Goal: Task Accomplishment & Management: Use online tool/utility

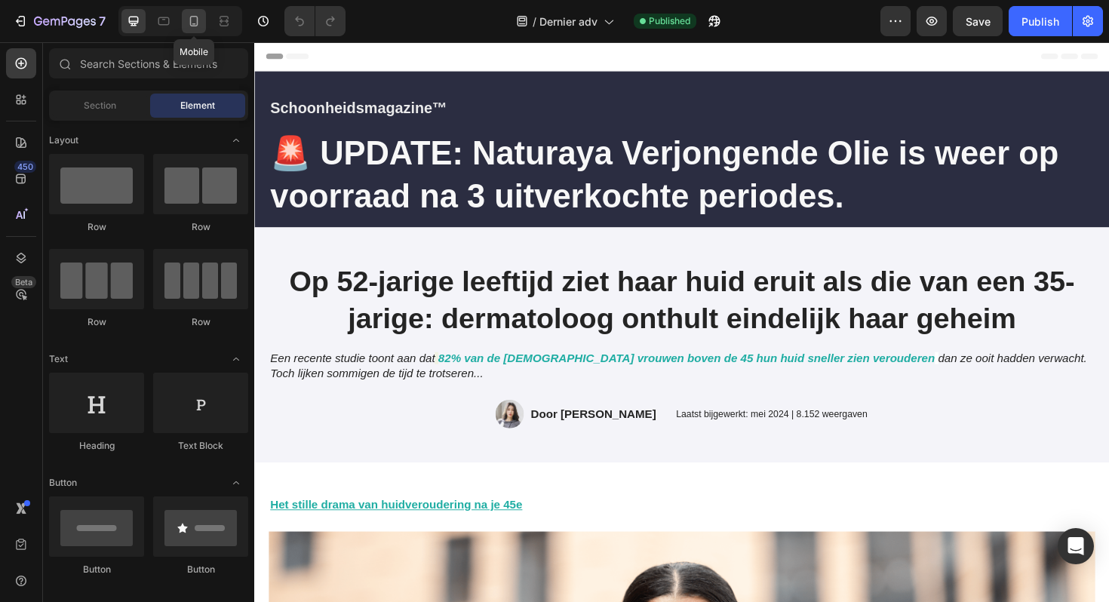
click at [195, 23] on icon at bounding box center [194, 21] width 8 height 11
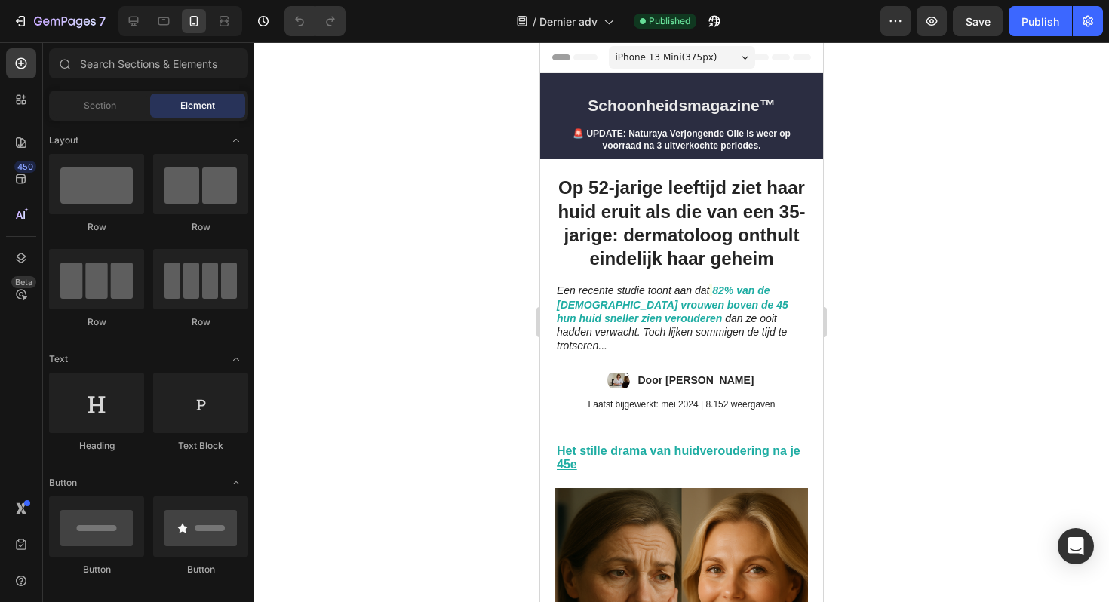
click at [555, 16] on div at bounding box center [555, 12] width 6 height 12
click at [561, 17] on span "Dernier adv" at bounding box center [569, 22] width 58 height 16
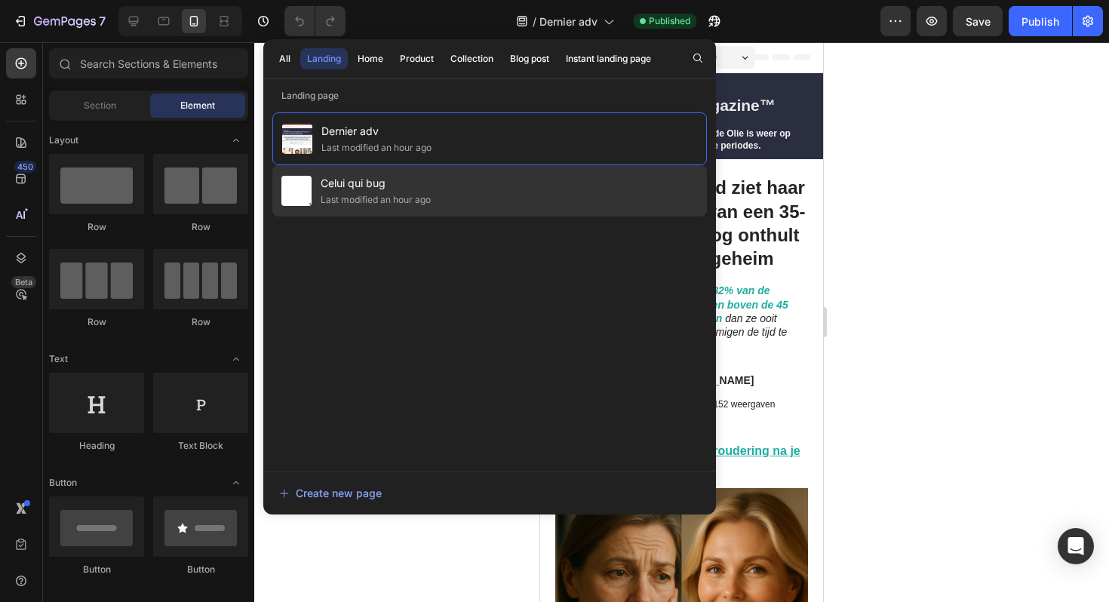
click at [490, 188] on div "Celui qui bug Last modified an hour ago" at bounding box center [489, 190] width 435 height 51
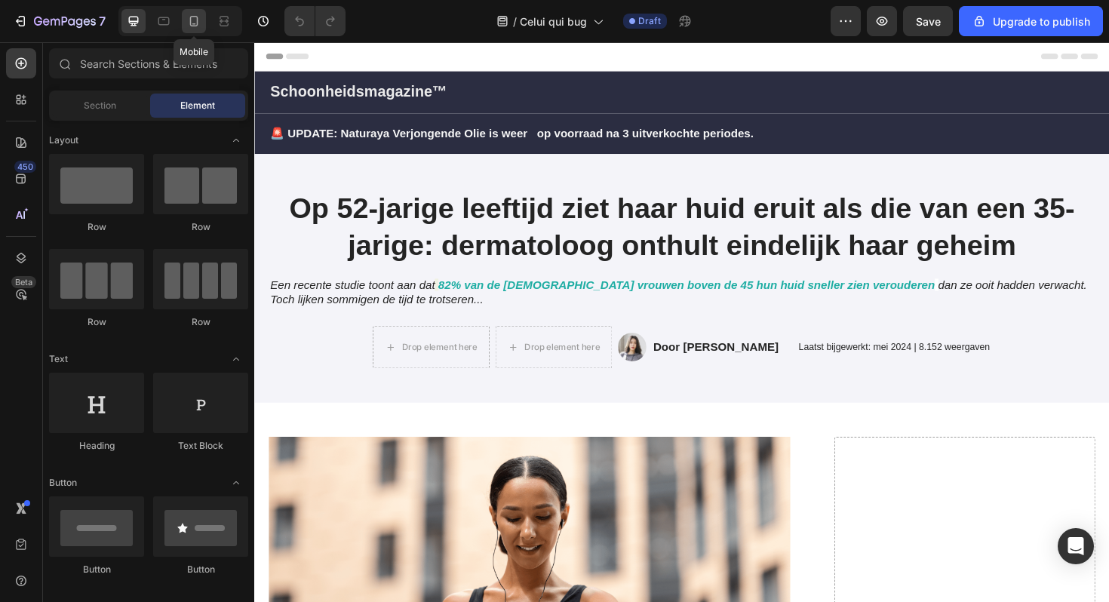
click at [189, 22] on icon at bounding box center [193, 21] width 15 height 15
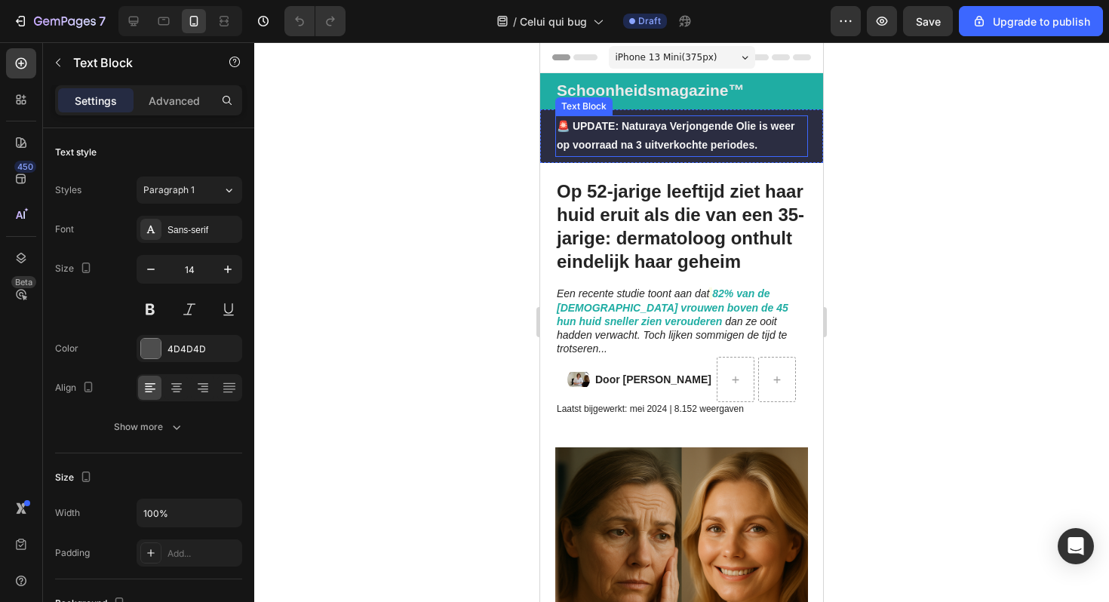
click at [651, 127] on strong "🚨 UPDATE: Naturaya Verjongende Olie is weer op voorraad na 3 uitverkochte perio…" at bounding box center [679, 135] width 244 height 31
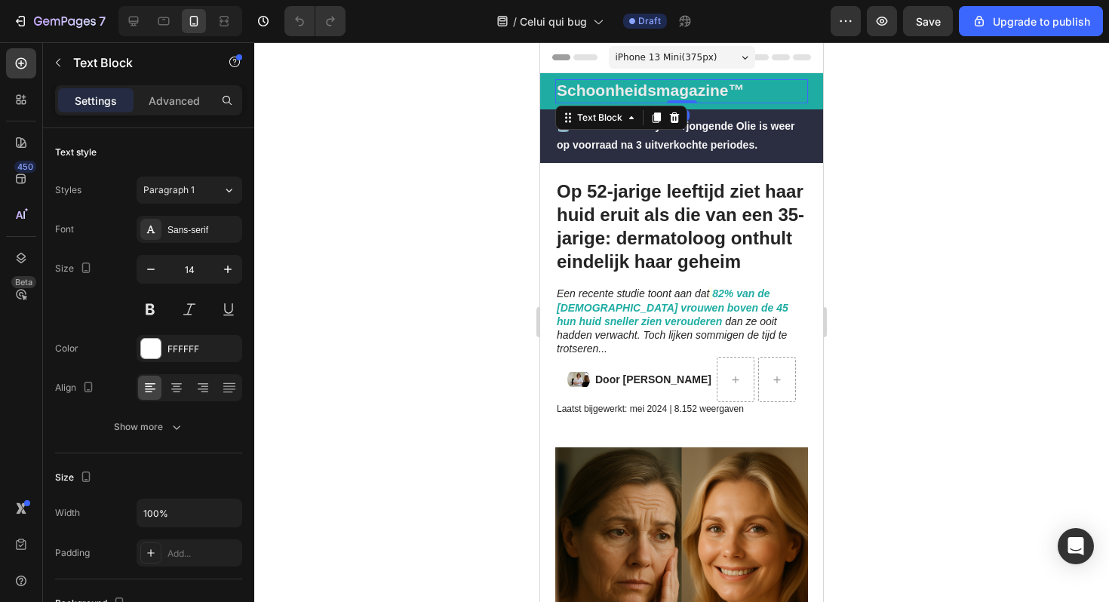
click at [702, 88] on strong "Schoonheidsmagazine™" at bounding box center [651, 90] width 188 height 17
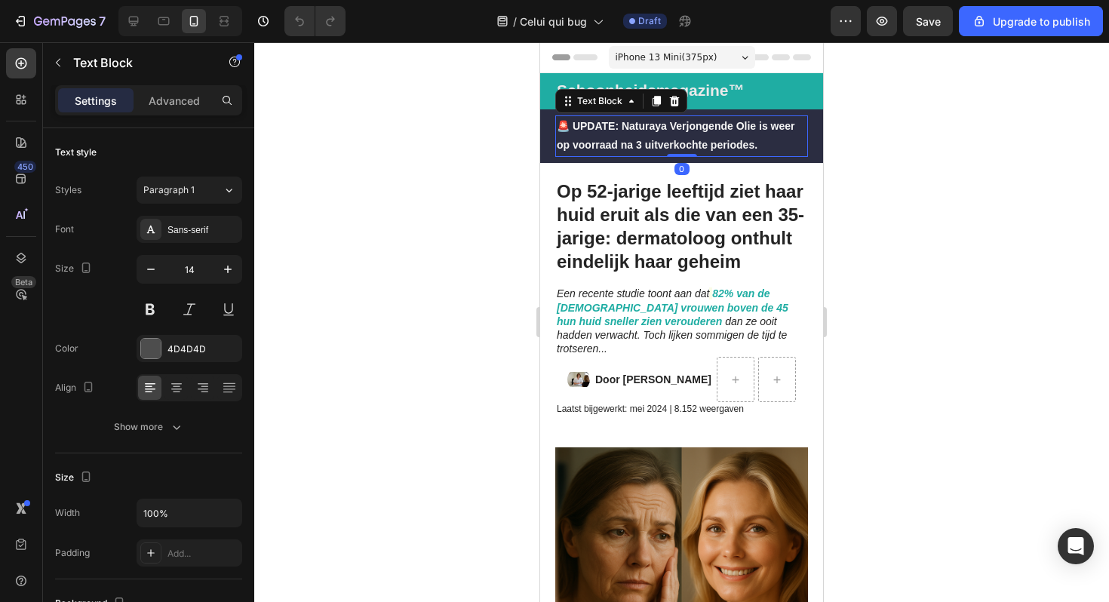
click at [734, 135] on p "🚨 UPDATE: Naturaya Verjongende Olie is weer op voorraad na 3 uitverkochte perio…" at bounding box center [682, 136] width 250 height 38
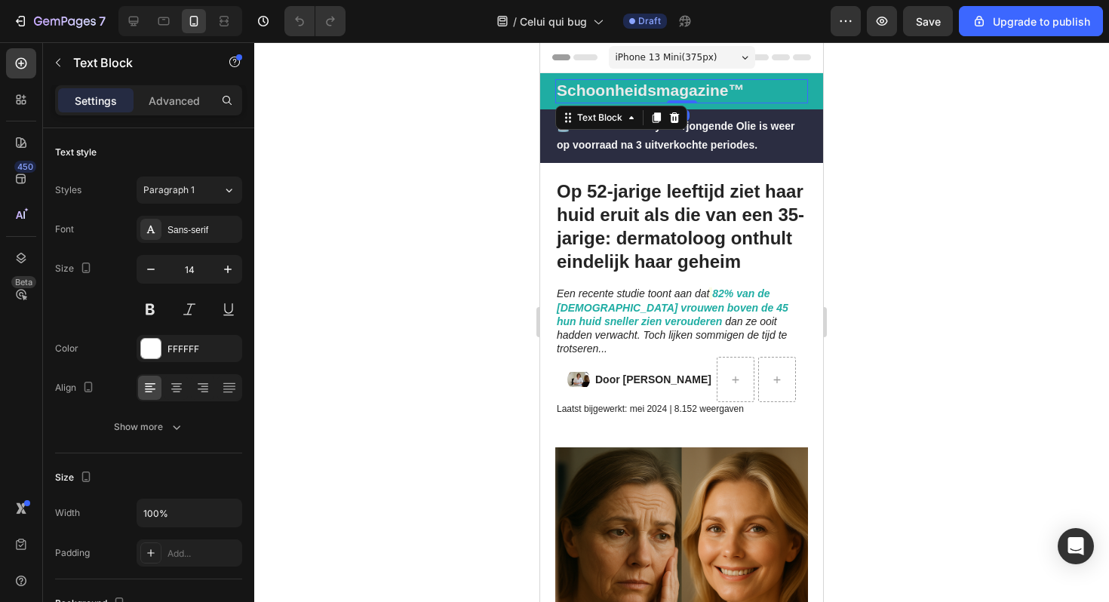
click at [746, 94] on p "Schoonheidsmagazine™" at bounding box center [682, 91] width 250 height 21
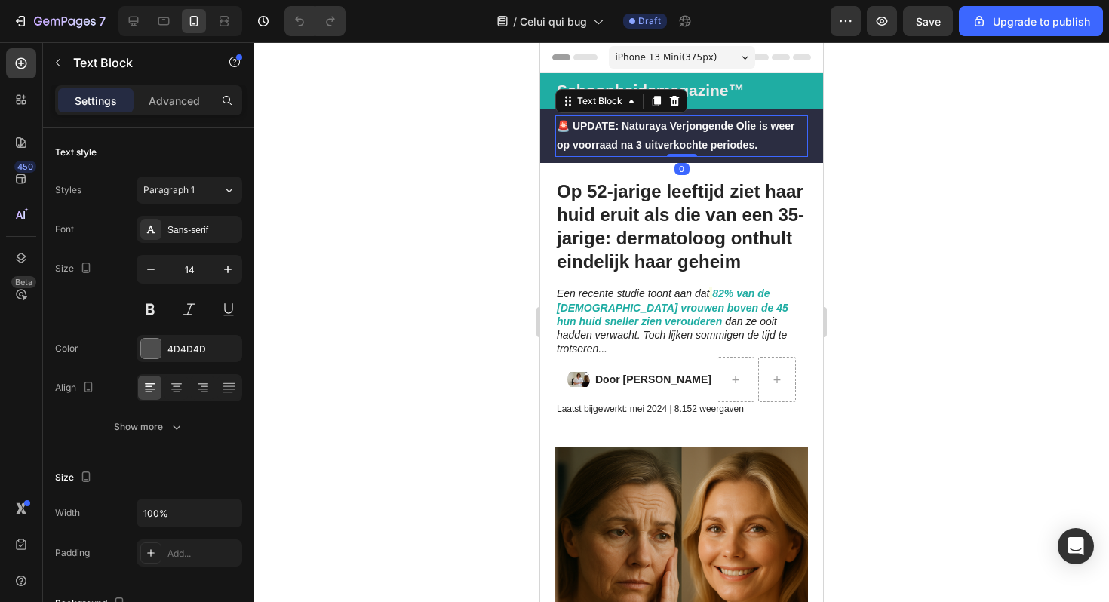
click at [729, 131] on p "🚨 UPDATE: Naturaya Verjongende Olie is weer op voorraad na 3 uitverkochte perio…" at bounding box center [682, 136] width 250 height 38
click at [706, 216] on h1 "Op 52-jarige leeftijd ziet haar huid eruit als die van een 35-jarige: dermatolo…" at bounding box center [681, 226] width 253 height 97
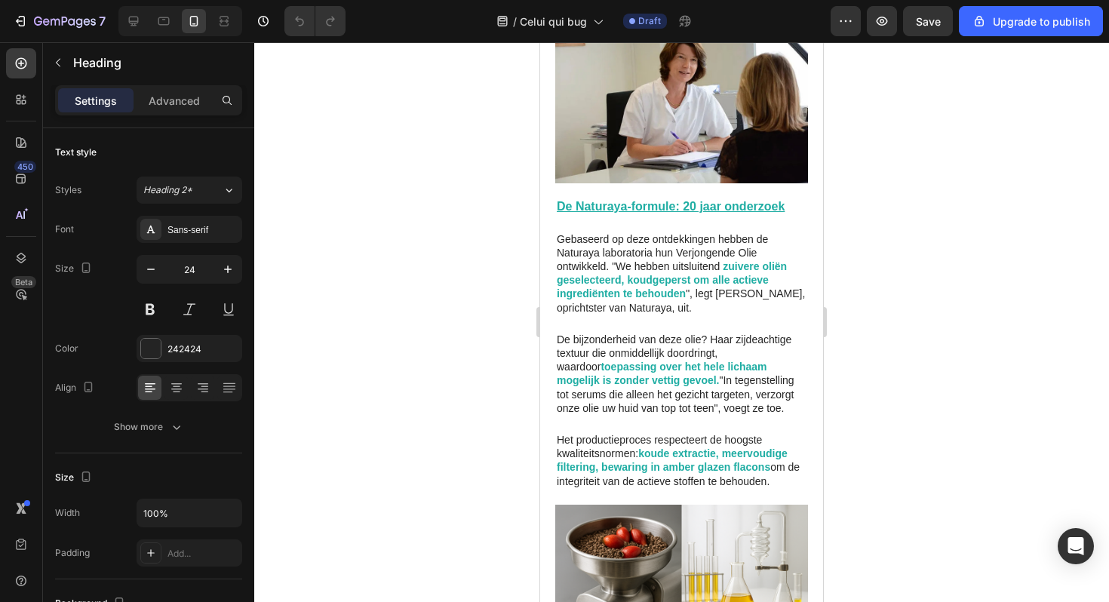
scroll to position [2229, 0]
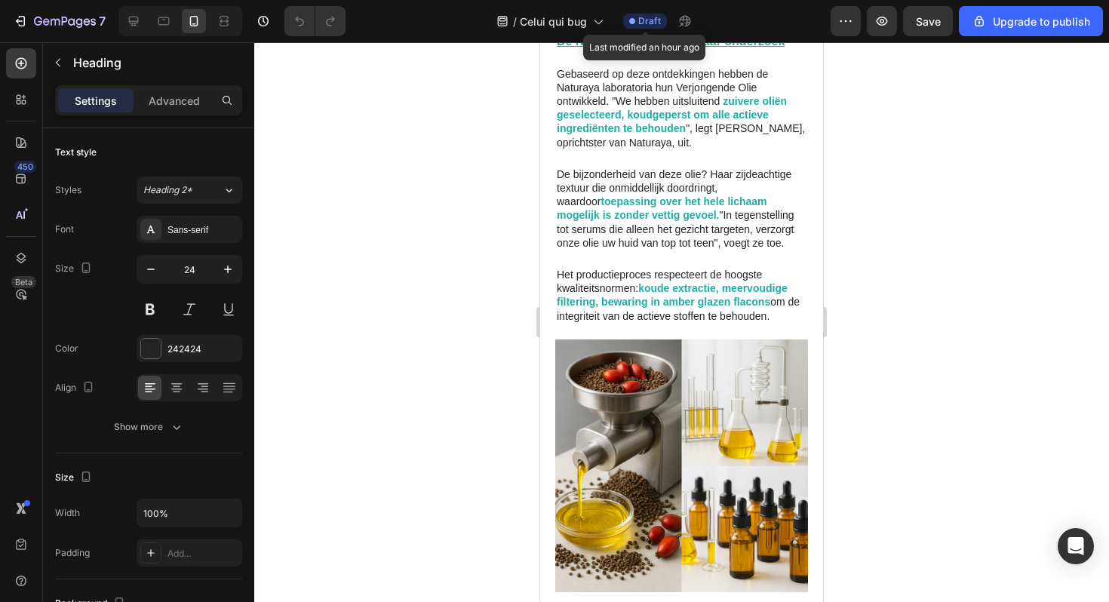
click at [648, 23] on span "Draft" at bounding box center [649, 21] width 23 height 14
click at [889, 25] on icon "button" at bounding box center [882, 21] width 15 height 15
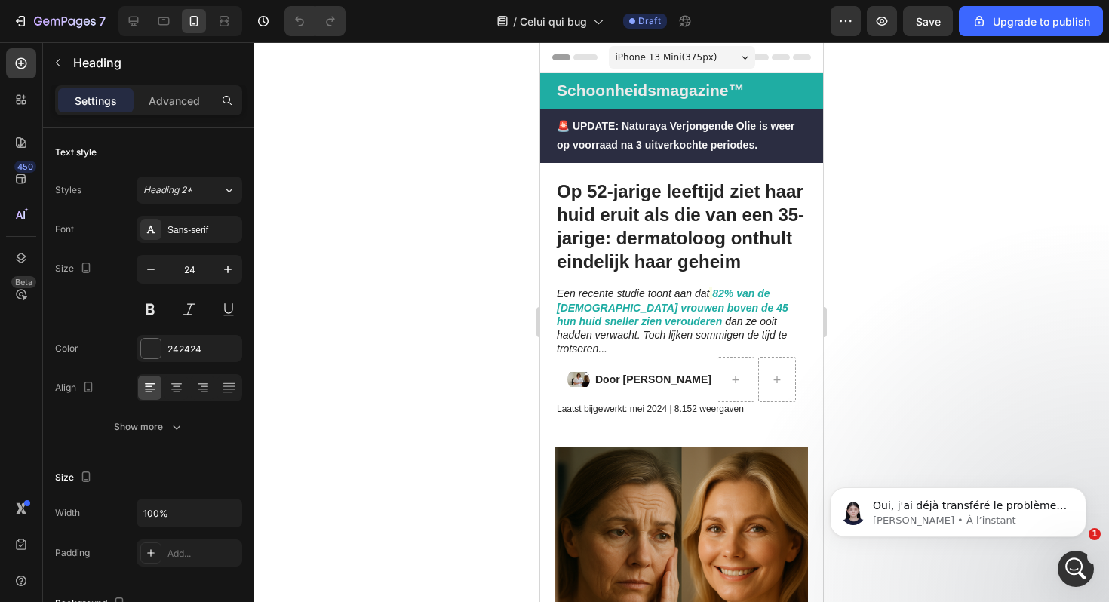
scroll to position [0, 0]
click at [1067, 555] on div "Ouvrir le Messenger Intercom" at bounding box center [1074, 567] width 50 height 50
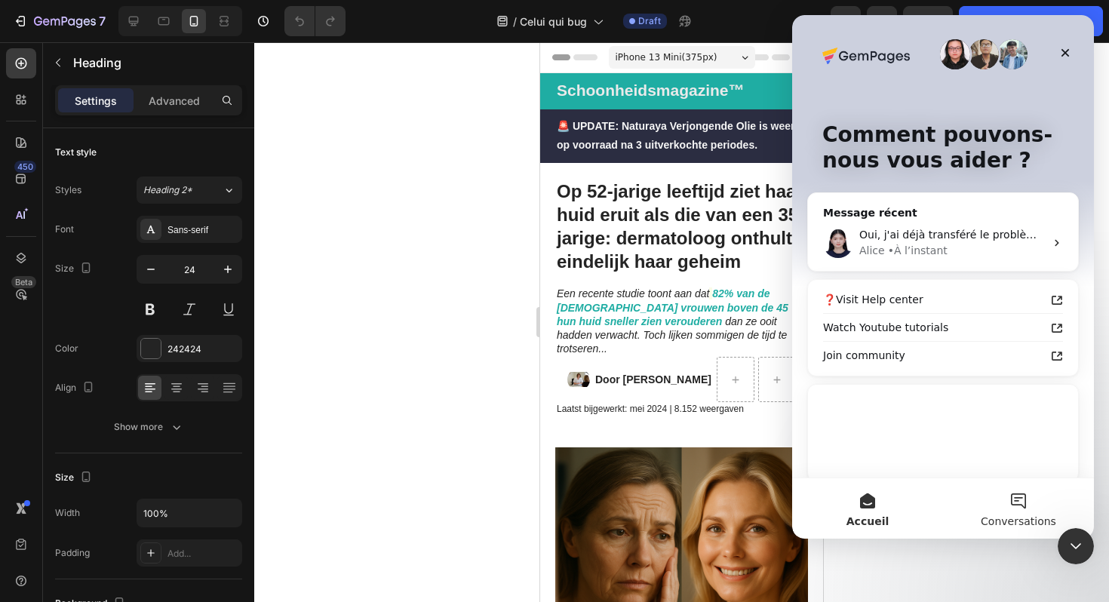
click at [1017, 506] on button "Conversations" at bounding box center [1018, 508] width 151 height 60
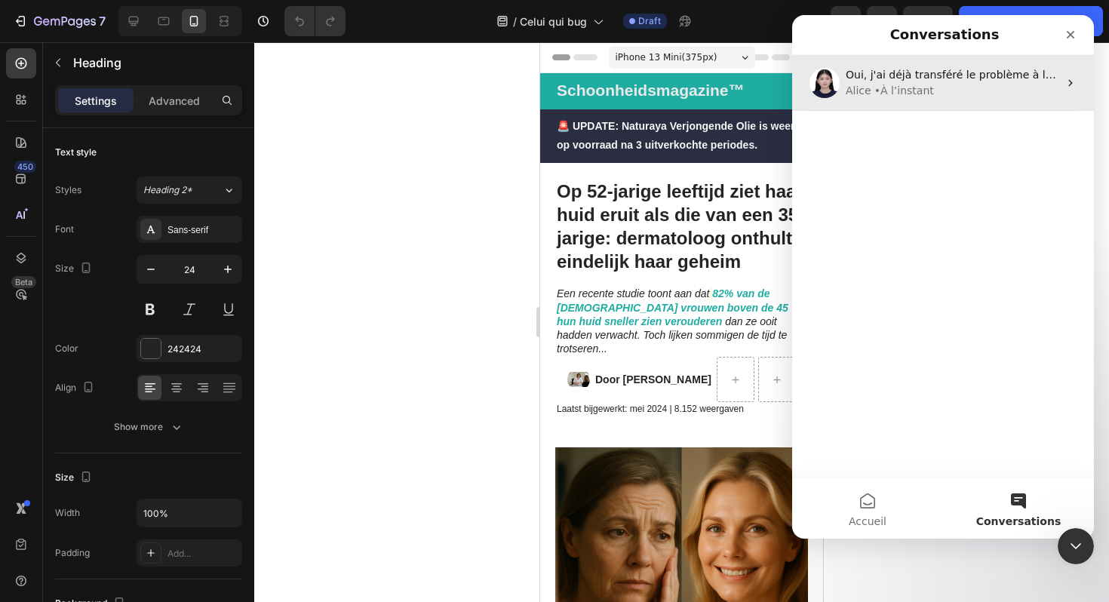
click at [971, 90] on div "Alice • À l’instant" at bounding box center [952, 91] width 213 height 16
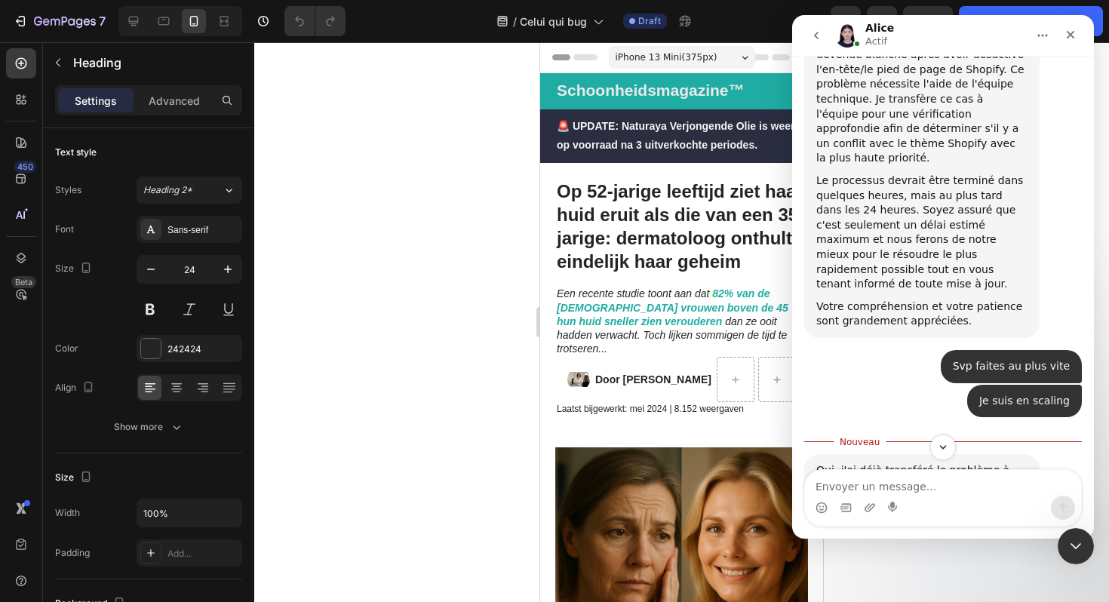
scroll to position [2253, 0]
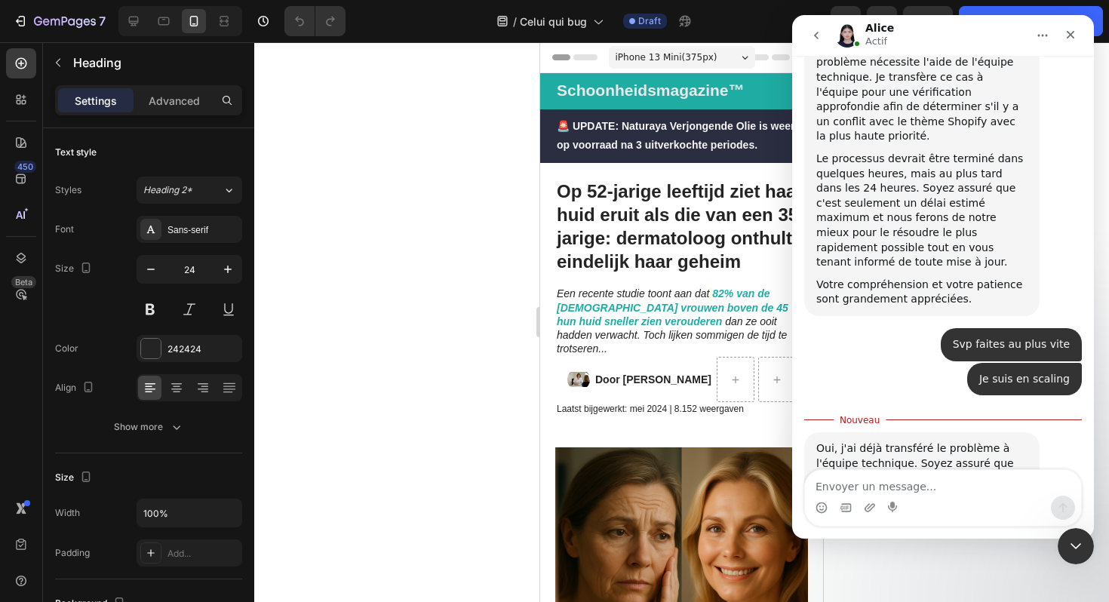
click at [987, 559] on div at bounding box center [681, 322] width 855 height 560
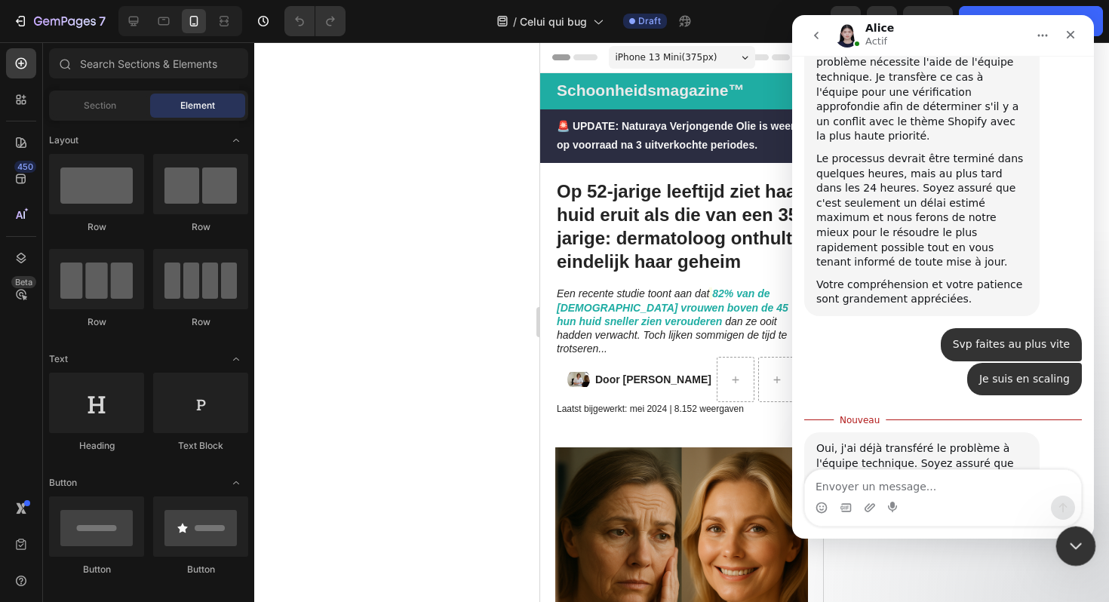
click at [1076, 539] on icon "Fermer le Messenger Intercom" at bounding box center [1074, 544] width 18 height 18
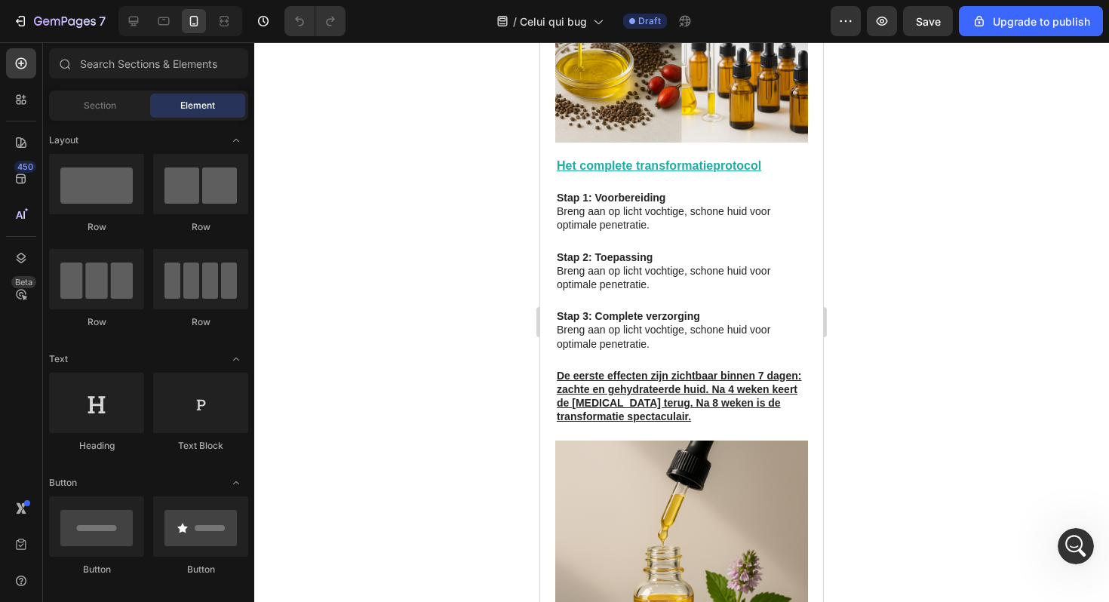
scroll to position [2274, 0]
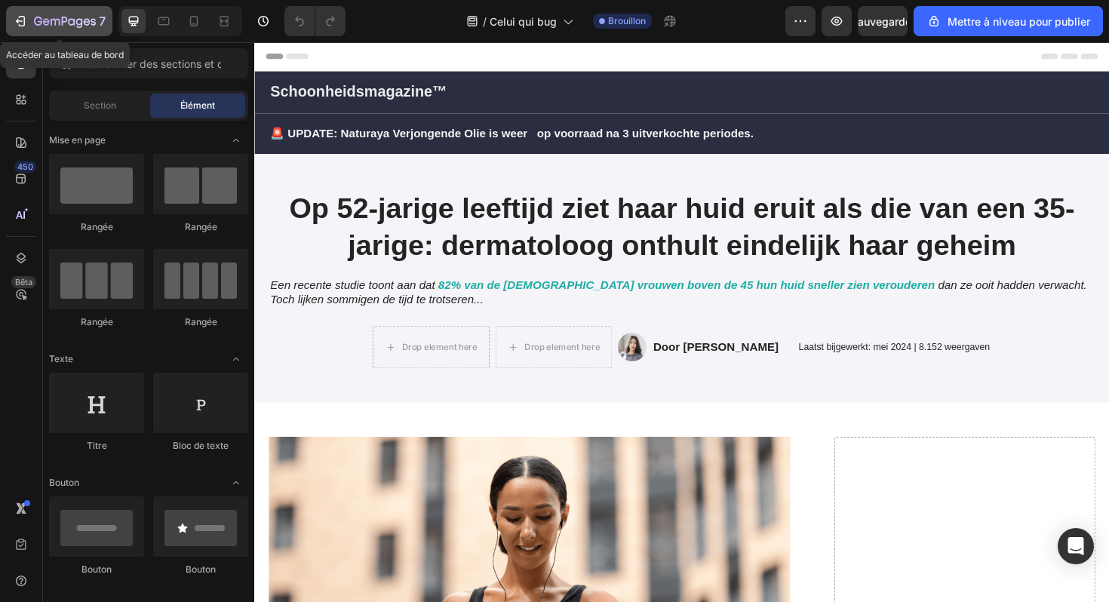
click at [25, 21] on icon "button" at bounding box center [20, 21] width 15 height 15
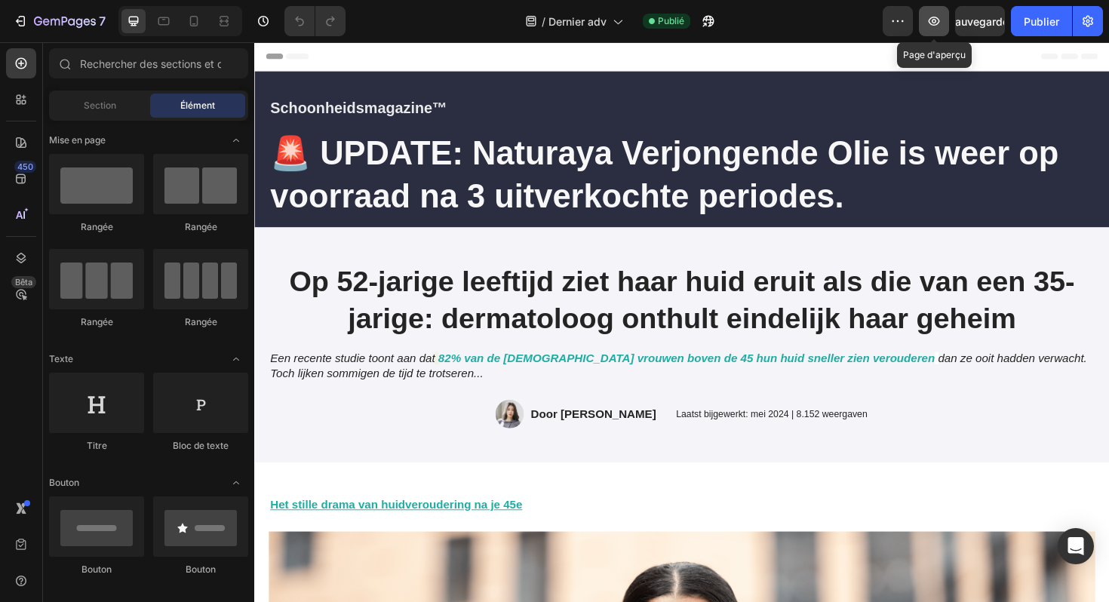
click at [931, 21] on icon "button" at bounding box center [934, 21] width 15 height 15
click at [186, 29] on div at bounding box center [194, 21] width 24 height 24
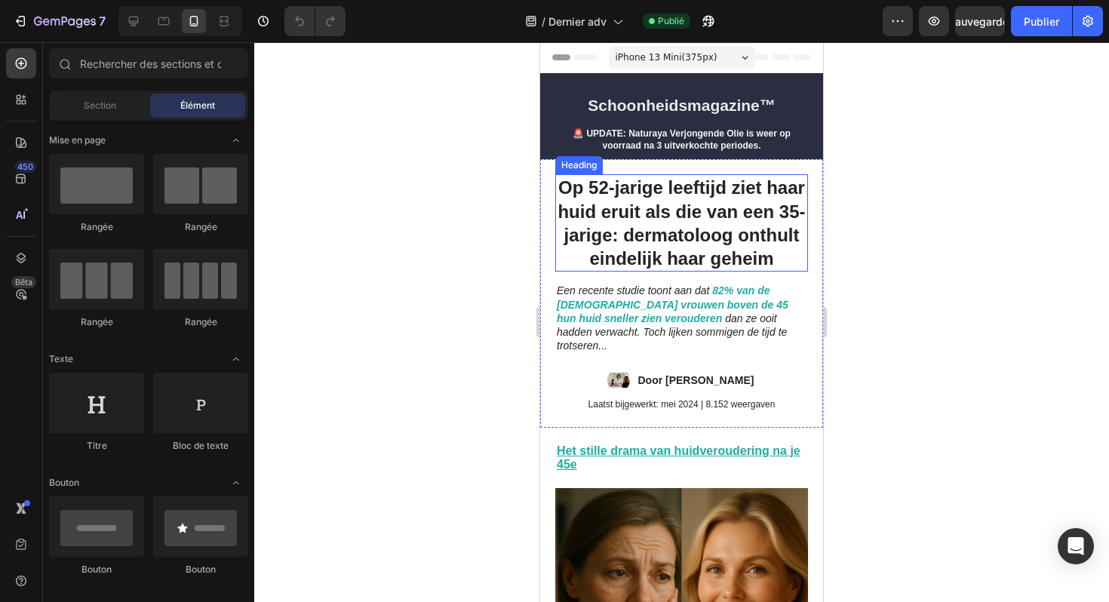
click at [642, 231] on h1 "Op 52-jarige leeftijd ziet haar huid eruit als die van een 35-jarige: dermatolo…" at bounding box center [681, 222] width 253 height 97
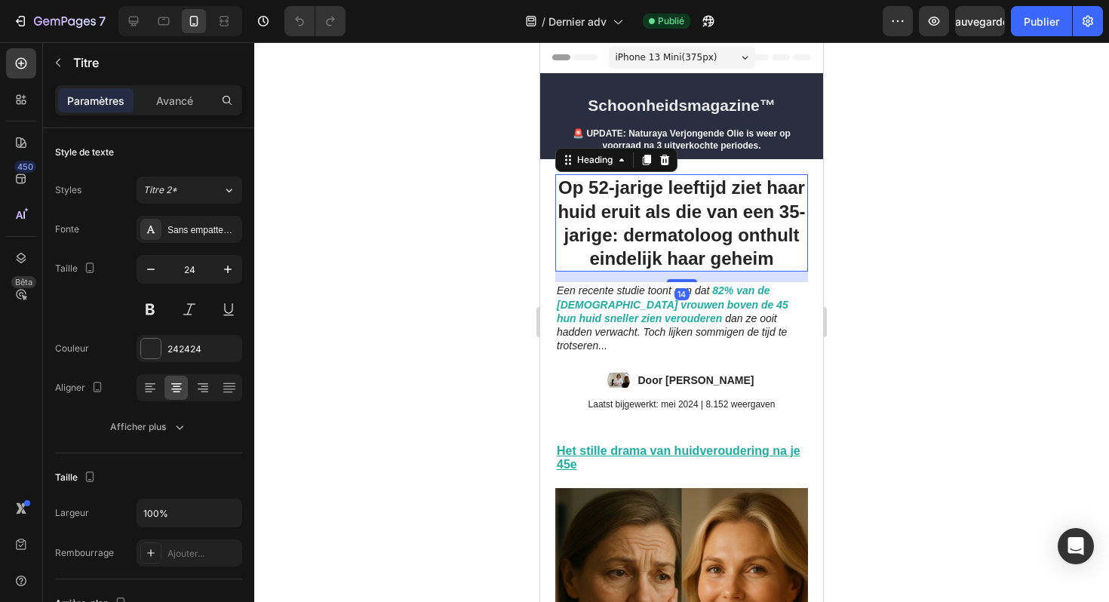
click at [631, 201] on h1 "Op 52-jarige leeftijd ziet haar huid eruit als die van een 35-jarige: dermatolo…" at bounding box center [681, 222] width 253 height 97
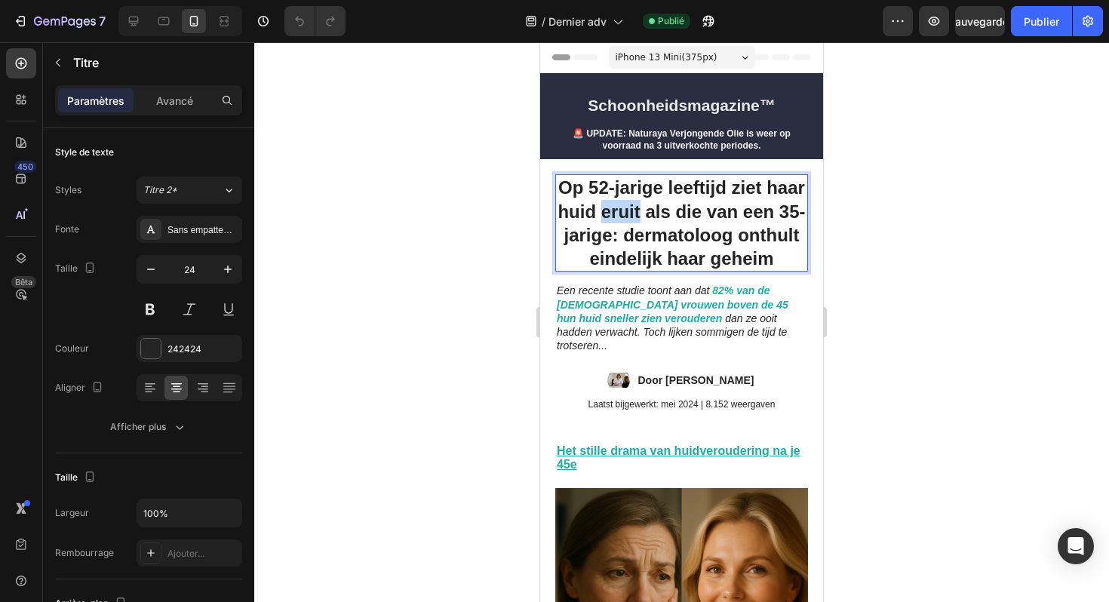
click at [631, 201] on p "Op 52-jarige leeftijd ziet haar huid eruit als die van een 35-jarige: dermatolo…" at bounding box center [682, 223] width 250 height 94
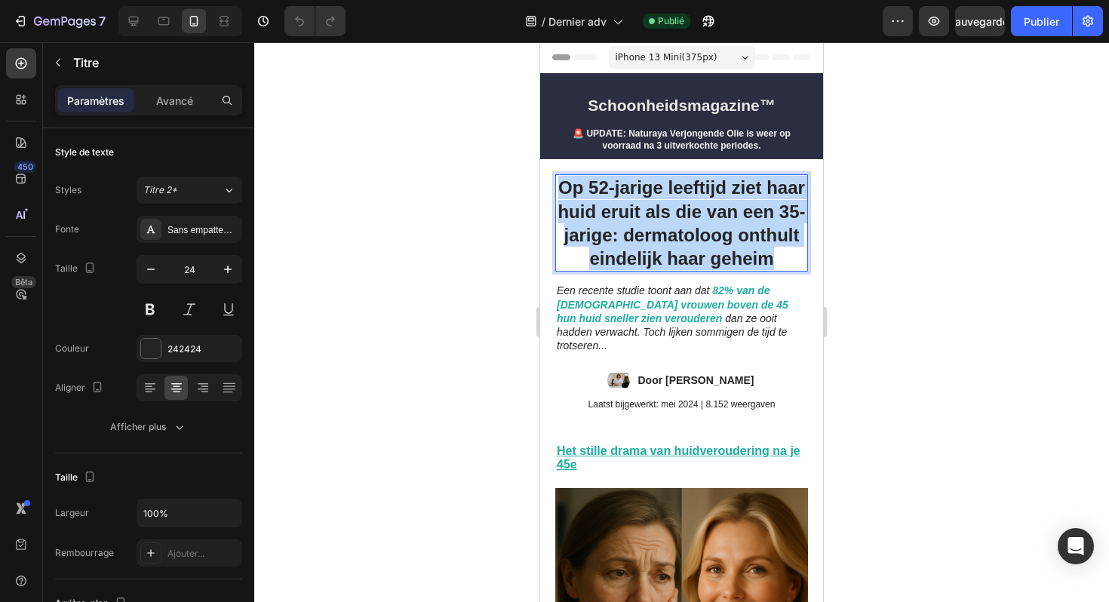
click at [631, 201] on p "Op 52-jarige leeftijd ziet haar huid eruit als die van een 35-jarige: dermatolo…" at bounding box center [682, 223] width 250 height 94
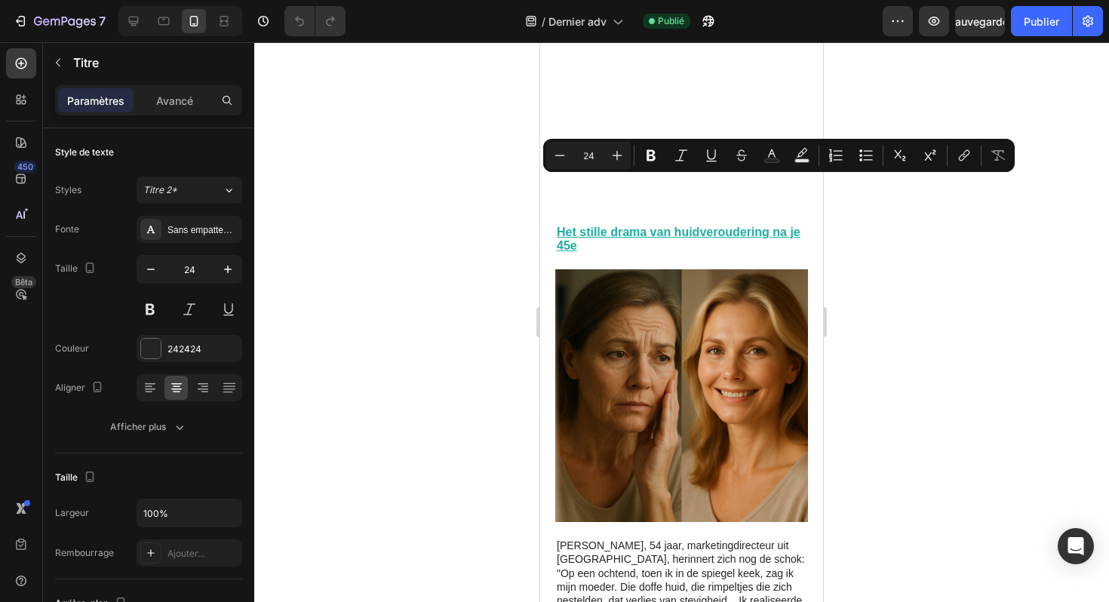
type input "16"
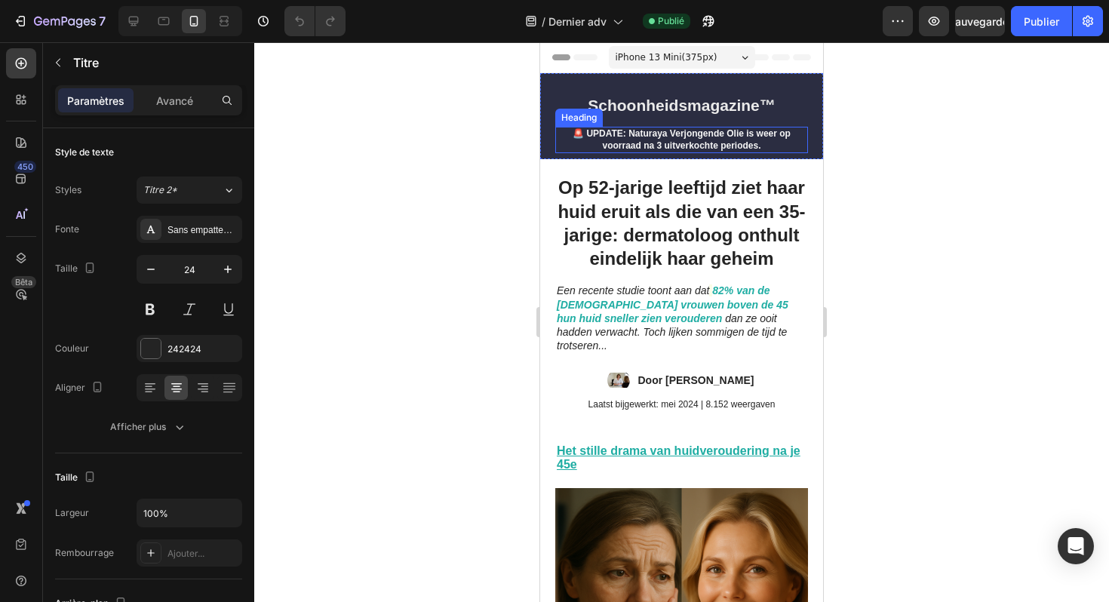
click at [703, 134] on strong "🚨 UPDATE: Naturaya Verjongende Olie is weer op voorraad na 3 uitverkochte perio…" at bounding box center [682, 139] width 218 height 23
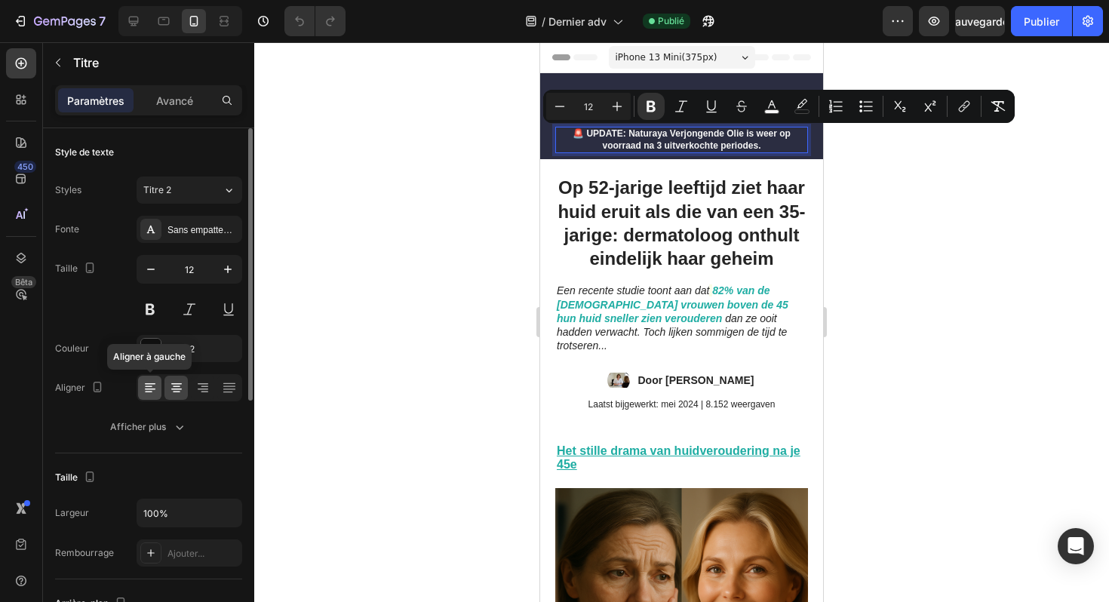
click at [155, 392] on icon at bounding box center [150, 387] width 15 height 15
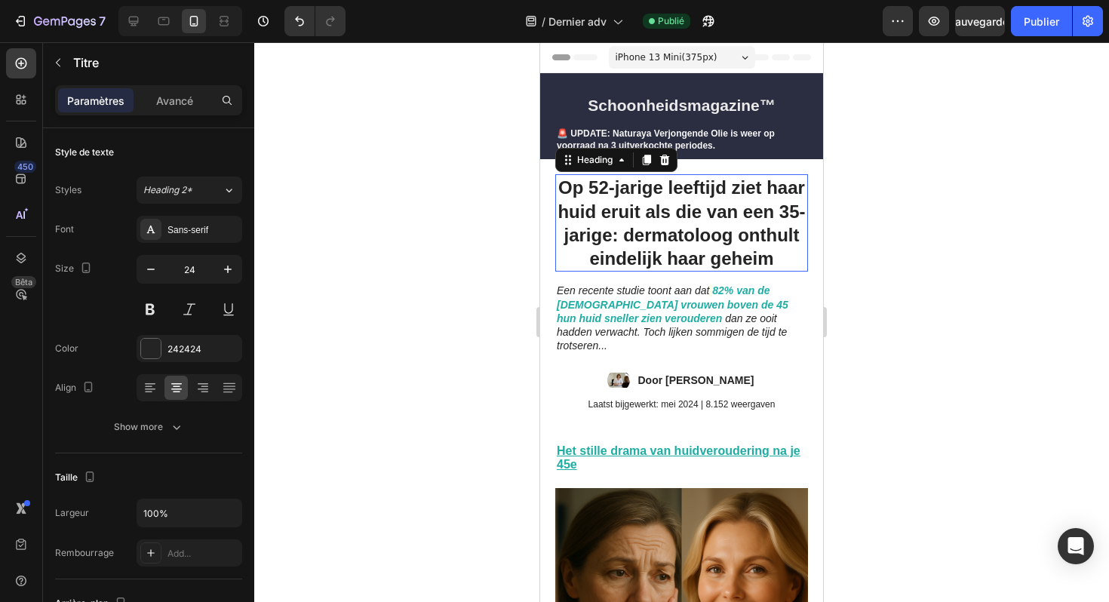
click at [657, 195] on h1 "Op 52-jarige leeftijd ziet haar huid eruit als die van een 35-jarige: dermatolo…" at bounding box center [681, 222] width 253 height 97
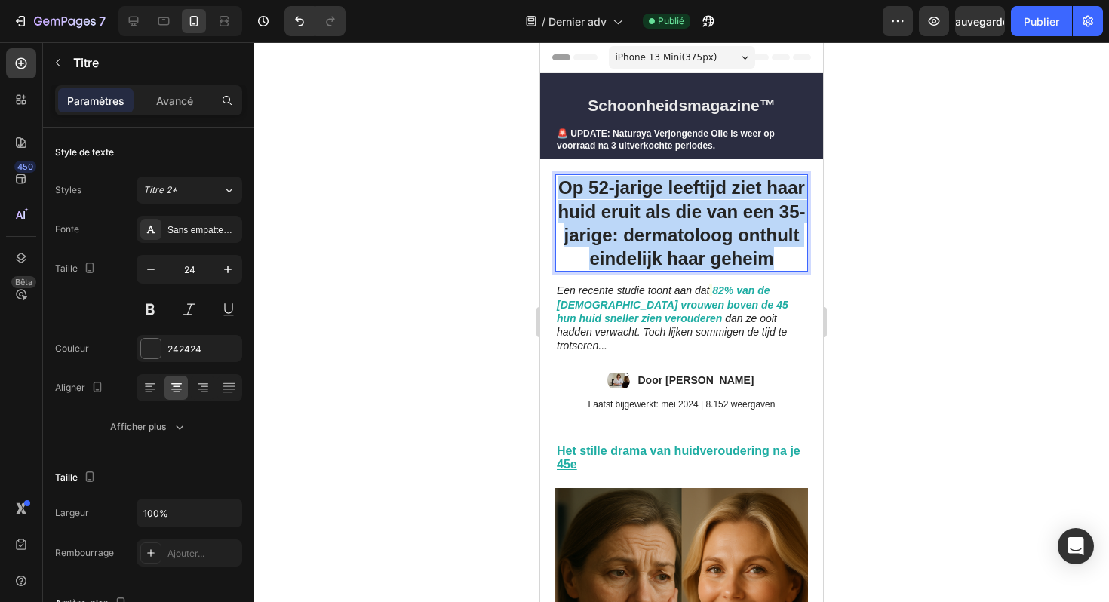
click at [657, 195] on p "Op 52-jarige leeftijd ziet haar huid eruit als die van een 35-jarige: dermatolo…" at bounding box center [682, 223] width 250 height 94
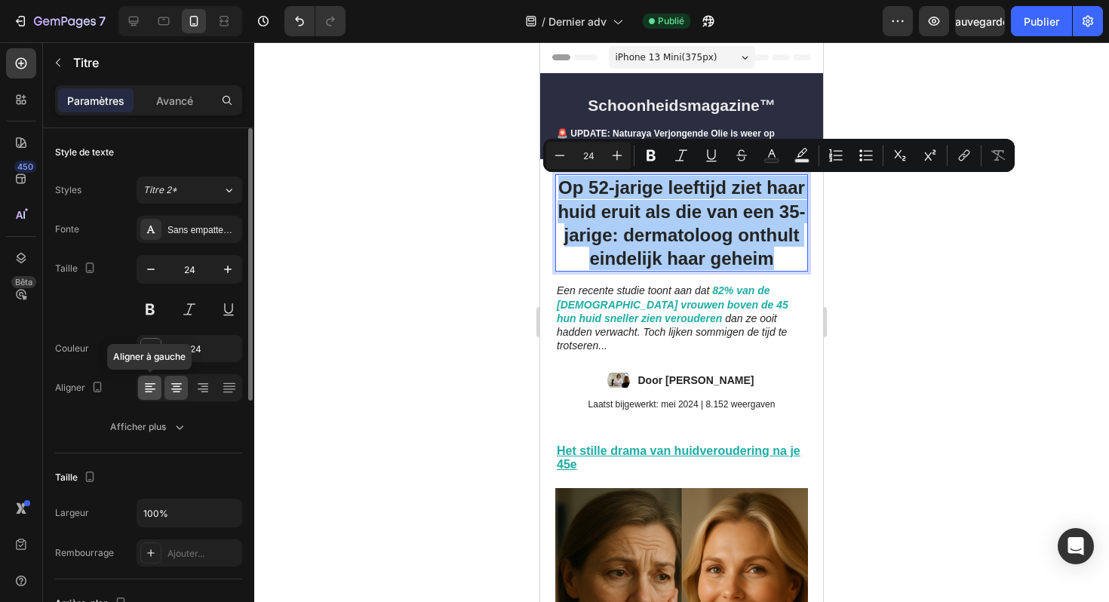
click at [154, 395] on div at bounding box center [149, 388] width 23 height 24
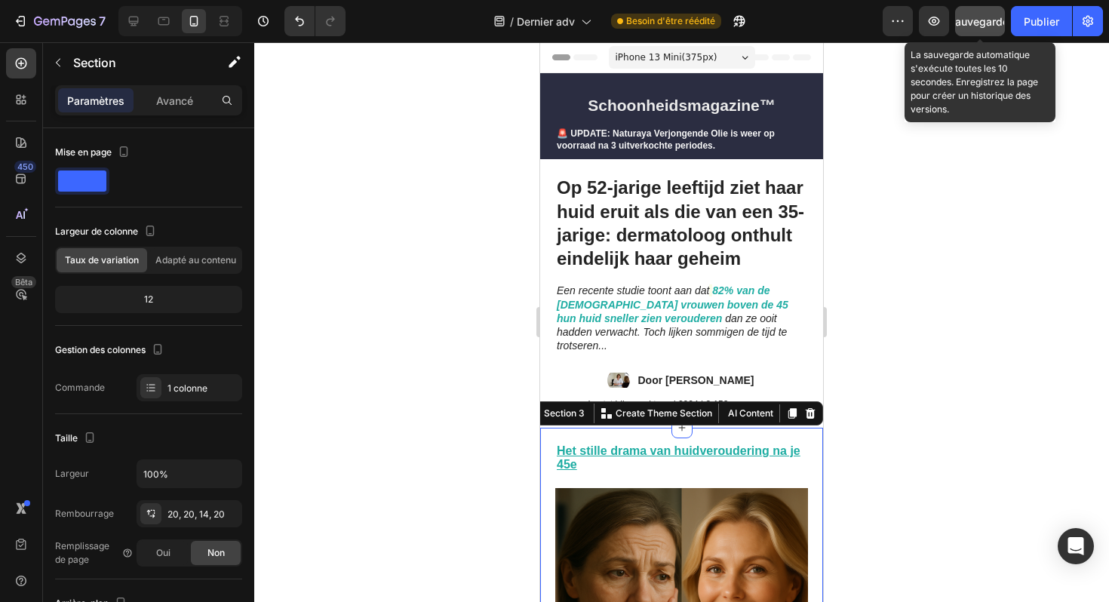
click at [980, 20] on font "Sauvegarder" at bounding box center [981, 21] width 64 height 13
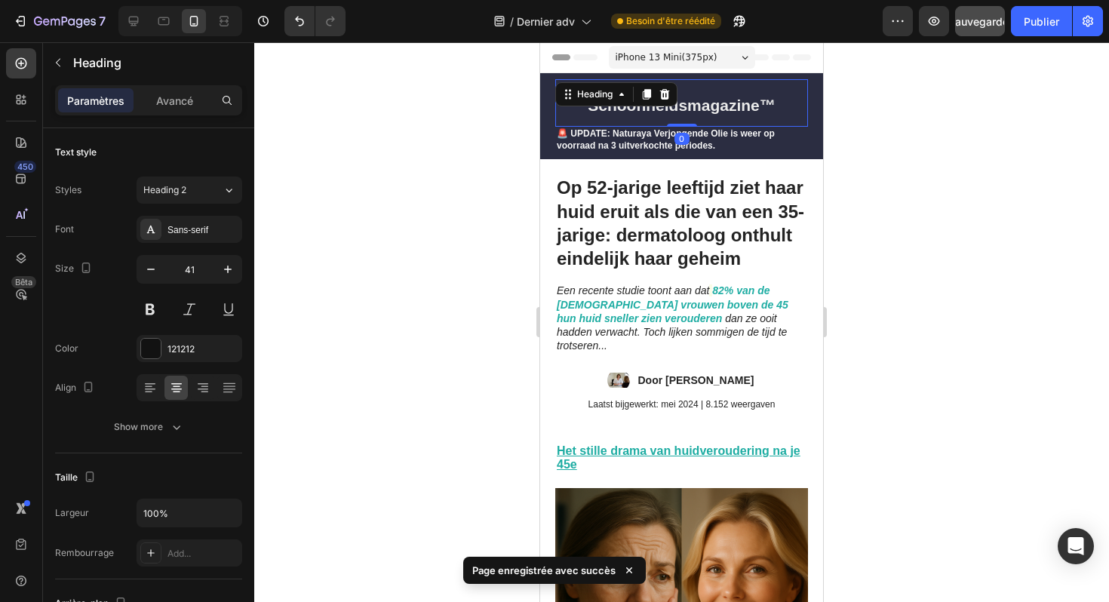
click at [734, 107] on strong "Schoonheidsmagazine™" at bounding box center [682, 105] width 188 height 17
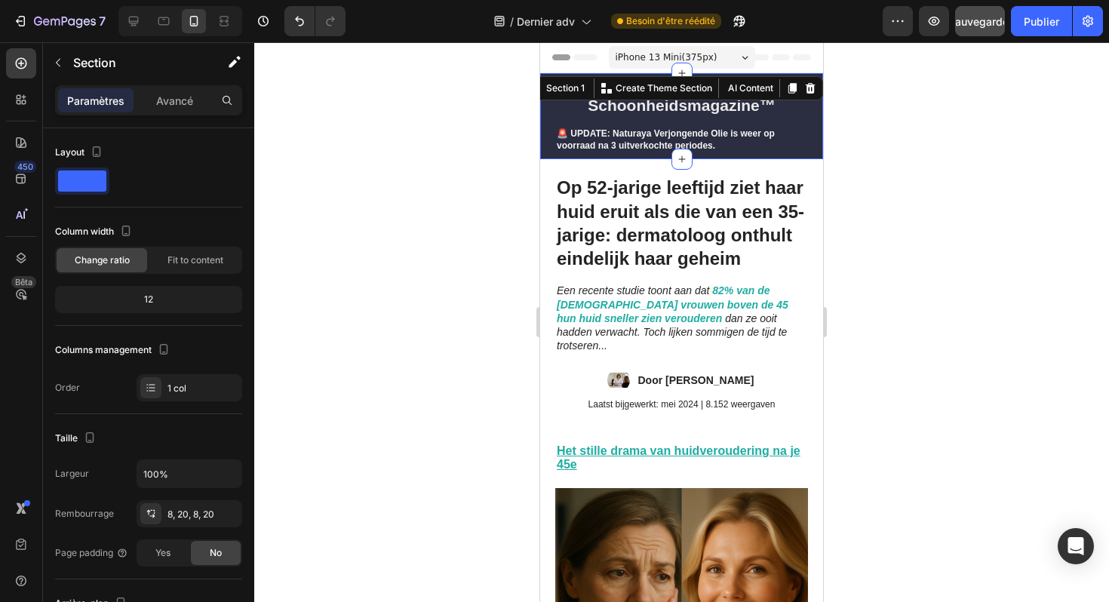
click at [816, 102] on div "Schoonheidsmagazine™ Heading ⁠⁠⁠⁠⁠⁠⁠ 🚨 UPDATE: Naturaya Verjongende Olie is wee…" at bounding box center [681, 116] width 283 height 86
click at [796, 118] on h2 "Schoonheidsmagazine™" at bounding box center [681, 103] width 253 height 48
click at [814, 106] on div "Schoonheidsmagazine™ Heading ⁠⁠⁠⁠⁠⁠⁠ 🚨 UPDATE: Naturaya Verjongende Olie is wee…" at bounding box center [681, 116] width 283 height 86
click at [549, 106] on div "Schoonheidsmagazine™ Heading ⁠⁠⁠⁠⁠⁠⁠ 🚨 UPDATE: Naturaya Verjongende Olie is wee…" at bounding box center [681, 116] width 283 height 86
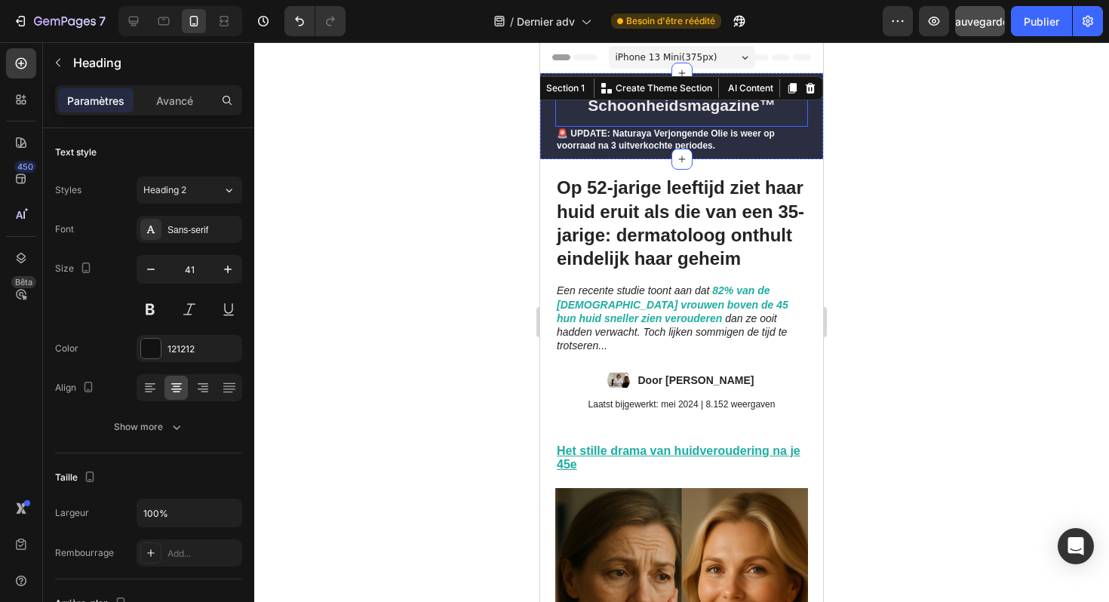
click at [733, 115] on h2 "Schoonheidsmagazine™" at bounding box center [681, 103] width 253 height 48
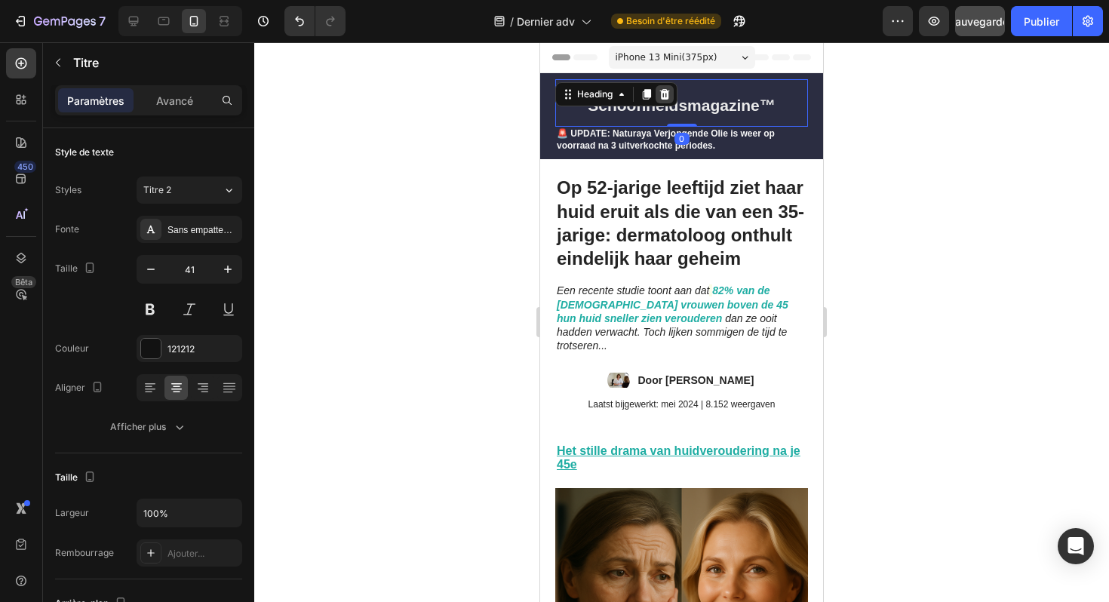
click at [668, 97] on icon at bounding box center [665, 94] width 10 height 11
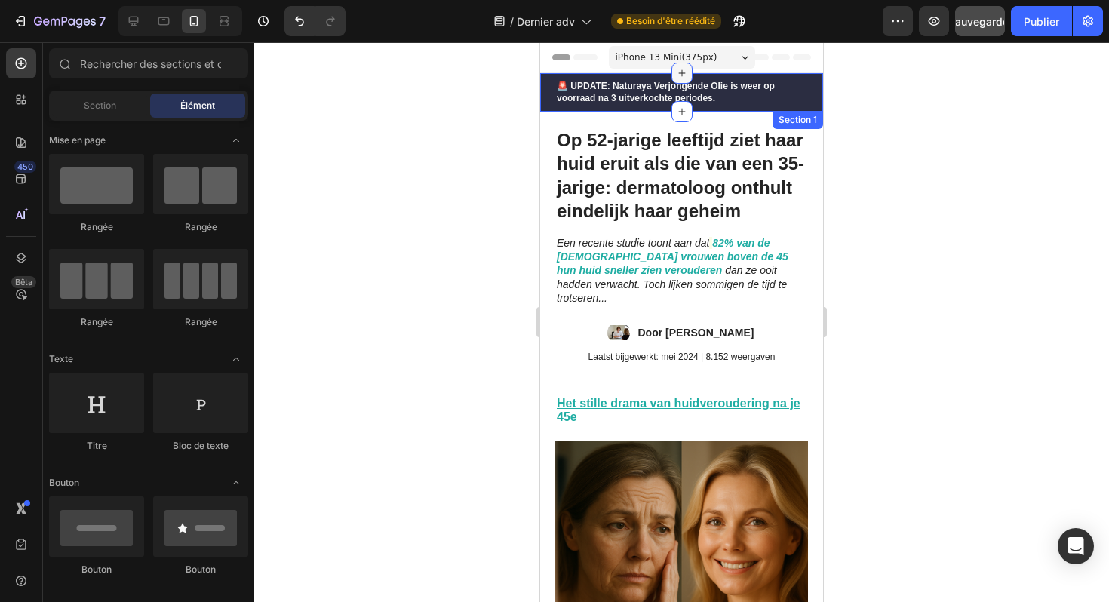
click at [687, 72] on icon at bounding box center [682, 73] width 12 height 12
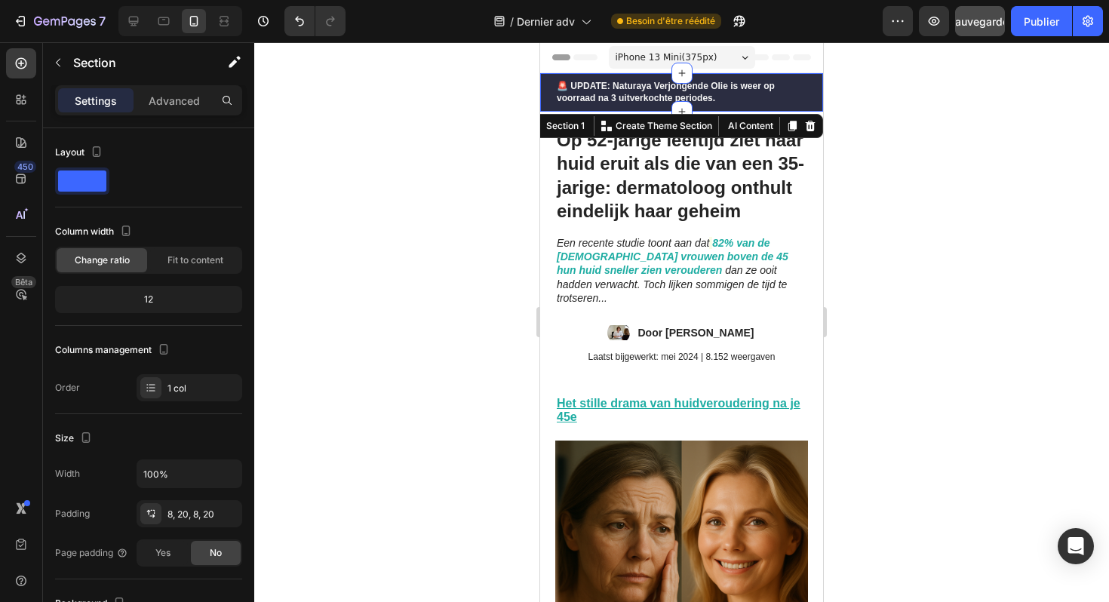
click at [792, 78] on div "⁠⁠⁠⁠⁠⁠⁠ 🚨 UPDATE: Naturaya Verjongende Olie is weer op voorraad na 3 uitverkoch…" at bounding box center [681, 92] width 283 height 38
click at [682, 72] on icon at bounding box center [681, 73] width 7 height 7
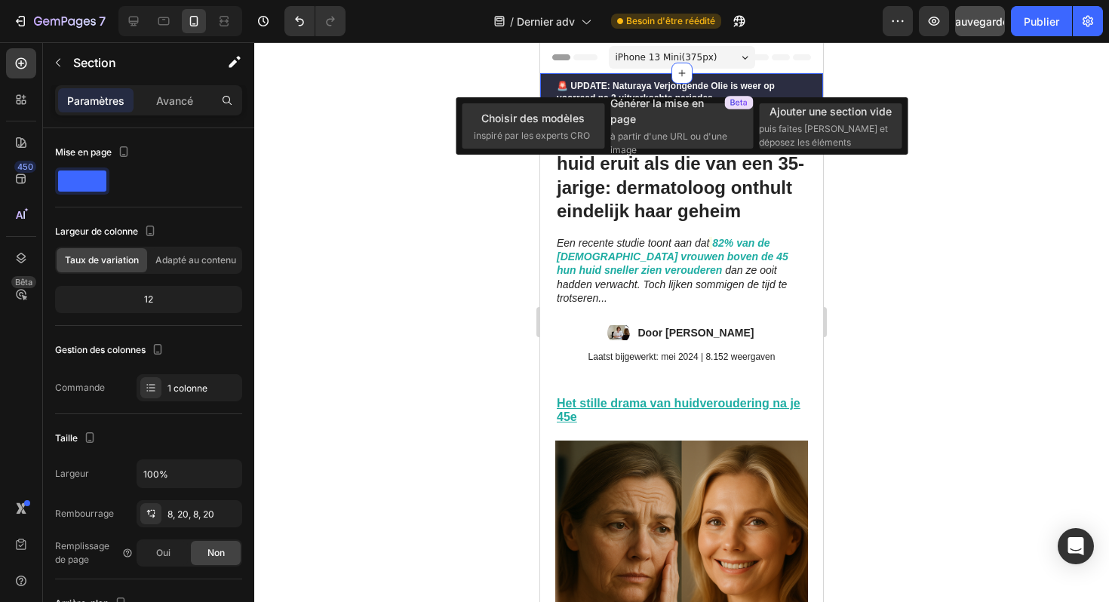
click at [817, 78] on div "⁠⁠⁠⁠⁠⁠⁠ 🚨 UPDATE: Naturaya Verjongende Olie is weer op voorraad na 3 uitverkoch…" at bounding box center [681, 92] width 283 height 38
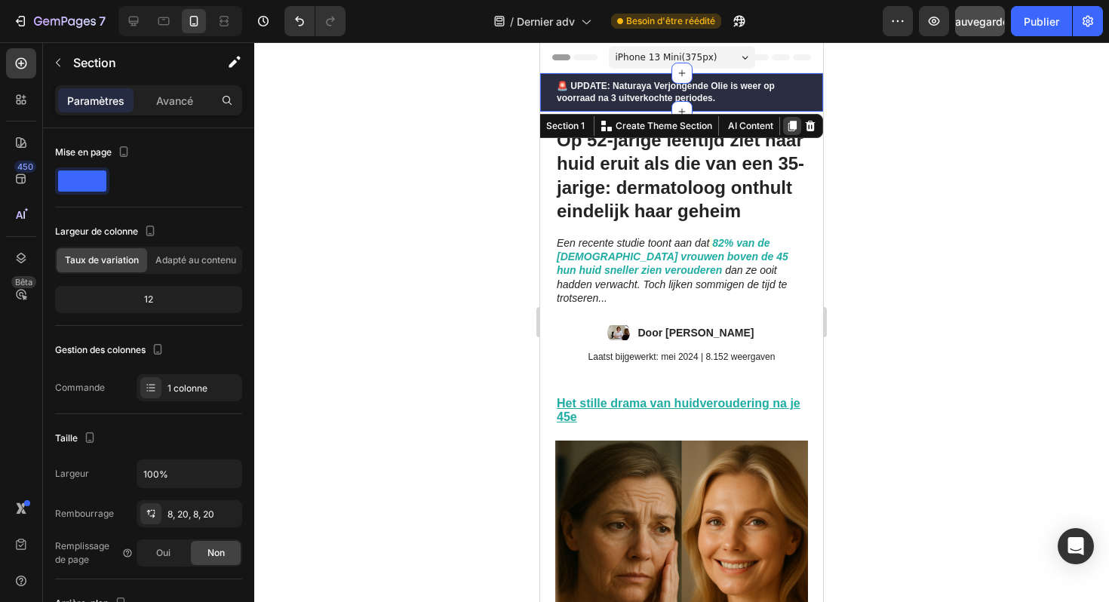
click at [790, 125] on icon at bounding box center [793, 126] width 8 height 11
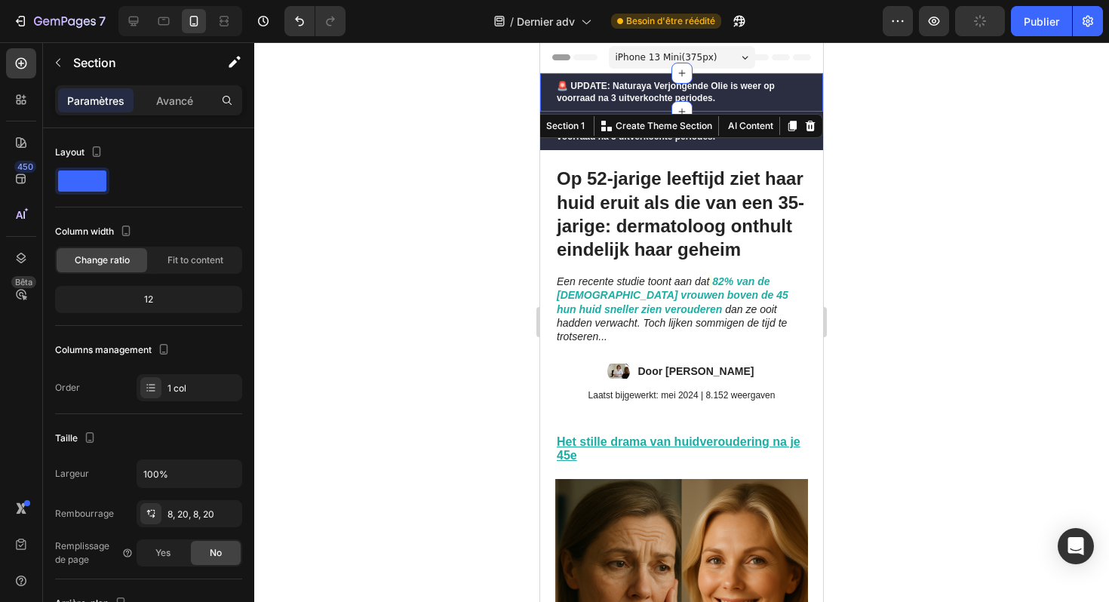
click at [791, 73] on div "⁠⁠⁠⁠⁠⁠⁠ 🚨 UPDATE: Naturaya Verjongende Olie is weer op voorraad na 3 uitverkoch…" at bounding box center [681, 92] width 283 height 38
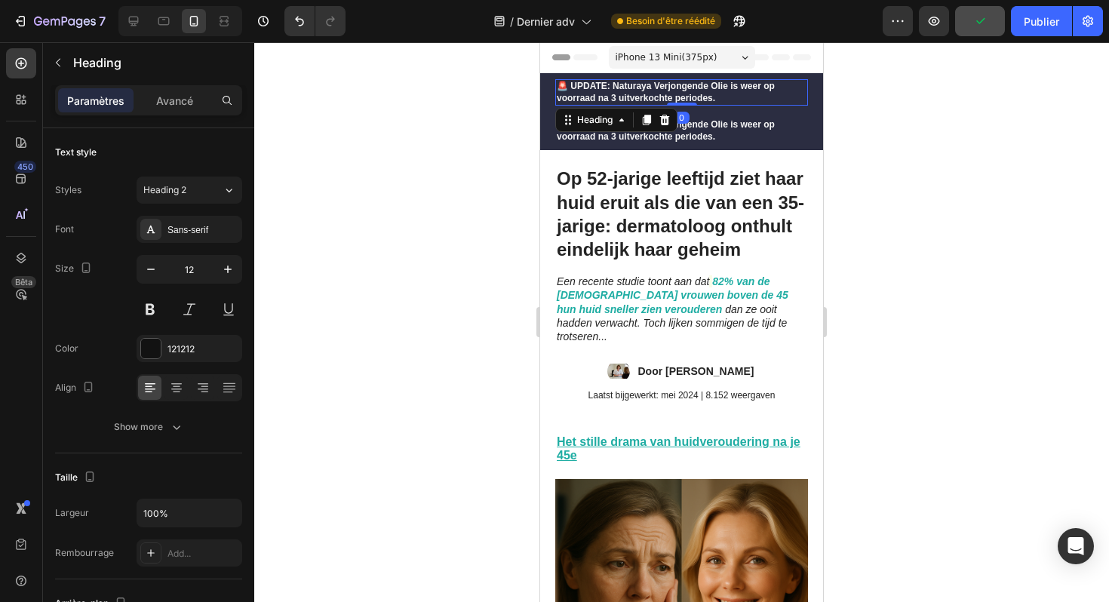
click at [779, 91] on p "⁠⁠⁠⁠⁠⁠⁠ 🚨 UPDATE: Naturaya Verjongende Olie is weer op voorraad na 3 uitverkoch…" at bounding box center [682, 92] width 250 height 23
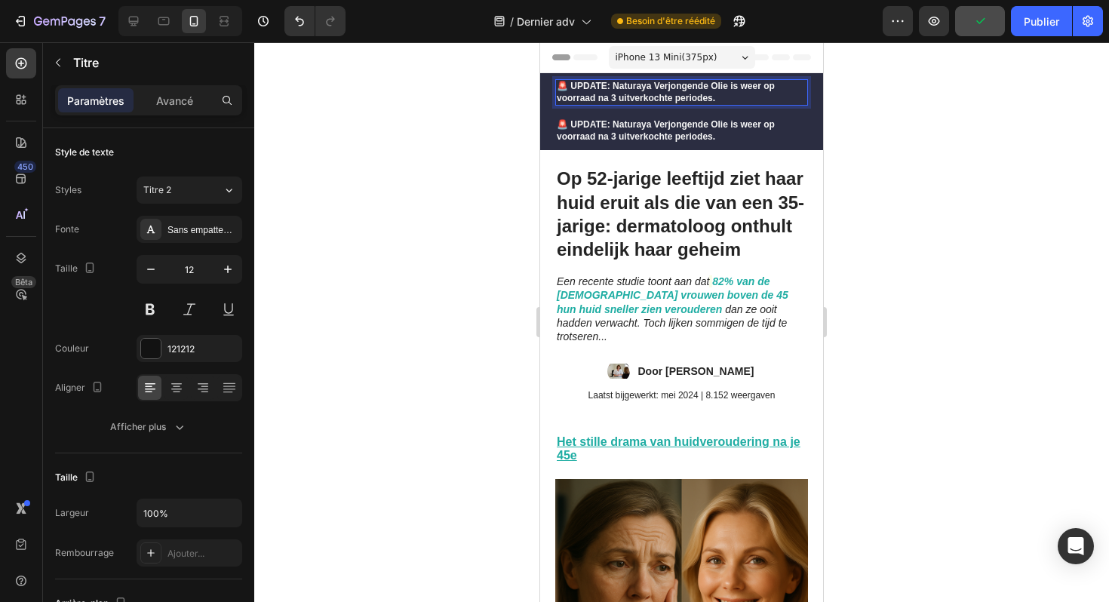
click at [765, 93] on p "🚨 UPDATE: Naturaya Verjongende Olie is weer op voorraad na 3 uitverkochte perio…" at bounding box center [682, 92] width 250 height 23
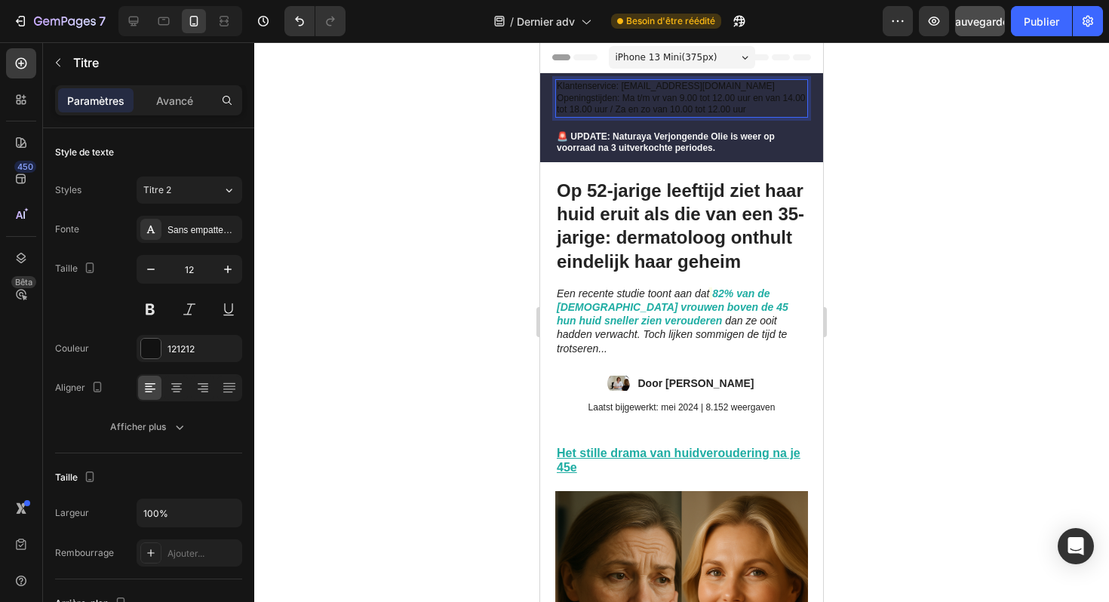
click at [717, 93] on p "Openingstijden: Ma t/m vr van 9.00 tot 12.00 uur en van 14.00 tot 18.00 uur / Z…" at bounding box center [682, 104] width 250 height 23
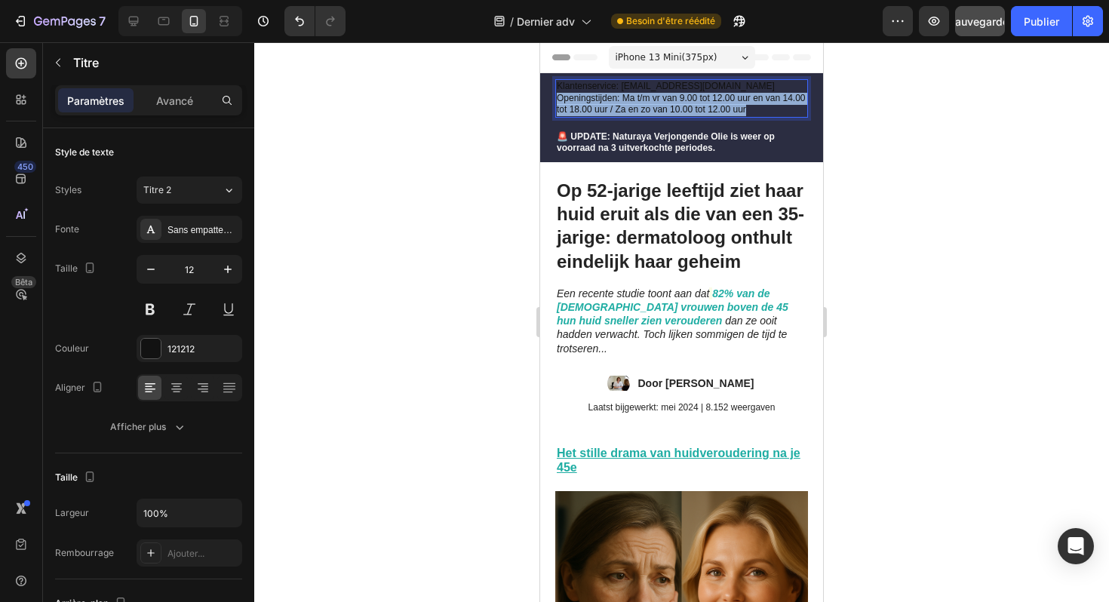
click at [717, 93] on p "Openingstijden: Ma t/m vr van 9.00 tot 12.00 uur en van 14.00 tot 18.00 uur / Z…" at bounding box center [682, 104] width 250 height 23
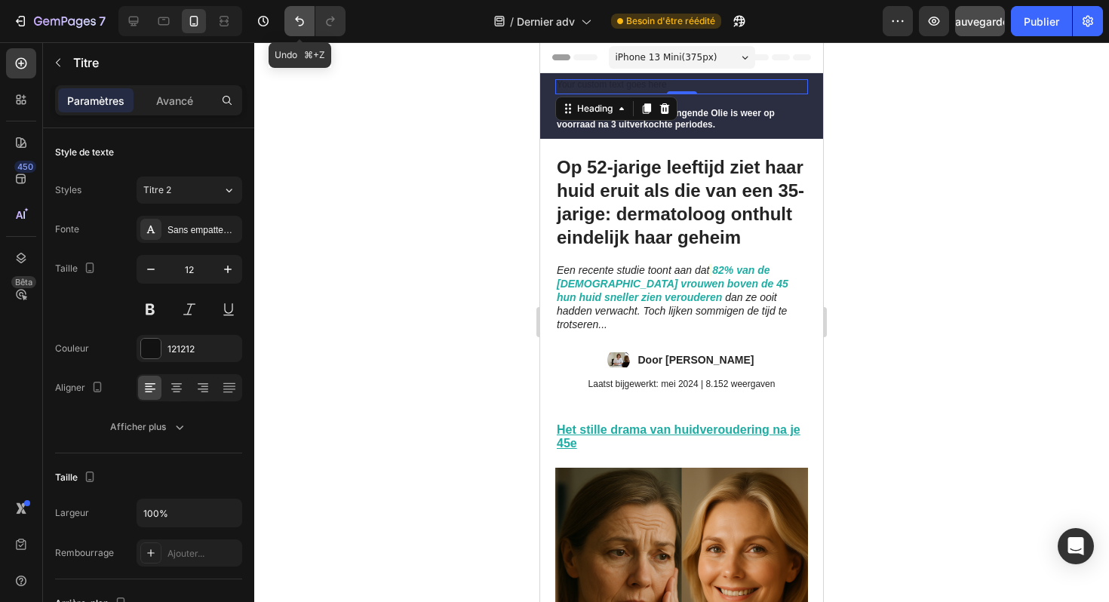
click at [301, 17] on icon "Annuler/Rétablir" at bounding box center [299, 21] width 15 height 15
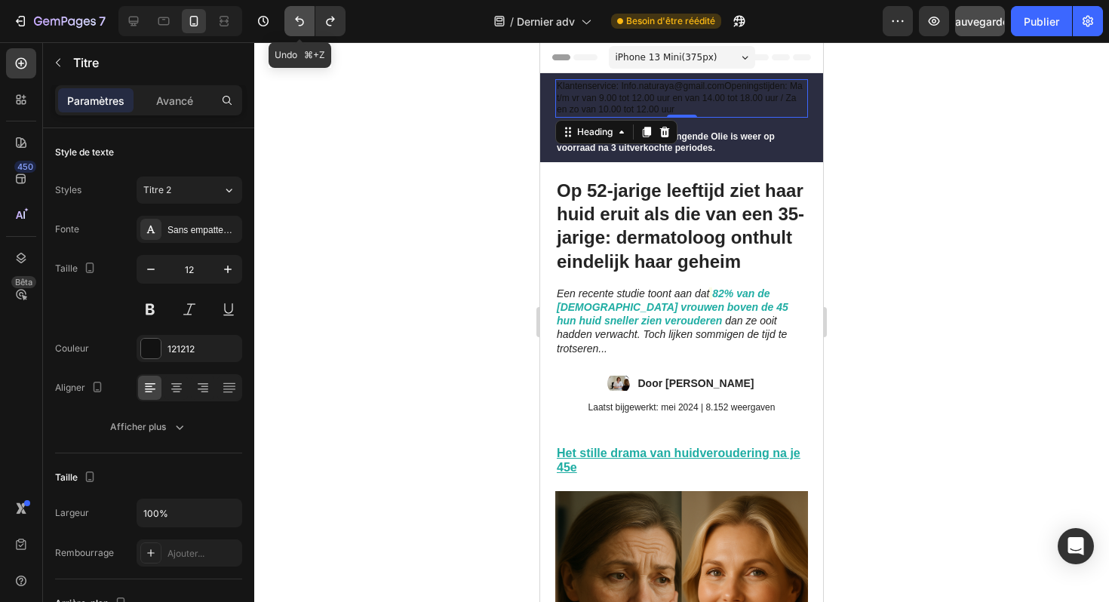
click at [301, 17] on icon "Annuler/Rétablir" at bounding box center [299, 21] width 15 height 15
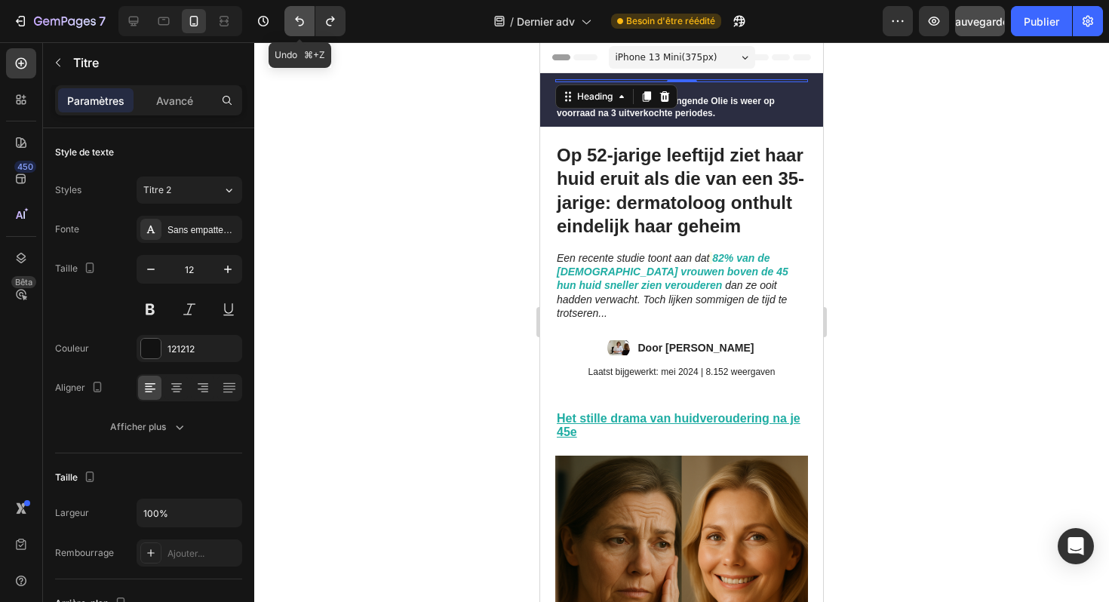
click at [301, 17] on icon "Annuler/Rétablir" at bounding box center [299, 21] width 15 height 15
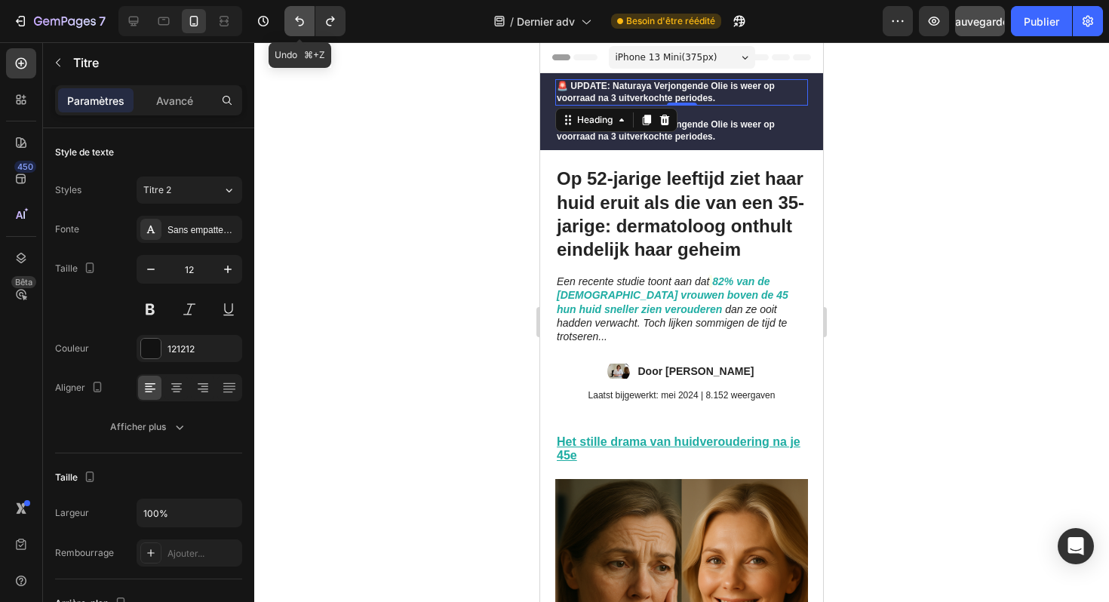
click at [301, 17] on icon "Annuler/Rétablir" at bounding box center [299, 21] width 15 height 15
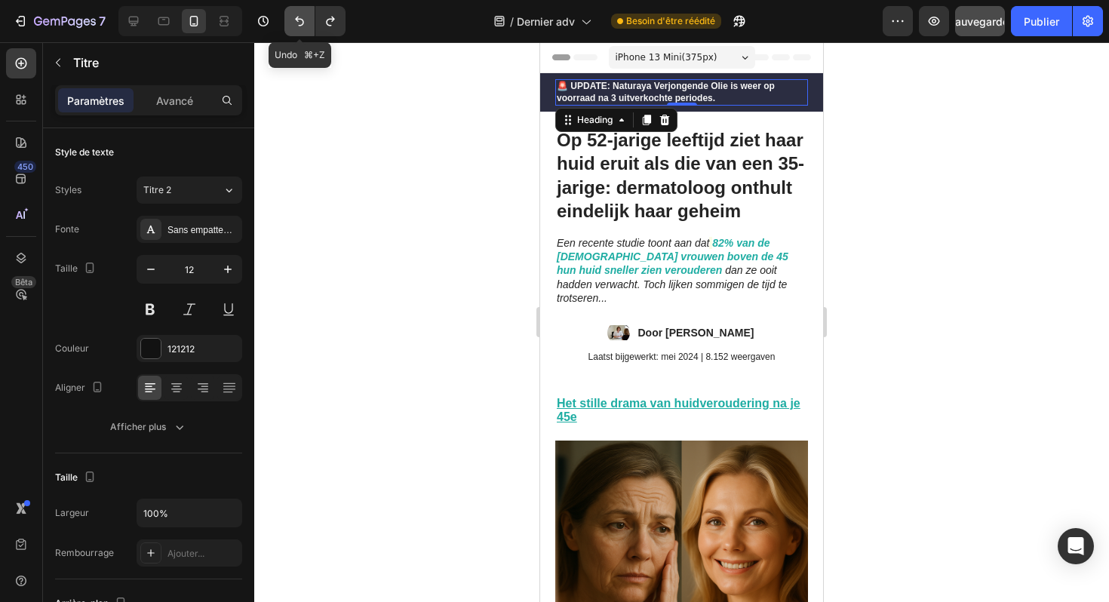
click at [301, 17] on icon "Annuler/Rétablir" at bounding box center [299, 21] width 15 height 15
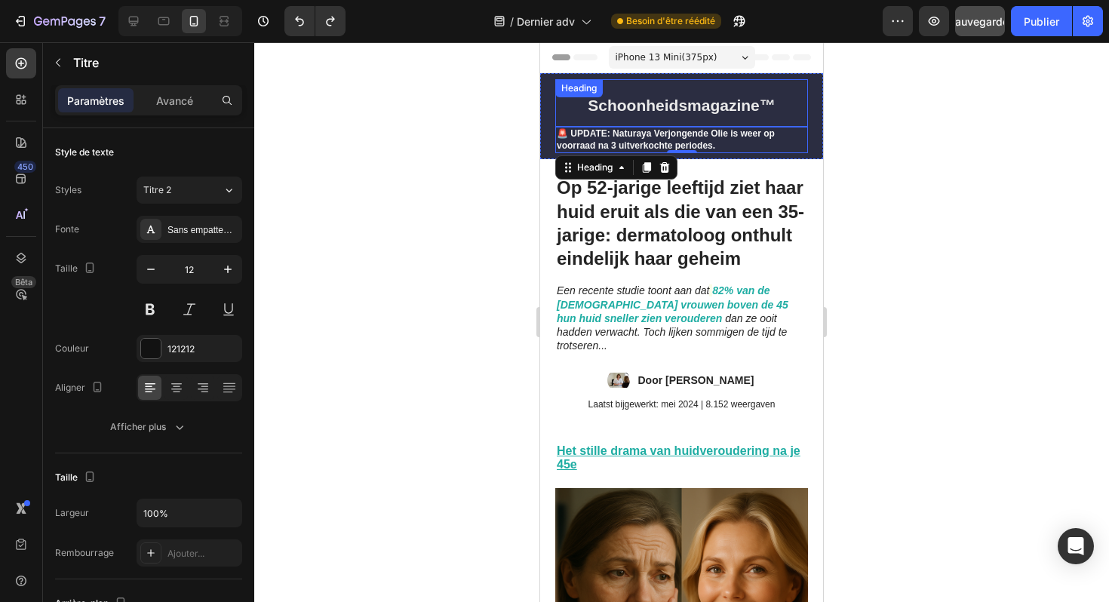
click at [748, 106] on strong "Schoonheidsmagazine™" at bounding box center [682, 105] width 188 height 17
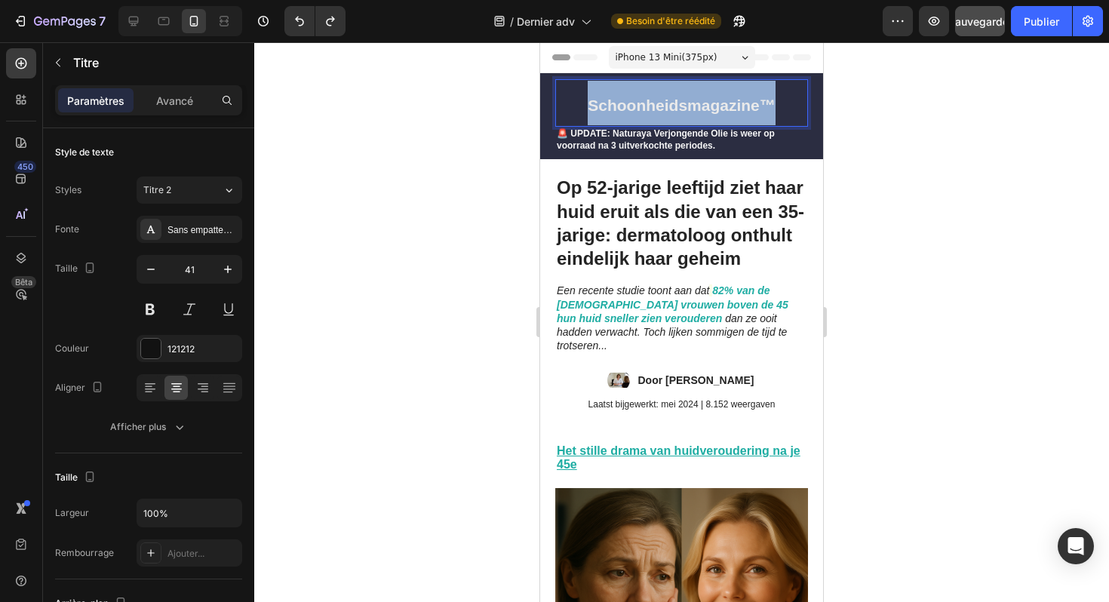
click at [748, 106] on strong "Schoonheidsmagazine™" at bounding box center [682, 105] width 188 height 17
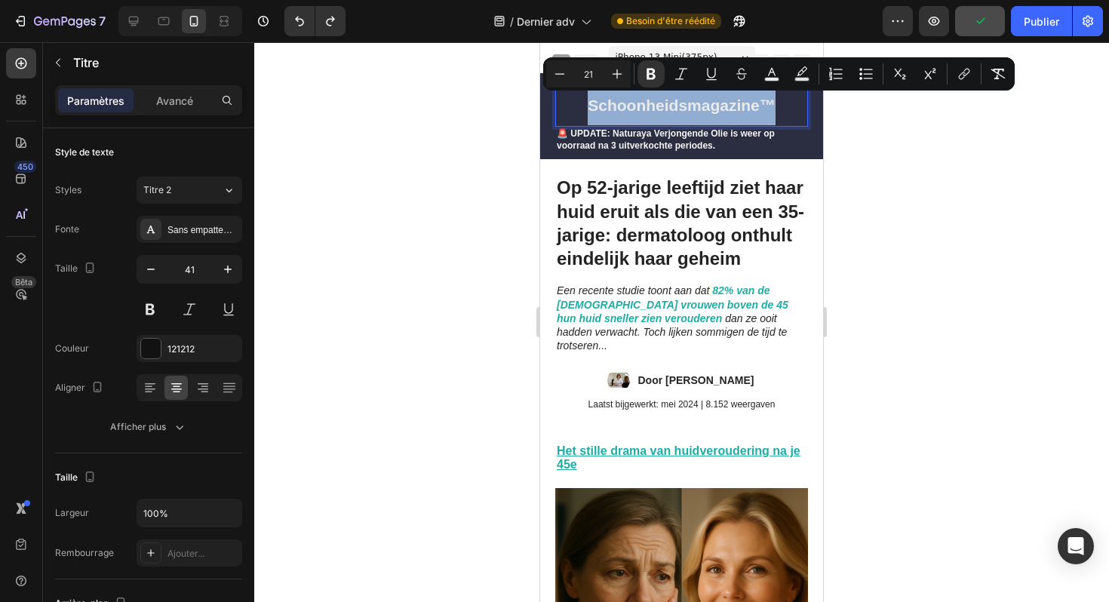
copy strong "Schoonheidsmagazine™"
click at [803, 144] on h2 "🚨 UPDATE: Naturaya Verjongende Olie is weer op voorraad na 3 uitverkochte perio…" at bounding box center [681, 140] width 253 height 26
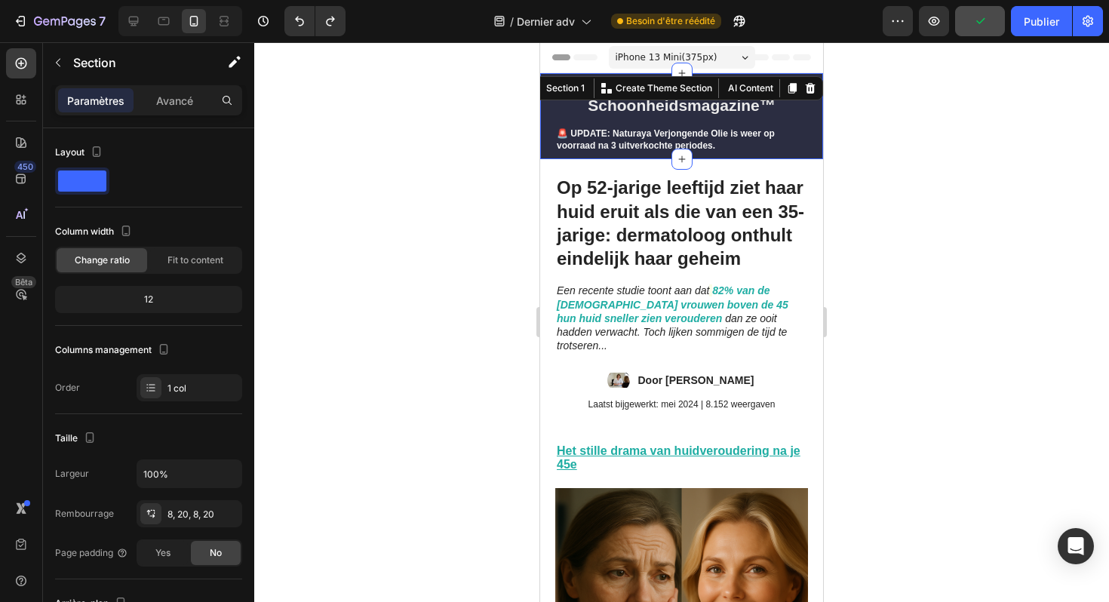
click at [813, 138] on div "⁠⁠⁠⁠⁠⁠⁠ Schoonheidsmagazine™ Heading 🚨 UPDATE: Naturaya Verjongende Olie is wee…" at bounding box center [681, 116] width 283 height 86
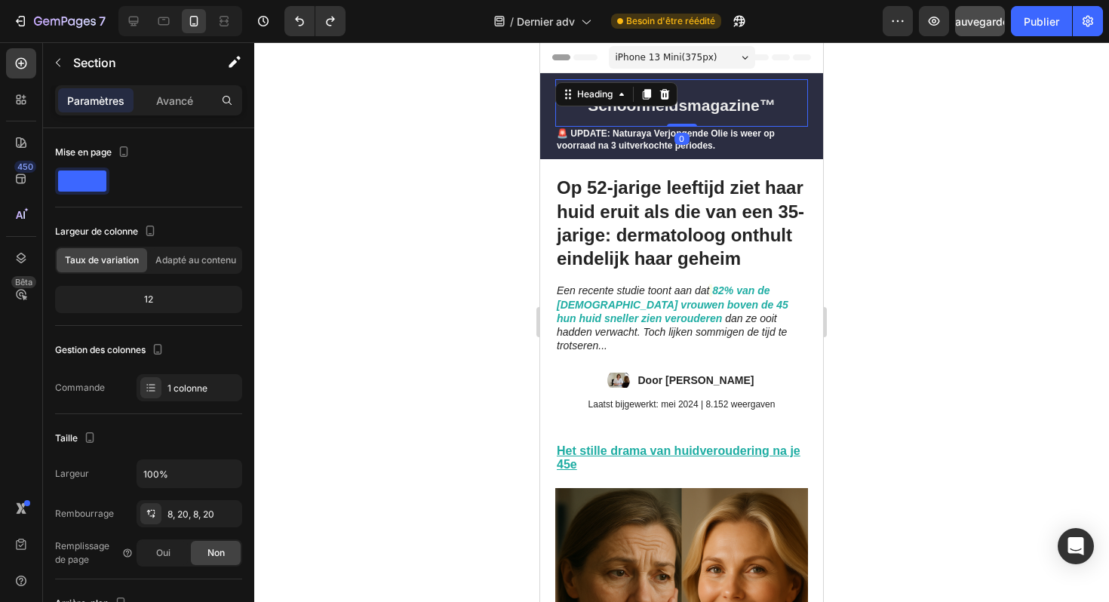
click at [805, 111] on p "⁠⁠⁠⁠⁠⁠⁠ Schoonheidsmagazine™" at bounding box center [682, 103] width 250 height 45
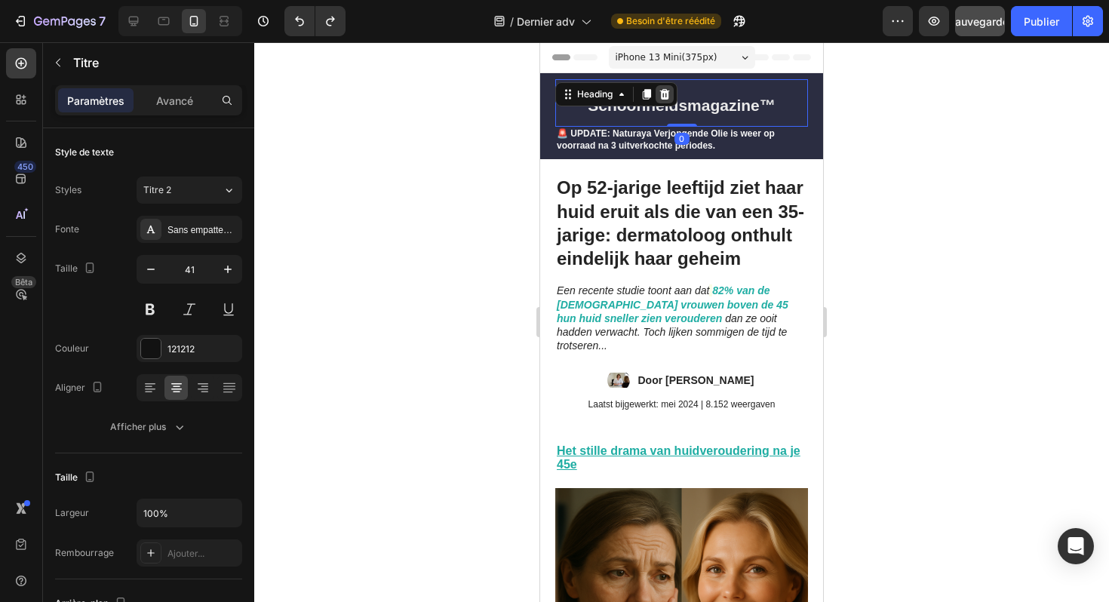
click at [666, 91] on icon at bounding box center [665, 94] width 10 height 11
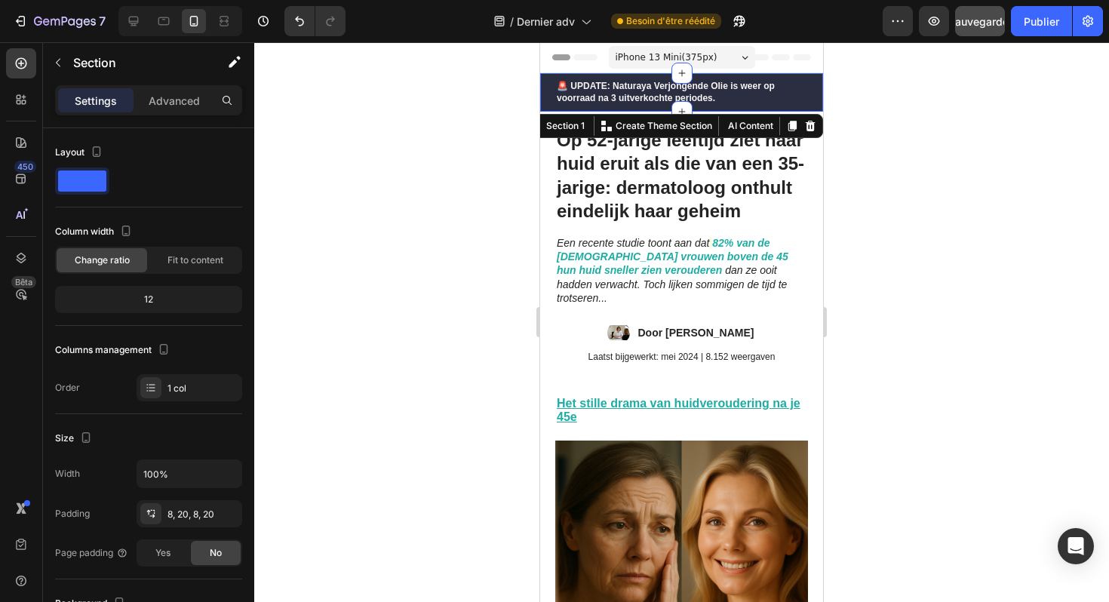
click at [811, 87] on div "🚨 UPDATE: Naturaya Verjongende Olie is weer op voorraad na 3 uitverkochte perio…" at bounding box center [681, 92] width 283 height 38
click at [794, 129] on icon at bounding box center [793, 126] width 8 height 11
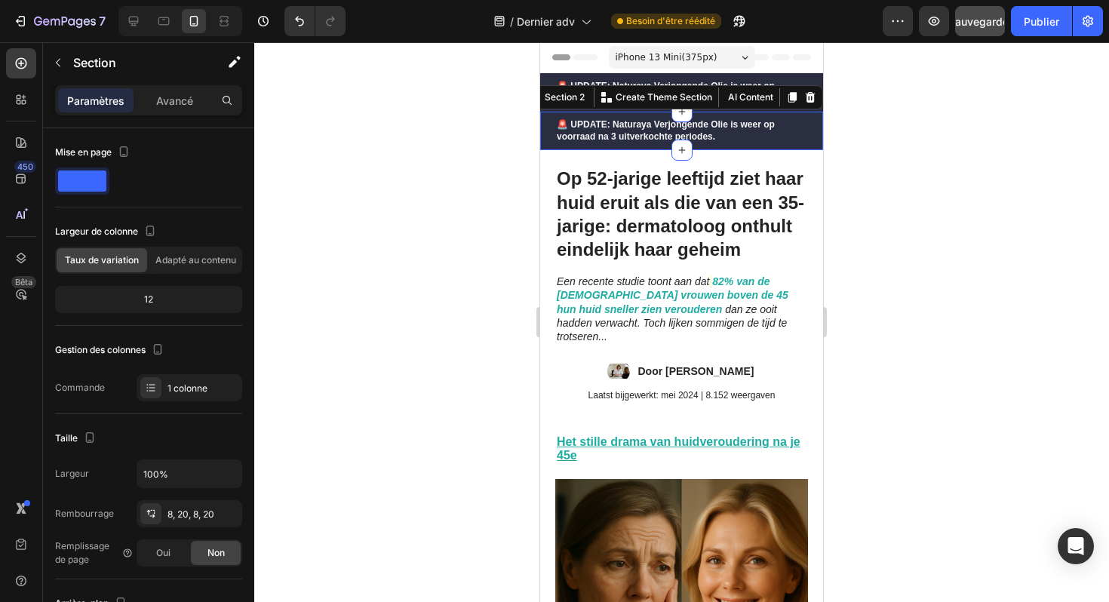
click at [751, 71] on div "iPhone 13 Mini ( 375 px) iPhone 13 Mini iPhone 13 Pro iPhone 11 Pro Max iPhone …" at bounding box center [682, 59] width 146 height 30
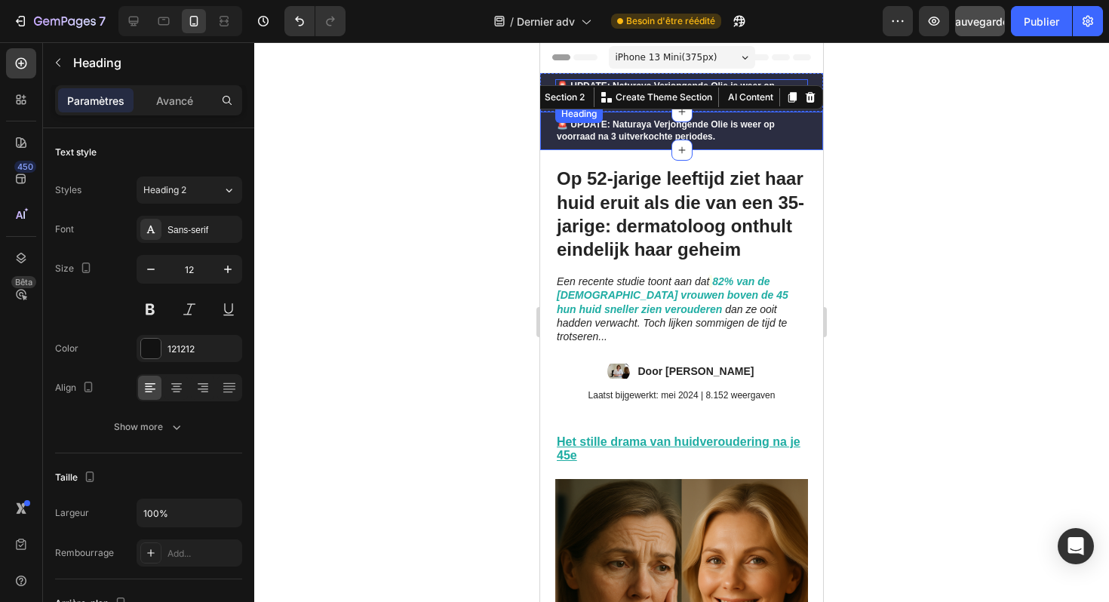
click at [792, 82] on h2 "🚨 UPDATE: Naturaya Verjongende Olie is weer op voorraad na 3 uitverkochte perio…" at bounding box center [681, 92] width 253 height 26
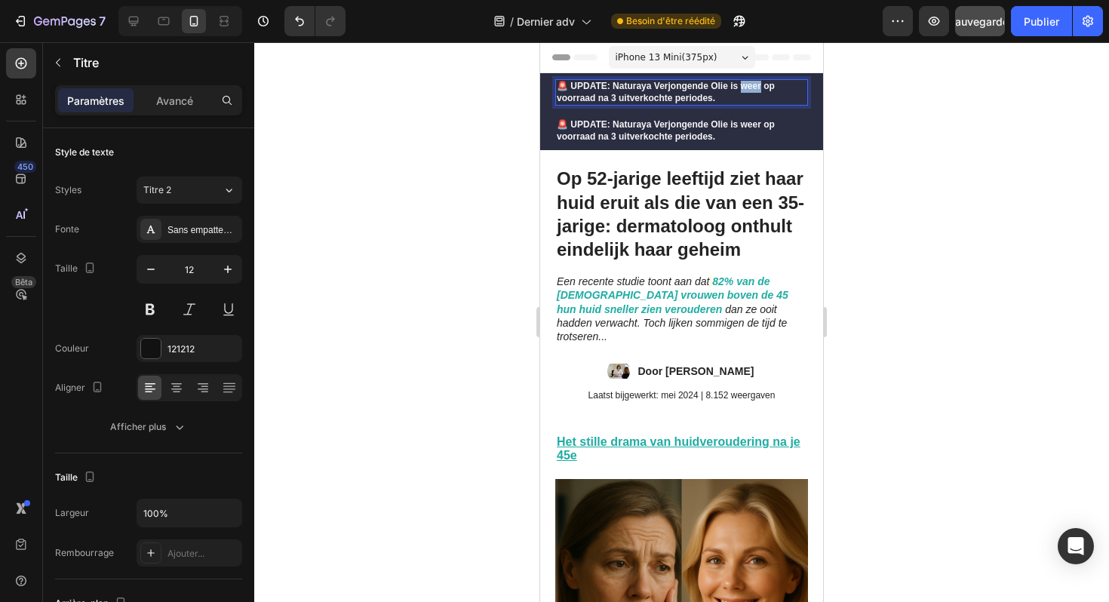
click at [743, 90] on strong "🚨 UPDATE: Naturaya Verjongende Olie is weer op voorraad na 3 uitverkochte perio…" at bounding box center [666, 92] width 218 height 23
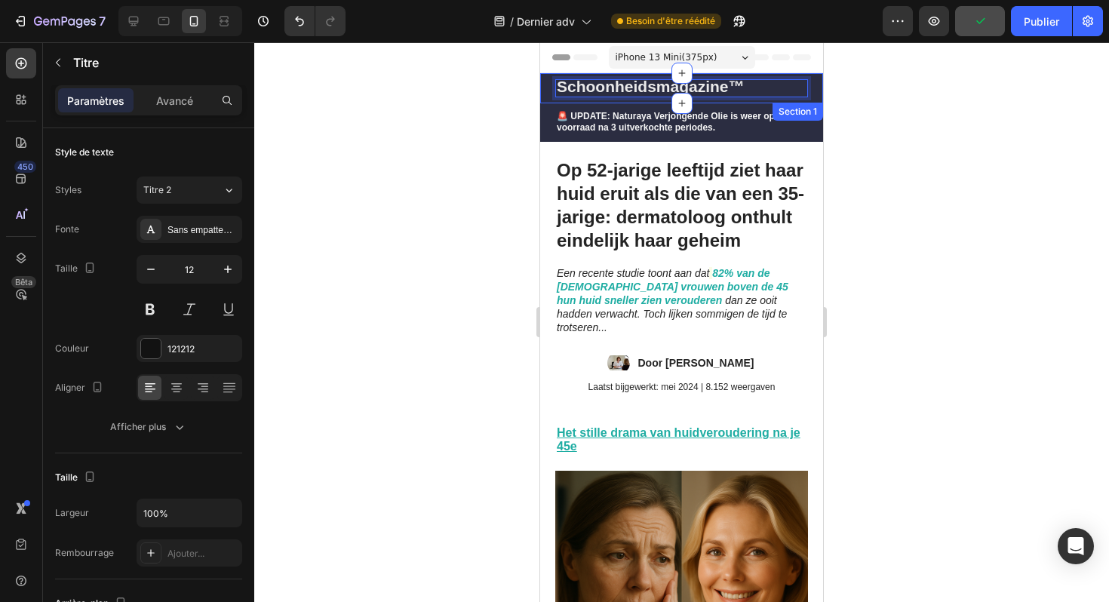
click at [546, 91] on div "Schoonheidsmagazine™ Heading 0 Section 1" at bounding box center [681, 88] width 283 height 30
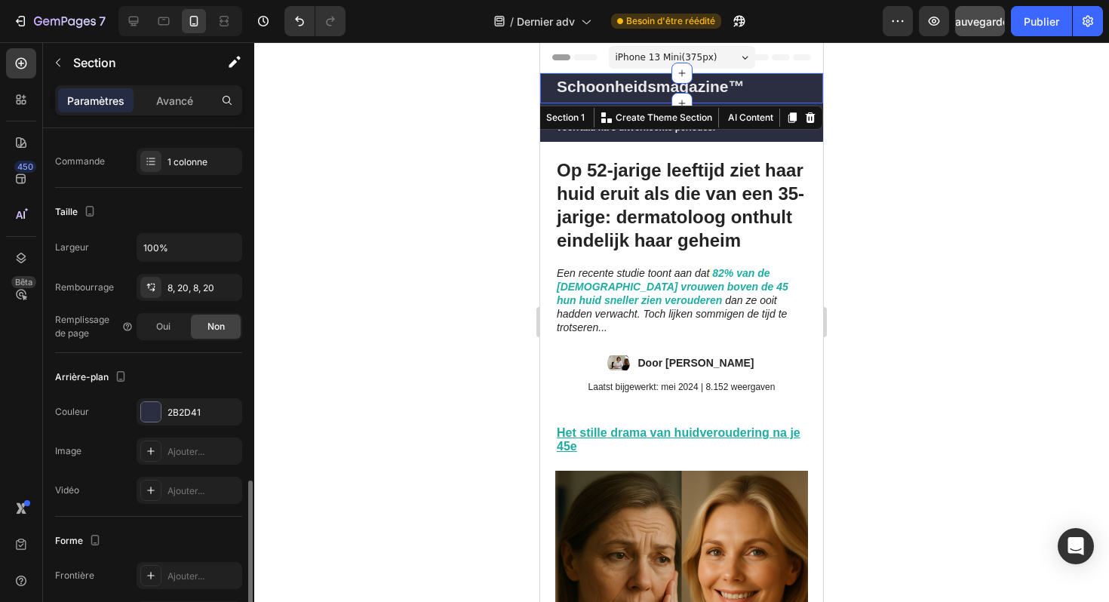
scroll to position [365, 0]
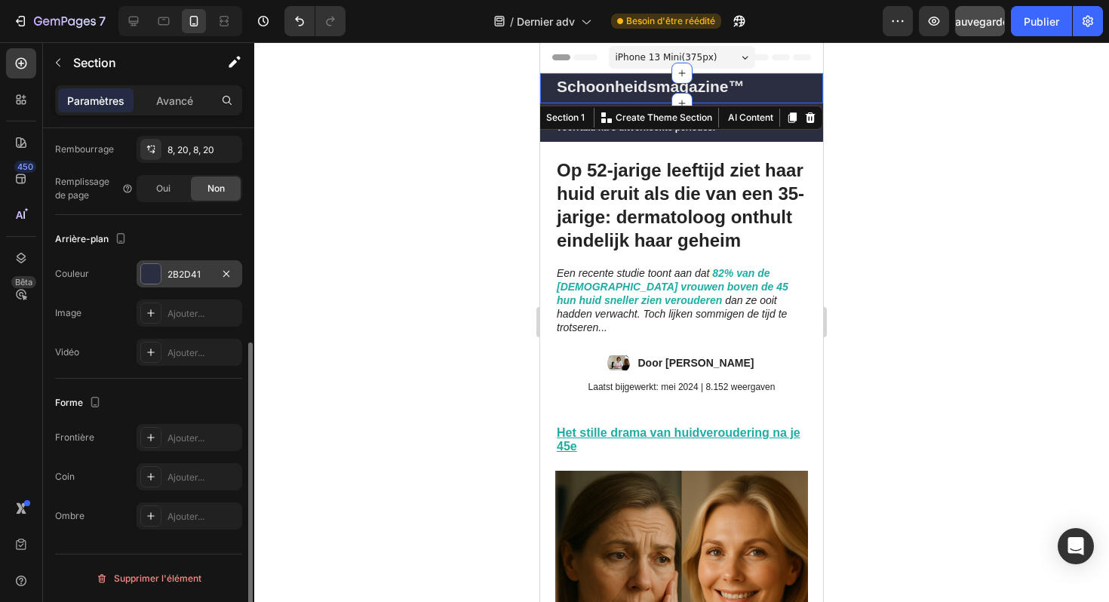
click at [187, 268] on div "2B2D41" at bounding box center [190, 275] width 44 height 14
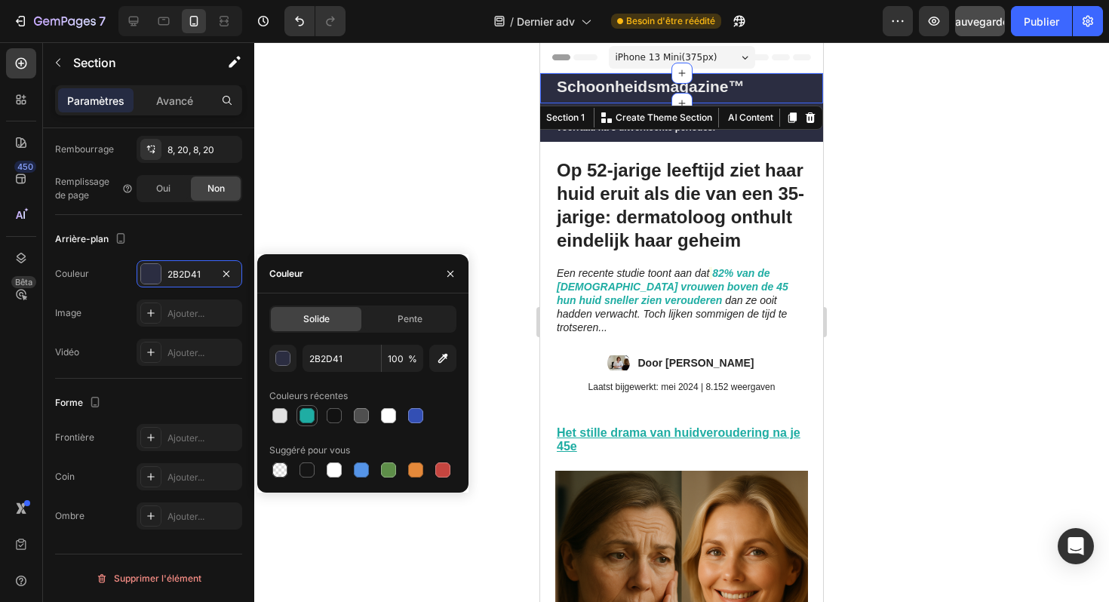
click at [311, 417] on div at bounding box center [307, 415] width 15 height 15
type input "1FADA3"
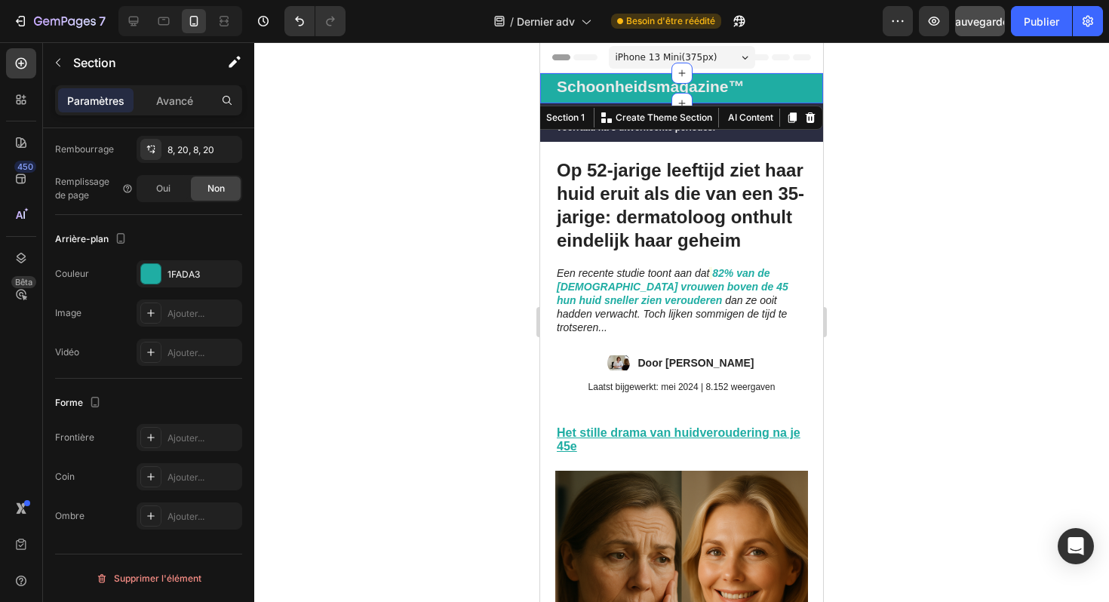
click at [451, 184] on div at bounding box center [681, 322] width 855 height 560
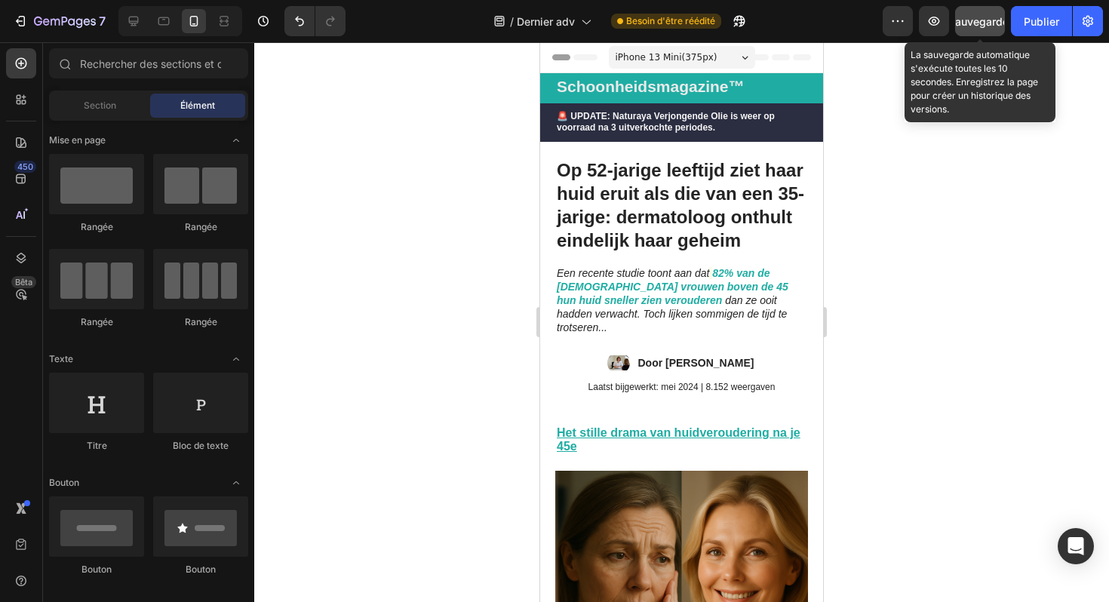
click at [965, 20] on font "Sauvegarder" at bounding box center [981, 21] width 64 height 13
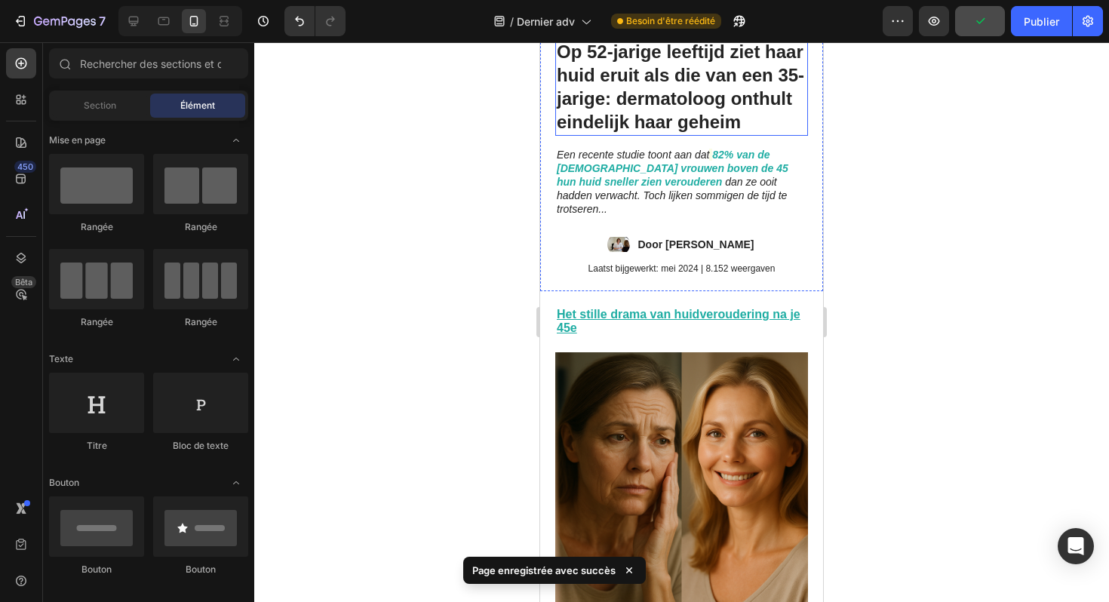
scroll to position [120, 0]
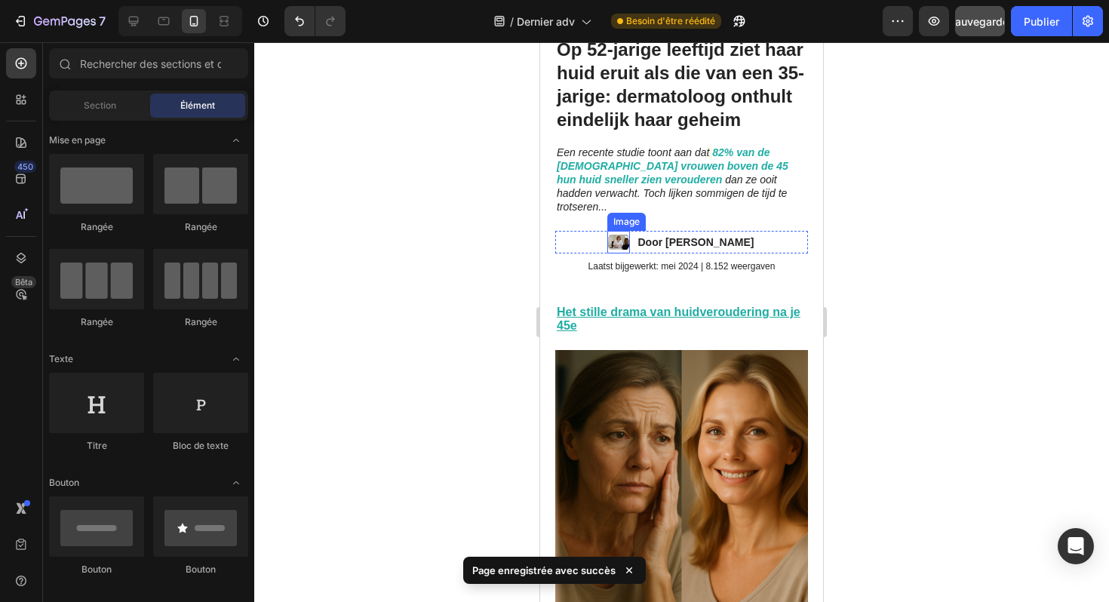
click at [610, 231] on img at bounding box center [619, 242] width 23 height 23
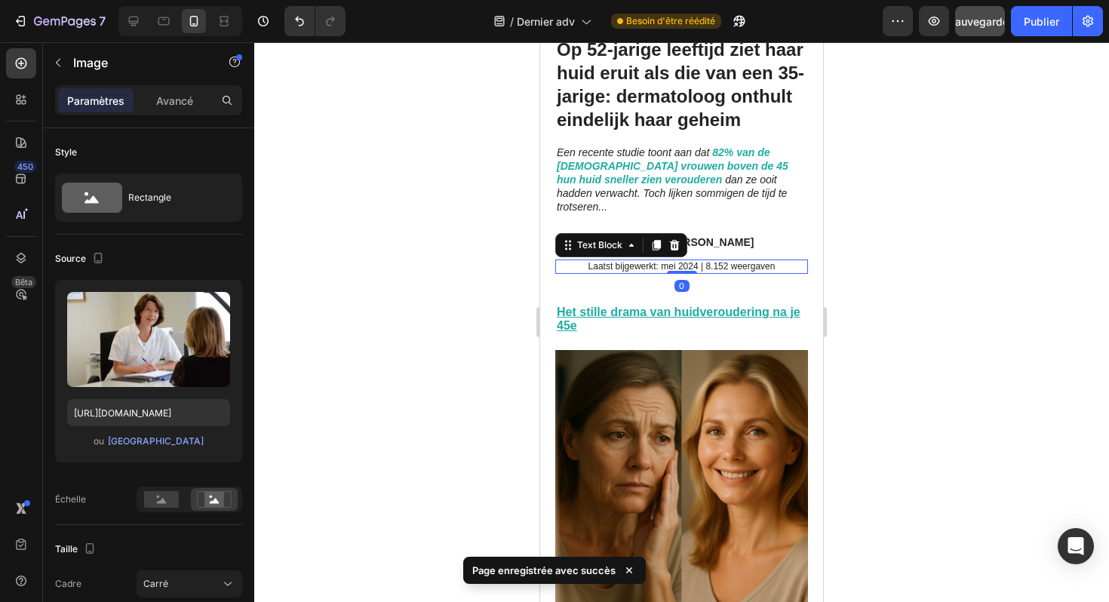
click at [610, 261] on p "Laatst bijgewerkt: mei 2024 | 8.152 weergaven" at bounding box center [682, 267] width 250 height 12
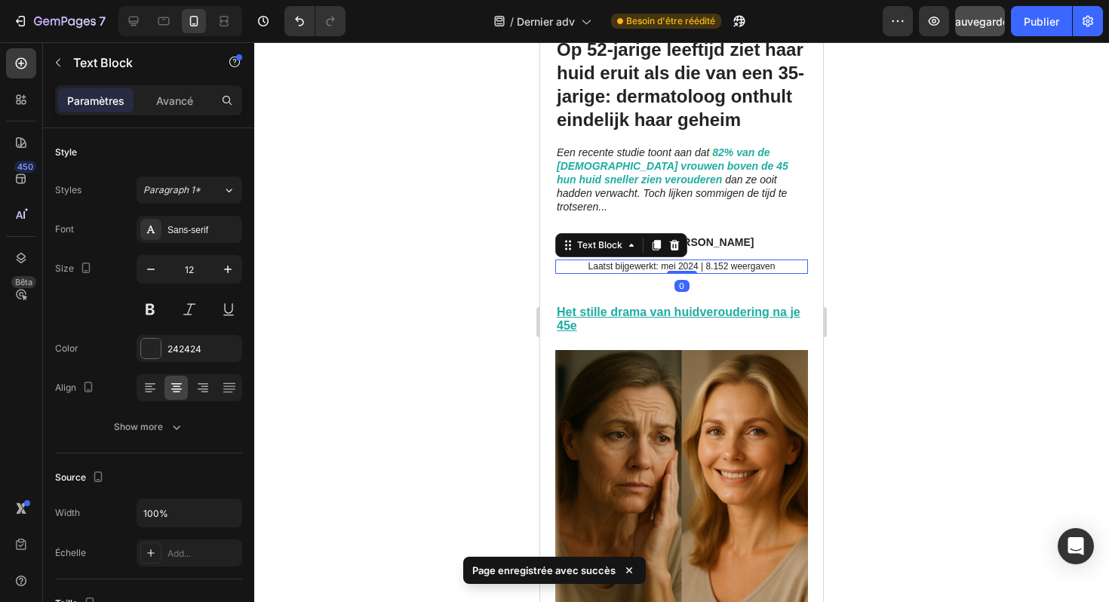
click at [610, 261] on p "Laatst bijgewerkt: mei 2024 | 8.152 weergaven" at bounding box center [682, 267] width 250 height 12
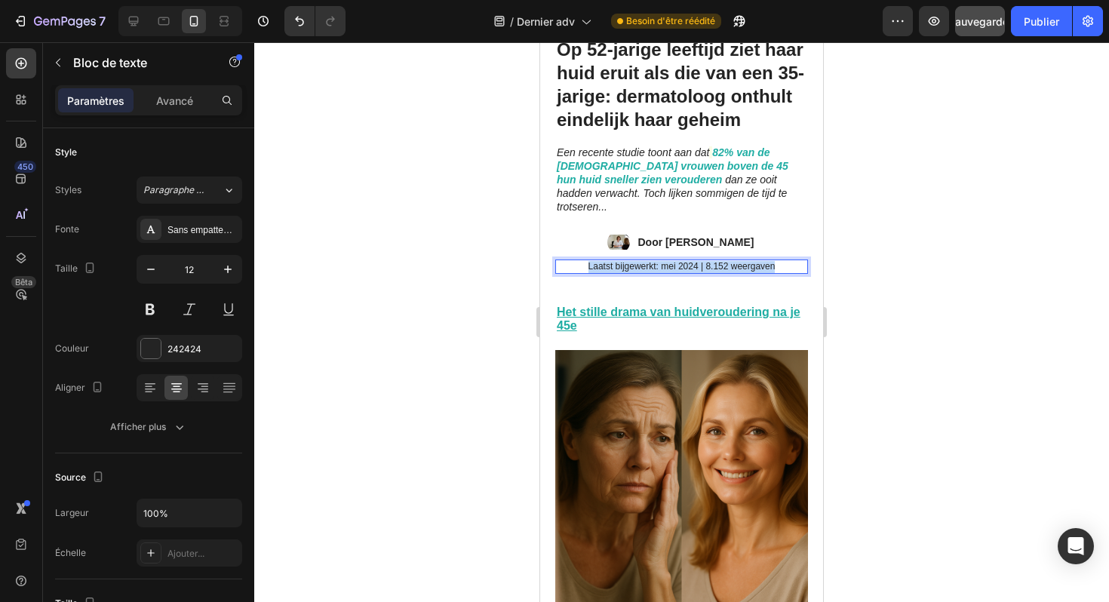
click at [610, 261] on p "Laatst bijgewerkt: mei 2024 | 8.152 weergaven" at bounding box center [682, 267] width 250 height 12
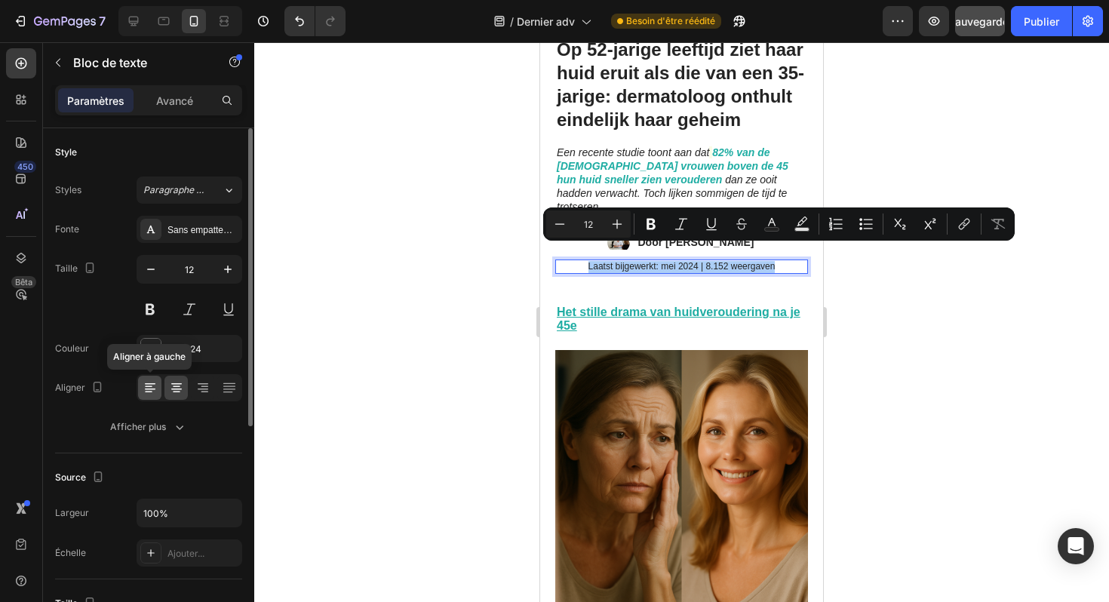
click at [152, 392] on icon at bounding box center [150, 387] width 15 height 15
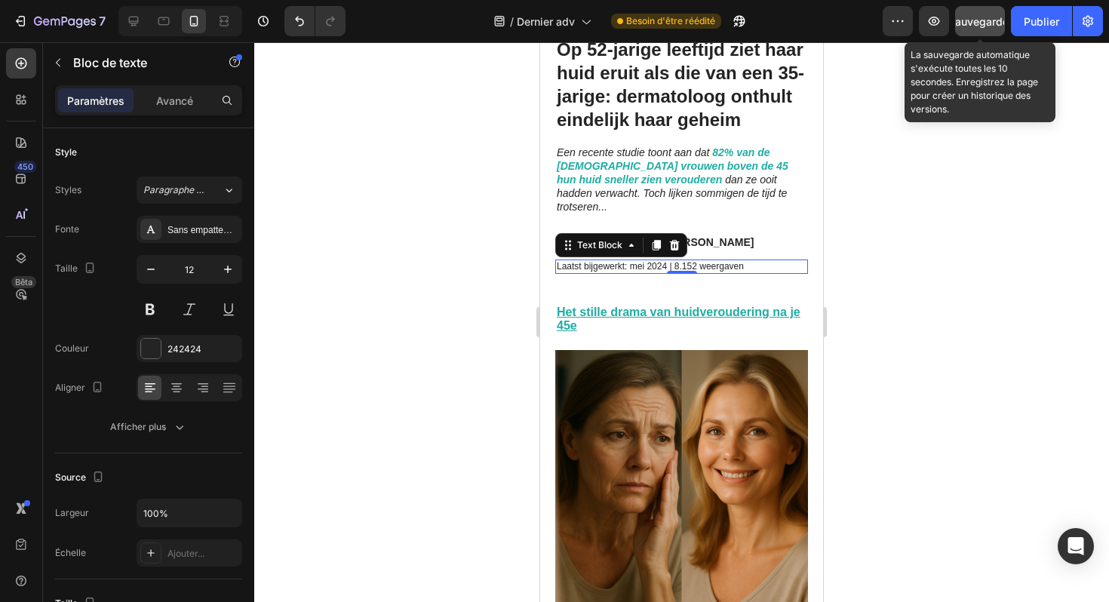
click at [967, 19] on font "Sauvegarder" at bounding box center [981, 21] width 64 height 13
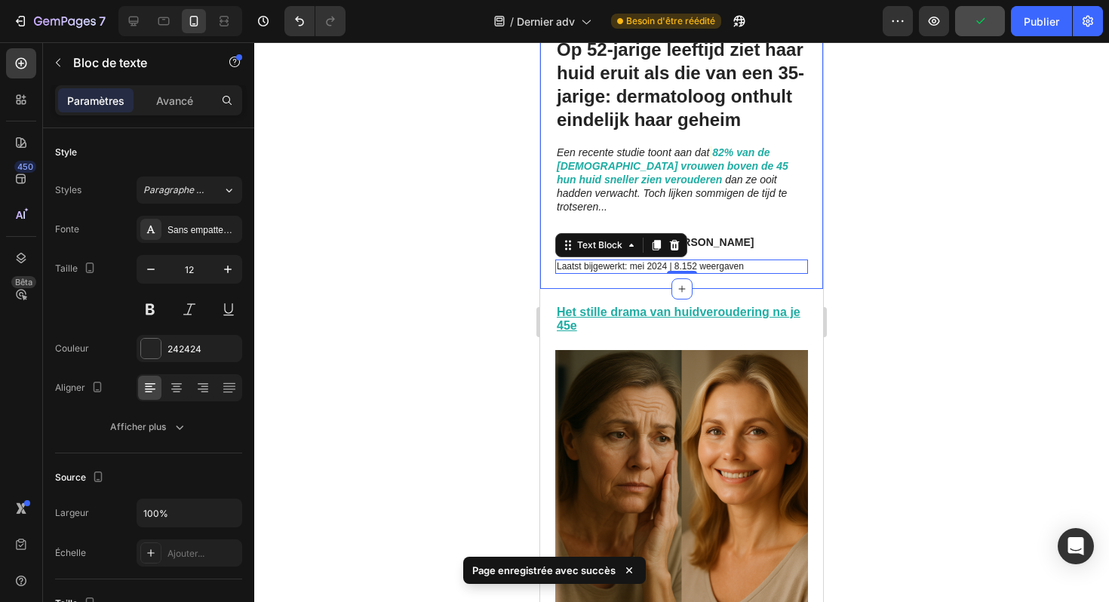
click at [700, 263] on div "Op 52-jarige leeftijd ziet haar huid eruit als die van een 35-jarige: dermatolo…" at bounding box center [681, 155] width 283 height 268
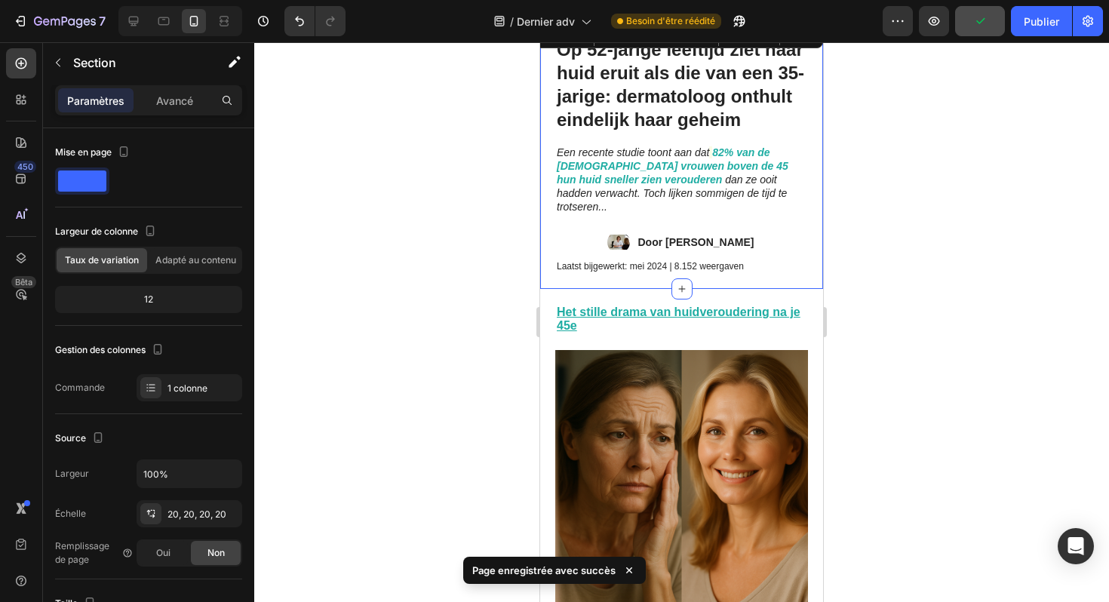
click at [698, 269] on div "Op 52-jarige leeftijd ziet haar huid eruit als die van een 35-jarige: dermatolo…" at bounding box center [681, 155] width 283 height 268
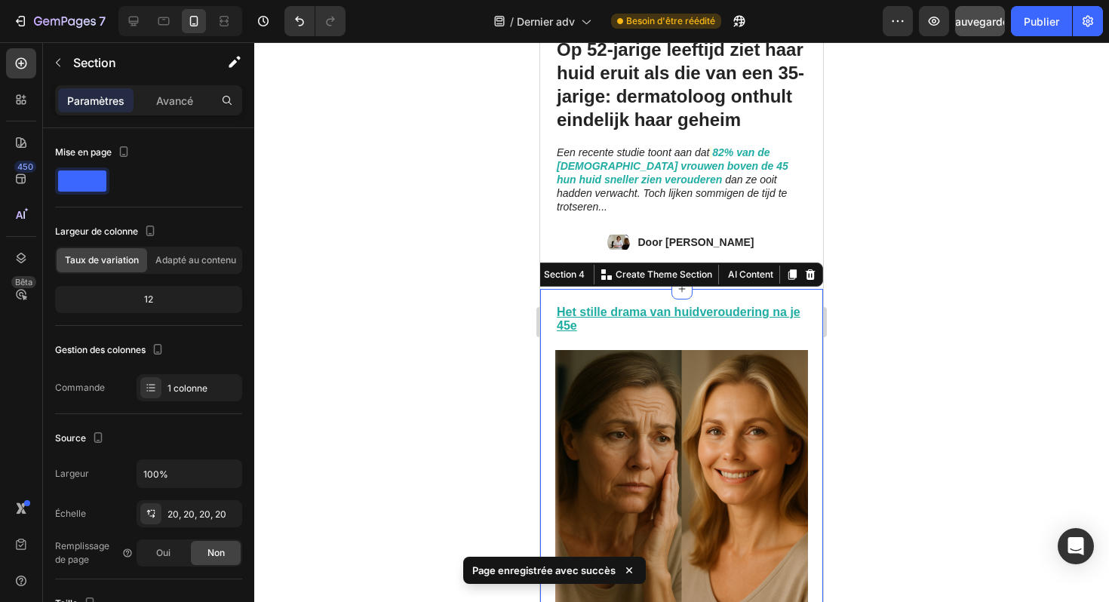
scroll to position [365, 0]
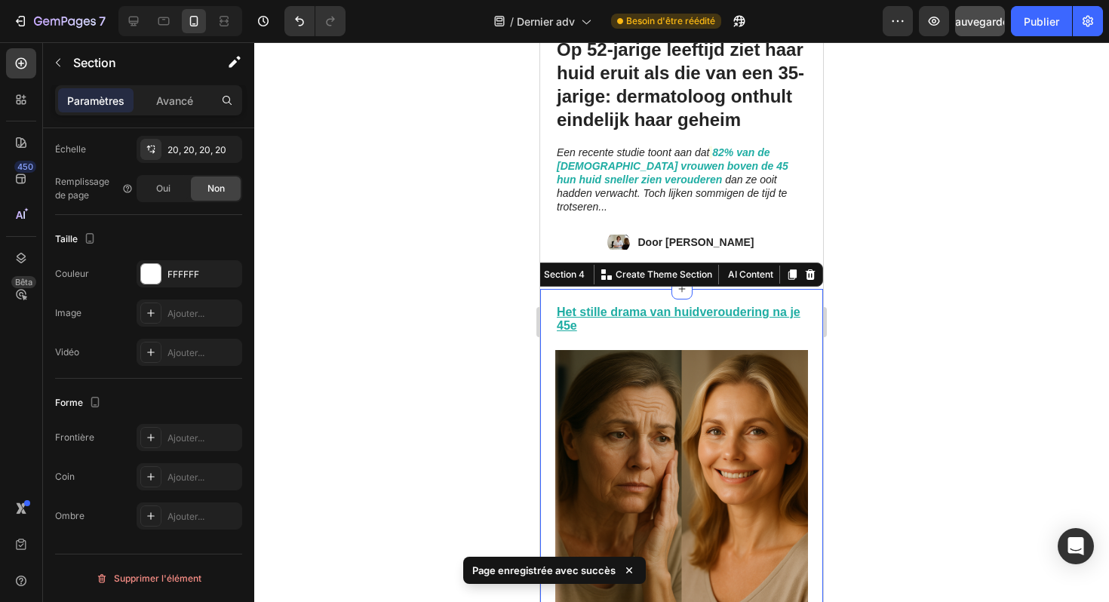
click at [725, 236] on strong "Door [PERSON_NAME]" at bounding box center [696, 242] width 116 height 12
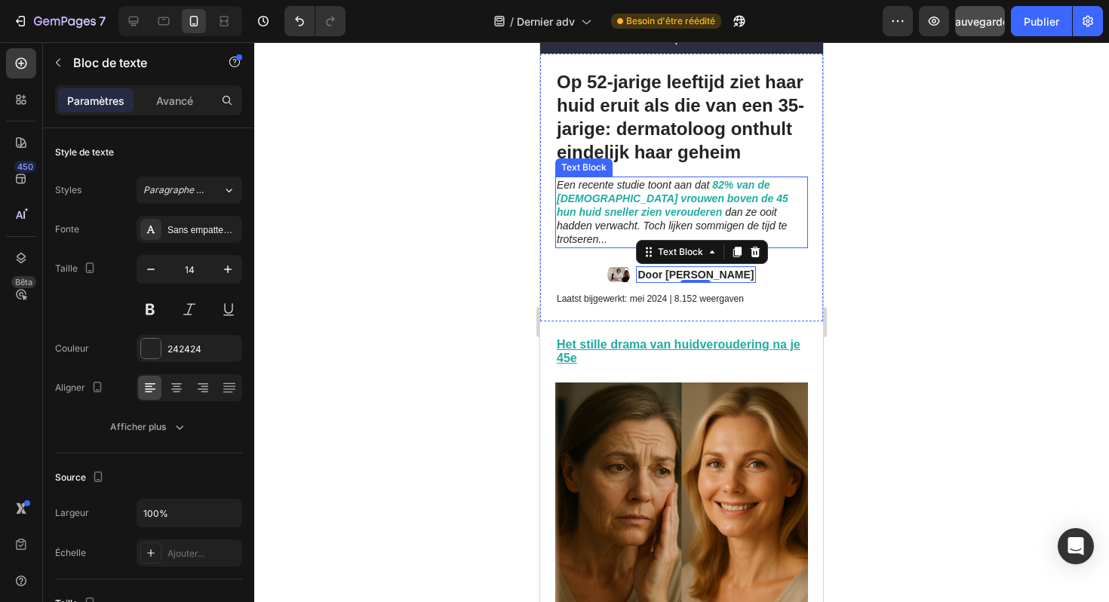
scroll to position [108, 0]
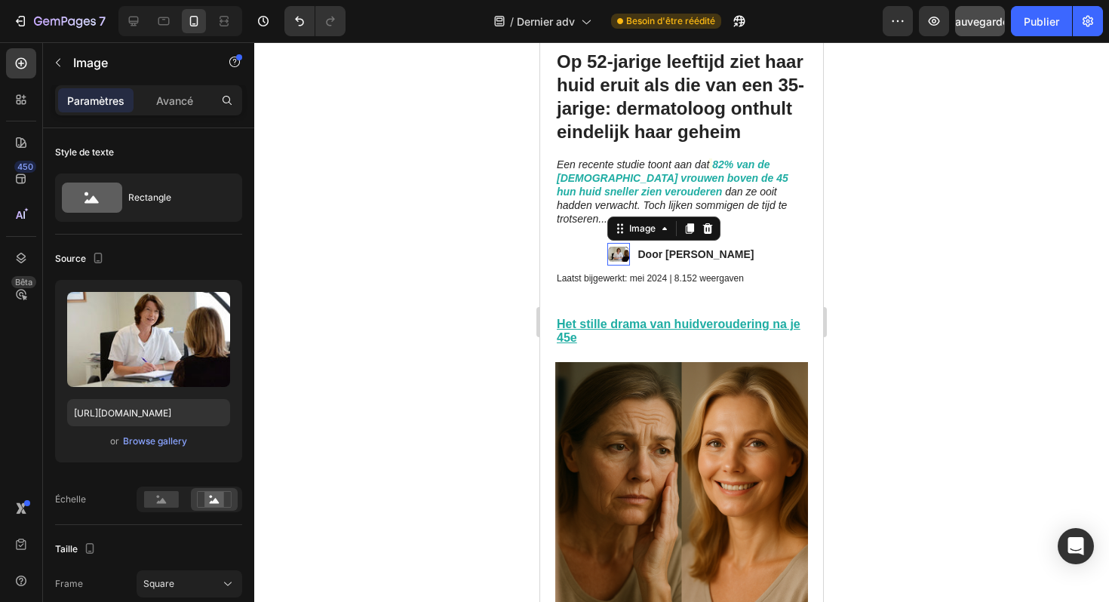
click at [611, 243] on img at bounding box center [619, 254] width 23 height 23
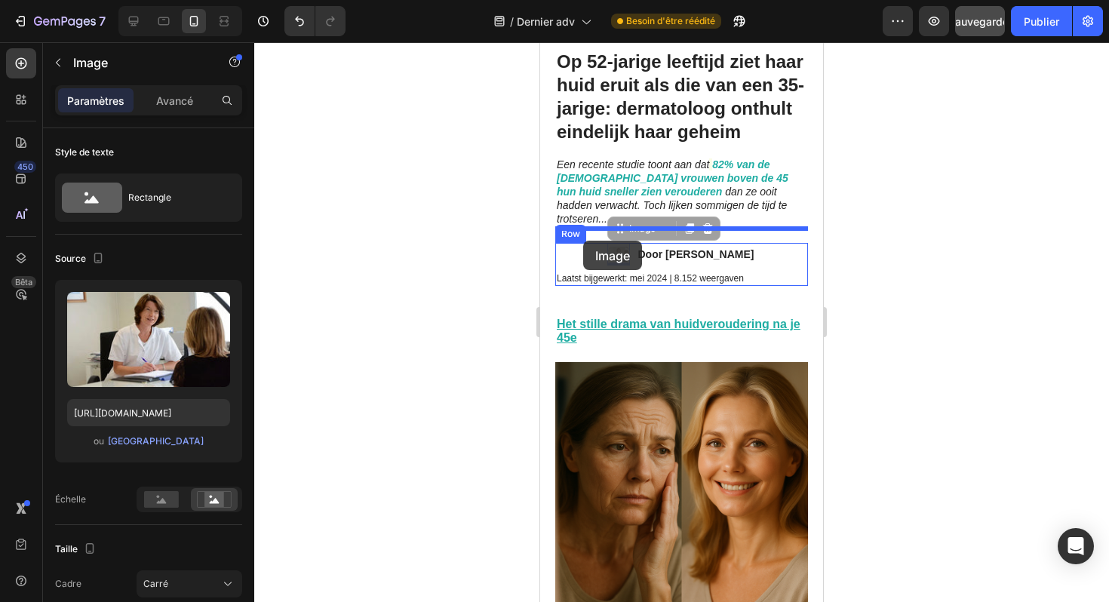
drag, startPoint x: 613, startPoint y: 219, endPoint x: 583, endPoint y: 241, distance: 37.3
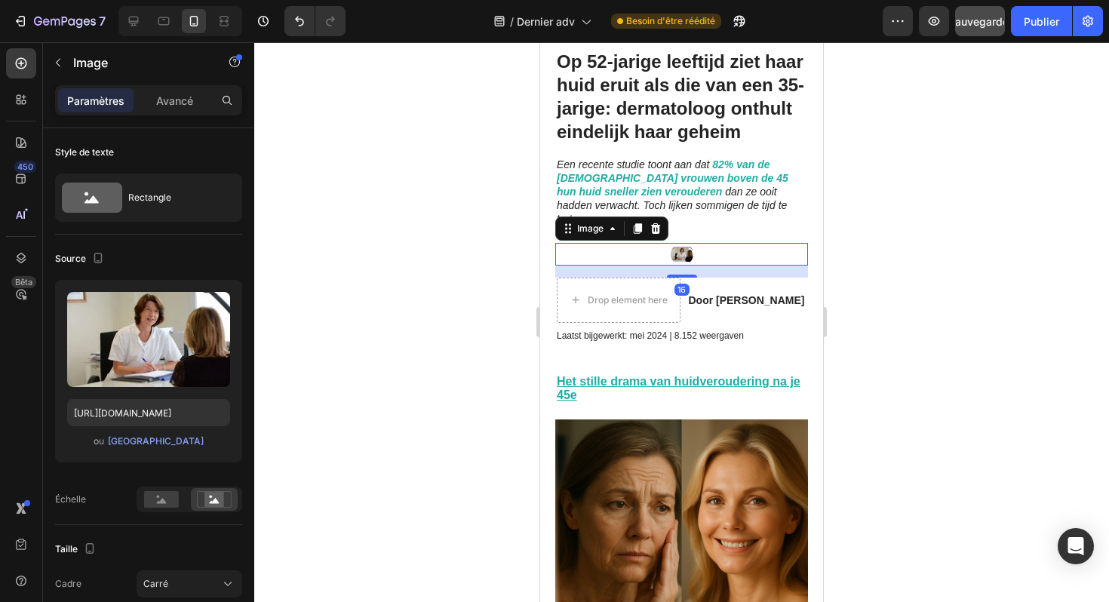
click at [685, 243] on img at bounding box center [682, 254] width 23 height 23
drag, startPoint x: 685, startPoint y: 260, endPoint x: 689, endPoint y: 243, distance: 17.0
click at [689, 243] on div "Image 16" at bounding box center [681, 254] width 253 height 23
click at [718, 243] on div at bounding box center [681, 254] width 253 height 23
click at [726, 294] on strong "Door [PERSON_NAME]" at bounding box center [746, 300] width 116 height 12
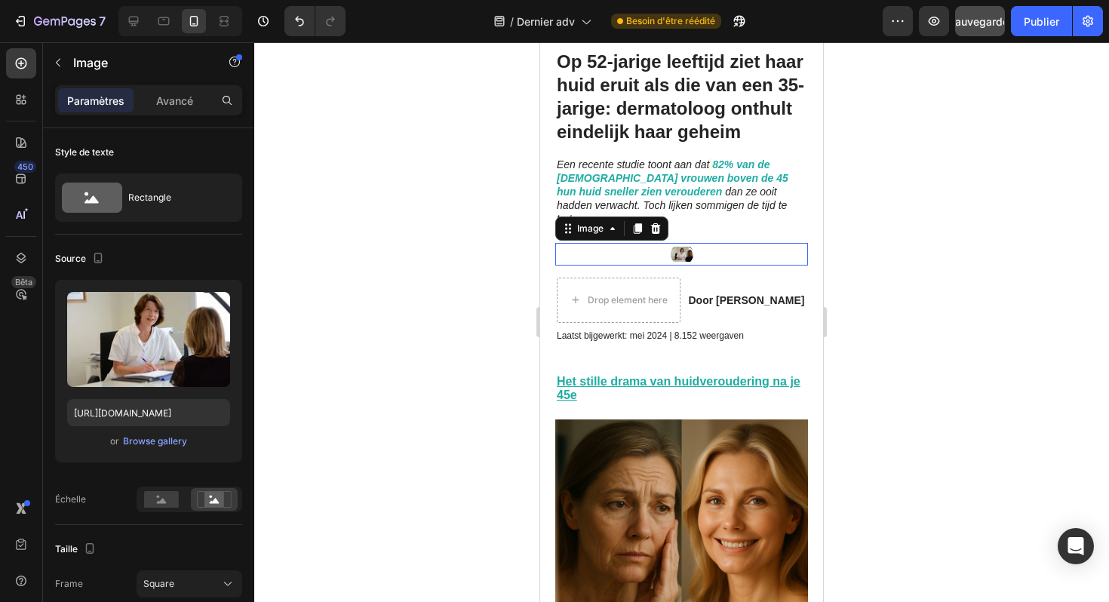
click at [596, 245] on div at bounding box center [681, 254] width 253 height 23
click at [679, 243] on img at bounding box center [682, 254] width 23 height 23
drag, startPoint x: 684, startPoint y: 259, endPoint x: 686, endPoint y: 245, distance: 14.4
click at [686, 245] on div "Image 16" at bounding box center [681, 254] width 253 height 23
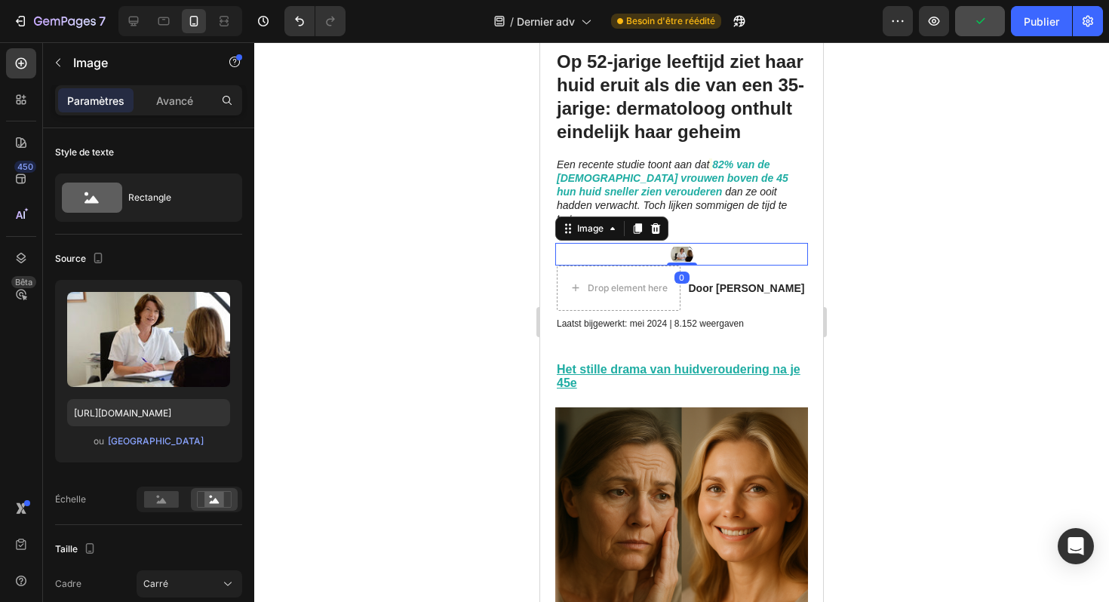
drag, startPoint x: 687, startPoint y: 262, endPoint x: 692, endPoint y: 242, distance: 20.3
click at [692, 243] on div "Image 0" at bounding box center [681, 254] width 253 height 23
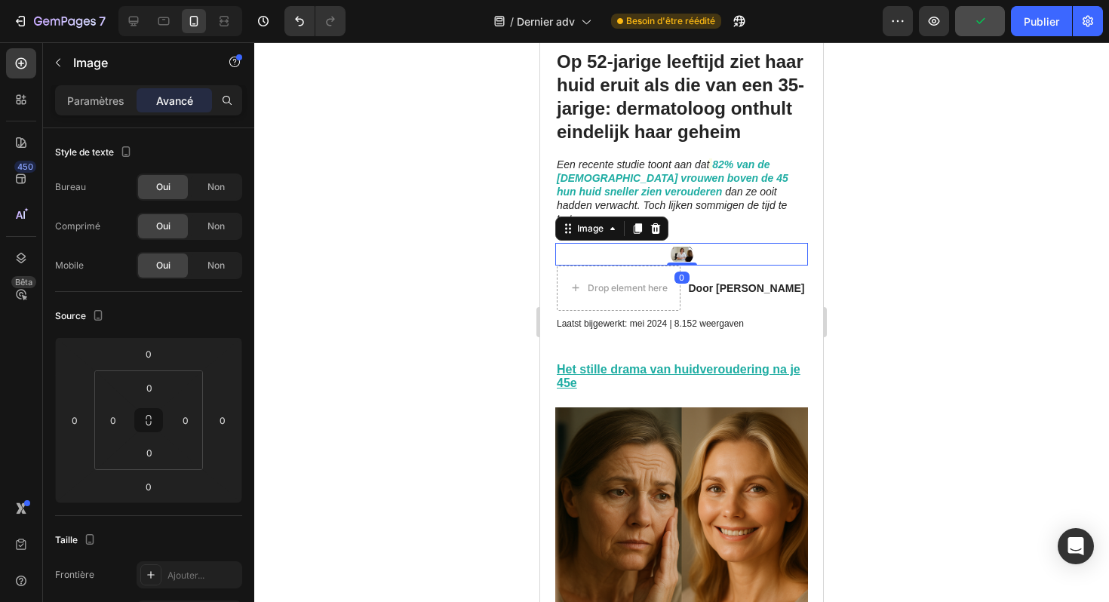
click at [679, 243] on img at bounding box center [682, 254] width 23 height 23
click at [718, 243] on div at bounding box center [681, 254] width 253 height 23
click at [104, 93] on p "Paramètres" at bounding box center [95, 101] width 57 height 16
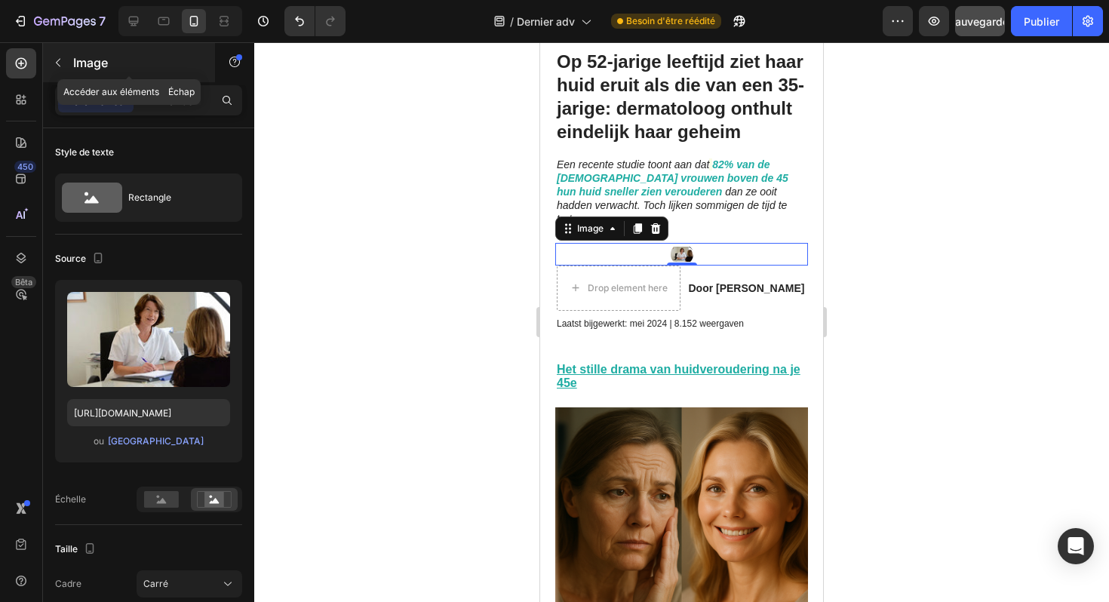
click at [85, 70] on p "Image" at bounding box center [137, 63] width 128 height 18
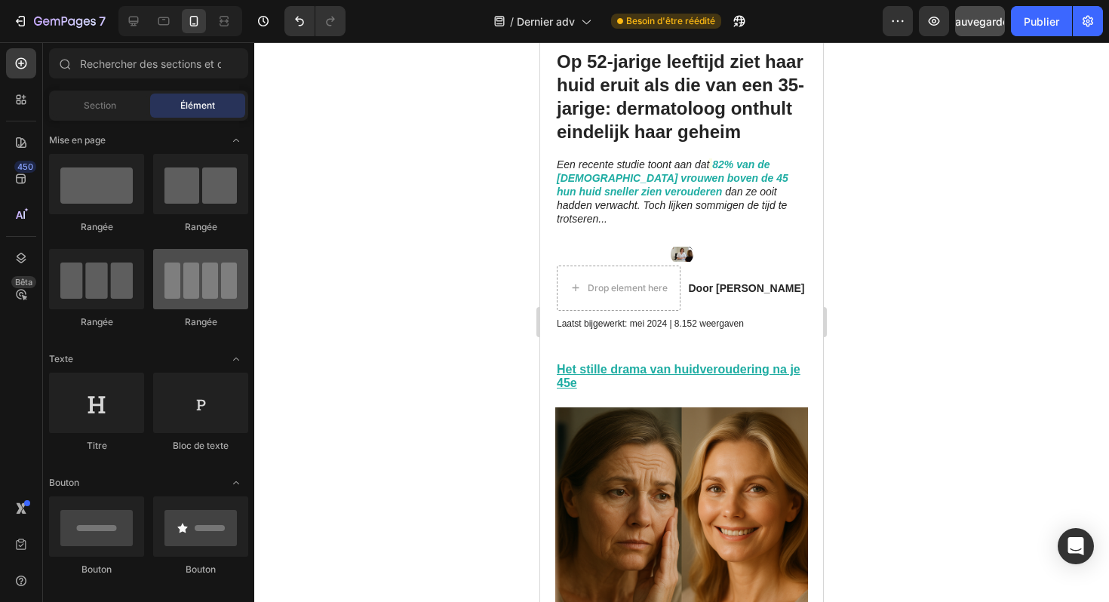
click at [206, 294] on div at bounding box center [200, 279] width 95 height 60
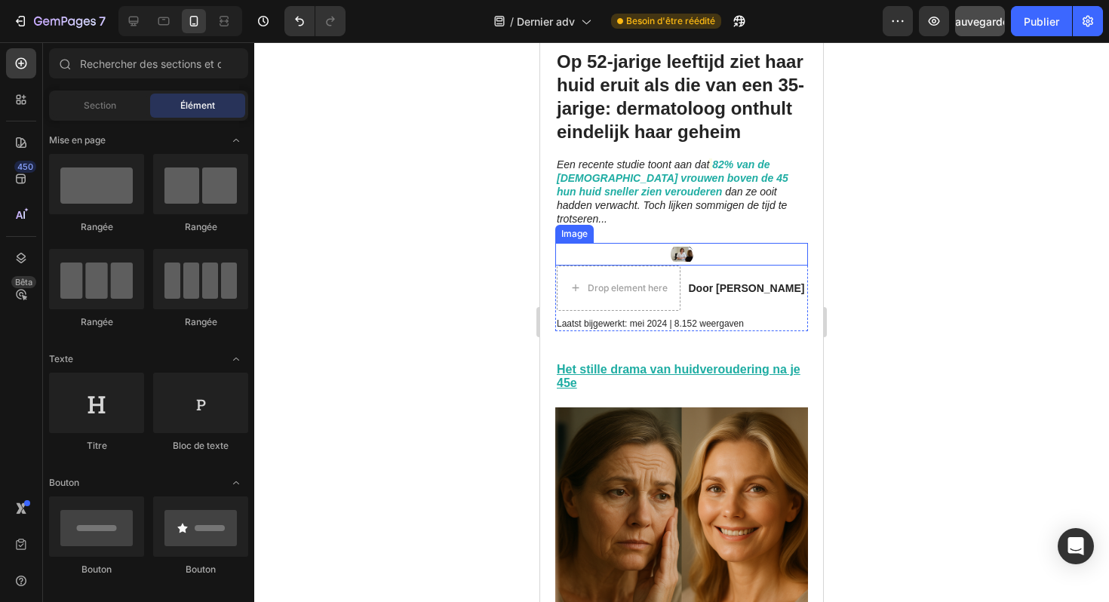
click at [701, 245] on div at bounding box center [681, 254] width 253 height 23
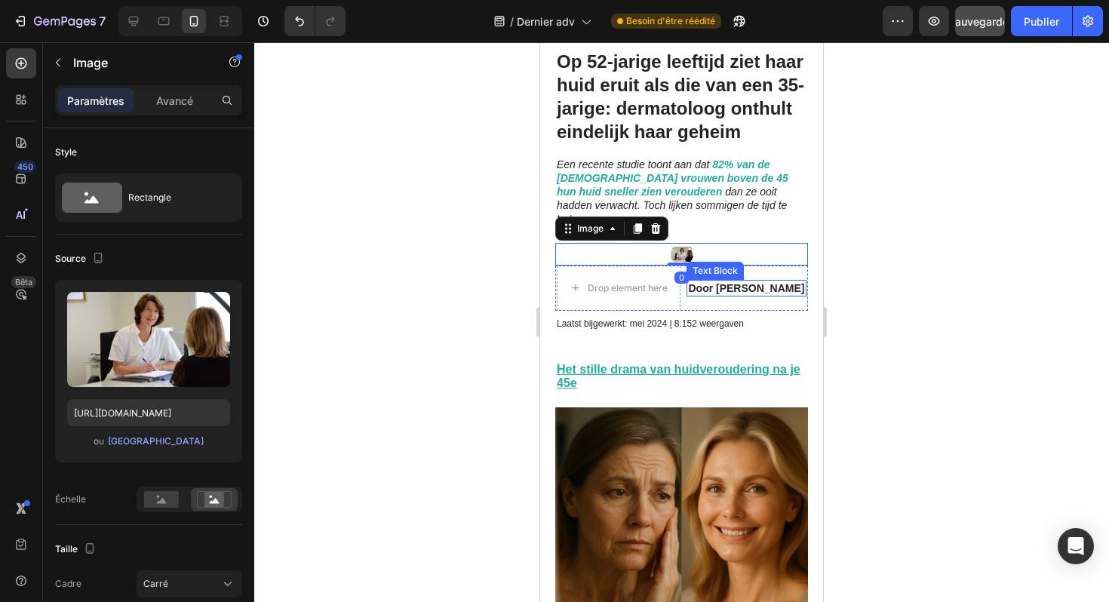
click at [745, 282] on strong "Door [PERSON_NAME]" at bounding box center [746, 288] width 116 height 12
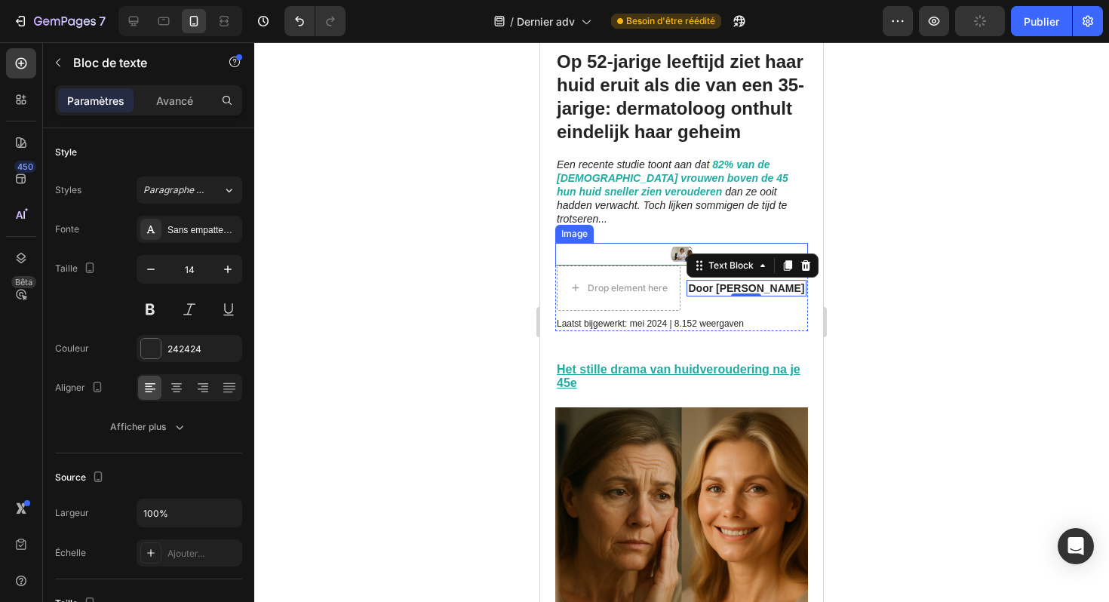
click at [675, 243] on img at bounding box center [682, 254] width 23 height 23
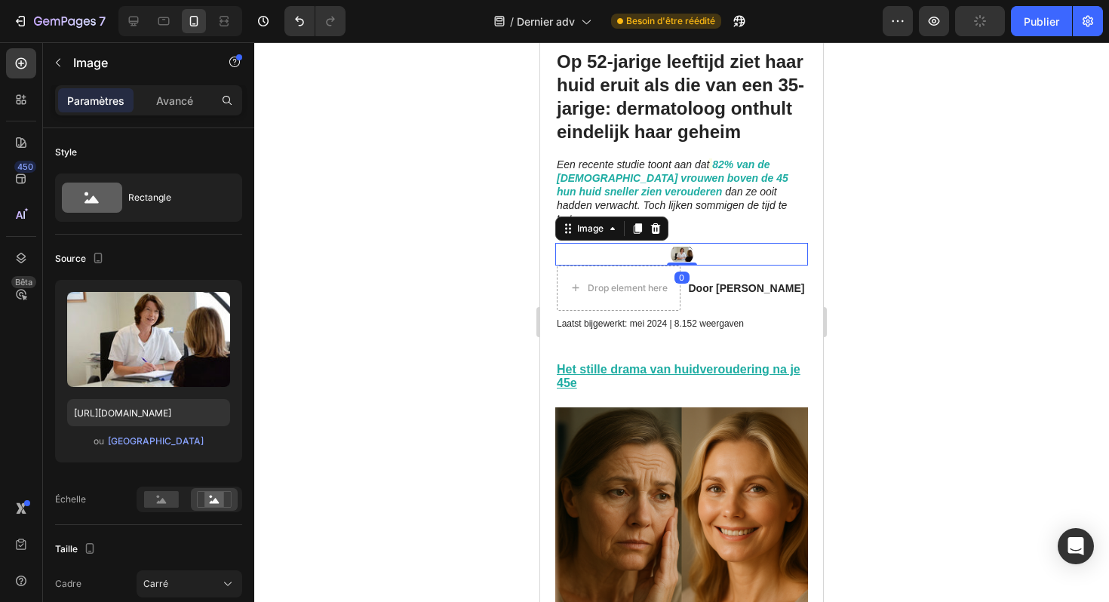
click at [678, 243] on img at bounding box center [682, 254] width 23 height 23
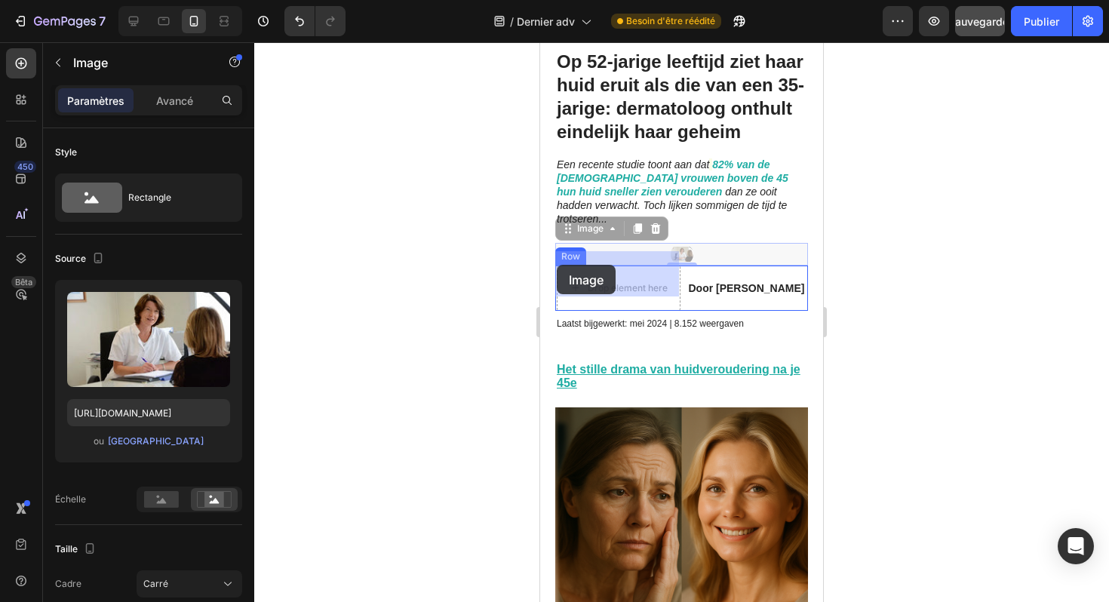
drag, startPoint x: 571, startPoint y: 214, endPoint x: 558, endPoint y: 263, distance: 50.7
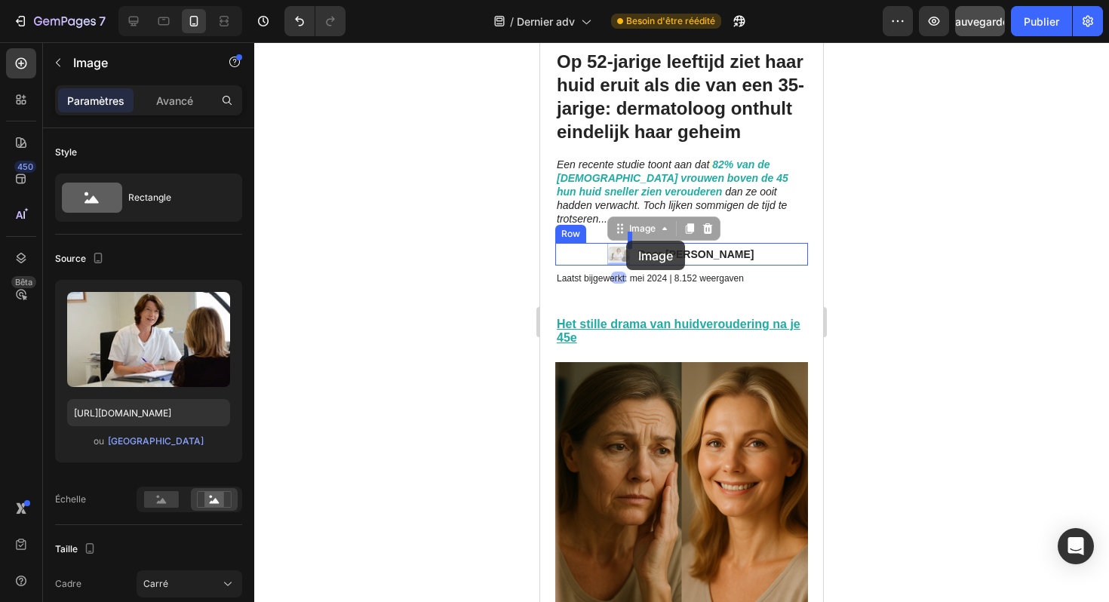
drag, startPoint x: 612, startPoint y: 220, endPoint x: 626, endPoint y: 241, distance: 24.9
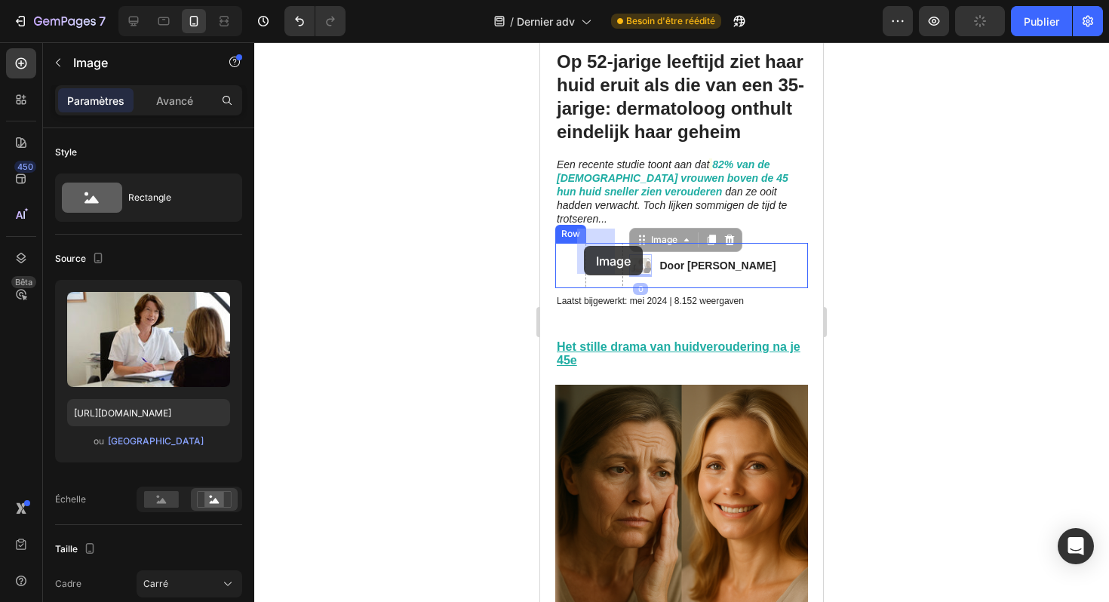
drag, startPoint x: 632, startPoint y: 229, endPoint x: 584, endPoint y: 246, distance: 50.6
click at [561, 252] on div "Image 0 Door Marlies van den Berg Text Block Row" at bounding box center [681, 265] width 253 height 45
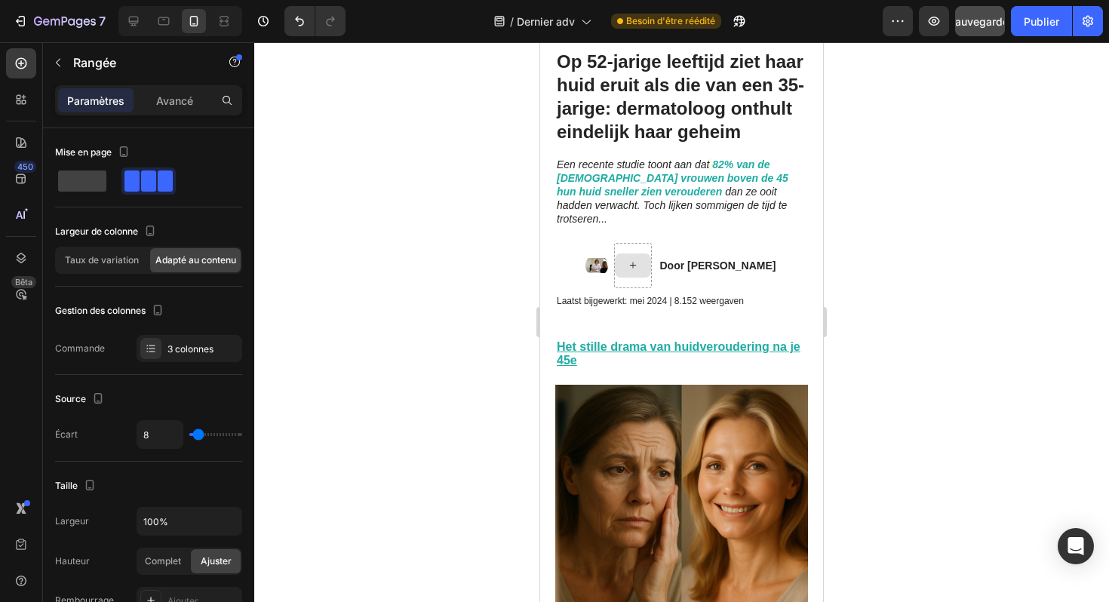
click at [615, 254] on div at bounding box center [633, 266] width 36 height 24
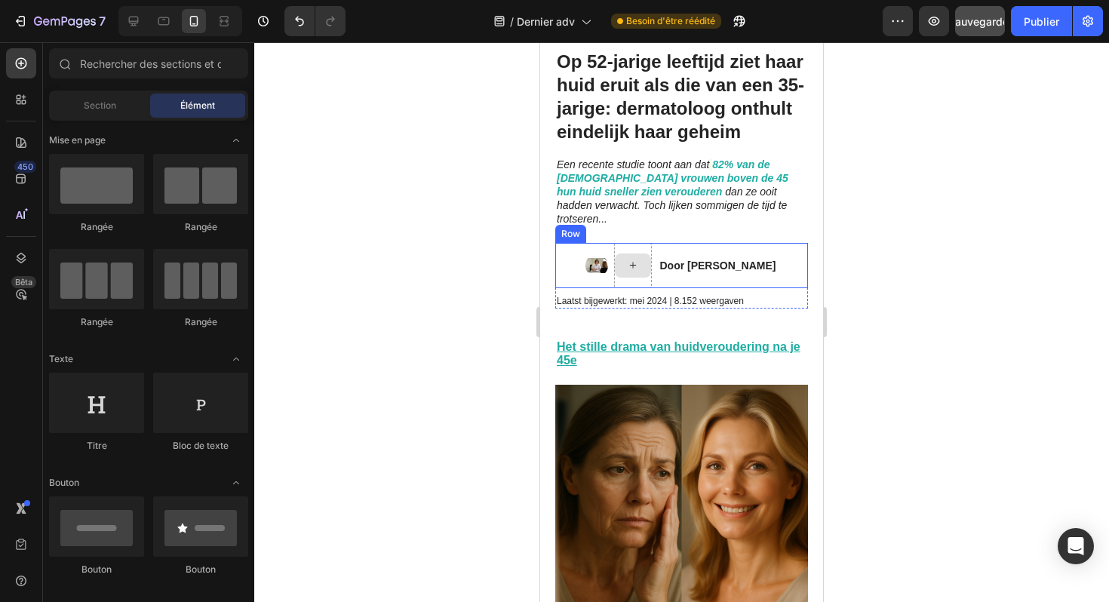
click at [617, 254] on div at bounding box center [633, 266] width 36 height 24
click at [586, 254] on img at bounding box center [597, 265] width 23 height 23
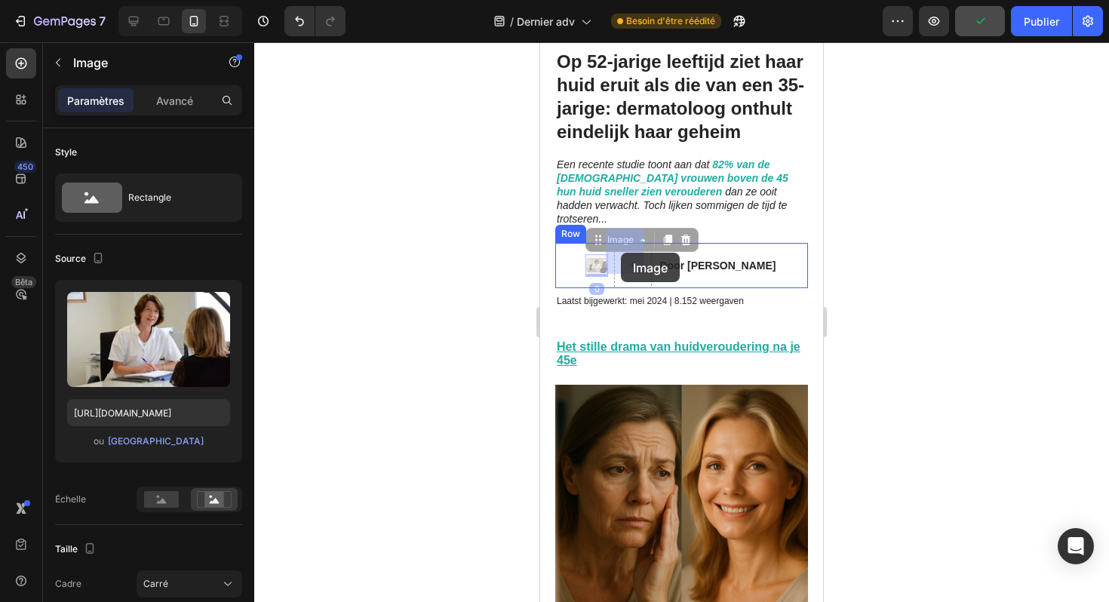
drag, startPoint x: 589, startPoint y: 228, endPoint x: 621, endPoint y: 253, distance: 40.3
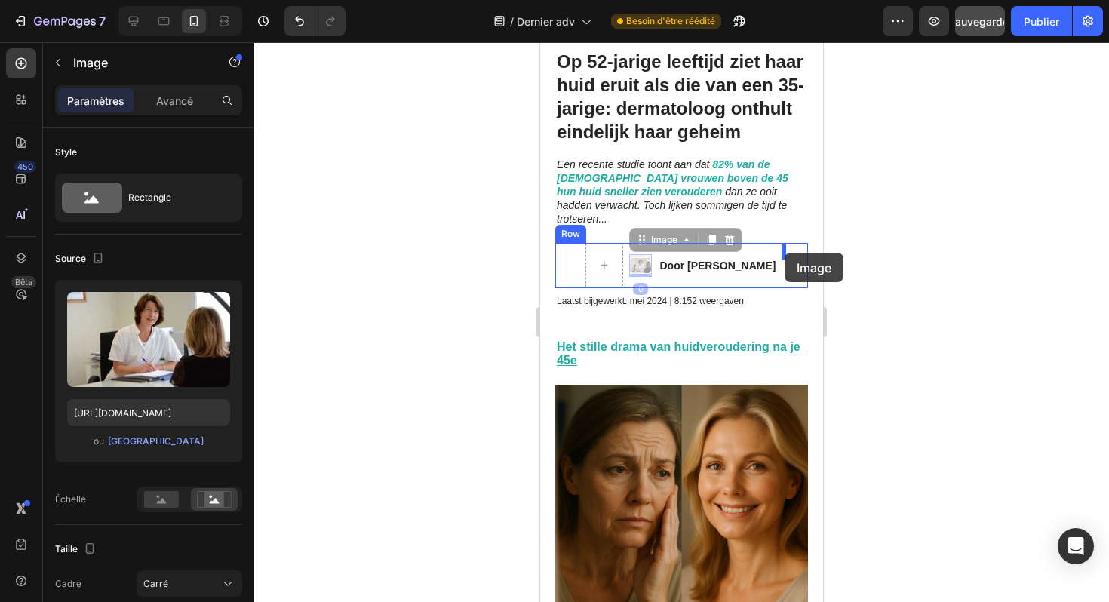
drag, startPoint x: 635, startPoint y: 226, endPoint x: 785, endPoint y: 253, distance: 152.5
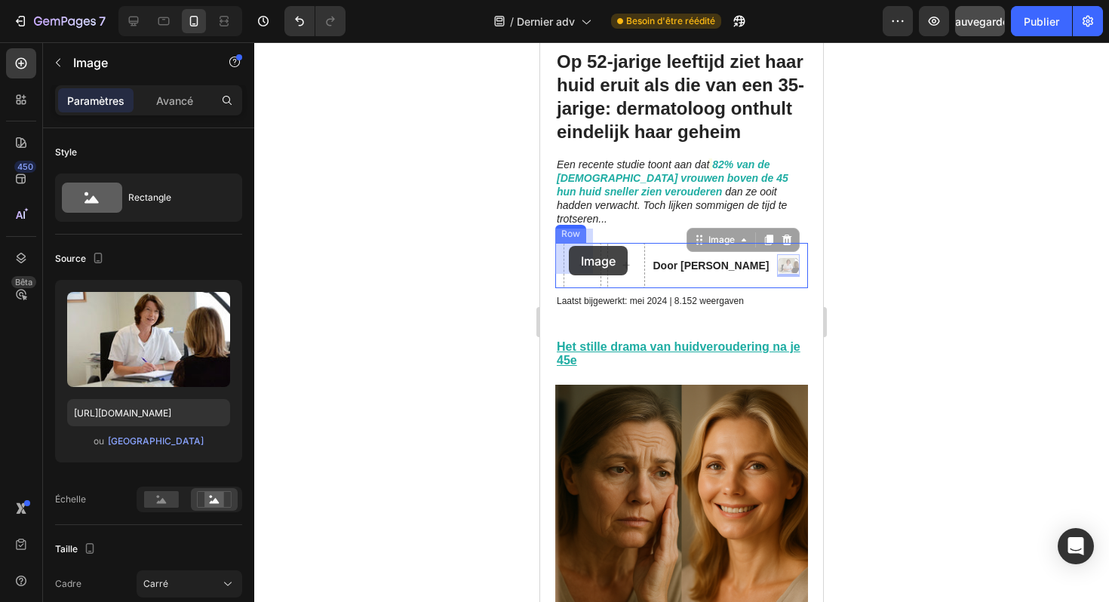
drag, startPoint x: 708, startPoint y: 229, endPoint x: 570, endPoint y: 246, distance: 139.1
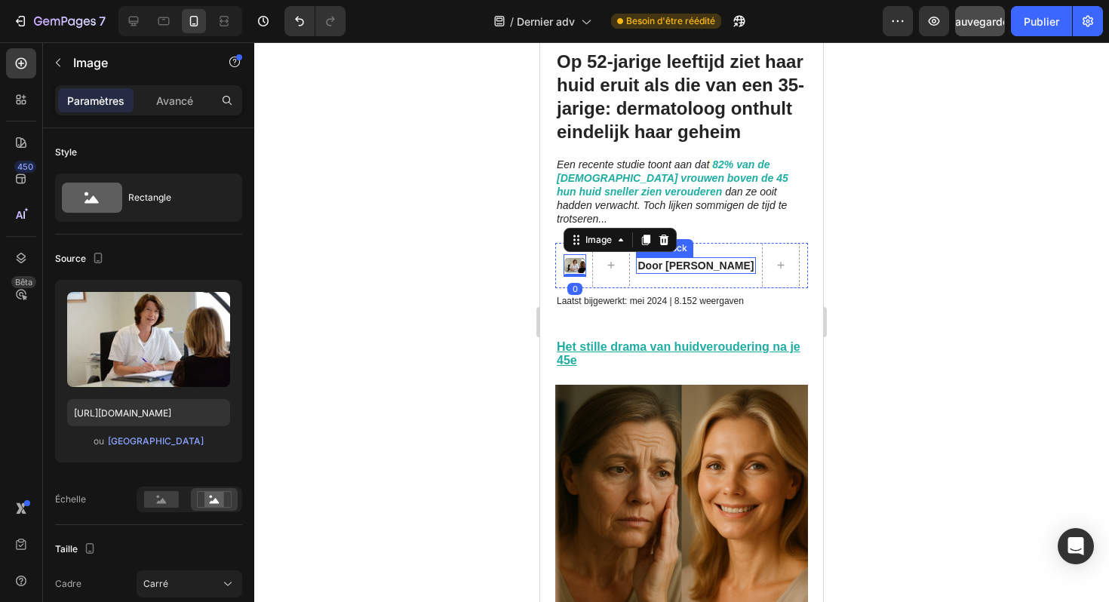
click at [652, 260] on strong "Door [PERSON_NAME]" at bounding box center [696, 266] width 116 height 12
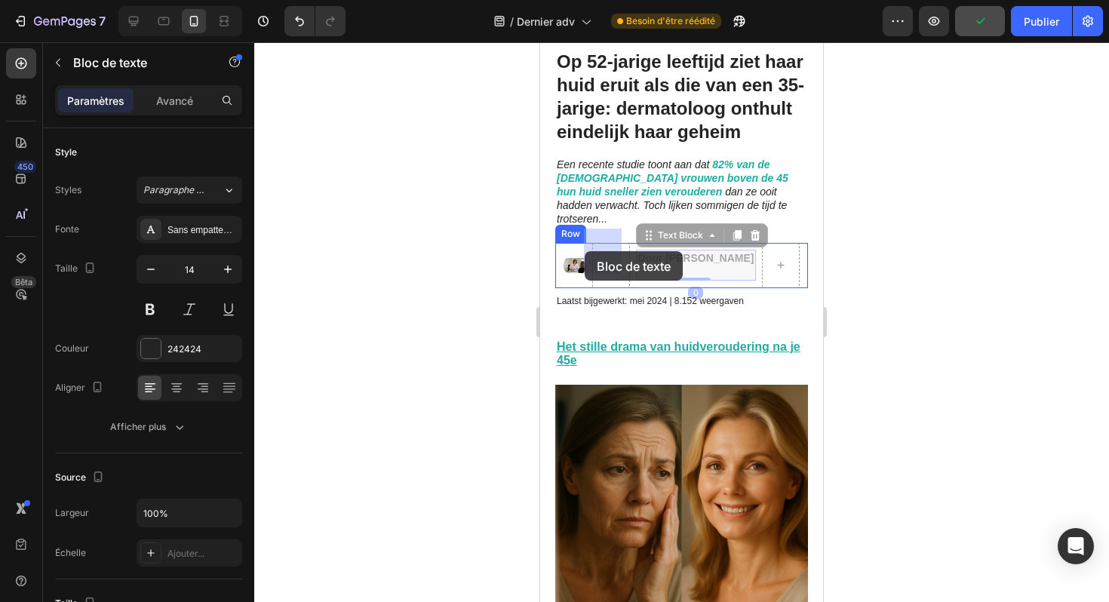
drag, startPoint x: 642, startPoint y: 225, endPoint x: 587, endPoint y: 250, distance: 60.5
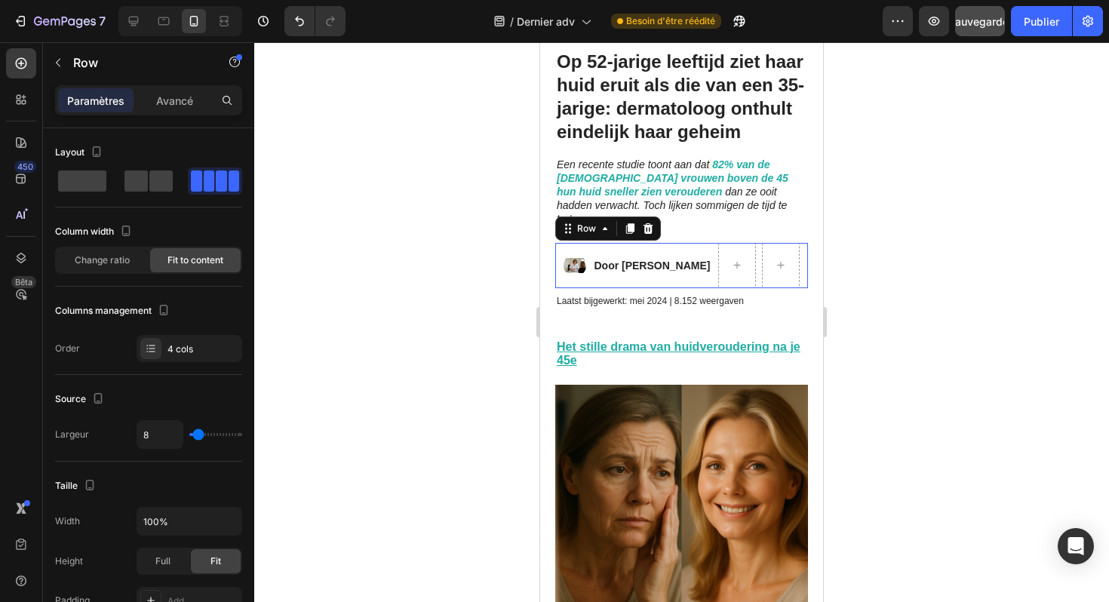
click at [606, 273] on div "Door Marlies van den Berg Text Block" at bounding box center [651, 265] width 119 height 45
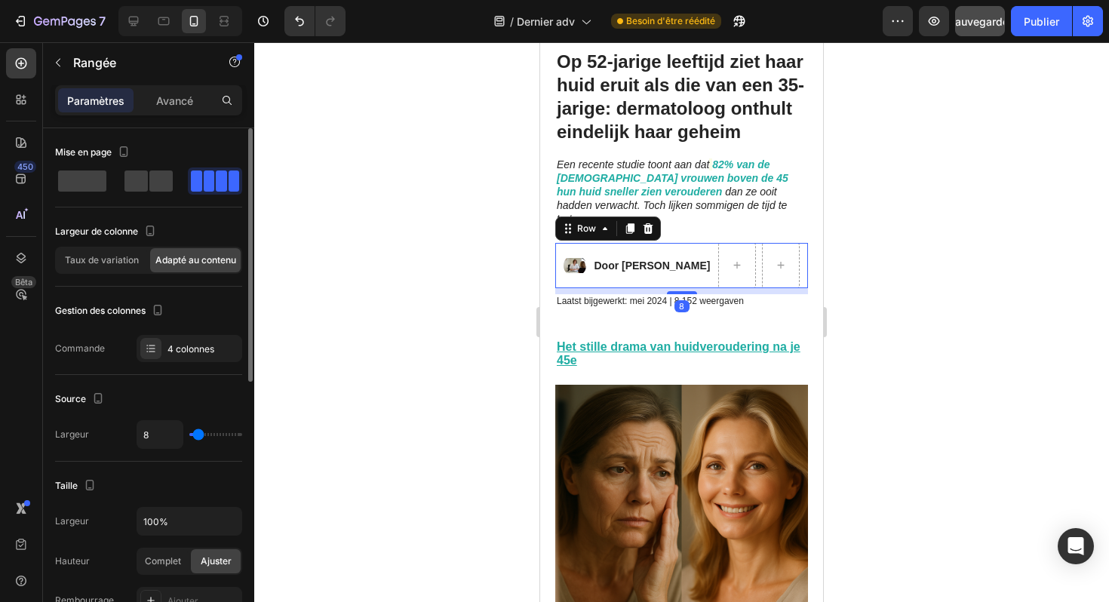
type input "9"
type input "11"
type input "12"
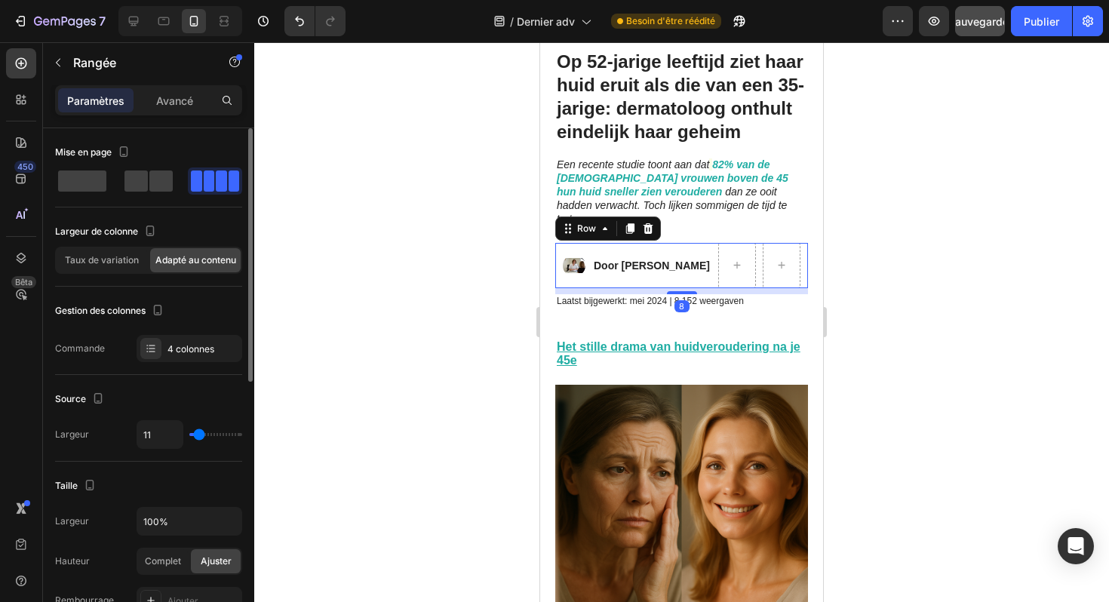
type input "12"
type input "14"
type input "15"
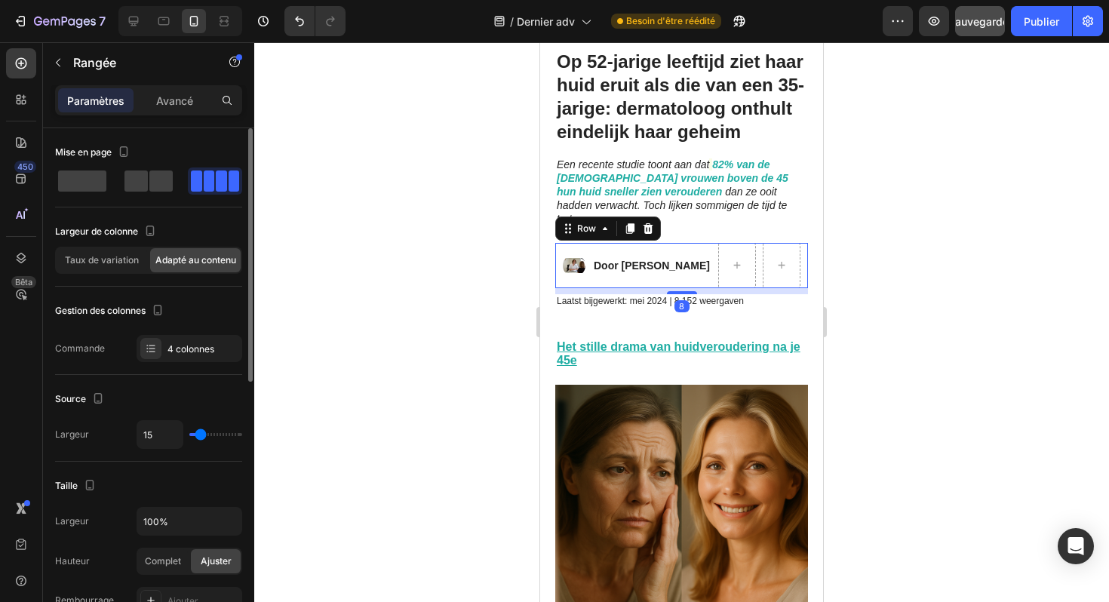
type input "17"
type input "18"
type input "19"
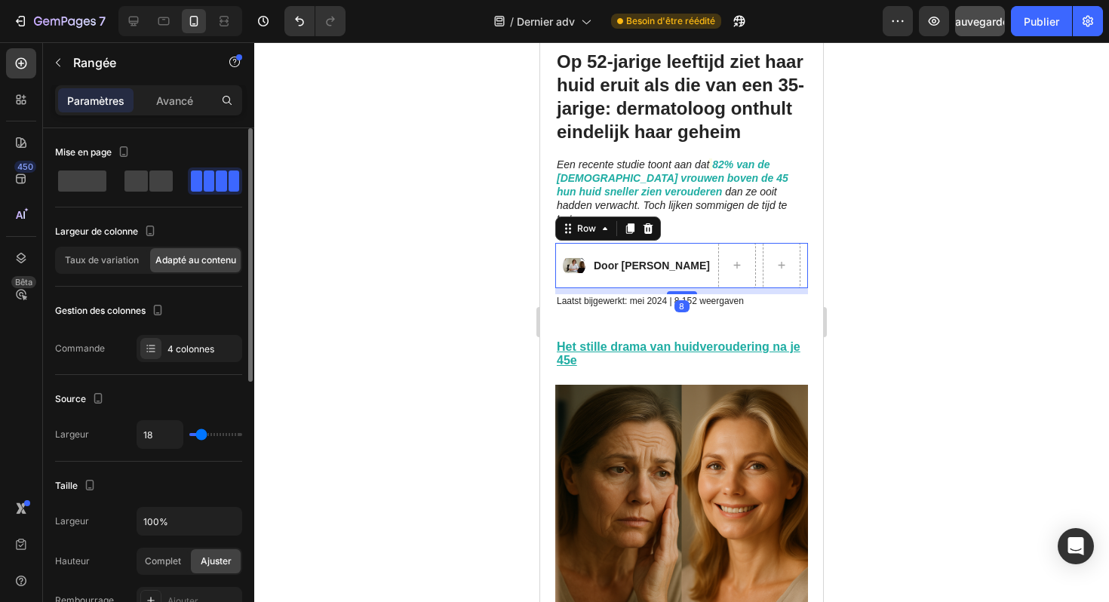
type input "19"
type input "16"
type input "14"
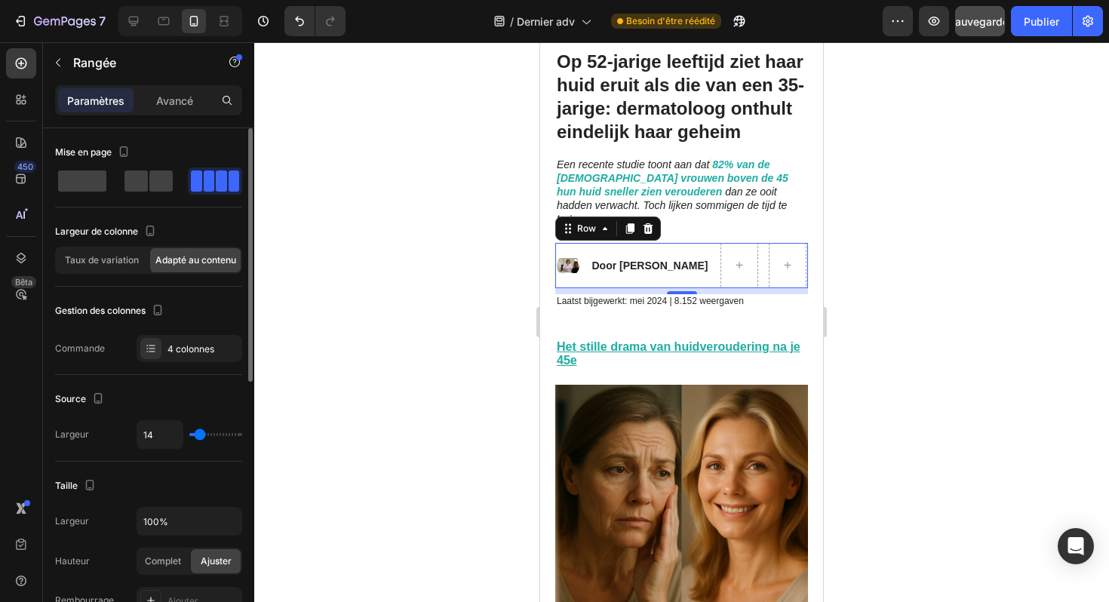
type input "10"
type input "8"
type input "6"
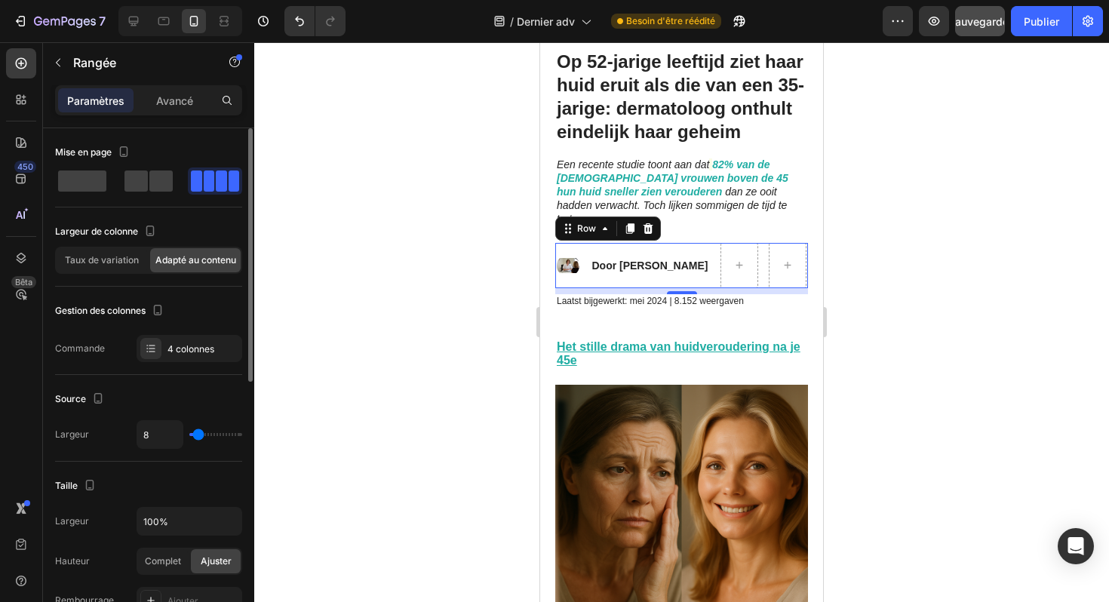
type input "6"
type input "4"
type input "2"
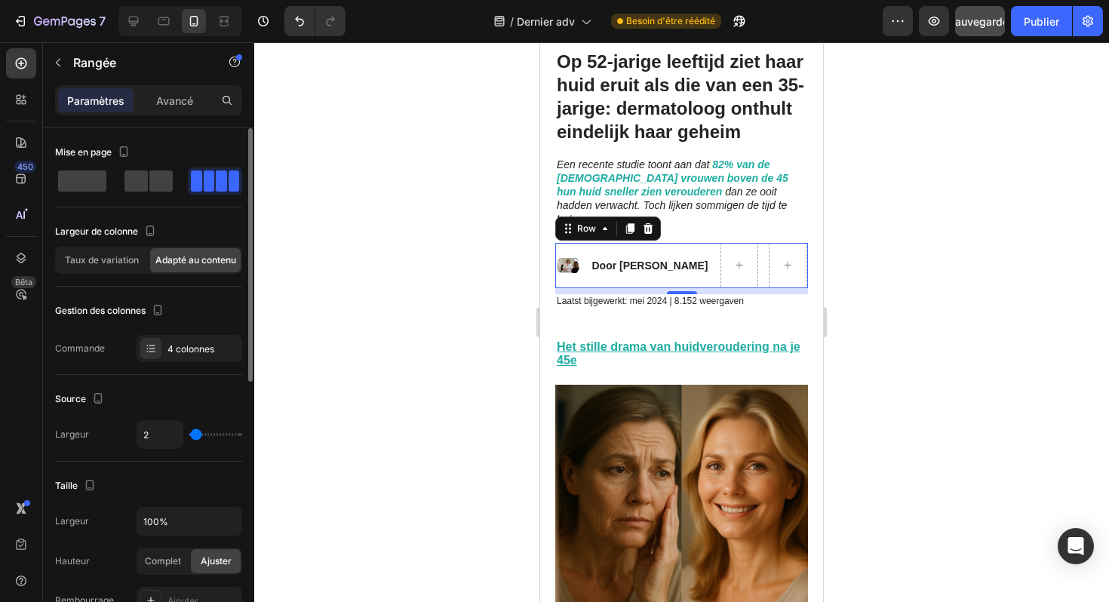
type input "0"
click at [194, 433] on input "range" at bounding box center [215, 434] width 53 height 3
click at [195, 429] on div "0" at bounding box center [190, 434] width 106 height 29
type input "1"
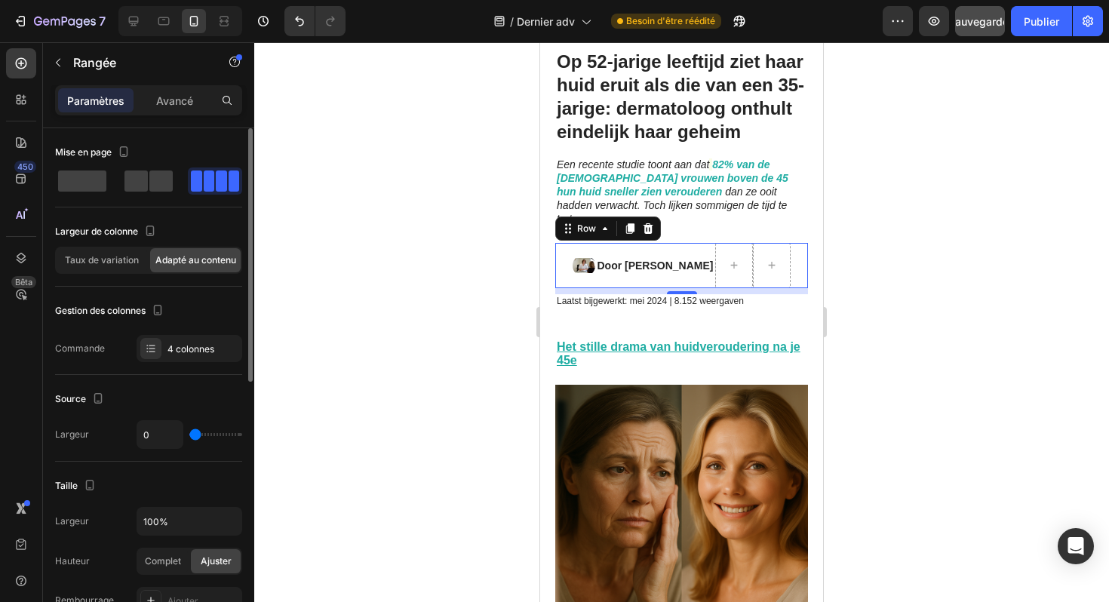
type input "1"
type input "2"
type input "3"
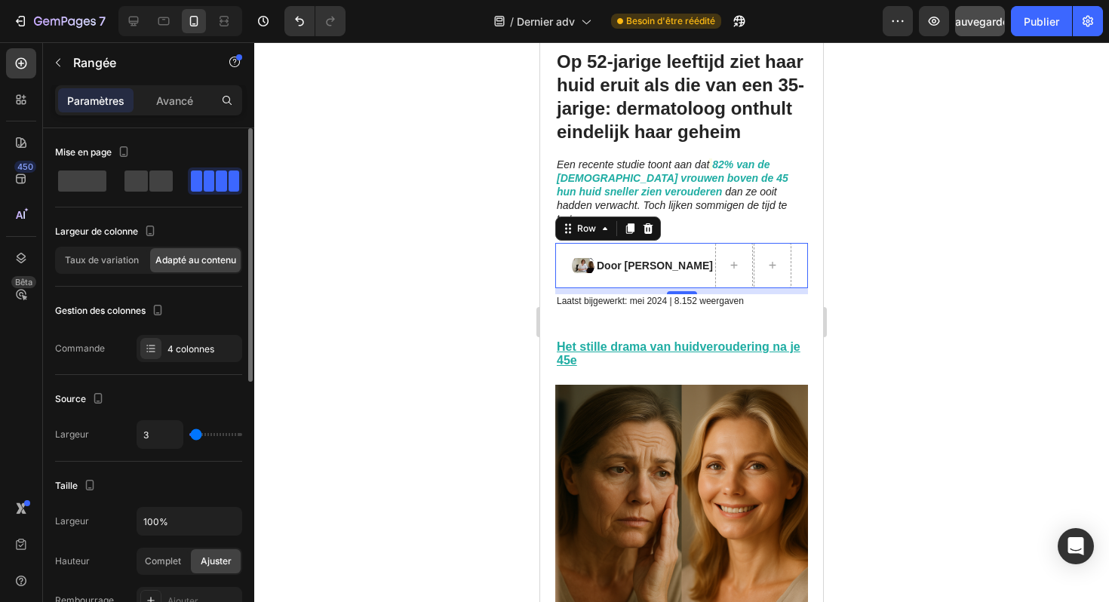
type input "4"
type input "5"
type input "6"
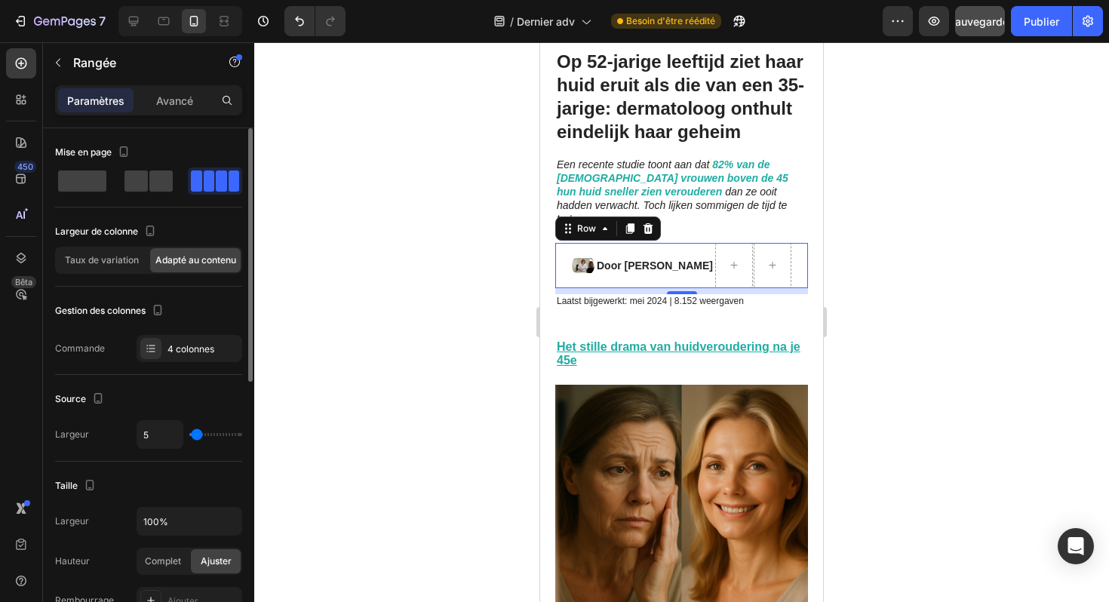
type input "6"
type input "5"
type input "4"
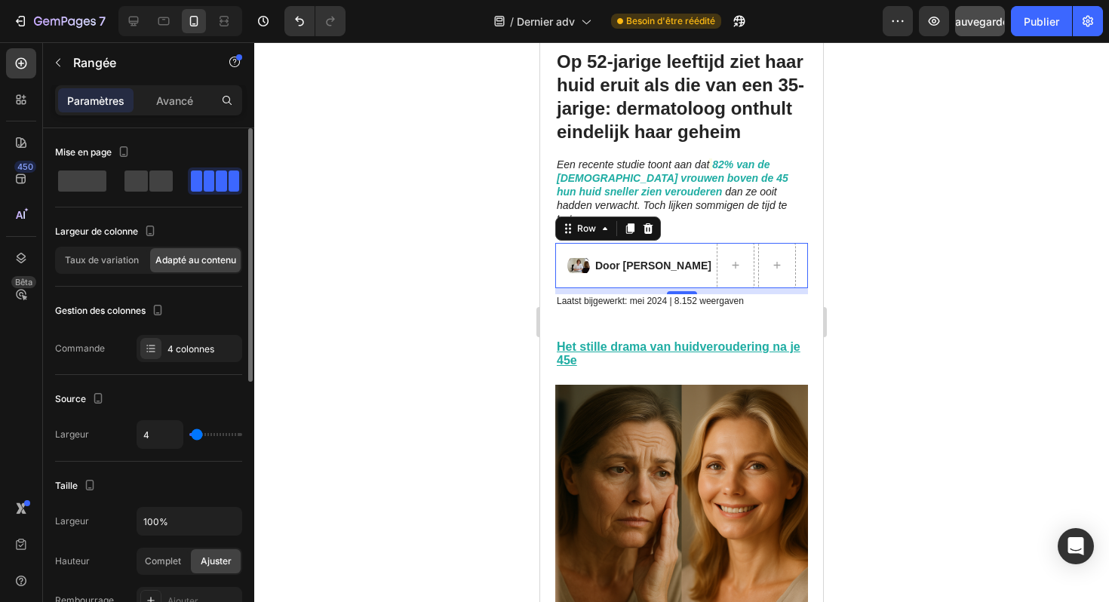
type input "3"
type input "2"
type input "1"
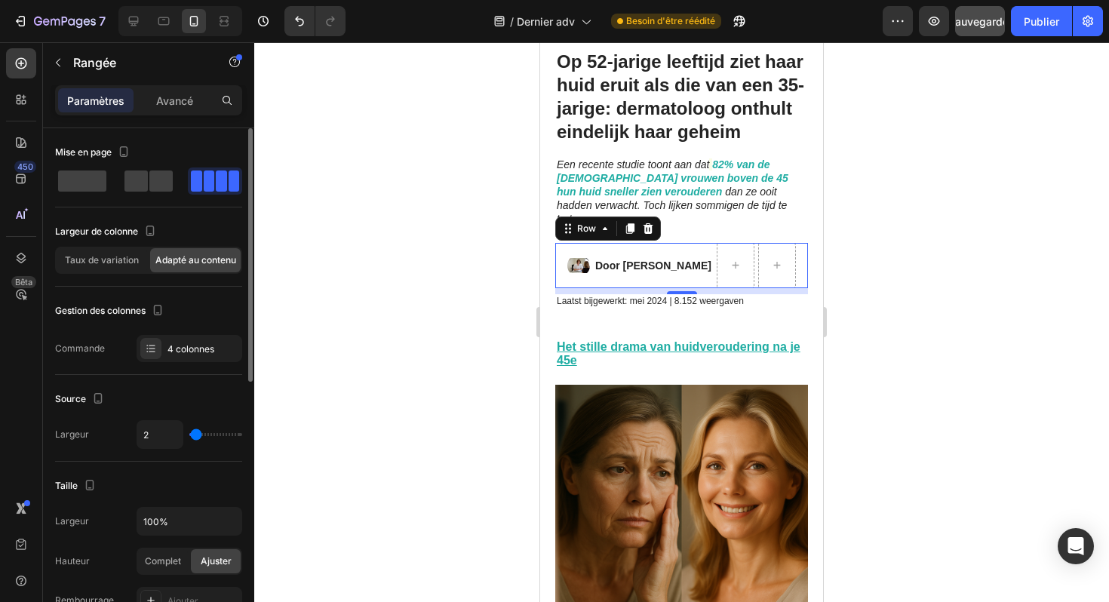
type input "1"
type input "0"
type input "1"
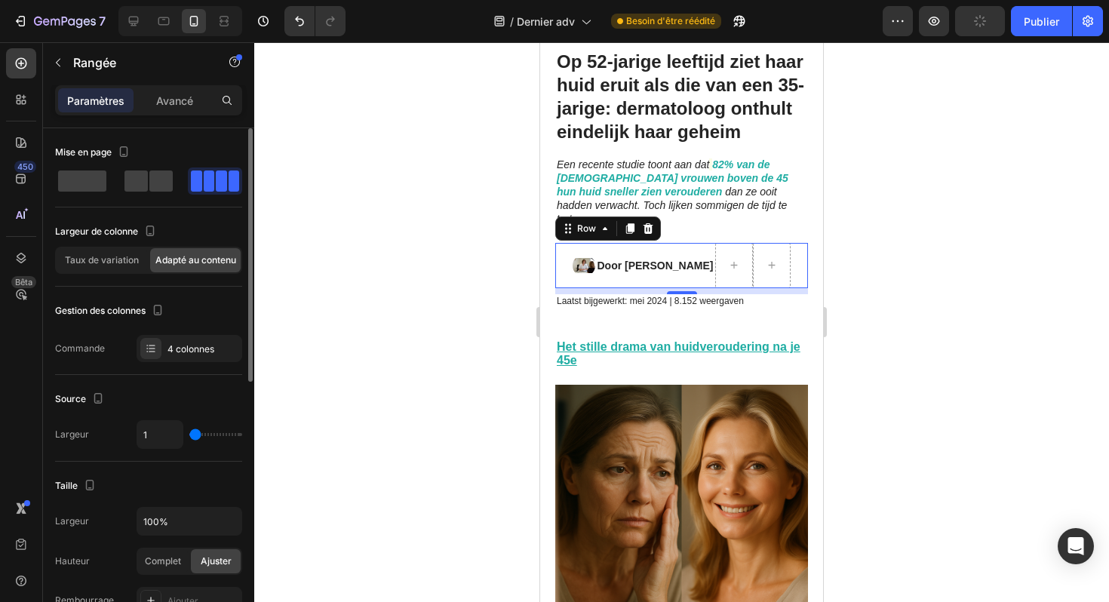
type input "2"
type input "3"
type input "4"
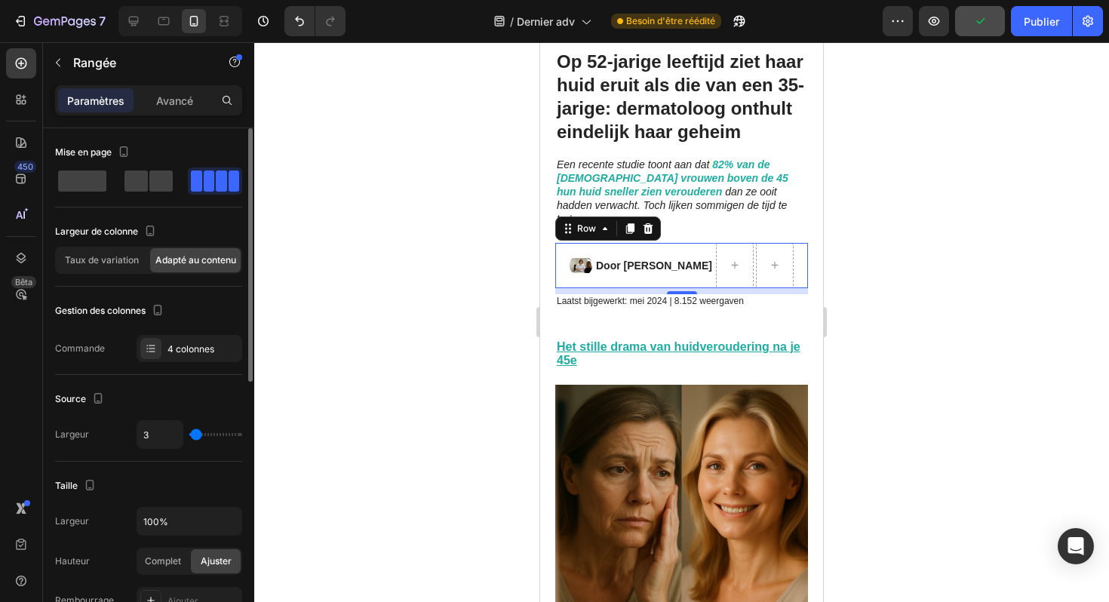
type input "4"
type input "5"
type input "6"
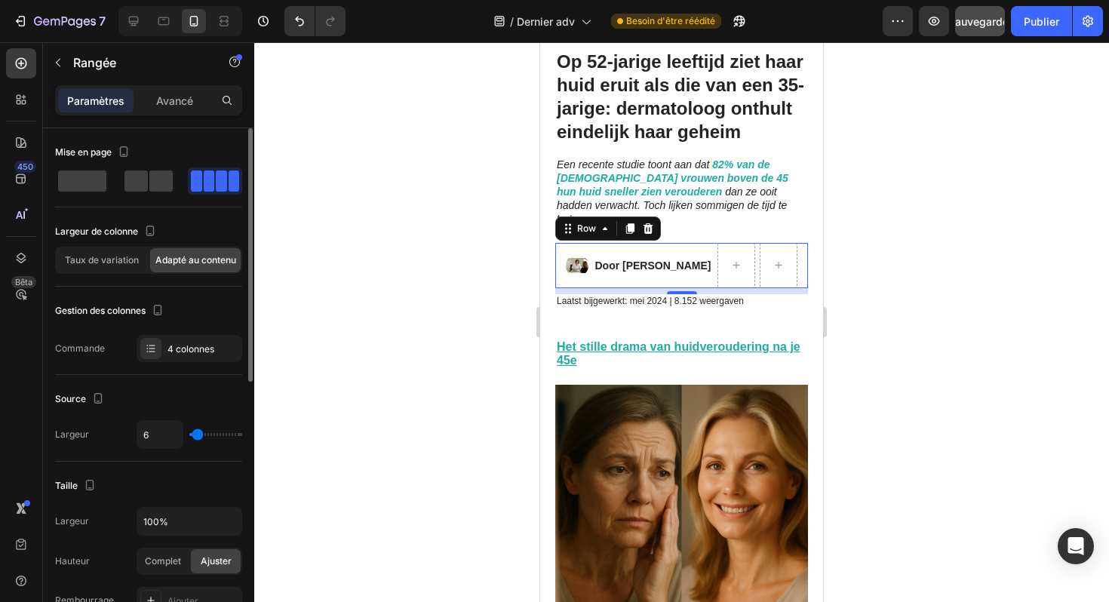
type input "5"
click at [197, 433] on input "range" at bounding box center [215, 434] width 53 height 3
click at [422, 328] on div at bounding box center [681, 322] width 855 height 560
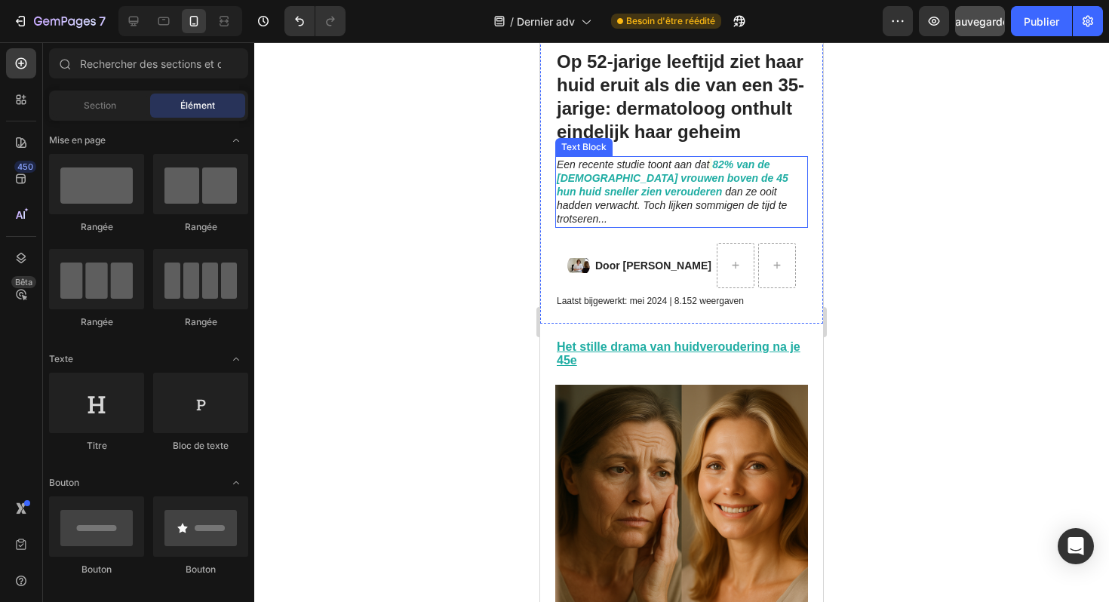
click at [686, 203] on icon "dan ze ooit hadden verwacht. Toch lijken sommigen de tijd te trotseren..." at bounding box center [672, 205] width 230 height 39
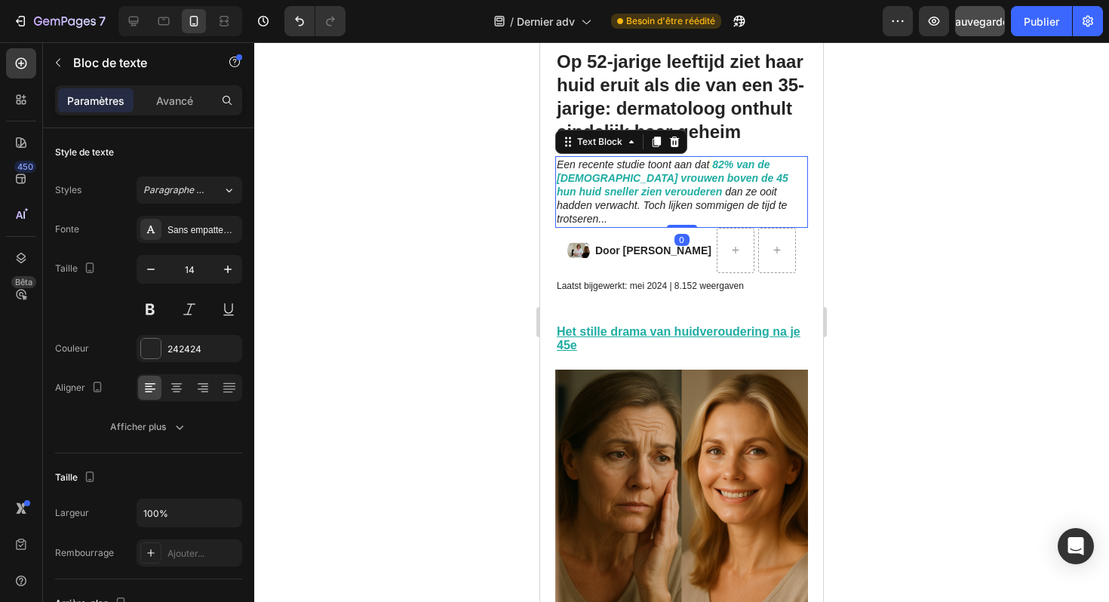
drag, startPoint x: 681, startPoint y: 226, endPoint x: 687, endPoint y: 203, distance: 24.0
click at [687, 203] on div "Een recente studie toont aan dat 82% van de Nederlandse vrouwen boven de 45 hun…" at bounding box center [681, 192] width 253 height 72
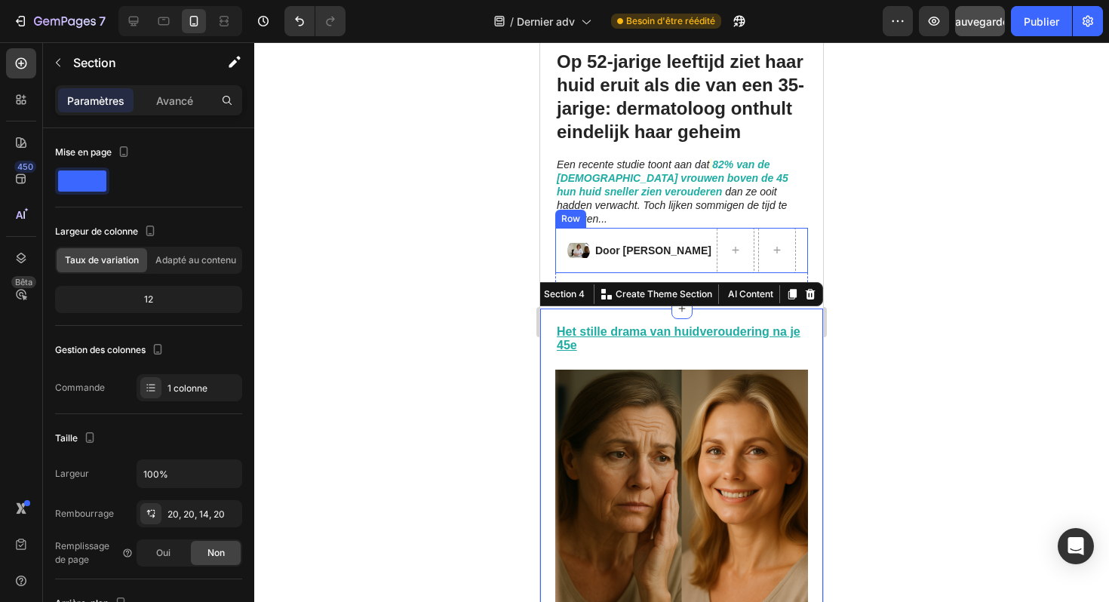
click at [706, 228] on div "Door Marlies van den Berg Text Block" at bounding box center [653, 250] width 119 height 45
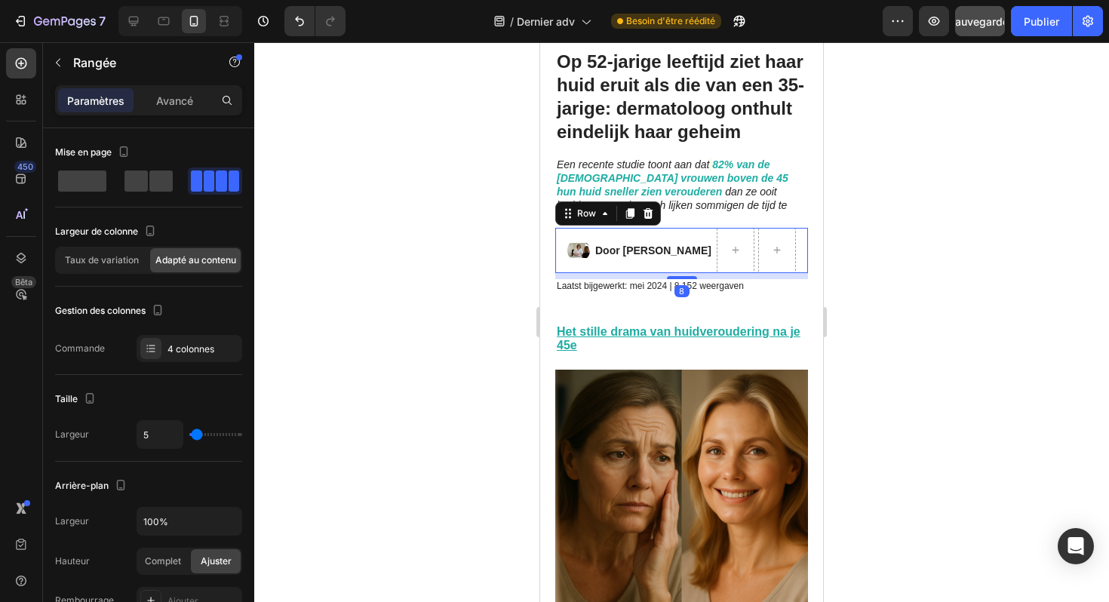
scroll to position [0, 0]
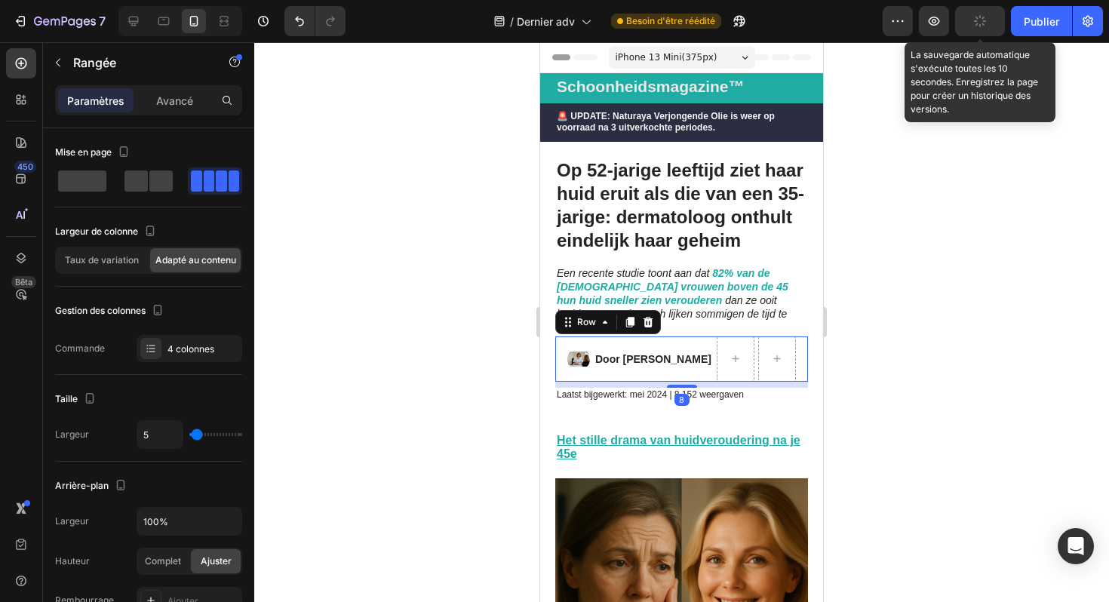
click at [972, 28] on button "button" at bounding box center [980, 21] width 50 height 30
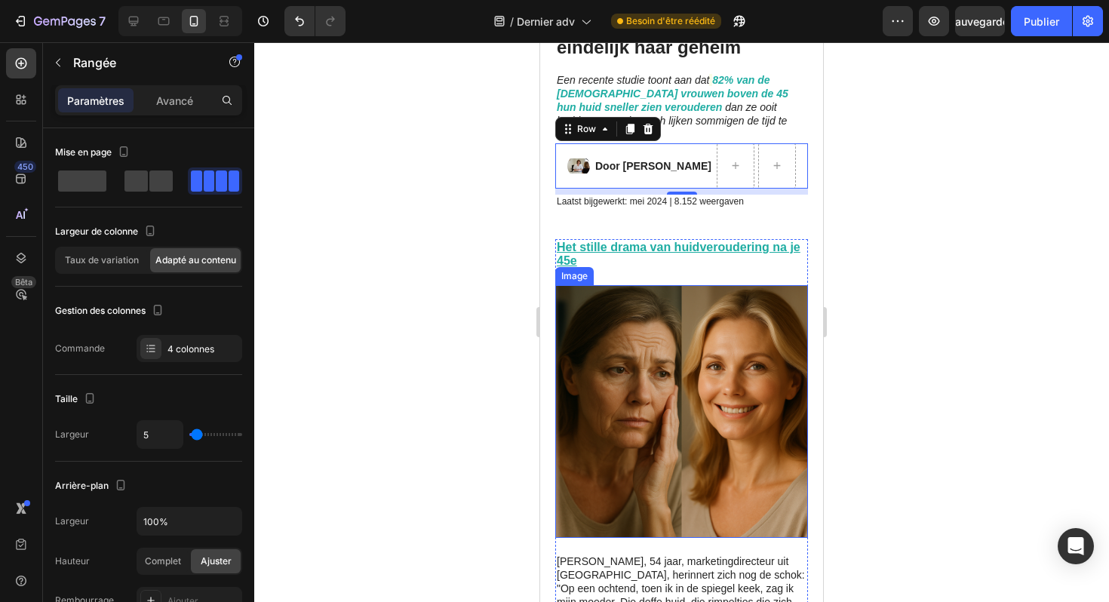
scroll to position [123, 0]
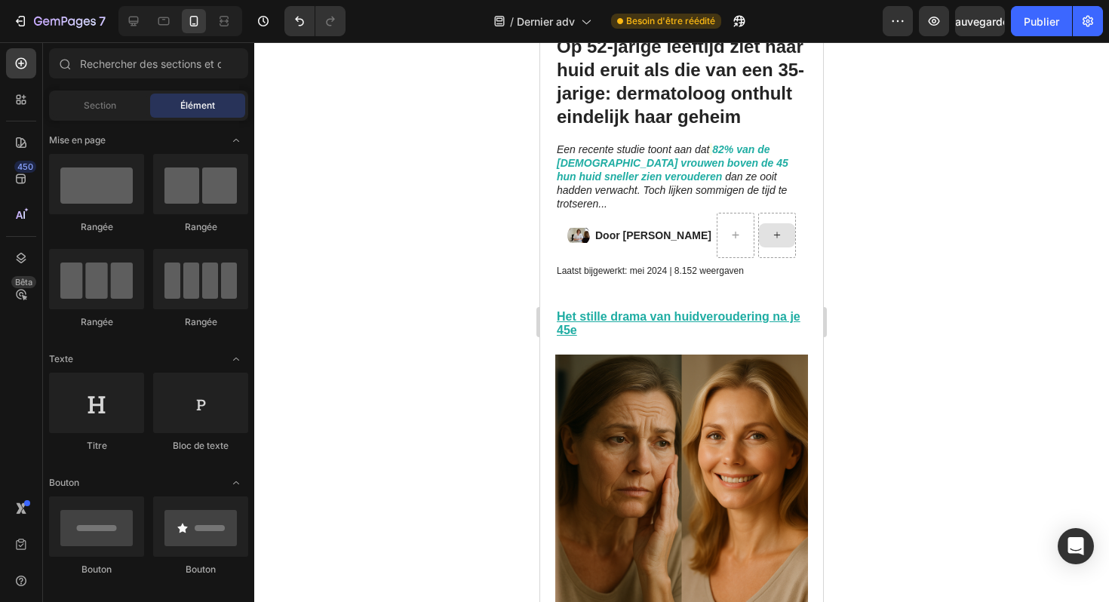
click at [780, 232] on icon at bounding box center [777, 235] width 6 height 6
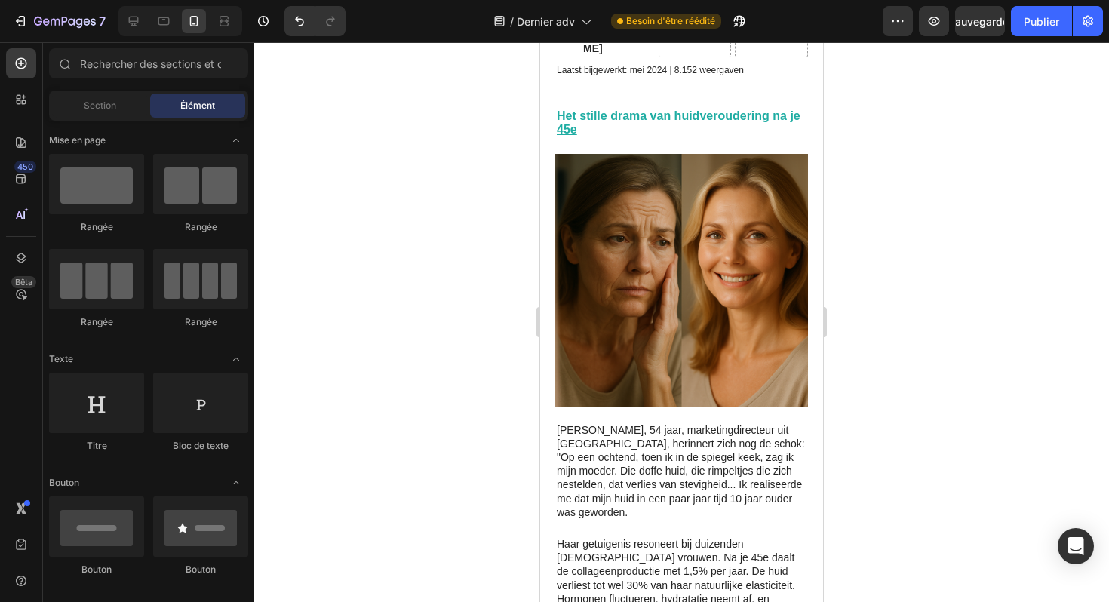
scroll to position [0, 0]
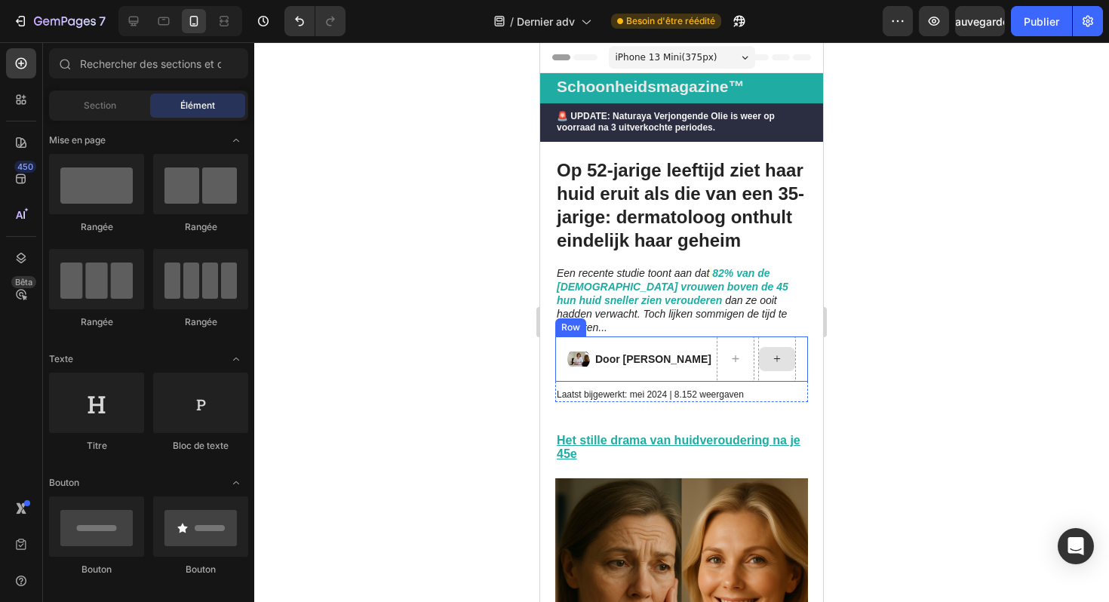
click at [783, 352] on icon at bounding box center [777, 358] width 12 height 13
click at [26, 100] on icon at bounding box center [21, 99] width 15 height 15
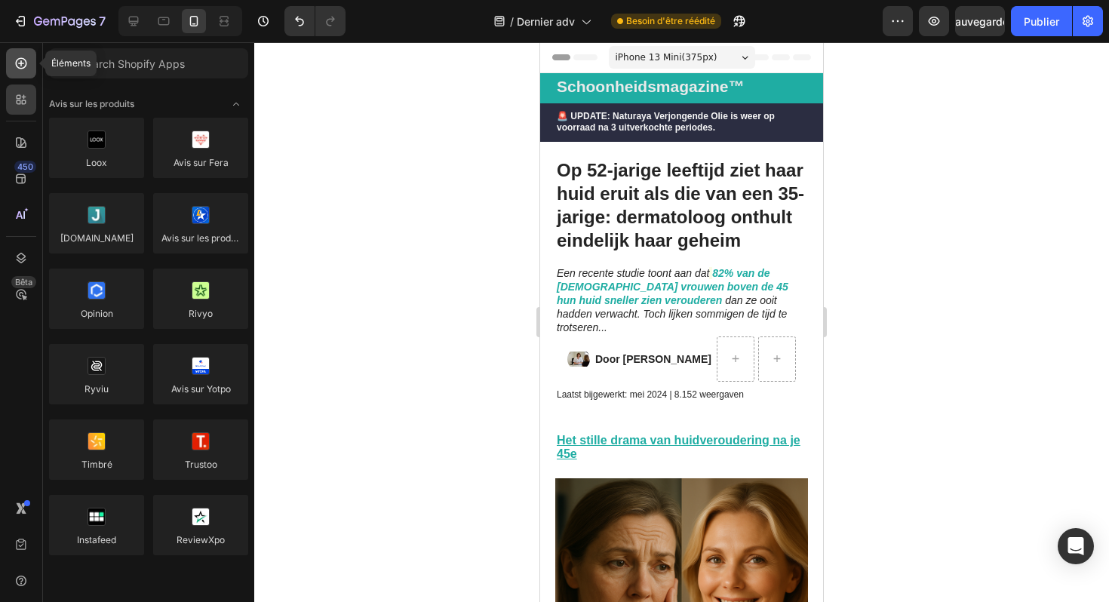
click at [29, 54] on div at bounding box center [21, 63] width 30 height 30
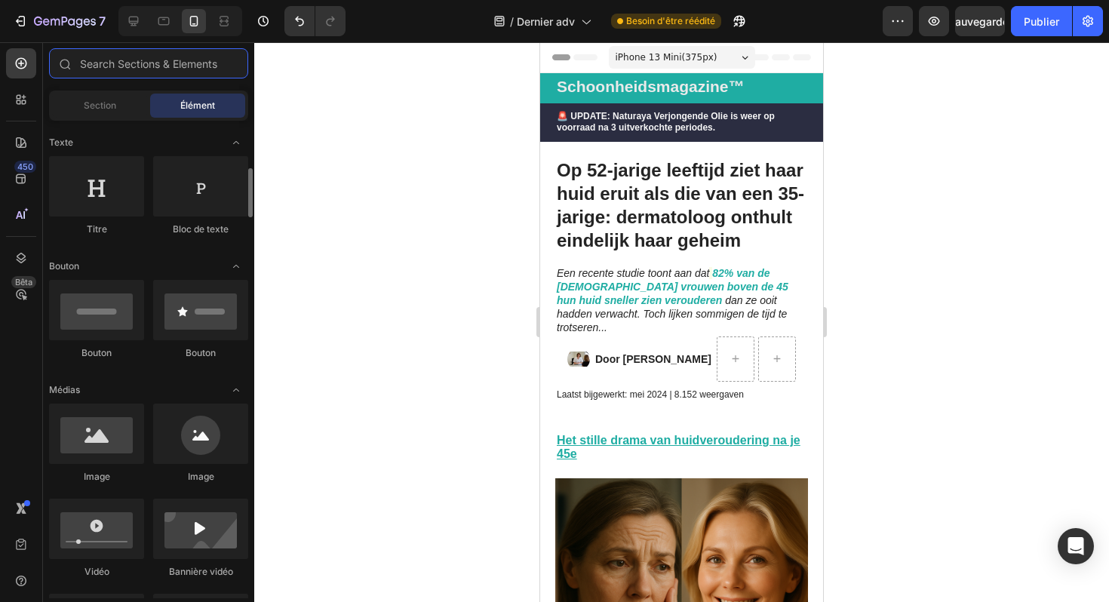
scroll to position [260, 0]
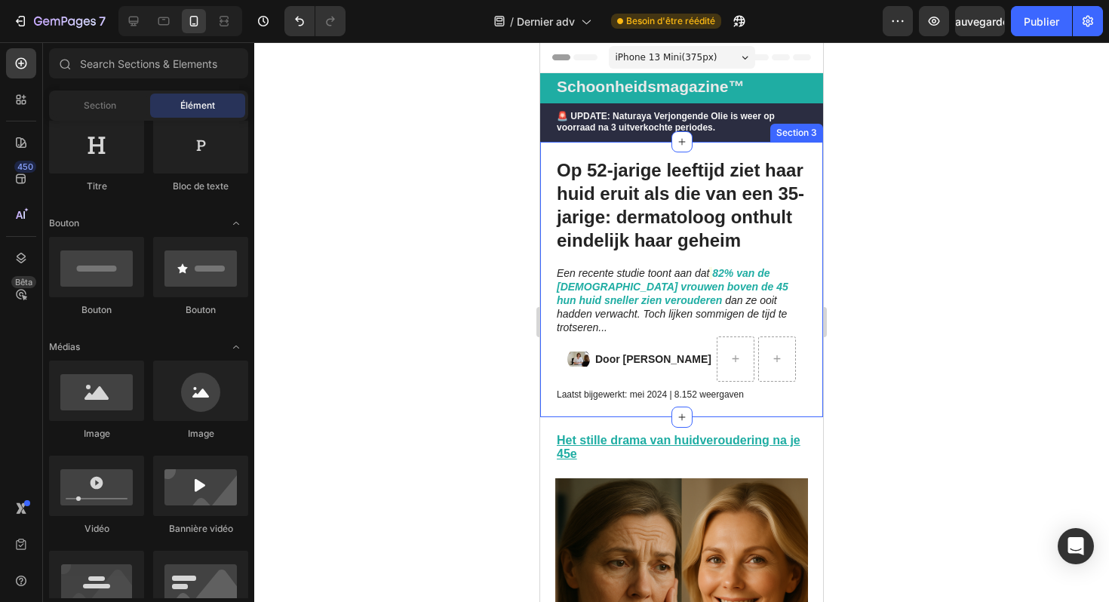
click at [712, 149] on div "Op 52-jarige leeftijd ziet haar huid eruit als die van een 35-jarige: dermatolo…" at bounding box center [681, 279] width 283 height 275
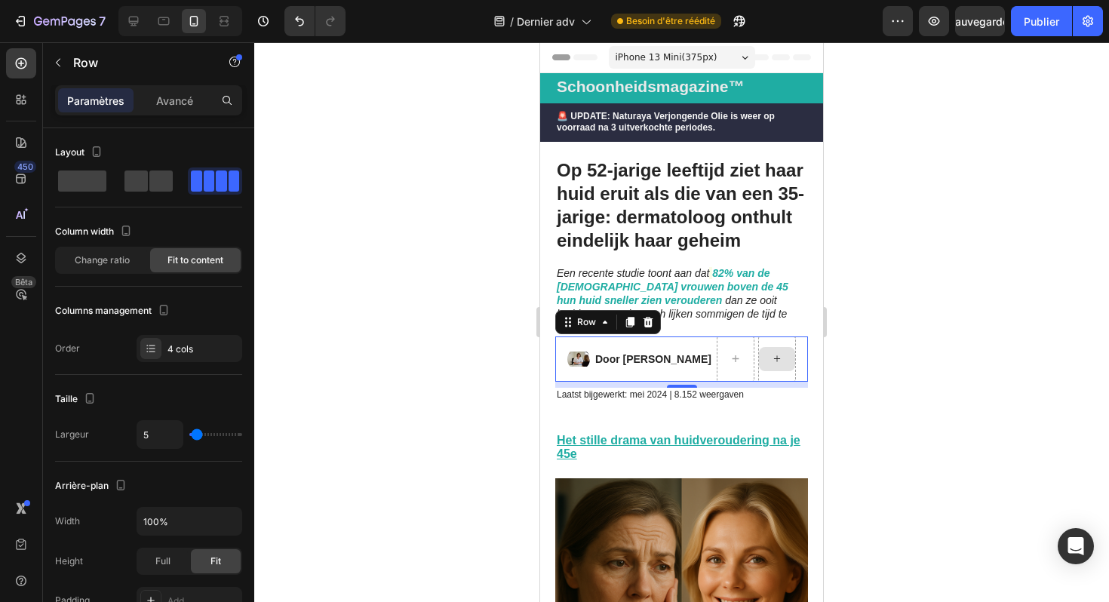
click at [788, 359] on div at bounding box center [777, 359] width 38 height 45
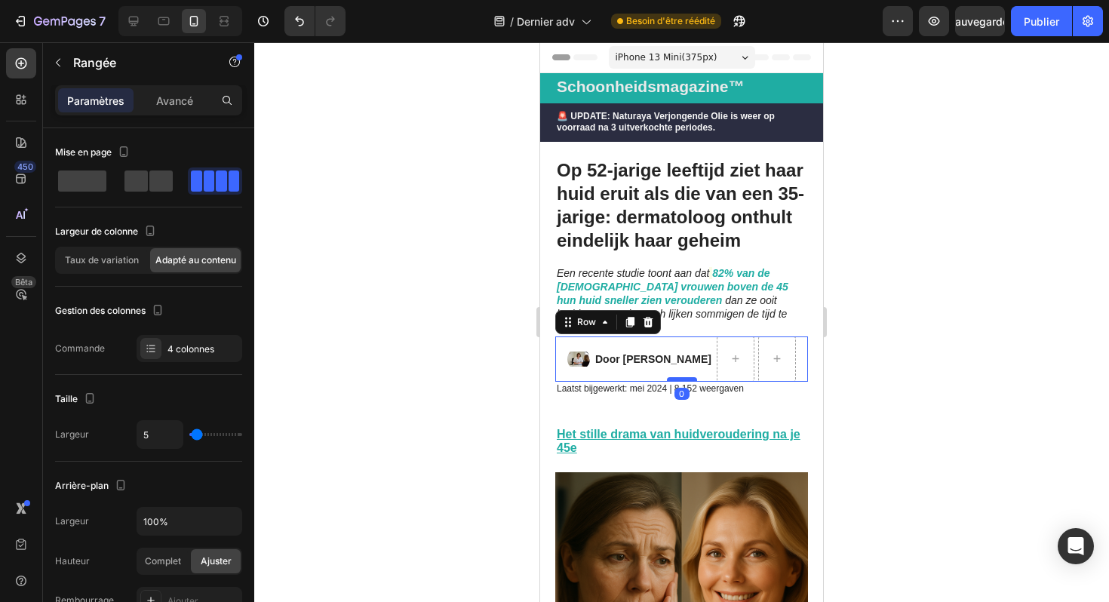
drag, startPoint x: 683, startPoint y: 371, endPoint x: 686, endPoint y: 362, distance: 8.8
click at [686, 377] on div at bounding box center [682, 379] width 30 height 5
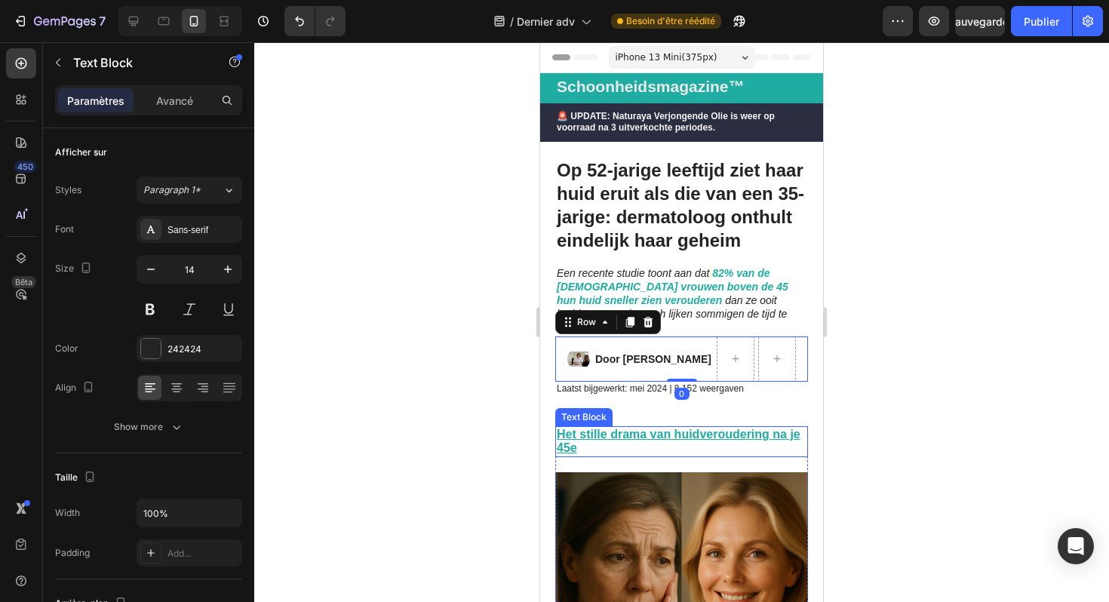
click at [714, 428] on u "Het stille drama van huidveroudering na je 45e" at bounding box center [679, 441] width 244 height 26
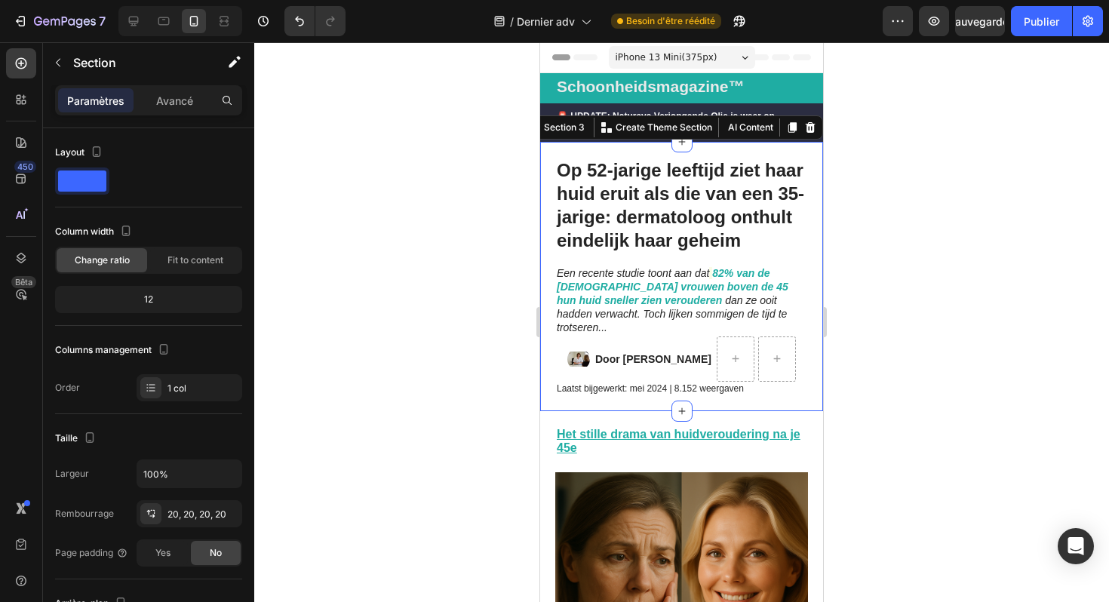
click at [716, 393] on div "Op 52-jarige leeftijd ziet haar huid eruit als die van een 35-jarige: dermatolo…" at bounding box center [681, 276] width 283 height 269
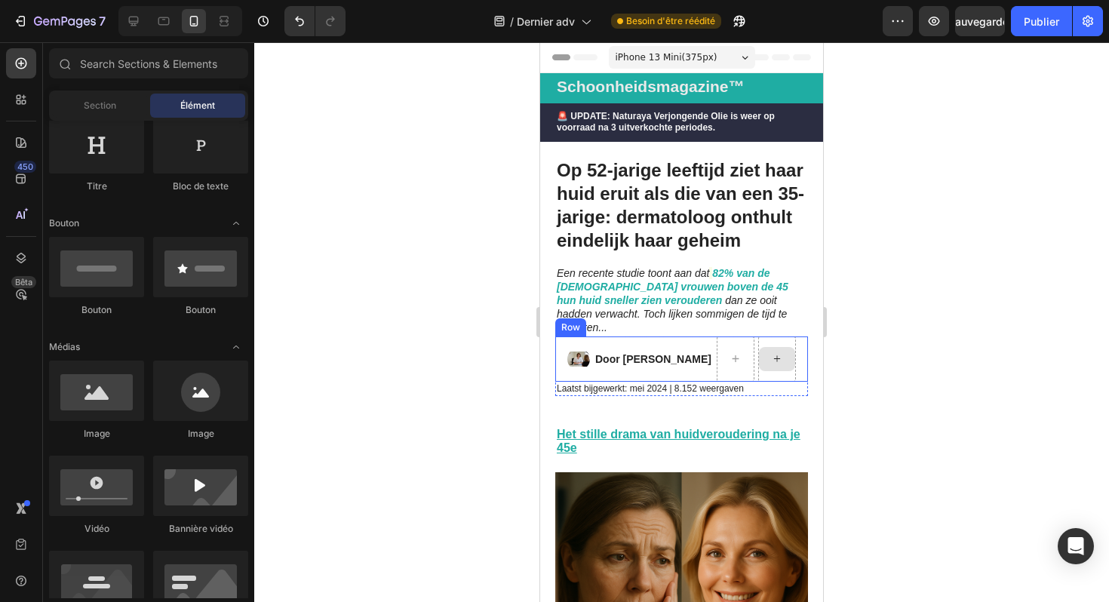
click at [783, 352] on icon at bounding box center [777, 358] width 12 height 13
drag, startPoint x: 722, startPoint y: 435, endPoint x: 780, endPoint y: 345, distance: 106.6
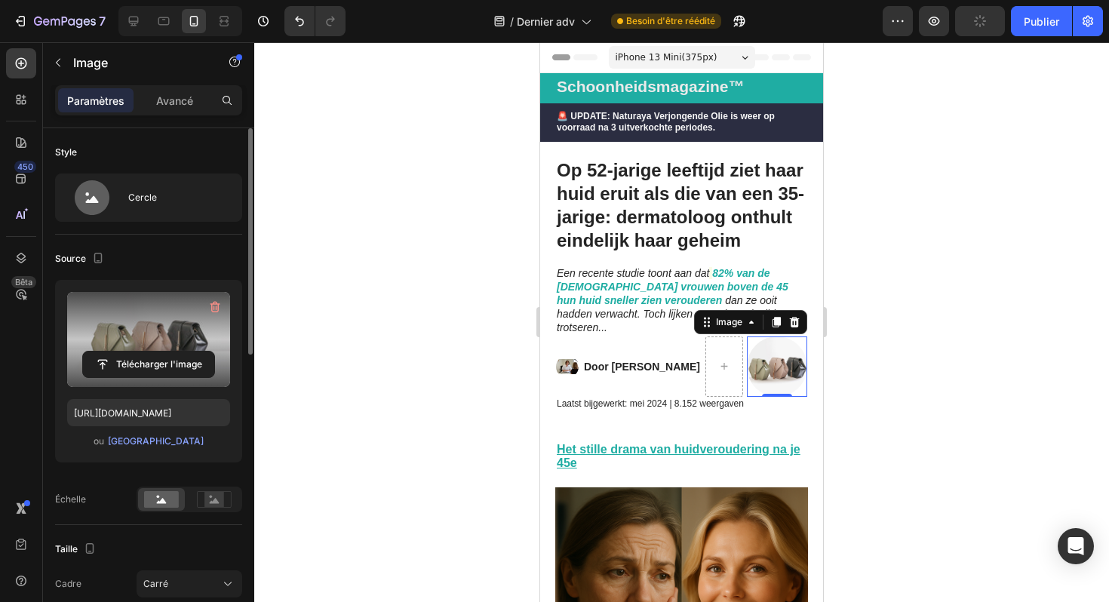
click at [168, 336] on label at bounding box center [148, 339] width 163 height 95
click at [168, 352] on input "file" at bounding box center [148, 365] width 131 height 26
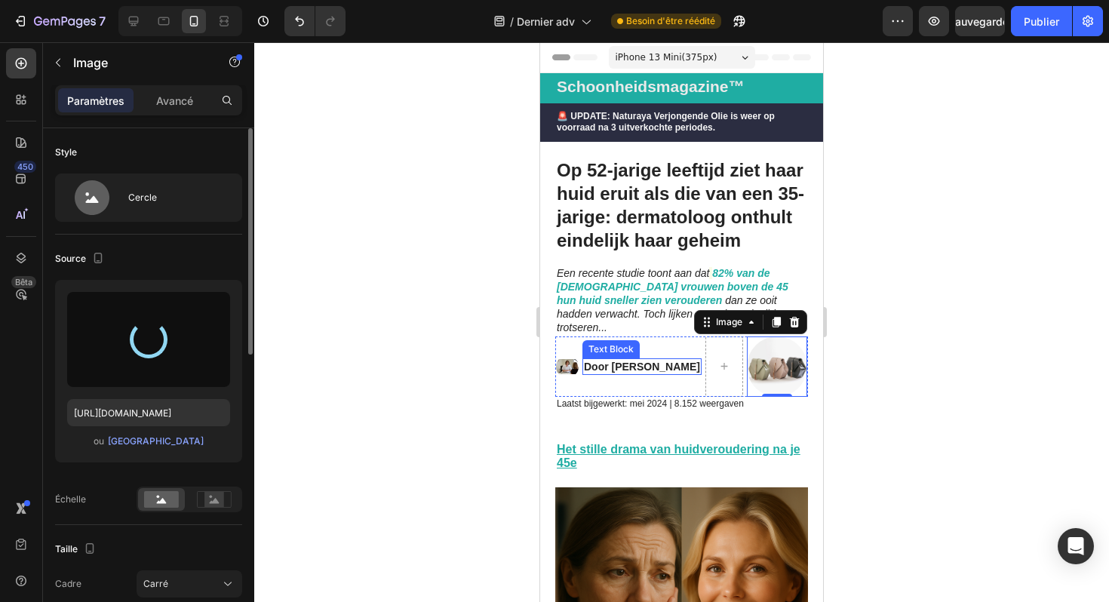
type input "[URL][DOMAIN_NAME]"
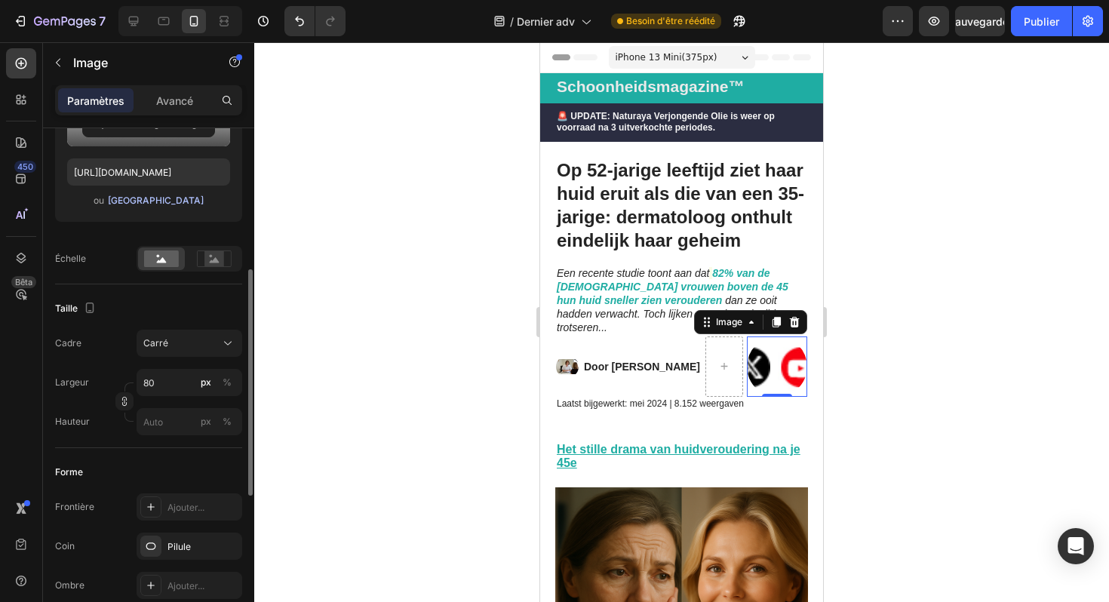
scroll to position [266, 0]
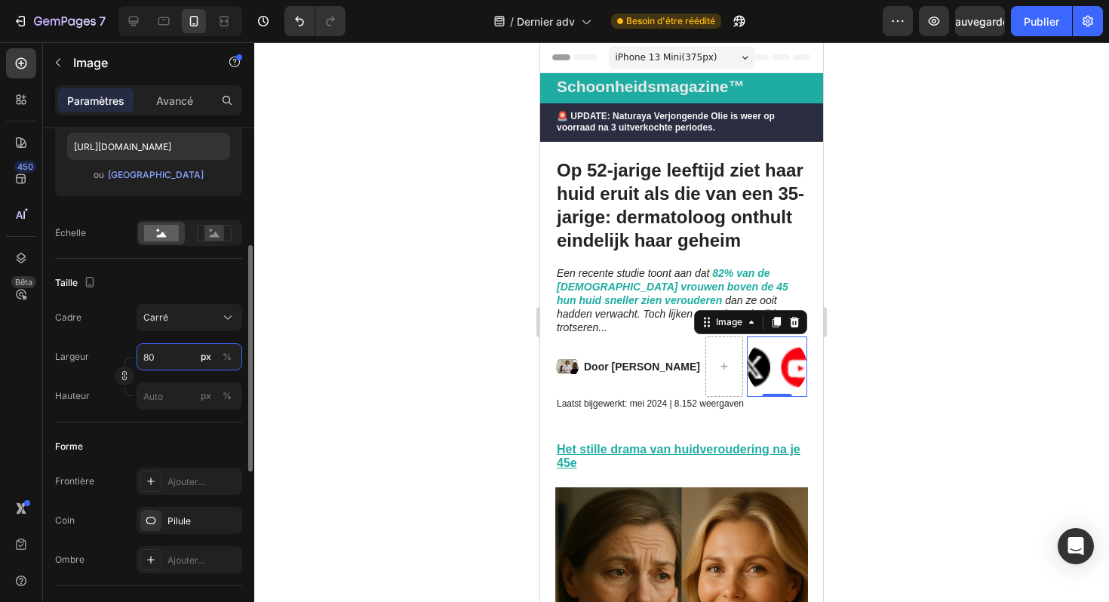
click at [177, 360] on input "80" at bounding box center [190, 356] width 106 height 27
type input "3"
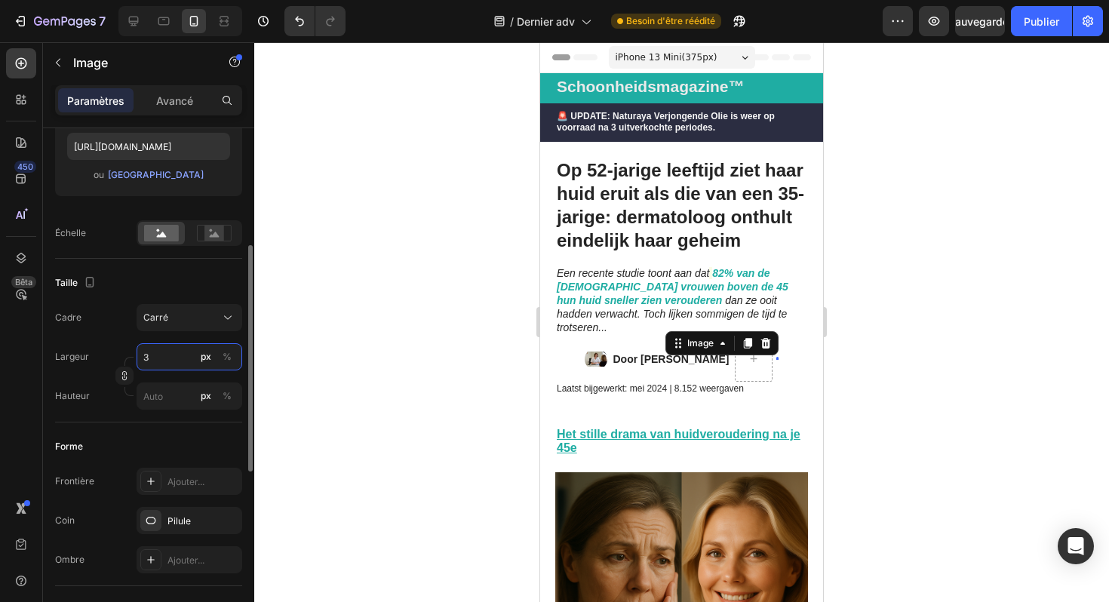
type input "3"
type input "30"
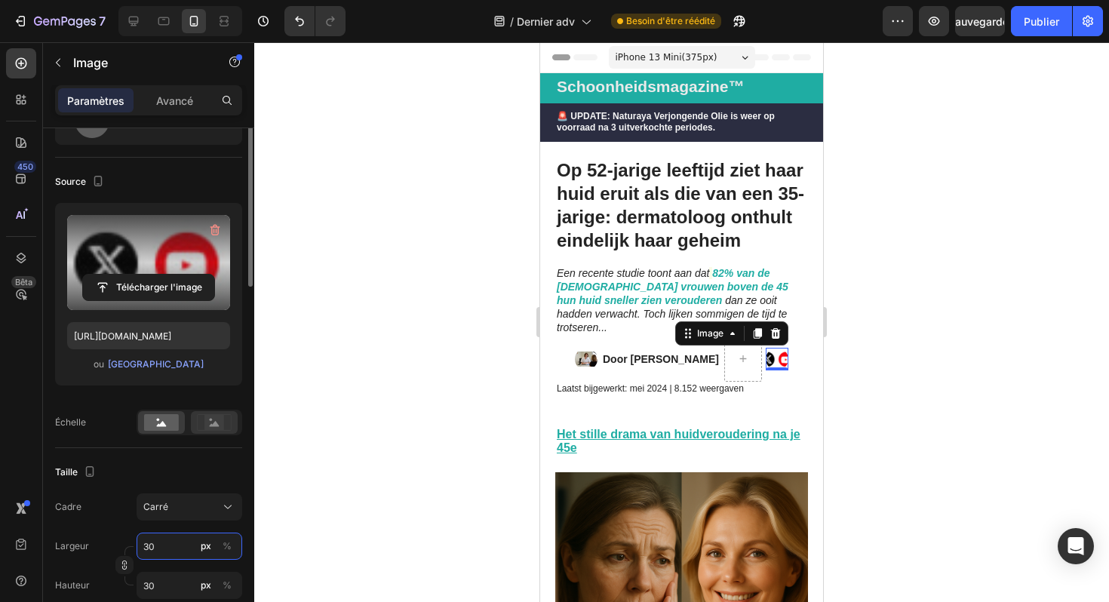
scroll to position [0, 0]
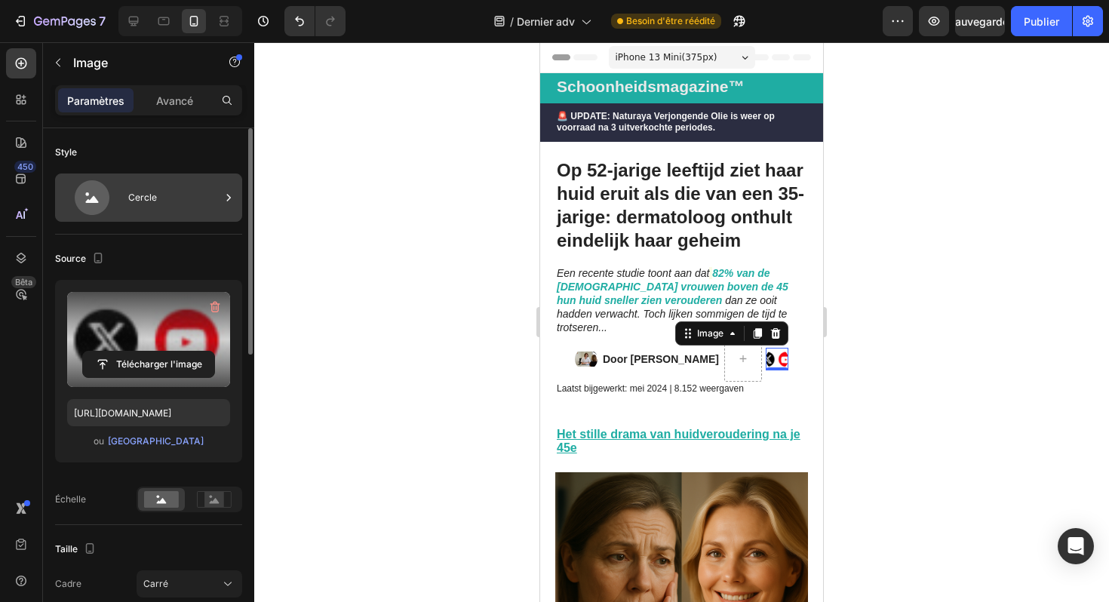
click at [180, 207] on div "Cercle" at bounding box center [174, 197] width 92 height 35
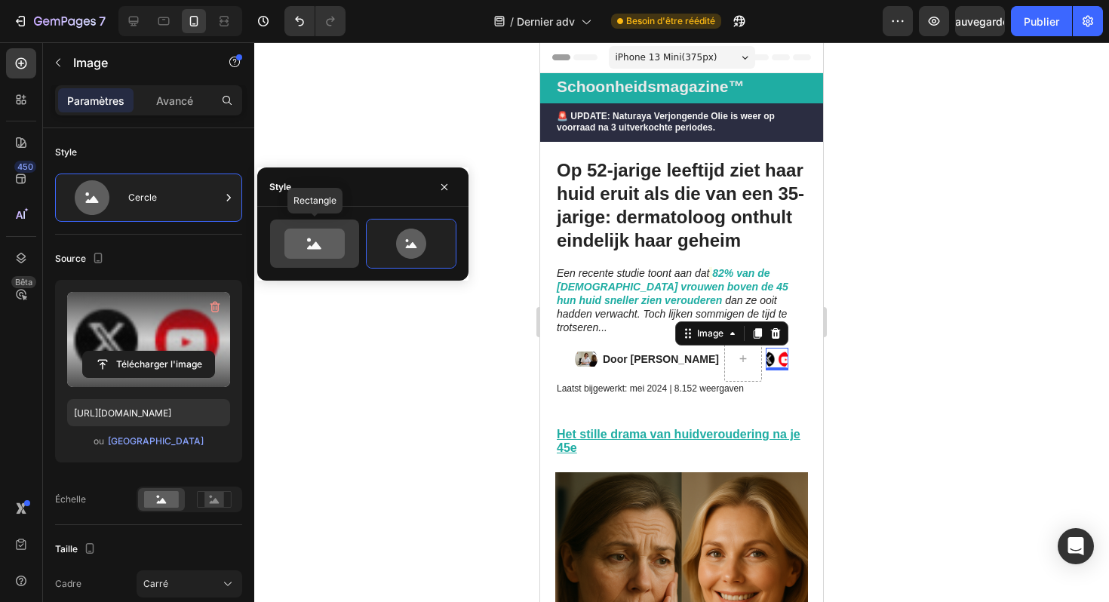
click at [299, 234] on icon at bounding box center [315, 244] width 60 height 30
type input "100"
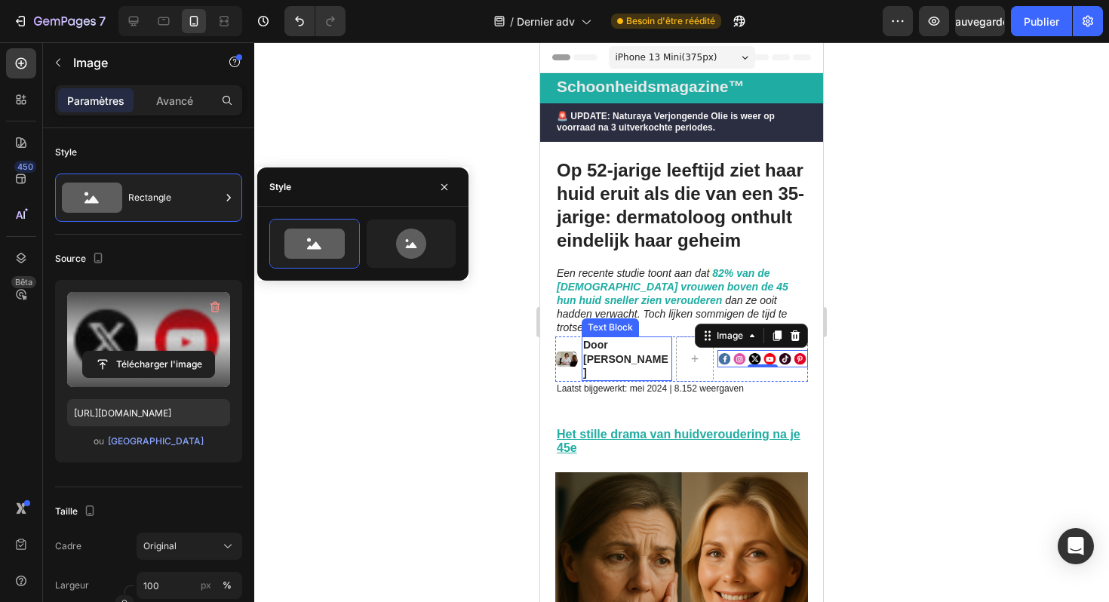
click at [644, 346] on p "Door [PERSON_NAME]" at bounding box center [627, 359] width 88 height 42
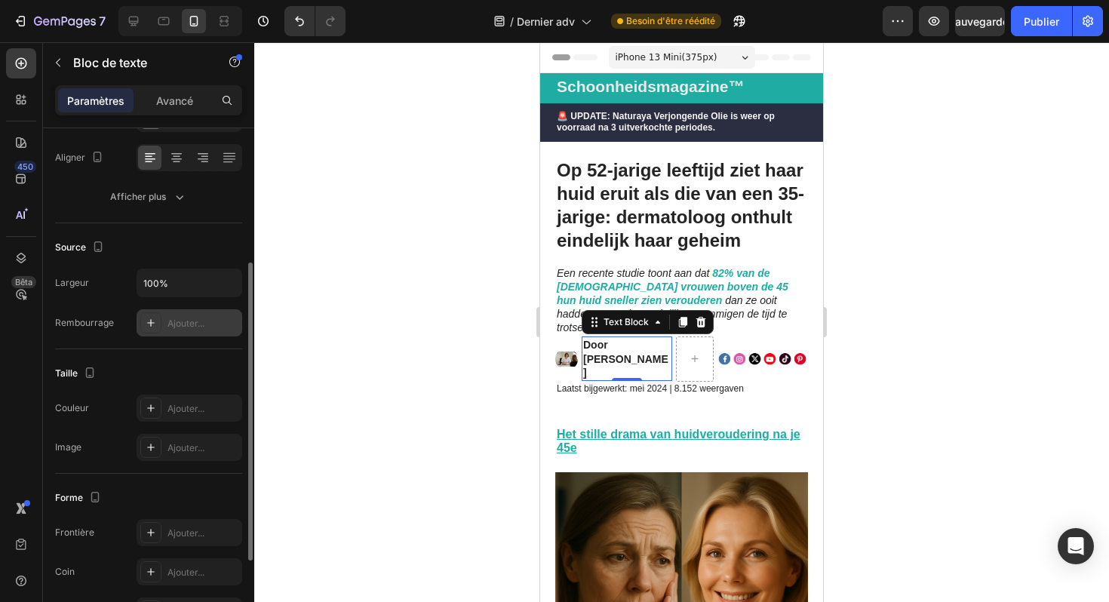
scroll to position [377, 0]
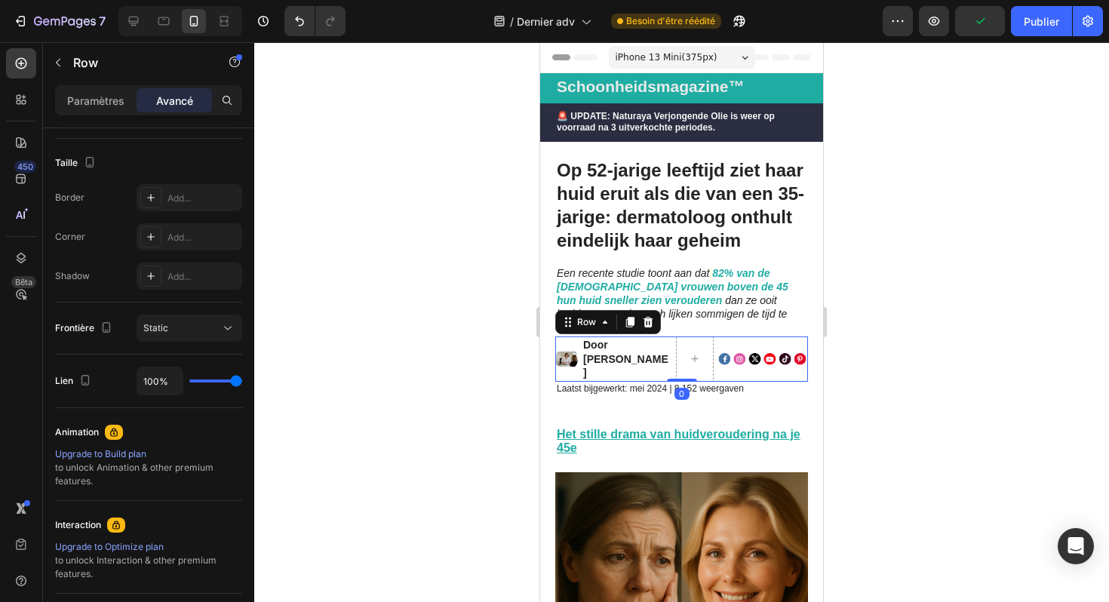
click at [564, 356] on div "Image" at bounding box center [566, 359] width 23 height 45
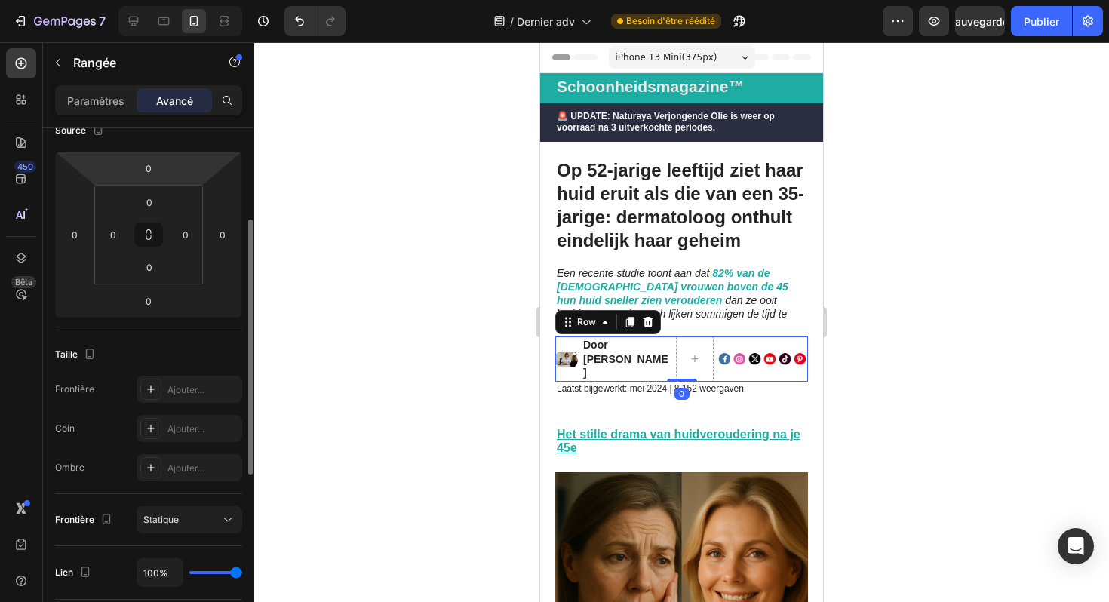
scroll to position [0, 0]
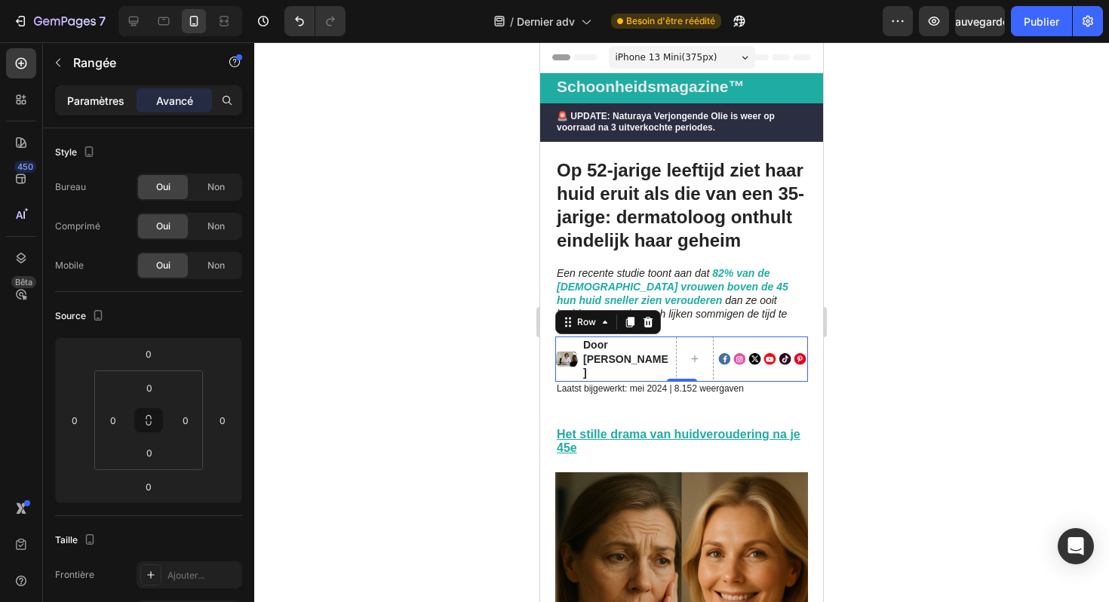
click at [106, 98] on font "Paramètres" at bounding box center [95, 100] width 57 height 13
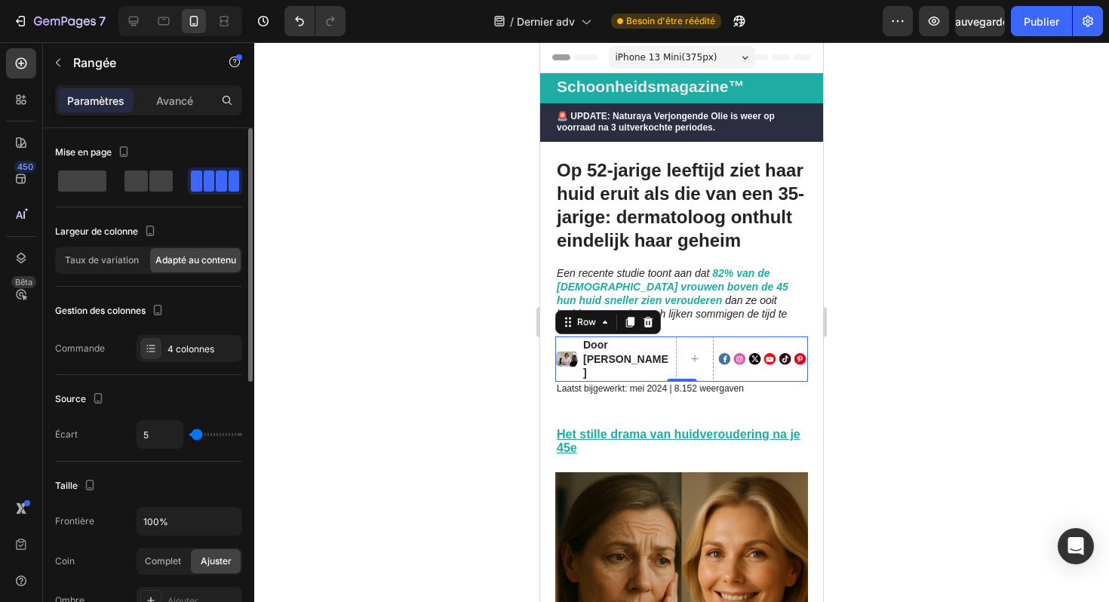
type input "15"
type input "12"
type input "10"
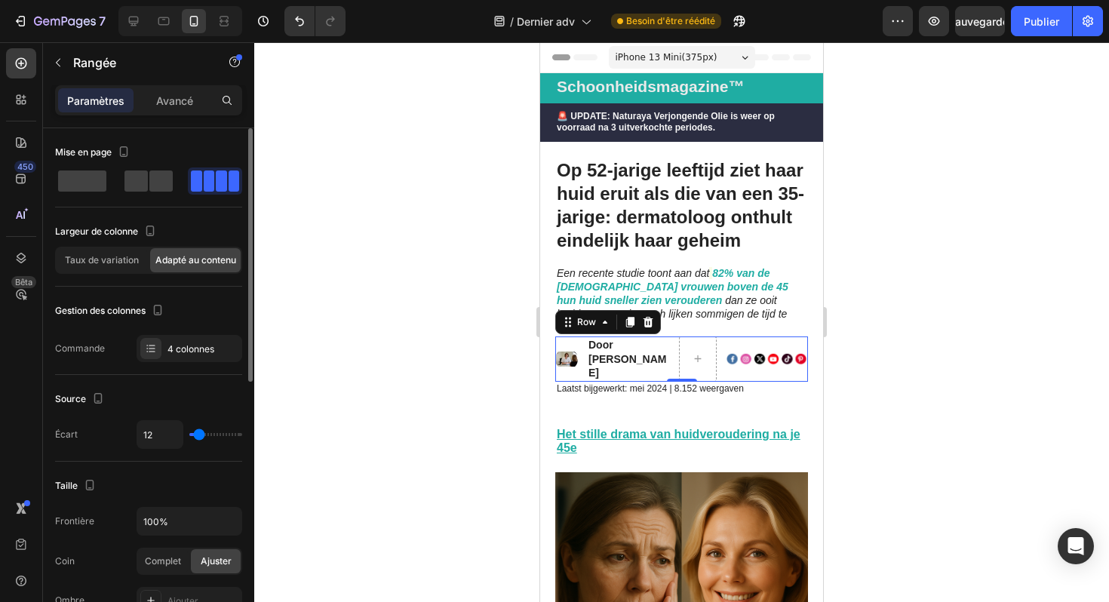
type input "10"
type input "8"
type input "7"
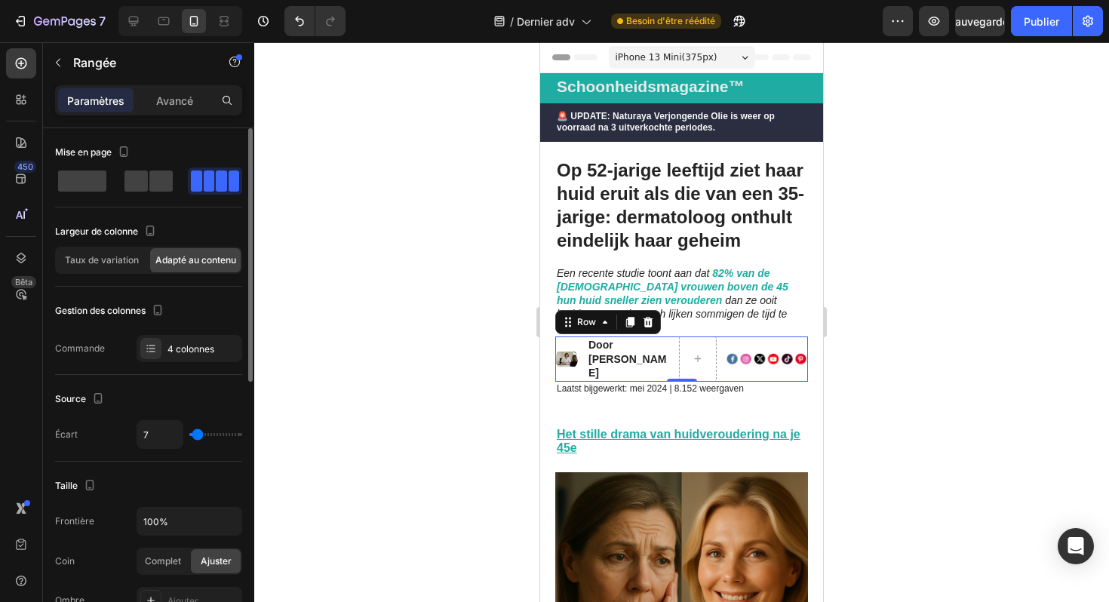
type input "6"
type input "5"
type input "4"
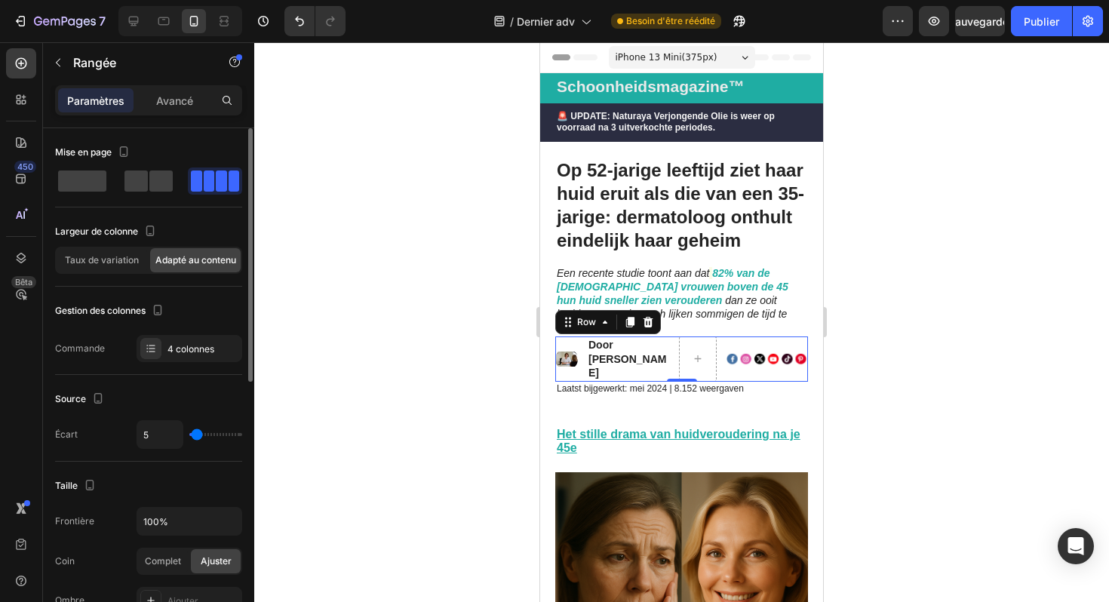
type input "4"
type input "3"
type input "2"
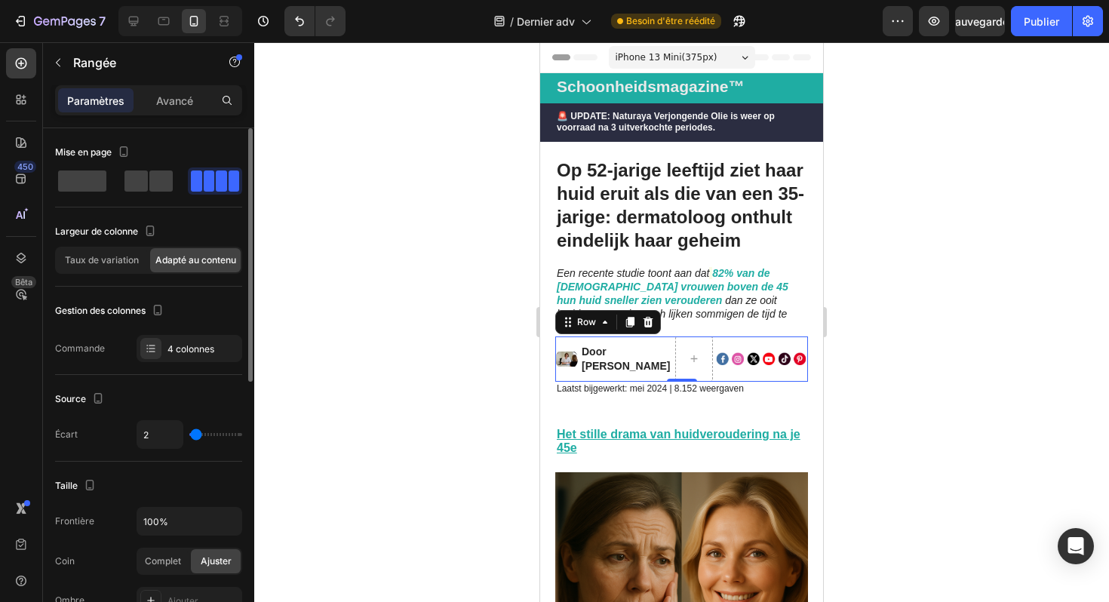
type input "1"
type input "0"
type input "1"
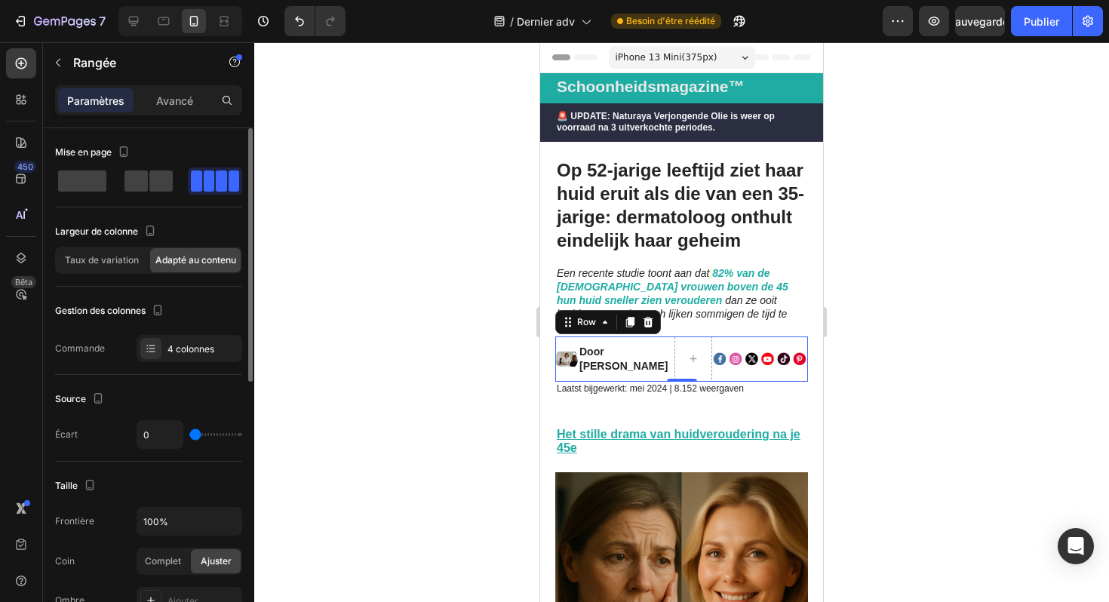
type input "1"
type input "2"
type input "5"
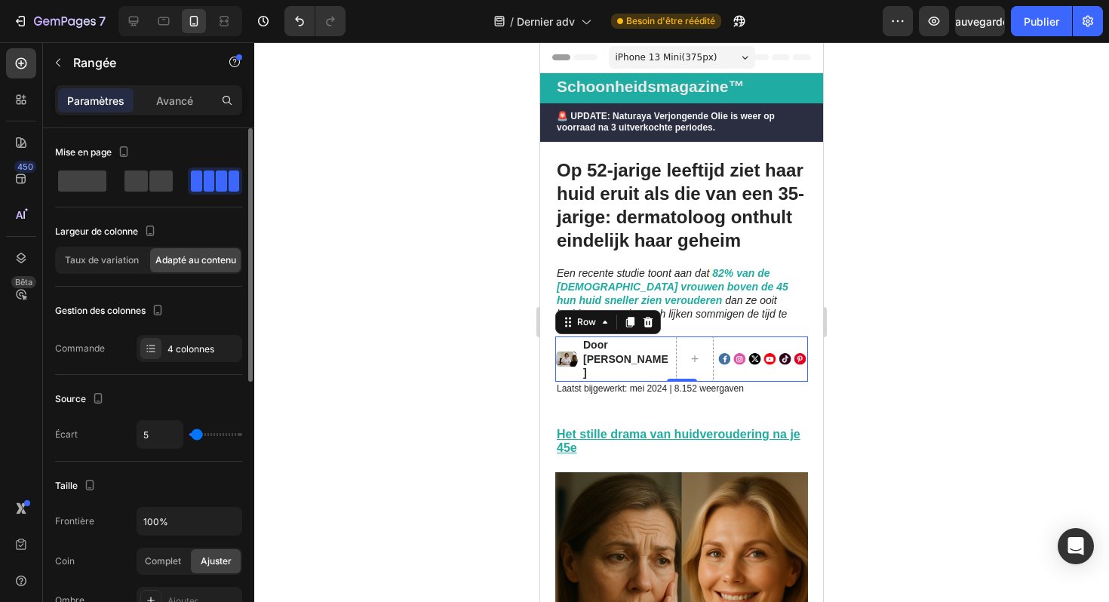
type input "6"
type input "7"
type input "8"
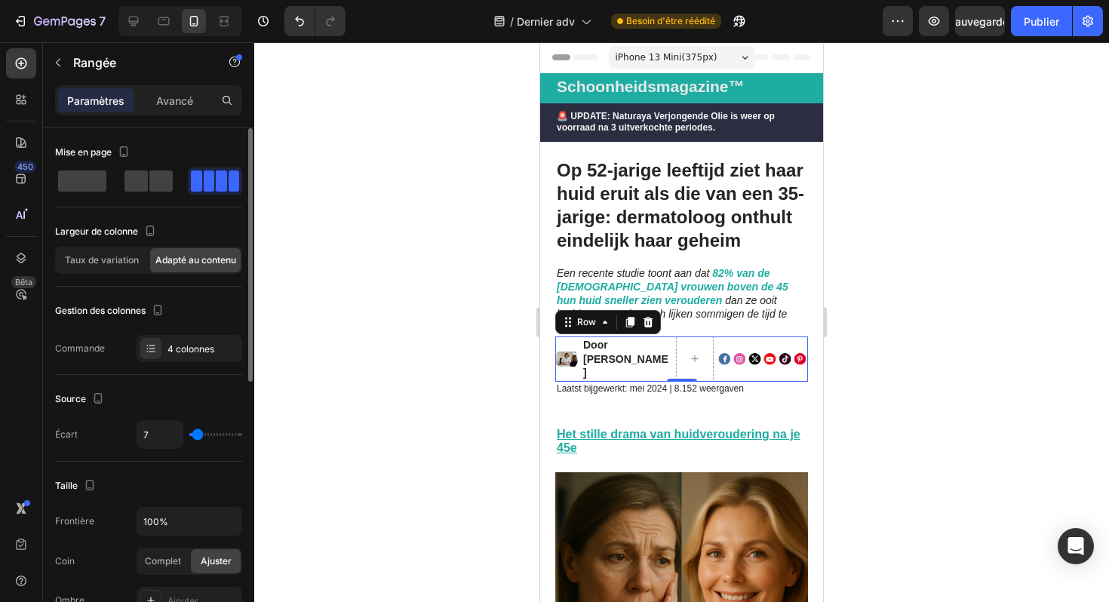
type input "8"
type input "9"
type input "10"
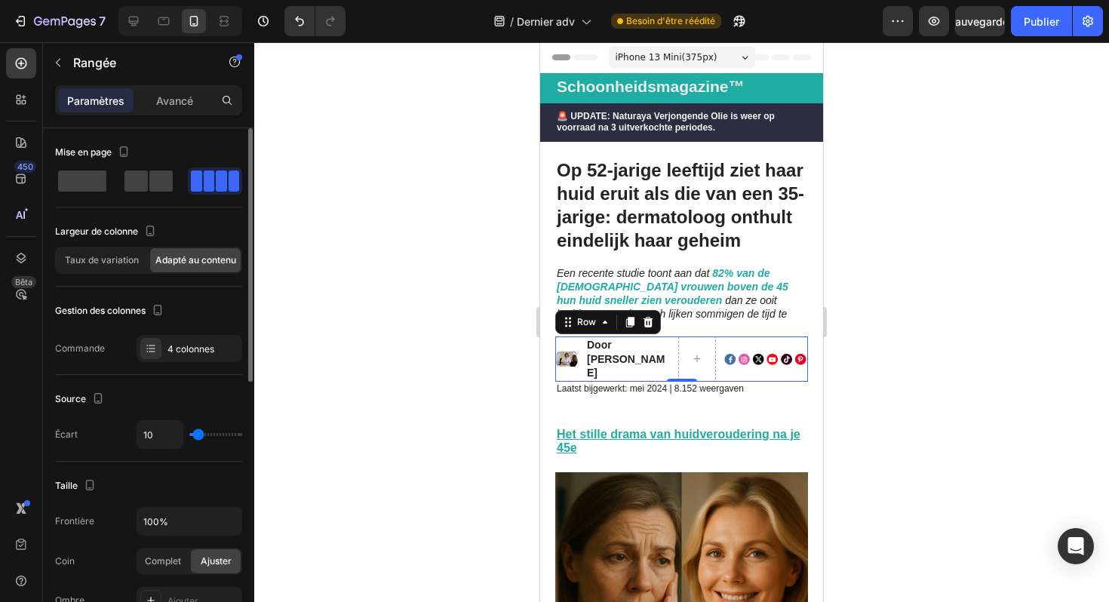
type input "11"
type input "12"
type input "13"
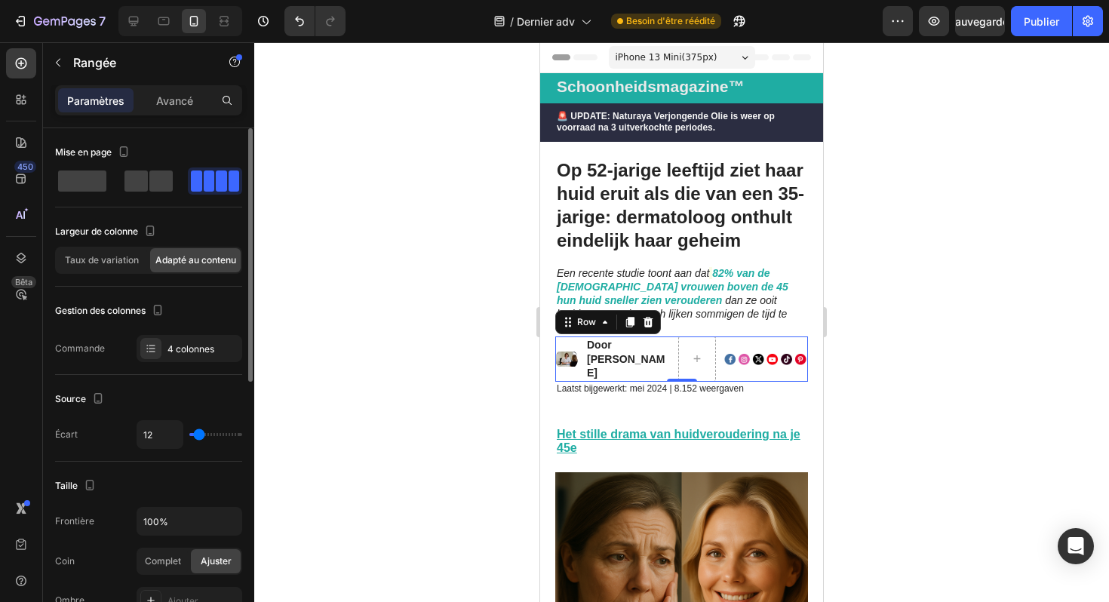
type input "13"
type input "14"
type input "15"
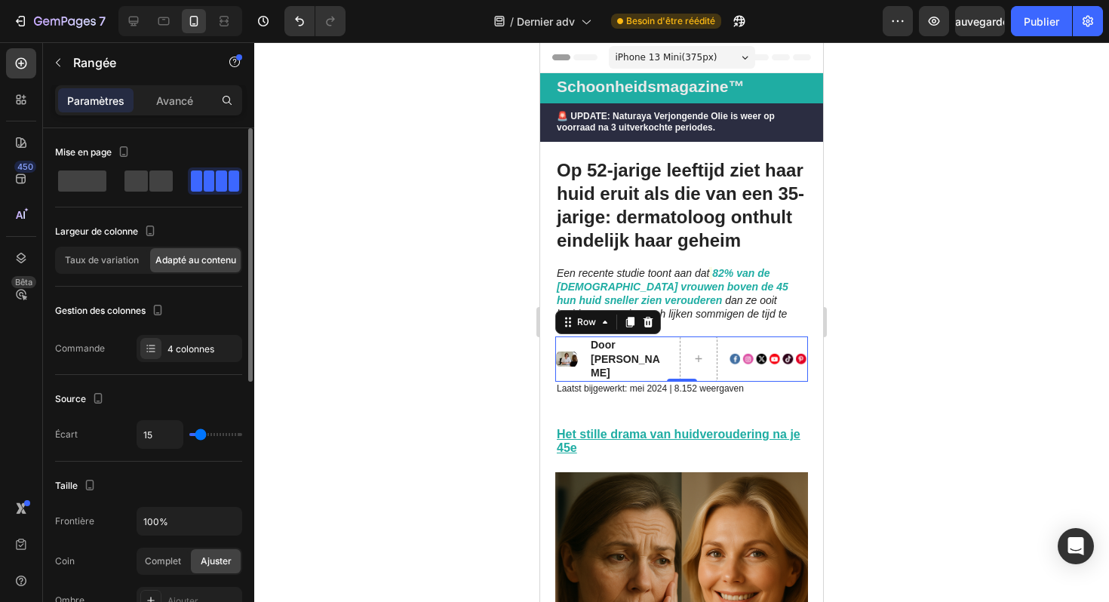
type input "16"
type input "17"
type input "18"
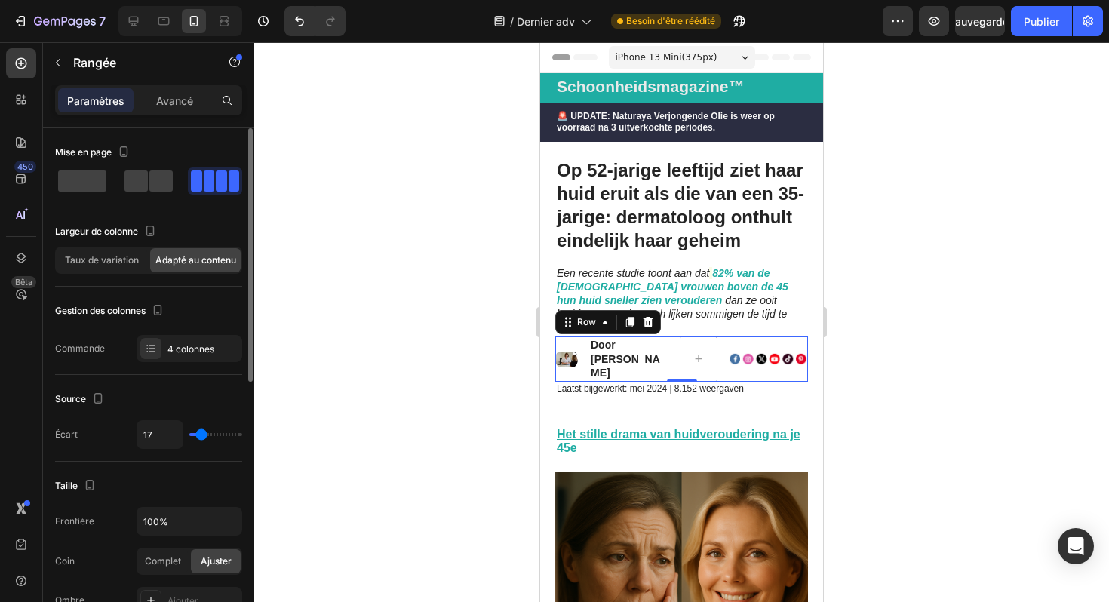
type input "18"
type input "19"
type input "20"
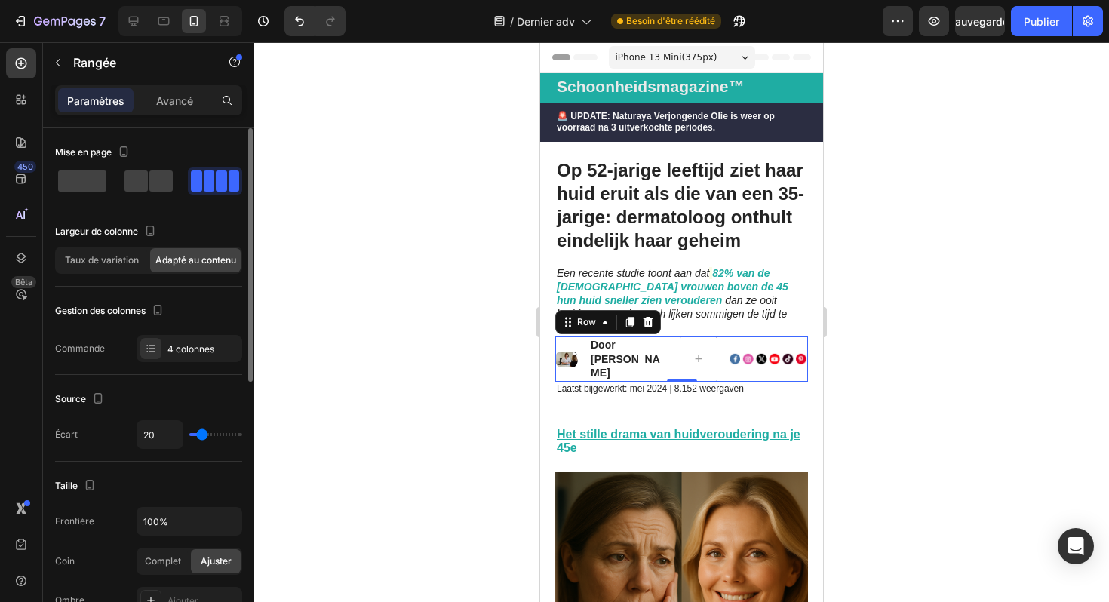
type input "21"
type input "22"
type input "23"
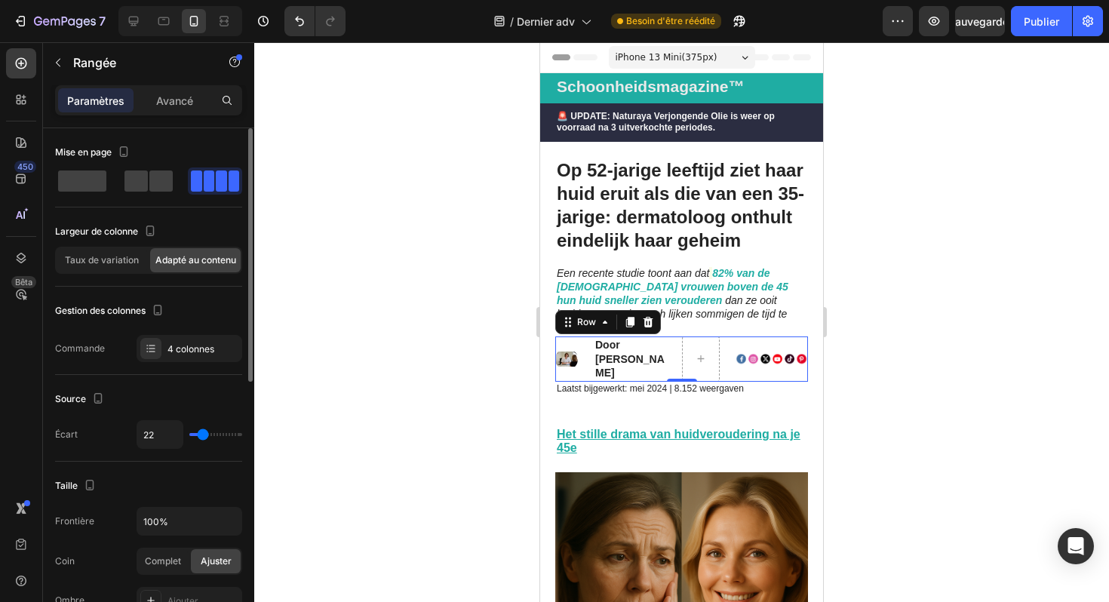
type input "23"
type input "24"
type input "25"
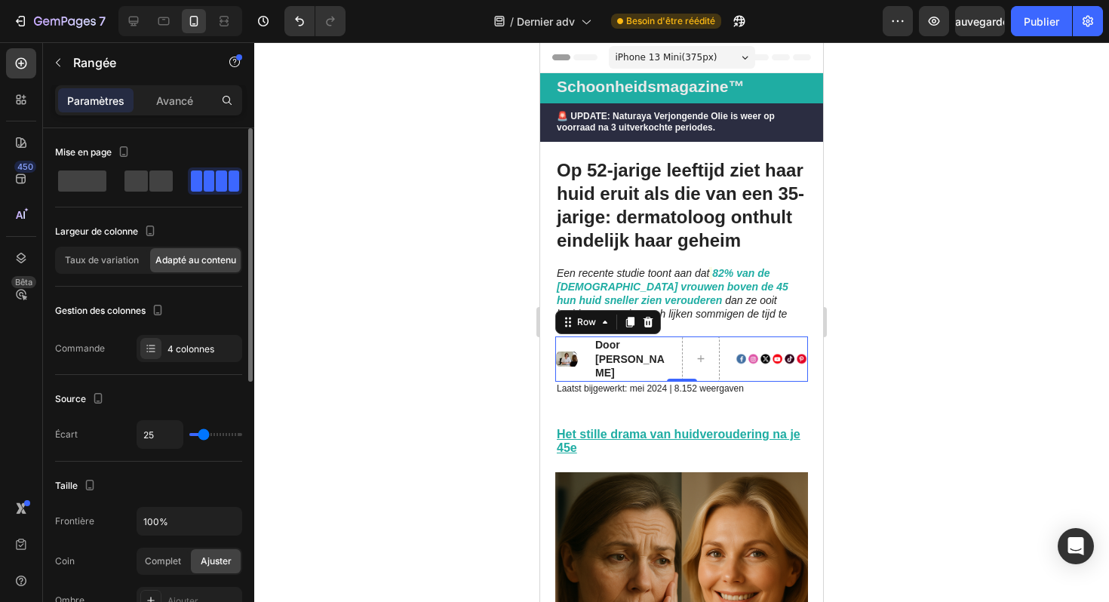
type input "26"
type input "23"
type input "20"
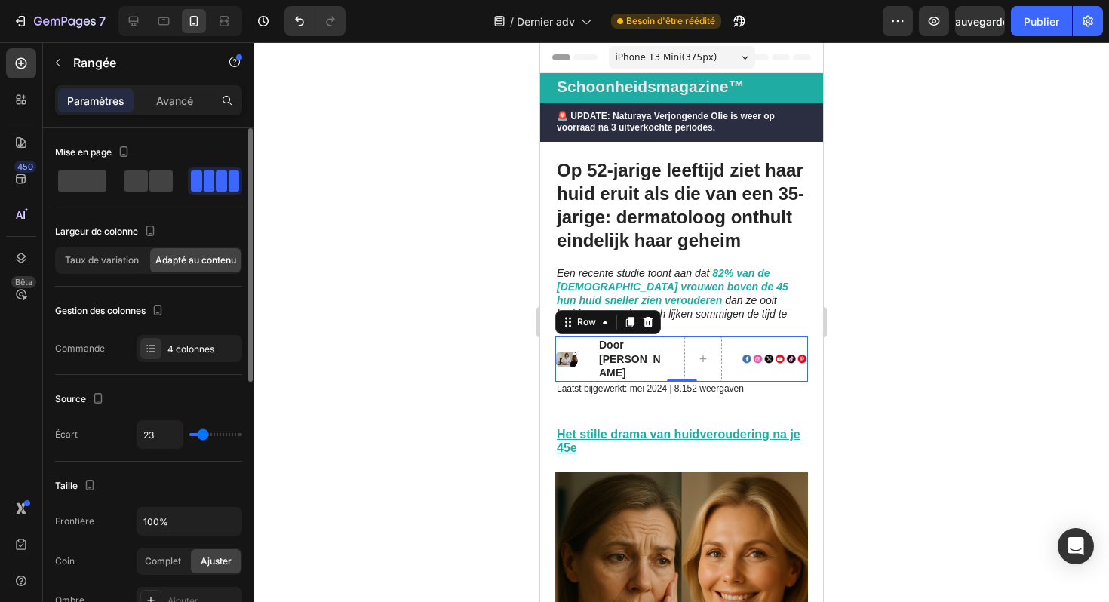
type input "20"
type input "17"
type input "16"
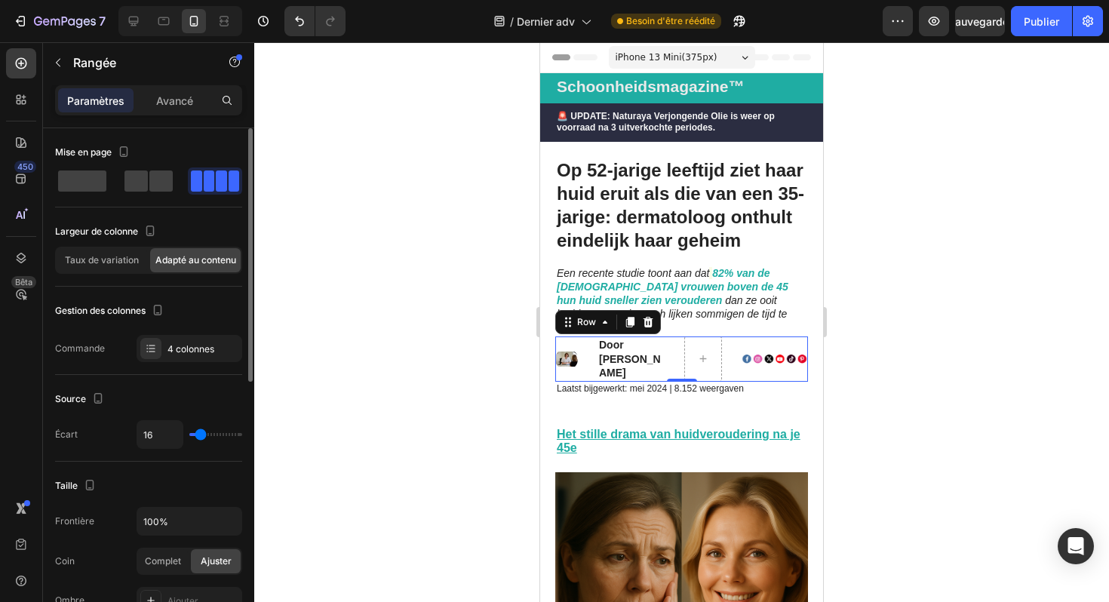
type input "15"
type input "14"
type input "13"
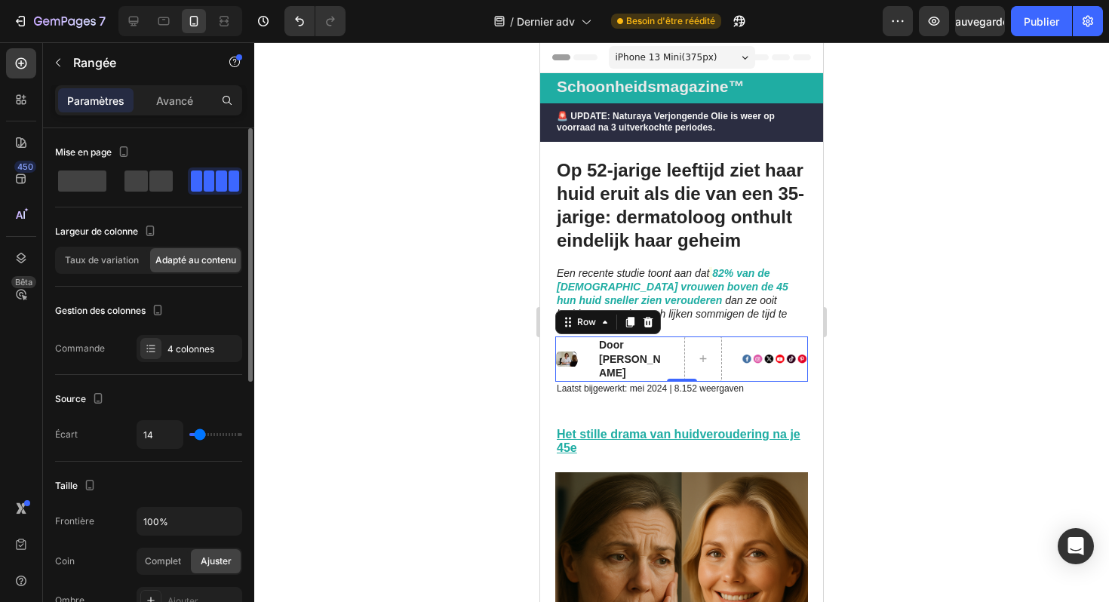
type input "13"
type input "12"
type input "11"
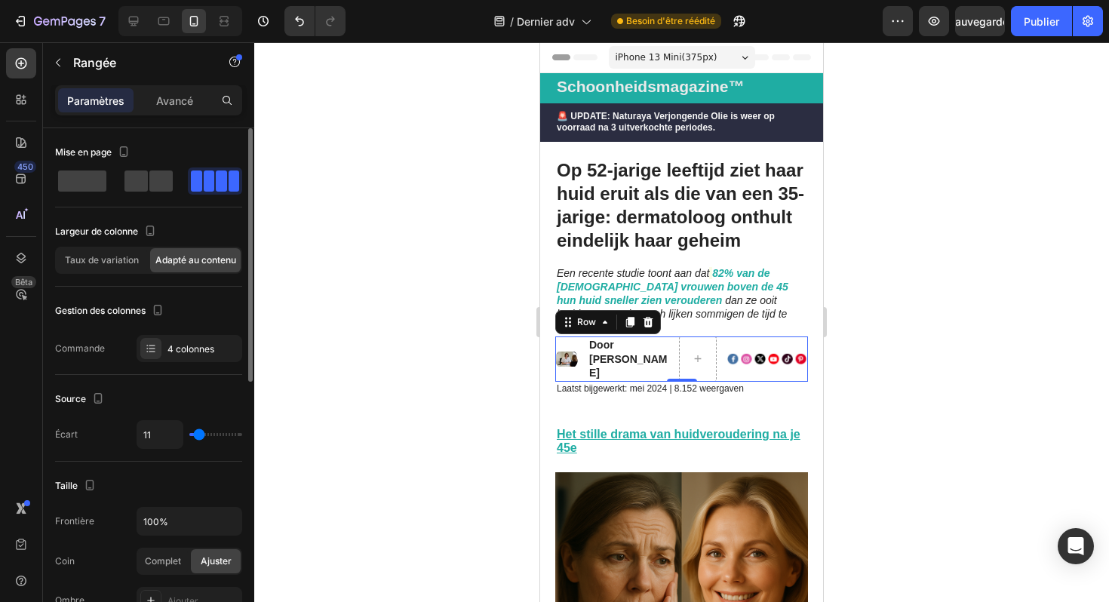
type input "10"
type input "9"
type input "8"
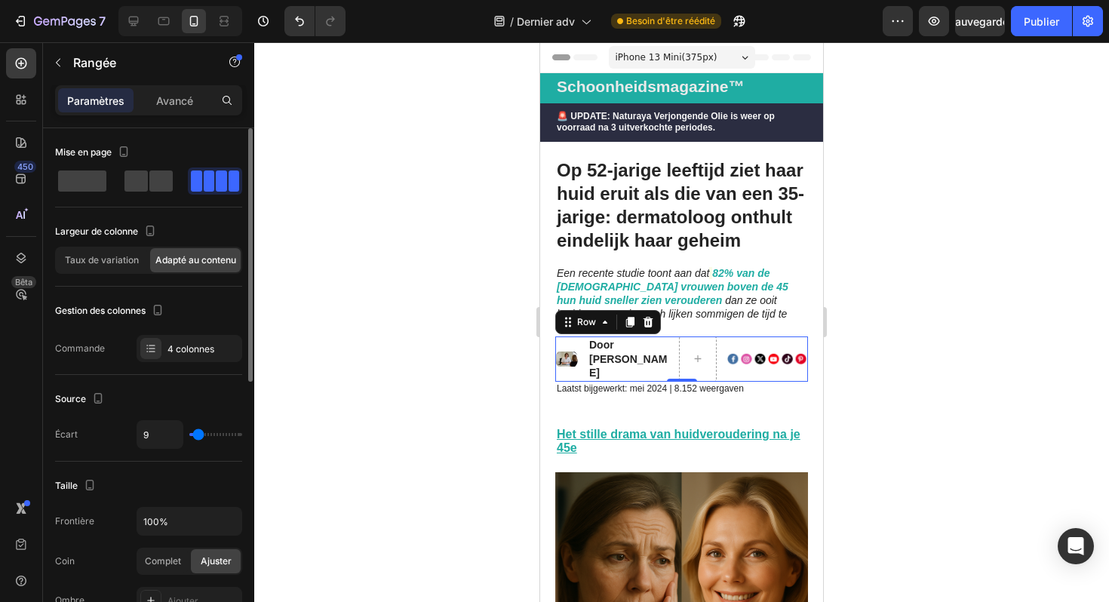
type input "8"
type input "7"
type input "6"
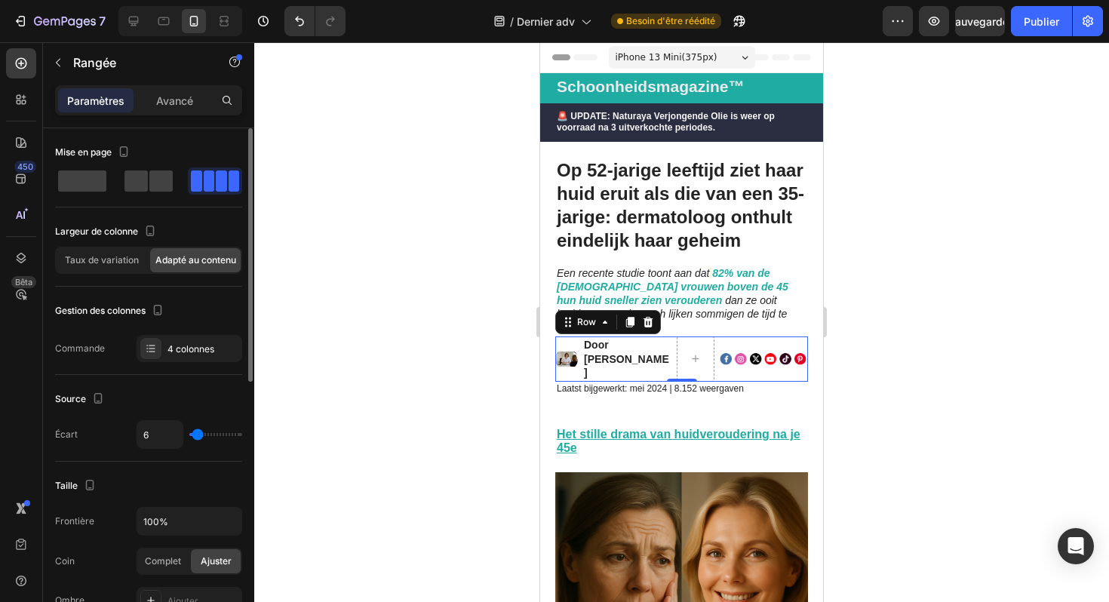
type input "5"
type input "4"
type input "3"
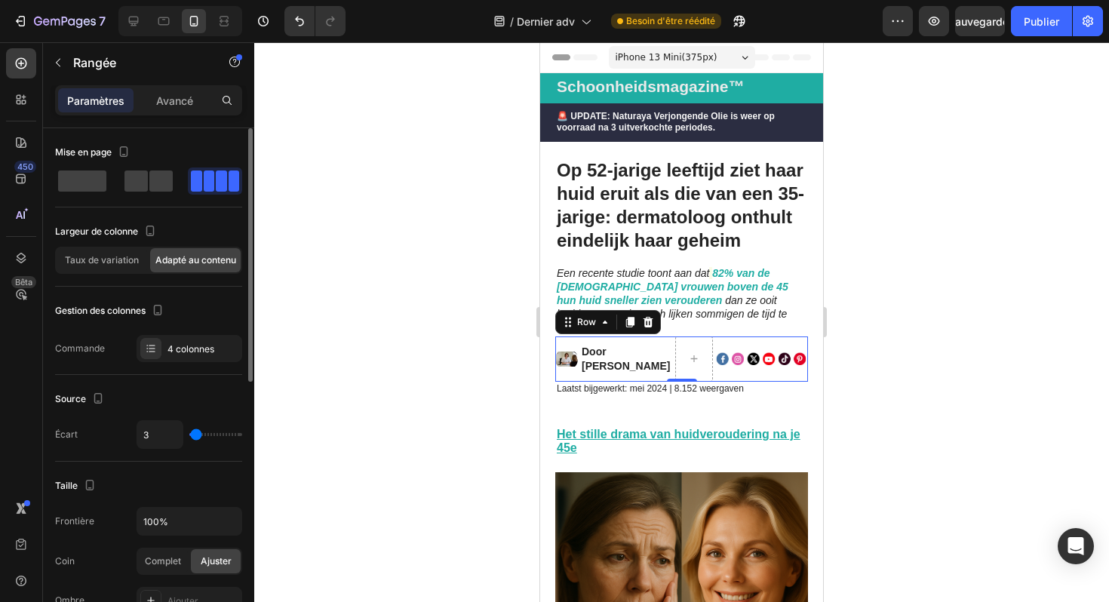
type input "3"
click at [196, 434] on input "range" at bounding box center [215, 434] width 53 height 3
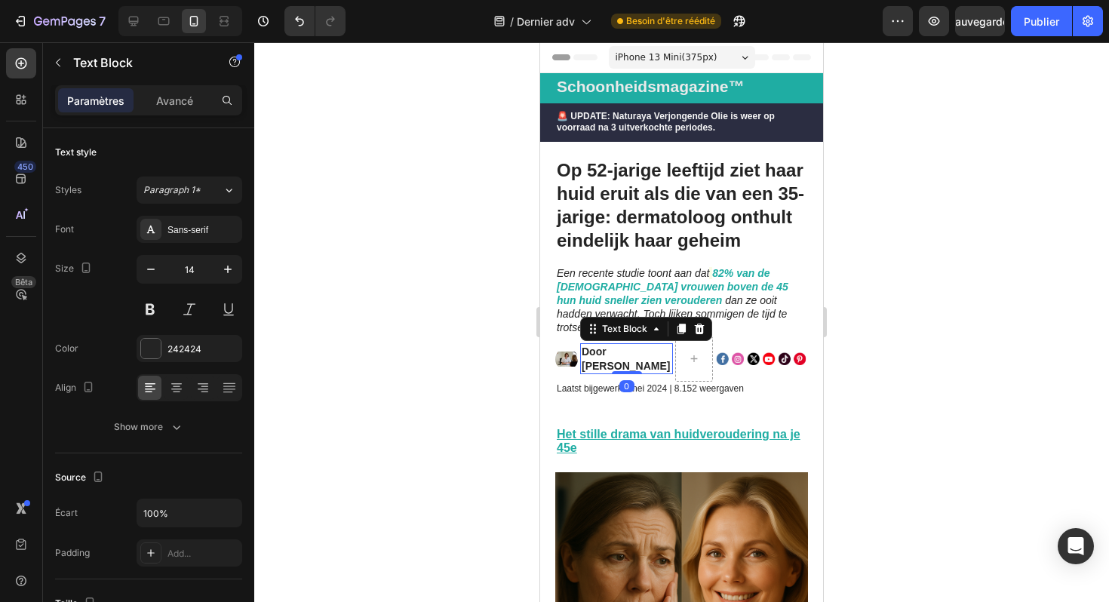
click at [629, 346] on strong "Door [PERSON_NAME]" at bounding box center [626, 359] width 88 height 26
click at [155, 272] on icon "button" at bounding box center [150, 269] width 15 height 15
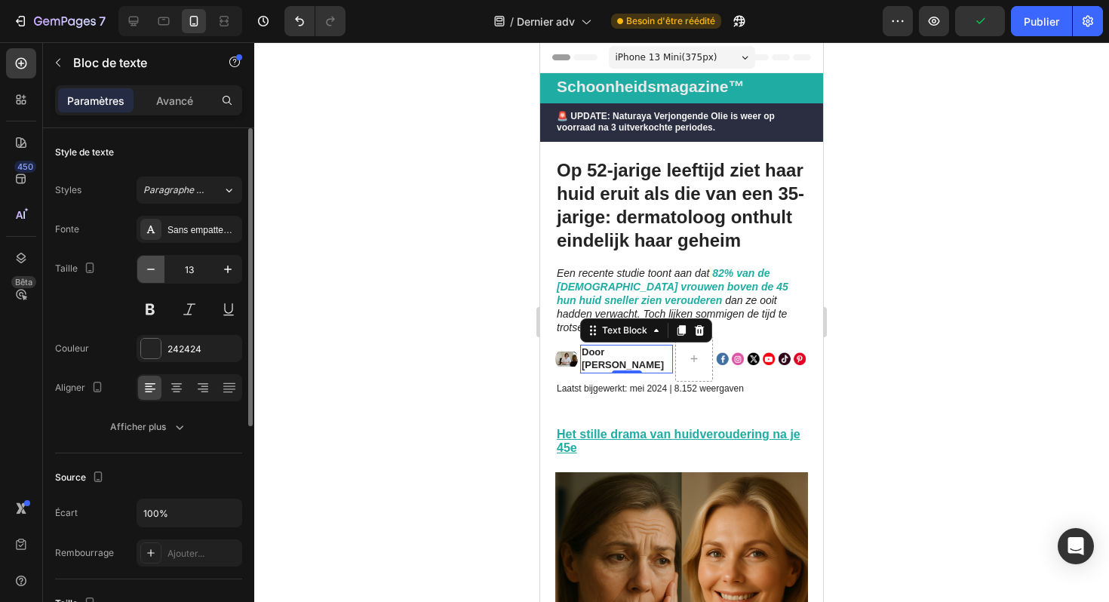
click at [155, 272] on icon "button" at bounding box center [150, 269] width 15 height 15
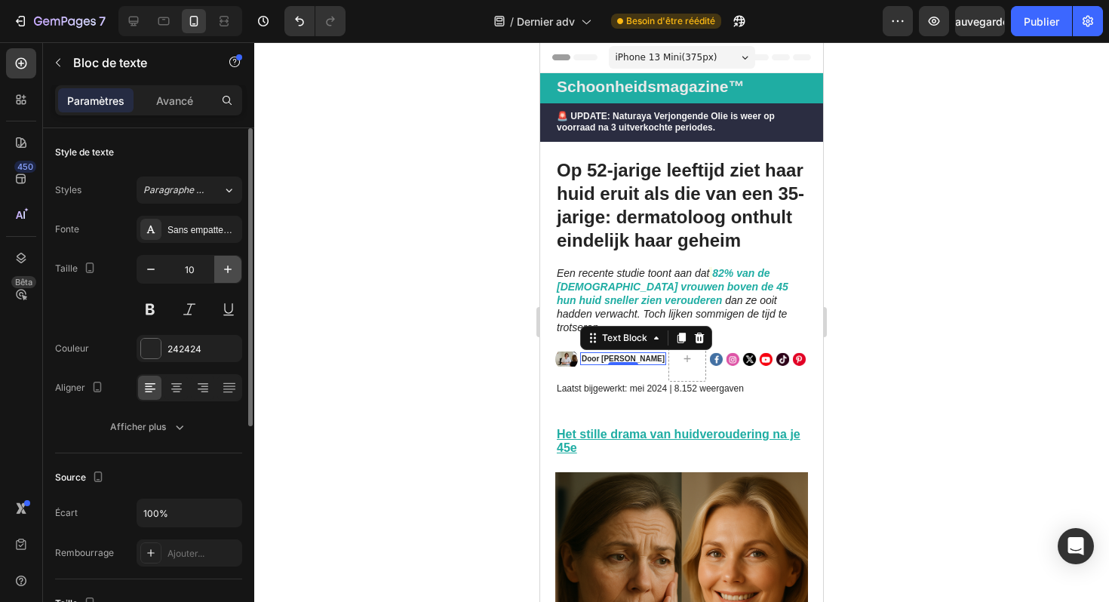
click at [226, 272] on icon "button" at bounding box center [227, 269] width 15 height 15
type input "12"
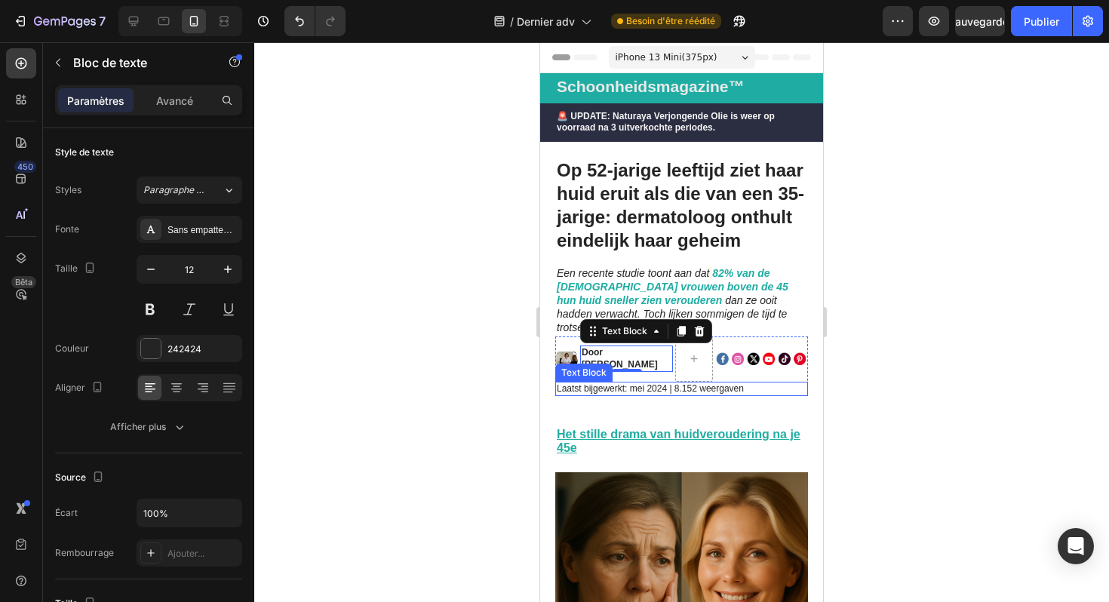
click at [740, 383] on p "Laatst bijgewerkt: mei 2024 | 8.152 weergaven" at bounding box center [682, 389] width 250 height 12
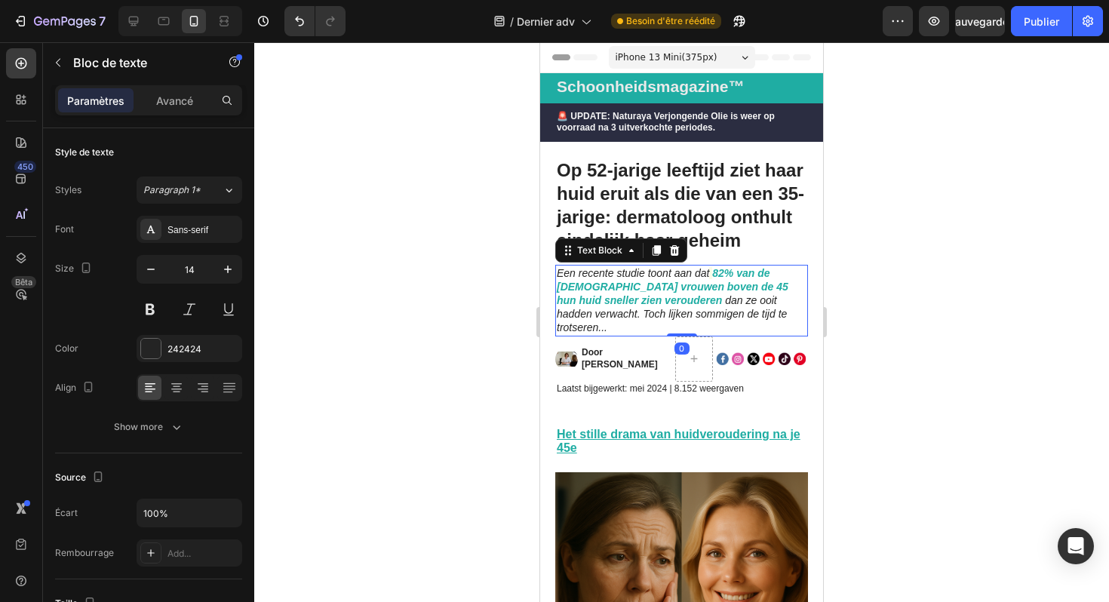
click at [758, 294] on icon "dan ze ooit hadden verwacht. Toch lijken sommigen de tijd te trotseren..." at bounding box center [672, 313] width 230 height 39
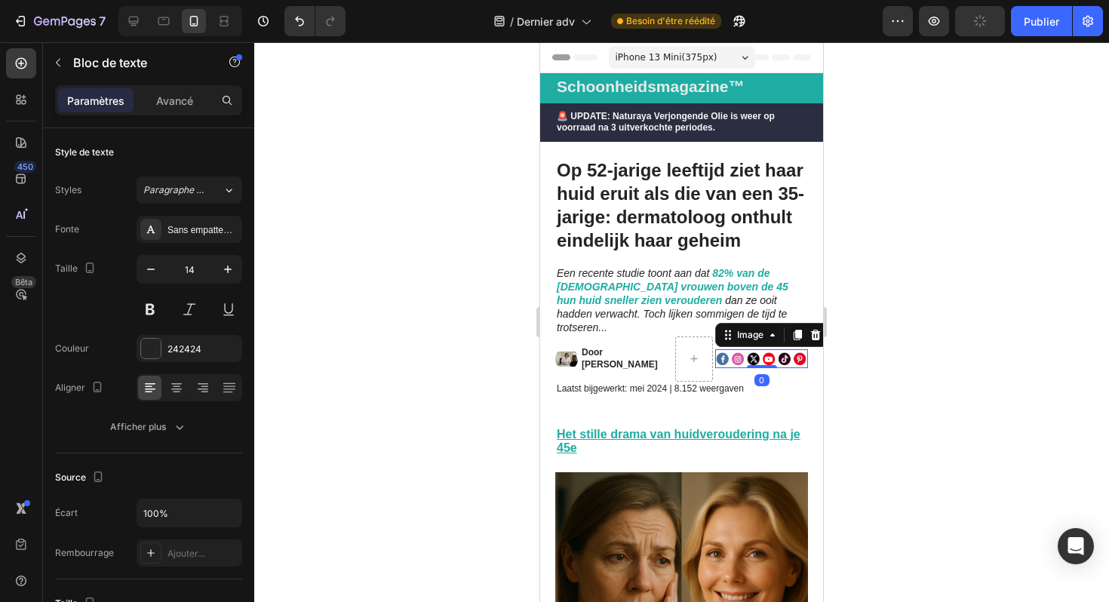
click at [737, 349] on img at bounding box center [761, 358] width 93 height 18
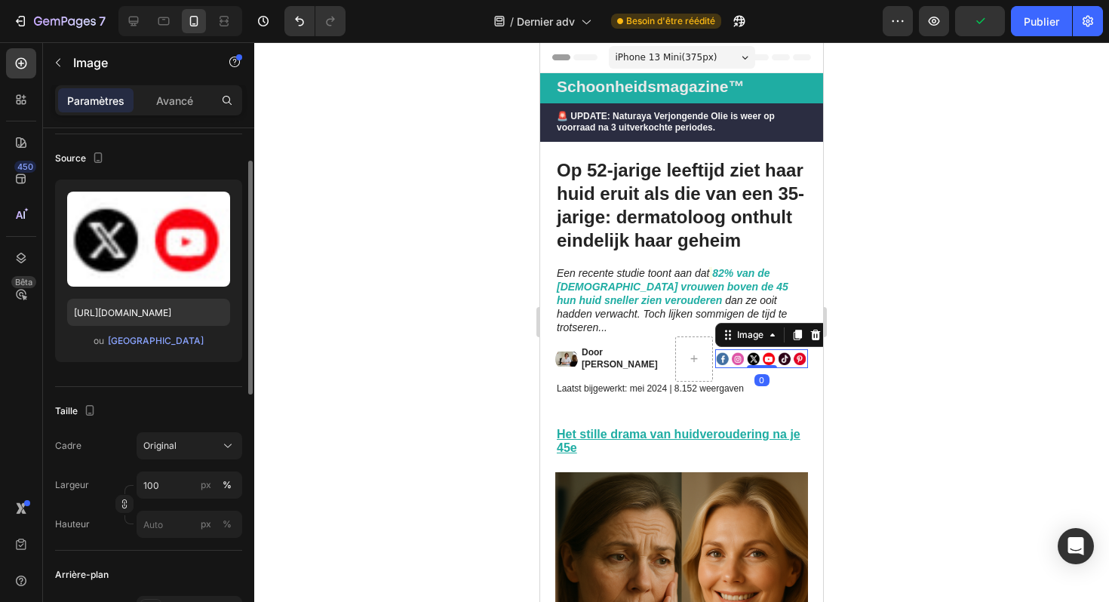
scroll to position [139, 0]
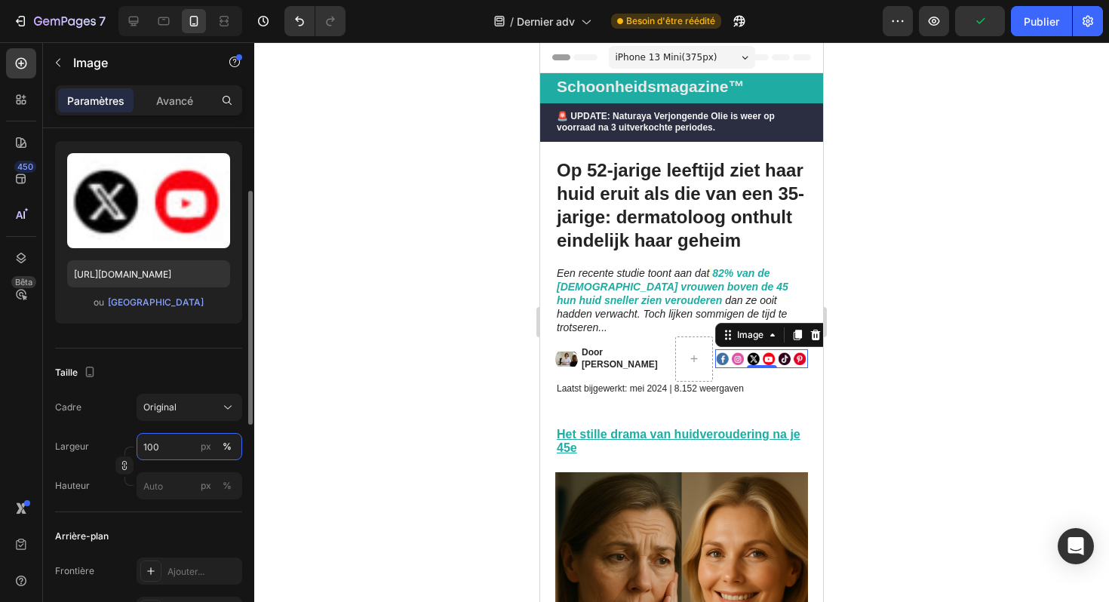
click at [173, 449] on input "100" at bounding box center [190, 446] width 106 height 27
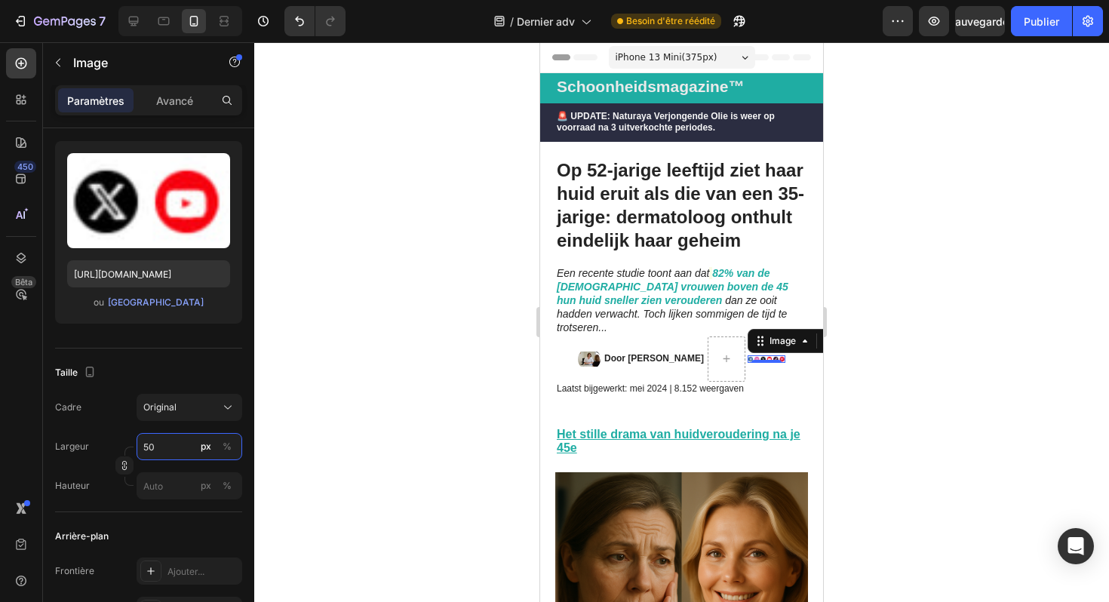
type input "50"
click at [429, 402] on div at bounding box center [681, 322] width 855 height 560
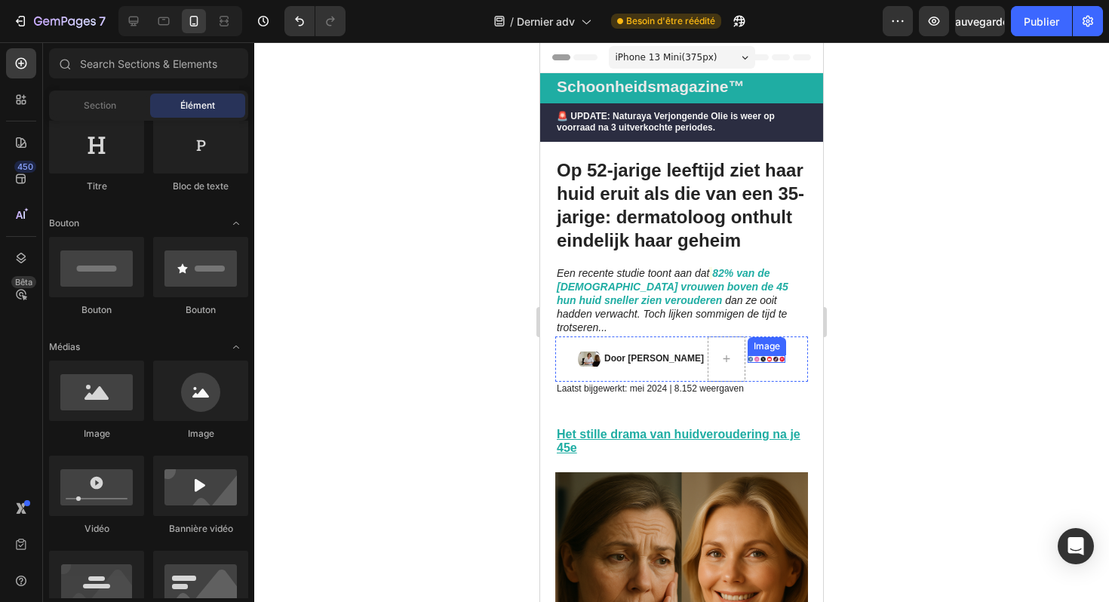
click at [777, 355] on img at bounding box center [767, 359] width 38 height 8
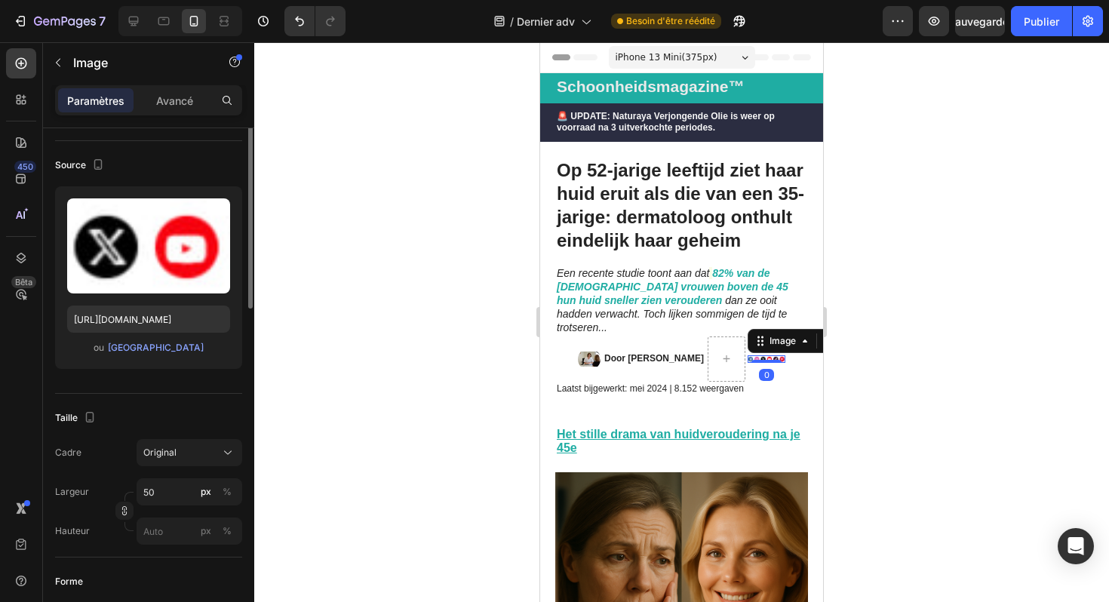
scroll to position [125, 0]
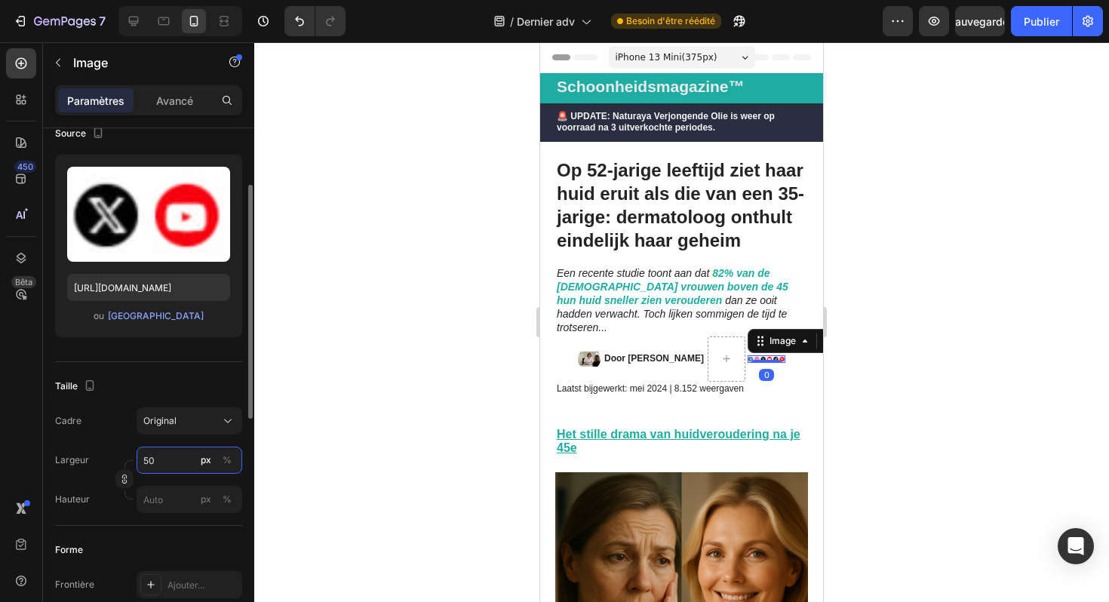
click at [165, 463] on input "50" at bounding box center [190, 460] width 106 height 27
type input "7"
type input "90"
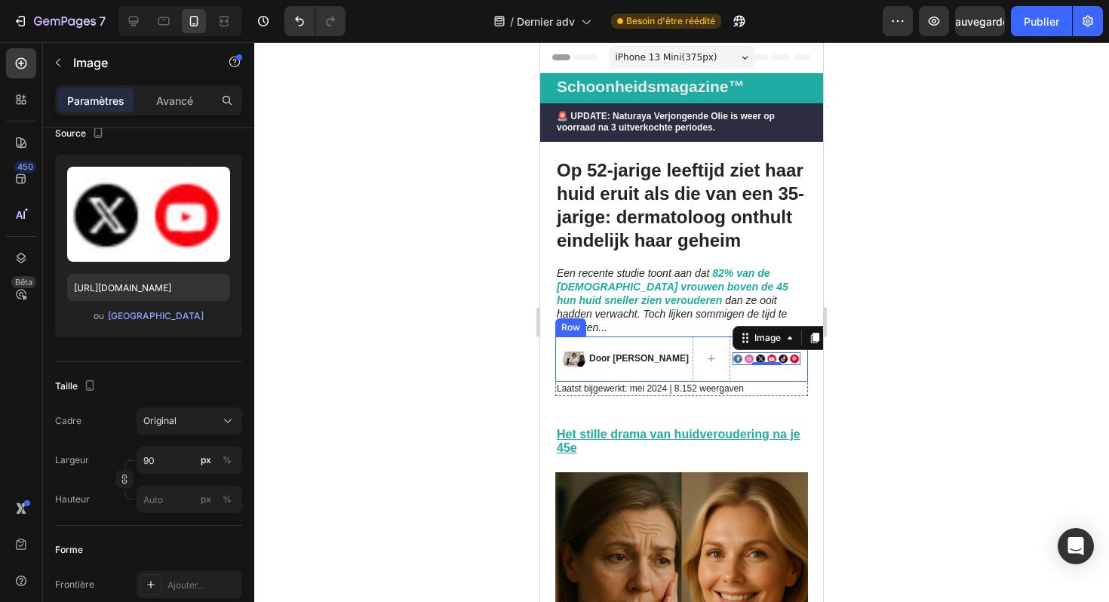
click at [627, 353] on p "Door [PERSON_NAME]" at bounding box center [639, 359] width 100 height 12
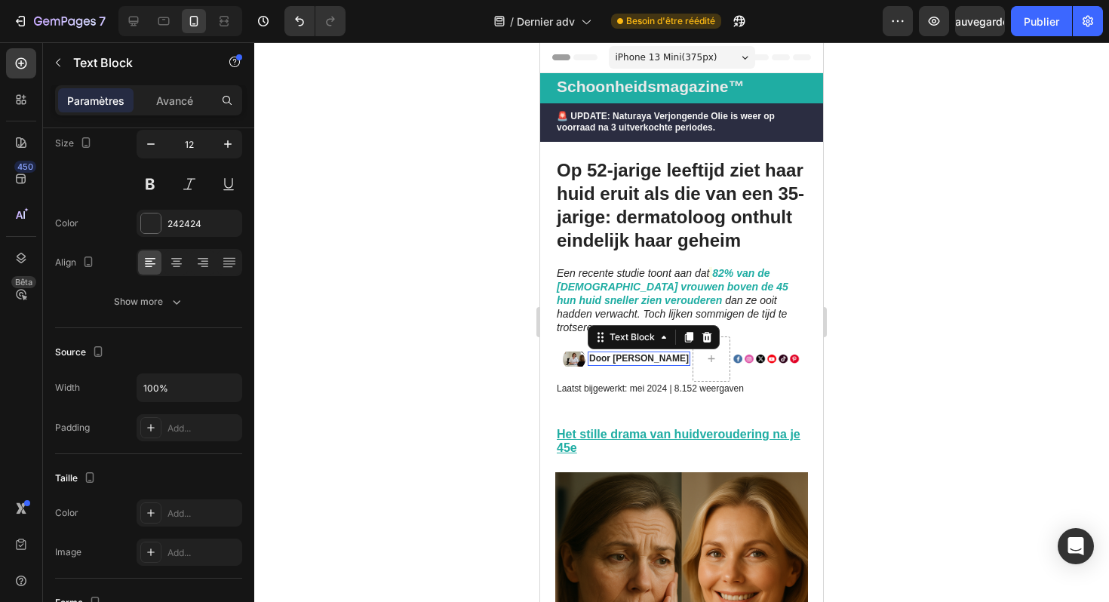
scroll to position [0, 0]
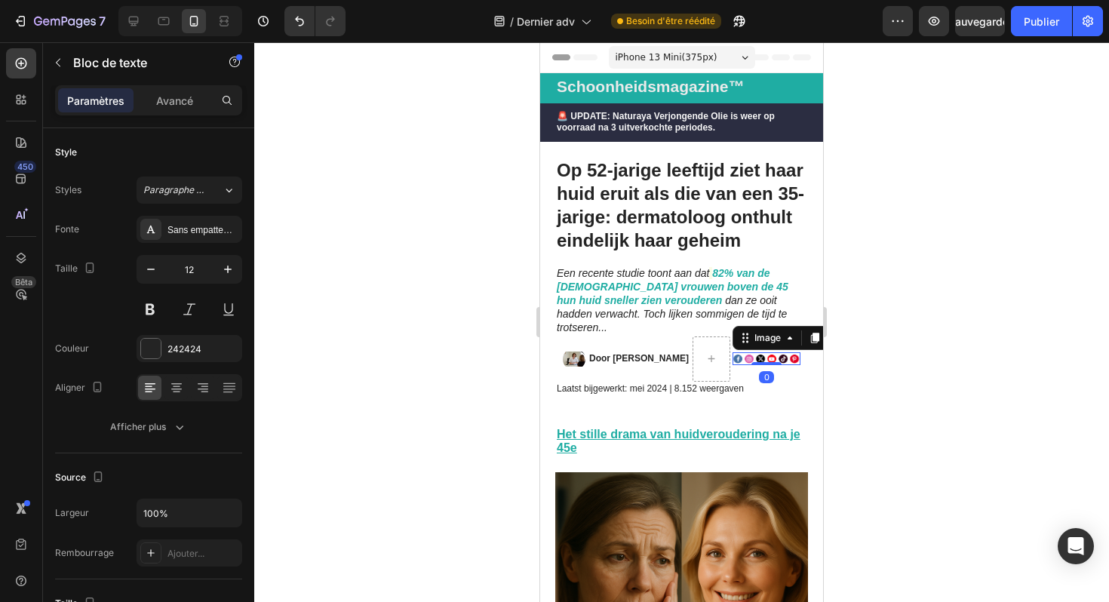
click at [761, 352] on img at bounding box center [767, 359] width 68 height 14
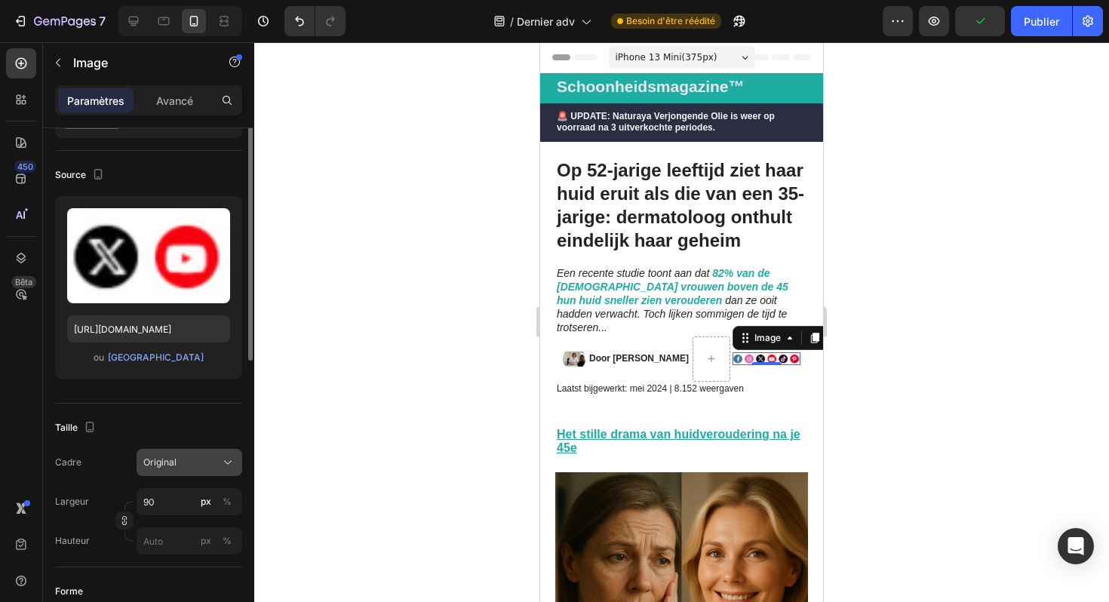
scroll to position [110, 0]
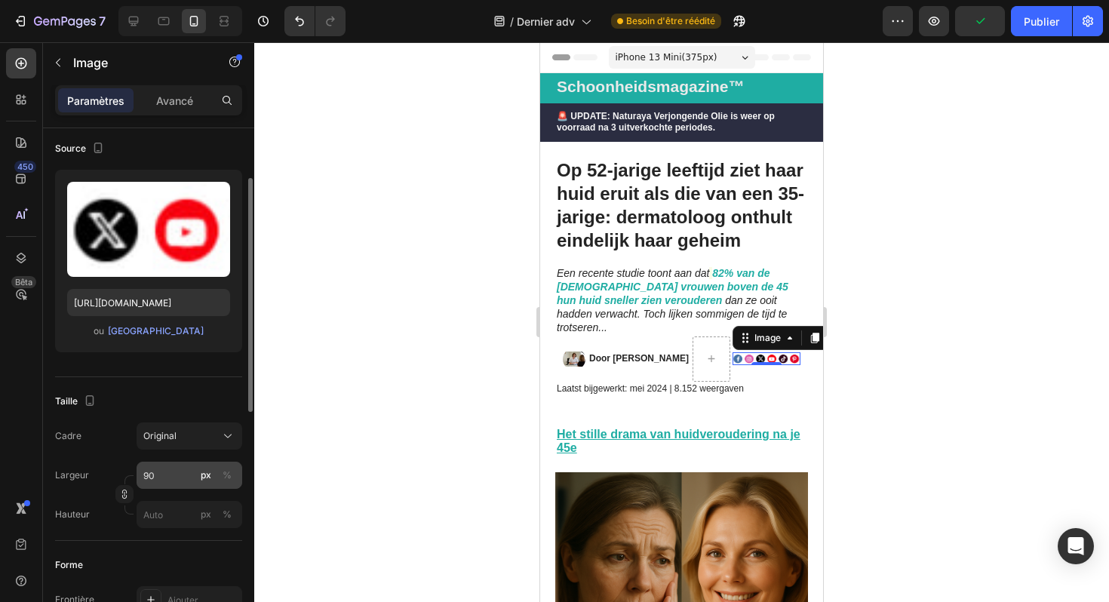
click at [198, 469] on button "px" at bounding box center [206, 475] width 18 height 18
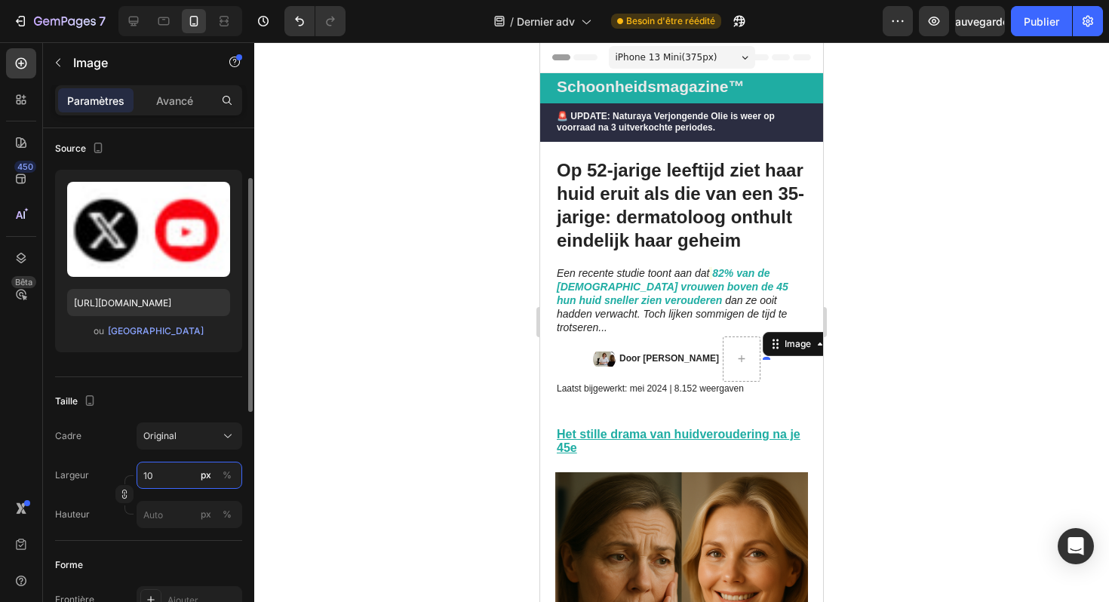
type input "100"
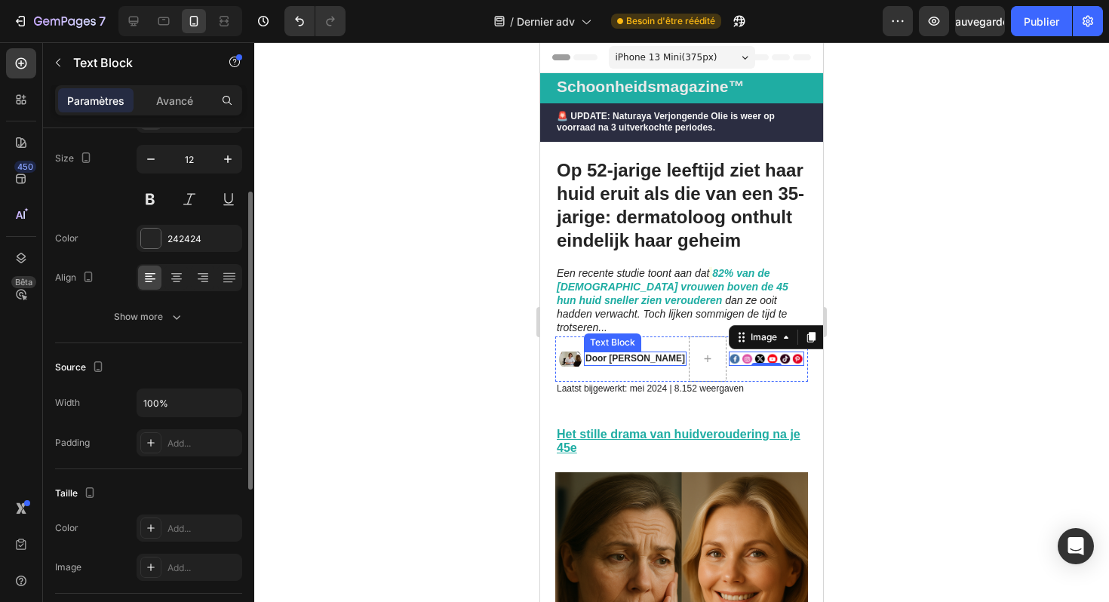
click at [675, 353] on p "Door [PERSON_NAME]" at bounding box center [636, 359] width 100 height 12
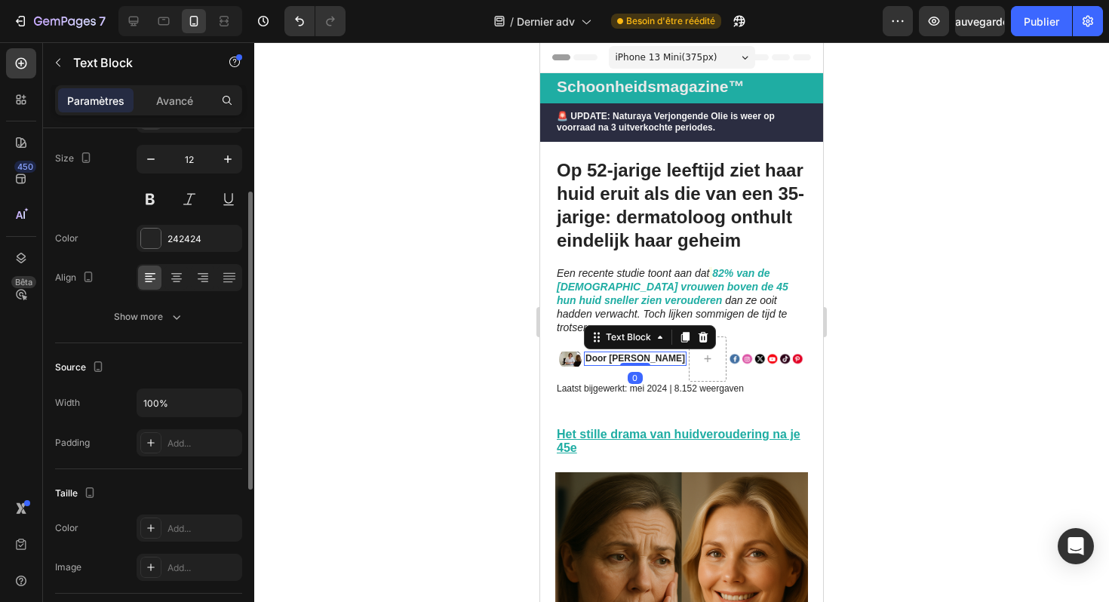
scroll to position [0, 0]
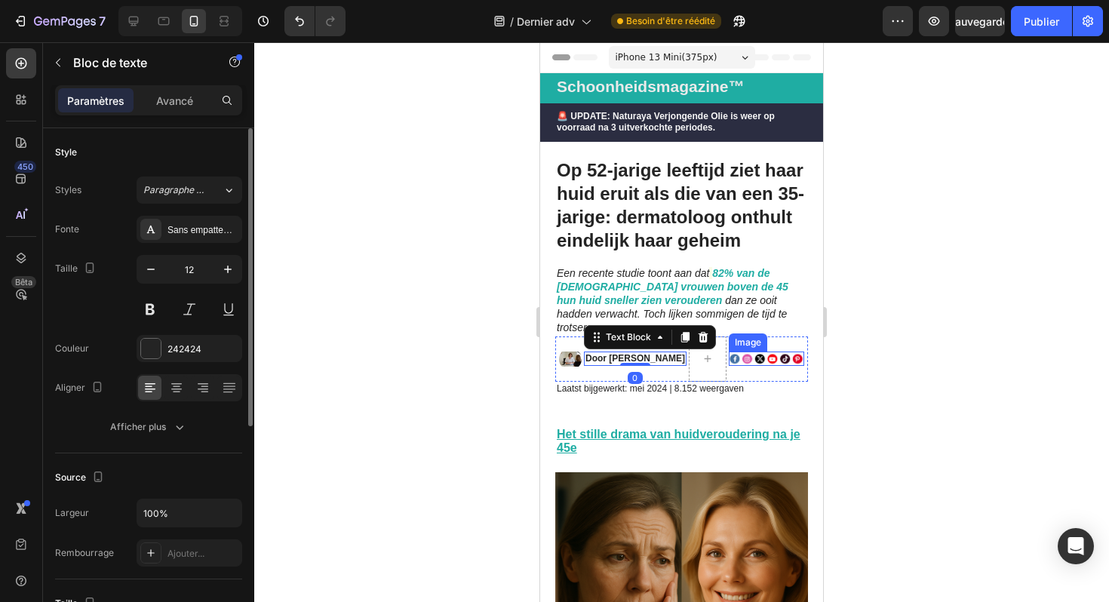
click at [770, 352] on img at bounding box center [766, 359] width 75 height 15
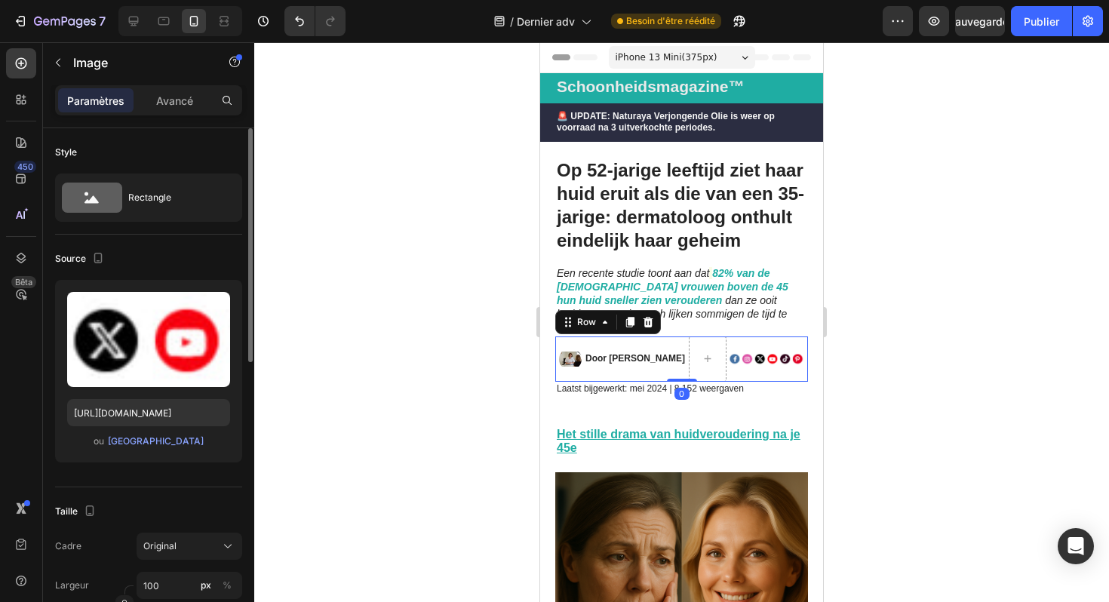
click at [746, 360] on div "Image" at bounding box center [766, 359] width 75 height 45
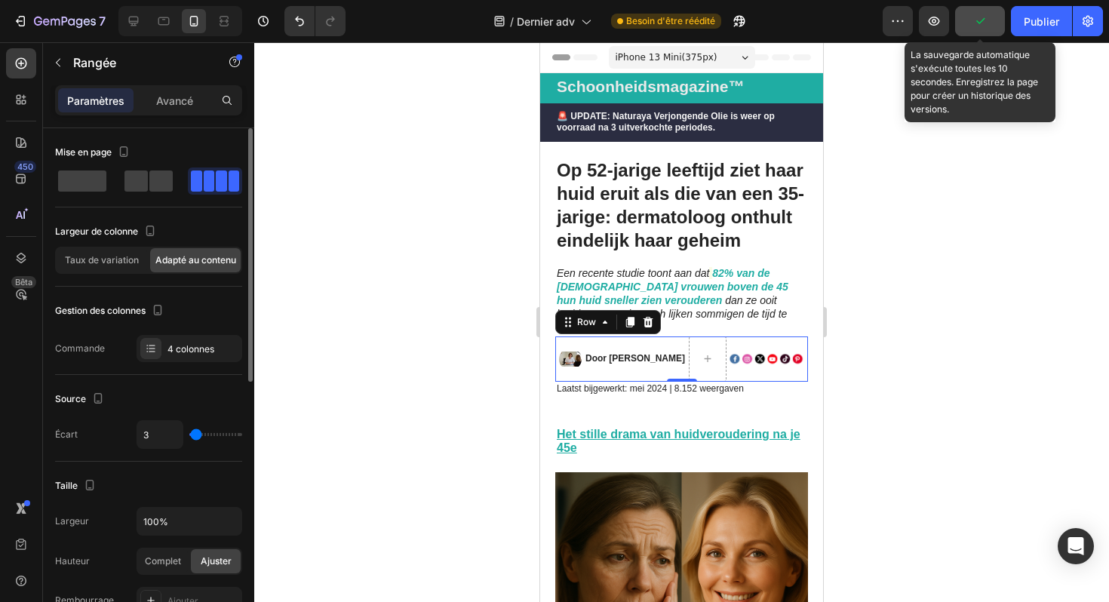
click at [967, 23] on button "button" at bounding box center [980, 21] width 50 height 30
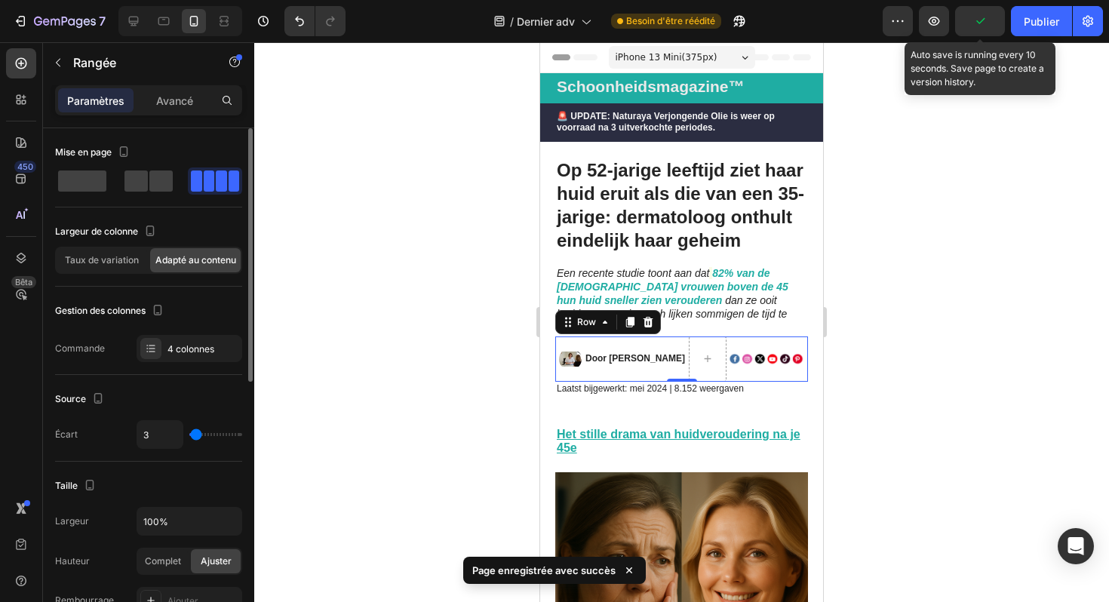
click at [977, 23] on icon "button" at bounding box center [980, 21] width 15 height 15
click at [977, 23] on font "Sauvegarder" at bounding box center [981, 21] width 64 height 13
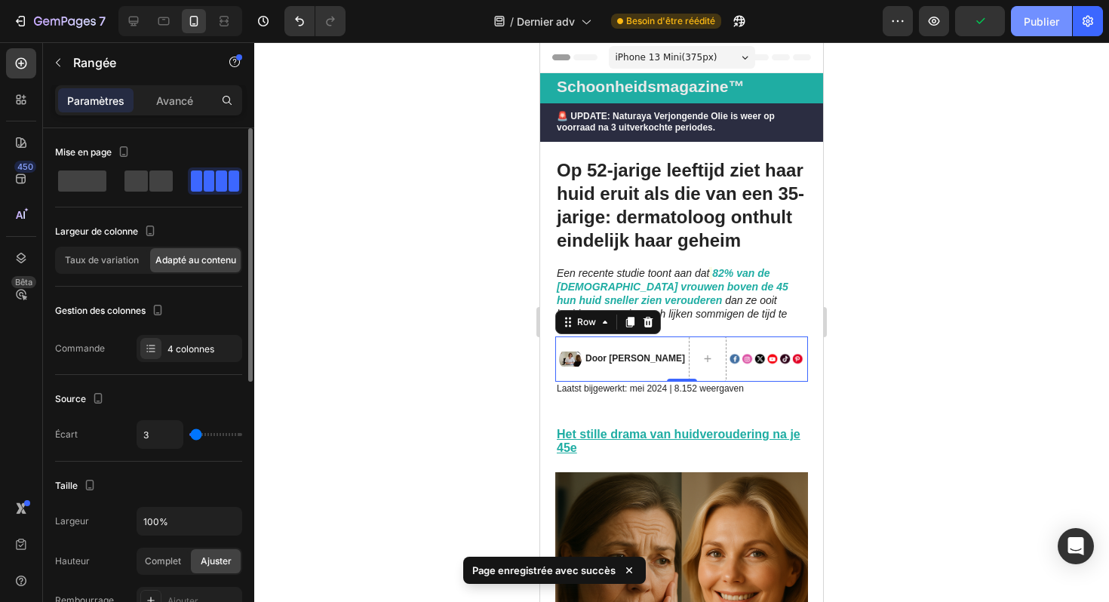
click at [1031, 19] on font "Publier" at bounding box center [1041, 21] width 35 height 13
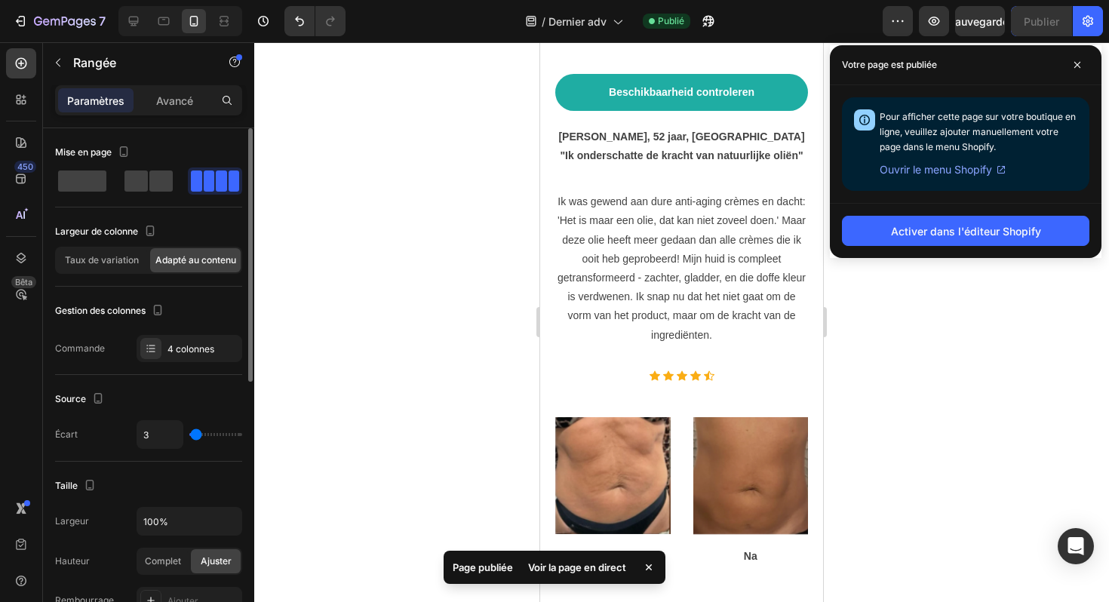
scroll to position [5842, 0]
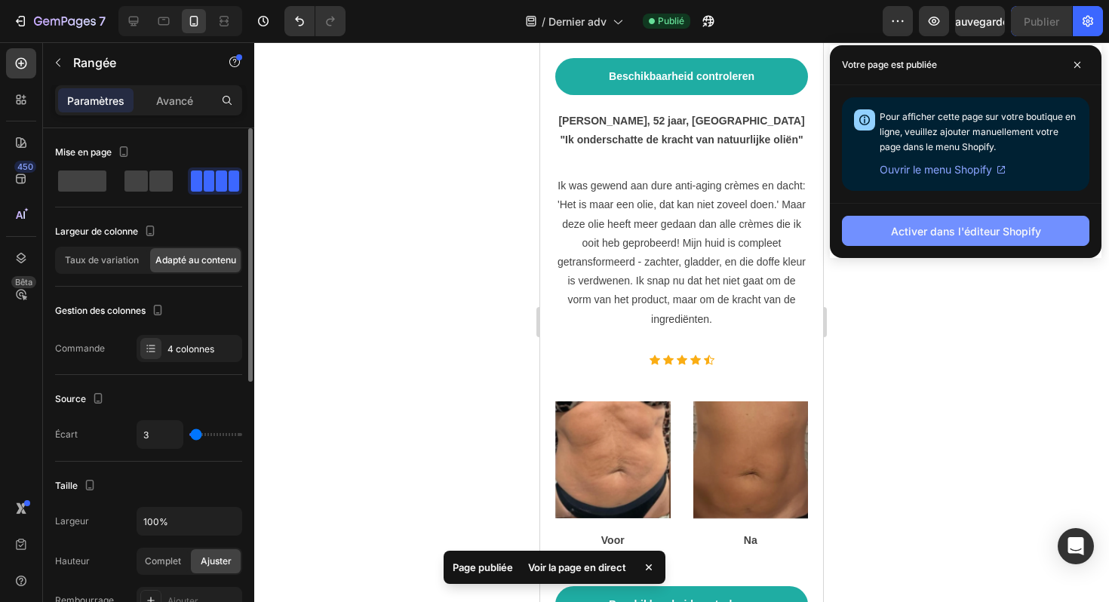
click at [875, 233] on button "Activer dans l'éditeur Shopify" at bounding box center [966, 231] width 248 height 30
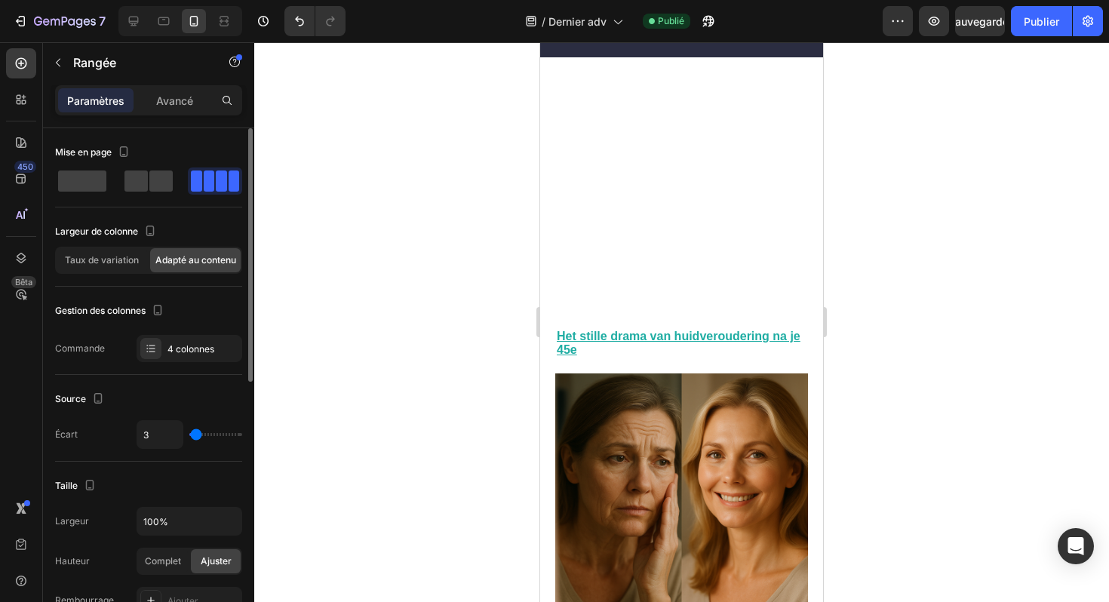
scroll to position [0, 0]
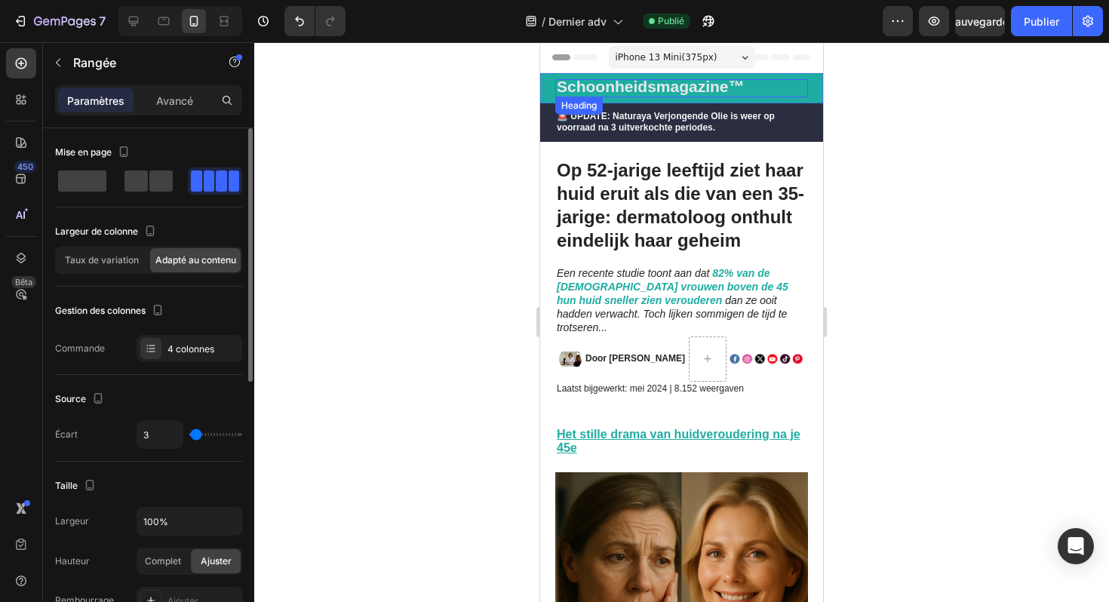
click at [712, 88] on strong "Schoonheidsmagazine™" at bounding box center [651, 86] width 188 height 17
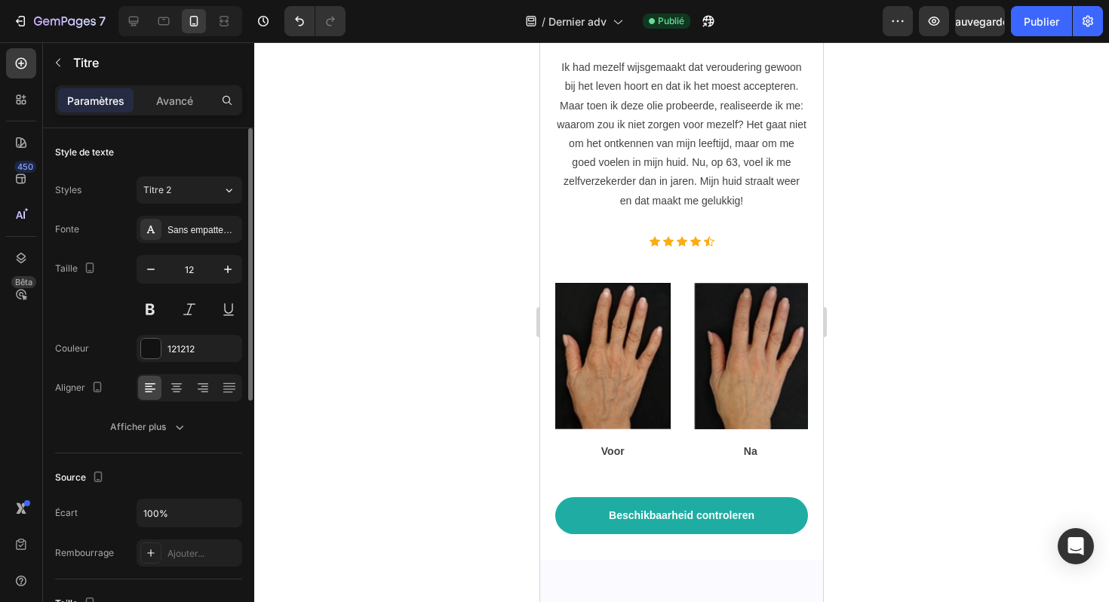
scroll to position [6920, 0]
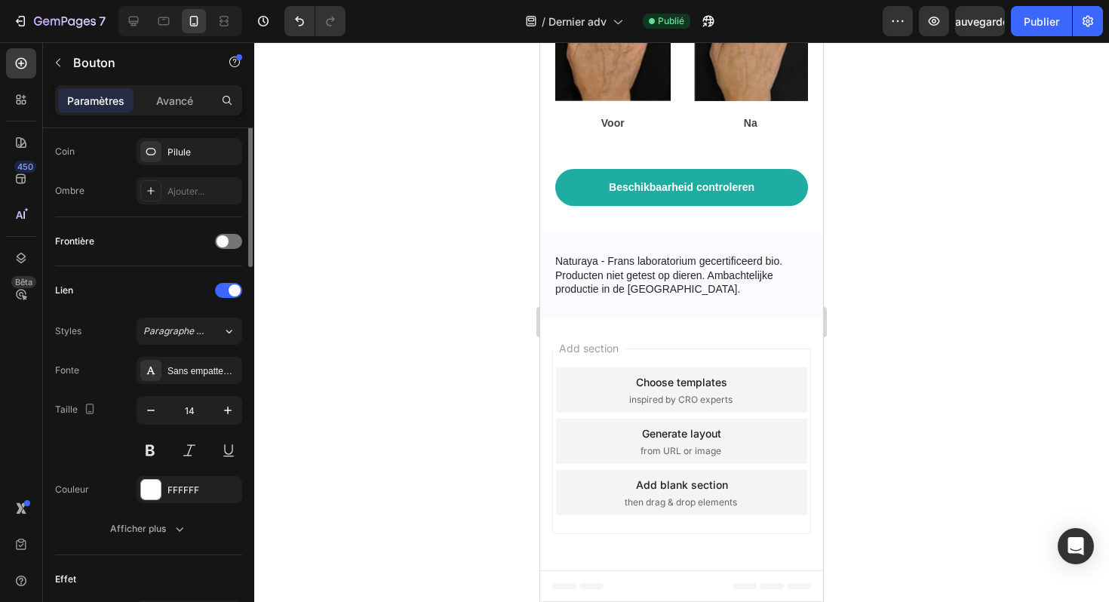
scroll to position [683, 0]
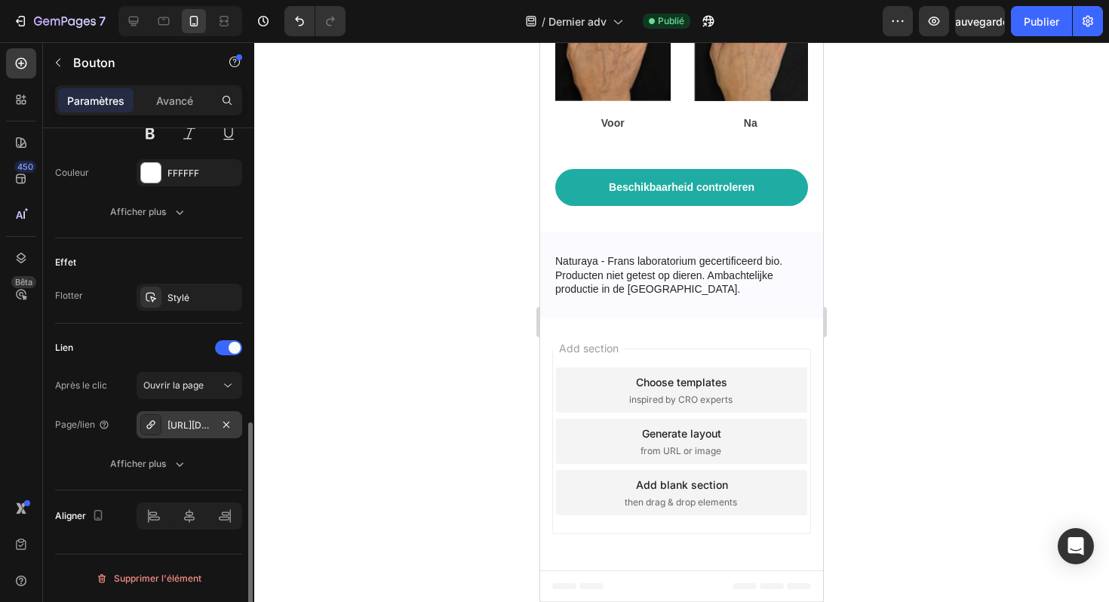
click at [192, 430] on div "https://naturaya.store/naturaya-huile-corporelle-rajeunissante" at bounding box center [190, 426] width 44 height 14
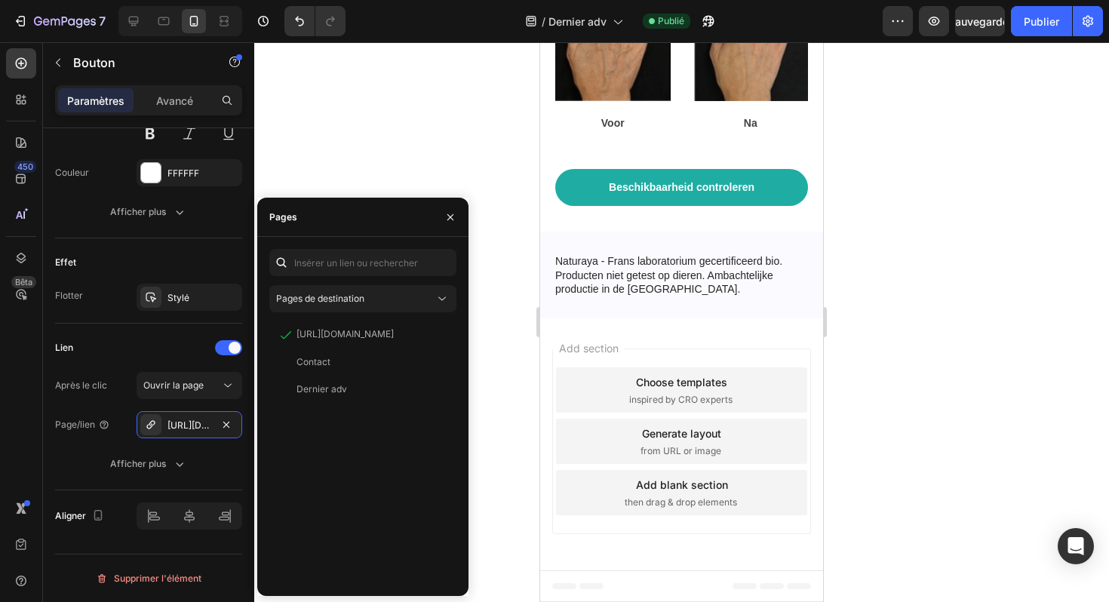
click at [380, 146] on div at bounding box center [681, 322] width 855 height 560
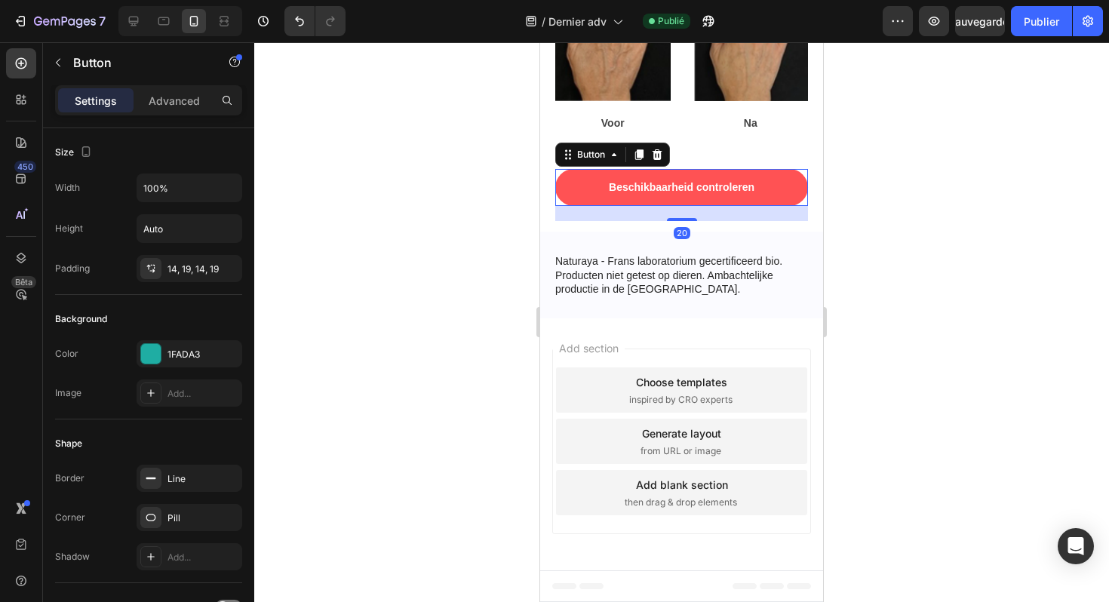
click at [591, 186] on link "Beschikbaarheid controleren" at bounding box center [681, 187] width 253 height 37
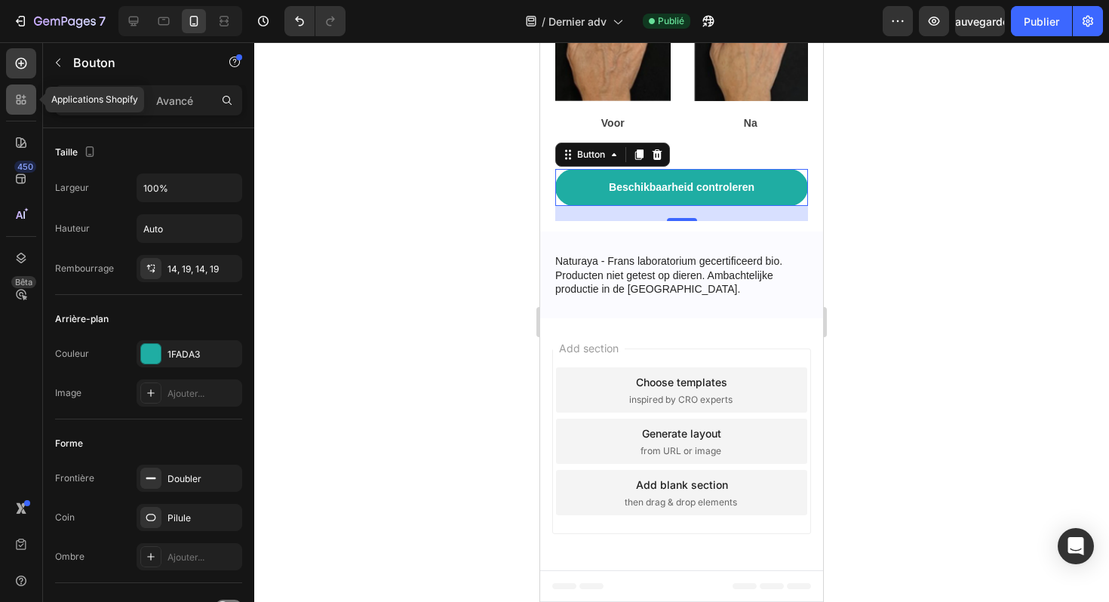
click at [17, 100] on icon at bounding box center [19, 102] width 5 height 5
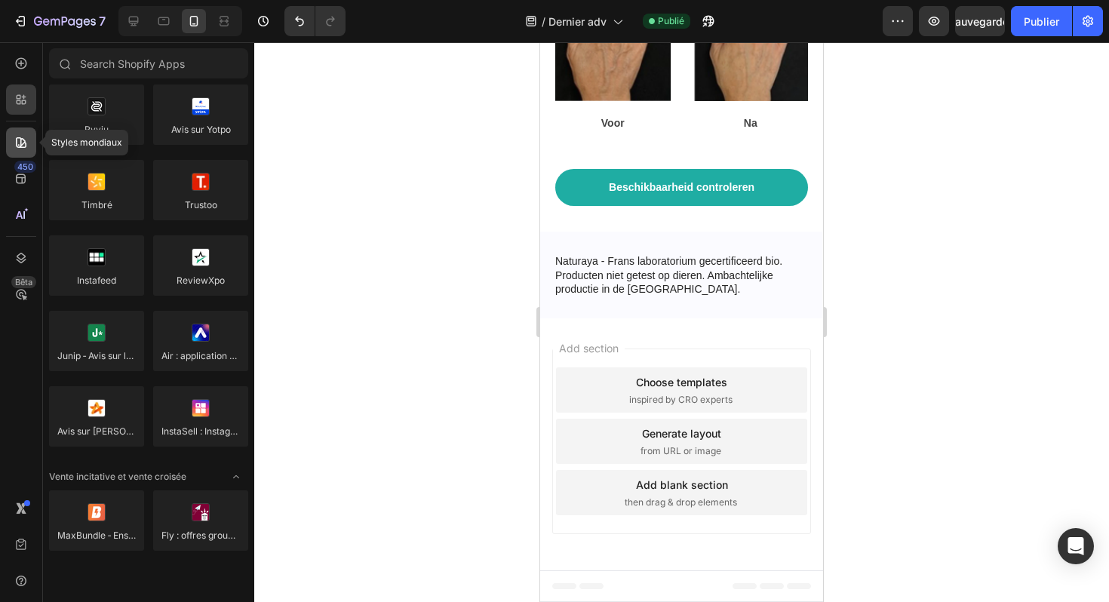
click at [29, 149] on div at bounding box center [21, 143] width 30 height 30
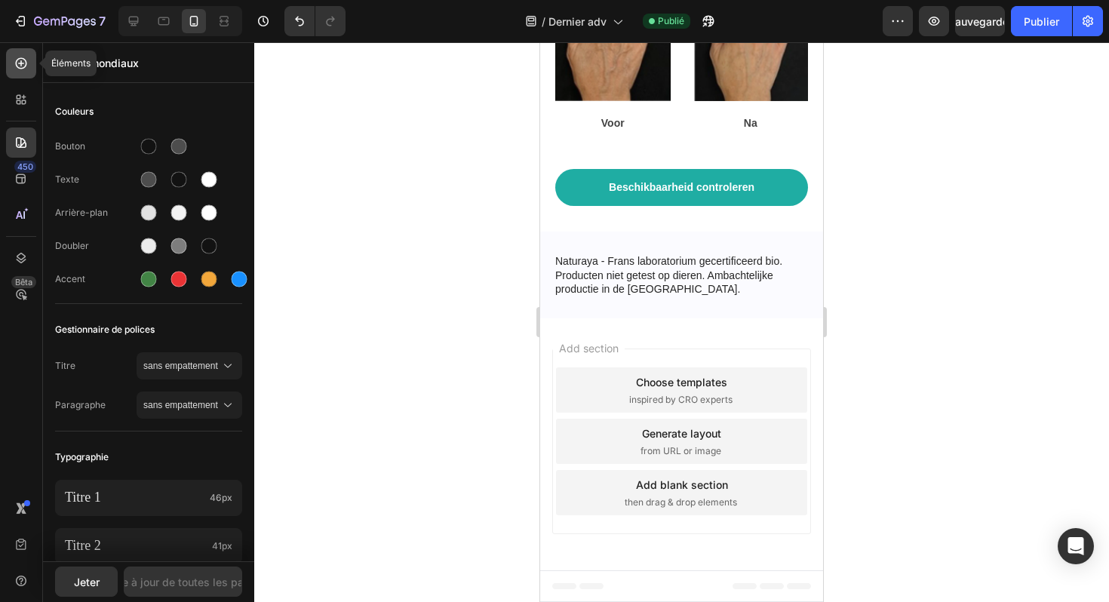
click at [26, 72] on div at bounding box center [21, 63] width 30 height 30
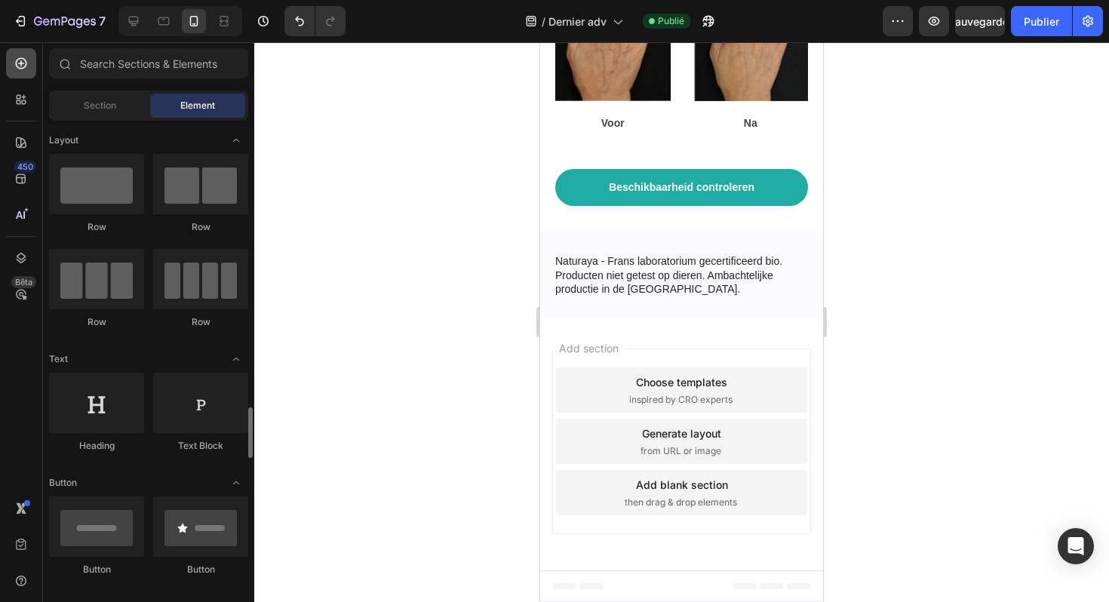
scroll to position [260, 0]
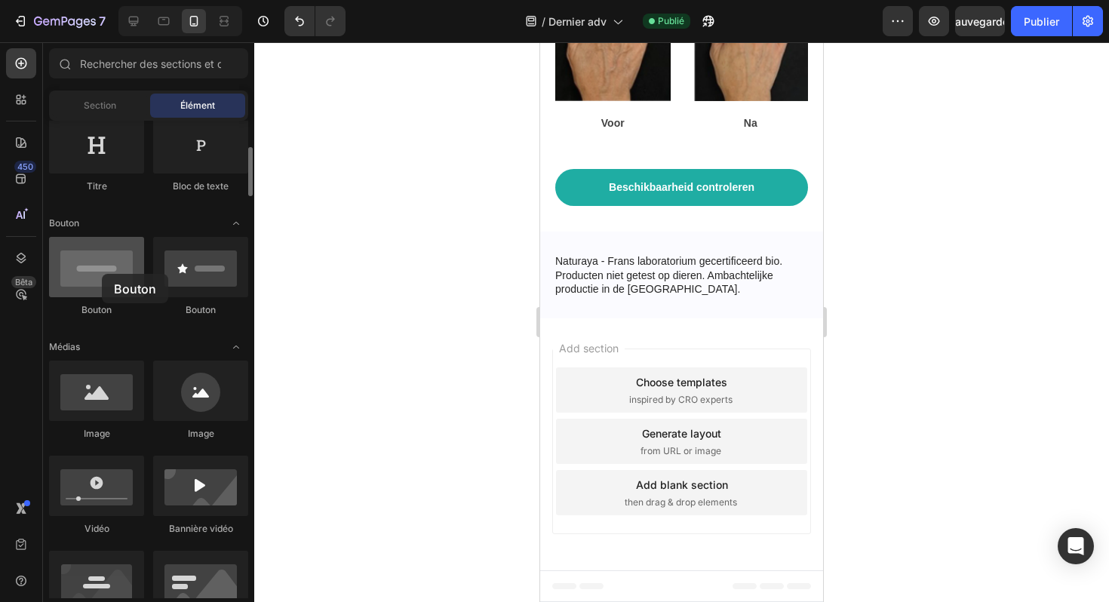
drag, startPoint x: 104, startPoint y: 272, endPoint x: 97, endPoint y: 274, distance: 7.7
click at [97, 274] on div at bounding box center [96, 267] width 95 height 60
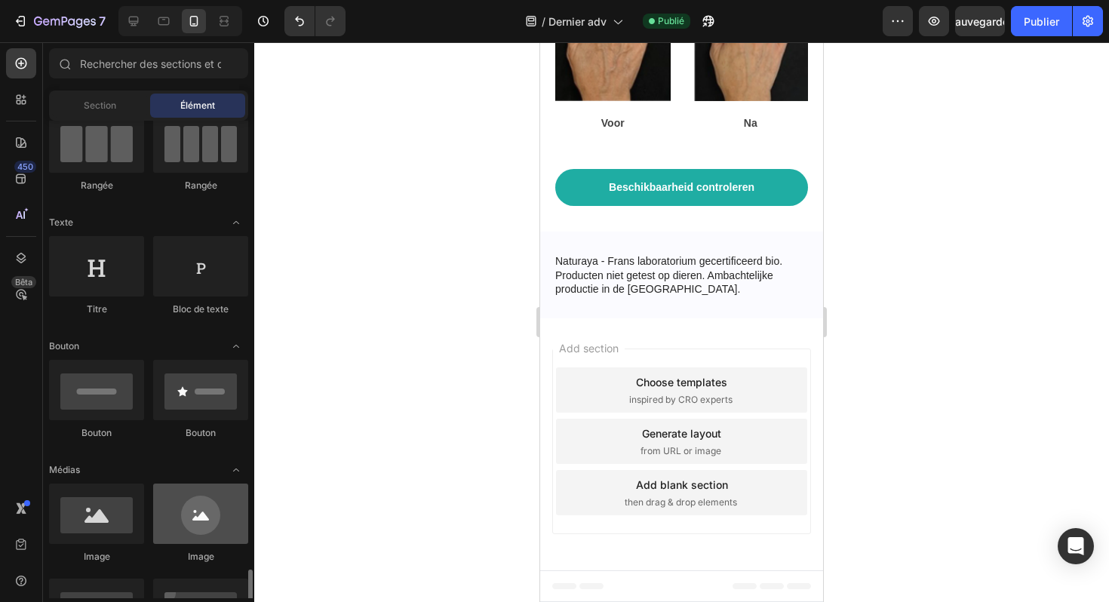
scroll to position [0, 0]
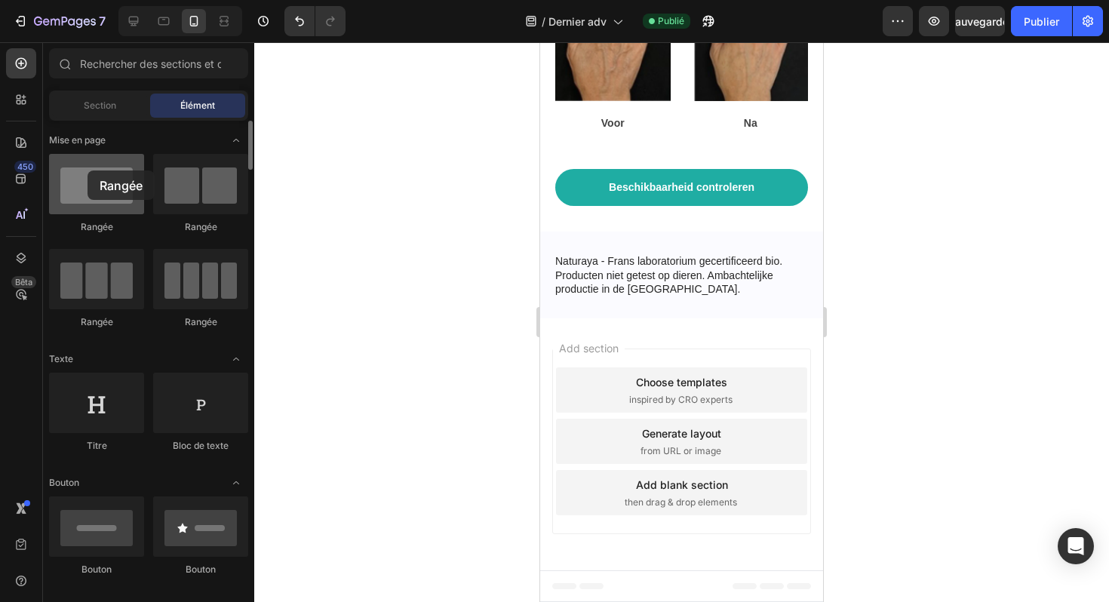
drag, startPoint x: 115, startPoint y: 192, endPoint x: 83, endPoint y: 171, distance: 37.7
click at [83, 171] on div at bounding box center [96, 184] width 95 height 60
click at [97, 107] on font "Section" at bounding box center [100, 105] width 32 height 11
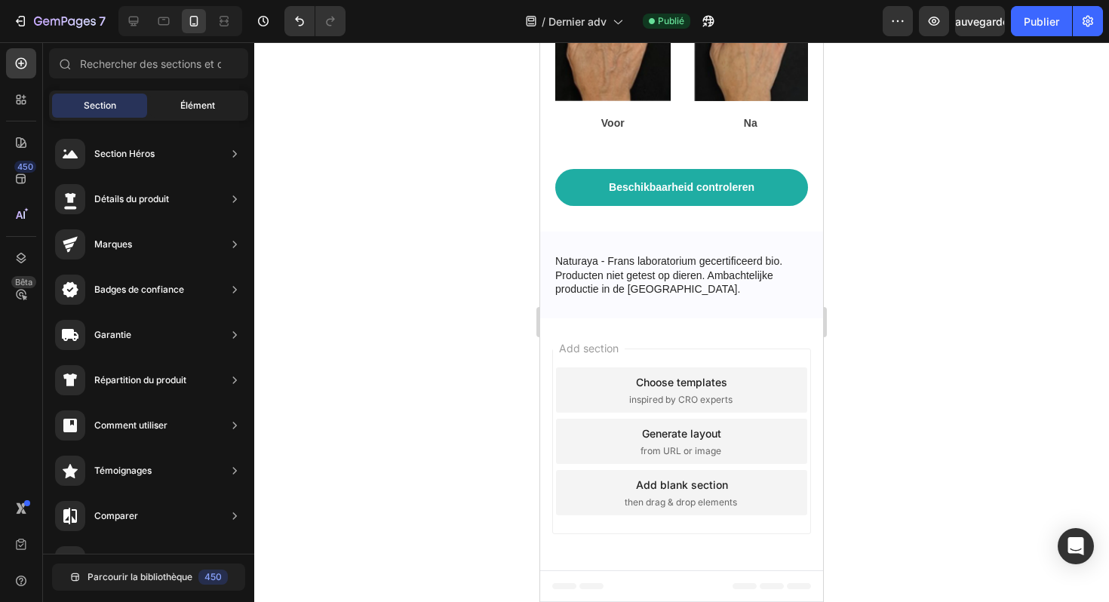
click at [180, 104] on font "Élément" at bounding box center [197, 105] width 35 height 11
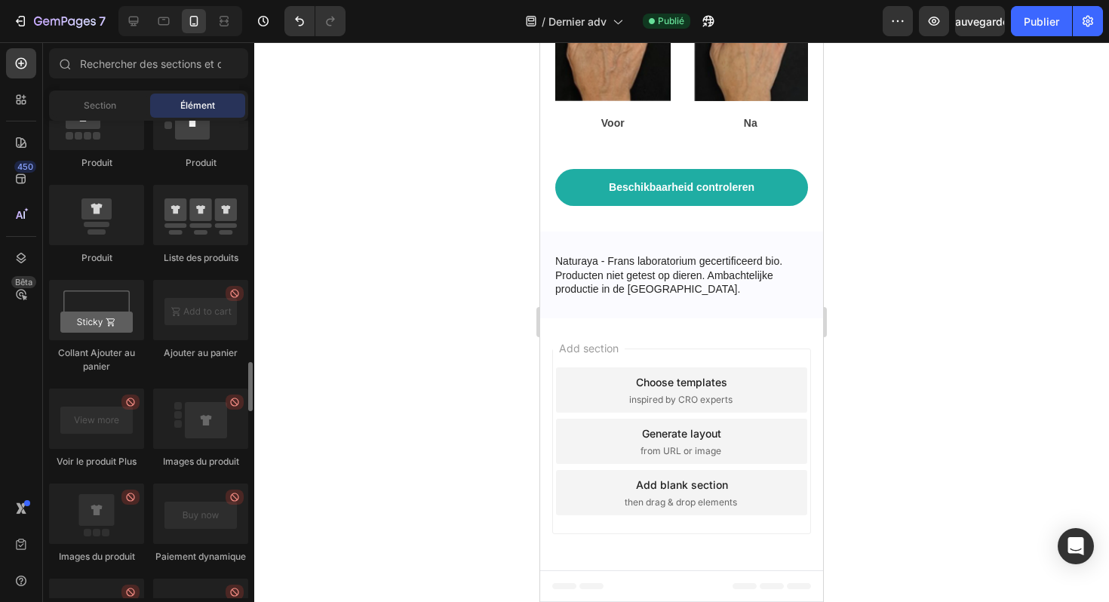
scroll to position [2064, 0]
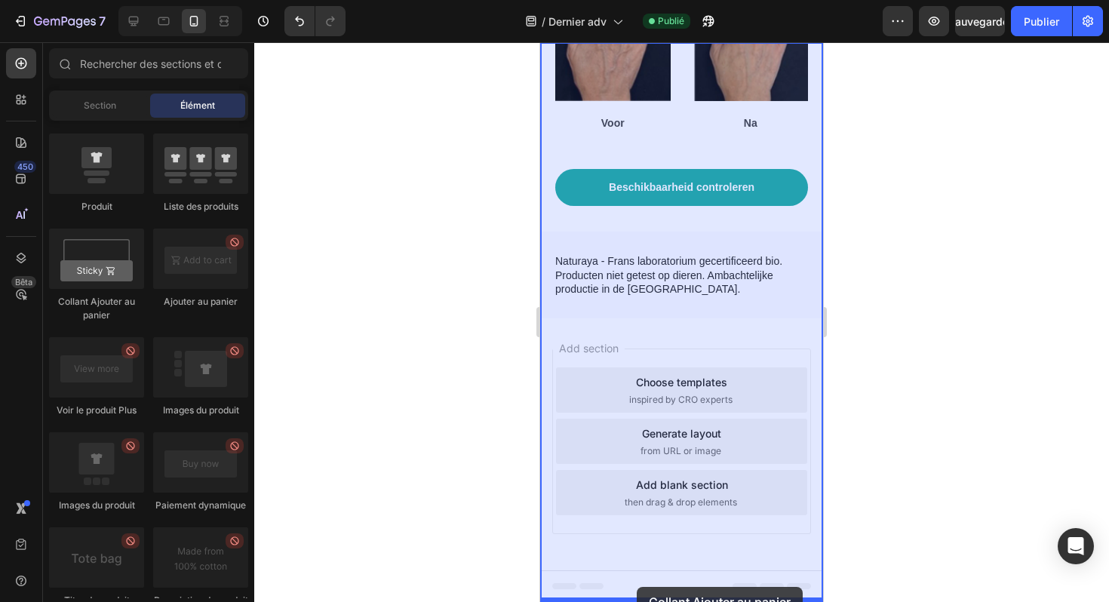
drag, startPoint x: 639, startPoint y: 297, endPoint x: 637, endPoint y: 587, distance: 290.6
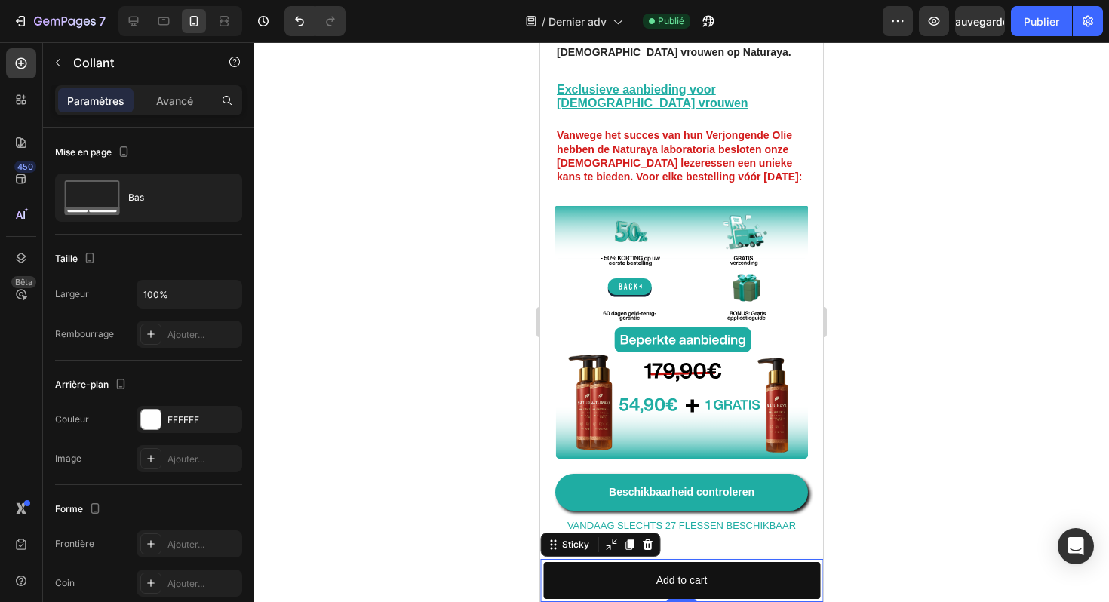
scroll to position [4920, 0]
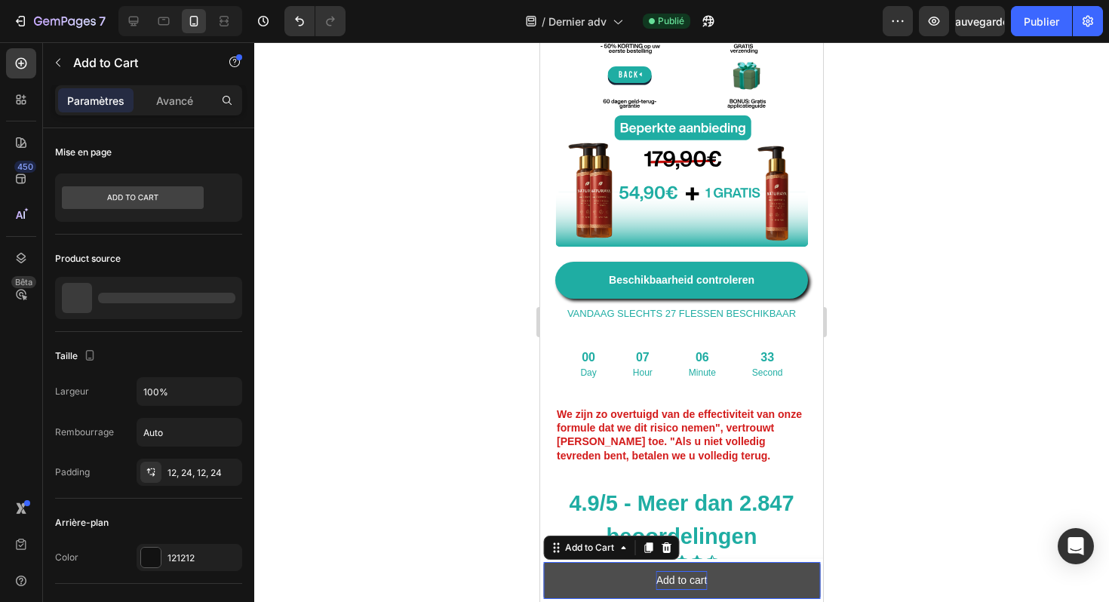
click at [673, 580] on div "Add to cart" at bounding box center [682, 580] width 51 height 19
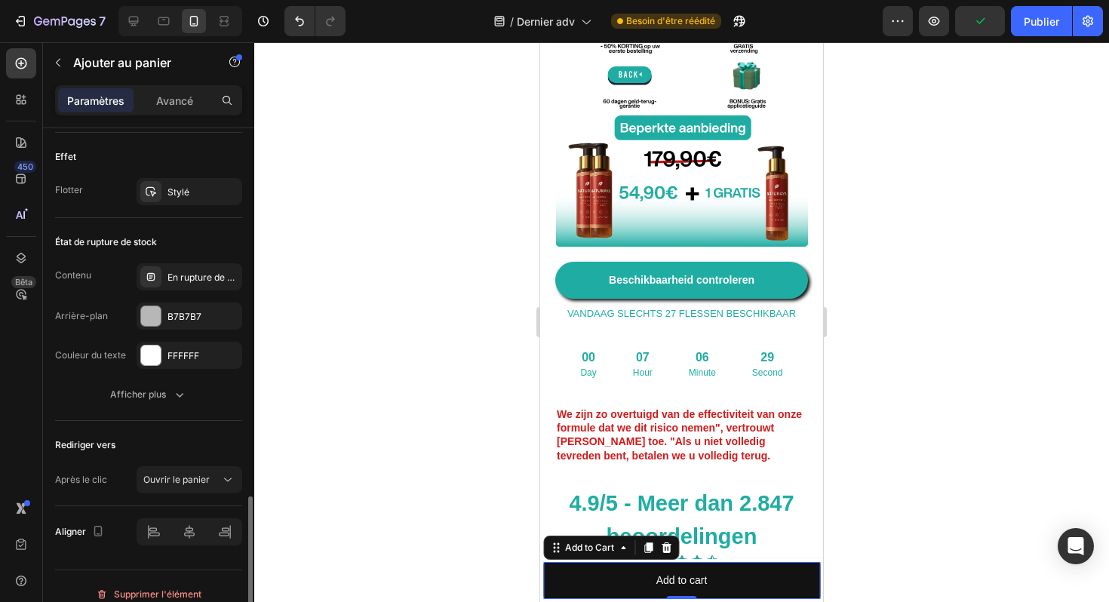
scroll to position [1100, 0]
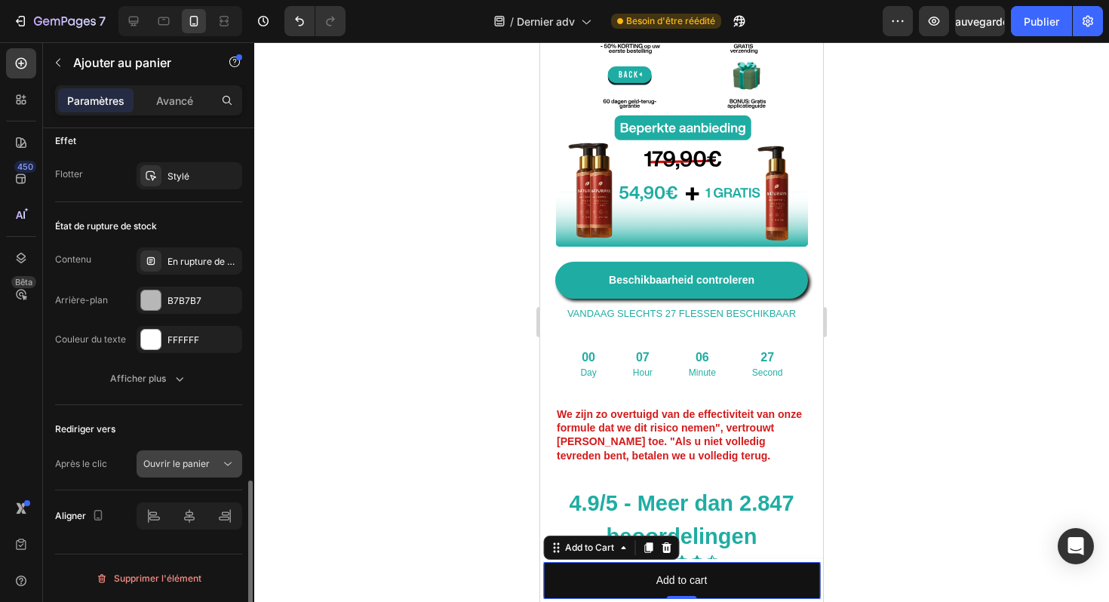
click at [174, 463] on font "Ouvrir le panier" at bounding box center [176, 463] width 66 height 11
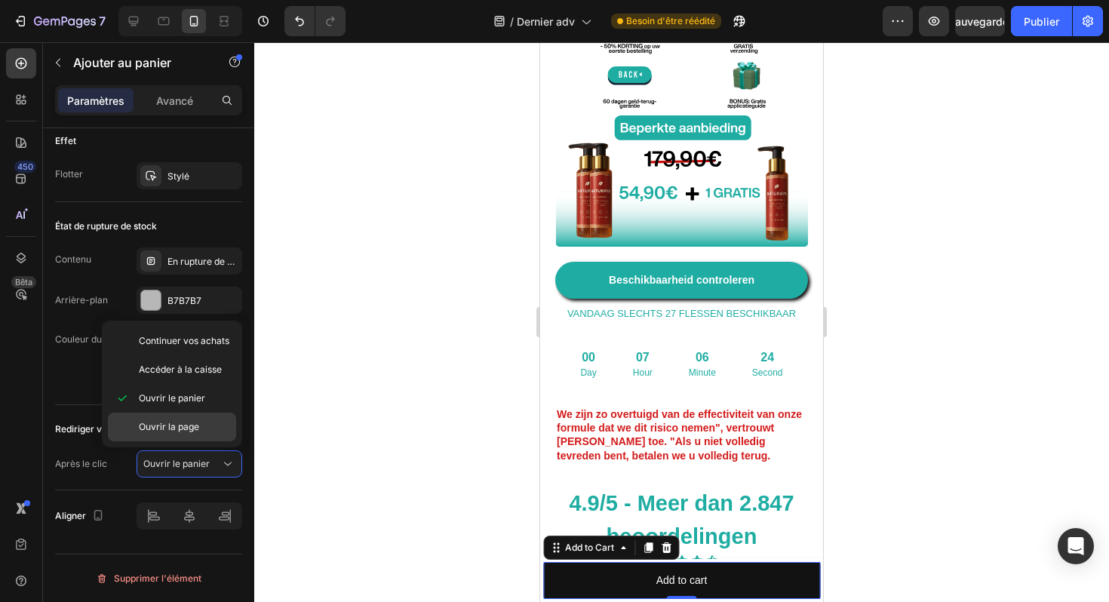
click at [180, 424] on font "Ouvrir la page" at bounding box center [169, 426] width 60 height 11
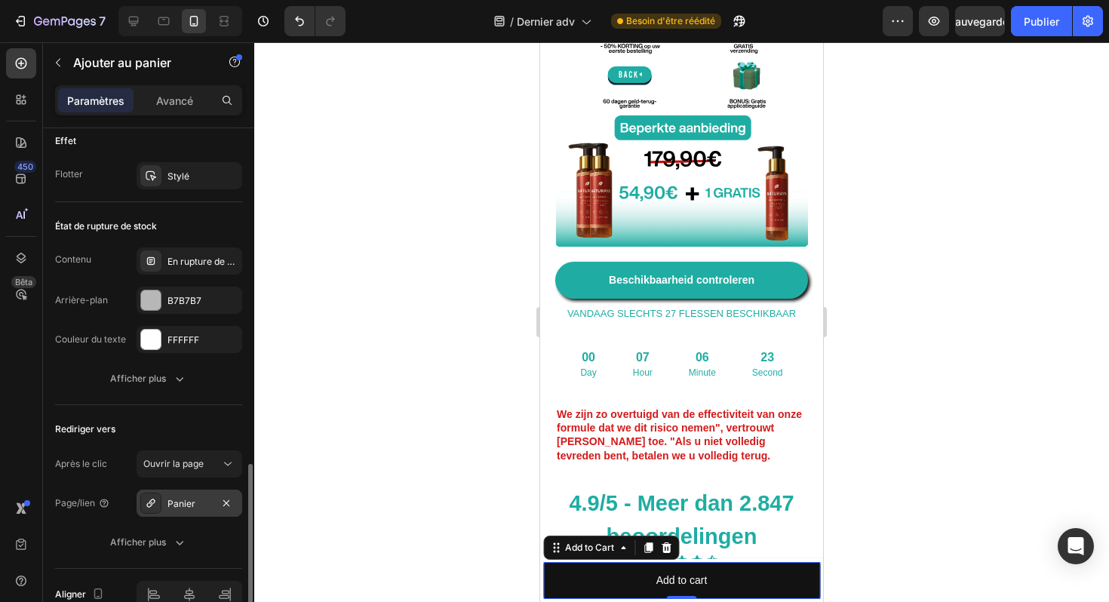
click at [180, 498] on font "Panier" at bounding box center [182, 503] width 28 height 11
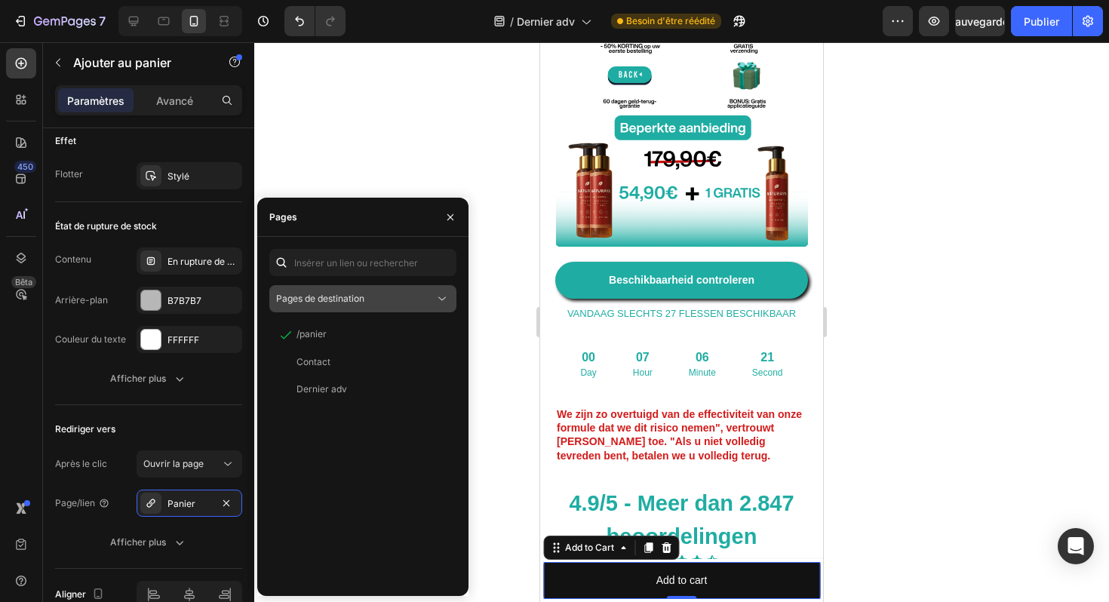
click at [349, 306] on button "Pages de destination" at bounding box center [362, 298] width 187 height 27
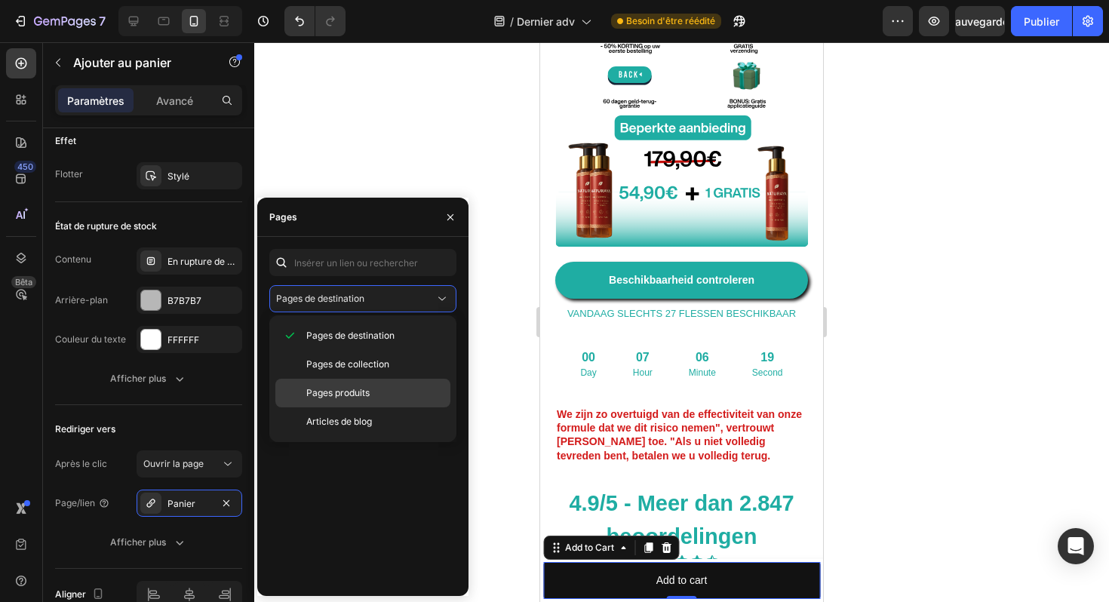
click at [360, 391] on font "Pages produits" at bounding box center [337, 392] width 63 height 11
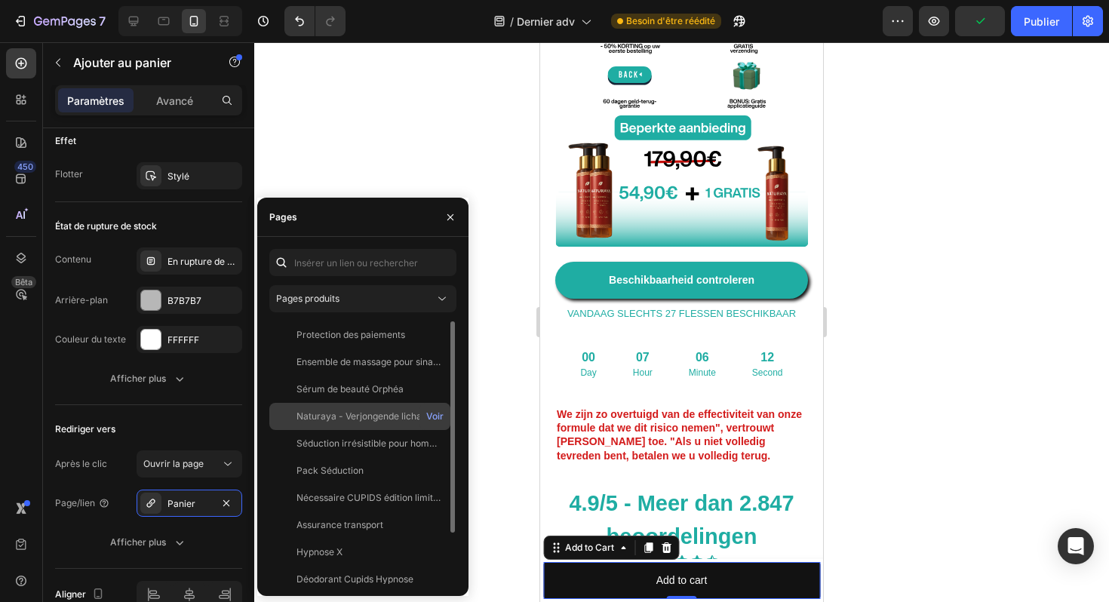
click at [346, 421] on font "Naturaya - Verjongende lichamsolie" at bounding box center [373, 416] width 153 height 11
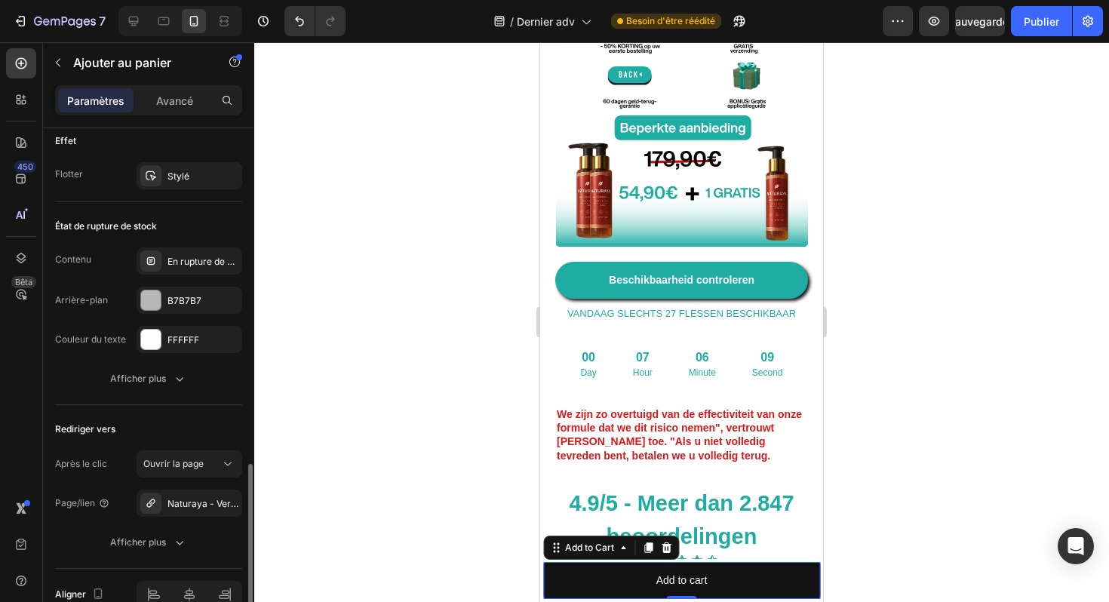
click at [205, 433] on div "Rediriger vers" at bounding box center [148, 429] width 187 height 24
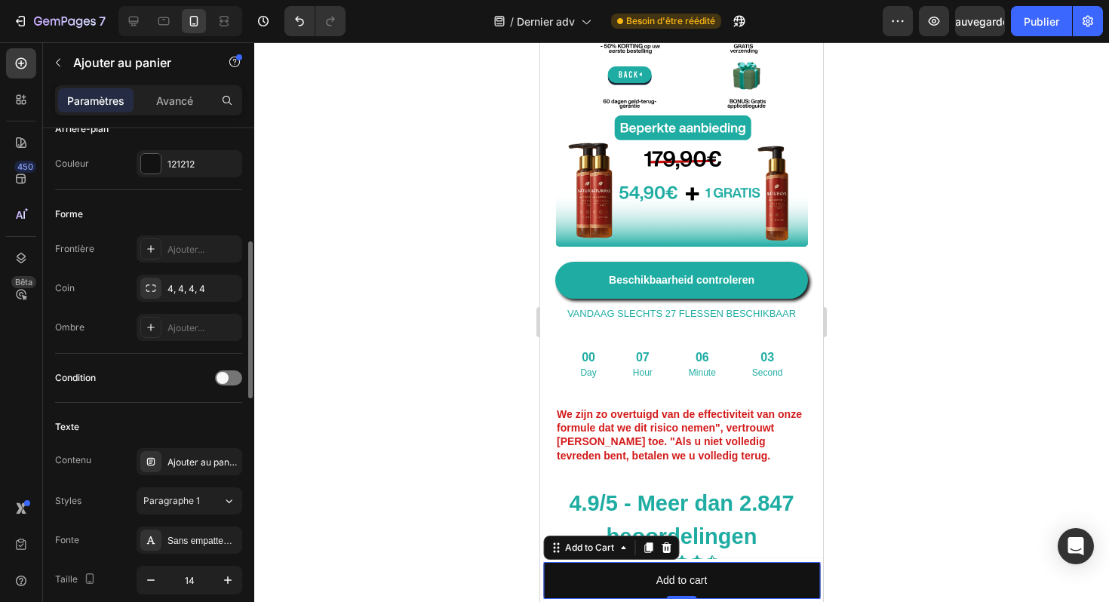
scroll to position [389, 0]
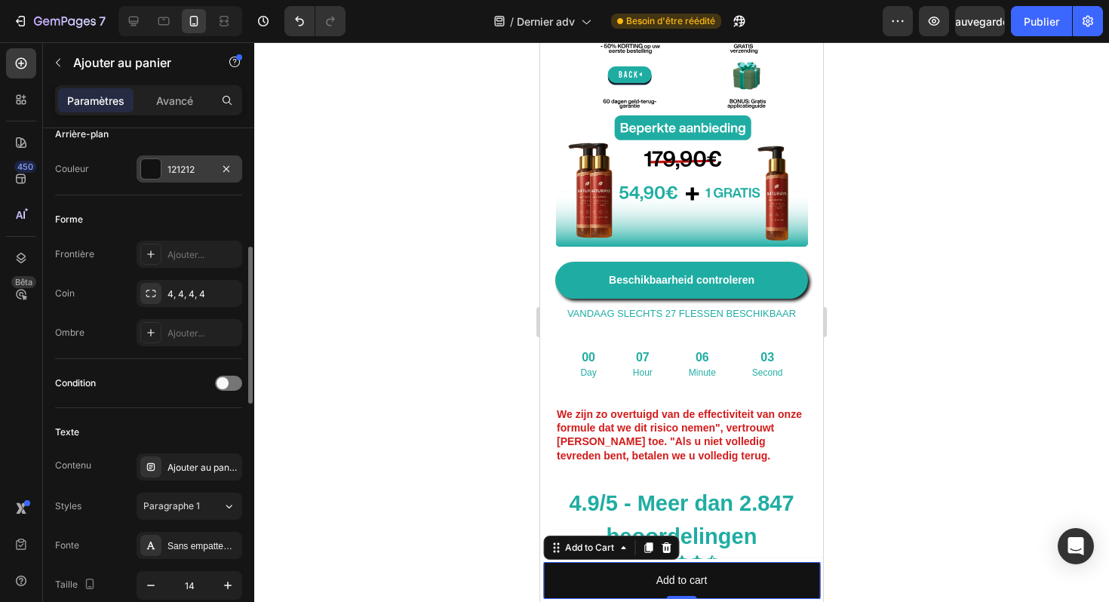
click at [192, 172] on font "121212" at bounding box center [181, 169] width 27 height 11
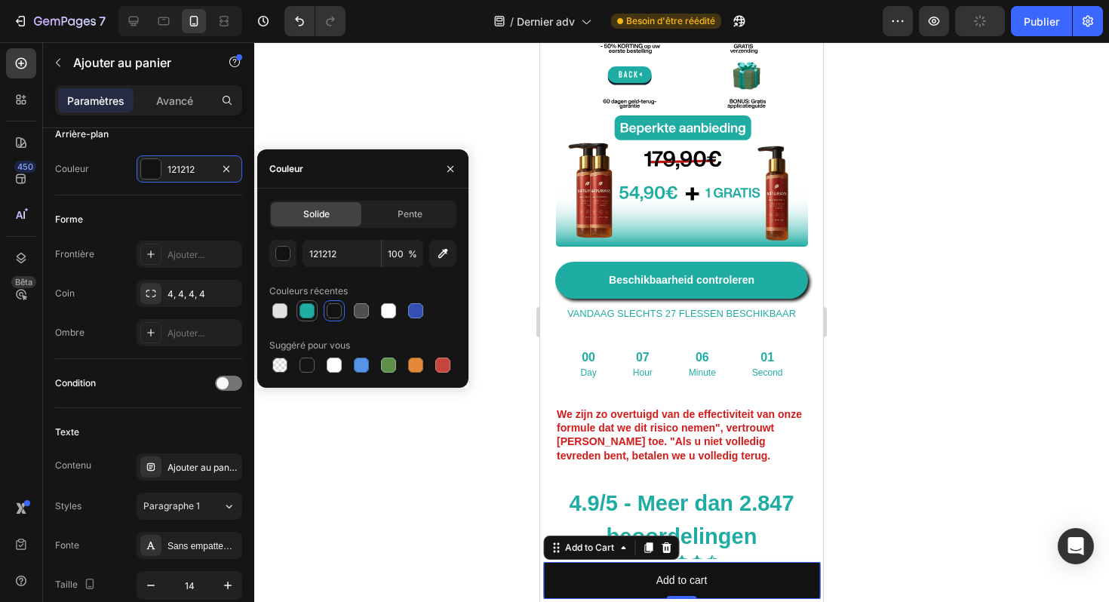
click at [309, 312] on div at bounding box center [307, 310] width 15 height 15
type input "1FADA3"
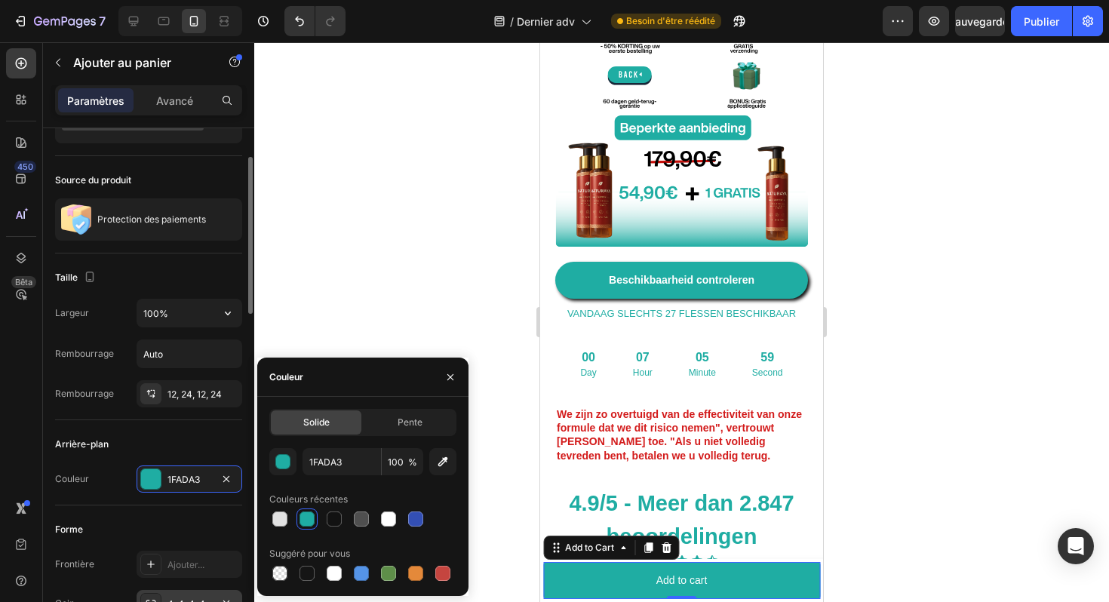
scroll to position [82, 0]
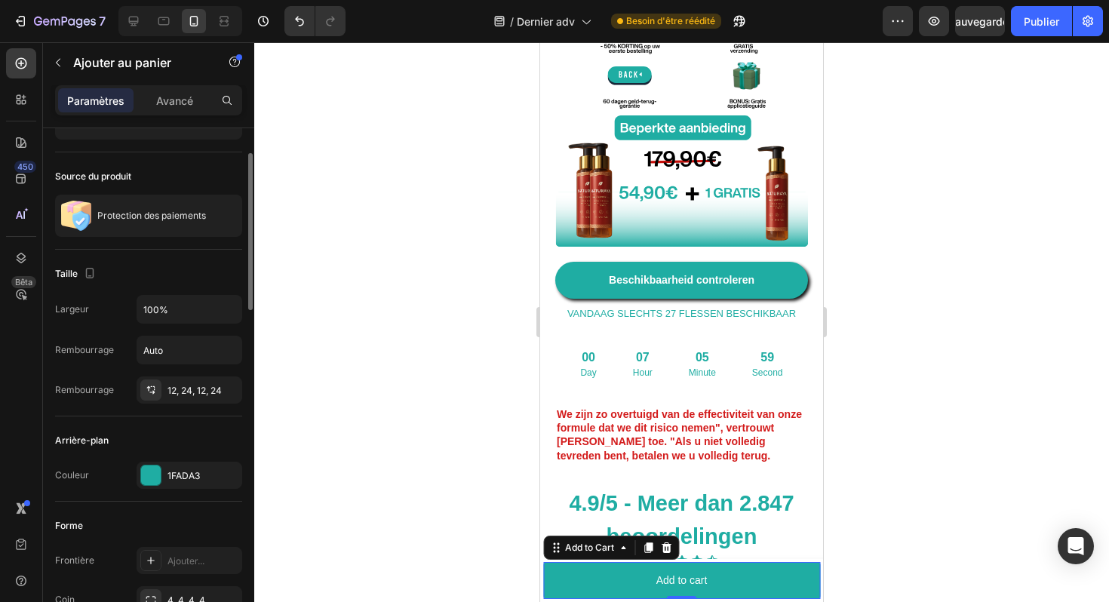
click at [196, 266] on div "Taille" at bounding box center [148, 274] width 187 height 24
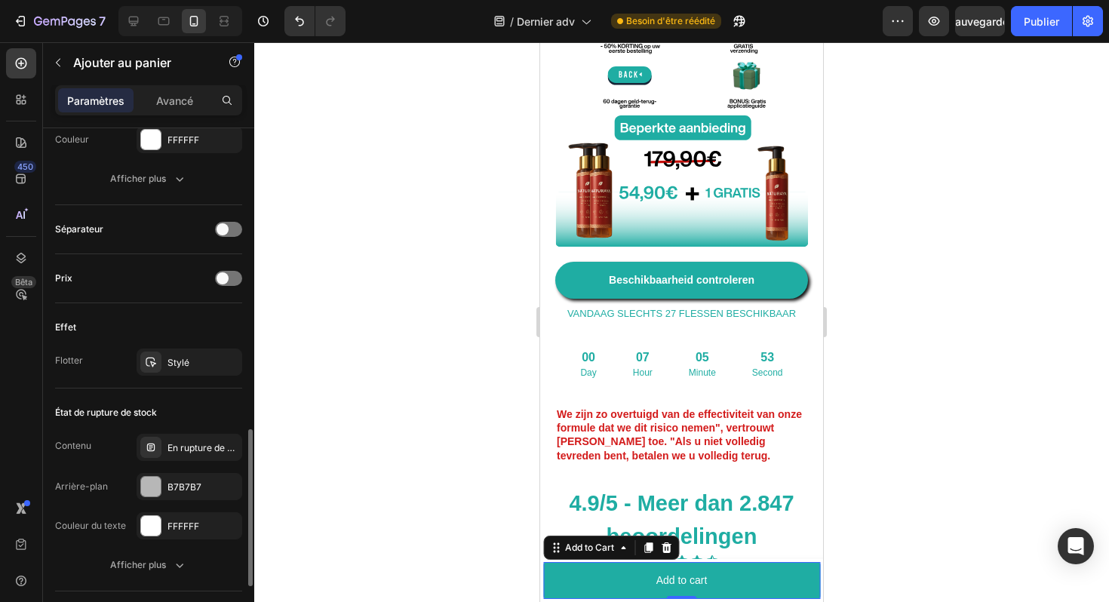
scroll to position [950, 0]
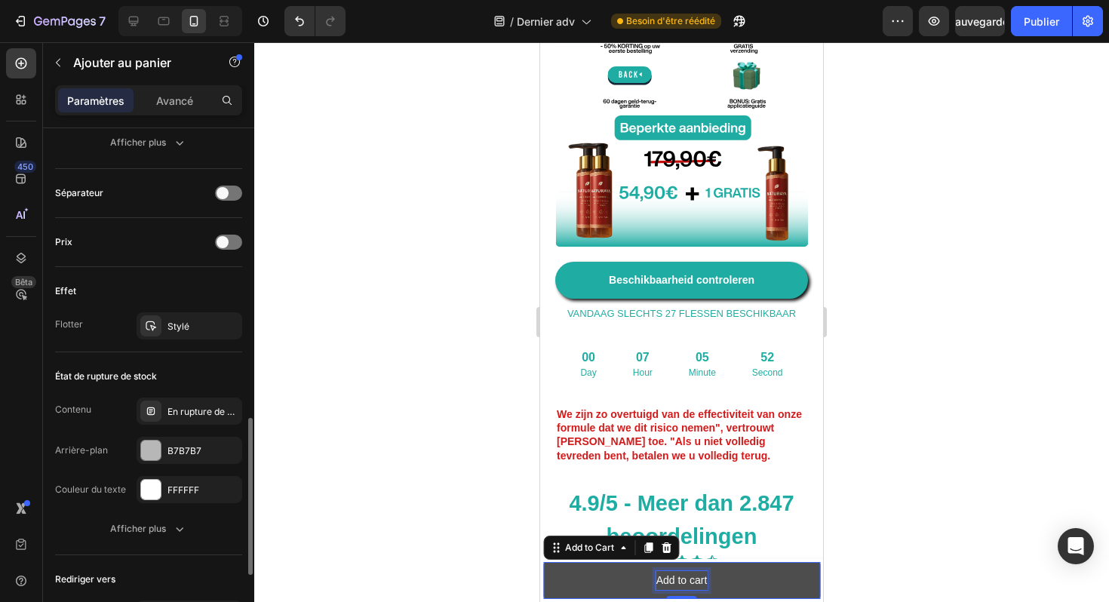
click at [673, 581] on div "Add to cart" at bounding box center [682, 580] width 51 height 19
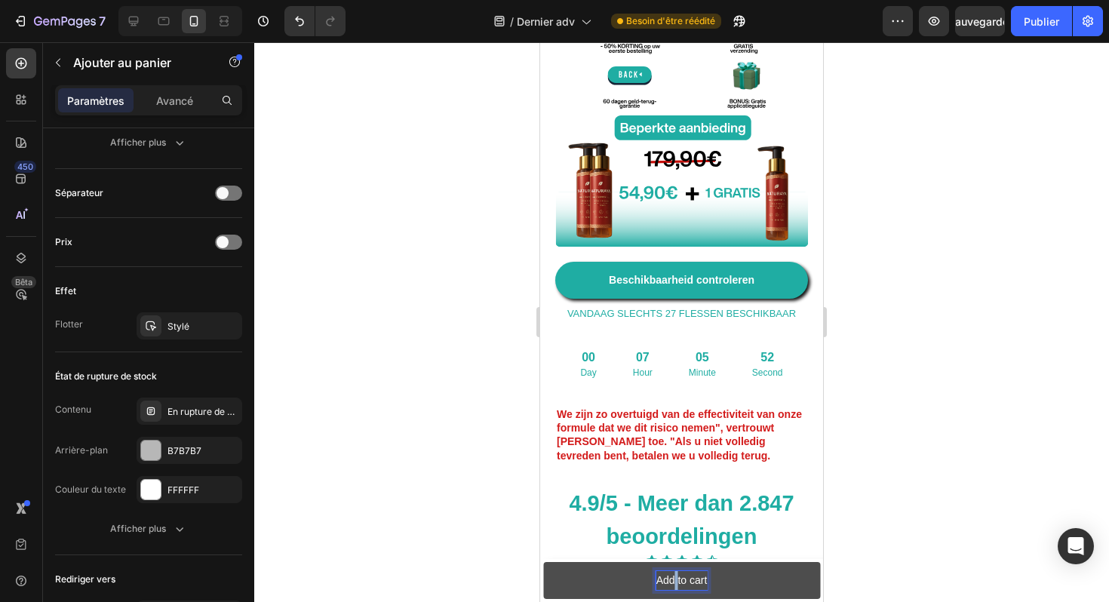
click at [673, 580] on p "Add to cart" at bounding box center [682, 580] width 51 height 19
copy p "Add to cart"
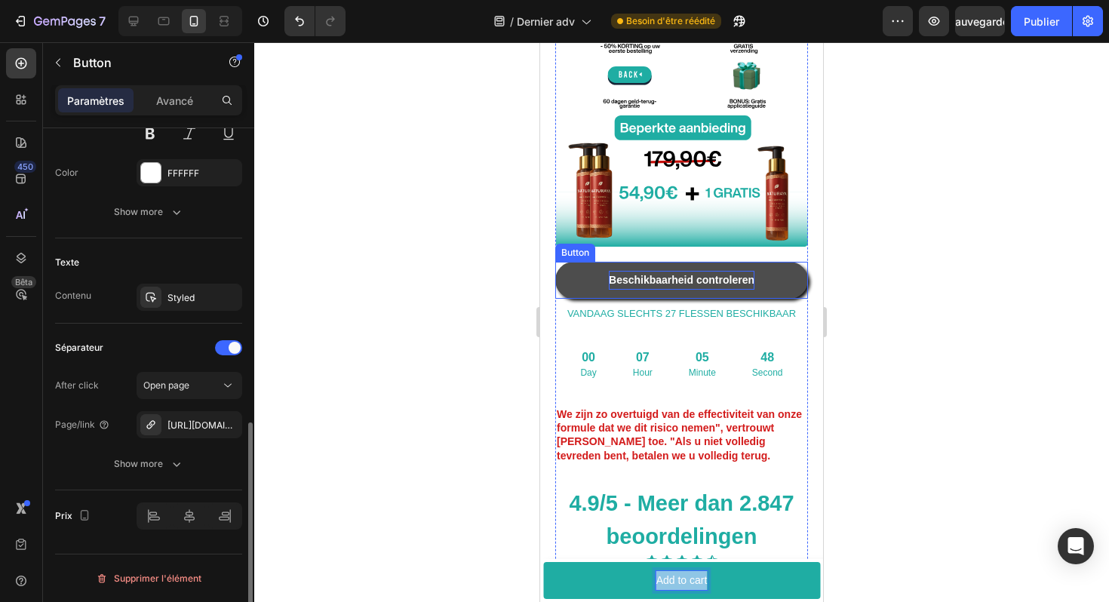
click at [731, 274] on strong "Beschikbaarheid controleren" at bounding box center [682, 280] width 146 height 12
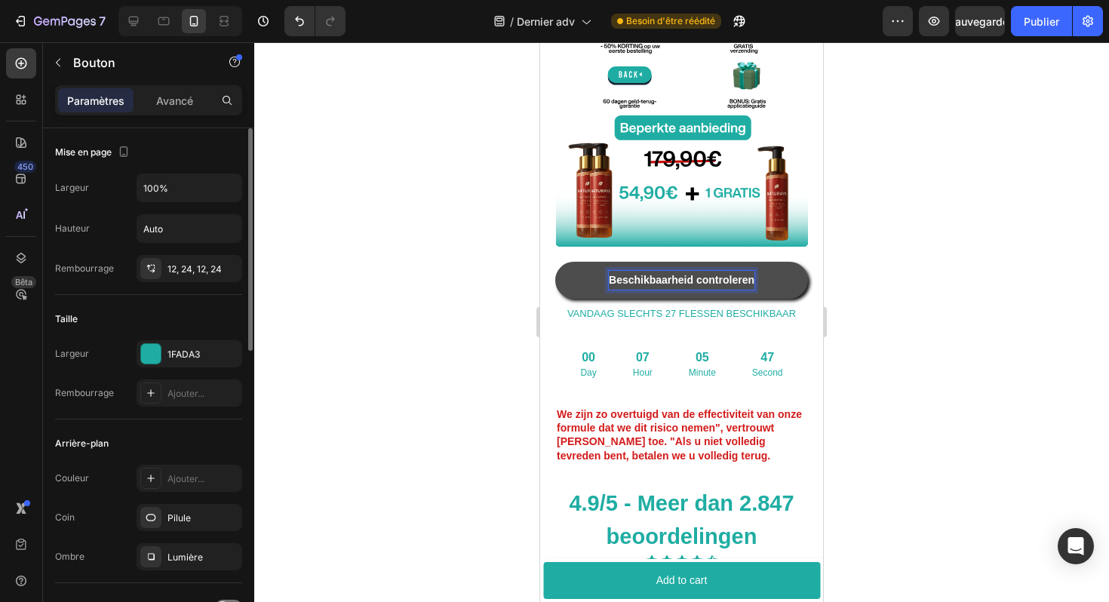
click at [730, 274] on strong "Beschikbaarheid controleren" at bounding box center [682, 280] width 146 height 12
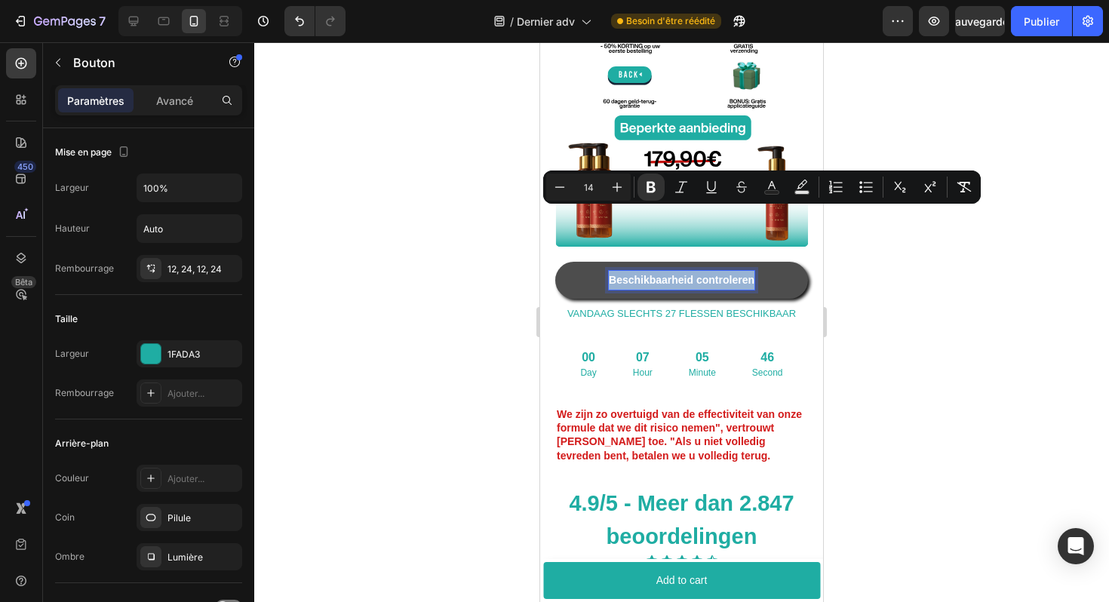
click at [730, 274] on strong "Beschikbaarheid controleren" at bounding box center [682, 280] width 146 height 12
copy strong "Beschikbaarheid controleren"
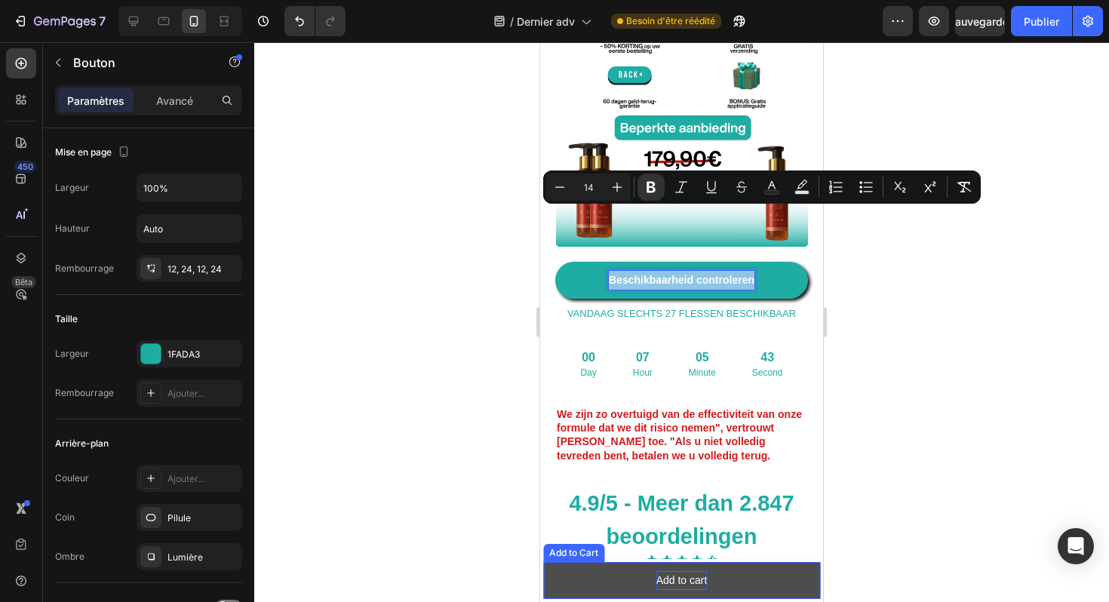
click at [678, 577] on p "Add to cart" at bounding box center [682, 580] width 51 height 19
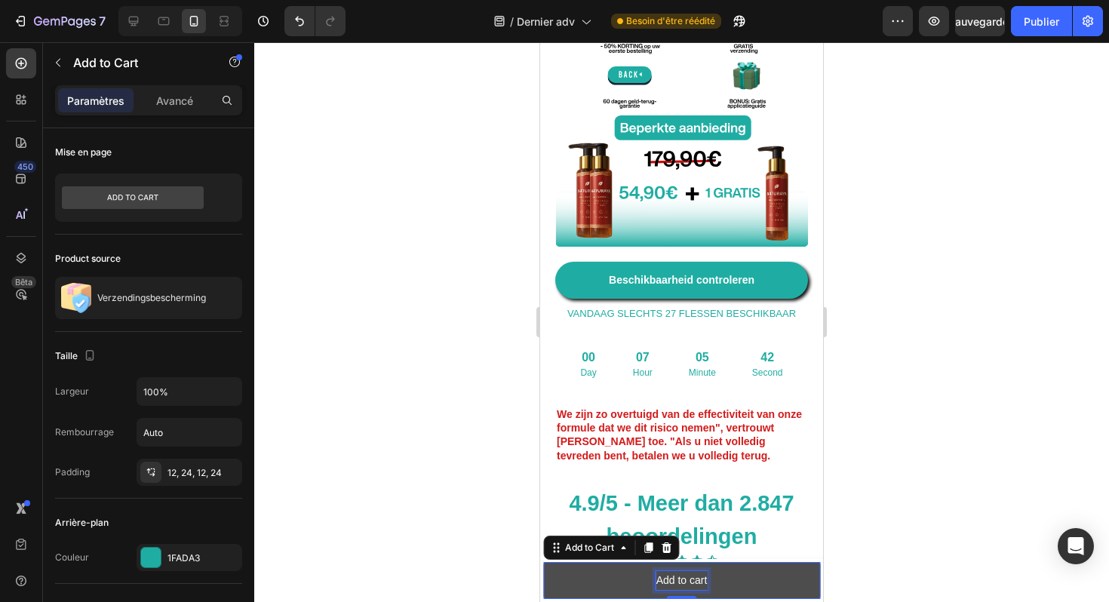
click at [678, 577] on p "Add to cart" at bounding box center [682, 580] width 51 height 19
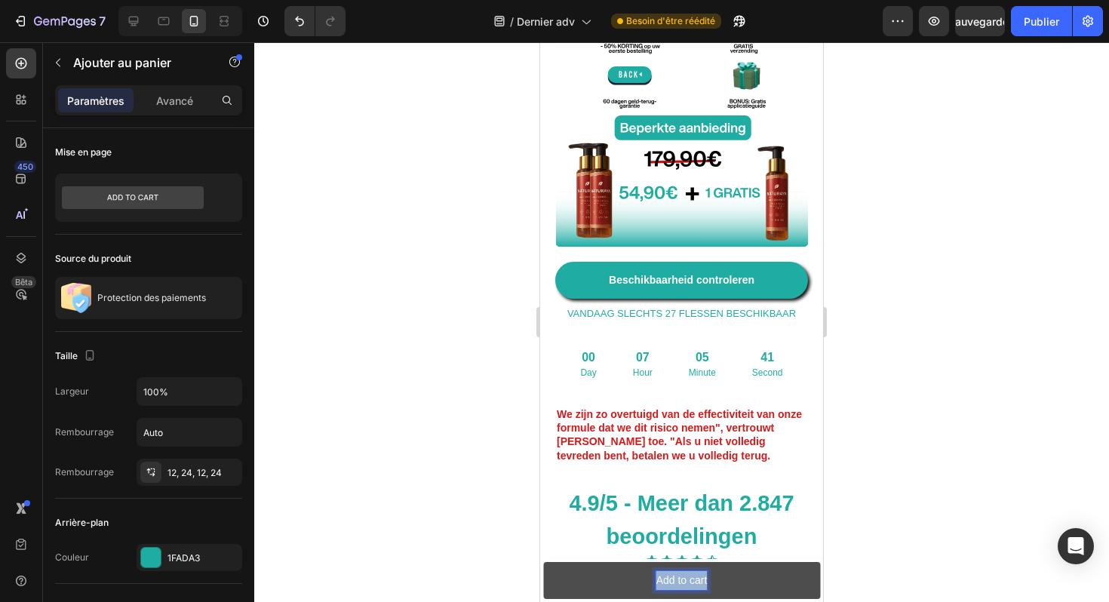
scroll to position [4923, 0]
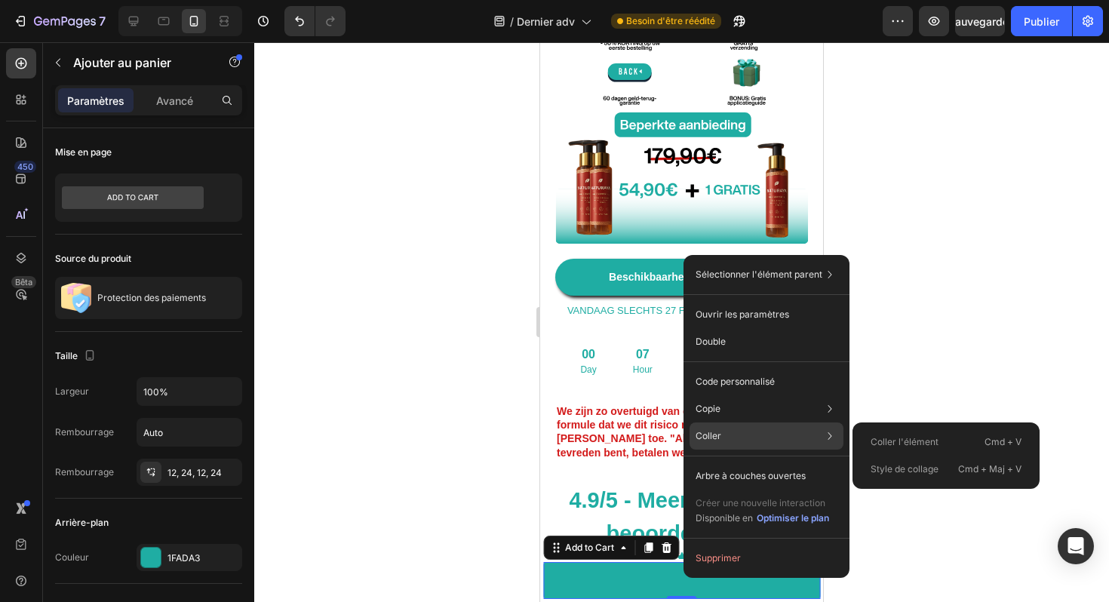
click at [719, 429] on p "Coller" at bounding box center [709, 436] width 26 height 14
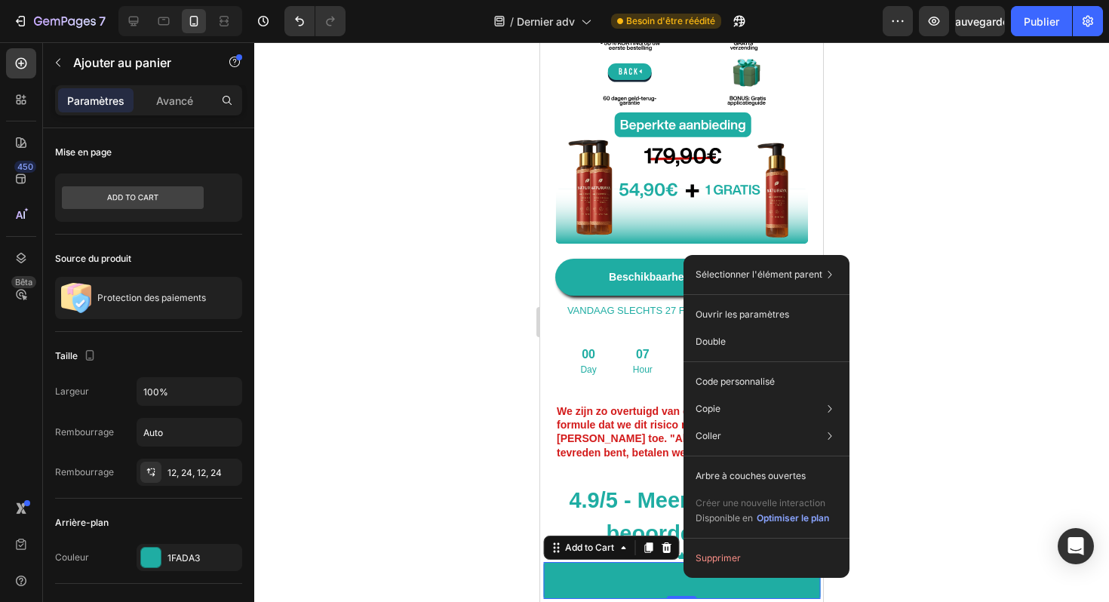
click at [921, 370] on div at bounding box center [681, 322] width 855 height 560
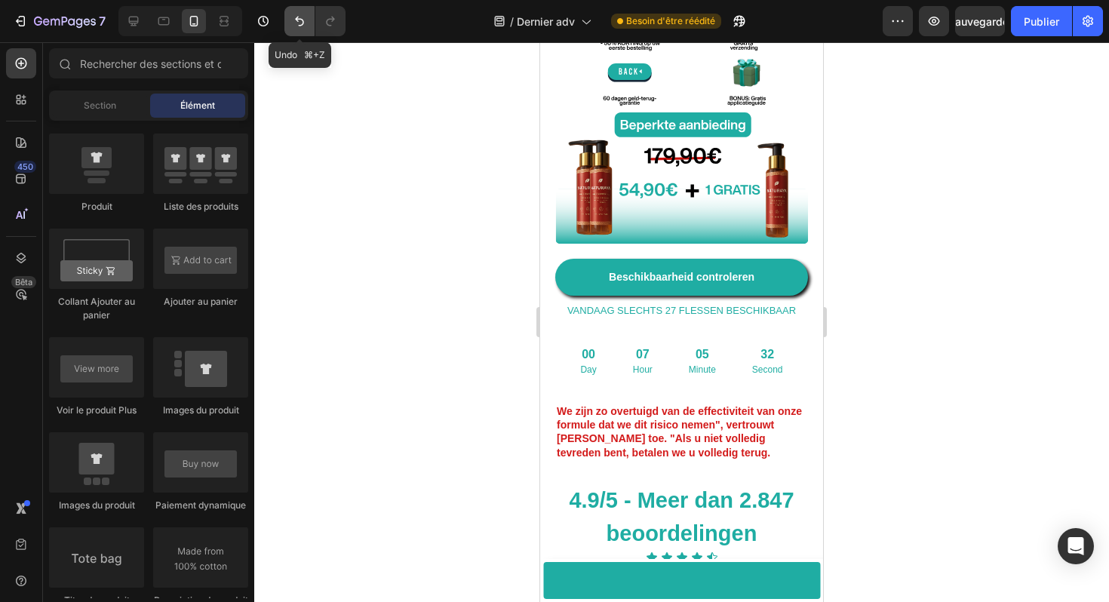
click at [300, 20] on icon "Annuler/Rétablir" at bounding box center [299, 21] width 15 height 15
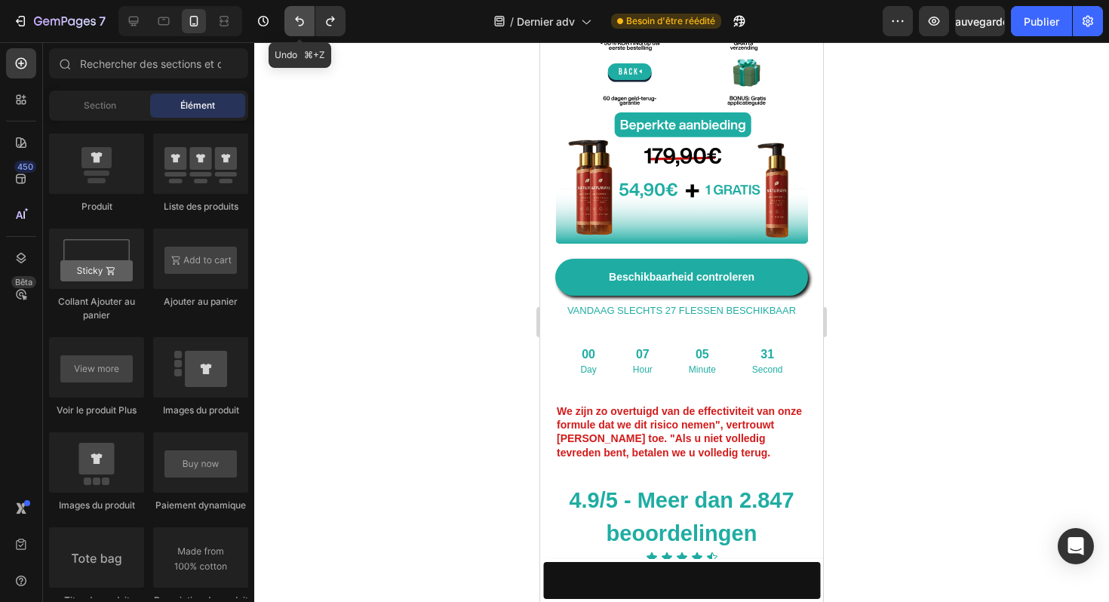
click at [300, 20] on icon "Annuler/Rétablir" at bounding box center [299, 21] width 15 height 15
click at [300, 19] on icon "Annuler/Rétablir" at bounding box center [299, 21] width 15 height 15
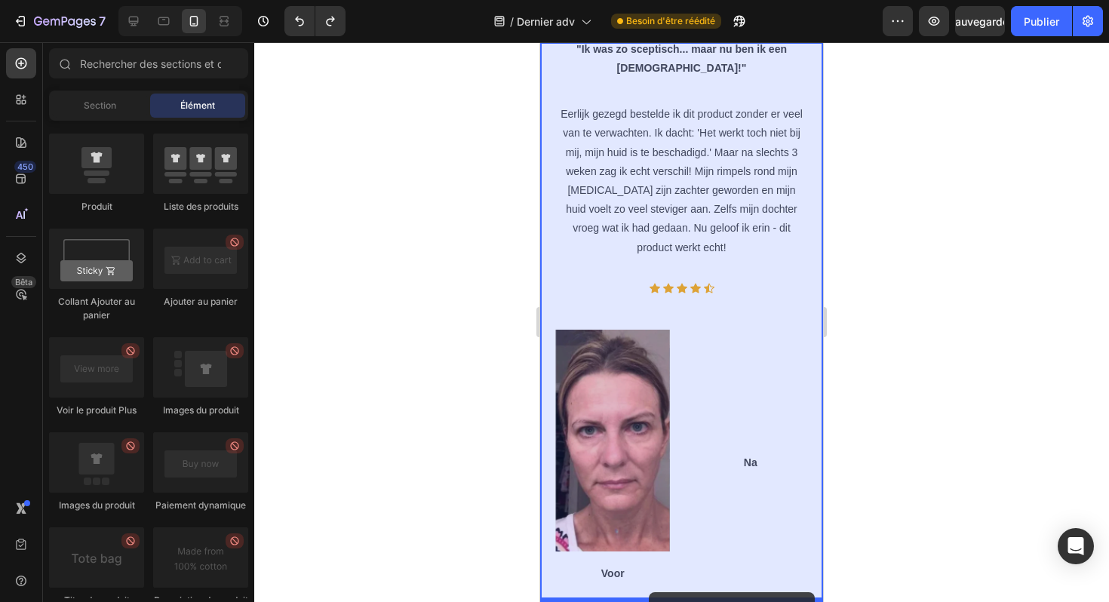
drag, startPoint x: 648, startPoint y: 295, endPoint x: 649, endPoint y: 592, distance: 297.3
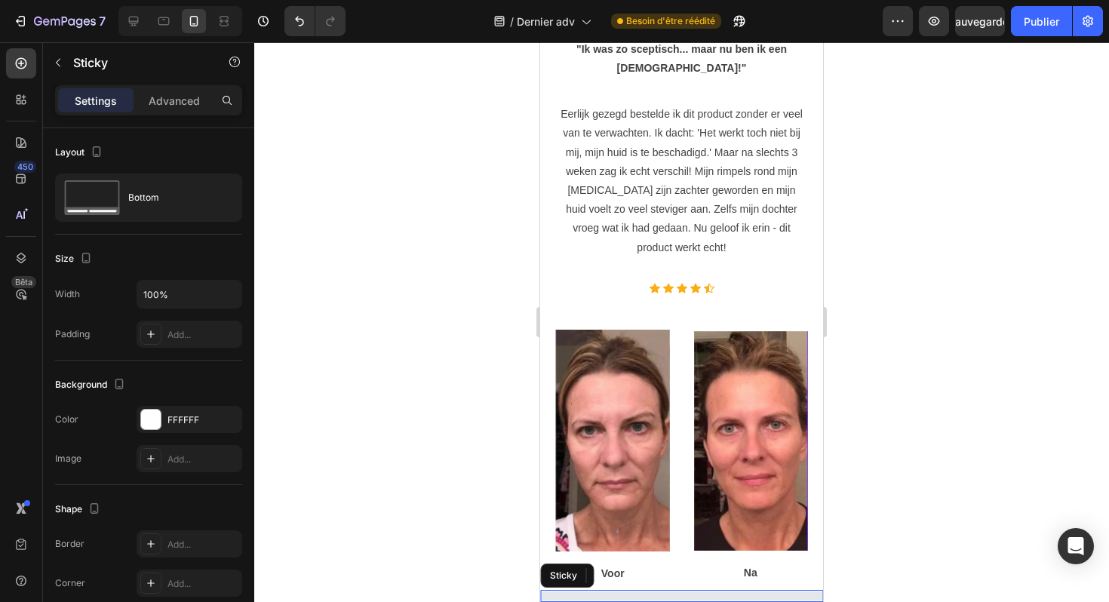
scroll to position [5529, 0]
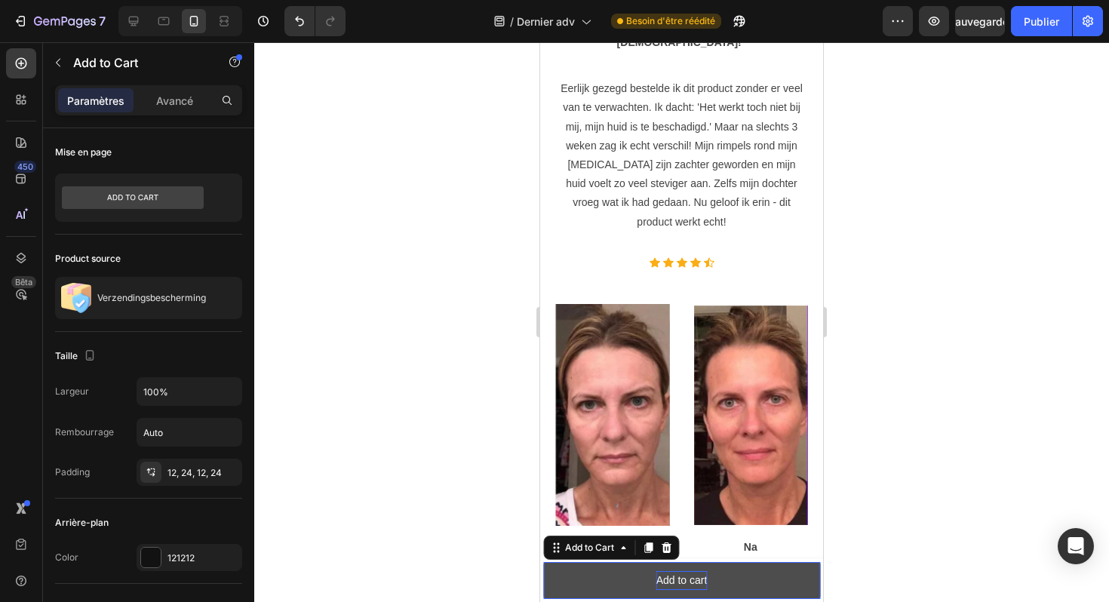
click at [676, 579] on div "Add to cart" at bounding box center [682, 580] width 51 height 19
click at [691, 575] on div "Add to cart" at bounding box center [682, 580] width 51 height 19
click at [689, 580] on p "Add to cart" at bounding box center [682, 580] width 51 height 19
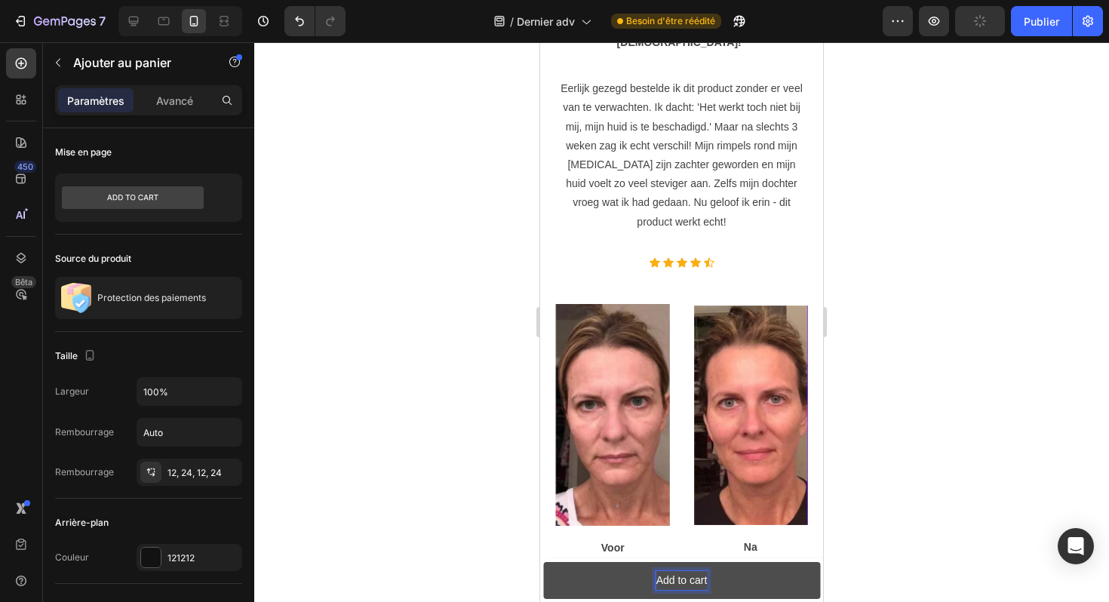
click at [697, 581] on p "Add to cart" at bounding box center [682, 580] width 51 height 19
click at [706, 580] on p "Add to cart" at bounding box center [682, 580] width 51 height 19
click at [543, 562] on button "Add tt" at bounding box center [681, 580] width 277 height 37
click at [543, 562] on button "Add t t" at bounding box center [681, 580] width 277 height 37
click at [689, 601] on strong "Beschikbaarheid controleren" at bounding box center [682, 612] width 146 height 12
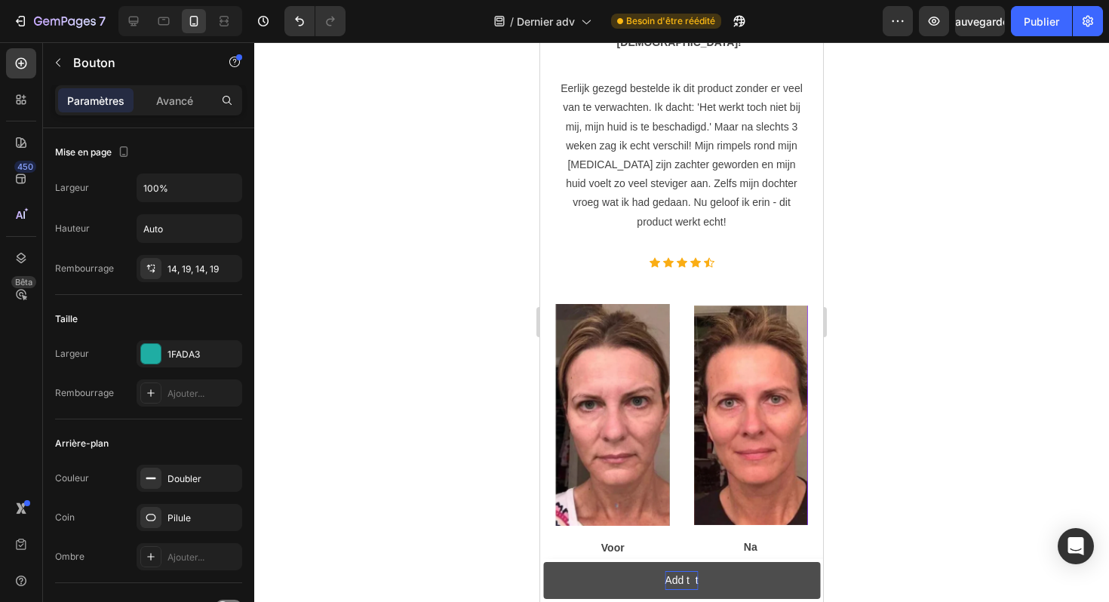
click at [689, 601] on strong "Beschikbaarheid controleren" at bounding box center [682, 612] width 146 height 12
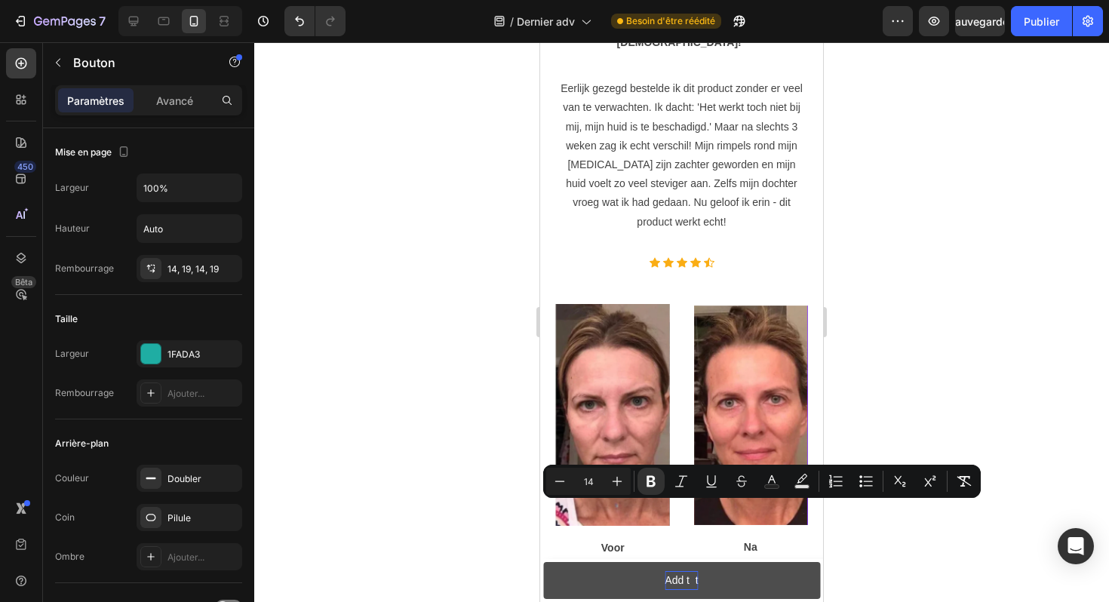
click at [689, 601] on strong "Beschikbaarheid controleren" at bounding box center [682, 612] width 146 height 12
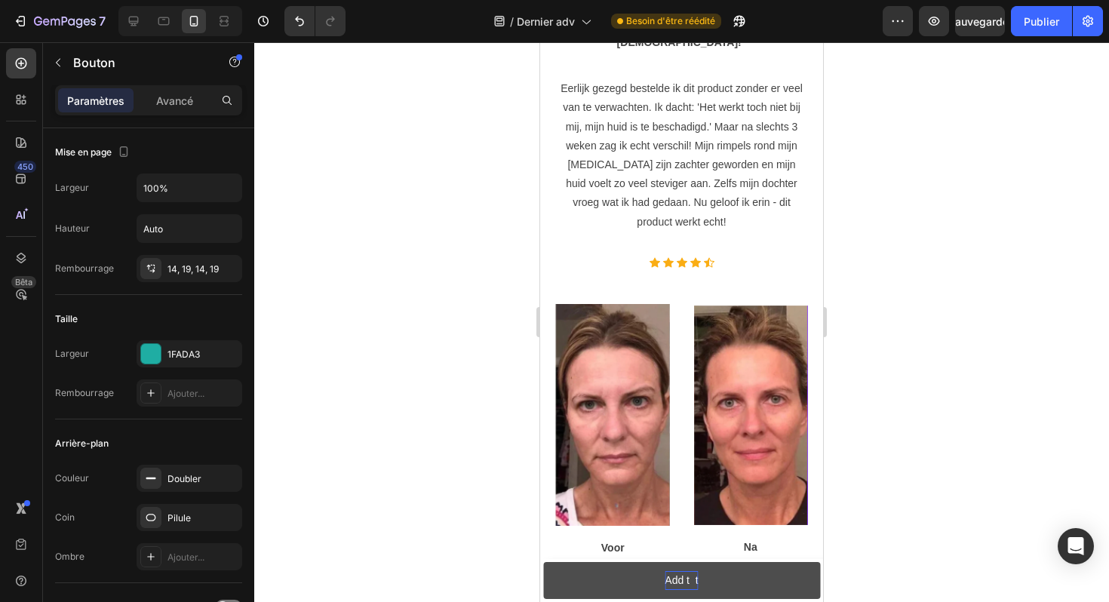
click at [689, 601] on strong "Beschikbaarheid controleren" at bounding box center [682, 612] width 146 height 12
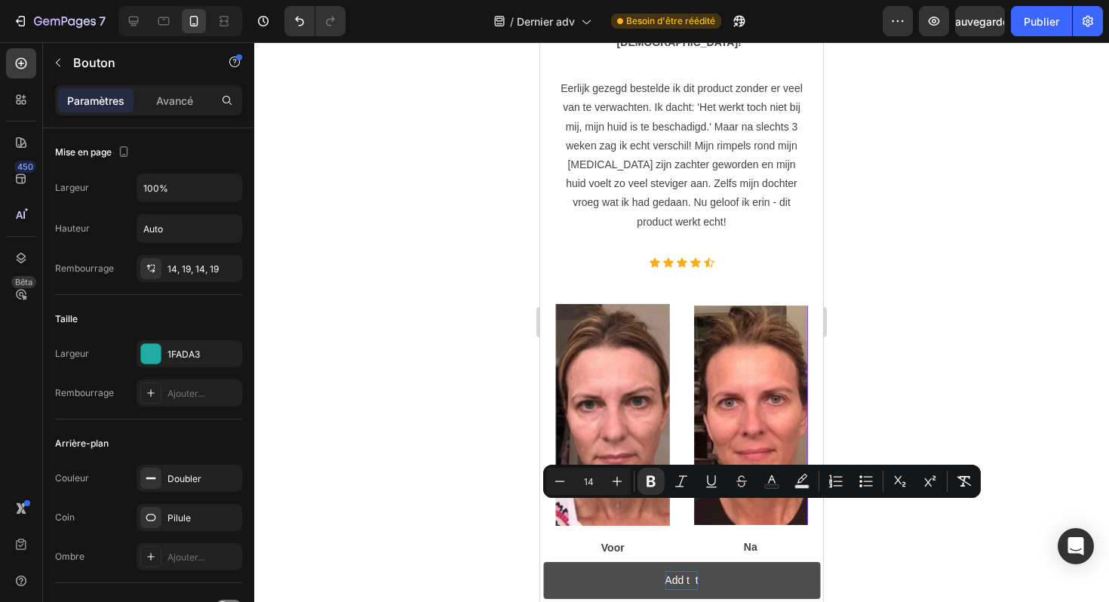
copy strong "Beschikbaarheid controleren"
click at [689, 580] on p "Add t t" at bounding box center [681, 580] width 33 height 19
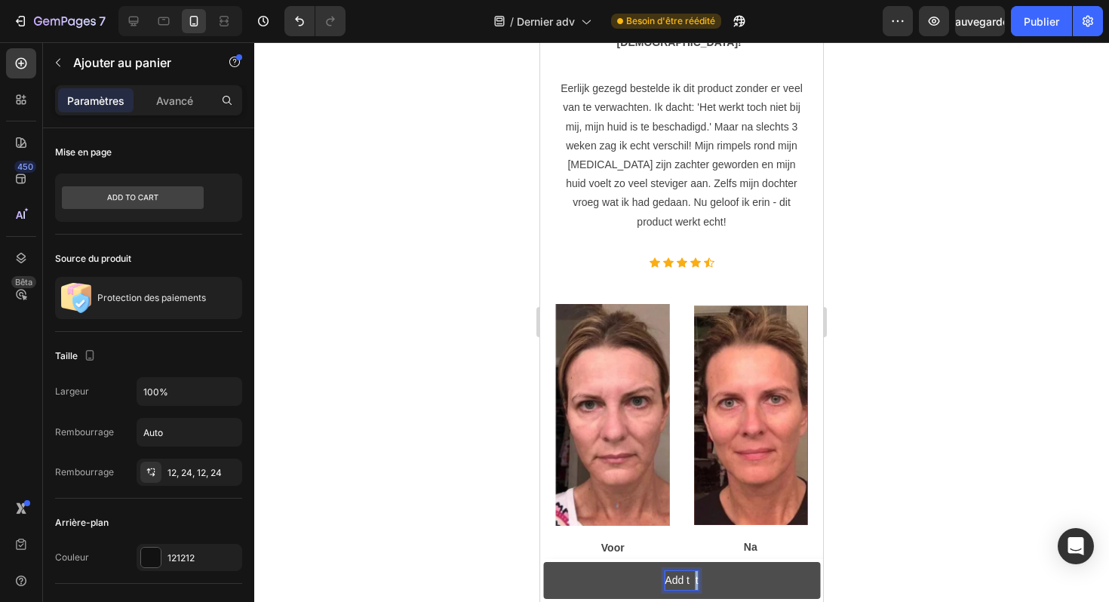
click at [694, 579] on p "Add t t" at bounding box center [681, 580] width 33 height 19
click at [691, 581] on p "Add t t" at bounding box center [681, 580] width 33 height 19
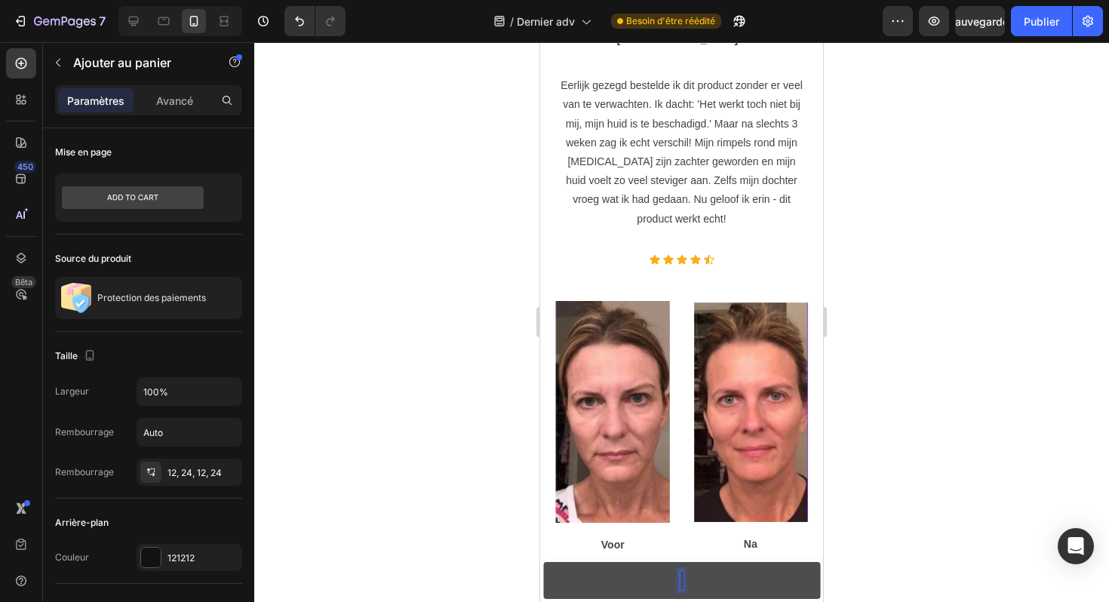
click at [543, 562] on button at bounding box center [681, 580] width 277 height 37
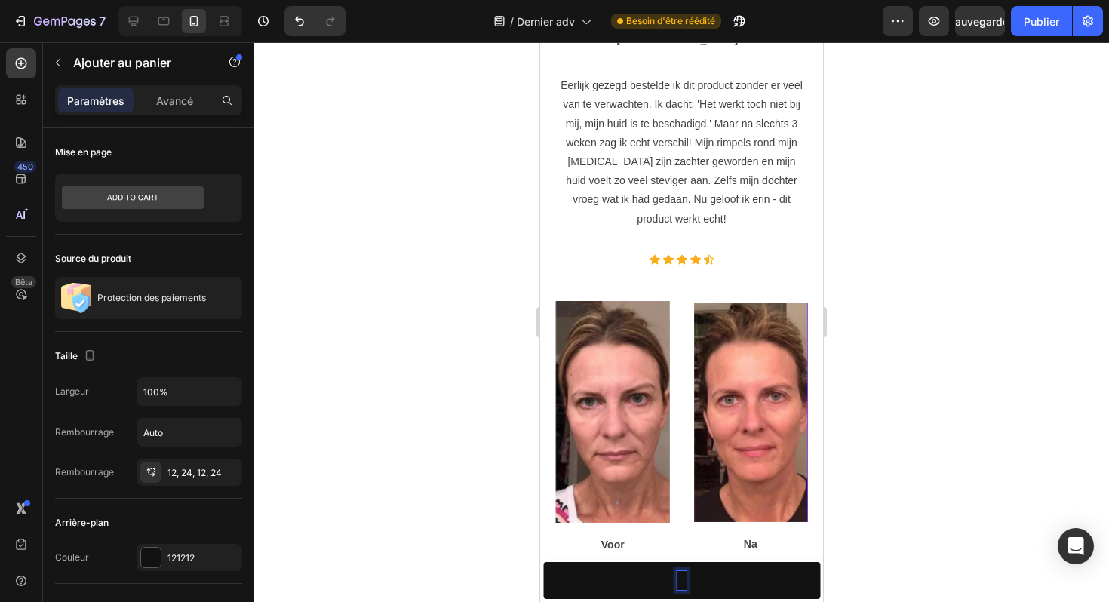
click at [684, 583] on p "Rich Text Editor. Editing area: main" at bounding box center [682, 580] width 9 height 19
click at [860, 528] on div at bounding box center [681, 322] width 855 height 560
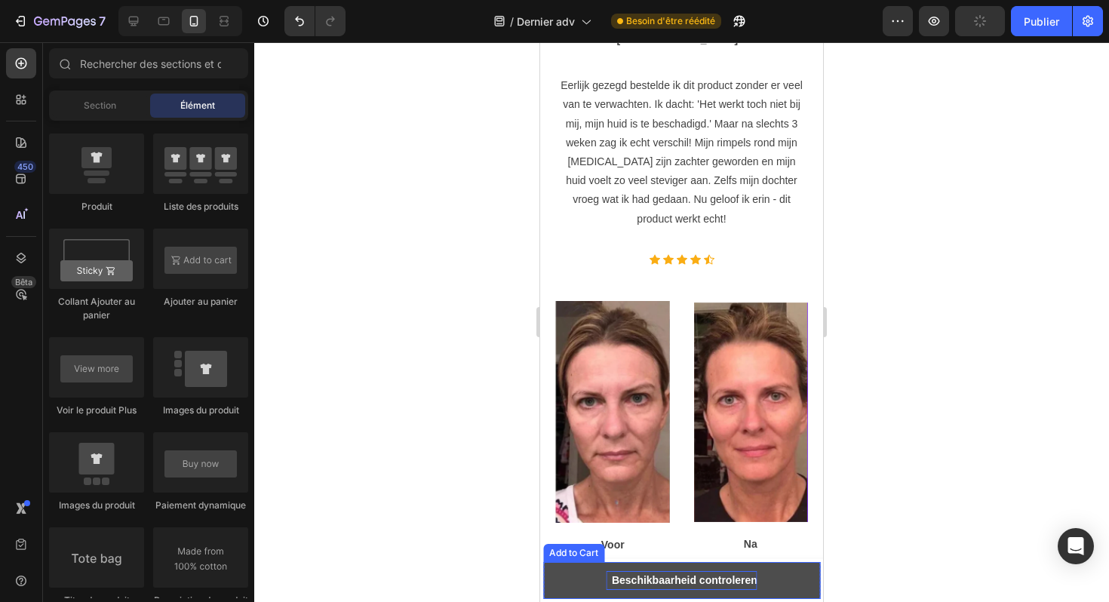
click at [799, 585] on button "Beschikbaarheid controleren" at bounding box center [681, 580] width 277 height 37
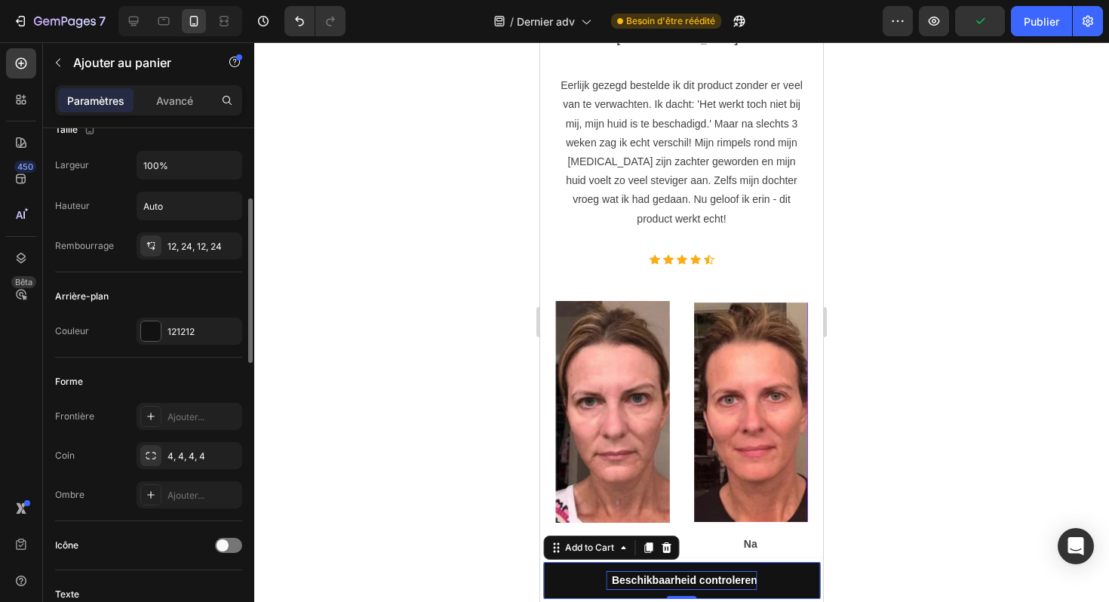
scroll to position [208, 0]
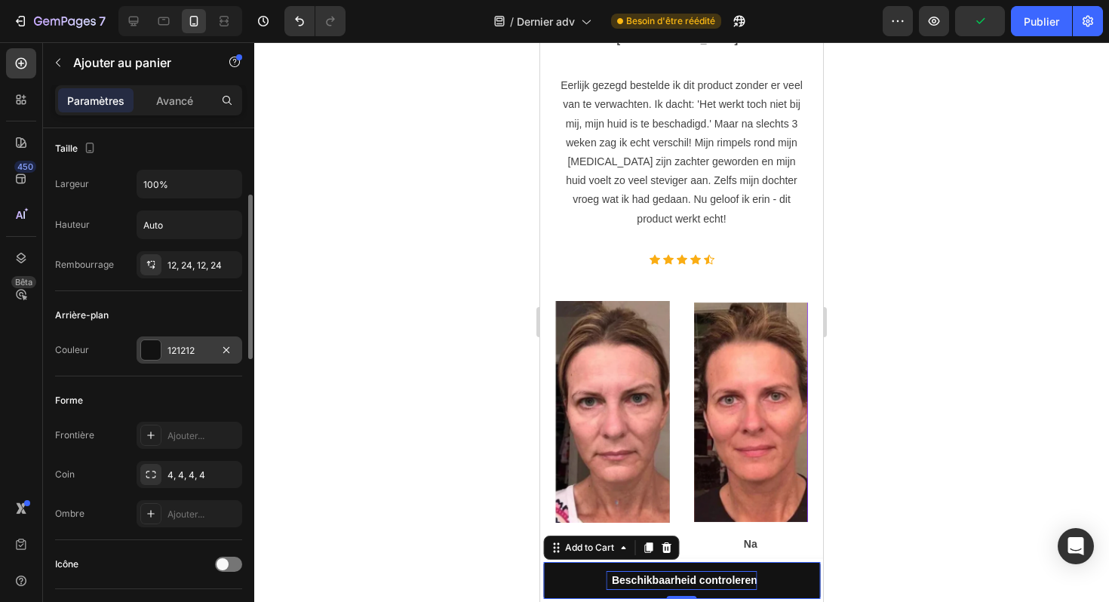
click at [199, 357] on div "121212" at bounding box center [190, 351] width 44 height 14
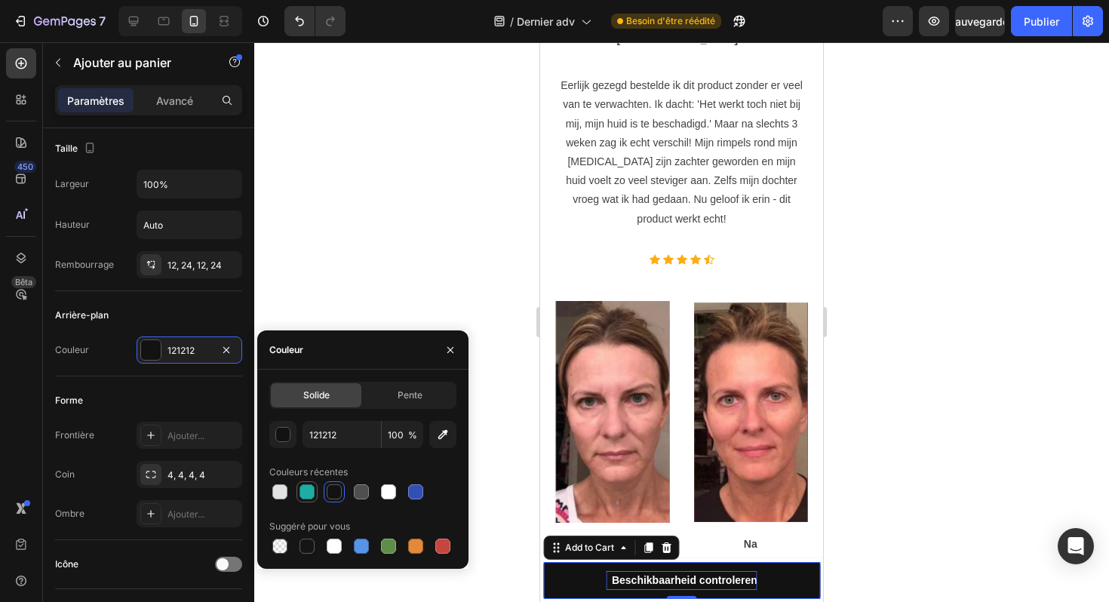
click at [303, 489] on div at bounding box center [307, 492] width 15 height 15
type input "1FADA3"
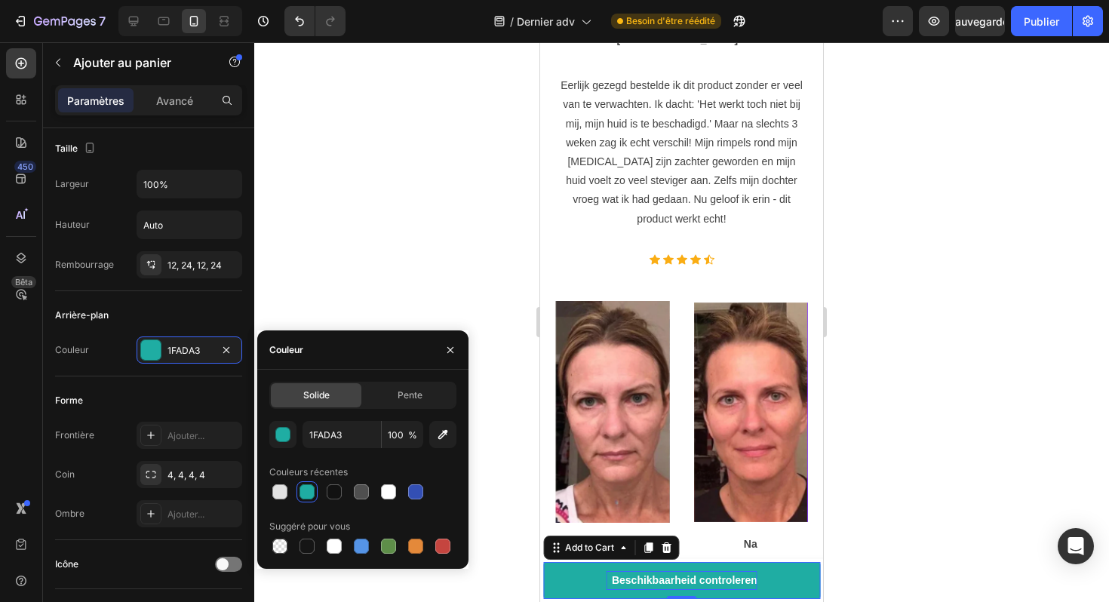
click at [405, 241] on div at bounding box center [681, 322] width 855 height 560
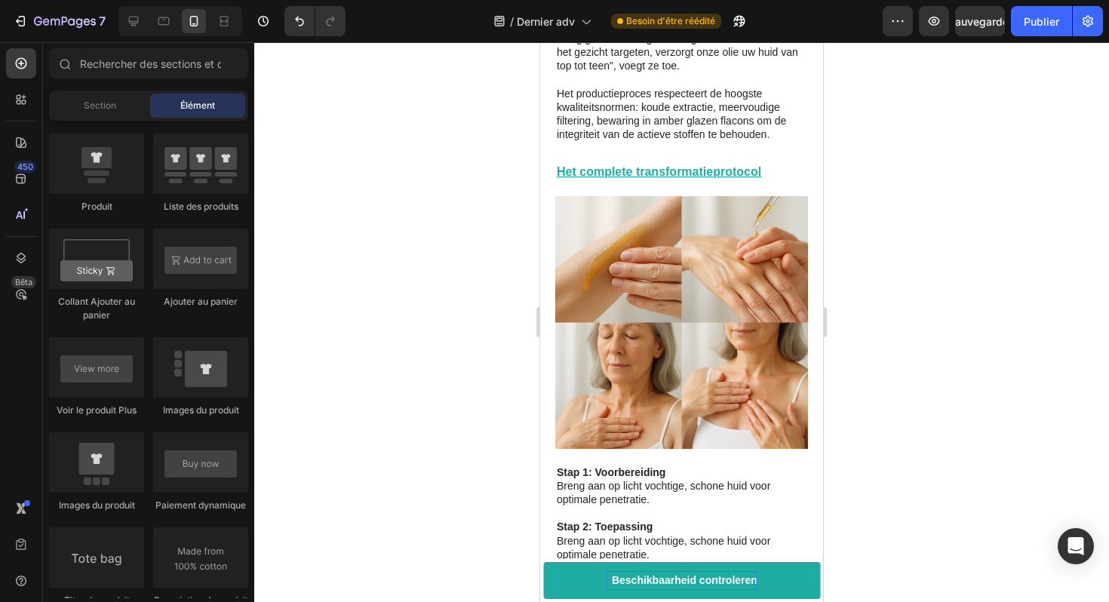
scroll to position [3104, 0]
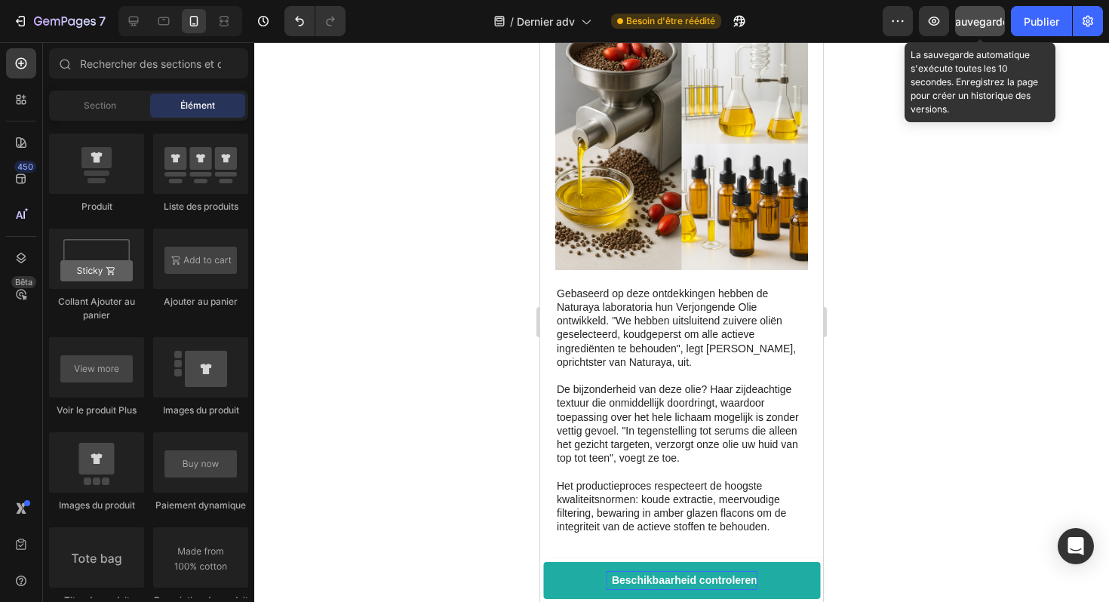
click at [978, 29] on button "Sauvegarder" at bounding box center [980, 21] width 50 height 30
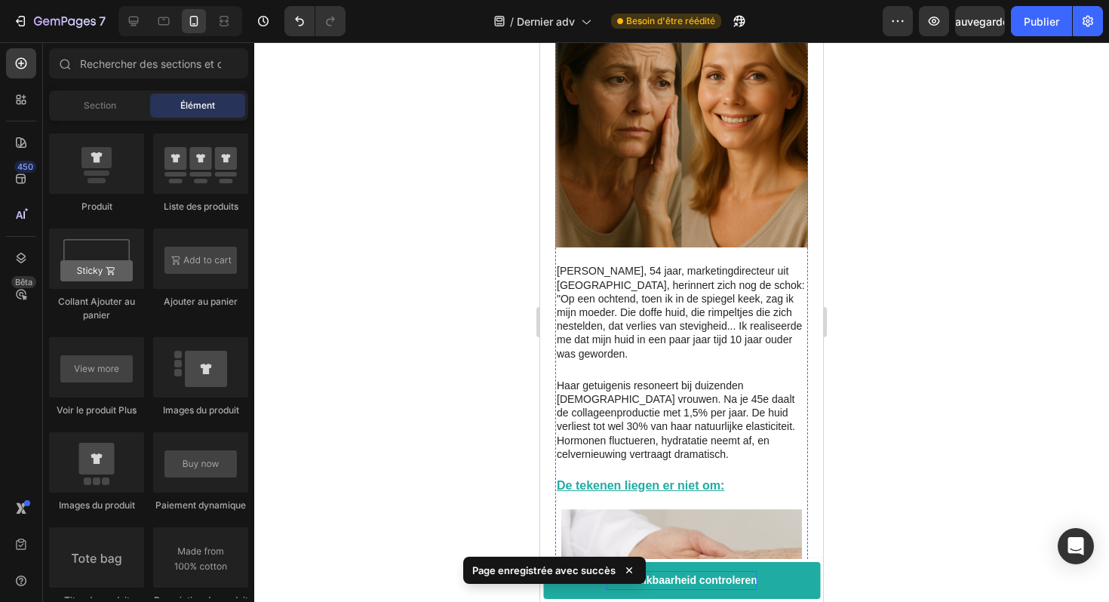
scroll to position [0, 0]
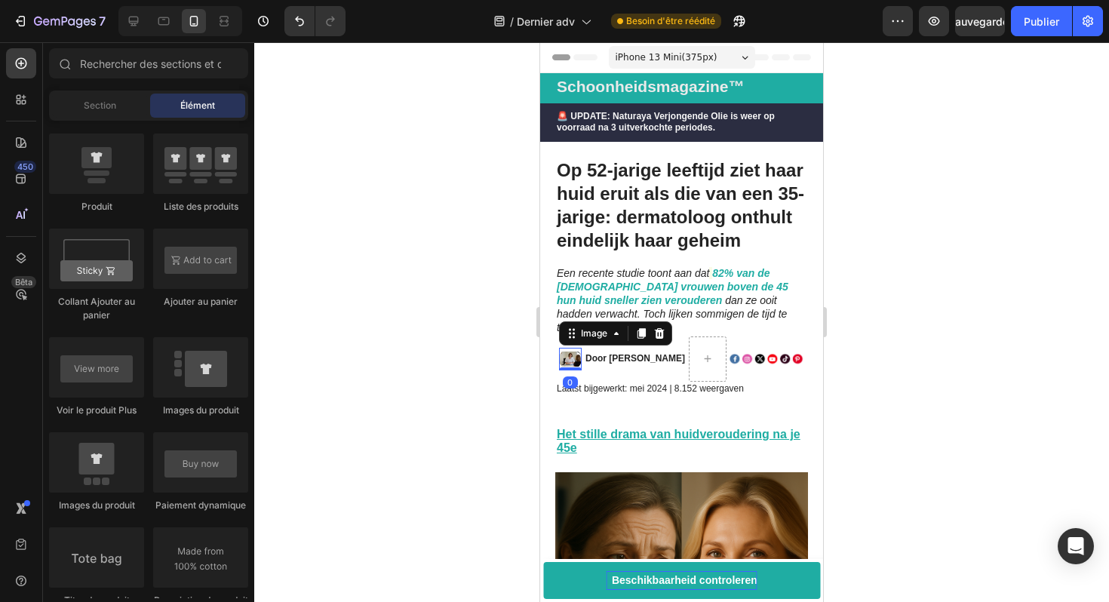
click at [569, 348] on img at bounding box center [570, 359] width 23 height 23
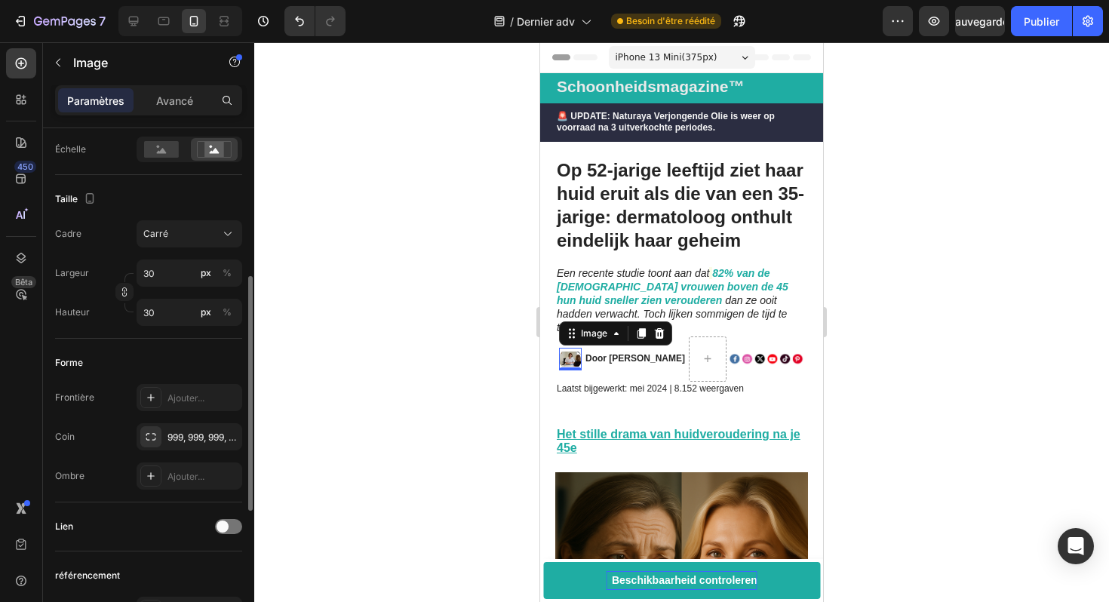
scroll to position [331, 0]
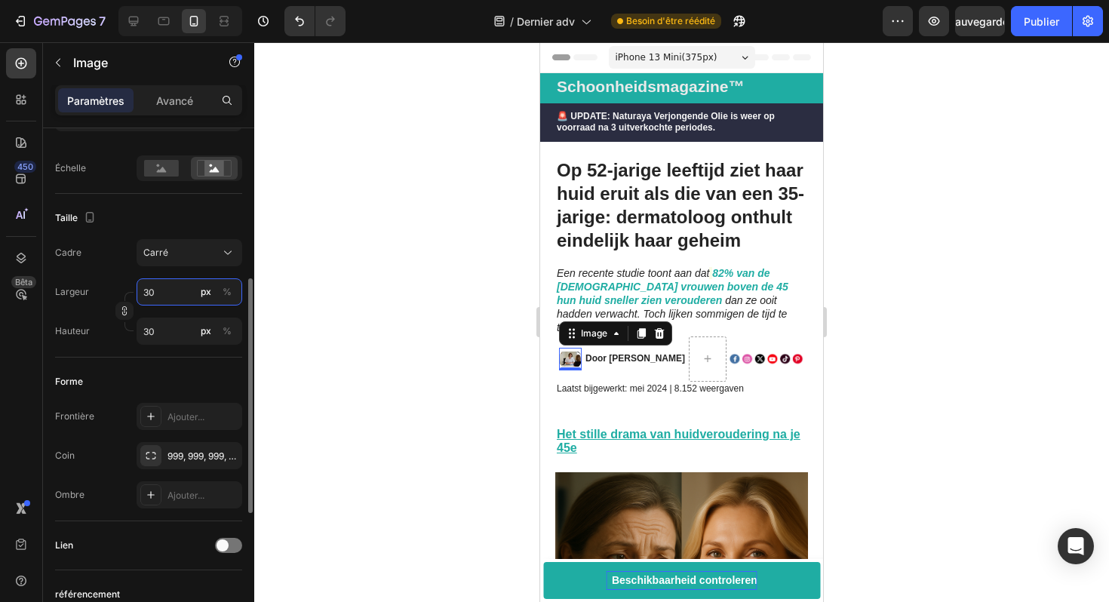
click at [185, 288] on input "30" at bounding box center [190, 291] width 106 height 27
type input "5"
type input "50"
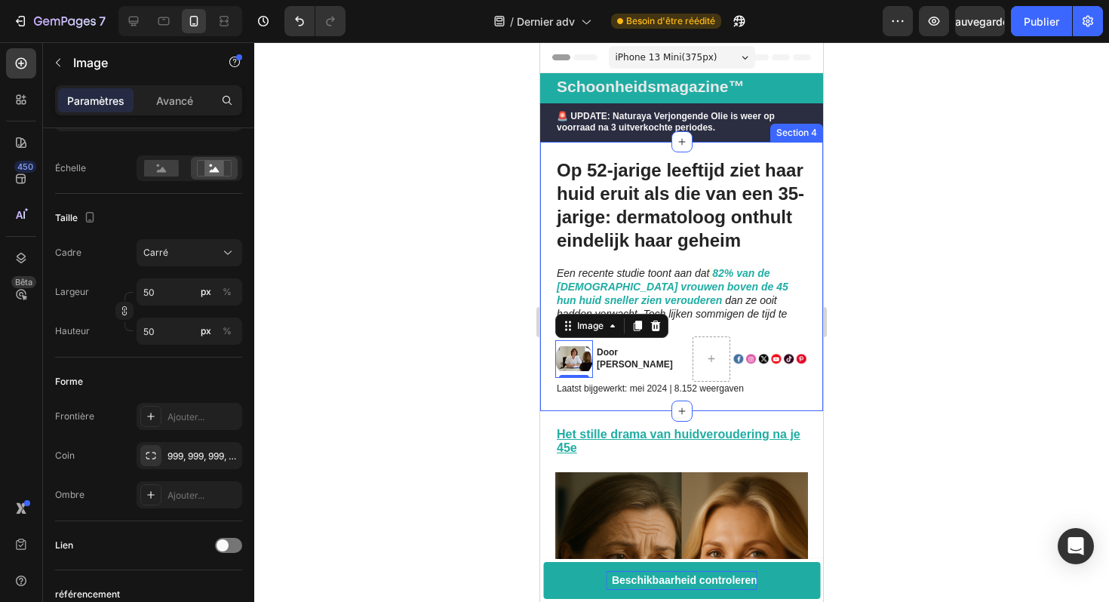
click at [500, 365] on div at bounding box center [681, 322] width 855 height 560
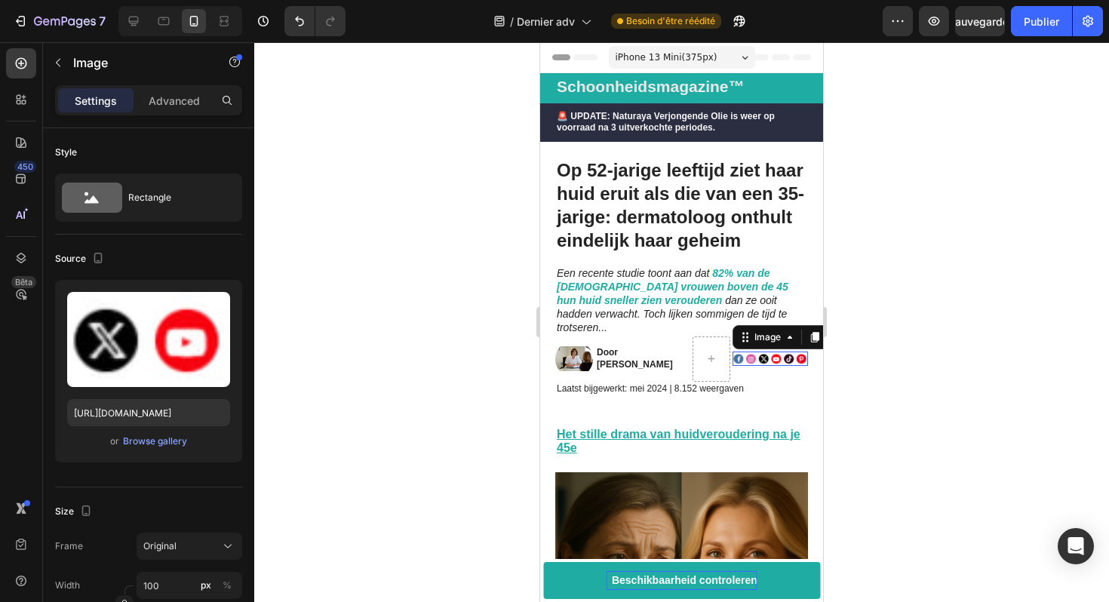
click at [758, 352] on img at bounding box center [770, 359] width 75 height 15
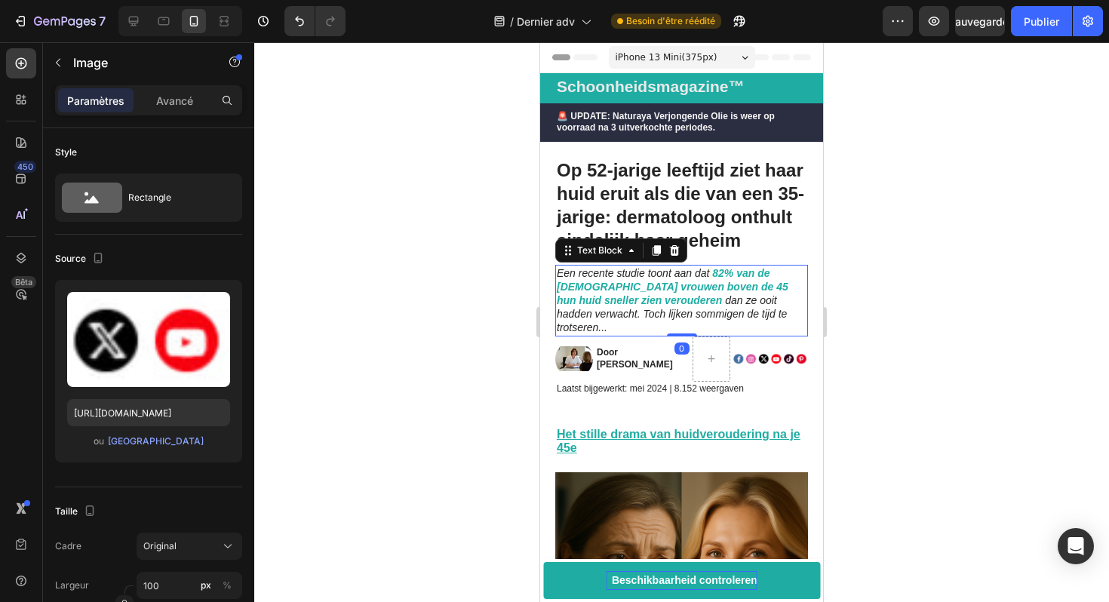
click at [676, 280] on strong "82% van de [DEMOGRAPHIC_DATA] vrouwen boven de 45 hun huid sneller zien veroude…" at bounding box center [673, 286] width 232 height 39
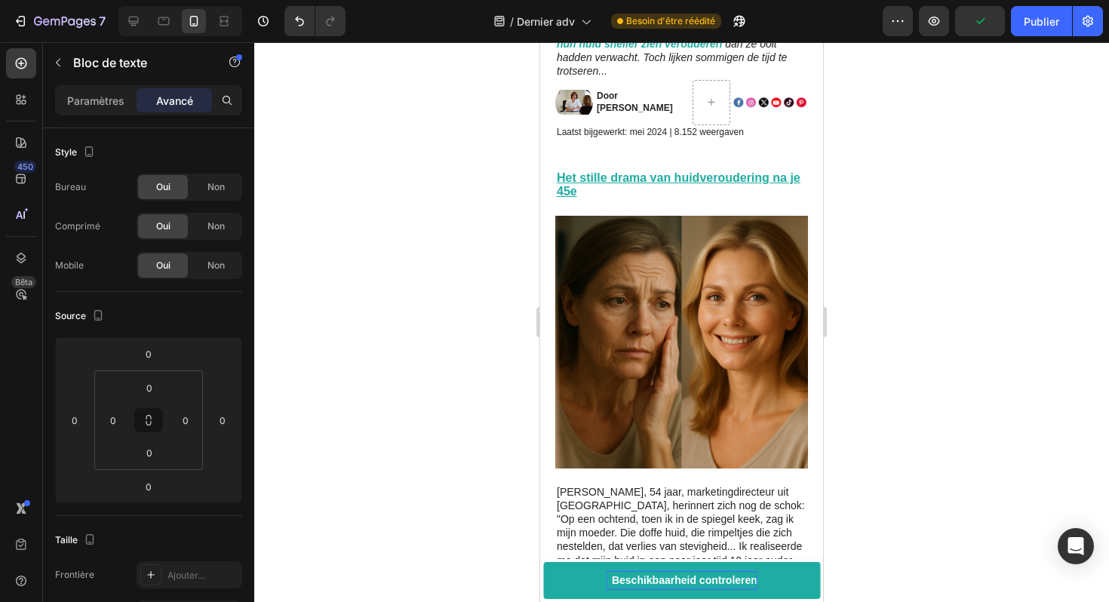
scroll to position [0, 0]
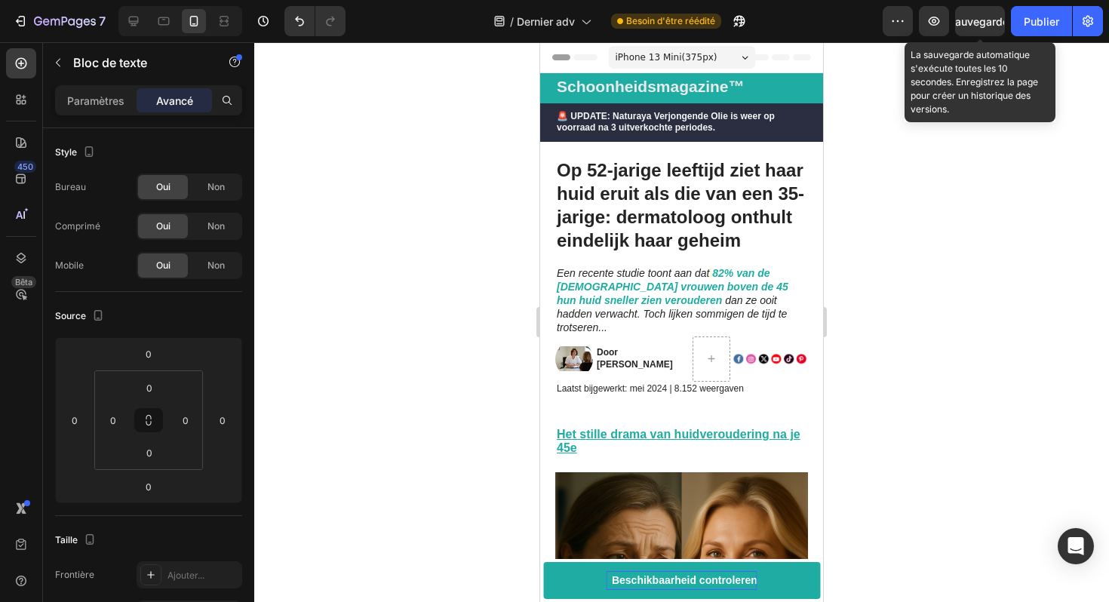
click at [991, 20] on font "Sauvegarder" at bounding box center [981, 21] width 64 height 13
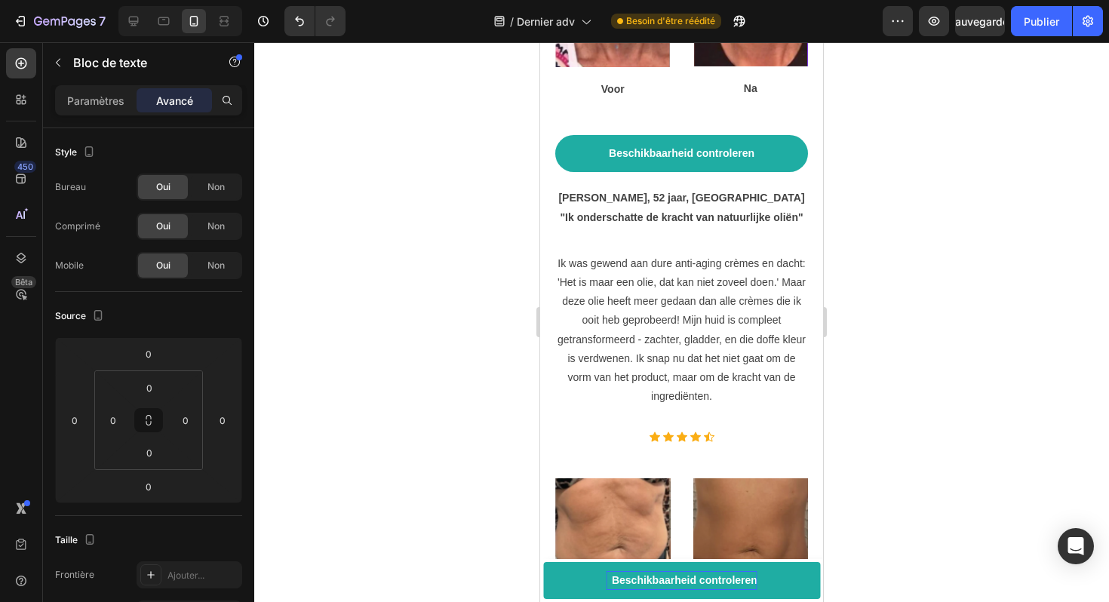
scroll to position [6042, 0]
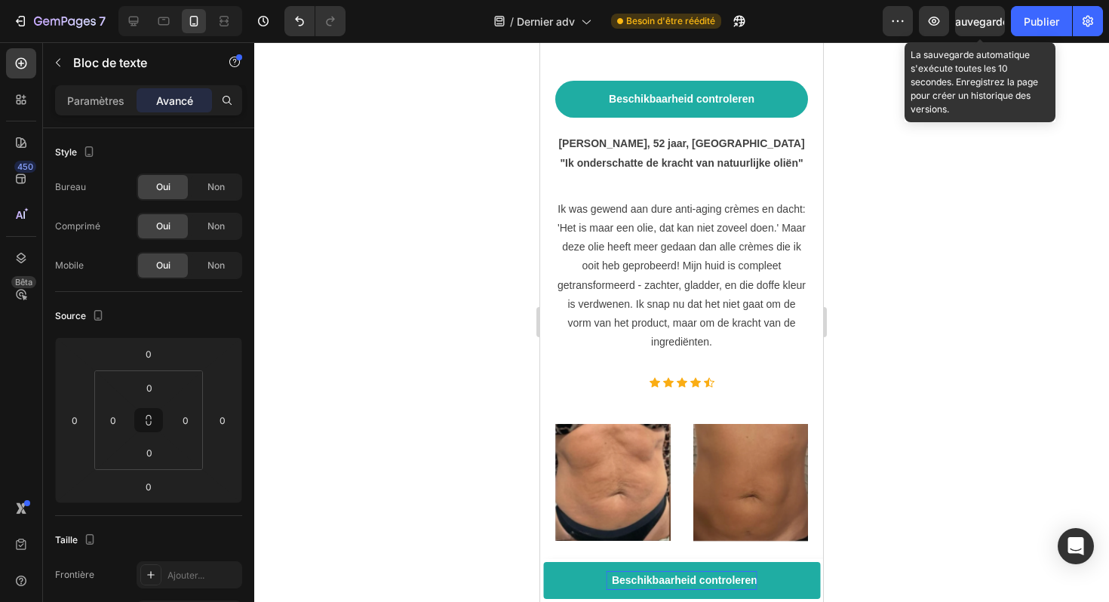
click at [988, 17] on font "Sauvegarder" at bounding box center [981, 21] width 64 height 13
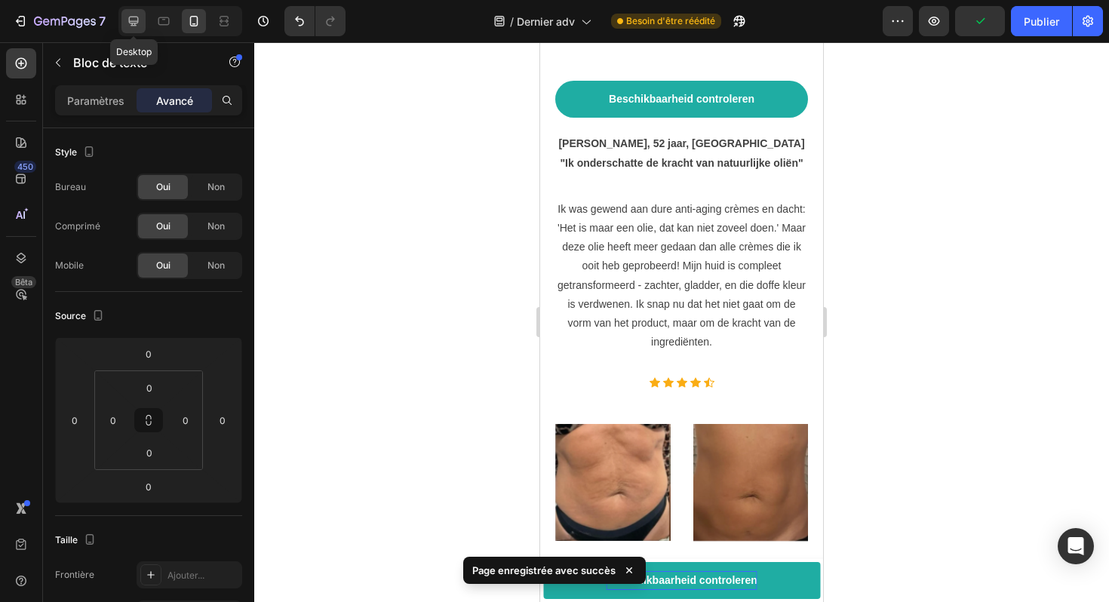
click at [141, 20] on div at bounding box center [134, 21] width 24 height 24
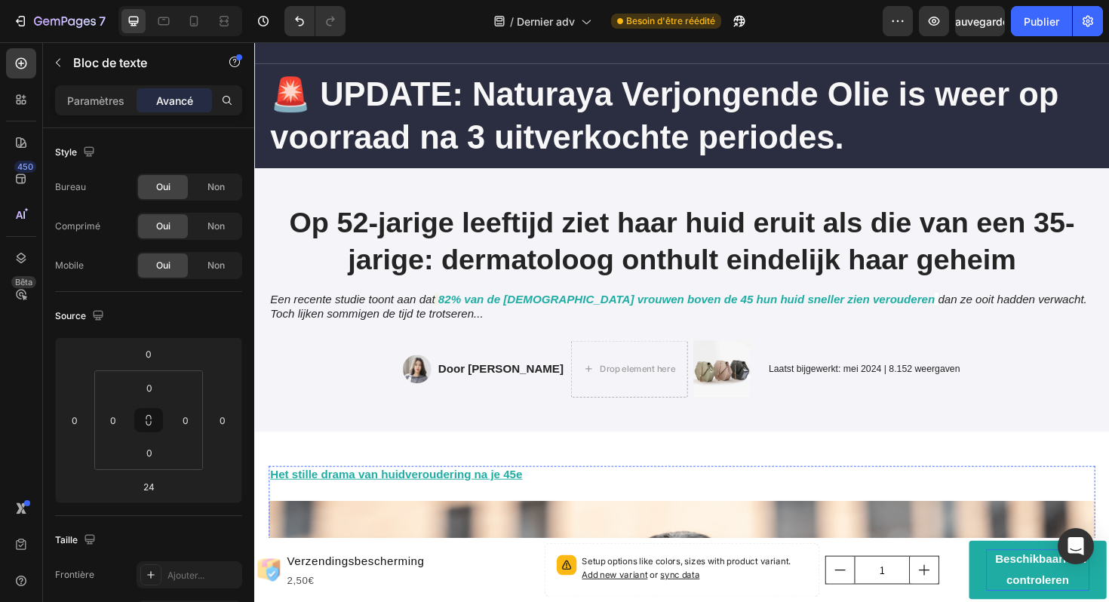
scroll to position [83, 0]
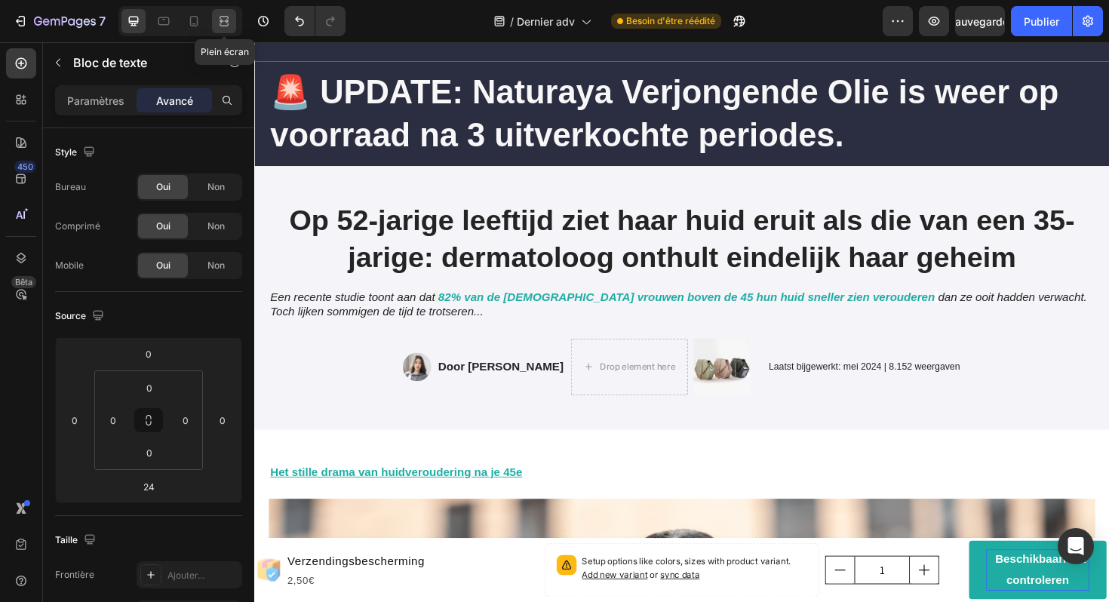
click at [225, 17] on icon at bounding box center [224, 21] width 15 height 15
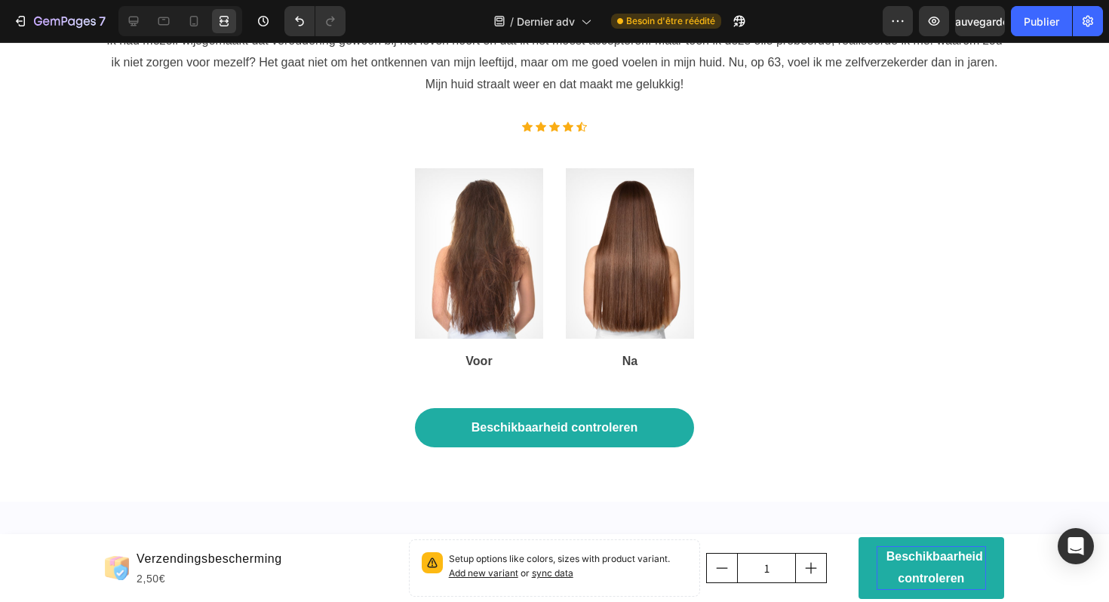
scroll to position [8910, 0]
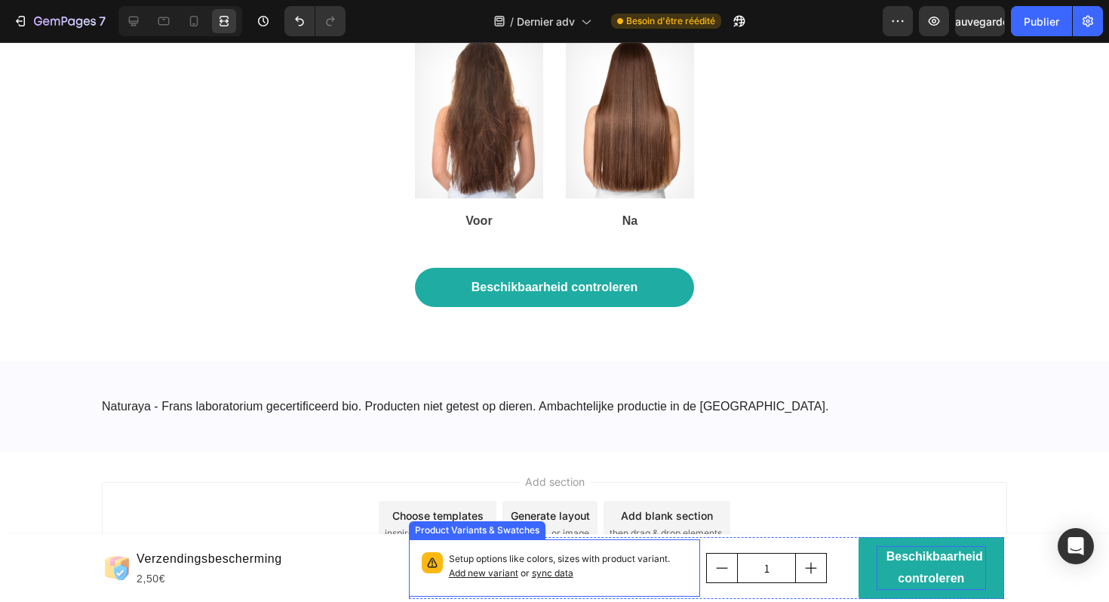
click at [594, 549] on div "Setup options like colors, sizes with product variant. Add new variant or sync …" at bounding box center [555, 568] width 278 height 44
click at [608, 525] on icon at bounding box center [607, 525] width 12 height 12
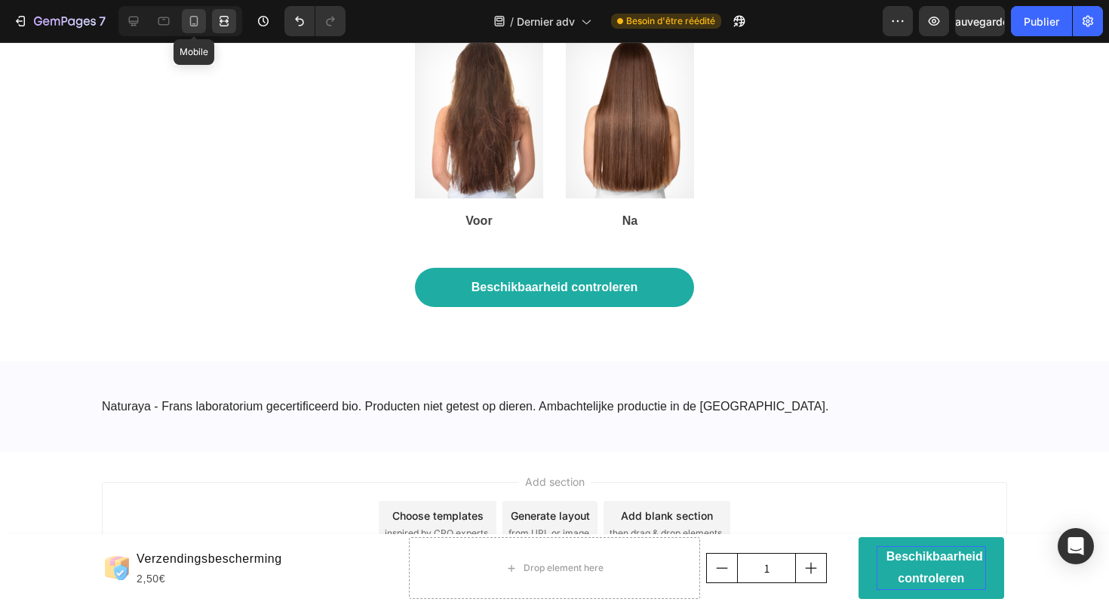
click at [196, 24] on icon at bounding box center [193, 21] width 15 height 15
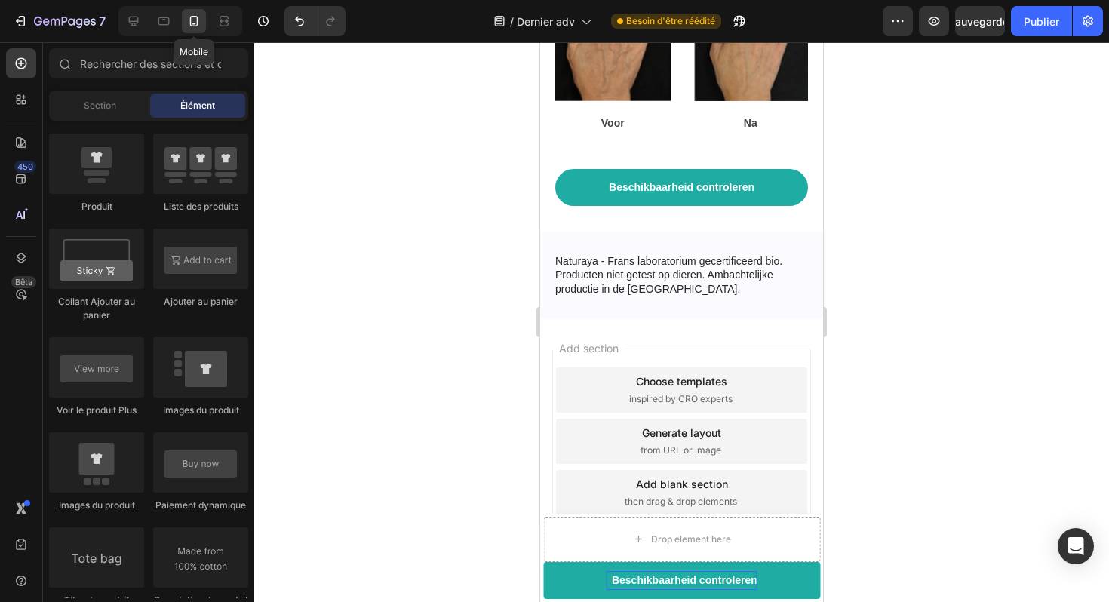
scroll to position [7668, 0]
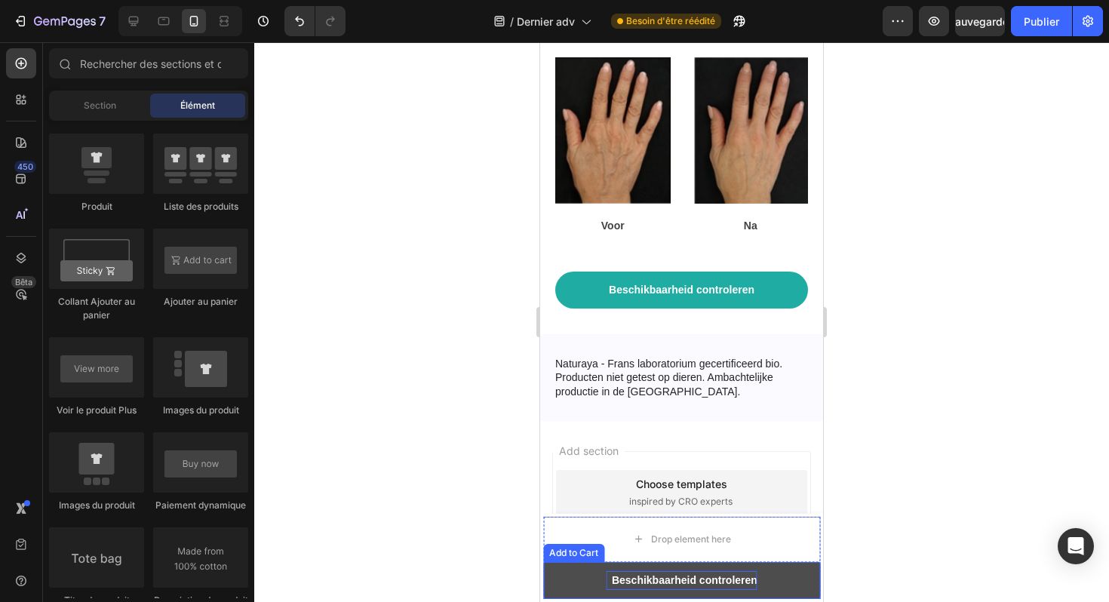
click at [572, 577] on button "Beschikbaarheid controleren" at bounding box center [681, 580] width 277 height 37
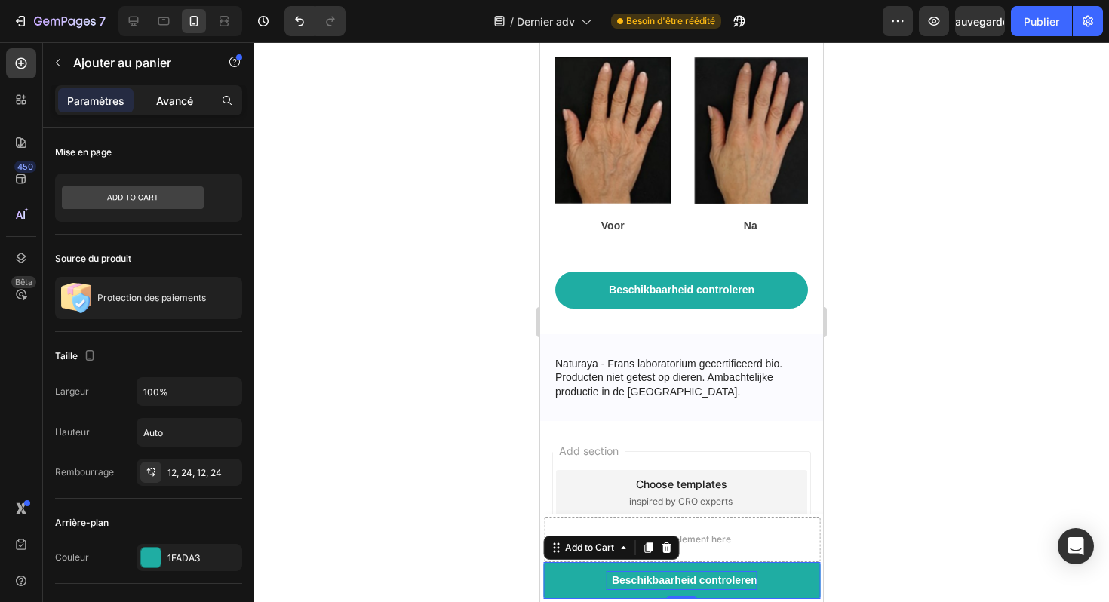
click at [173, 88] on div "Avancé" at bounding box center [174, 100] width 75 height 24
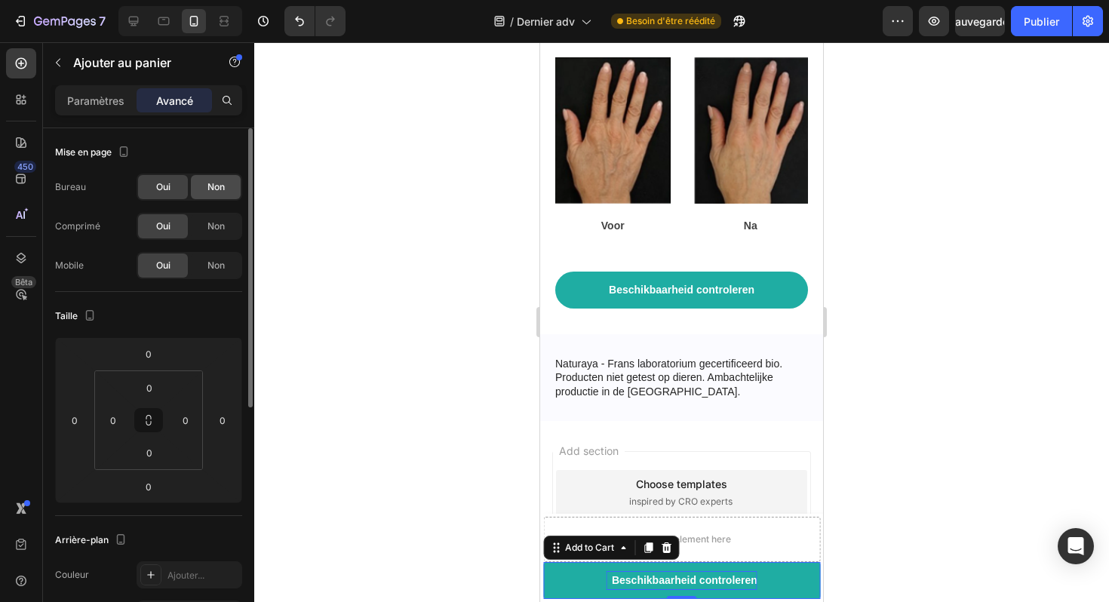
click at [218, 189] on font "Non" at bounding box center [216, 186] width 17 height 11
click at [218, 226] on font "Non" at bounding box center [216, 225] width 17 height 11
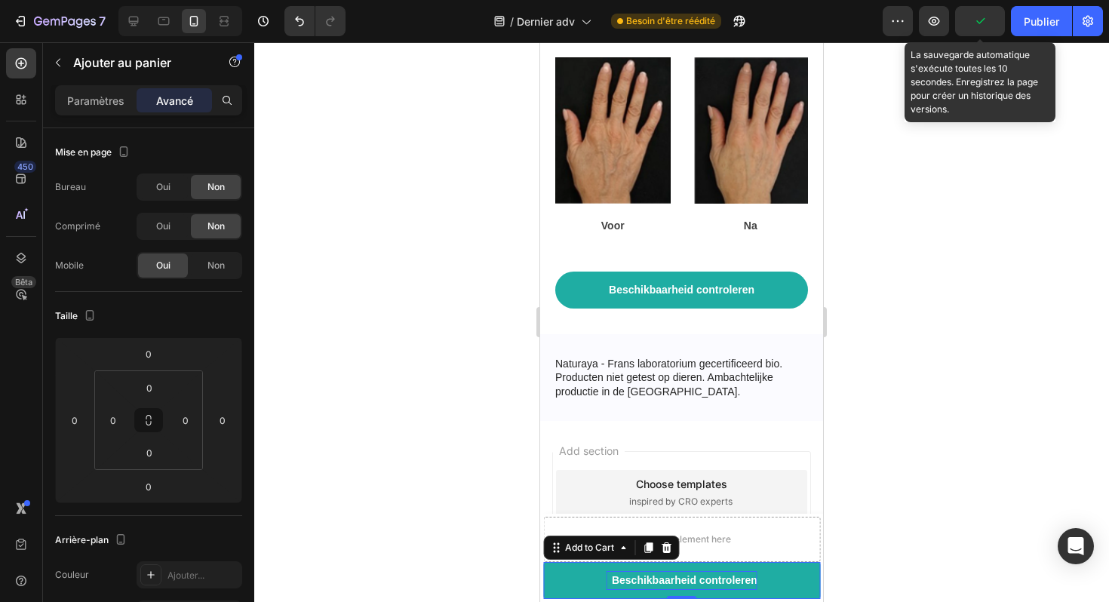
click at [980, 17] on icon "button" at bounding box center [980, 21] width 15 height 15
click at [977, 23] on font "Sauvegarder" at bounding box center [981, 21] width 64 height 13
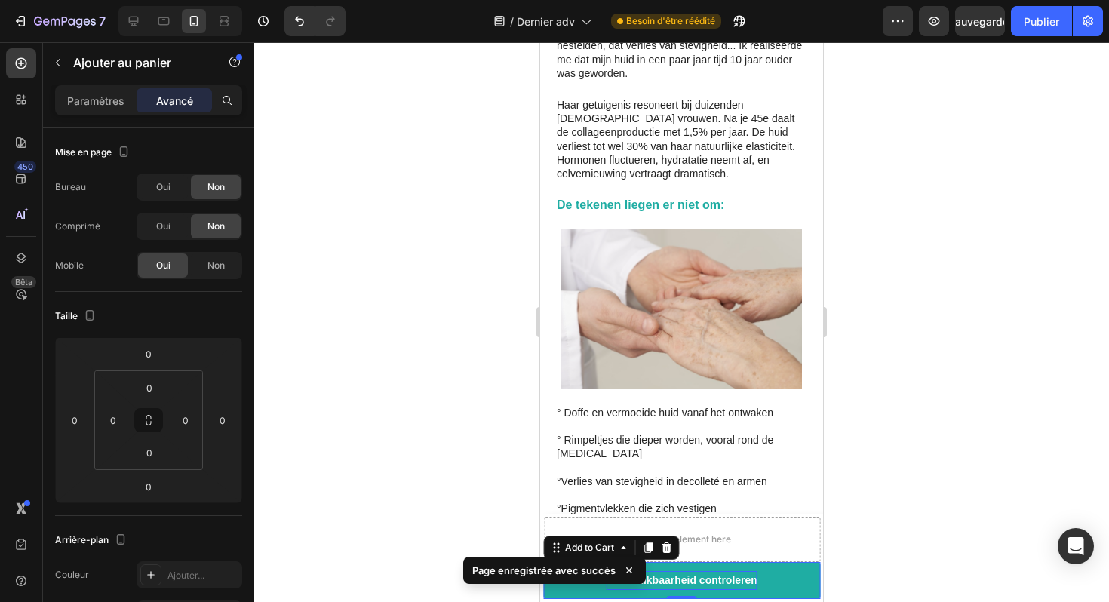
scroll to position [0, 0]
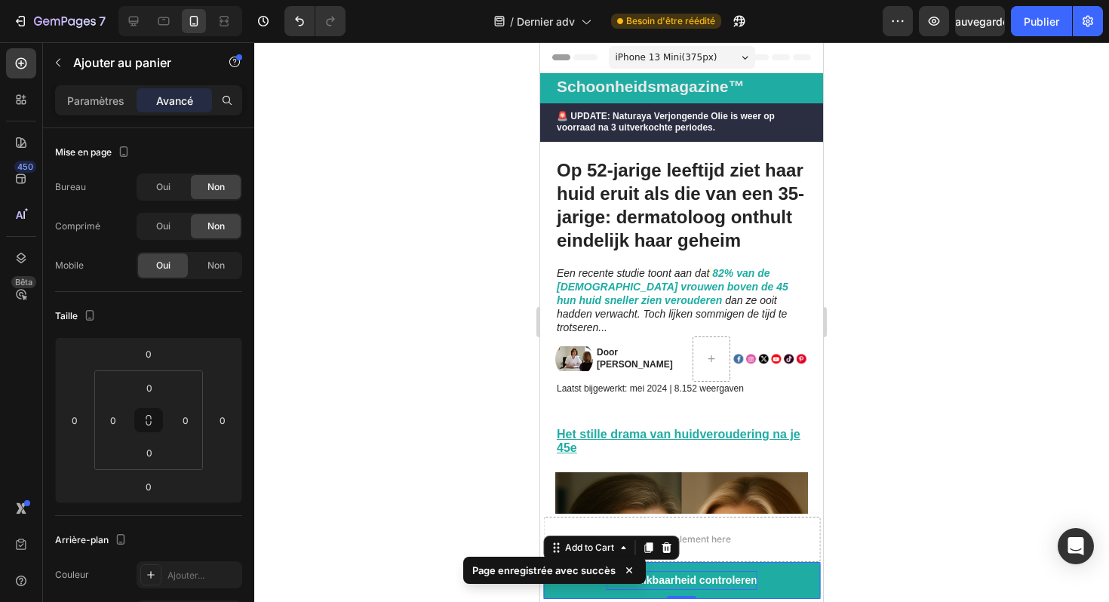
click at [939, 426] on div at bounding box center [681, 322] width 855 height 560
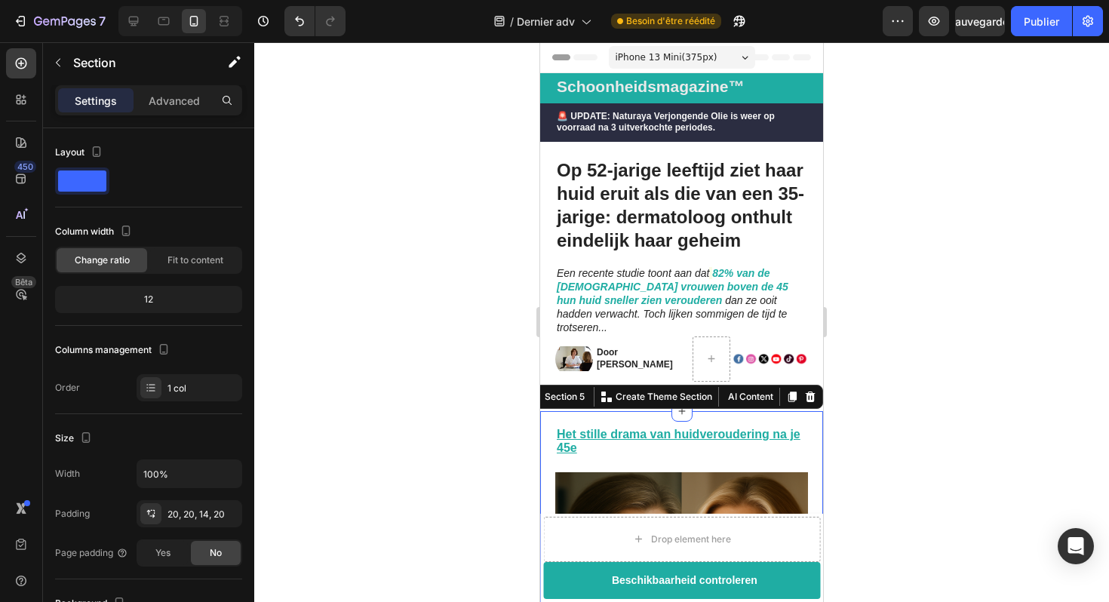
click at [673, 350] on p "Door [PERSON_NAME]" at bounding box center [643, 358] width 92 height 23
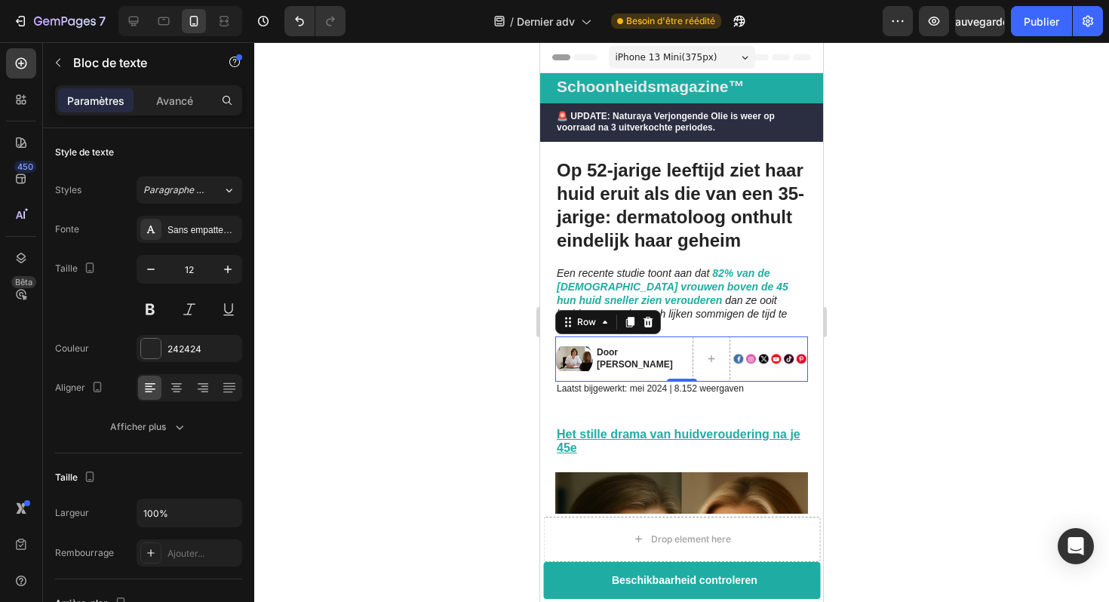
click at [672, 361] on div "Door Marlies van den Berg Text Block" at bounding box center [642, 359] width 95 height 45
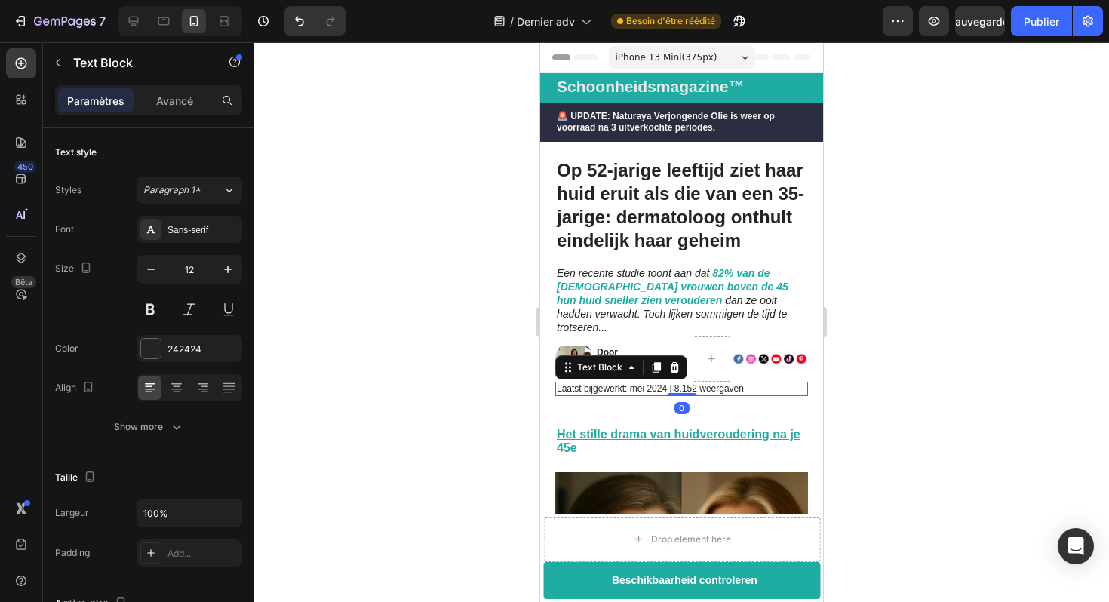
click at [662, 383] on p "Laatst bijgewerkt: mei 2024 | 8.152 weergaven" at bounding box center [682, 389] width 250 height 12
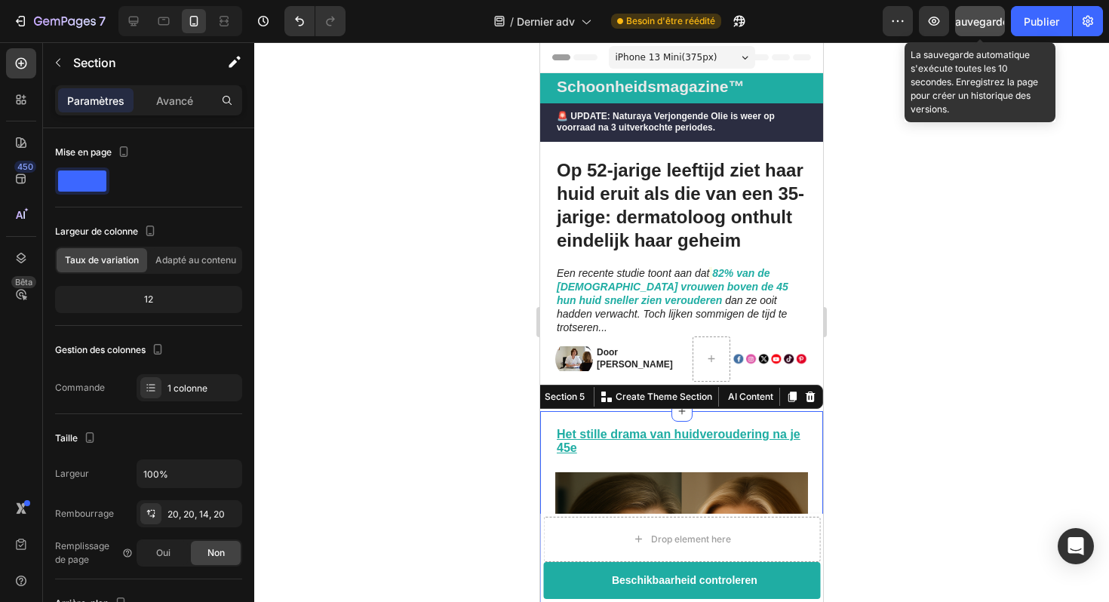
click at [991, 19] on font "Sauvegarder" at bounding box center [981, 21] width 64 height 13
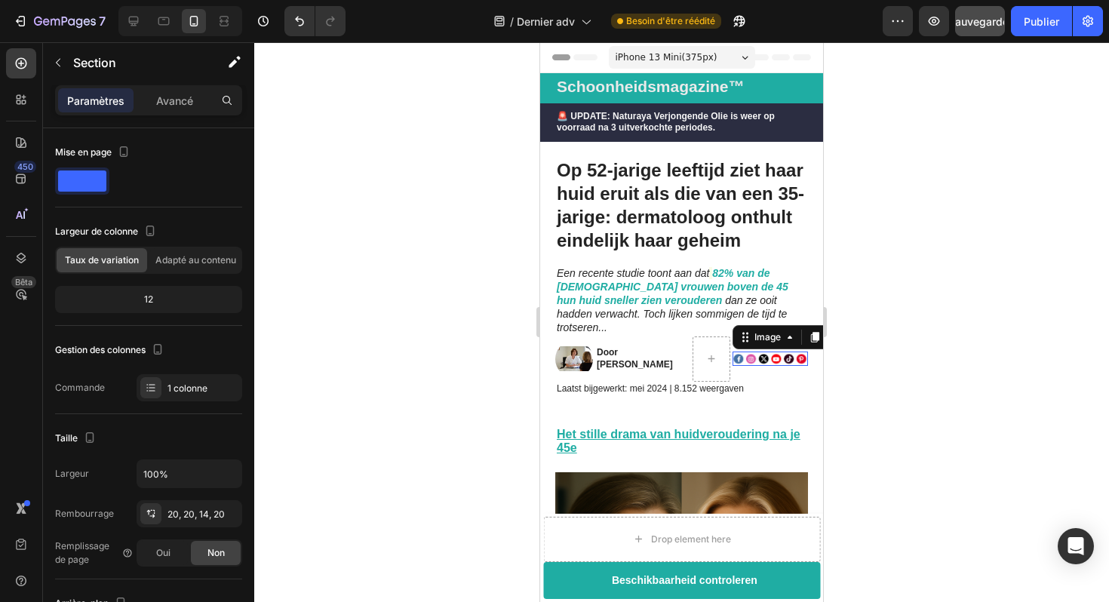
click at [758, 352] on img at bounding box center [770, 359] width 75 height 15
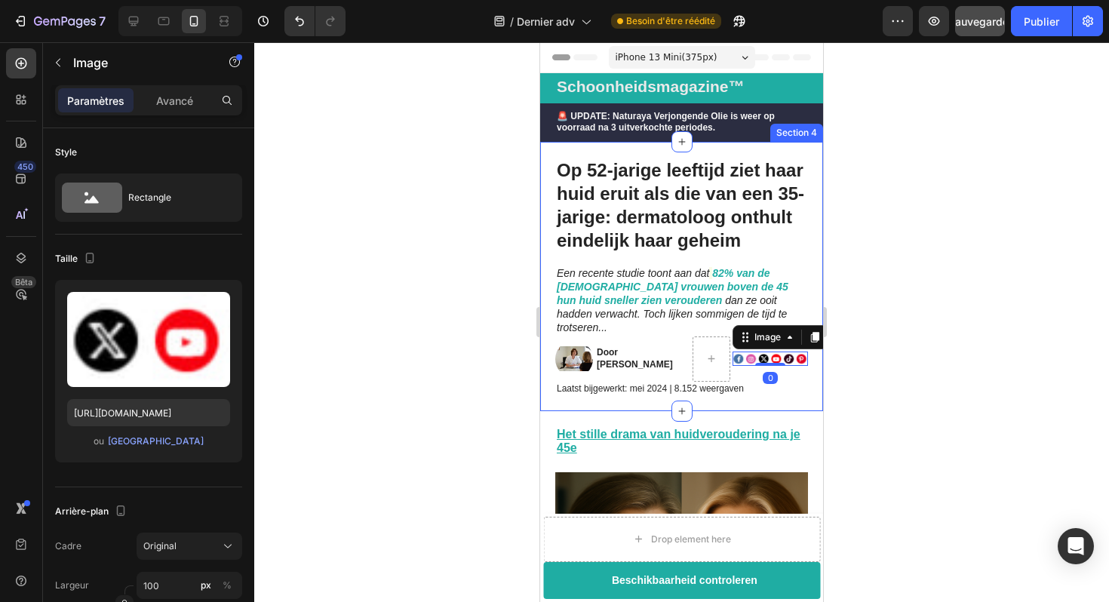
click at [864, 343] on div at bounding box center [681, 322] width 855 height 560
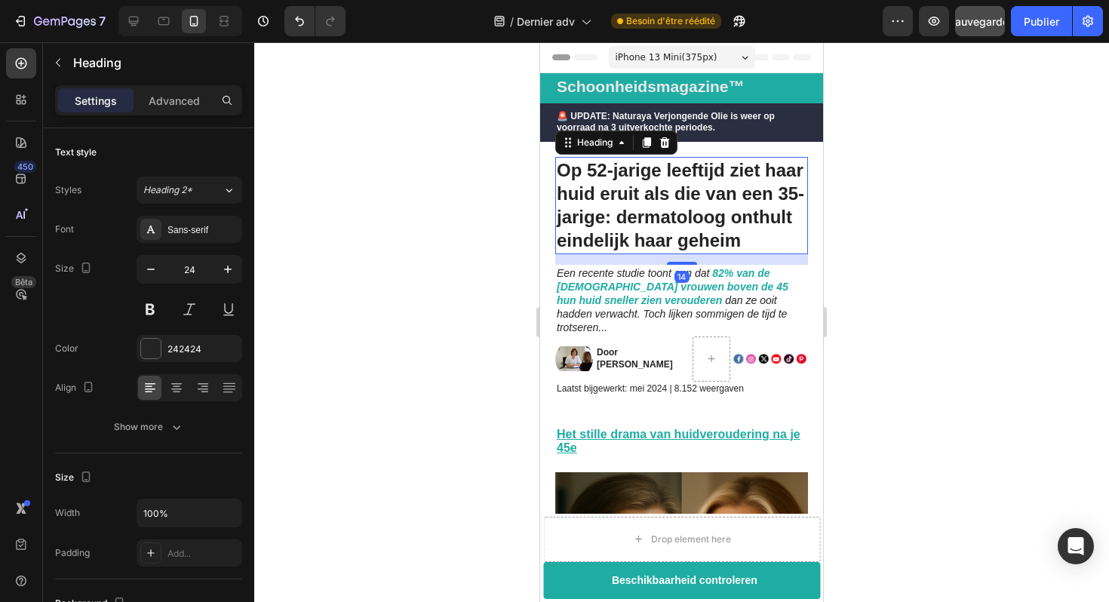
click at [739, 214] on h1 "Op 52-jarige leeftijd ziet haar huid eruit als die van een 35-jarige: dermatolo…" at bounding box center [681, 205] width 253 height 97
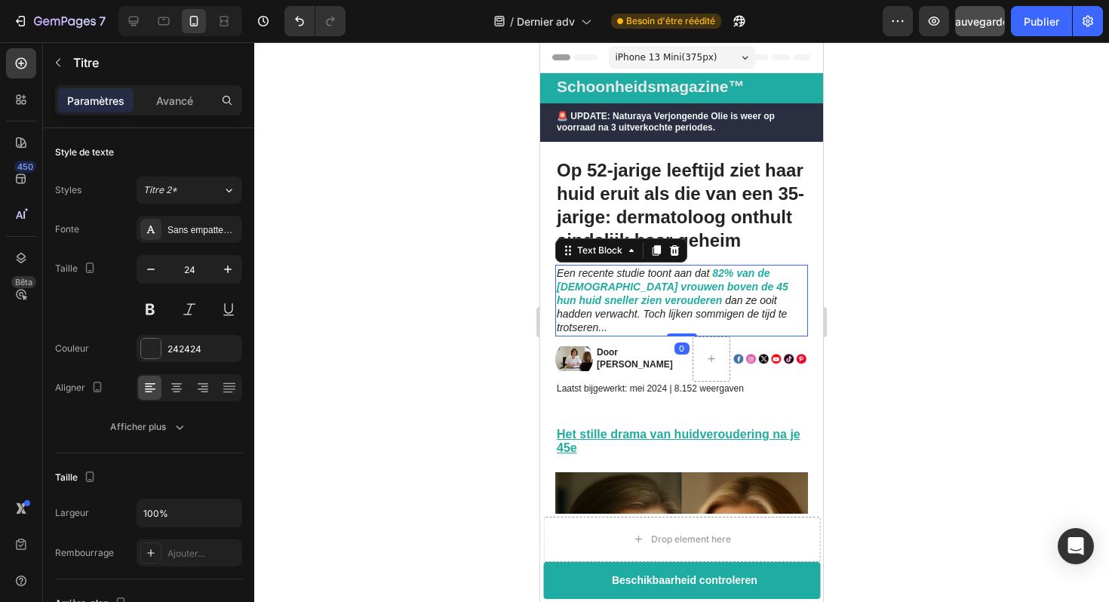
click at [745, 282] on strong "82% van de [DEMOGRAPHIC_DATA] vrouwen boven de 45 hun huid sneller zien veroude…" at bounding box center [673, 286] width 232 height 39
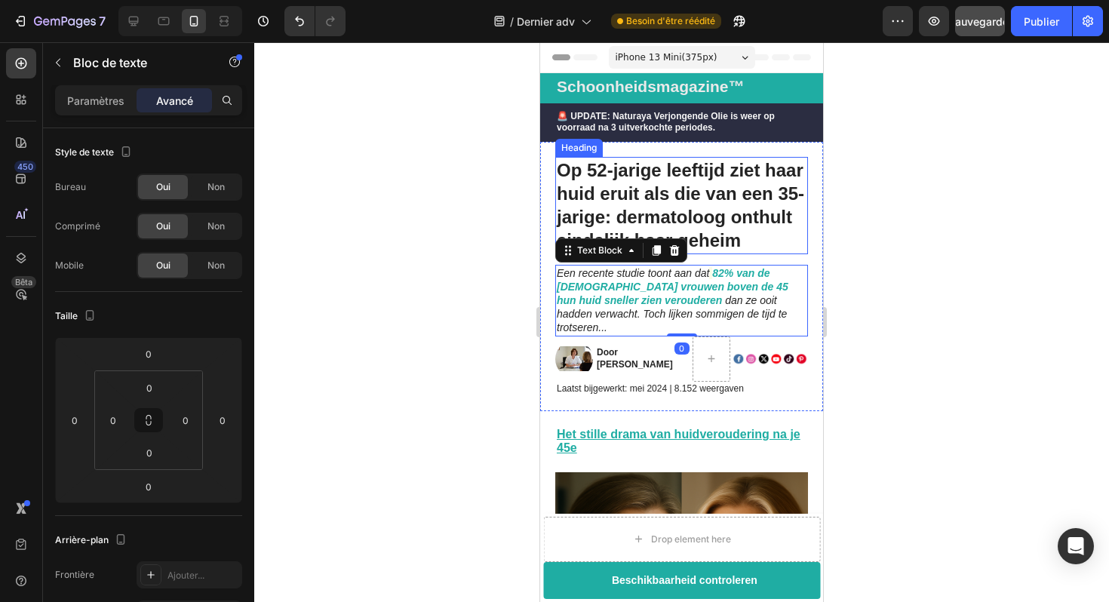
click at [750, 234] on h1 "Op 52-jarige leeftijd ziet haar huid eruit als die van een 35-jarige: dermatolo…" at bounding box center [681, 205] width 253 height 97
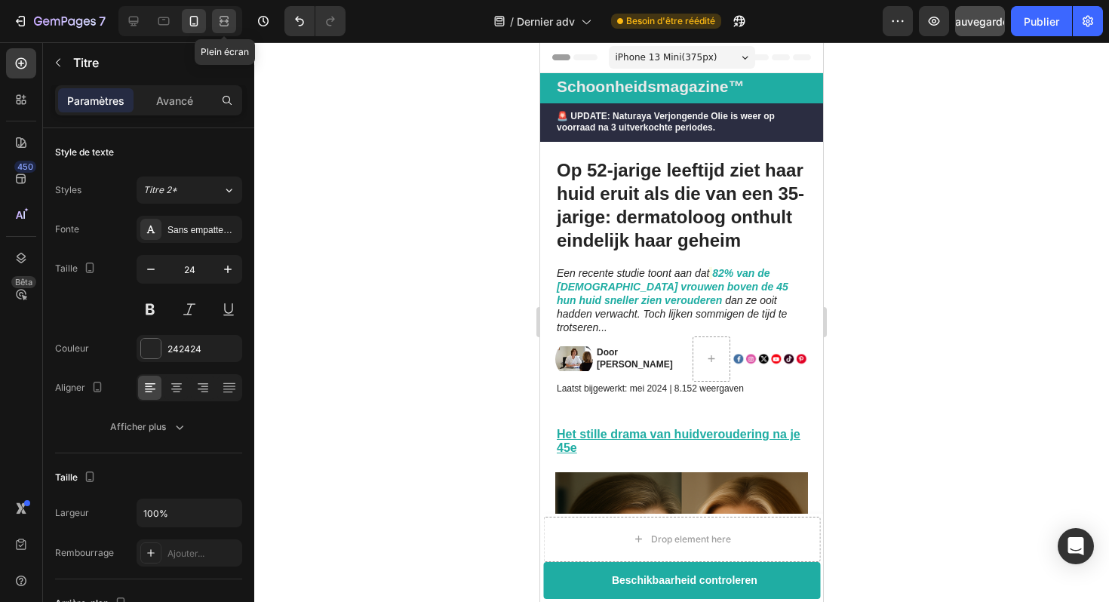
click at [221, 18] on icon at bounding box center [224, 21] width 15 height 15
type input "40"
type input "1200"
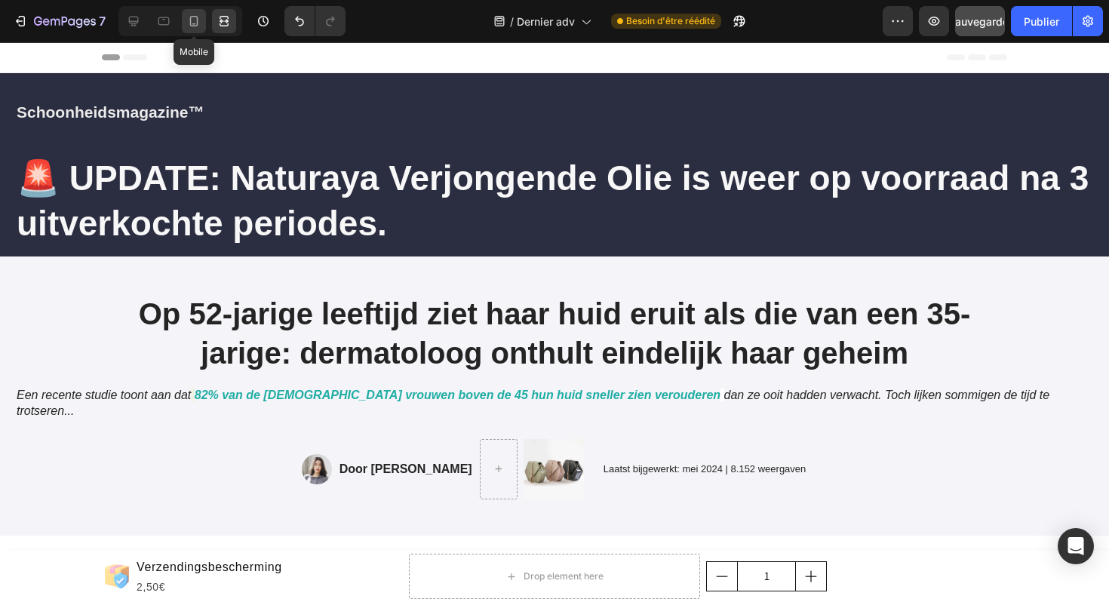
click at [187, 24] on icon at bounding box center [193, 21] width 15 height 15
type input "24"
type input "100%"
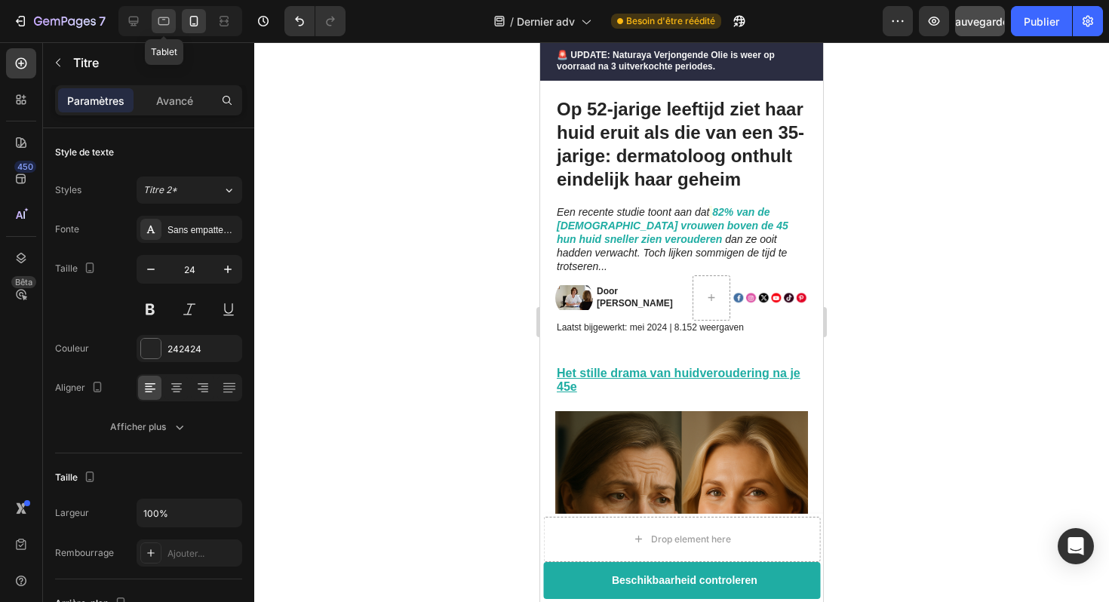
click at [171, 25] on icon at bounding box center [163, 21] width 15 height 15
type input "40"
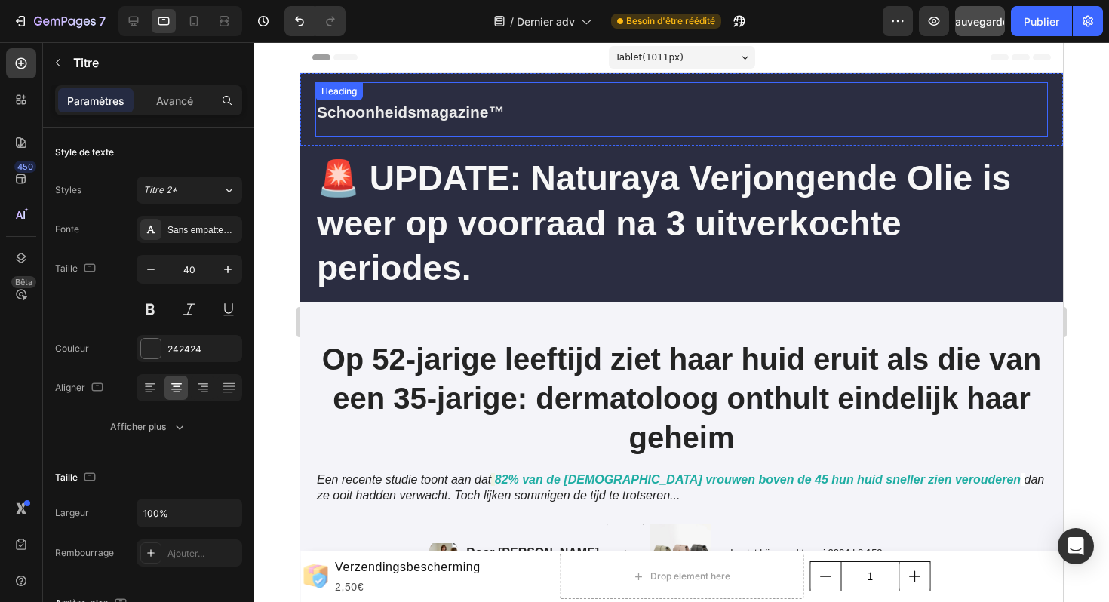
click at [655, 105] on h2 "Schoonheidsmagazine™" at bounding box center [681, 109] width 733 height 54
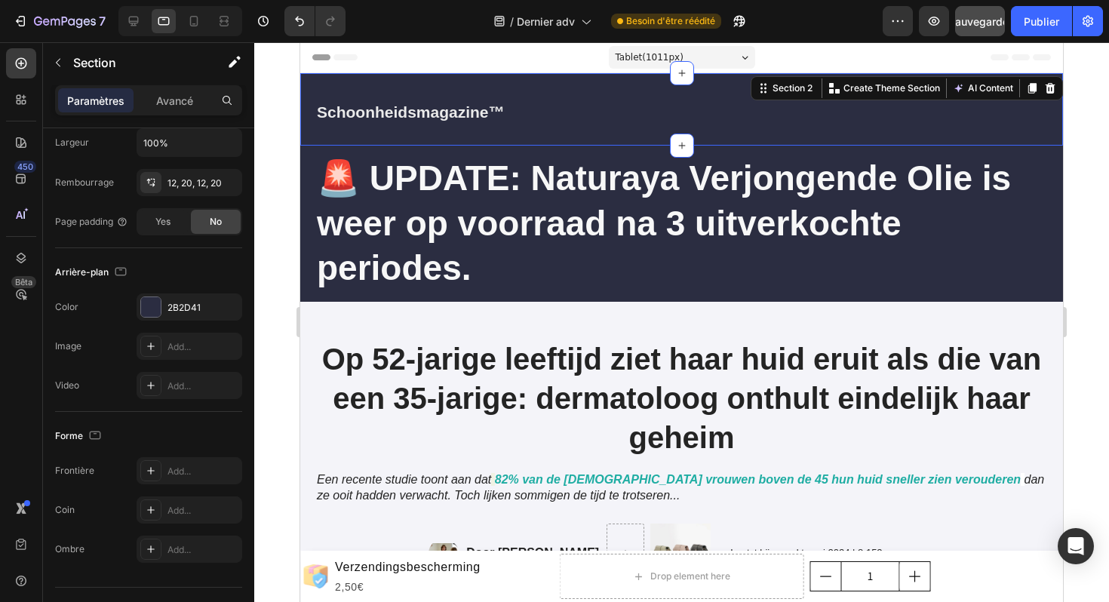
click at [1055, 114] on div "Schoonheidsmagazine™ Heading Section 2 You can create reusable sections Create …" at bounding box center [681, 109] width 763 height 72
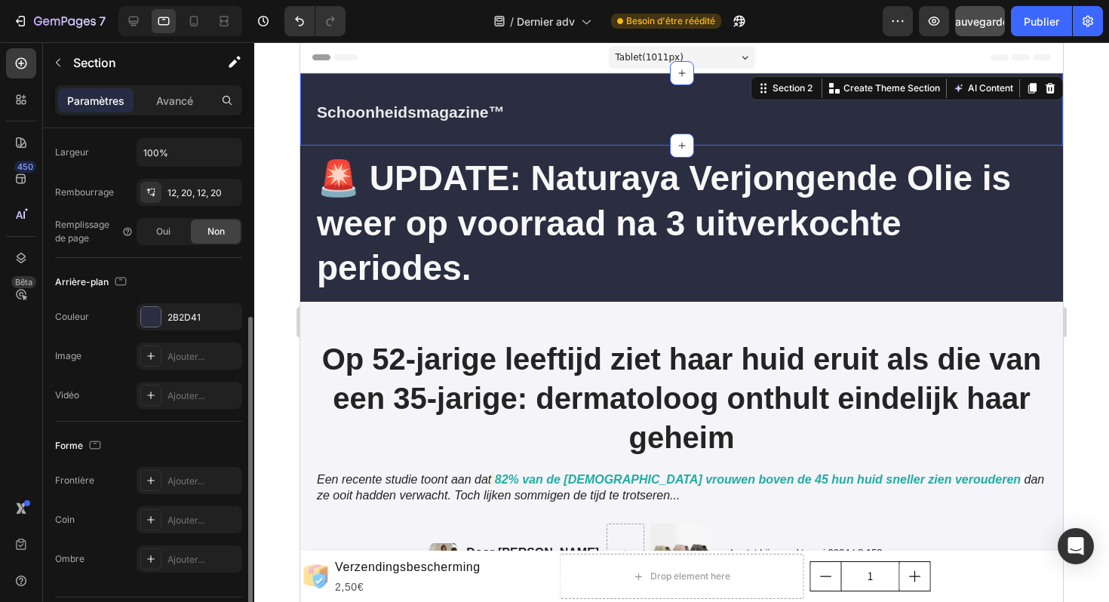
scroll to position [365, 0]
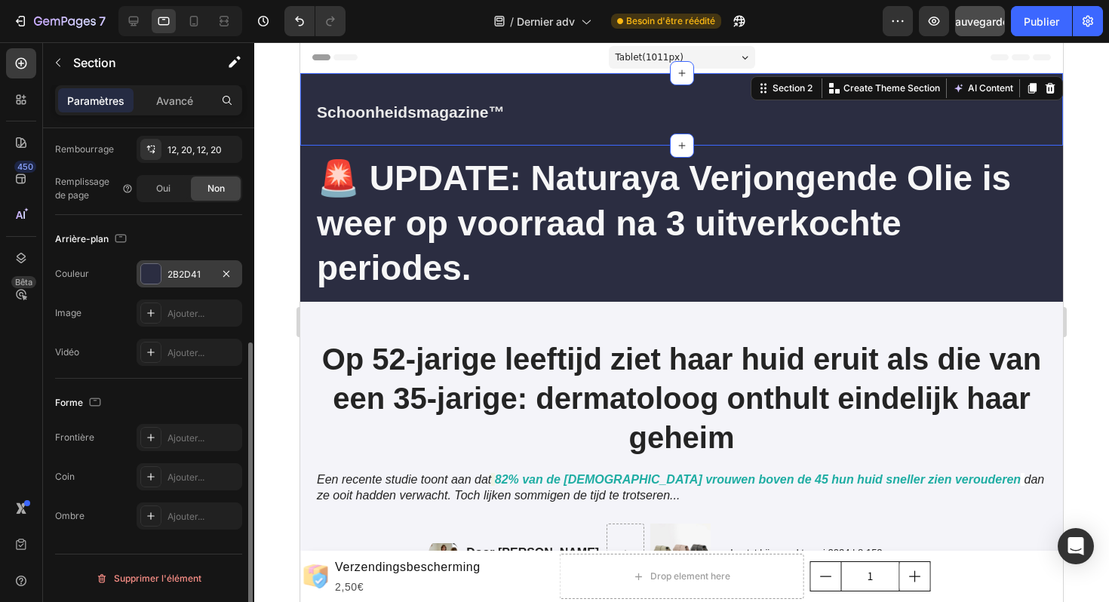
click at [201, 281] on div "2B2D41" at bounding box center [190, 275] width 44 height 14
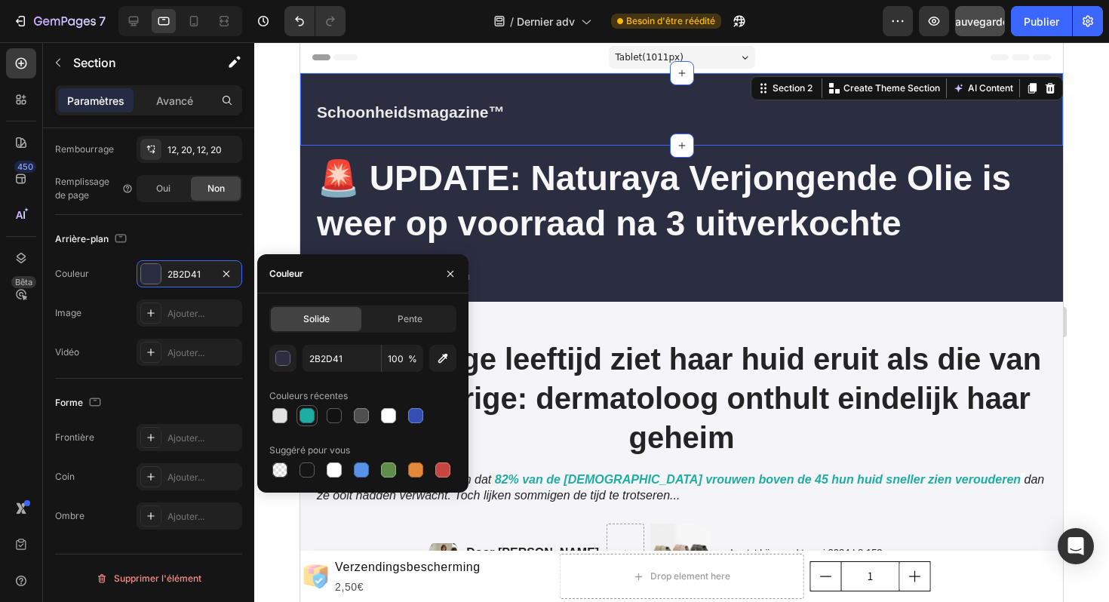
click at [309, 412] on div at bounding box center [307, 415] width 15 height 15
type input "1FADA3"
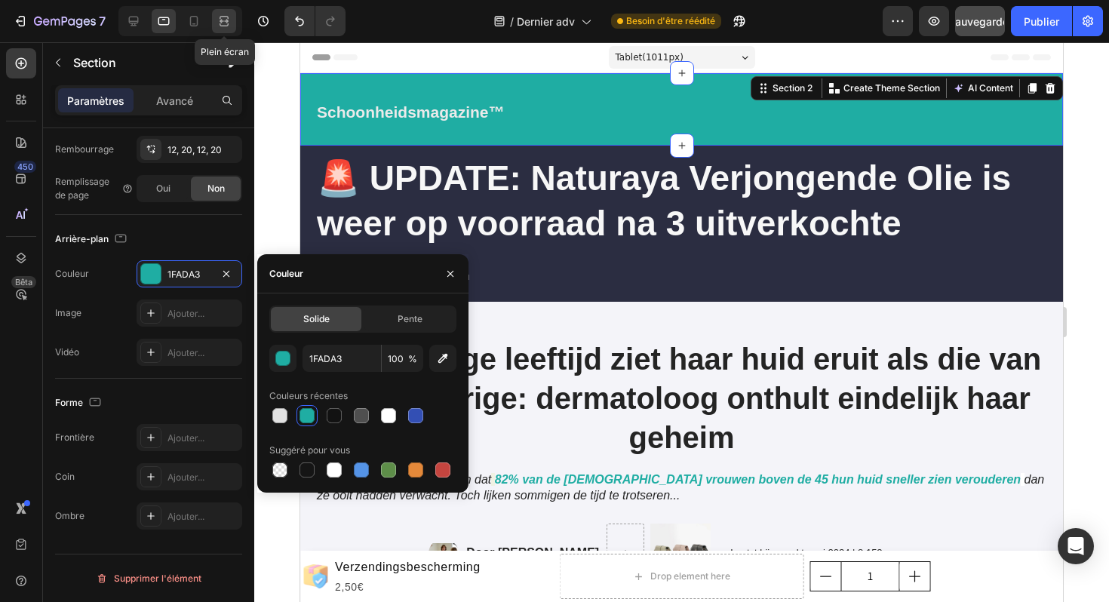
click at [226, 22] on icon at bounding box center [224, 21] width 15 height 15
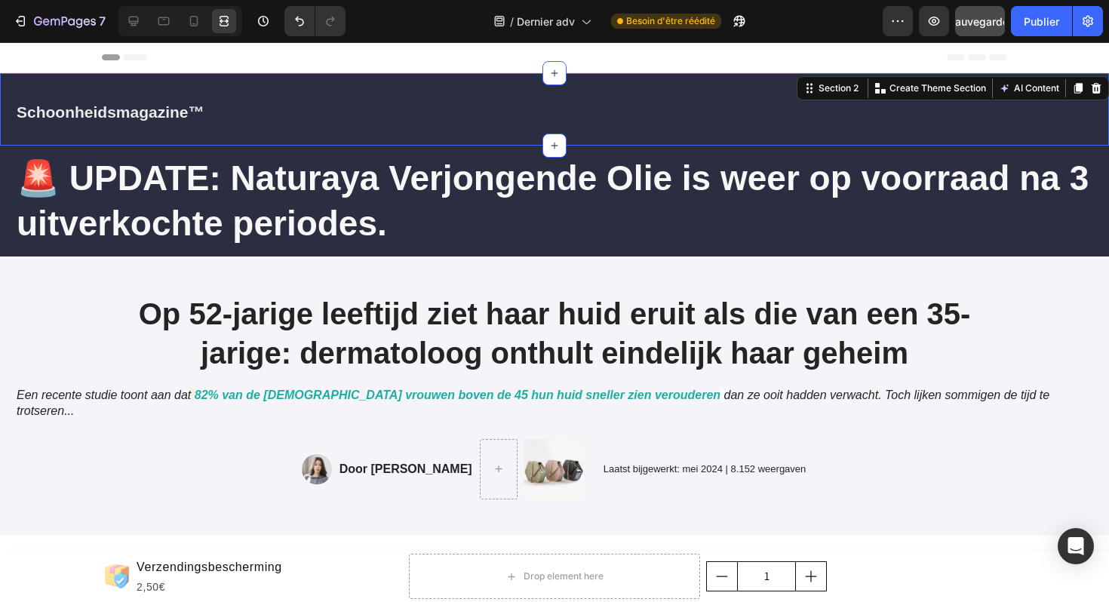
click at [226, 75] on div "Schoonheidsmagazine™ Heading Section 2 You can create reusable sections Create …" at bounding box center [554, 109] width 1109 height 72
click at [1107, 133] on div "Schoonheidsmagazine™ Heading Section 2 You can create reusable sections Create …" at bounding box center [554, 109] width 1109 height 72
click at [1107, 134] on div "Schoonheidsmagazine™ Heading Section 2 You can create reusable sections Create …" at bounding box center [554, 109] width 1109 height 72
click at [269, 578] on div "2,50€" at bounding box center [209, 587] width 149 height 19
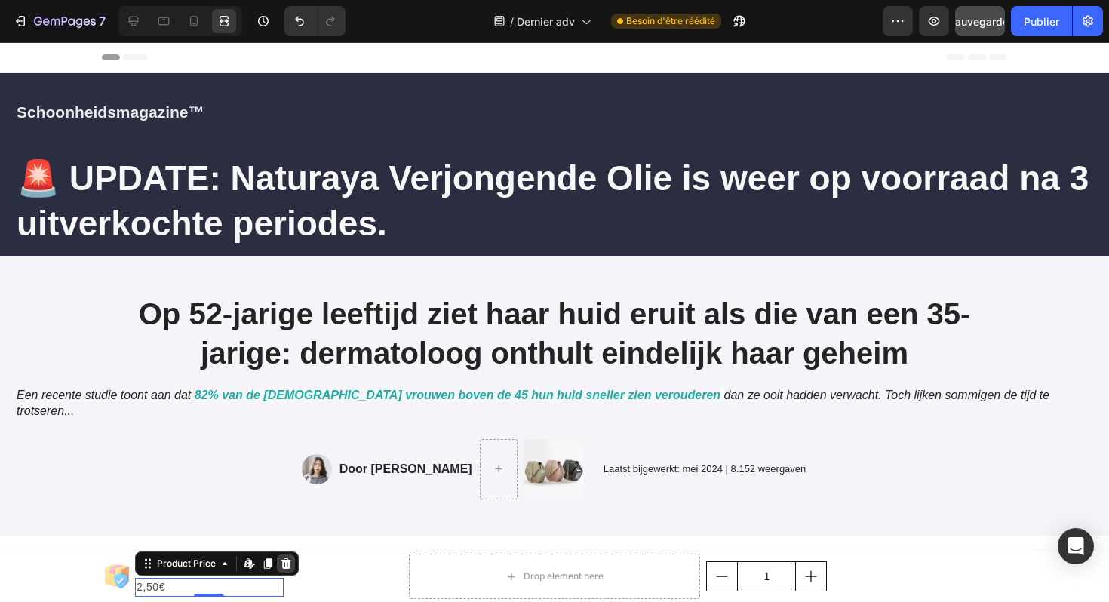
click at [285, 567] on icon at bounding box center [286, 563] width 10 height 11
click at [243, 579] on h1 "Verzendingsbescherming" at bounding box center [209, 576] width 149 height 21
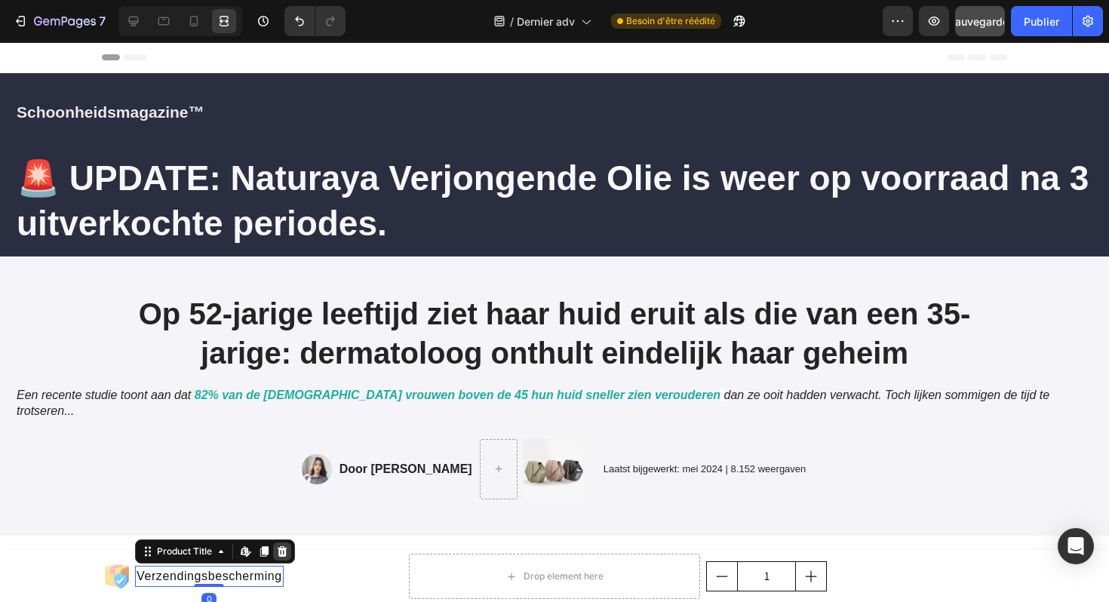
click at [281, 552] on icon at bounding box center [283, 551] width 10 height 11
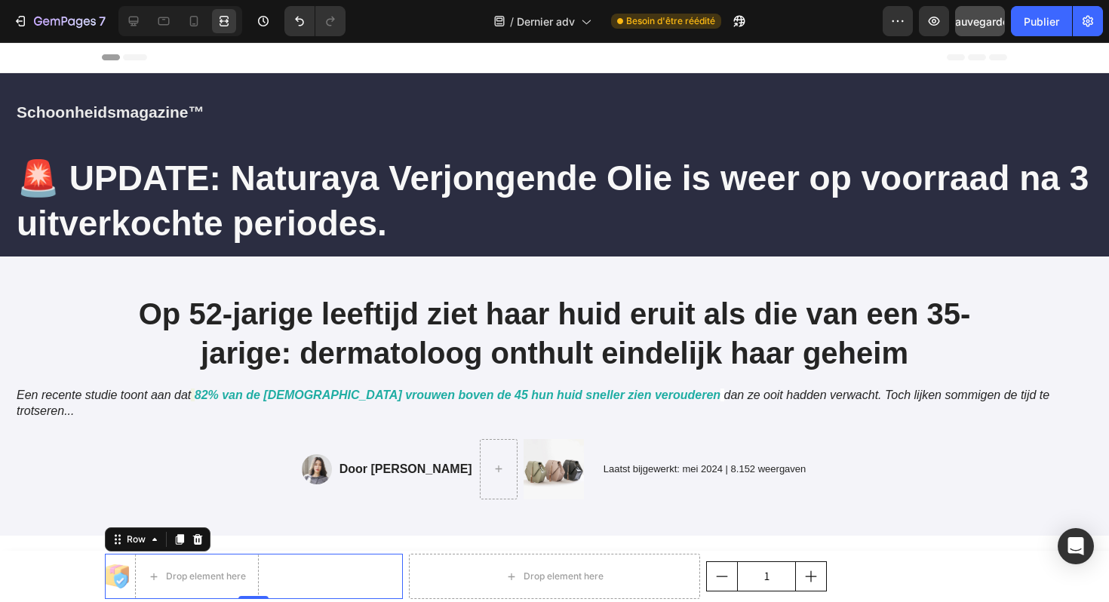
click at [280, 557] on div "Product Images Drop element here Row 0" at bounding box center [254, 576] width 298 height 45
click at [197, 540] on icon at bounding box center [198, 539] width 10 height 11
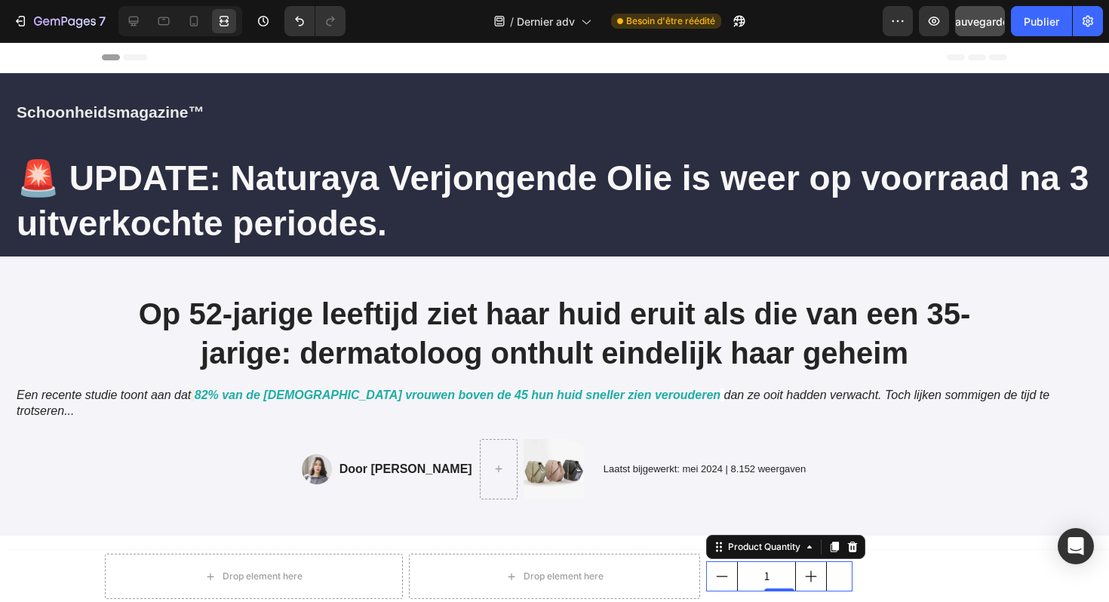
click at [786, 571] on input "1" at bounding box center [766, 576] width 59 height 29
click at [849, 548] on icon at bounding box center [853, 547] width 12 height 12
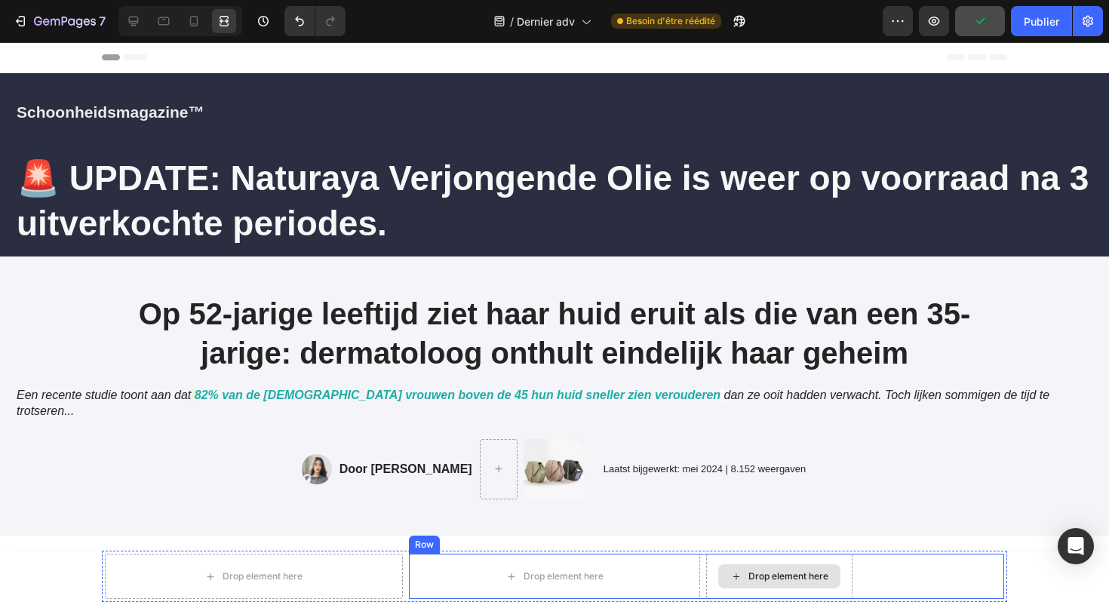
click at [793, 580] on div "Drop element here" at bounding box center [789, 577] width 80 height 12
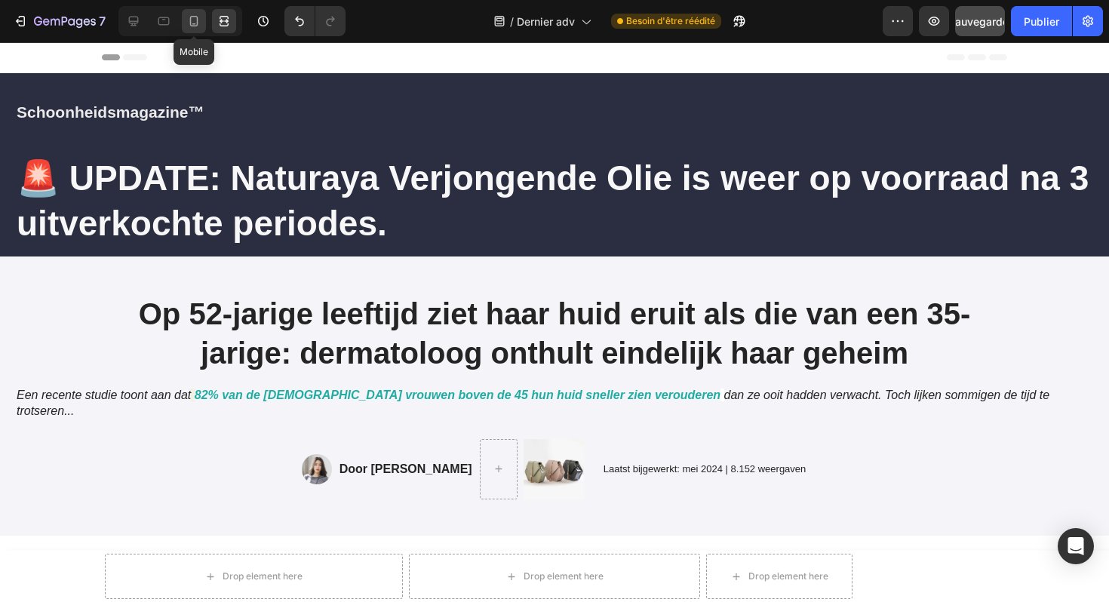
click at [194, 25] on icon at bounding box center [193, 21] width 15 height 15
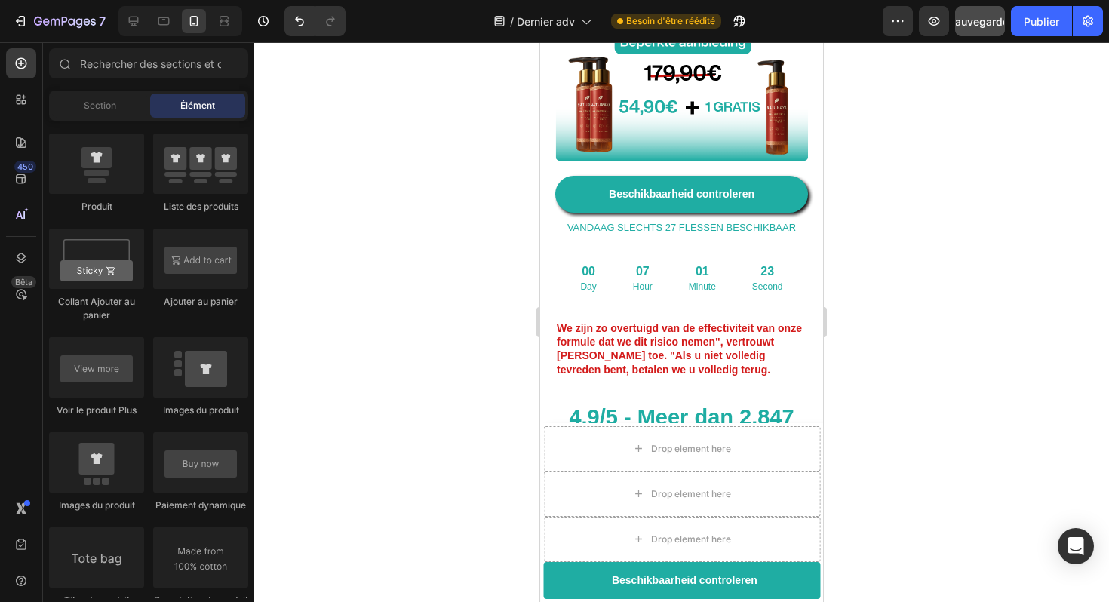
scroll to position [5662, 0]
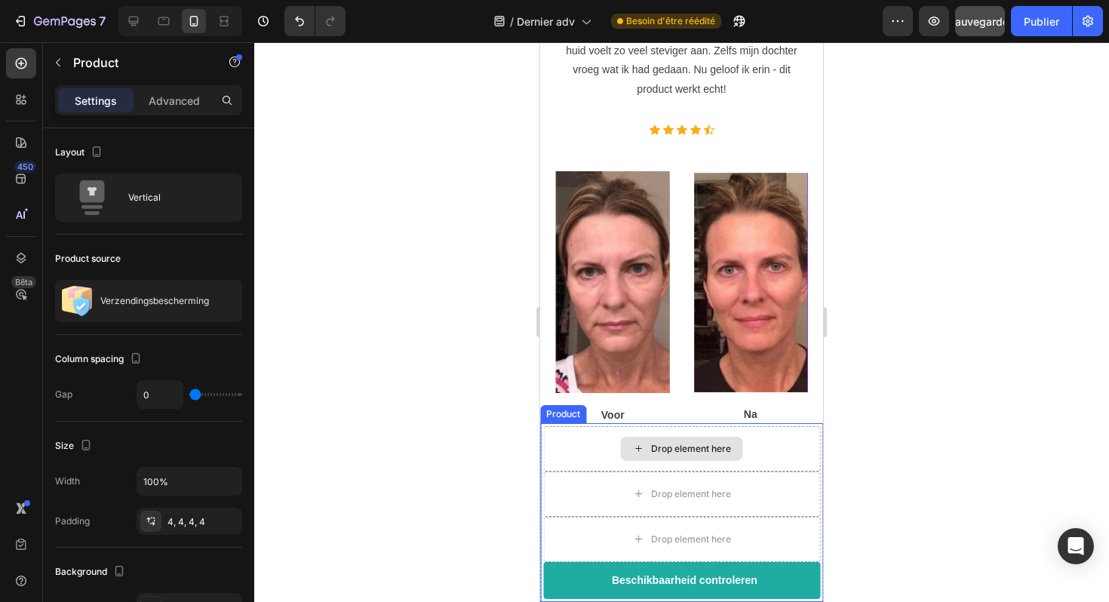
click at [768, 444] on div "Drop element here" at bounding box center [681, 448] width 277 height 45
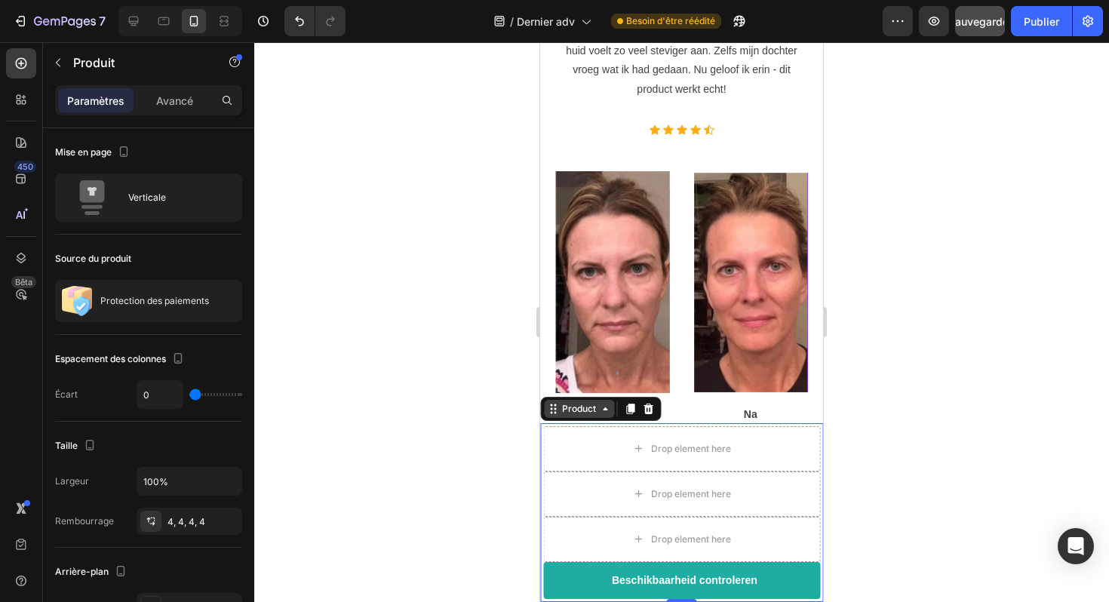
click at [589, 409] on div "Product" at bounding box center [579, 409] width 40 height 14
click at [590, 410] on div "Product" at bounding box center [579, 409] width 40 height 14
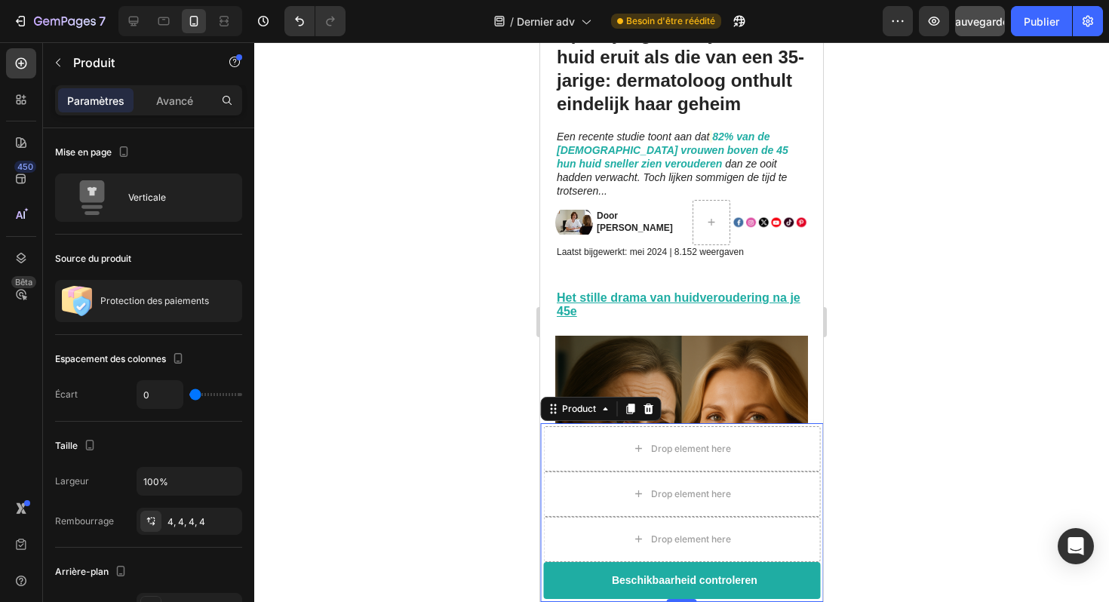
scroll to position [0, 0]
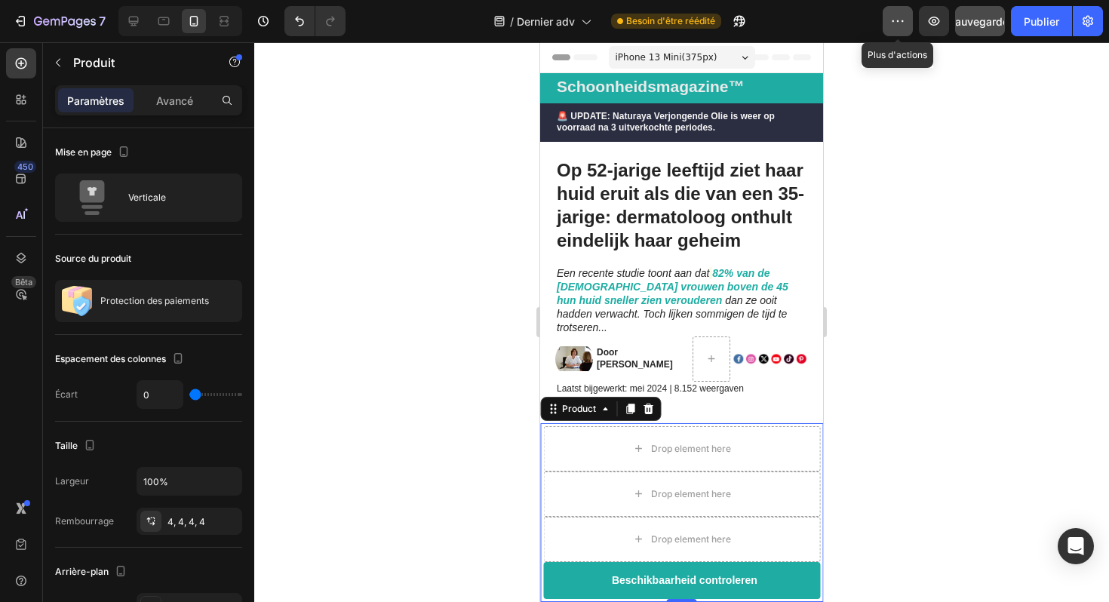
click at [893, 23] on icon "button" at bounding box center [898, 21] width 15 height 15
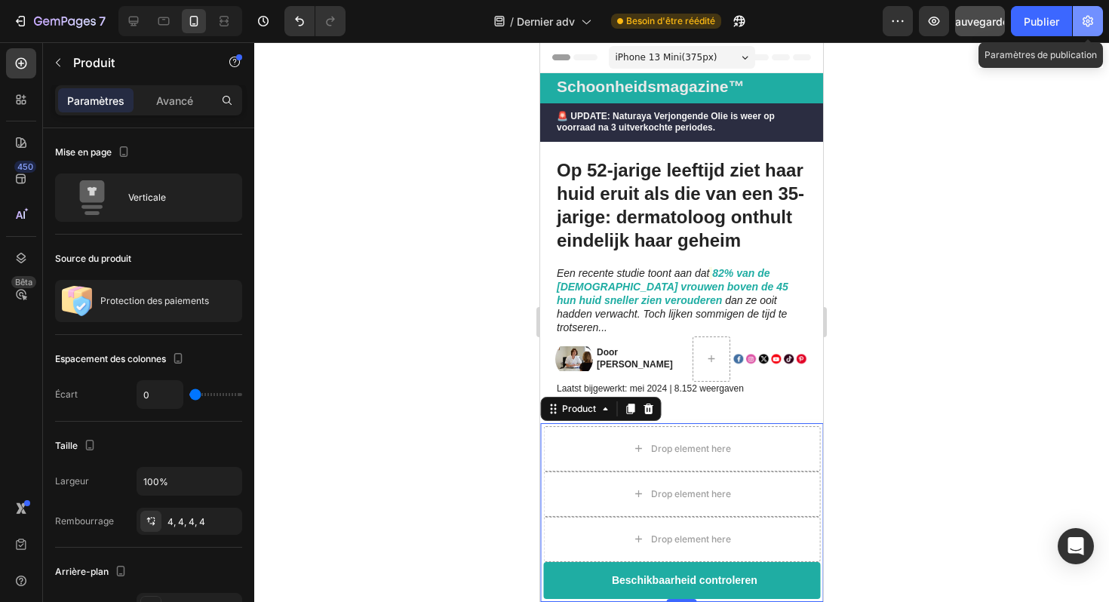
click at [1085, 20] on icon "button" at bounding box center [1088, 21] width 15 height 15
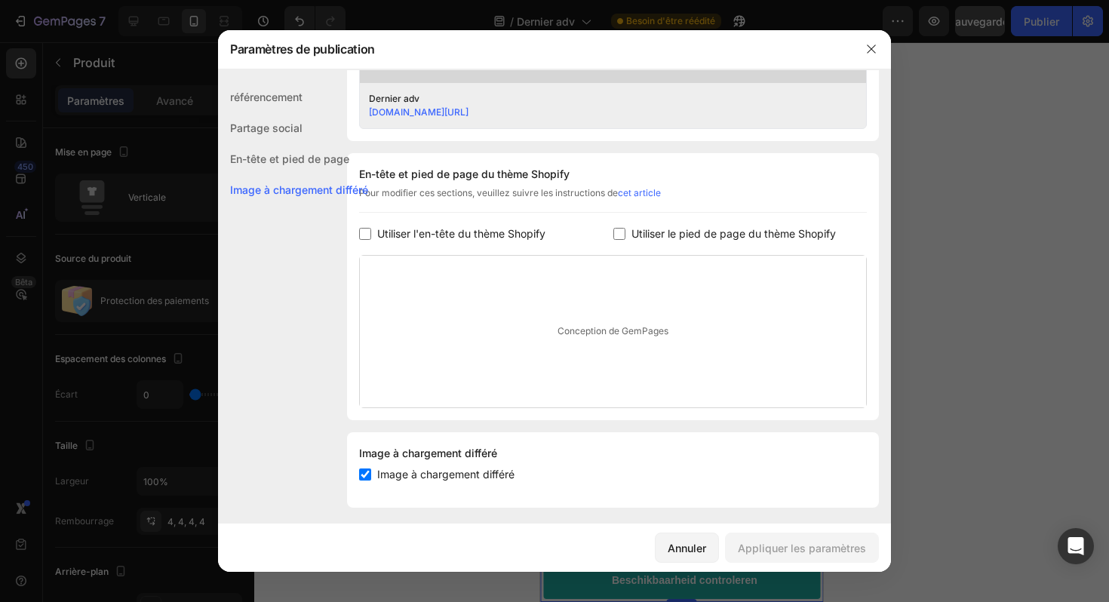
scroll to position [647, 0]
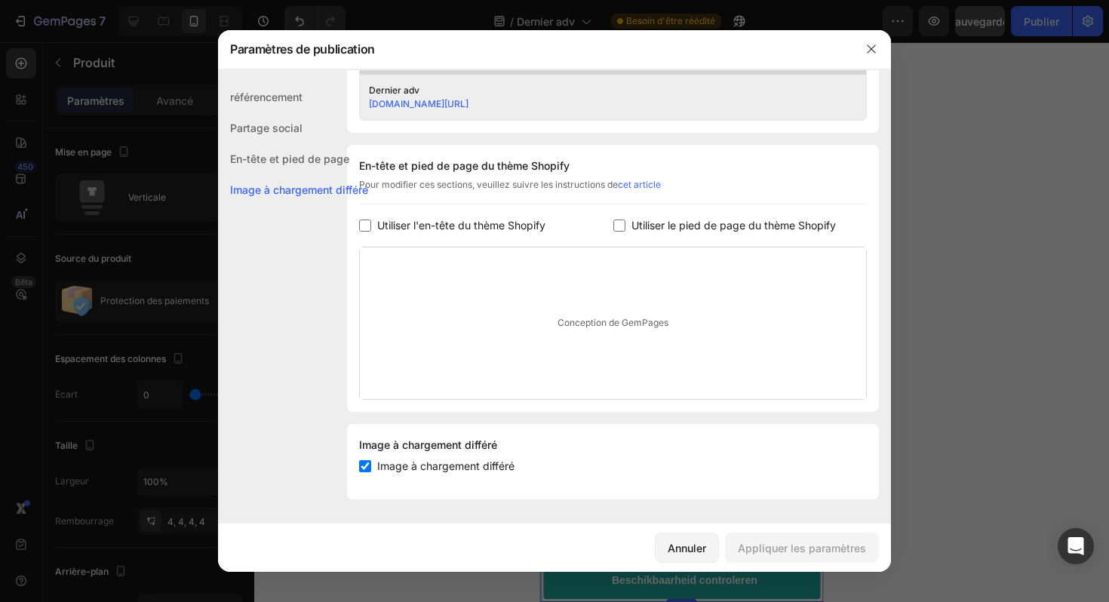
click at [442, 227] on font "Utiliser l'en-tête du thème Shopify" at bounding box center [461, 225] width 168 height 13
checkbox input "true"
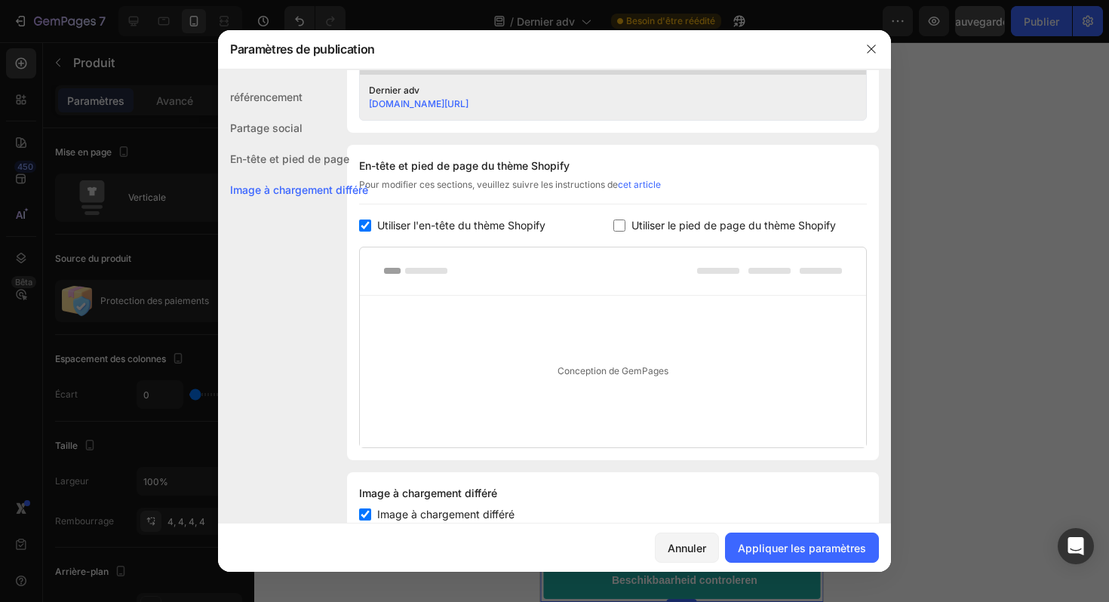
click at [708, 231] on font "Utiliser le pied de page du thème Shopify" at bounding box center [734, 225] width 205 height 13
checkbox input "true"
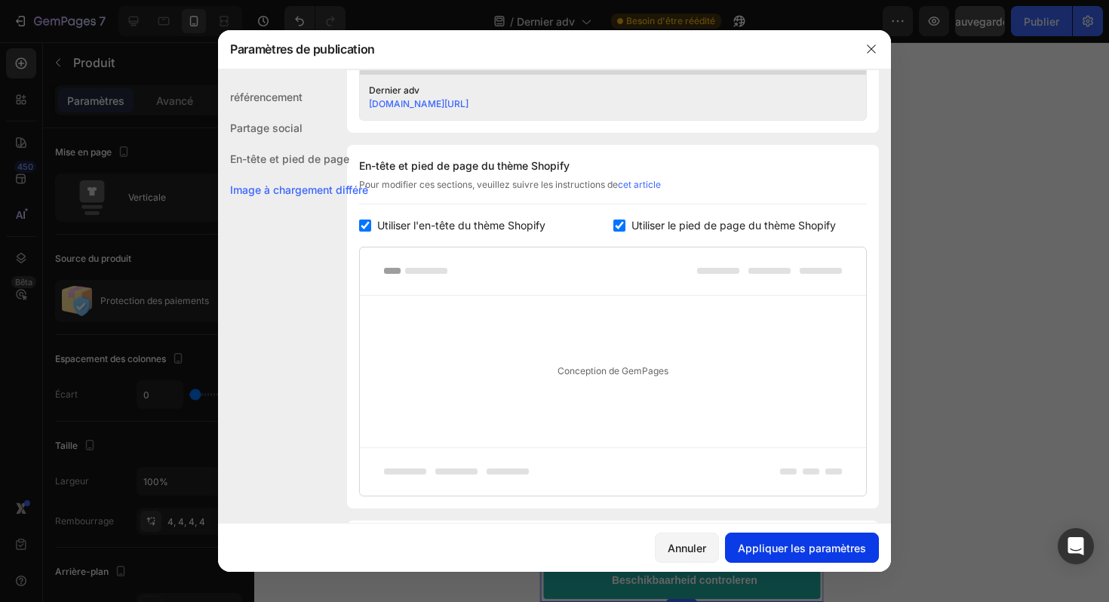
click at [764, 547] on font "Appliquer les paramètres" at bounding box center [802, 548] width 128 height 13
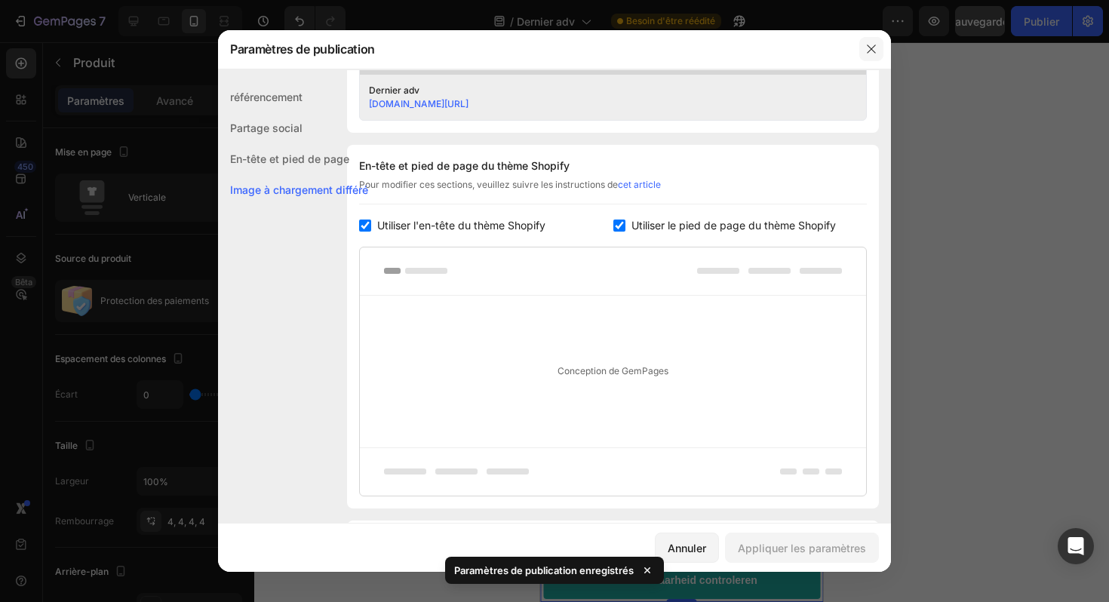
click at [874, 46] on icon "button" at bounding box center [871, 49] width 8 height 8
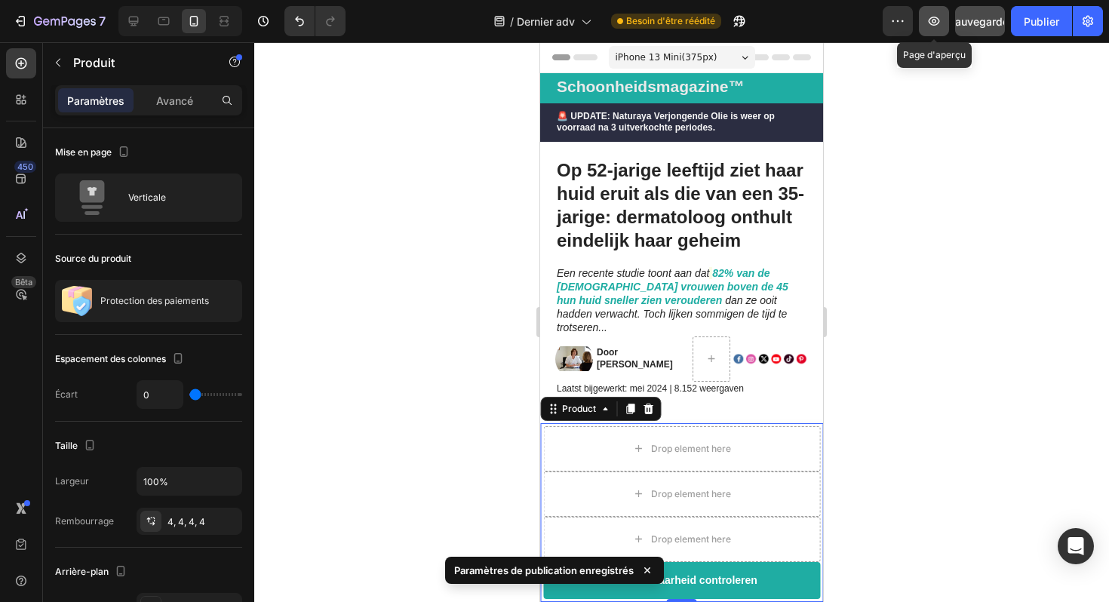
click at [942, 26] on button "button" at bounding box center [934, 21] width 30 height 30
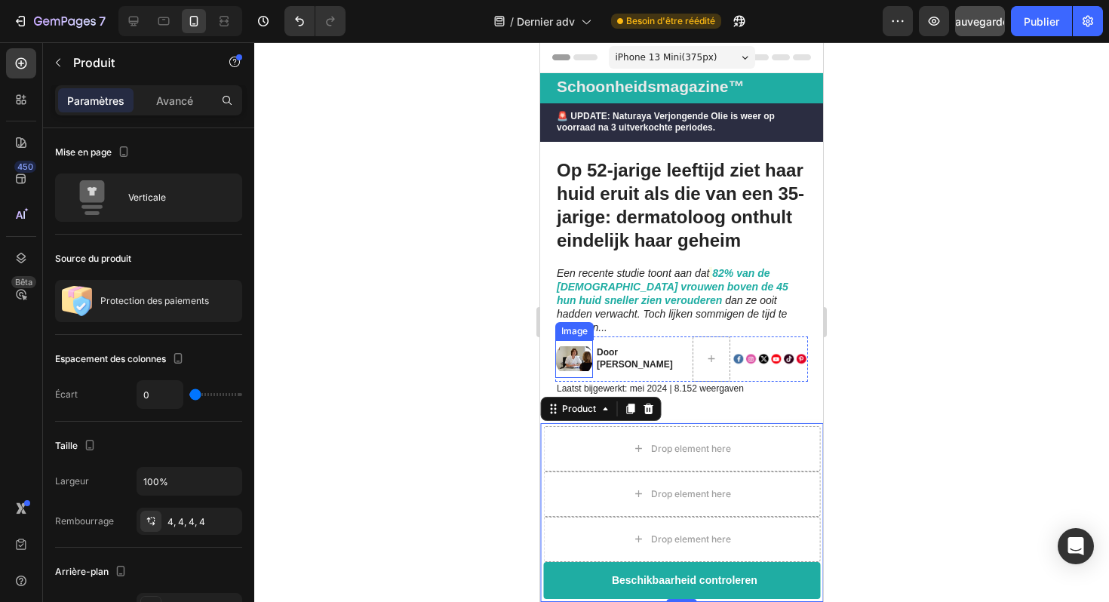
click at [580, 343] on img at bounding box center [574, 359] width 38 height 38
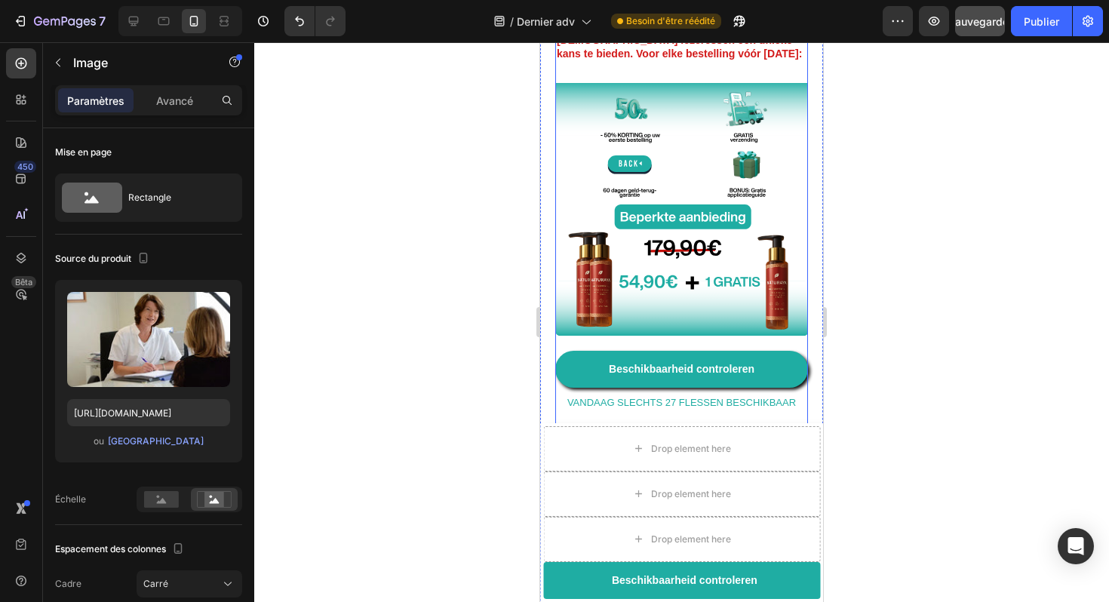
scroll to position [4783, 0]
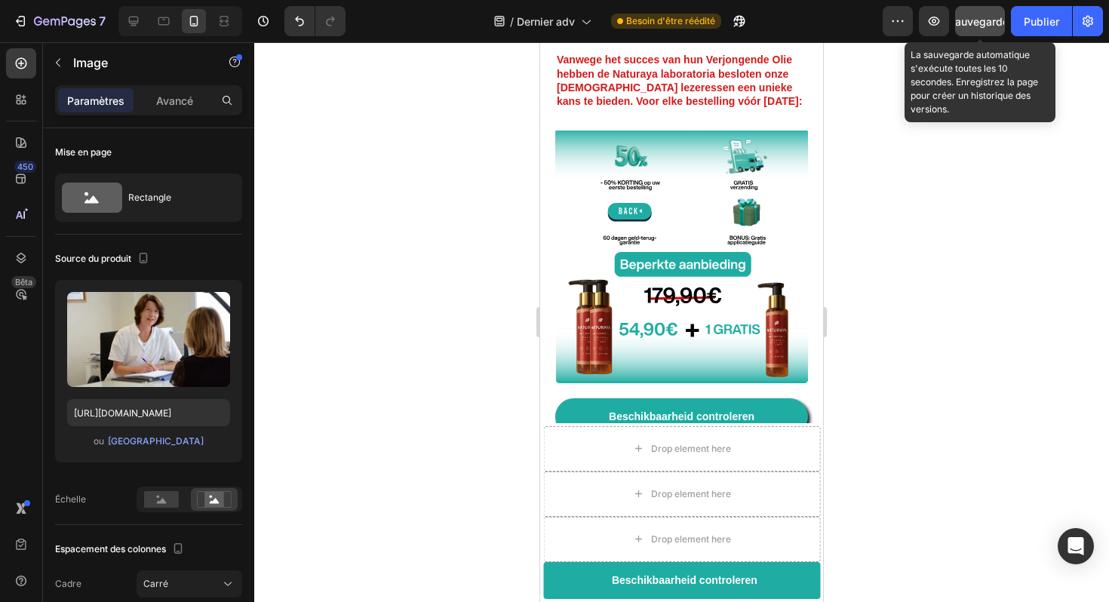
click at [989, 30] on button "Sauvegarder" at bounding box center [980, 21] width 50 height 30
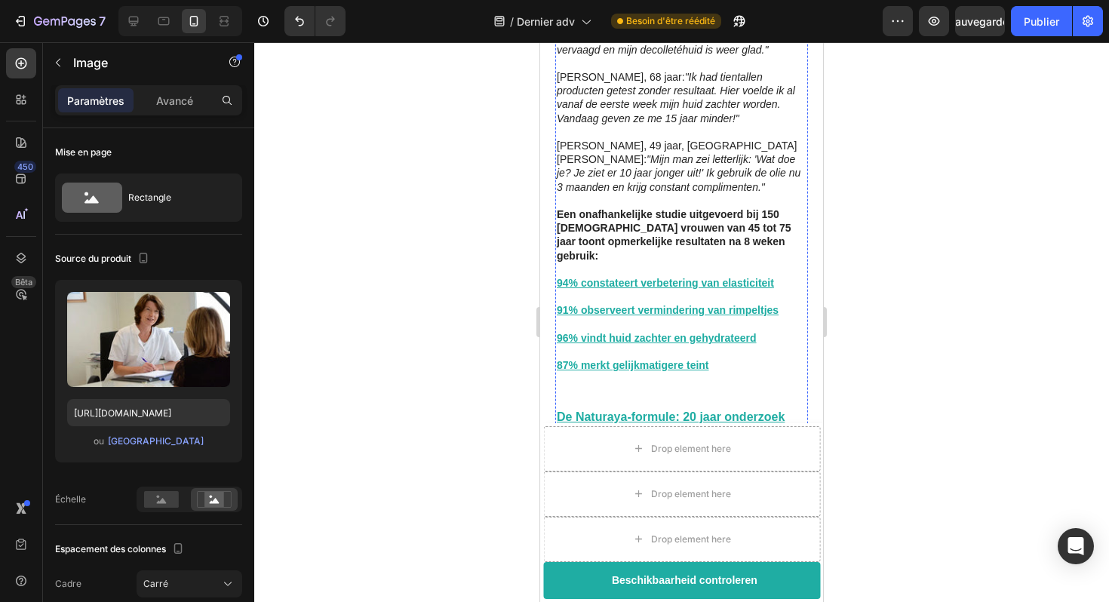
scroll to position [2603, 0]
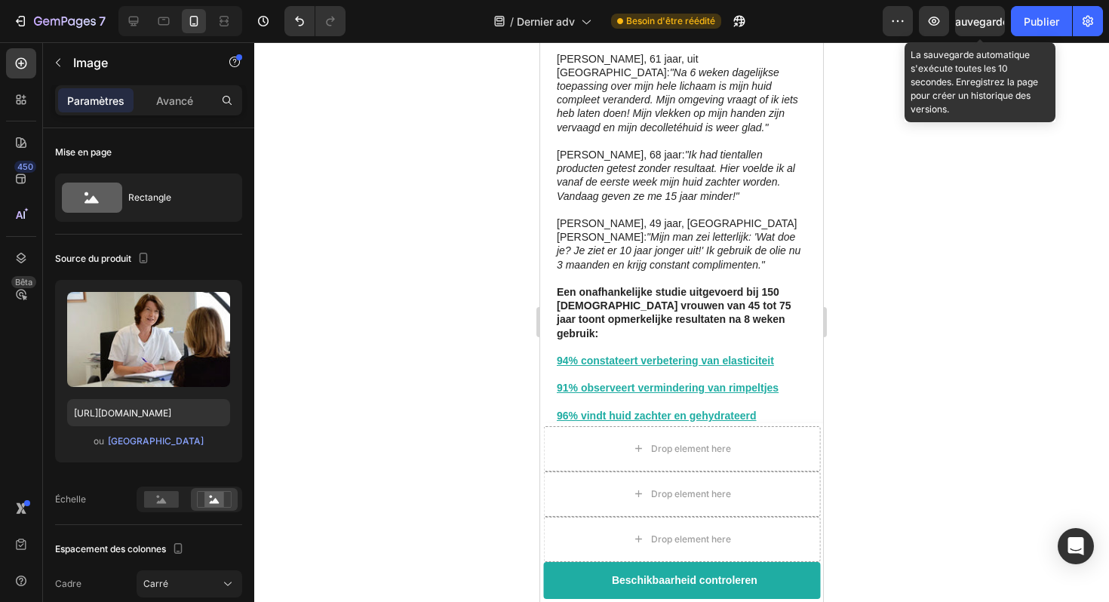
click at [965, 18] on font "Sauvegarder" at bounding box center [981, 21] width 64 height 13
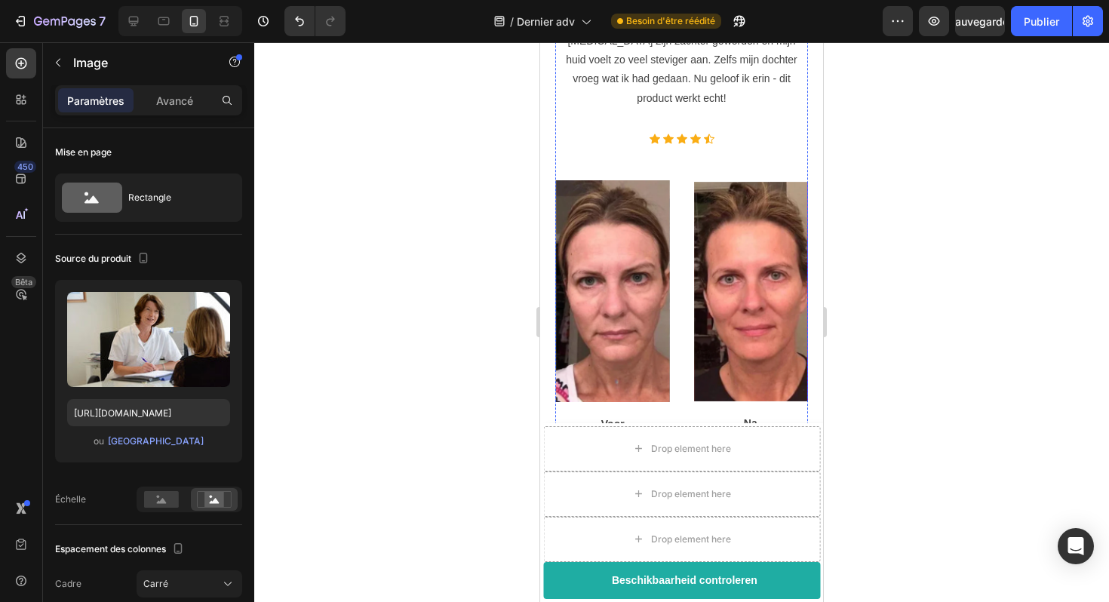
scroll to position [5674, 0]
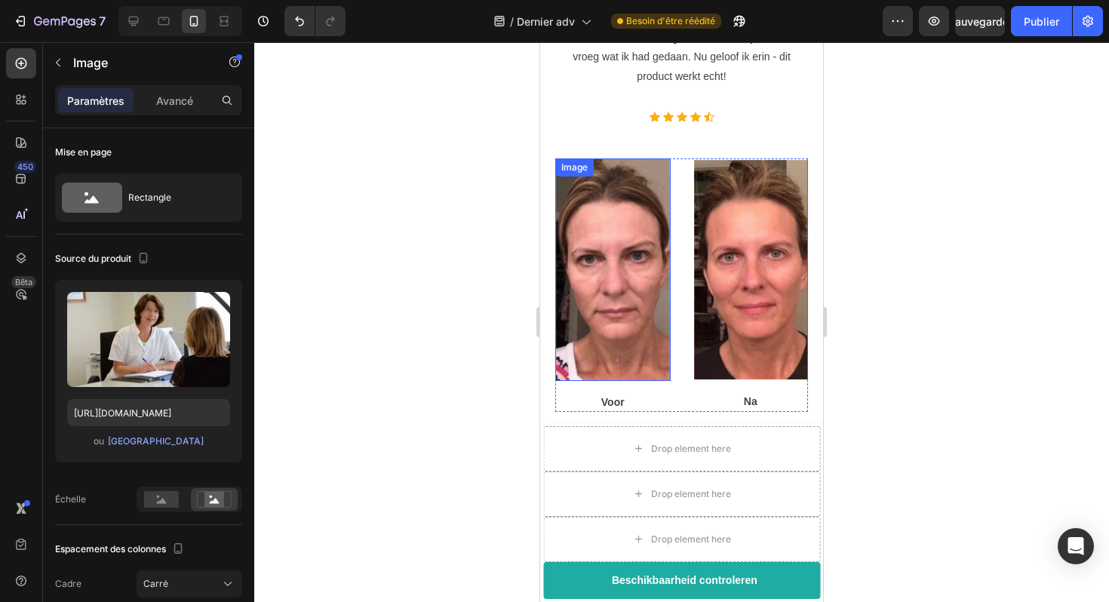
click at [635, 158] on img at bounding box center [612, 269] width 115 height 223
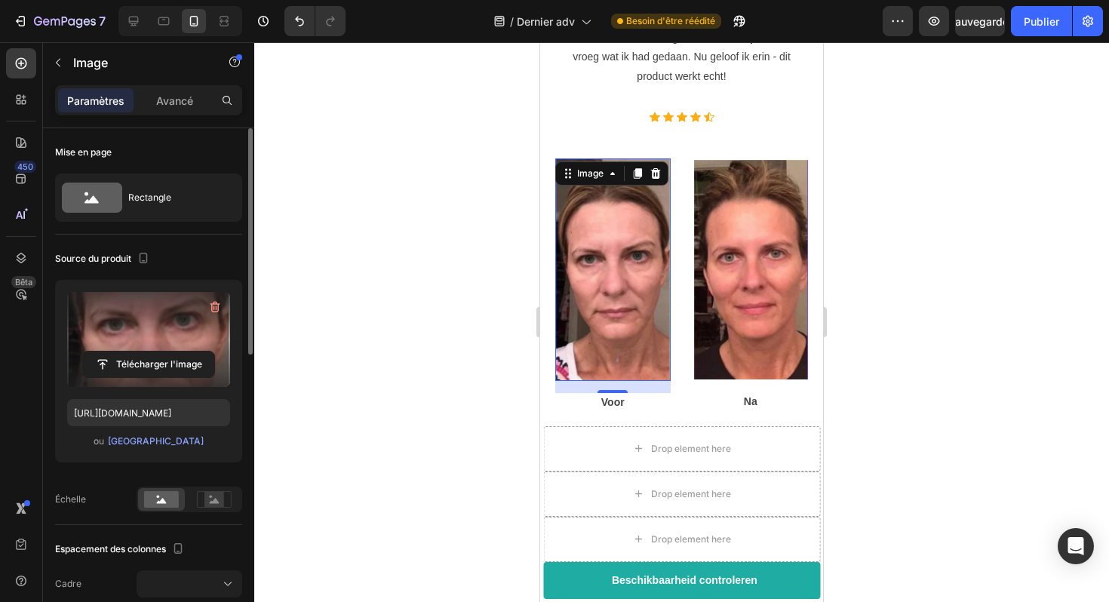
click at [152, 328] on label at bounding box center [148, 339] width 163 height 95
click at [152, 352] on input "file" at bounding box center [148, 365] width 131 height 26
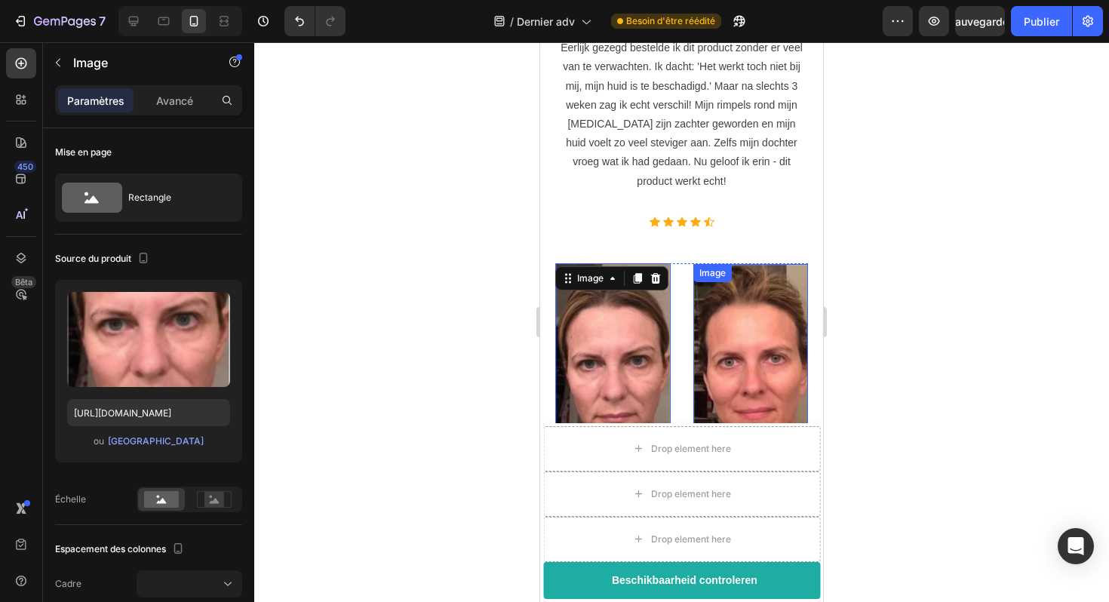
scroll to position [5576, 0]
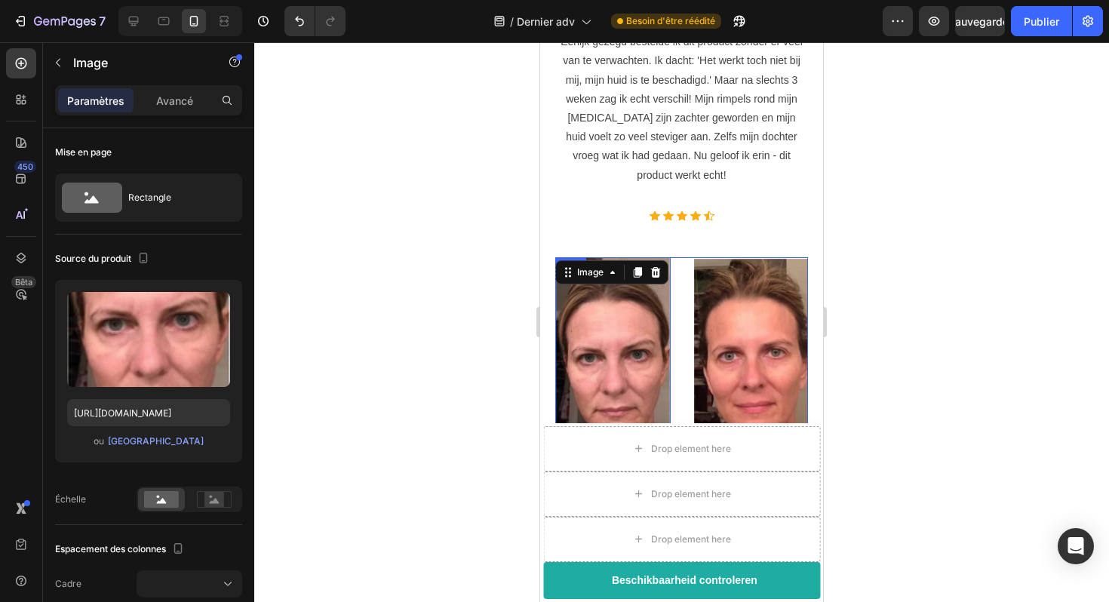
click at [681, 257] on div "Image 16 Voor Text block Image Na Text block Row" at bounding box center [681, 384] width 253 height 254
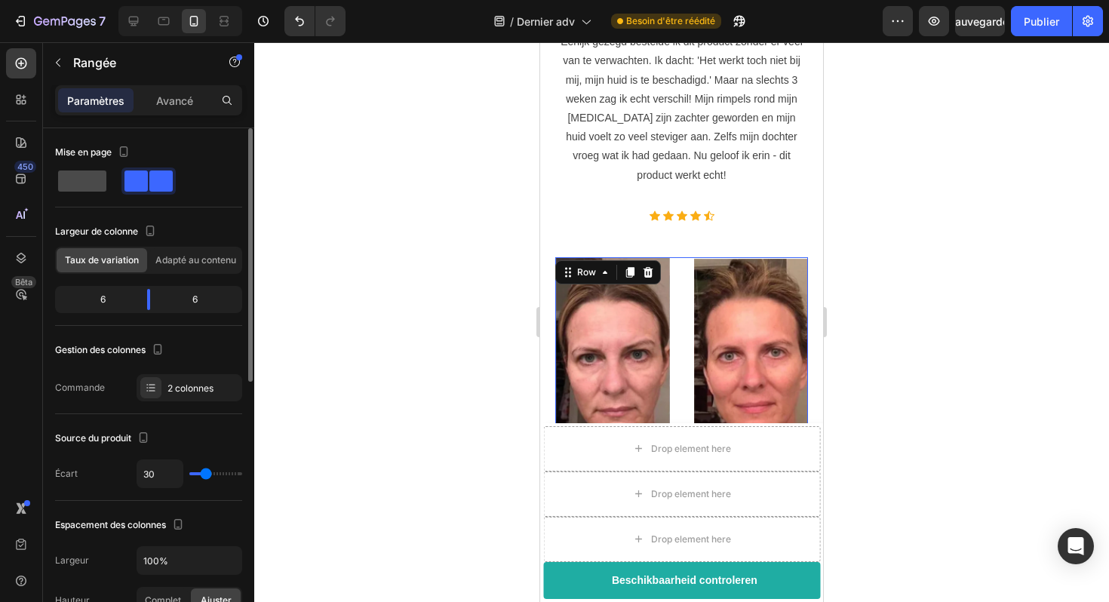
click at [91, 174] on span at bounding box center [82, 181] width 48 height 21
type input "0"
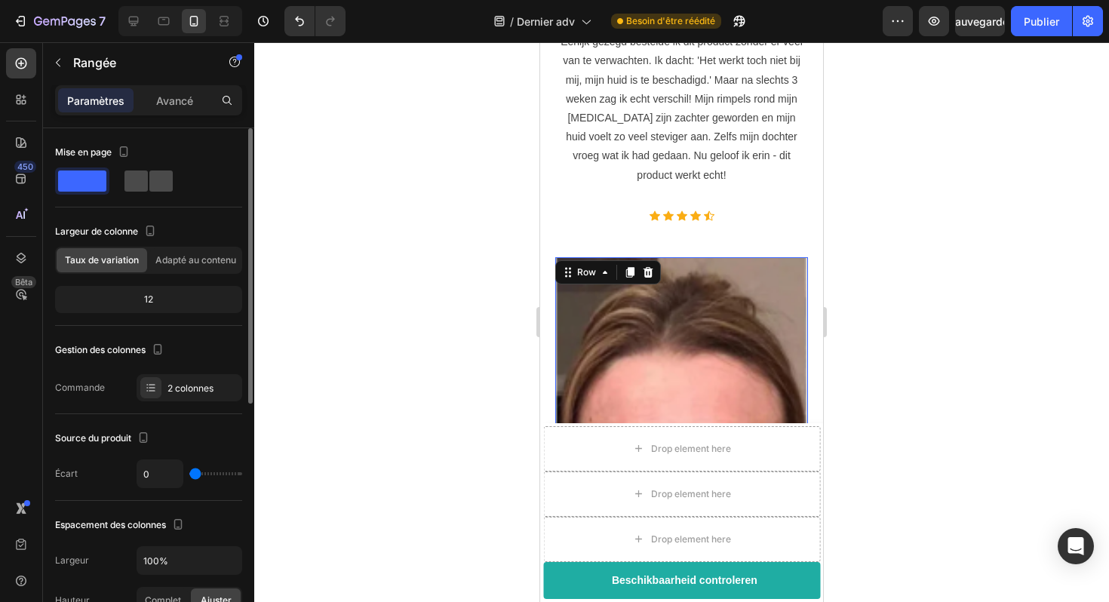
click at [154, 182] on span at bounding box center [160, 181] width 23 height 21
type input "30"
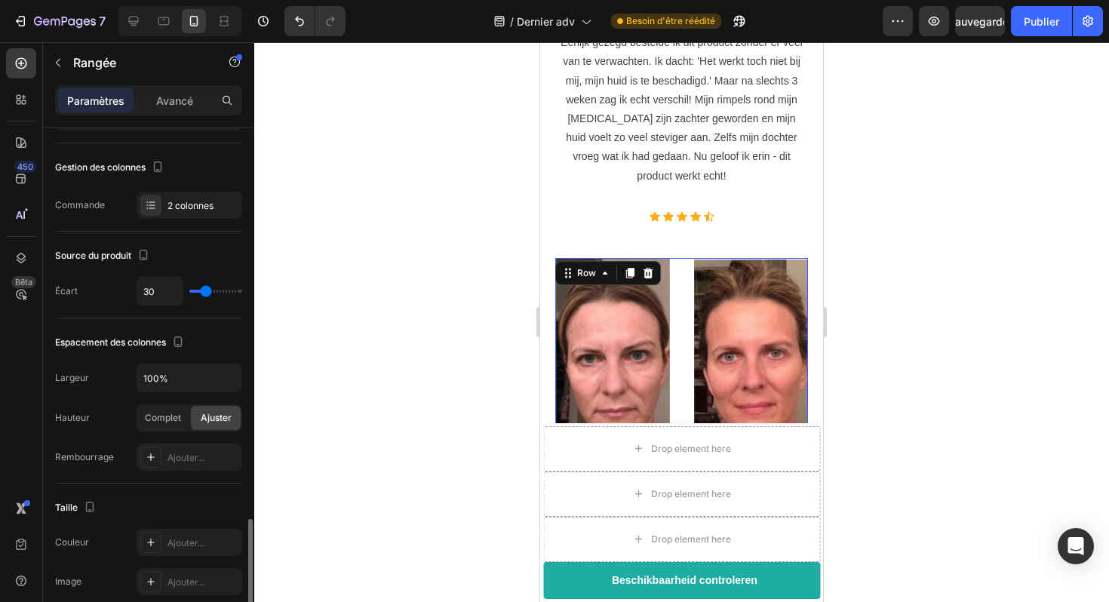
scroll to position [0, 0]
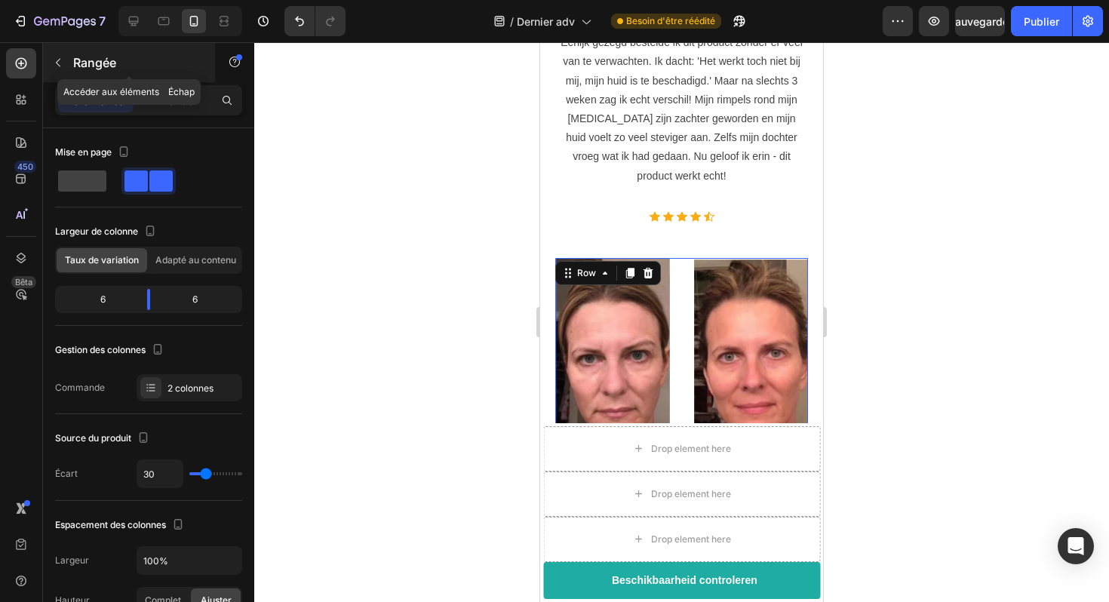
click at [67, 59] on button "button" at bounding box center [58, 63] width 24 height 24
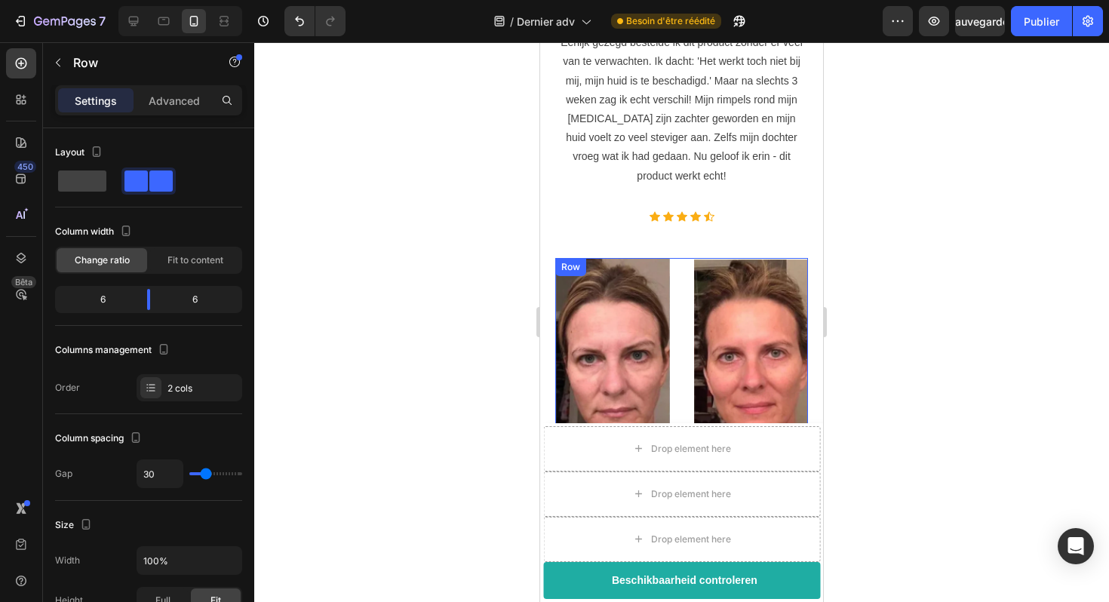
click at [675, 386] on div "Image Voor Text block Image Na Text block Row" at bounding box center [681, 385] width 253 height 254
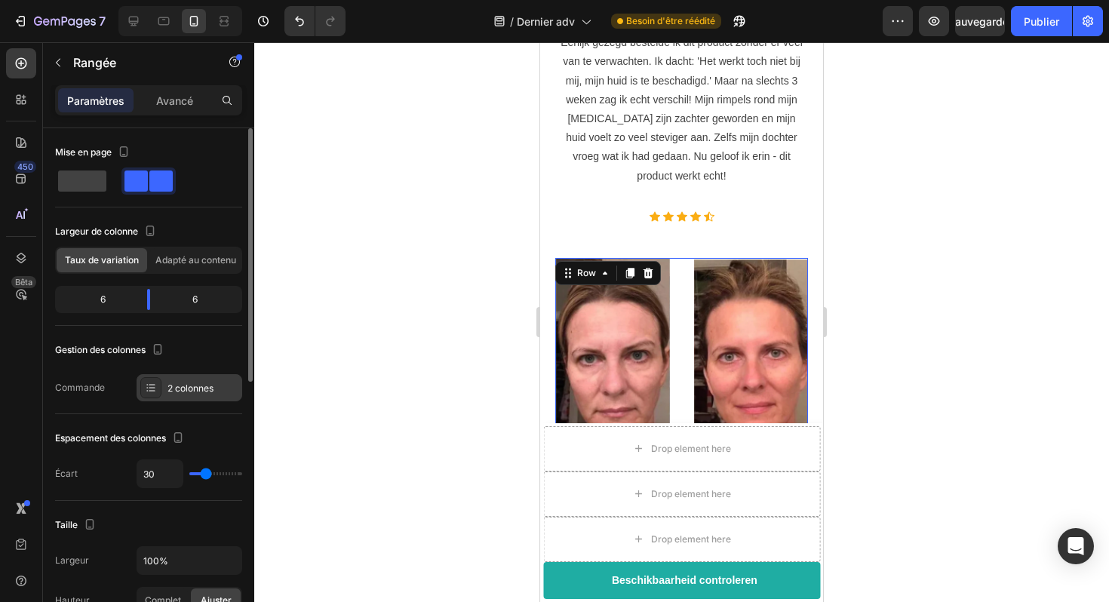
click at [190, 385] on font "2 colonnes" at bounding box center [191, 388] width 46 height 11
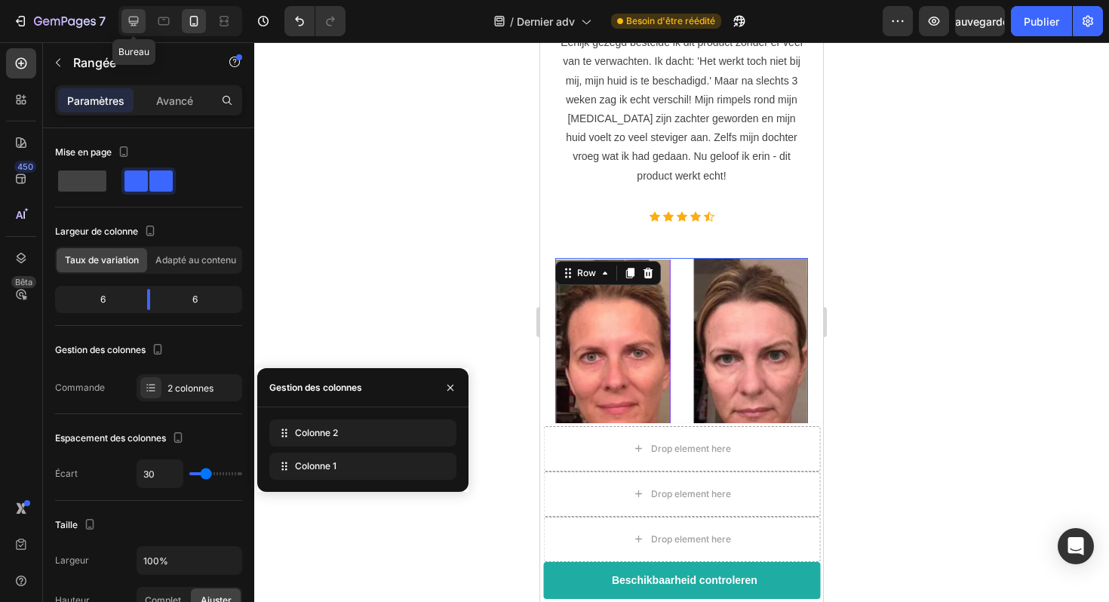
click at [138, 20] on icon at bounding box center [134, 22] width 10 height 10
type input "494"
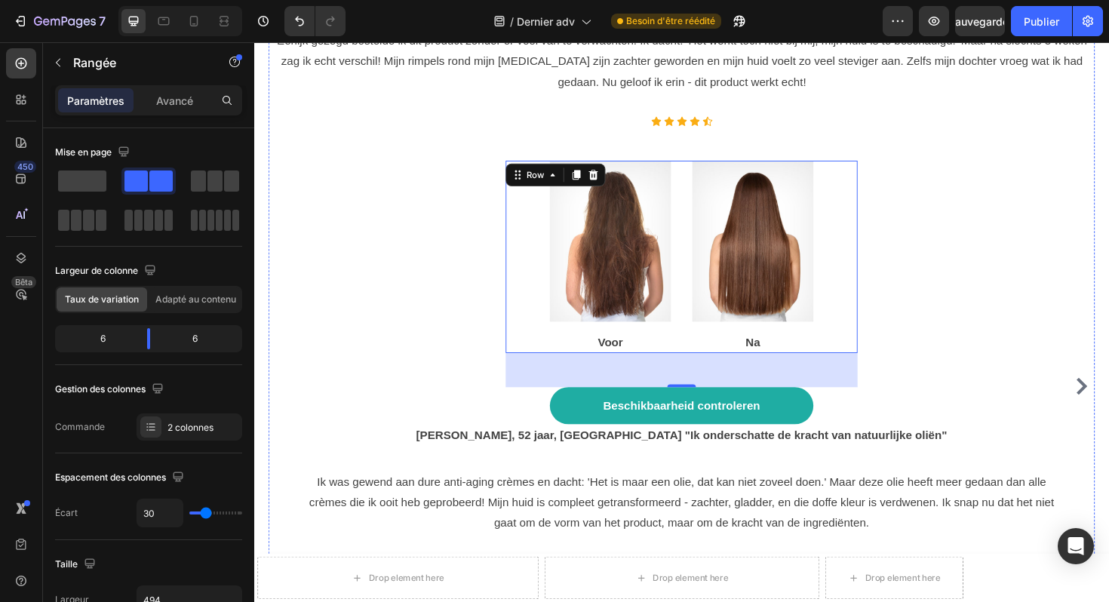
scroll to position [7099, 0]
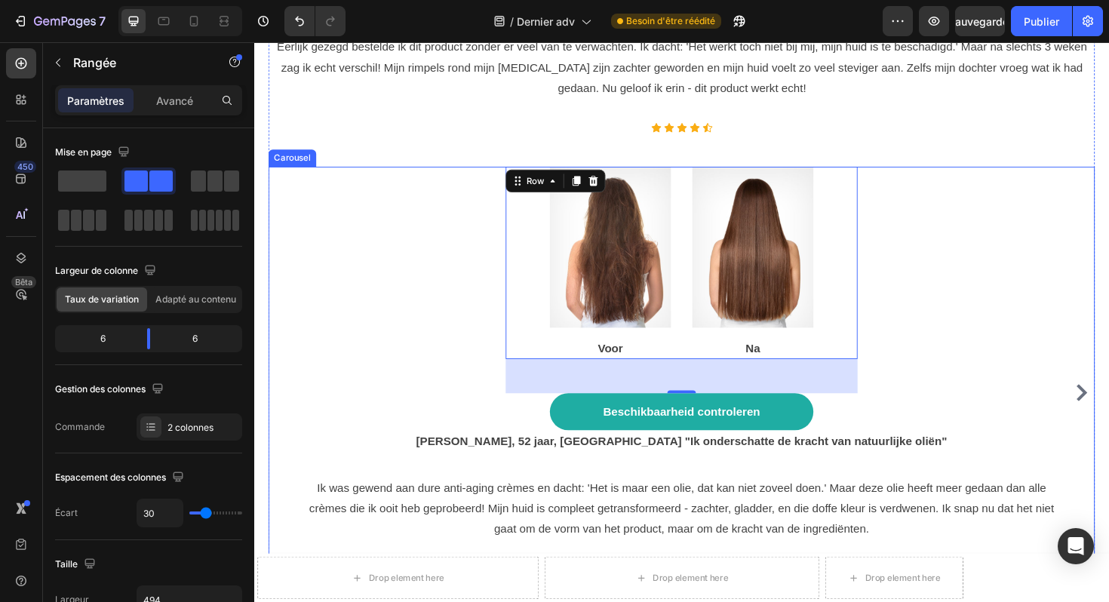
click at [1109, 405] on icon "Carousel Next Arrow" at bounding box center [1130, 414] width 18 height 18
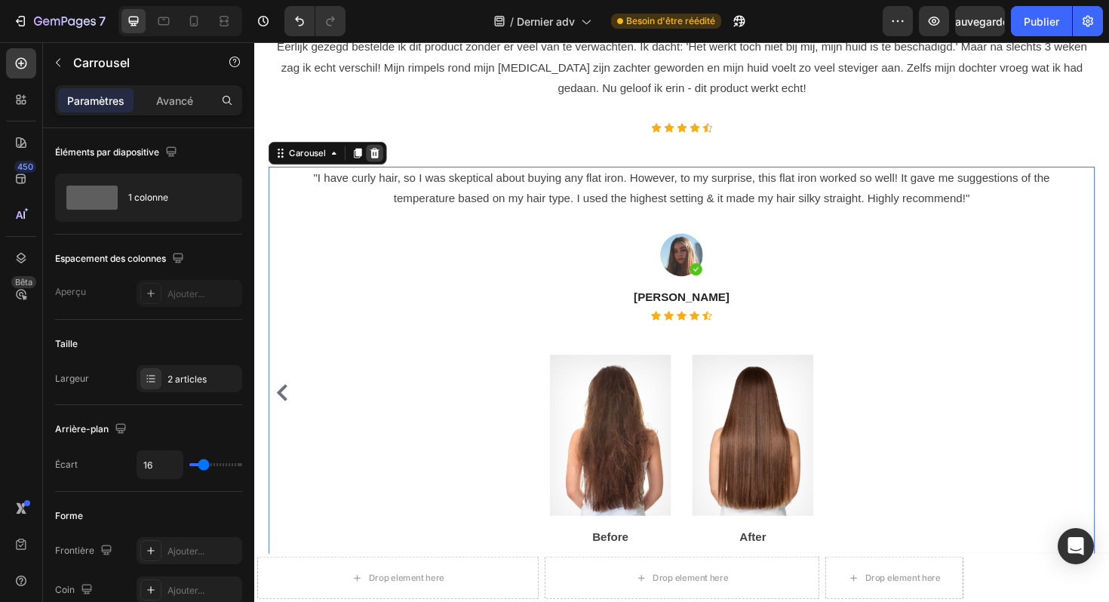
click at [386, 154] on icon at bounding box center [382, 160] width 12 height 12
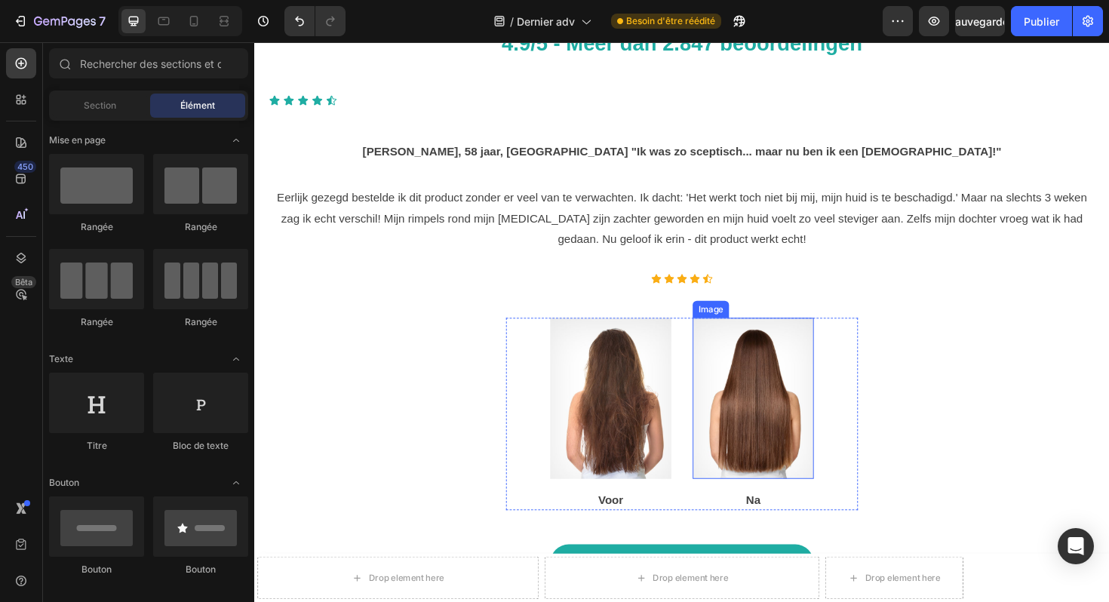
scroll to position [7000, 0]
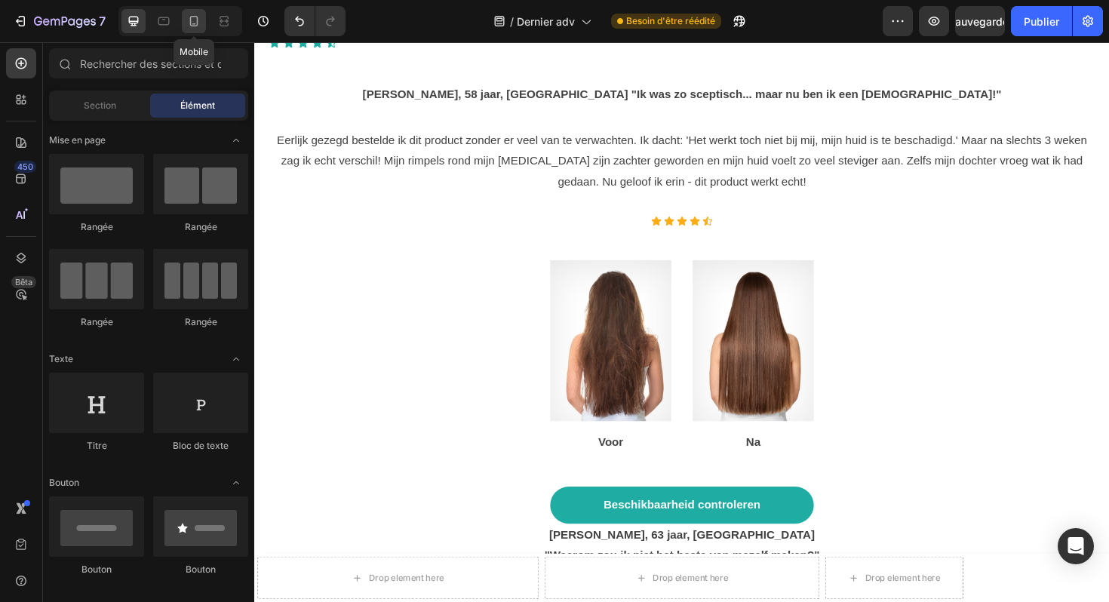
click at [190, 31] on div at bounding box center [194, 21] width 24 height 24
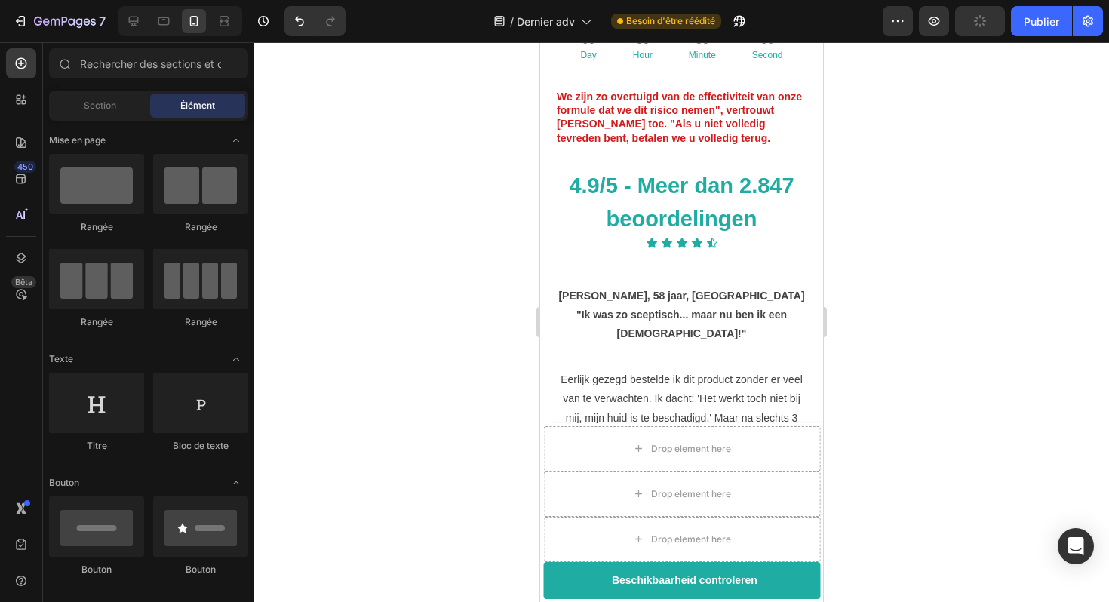
scroll to position [5234, 0]
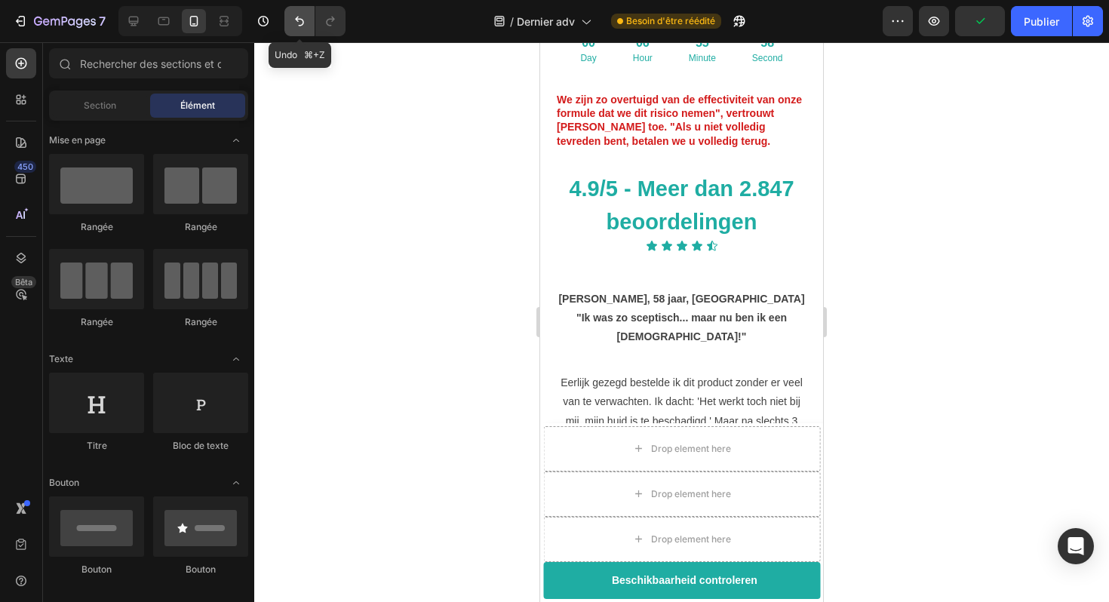
click at [301, 26] on icon "Annuler/Rétablir" at bounding box center [299, 21] width 15 height 15
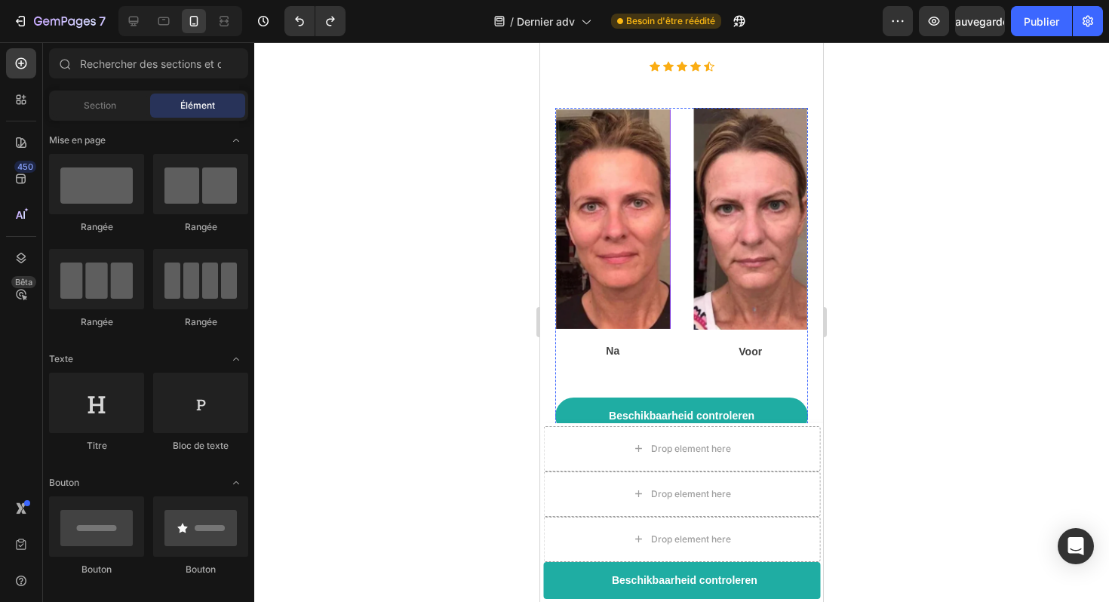
scroll to position [5733, 0]
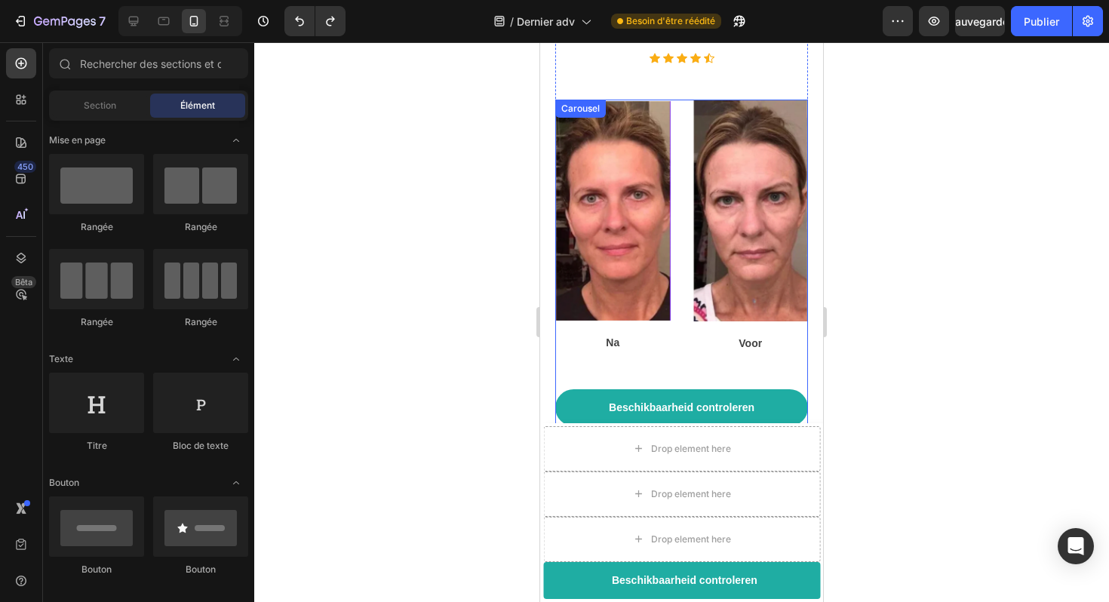
click at [573, 264] on div "Image Voor Text block Image Na Text block Row Beschikbaarheid controleren Butto…" at bounding box center [681, 417] width 253 height 634
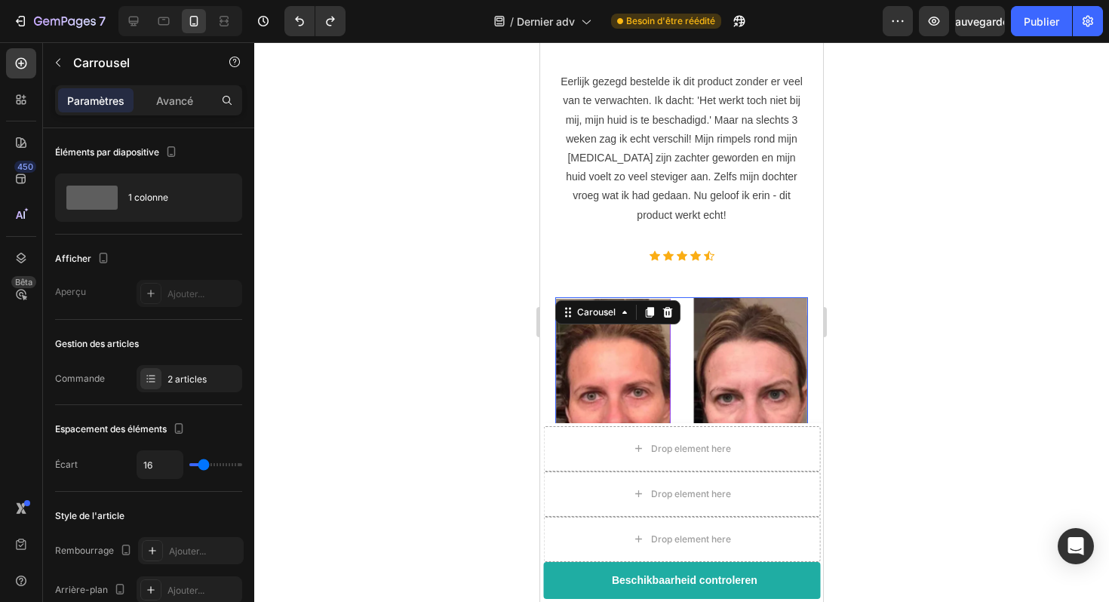
scroll to position [5527, 0]
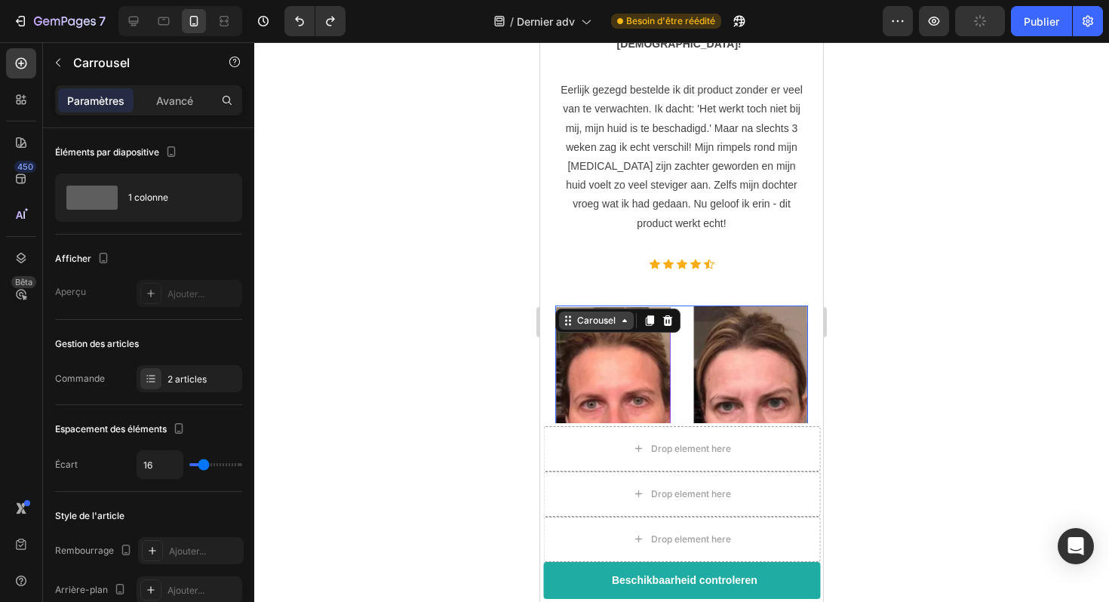
click at [591, 314] on div "Carousel" at bounding box center [596, 321] width 45 height 14
click at [136, 24] on icon at bounding box center [133, 21] width 15 height 15
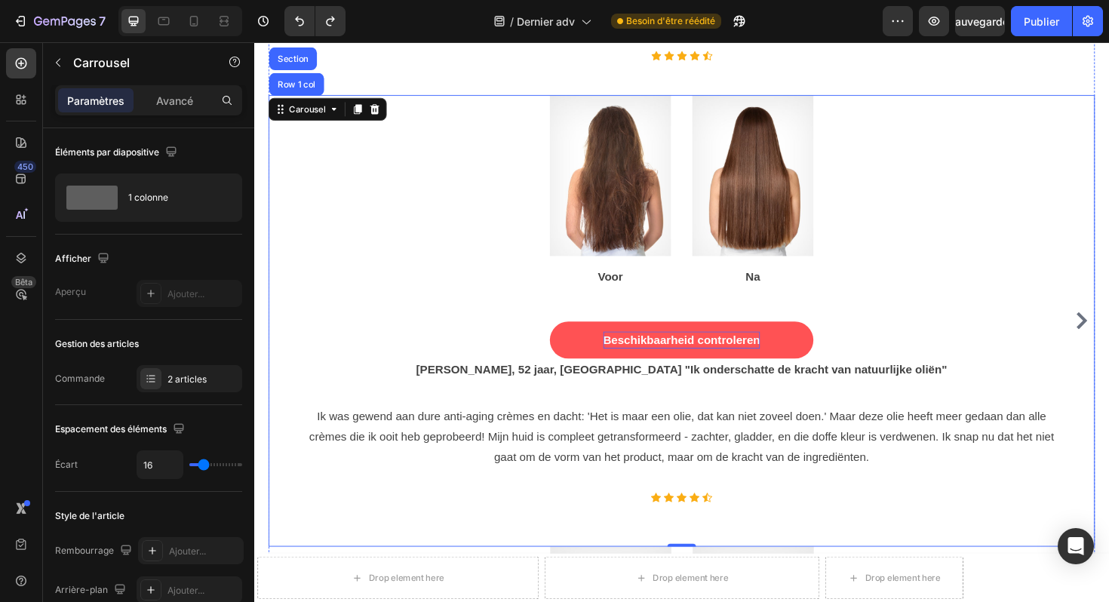
scroll to position [7190, 0]
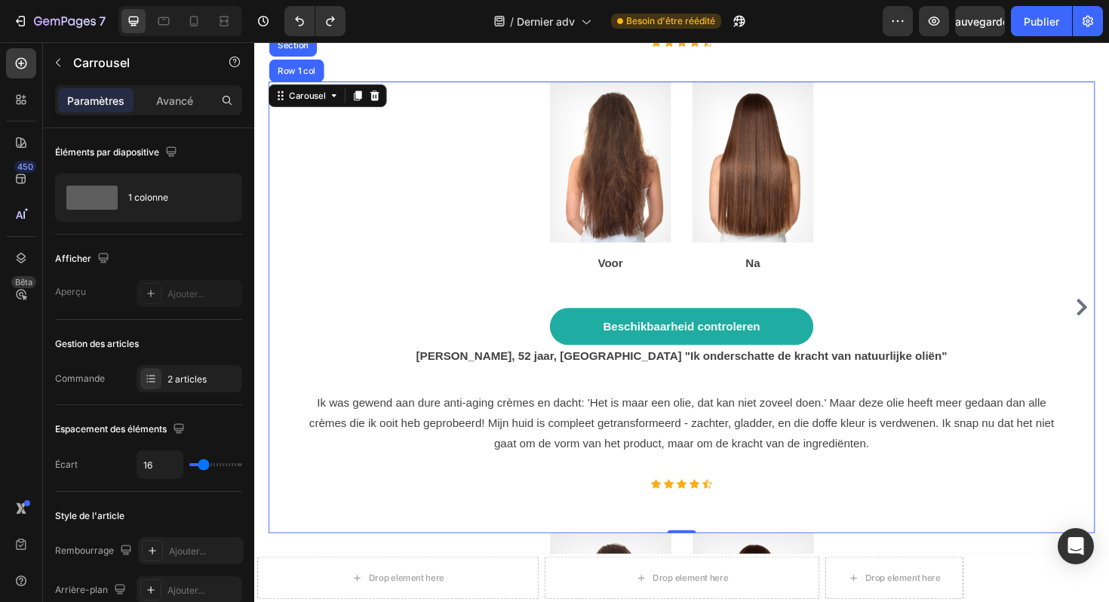
click at [1109, 314] on icon "Carousel Next Arrow" at bounding box center [1130, 323] width 11 height 18
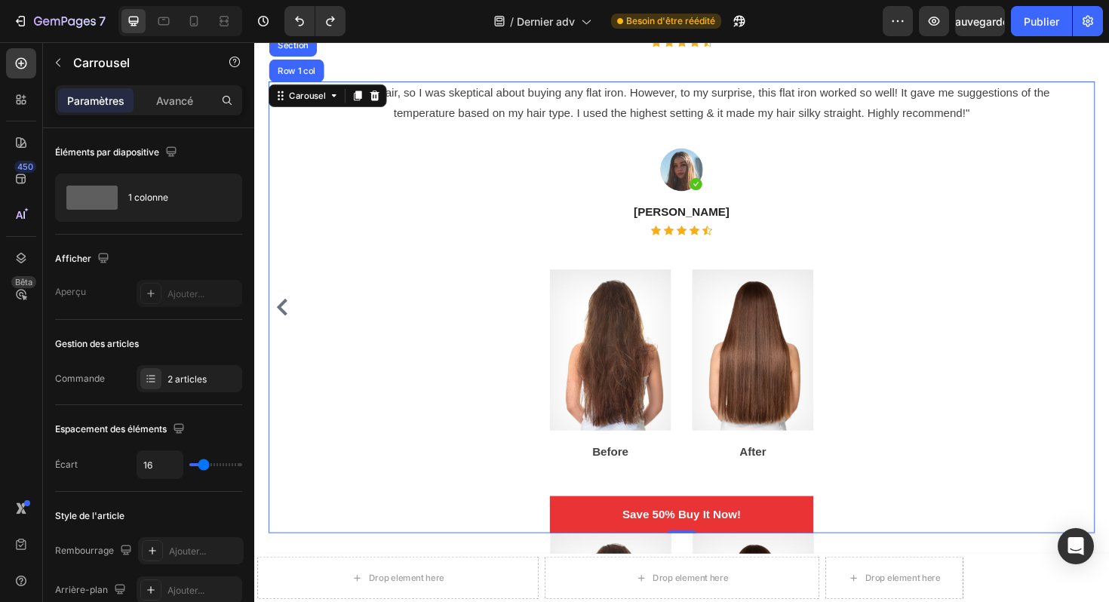
click at [610, 251] on div ""I have curly hair, so I was skeptical about buying any flat iron. However, to …" at bounding box center [707, 323] width 803 height 478
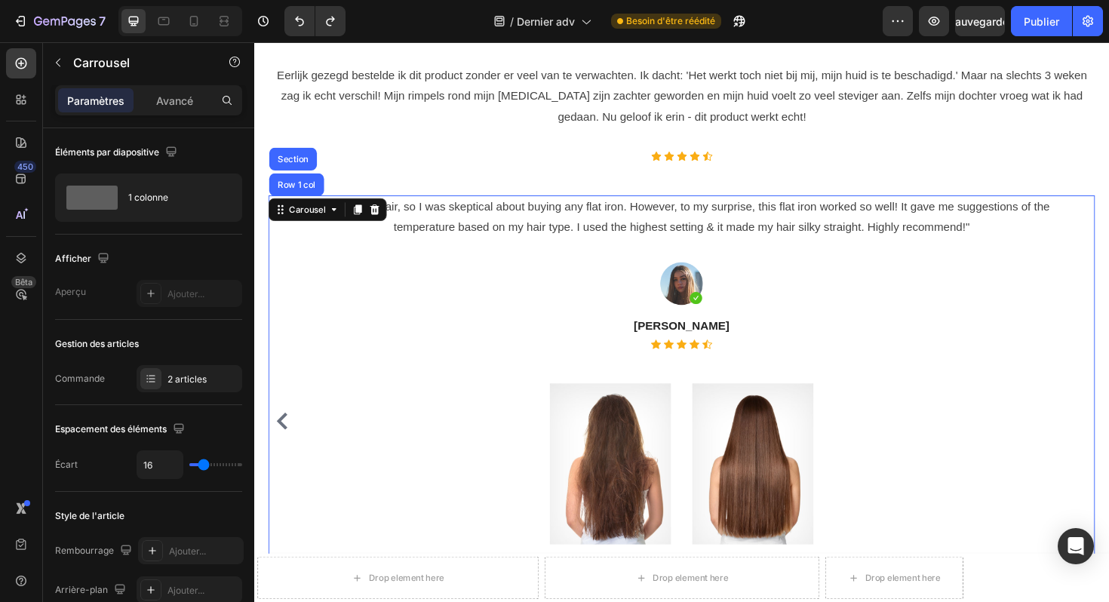
scroll to position [7055, 0]
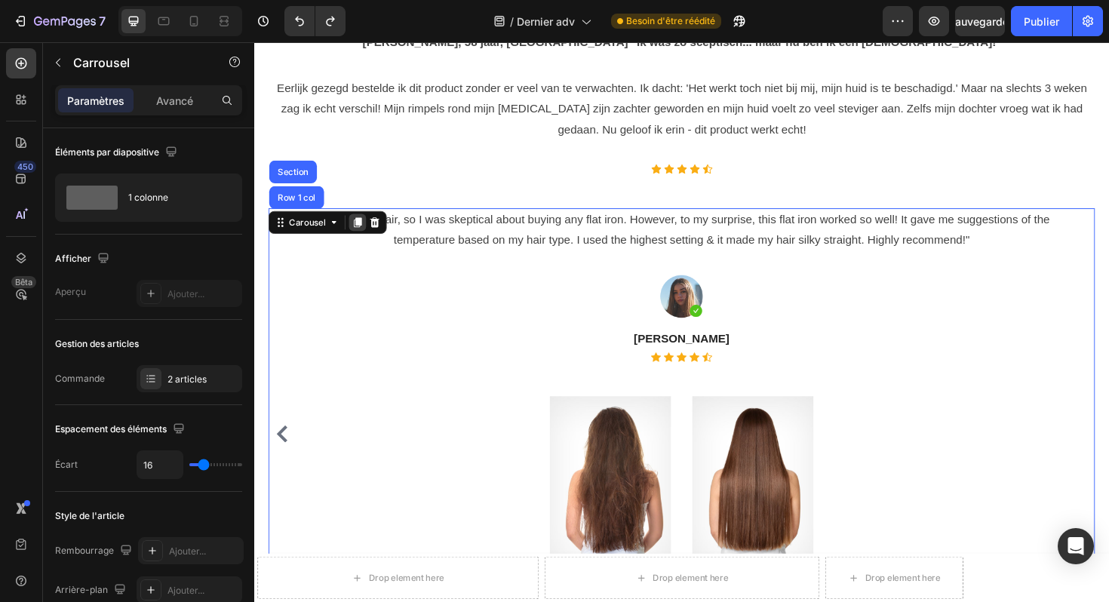
click at [361, 229] on icon at bounding box center [364, 234] width 8 height 11
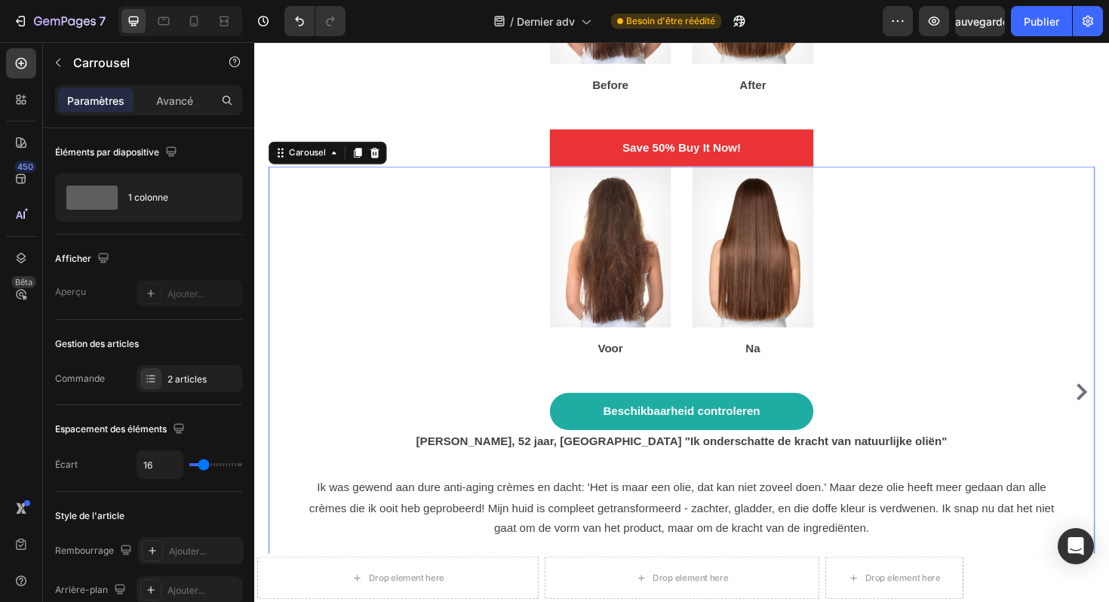
scroll to position [7626, 0]
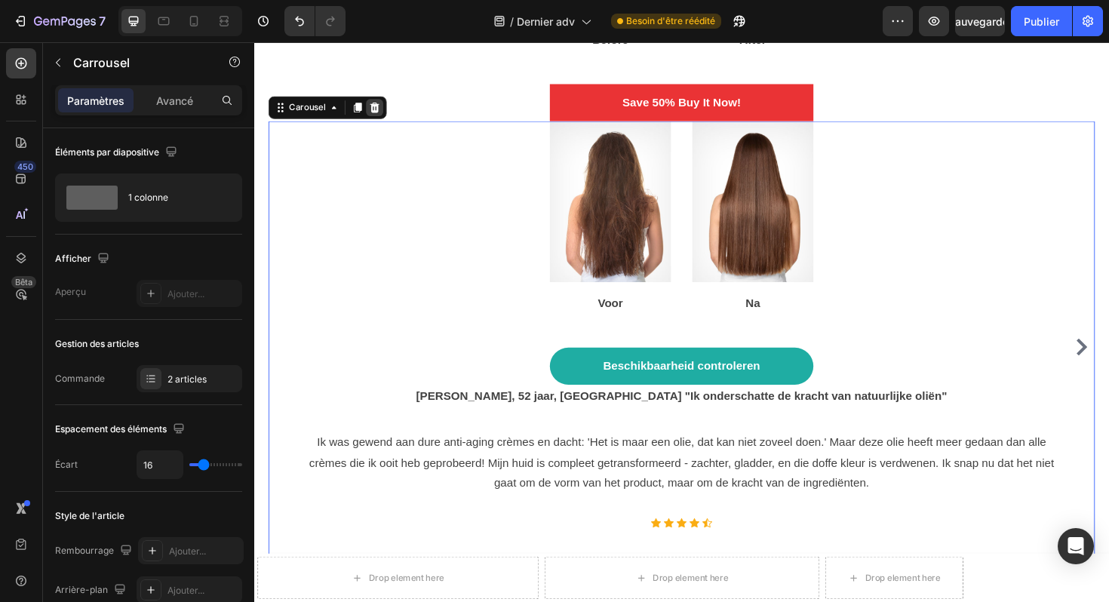
click at [383, 106] on icon at bounding box center [382, 111] width 10 height 11
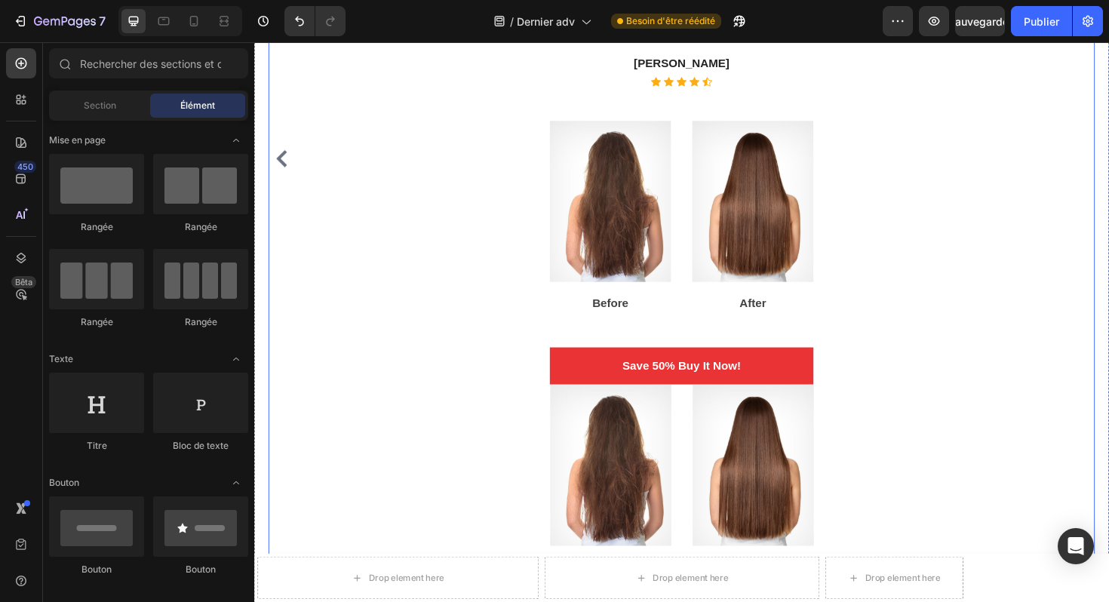
scroll to position [7373, 0]
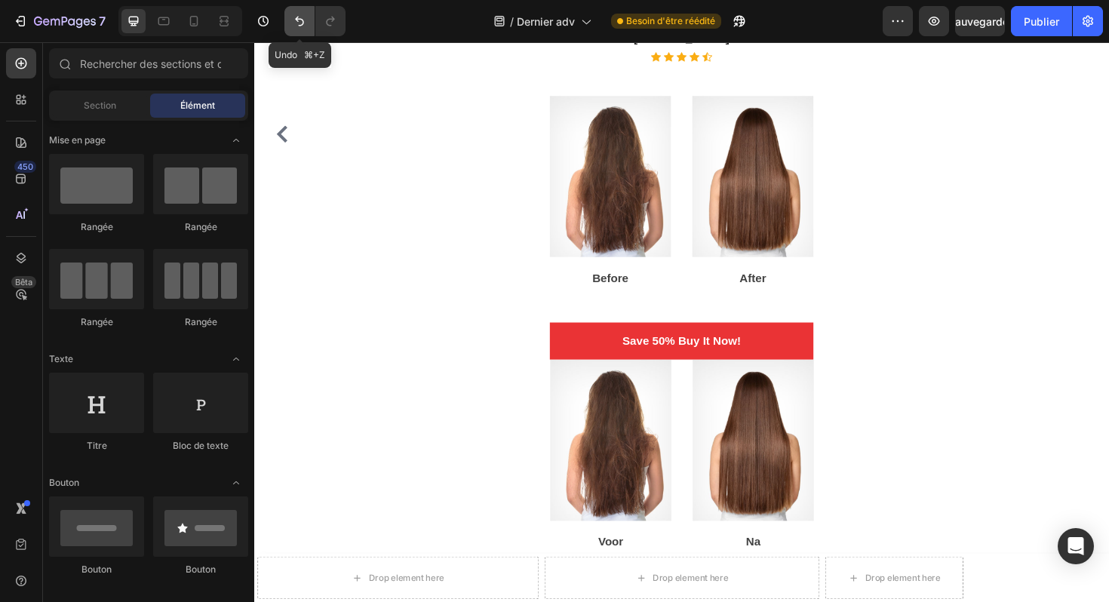
click at [293, 20] on icon "Annuler/Rétablir" at bounding box center [299, 21] width 15 height 15
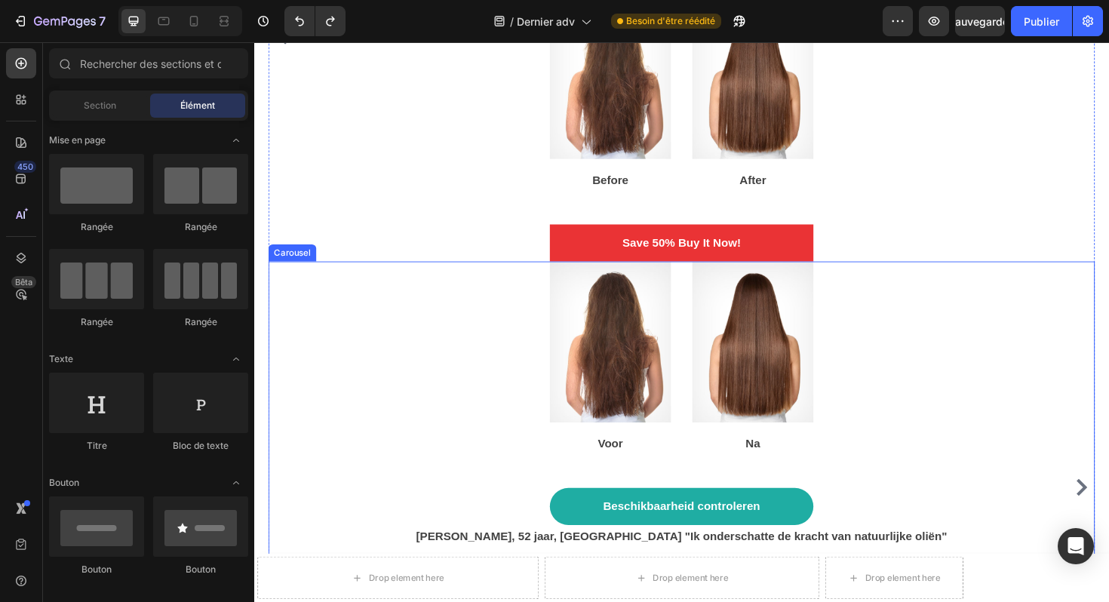
scroll to position [7455, 0]
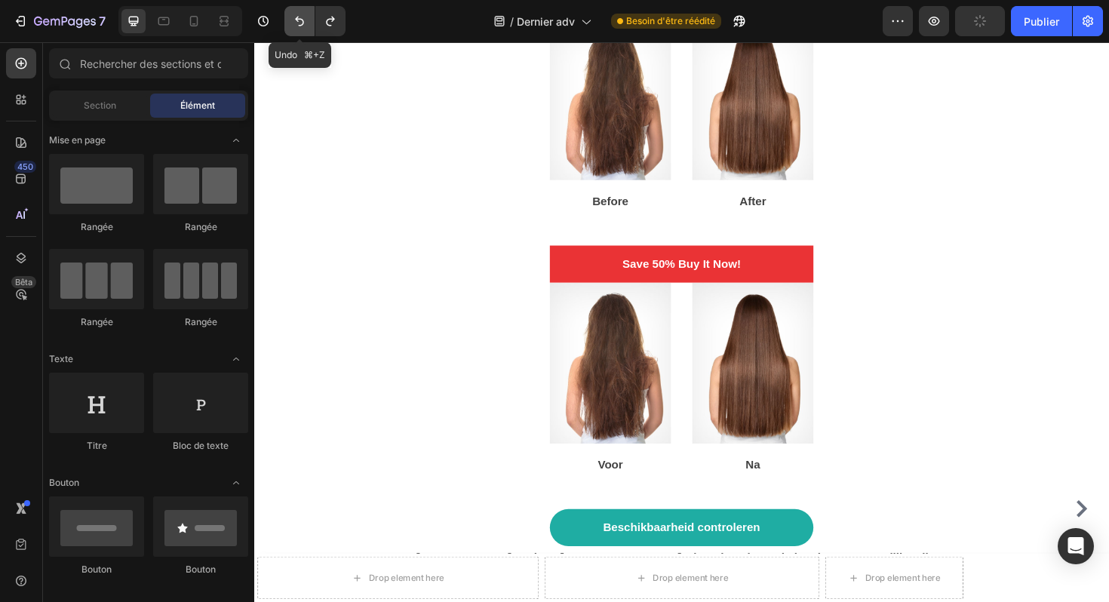
click at [297, 23] on icon "Annuler/Rétablir" at bounding box center [299, 21] width 15 height 15
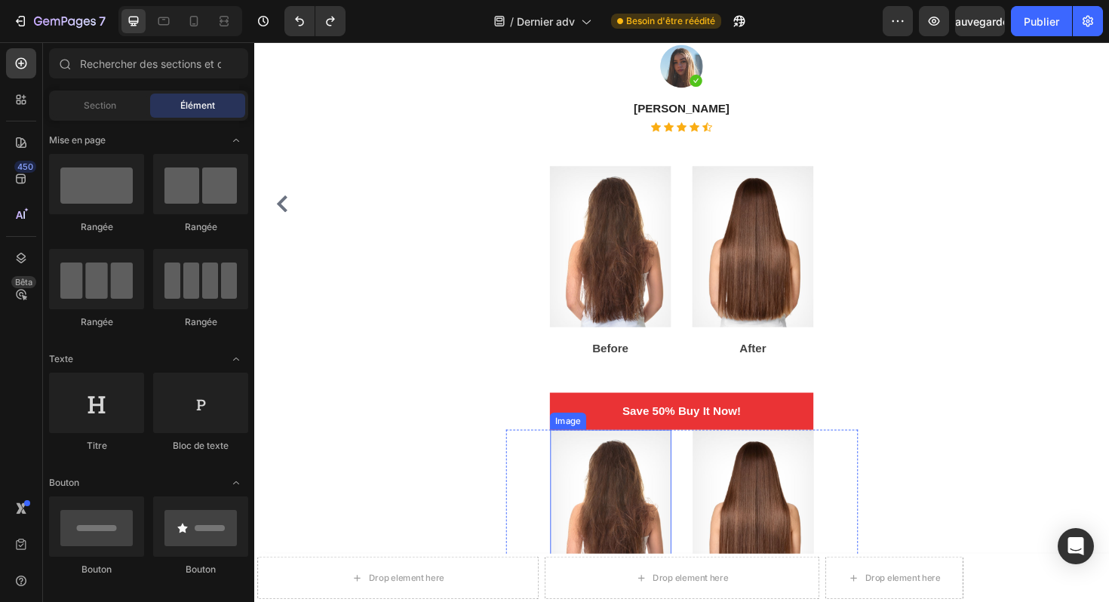
scroll to position [7265, 0]
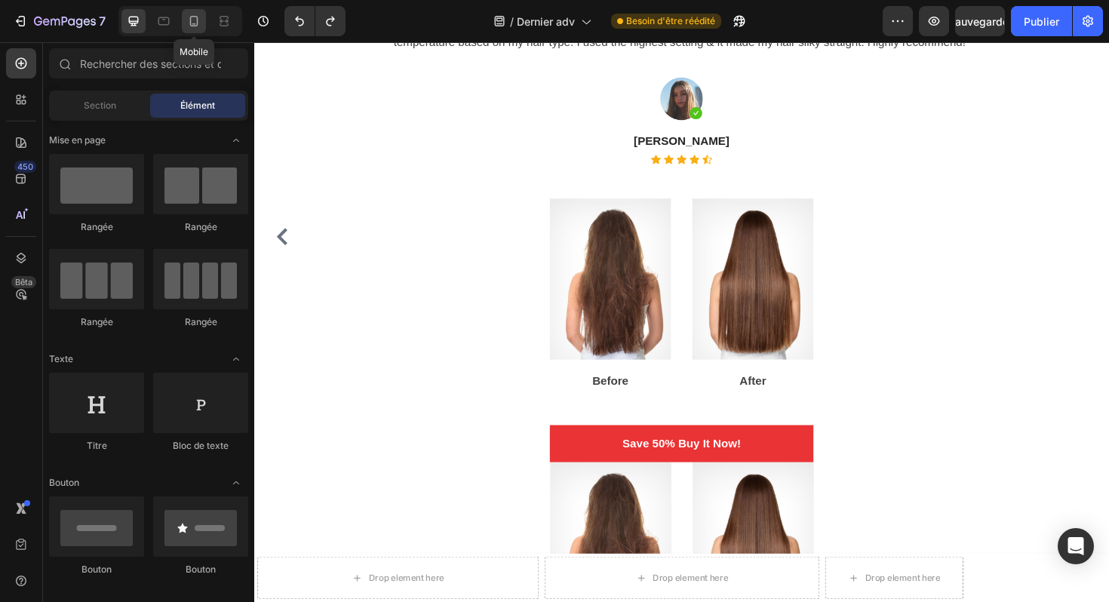
click at [194, 29] on div at bounding box center [194, 21] width 24 height 24
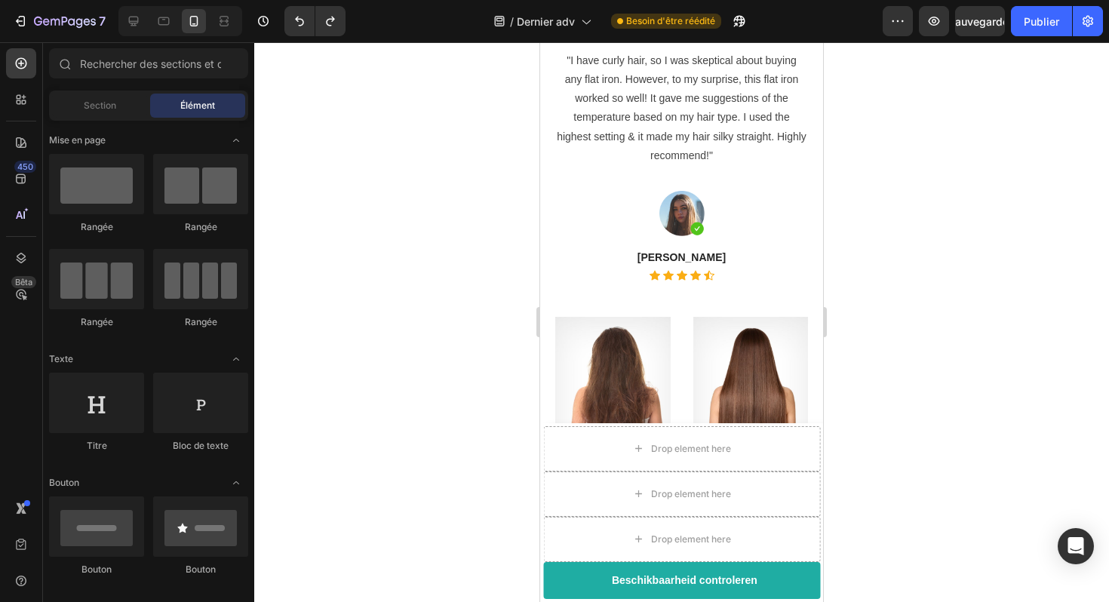
scroll to position [5785, 0]
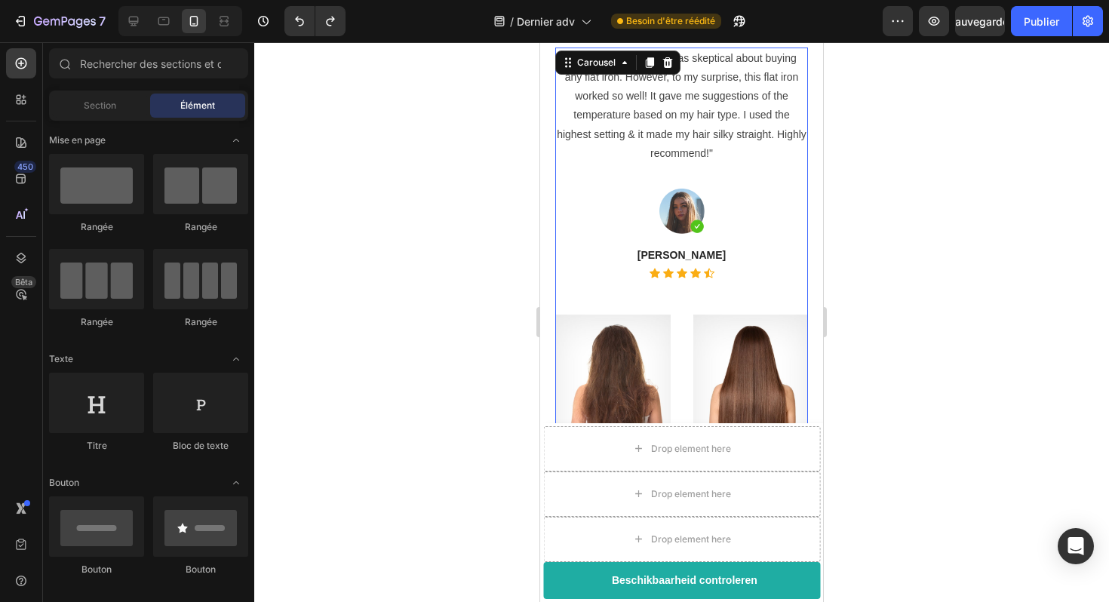
click at [718, 201] on div ""I have curly hair, so I was skeptical about buying any flat iron. However, to …" at bounding box center [681, 365] width 253 height 634
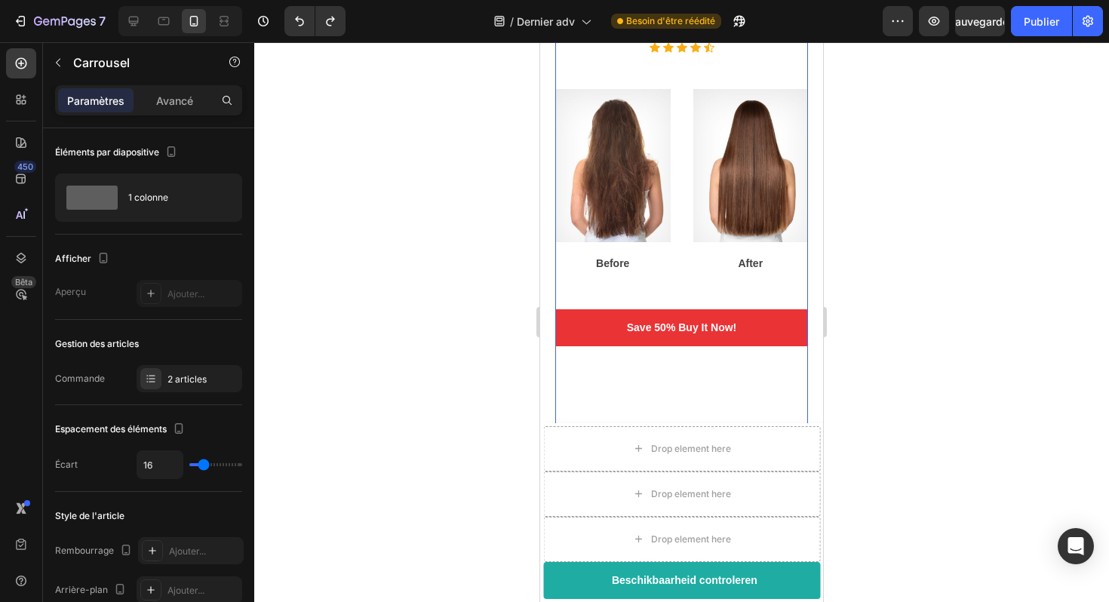
scroll to position [6000, 0]
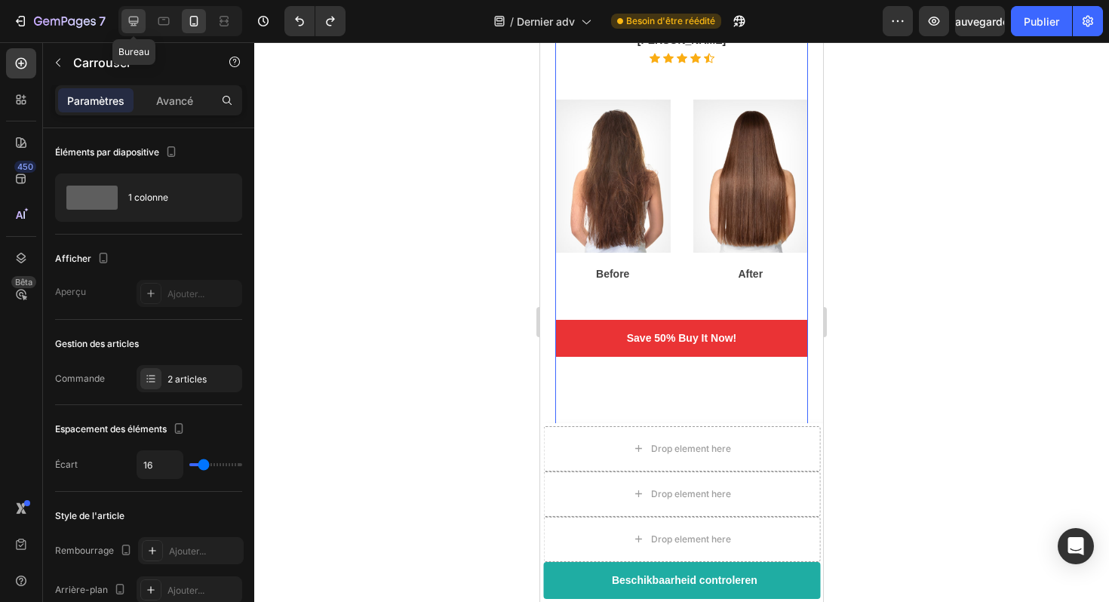
click at [138, 23] on icon at bounding box center [133, 21] width 15 height 15
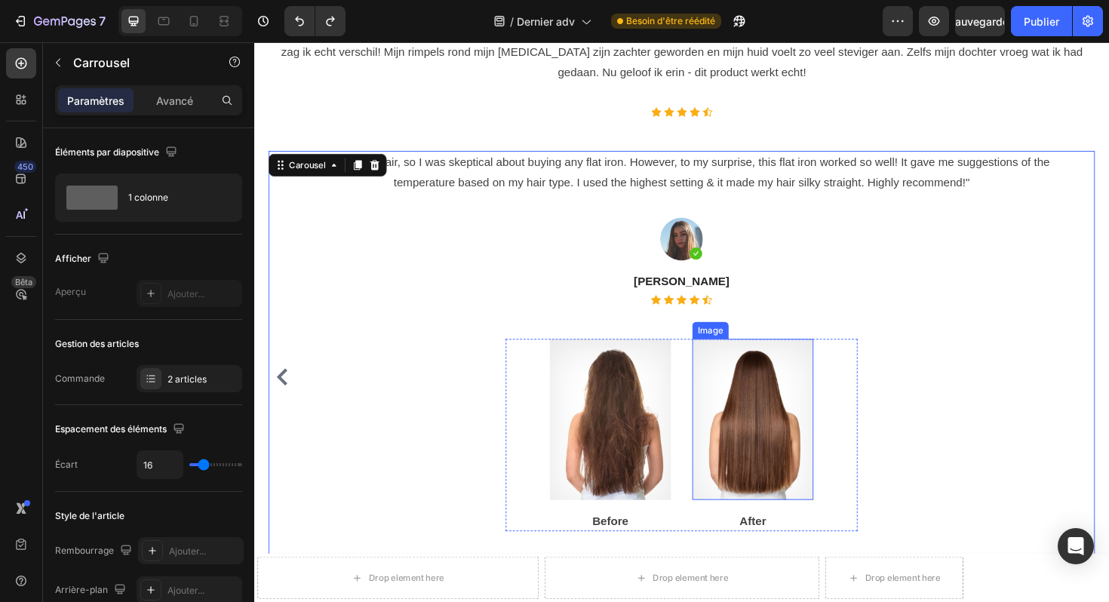
scroll to position [7148, 0]
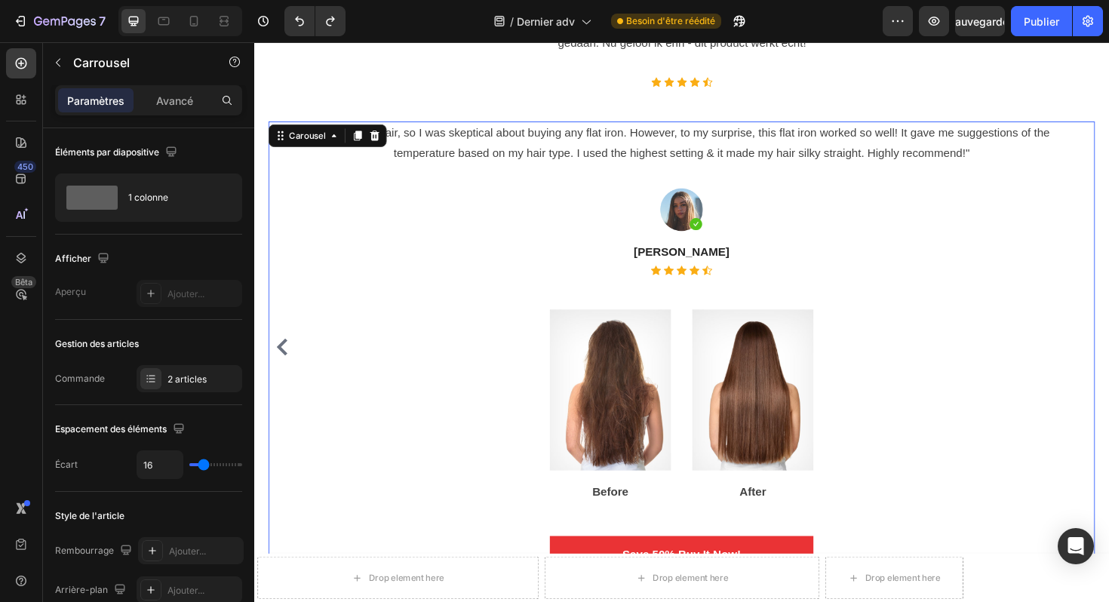
click at [284, 356] on icon "Carousel Back Arrow" at bounding box center [284, 365] width 18 height 18
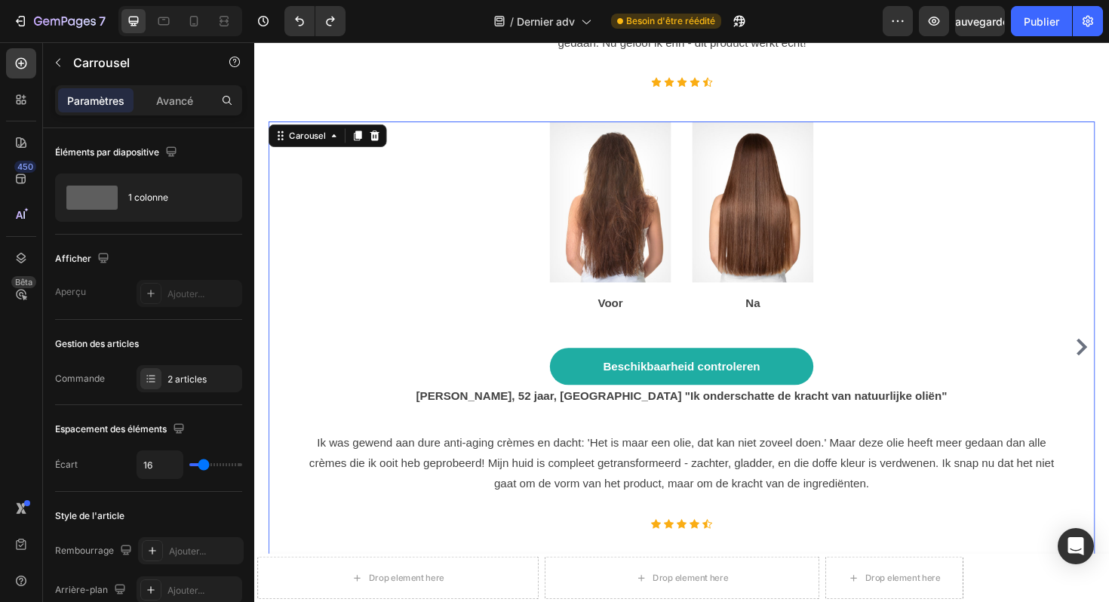
click at [284, 339] on div "Image Voor Text block Image Na Text block Row Beschikbaarheid controleren Butto…" at bounding box center [706, 365] width 875 height 478
click at [332, 18] on icon "Annuler/Rétablir" at bounding box center [330, 22] width 8 height 10
click at [331, 25] on icon "Annuler/Rétablir" at bounding box center [330, 22] width 8 height 10
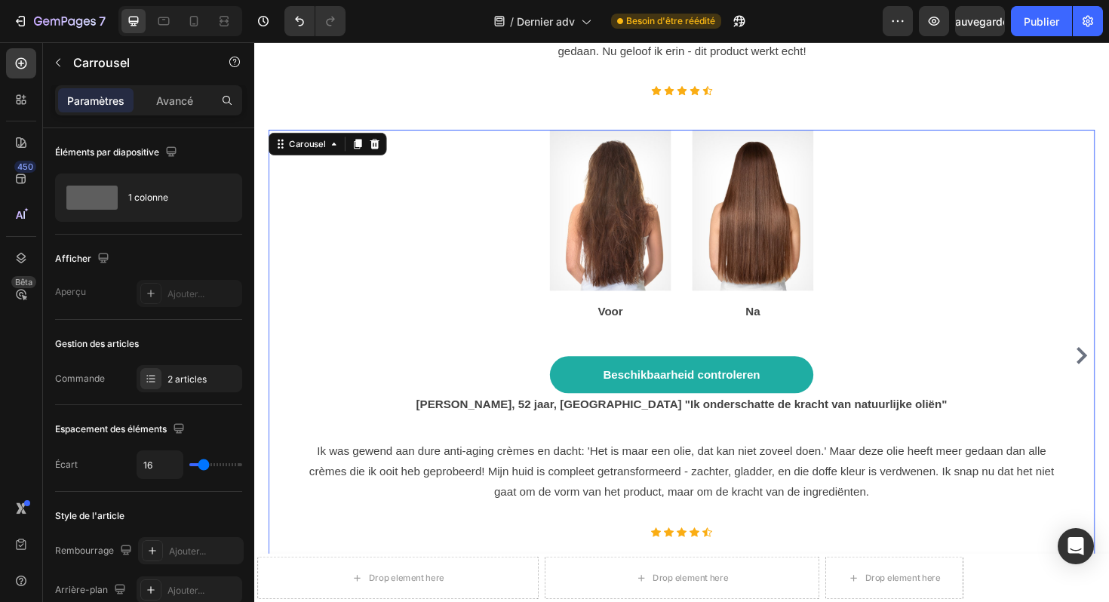
scroll to position [7154, 0]
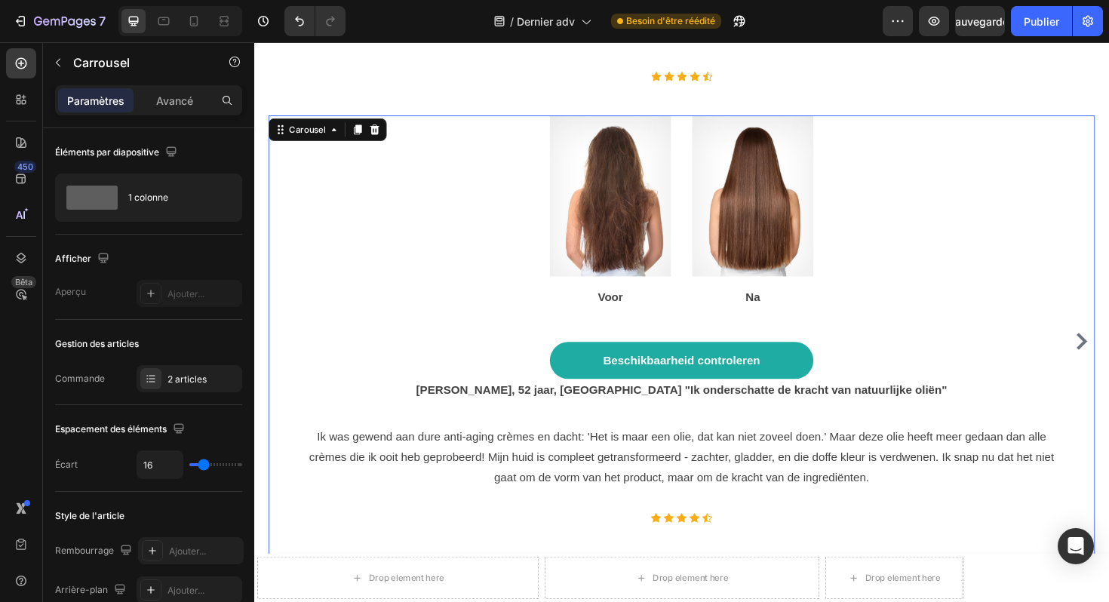
click at [1109, 350] on icon "Carousel Next Arrow" at bounding box center [1130, 359] width 18 height 18
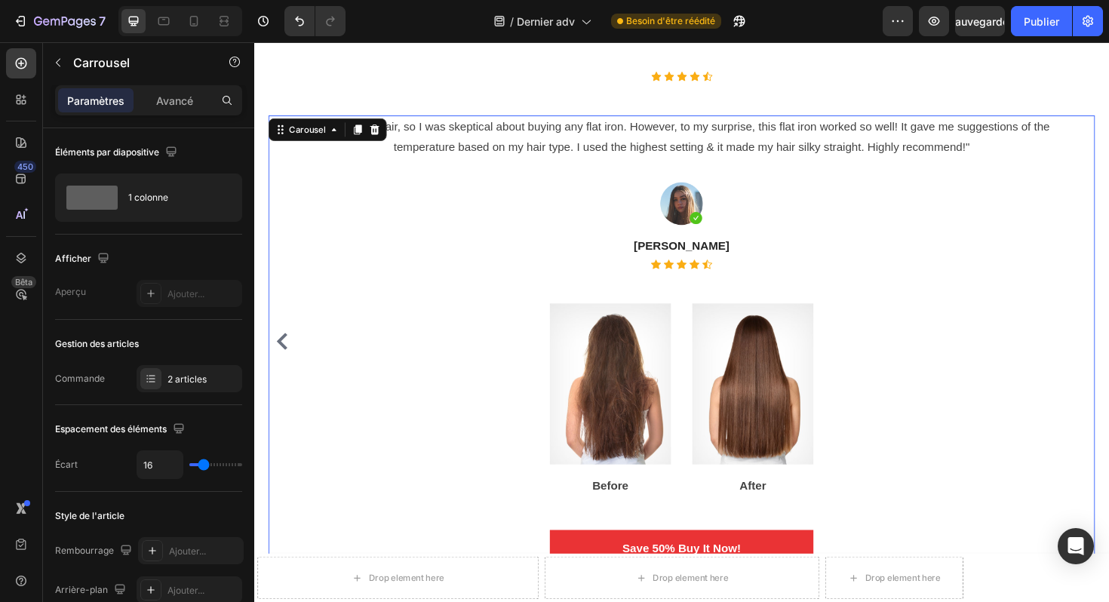
click at [1109, 324] on div "Image Voor Text block Image Na Text block Row Beschikbaarheid controleren Butto…" at bounding box center [706, 359] width 875 height 478
click at [285, 350] on icon "Carousel Back Arrow" at bounding box center [283, 359] width 11 height 18
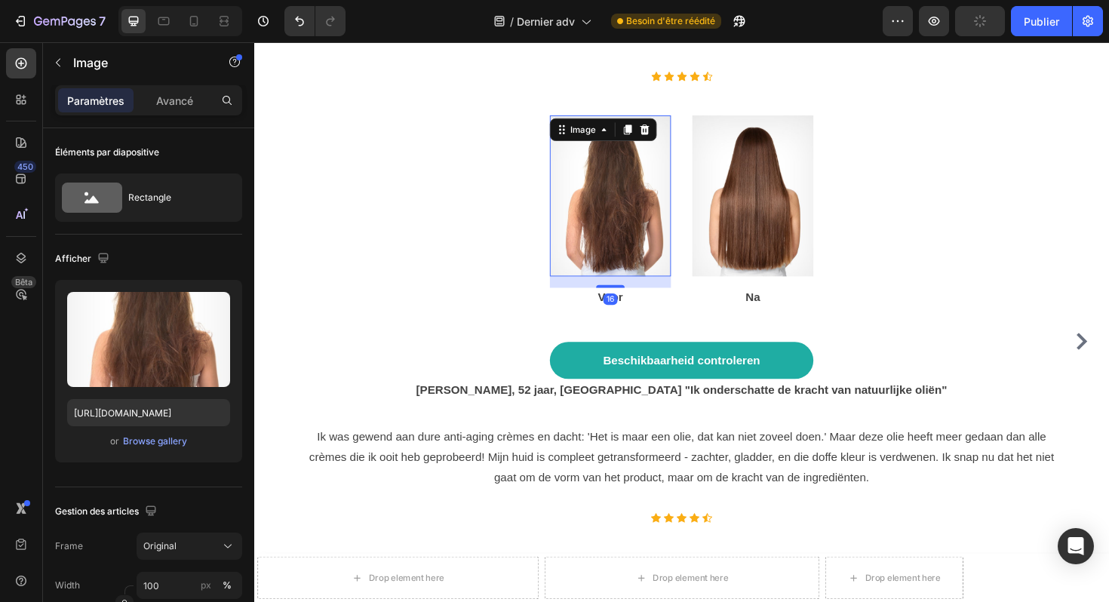
click at [646, 201] on img at bounding box center [632, 205] width 128 height 171
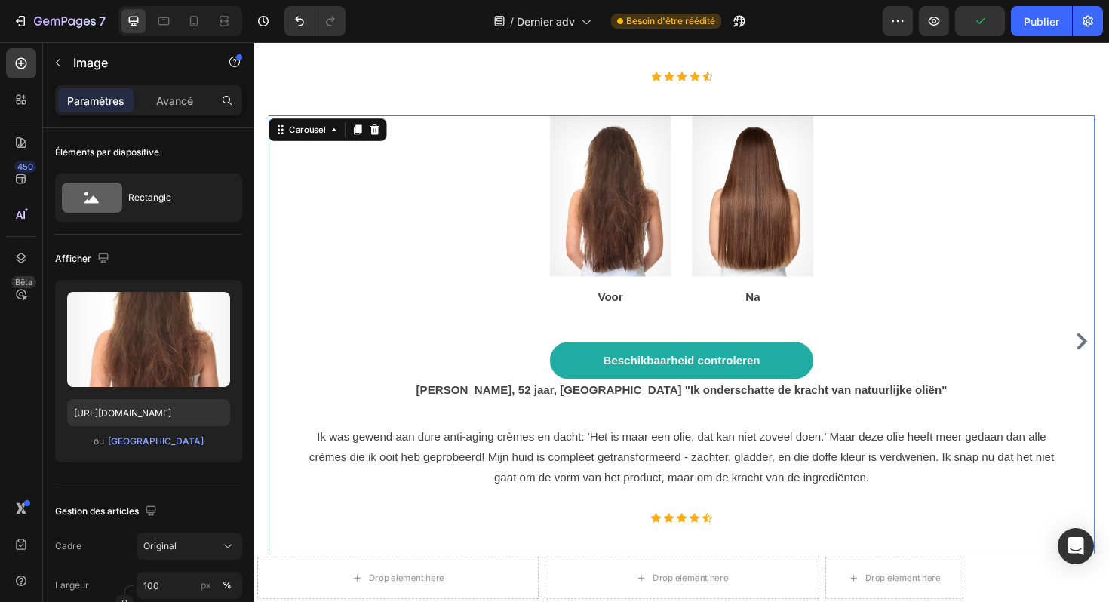
click at [1109, 350] on icon "Carousel Next Arrow" at bounding box center [1130, 359] width 18 height 18
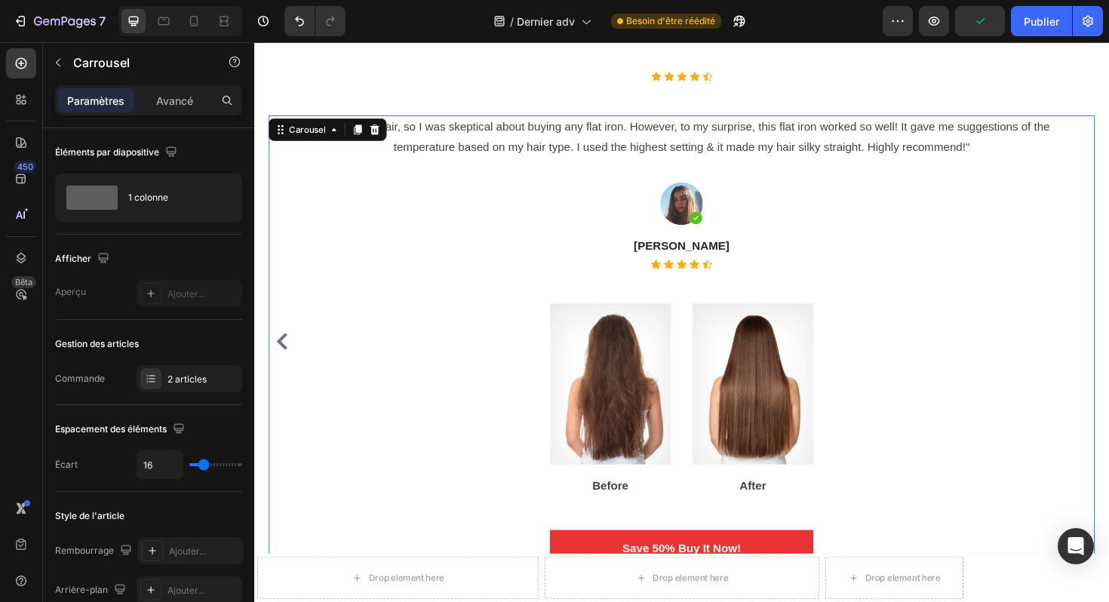
click at [998, 259] on div ""I have curly hair, so I was skeptical about buying any flat iron. However, to …" at bounding box center [707, 359] width 803 height 478
click at [189, 376] on font "2 articles" at bounding box center [187, 379] width 39 height 11
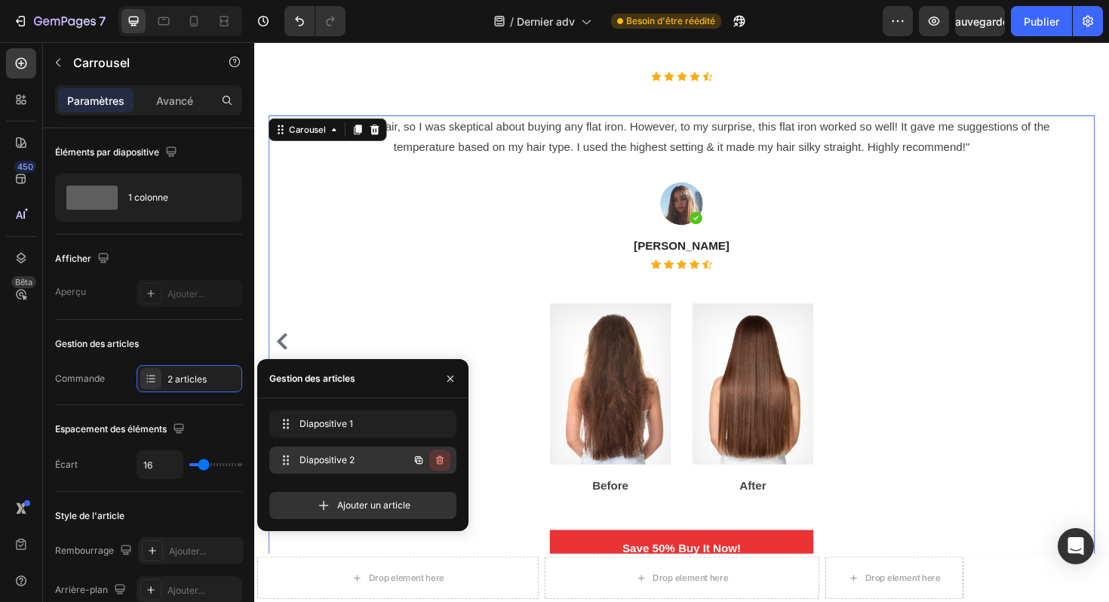
click at [446, 461] on button "button" at bounding box center [439, 460] width 21 height 21
click at [425, 464] on font "Supprimer" at bounding box center [420, 459] width 45 height 11
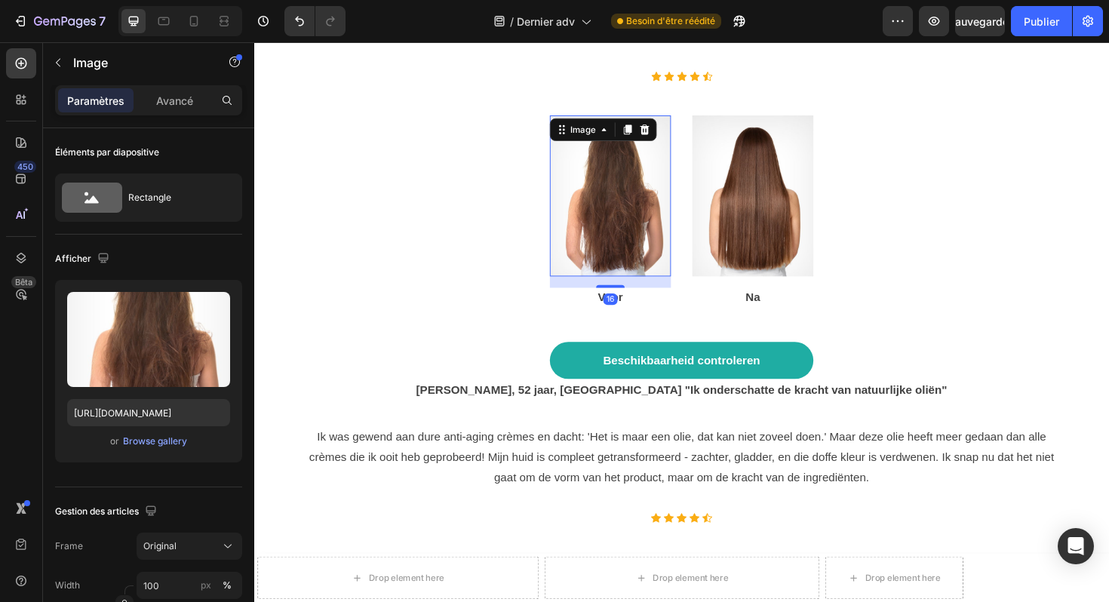
click at [600, 168] on img at bounding box center [632, 205] width 128 height 171
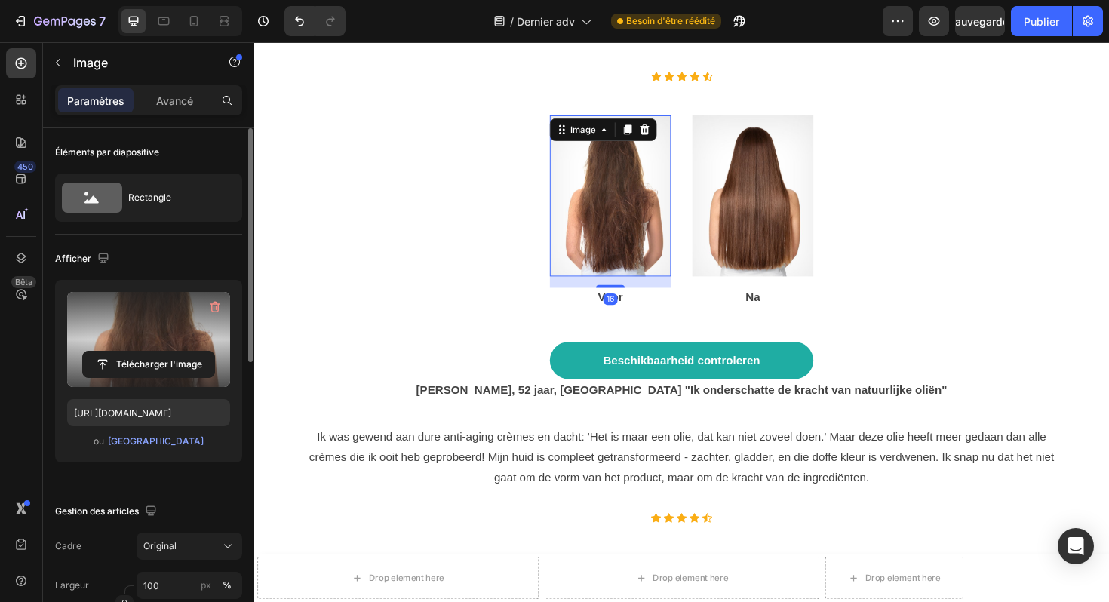
click at [142, 334] on label at bounding box center [148, 339] width 163 height 95
click at [142, 352] on input "file" at bounding box center [148, 365] width 131 height 26
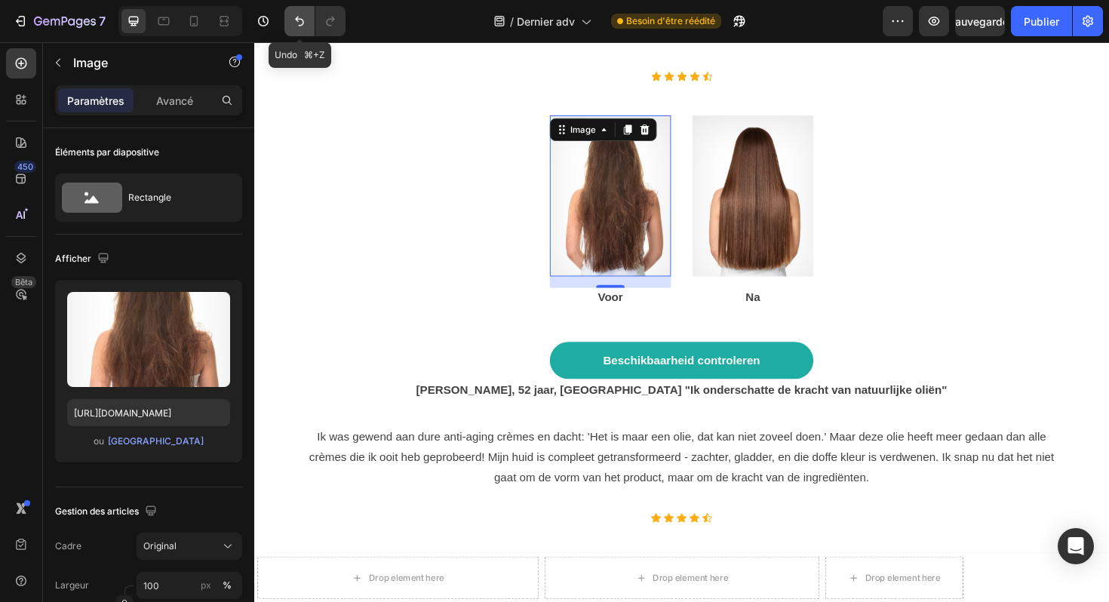
click at [301, 26] on icon "Annuler/Rétablir" at bounding box center [299, 21] width 15 height 15
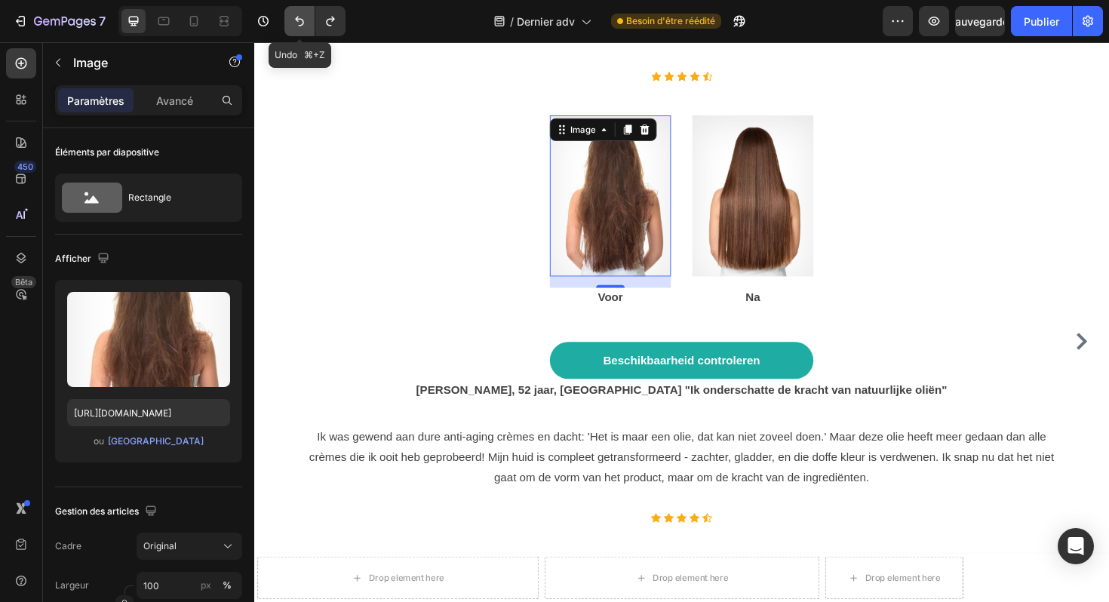
click at [301, 26] on icon "Annuler/Rétablir" at bounding box center [299, 21] width 15 height 15
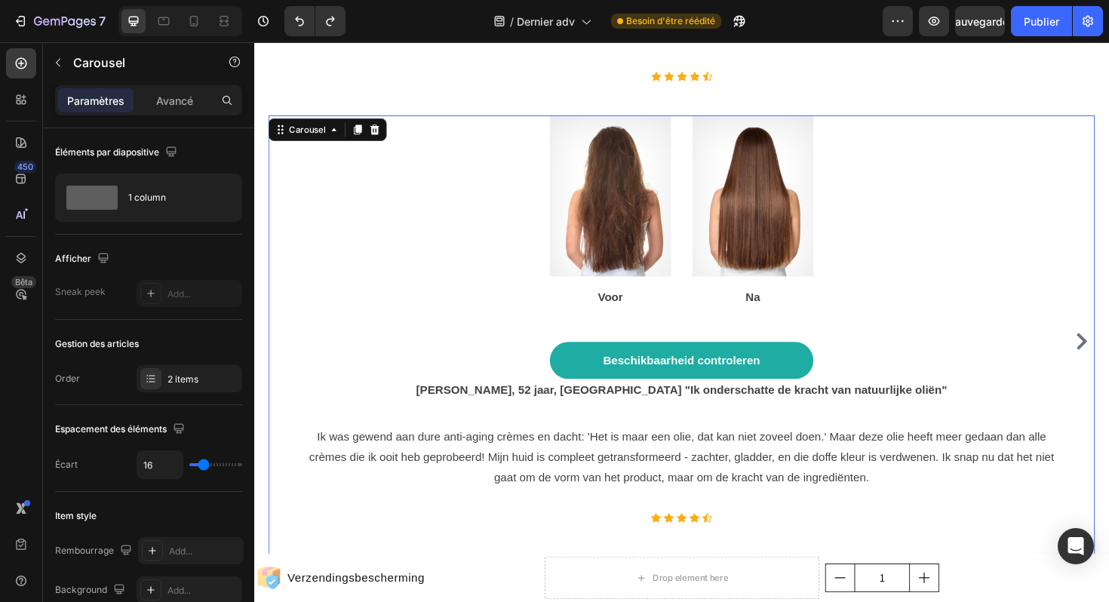
click at [1109, 350] on icon "Carousel Next Arrow" at bounding box center [1130, 359] width 11 height 18
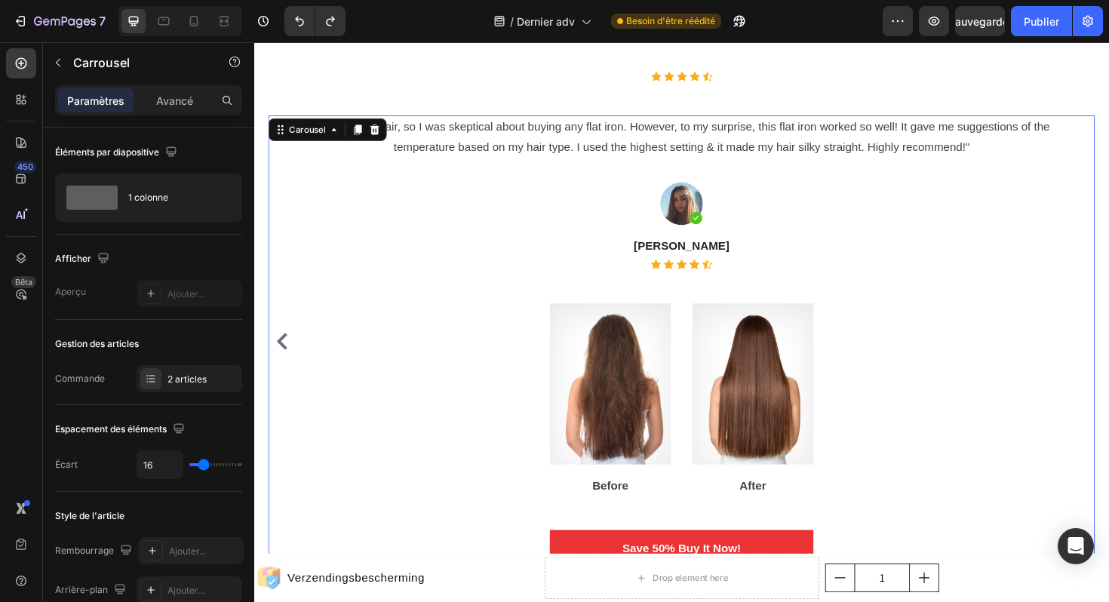
click at [285, 350] on icon "Carousel Back Arrow" at bounding box center [284, 359] width 18 height 18
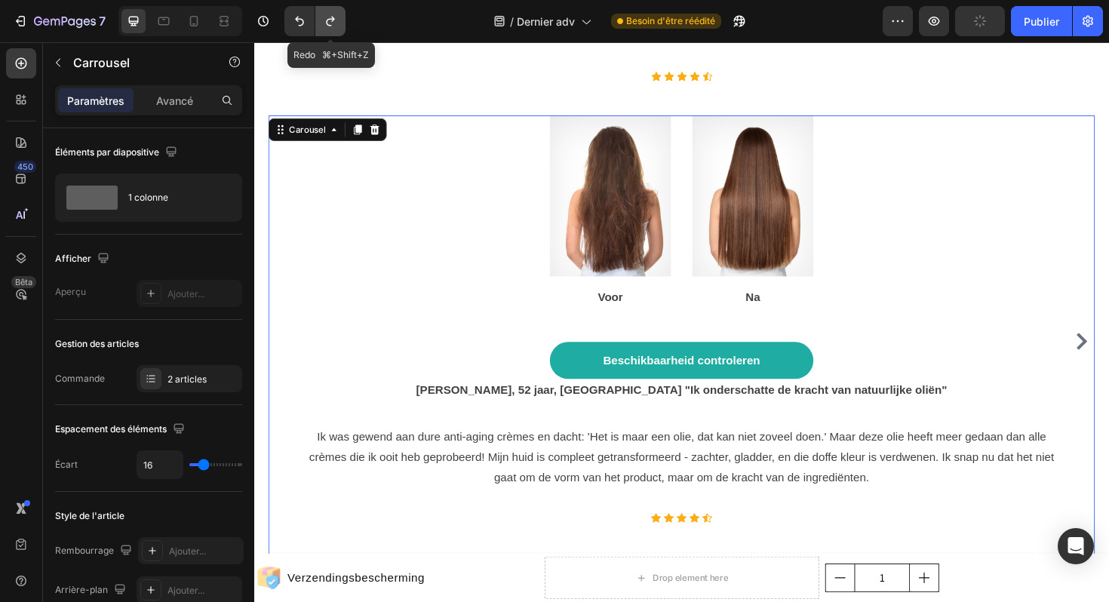
click at [331, 26] on icon "Annuler/Rétablir" at bounding box center [330, 22] width 8 height 10
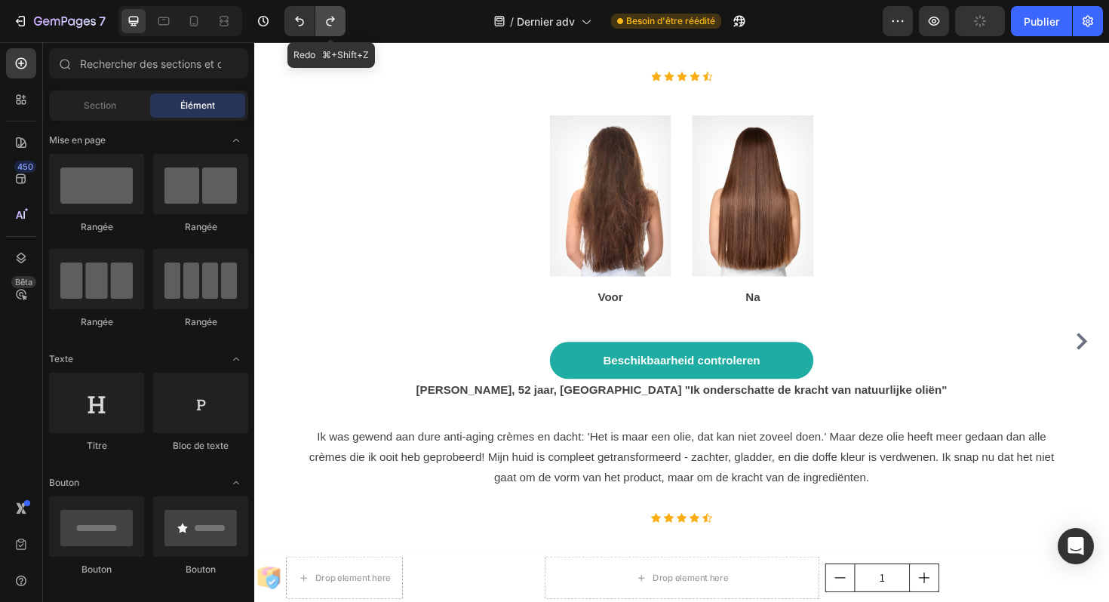
click at [331, 26] on icon "Annuler/Rétablir" at bounding box center [330, 22] width 8 height 10
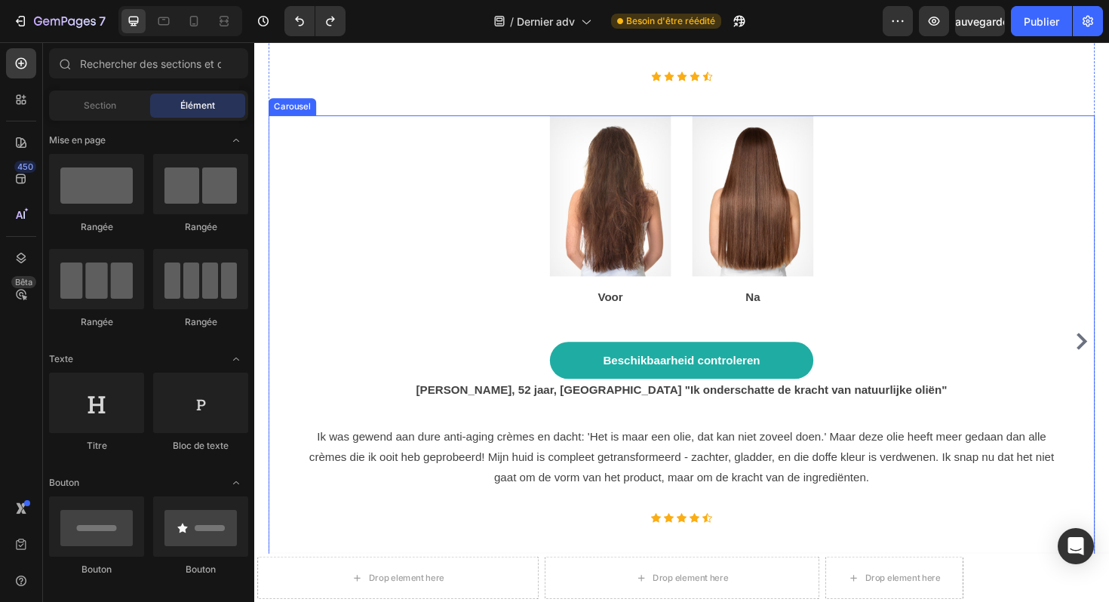
click at [1109, 350] on icon "Carousel Next Arrow" at bounding box center [1130, 359] width 18 height 18
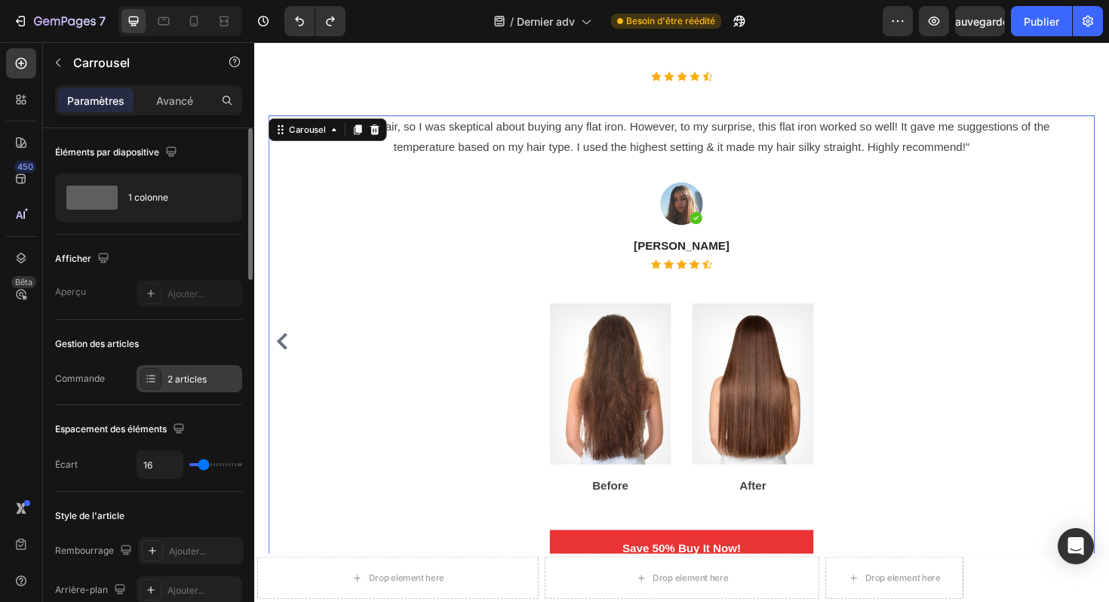
click at [208, 376] on div "2 articles" at bounding box center [203, 380] width 71 height 14
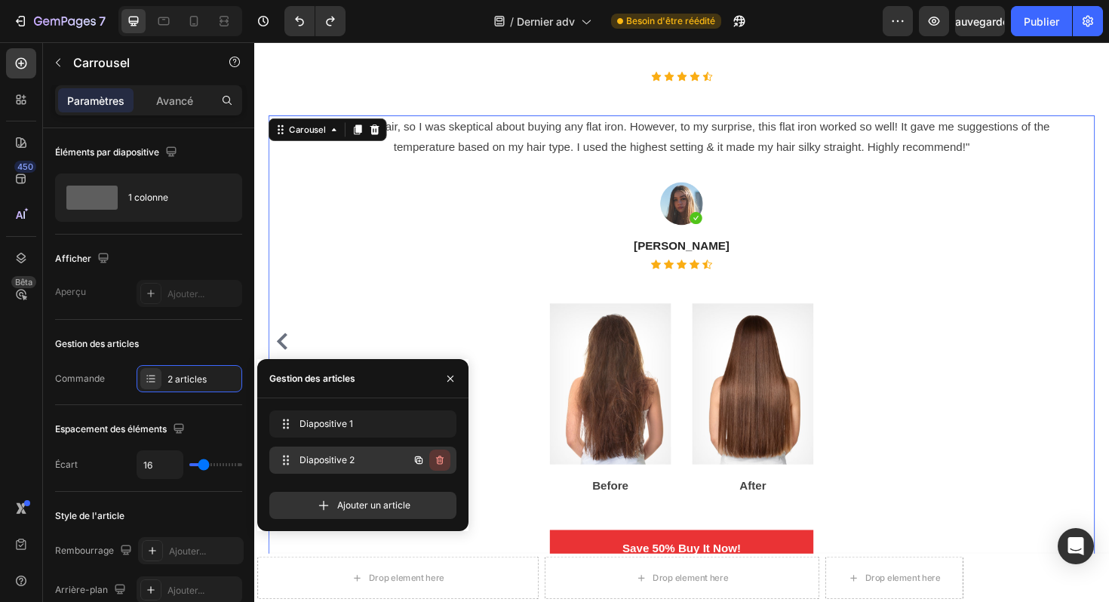
click at [446, 455] on button "button" at bounding box center [439, 460] width 21 height 21
click at [430, 463] on font "Supprimer" at bounding box center [420, 459] width 45 height 11
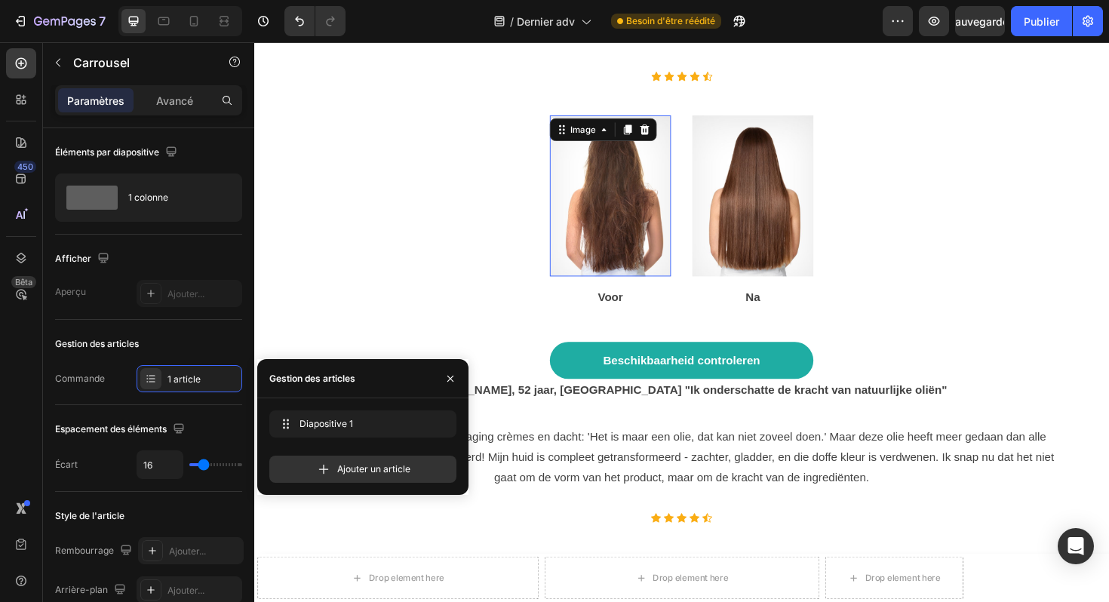
click at [644, 187] on img at bounding box center [632, 205] width 128 height 171
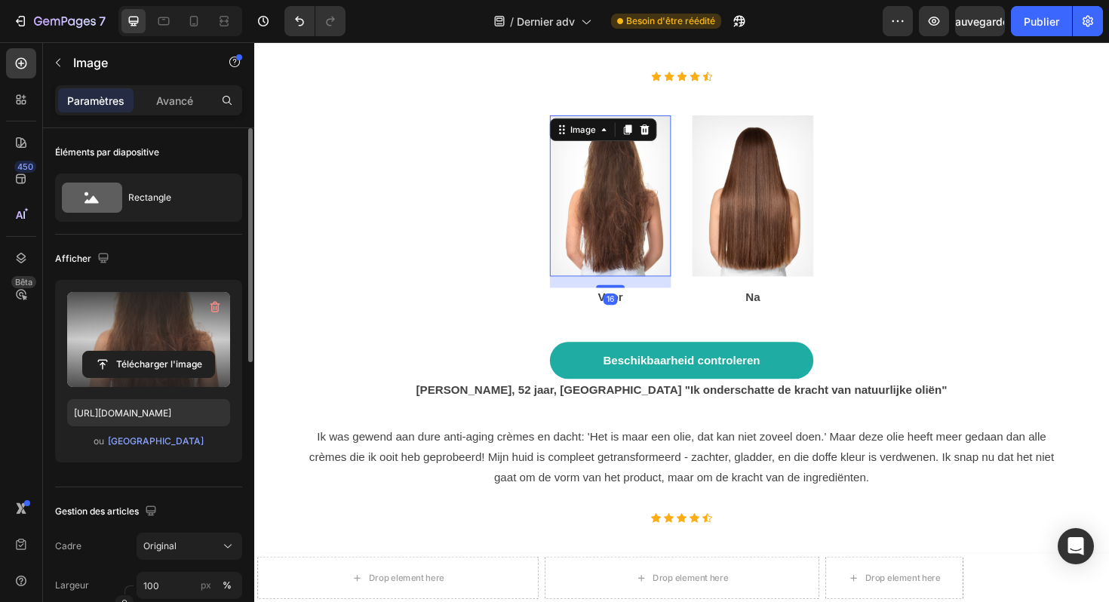
click at [159, 349] on label at bounding box center [148, 339] width 163 height 95
click at [159, 352] on input "file" at bounding box center [148, 365] width 131 height 26
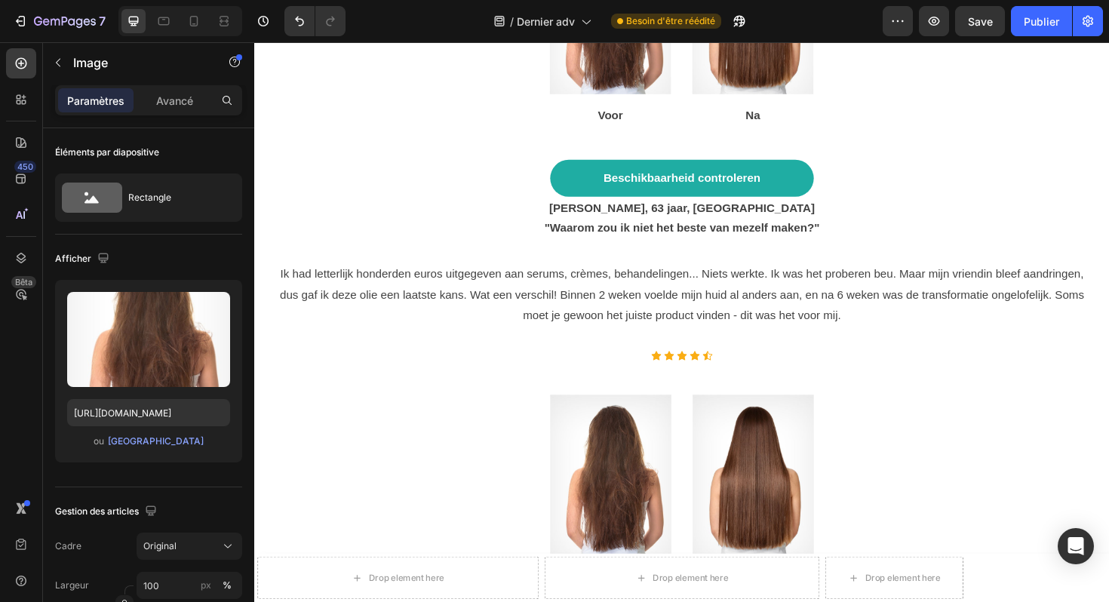
scroll to position [7695, 0]
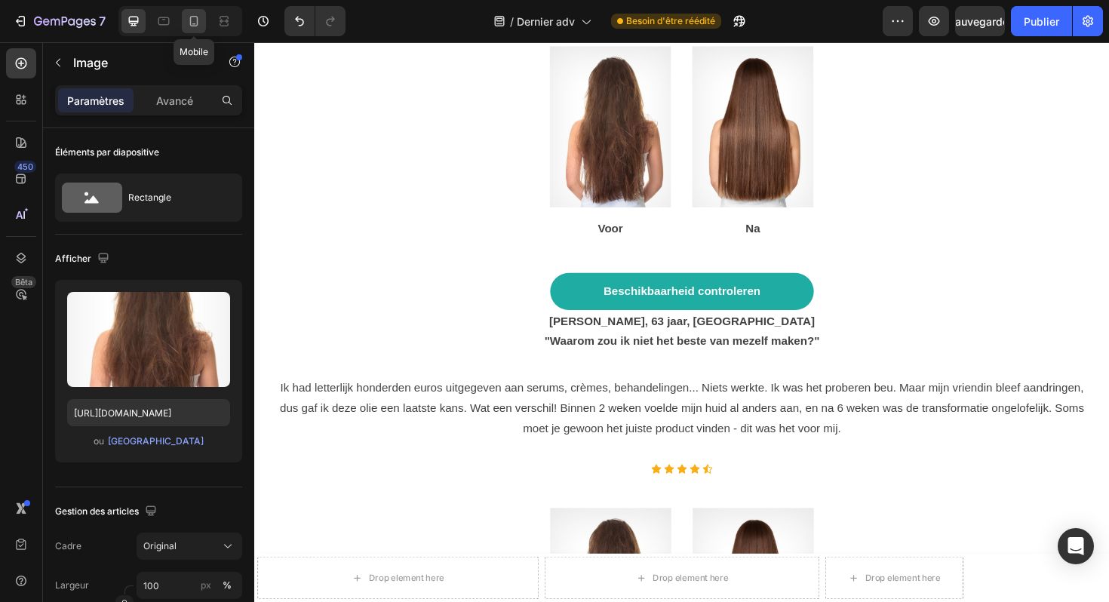
click at [191, 29] on div at bounding box center [194, 21] width 24 height 24
type input "https://cdn.shopify.com/s/files/1/0929/3804/3775/files/gempages_581818664982938…"
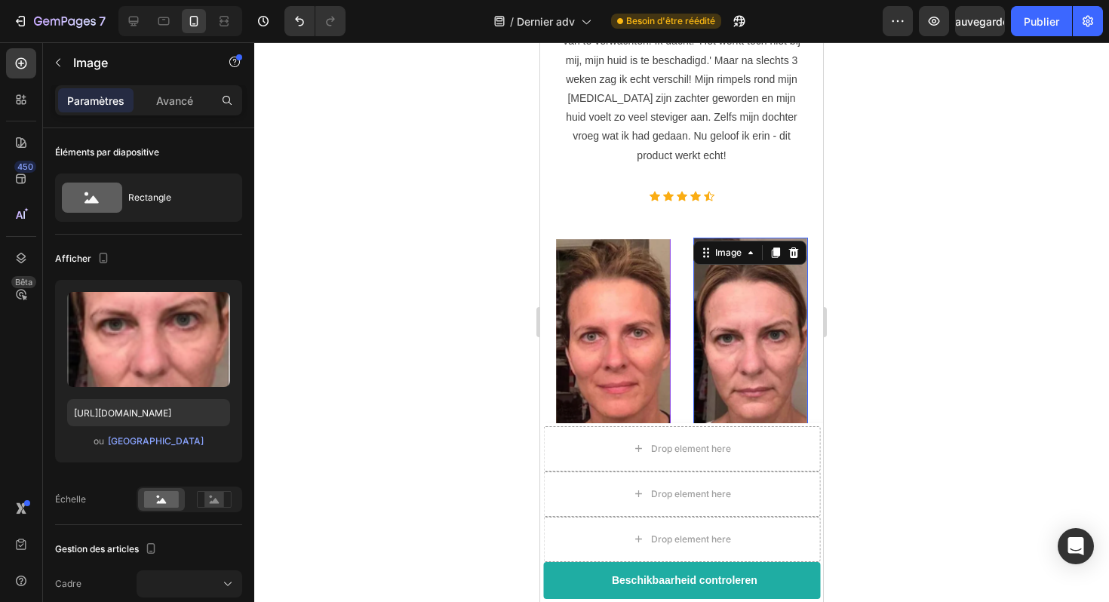
scroll to position [5645, 0]
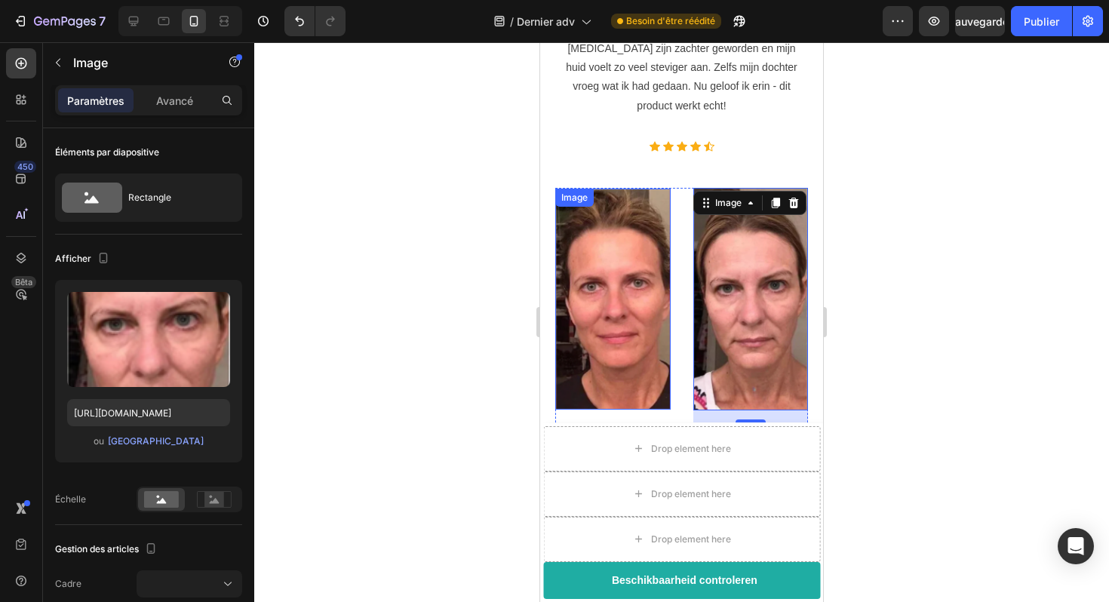
click at [612, 243] on img at bounding box center [612, 299] width 115 height 220
click at [730, 222] on img at bounding box center [751, 299] width 115 height 223
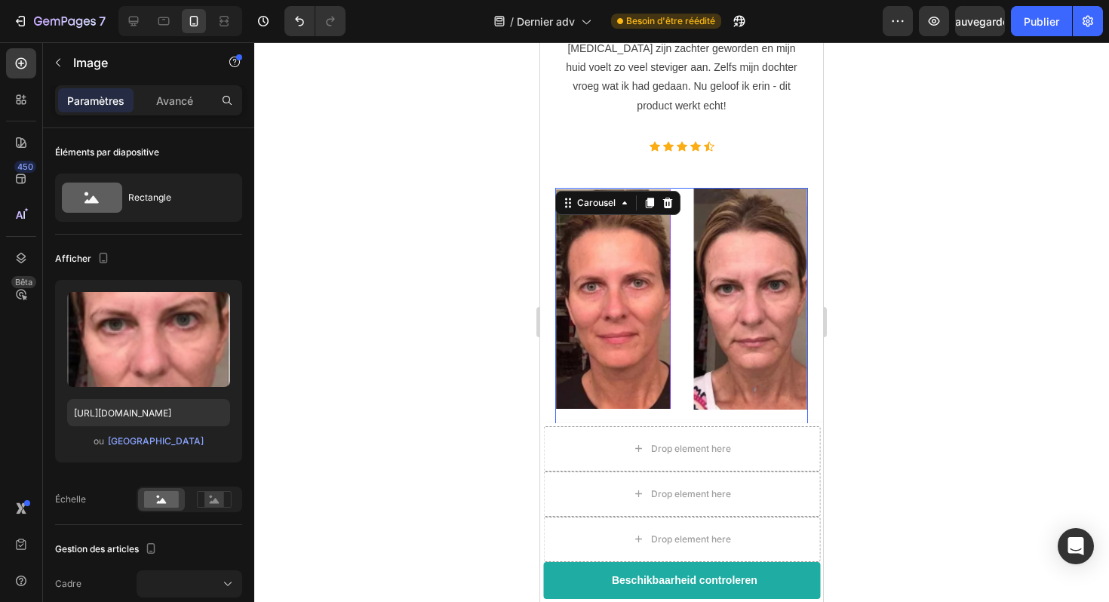
click at [698, 361] on div "Image Voor Text block Image Na Text block Row Beschikbaarheid controleren Butto…" at bounding box center [681, 505] width 253 height 634
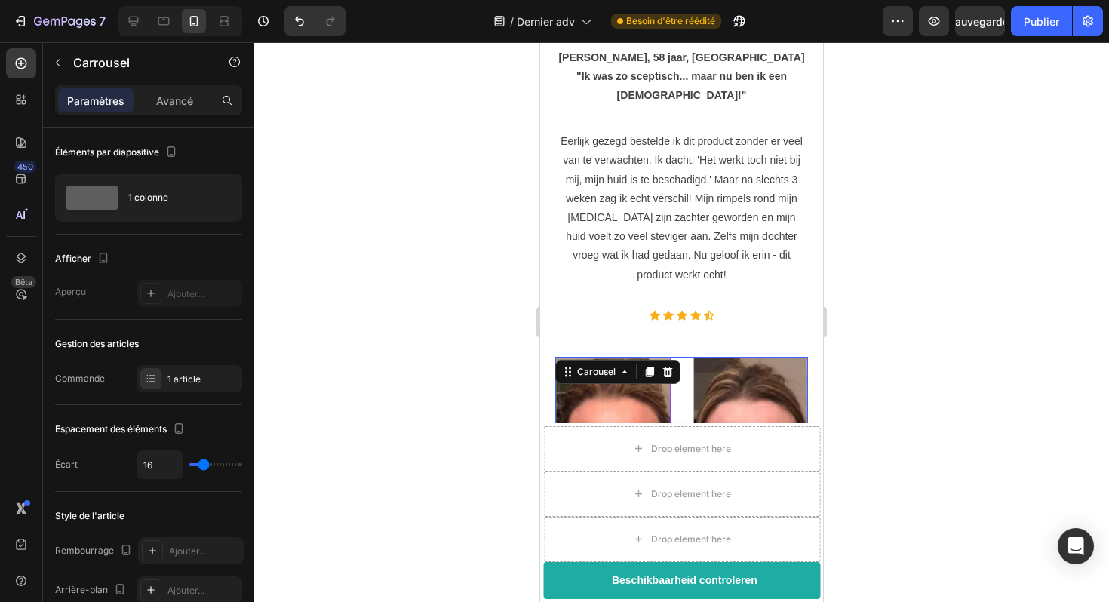
scroll to position [5500, 0]
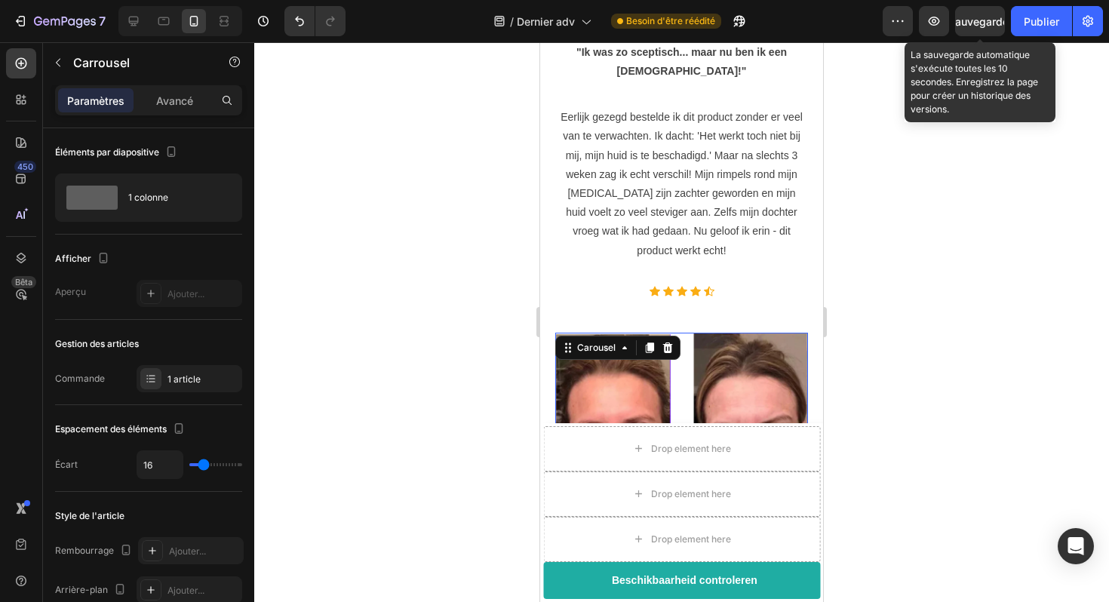
click at [970, 23] on font "Sauvegarder" at bounding box center [981, 21] width 64 height 13
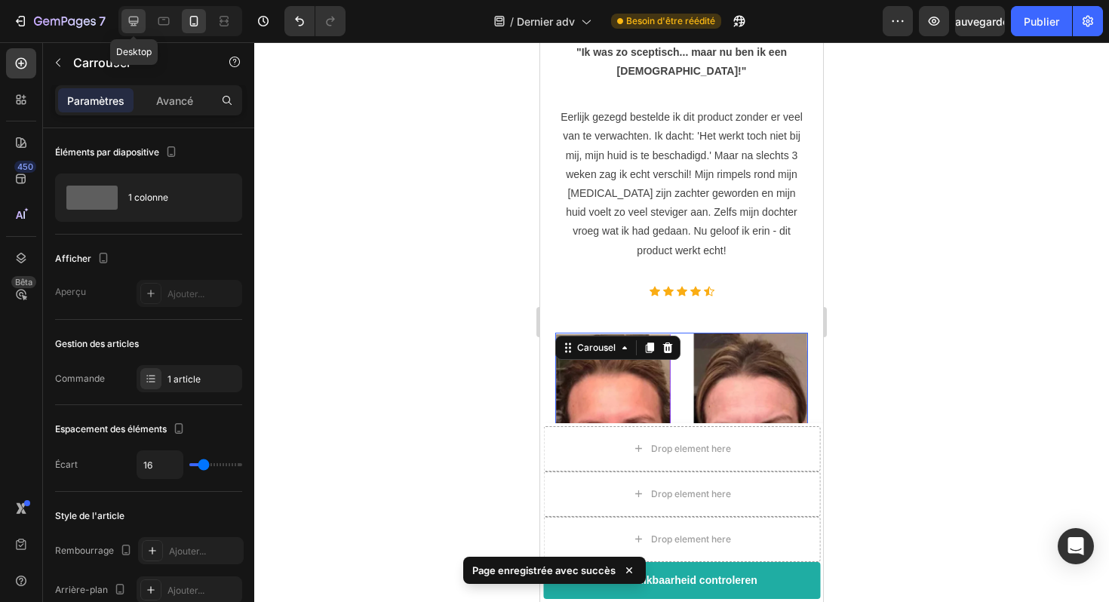
click at [133, 26] on icon at bounding box center [133, 21] width 15 height 15
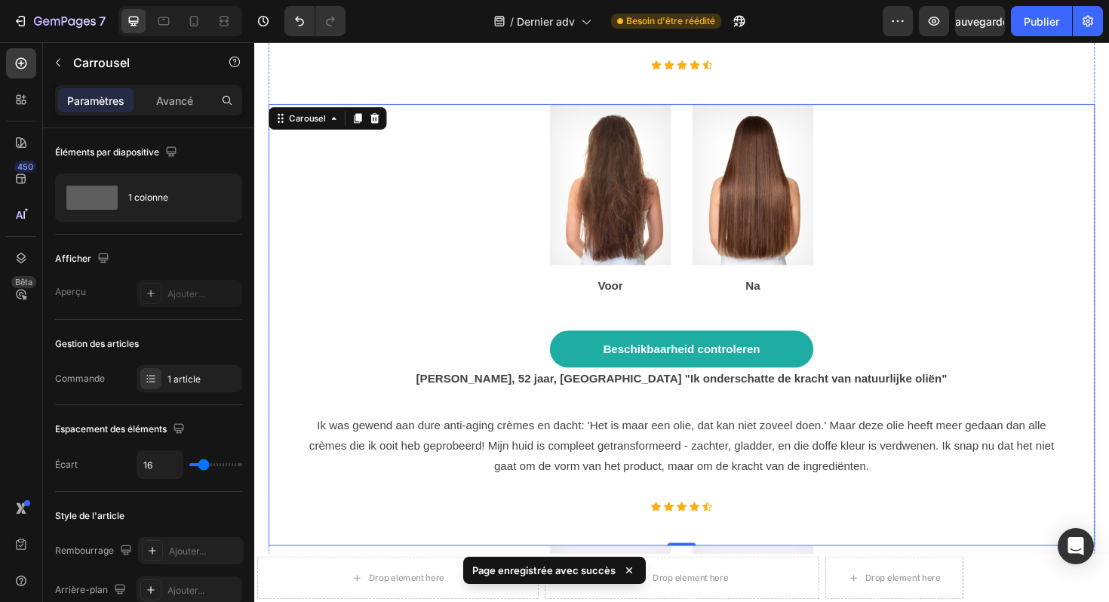
scroll to position [7176, 0]
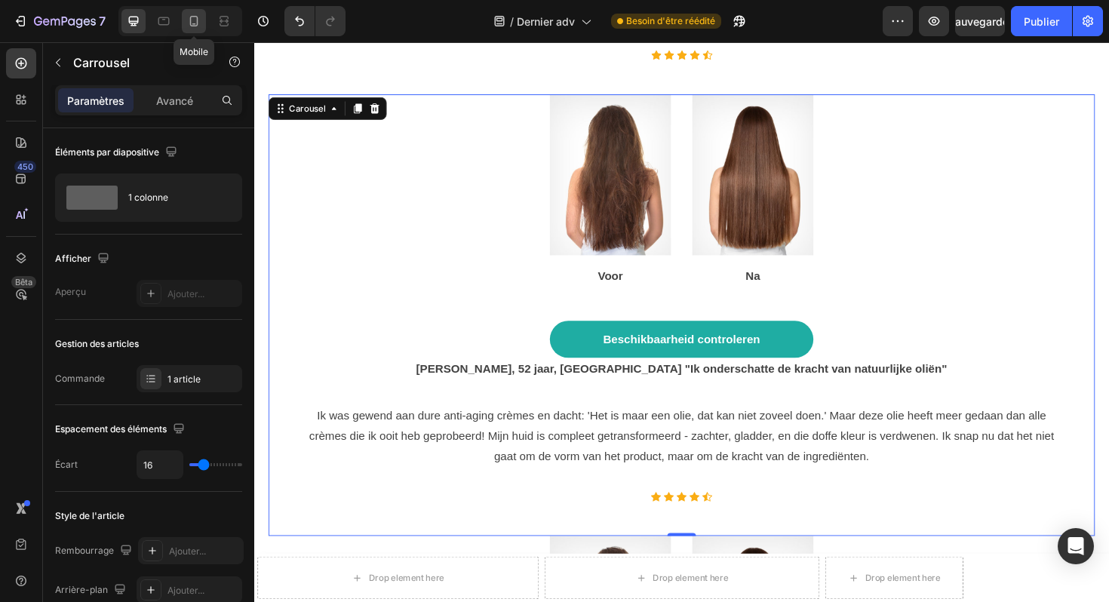
click at [203, 19] on div at bounding box center [194, 21] width 24 height 24
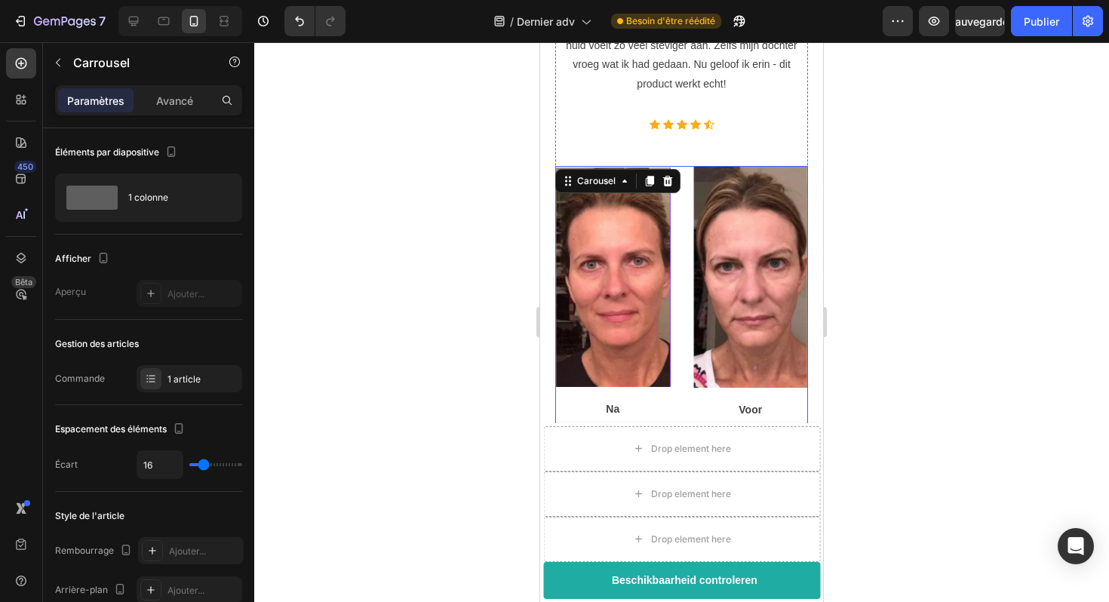
scroll to position [5682, 0]
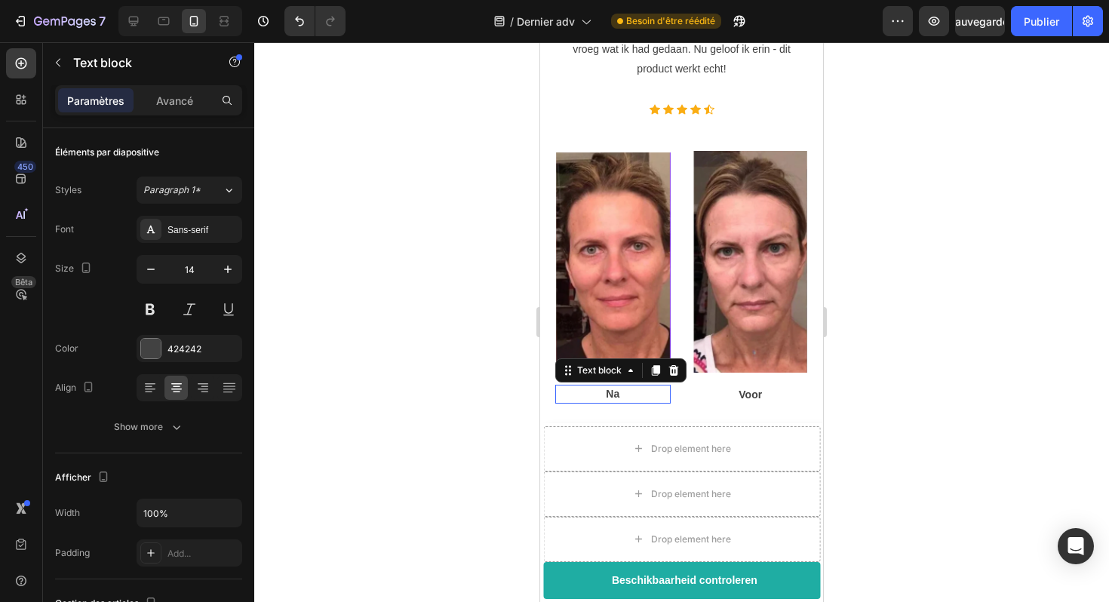
click at [613, 386] on p "Na" at bounding box center [613, 394] width 112 height 16
click at [621, 386] on p "Na" at bounding box center [613, 394] width 112 height 16
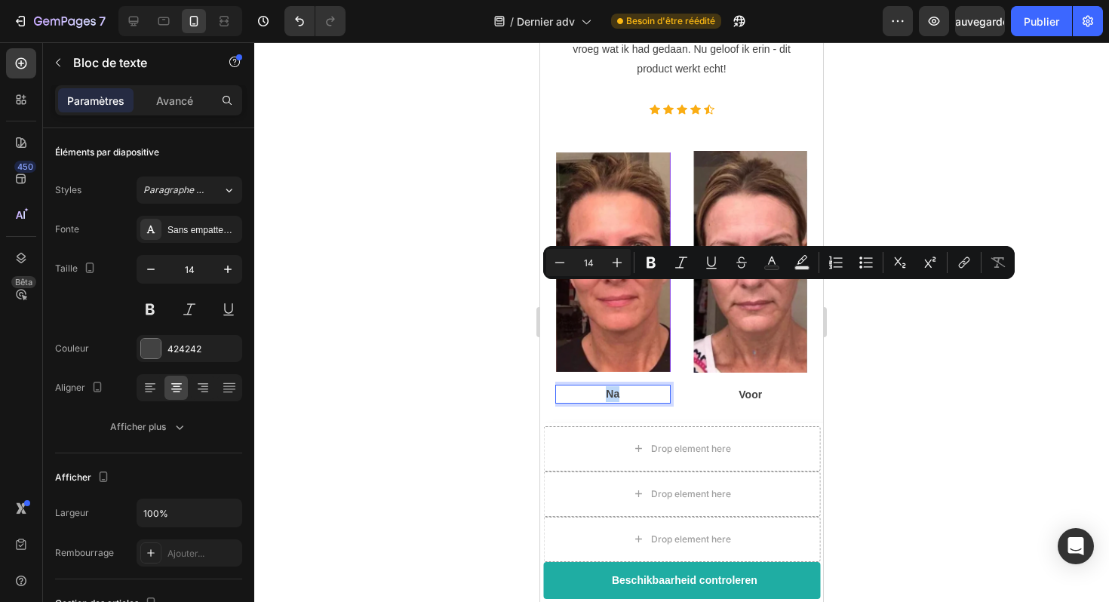
click at [621, 386] on p "Na" at bounding box center [613, 394] width 112 height 16
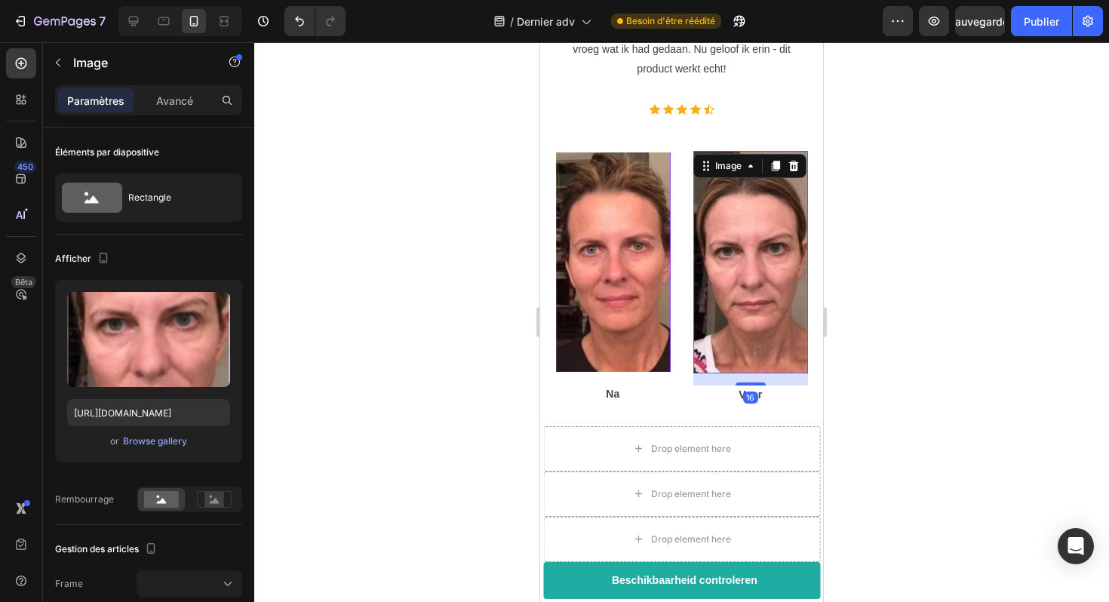
click at [715, 200] on img at bounding box center [751, 262] width 115 height 223
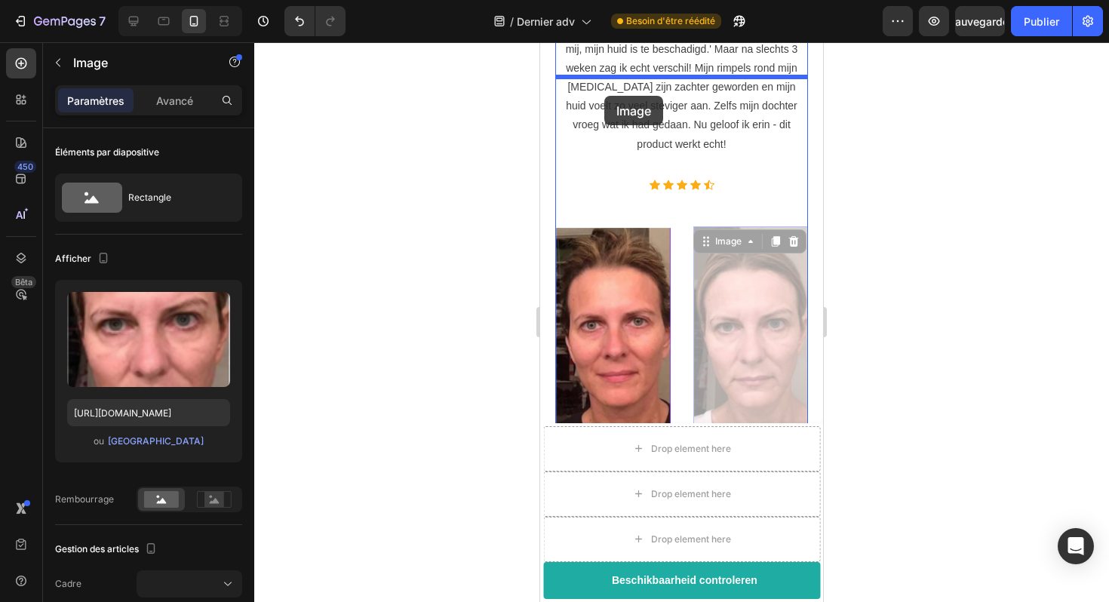
scroll to position [5577, 0]
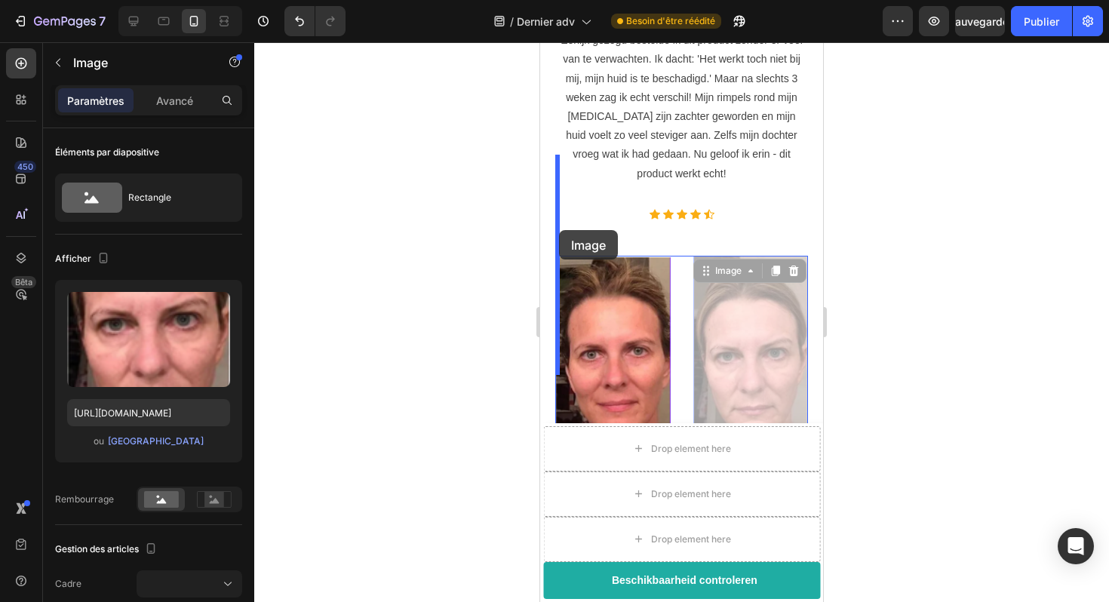
drag, startPoint x: 707, startPoint y: 70, endPoint x: 558, endPoint y: 230, distance: 218.4
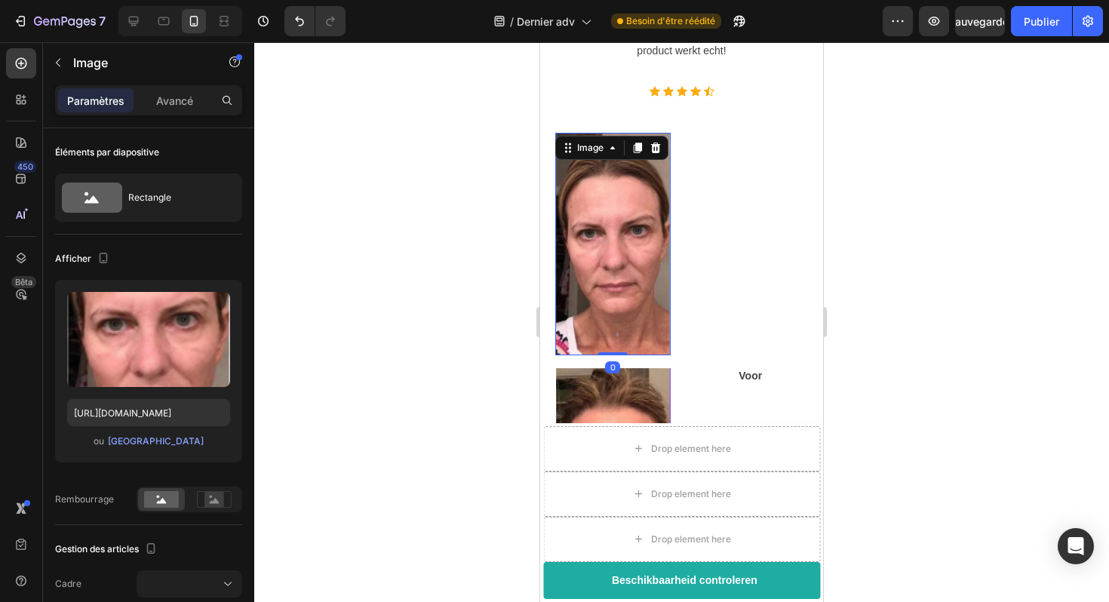
scroll to position [5719, 0]
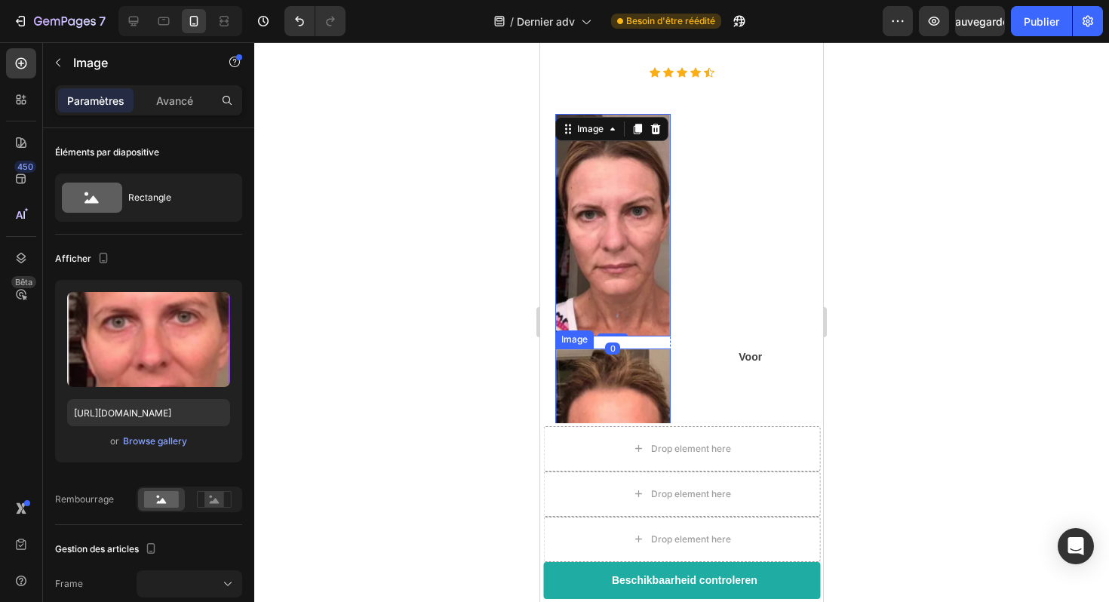
click at [632, 349] on img at bounding box center [612, 459] width 115 height 220
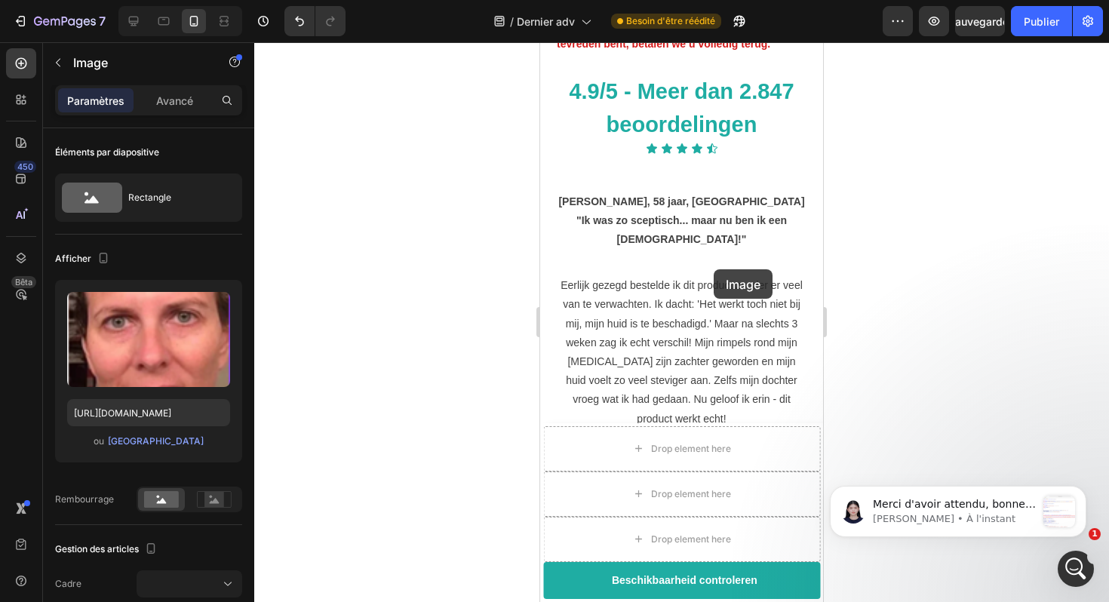
scroll to position [5217, 0]
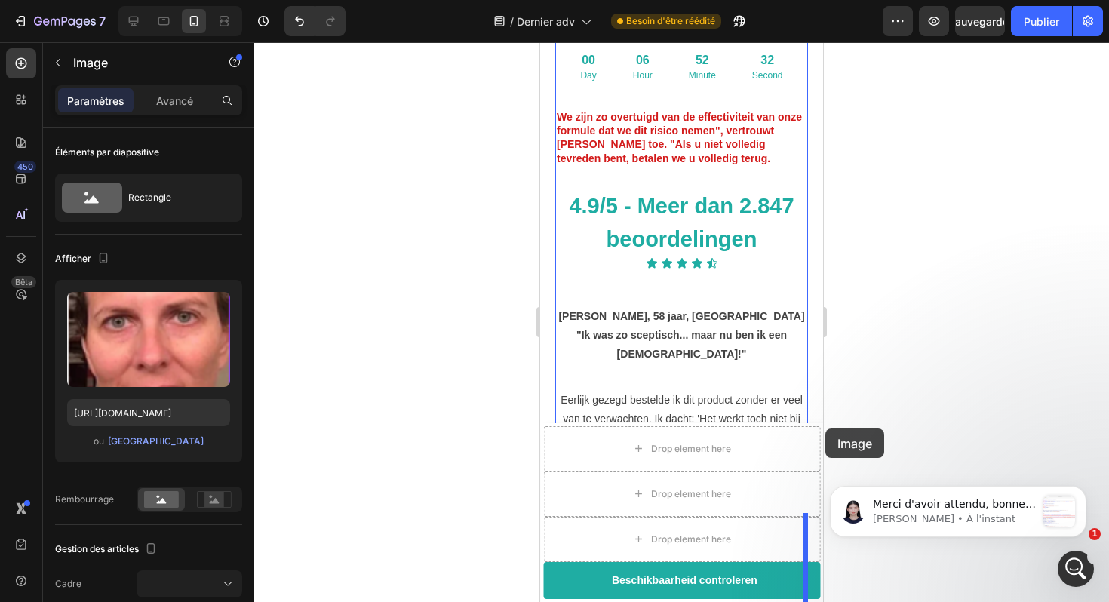
drag, startPoint x: 568, startPoint y: 237, endPoint x: 833, endPoint y: 500, distance: 373.5
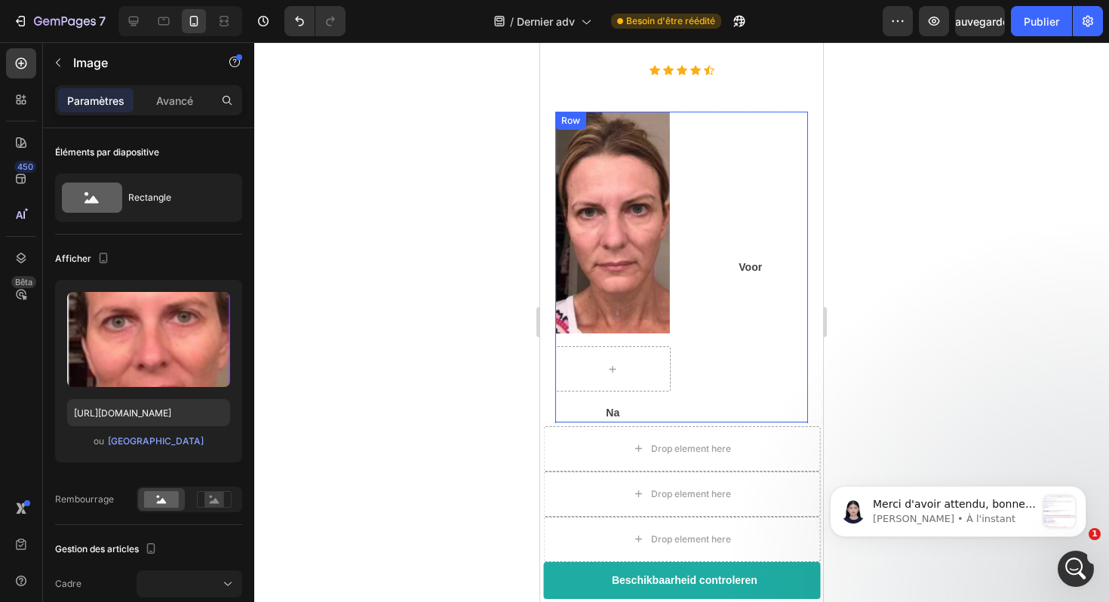
scroll to position [5753, 0]
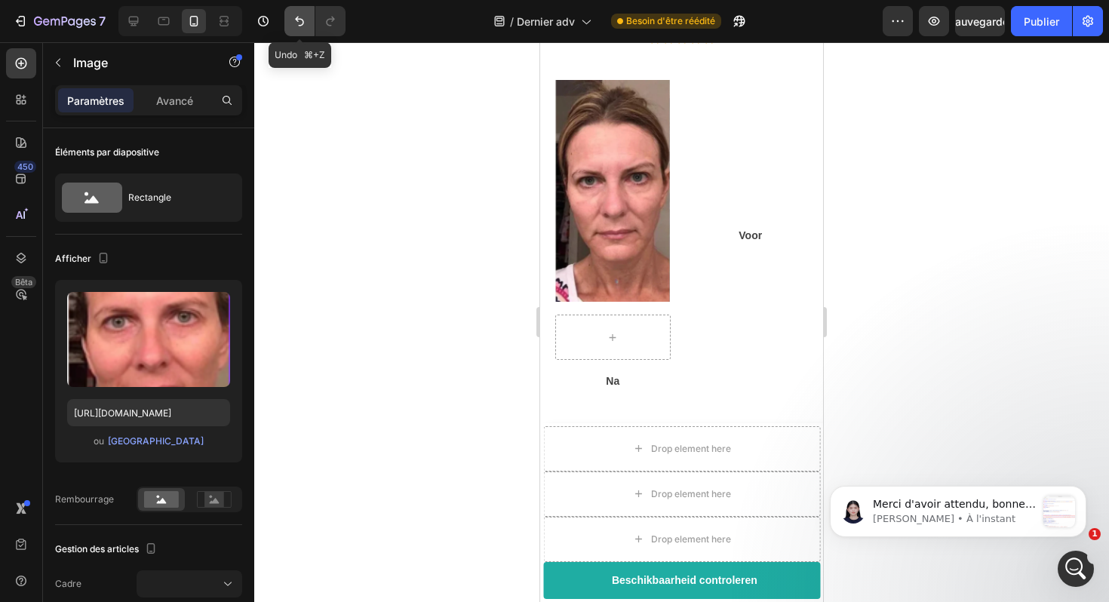
click at [297, 20] on icon "Annuler/Rétablir" at bounding box center [299, 22] width 9 height 10
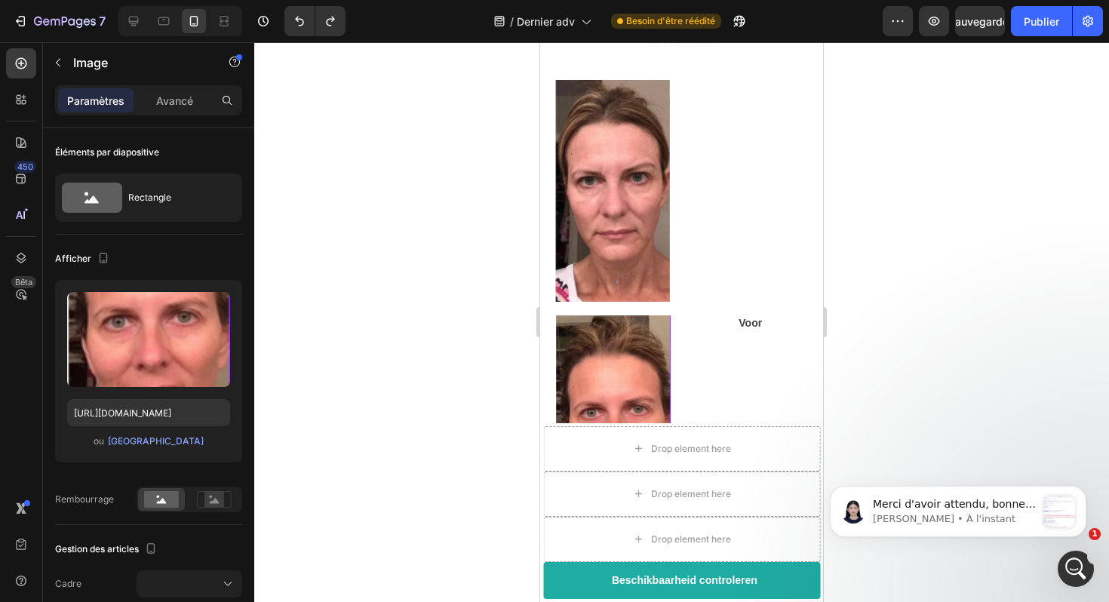
click at [612, 315] on img at bounding box center [612, 425] width 115 height 220
click at [999, 506] on font "Merci d'avoir attendu, bonne nouvelle que nous avons reçu une mise à jour de l'…" at bounding box center [954, 579] width 163 height 162
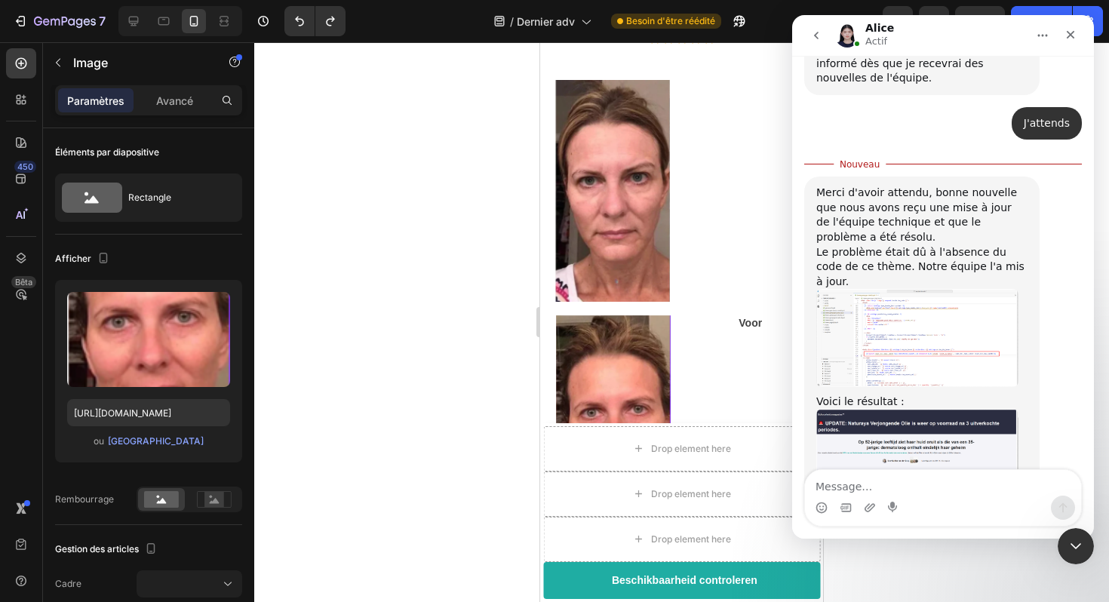
scroll to position [2865, 0]
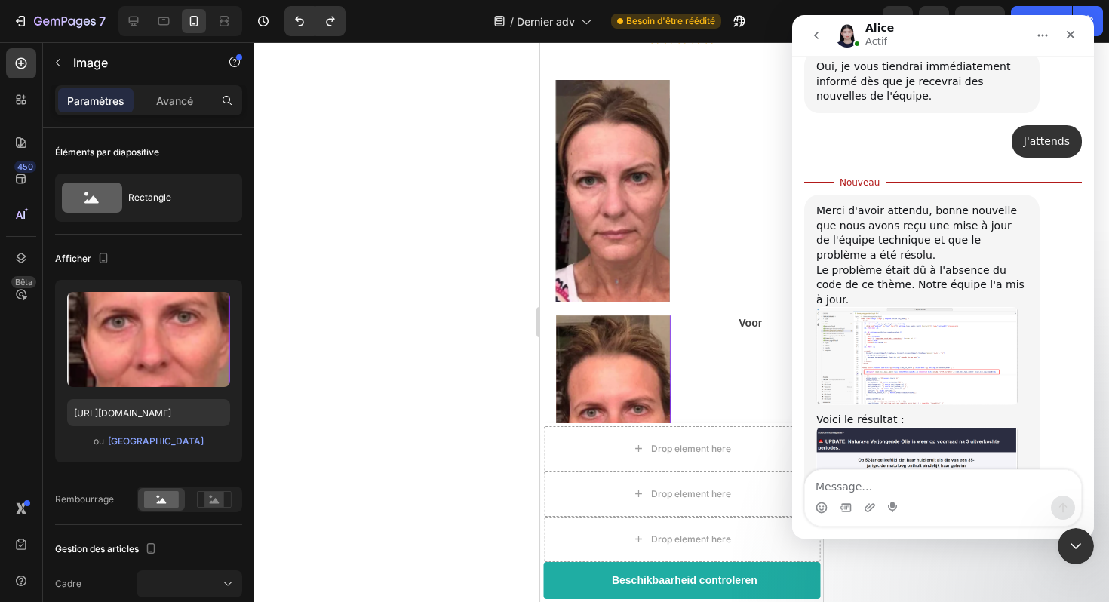
click at [452, 343] on div at bounding box center [681, 322] width 855 height 560
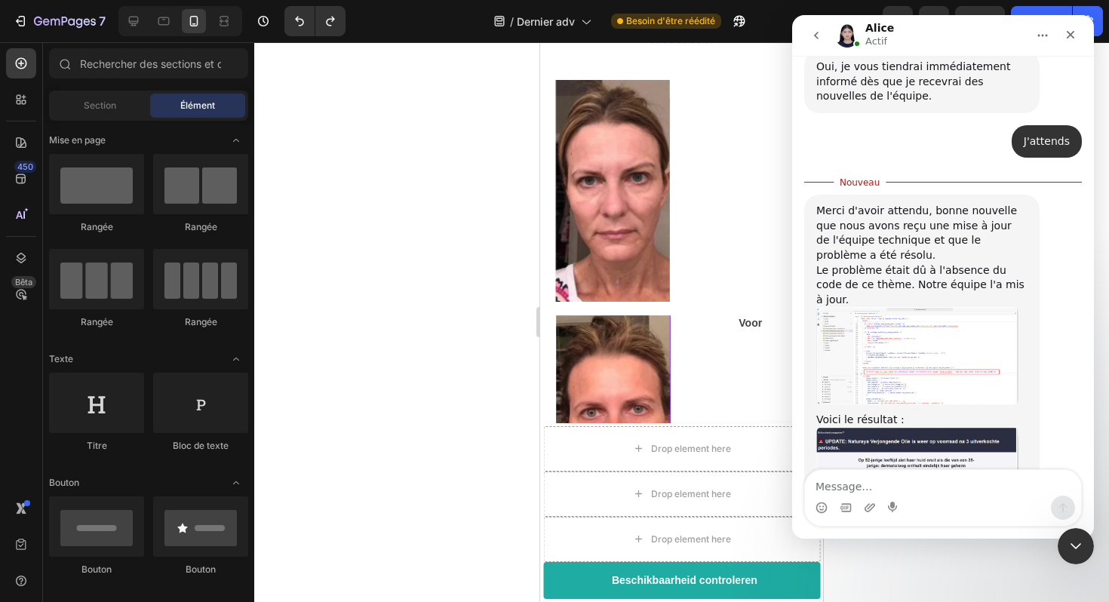
click at [452, 343] on div at bounding box center [681, 322] width 855 height 560
click at [1074, 40] on icon "Fermer" at bounding box center [1071, 35] width 12 height 12
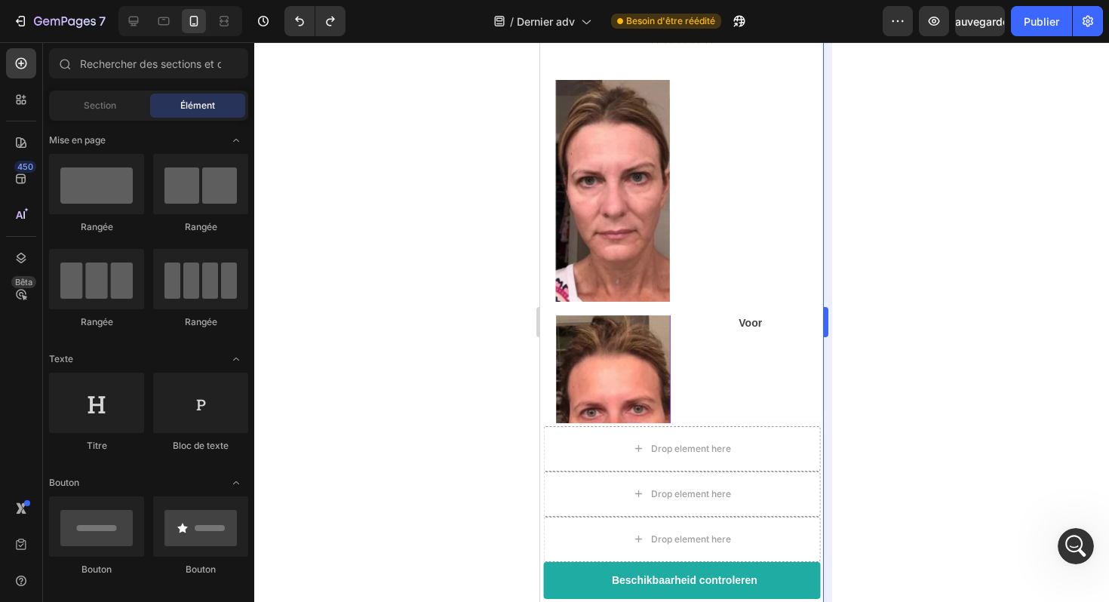
scroll to position [0, 0]
click at [621, 315] on img at bounding box center [612, 425] width 115 height 220
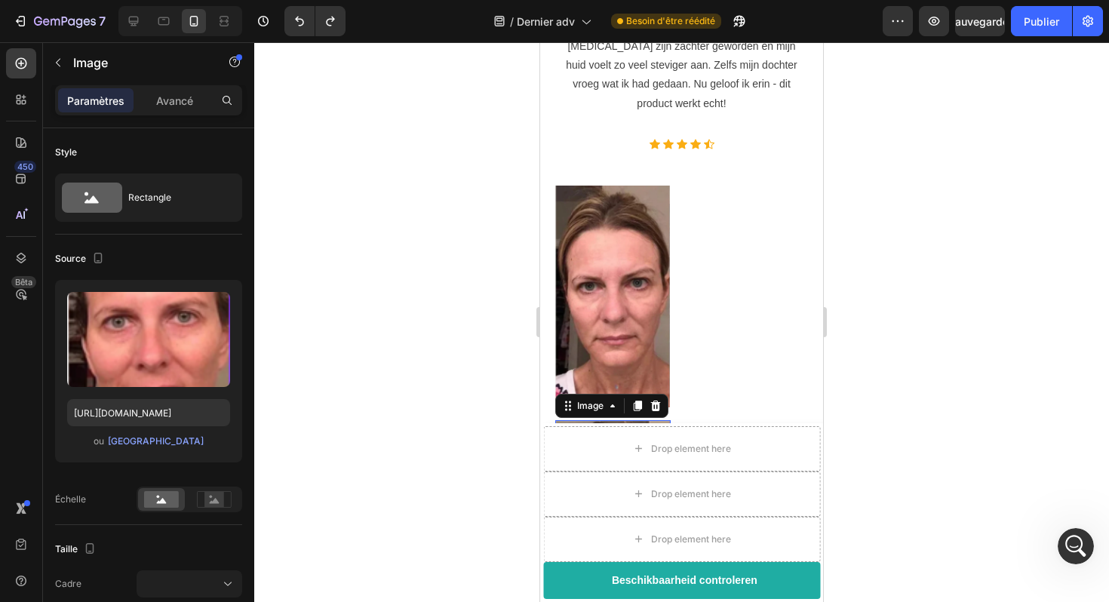
scroll to position [5646, 0]
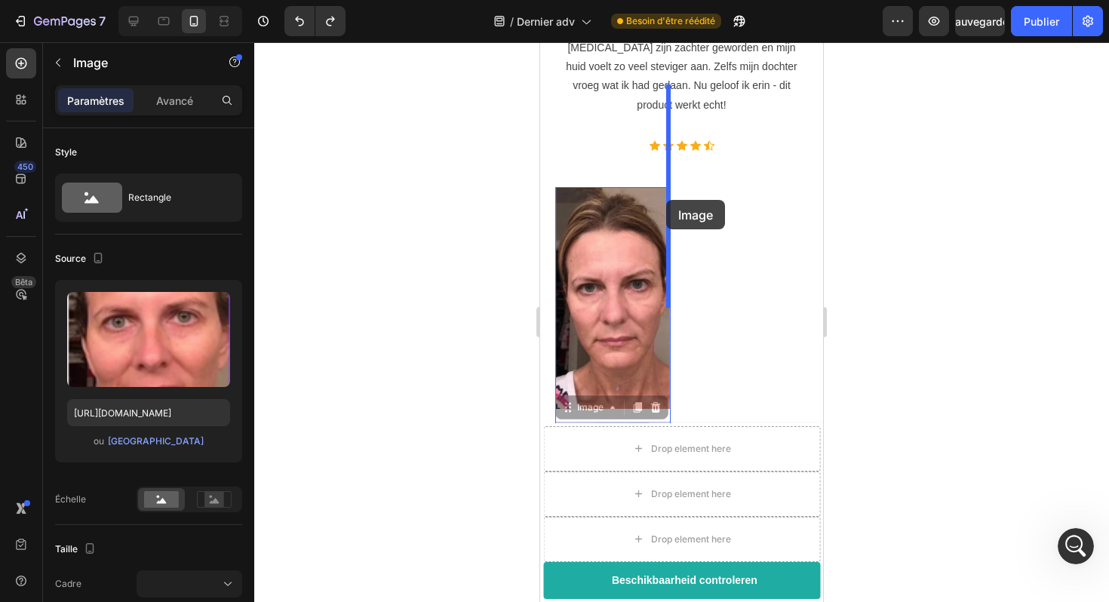
drag, startPoint x: 565, startPoint y: 311, endPoint x: 666, endPoint y: 200, distance: 150.1
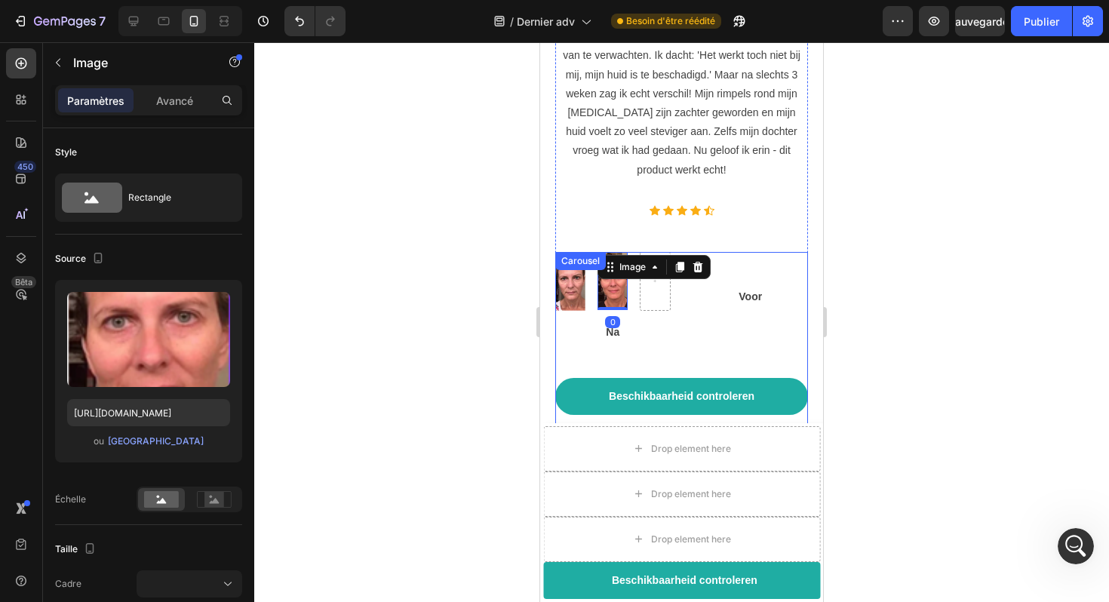
scroll to position [5579, 0]
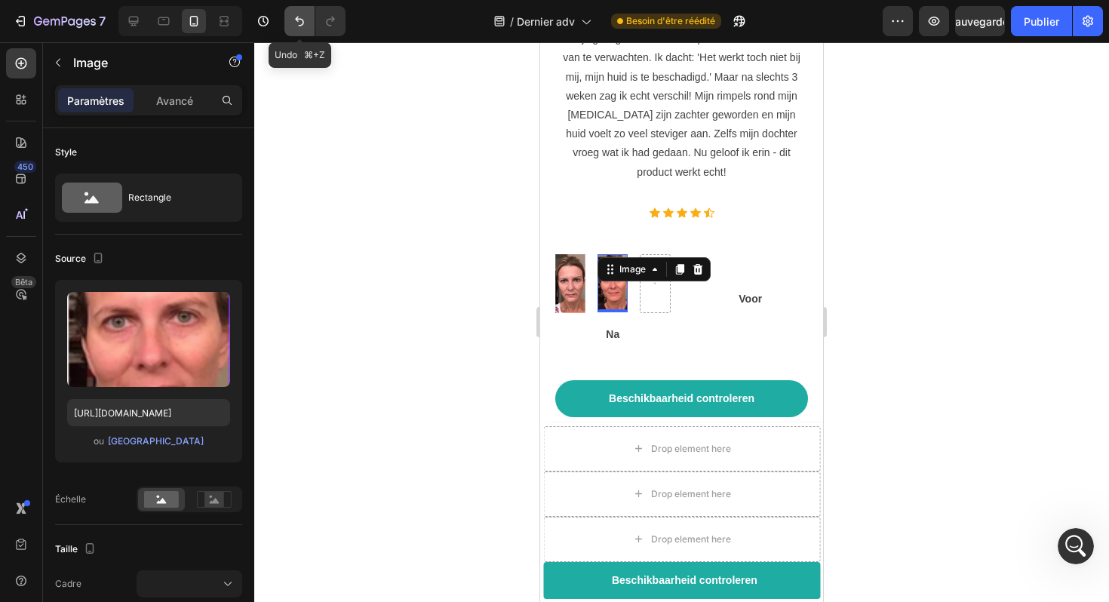
click at [302, 26] on icon "Annuler/Rétablir" at bounding box center [299, 21] width 15 height 15
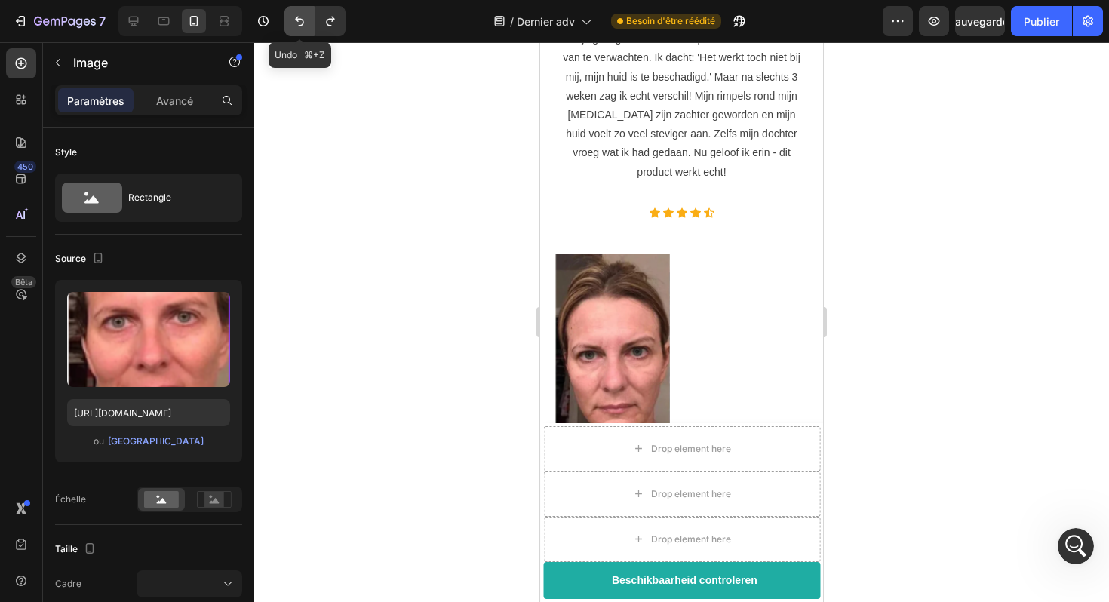
click at [304, 26] on icon "Annuler/Rétablir" at bounding box center [299, 21] width 15 height 15
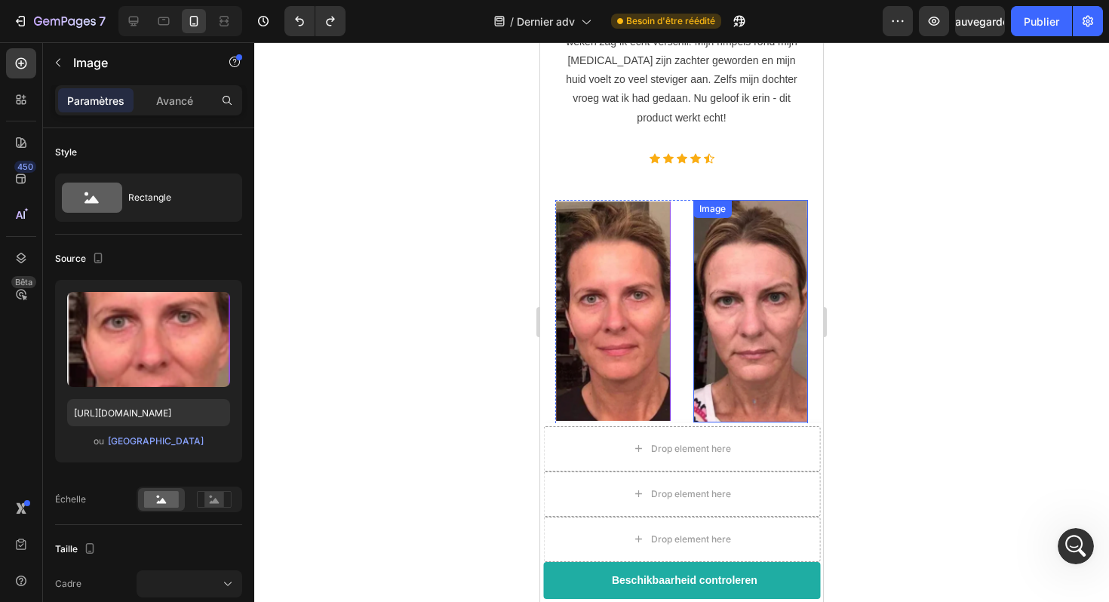
scroll to position [5634, 0]
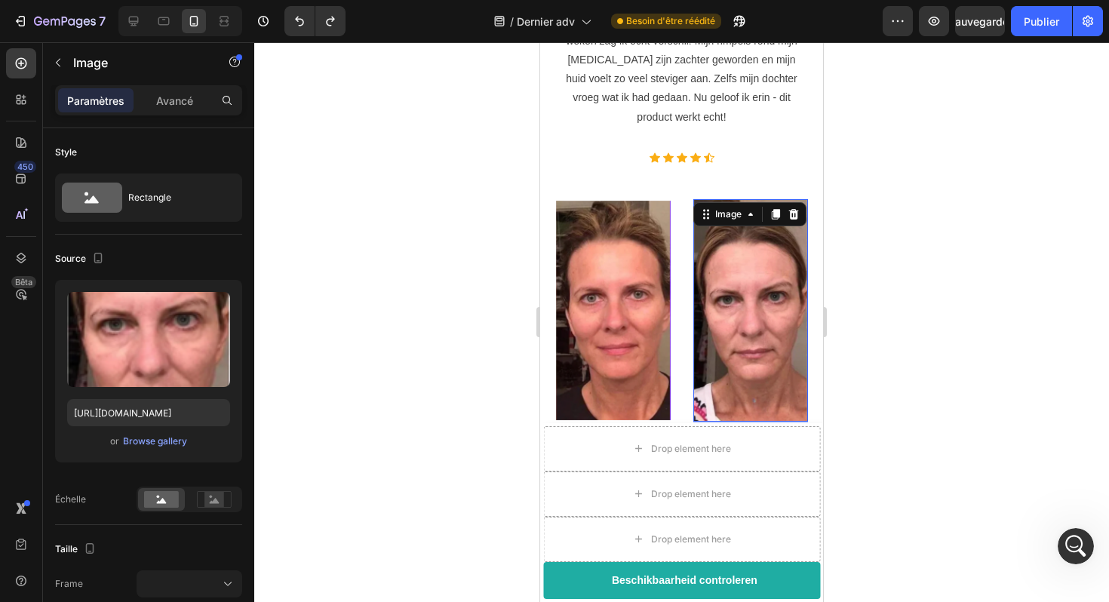
click at [710, 219] on img at bounding box center [751, 310] width 115 height 223
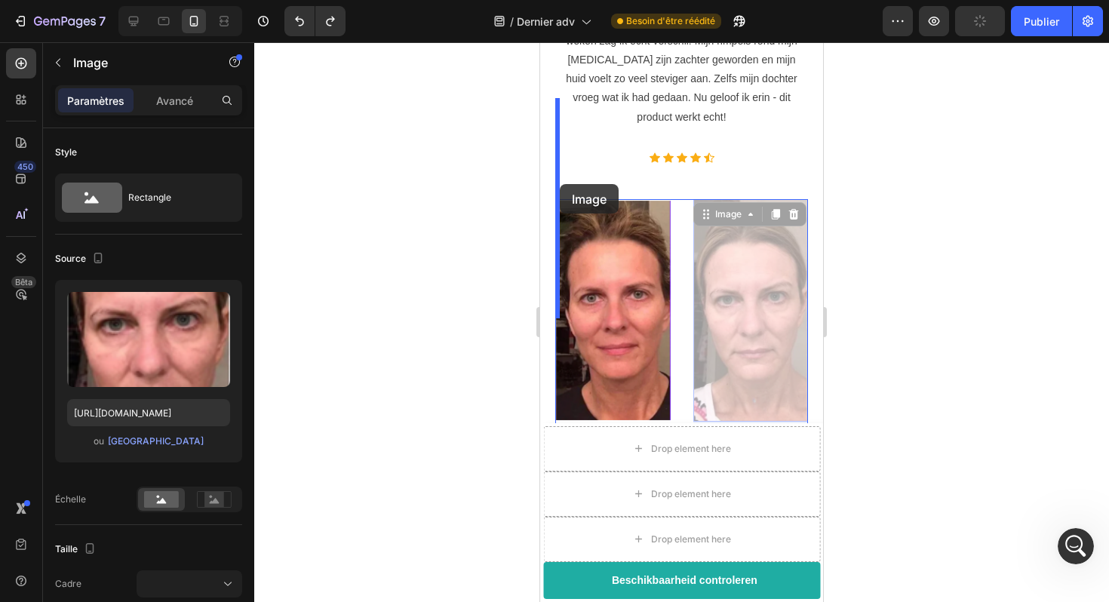
drag, startPoint x: 706, startPoint y: 116, endPoint x: 561, endPoint y: 183, distance: 160.4
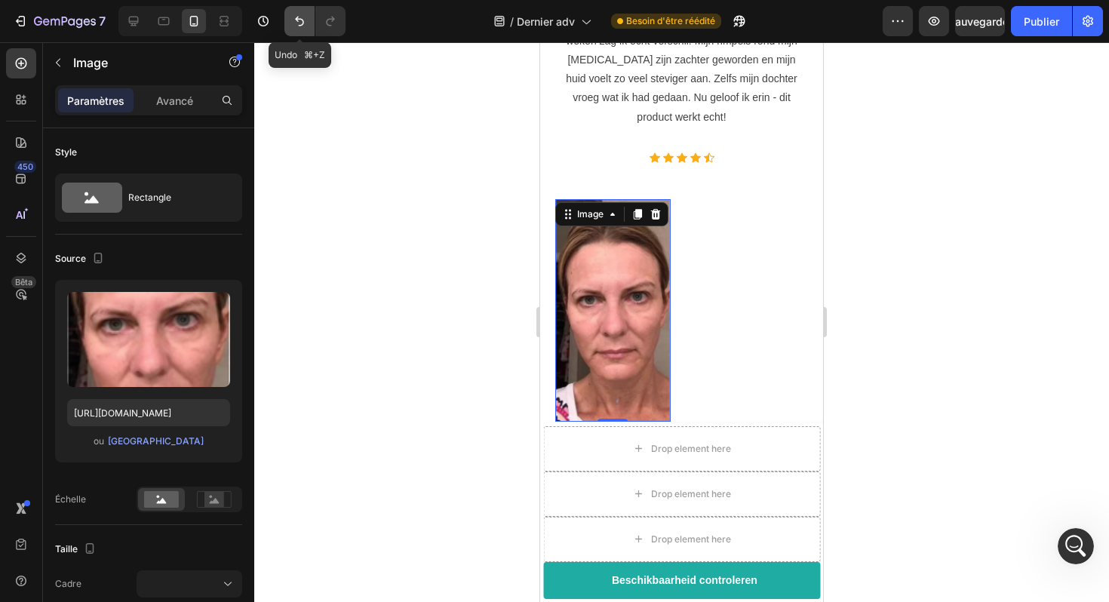
click at [304, 29] on button "Annuler/Rétablir" at bounding box center [300, 21] width 30 height 30
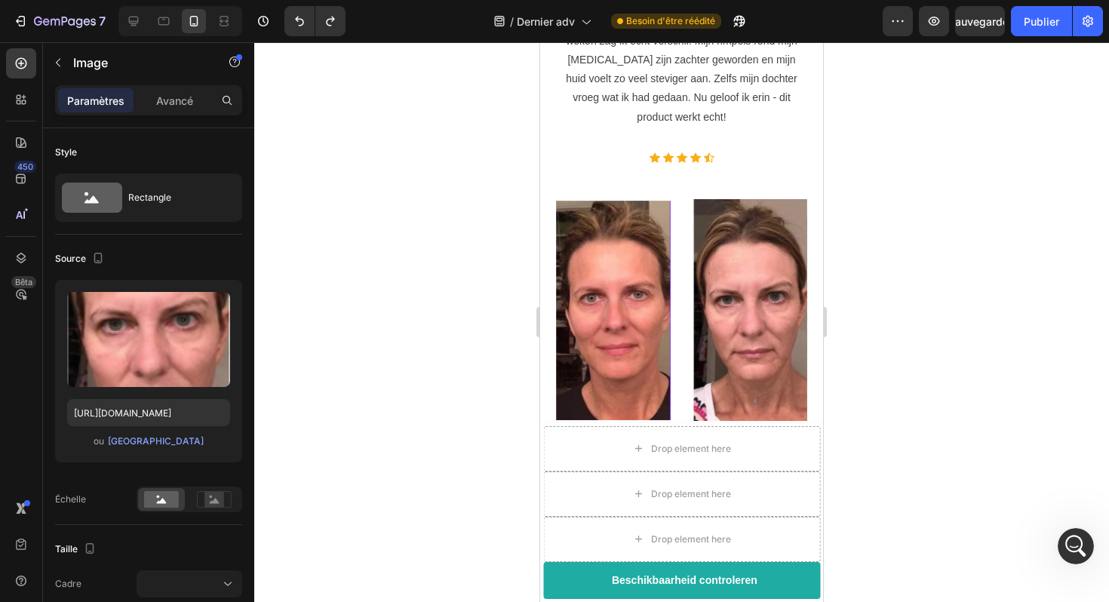
click at [740, 199] on img at bounding box center [751, 310] width 115 height 223
click at [768, 199] on img at bounding box center [751, 310] width 115 height 223
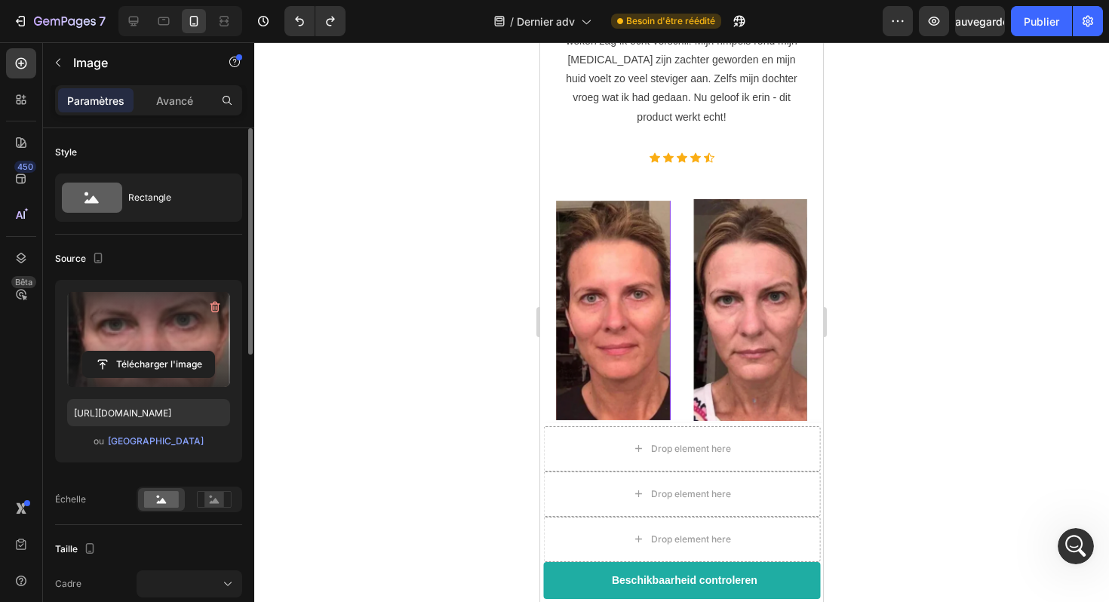
click at [154, 334] on label at bounding box center [148, 339] width 163 height 95
click at [154, 352] on input "file" at bounding box center [148, 365] width 131 height 26
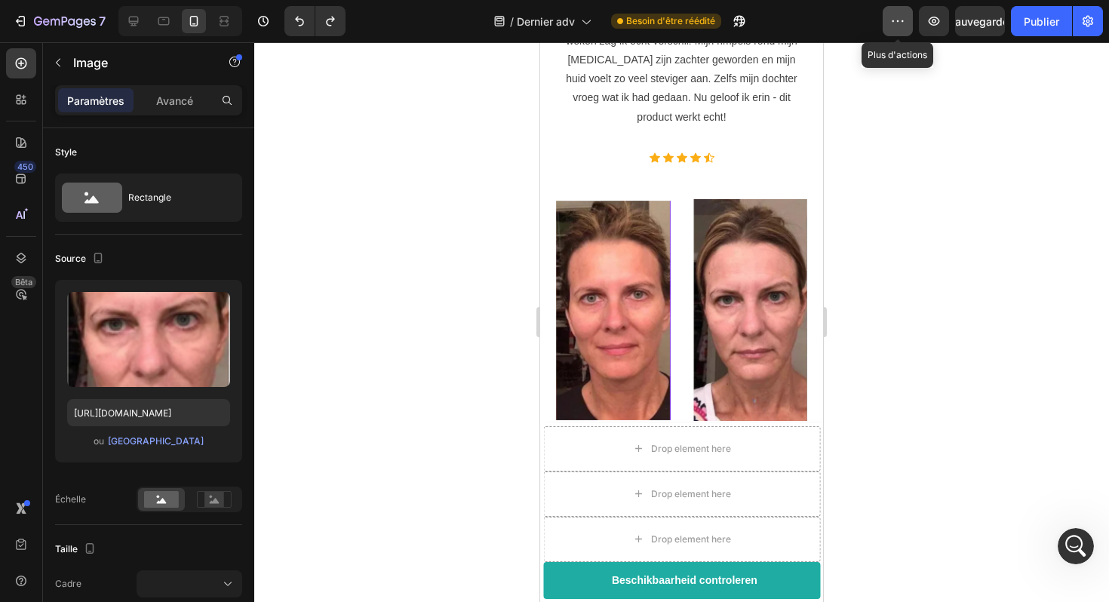
click at [899, 27] on icon "button" at bounding box center [898, 21] width 15 height 15
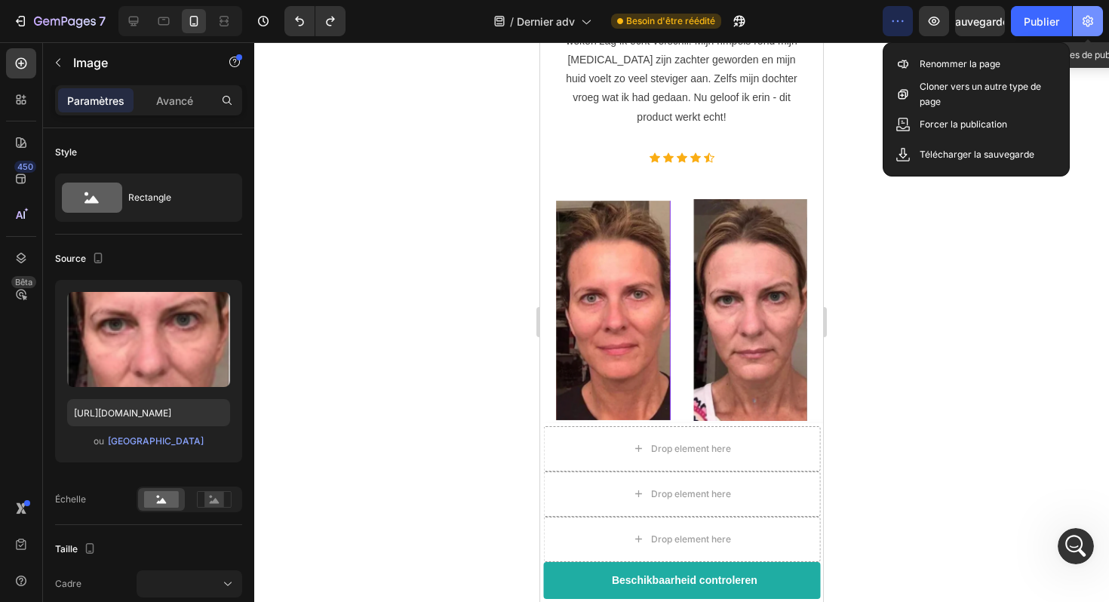
click at [1084, 21] on icon "button" at bounding box center [1088, 21] width 11 height 11
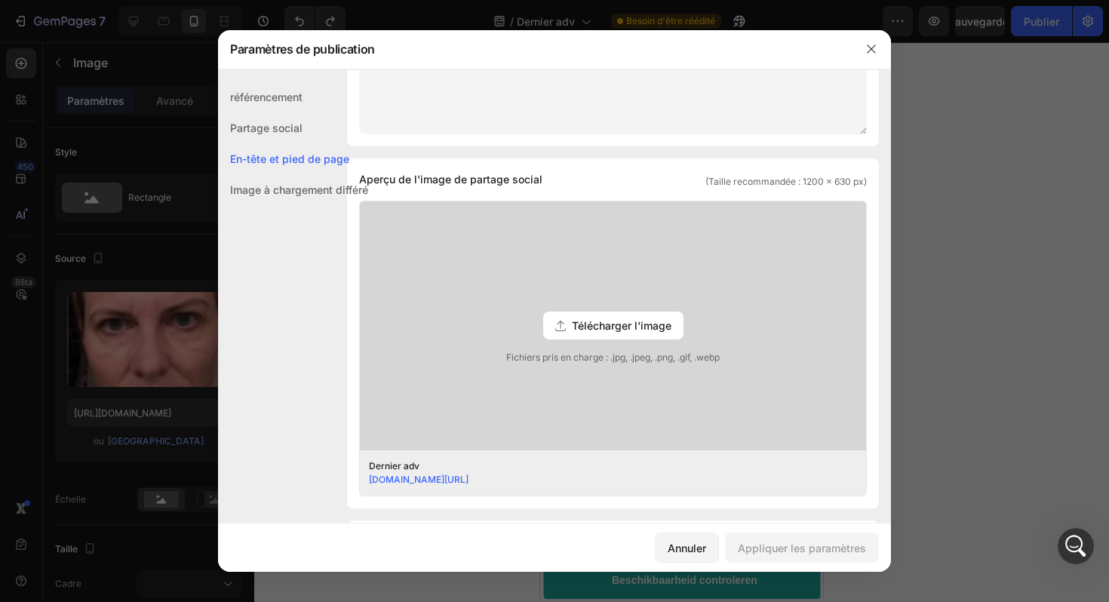
scroll to position [743, 0]
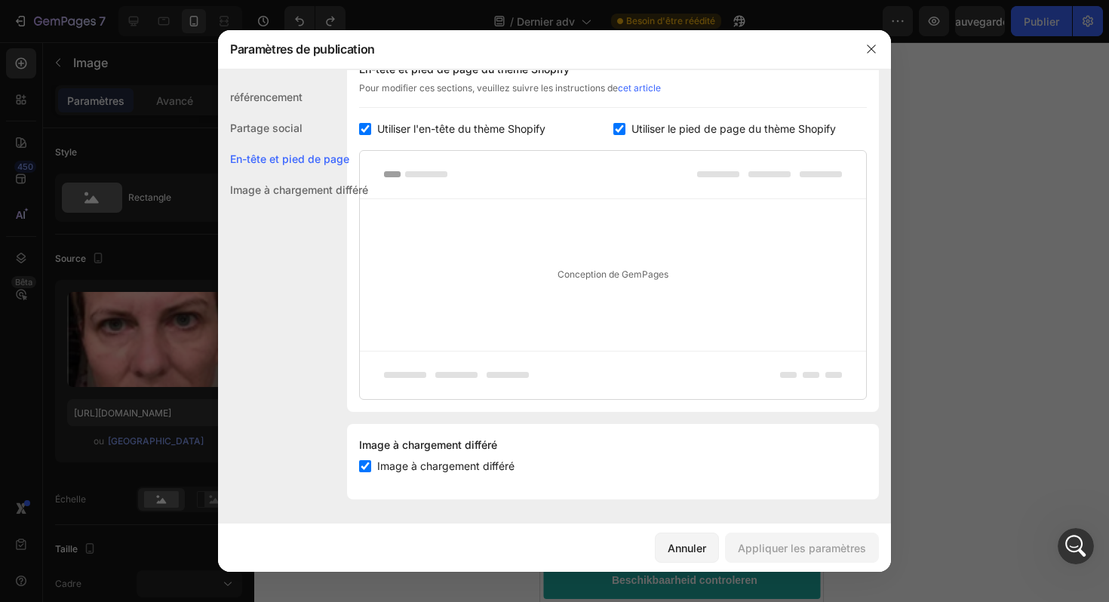
click at [426, 130] on font "Utiliser l'en-tête du thème Shopify" at bounding box center [461, 128] width 168 height 13
checkbox input "false"
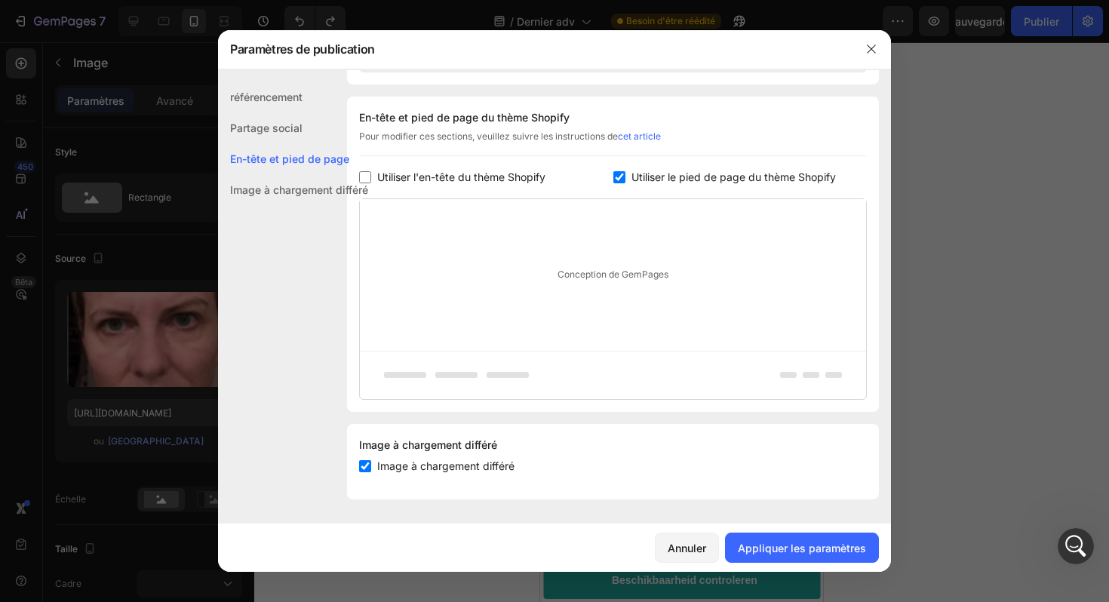
click at [691, 176] on font "Utiliser le pied de page du thème Shopify" at bounding box center [734, 177] width 205 height 13
checkbox input "false"
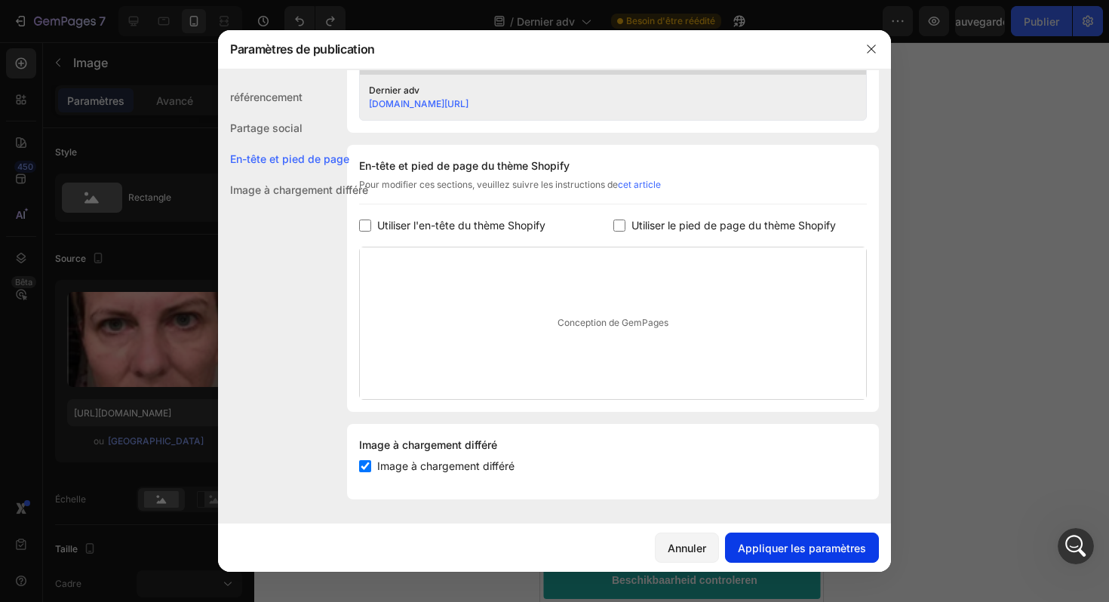
click at [798, 556] on button "Appliquer les paramètres" at bounding box center [802, 548] width 154 height 30
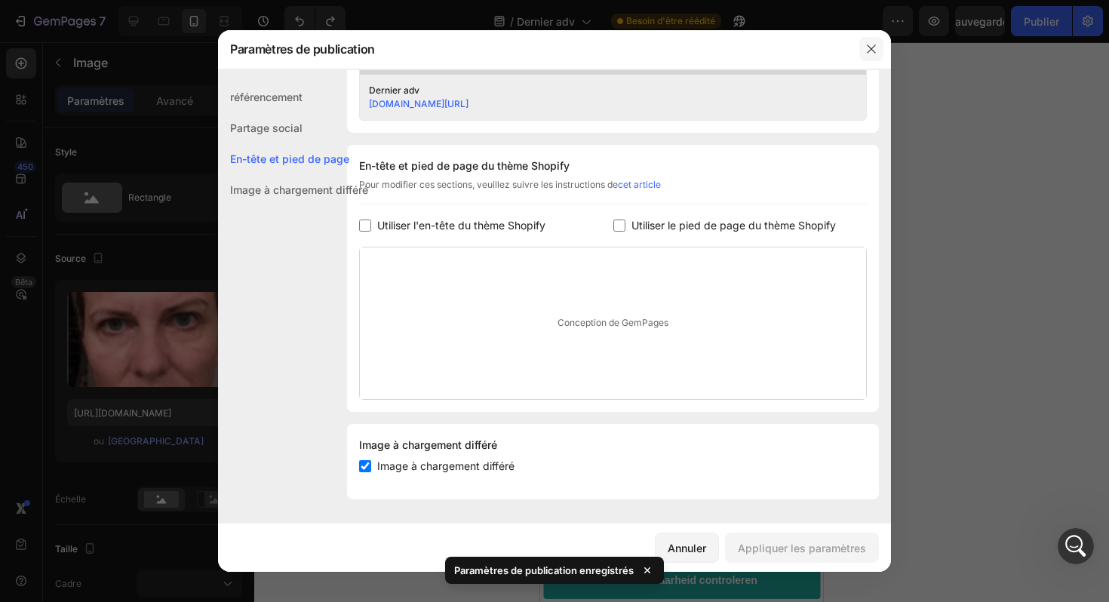
click at [871, 47] on icon "button" at bounding box center [872, 49] width 12 height 12
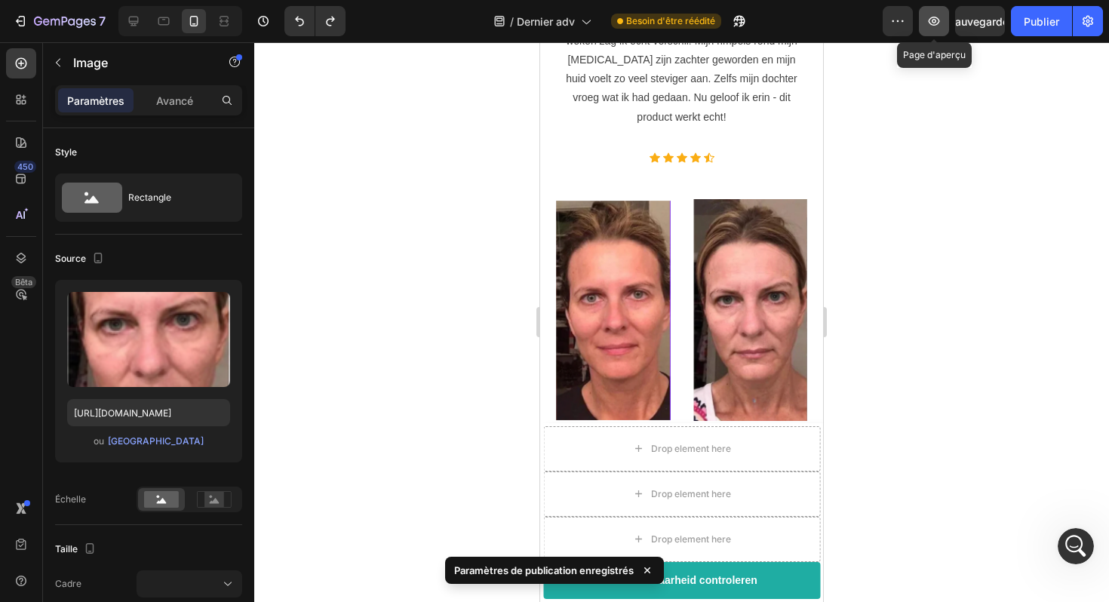
click at [940, 26] on icon "button" at bounding box center [934, 21] width 15 height 15
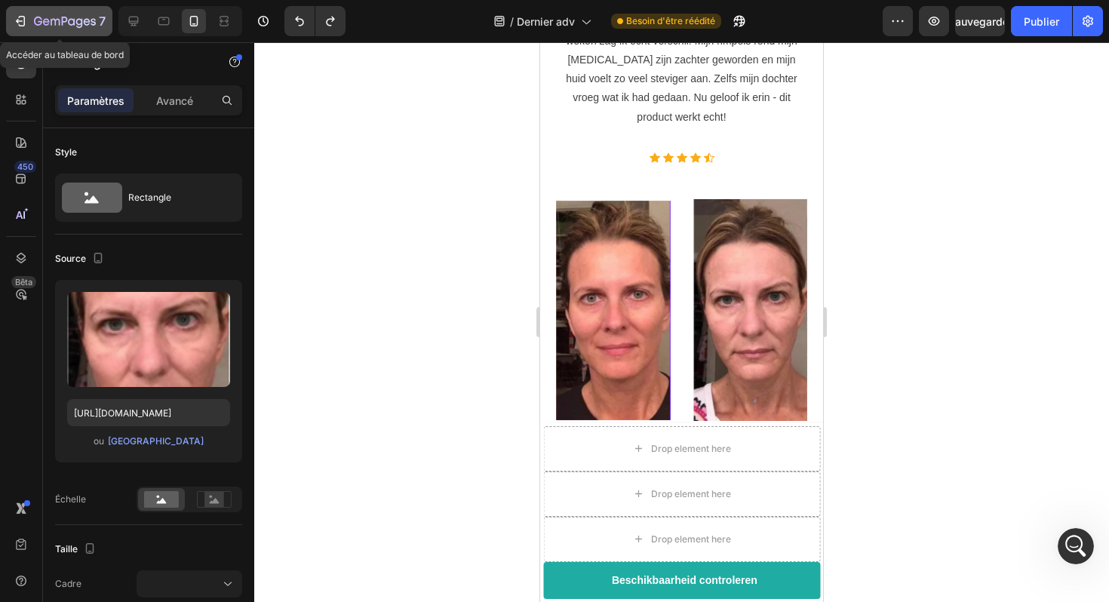
click at [23, 17] on icon "button" at bounding box center [20, 21] width 15 height 15
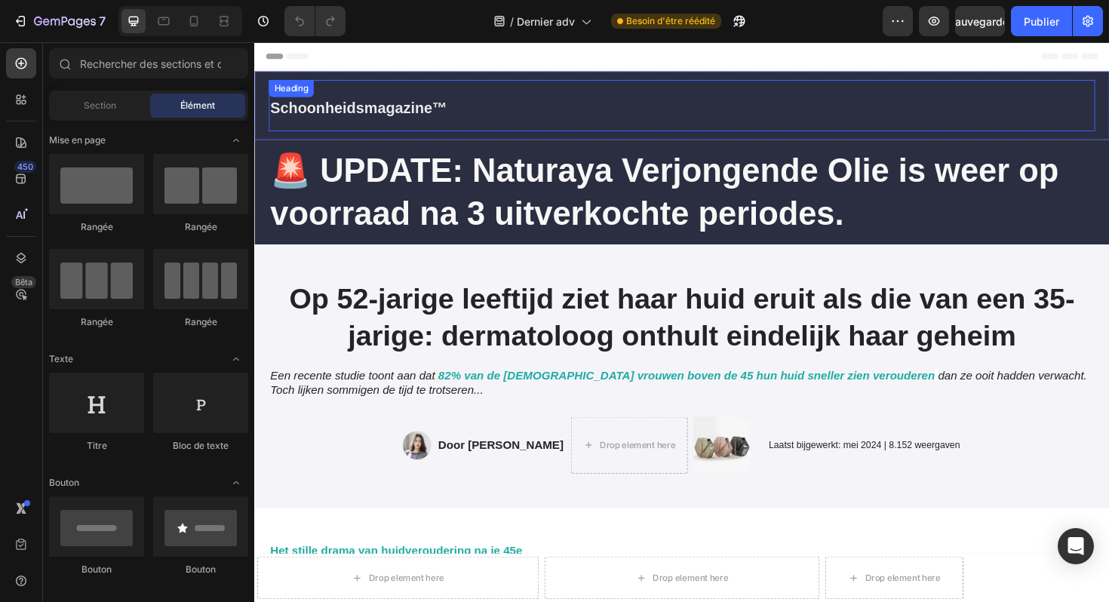
click at [1035, 97] on h2 "Schoonheidsmagazine™" at bounding box center [706, 109] width 875 height 54
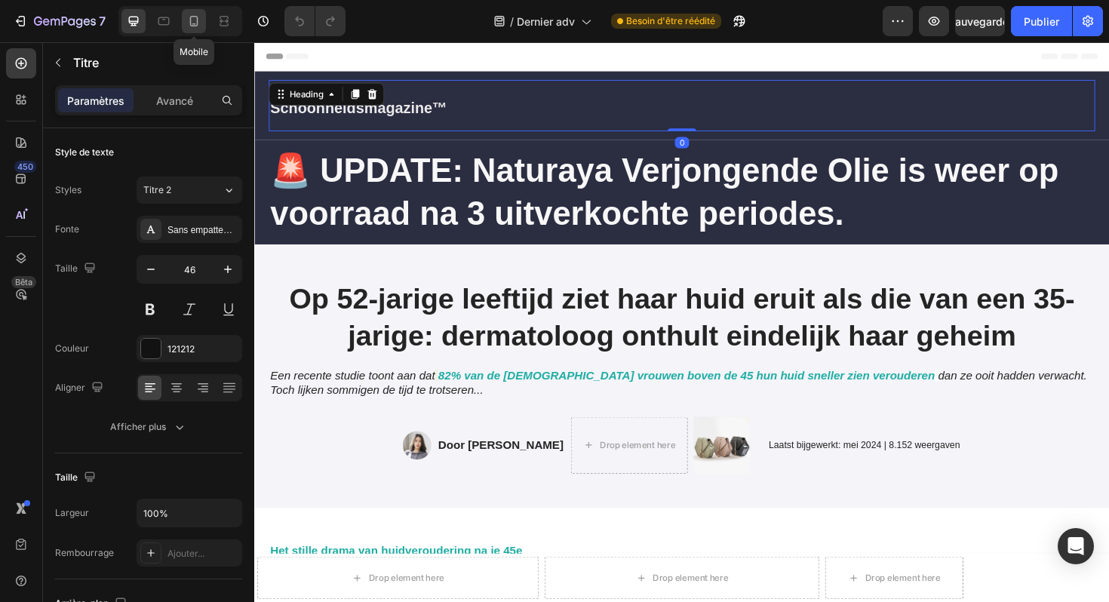
click at [191, 24] on icon at bounding box center [193, 21] width 15 height 15
type input "12"
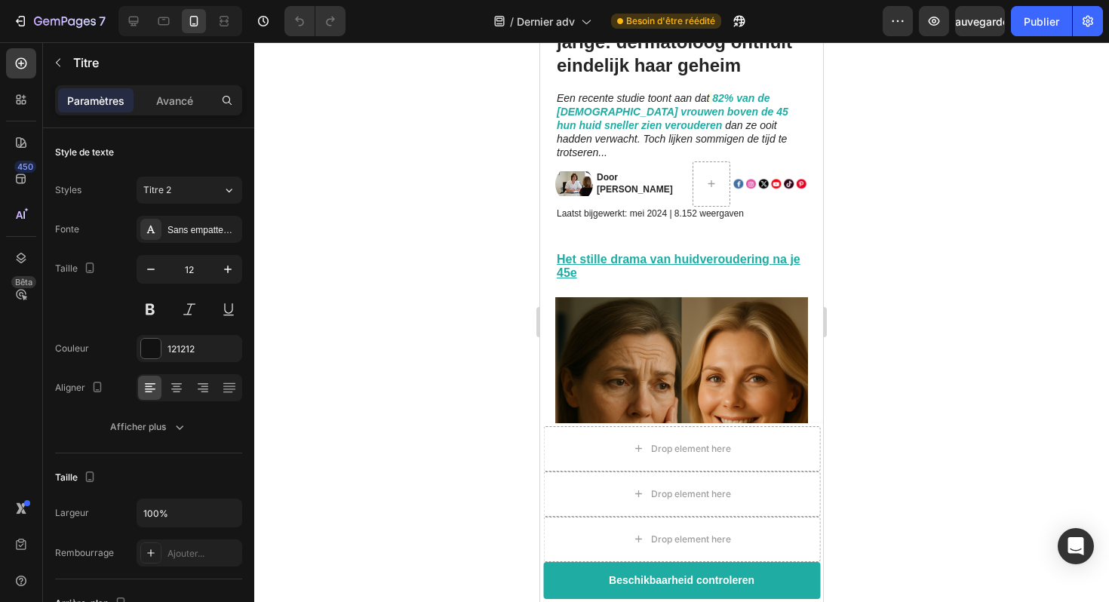
scroll to position [137, 0]
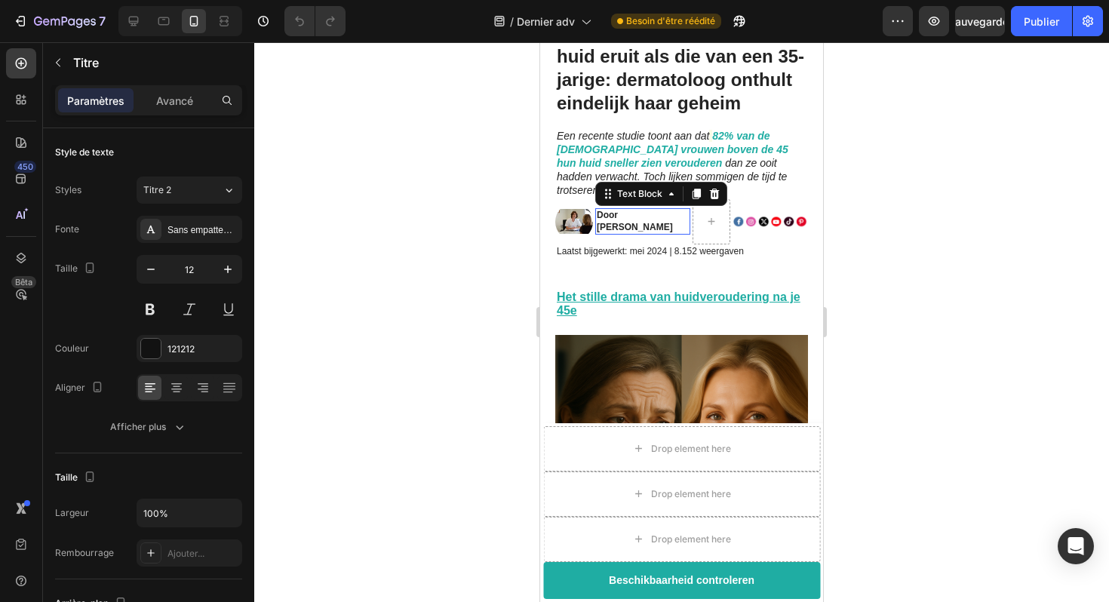
click at [614, 214] on strong "Door [PERSON_NAME]" at bounding box center [635, 221] width 76 height 23
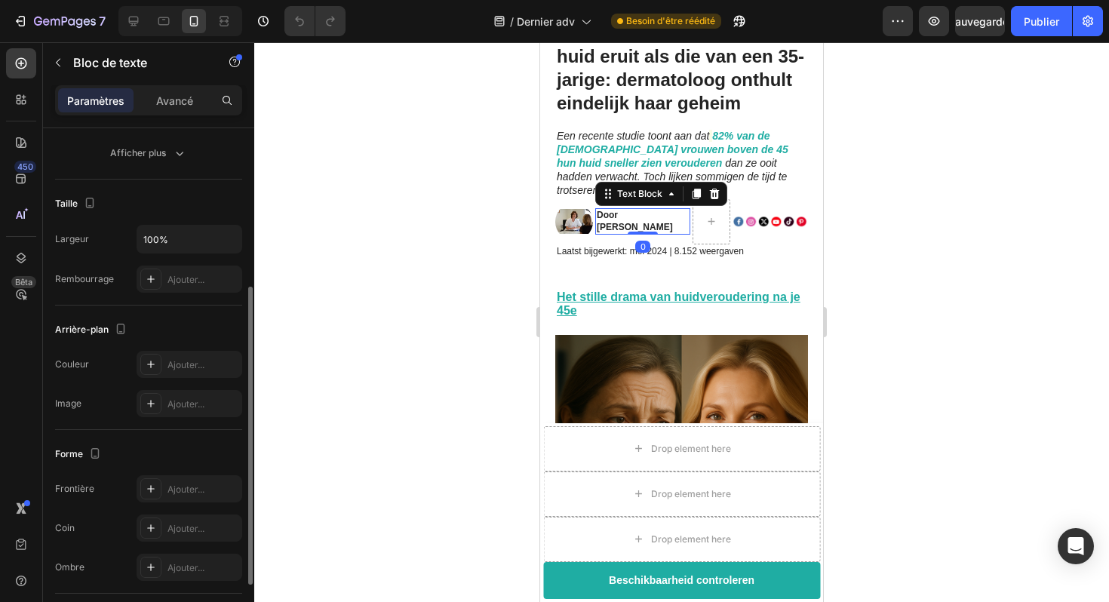
scroll to position [0, 0]
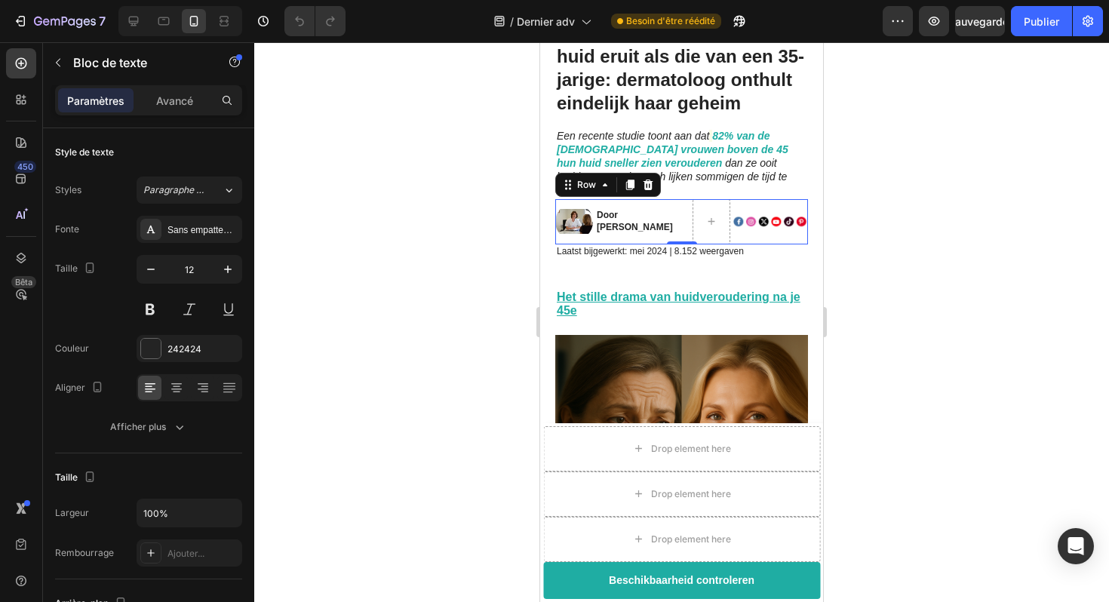
click at [582, 226] on div "Image" at bounding box center [574, 221] width 38 height 45
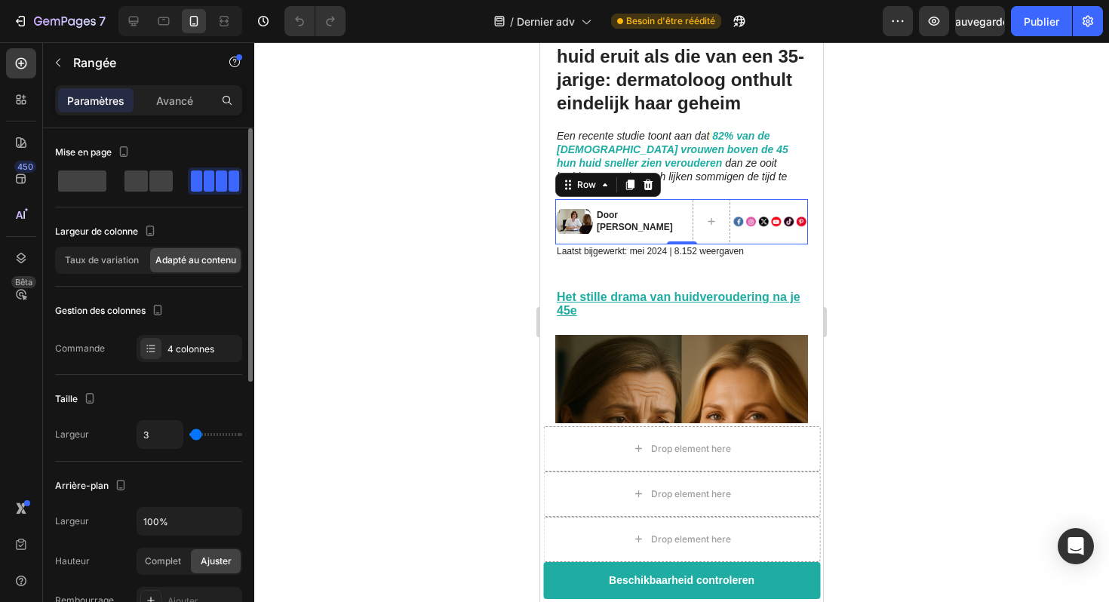
type input "0"
type input "1"
type input "2"
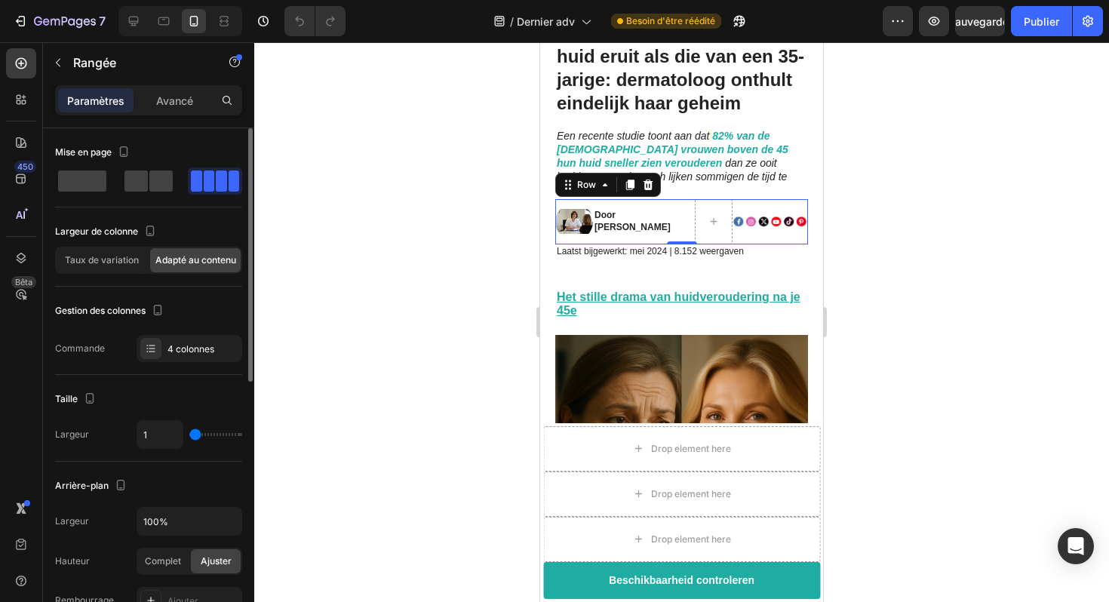
type input "2"
type input "3"
type input "4"
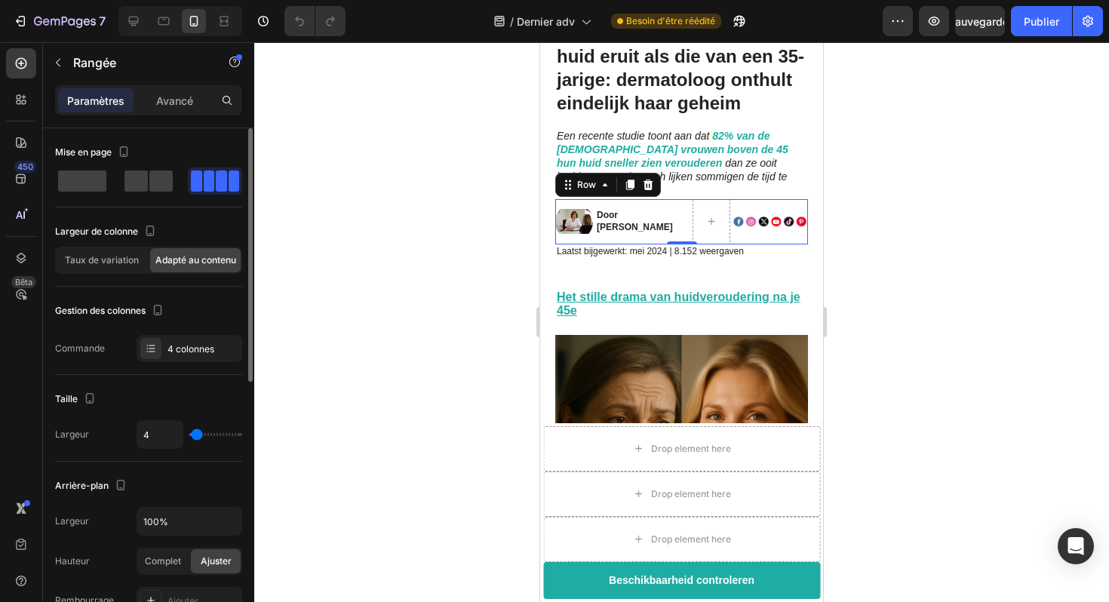
type input "5"
type input "4"
type input "3"
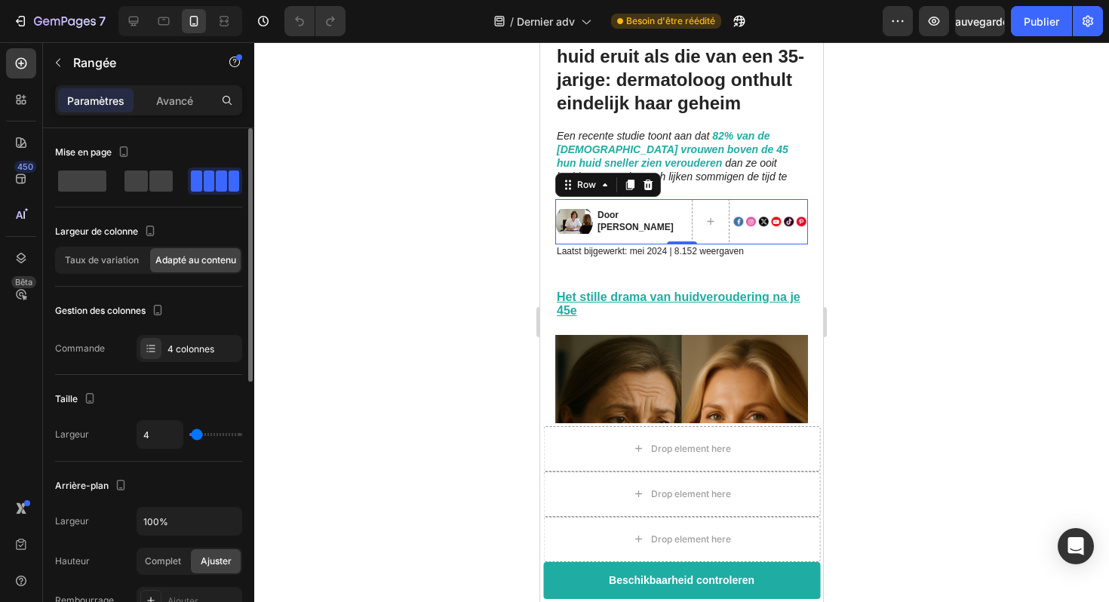
type input "3"
type input "4"
click at [196, 434] on input "range" at bounding box center [215, 434] width 53 height 3
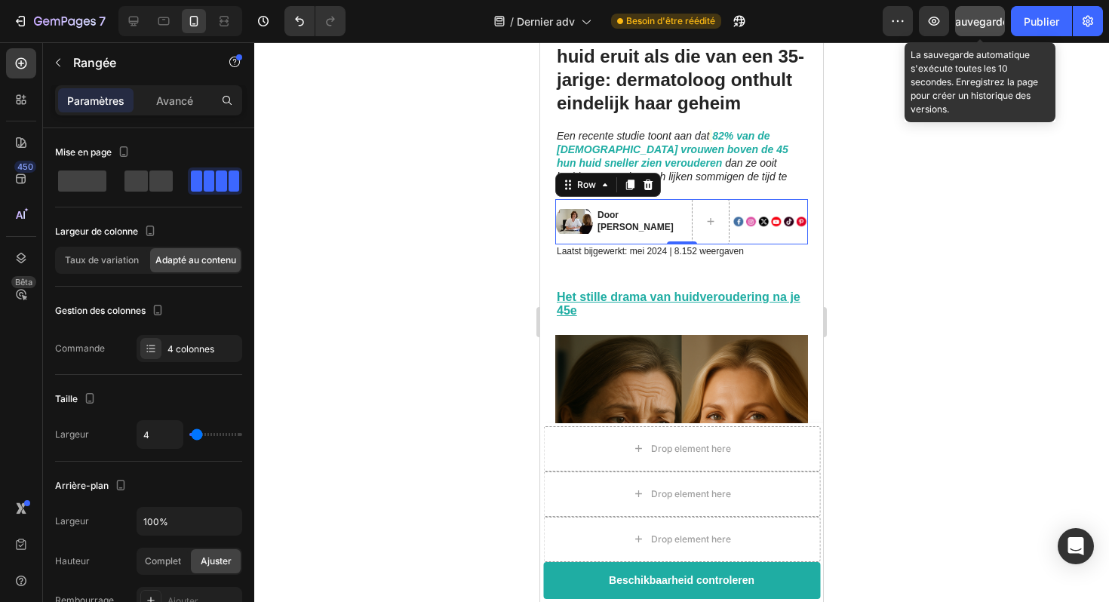
click at [971, 22] on font "Sauvegarder" at bounding box center [981, 21] width 64 height 13
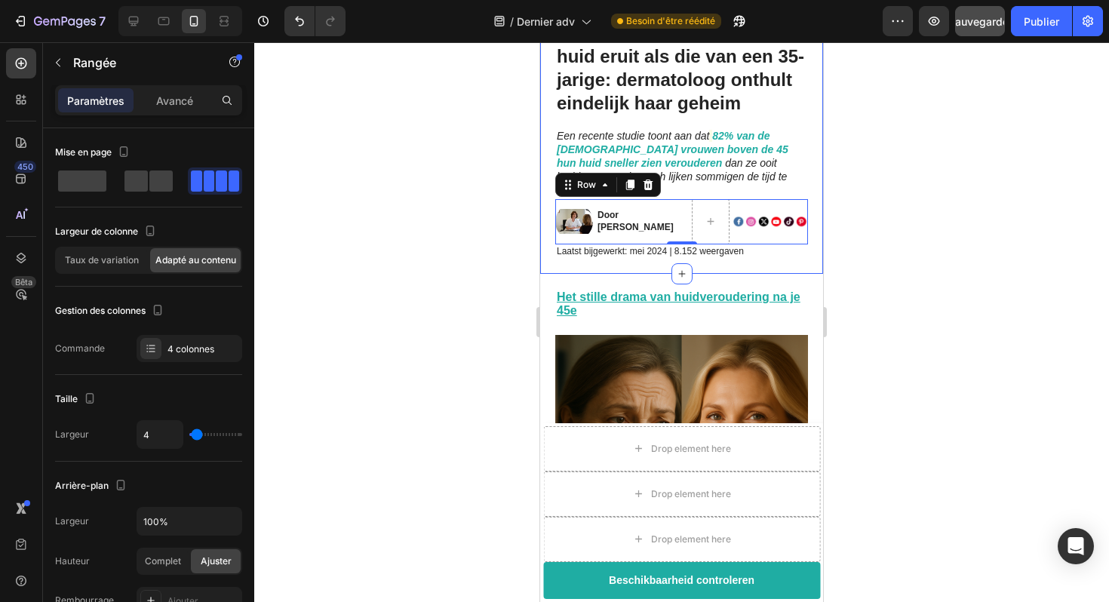
click at [656, 257] on div "Op 52-jarige leeftijd ziet haar huid eruit als die van een 35-jarige: dermatolo…" at bounding box center [681, 139] width 283 height 269
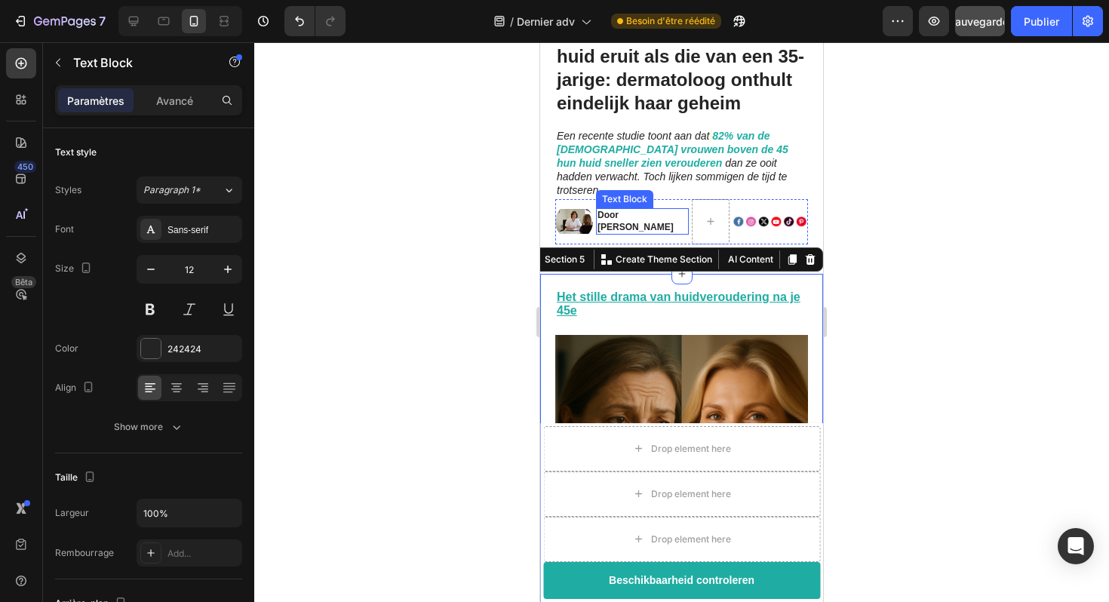
click at [662, 214] on p "Door [PERSON_NAME]" at bounding box center [643, 221] width 90 height 23
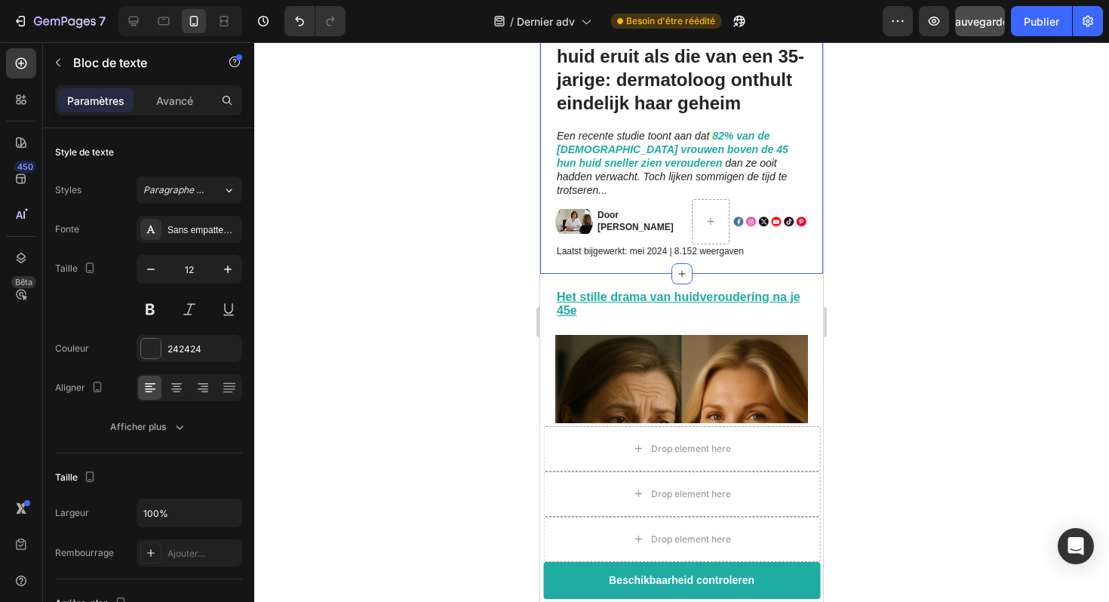
click at [658, 254] on div "Op 52-jarige leeftijd ziet haar huid eruit als die van een 35-jarige: dermatolo…" at bounding box center [681, 139] width 283 height 269
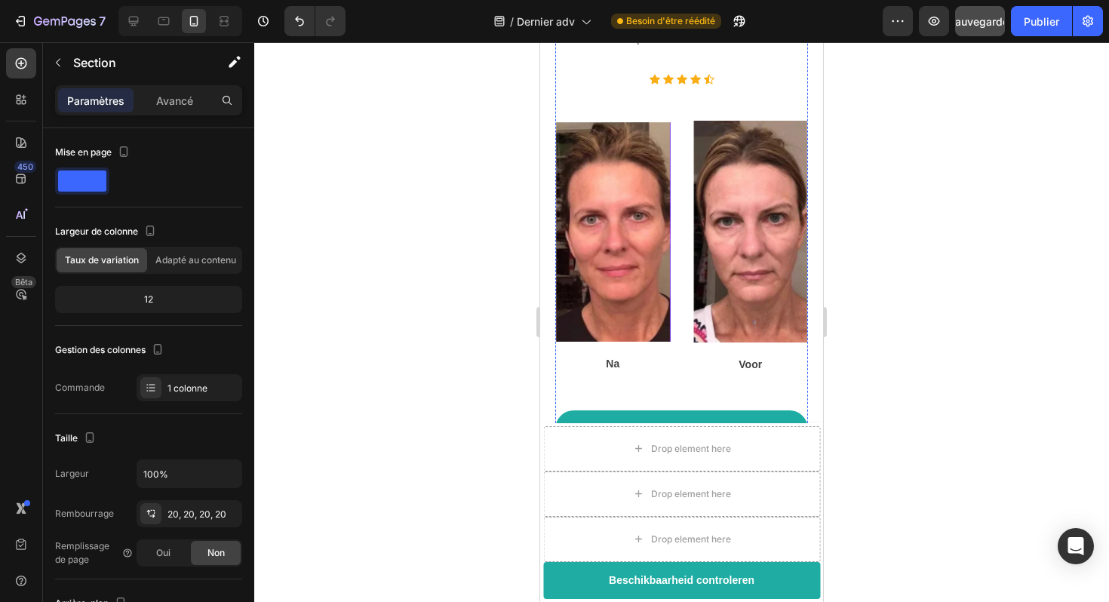
scroll to position [5723, 0]
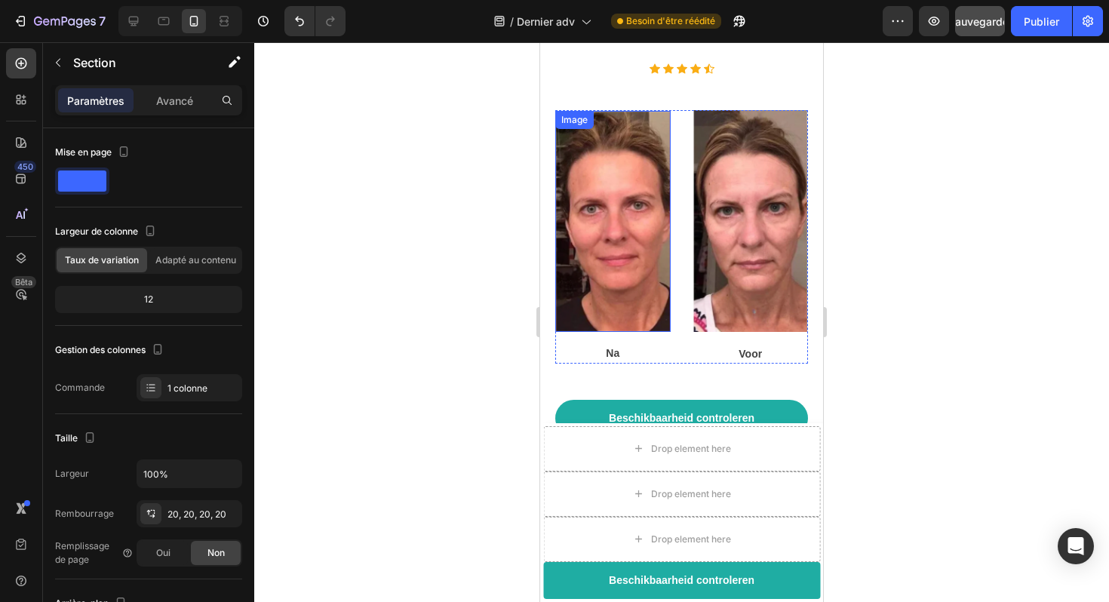
click at [628, 191] on img at bounding box center [612, 221] width 115 height 220
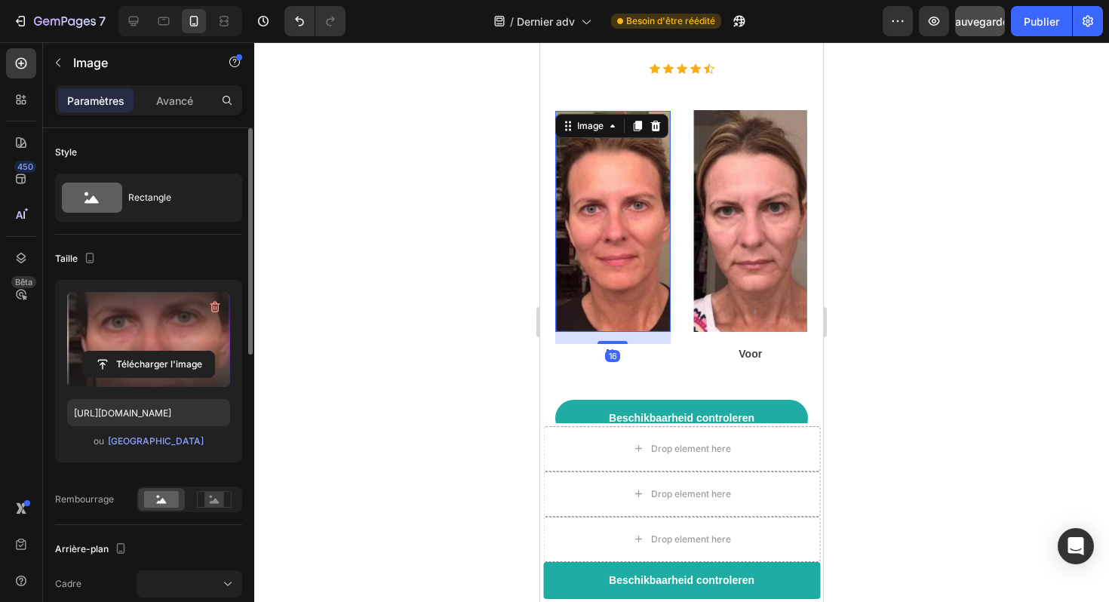
click at [171, 331] on label at bounding box center [148, 339] width 163 height 95
click at [171, 352] on input "file" at bounding box center [148, 365] width 131 height 26
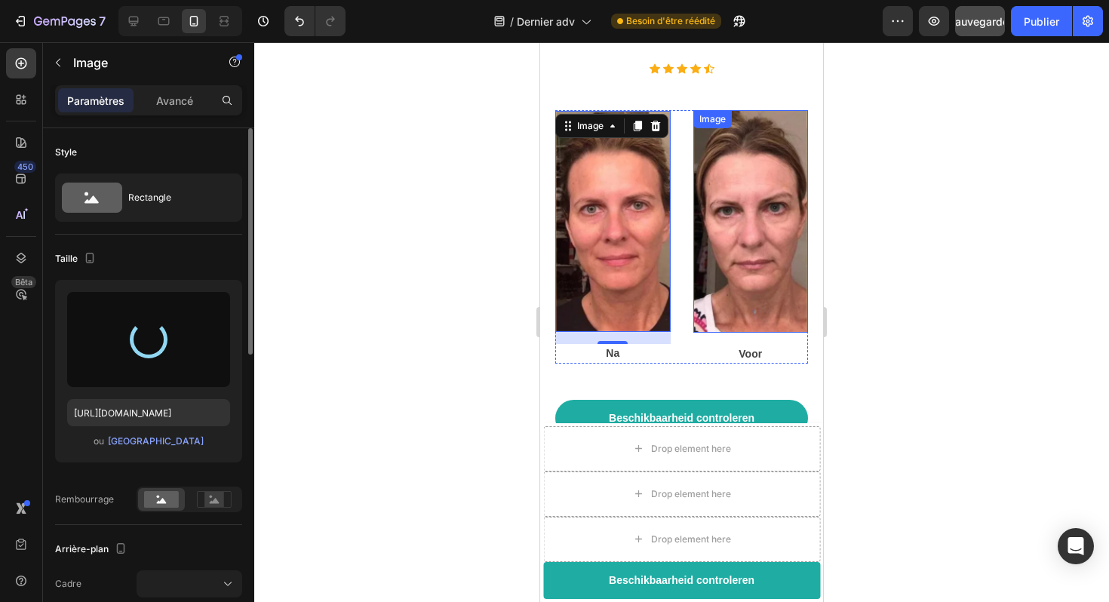
type input "[URL][DOMAIN_NAME]"
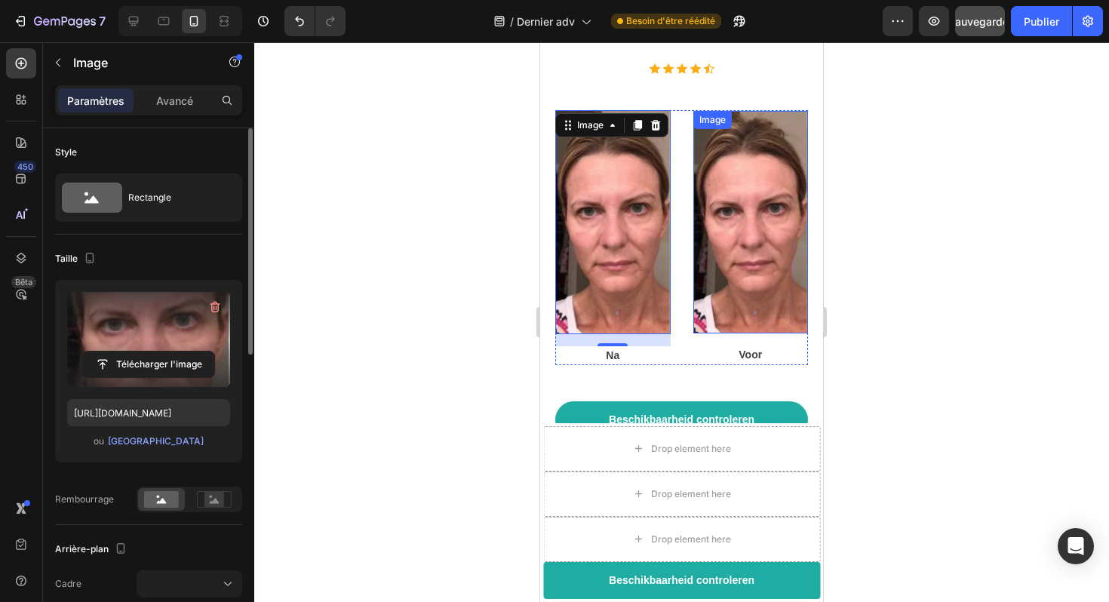
scroll to position [5723, 0]
click at [759, 170] on img at bounding box center [751, 221] width 115 height 223
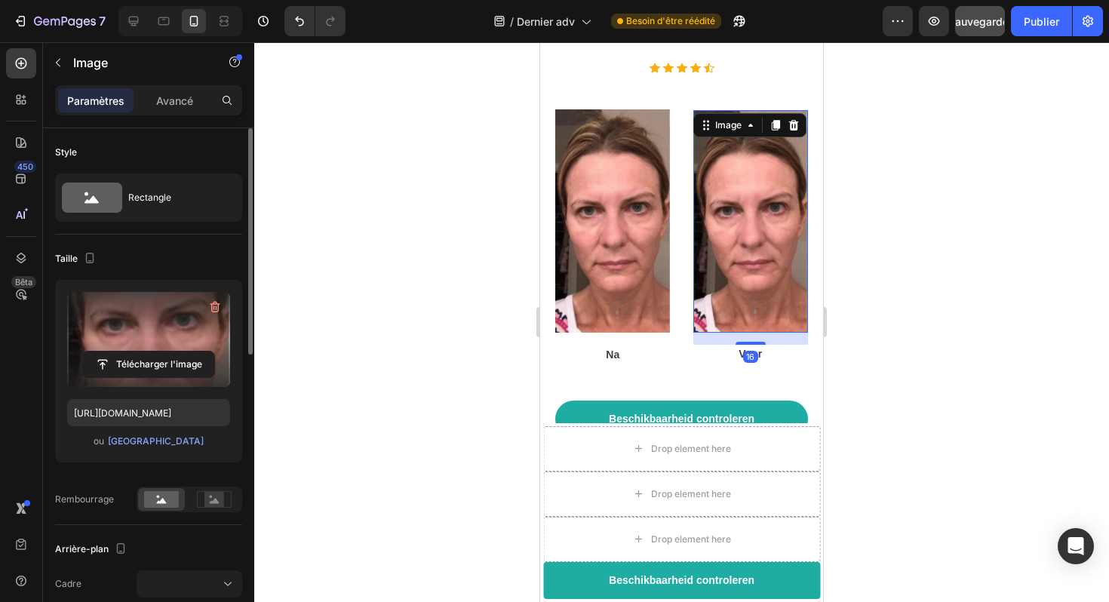
click at [152, 348] on label at bounding box center [148, 339] width 163 height 95
click at [152, 352] on input "file" at bounding box center [148, 365] width 131 height 26
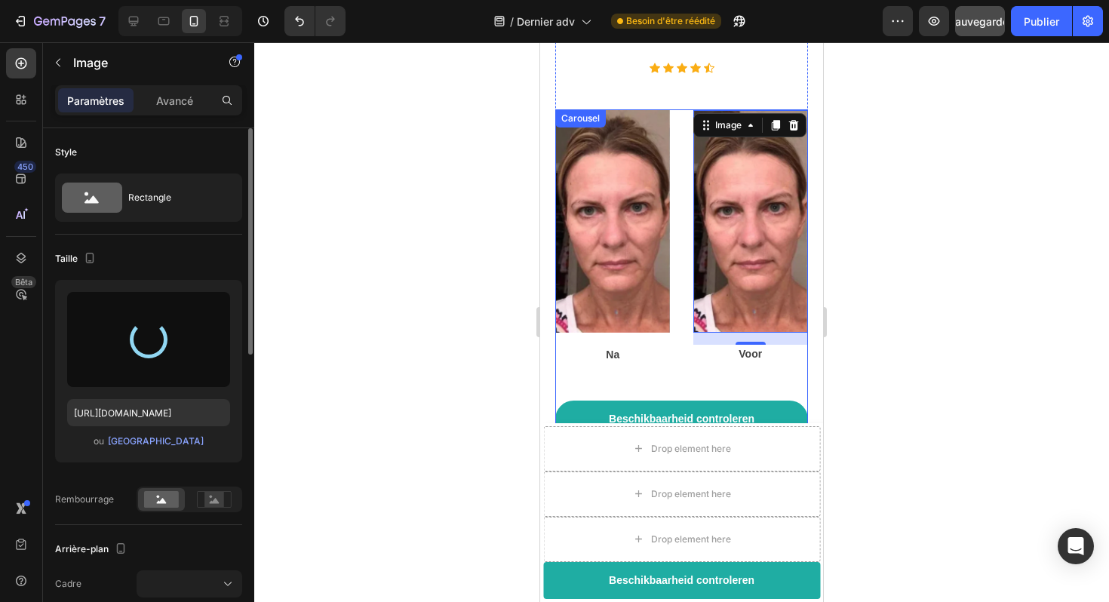
type input "[URL][DOMAIN_NAME]"
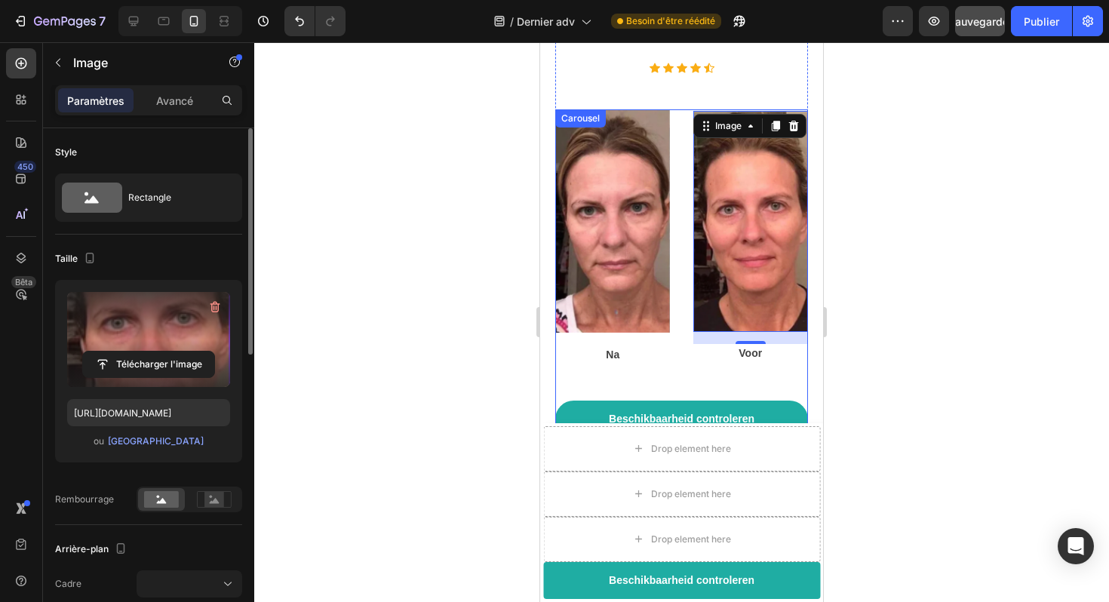
scroll to position [5724, 0]
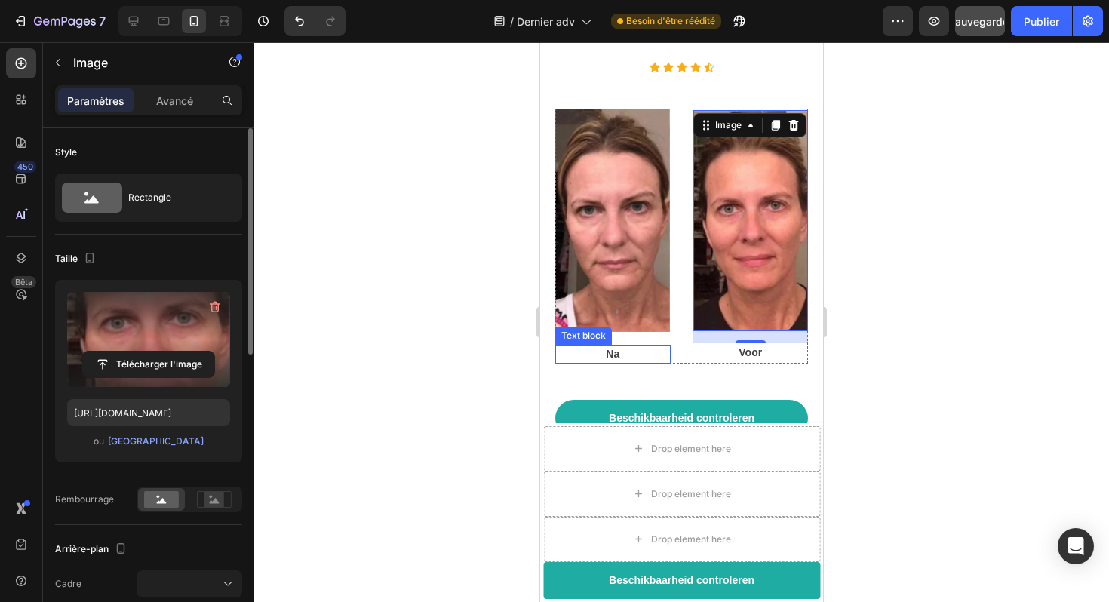
click at [619, 346] on p "Na" at bounding box center [613, 354] width 112 height 16
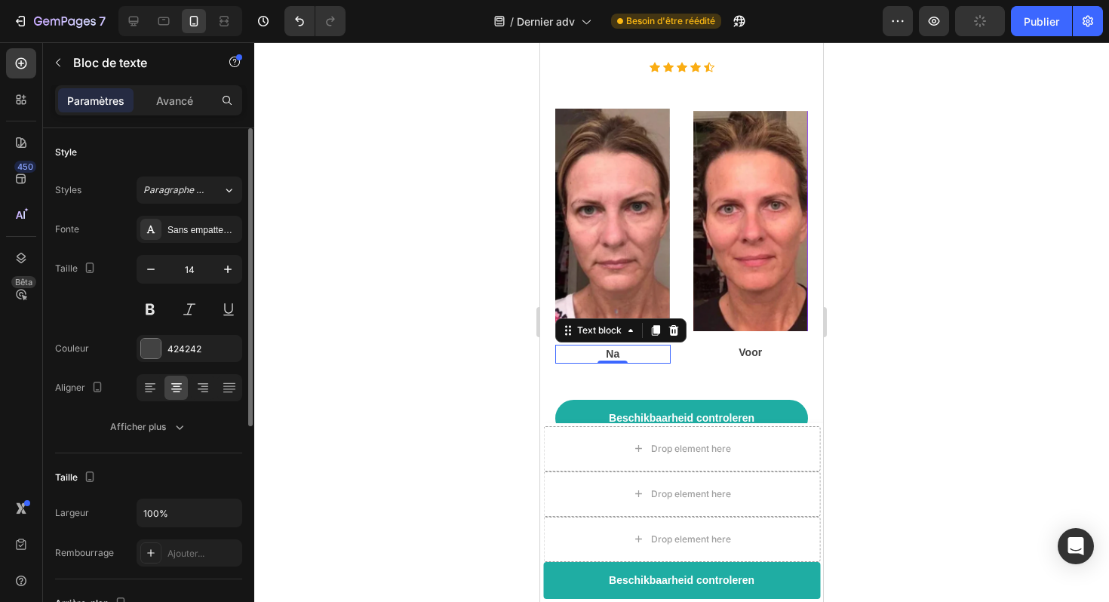
click at [629, 346] on p "Na" at bounding box center [613, 354] width 112 height 16
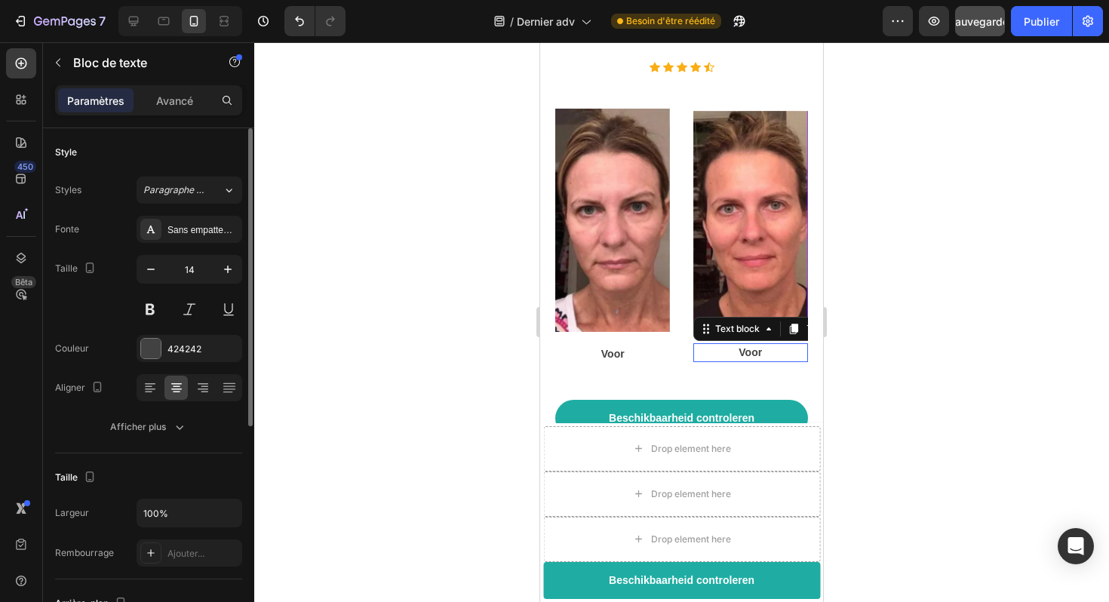
click at [760, 345] on p "Voor" at bounding box center [751, 353] width 112 height 16
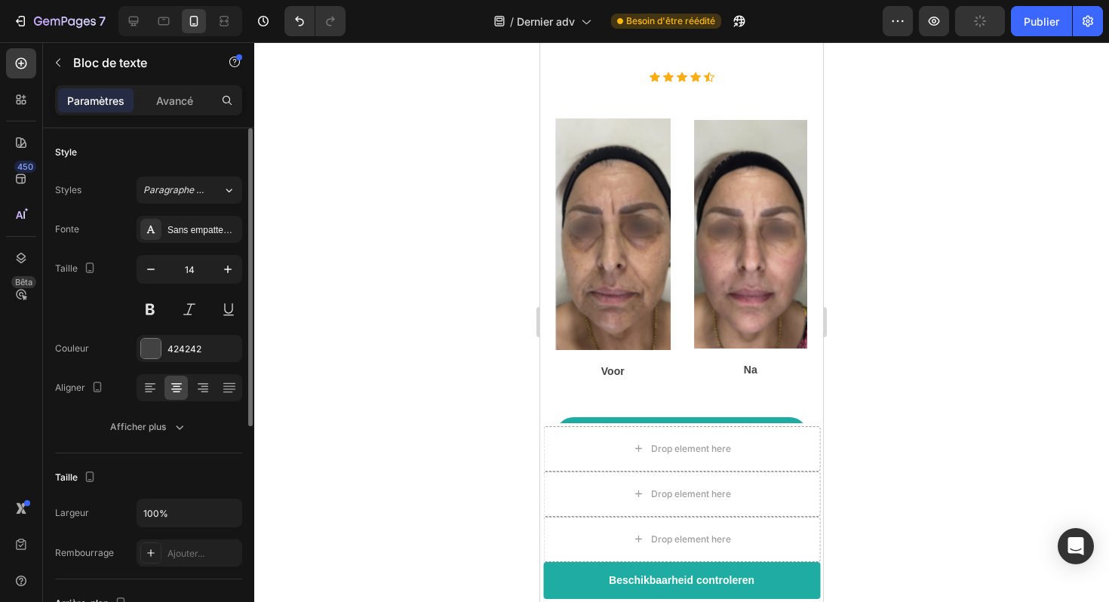
scroll to position [6860, 0]
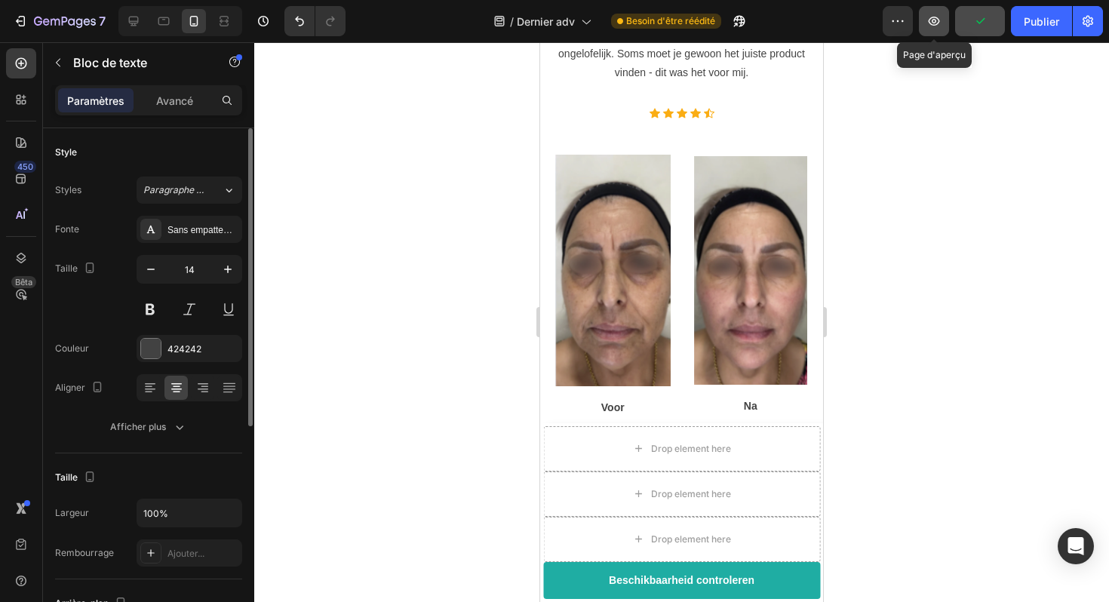
click at [938, 20] on icon "button" at bounding box center [934, 21] width 15 height 15
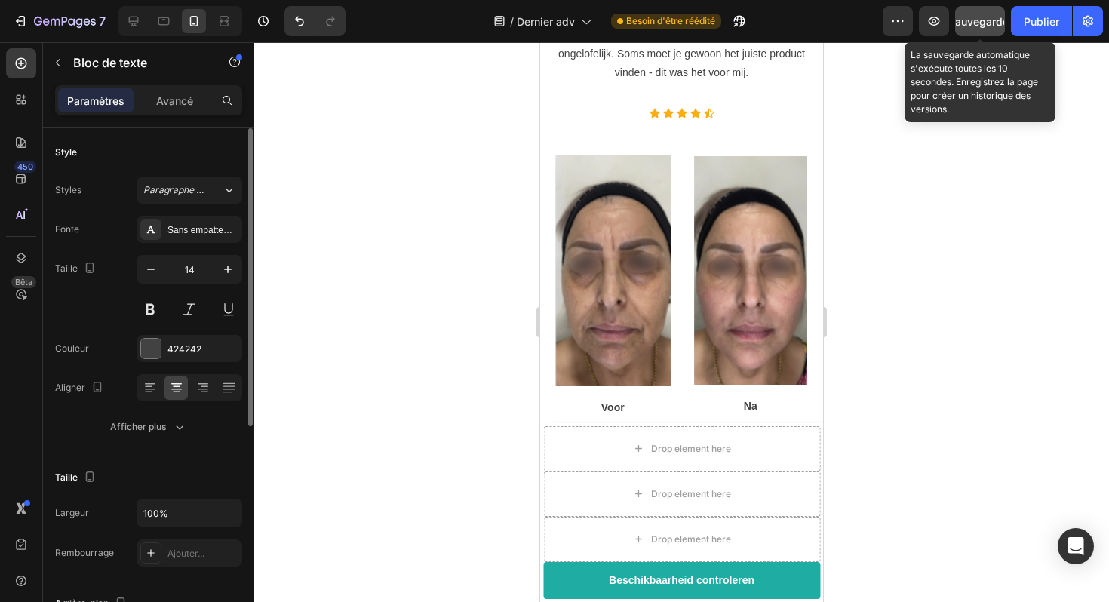
click at [961, 17] on font "Sauvegarder" at bounding box center [981, 21] width 64 height 13
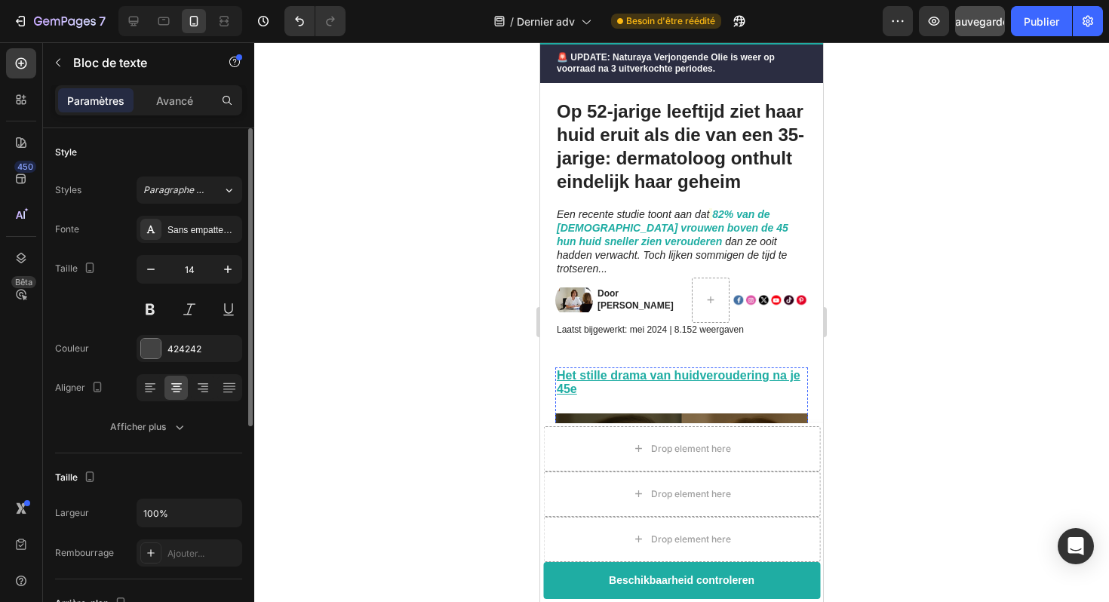
scroll to position [0, 0]
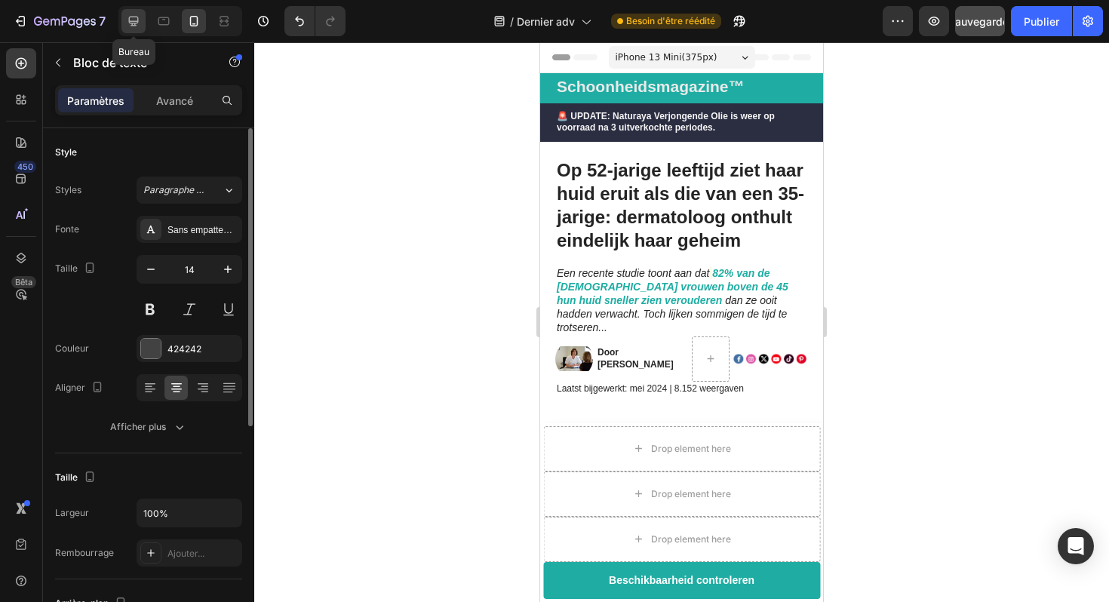
click at [134, 23] on icon at bounding box center [134, 22] width 10 height 10
type input "16"
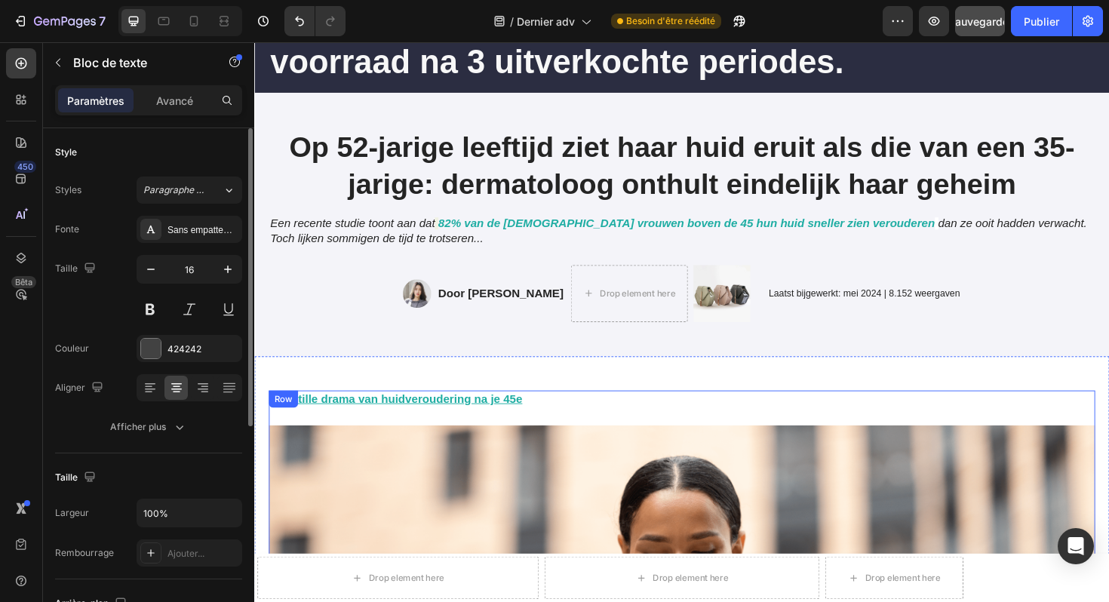
scroll to position [184, 0]
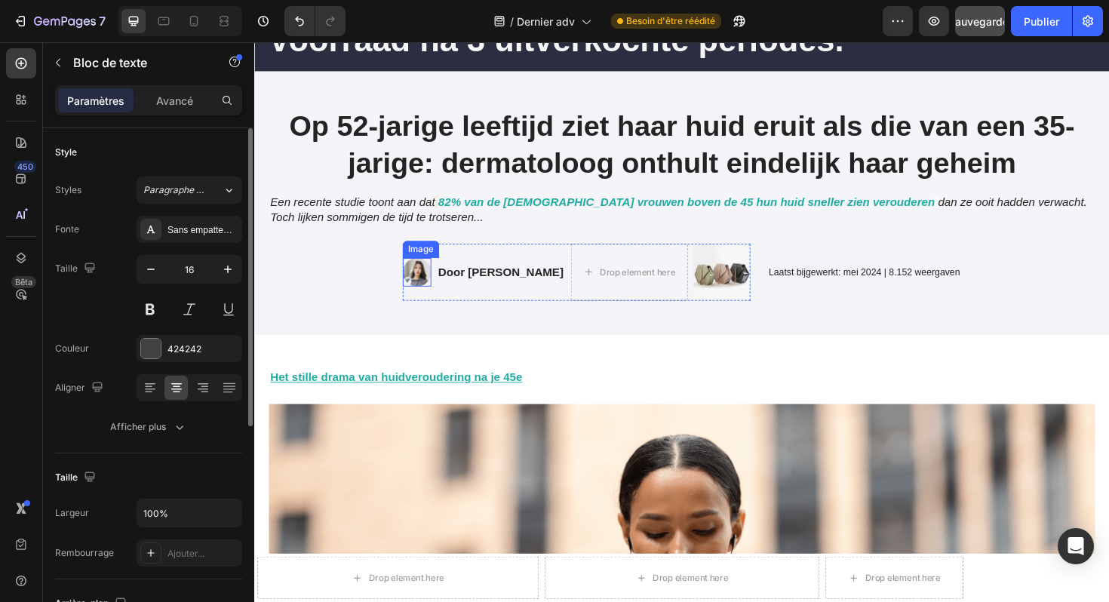
click at [417, 291] on img at bounding box center [426, 286] width 30 height 30
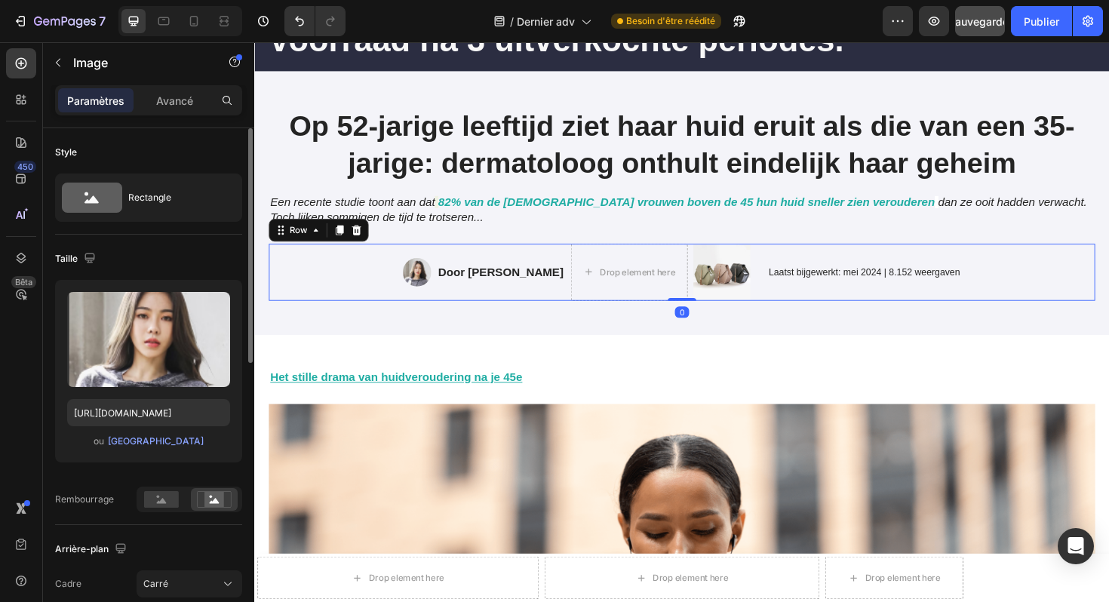
click at [347, 286] on div "Image Door Marlies van den Berg Text Block Drop element here Image Row Laatst b…" at bounding box center [706, 286] width 875 height 60
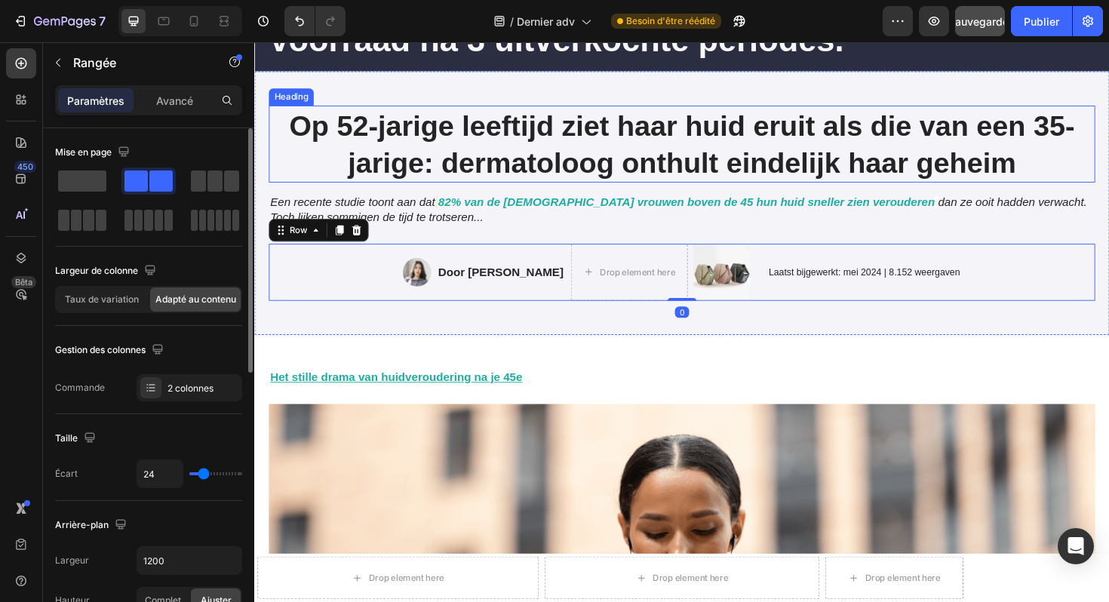
click at [362, 134] on h1 "Op 52-jarige leeftijd ziet haar huid eruit als die van een 35-jarige: dermatolo…" at bounding box center [706, 150] width 875 height 82
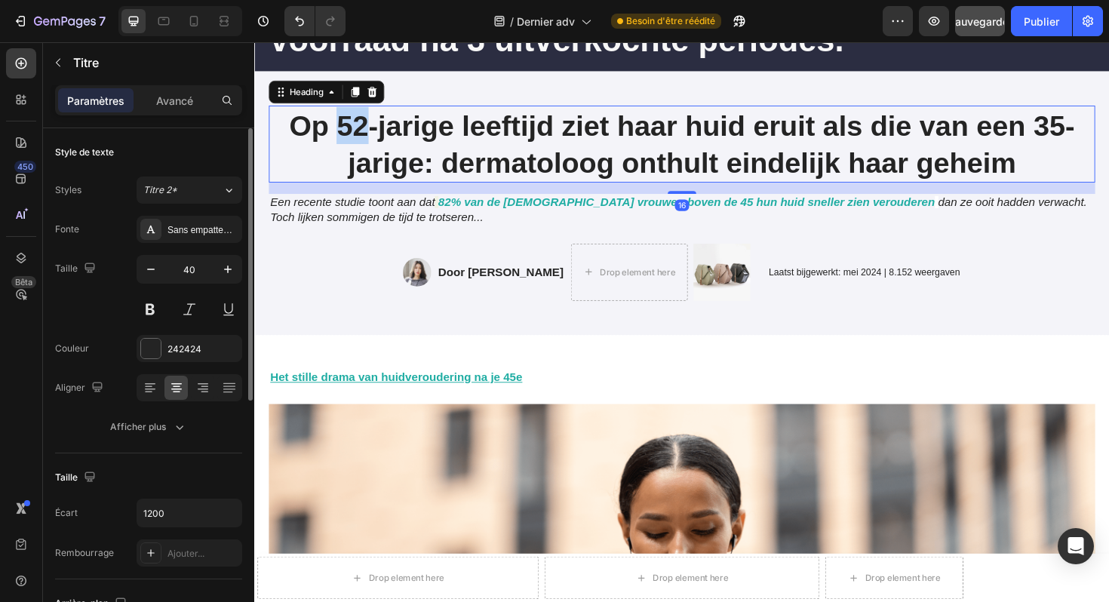
click at [362, 134] on h1 "Op 52-jarige leeftijd ziet haar huid eruit als die van een 35-jarige: dermatolo…" at bounding box center [706, 150] width 875 height 82
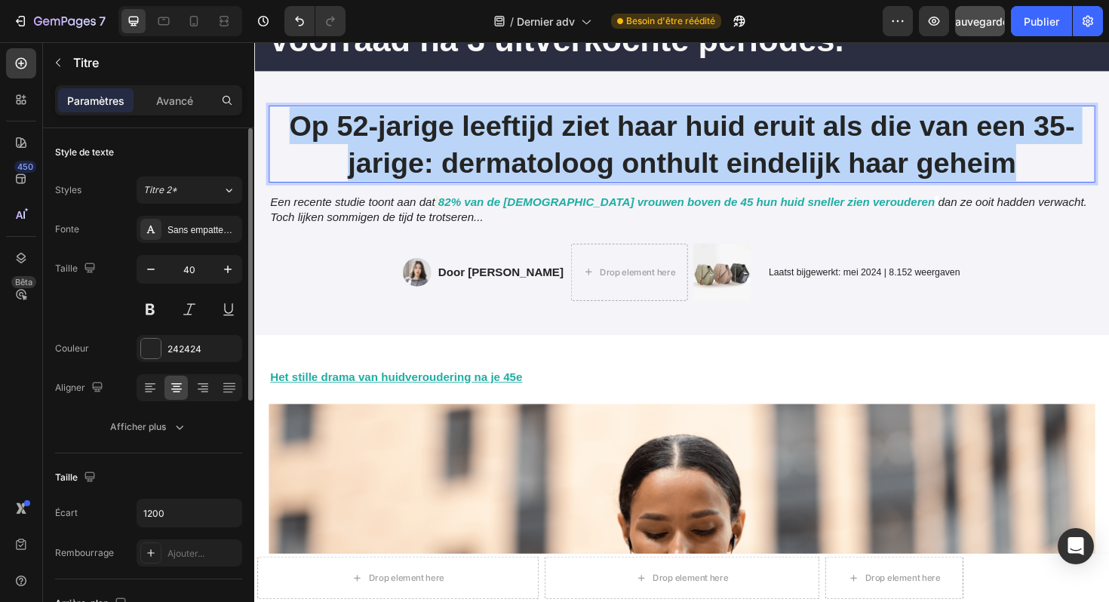
click at [362, 134] on p "Op 52-jarige leeftijd ziet haar huid eruit als die van een 35-jarige: dermatolo…" at bounding box center [707, 150] width 872 height 78
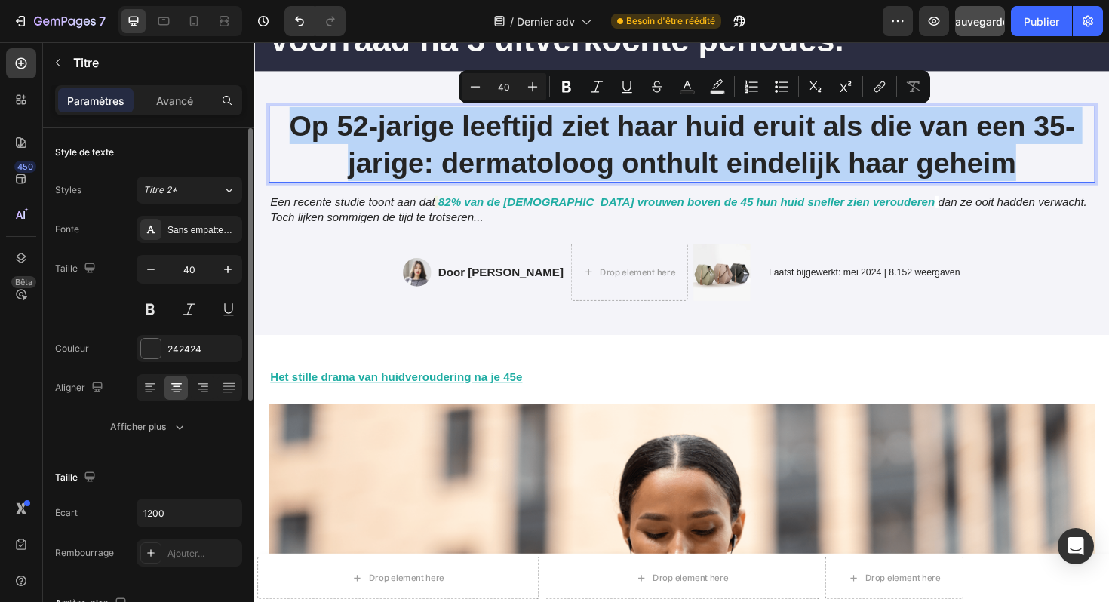
click at [362, 134] on p "Op 52-jarige leeftijd ziet haar huid eruit als die van een 35-jarige: dermatolo…" at bounding box center [707, 150] width 872 height 78
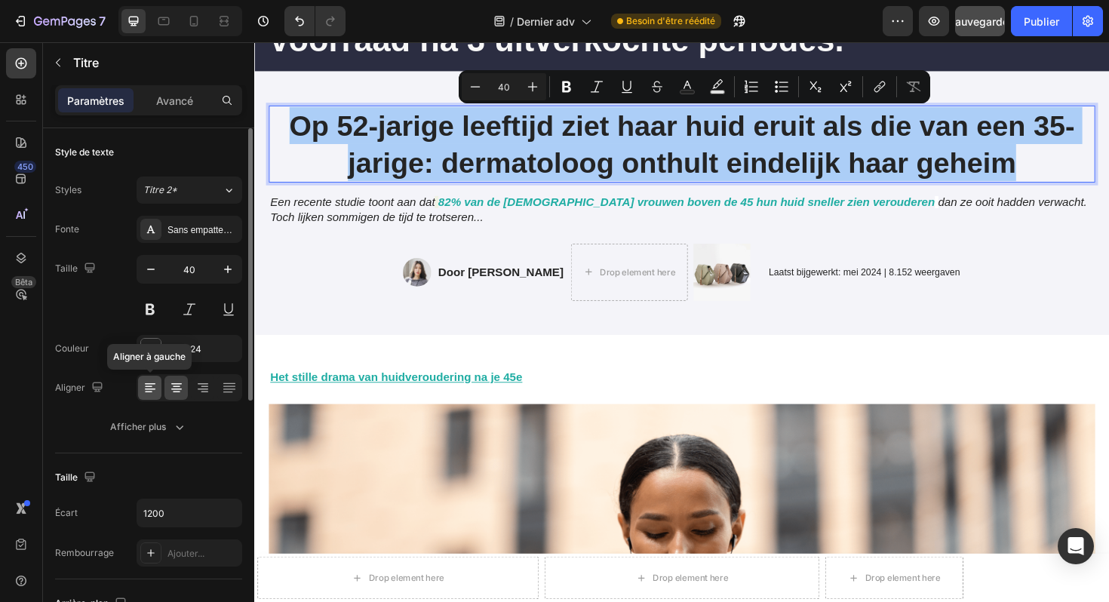
click at [148, 392] on icon at bounding box center [149, 393] width 8 height 2
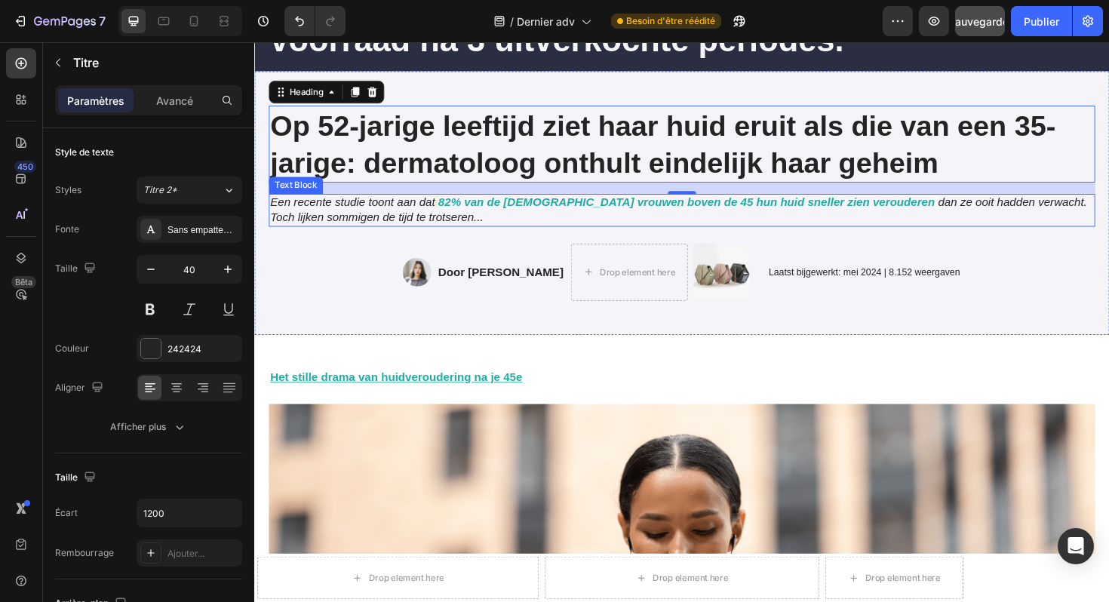
scroll to position [0, 0]
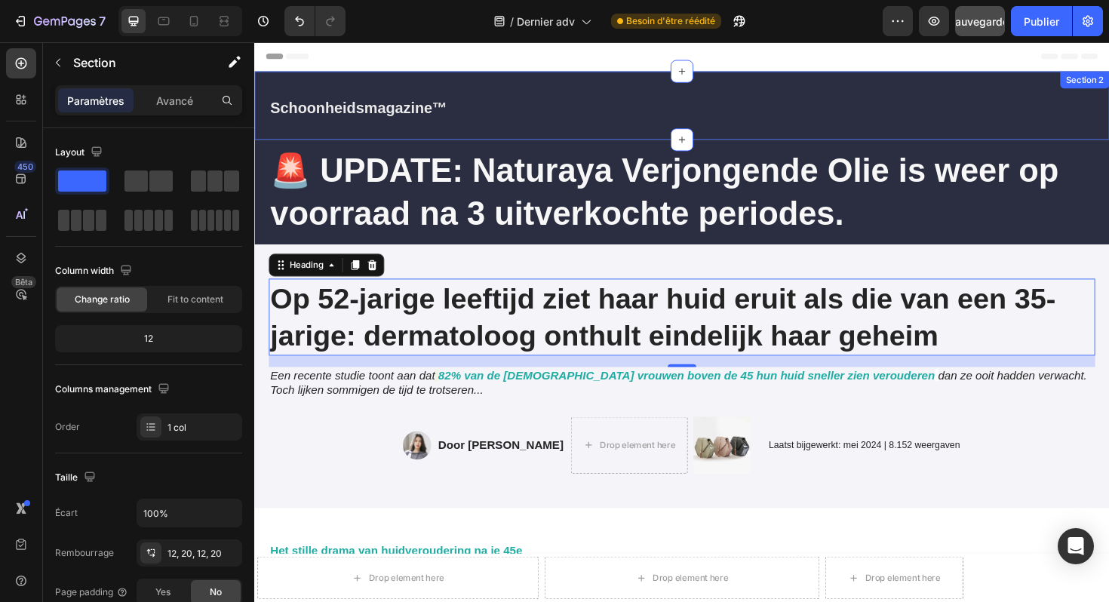
click at [472, 140] on div "Schoonheidsmagazine™ Heading Section 2" at bounding box center [707, 109] width 906 height 72
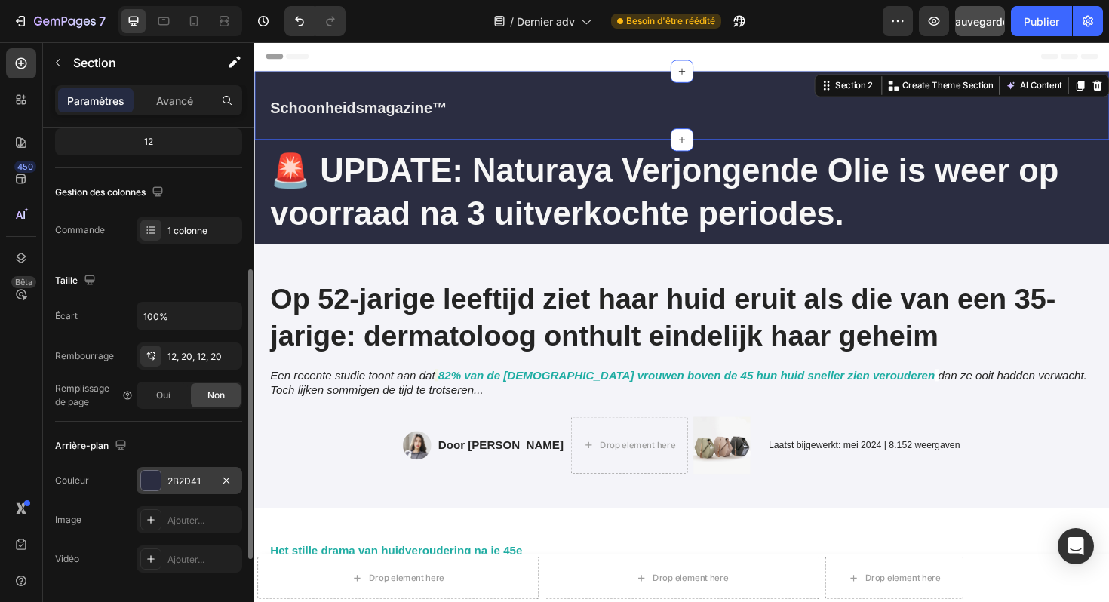
scroll to position [217, 0]
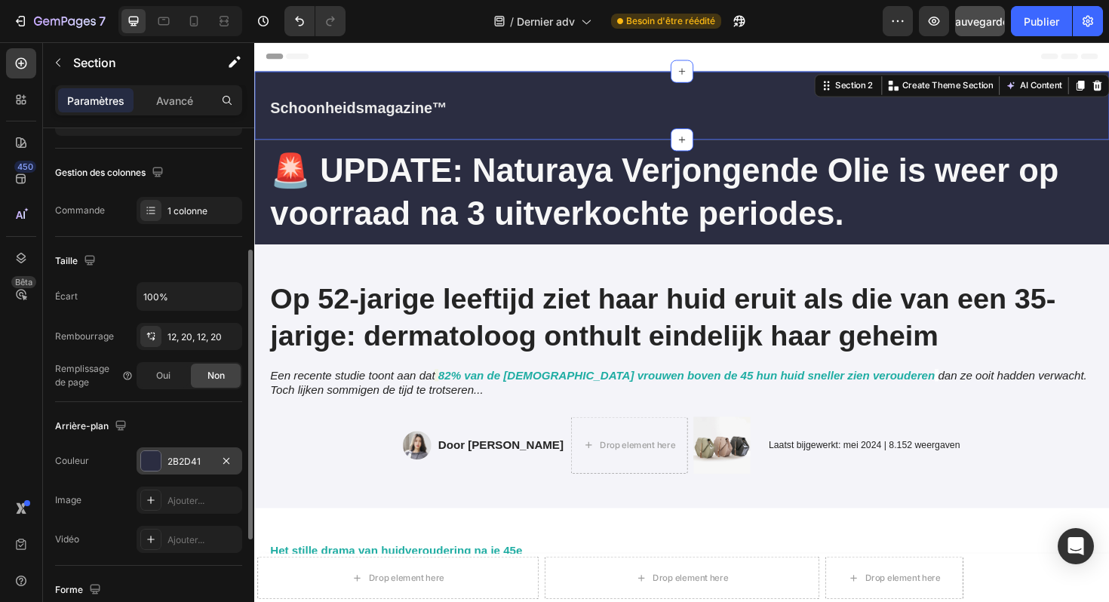
click at [190, 472] on div "2B2D41" at bounding box center [190, 461] width 106 height 27
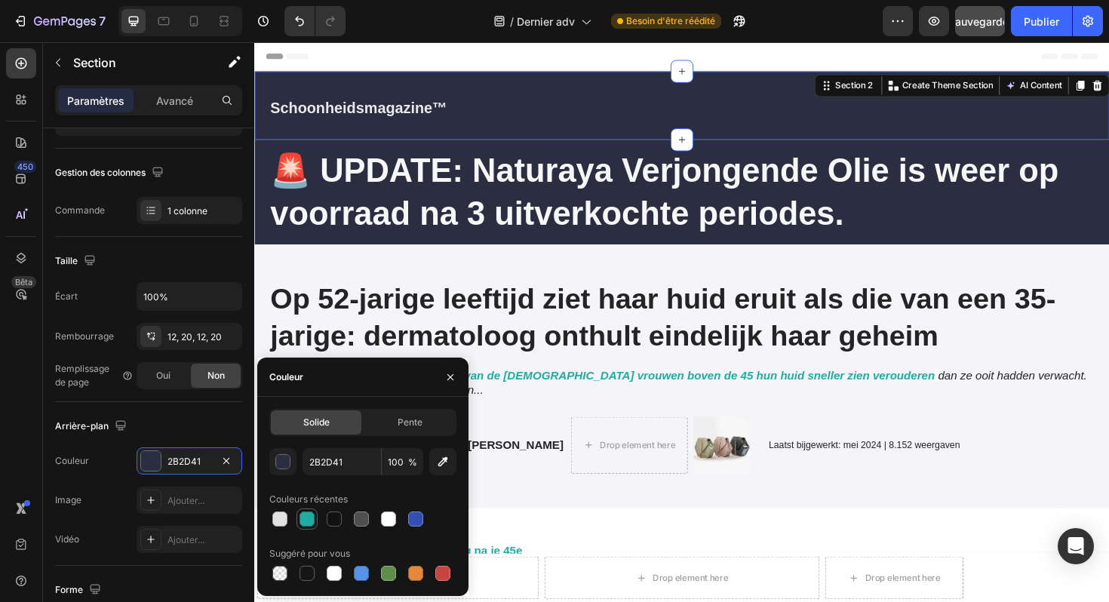
click at [298, 518] on div at bounding box center [307, 519] width 18 height 18
type input "1FADA3"
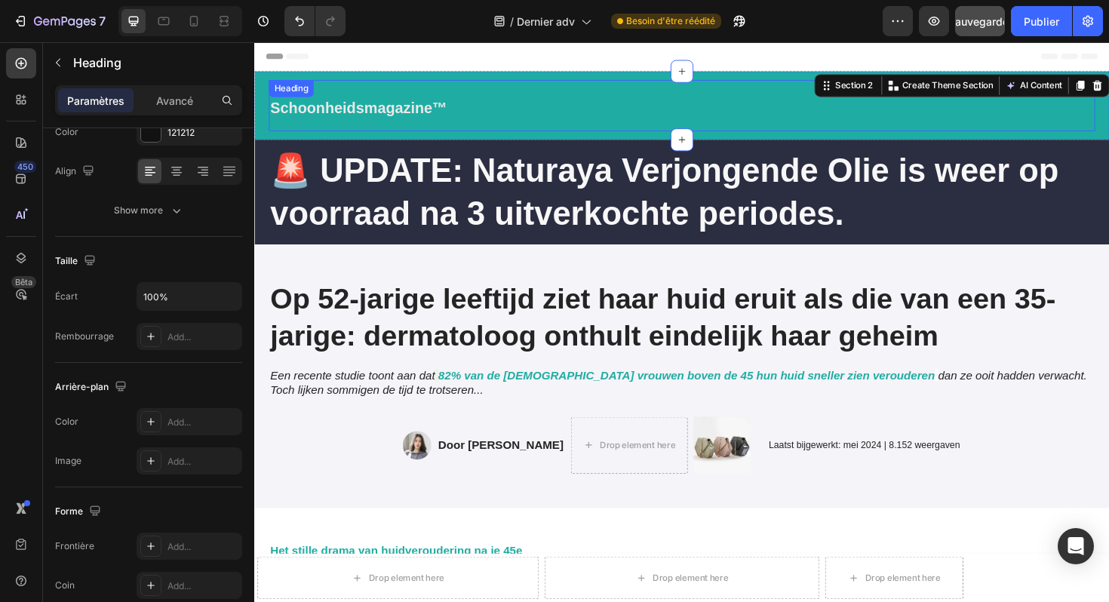
click at [429, 118] on strong "Schoonheidsmagazine™" at bounding box center [365, 111] width 188 height 17
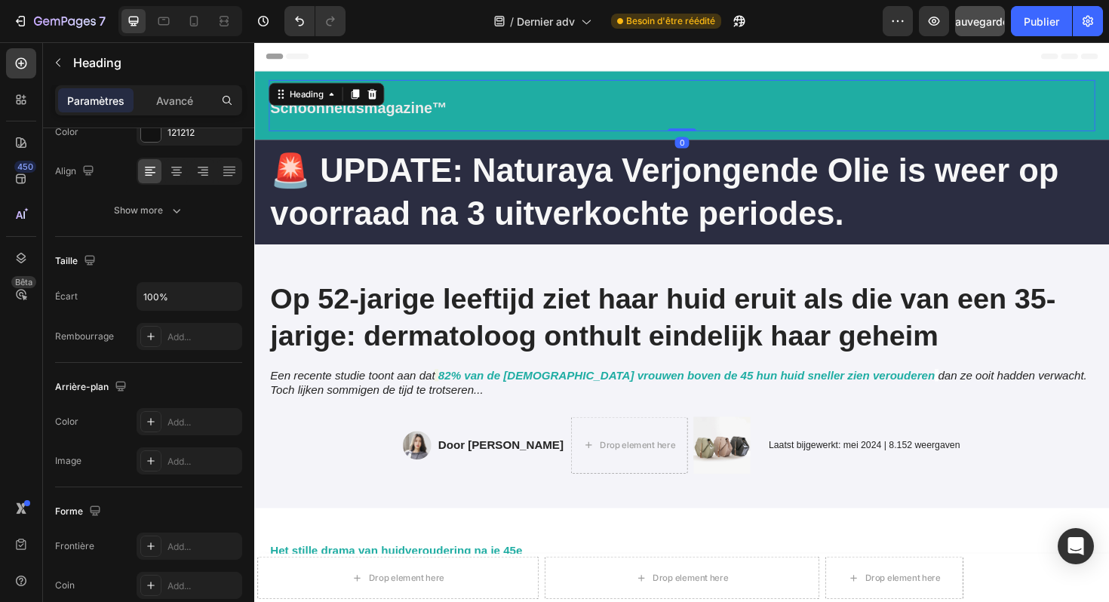
scroll to position [0, 0]
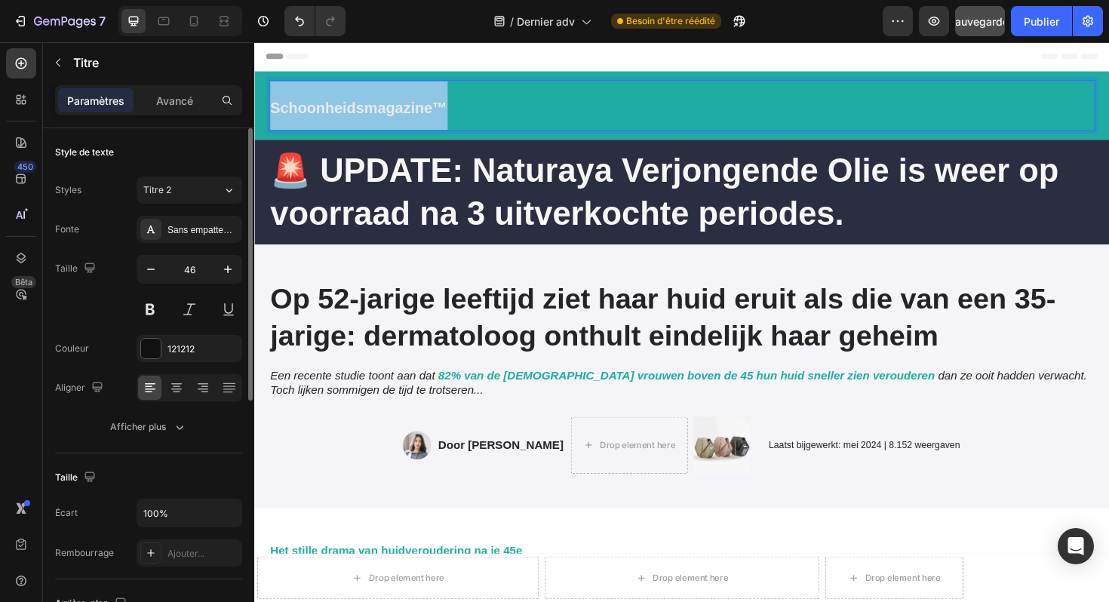
click at [429, 118] on strong "Schoonheidsmagazine™" at bounding box center [365, 111] width 188 height 17
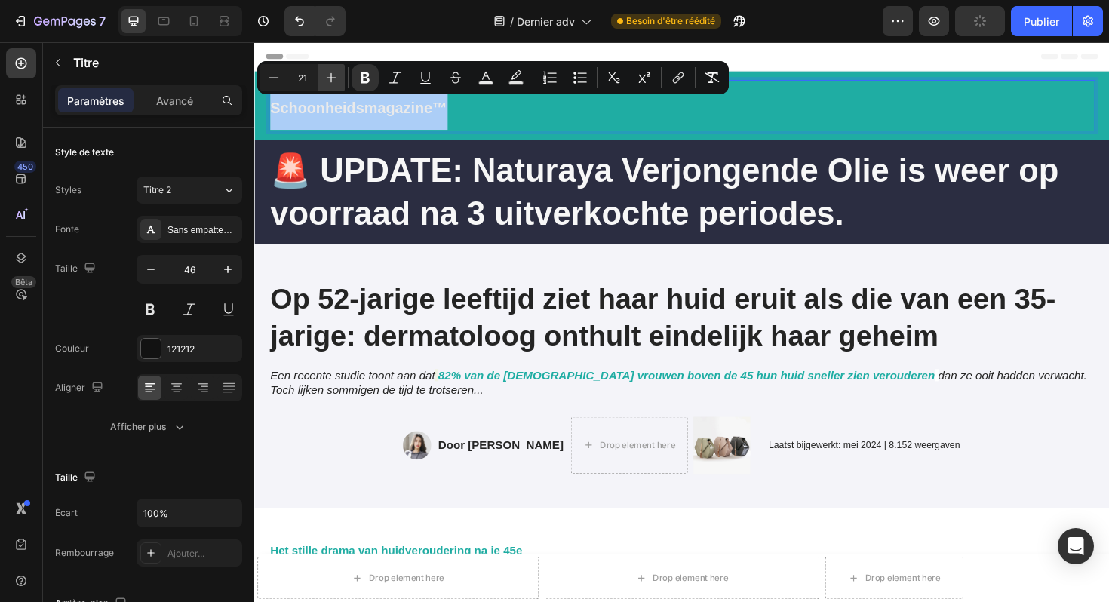
click at [336, 82] on icon "Editor contextual toolbar" at bounding box center [331, 77] width 15 height 15
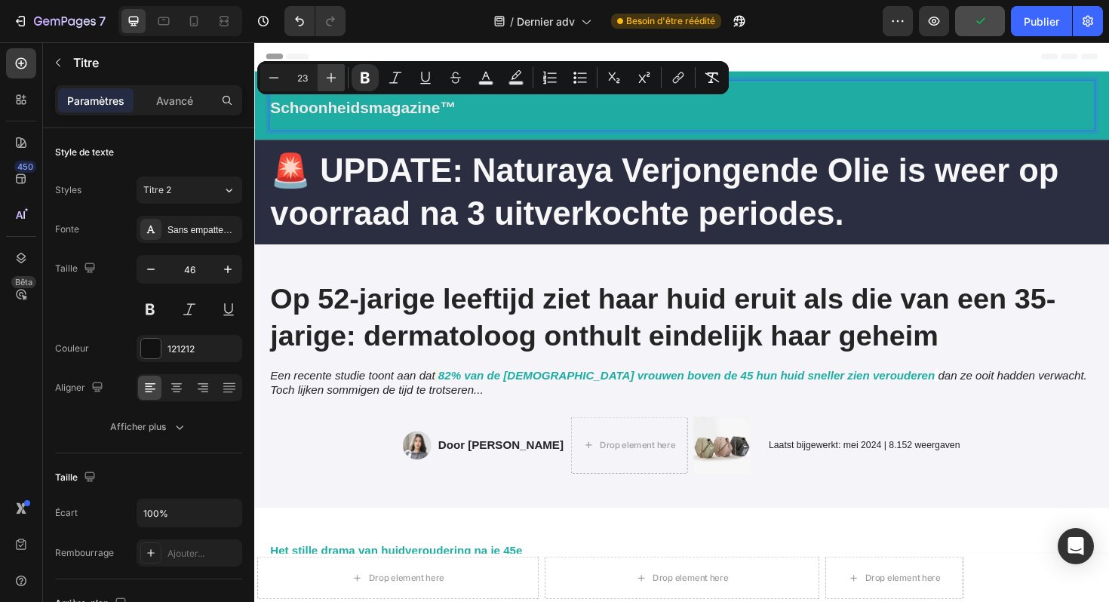
click at [336, 82] on icon "Editor contextual toolbar" at bounding box center [331, 77] width 15 height 15
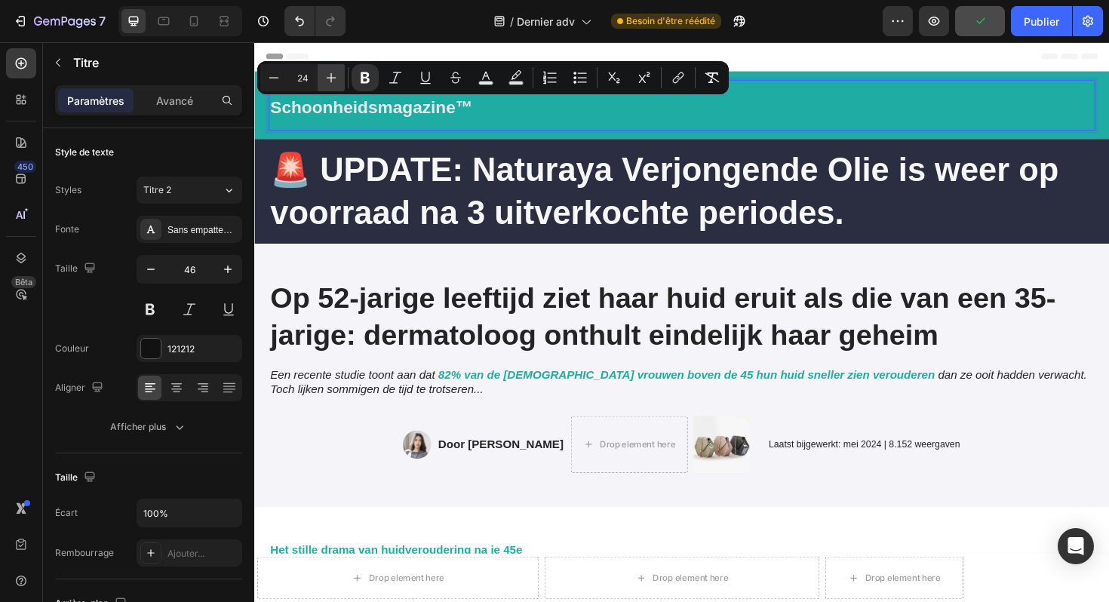
click at [336, 82] on icon "Editor contextual toolbar" at bounding box center [331, 77] width 15 height 15
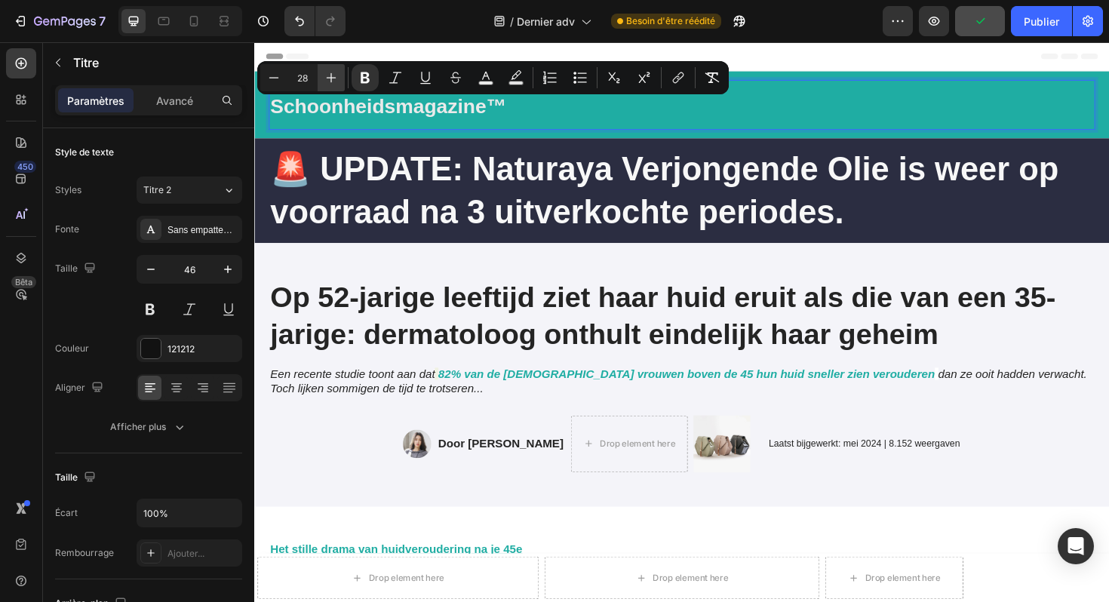
click at [336, 82] on icon "Editor contextual toolbar" at bounding box center [331, 77] width 15 height 15
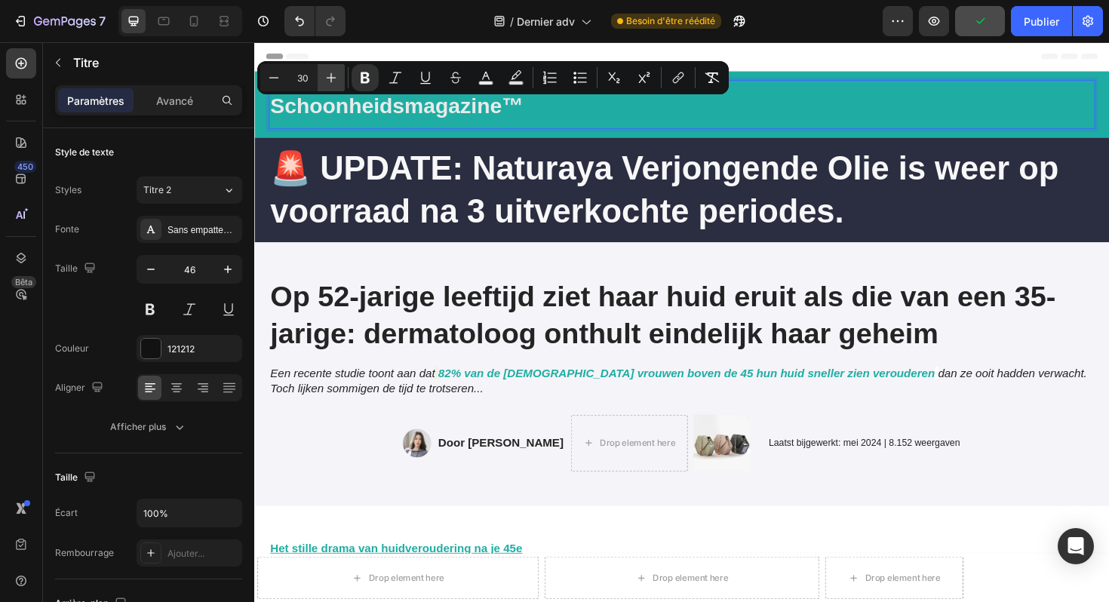
click at [336, 82] on icon "Editor contextual toolbar" at bounding box center [331, 77] width 15 height 15
click at [336, 82] on icon "Barre d'outils contextuelle de l'éditeur" at bounding box center [331, 77] width 15 height 15
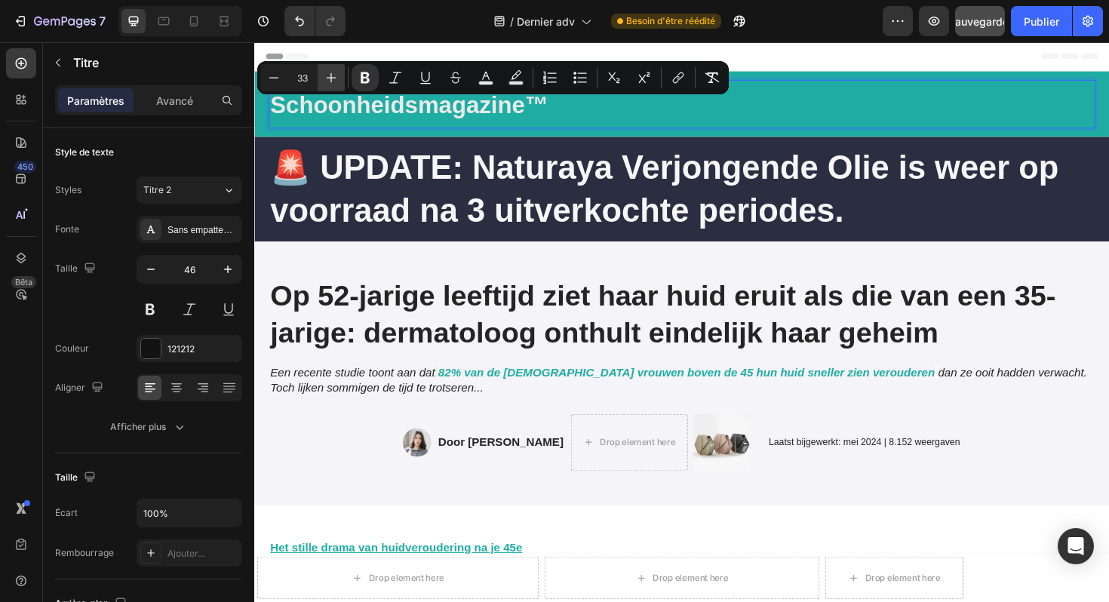
click at [336, 82] on icon "Barre d'outils contextuelle de l'éditeur" at bounding box center [331, 77] width 15 height 15
type input "34"
click at [232, 26] on div at bounding box center [224, 21] width 24 height 24
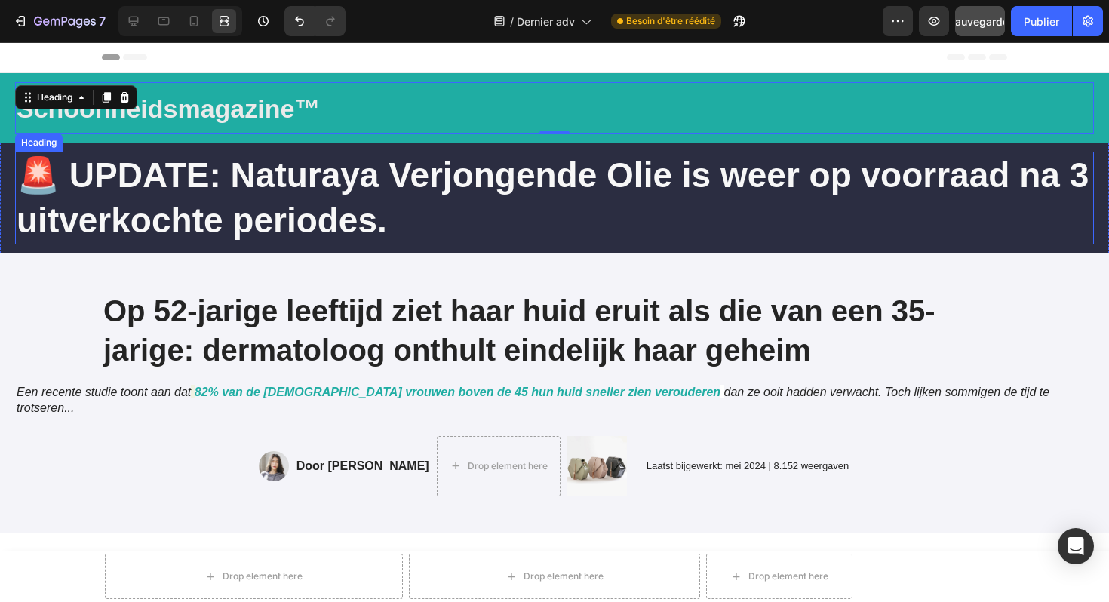
click at [209, 205] on strong "🚨 UPDATE: Naturaya Verjongende Olie is weer op voorraad na 3 uitverkochte perio…" at bounding box center [553, 197] width 1072 height 85
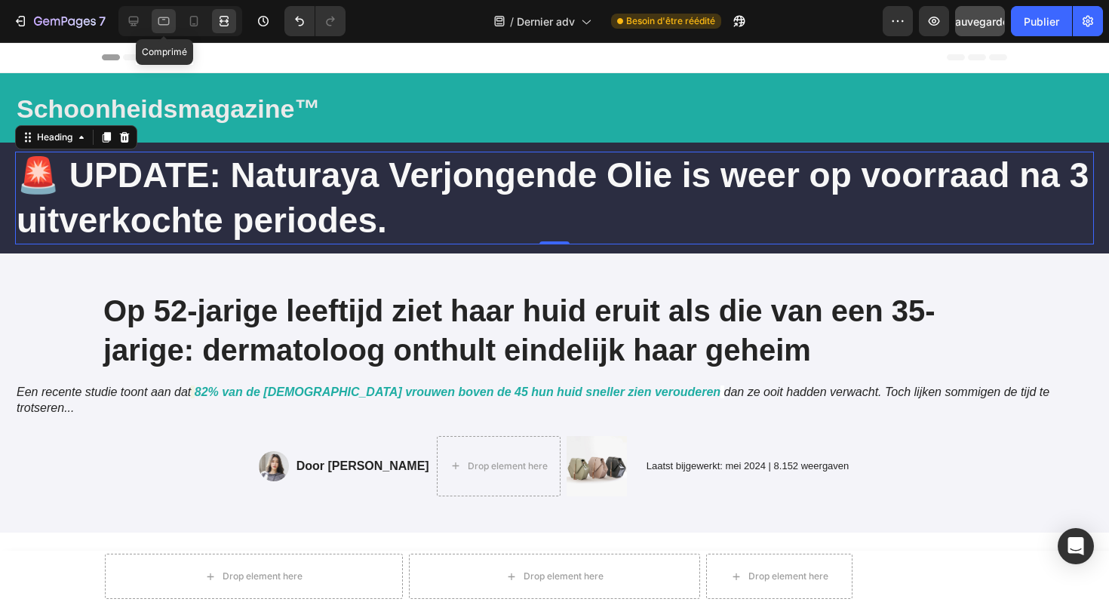
click at [171, 25] on icon at bounding box center [163, 21] width 15 height 15
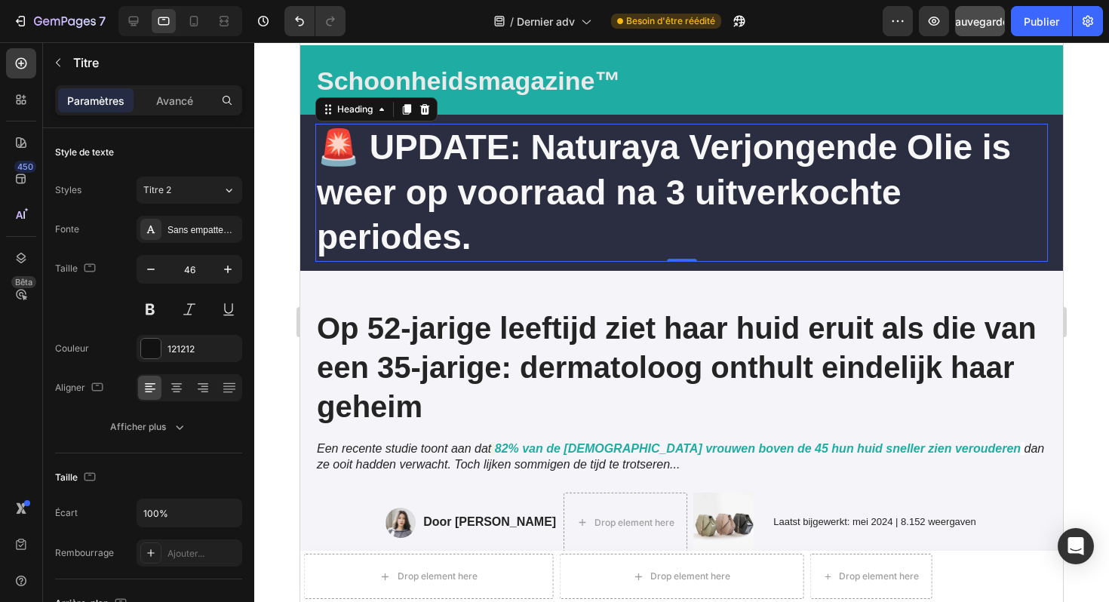
scroll to position [57, 0]
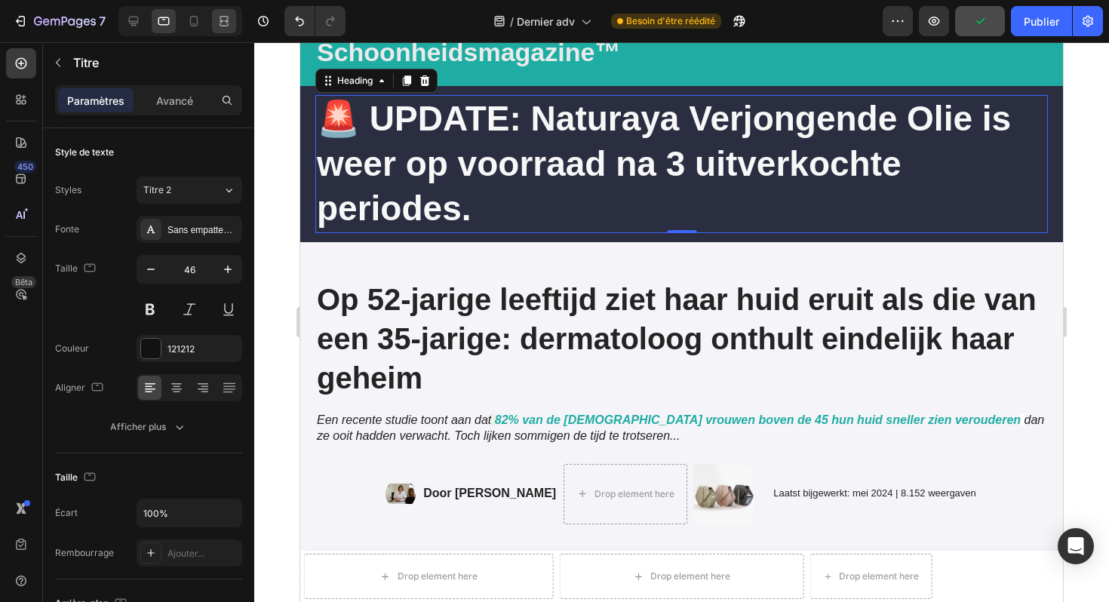
click at [232, 25] on div at bounding box center [224, 21] width 24 height 24
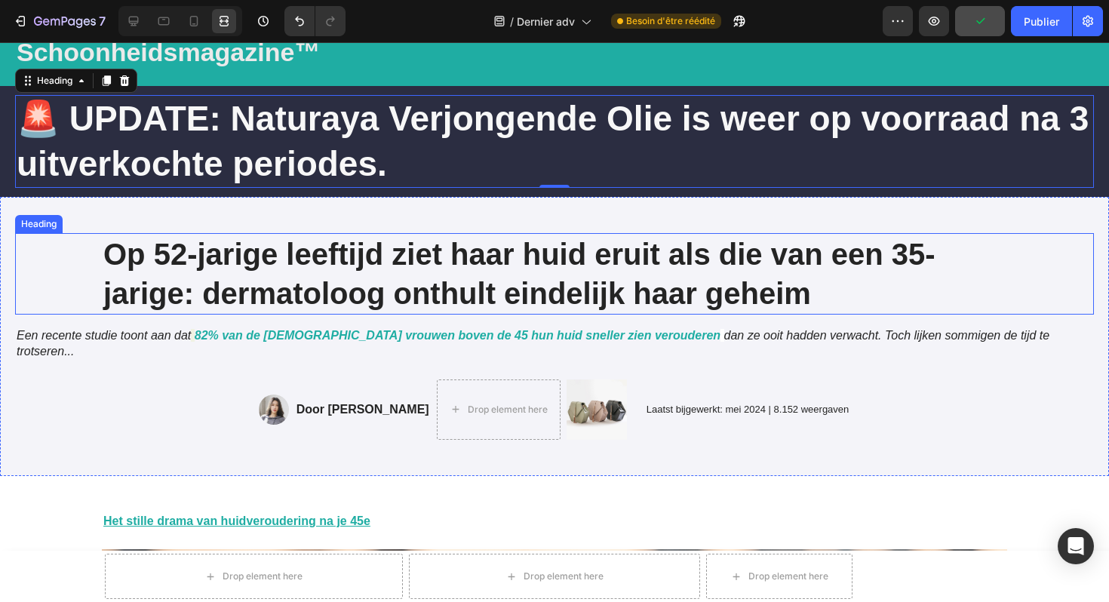
click at [255, 260] on p "Op 52-jarige leeftijd ziet haar huid eruit als die van een 35-jarige: dermatolo…" at bounding box center [554, 274] width 903 height 78
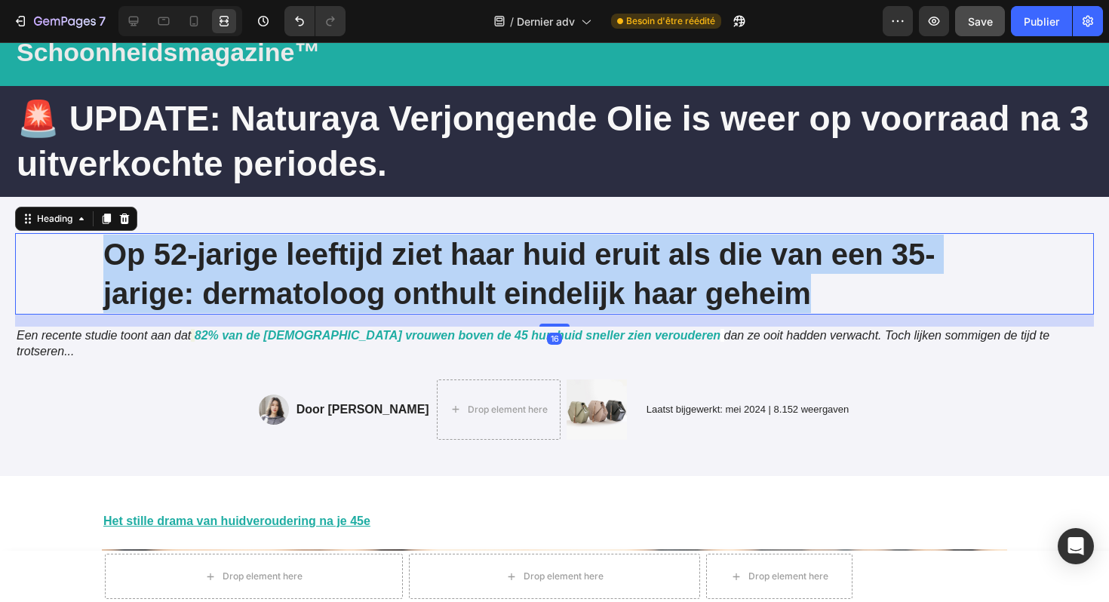
click at [255, 260] on p "Op 52-jarige leeftijd ziet haar huid eruit als die van een 35-jarige: dermatolo…" at bounding box center [554, 274] width 903 height 78
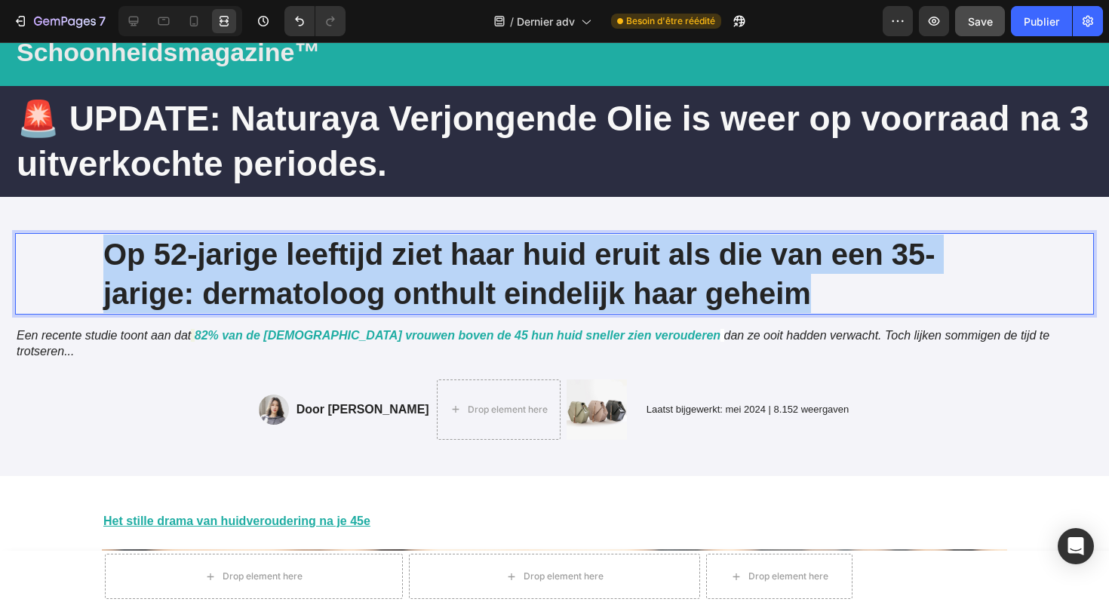
click at [255, 260] on p "Op 52-jarige leeftijd ziet haar huid eruit als die van een 35-jarige: dermatolo…" at bounding box center [554, 274] width 903 height 78
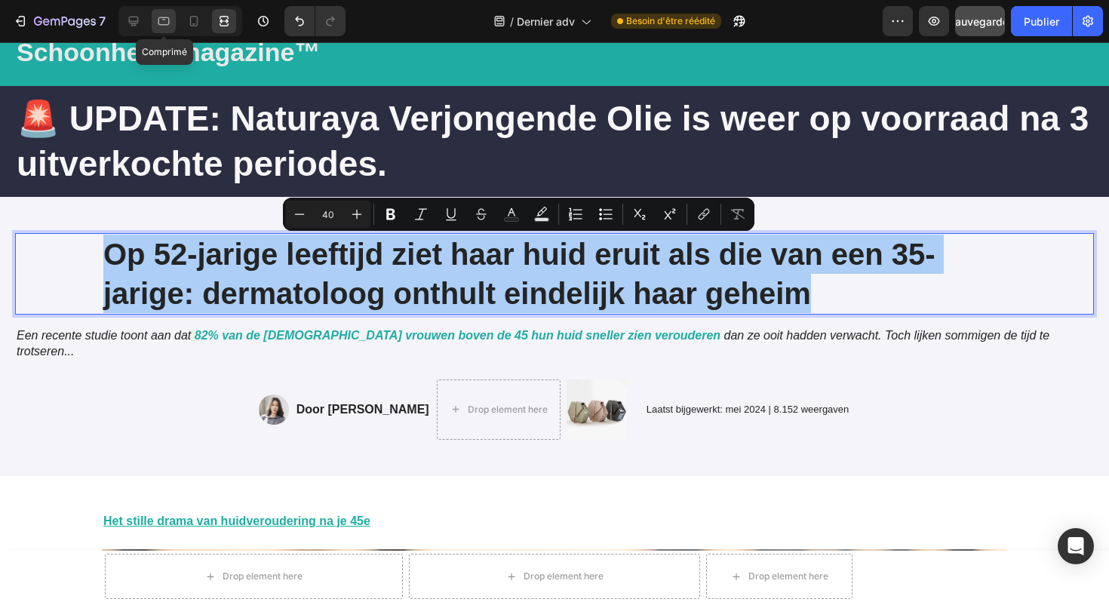
click at [168, 24] on icon at bounding box center [163, 21] width 11 height 8
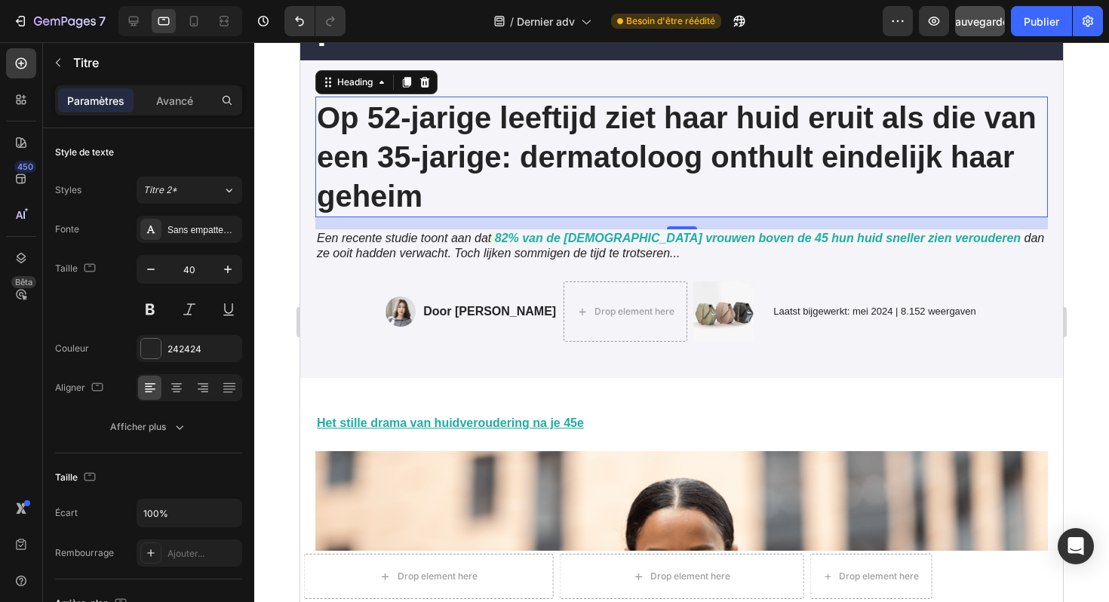
scroll to position [240, 0]
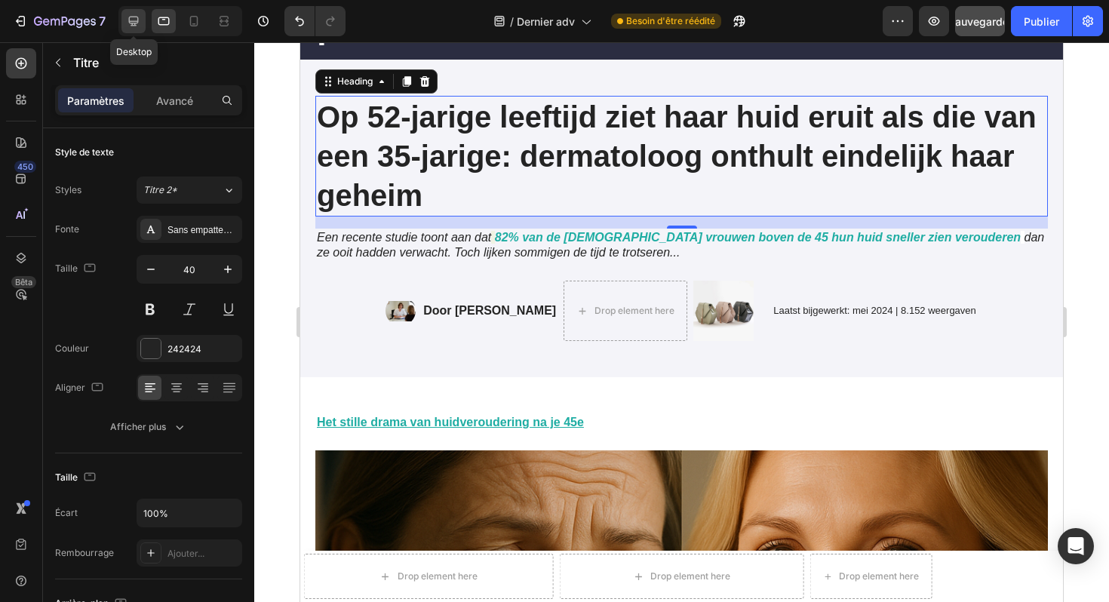
click at [134, 26] on icon at bounding box center [133, 21] width 15 height 15
type input "1200"
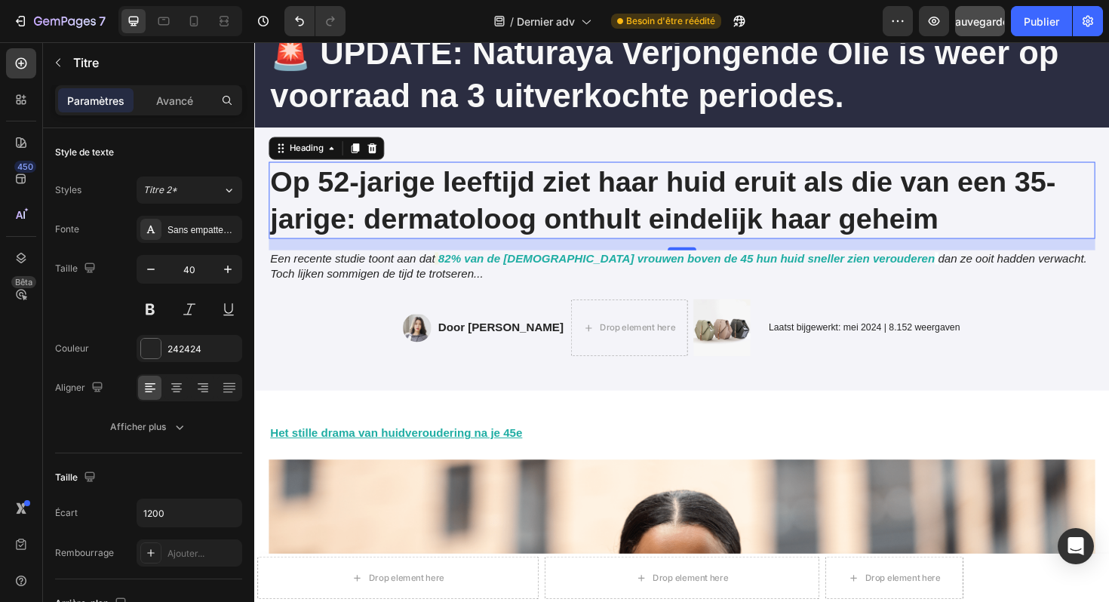
scroll to position [143, 0]
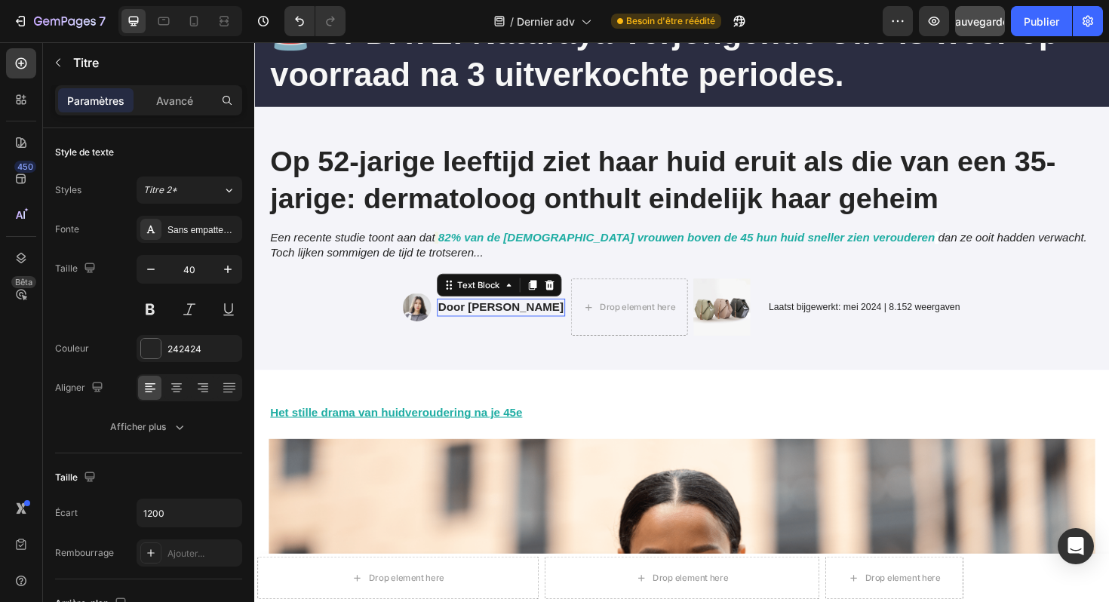
click at [512, 325] on strong "Door [PERSON_NAME]" at bounding box center [515, 322] width 133 height 13
click at [432, 349] on div "Image Door Marlies van den Berg Text Block 0 Drop element here Image Row" at bounding box center [595, 323] width 368 height 60
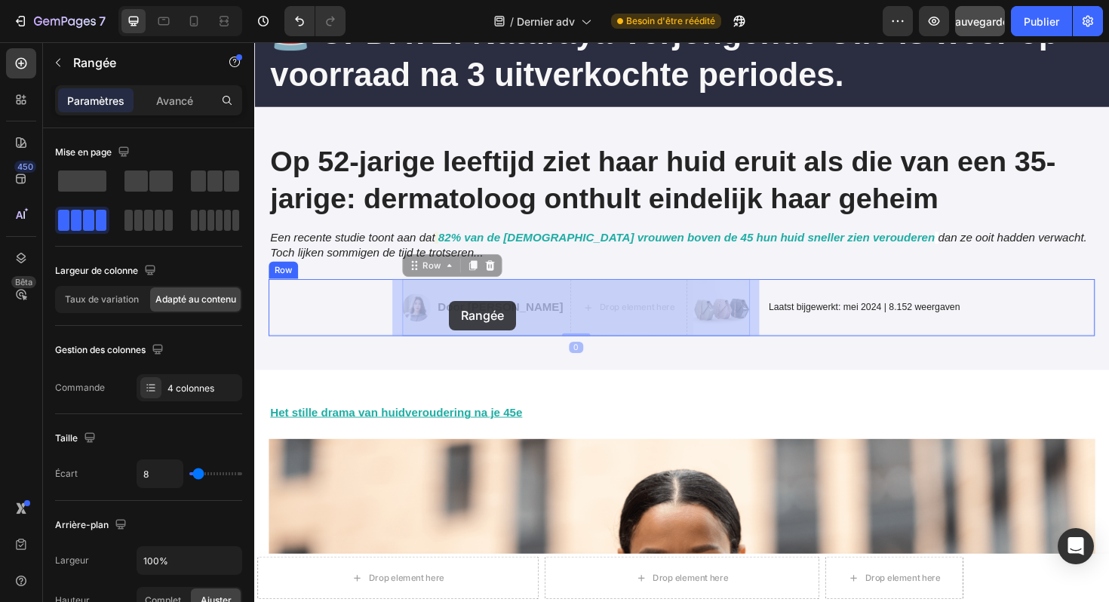
drag, startPoint x: 415, startPoint y: 282, endPoint x: 459, endPoint y: 316, distance: 55.4
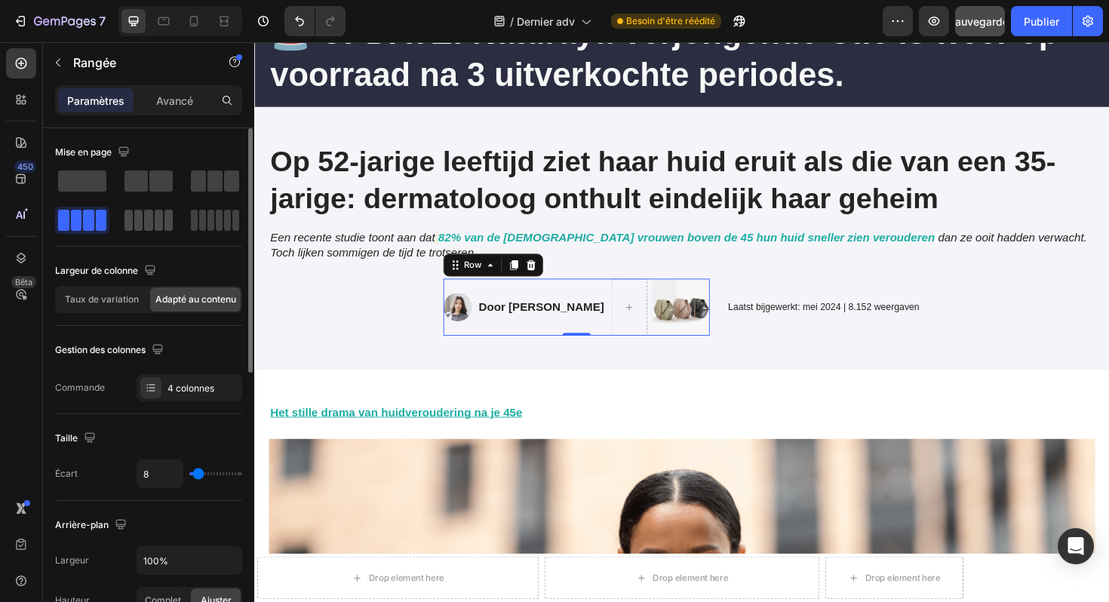
click at [159, 222] on span at bounding box center [159, 220] width 8 height 21
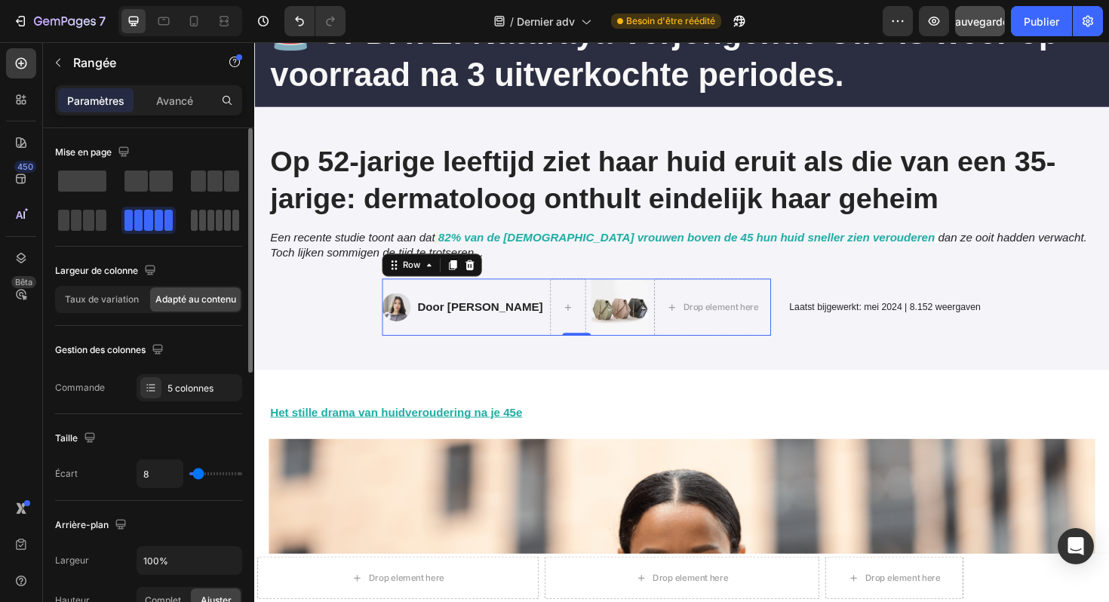
click at [232, 226] on span at bounding box center [235, 220] width 7 height 21
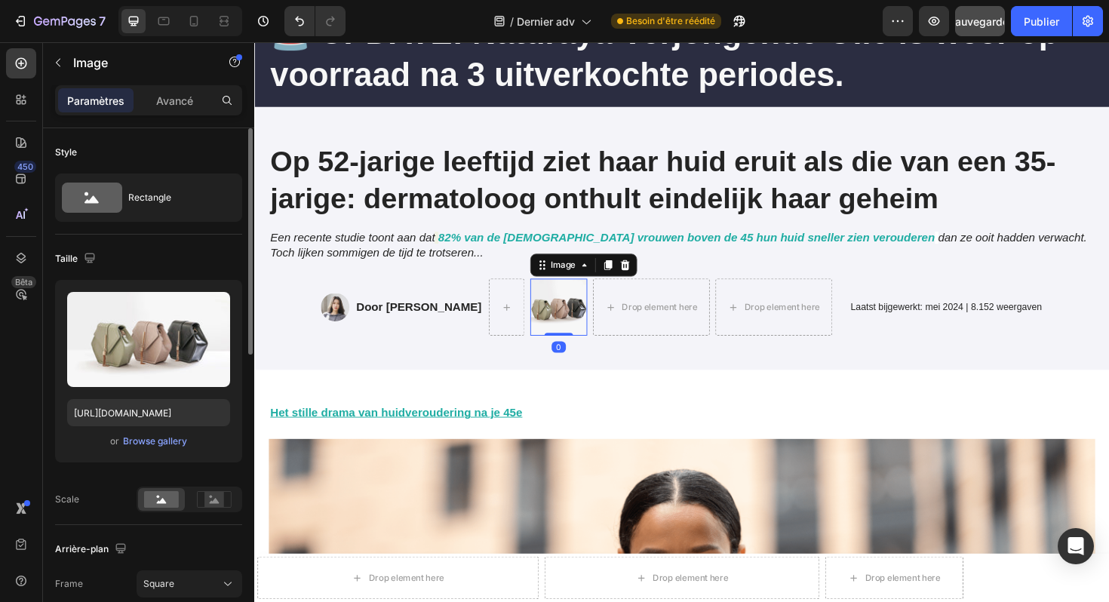
click at [578, 319] on img at bounding box center [576, 323] width 60 height 60
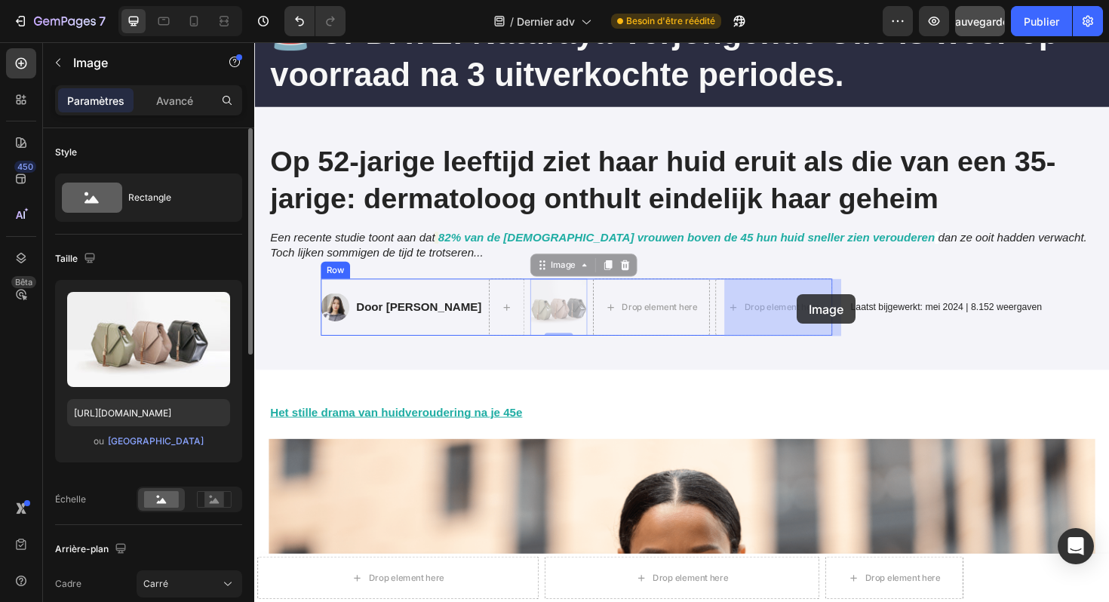
drag, startPoint x: 572, startPoint y: 281, endPoint x: 834, endPoint y: 310, distance: 263.5
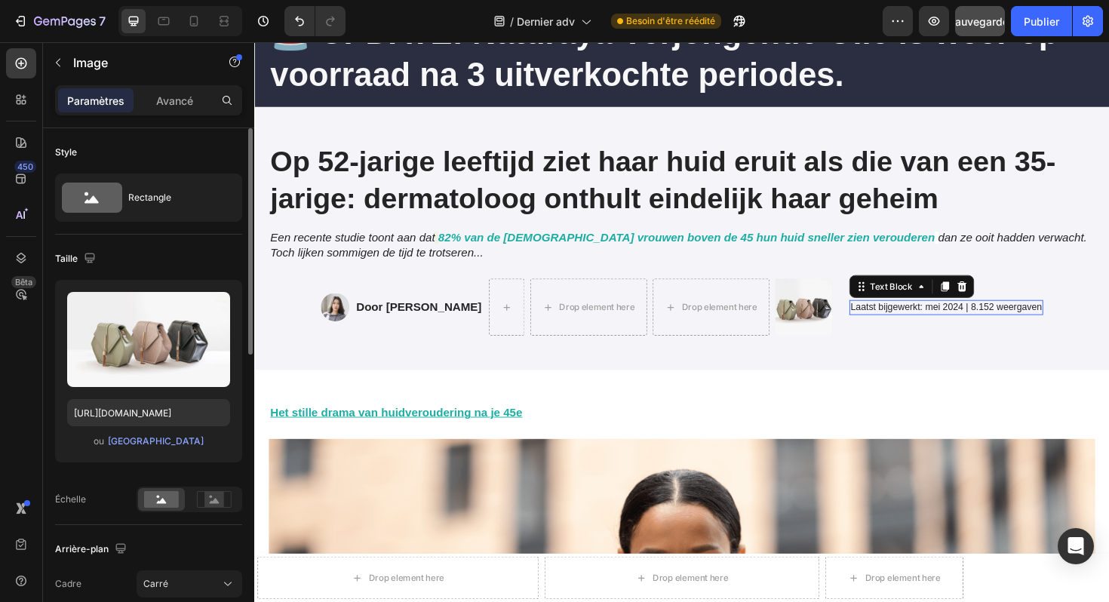
click at [963, 324] on p "Laatst bijgewerkt: mei 2024 | 8.152 weergaven" at bounding box center [987, 323] width 203 height 13
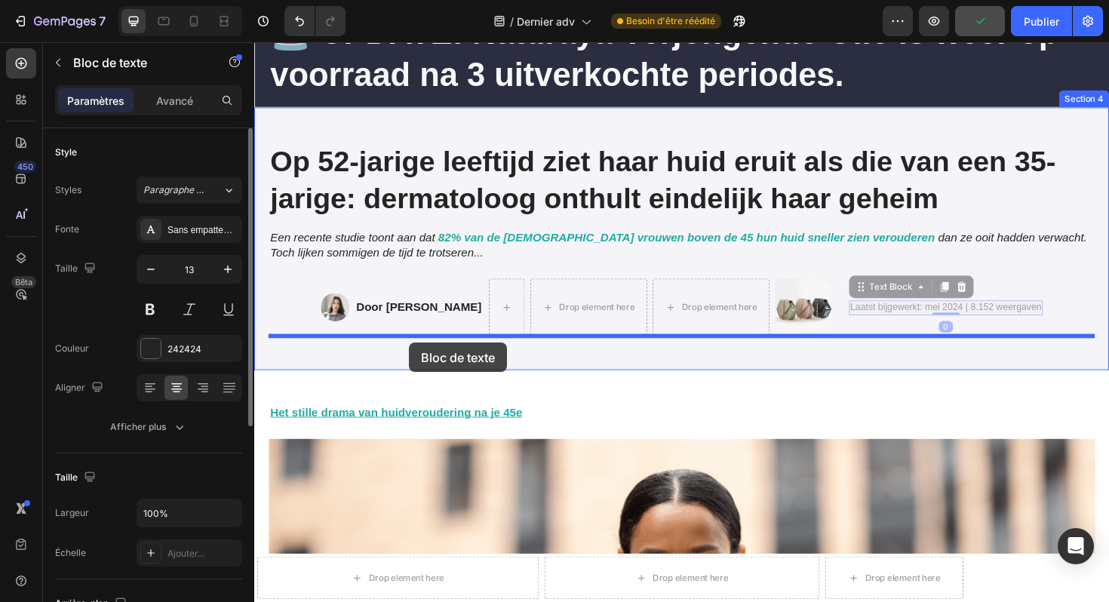
drag, startPoint x: 904, startPoint y: 303, endPoint x: 418, endPoint y: 361, distance: 489.4
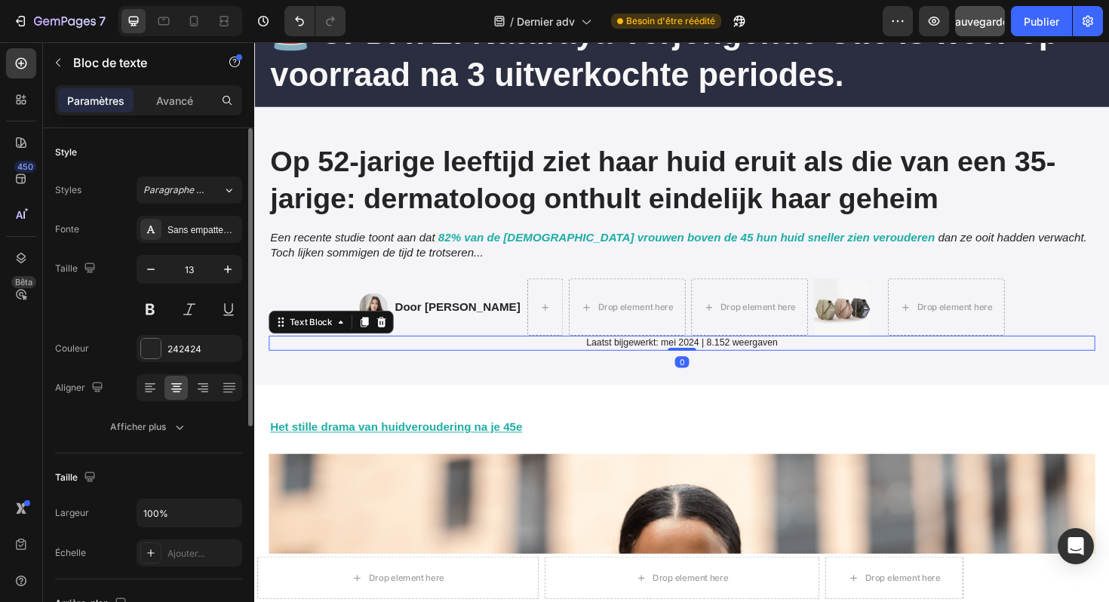
click at [635, 364] on p "Laatst bijgewerkt: mei 2024 | 8.152 weergaven" at bounding box center [707, 361] width 872 height 13
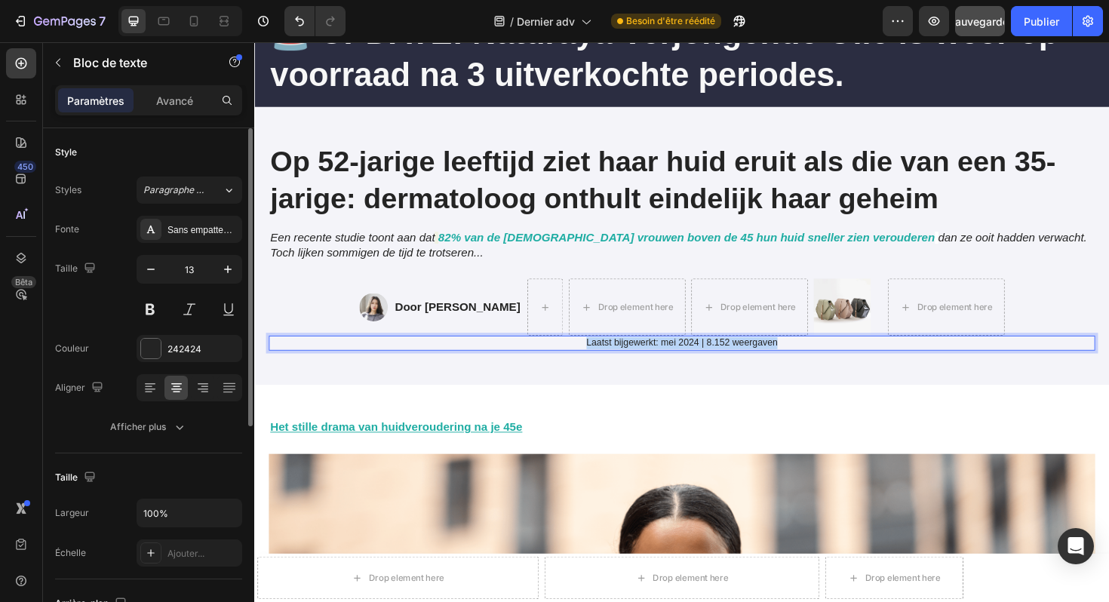
click at [635, 364] on p "Laatst bijgewerkt: mei 2024 | 8.152 weergaven" at bounding box center [707, 361] width 872 height 13
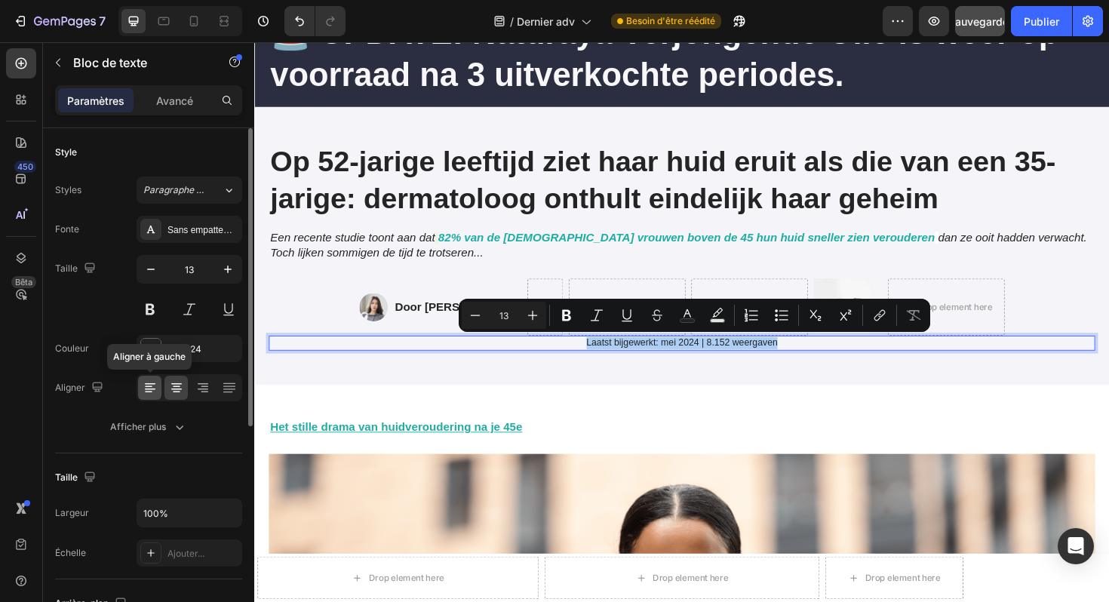
click at [150, 387] on icon at bounding box center [150, 387] width 15 height 15
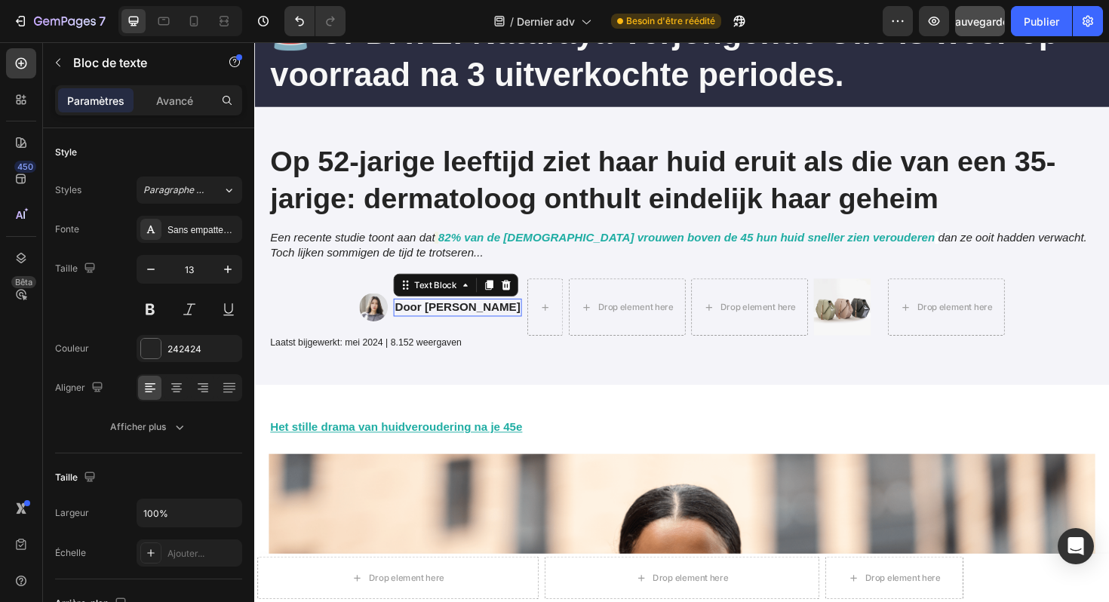
click at [457, 327] on strong "Door [PERSON_NAME]" at bounding box center [469, 322] width 133 height 13
click at [374, 328] on img at bounding box center [380, 323] width 30 height 30
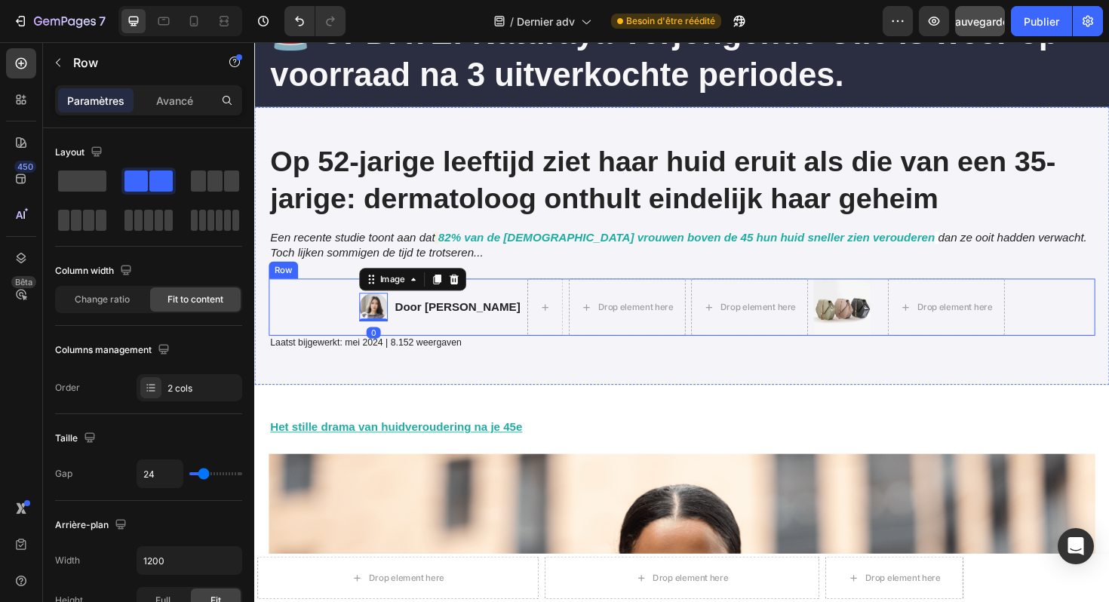
click at [325, 333] on div "Image 0 Door Marlies van den Berg Text Block Drop element here Drop element her…" at bounding box center [706, 323] width 875 height 60
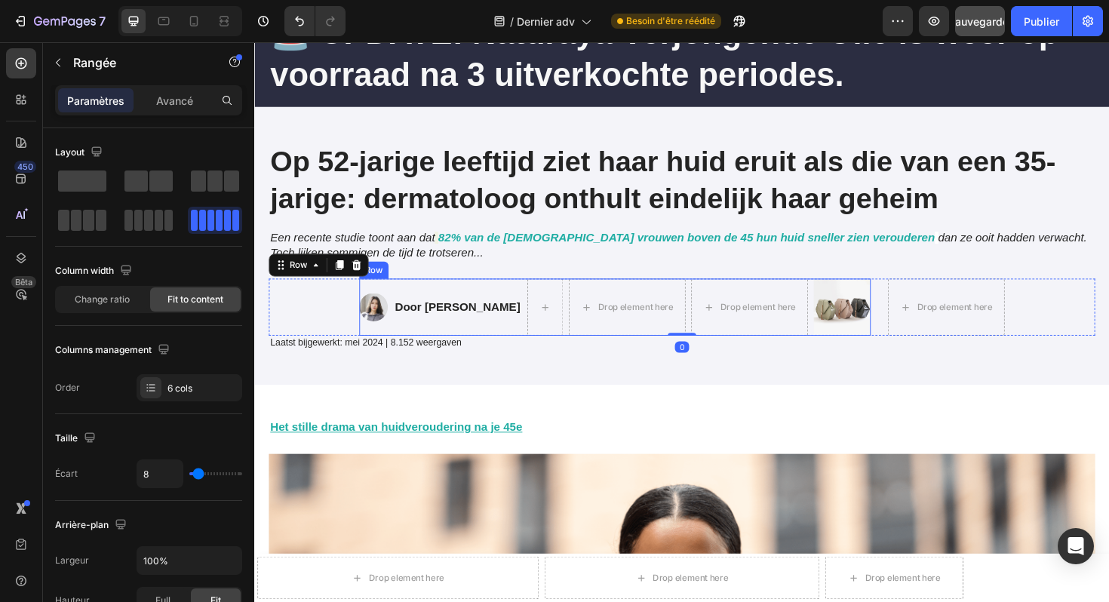
click at [390, 319] on div "Image Door Marlies van den Berg Text Block Drop element here Drop element here …" at bounding box center [636, 323] width 542 height 60
click at [301, 327] on div "Image Door Marlies van den Berg Text Block Drop element here Drop element here …" at bounding box center [706, 323] width 875 height 60
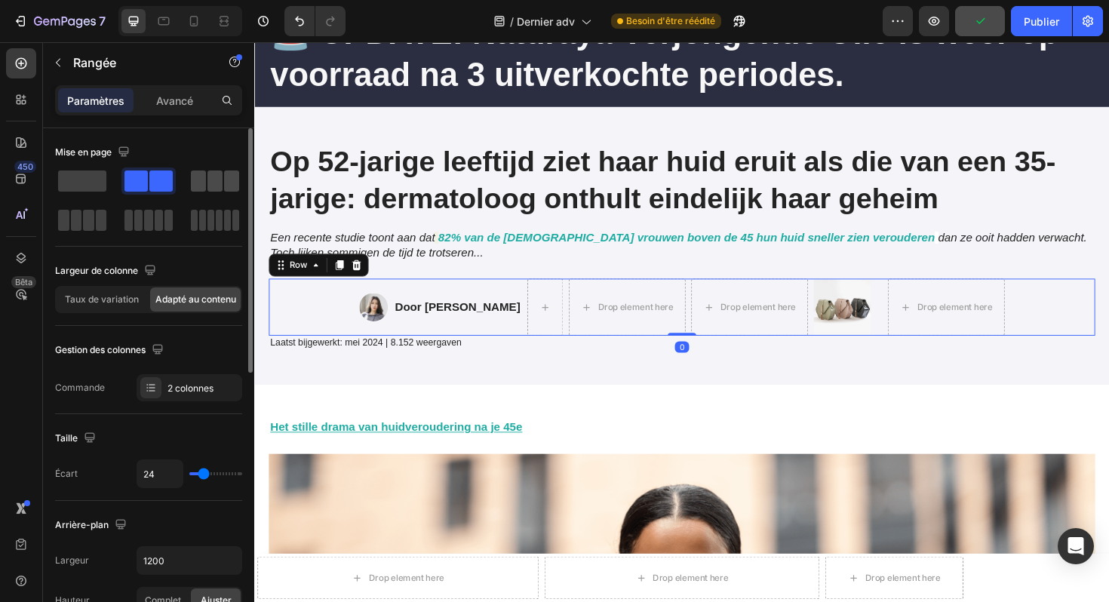
click at [216, 182] on span at bounding box center [215, 181] width 15 height 21
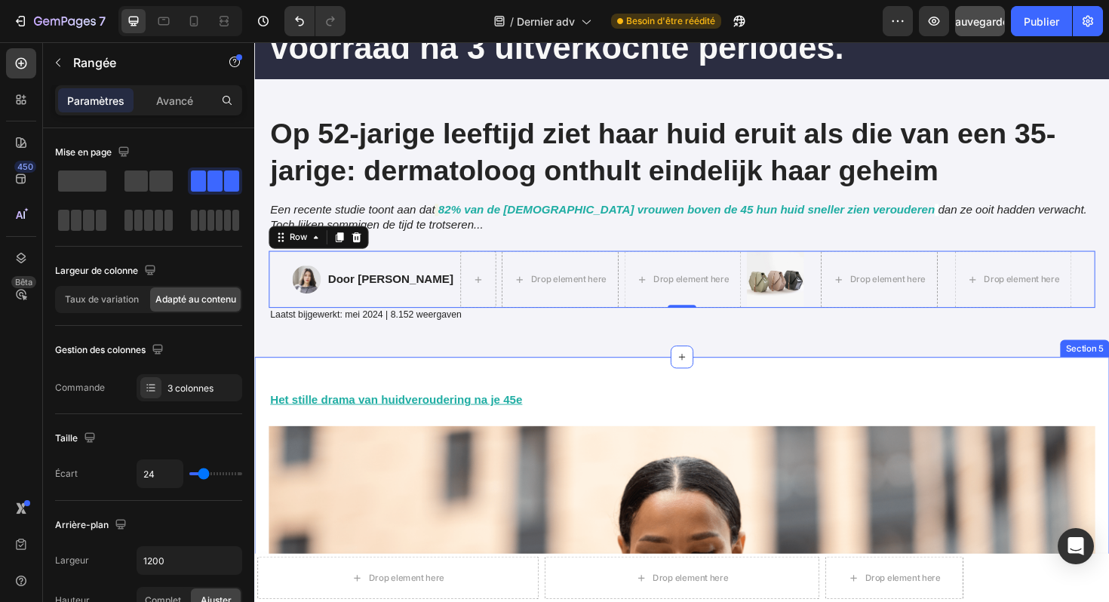
scroll to position [203, 0]
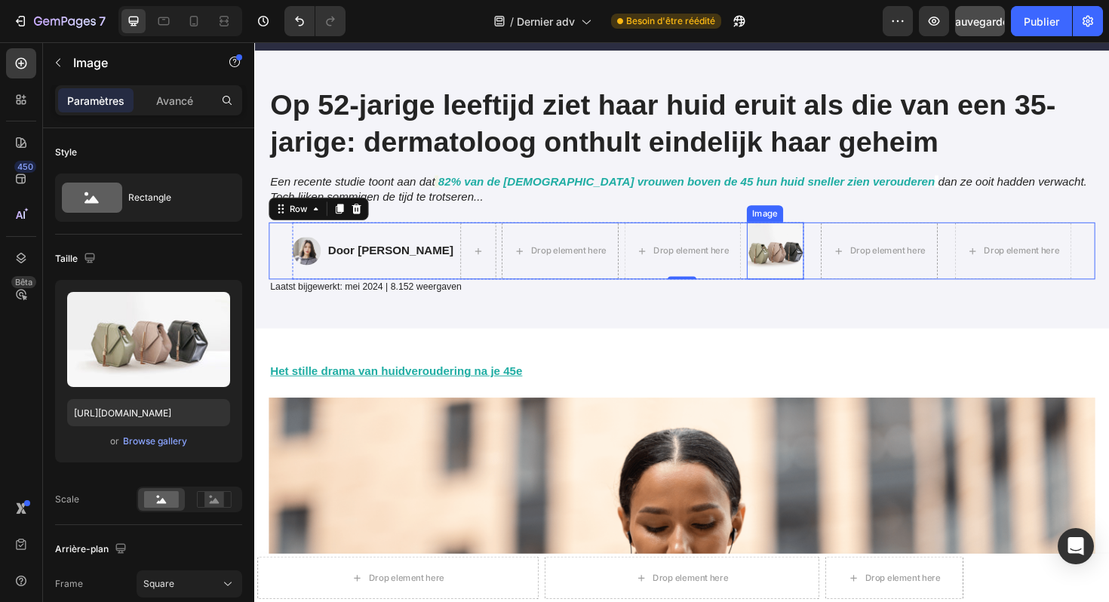
click at [814, 259] on img at bounding box center [806, 263] width 60 height 60
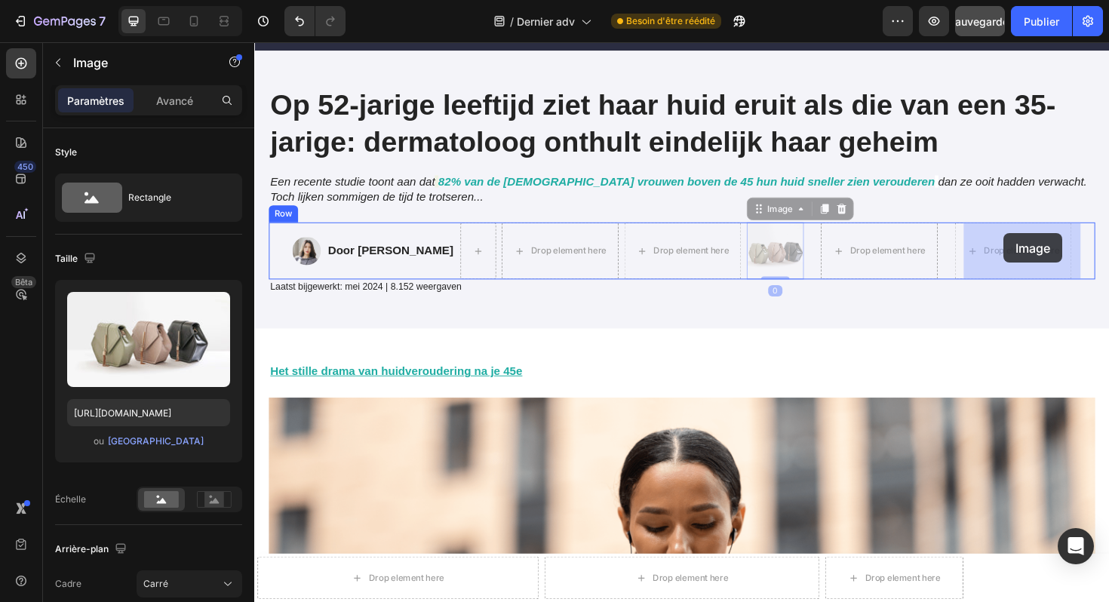
drag, startPoint x: 801, startPoint y: 223, endPoint x: 1048, endPoint y: 244, distance: 248.4
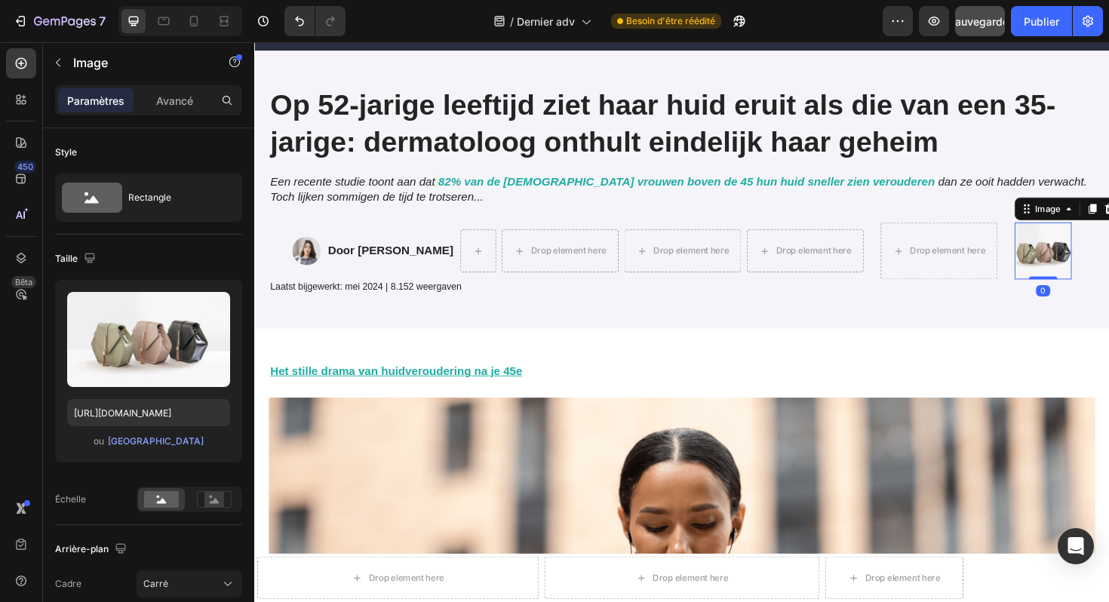
click at [1109, 267] on img at bounding box center [1090, 263] width 60 height 60
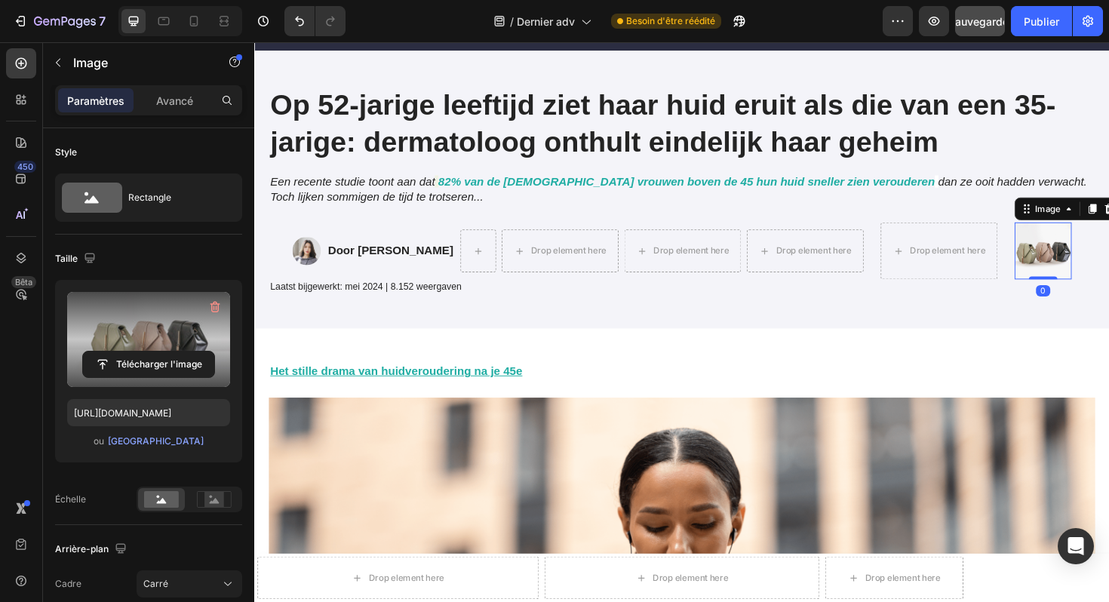
click at [174, 335] on label at bounding box center [148, 339] width 163 height 95
click at [174, 352] on input "file" at bounding box center [148, 365] width 131 height 26
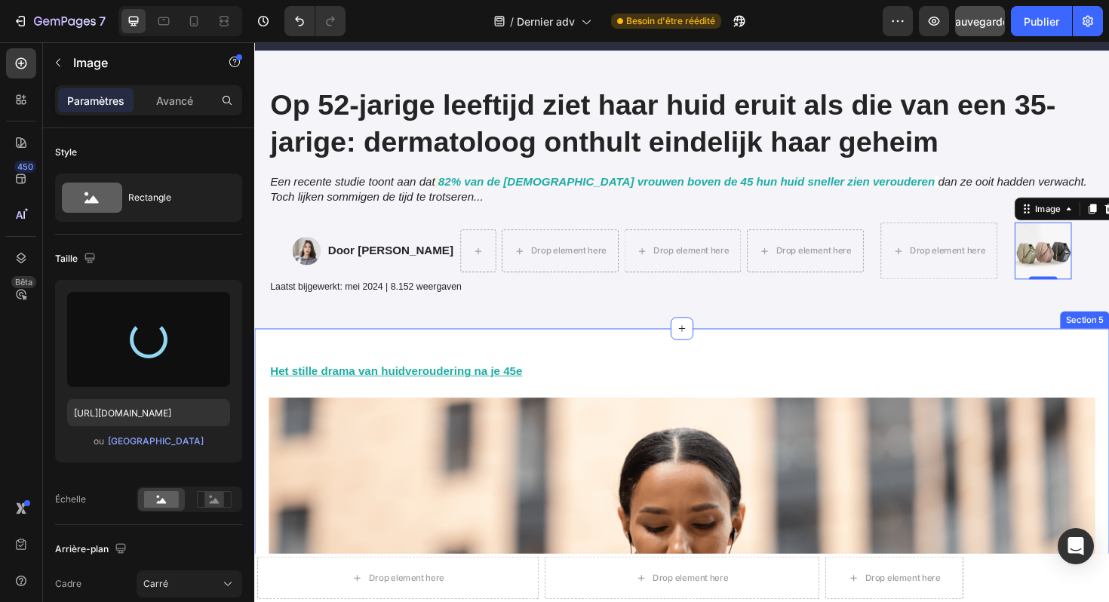
type input "[URL][DOMAIN_NAME]"
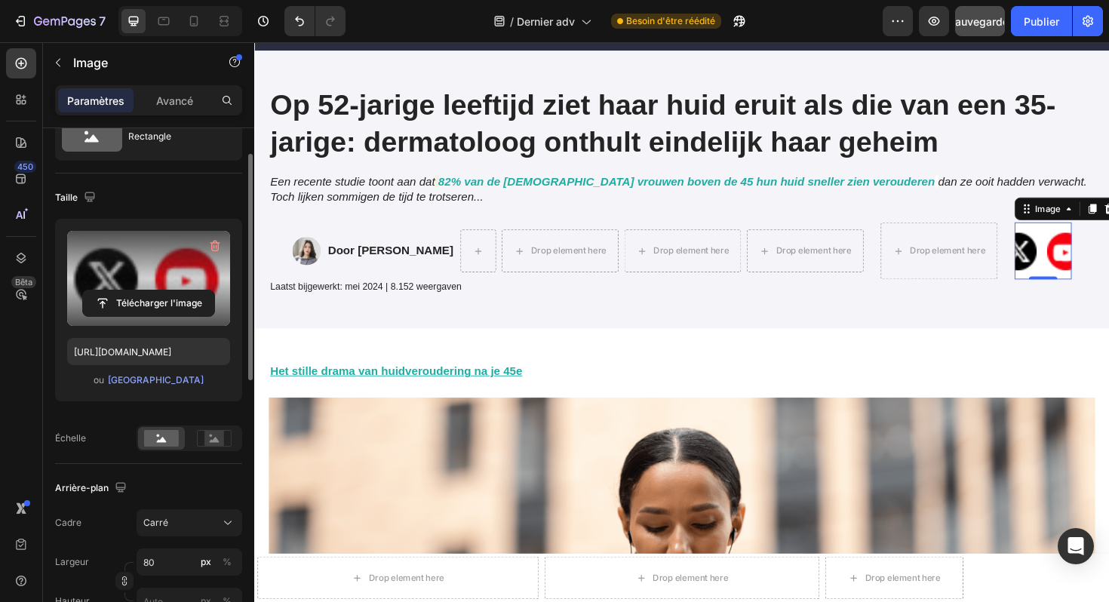
scroll to position [0, 0]
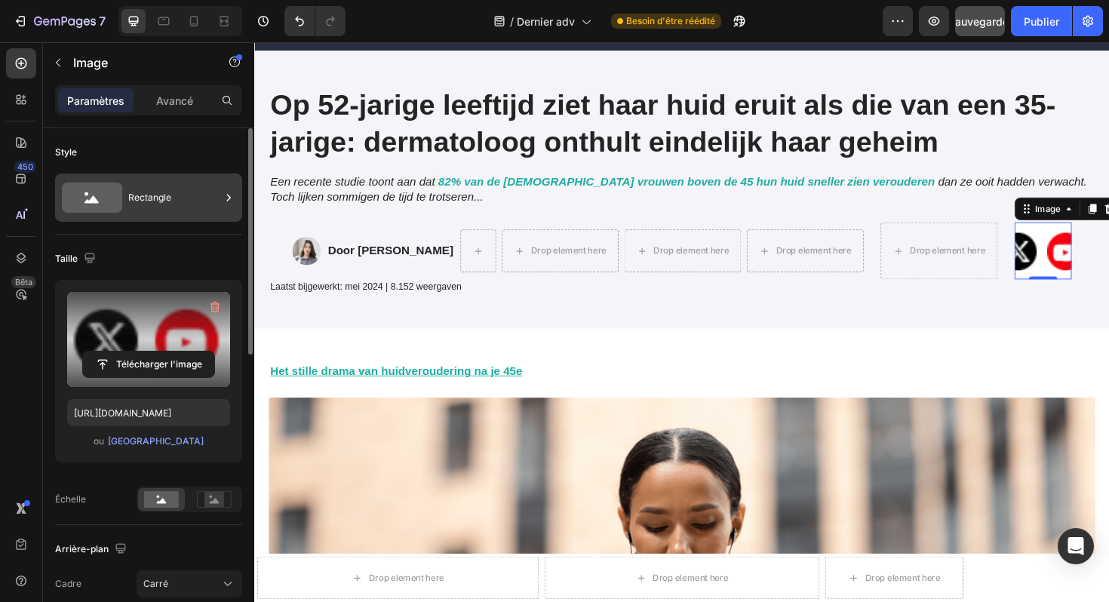
click at [135, 189] on div "Rectangle" at bounding box center [174, 197] width 92 height 35
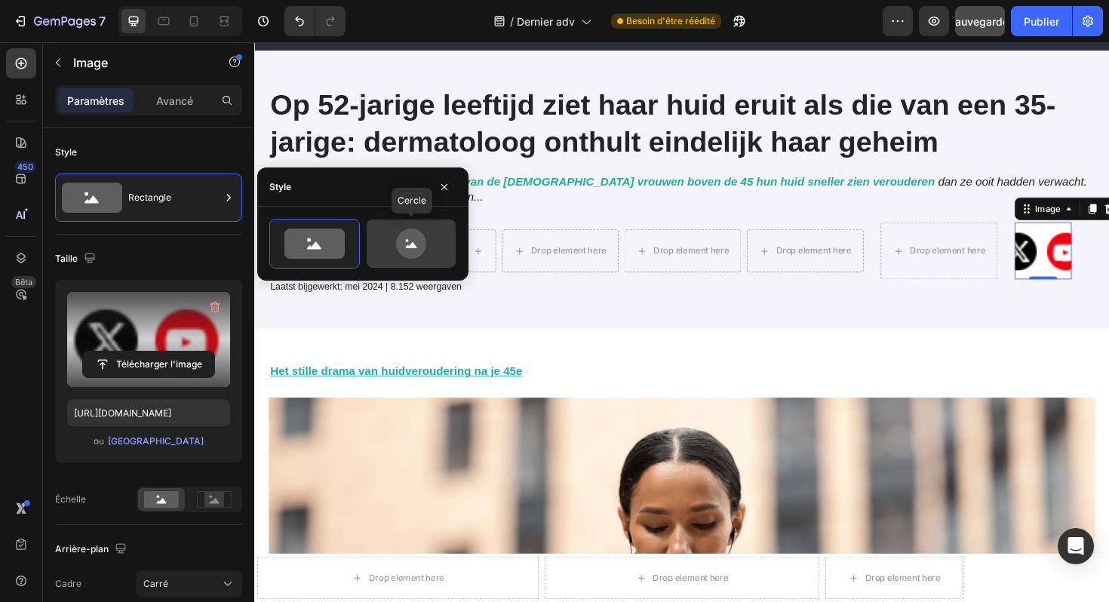
click at [395, 238] on icon at bounding box center [411, 244] width 71 height 30
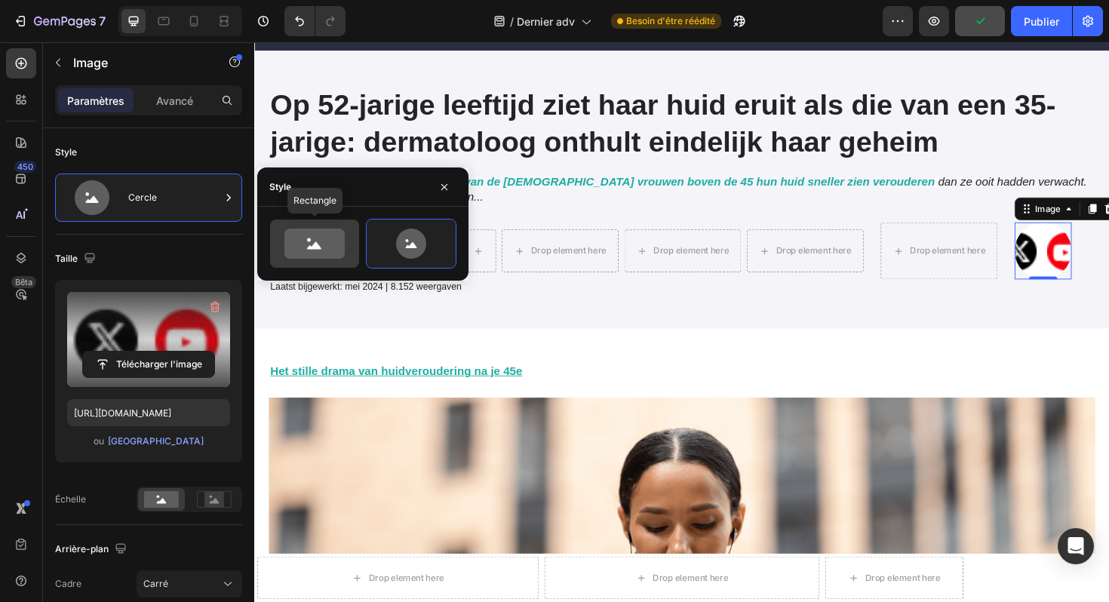
click at [322, 245] on icon at bounding box center [315, 244] width 60 height 30
type input "100"
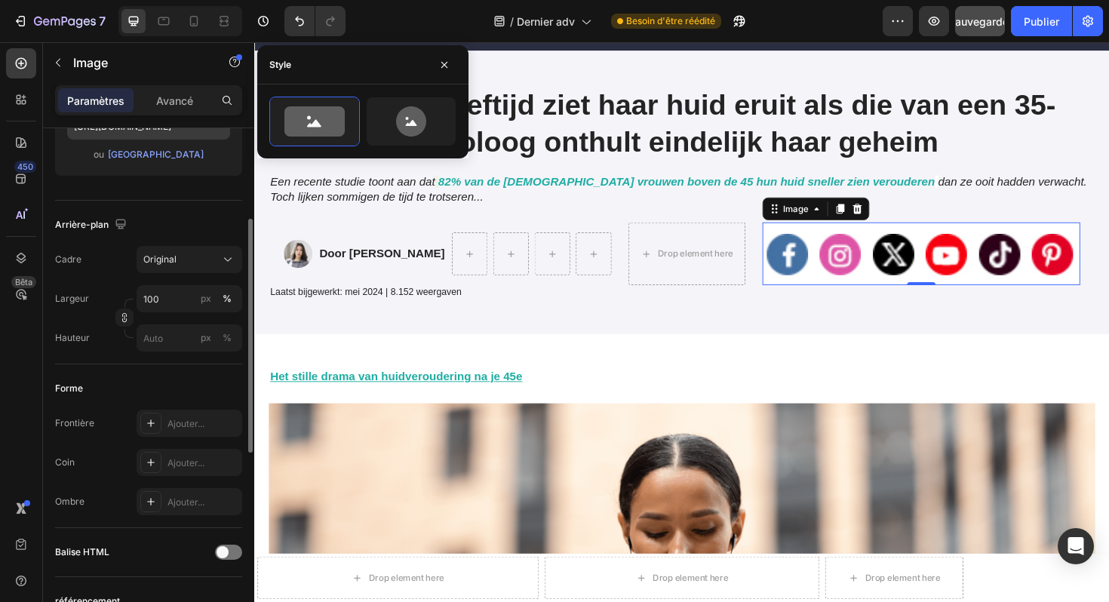
scroll to position [250, 0]
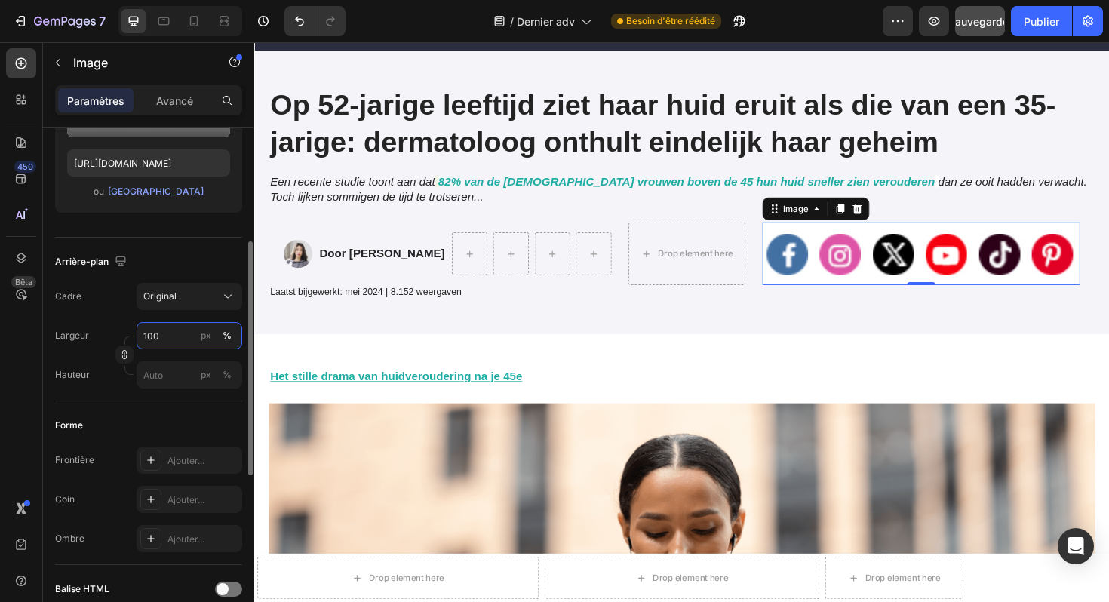
click at [178, 341] on input "100" at bounding box center [190, 335] width 106 height 27
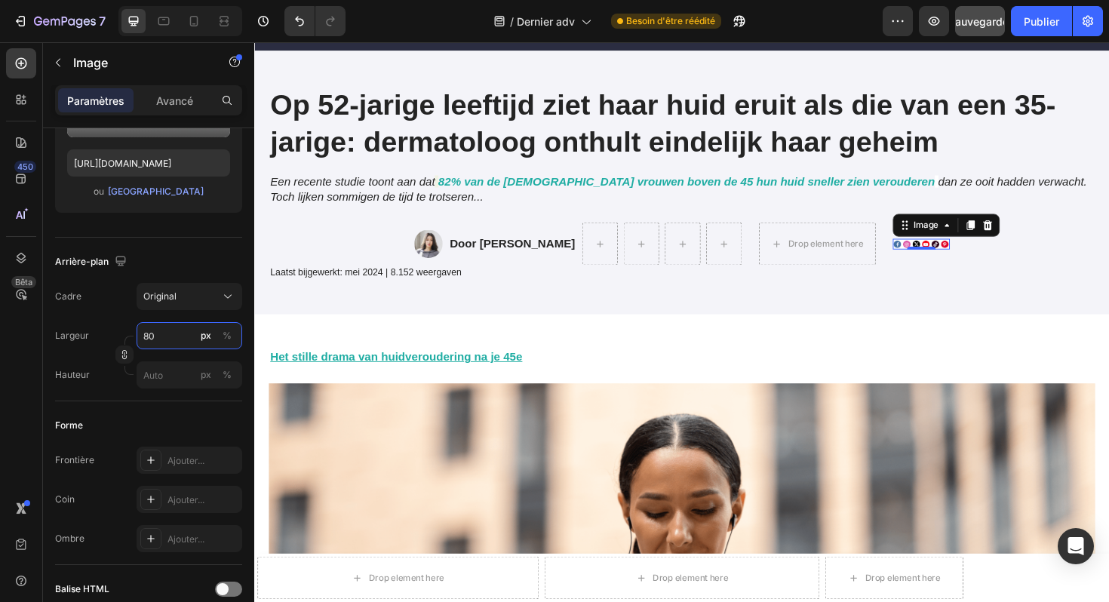
type input "8"
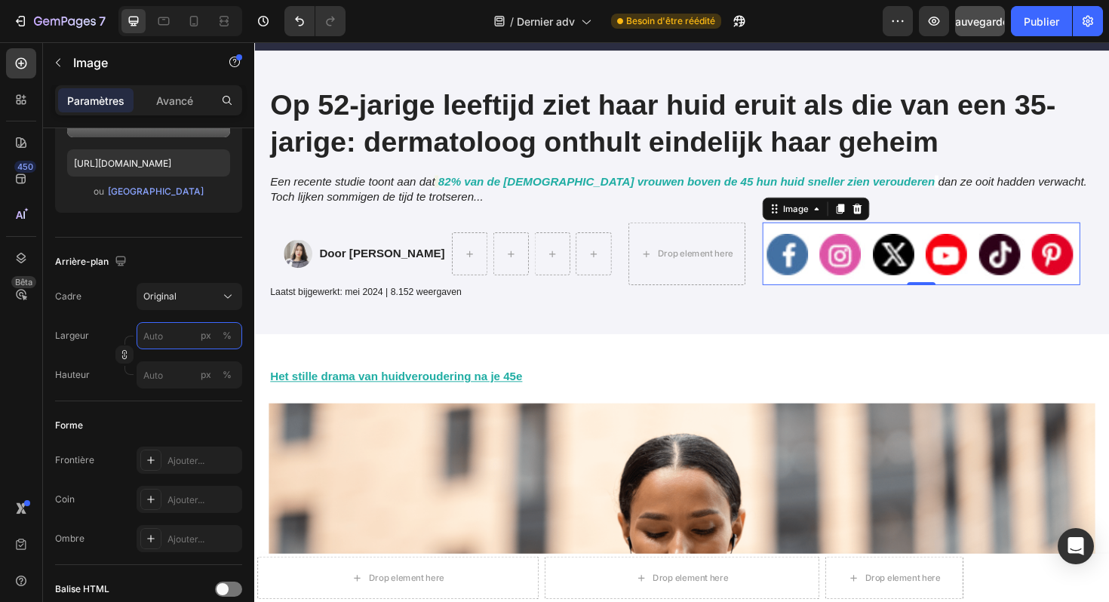
type input "8"
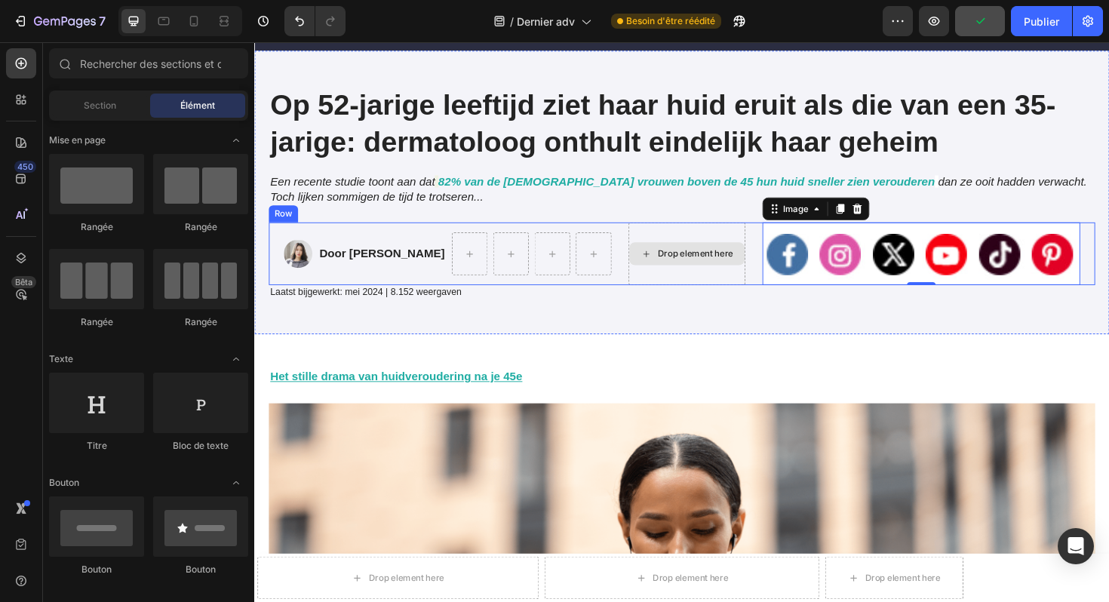
click at [759, 266] on div "Drop element here" at bounding box center [721, 266] width 80 height 12
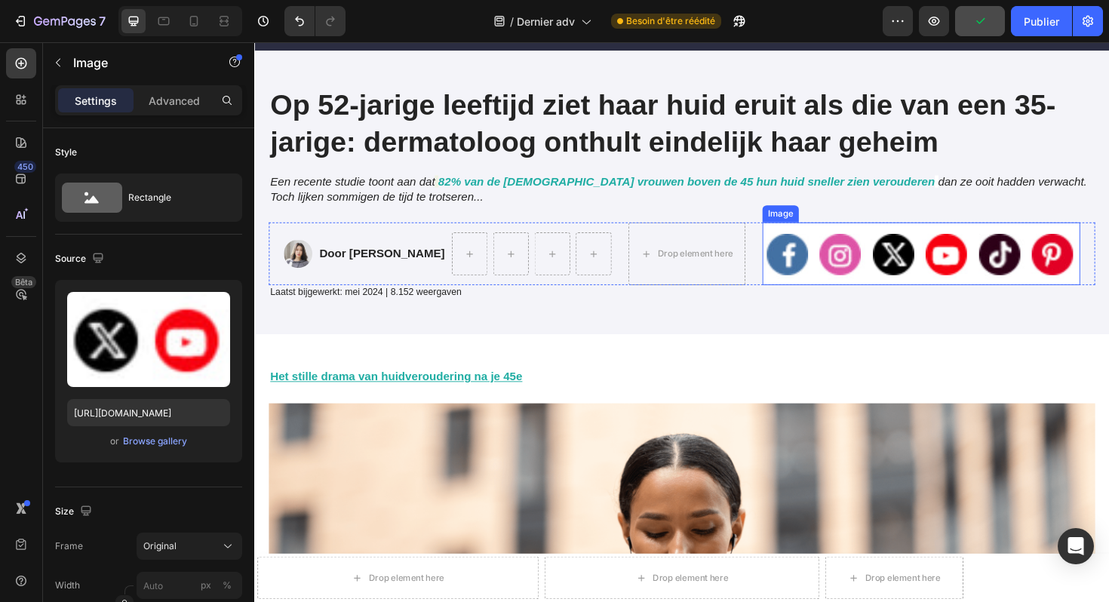
click at [826, 276] on img at bounding box center [960, 266] width 337 height 66
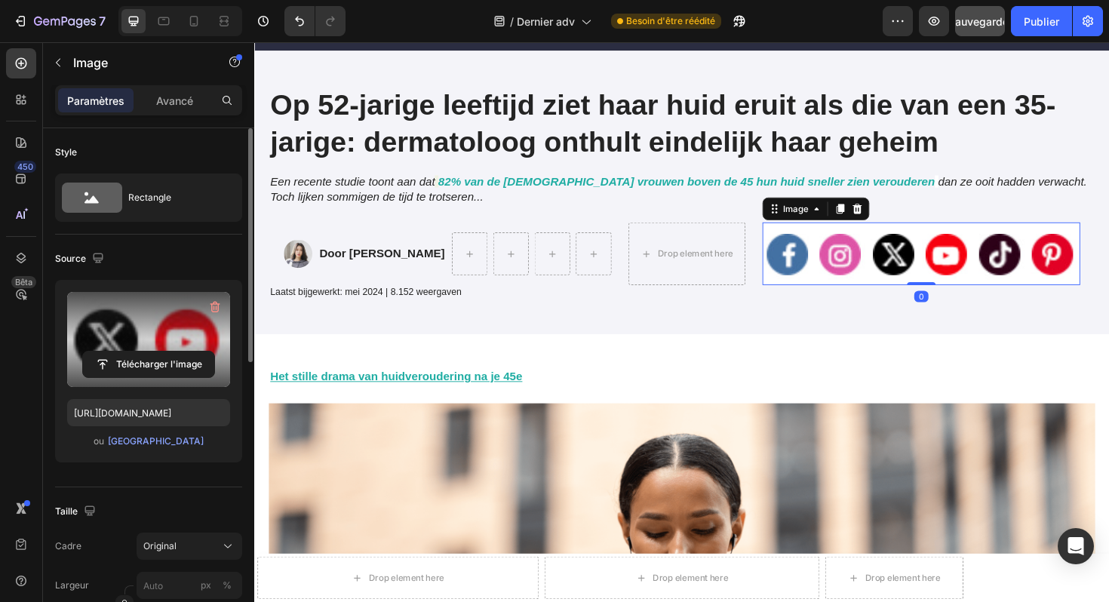
click at [112, 344] on label at bounding box center [148, 339] width 163 height 95
click at [112, 352] on input "file" at bounding box center [148, 365] width 131 height 26
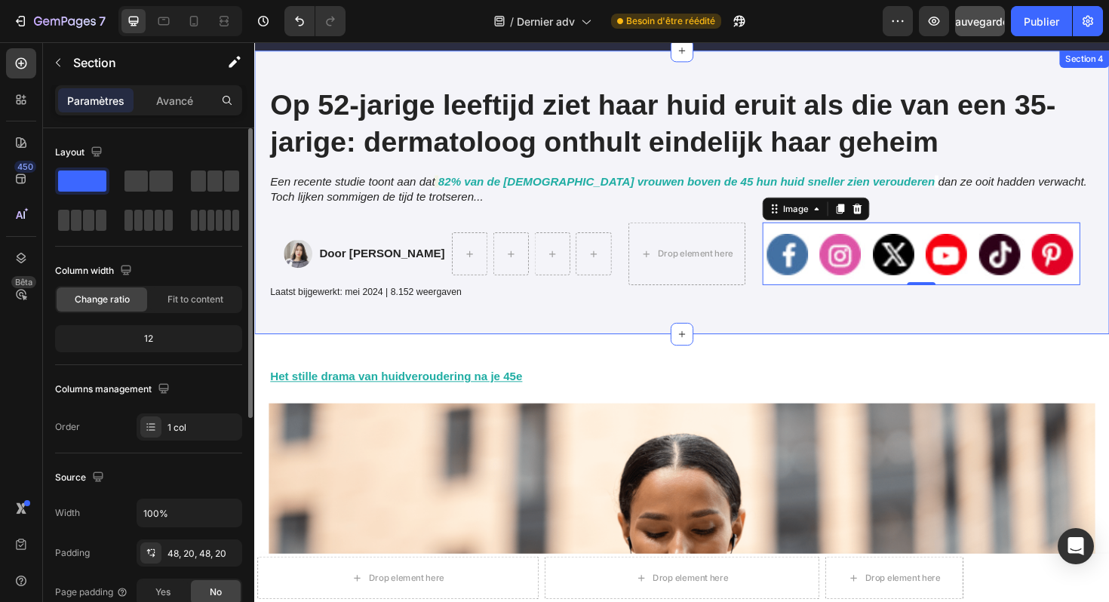
click at [849, 332] on div "Op 52-jarige leeftijd ziet haar huid eruit als die van een 35-jarige: dermatolo…" at bounding box center [707, 201] width 906 height 301
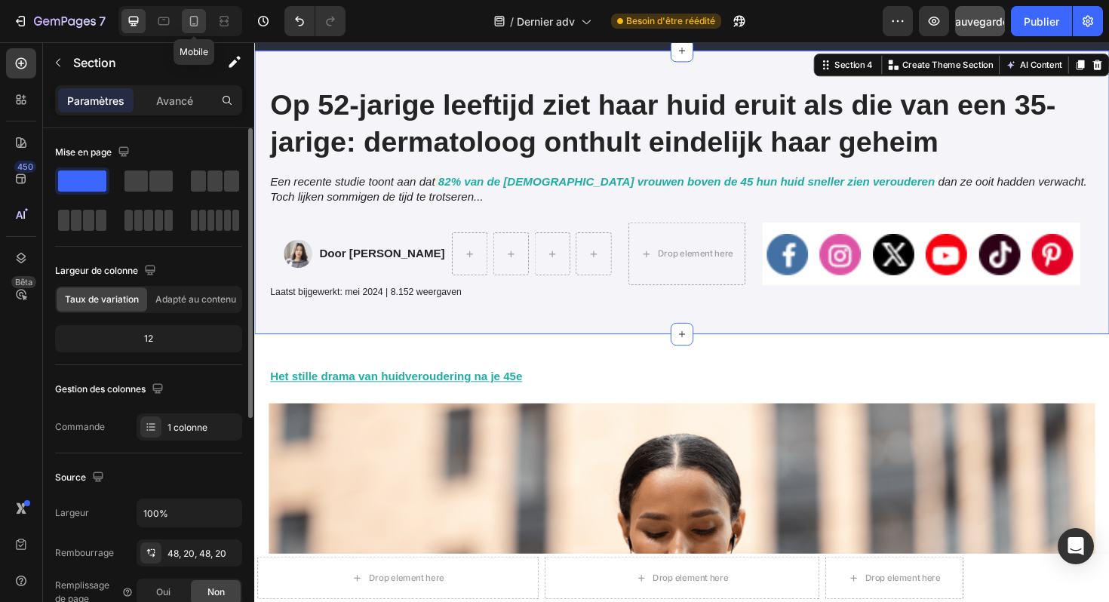
click at [189, 28] on icon at bounding box center [193, 21] width 15 height 15
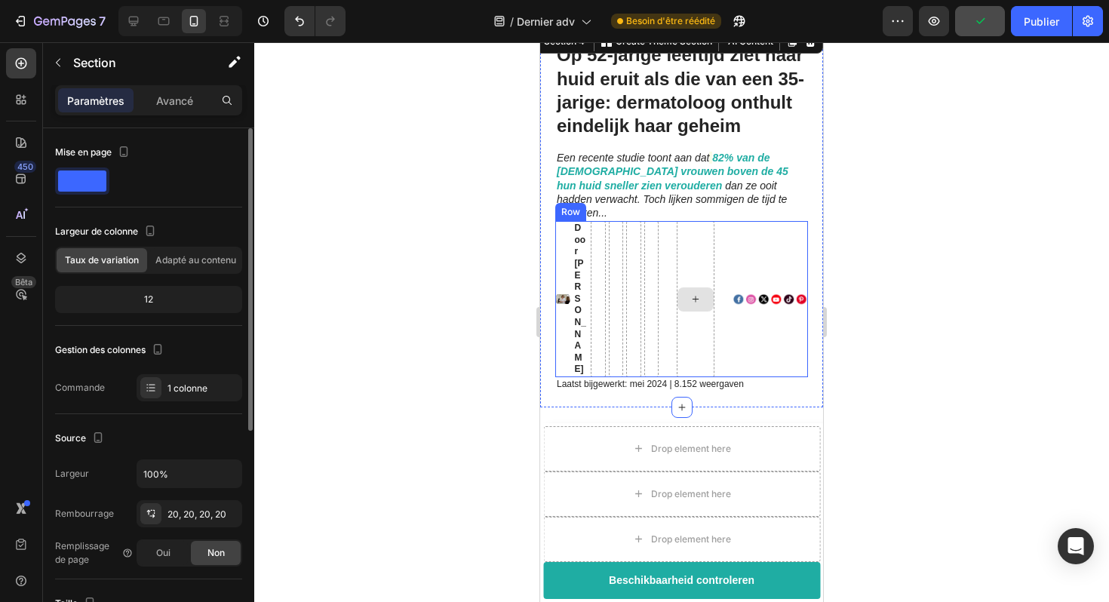
scroll to position [131, 0]
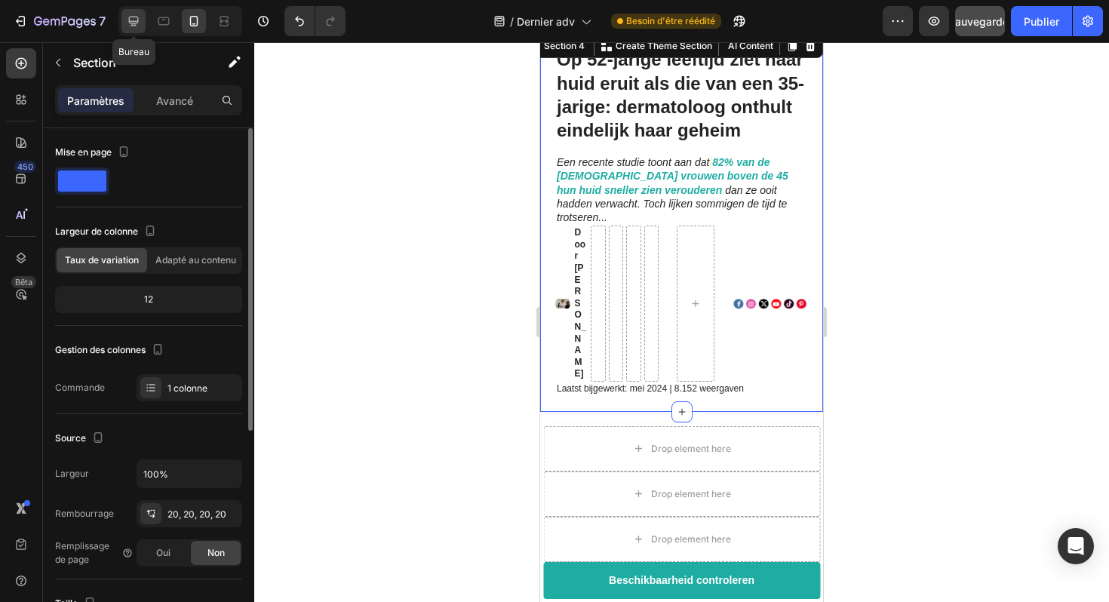
click at [137, 20] on icon at bounding box center [134, 22] width 10 height 10
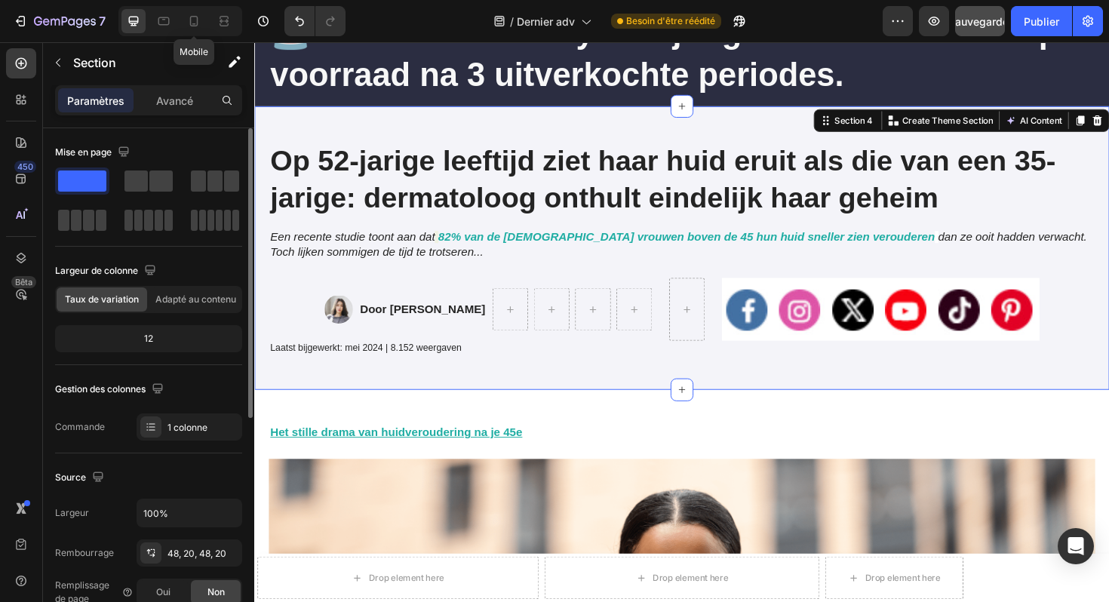
scroll to position [146, 0]
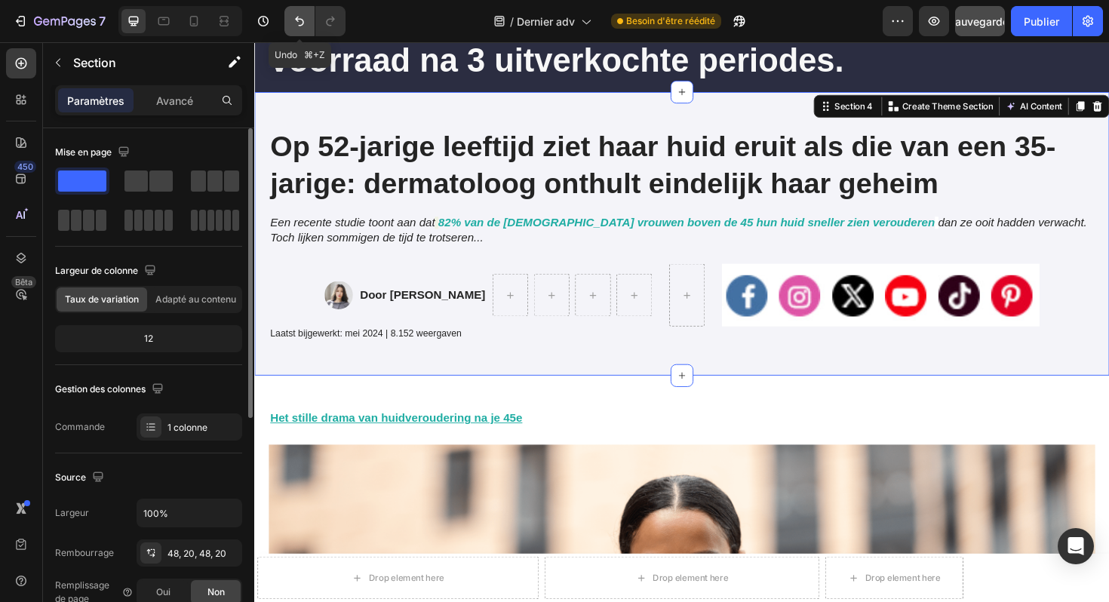
click at [291, 17] on button "Annuler/Rétablir" at bounding box center [300, 21] width 30 height 30
click at [292, 19] on icon "Annuler/Rétablir" at bounding box center [299, 21] width 15 height 15
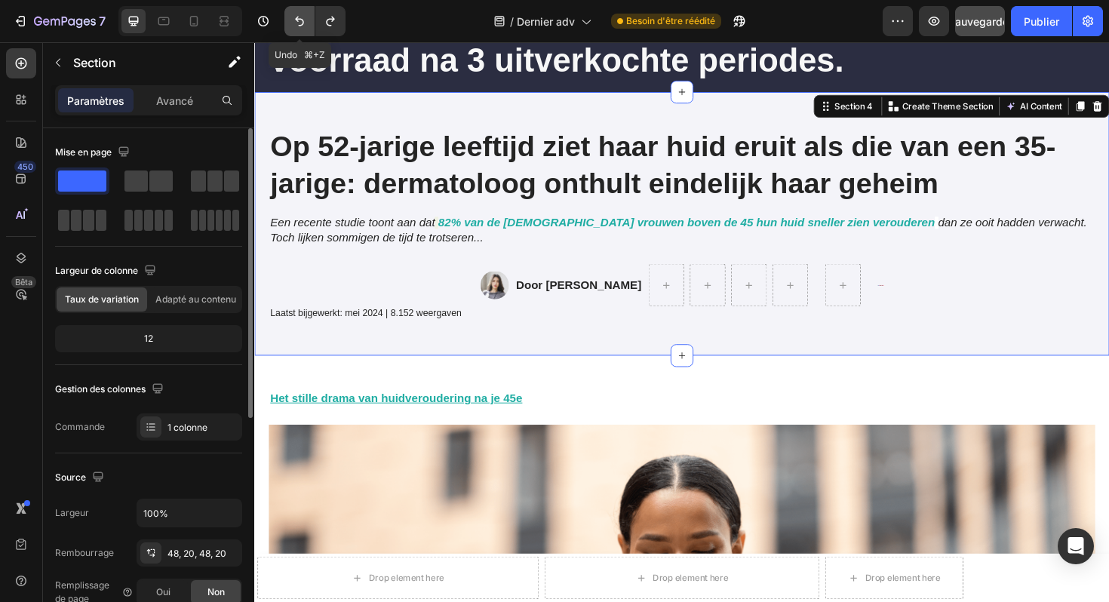
click at [292, 19] on icon "Annuler/Rétablir" at bounding box center [299, 21] width 15 height 15
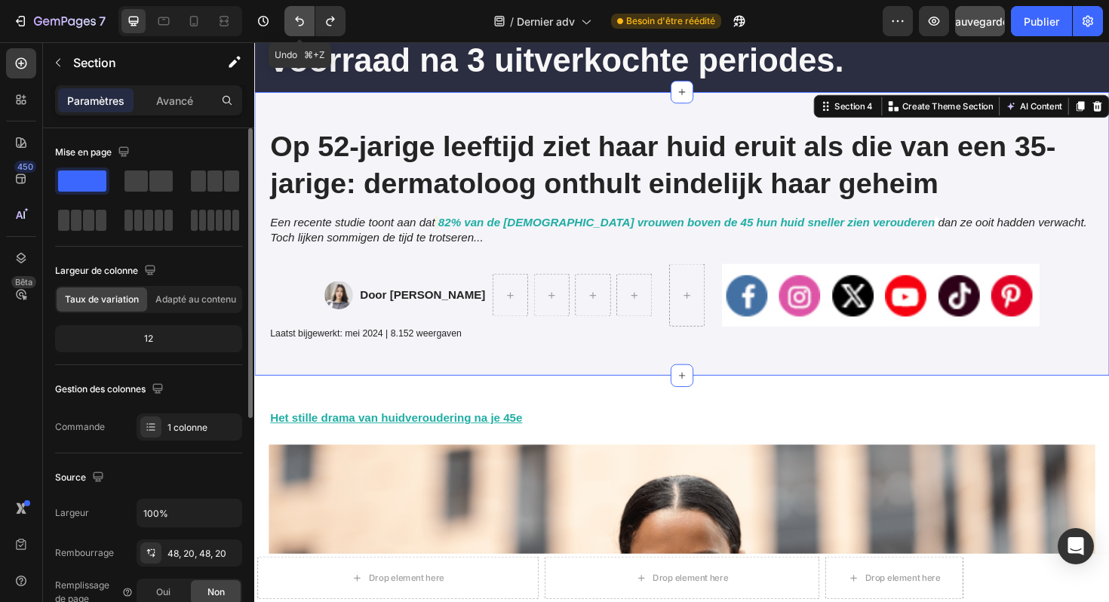
click at [292, 20] on icon "Annuler/Rétablir" at bounding box center [299, 21] width 15 height 15
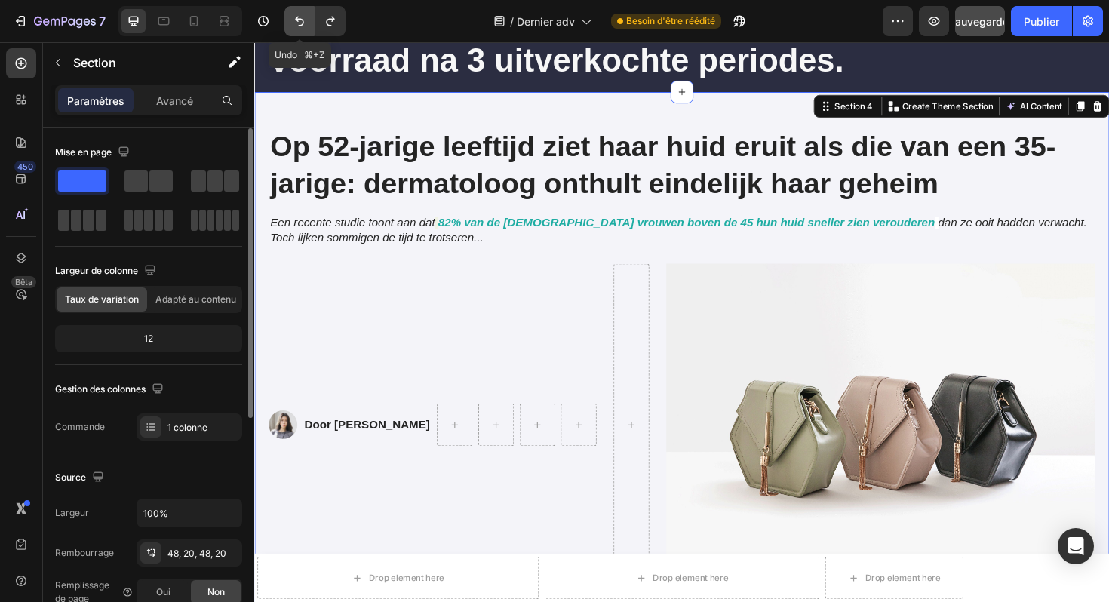
click at [293, 20] on icon "Annuler/Rétablir" at bounding box center [299, 21] width 15 height 15
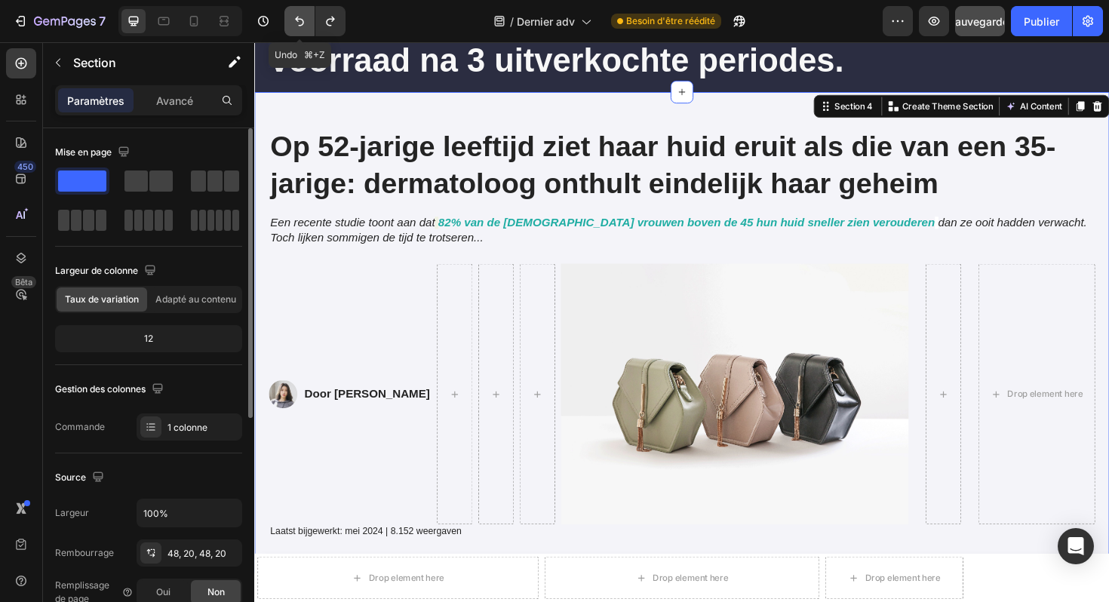
click at [293, 20] on icon "Annuler/Rétablir" at bounding box center [299, 21] width 15 height 15
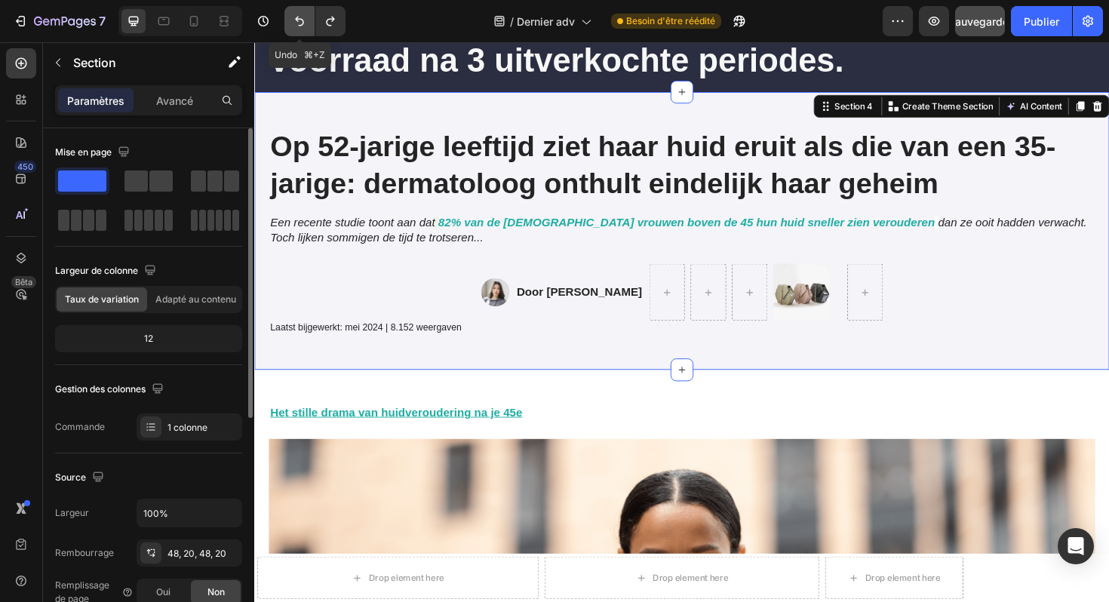
click at [293, 20] on icon "Annuler/Rétablir" at bounding box center [299, 21] width 15 height 15
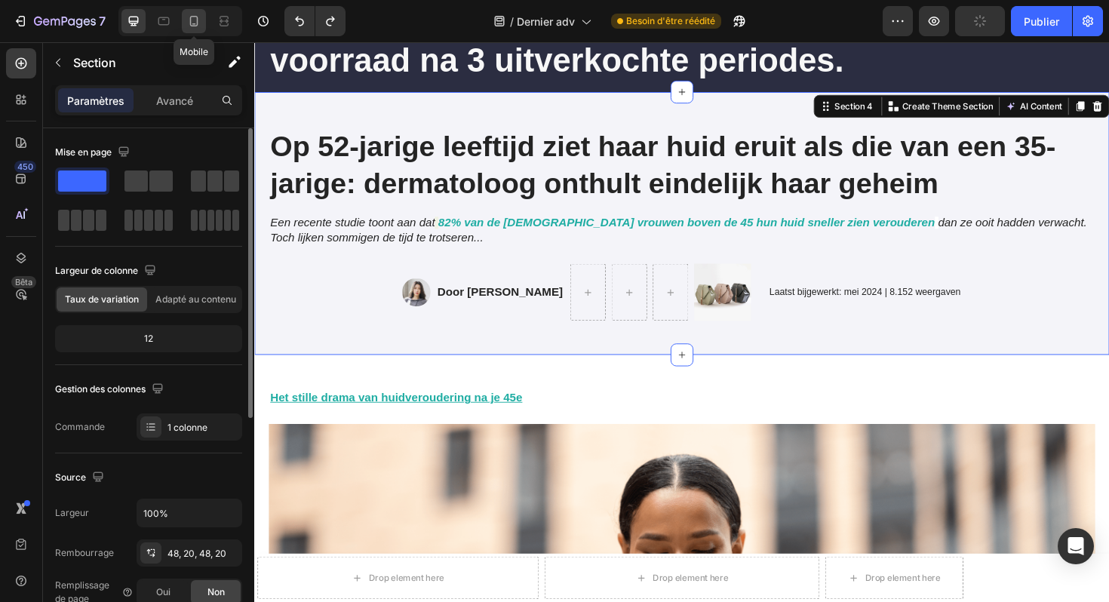
click at [195, 27] on icon at bounding box center [193, 21] width 15 height 15
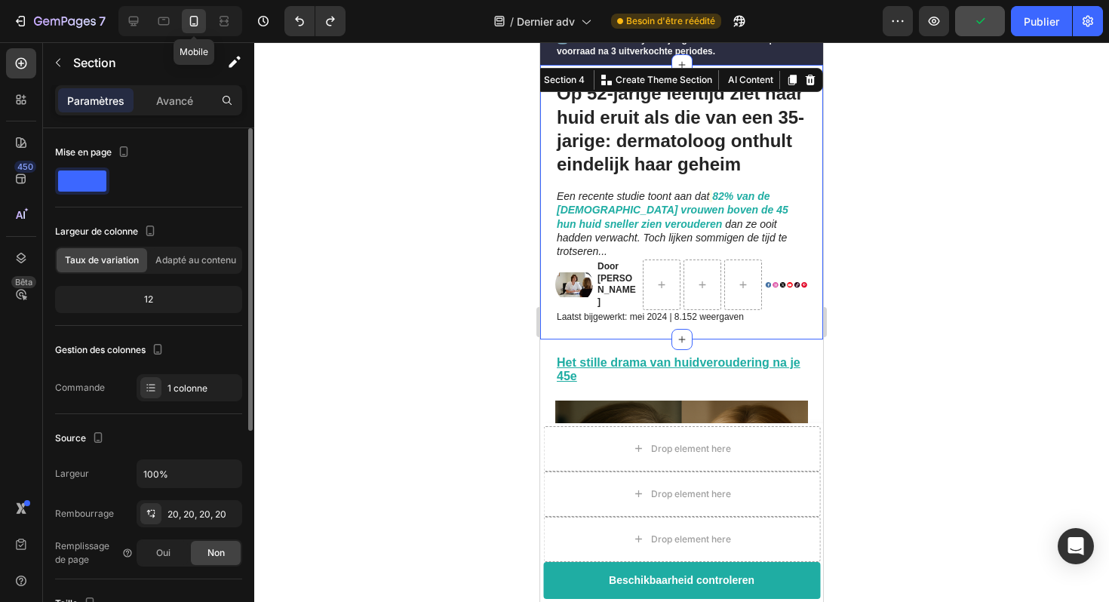
scroll to position [55, 0]
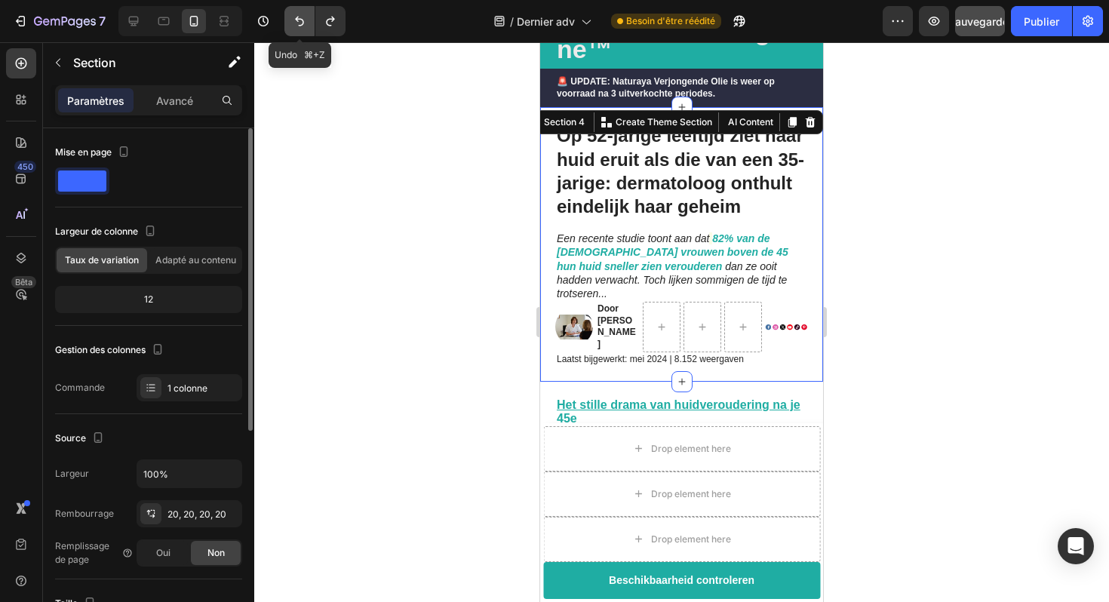
click at [300, 23] on icon "Annuler/Rétablir" at bounding box center [299, 21] width 15 height 15
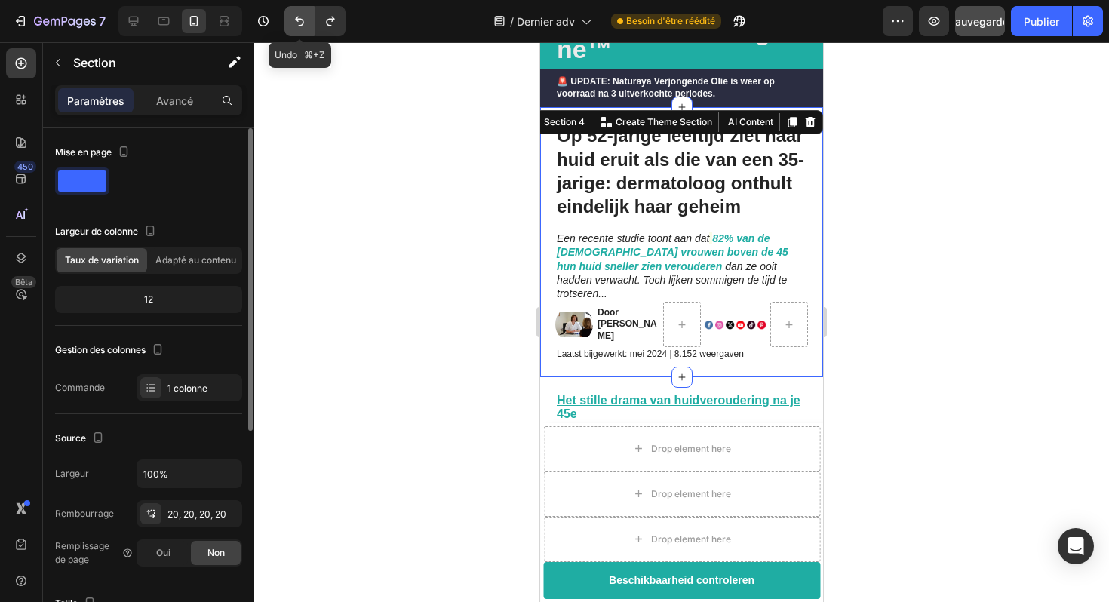
click at [300, 23] on icon "Annuler/Rétablir" at bounding box center [299, 21] width 15 height 15
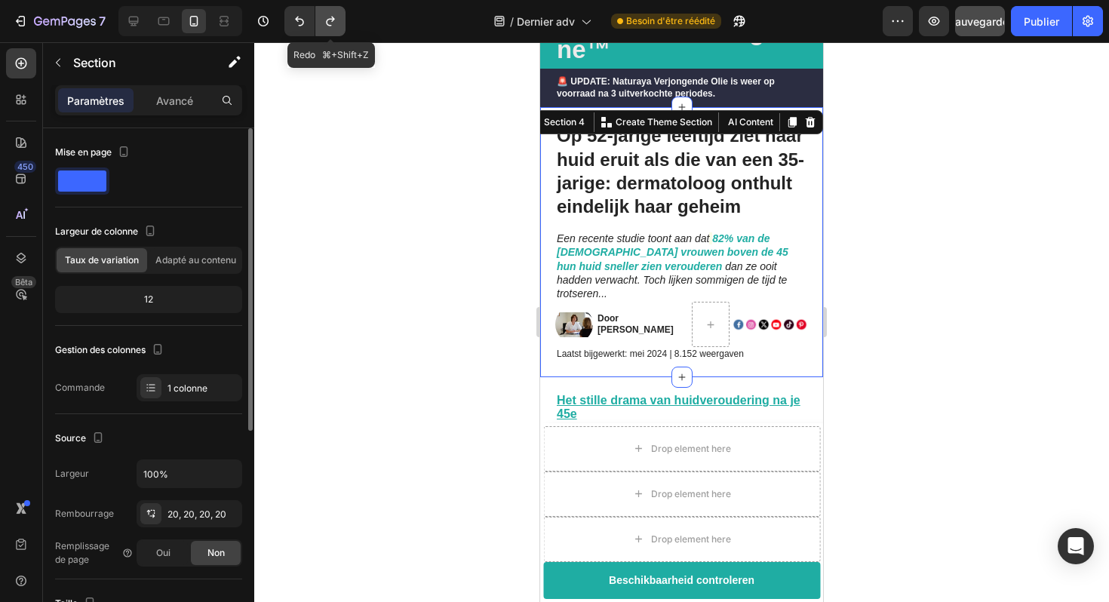
click at [326, 23] on icon "Annuler/Rétablir" at bounding box center [330, 21] width 15 height 15
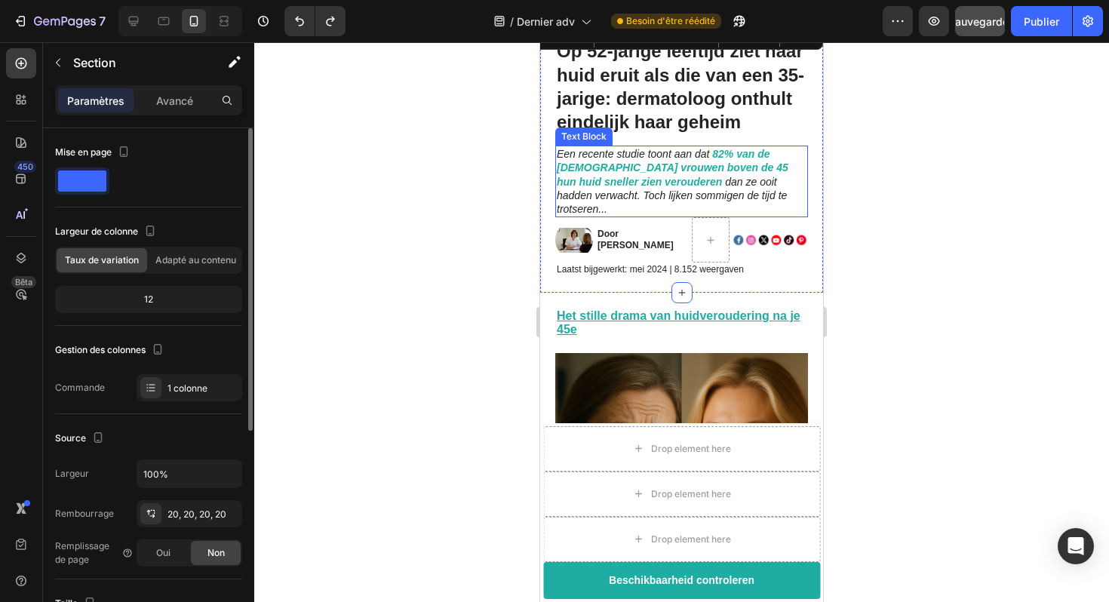
scroll to position [168, 0]
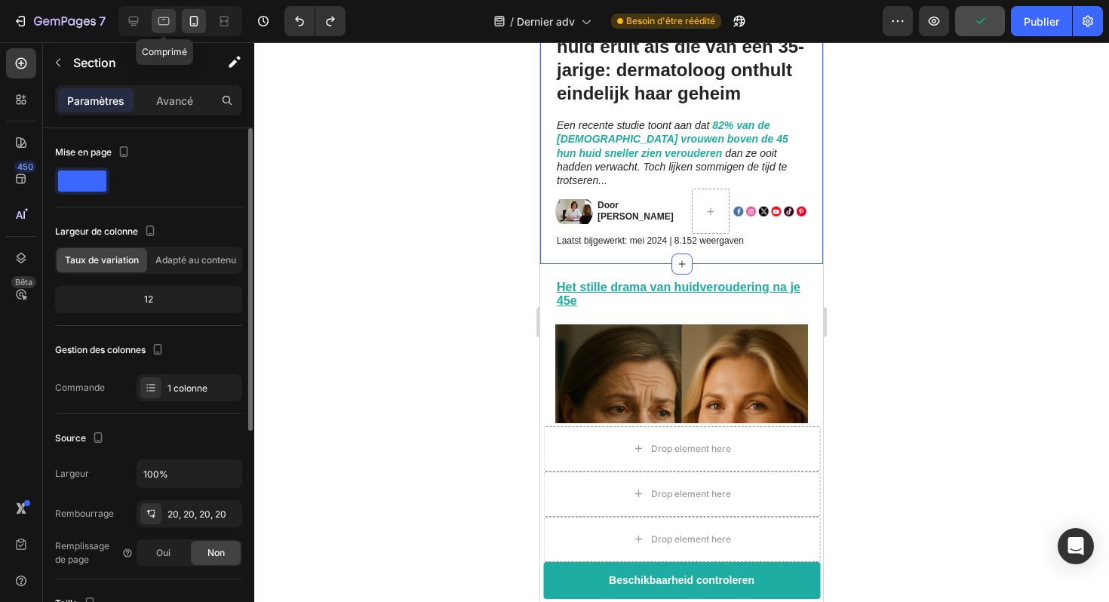
click at [162, 20] on icon at bounding box center [163, 21] width 15 height 15
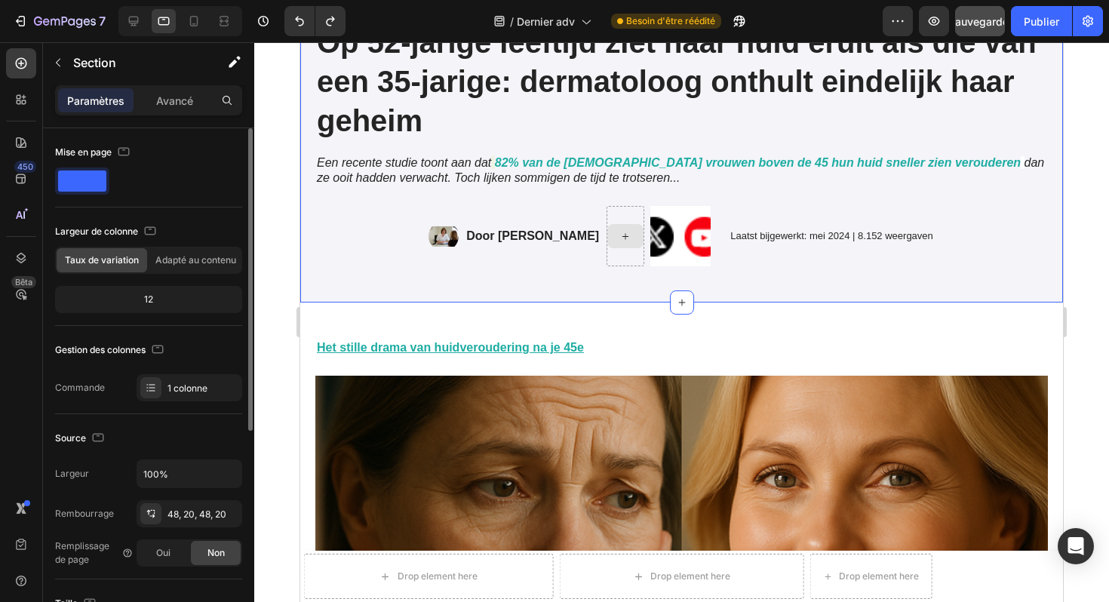
scroll to position [328, 0]
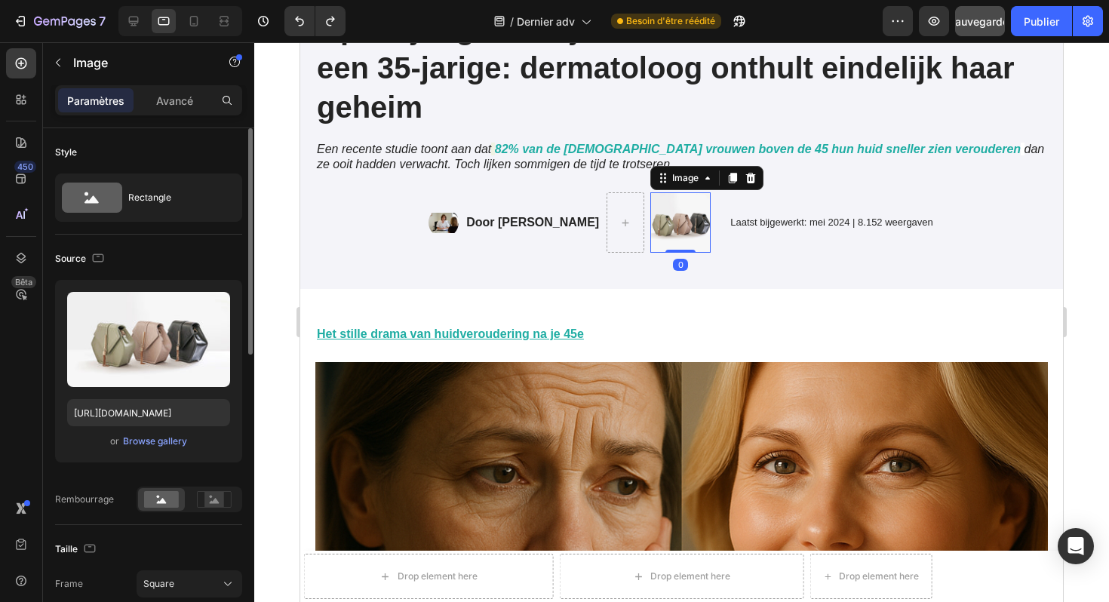
click at [692, 217] on img at bounding box center [681, 222] width 60 height 60
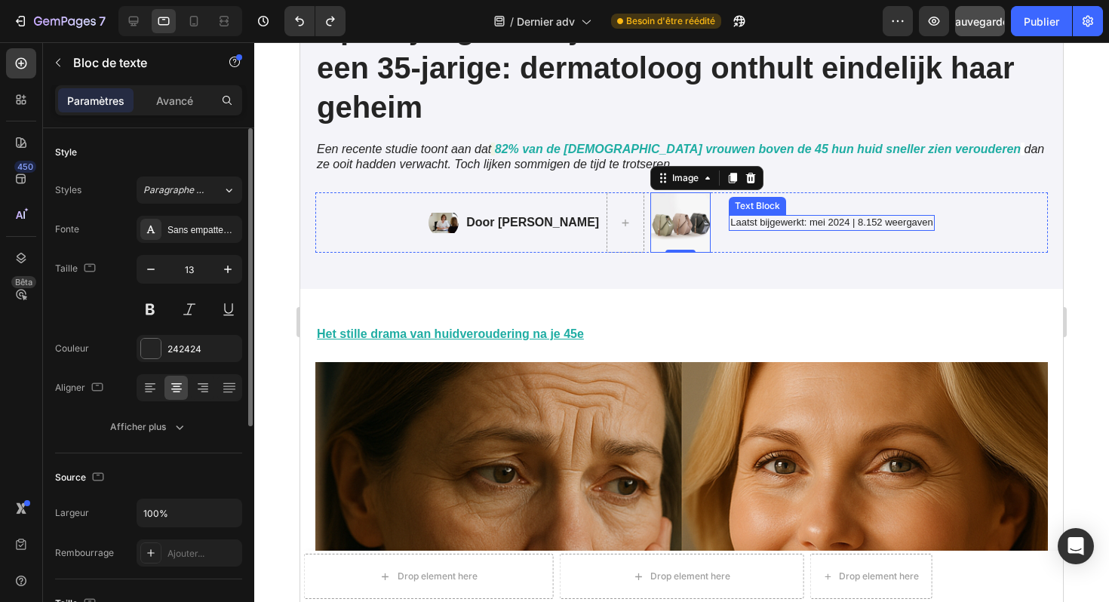
click at [795, 217] on p "Laatst bijgewerkt: mei 2024 | 8.152 weergaven" at bounding box center [832, 223] width 203 height 13
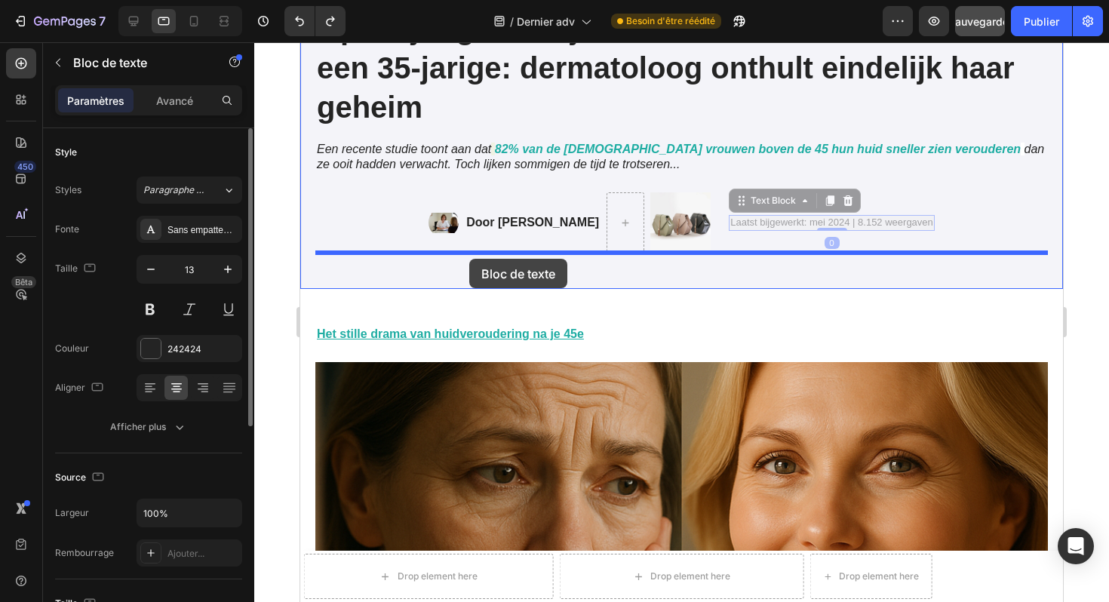
drag, startPoint x: 755, startPoint y: 205, endPoint x: 451, endPoint y: 255, distance: 307.4
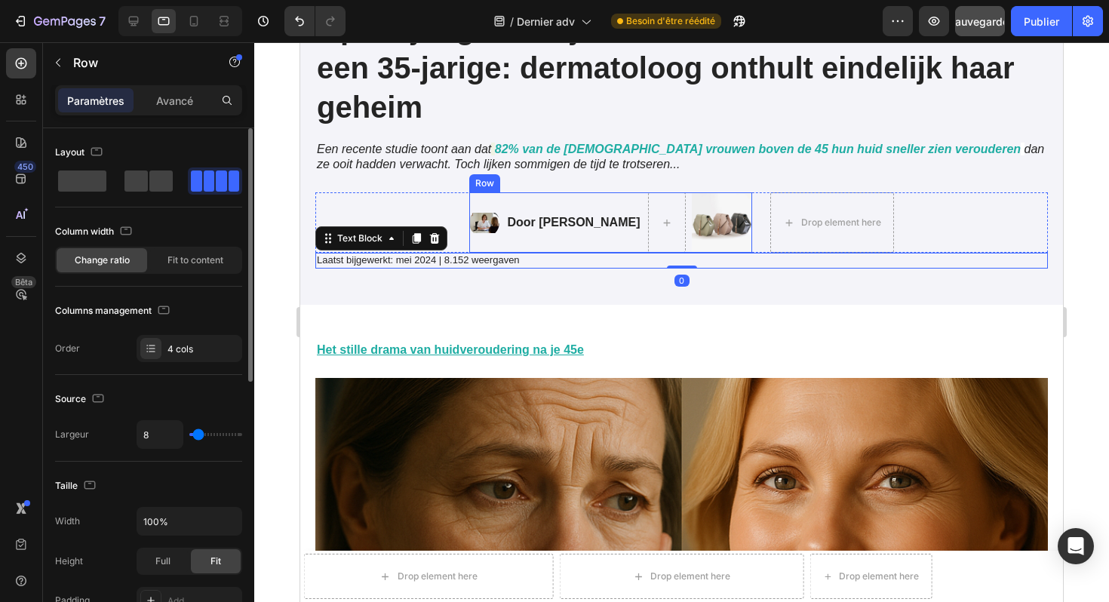
click at [532, 232] on div "Door Marlies van den Berg Text Block" at bounding box center [574, 222] width 136 height 60
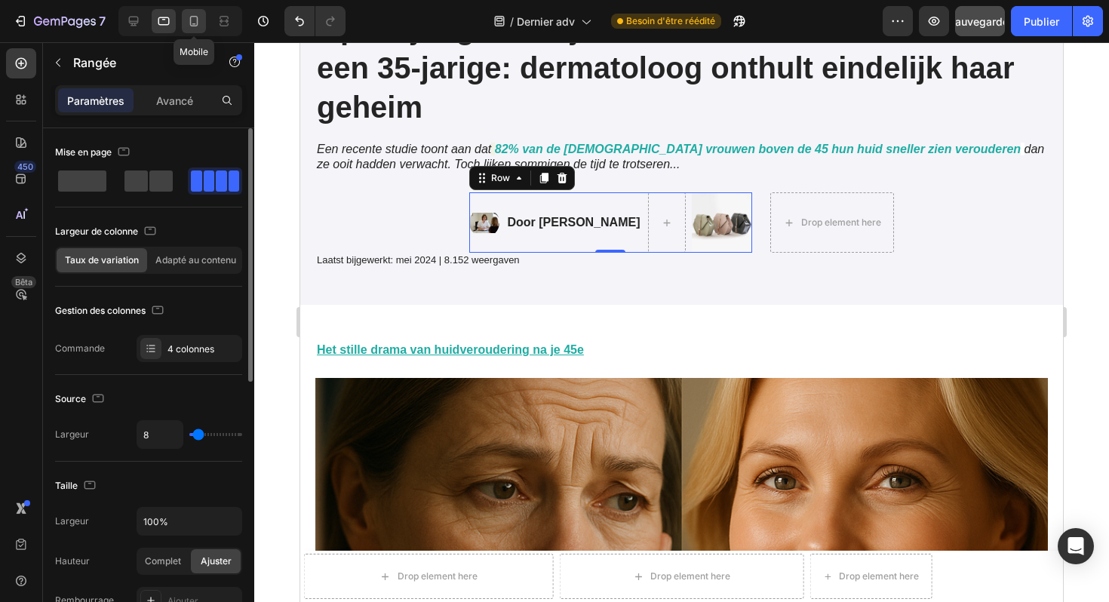
click at [197, 26] on icon at bounding box center [193, 21] width 15 height 15
type input "4"
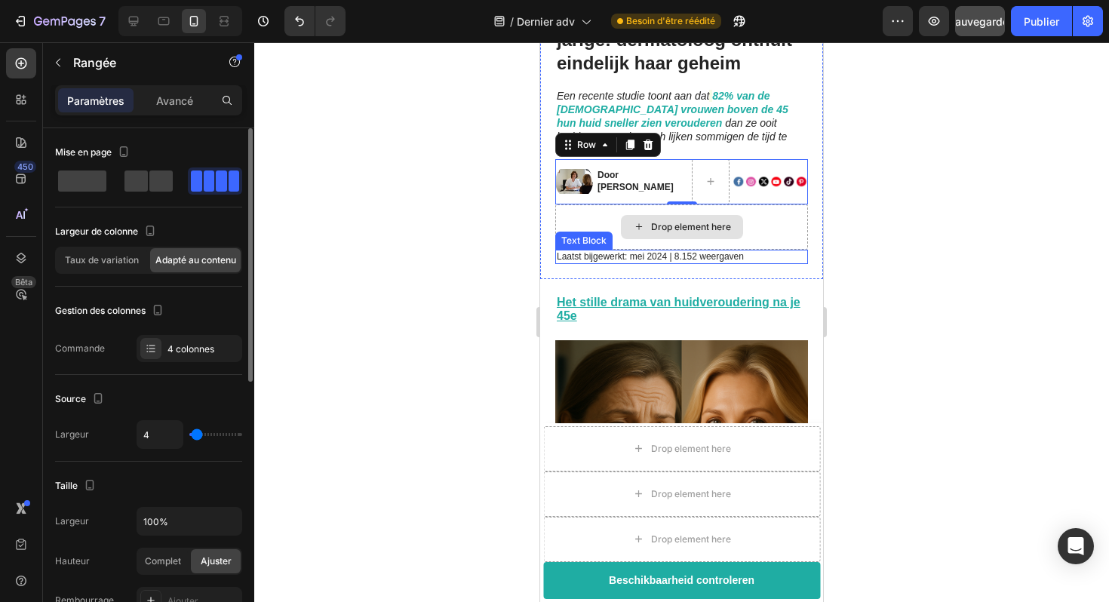
scroll to position [321, 0]
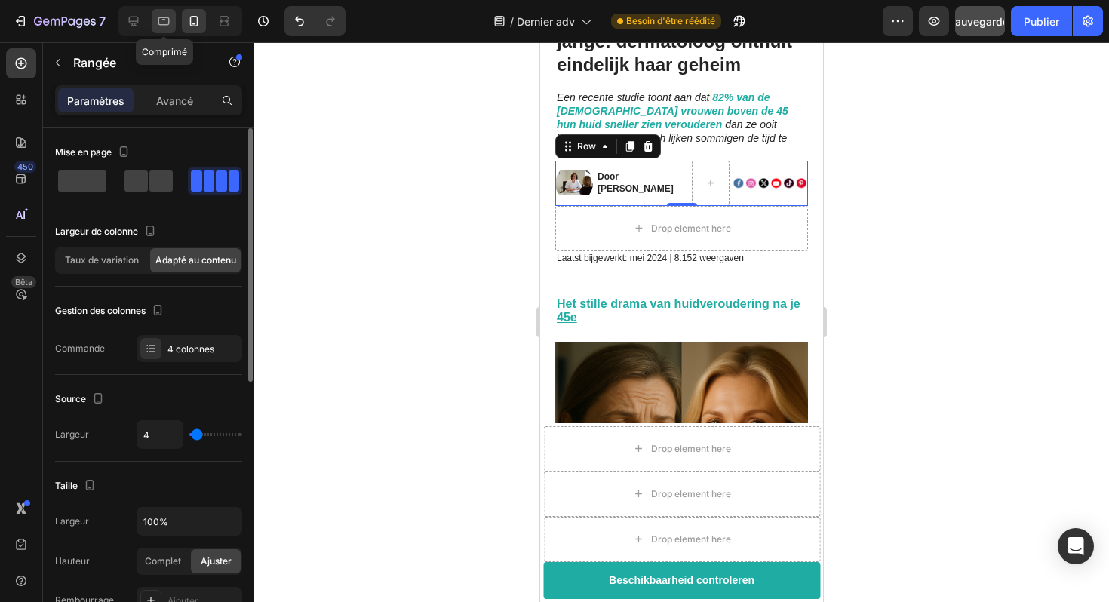
click at [167, 26] on icon at bounding box center [163, 21] width 15 height 15
type input "8"
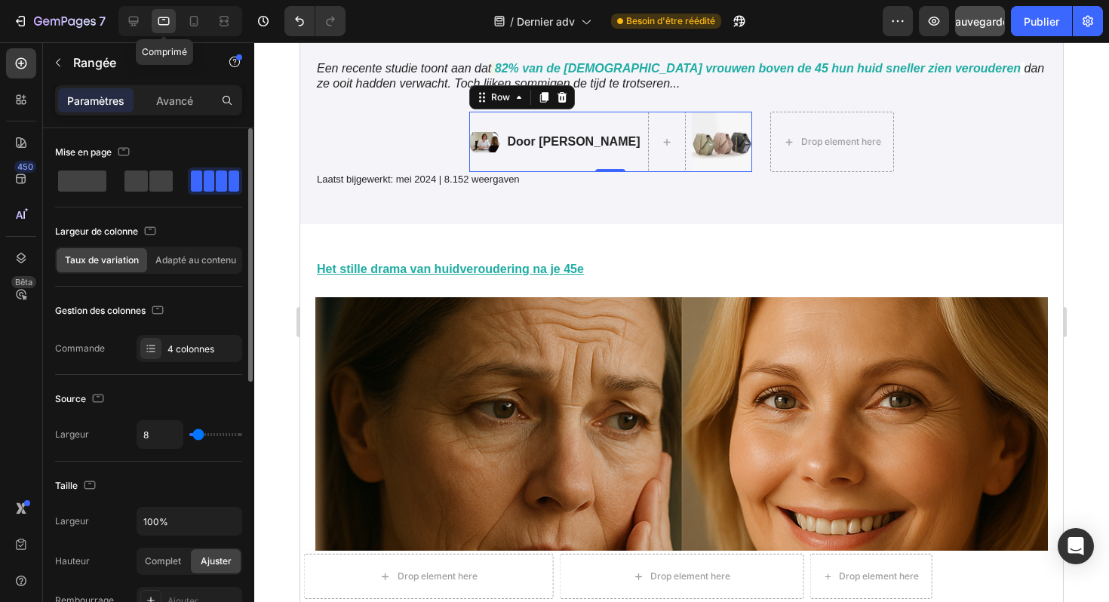
scroll to position [426, 0]
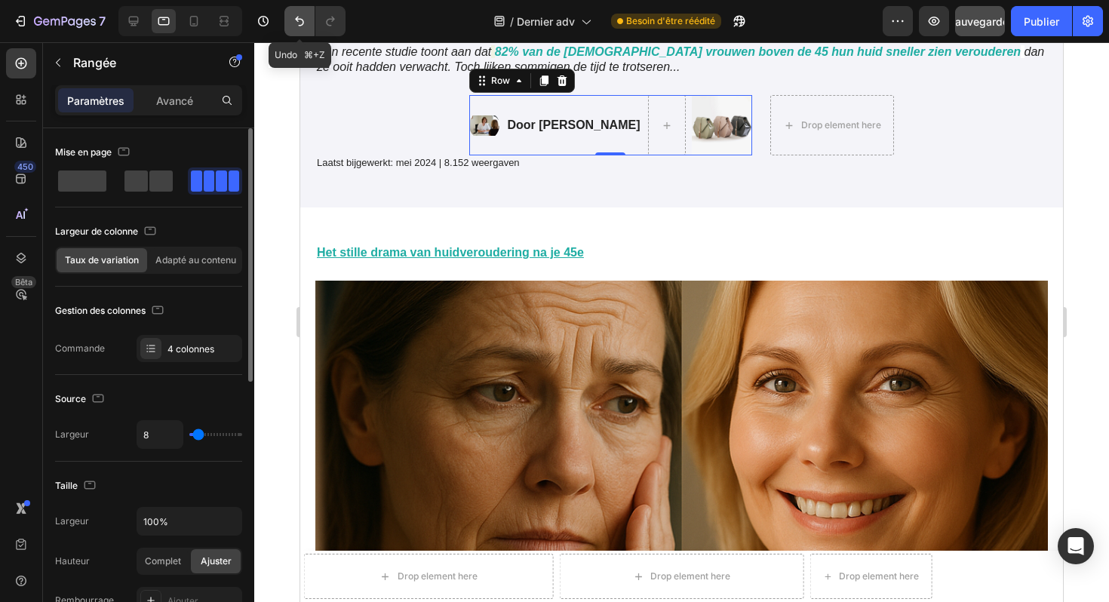
click at [293, 32] on button "Annuler/Rétablir" at bounding box center [300, 21] width 30 height 30
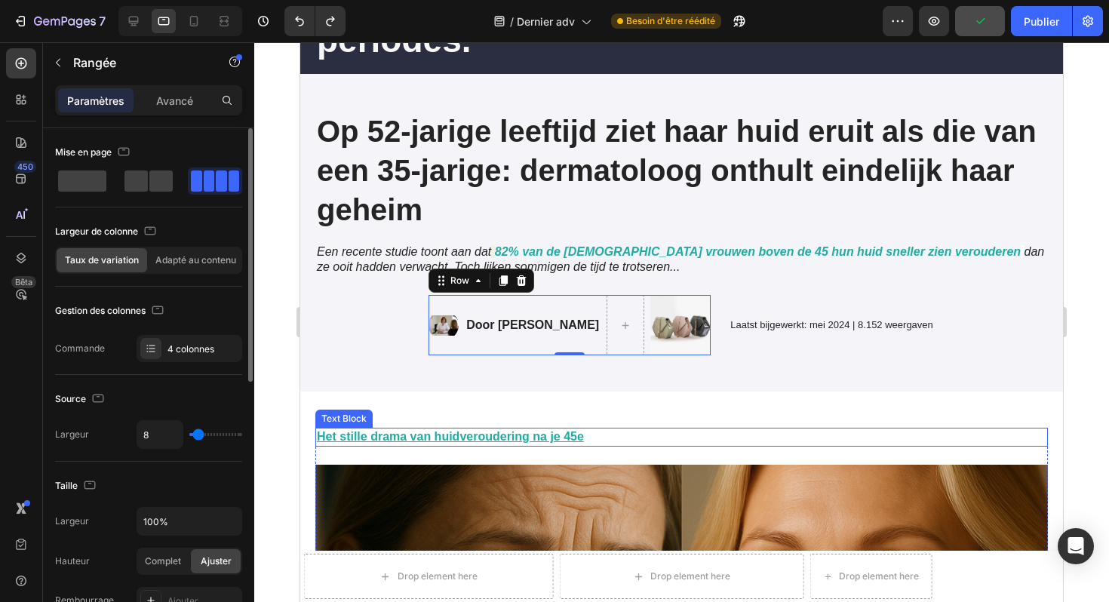
scroll to position [209, 0]
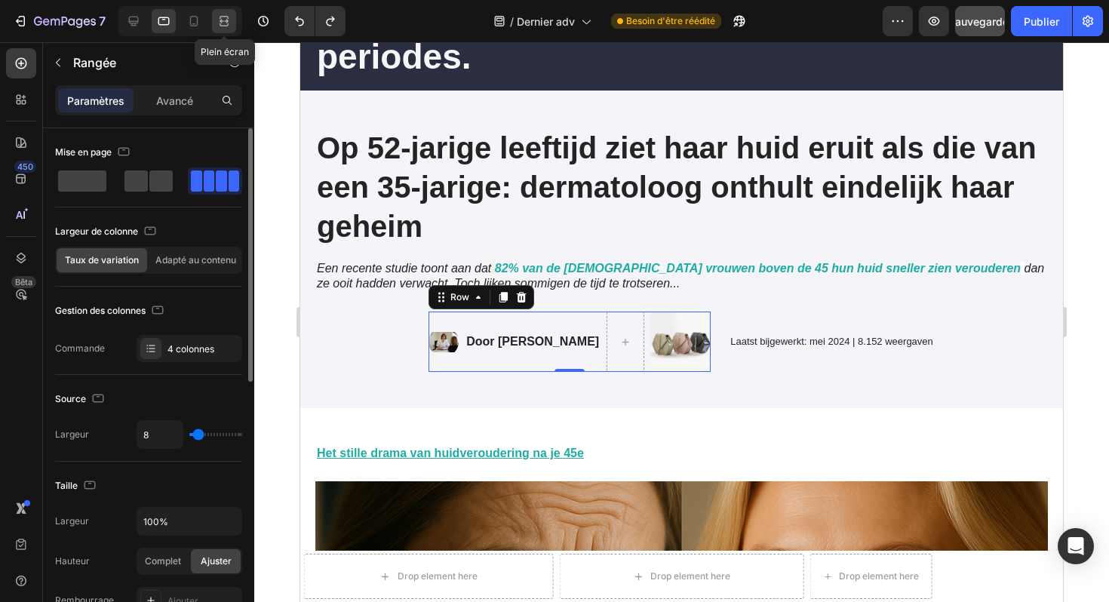
click at [228, 23] on icon at bounding box center [224, 24] width 9 height 3
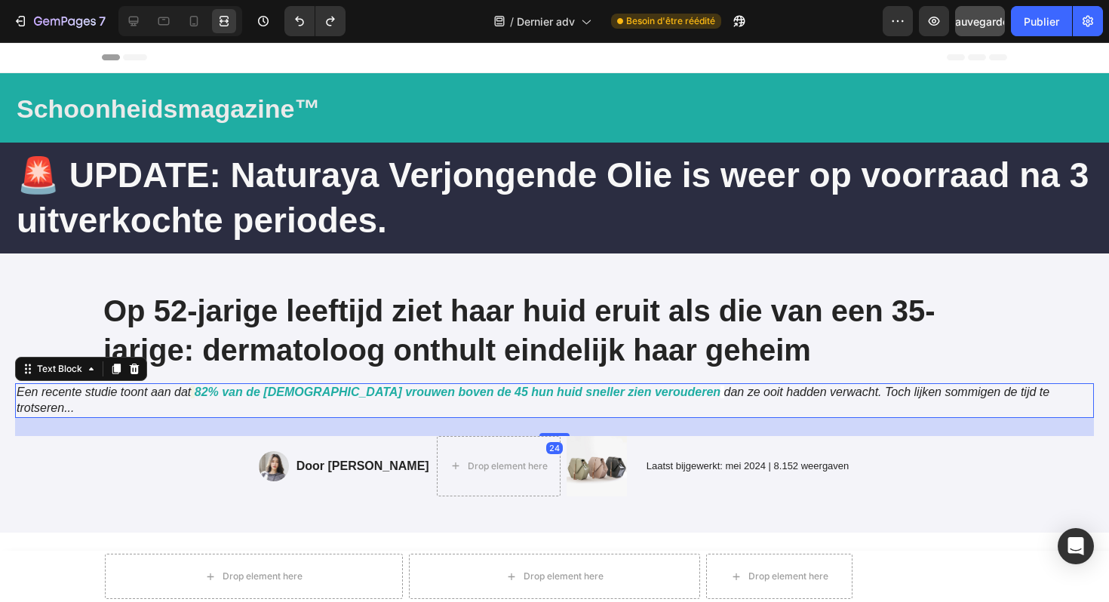
click at [150, 393] on icon "Een recente studie toont aan dat" at bounding box center [104, 392] width 174 height 13
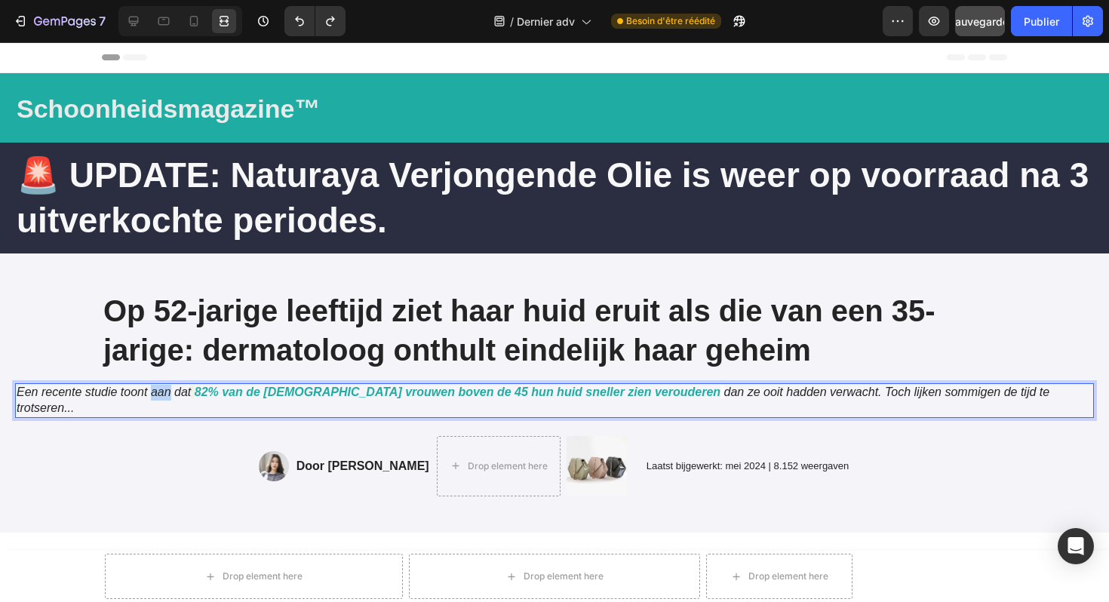
click at [150, 393] on icon "Een recente studie toont aan dat" at bounding box center [104, 392] width 174 height 13
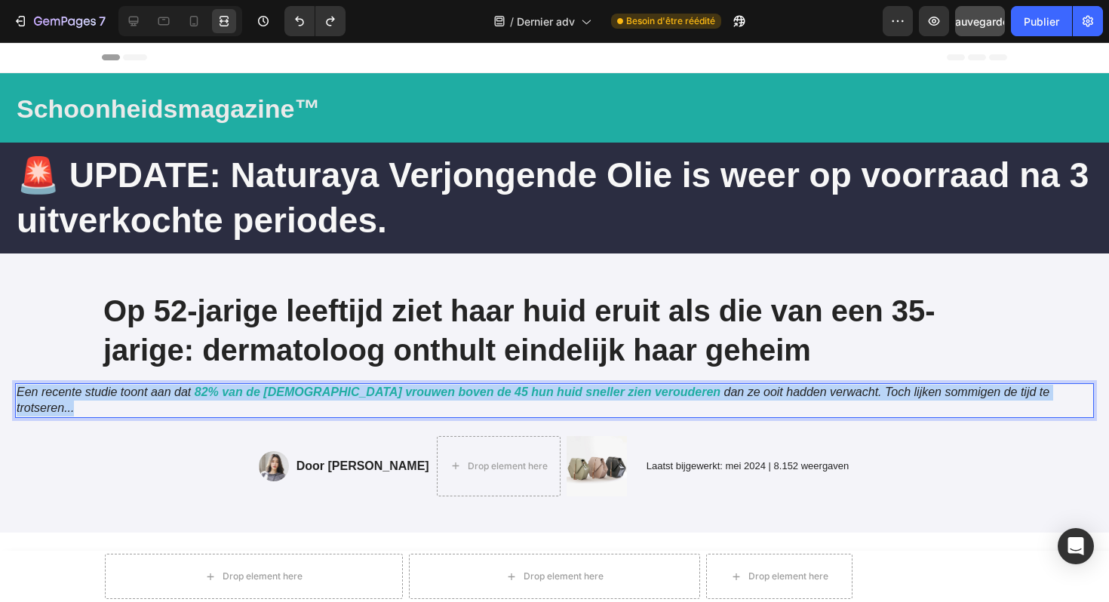
click at [150, 393] on icon "Een recente studie toont aan dat" at bounding box center [104, 392] width 174 height 13
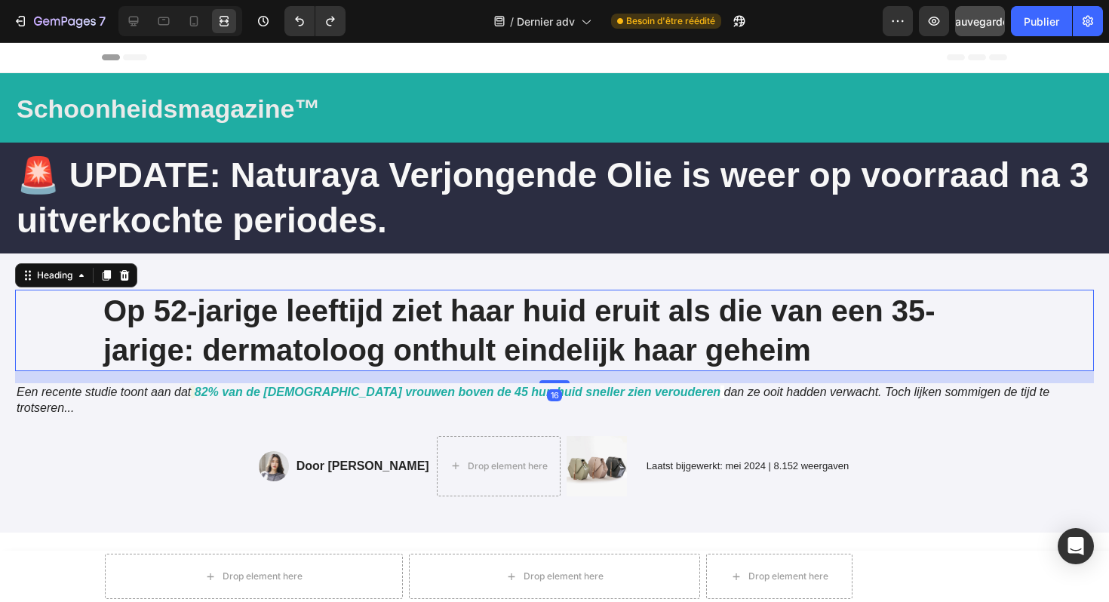
click at [860, 315] on h1 "Op 52-jarige leeftijd ziet haar huid eruit als die van een 35-jarige: dermatolo…" at bounding box center [555, 331] width 906 height 82
click at [197, 23] on icon at bounding box center [194, 21] width 8 height 11
type input "24"
type input "100%"
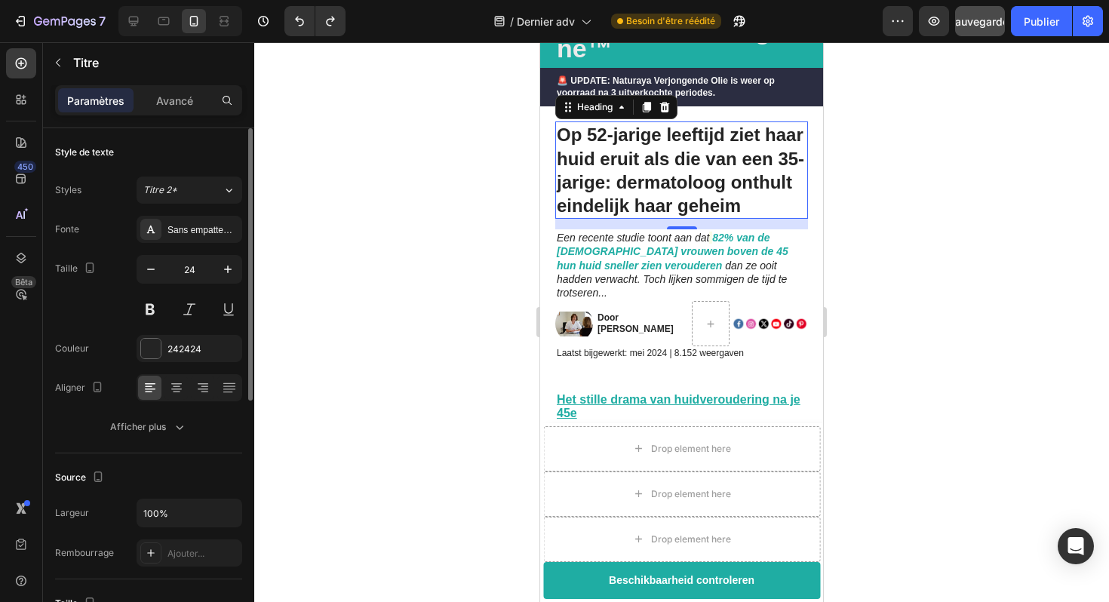
scroll to position [82, 0]
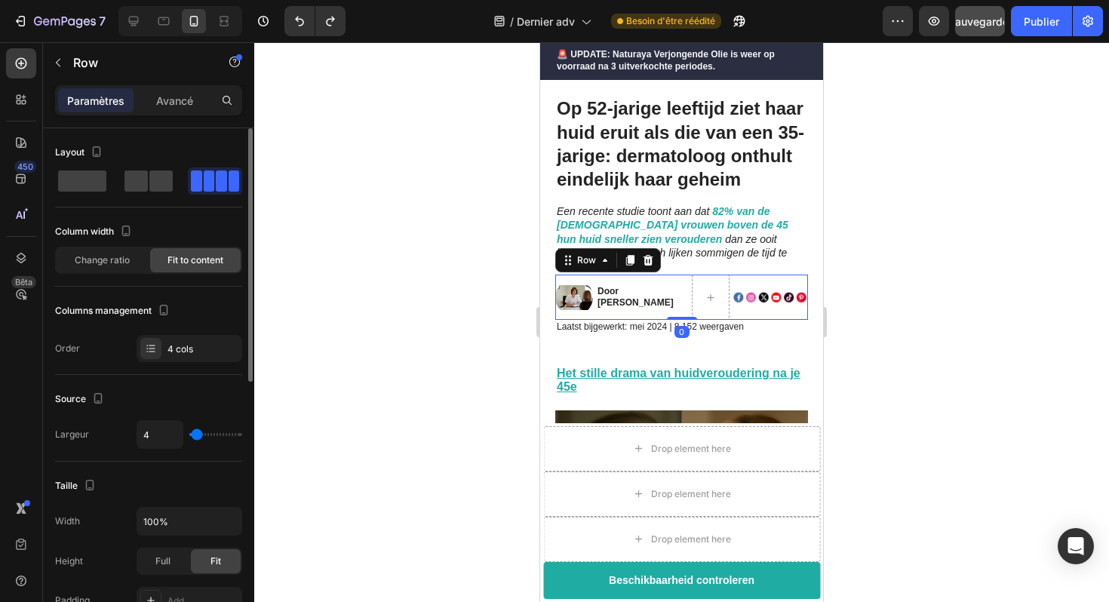
click at [746, 297] on div "Image" at bounding box center [770, 297] width 75 height 45
click at [165, 100] on font "Avancé" at bounding box center [174, 100] width 37 height 13
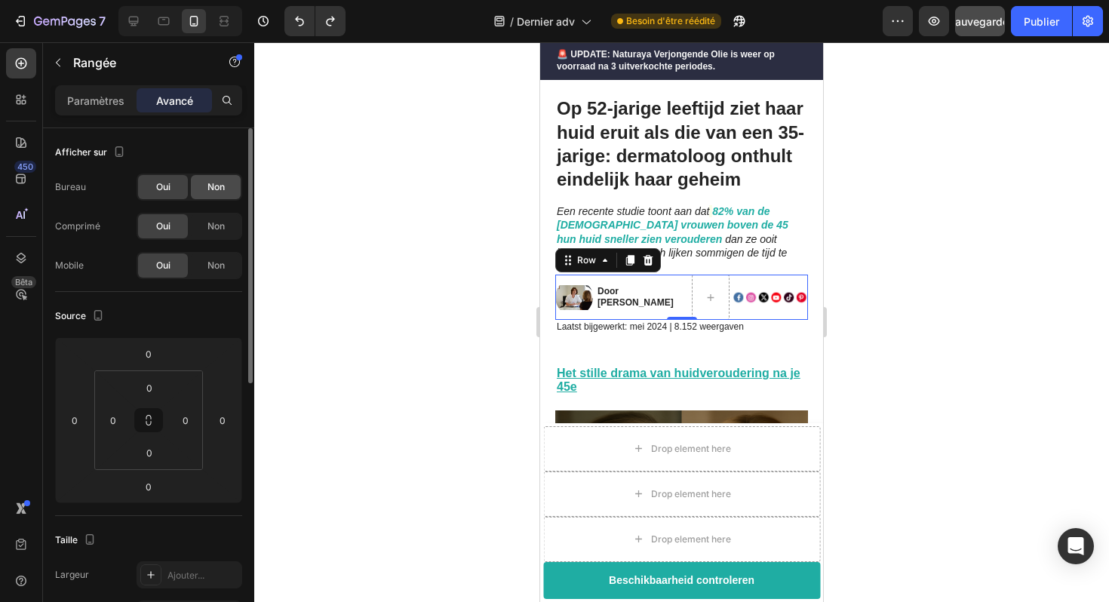
click at [220, 192] on font "Non" at bounding box center [216, 186] width 17 height 11
click at [218, 226] on font "Non" at bounding box center [216, 225] width 17 height 11
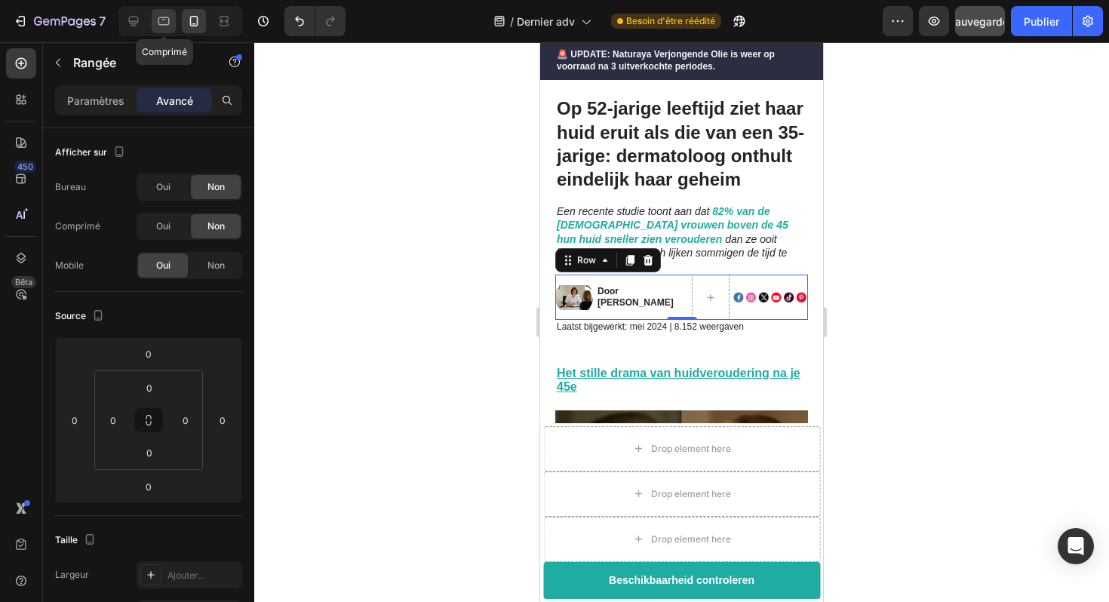
click at [162, 21] on icon at bounding box center [163, 21] width 15 height 15
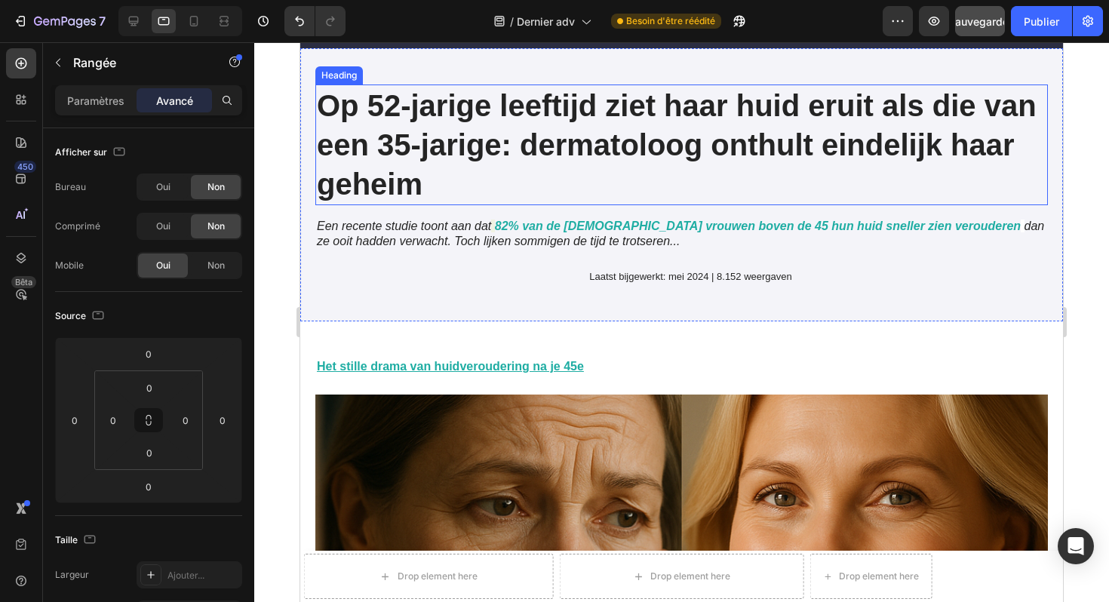
scroll to position [240, 0]
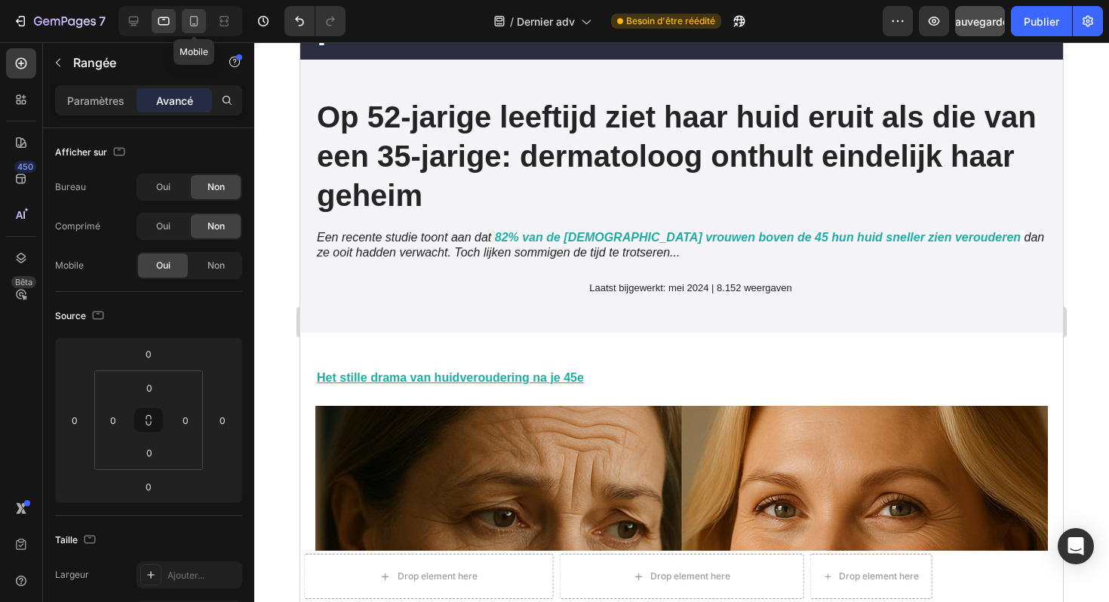
click at [197, 26] on icon at bounding box center [193, 21] width 15 height 15
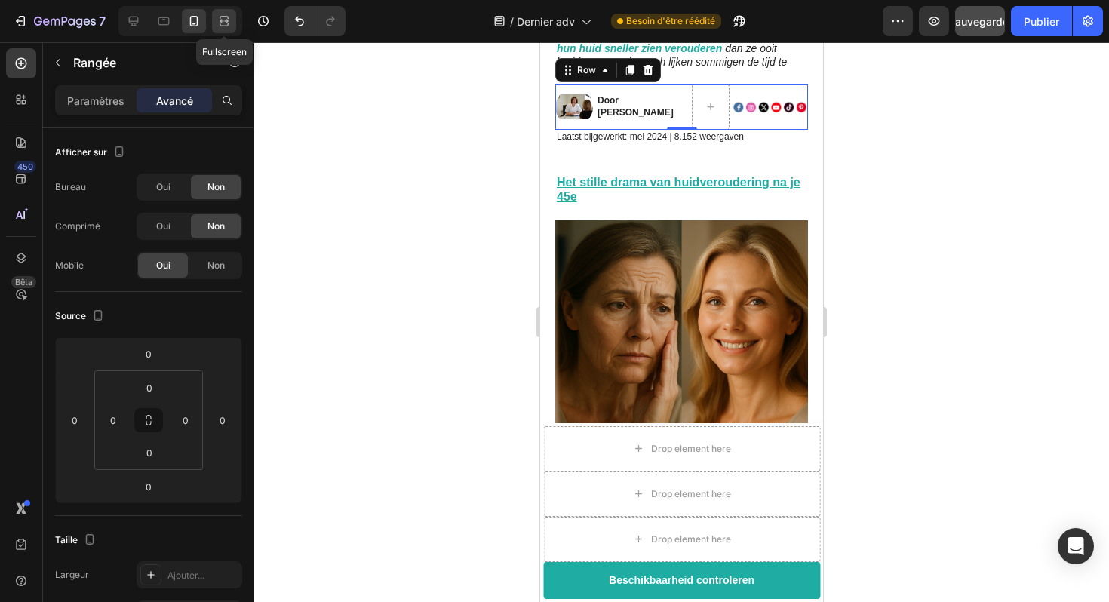
scroll to position [249, 0]
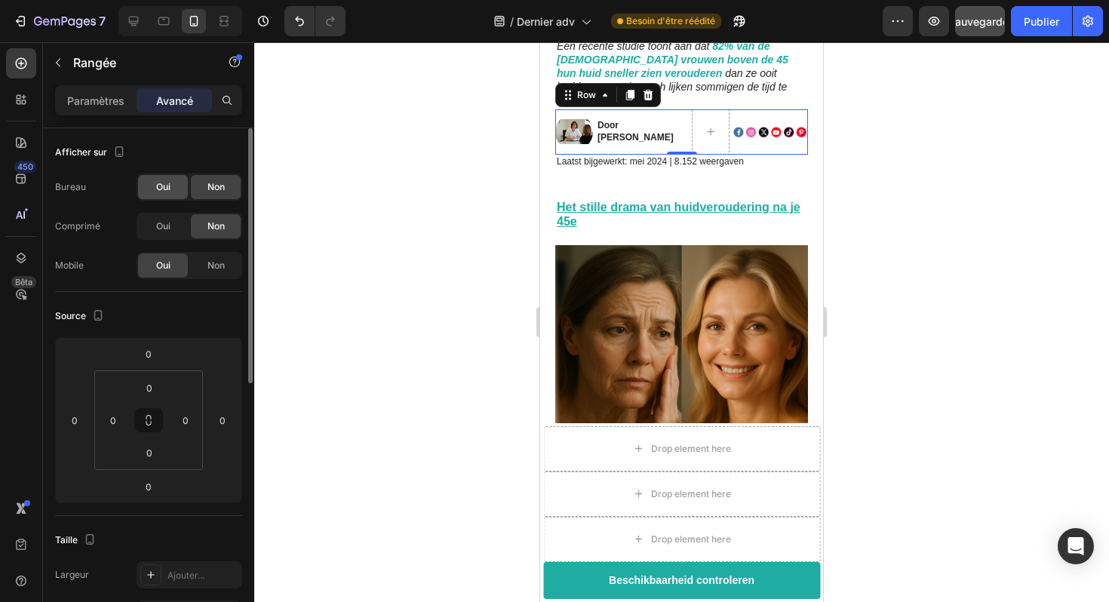
click at [171, 190] on div "Oui" at bounding box center [163, 187] width 50 height 24
click at [171, 216] on div "Oui" at bounding box center [163, 226] width 50 height 24
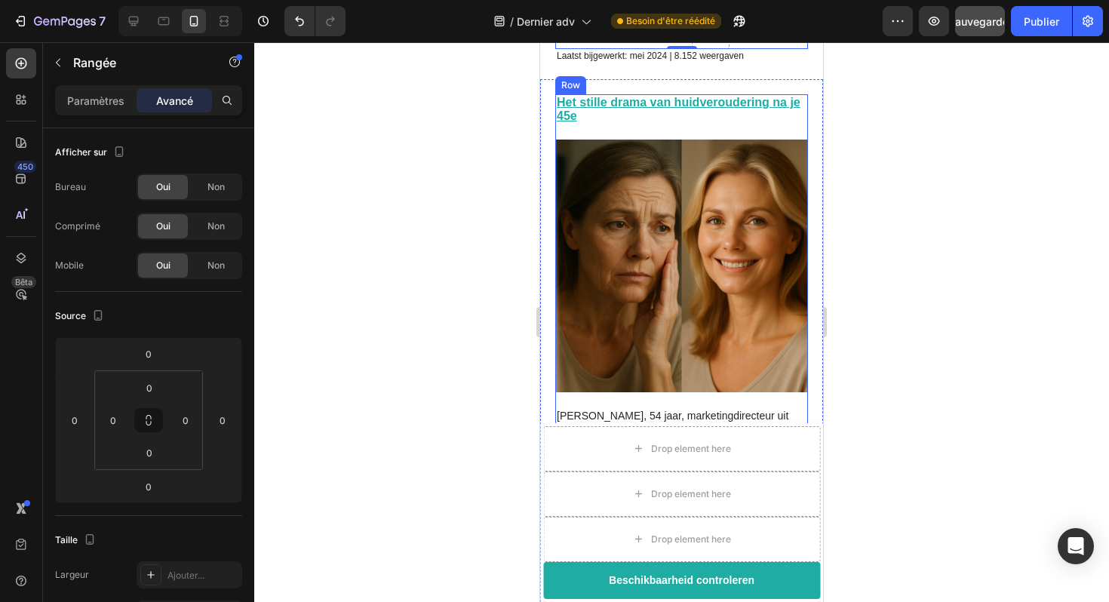
scroll to position [435, 0]
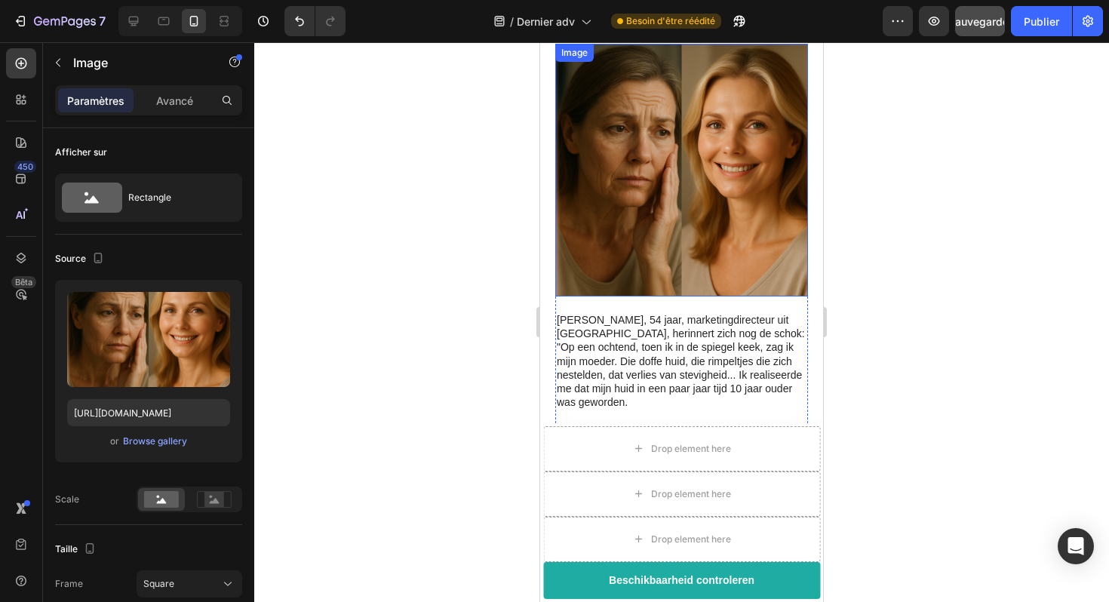
click at [687, 175] on img at bounding box center [681, 170] width 253 height 253
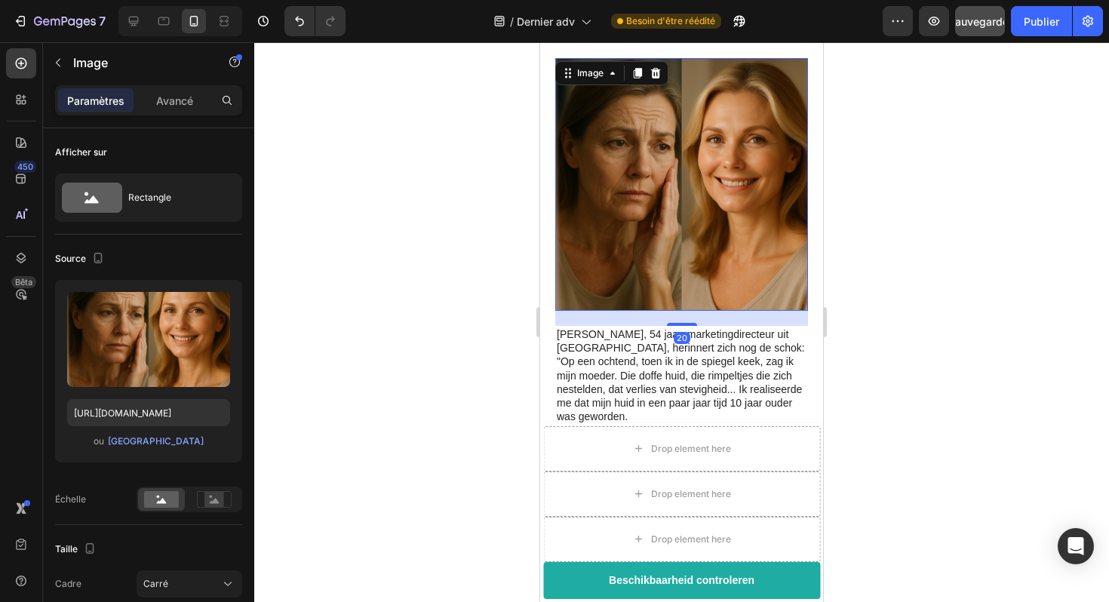
scroll to position [416, 0]
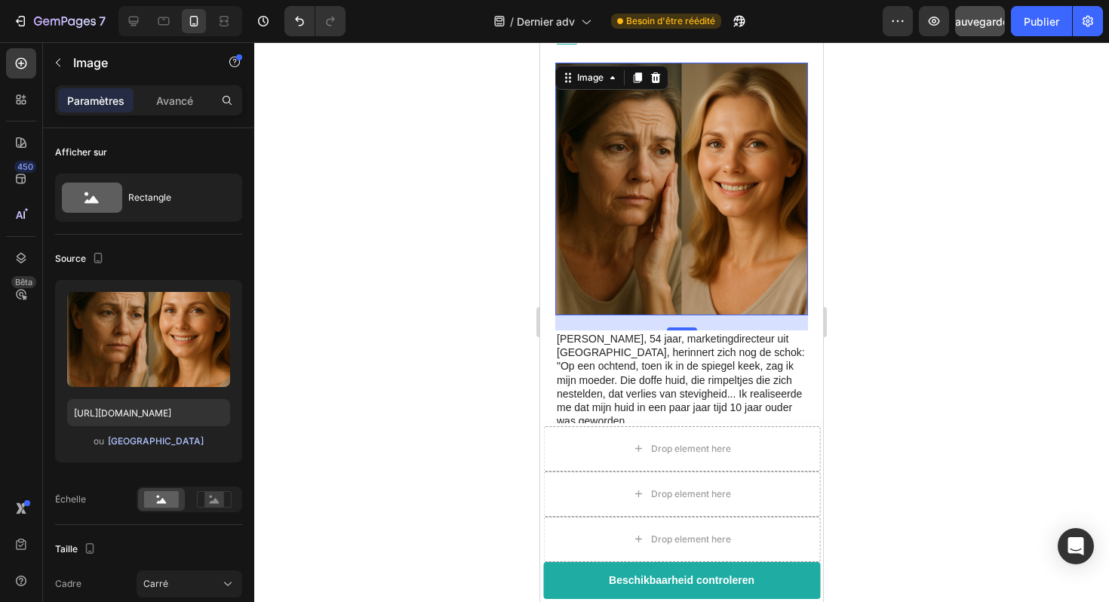
click at [157, 440] on font "[GEOGRAPHIC_DATA]" at bounding box center [156, 440] width 96 height 11
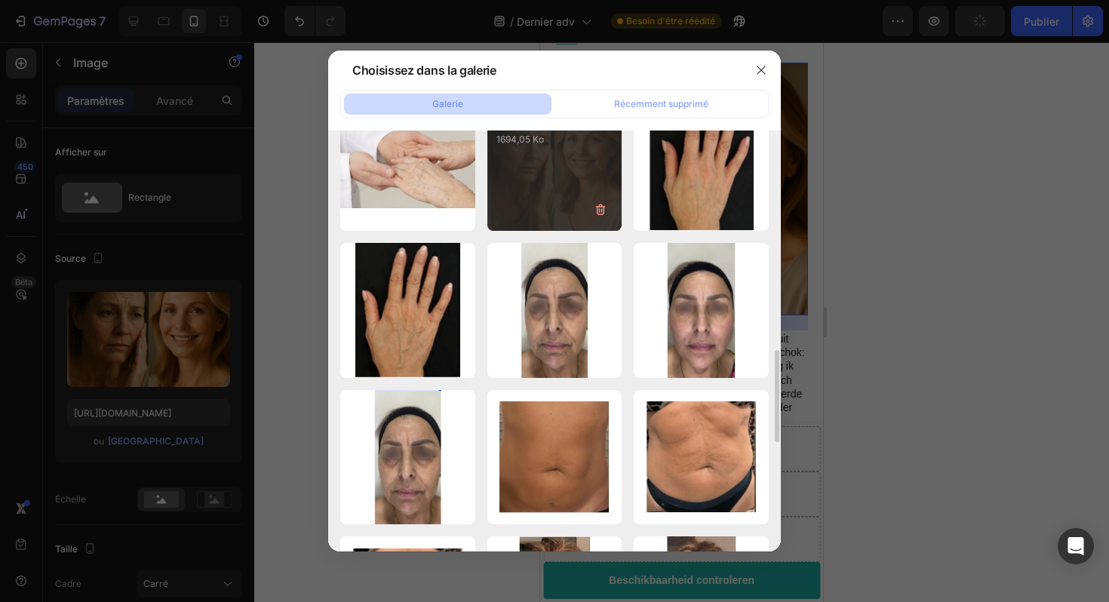
scroll to position [1087, 0]
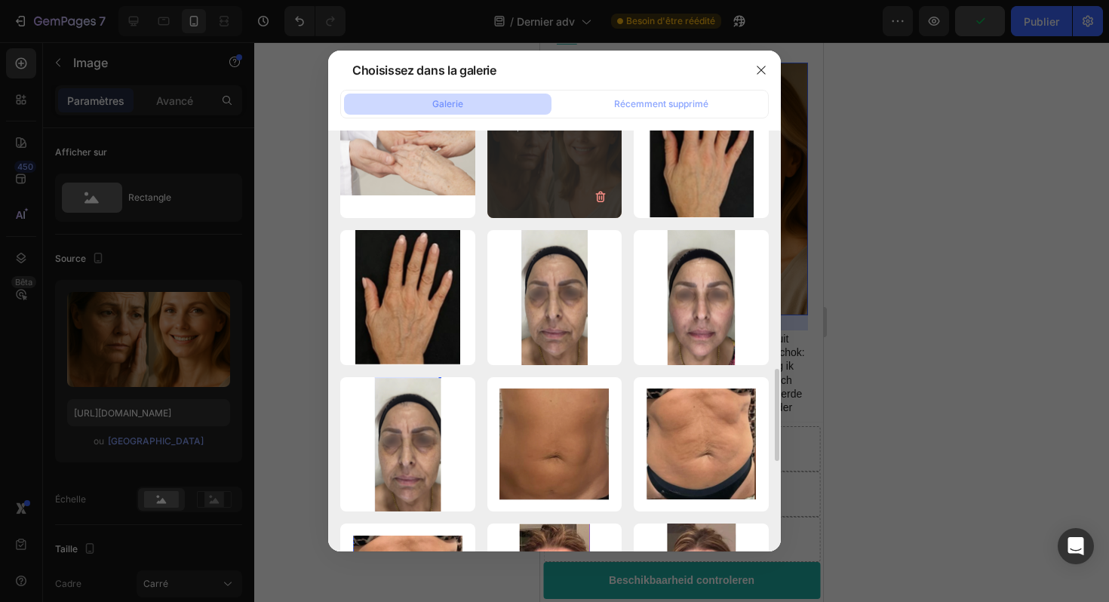
click at [583, 155] on div "20250827_1707_Vieillissement a...z8.png 1694,05 Ko" at bounding box center [555, 150] width 135 height 135
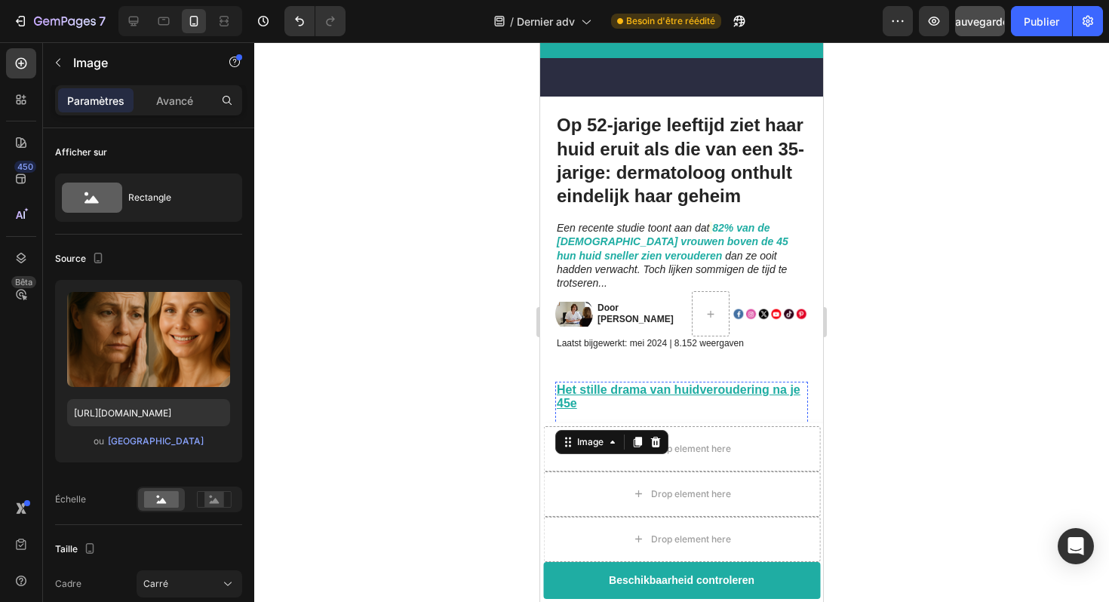
scroll to position [0, 0]
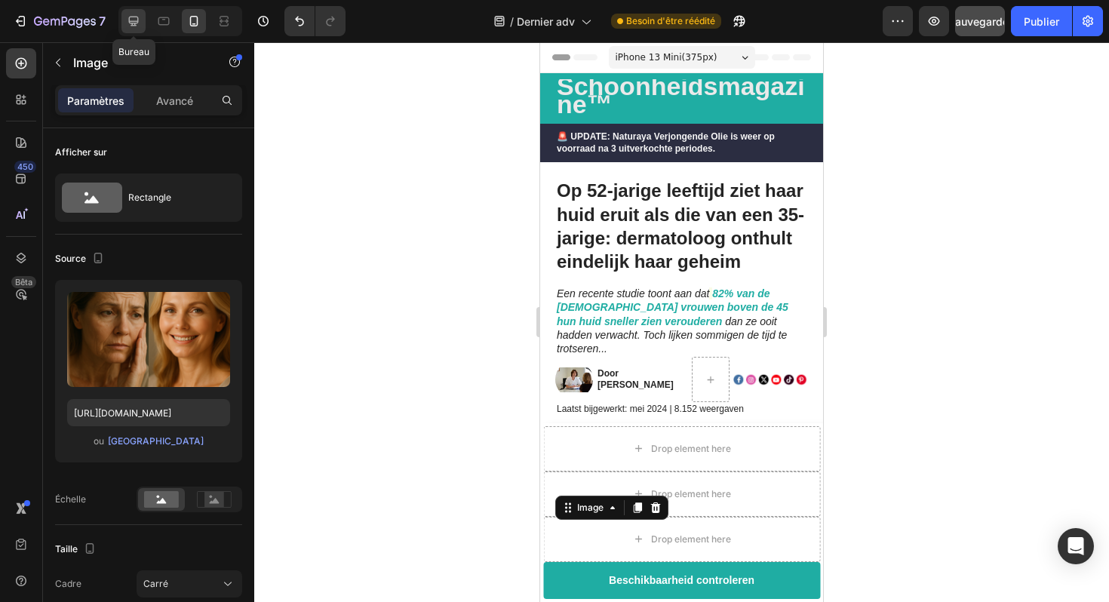
click at [139, 26] on icon at bounding box center [133, 21] width 15 height 15
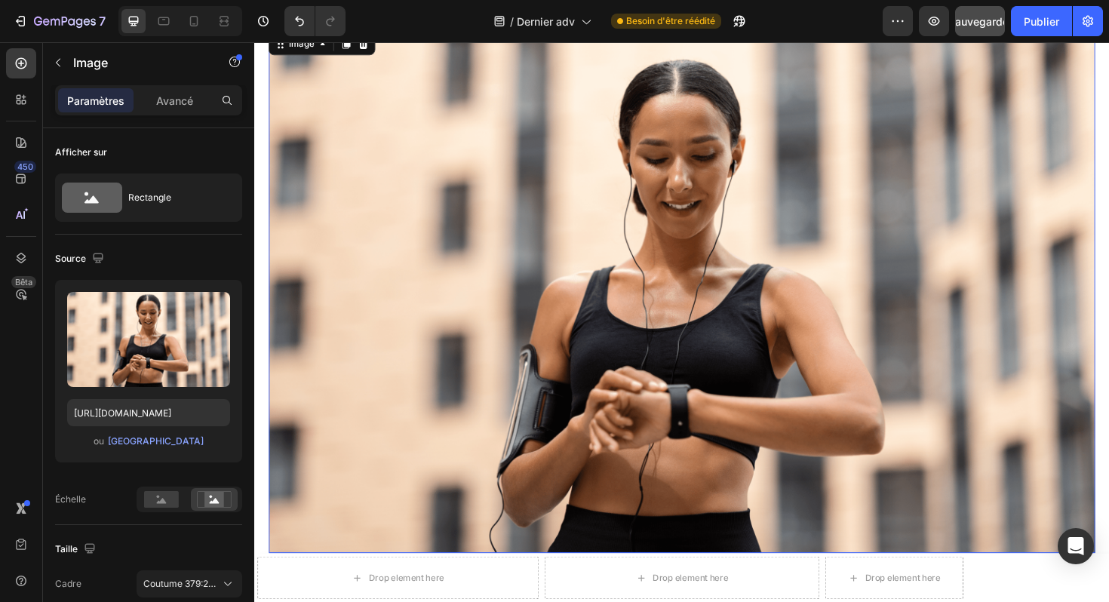
scroll to position [607, 0]
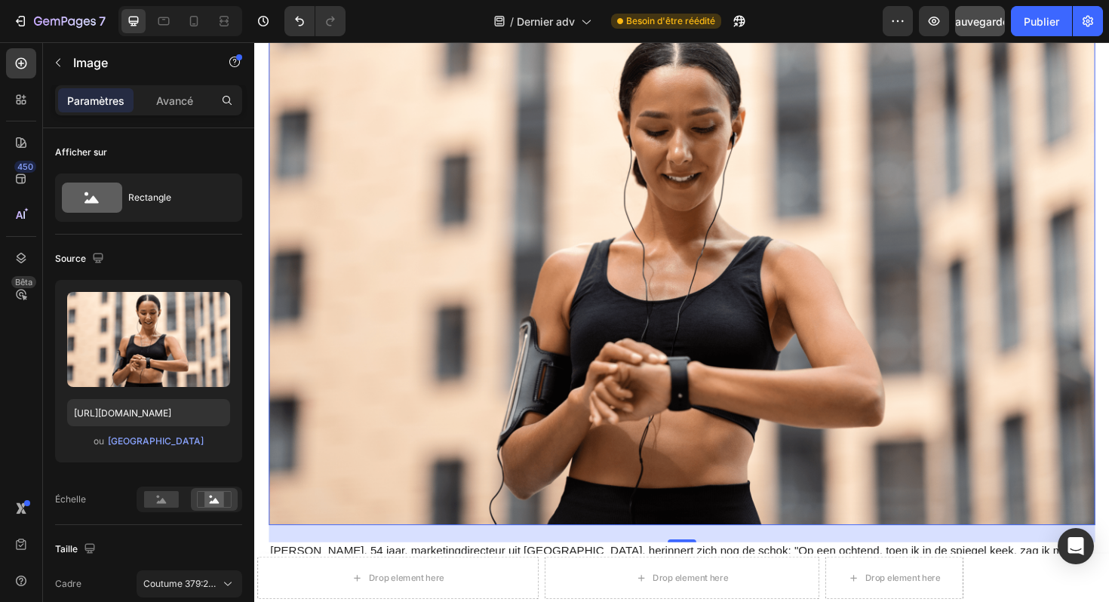
click at [460, 395] on img at bounding box center [706, 276] width 875 height 555
click at [162, 444] on font "[GEOGRAPHIC_DATA]" at bounding box center [156, 440] width 96 height 11
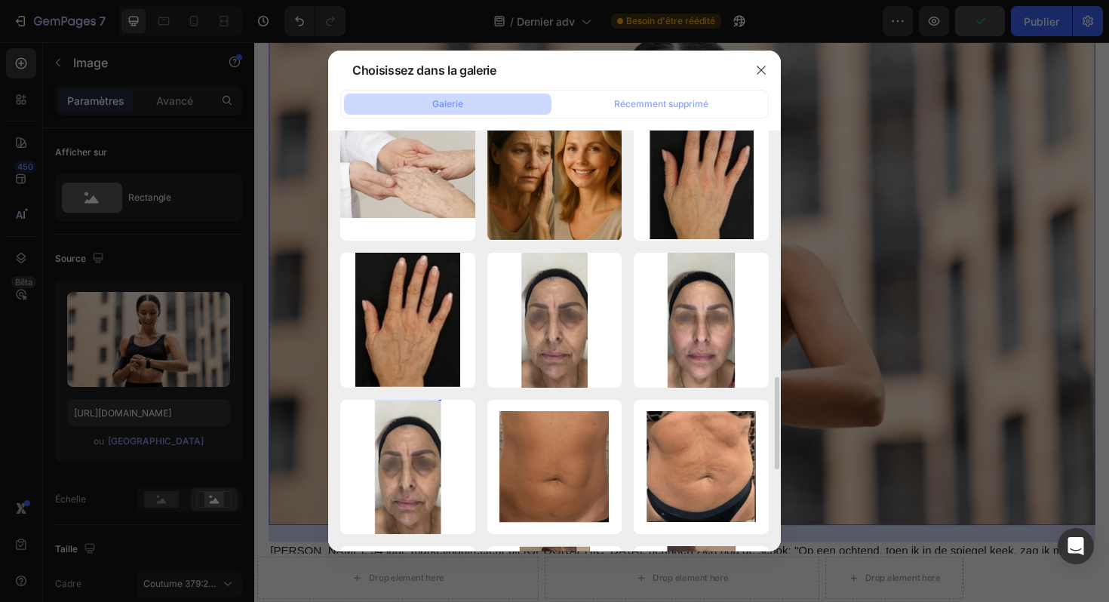
scroll to position [1076, 0]
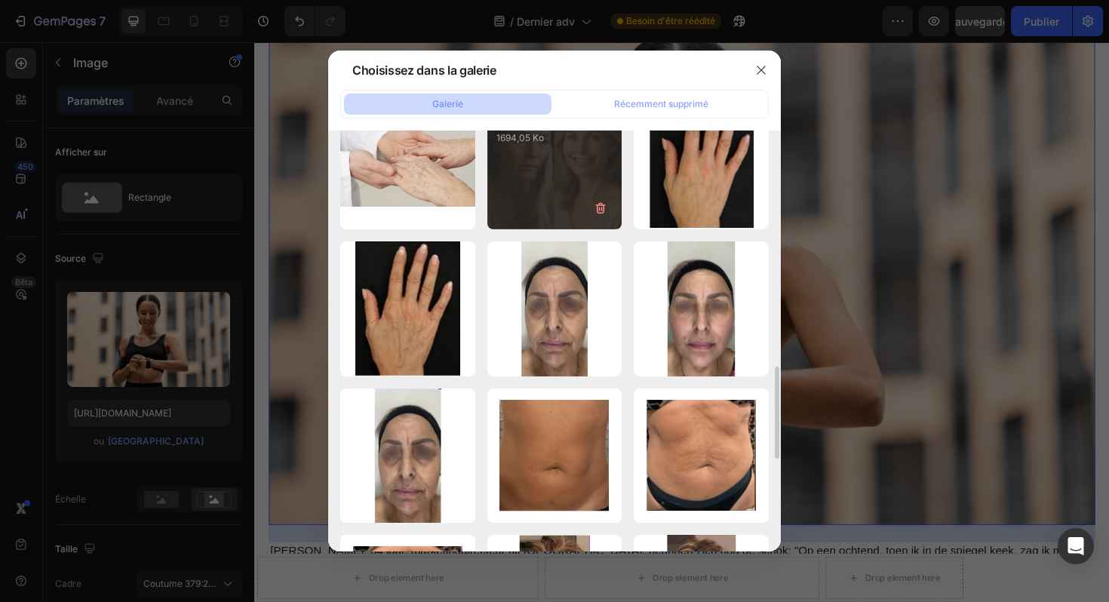
click at [545, 171] on div "20250827_1707_Vieillissement a...z8.png 1694,05 Ko" at bounding box center [555, 161] width 135 height 135
type input "https://cdn.shopify.com/s/files/1/0929/3804/3775/files/gempages_581818664982938…"
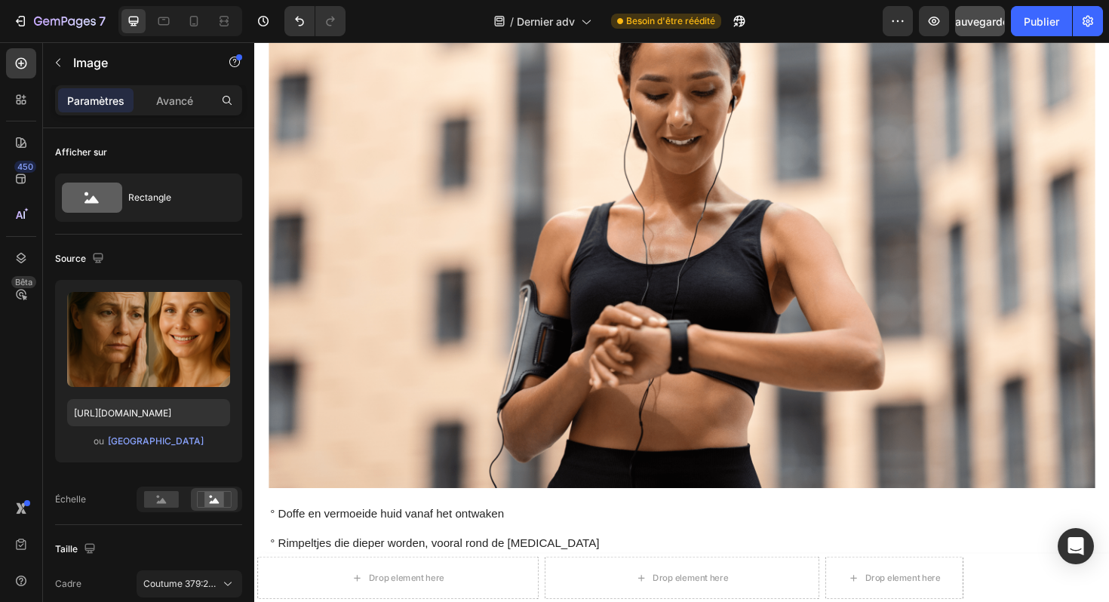
scroll to position [1425, 0]
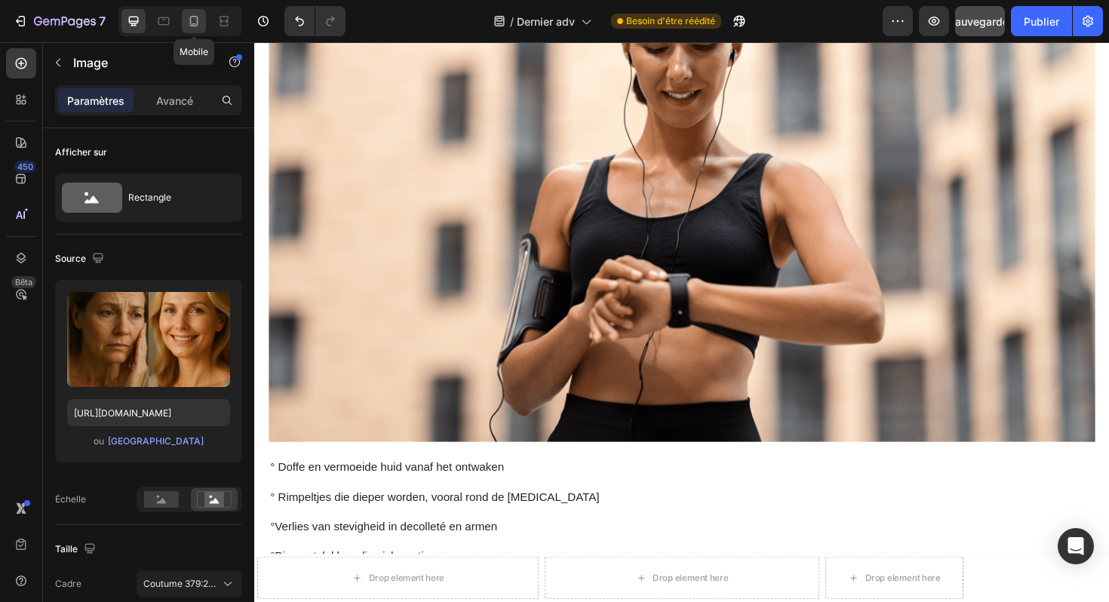
click at [188, 26] on icon at bounding box center [193, 21] width 15 height 15
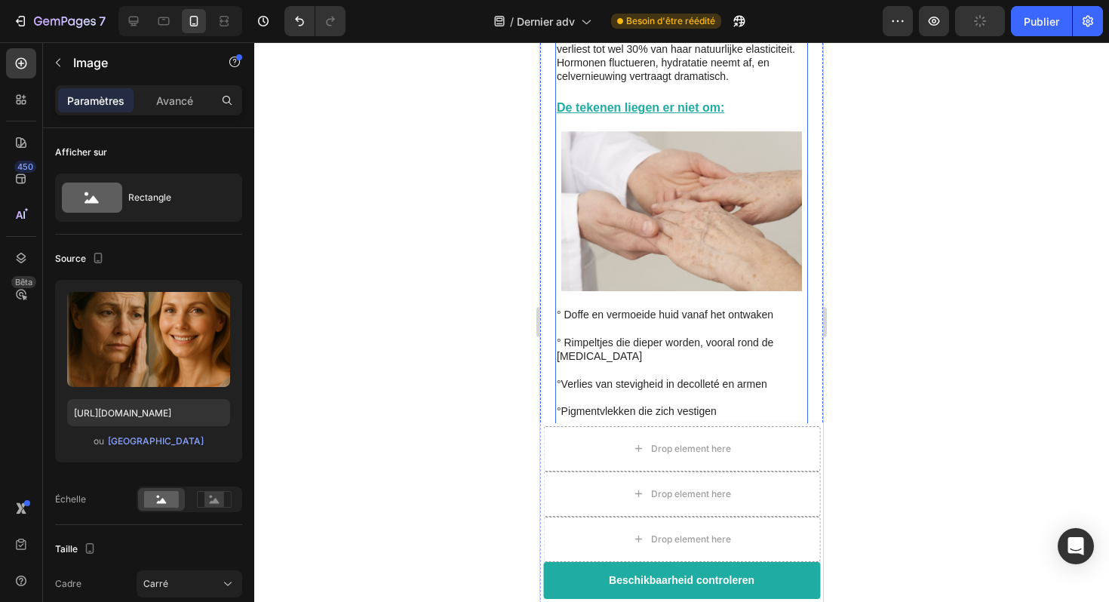
scroll to position [958, 0]
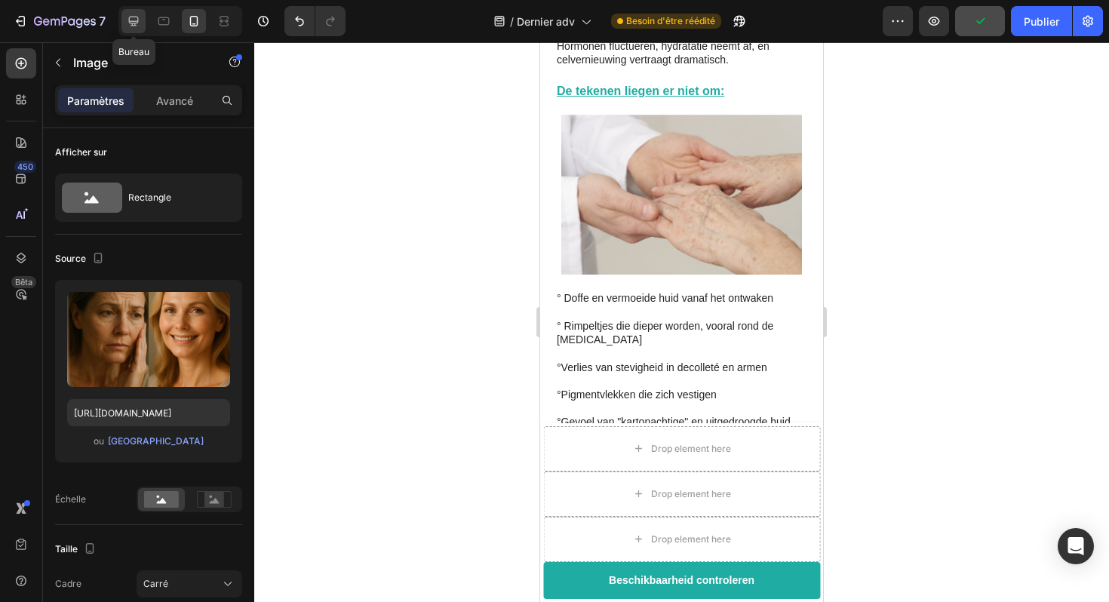
click at [134, 21] on icon at bounding box center [134, 22] width 10 height 10
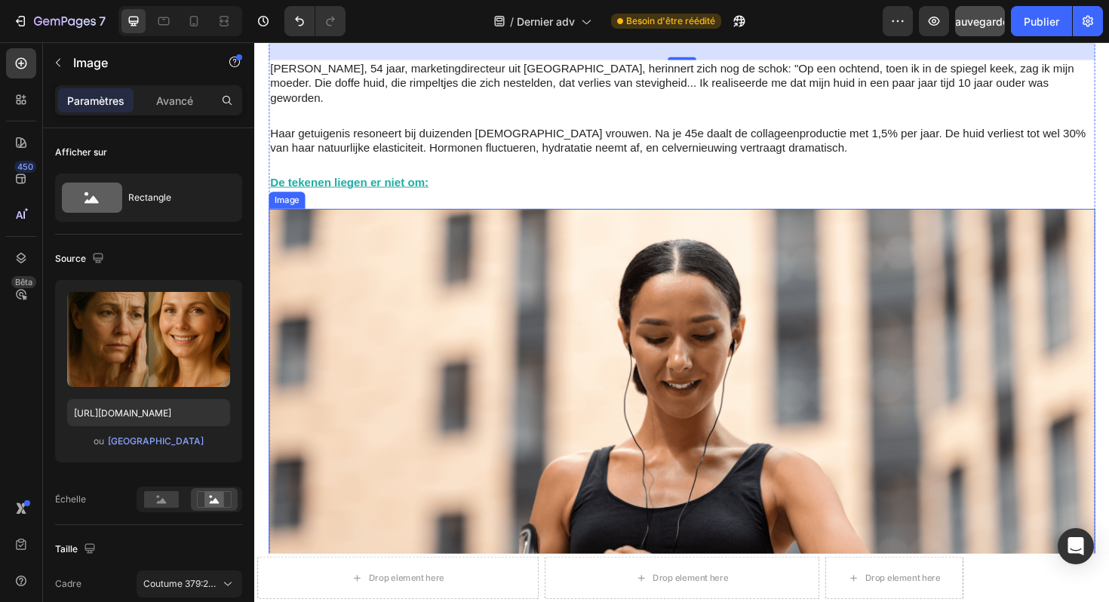
scroll to position [1138, 0]
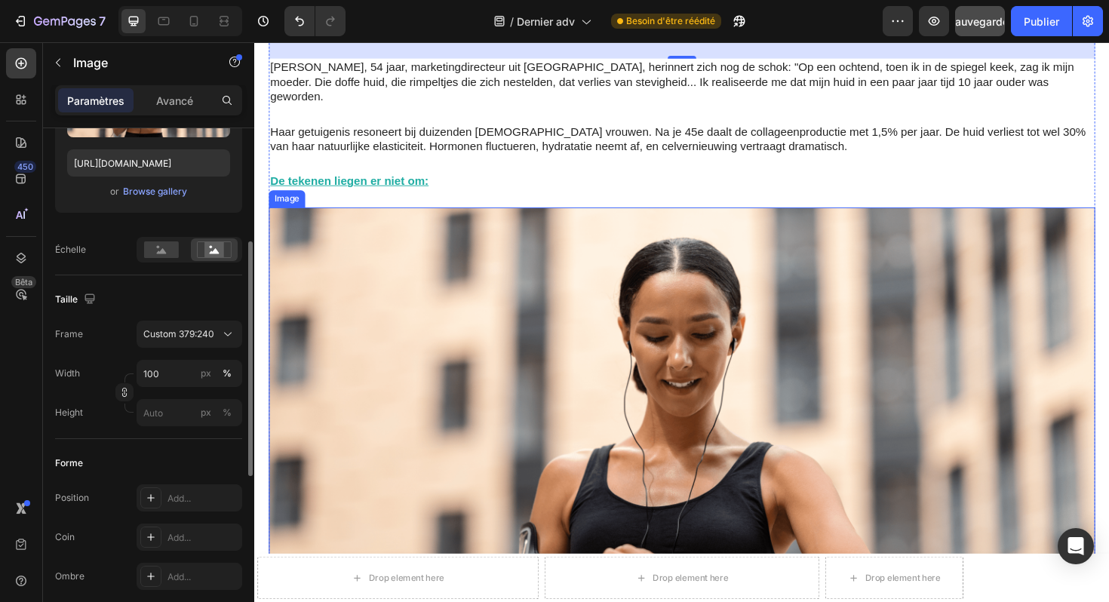
click at [579, 305] on img at bounding box center [706, 494] width 875 height 555
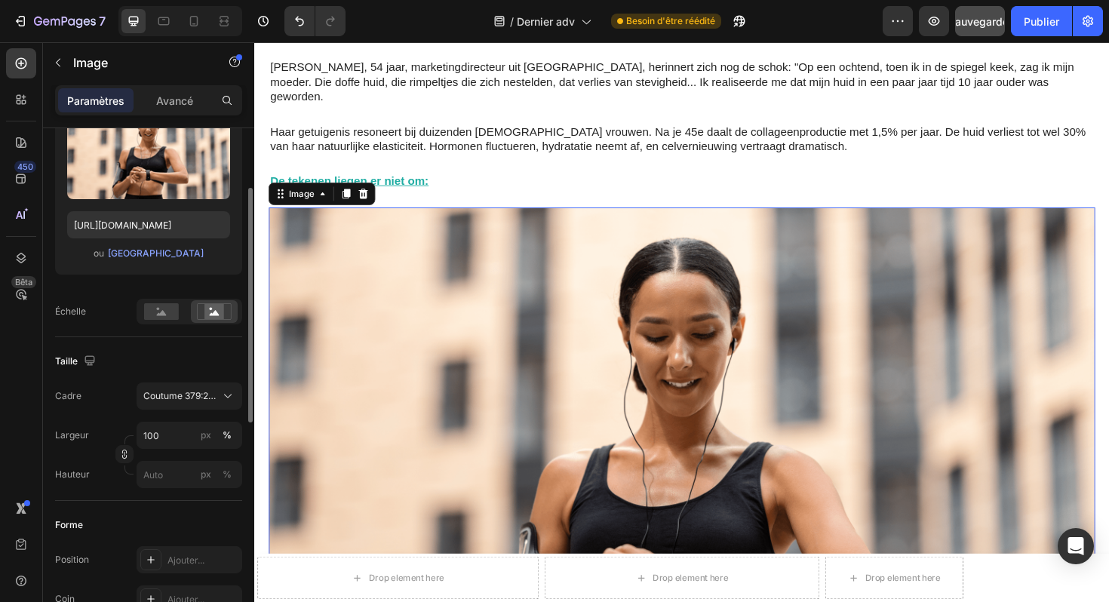
scroll to position [153, 0]
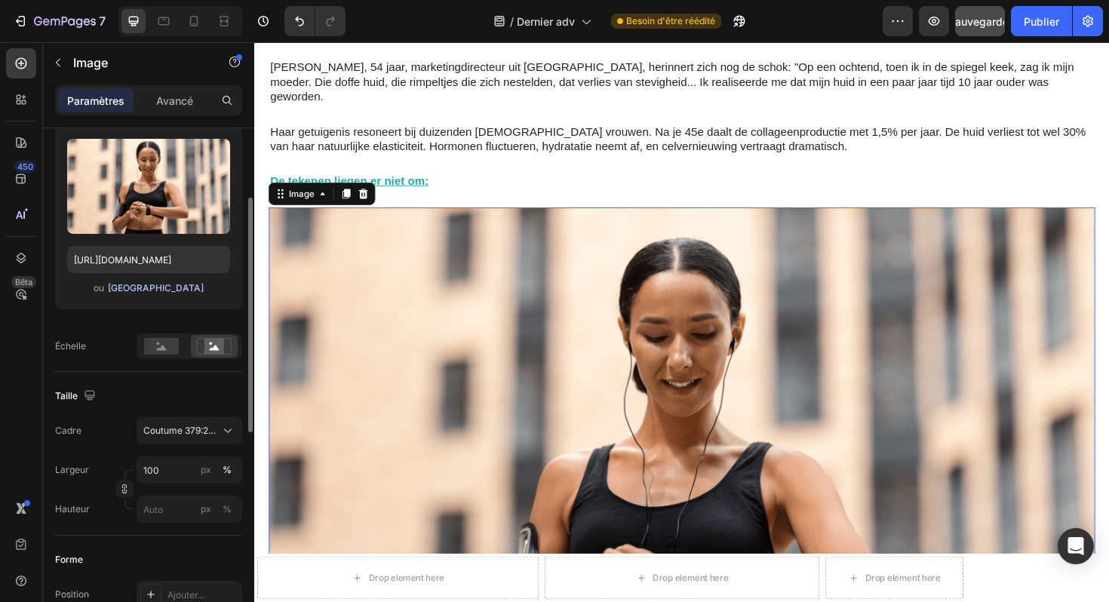
click at [167, 287] on font "[GEOGRAPHIC_DATA]" at bounding box center [156, 287] width 96 height 11
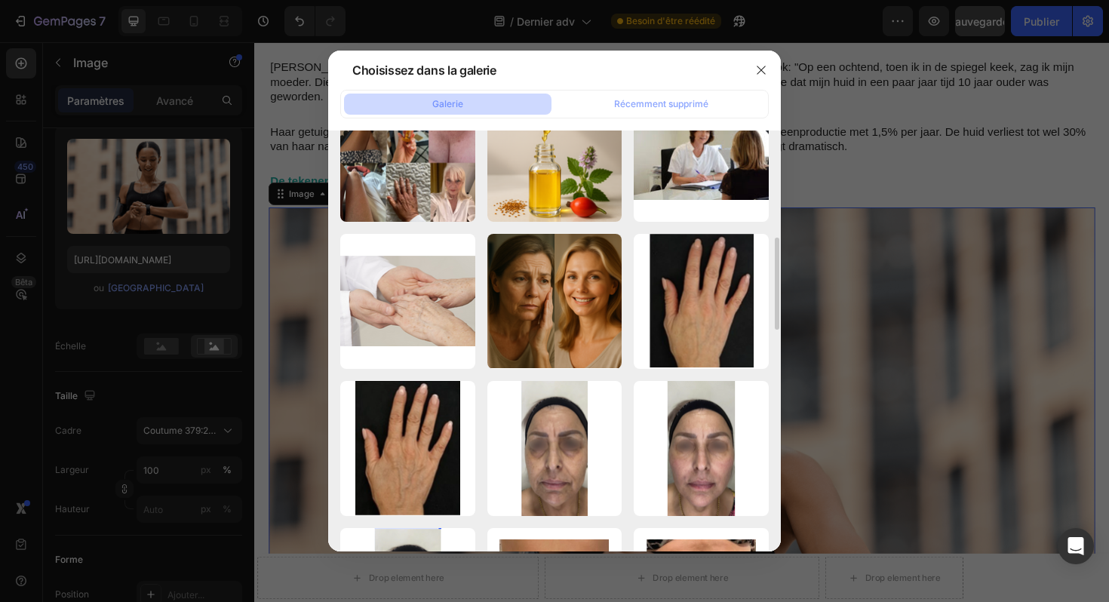
scroll to position [951, 0]
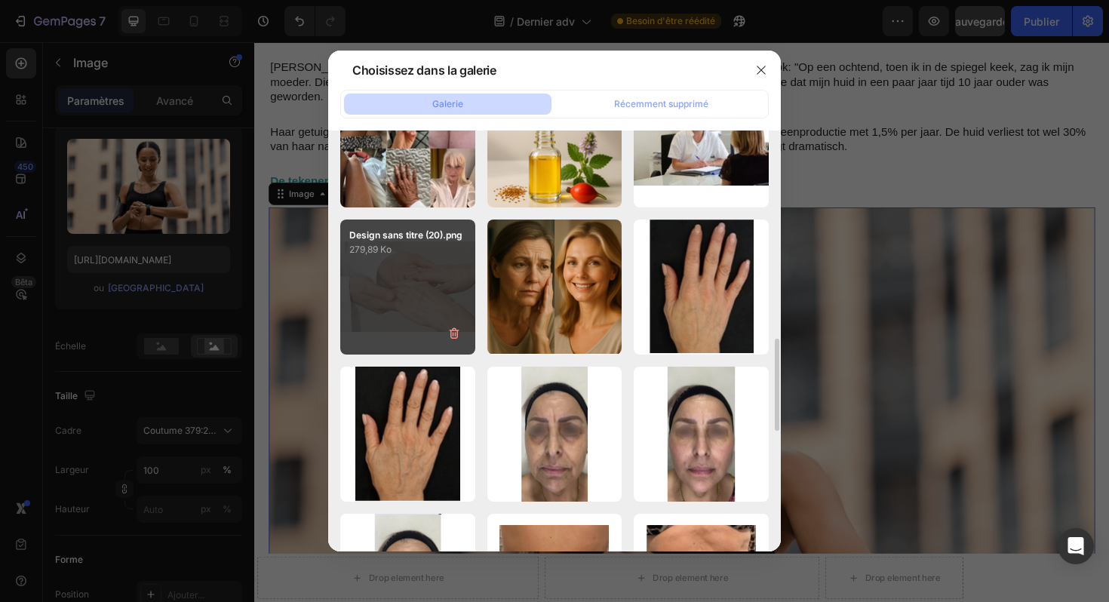
click at [430, 295] on div "Design sans titre (20).png 279,89 Ko" at bounding box center [407, 287] width 135 height 135
type input "https://cdn.shopify.com/s/files/1/0929/3804/3775/files/gempages_581818664982938…"
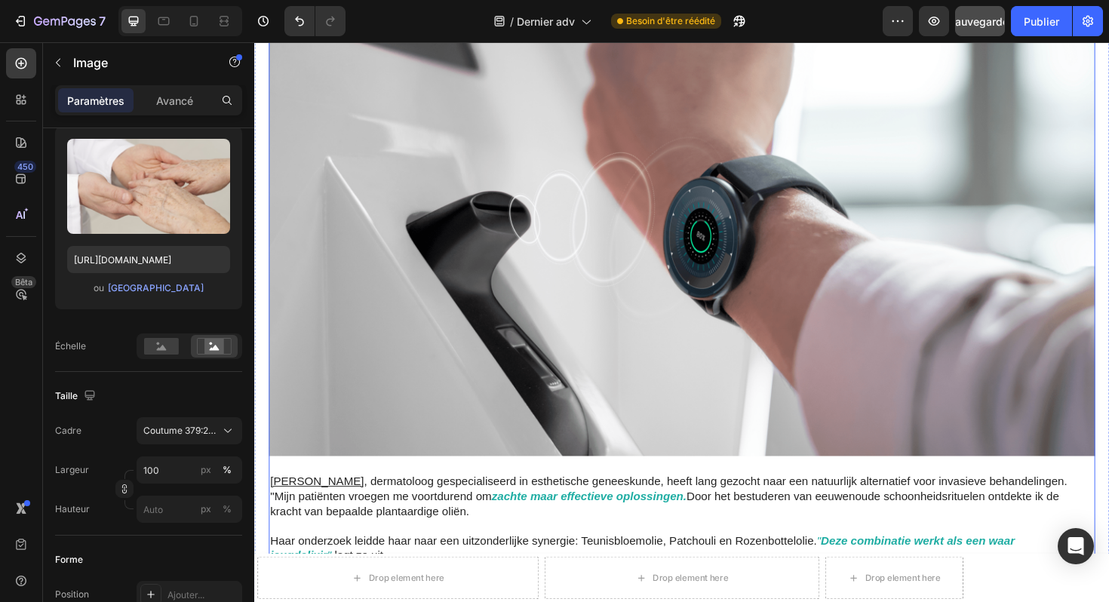
scroll to position [2186, 0]
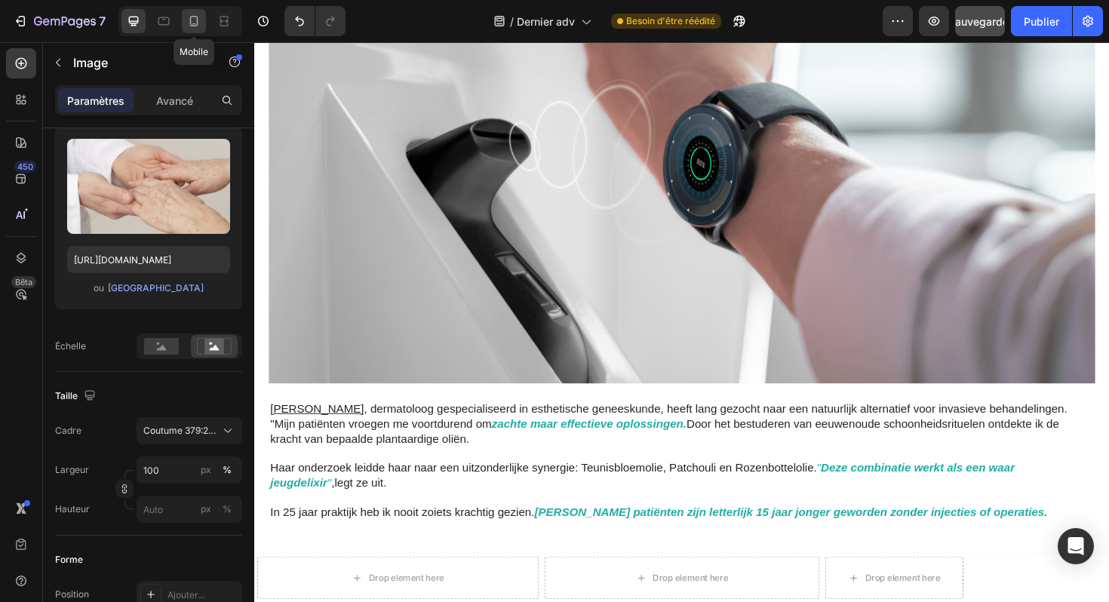
click at [189, 26] on icon at bounding box center [193, 21] width 15 height 15
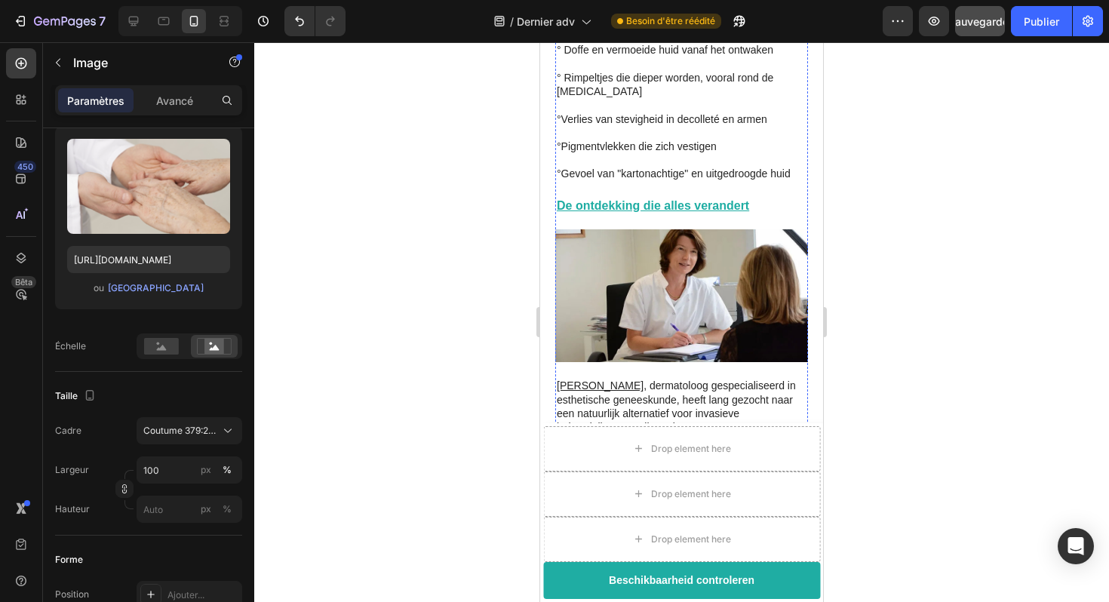
scroll to position [1284, 0]
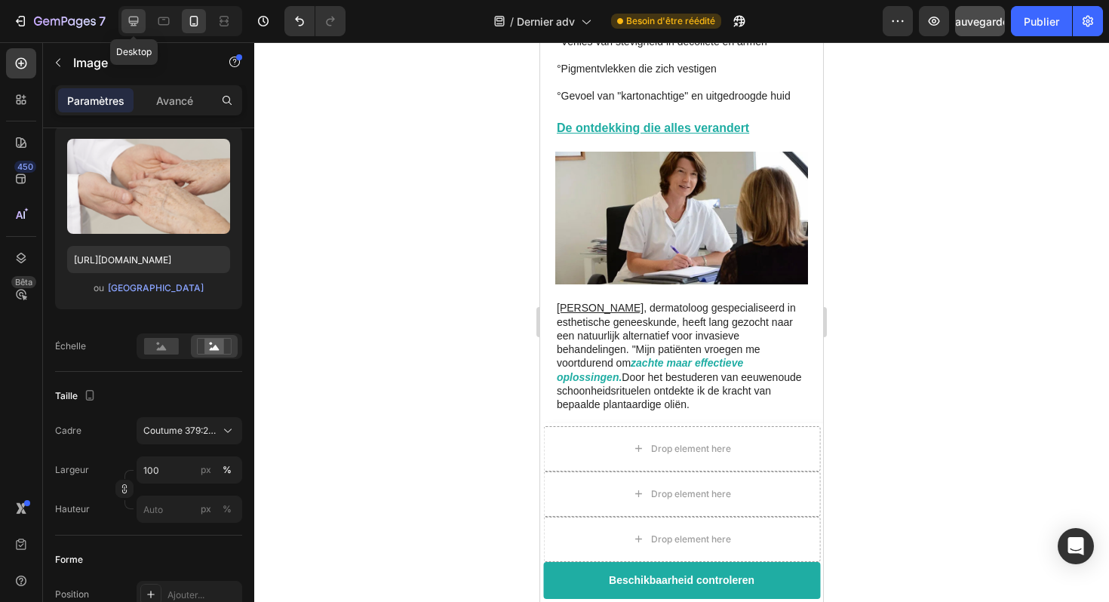
click at [142, 24] on div at bounding box center [134, 21] width 24 height 24
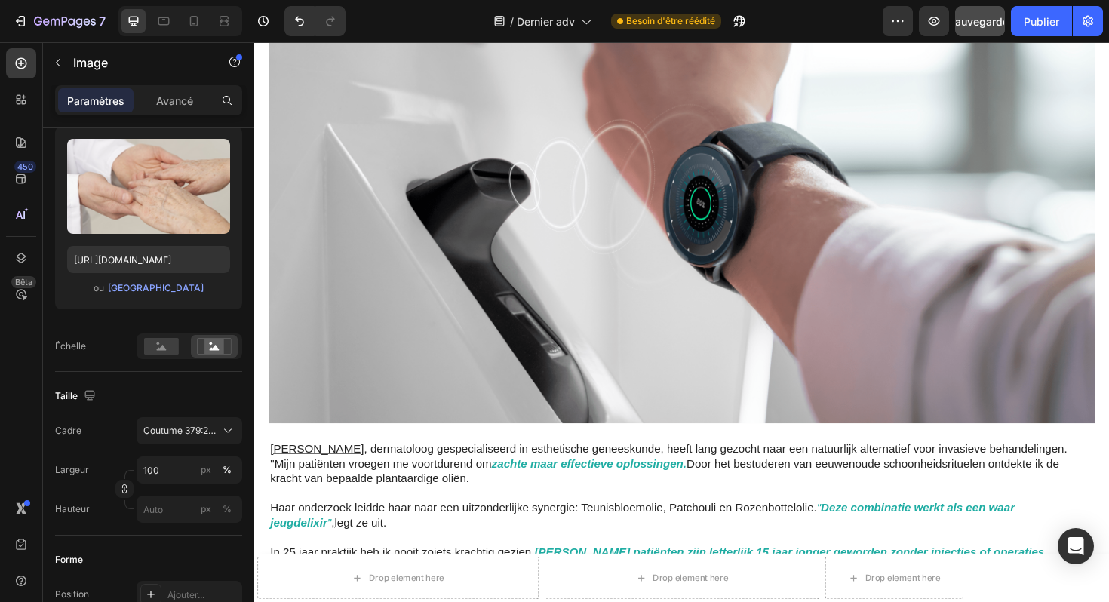
scroll to position [2166, 0]
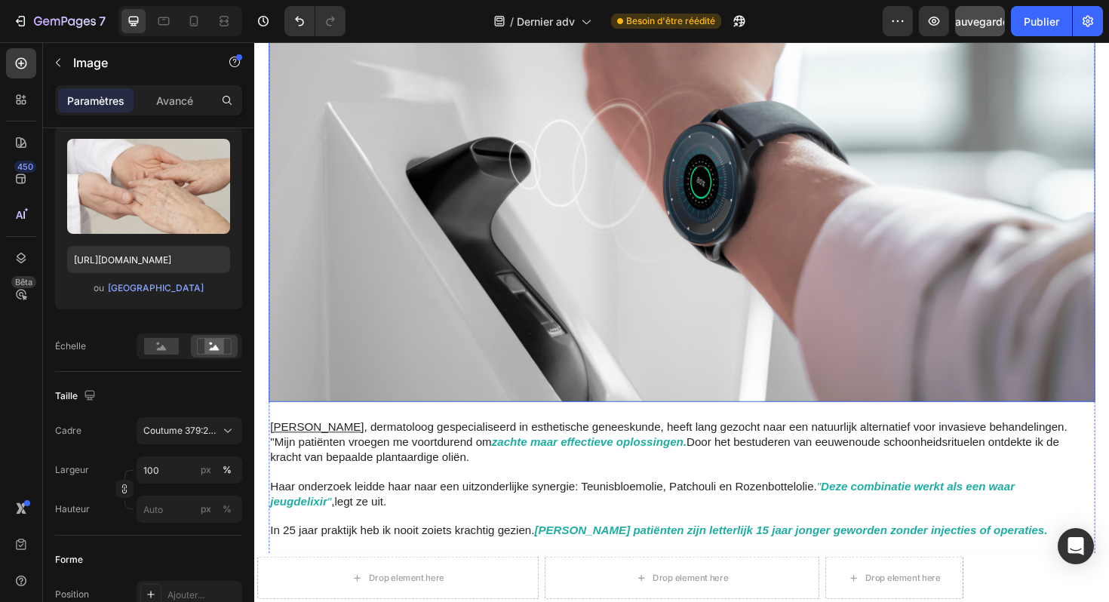
click at [740, 235] on img at bounding box center [706, 193] width 875 height 462
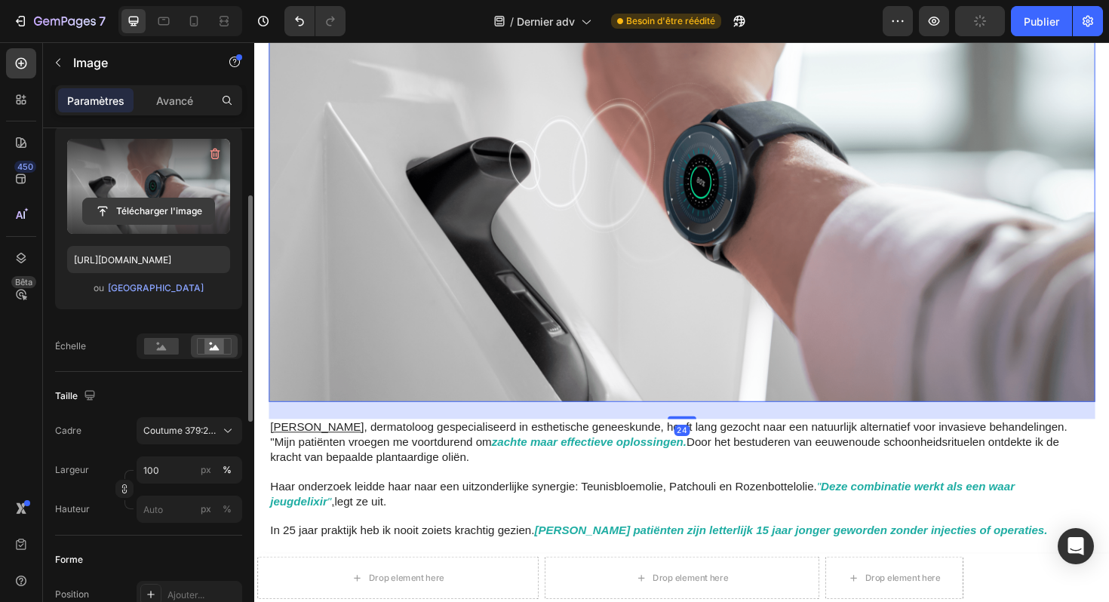
click at [126, 198] on button "Télécharger l'image" at bounding box center [148, 211] width 133 height 27
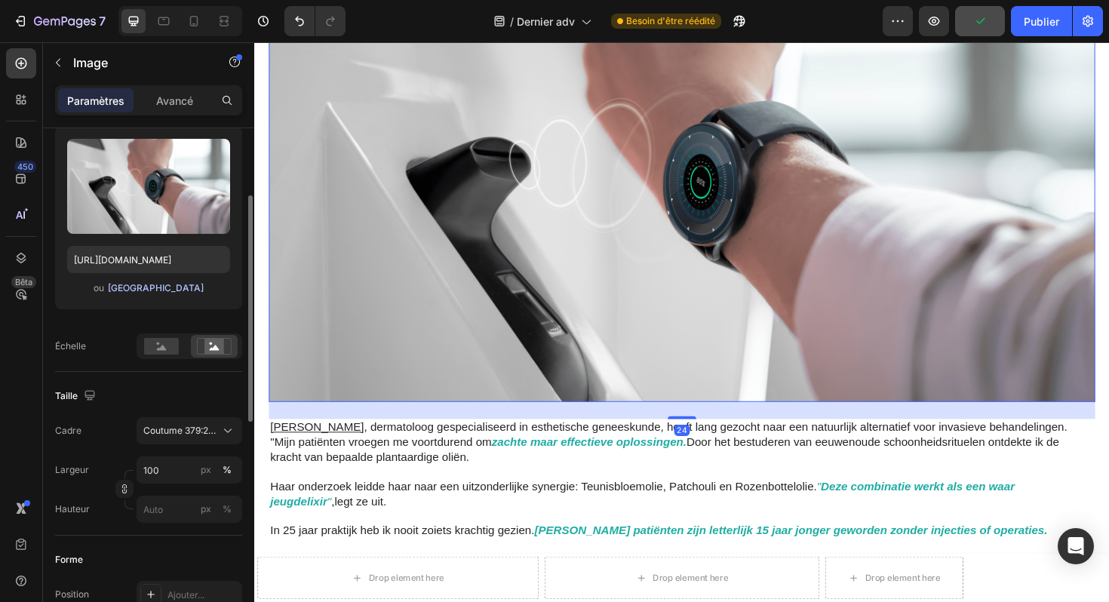
click at [148, 289] on font "[GEOGRAPHIC_DATA]" at bounding box center [156, 287] width 96 height 11
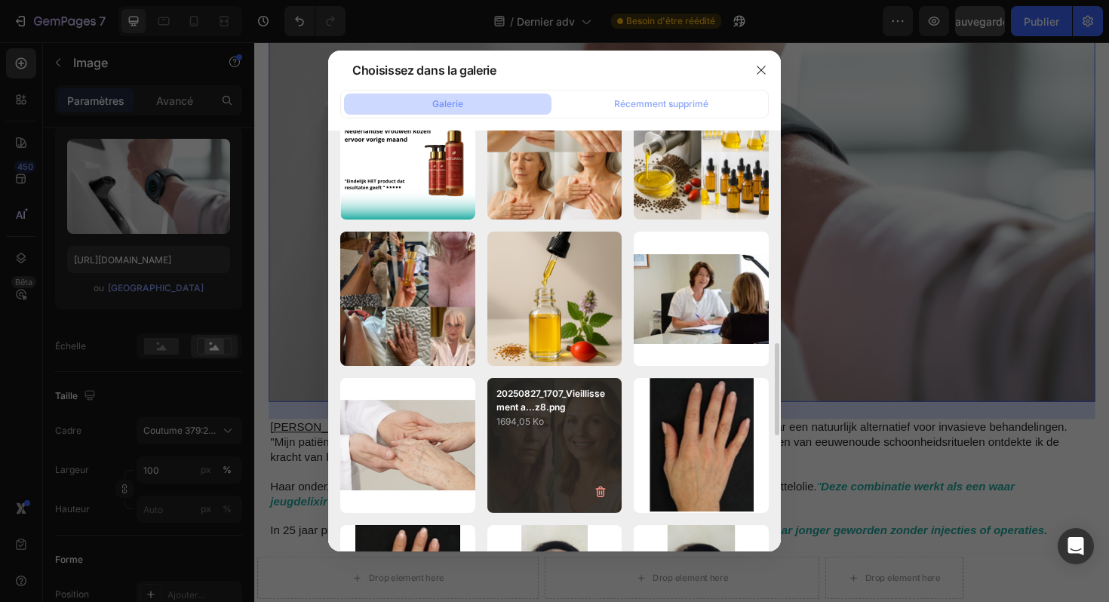
scroll to position [824, 0]
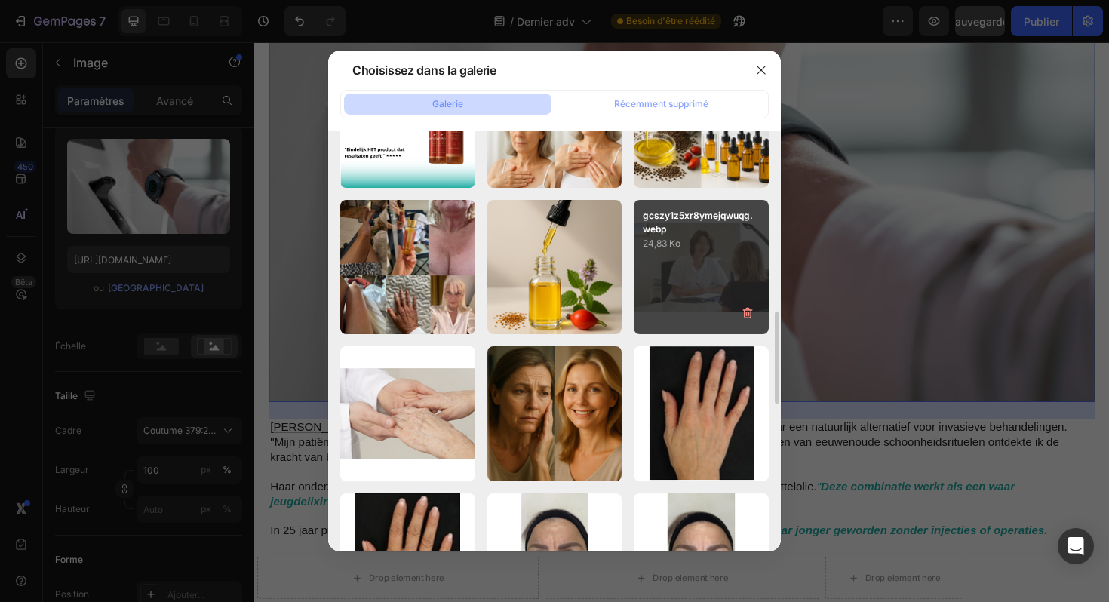
click at [695, 238] on p "24,83 Ko" at bounding box center [701, 243] width 117 height 15
type input "[URL][DOMAIN_NAME]"
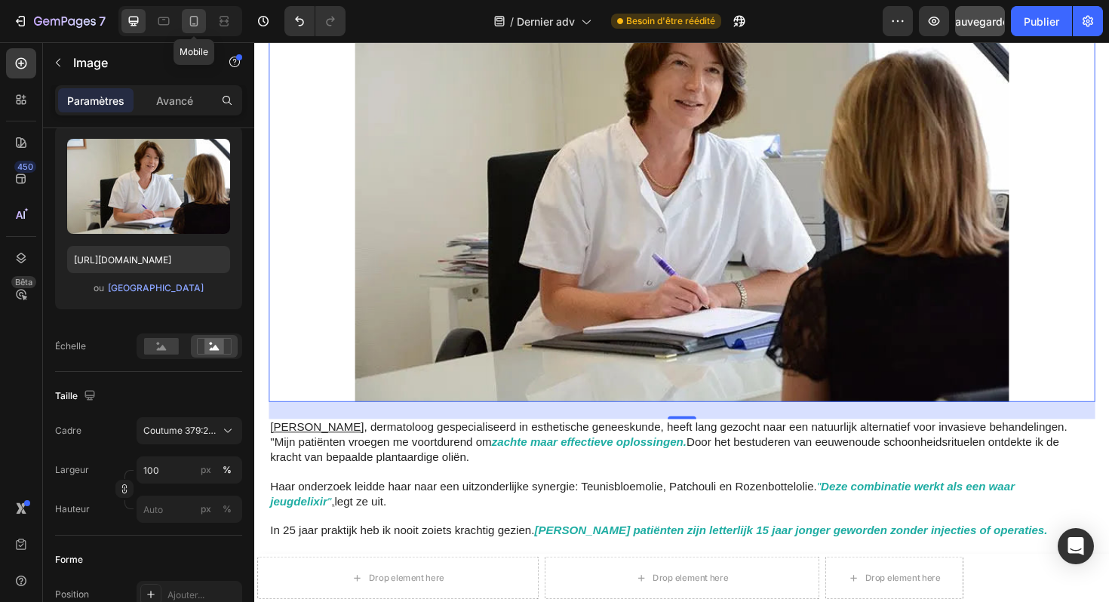
click at [195, 23] on icon at bounding box center [193, 21] width 15 height 15
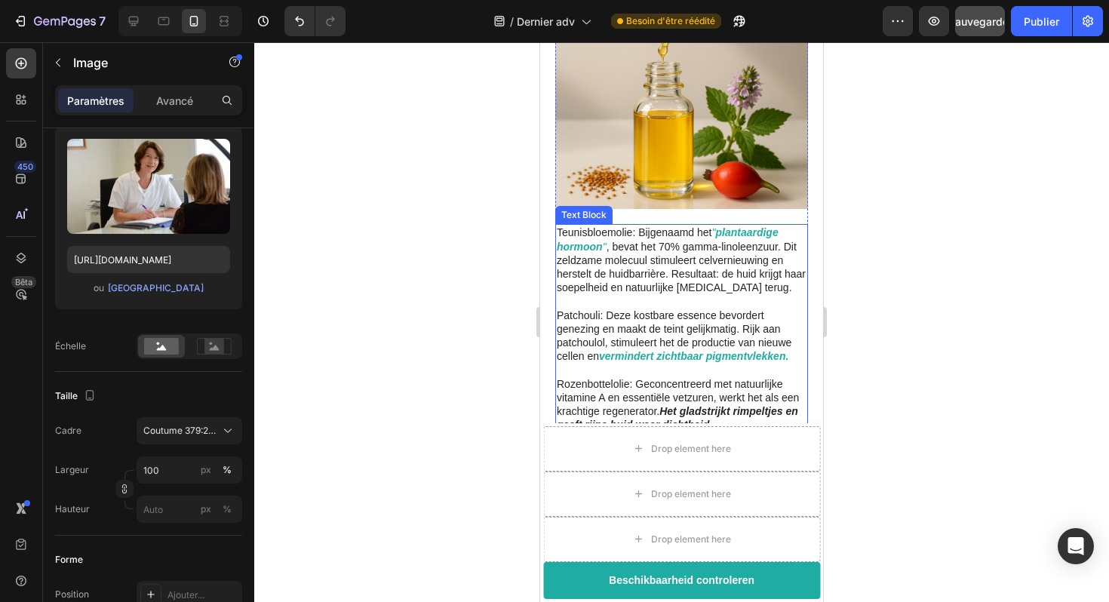
scroll to position [1889, 0]
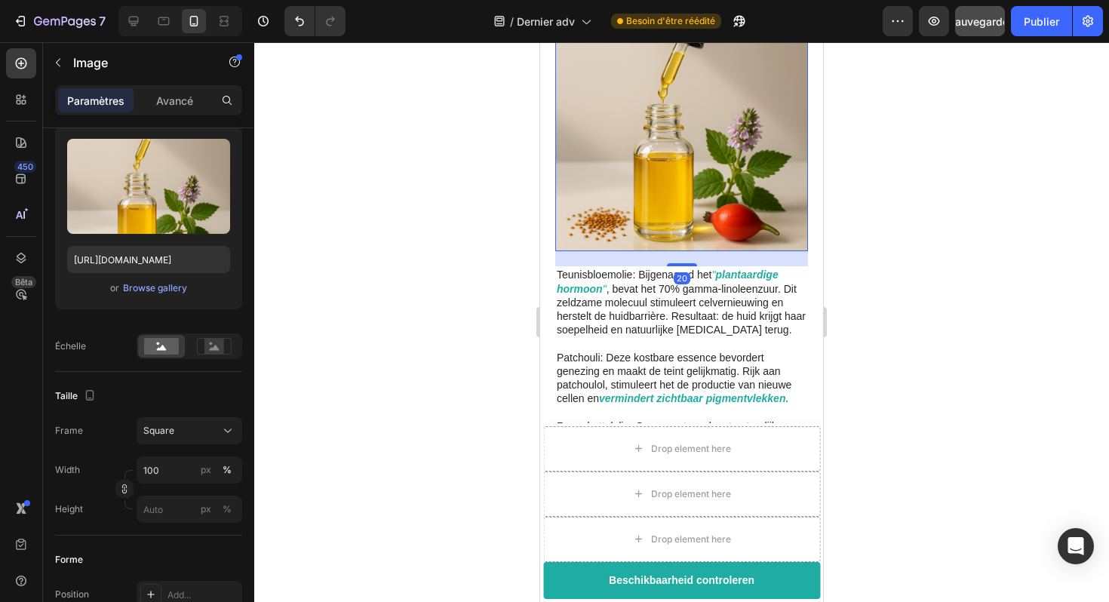
click at [630, 158] on img at bounding box center [681, 124] width 253 height 253
click at [640, 251] on div "20" at bounding box center [681, 258] width 253 height 15
click at [137, 25] on icon at bounding box center [134, 22] width 10 height 10
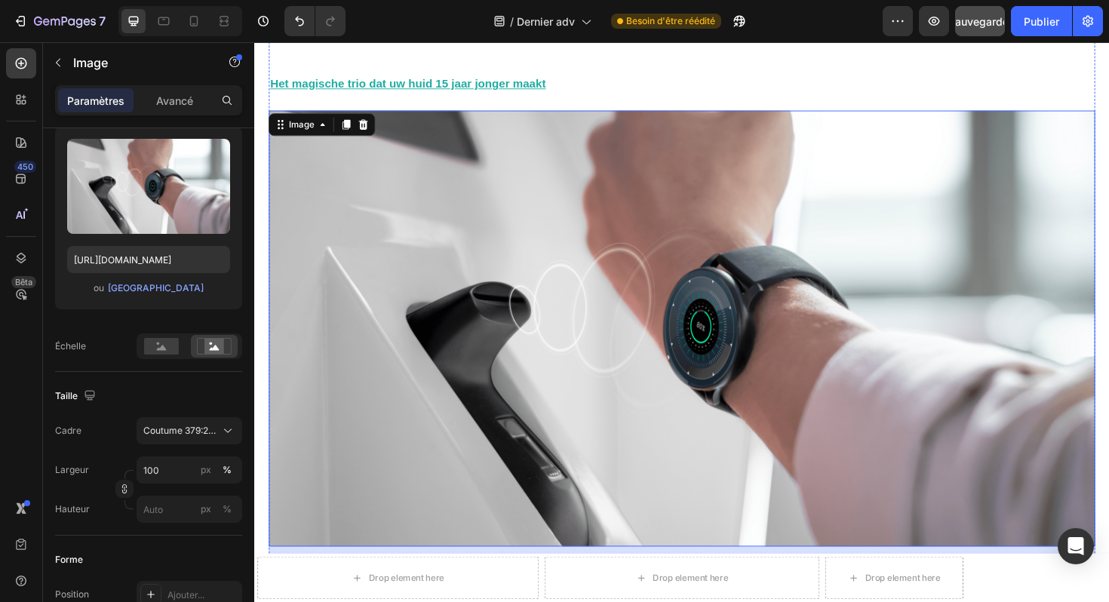
scroll to position [2698, 0]
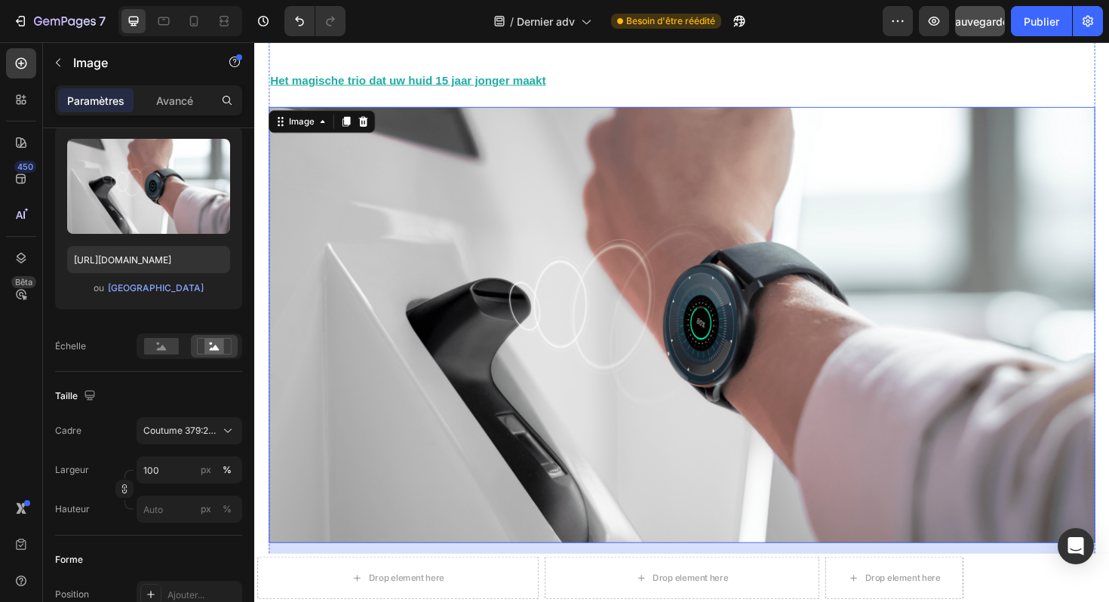
click at [684, 301] on img at bounding box center [706, 342] width 875 height 462
click at [152, 289] on font "[GEOGRAPHIC_DATA]" at bounding box center [156, 287] width 96 height 11
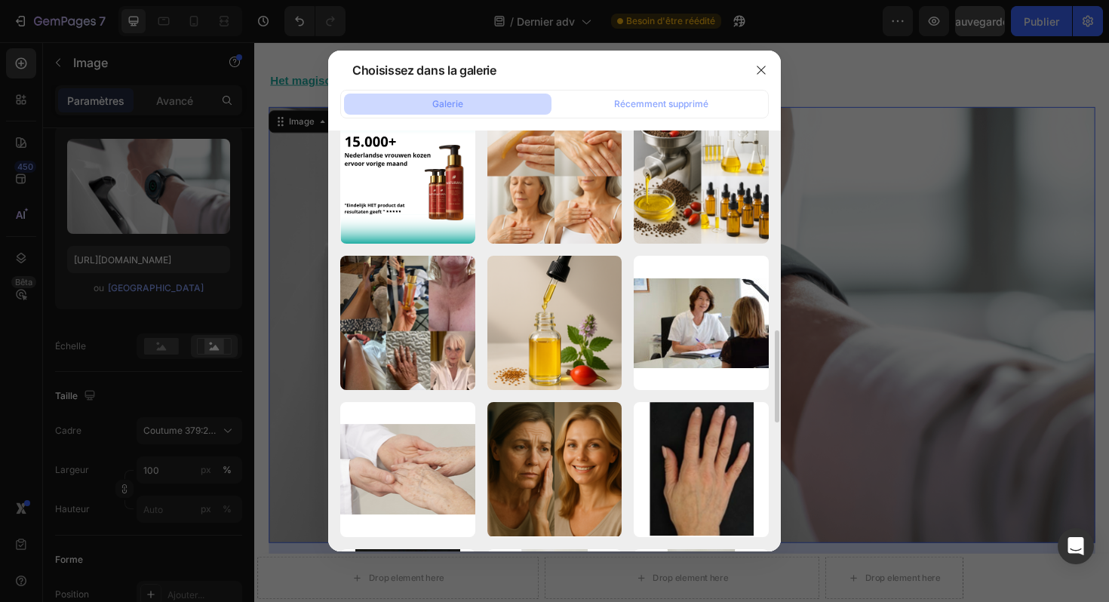
scroll to position [807, 0]
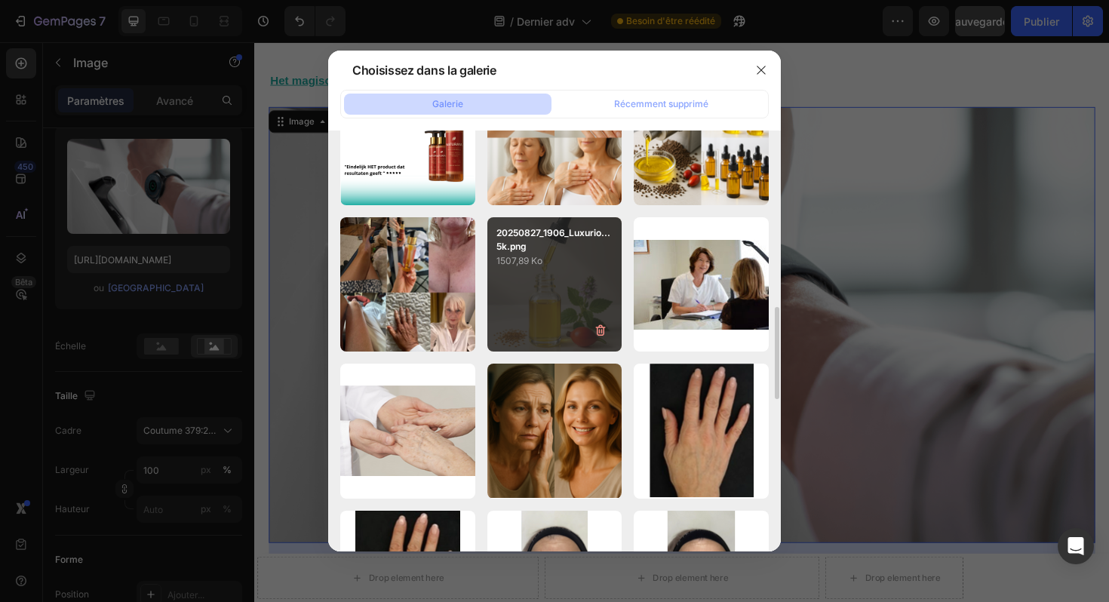
click at [568, 288] on div "20250827_1906_Luxurio...5k.png 1507,89 Ko" at bounding box center [555, 284] width 135 height 135
type input "https://cdn.shopify.com/s/files/1/0929/3804/3775/files/gempages_581818664982938…"
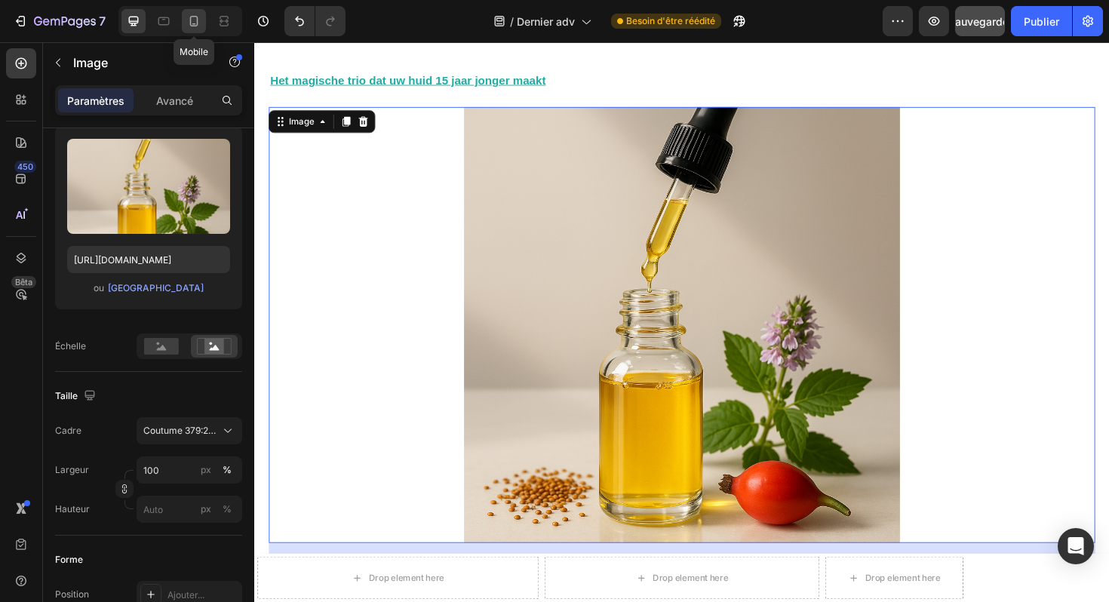
click at [190, 25] on icon at bounding box center [194, 21] width 8 height 11
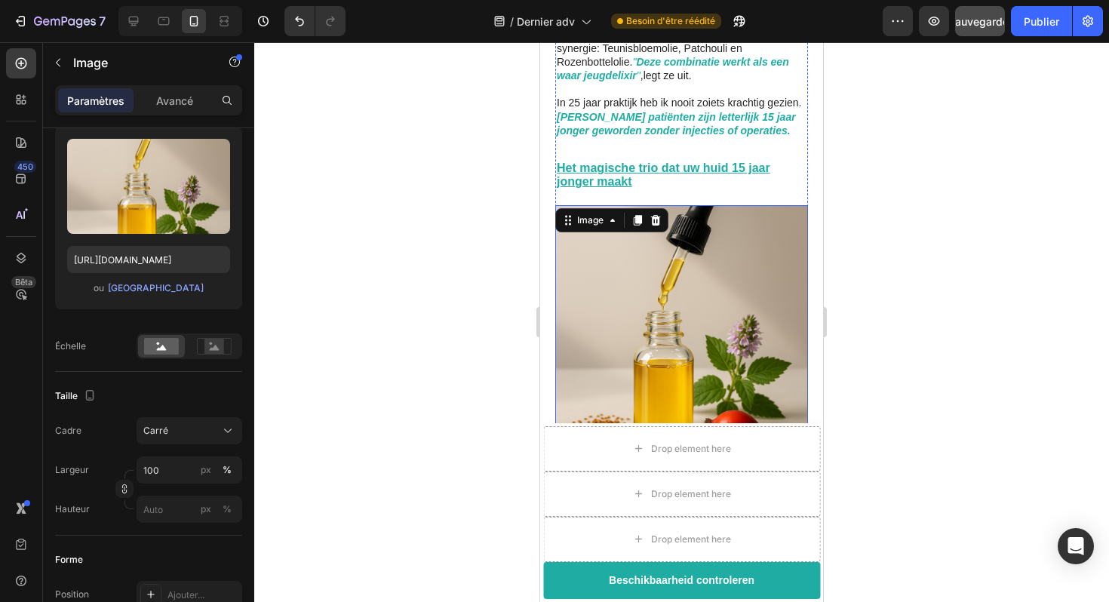
scroll to position [1675, 0]
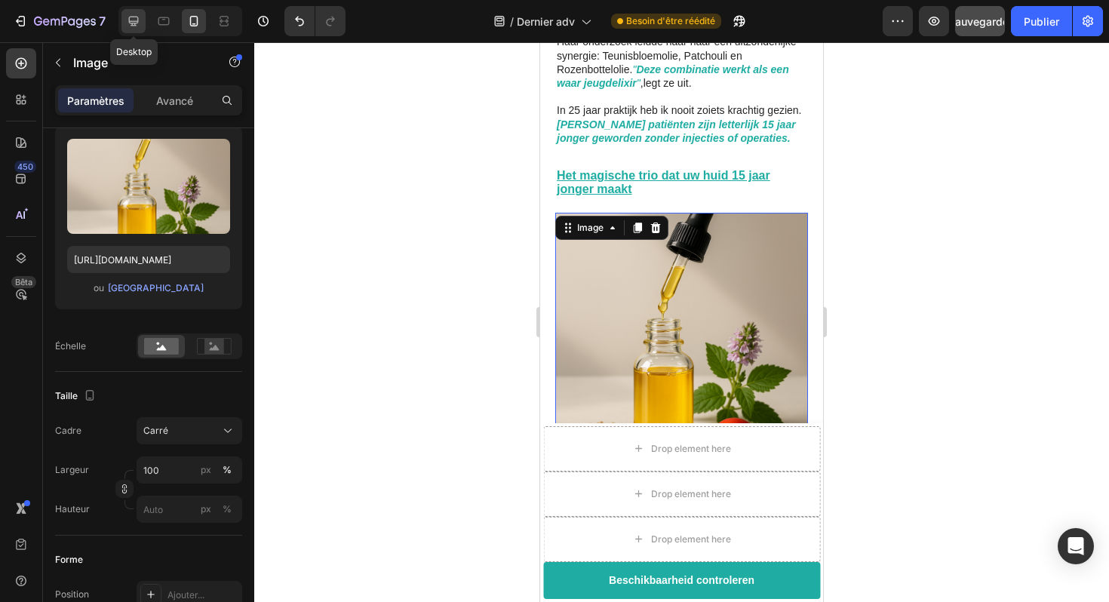
click at [135, 28] on div at bounding box center [134, 21] width 24 height 24
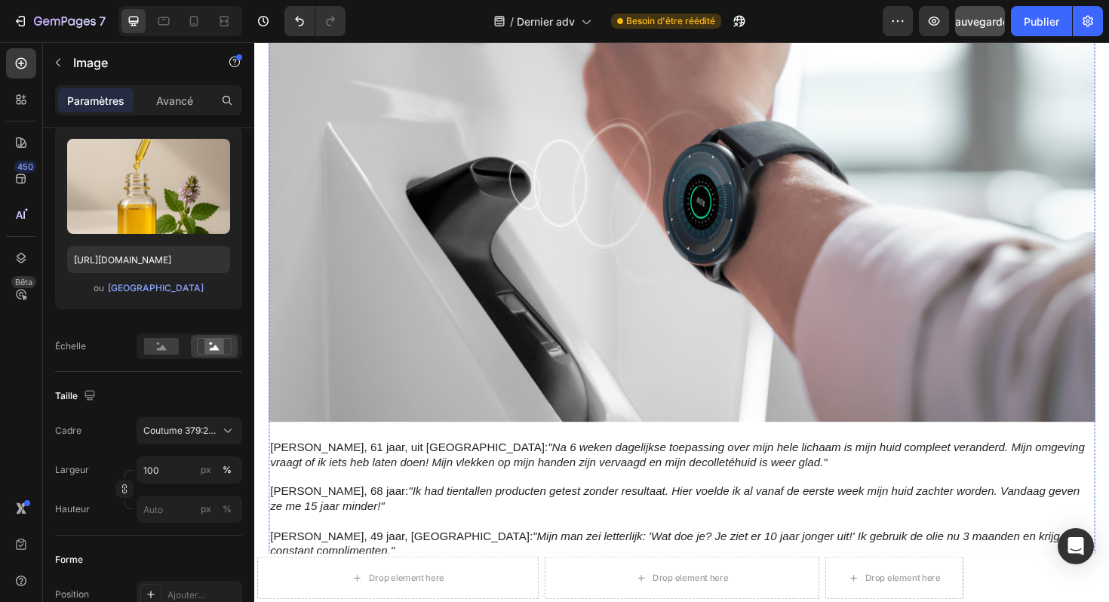
scroll to position [3551, 0]
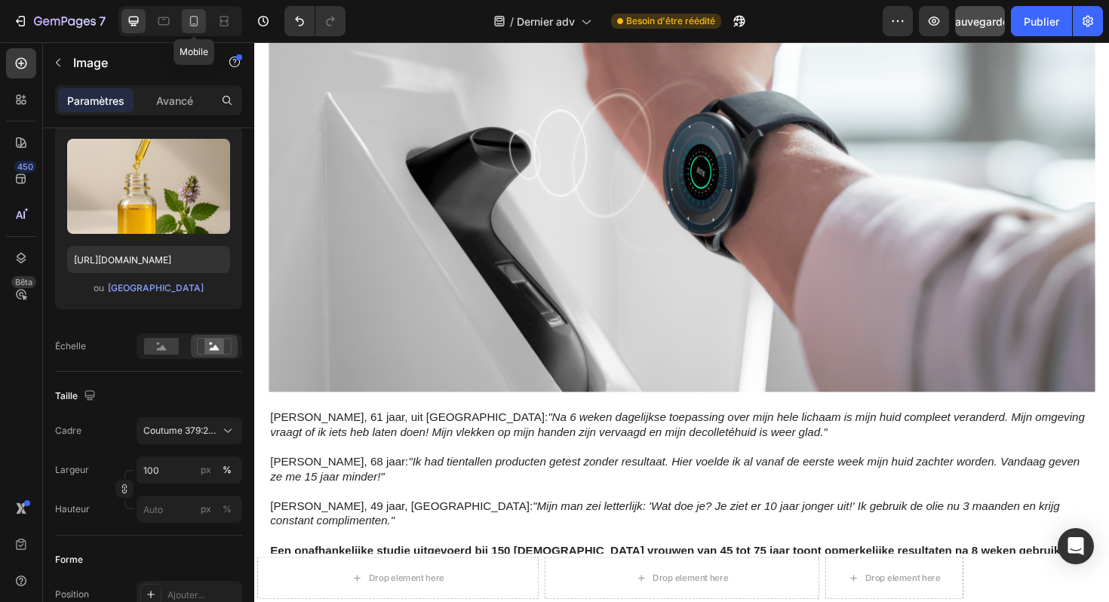
click at [195, 20] on icon at bounding box center [193, 21] width 15 height 15
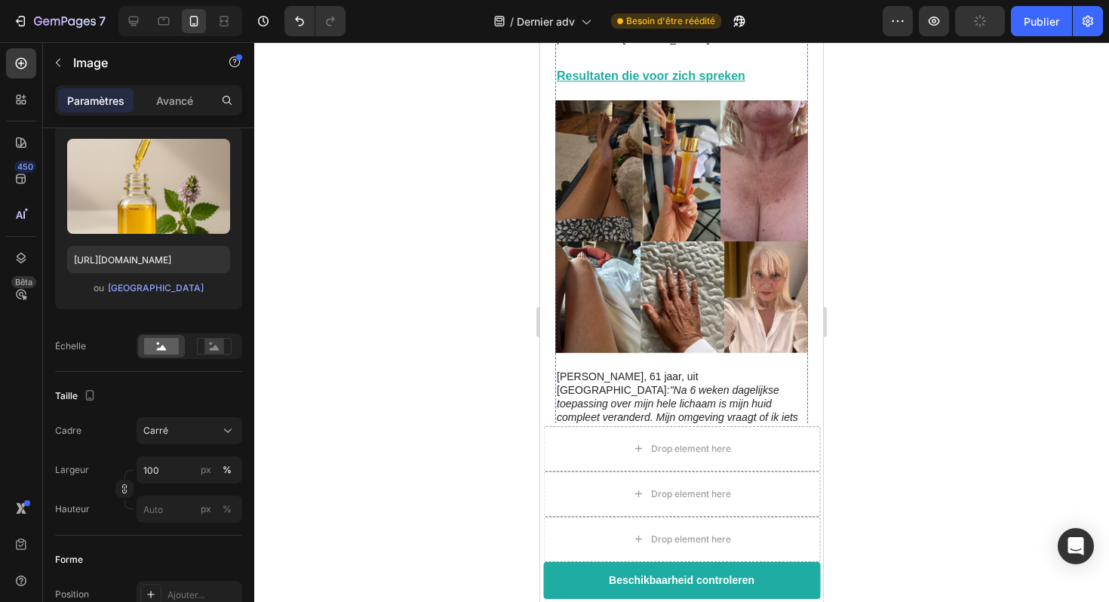
scroll to position [2404, 0]
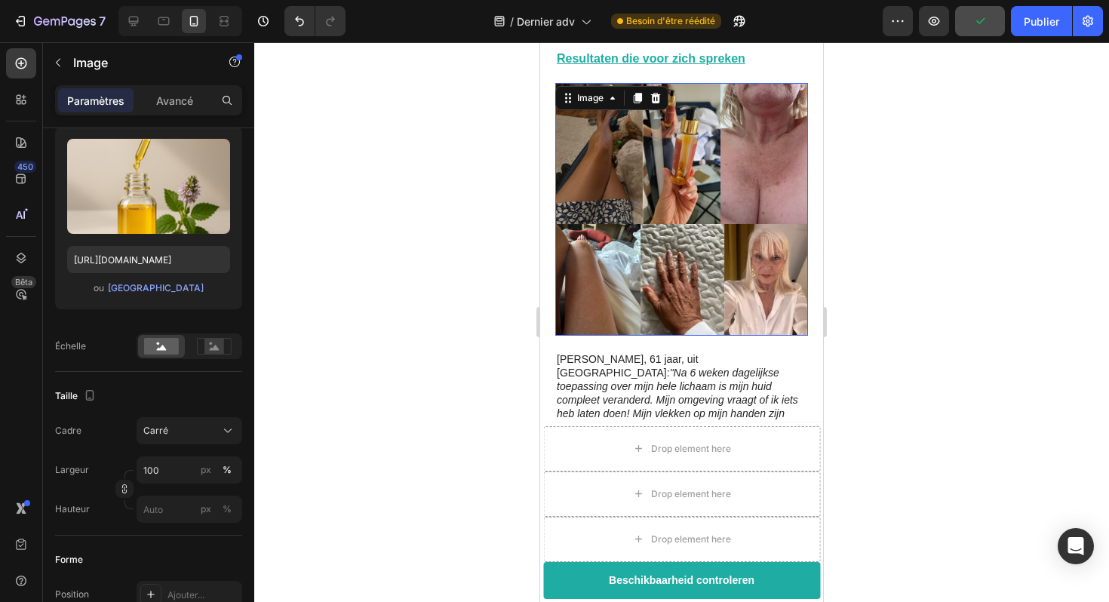
click at [728, 159] on img at bounding box center [681, 209] width 253 height 253
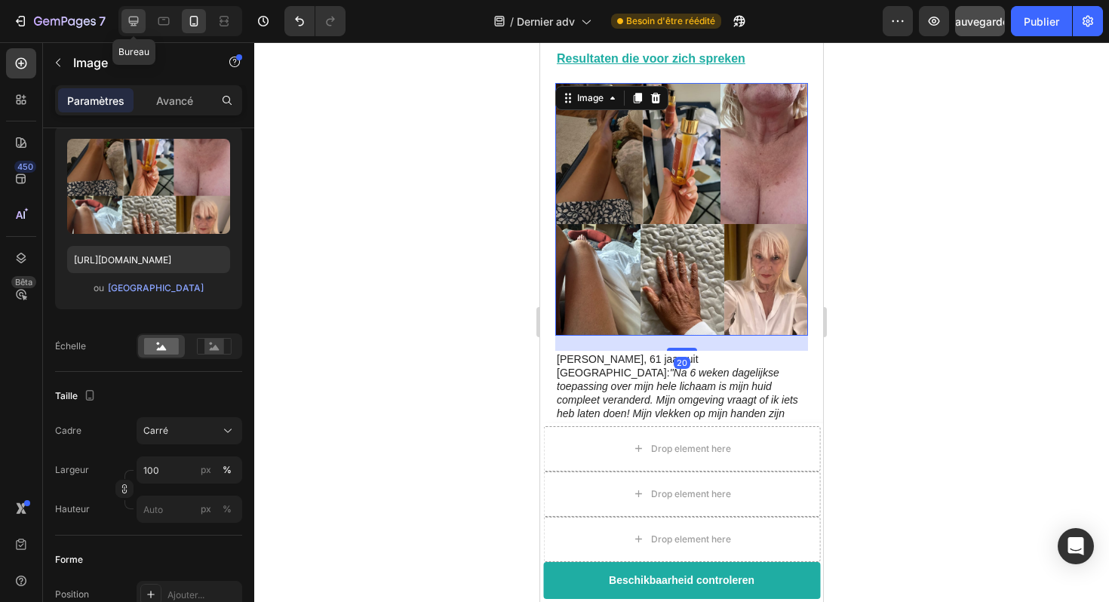
click at [138, 23] on icon at bounding box center [133, 21] width 15 height 15
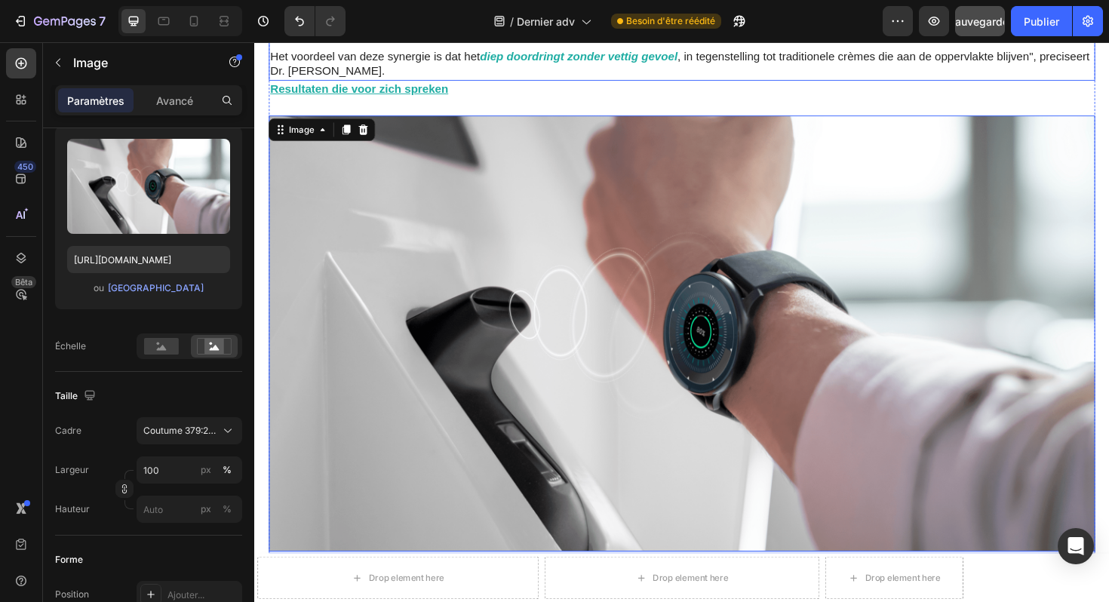
scroll to position [3391, 0]
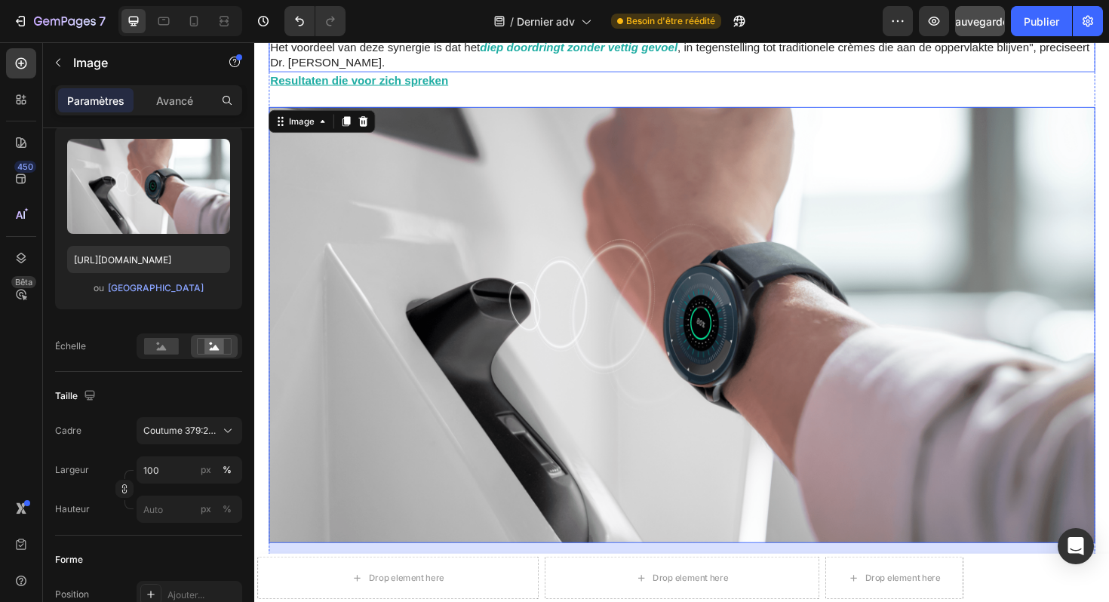
click at [795, 337] on img at bounding box center [706, 342] width 875 height 462
click at [160, 291] on font "[GEOGRAPHIC_DATA]" at bounding box center [156, 287] width 96 height 11
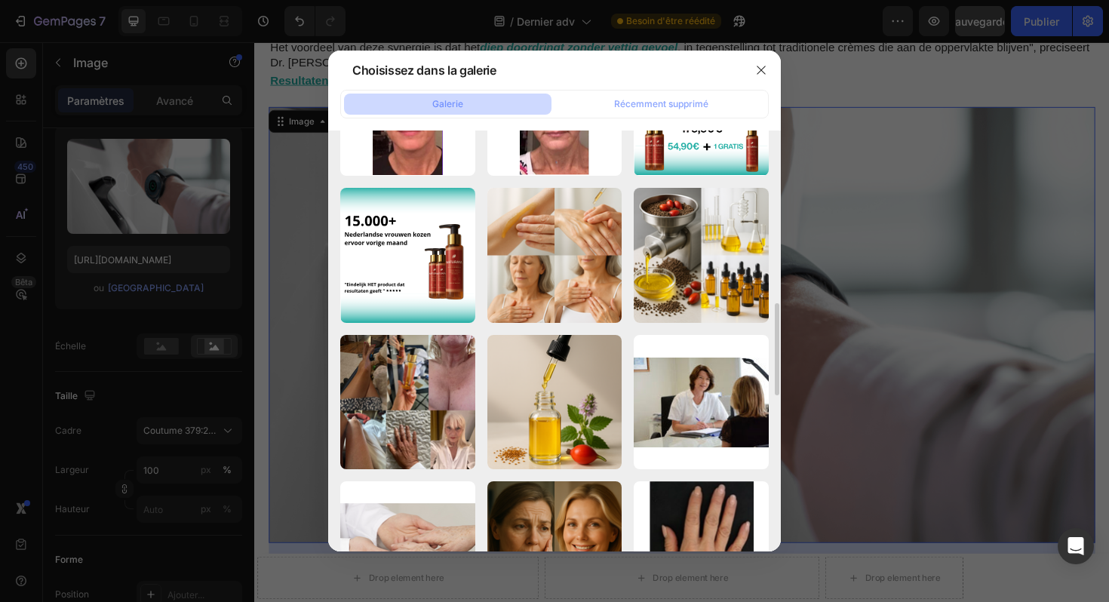
scroll to position [707, 0]
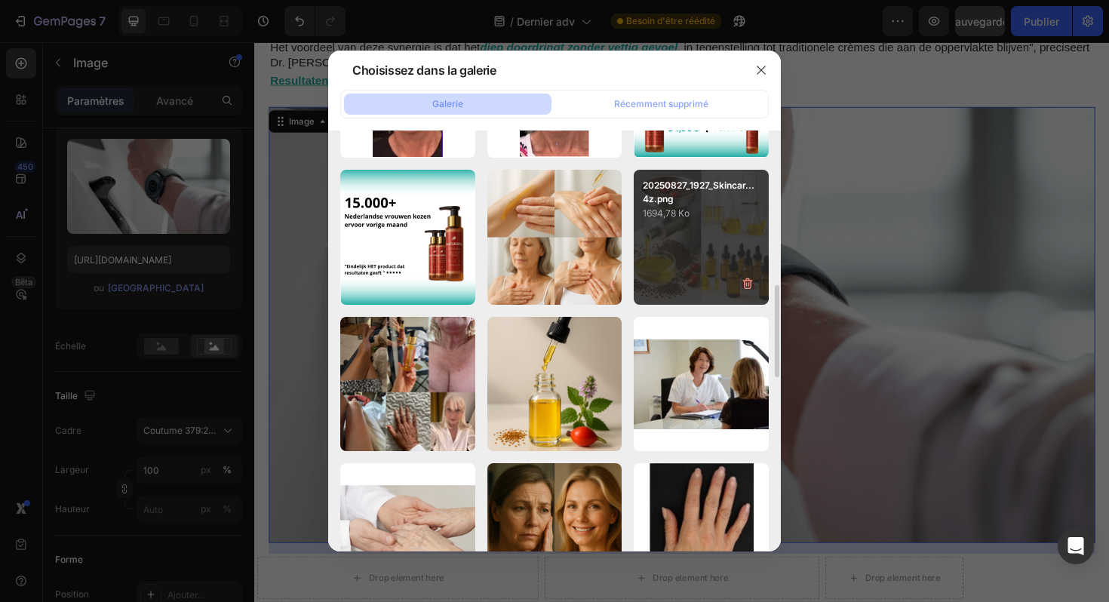
click at [677, 232] on div "20250827_1927_Skincar...4z.png 1694,78 Ko" at bounding box center [701, 237] width 135 height 135
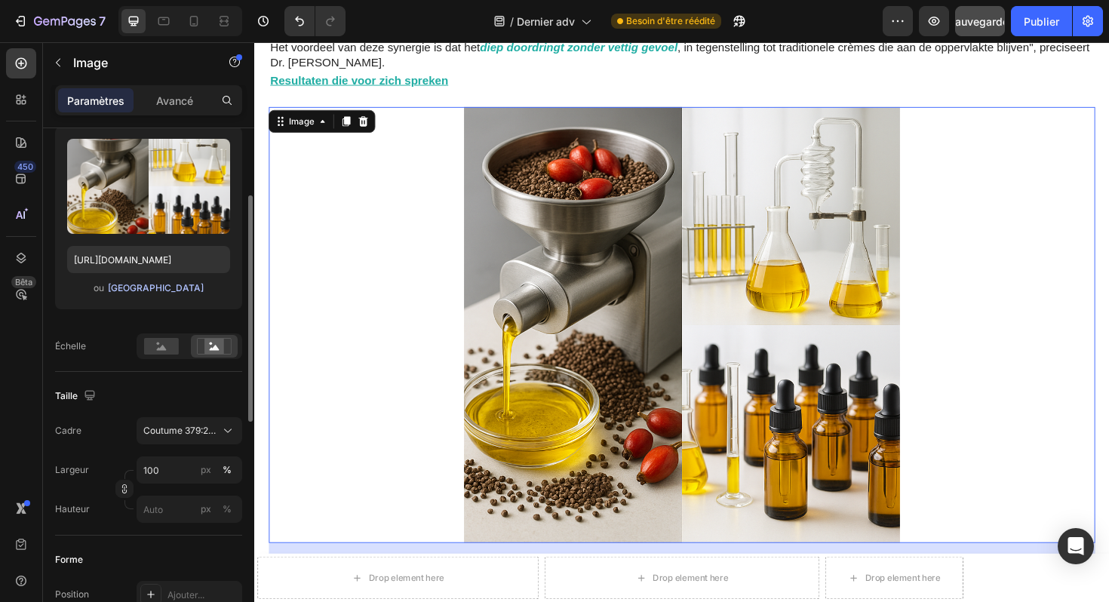
click at [150, 285] on font "[GEOGRAPHIC_DATA]" at bounding box center [156, 287] width 96 height 11
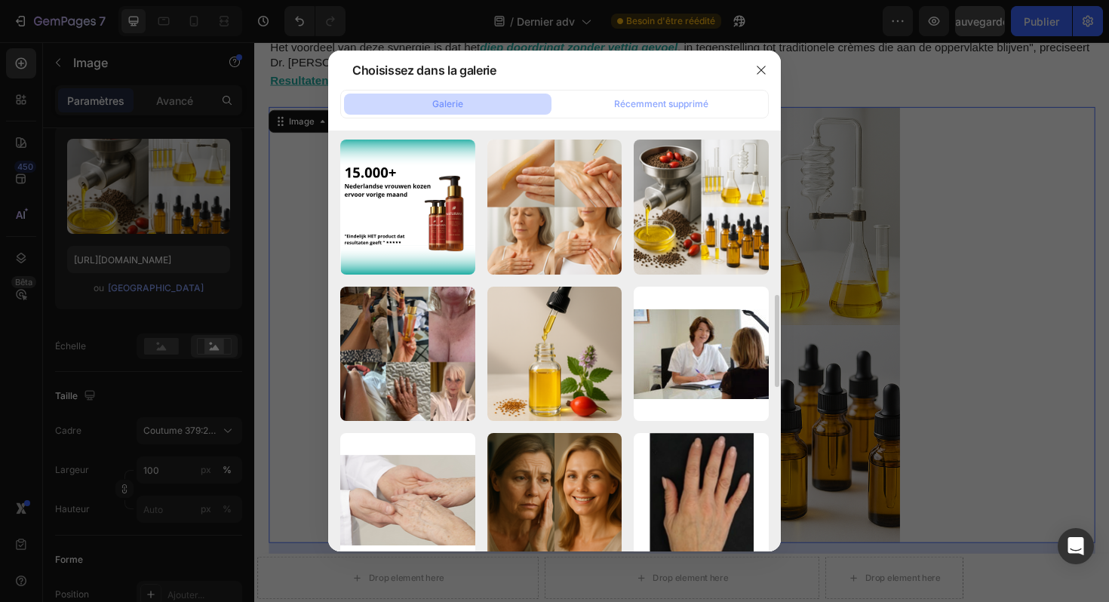
scroll to position [774, 0]
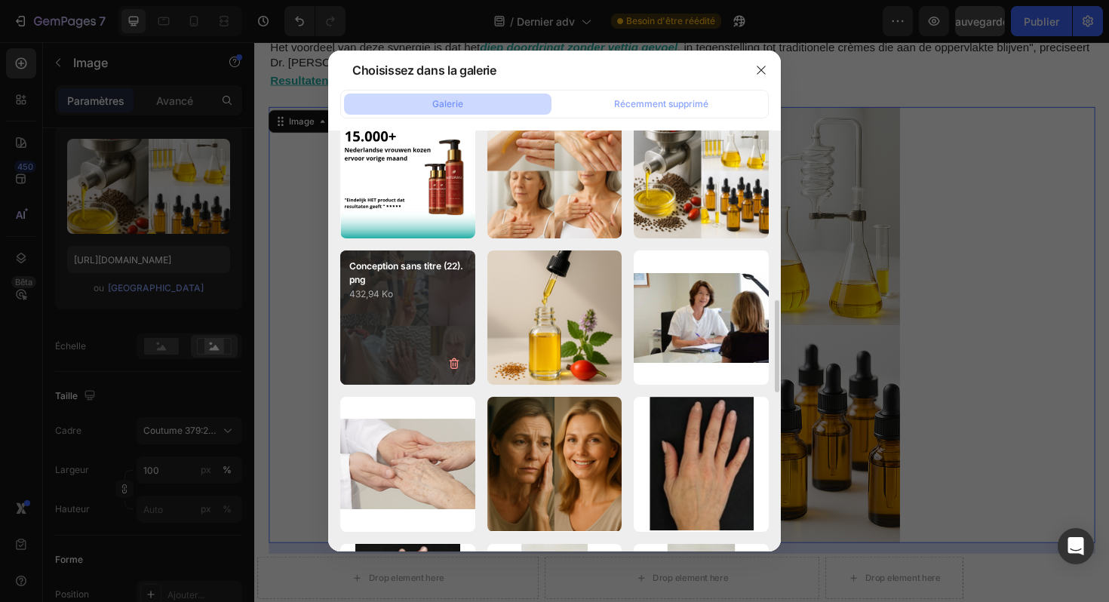
click at [410, 338] on div "Conception sans titre (22).png 432,94 Ko" at bounding box center [407, 318] width 135 height 135
type input "https://cdn.shopify.com/s/files/1/0929/3804/3775/files/gempages_581818664982938…"
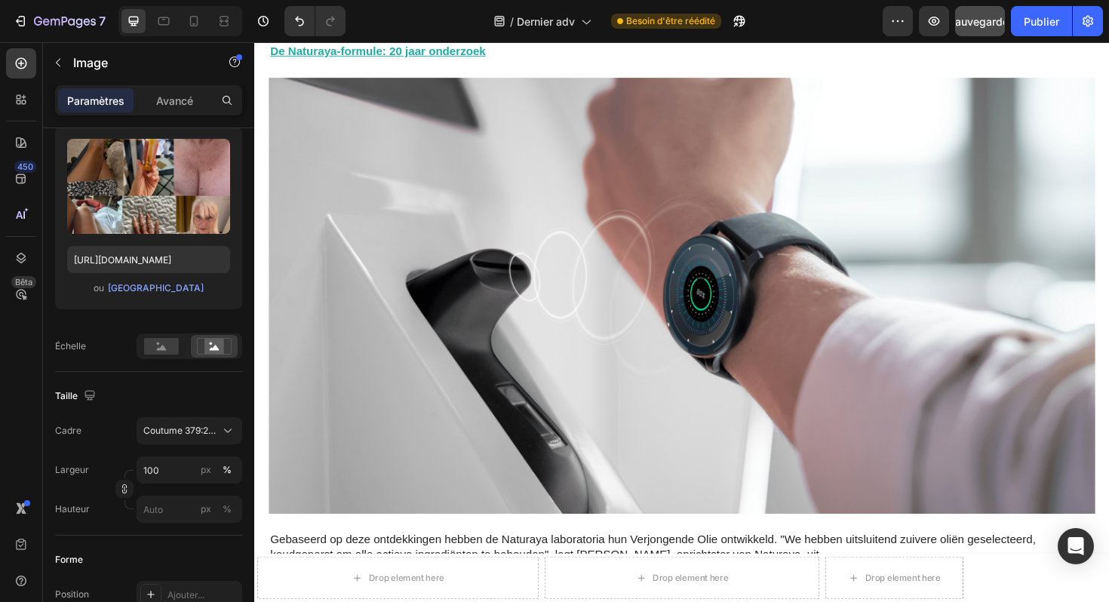
scroll to position [4428, 0]
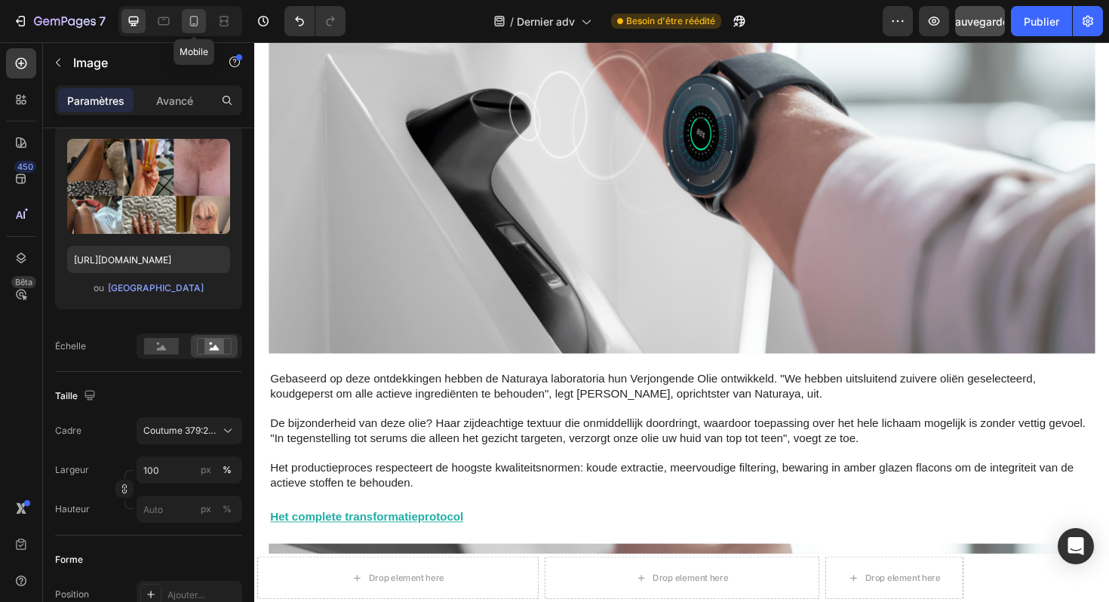
click at [185, 25] on div at bounding box center [194, 21] width 24 height 24
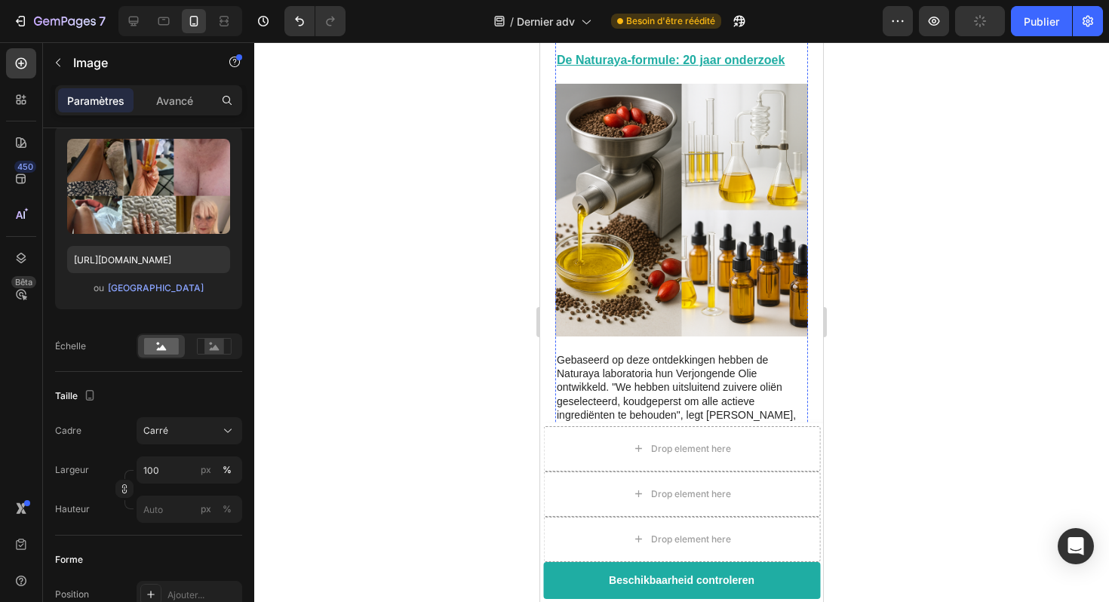
scroll to position [3152, 0]
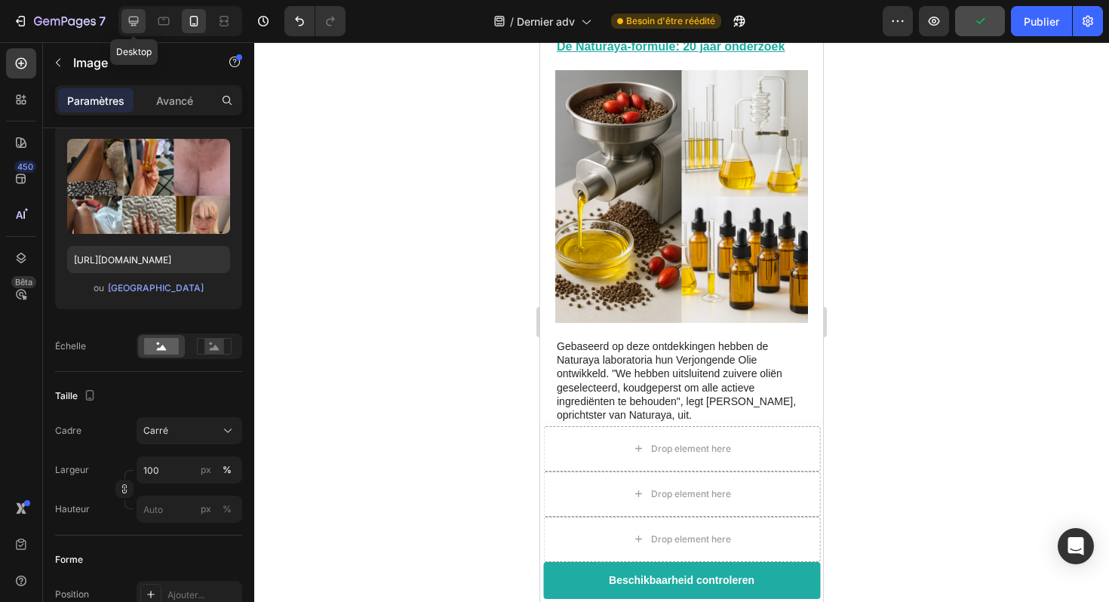
click at [138, 22] on icon at bounding box center [133, 21] width 15 height 15
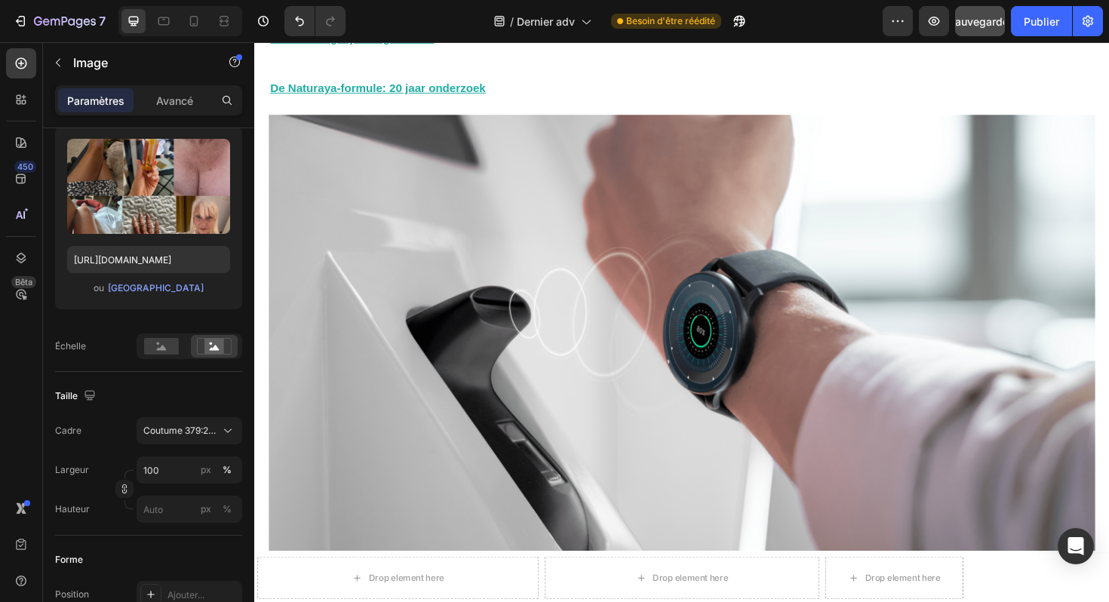
scroll to position [4250, 0]
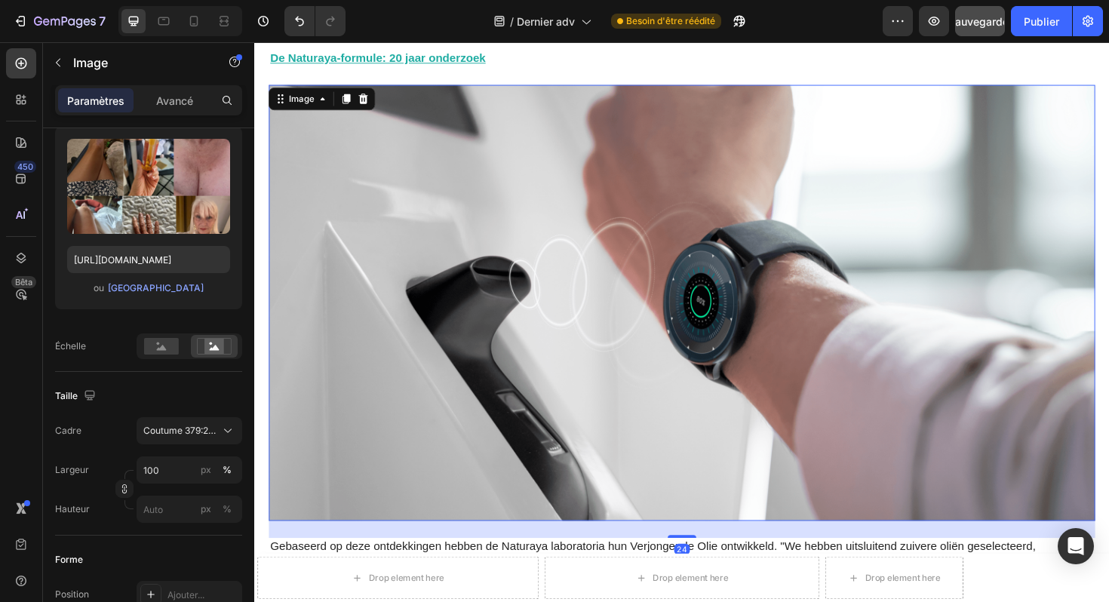
click at [674, 180] on img at bounding box center [706, 319] width 875 height 462
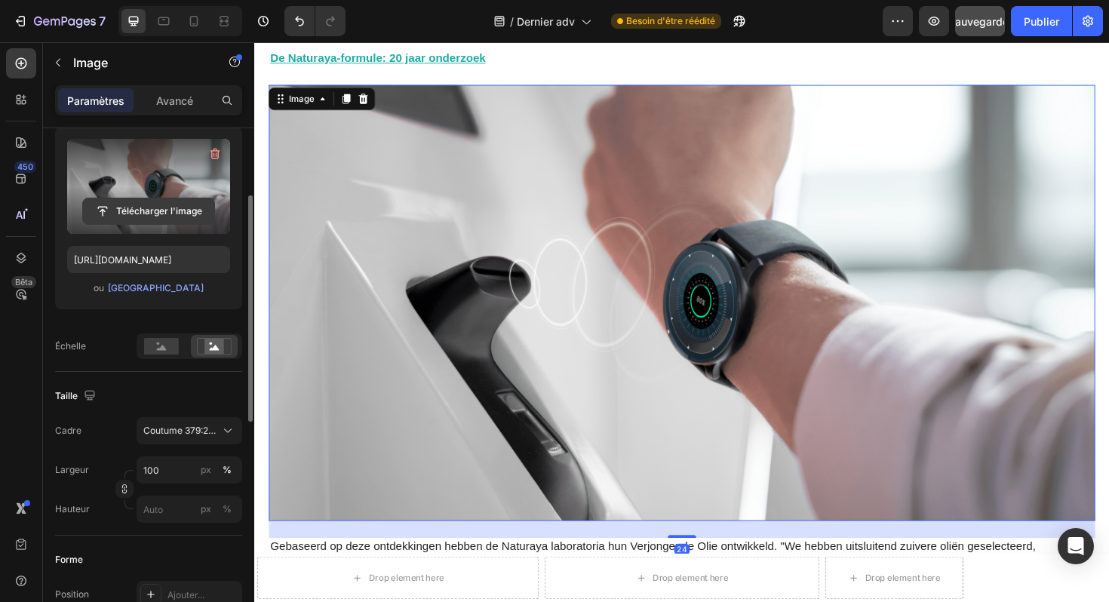
click at [155, 207] on input "file" at bounding box center [148, 211] width 131 height 26
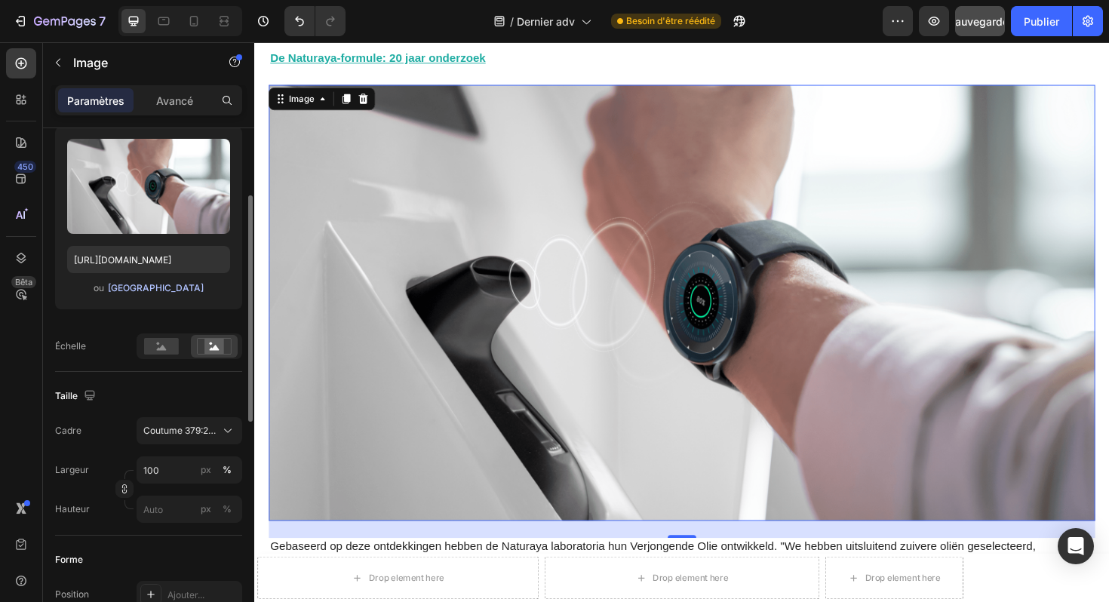
click at [154, 287] on font "[GEOGRAPHIC_DATA]" at bounding box center [156, 287] width 96 height 11
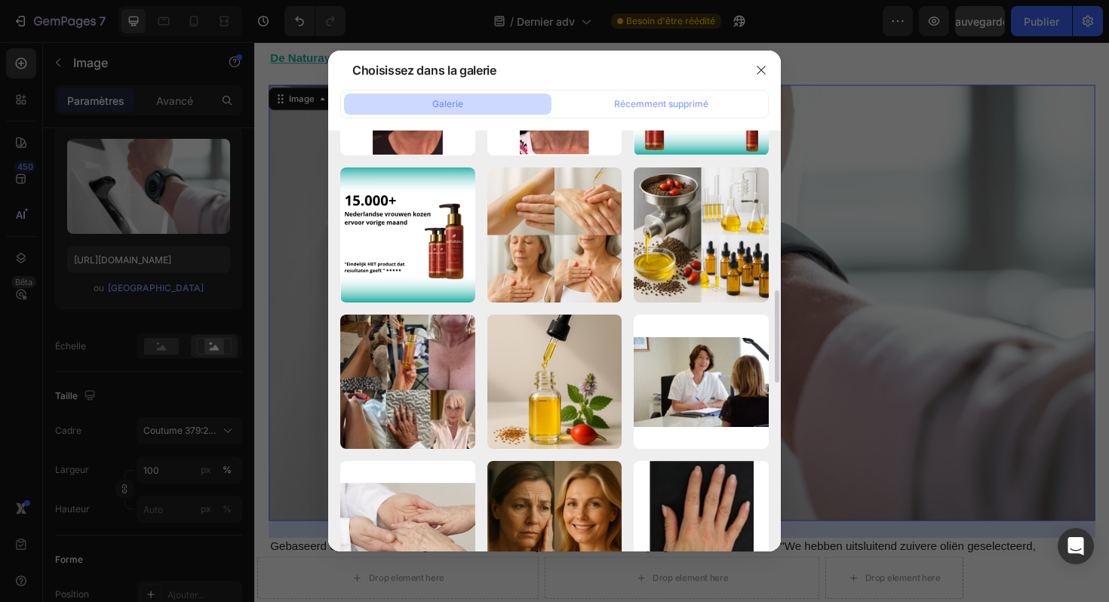
scroll to position [715, 0]
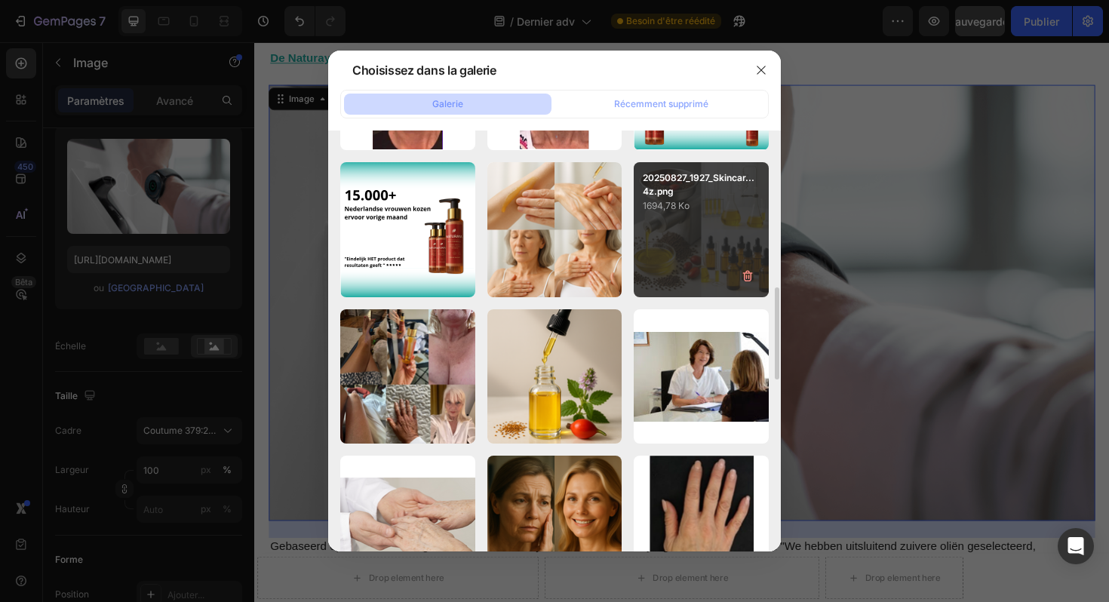
click at [731, 201] on p "1694,78 Ko" at bounding box center [701, 205] width 117 height 15
type input "https://cdn.shopify.com/s/files/1/0929/3804/3775/files/gempages_581818664982938…"
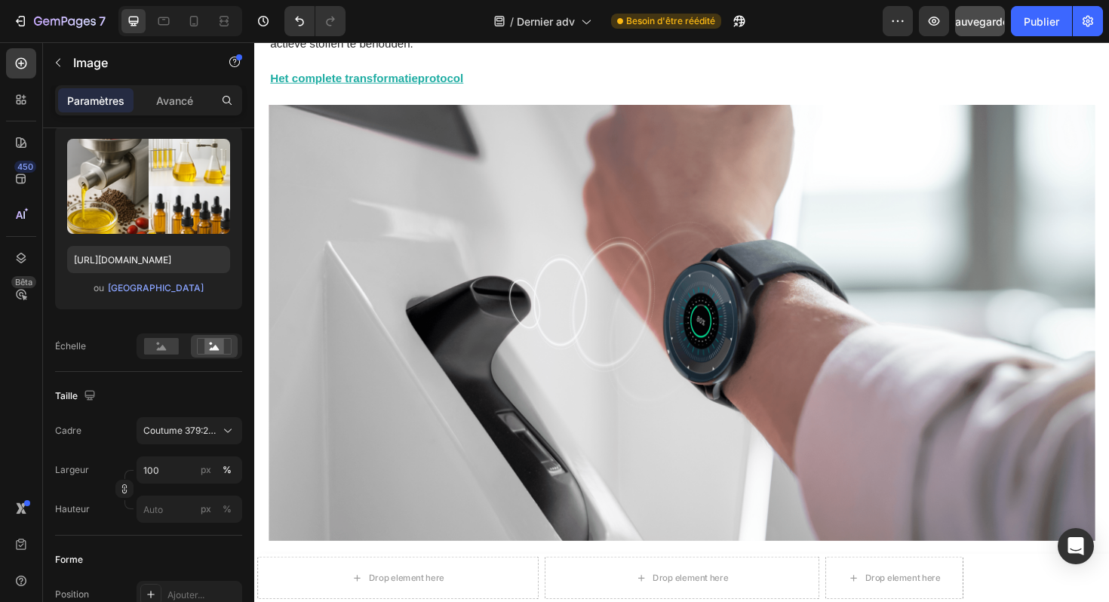
scroll to position [4910, 0]
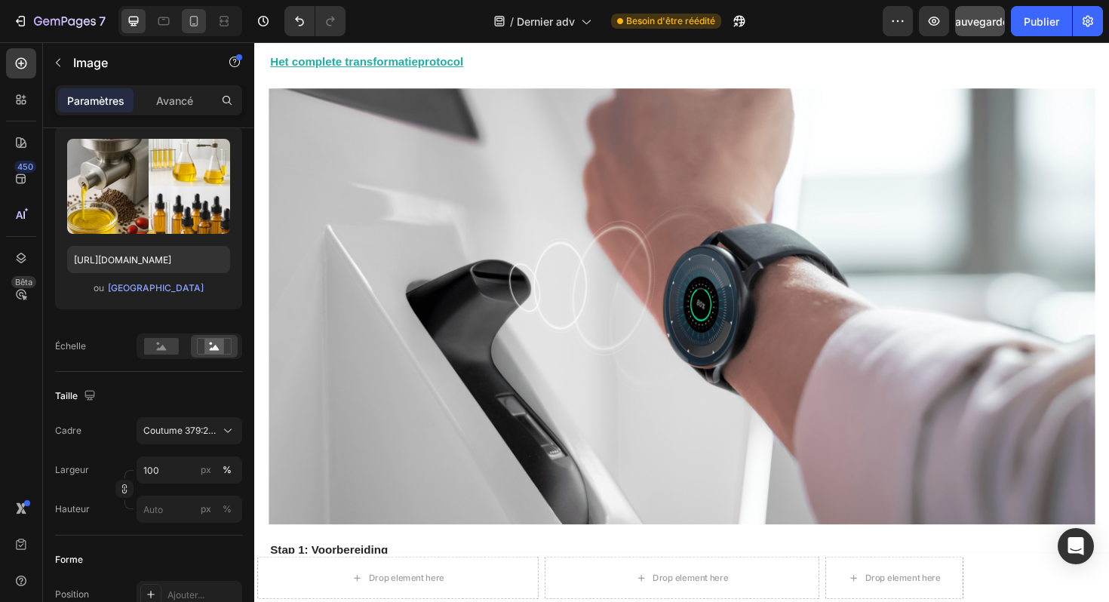
click at [204, 26] on div at bounding box center [194, 21] width 24 height 24
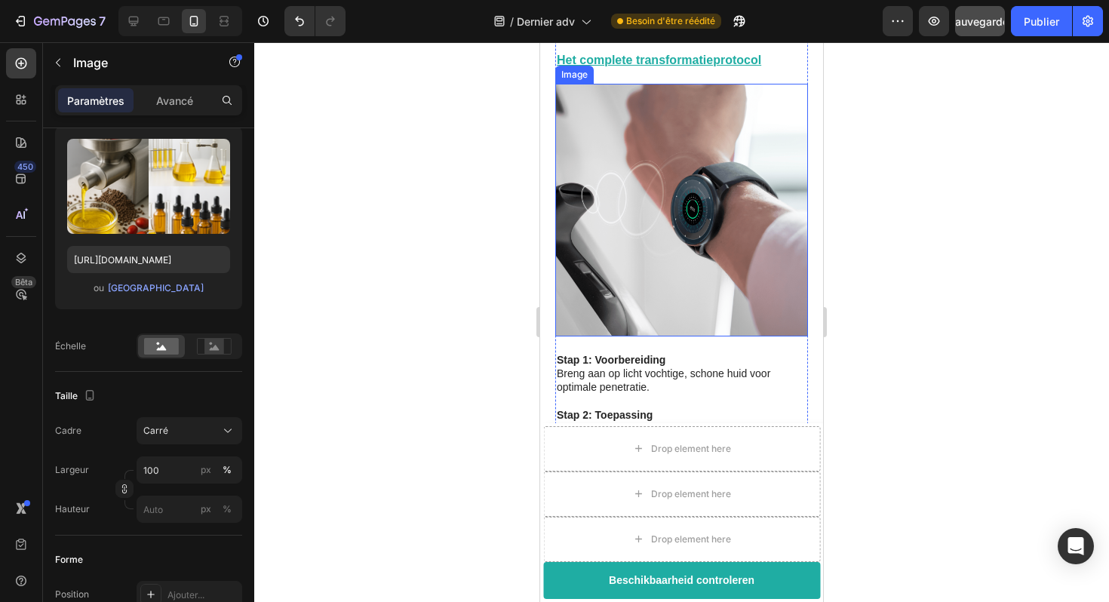
scroll to position [3701, 0]
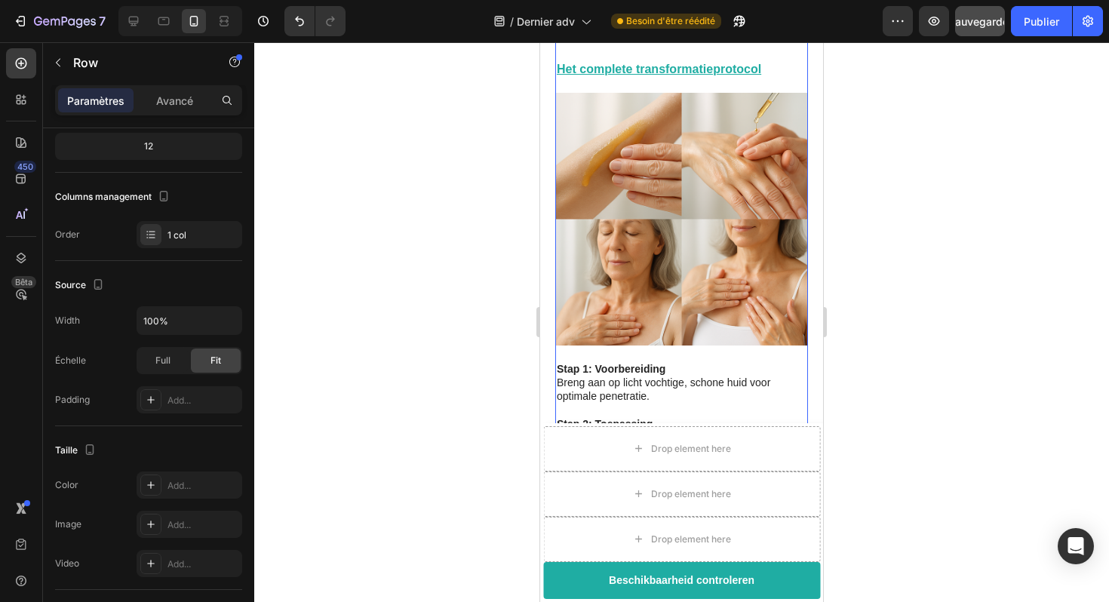
click at [717, 289] on div "Het stille drama van huidveroudering na je 45e Text Block Image Marieke, 54 jaa…" at bounding box center [681, 568] width 253 height 7512
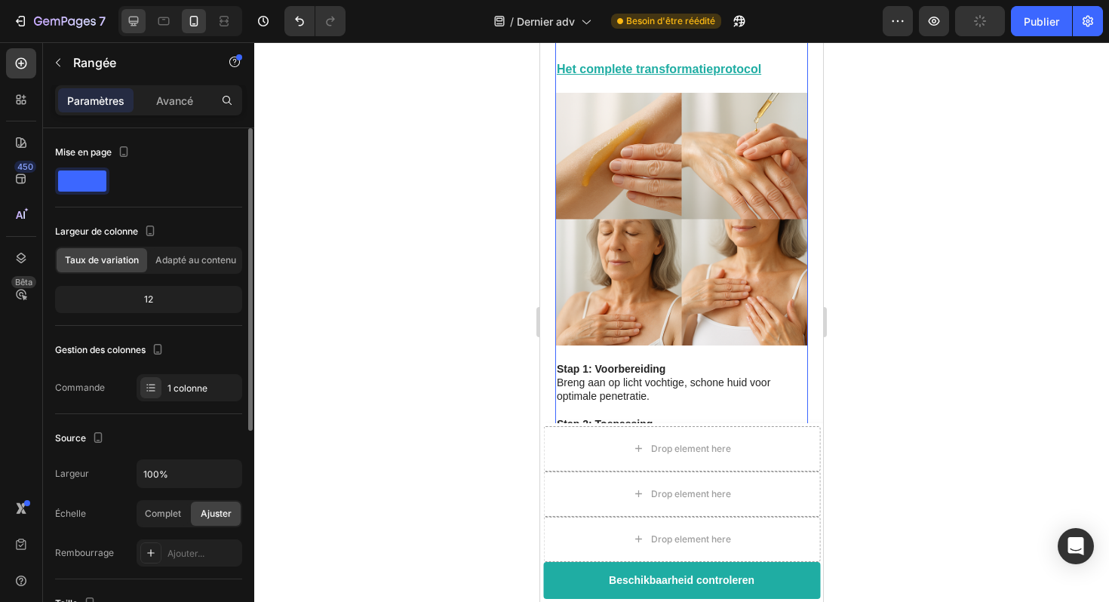
click at [141, 24] on icon at bounding box center [133, 21] width 15 height 15
type input "1200"
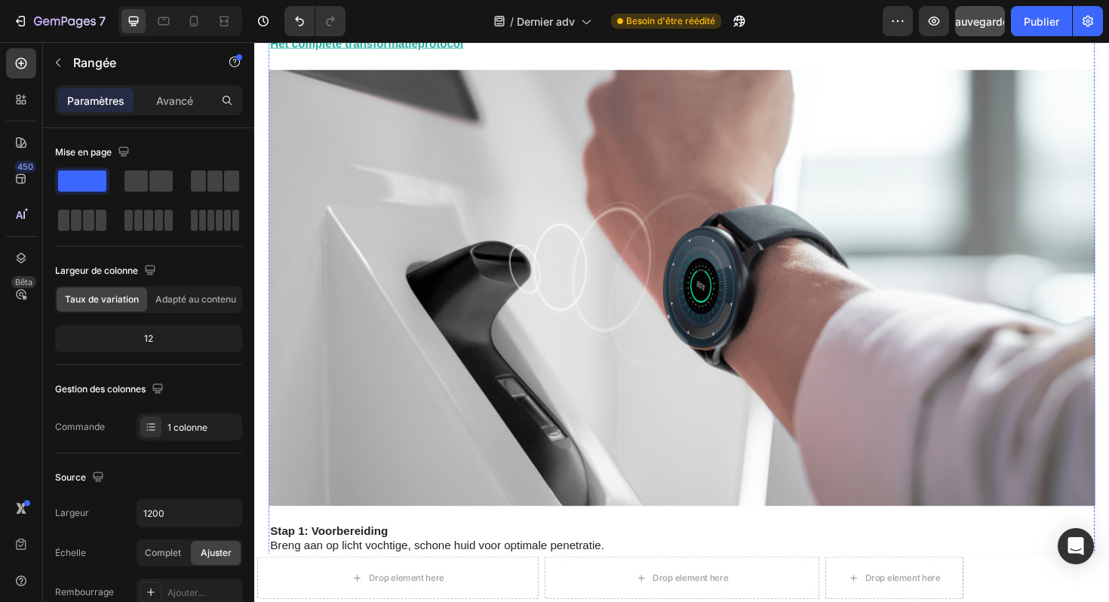
scroll to position [4940, 0]
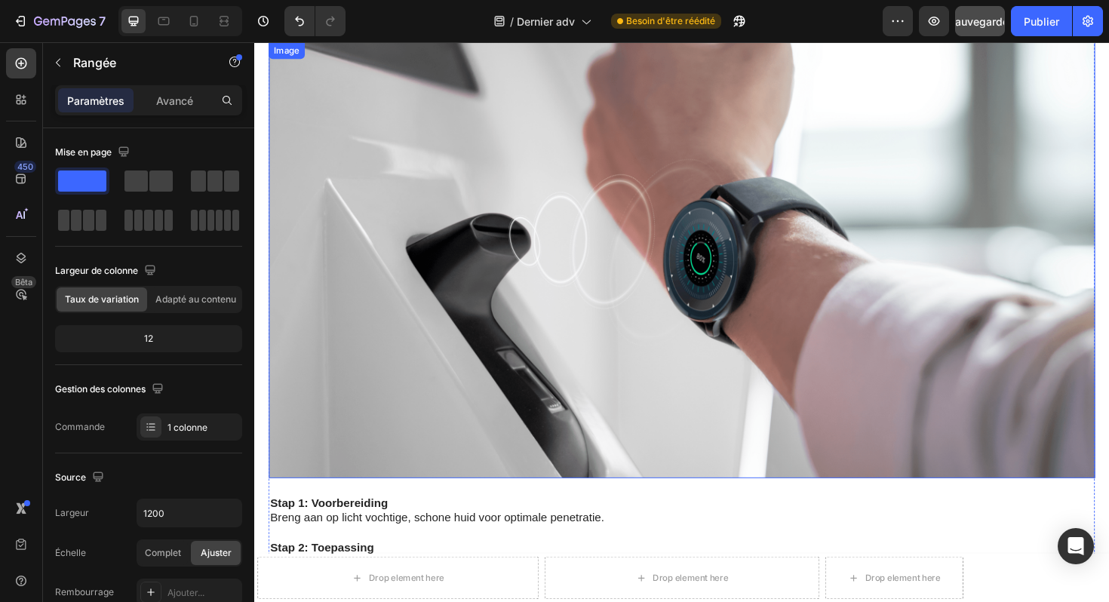
click at [673, 234] on img at bounding box center [706, 273] width 875 height 462
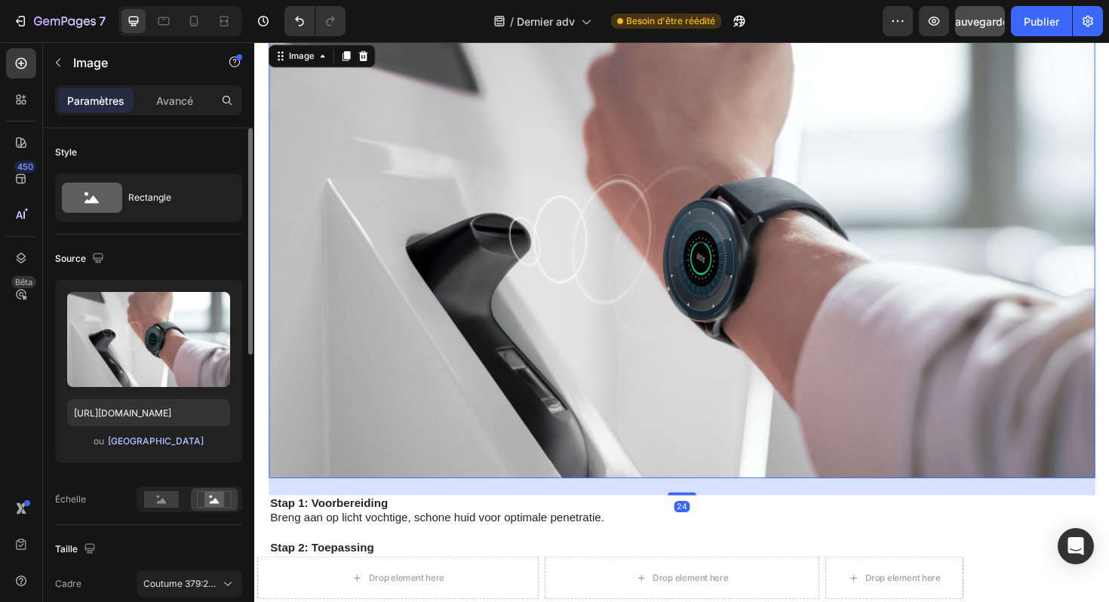
click at [164, 443] on font "[GEOGRAPHIC_DATA]" at bounding box center [156, 440] width 96 height 11
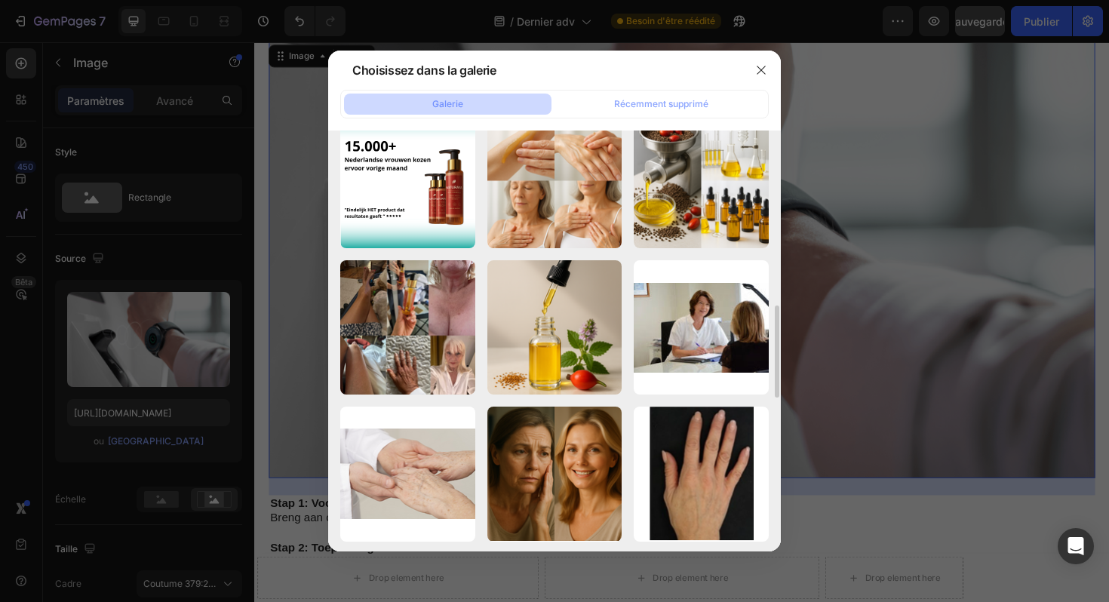
scroll to position [693, 0]
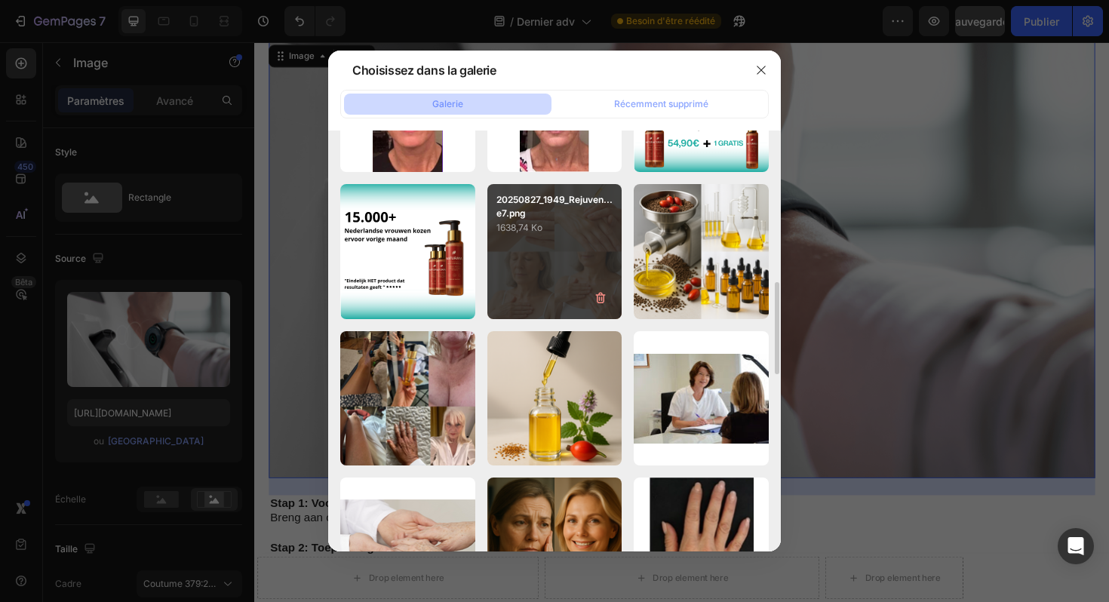
click at [580, 278] on div "20250827_1949_Rejuven...e7.png 1638,74 Ko" at bounding box center [555, 251] width 135 height 135
type input "https://cdn.shopify.com/s/files/1/0929/3804/3775/files/gempages_581818664982938…"
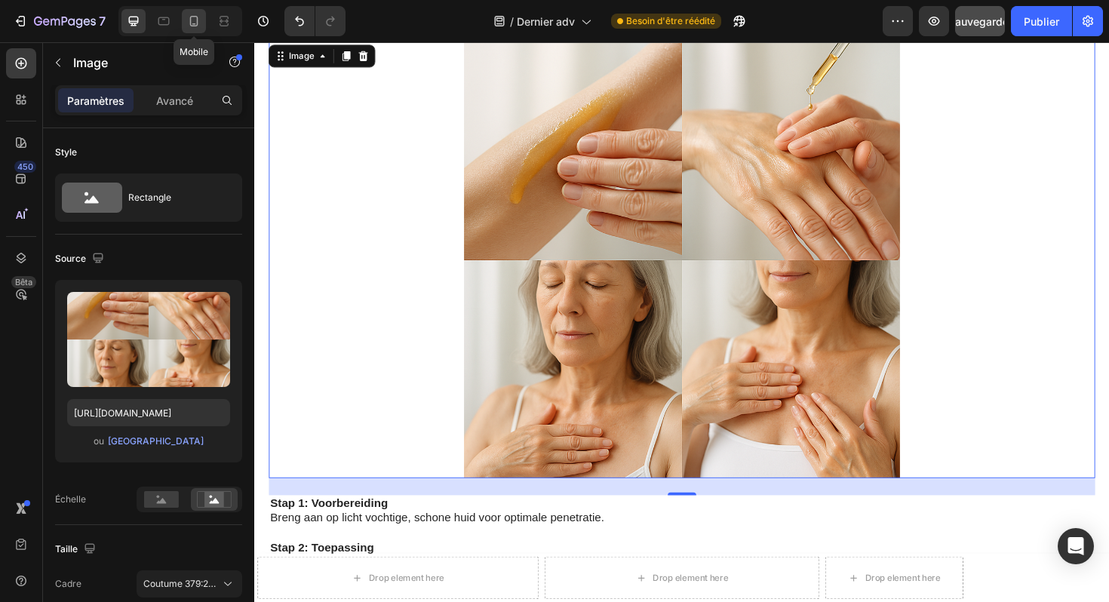
click at [196, 29] on div at bounding box center [194, 21] width 24 height 24
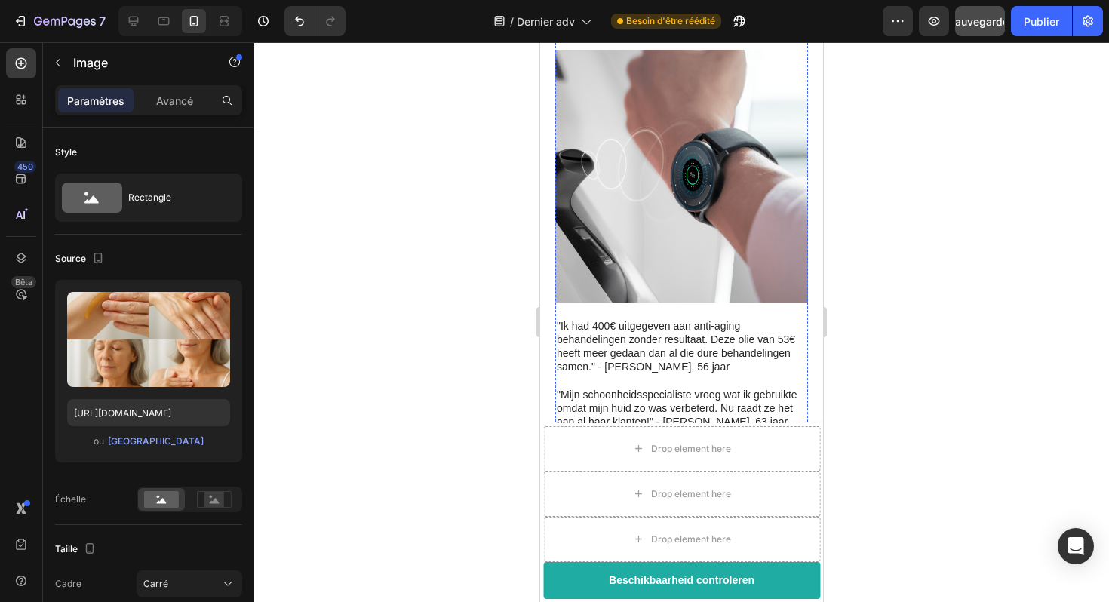
scroll to position [4299, 0]
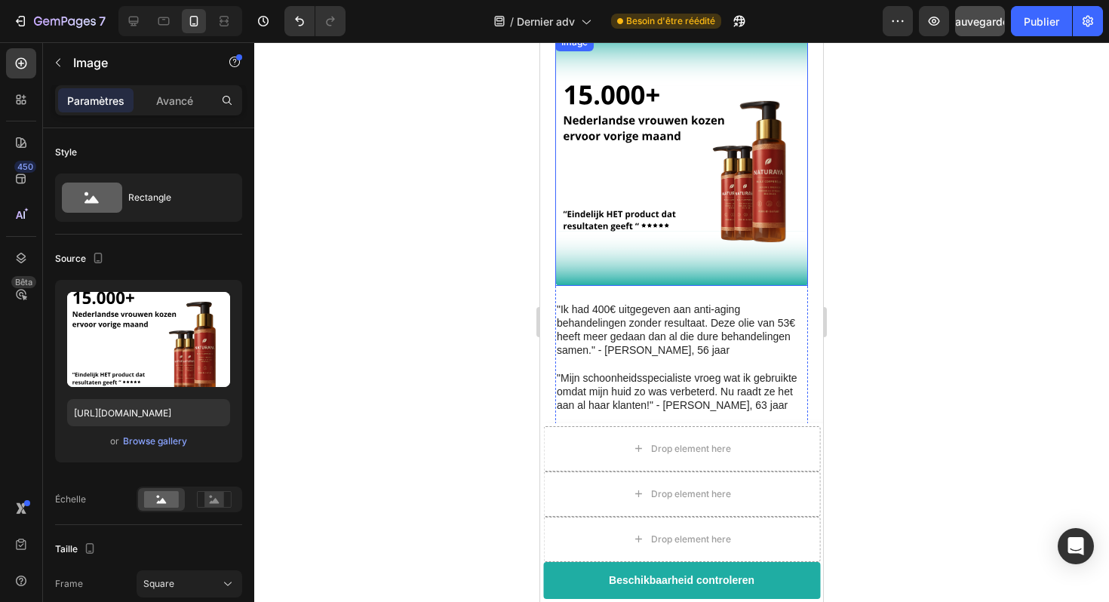
click at [660, 180] on img at bounding box center [681, 159] width 253 height 253
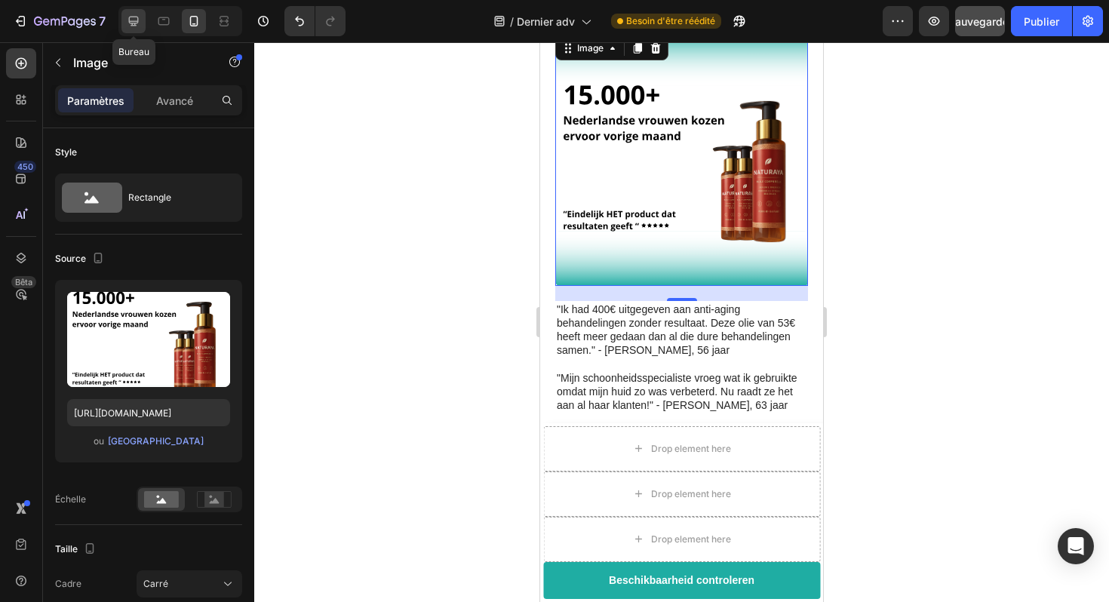
click at [139, 28] on icon at bounding box center [133, 21] width 15 height 15
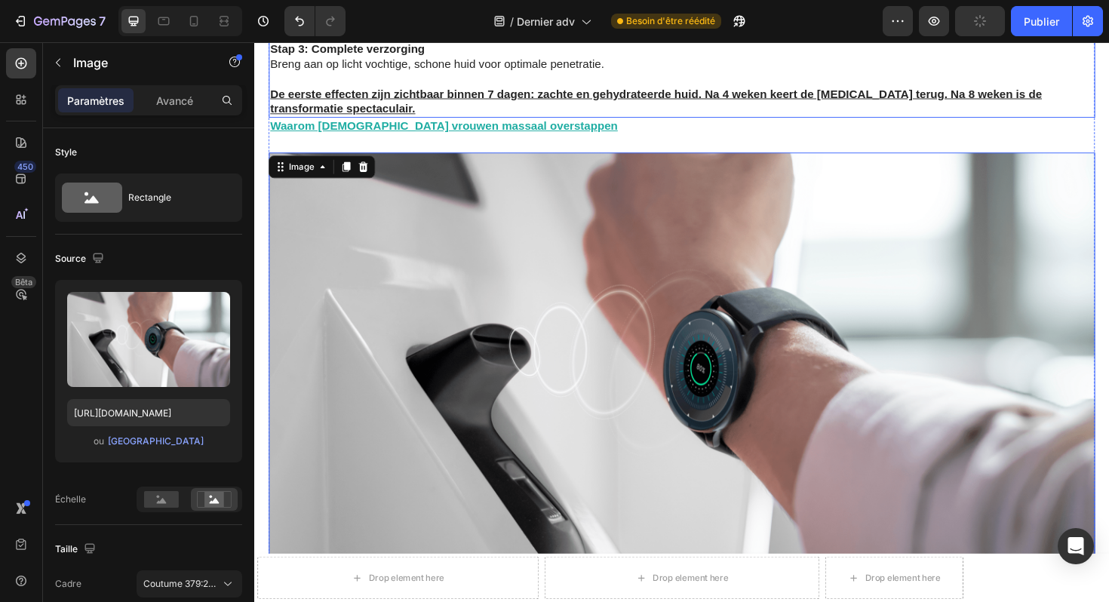
scroll to position [5559, 0]
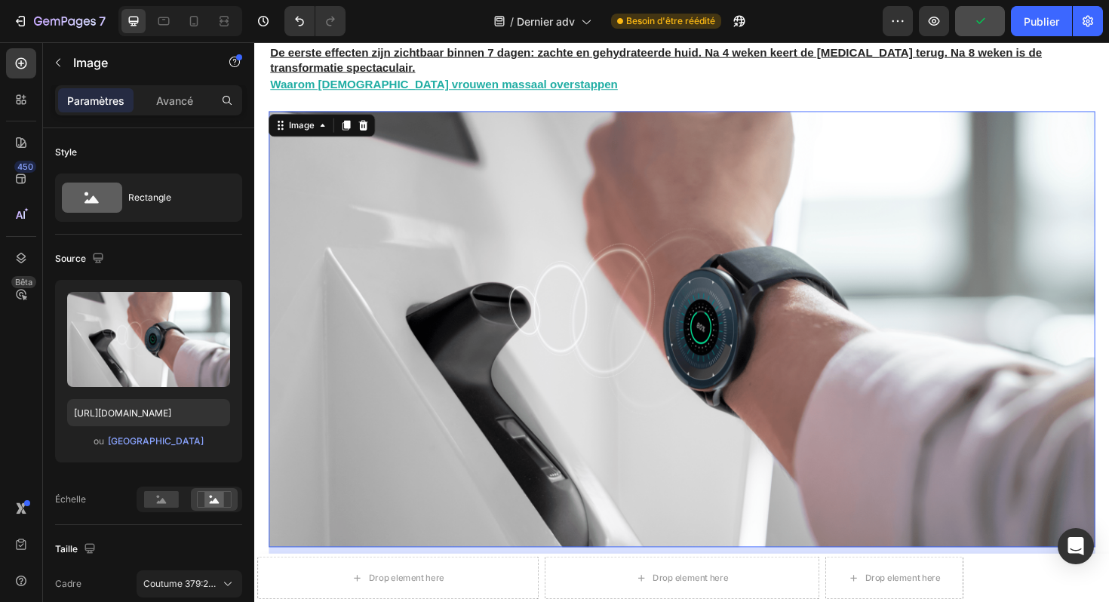
click at [639, 297] on img at bounding box center [706, 346] width 875 height 462
click at [168, 443] on font "[GEOGRAPHIC_DATA]" at bounding box center [156, 440] width 96 height 11
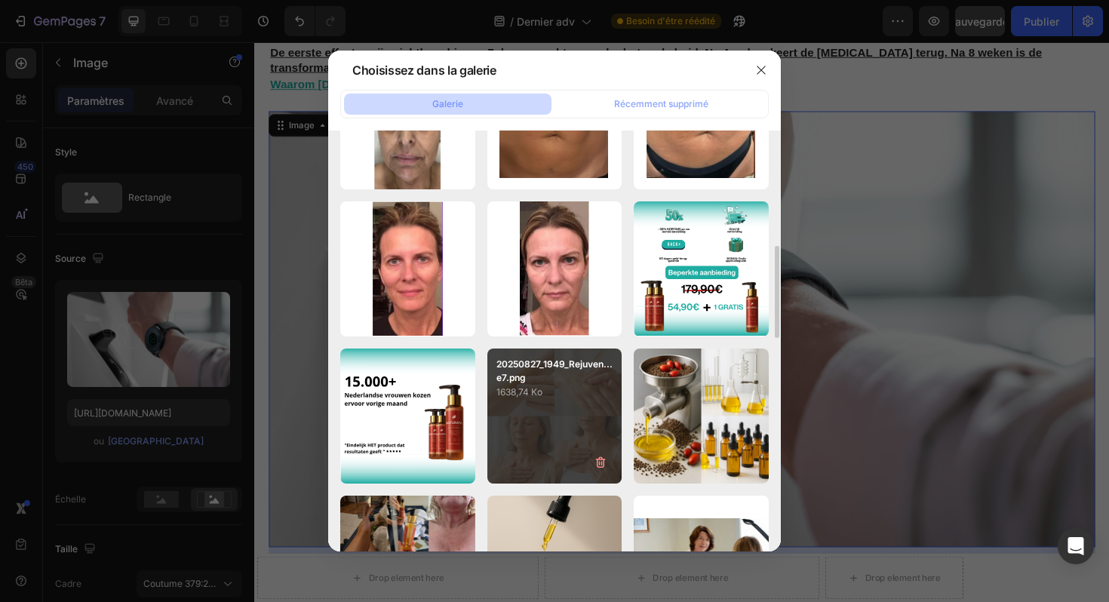
scroll to position [550, 0]
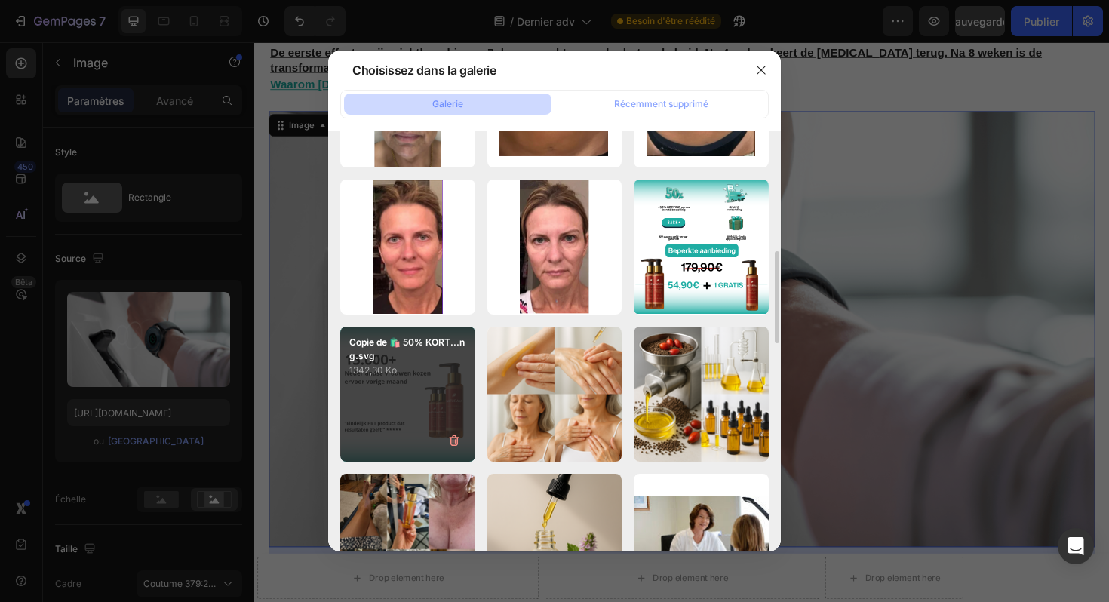
click at [421, 394] on div "Copie de 🛍️ 50% KORT...ng.svg 1342,30 Ko" at bounding box center [407, 394] width 135 height 135
type input "https://cdn.shopify.com/s/files/1/0929/3804/3775/files/gempages_581818664982938…"
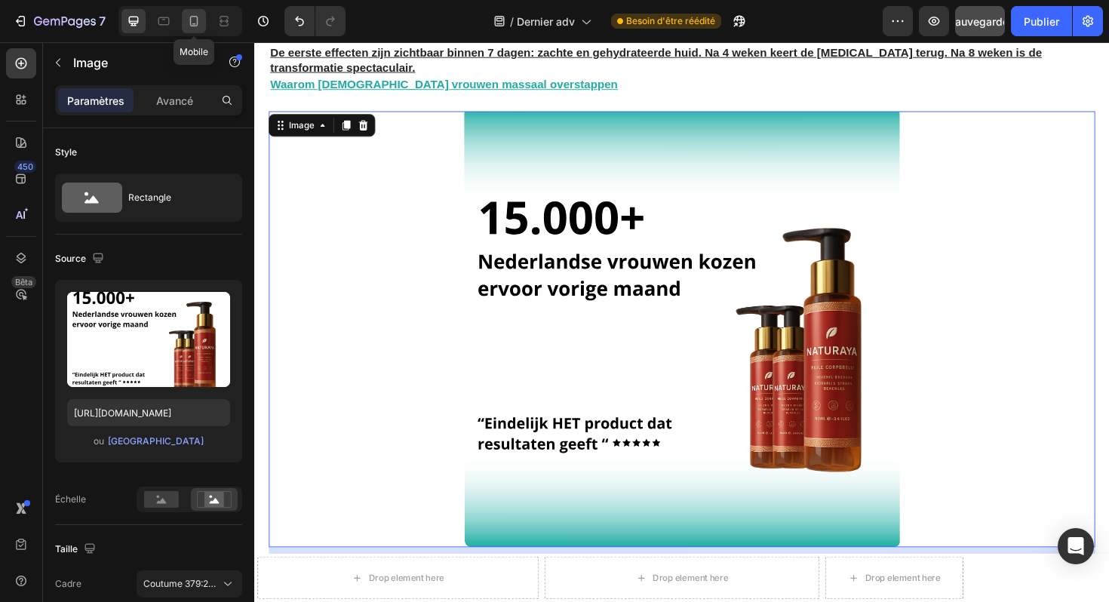
click at [191, 21] on icon at bounding box center [193, 21] width 15 height 15
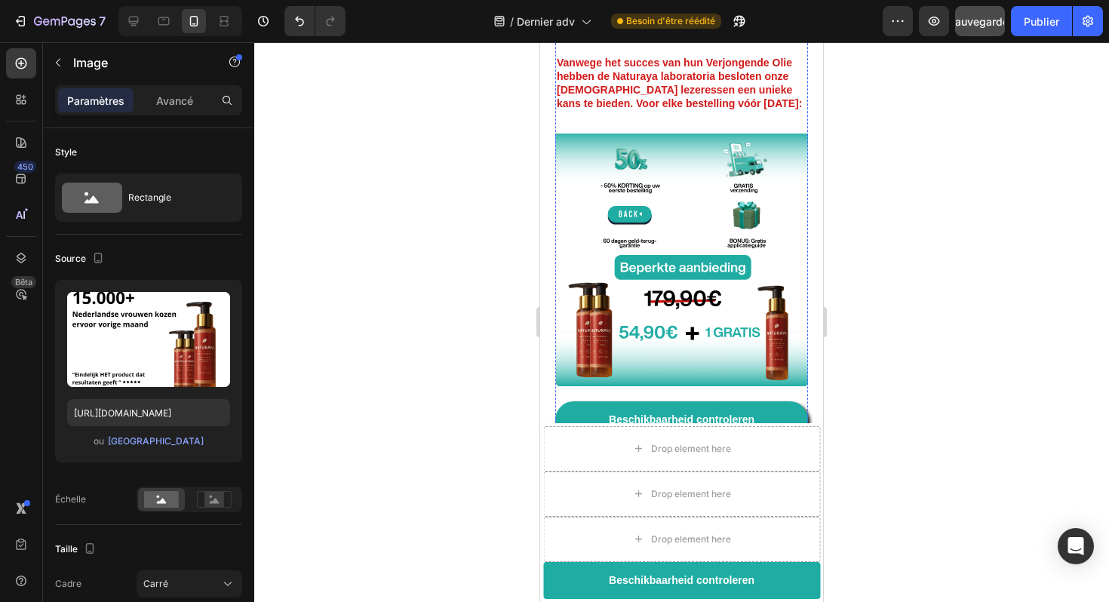
scroll to position [4856, 0]
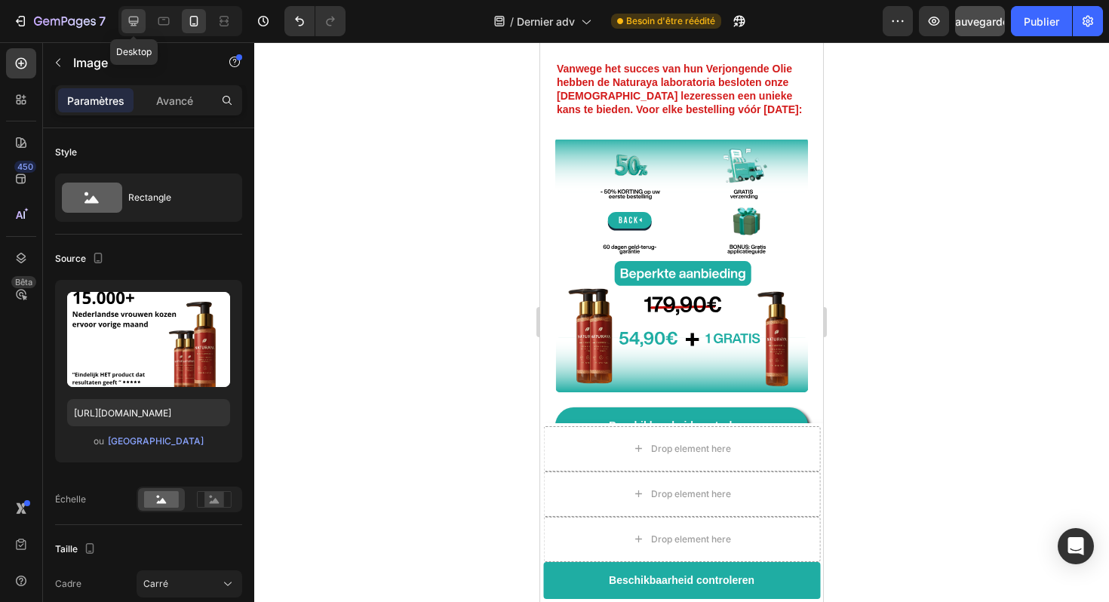
click at [140, 24] on icon at bounding box center [133, 21] width 15 height 15
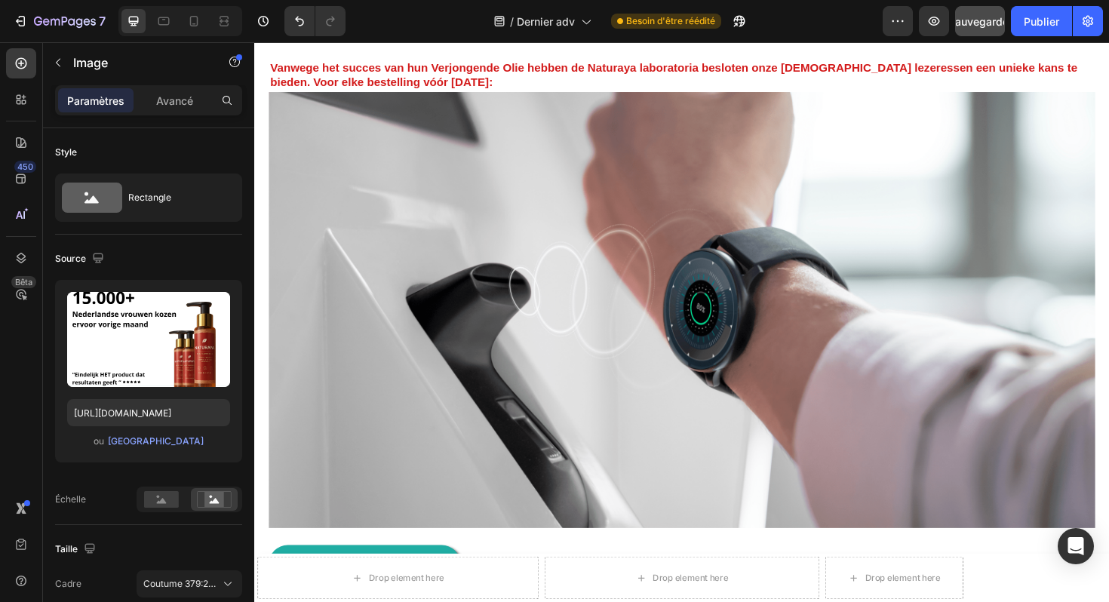
scroll to position [6338, 0]
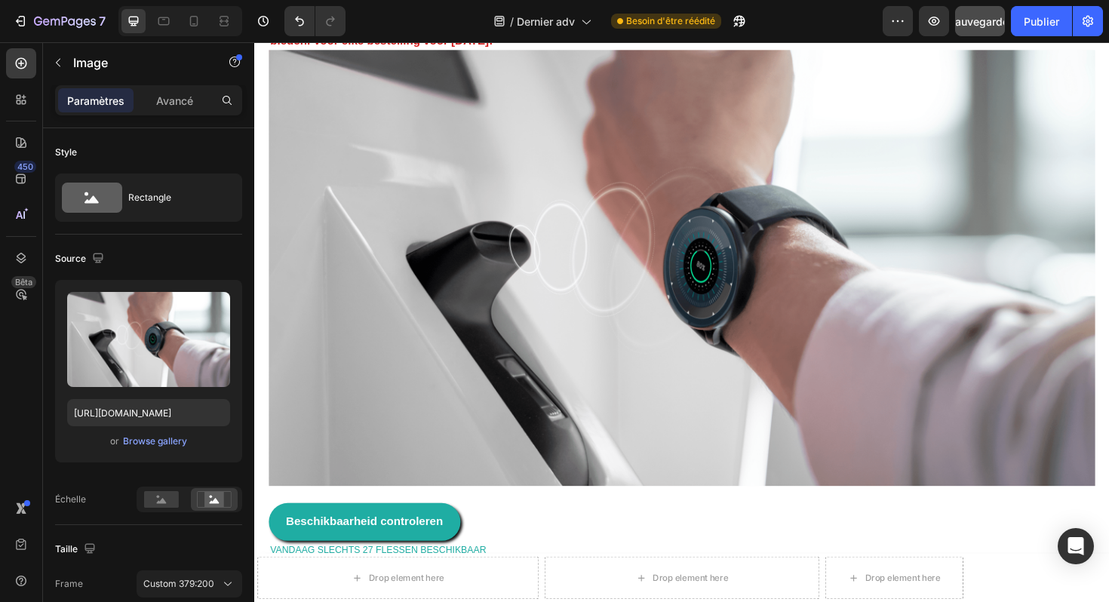
click at [662, 293] on img at bounding box center [706, 282] width 875 height 462
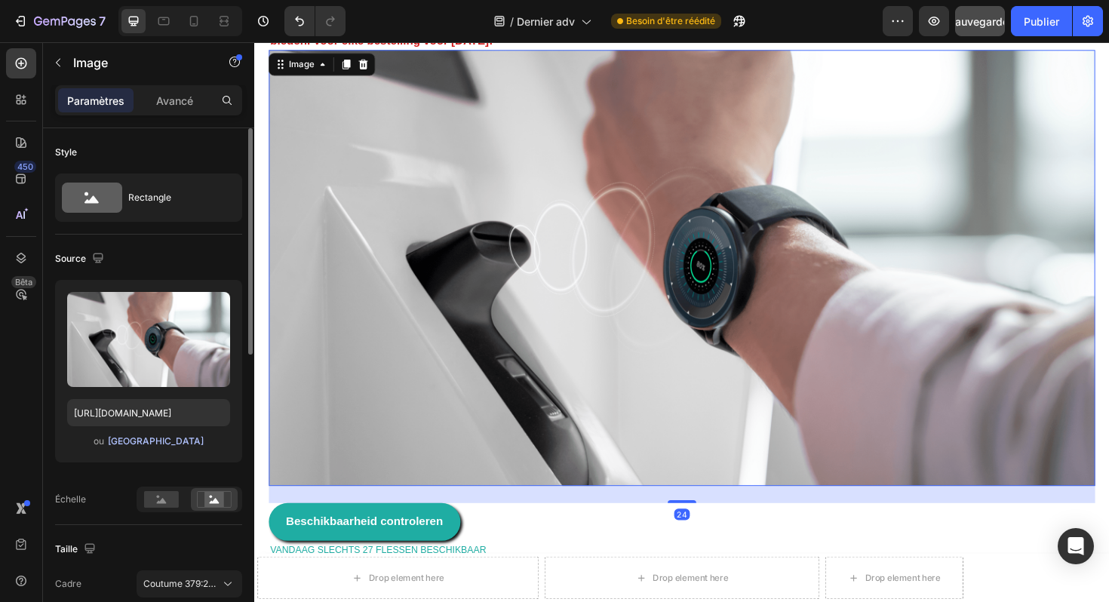
click at [141, 445] on font "[GEOGRAPHIC_DATA]" at bounding box center [156, 440] width 96 height 11
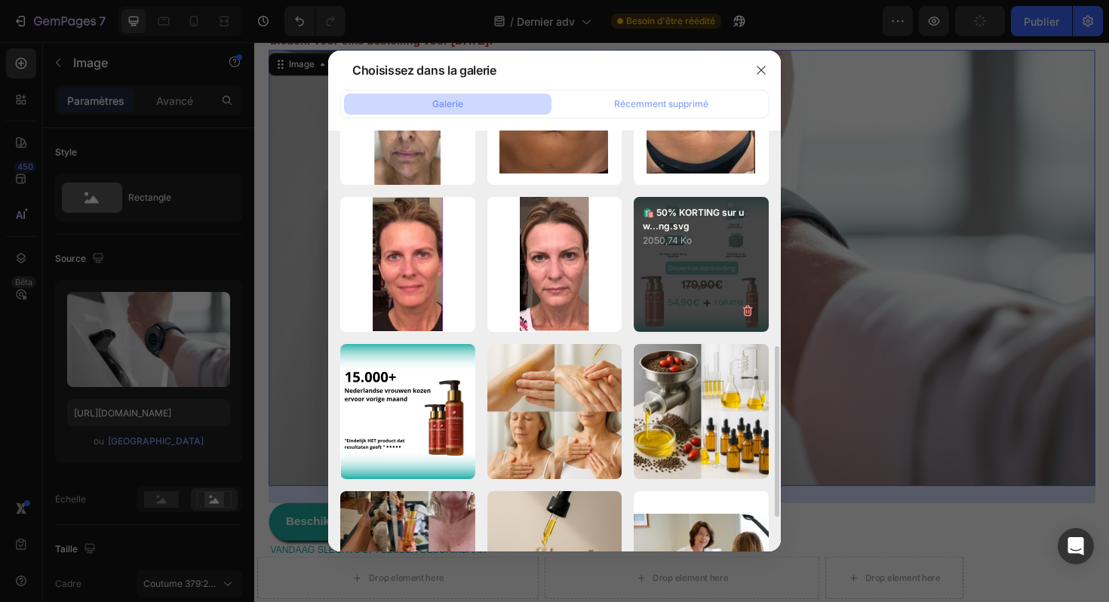
scroll to position [543, 0]
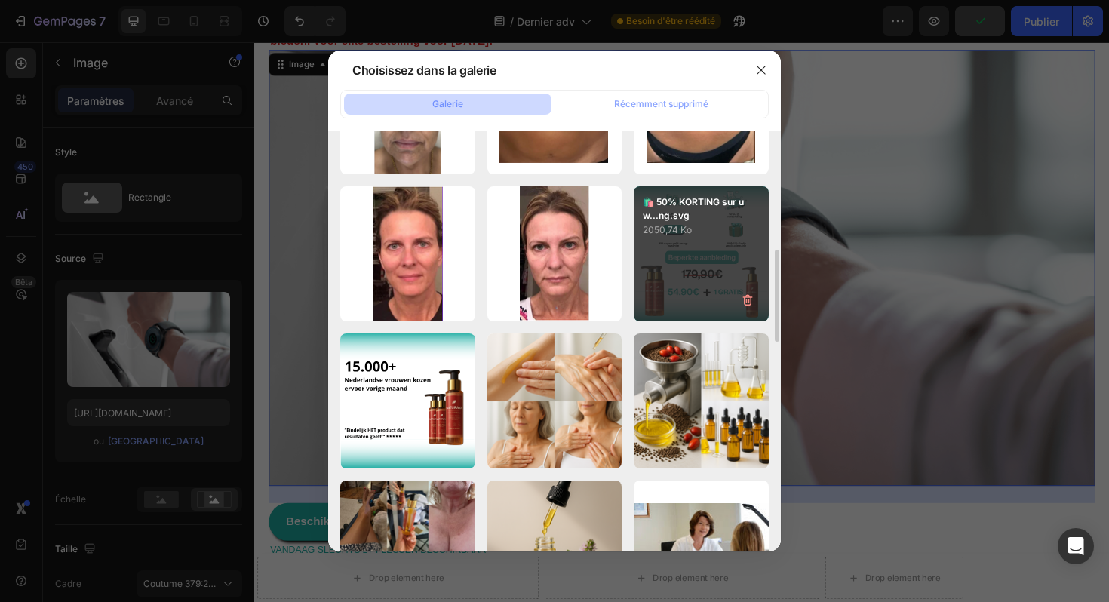
click at [669, 275] on div "🛍️ 50% KORTING sur uw...ng.svg 2050,74 Ko" at bounding box center [701, 253] width 135 height 135
type input "https://cdn.shopify.com/s/files/1/0929/3804/3775/files/gempages_581818664982938…"
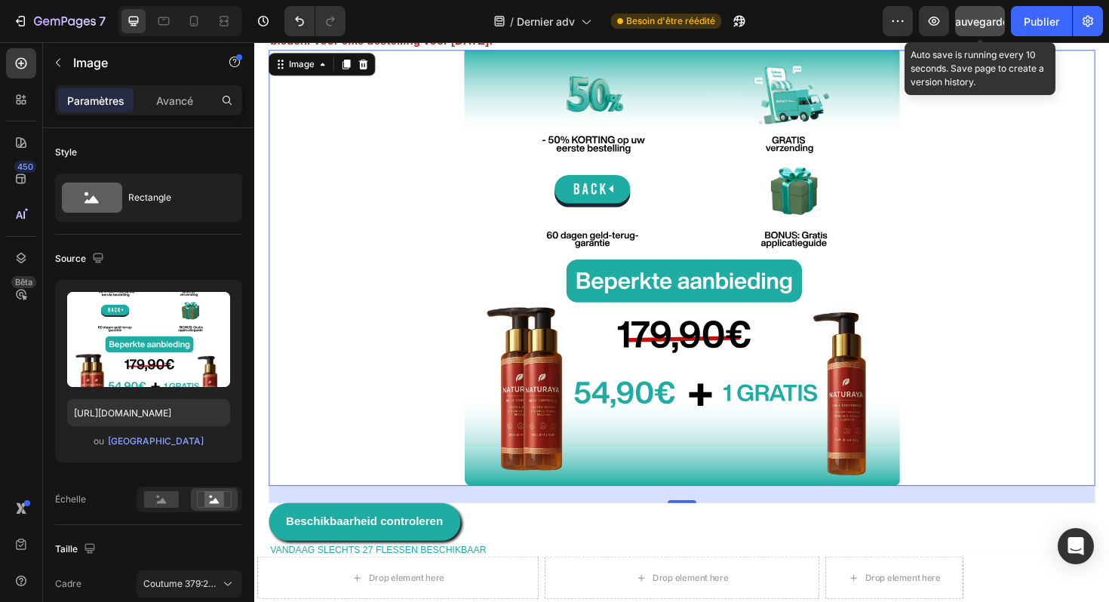
click at [965, 26] on font "Sauvegarder" at bounding box center [981, 21] width 64 height 13
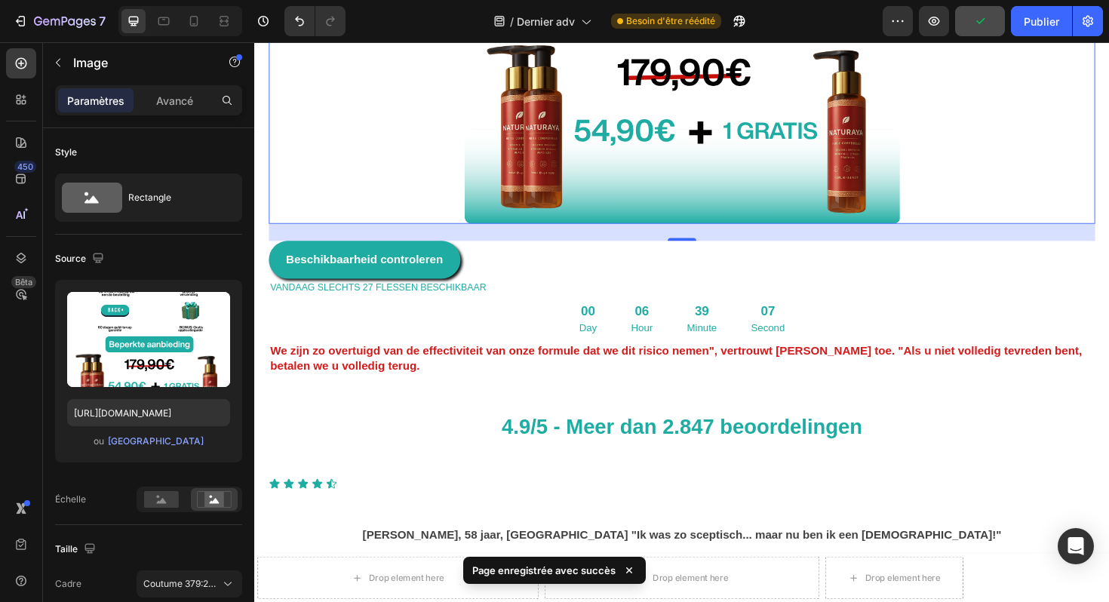
scroll to position [6605, 0]
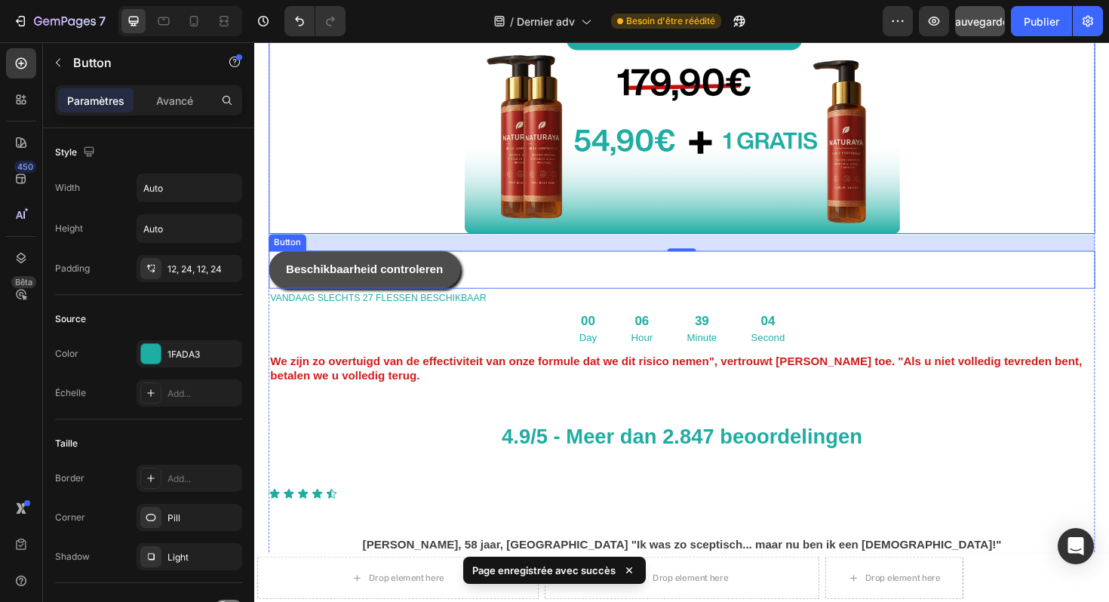
click at [463, 263] on link "Beschikbaarheid controleren" at bounding box center [370, 283] width 203 height 40
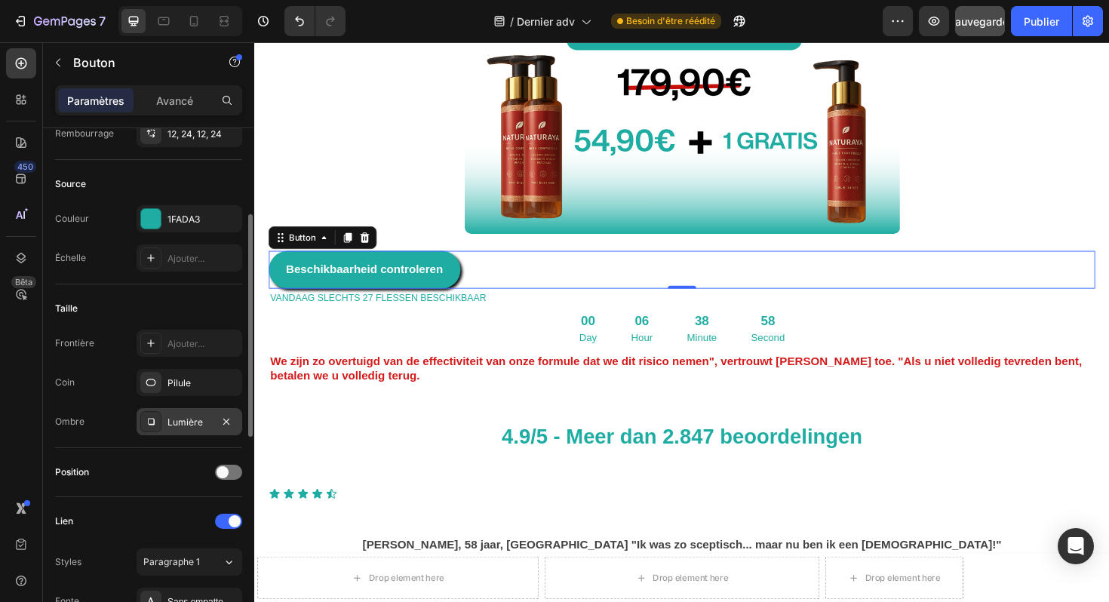
scroll to position [169, 0]
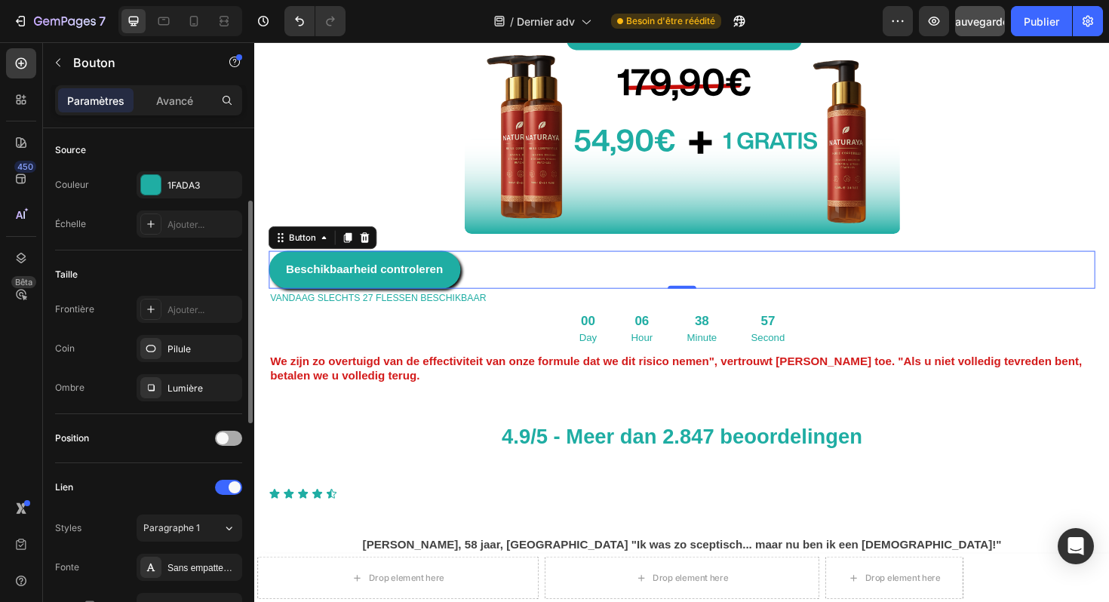
click at [229, 440] on div at bounding box center [228, 438] width 27 height 15
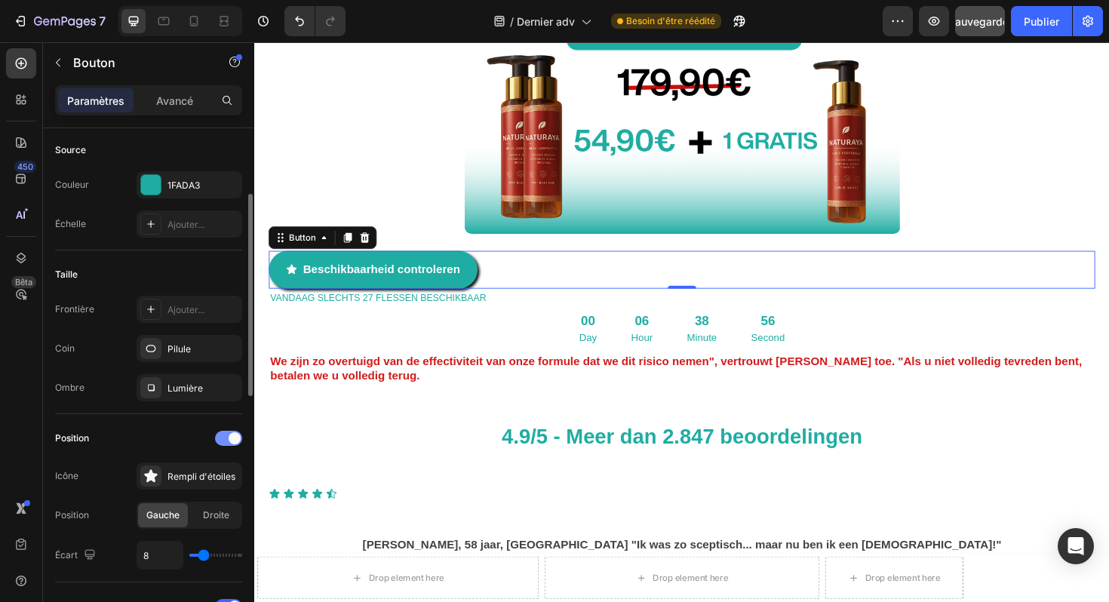
click at [228, 441] on div at bounding box center [228, 438] width 27 height 15
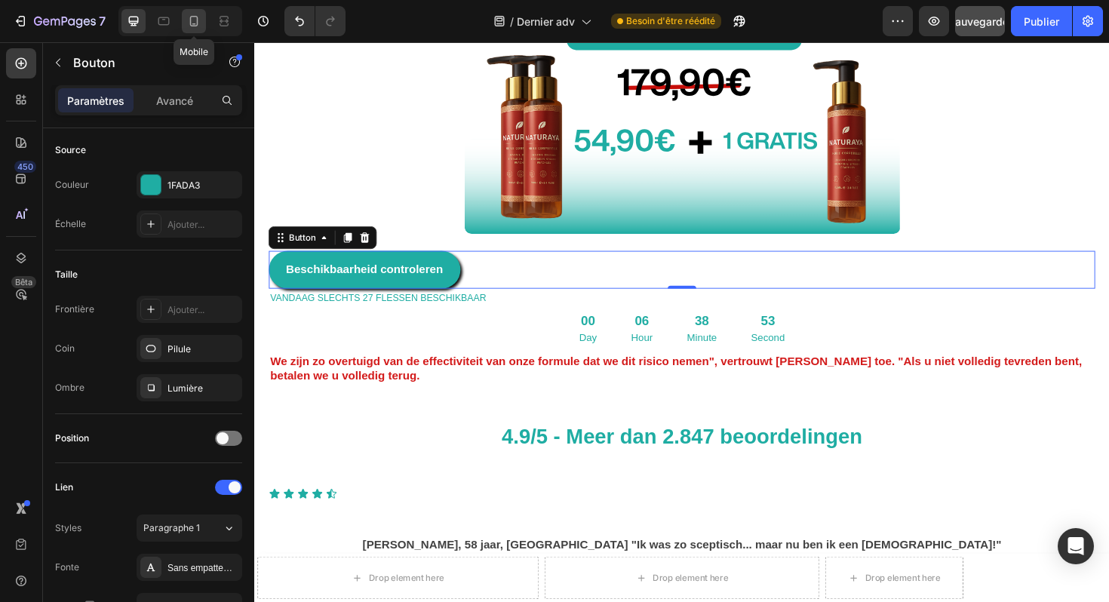
click at [196, 23] on icon at bounding box center [193, 21] width 15 height 15
type input "100%"
type input "14"
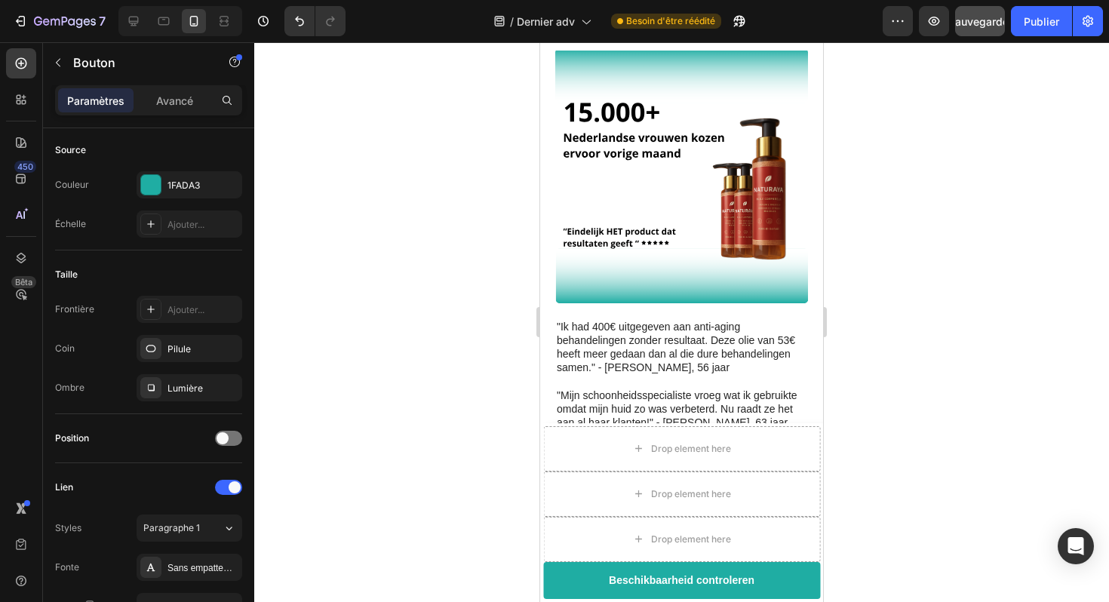
scroll to position [4316, 0]
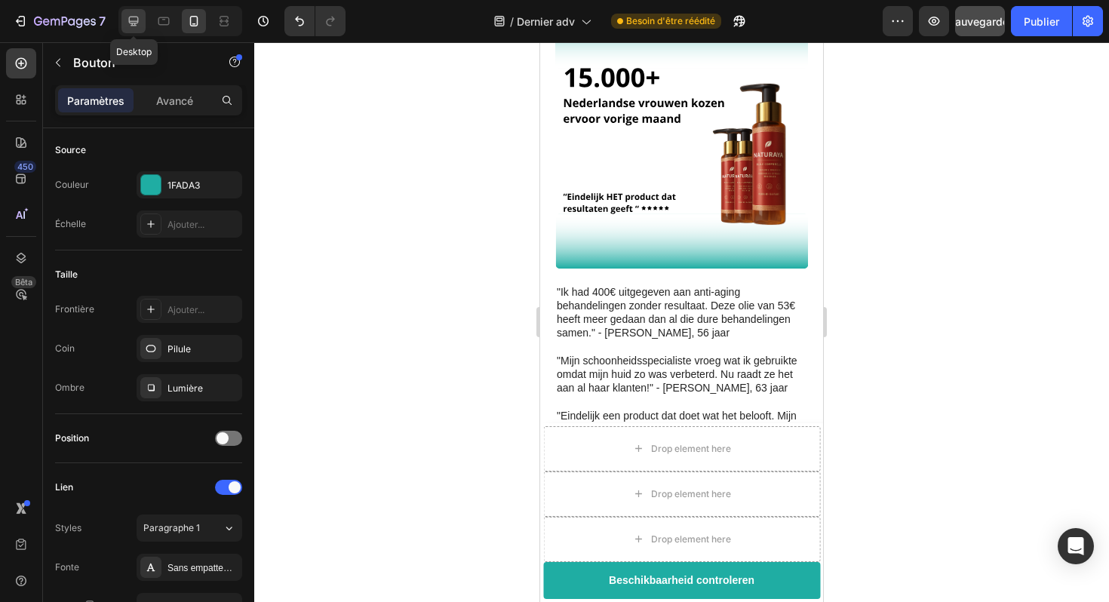
click at [135, 25] on icon at bounding box center [134, 22] width 10 height 10
type input "Auto"
type input "16"
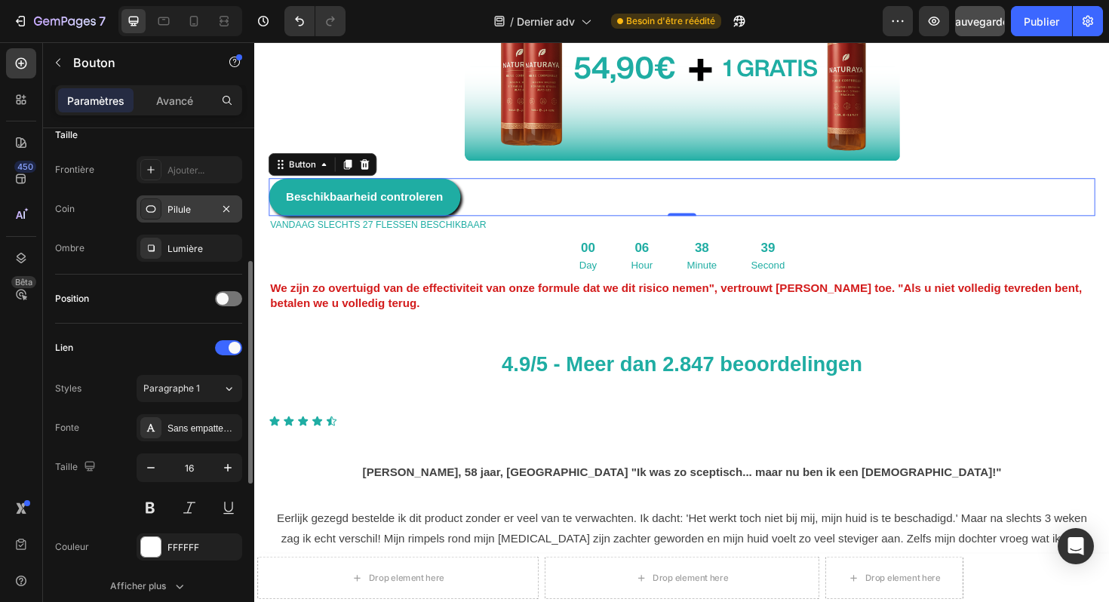
scroll to position [312, 0]
click at [229, 287] on div "Position" at bounding box center [148, 296] width 187 height 24
click at [229, 294] on div at bounding box center [228, 295] width 27 height 15
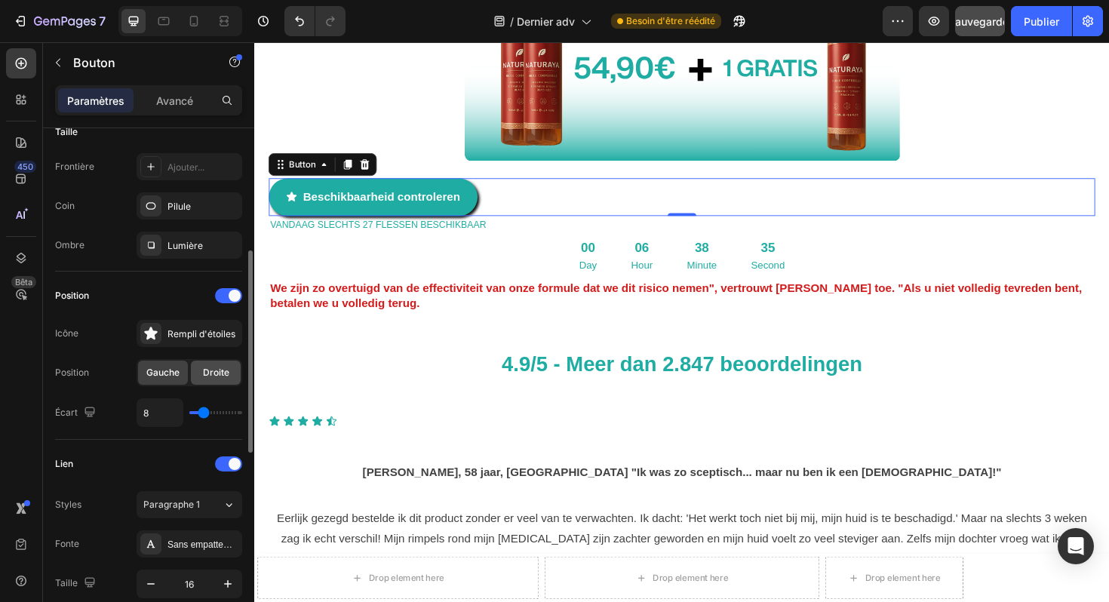
click at [213, 372] on font "Droite" at bounding box center [216, 372] width 26 height 11
click at [173, 374] on font "Gauche" at bounding box center [162, 372] width 33 height 11
type input "9"
type input "13"
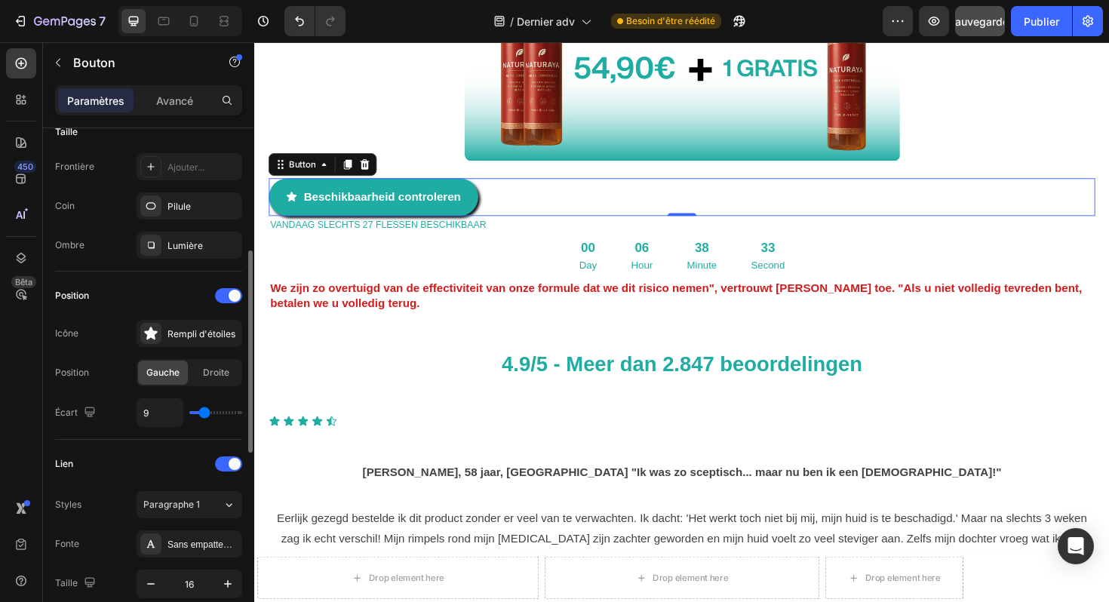
type input "13"
type input "15"
type input "19"
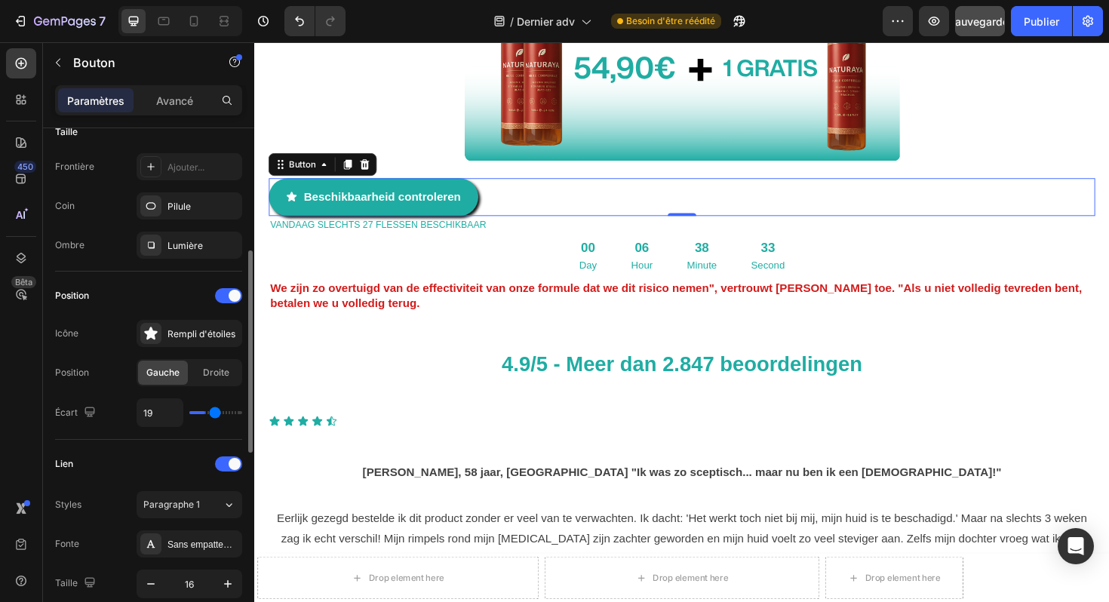
type input "20"
type input "21"
type input "22"
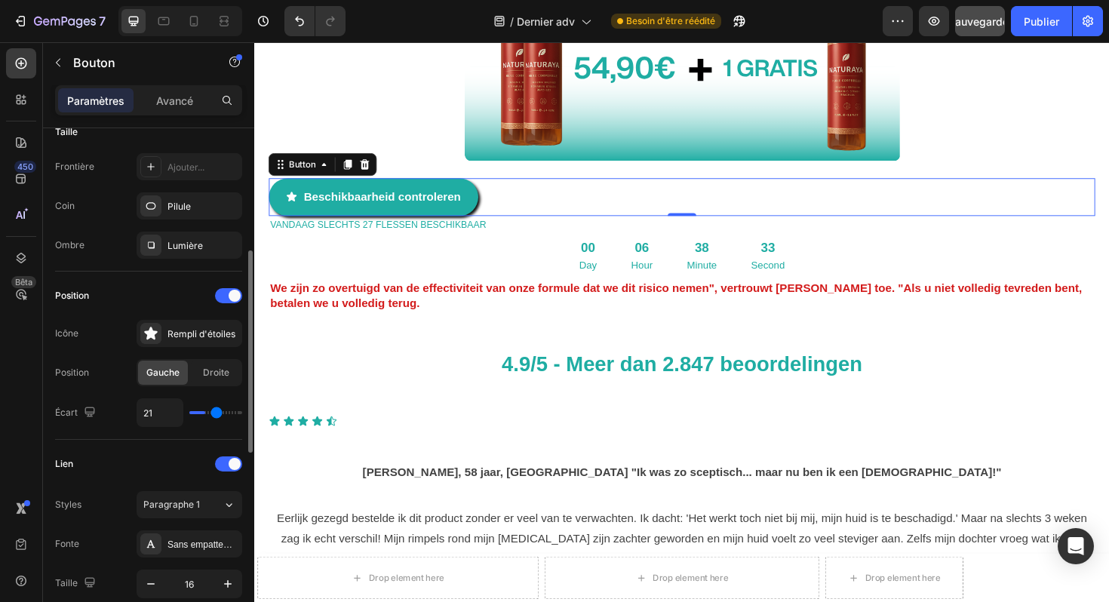
type input "22"
type input "23"
type input "24"
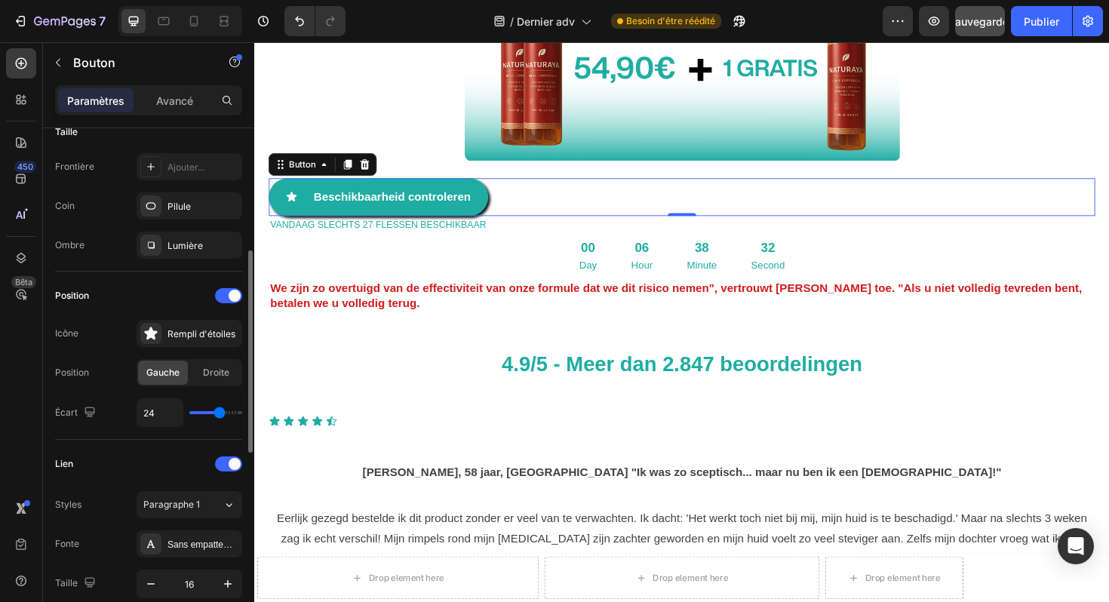
type input "25"
type input "26"
type input "27"
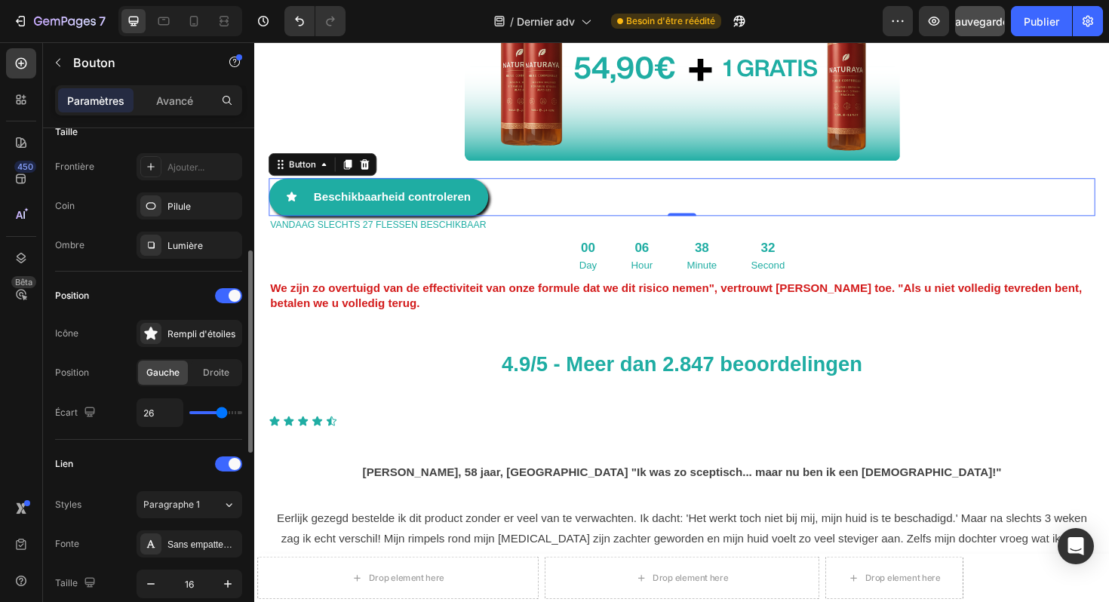
type input "27"
type input "28"
type input "29"
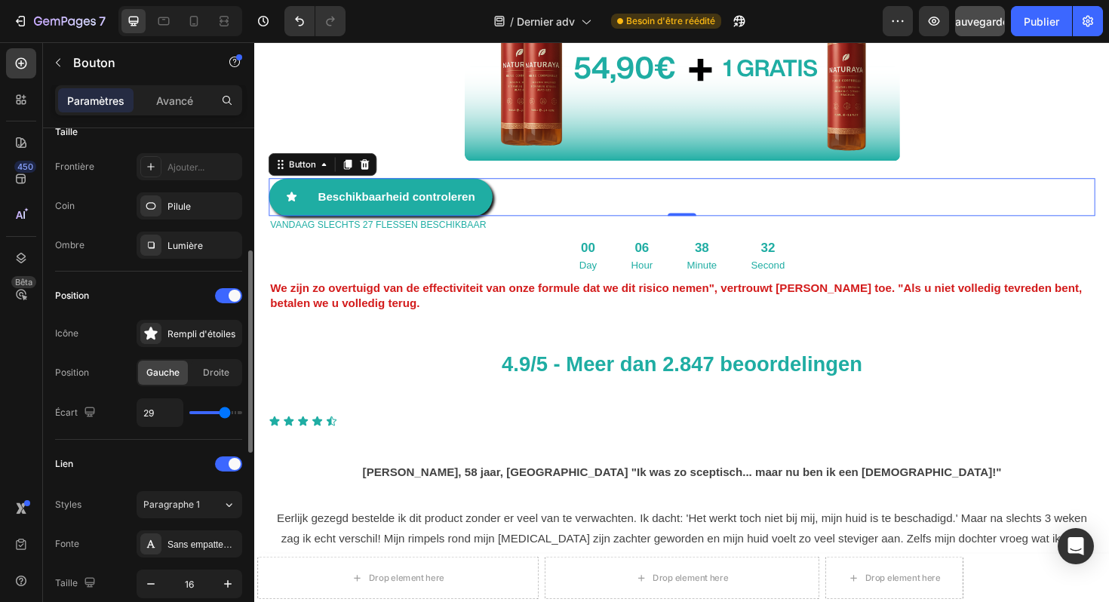
type input "30"
type input "31"
type input "32"
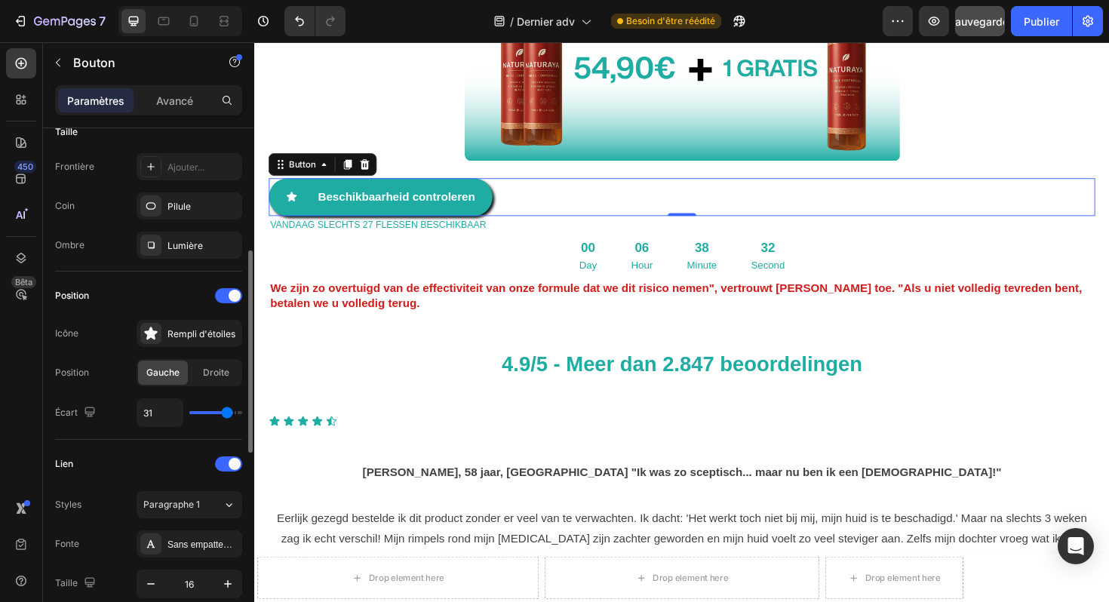
type input "32"
type input "31"
type input "28"
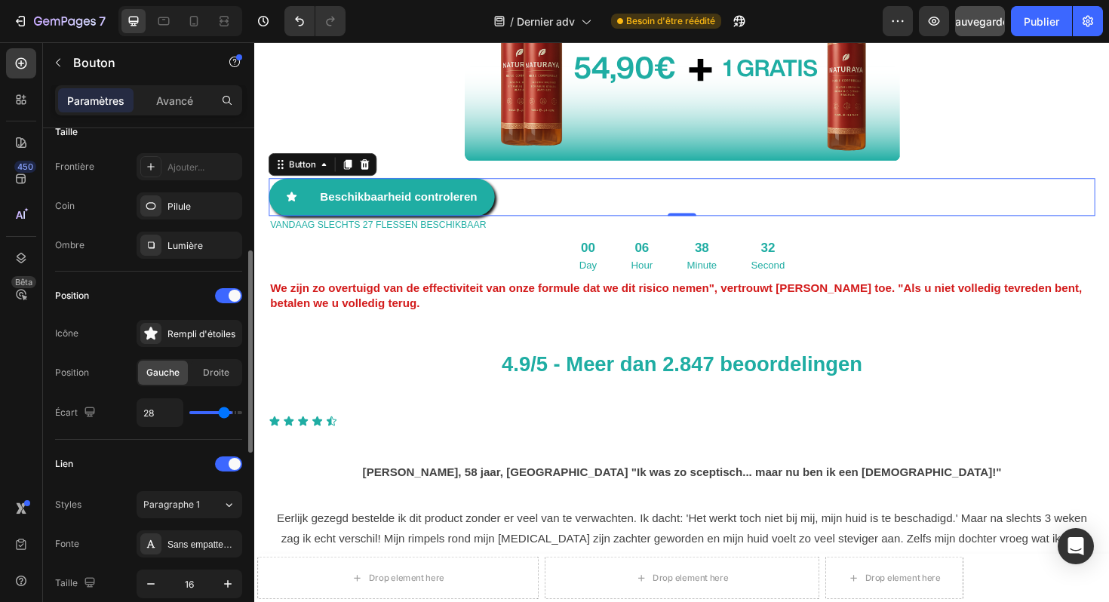
type input "26"
type input "25"
type input "24"
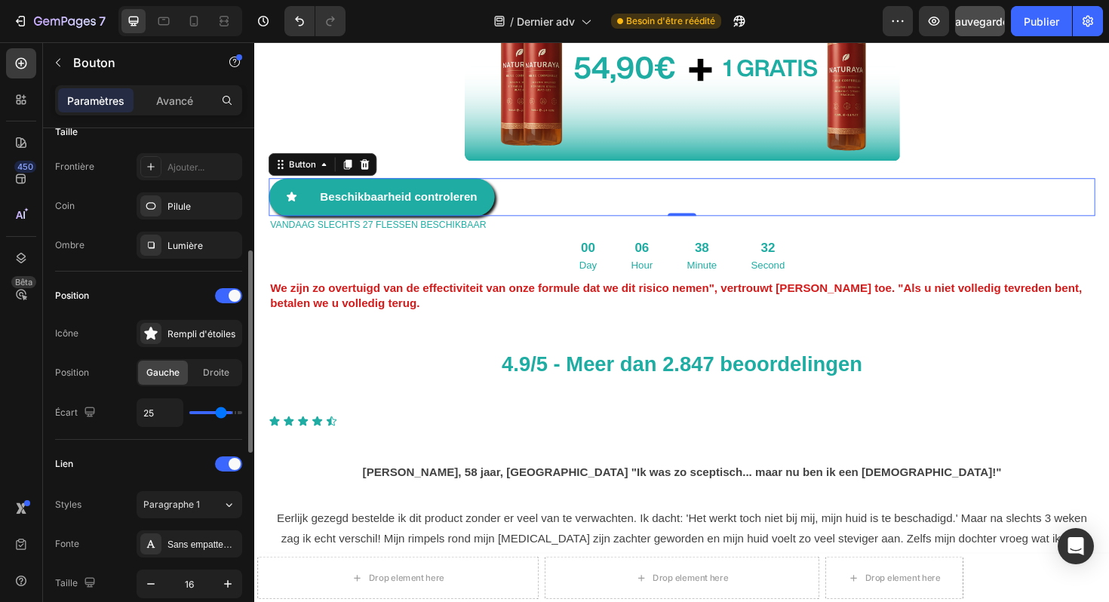
type input "24"
type input "23"
type input "22"
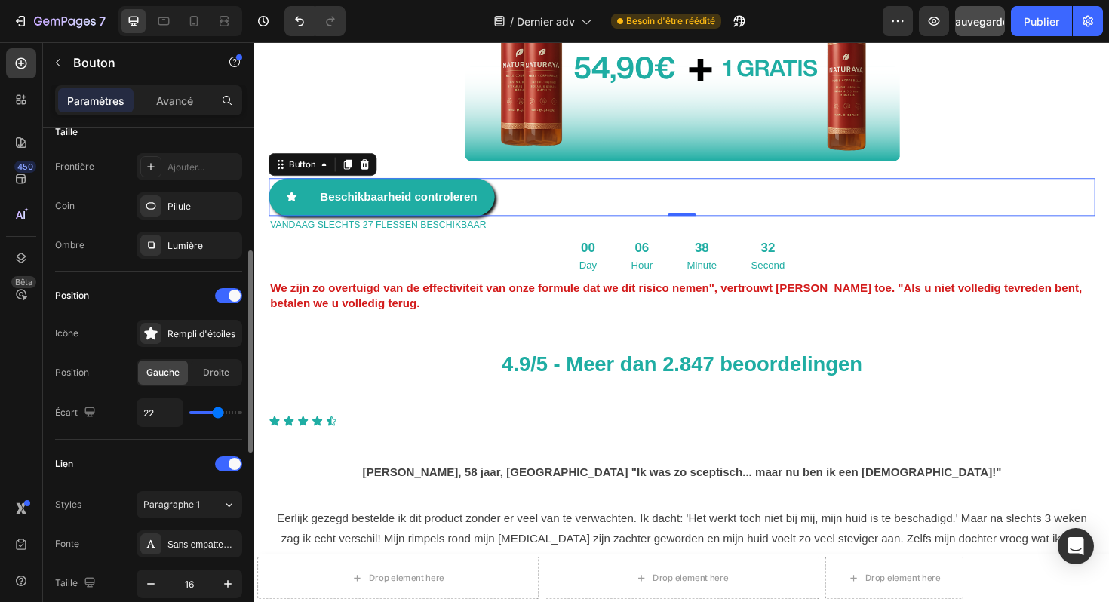
type input "20"
type input "19"
type input "17"
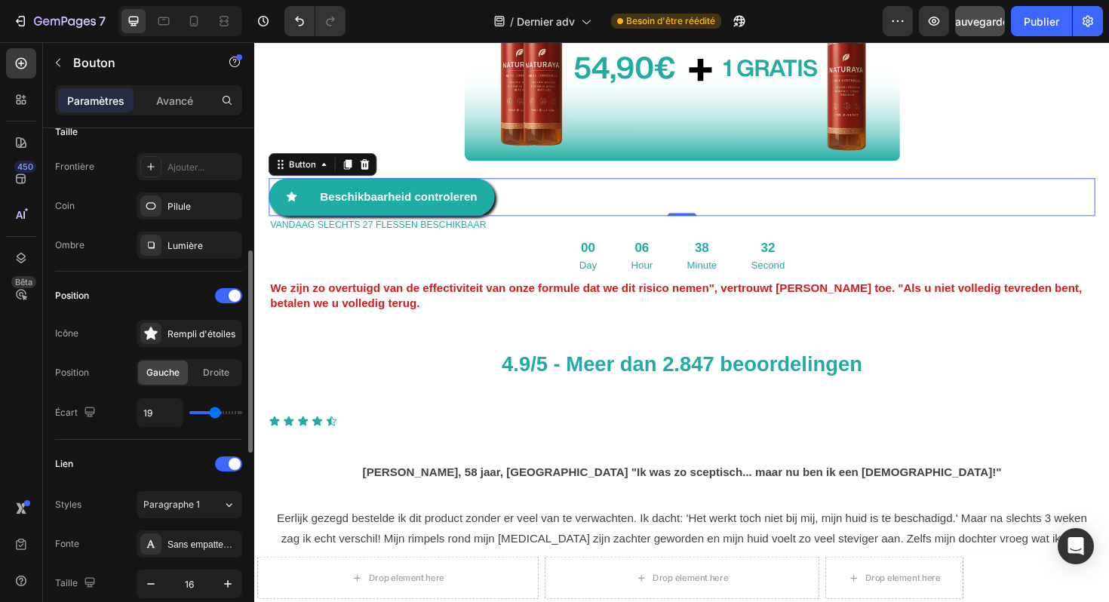
type input "17"
type input "12"
type input "10"
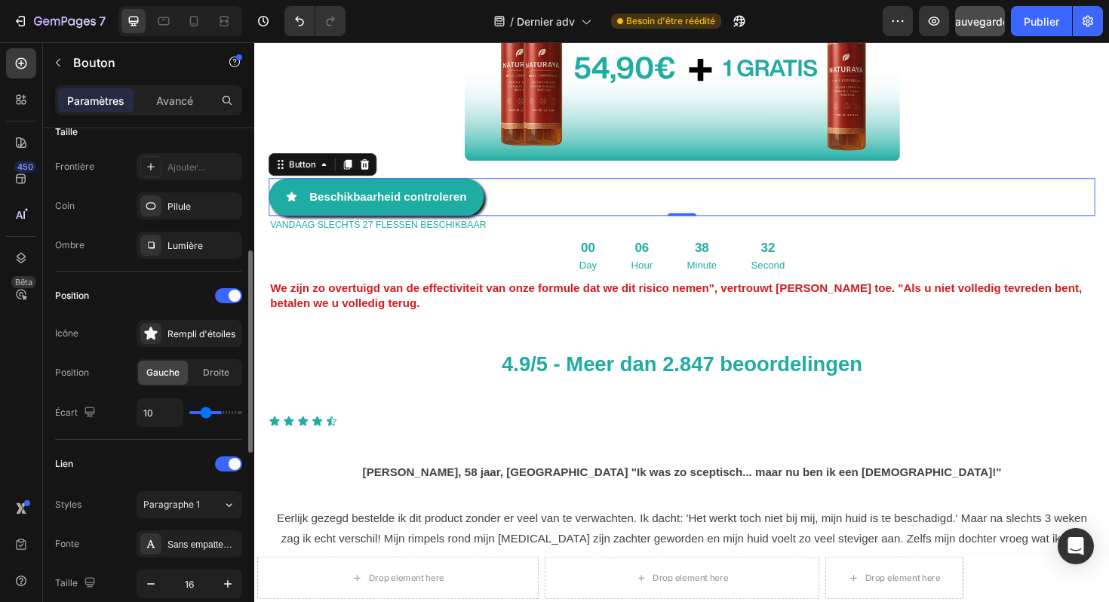
type input "6"
type input "4"
type input "3"
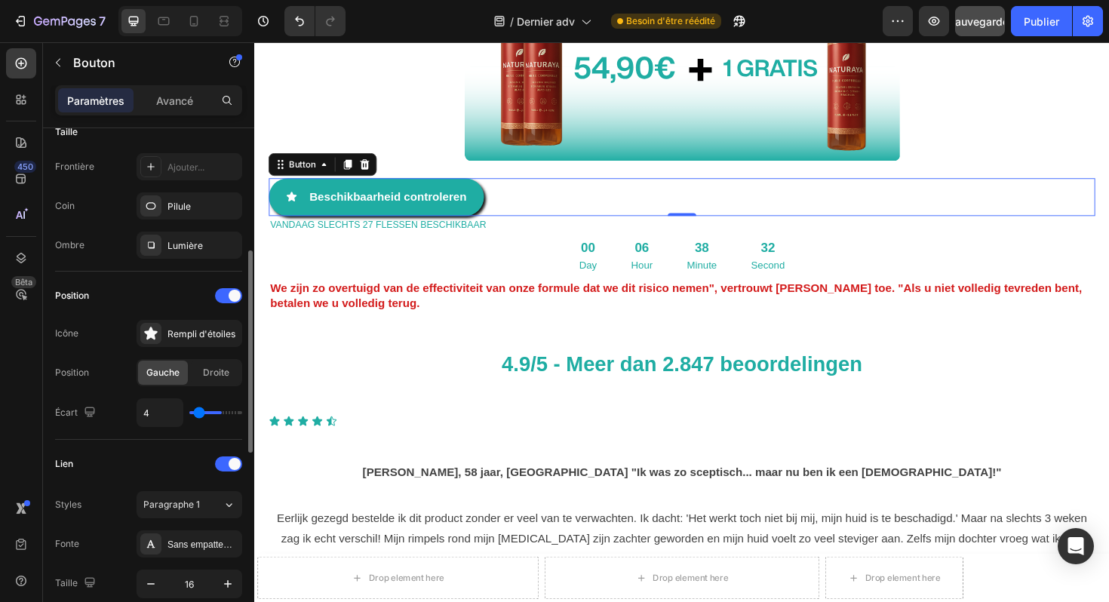
type input "3"
type input "1"
type input "0"
drag, startPoint x: 205, startPoint y: 411, endPoint x: 171, endPoint y: 423, distance: 36.3
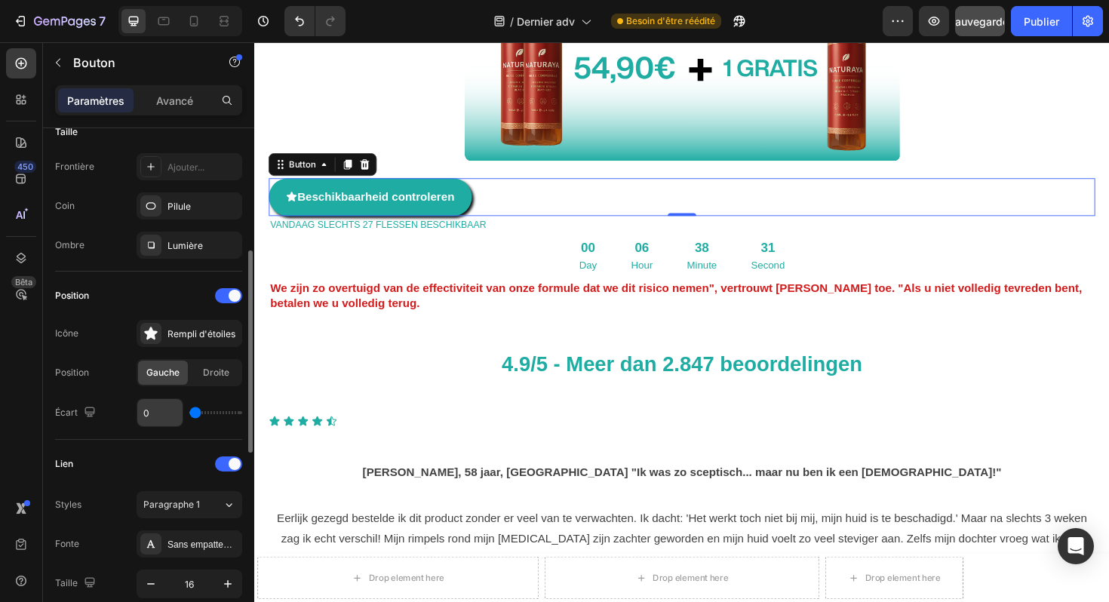
type input "0"
click at [189, 414] on input "range" at bounding box center [215, 412] width 53 height 3
click at [230, 303] on div "Position" at bounding box center [148, 296] width 187 height 24
click at [230, 300] on span at bounding box center [235, 296] width 12 height 12
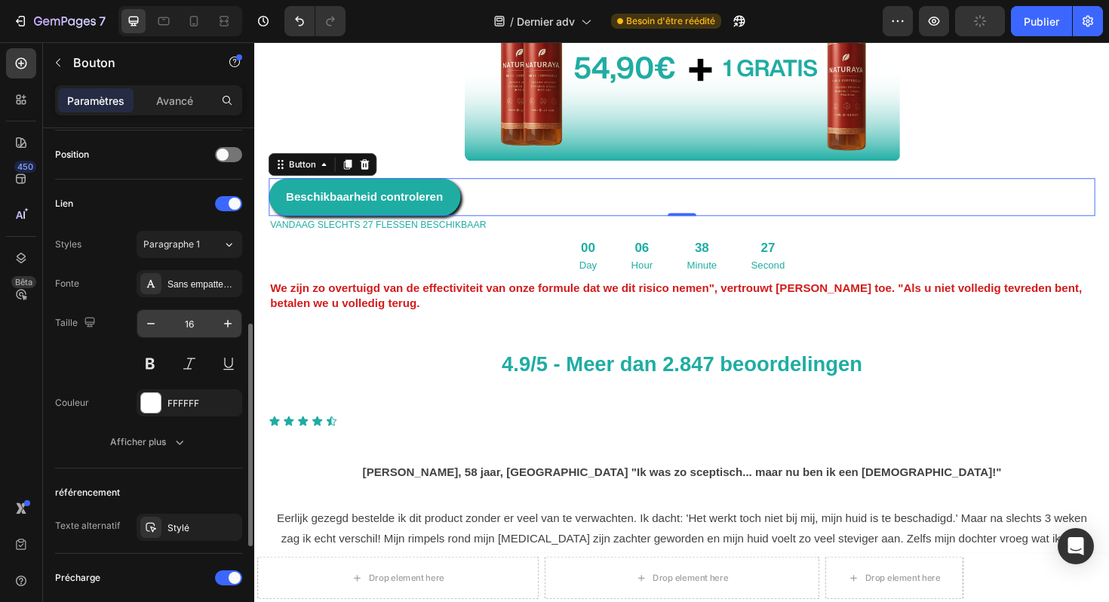
scroll to position [454, 0]
click at [223, 321] on icon "button" at bounding box center [227, 322] width 15 height 15
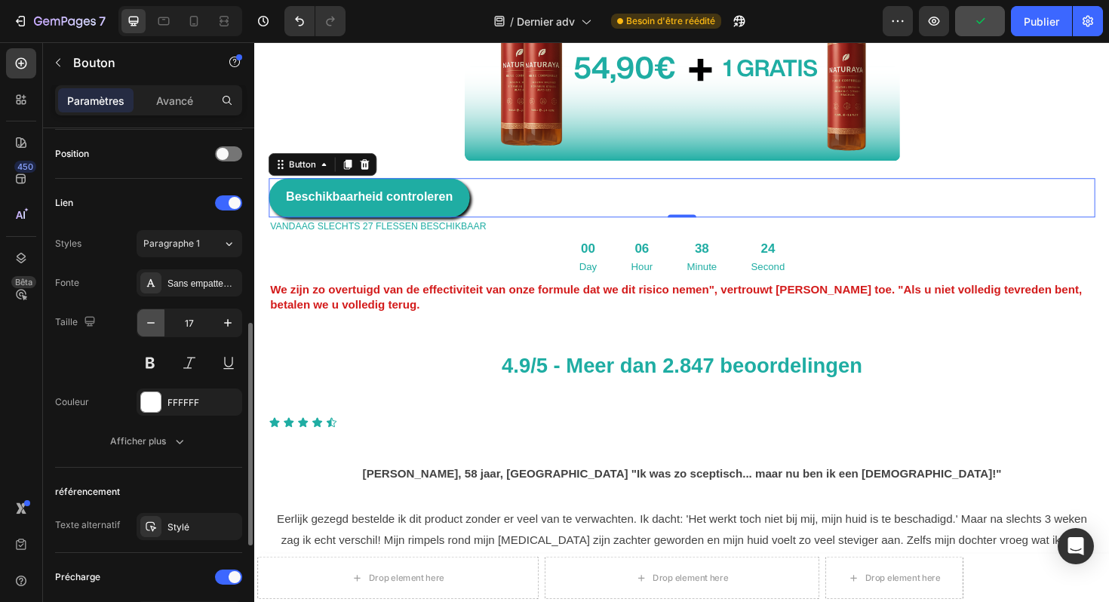
click at [155, 328] on icon "button" at bounding box center [150, 322] width 15 height 15
type input "16"
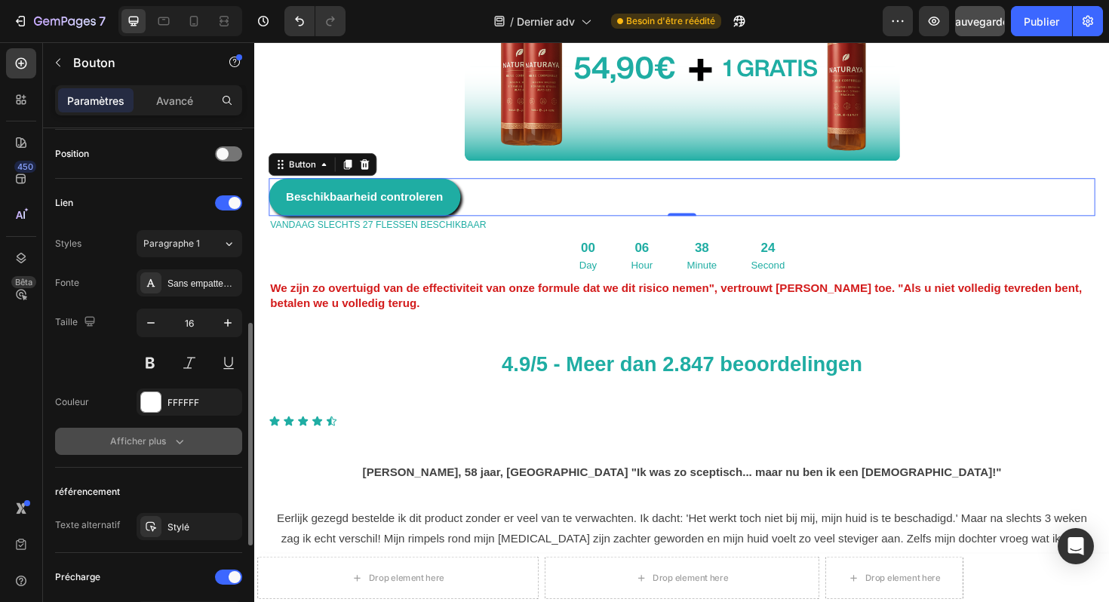
click at [174, 441] on icon "button" at bounding box center [179, 441] width 15 height 15
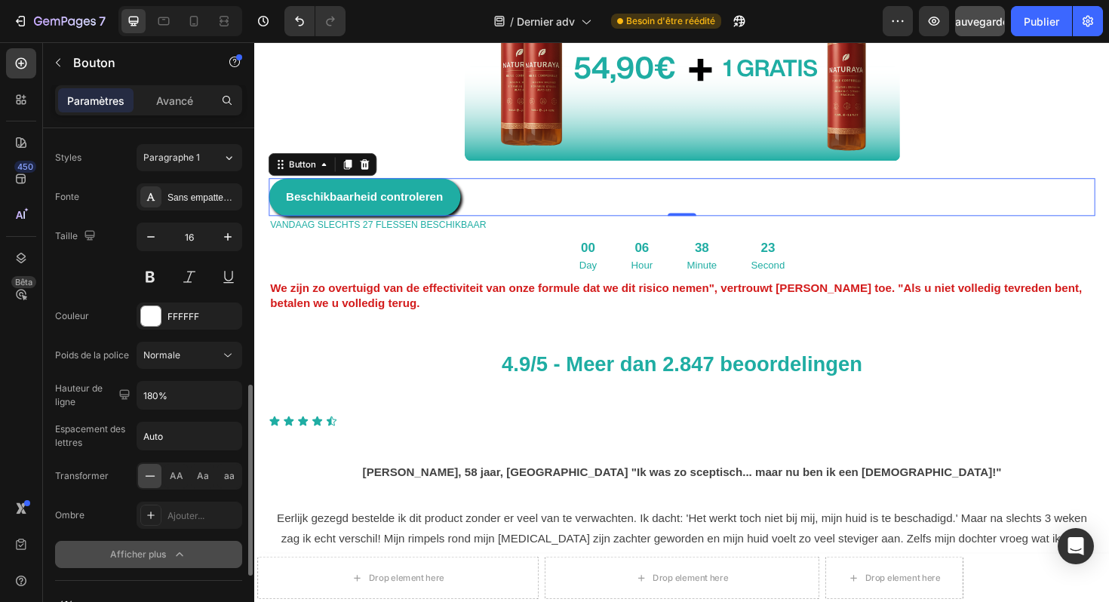
scroll to position [606, 0]
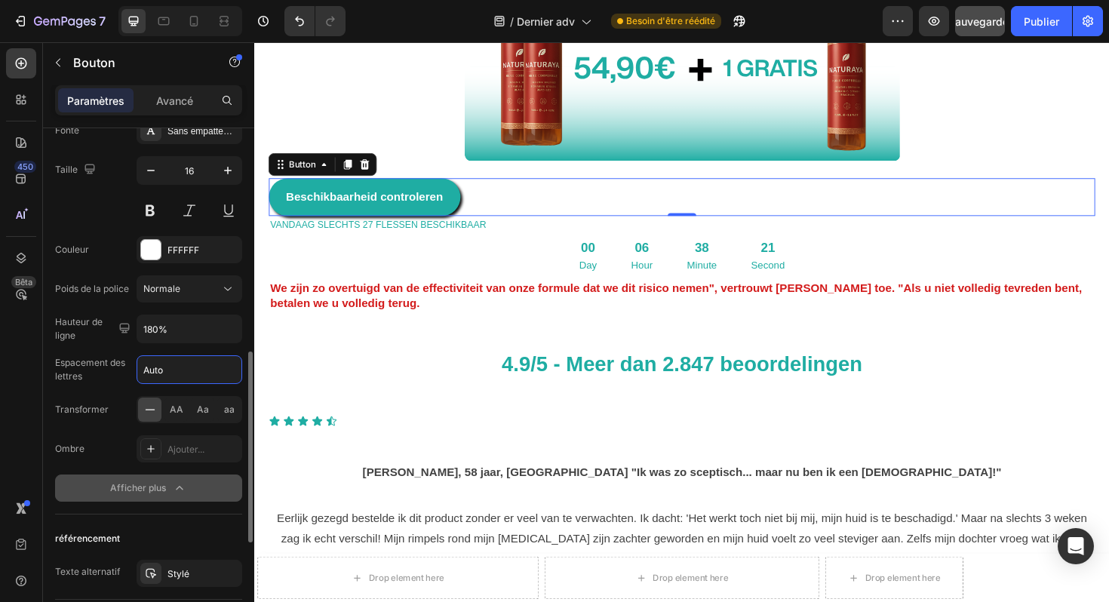
click at [186, 369] on input "Auto" at bounding box center [189, 369] width 104 height 27
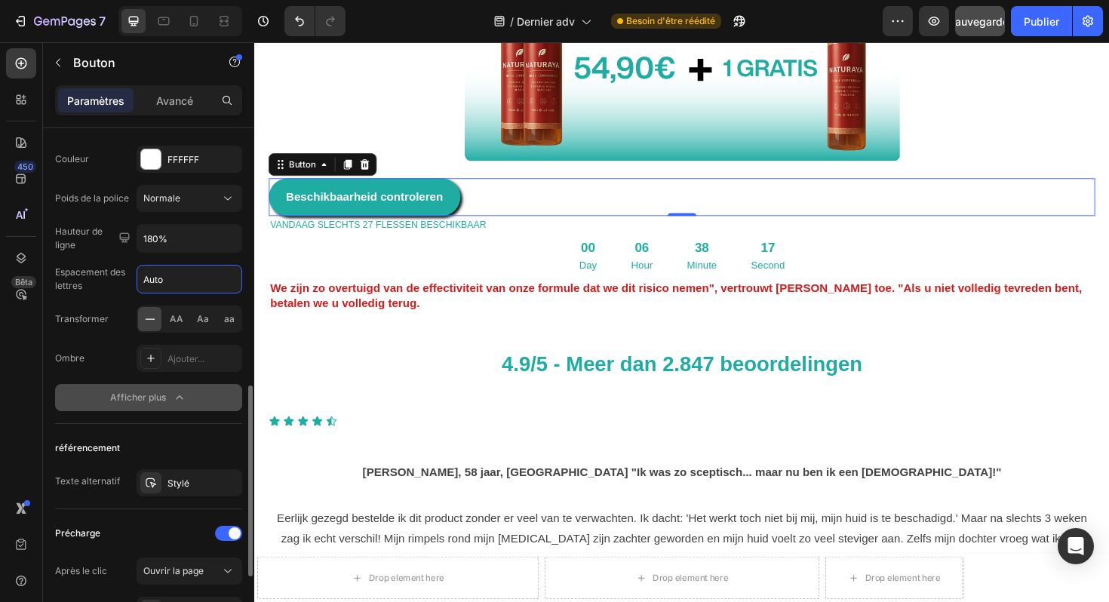
click at [174, 405] on button "Afficher plus" at bounding box center [148, 397] width 187 height 27
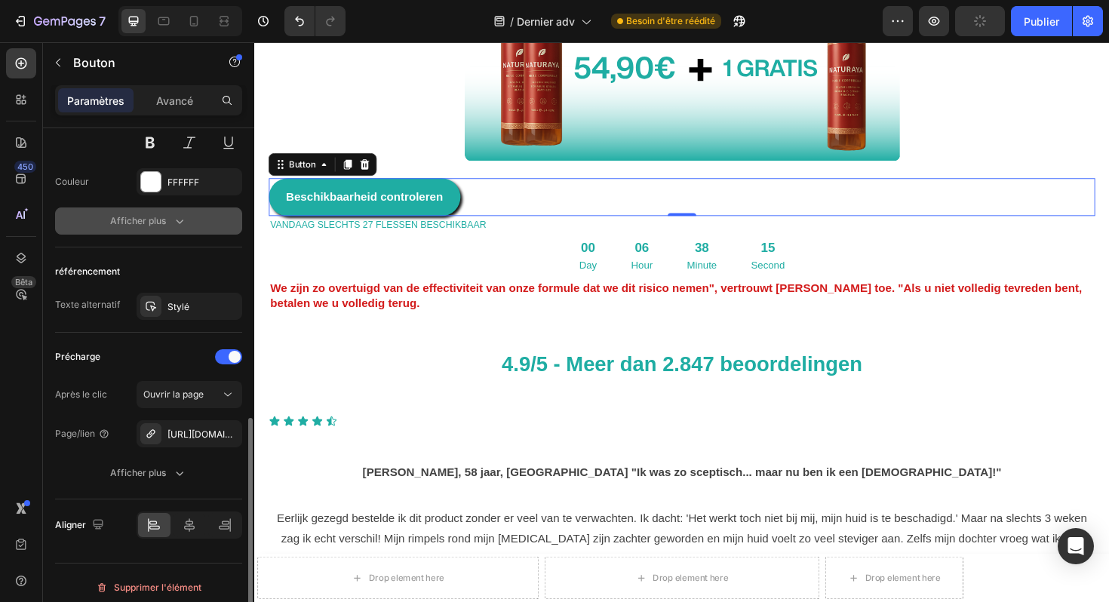
scroll to position [674, 0]
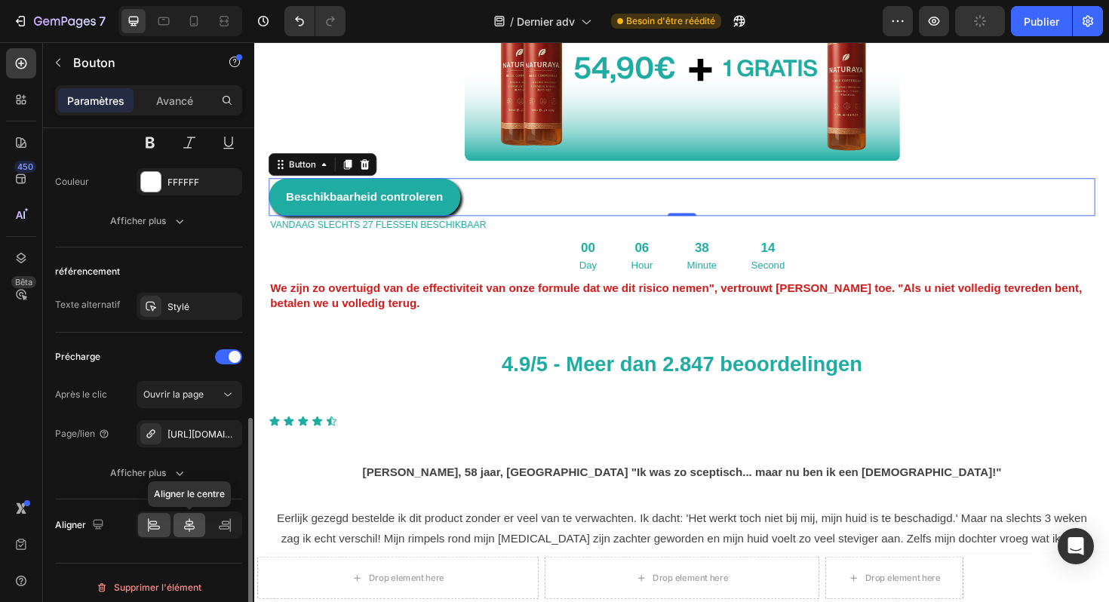
click at [185, 527] on icon at bounding box center [189, 525] width 15 height 15
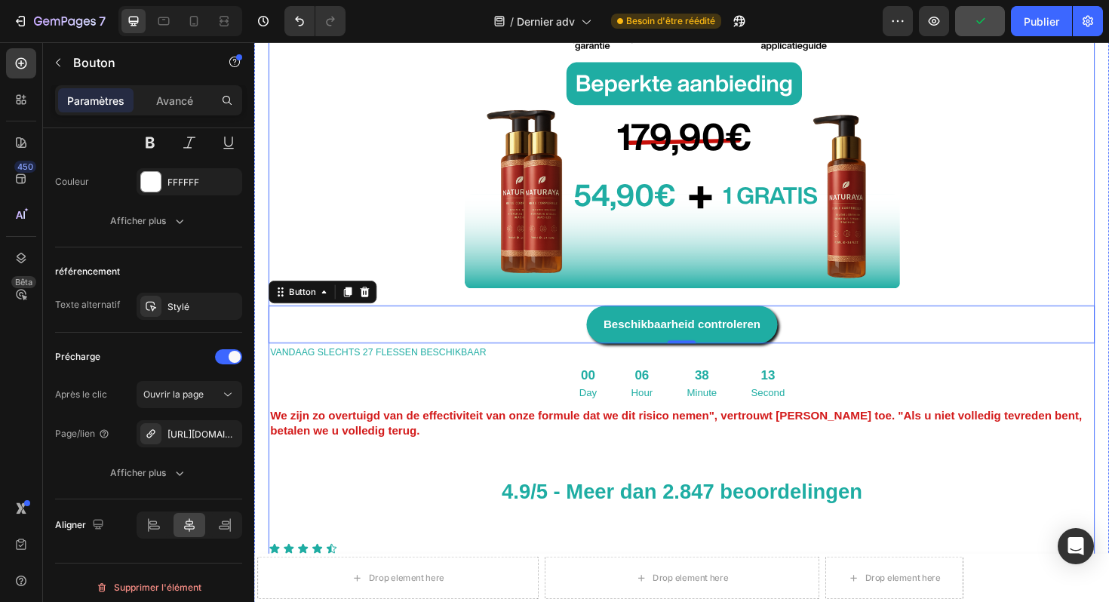
scroll to position [6546, 0]
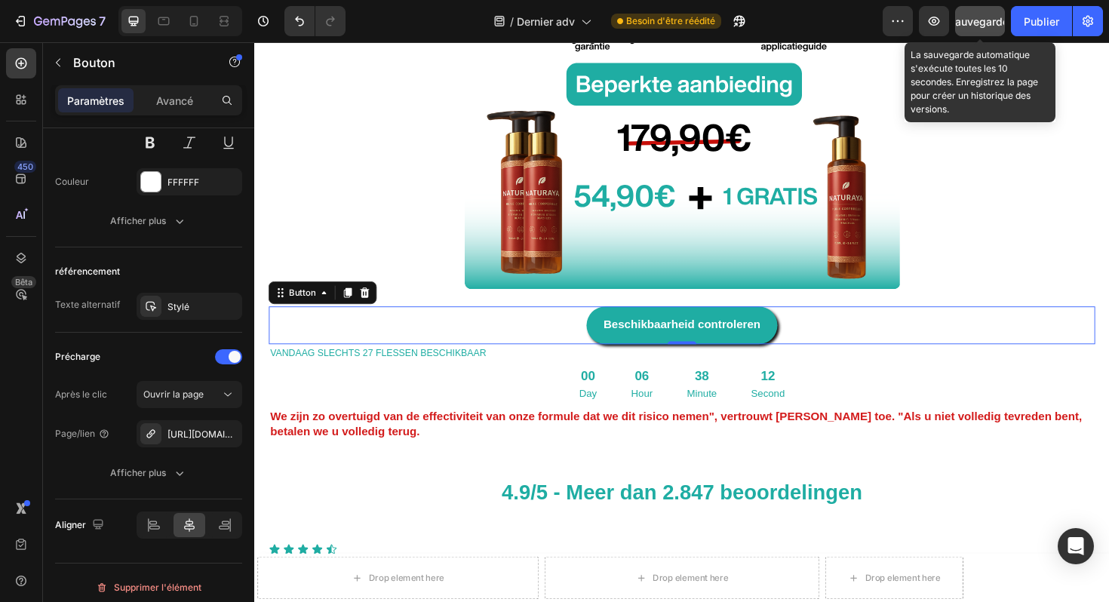
click at [983, 22] on font "Sauvegarder" at bounding box center [981, 21] width 64 height 13
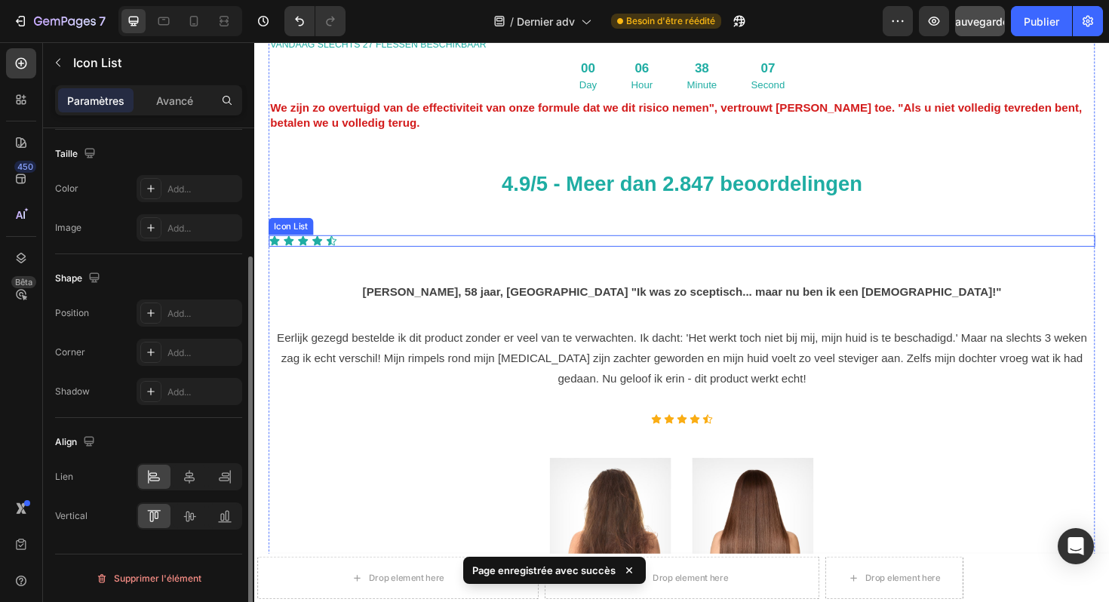
scroll to position [0, 0]
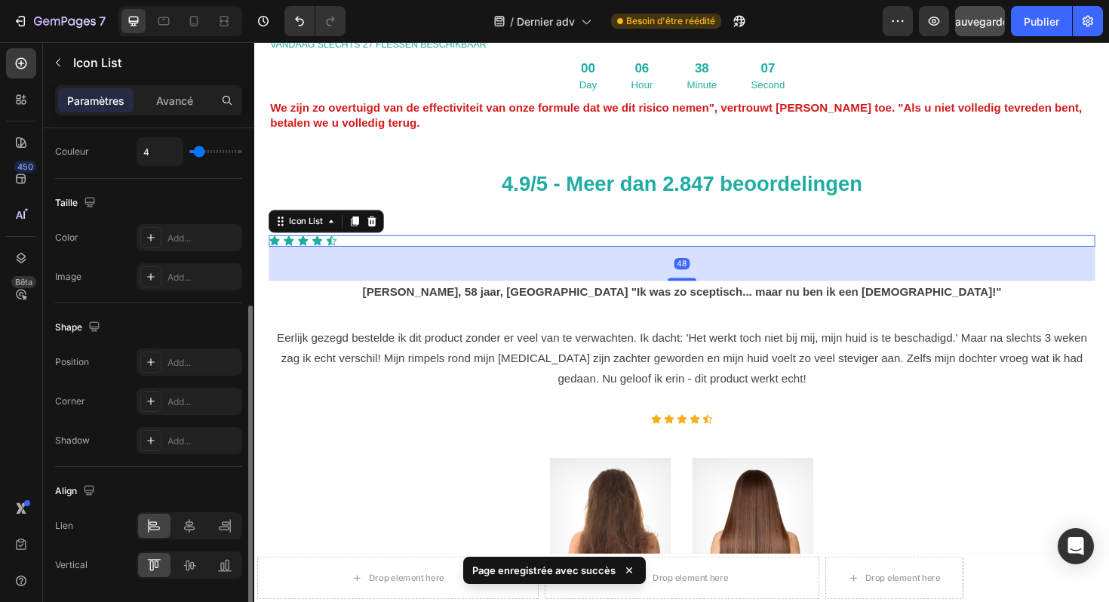
click at [350, 247] on div "Icon Icon Icon Icon Icon" at bounding box center [706, 253] width 875 height 12
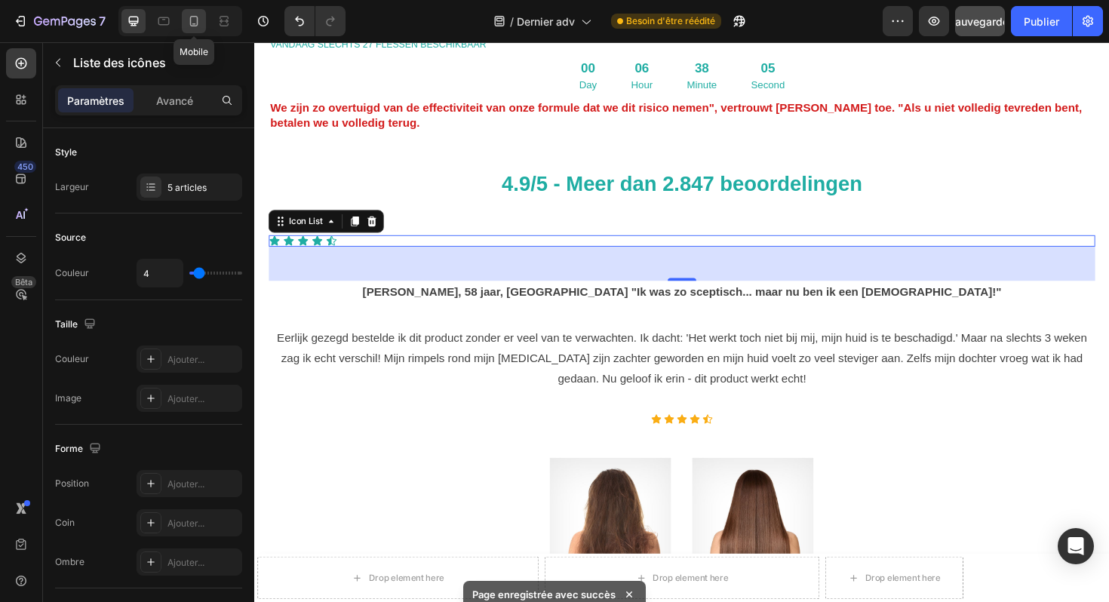
click at [192, 17] on icon at bounding box center [193, 21] width 15 height 15
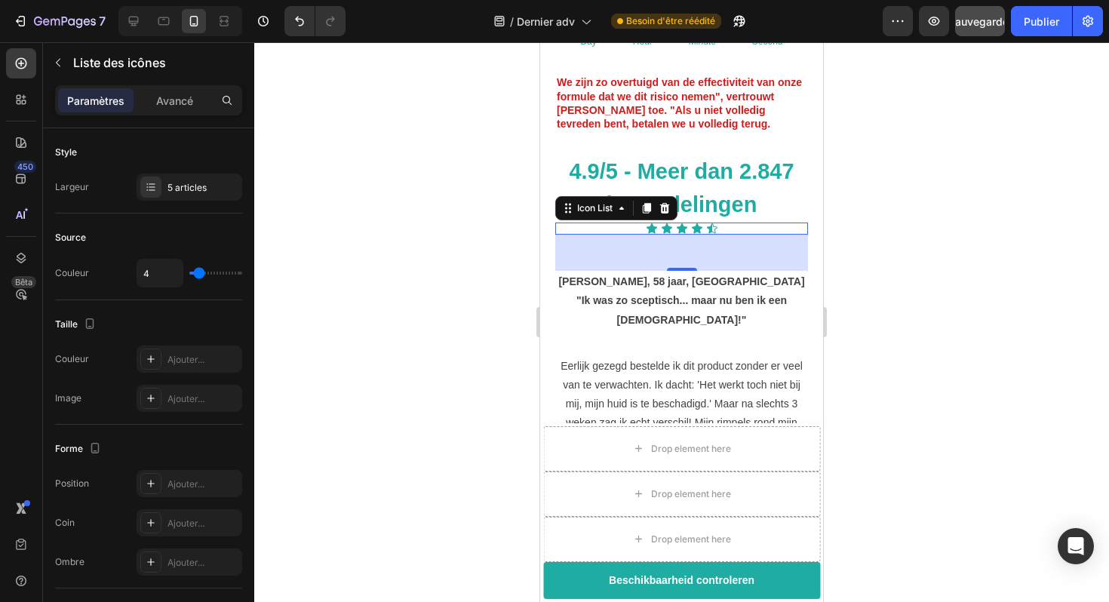
scroll to position [5330, 0]
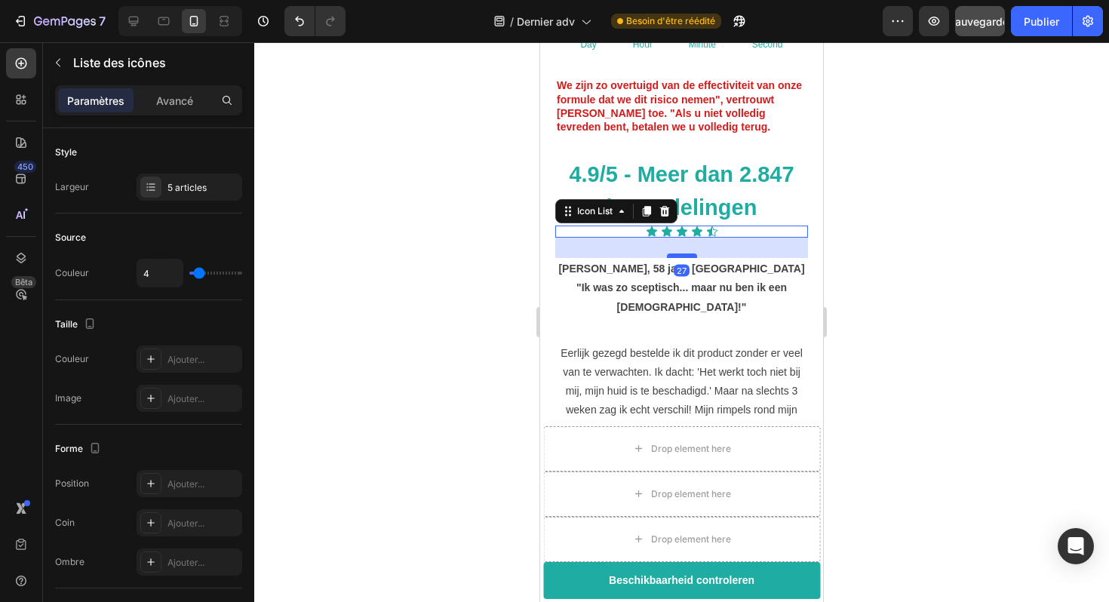
drag, startPoint x: 672, startPoint y: 207, endPoint x: 678, endPoint y: 191, distance: 17.0
click at [678, 254] on div at bounding box center [682, 256] width 30 height 5
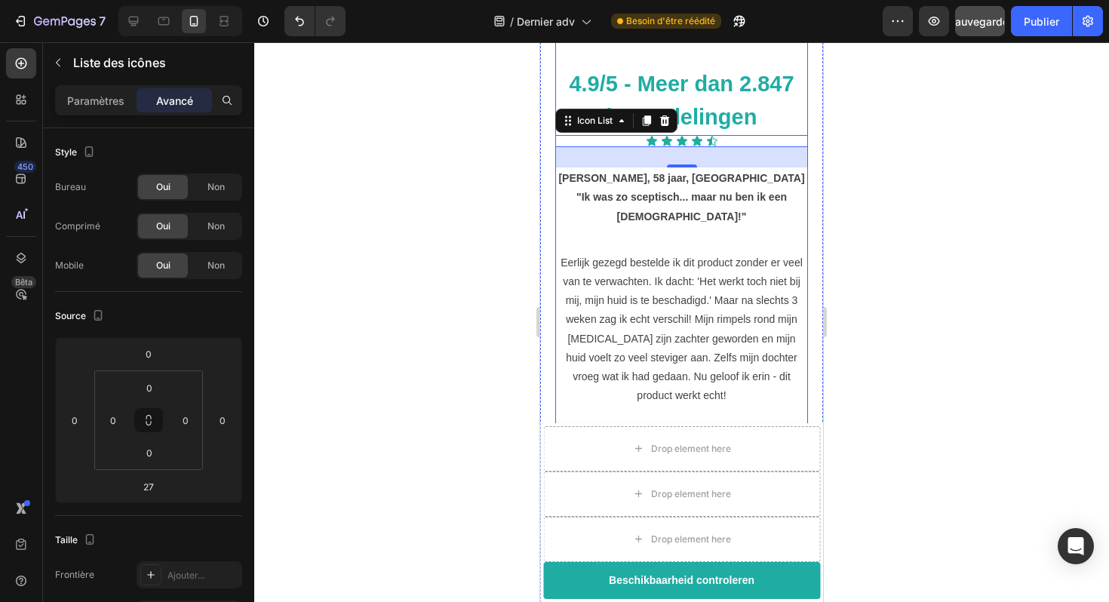
scroll to position [5486, 0]
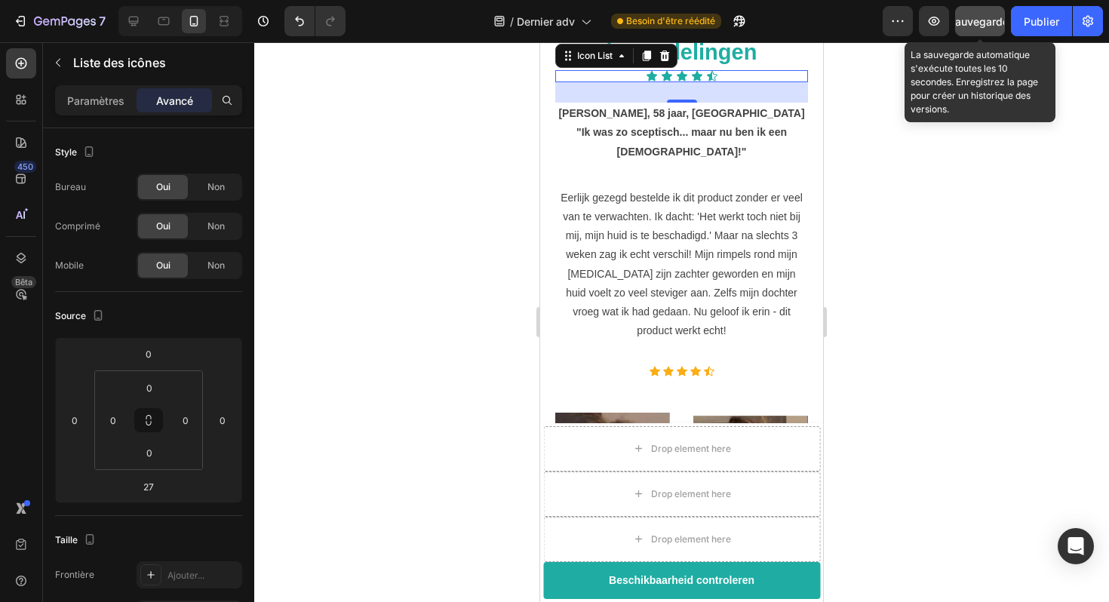
click at [981, 27] on div "Sauvegarder" at bounding box center [981, 22] width 64 height 16
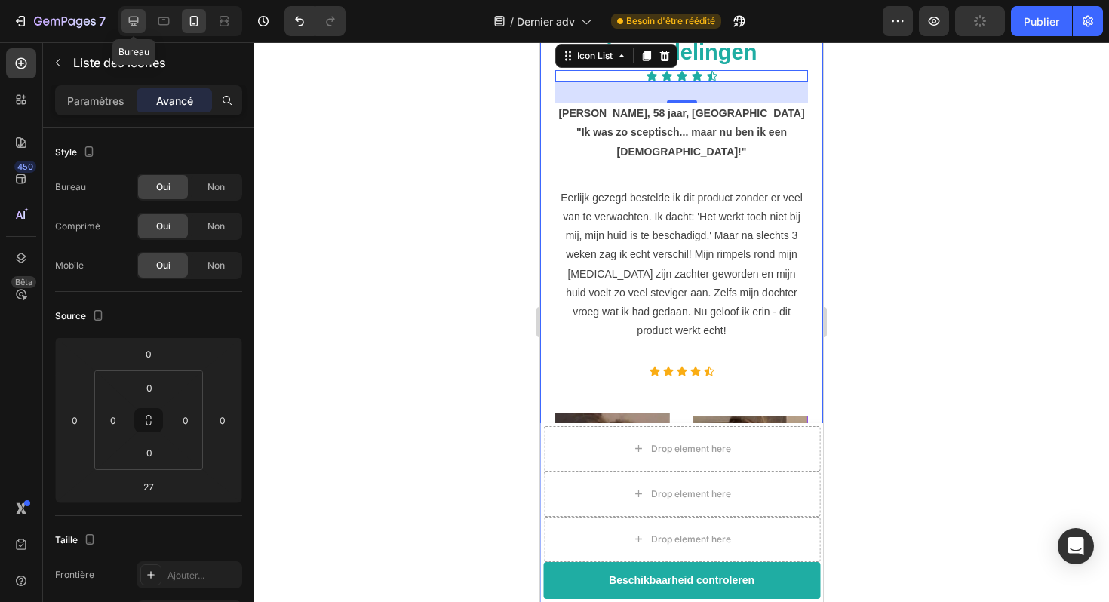
click at [141, 22] on div at bounding box center [134, 21] width 24 height 24
type input "48"
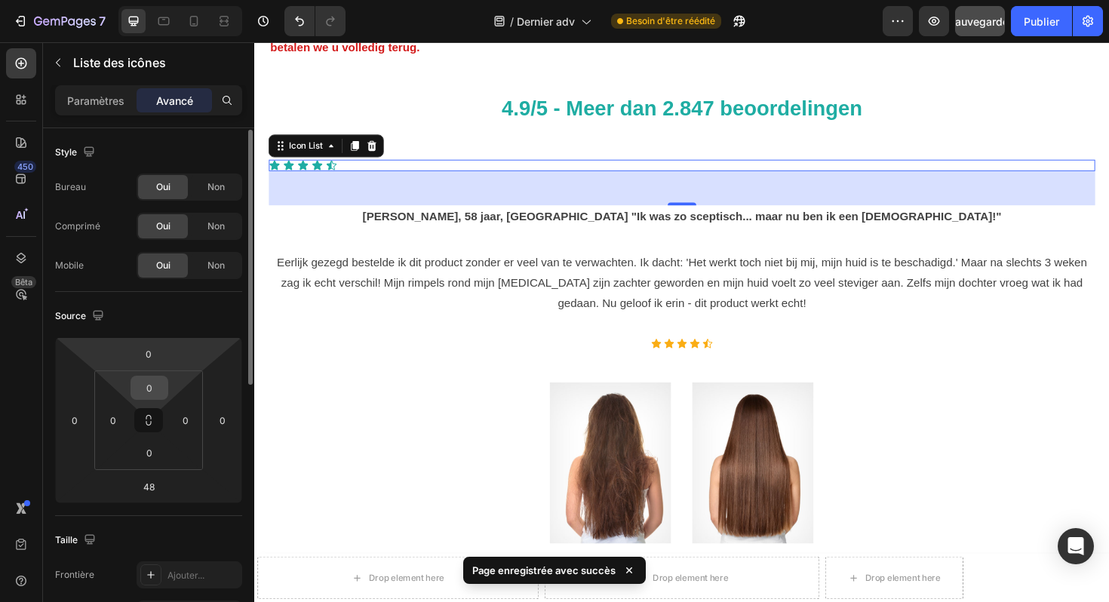
scroll to position [531, 0]
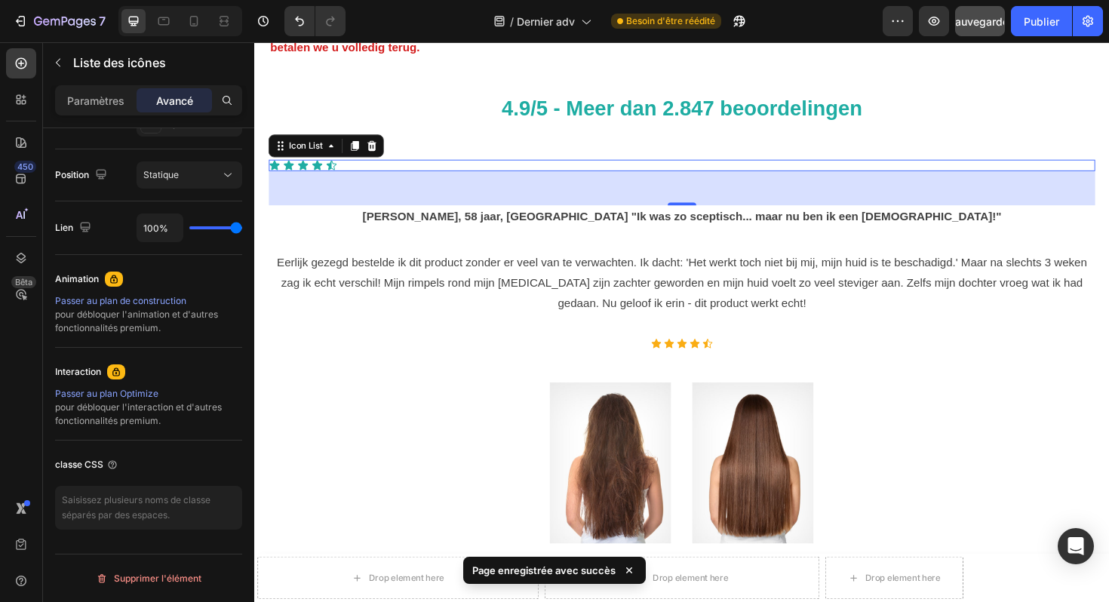
click at [444, 167] on div "Icon Icon Icon Icon Icon" at bounding box center [706, 173] width 875 height 12
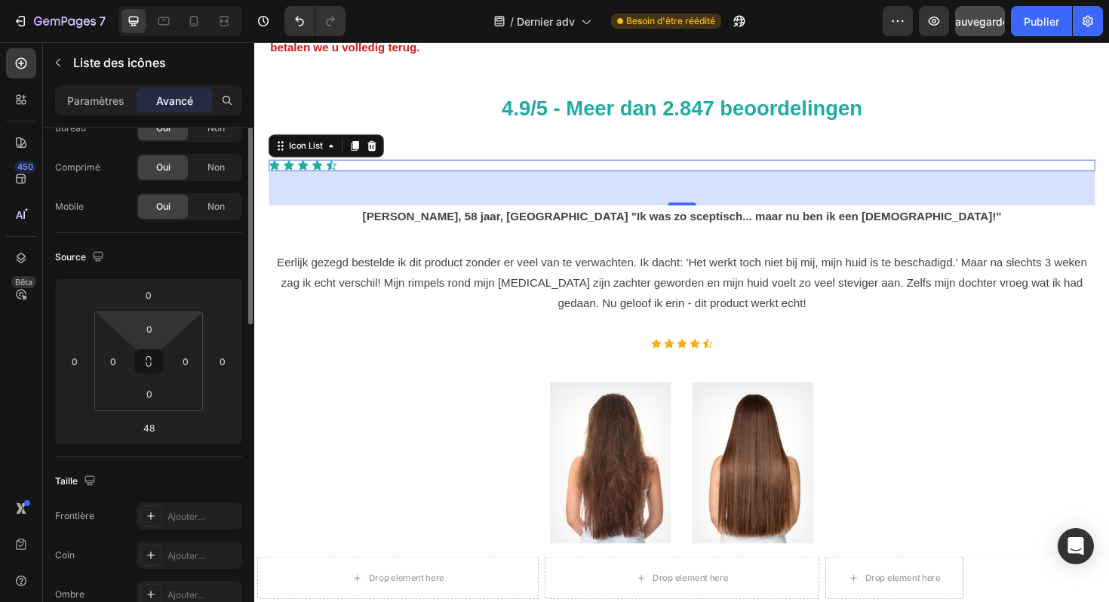
scroll to position [0, 0]
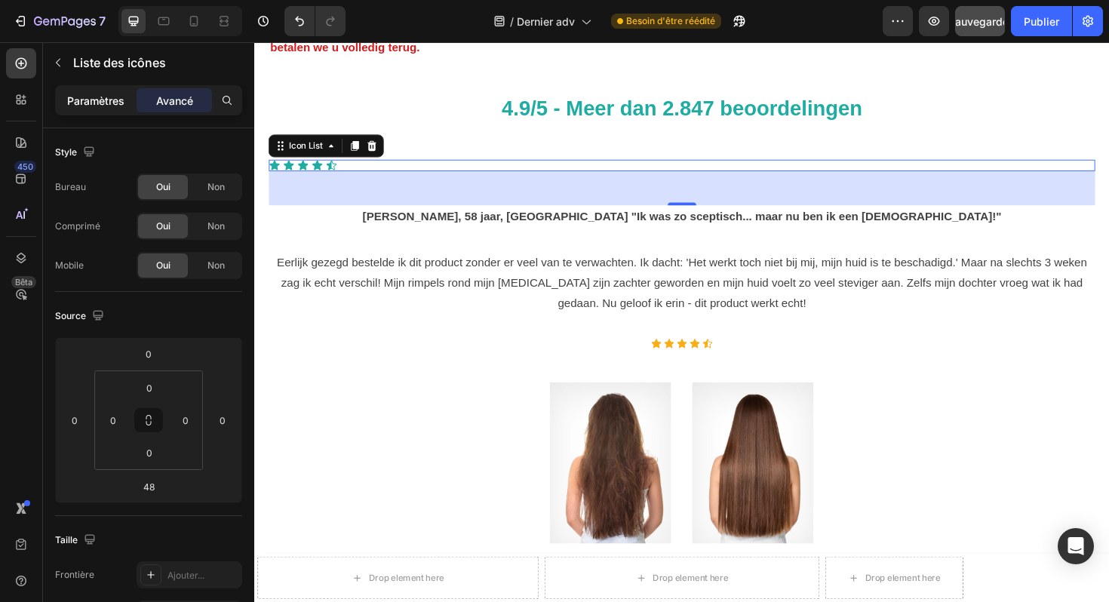
click at [99, 100] on font "Paramètres" at bounding box center [95, 100] width 57 height 13
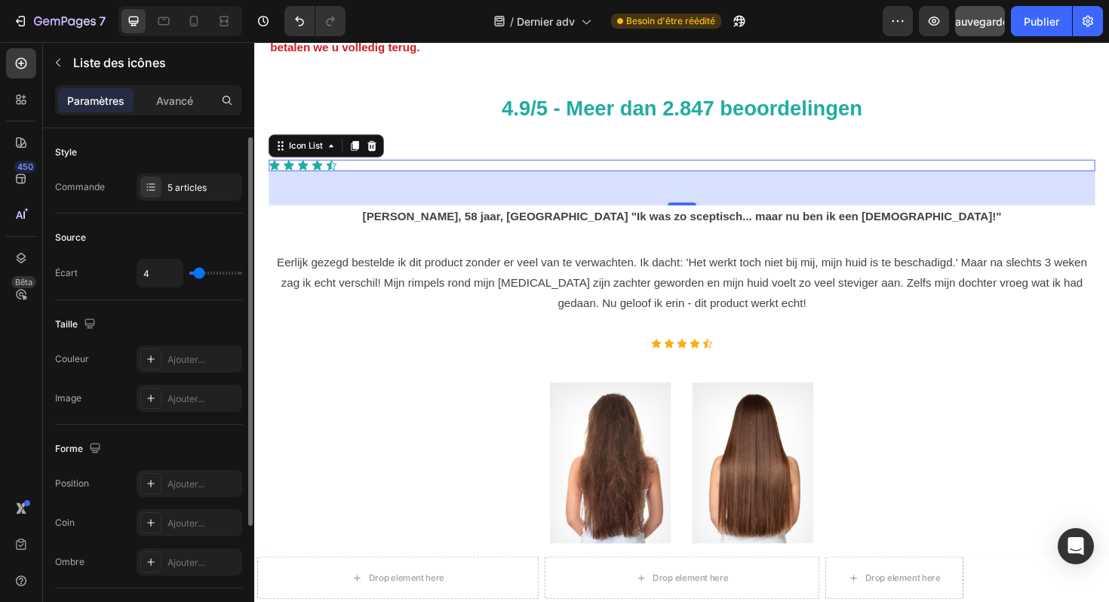
scroll to position [171, 0]
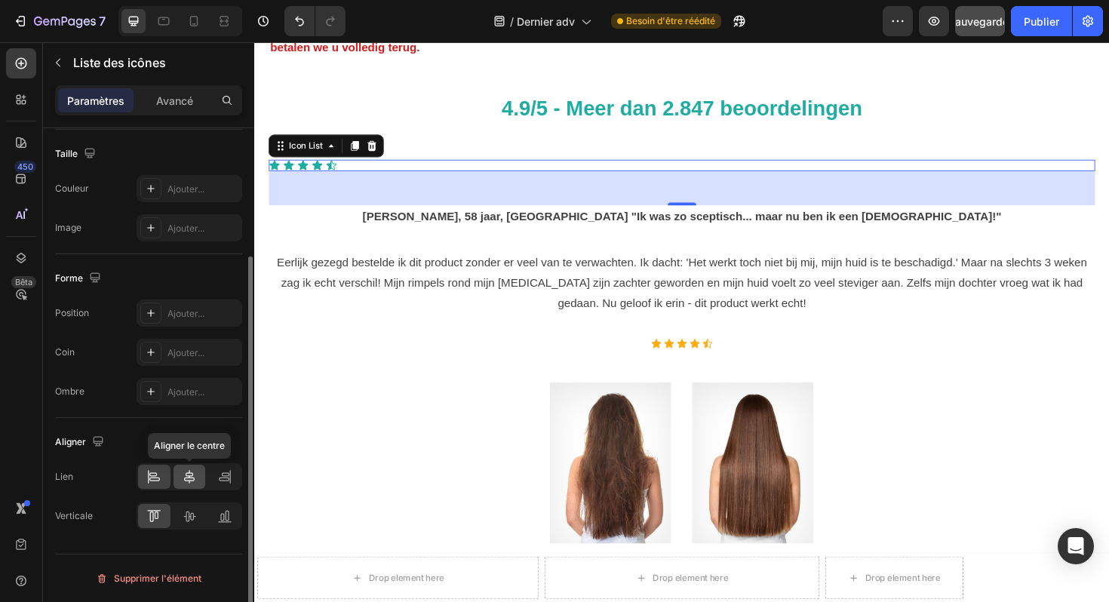
click at [192, 480] on icon at bounding box center [189, 477] width 11 height 14
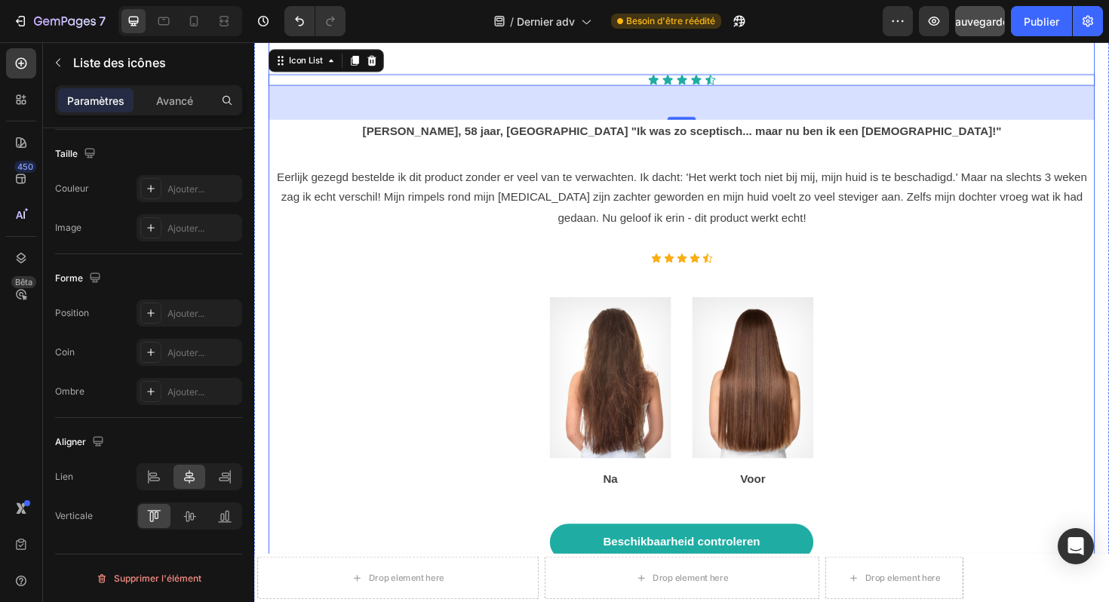
scroll to position [7161, 0]
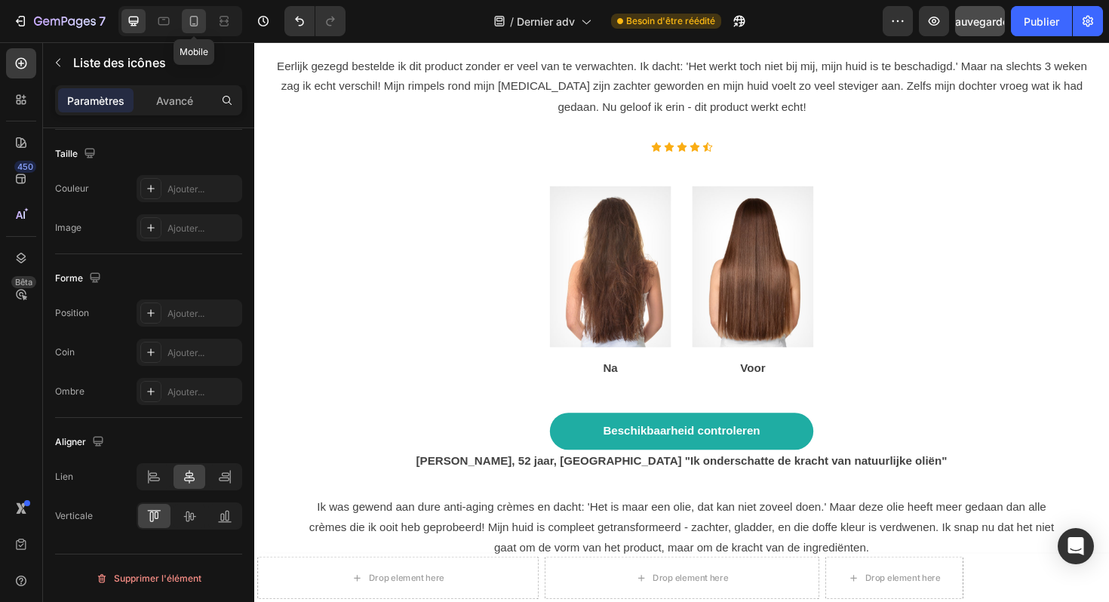
click at [198, 26] on icon at bounding box center [193, 21] width 15 height 15
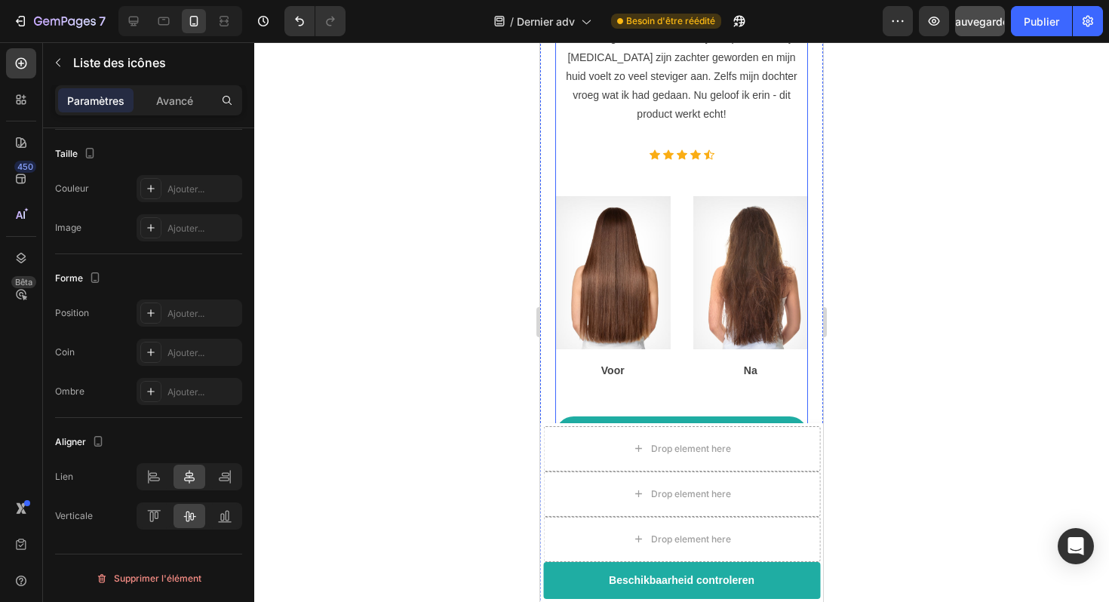
scroll to position [5681, 0]
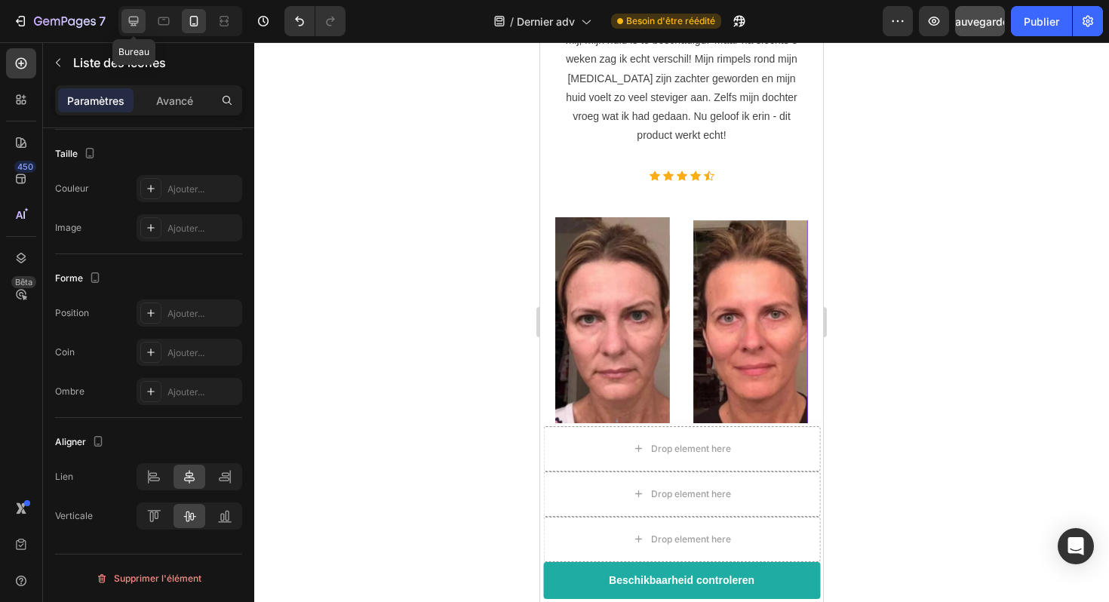
click at [140, 23] on icon at bounding box center [133, 21] width 15 height 15
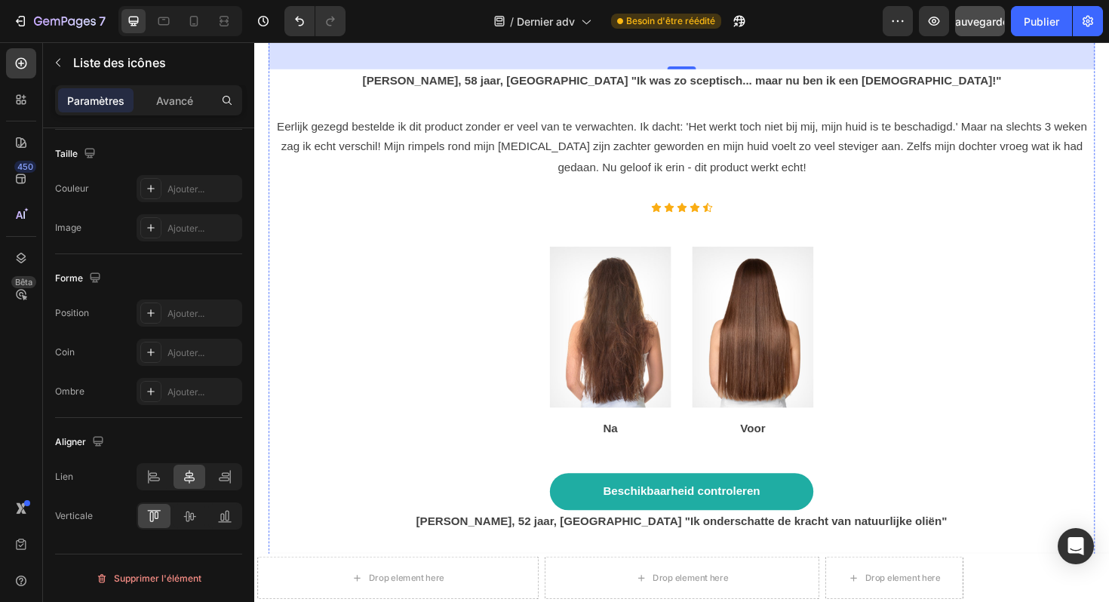
scroll to position [7142, 0]
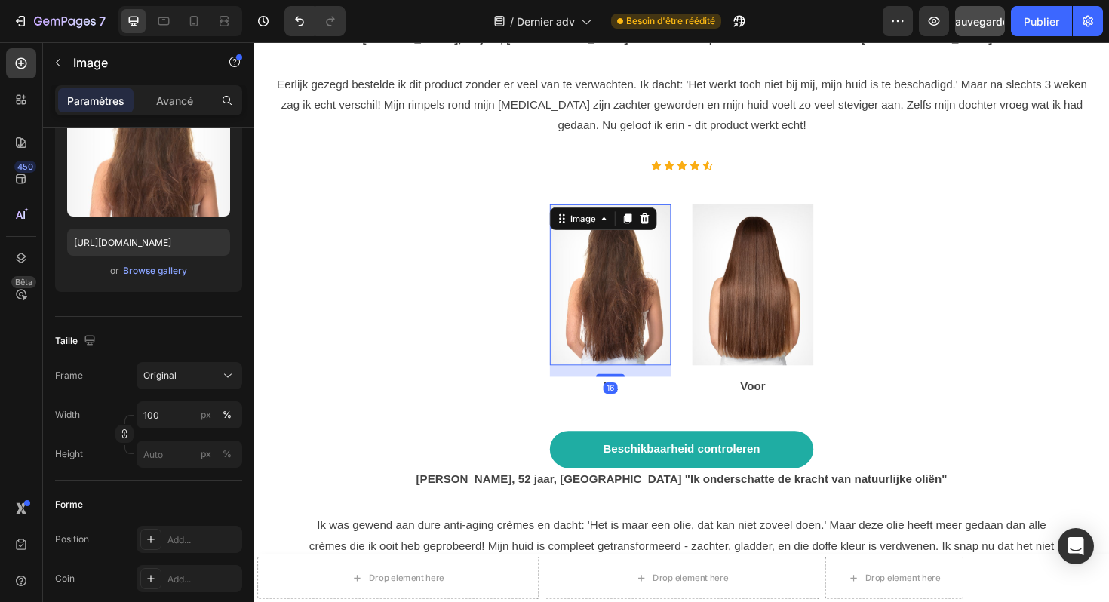
click at [642, 253] on img at bounding box center [632, 299] width 128 height 171
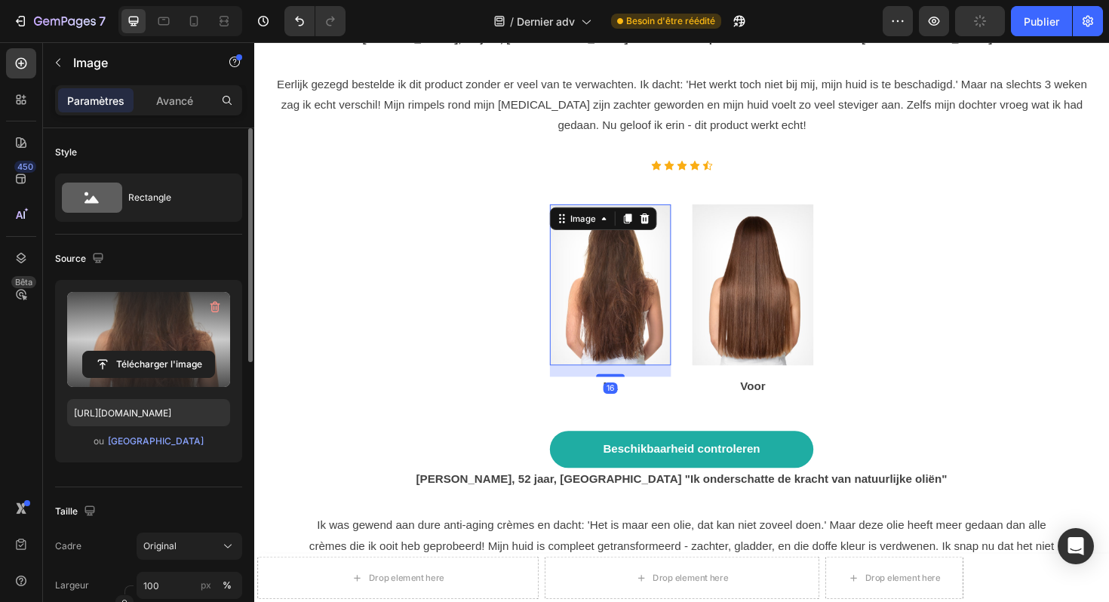
click at [139, 345] on label at bounding box center [148, 339] width 163 height 95
click at [139, 352] on input "file" at bounding box center [148, 365] width 131 height 26
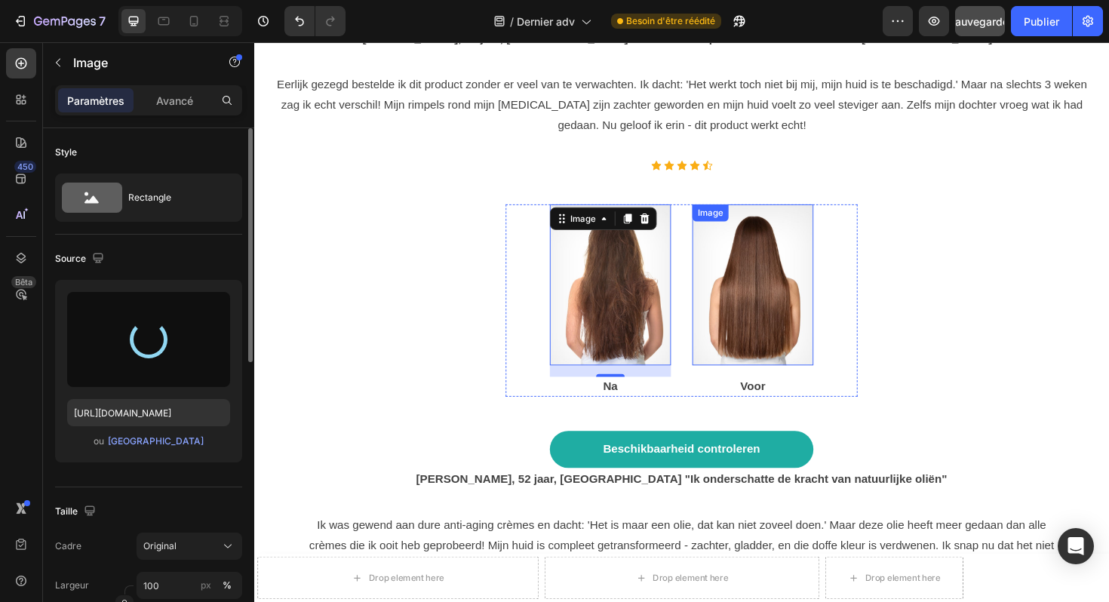
type input "https://cdn.shopify.com/s/files/1/0929/3804/3775/files/gempages_581818664982938…"
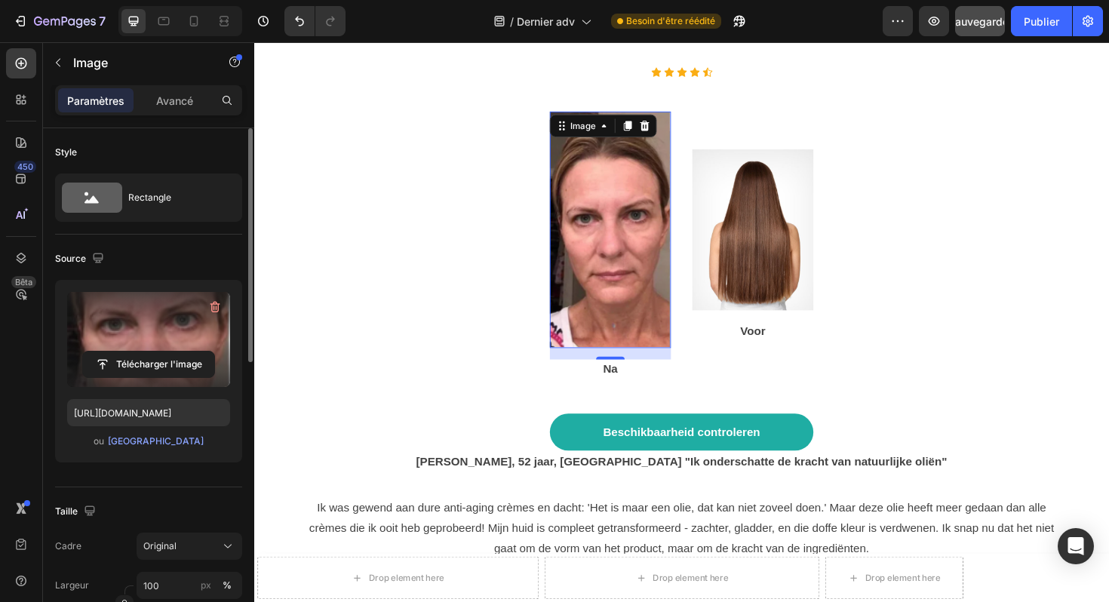
scroll to position [7258, 0]
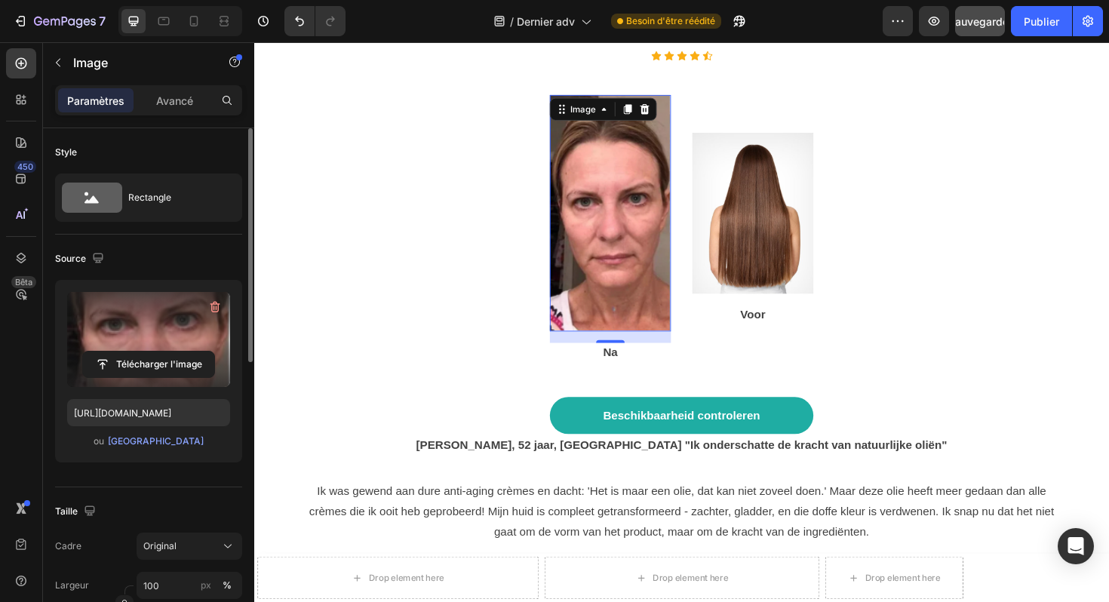
click at [632, 367] on div "16" at bounding box center [631, 373] width 15 height 12
click at [635, 367] on div "16" at bounding box center [631, 373] width 15 height 12
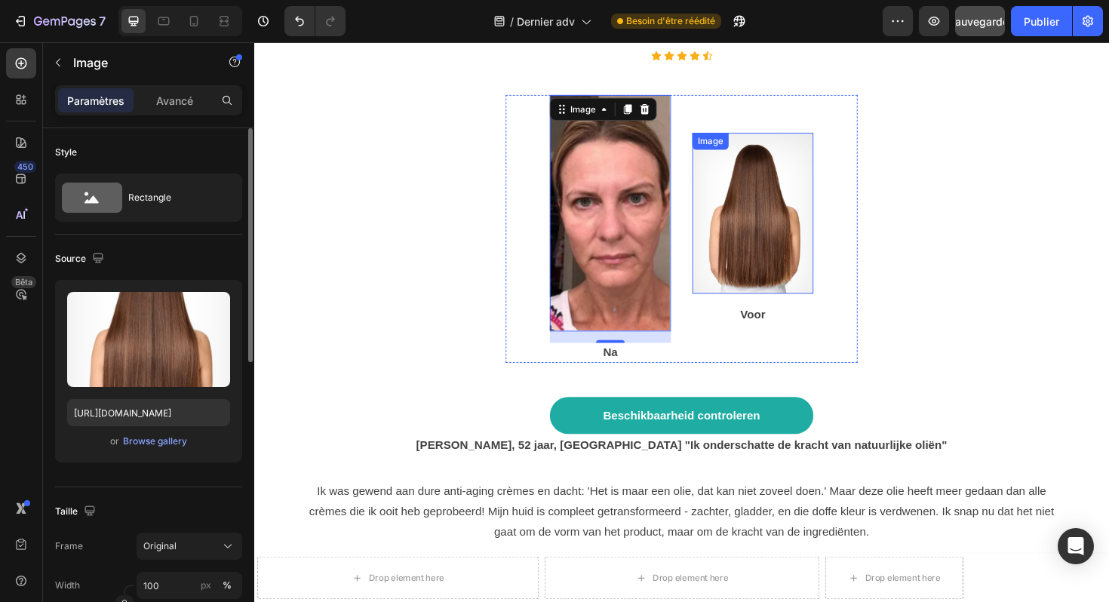
click at [799, 232] on img at bounding box center [782, 223] width 128 height 171
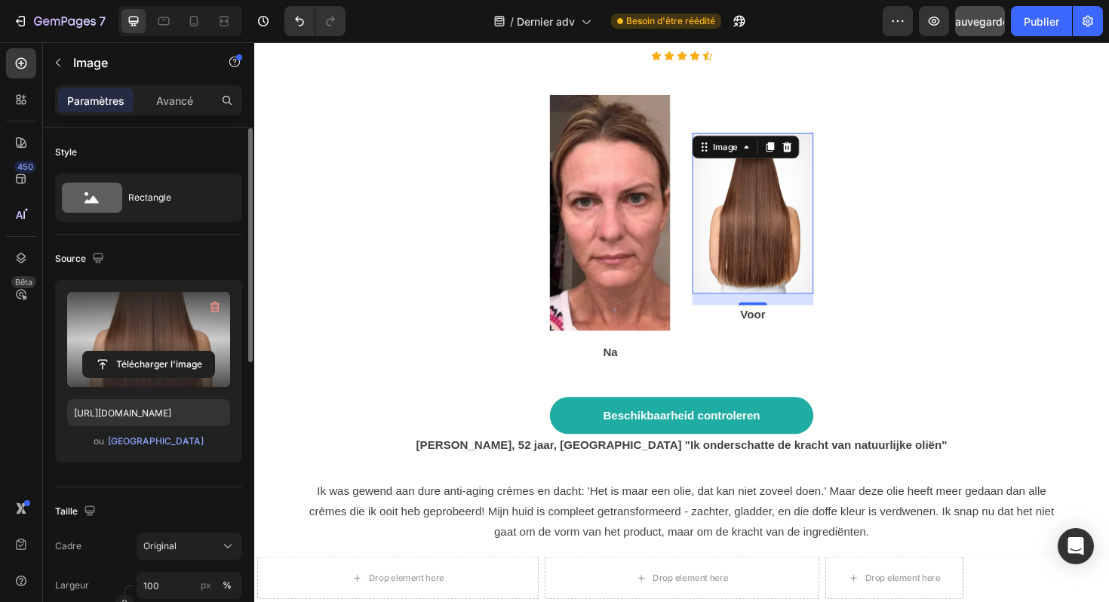
click at [203, 336] on label at bounding box center [148, 339] width 163 height 95
click at [203, 352] on input "file" at bounding box center [148, 365] width 131 height 26
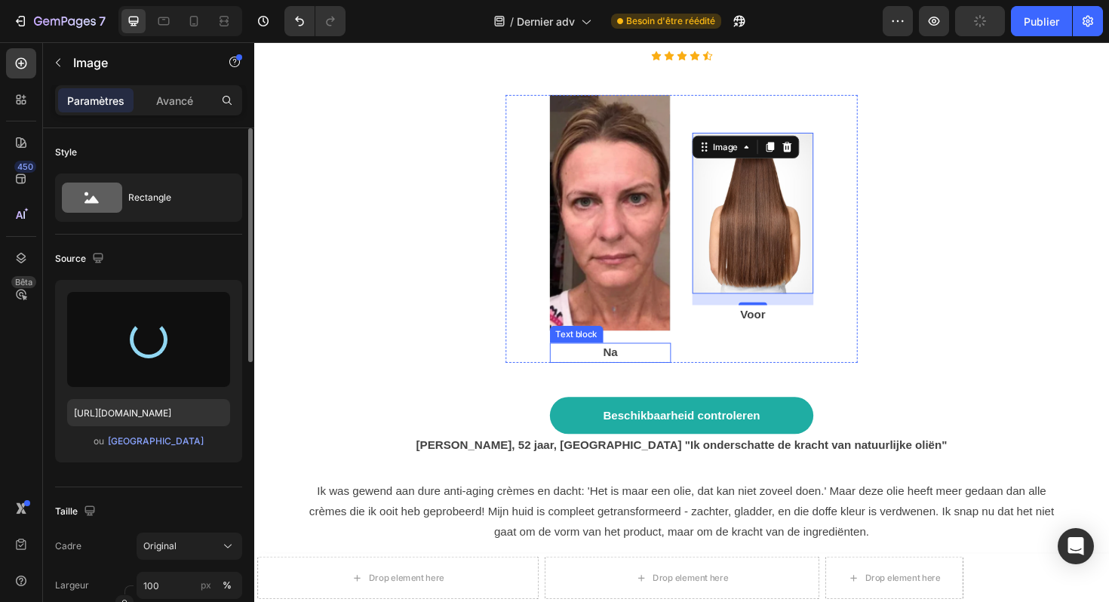
type input "https://cdn.shopify.com/s/files/1/0929/3804/3775/files/gempages_581818664982938…"
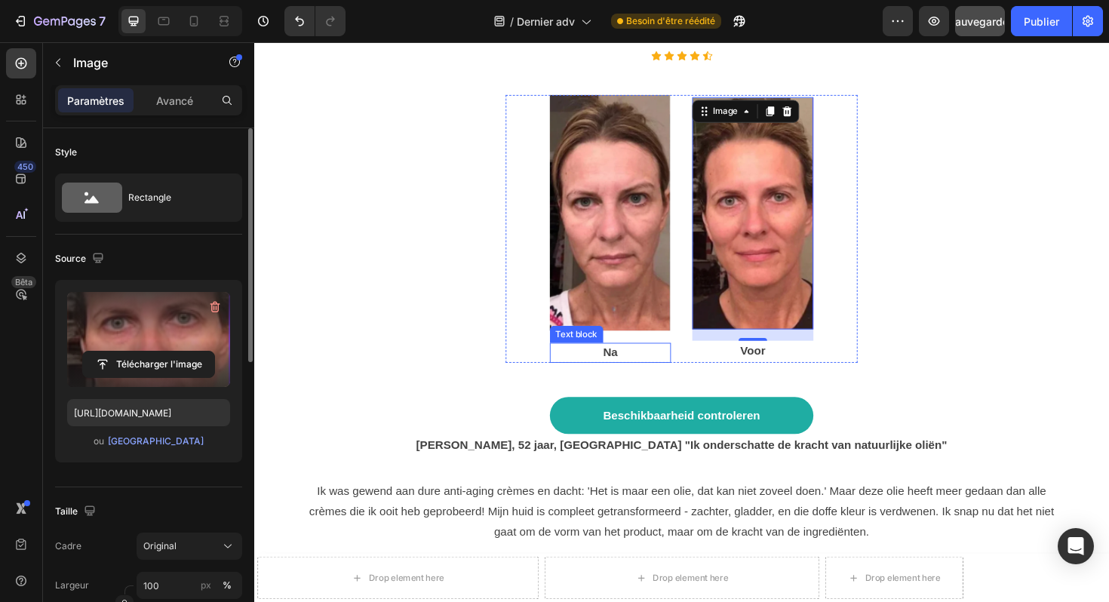
click at [639, 362] on p "Na" at bounding box center [631, 371] width 125 height 18
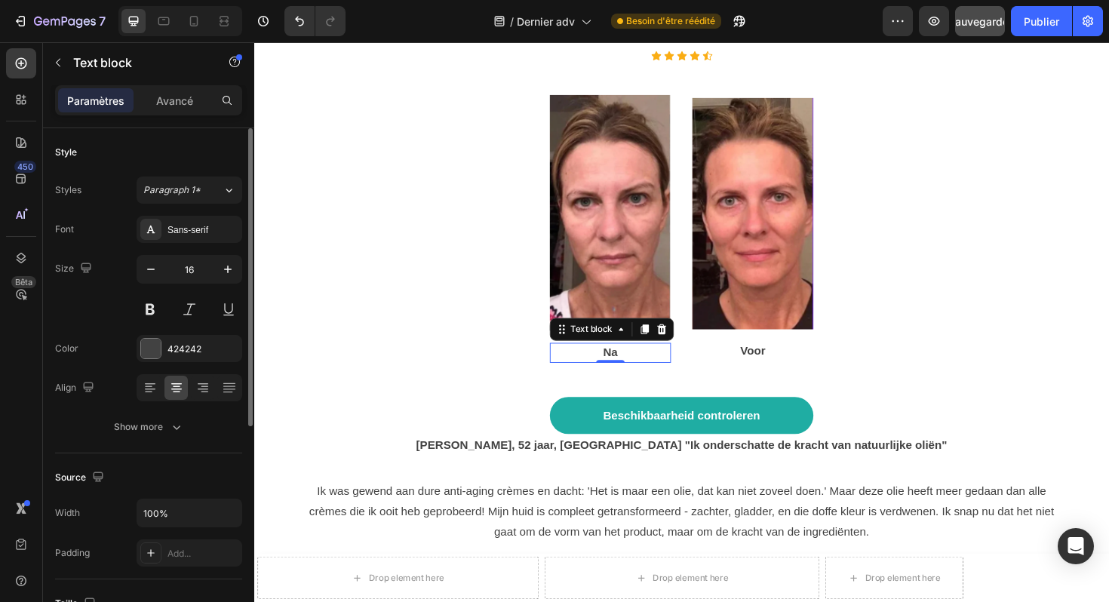
click at [639, 362] on p "Na" at bounding box center [631, 371] width 125 height 18
click at [638, 362] on p "Na" at bounding box center [631, 371] width 125 height 18
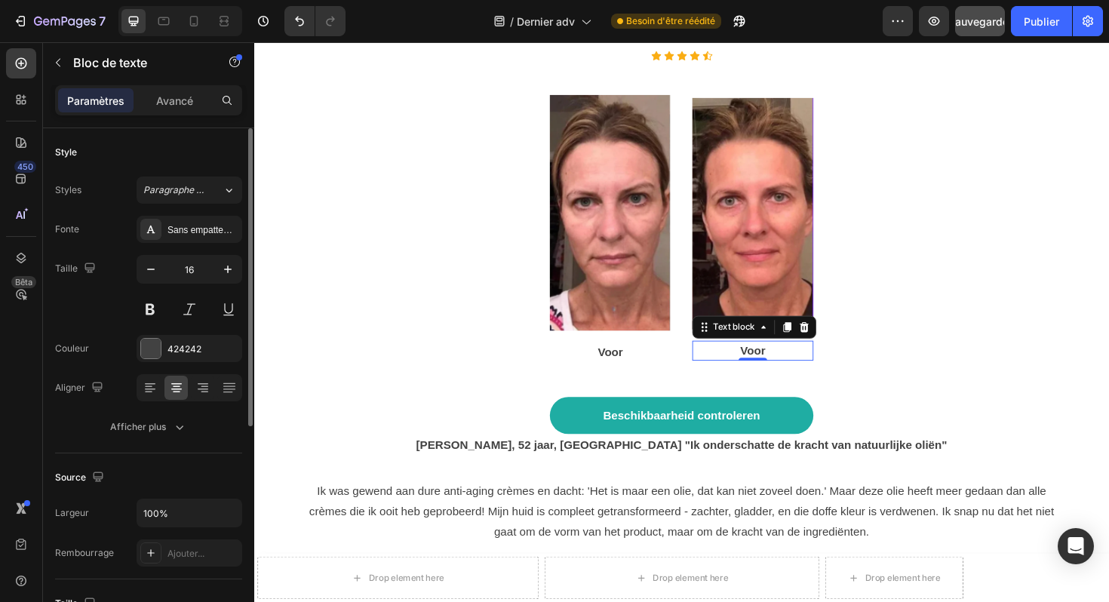
click at [771, 360] on p "Voor" at bounding box center [782, 369] width 125 height 18
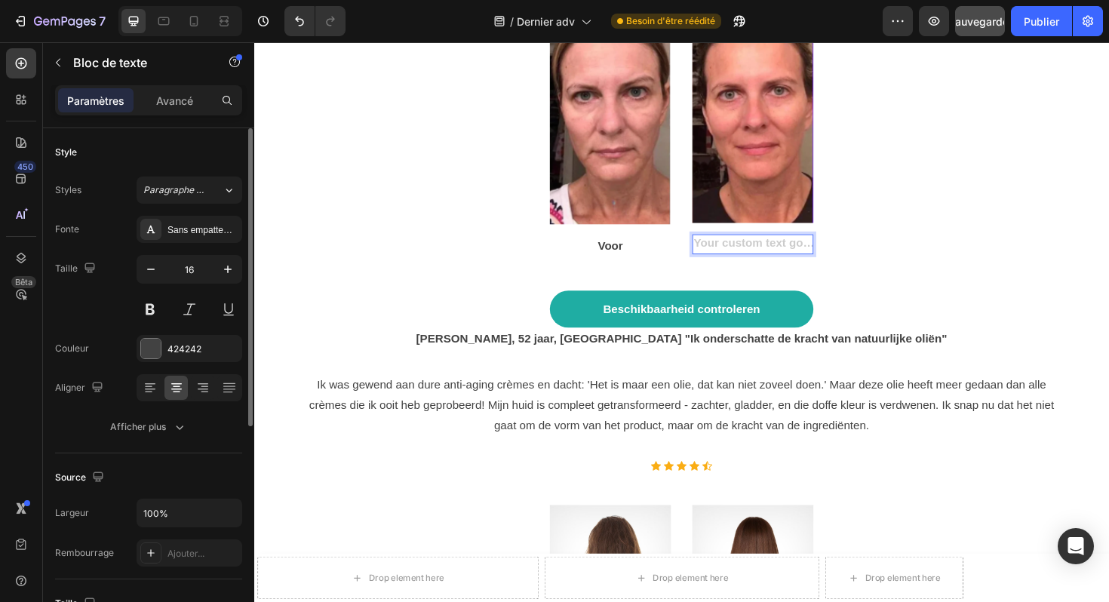
scroll to position [7369, 0]
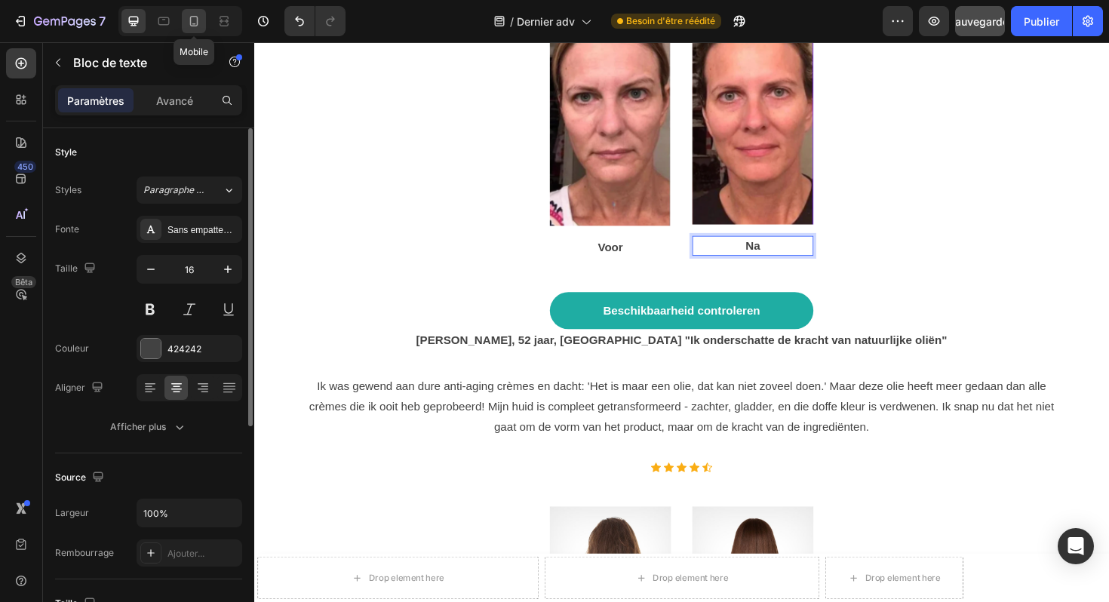
click at [198, 22] on icon at bounding box center [193, 21] width 15 height 15
type input "14"
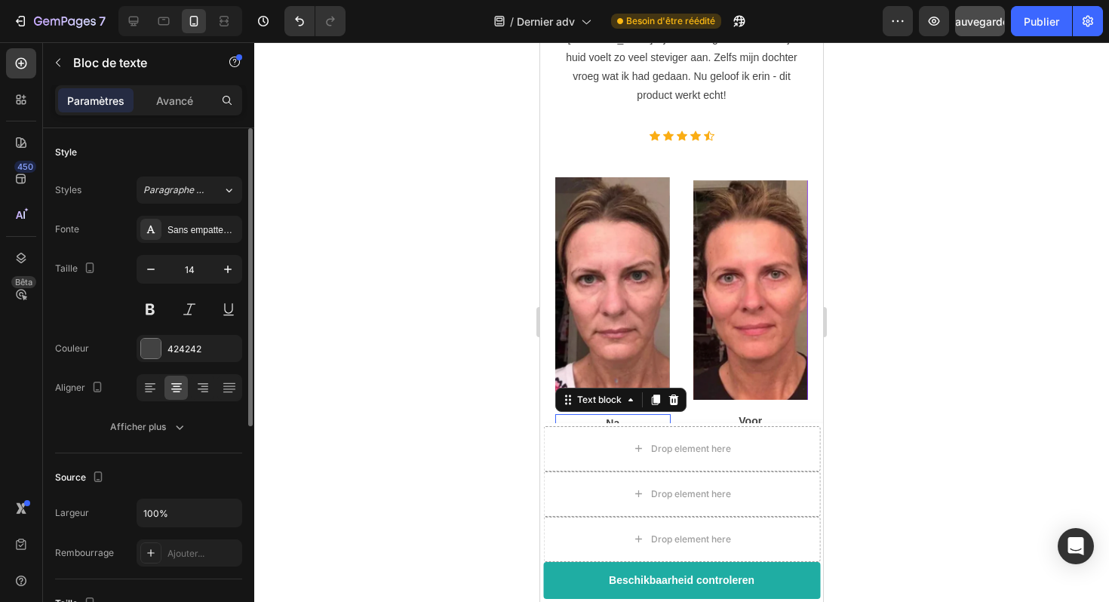
scroll to position [5746, 0]
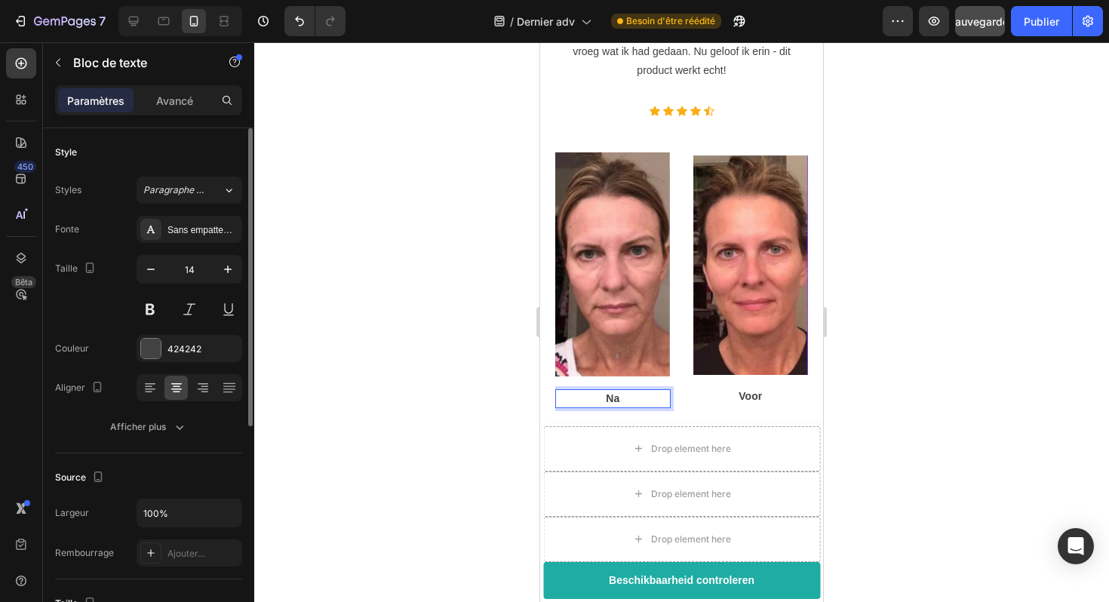
click at [627, 391] on p "Na" at bounding box center [613, 399] width 112 height 16
click at [622, 391] on p "Na" at bounding box center [613, 399] width 112 height 16
click at [762, 389] on p "Voor" at bounding box center [751, 397] width 112 height 16
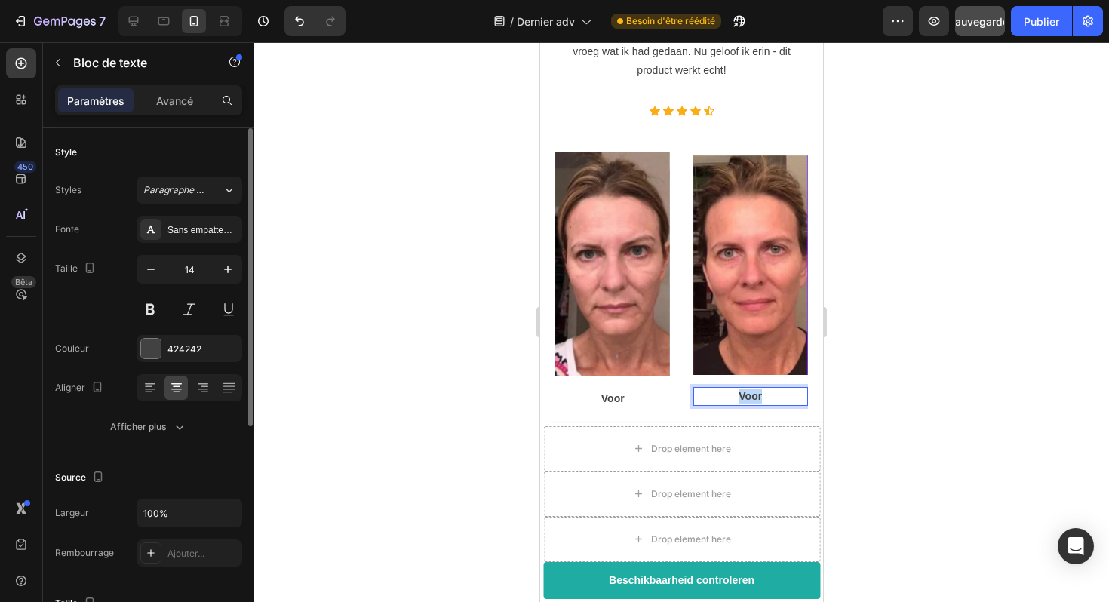
click at [762, 389] on p "Voor" at bounding box center [751, 397] width 112 height 16
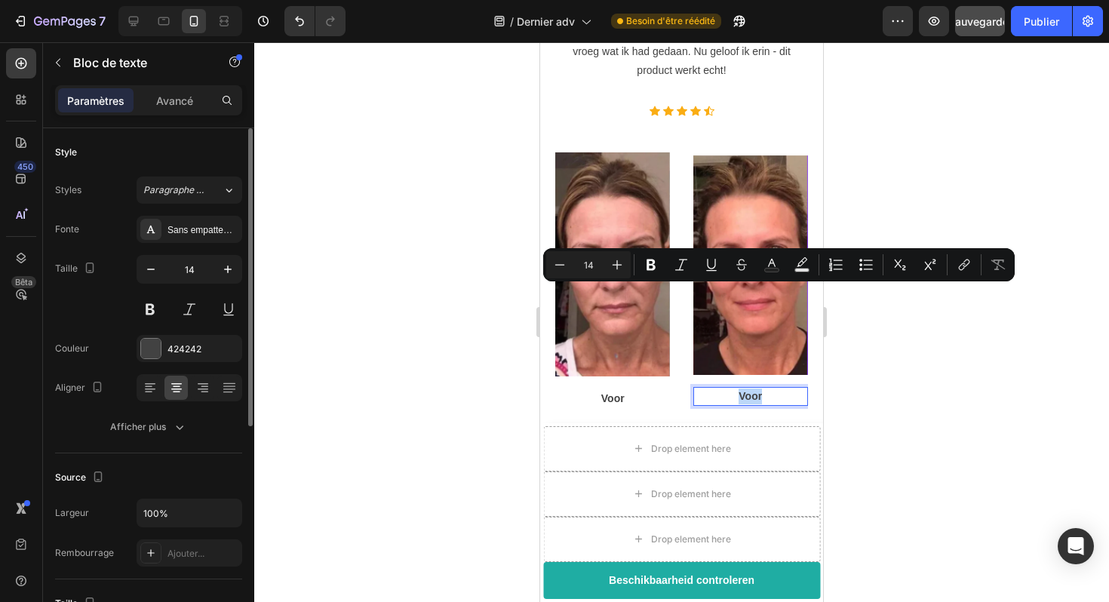
click at [762, 389] on p "Voor" at bounding box center [751, 397] width 112 height 16
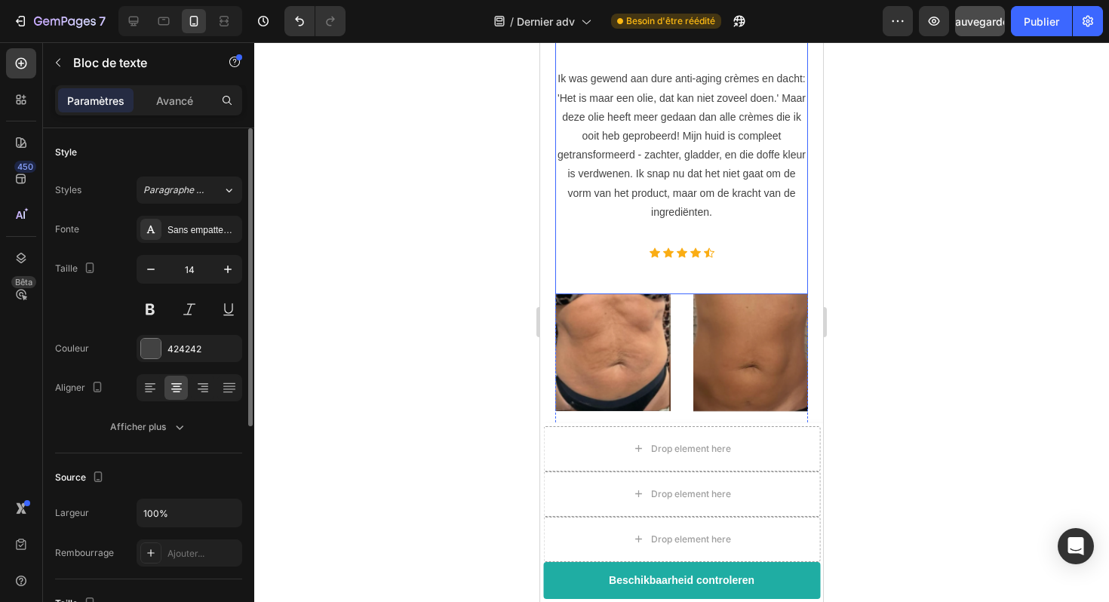
scroll to position [6249, 0]
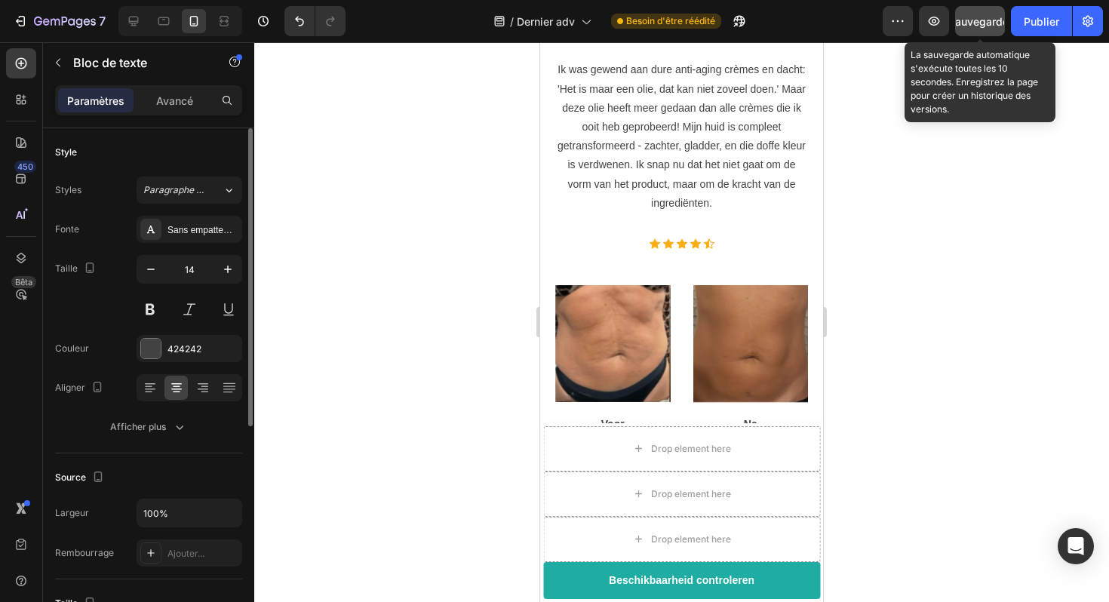
click at [976, 23] on font "Sauvegarder" at bounding box center [981, 21] width 64 height 13
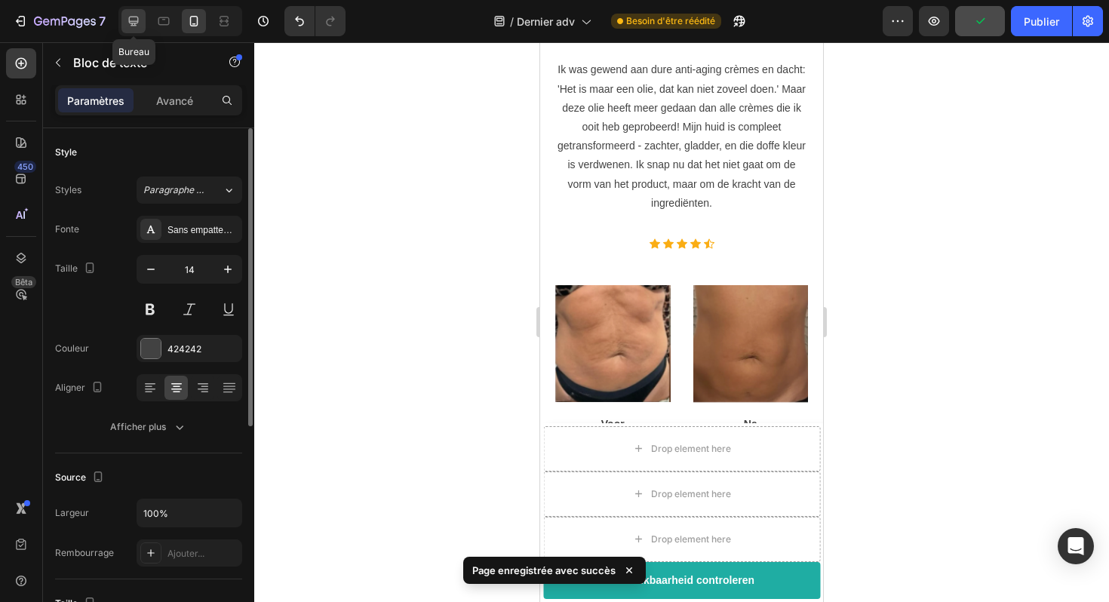
click at [137, 26] on icon at bounding box center [133, 21] width 15 height 15
type input "16"
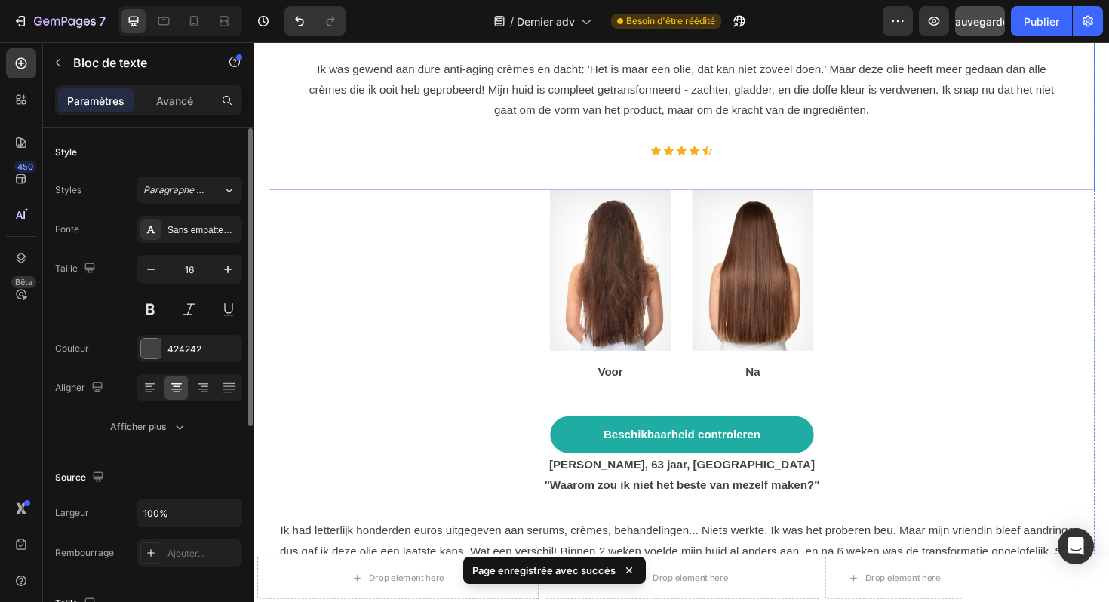
scroll to position [7727, 0]
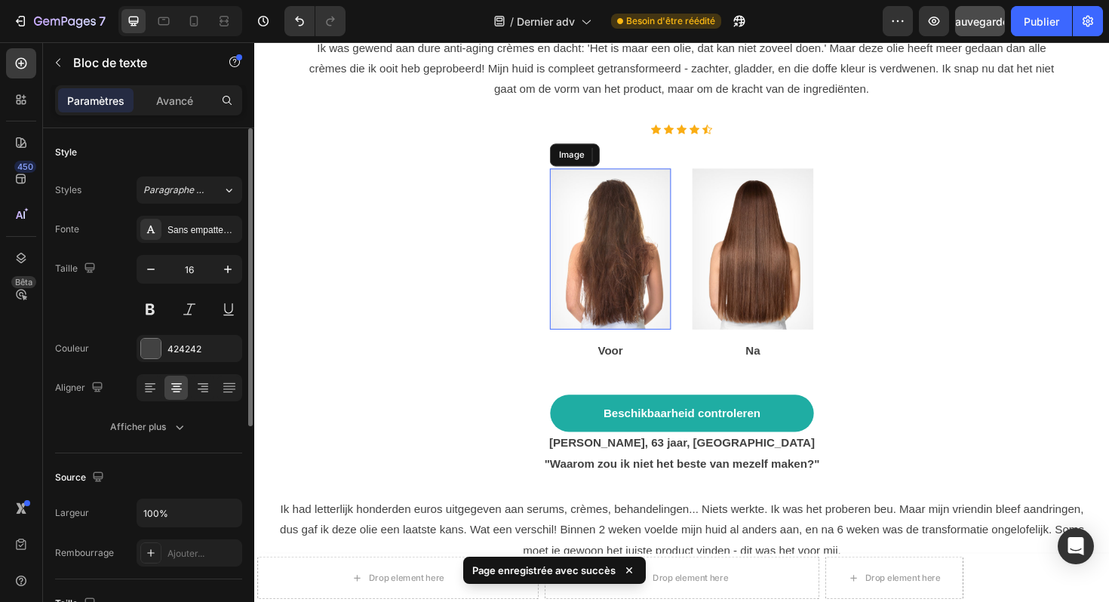
click at [669, 216] on img at bounding box center [632, 261] width 128 height 171
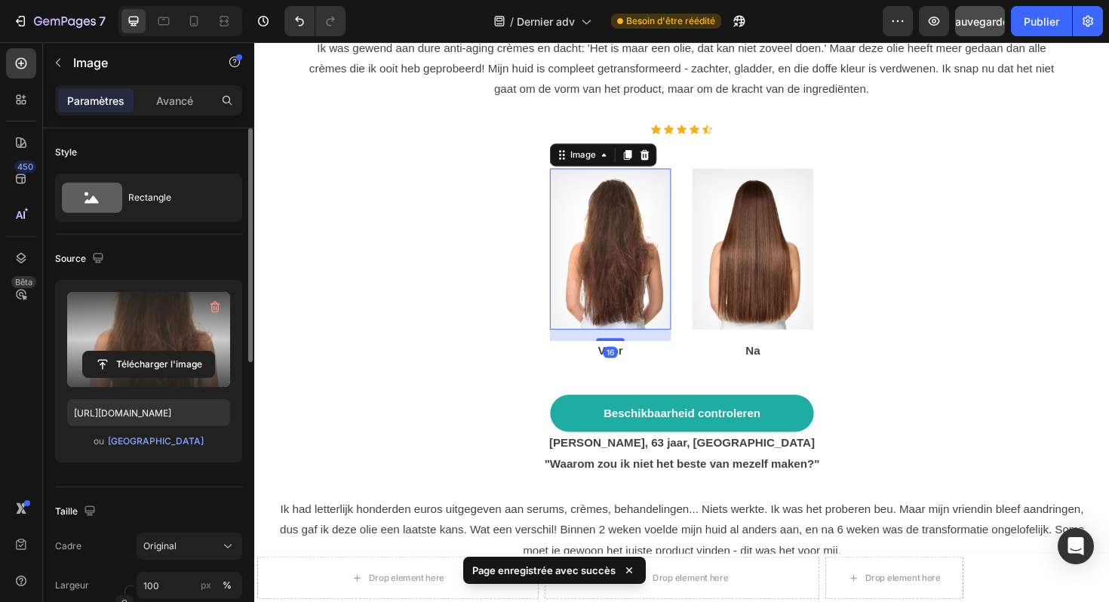
click at [173, 339] on label at bounding box center [148, 339] width 163 height 95
click at [173, 352] on input "file" at bounding box center [148, 365] width 131 height 26
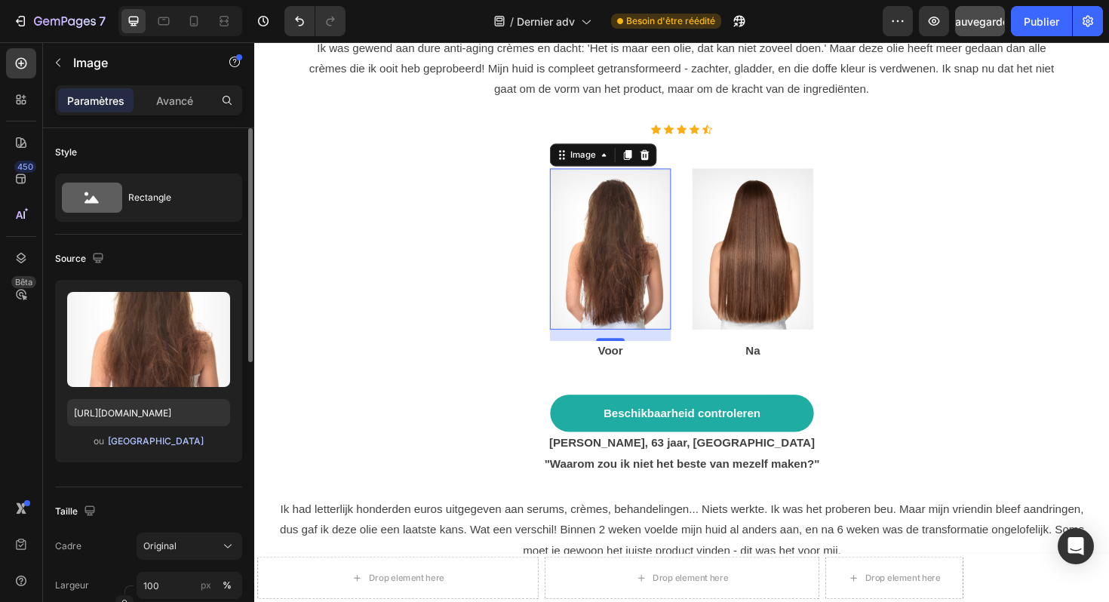
click at [143, 441] on font "[GEOGRAPHIC_DATA]" at bounding box center [156, 440] width 96 height 11
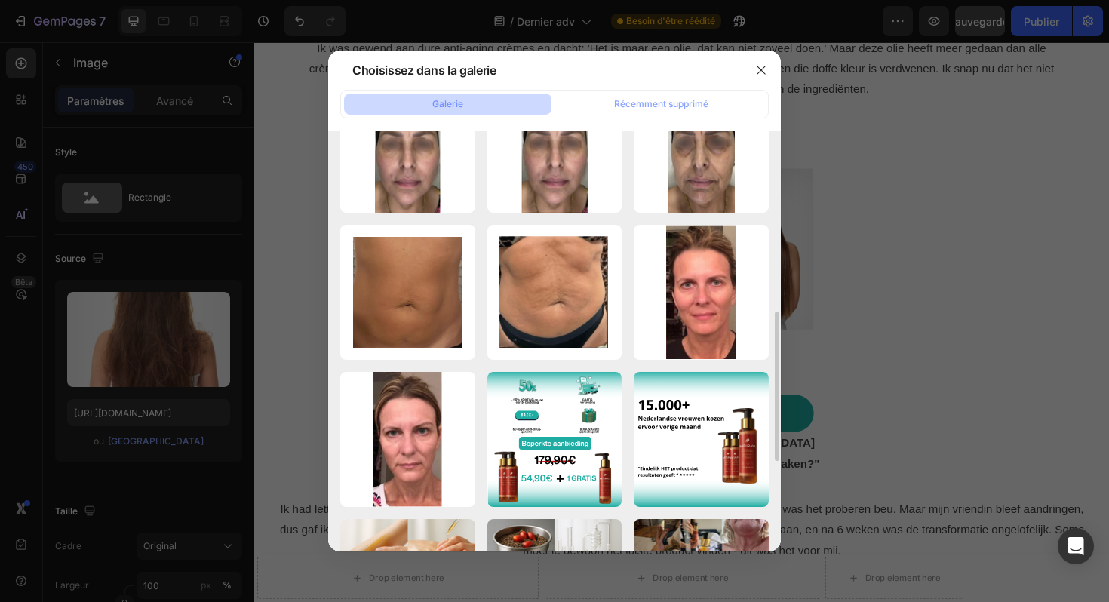
scroll to position [503, 0]
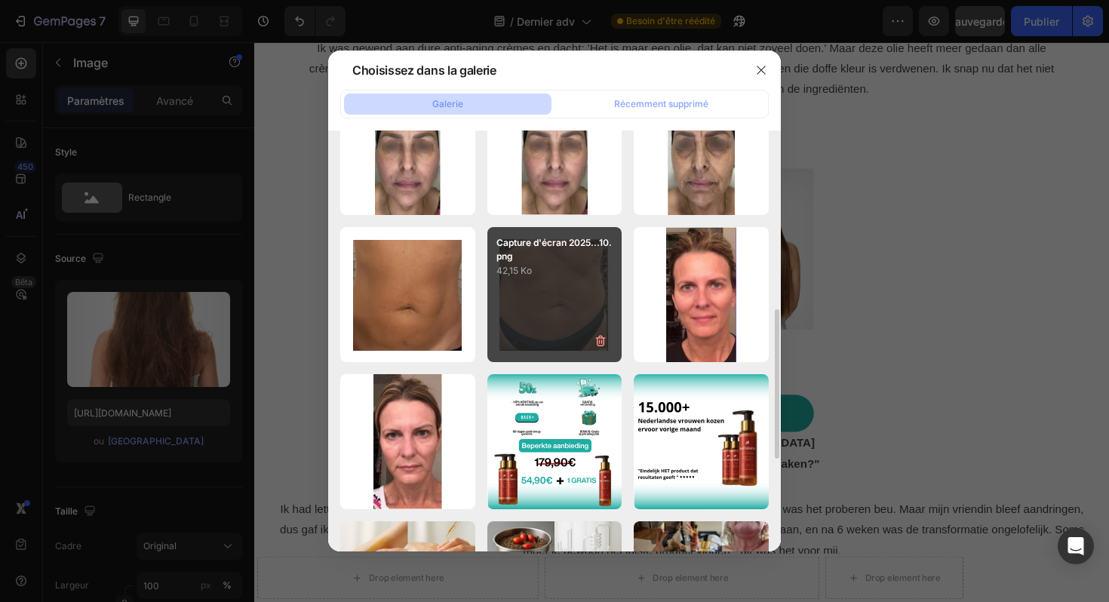
click at [537, 308] on div "Capture d'écran 2025...10.png 42,15 Ko" at bounding box center [555, 294] width 135 height 135
type input "https://cdn.shopify.com/s/files/1/0929/3804/3775/files/gempages_581818664982938…"
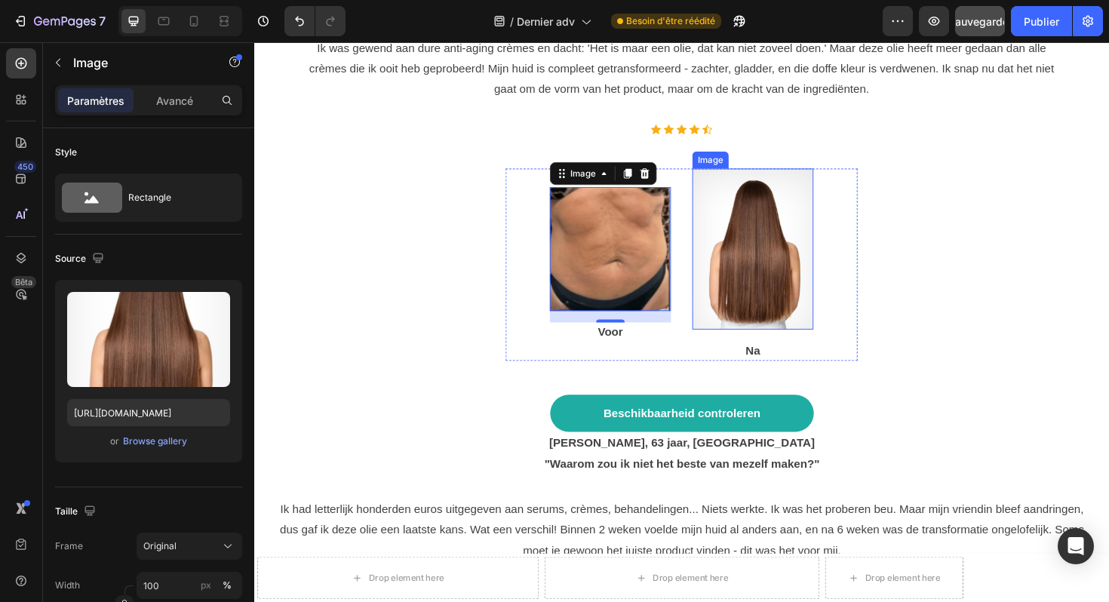
click at [777, 237] on img at bounding box center [782, 261] width 128 height 171
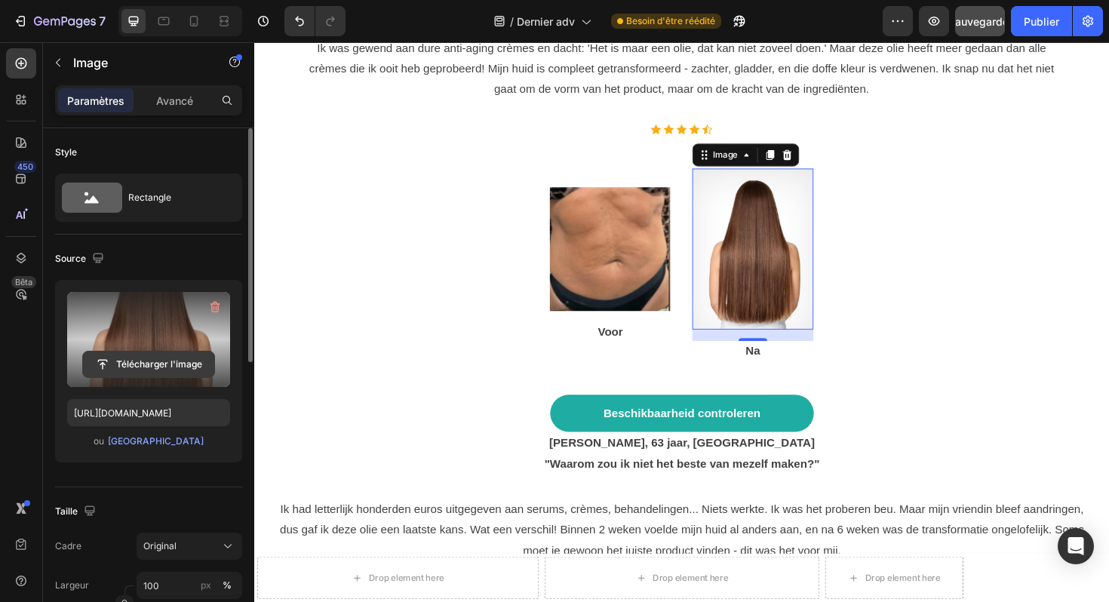
click at [175, 368] on input "file" at bounding box center [148, 365] width 131 height 26
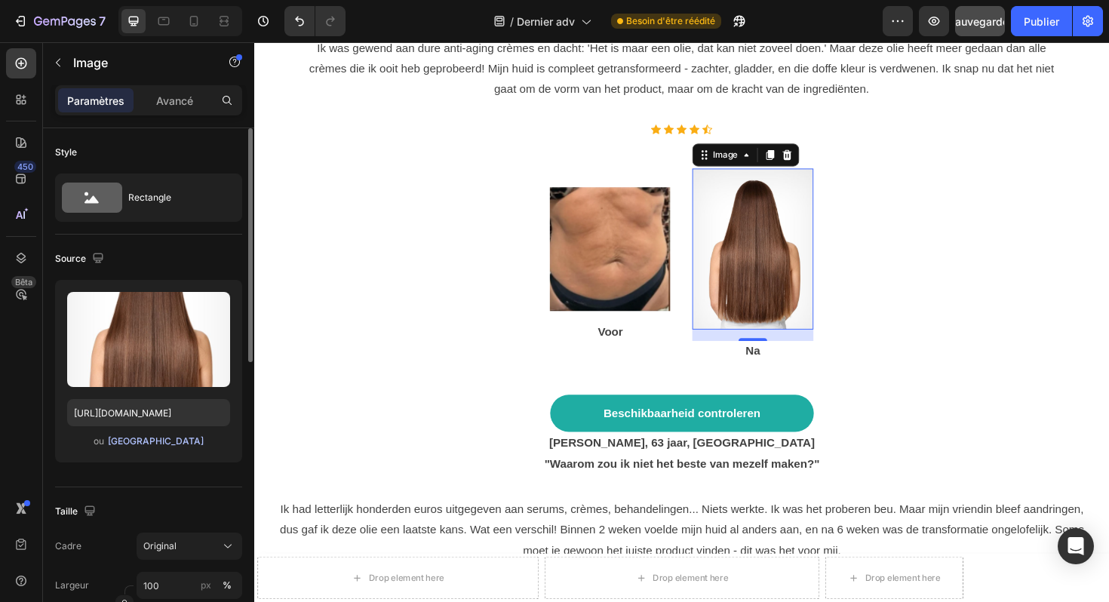
click at [174, 444] on font "[GEOGRAPHIC_DATA]" at bounding box center [156, 440] width 96 height 11
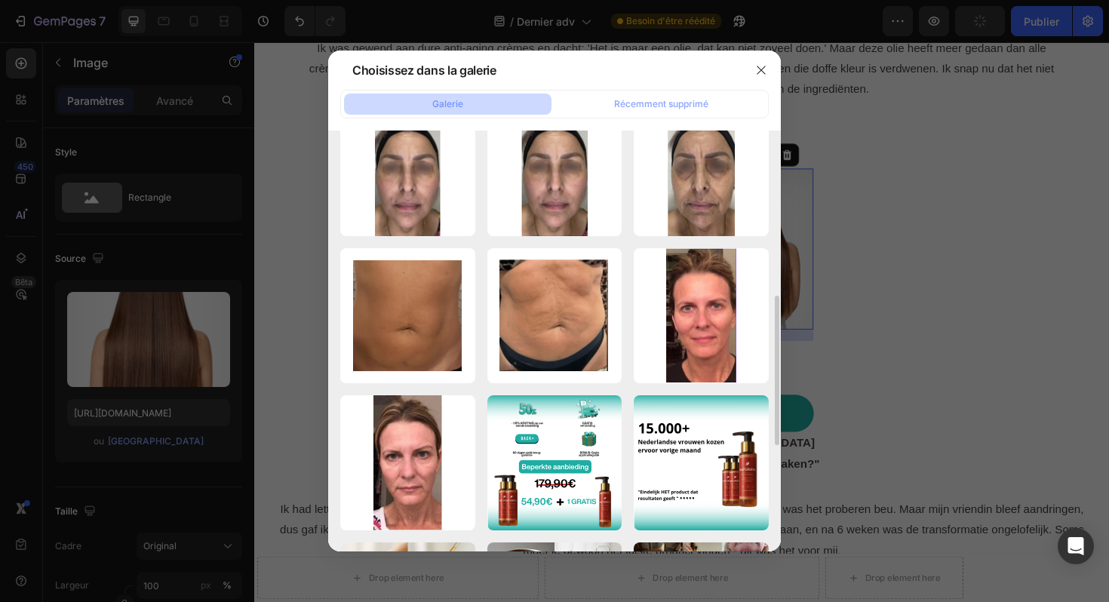
scroll to position [482, 0]
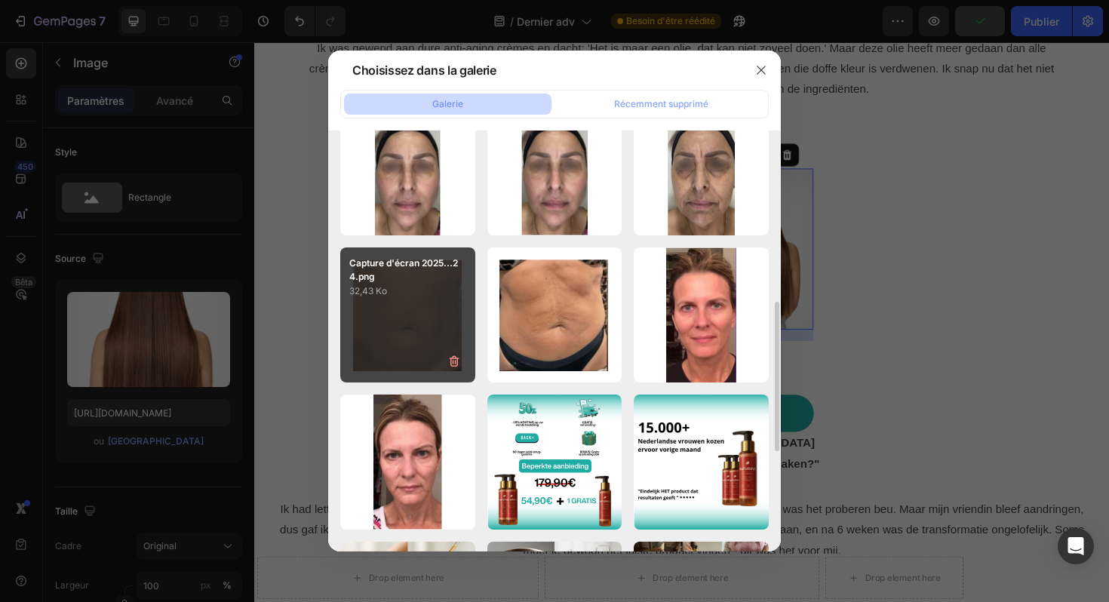
click at [414, 325] on div "Capture d'écran 2025...24.png 32,43 Ko" at bounding box center [407, 315] width 135 height 135
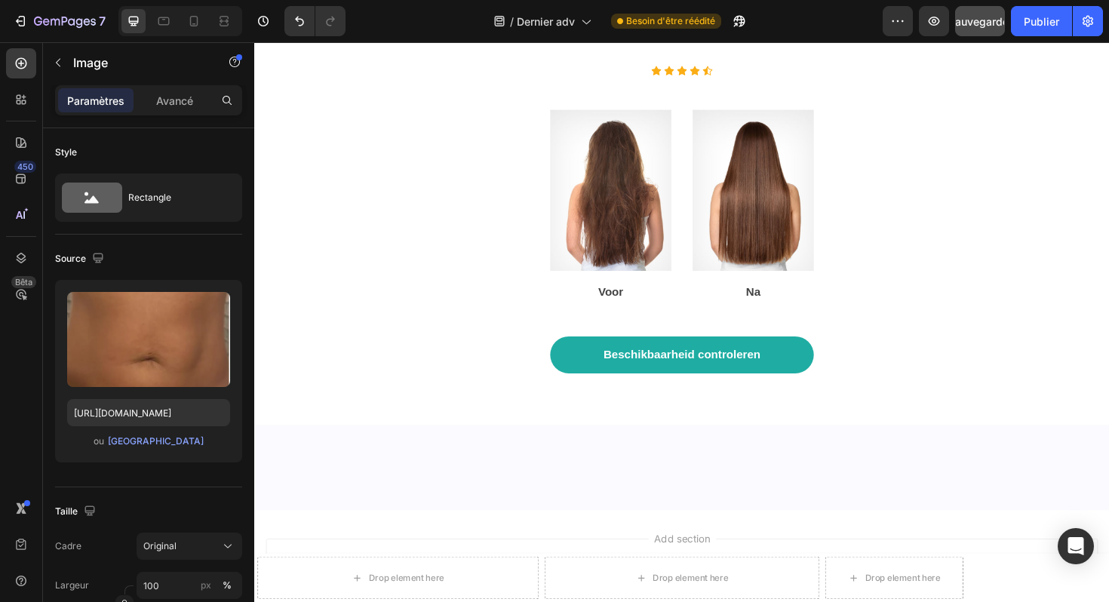
scroll to position [8795, 0]
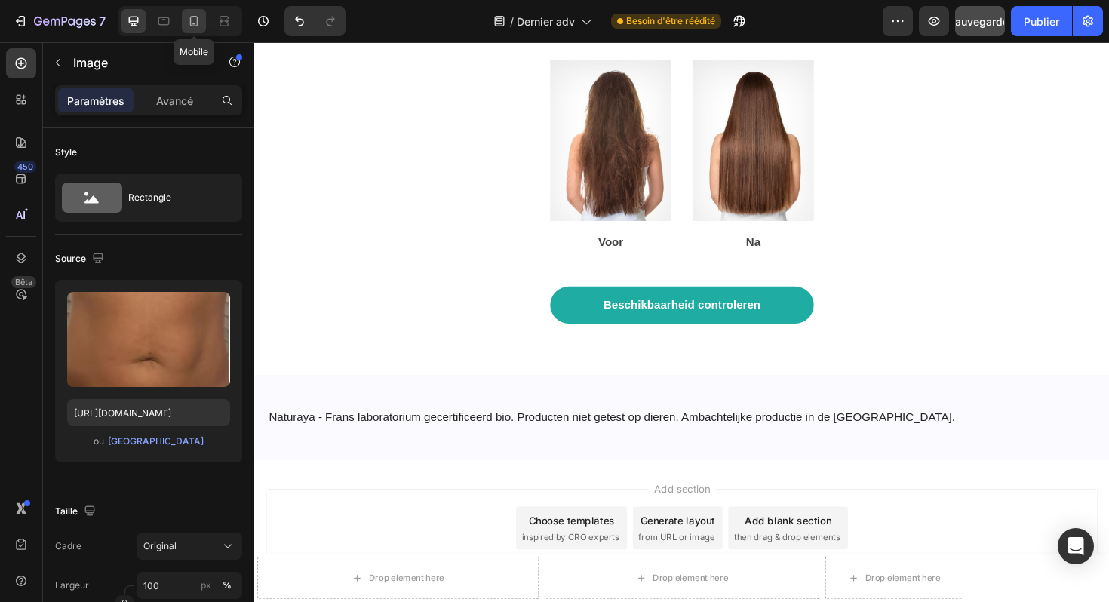
click at [199, 31] on div at bounding box center [194, 21] width 24 height 24
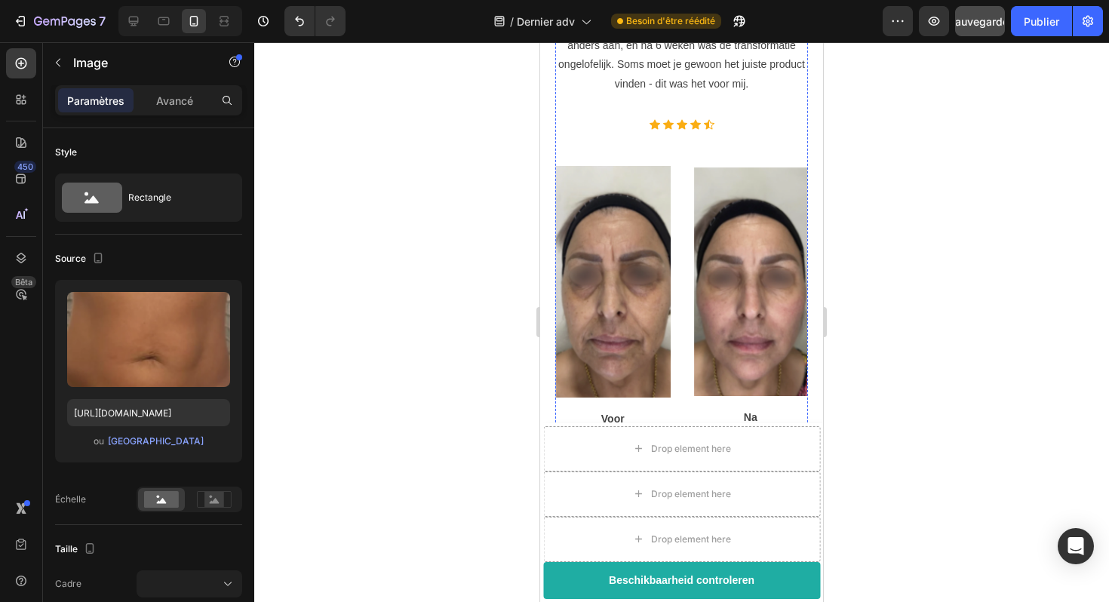
scroll to position [6934, 0]
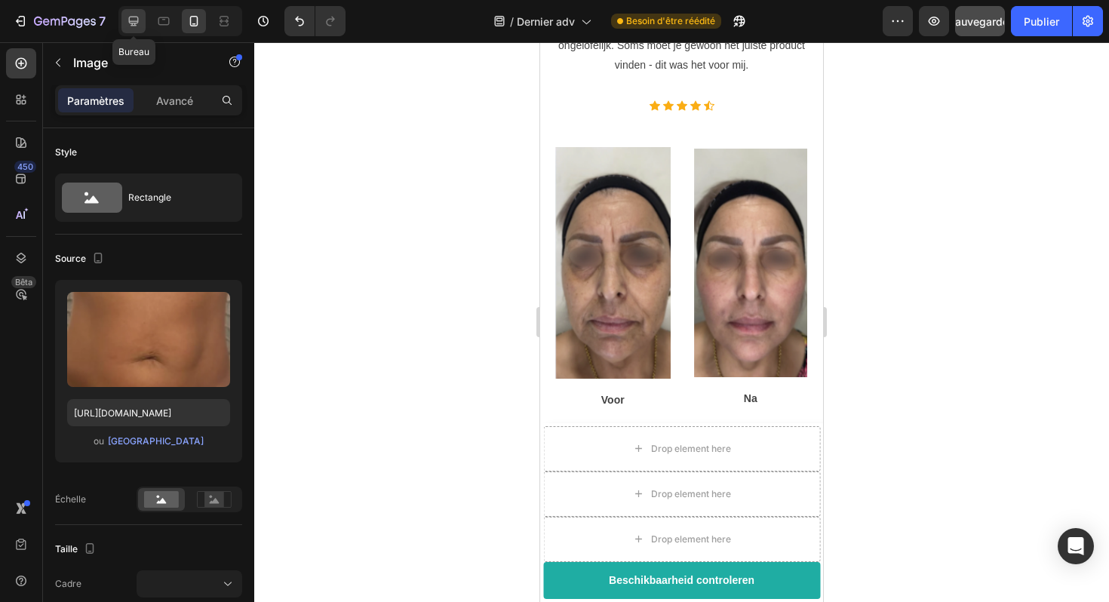
click at [132, 20] on icon at bounding box center [133, 21] width 15 height 15
type input "https://cdn.shopify.com/s/files/1/0929/3804/3775/files/gempages_581818664982938…"
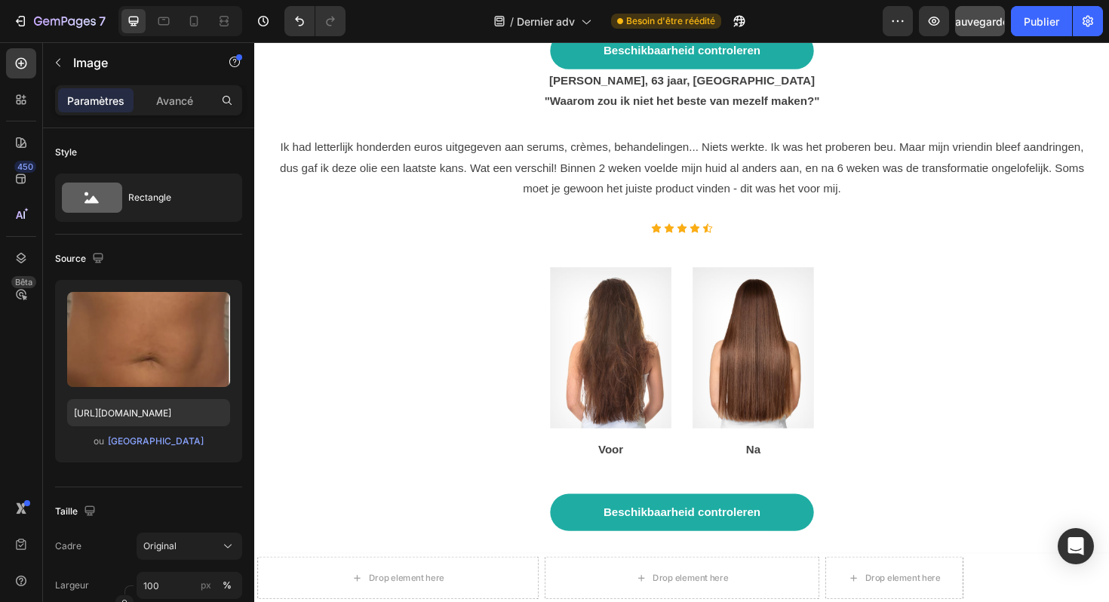
scroll to position [8117, 0]
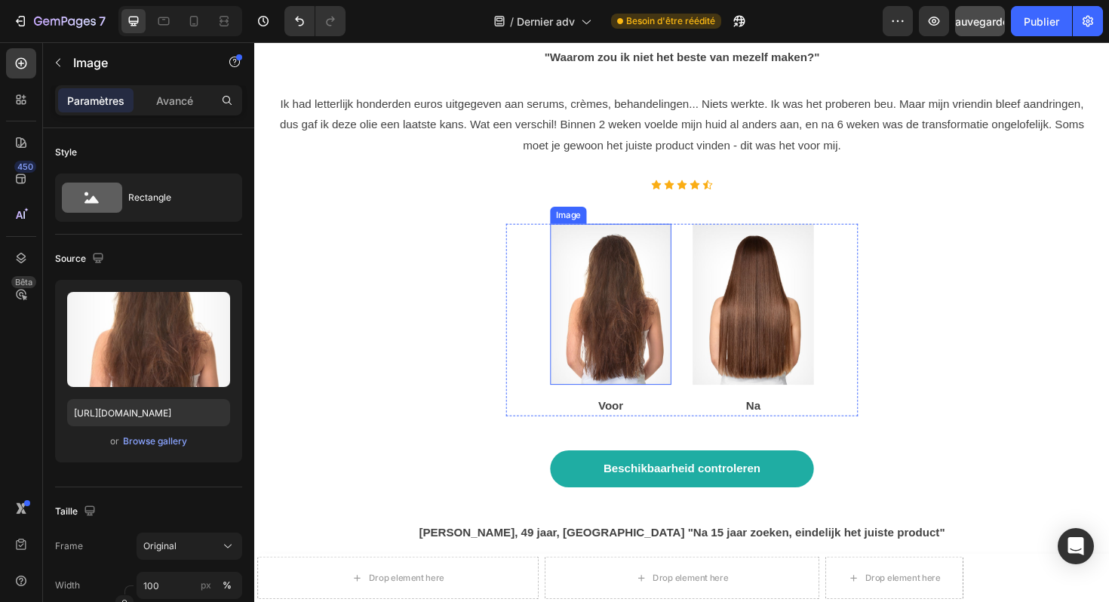
click at [638, 256] on img at bounding box center [632, 320] width 128 height 171
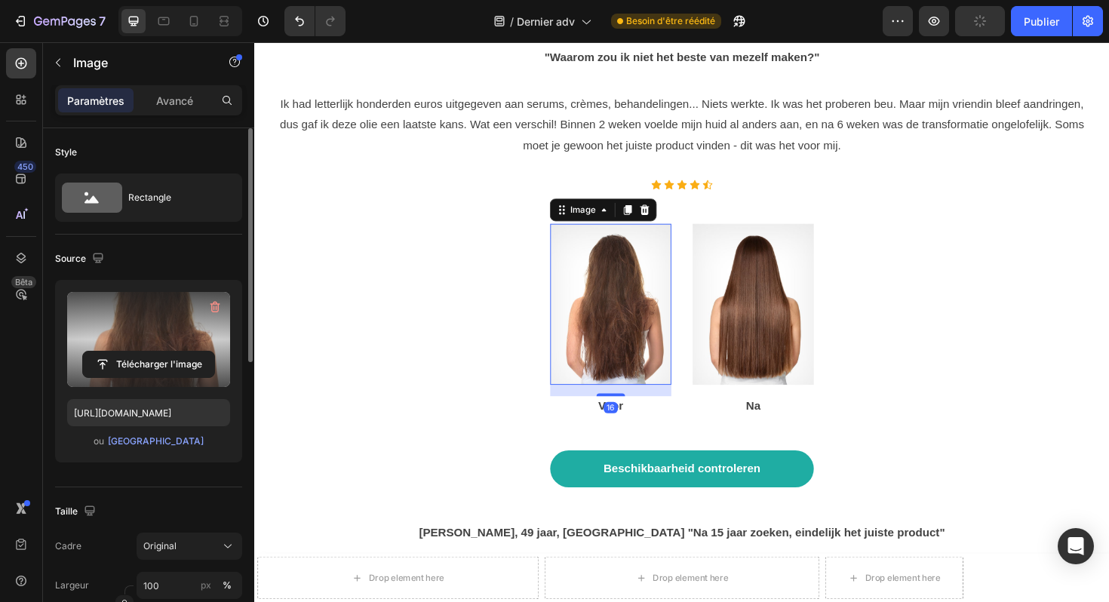
click at [168, 347] on label at bounding box center [148, 339] width 163 height 95
click at [168, 352] on input "file" at bounding box center [148, 365] width 131 height 26
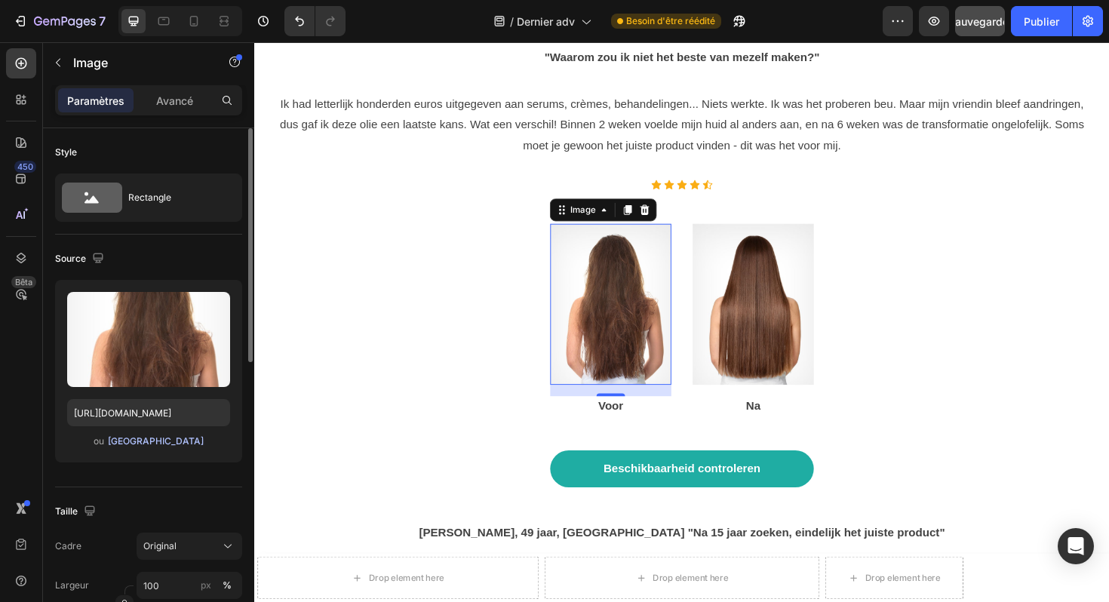
click at [155, 442] on font "[GEOGRAPHIC_DATA]" at bounding box center [156, 440] width 96 height 11
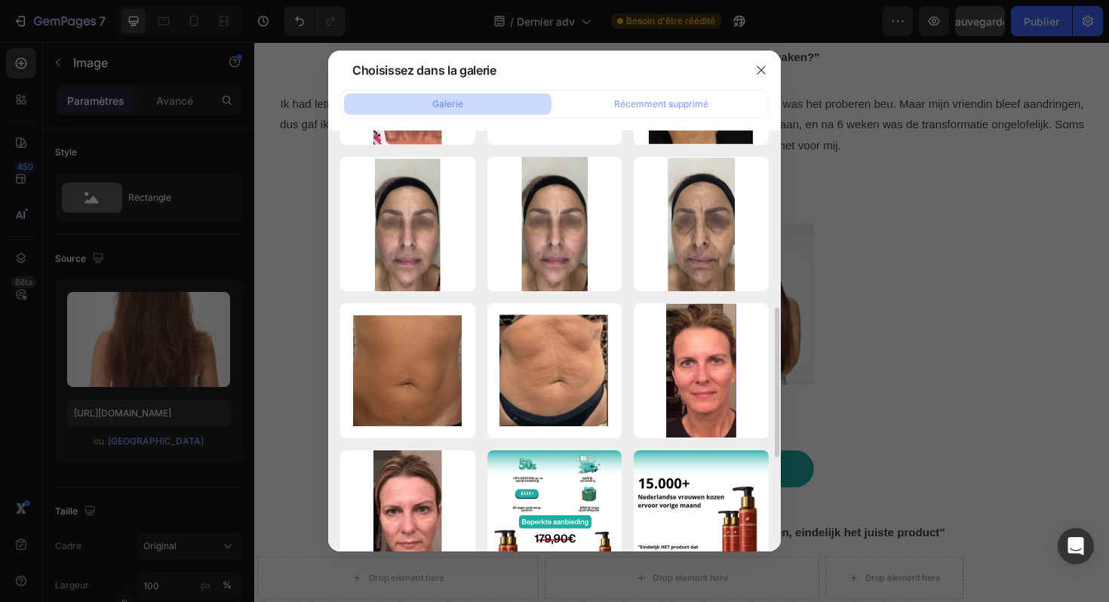
scroll to position [395, 0]
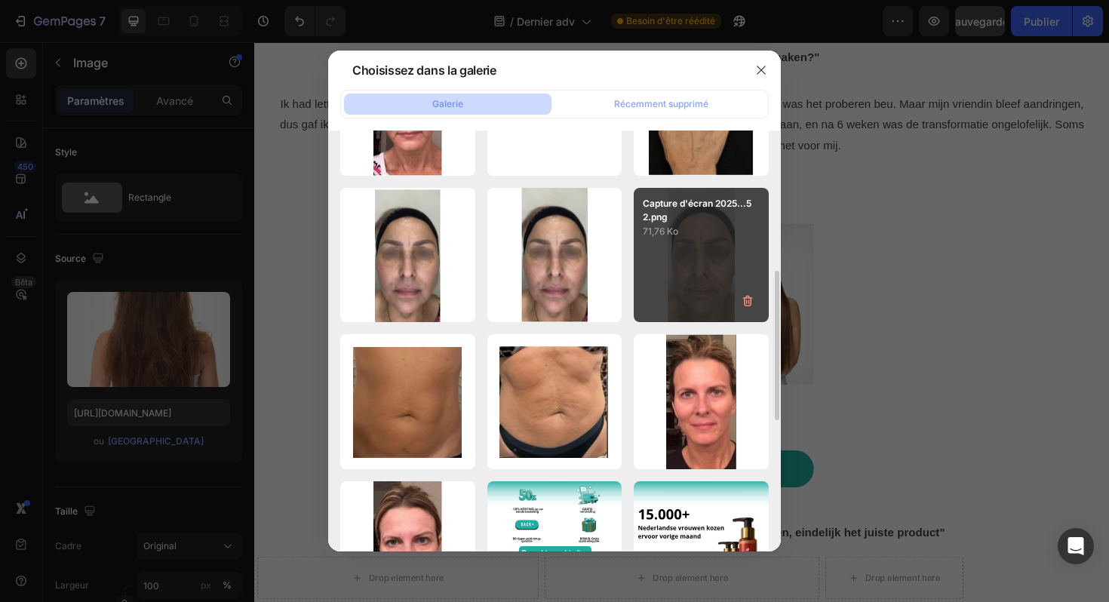
click at [669, 260] on div "Capture d'écran 2025...52.png 71,76 Ko" at bounding box center [701, 255] width 135 height 135
type input "https://cdn.shopify.com/s/files/1/0929/3804/3775/files/gempages_581818664982938…"
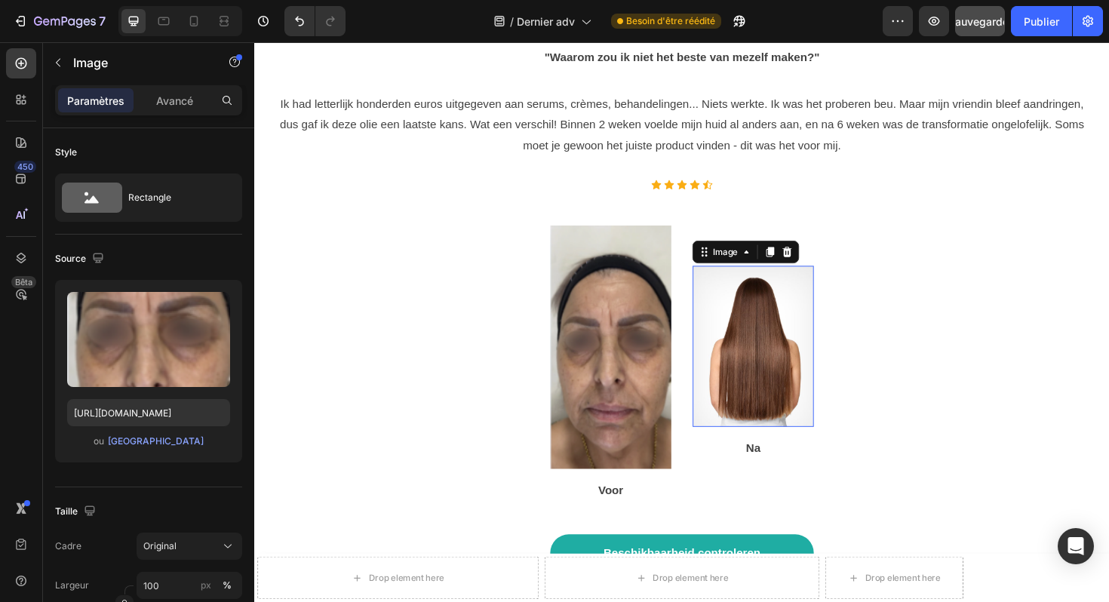
click at [792, 292] on img at bounding box center [782, 364] width 128 height 171
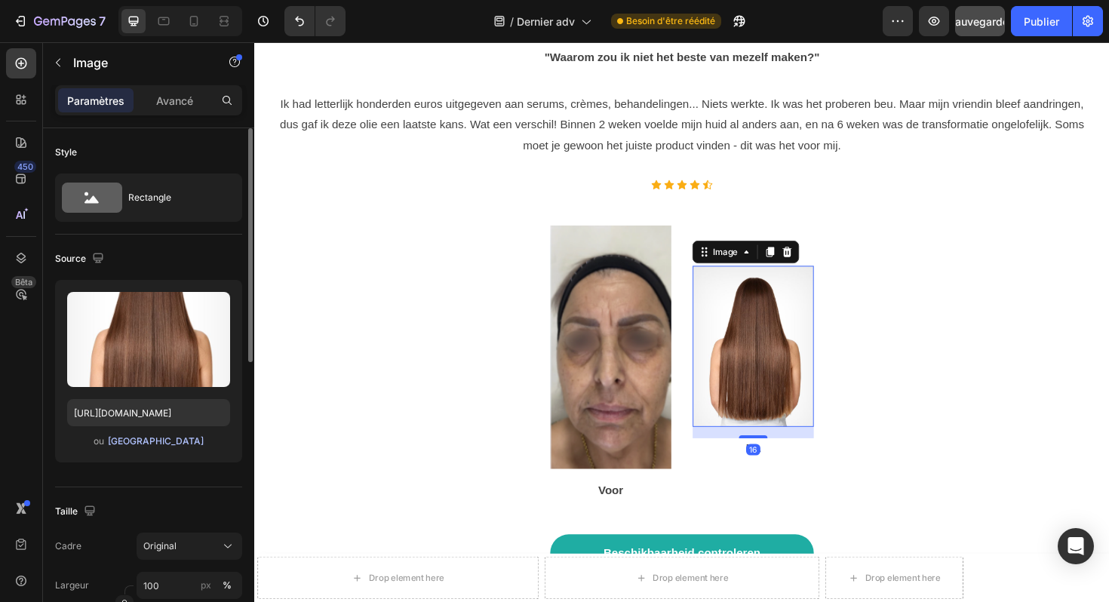
click at [165, 445] on font "[GEOGRAPHIC_DATA]" at bounding box center [156, 440] width 96 height 11
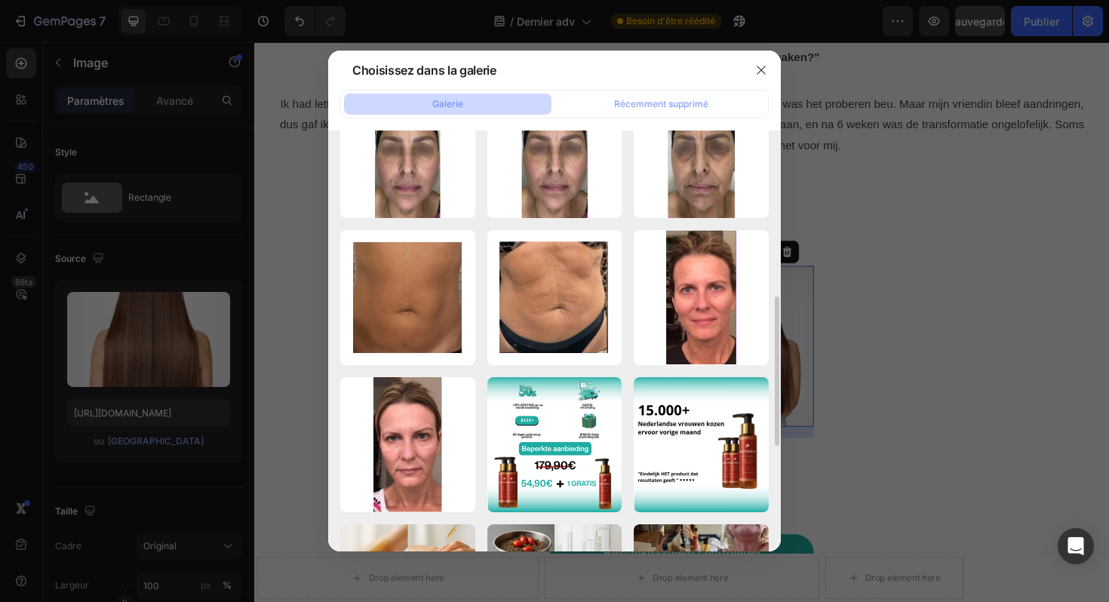
scroll to position [485, 0]
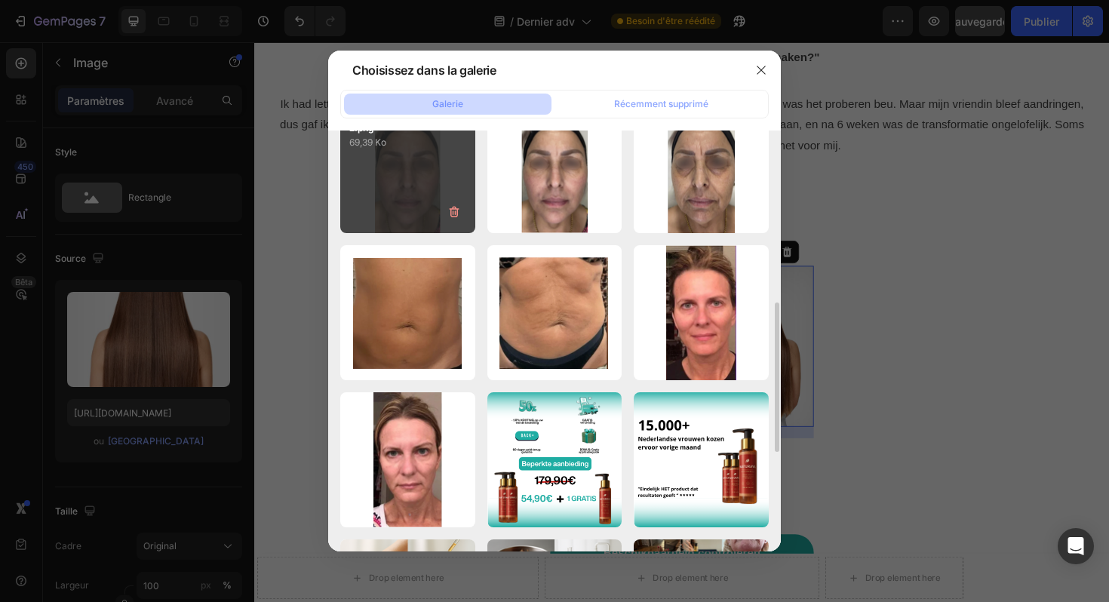
click at [413, 195] on div "Capture d'écran 2025...52.png 69,39 Ko" at bounding box center [407, 166] width 135 height 135
type input "https://cdn.shopify.com/s/files/1/0929/3804/3775/files/gempages_581818664982938…"
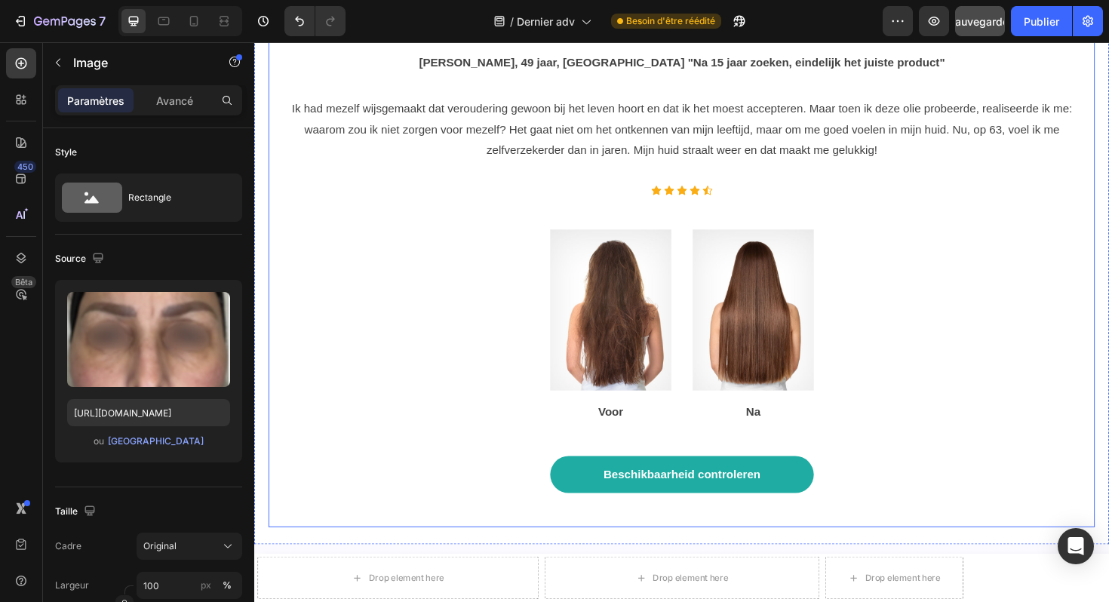
scroll to position [8752, 0]
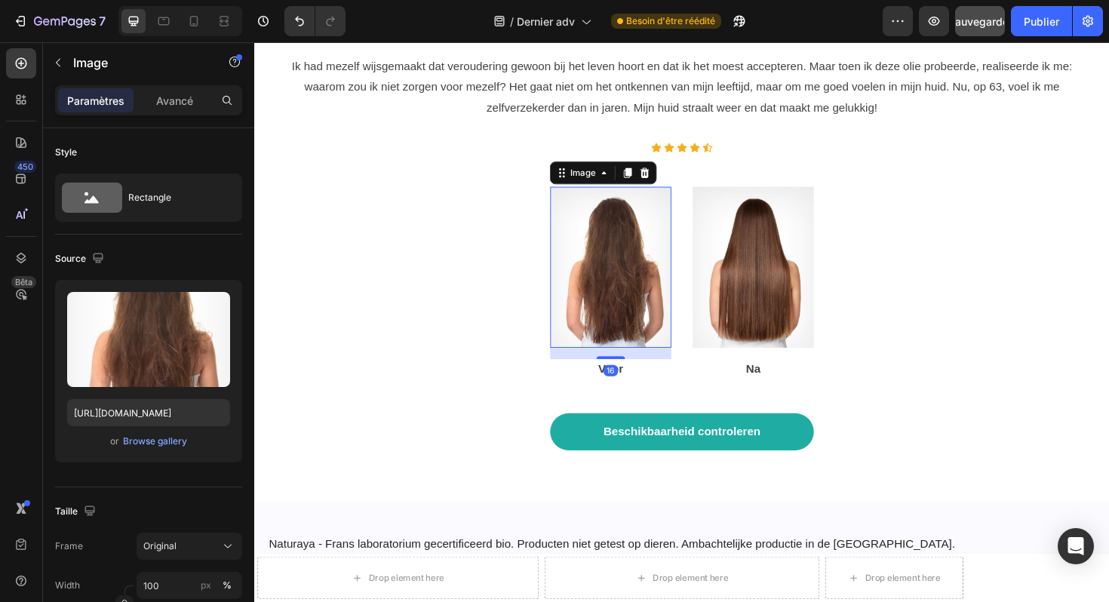
click at [623, 249] on img at bounding box center [632, 280] width 128 height 171
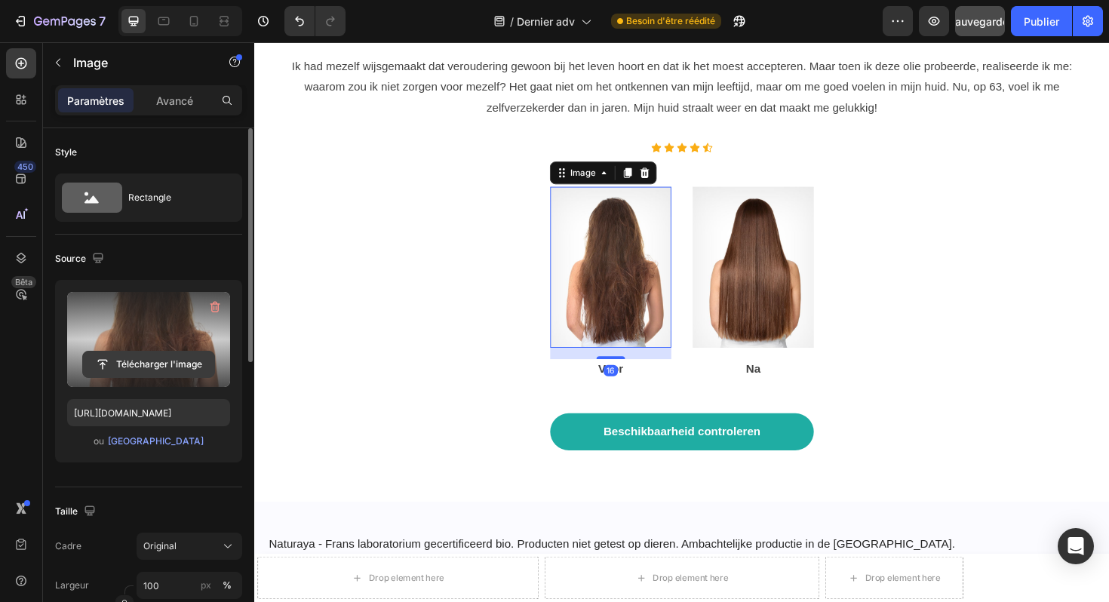
click at [179, 363] on input "file" at bounding box center [148, 365] width 131 height 26
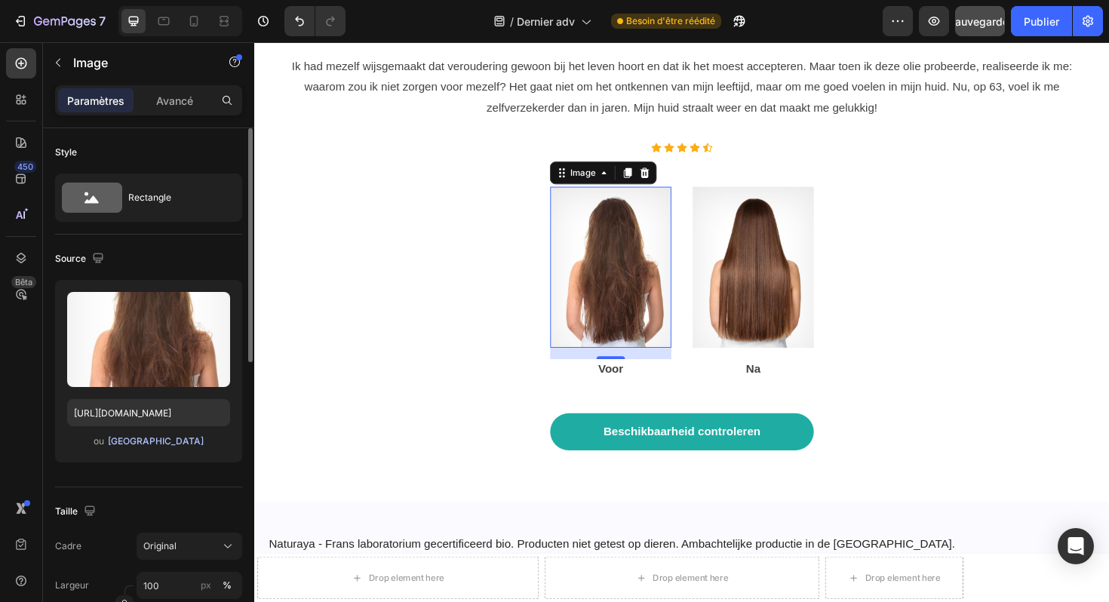
click at [165, 442] on font "[GEOGRAPHIC_DATA]" at bounding box center [156, 440] width 96 height 11
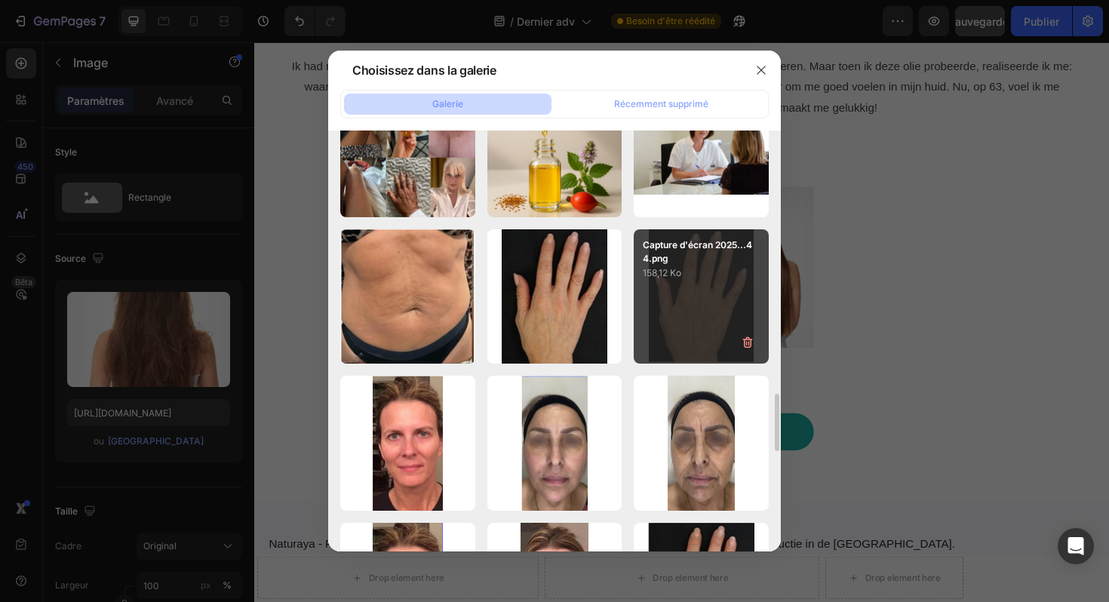
scroll to position [2095, 0]
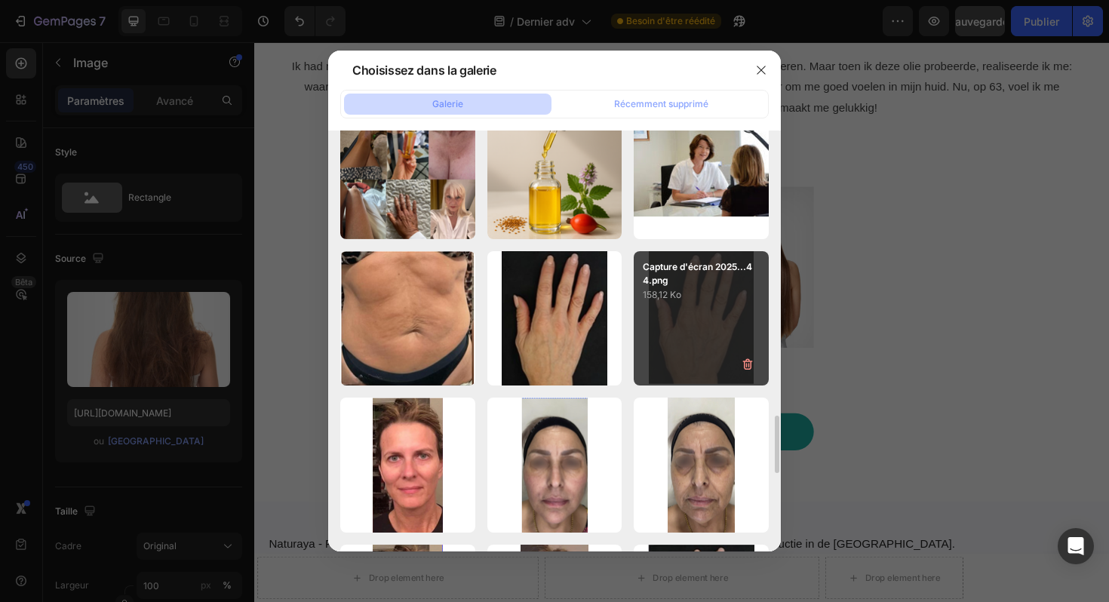
click at [694, 288] on p "158,12 Ko" at bounding box center [701, 295] width 117 height 15
type input "https://cdn.shopify.com/s/files/1/0929/3804/3775/files/gempages_581818664982938…"
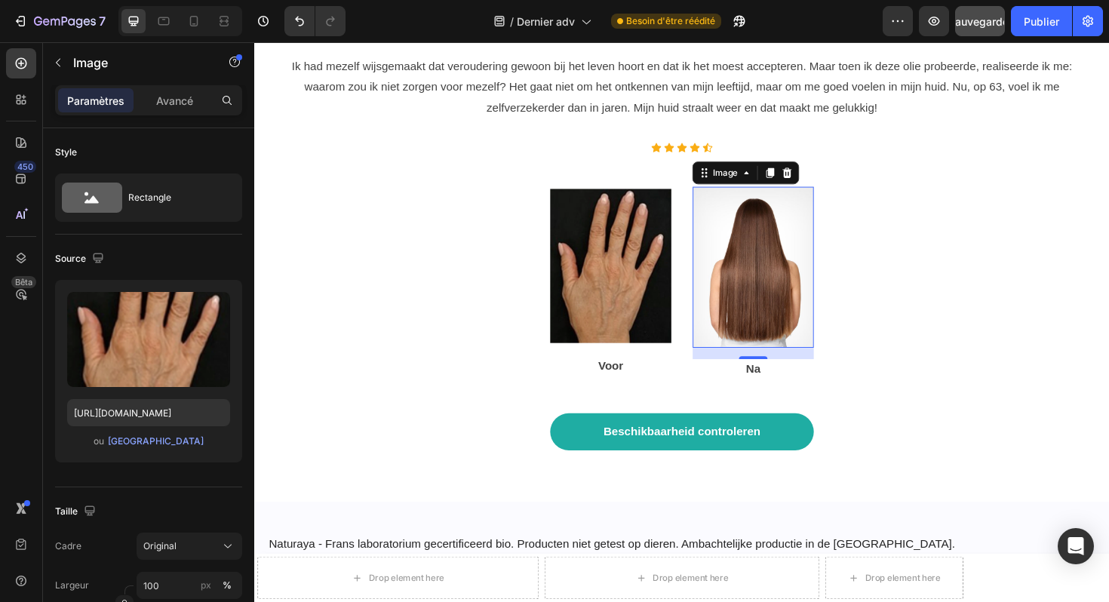
click at [802, 252] on img at bounding box center [782, 280] width 128 height 171
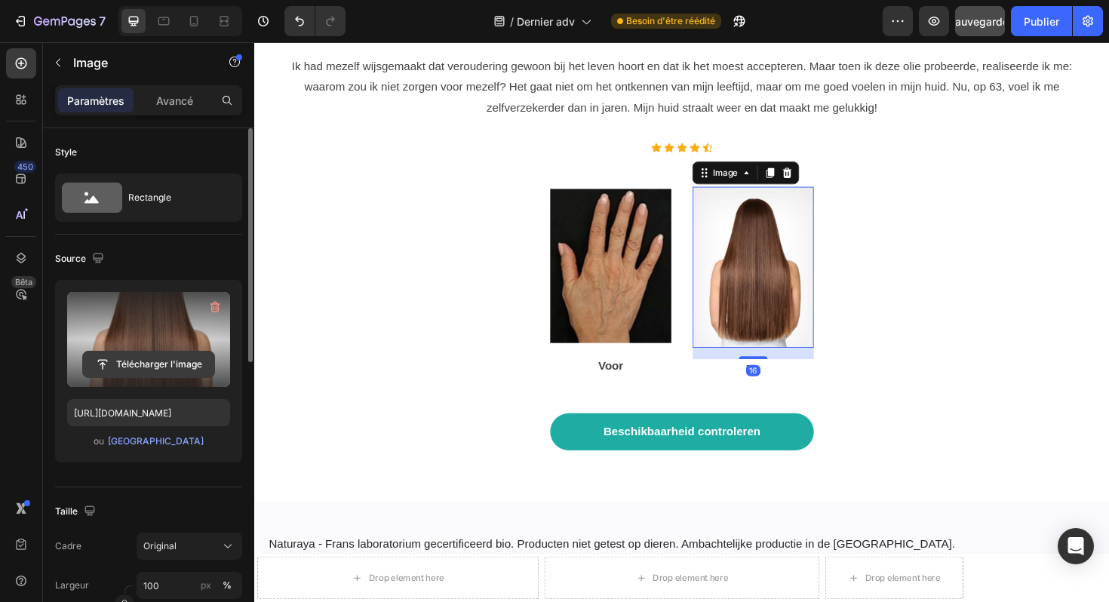
click at [150, 375] on input "file" at bounding box center [148, 365] width 131 height 26
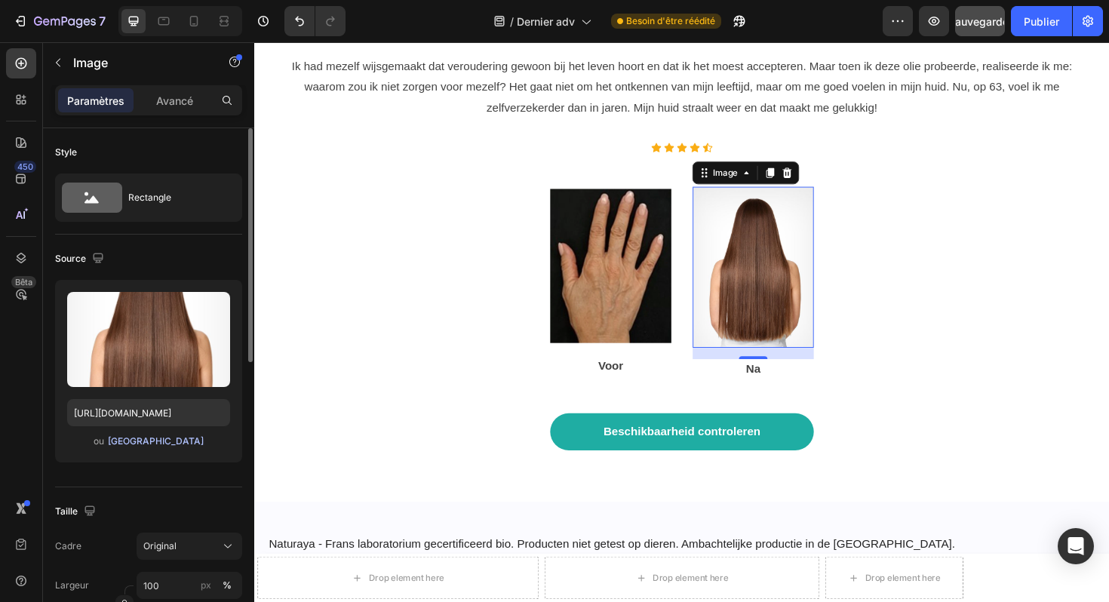
click at [160, 445] on font "[GEOGRAPHIC_DATA]" at bounding box center [156, 440] width 96 height 11
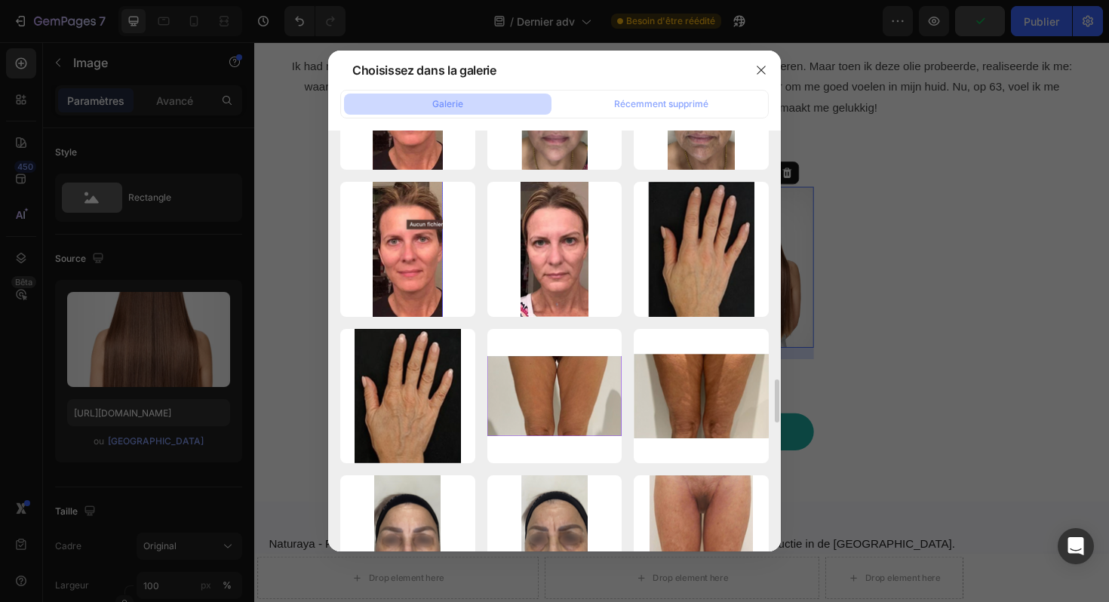
scroll to position [2456, 0]
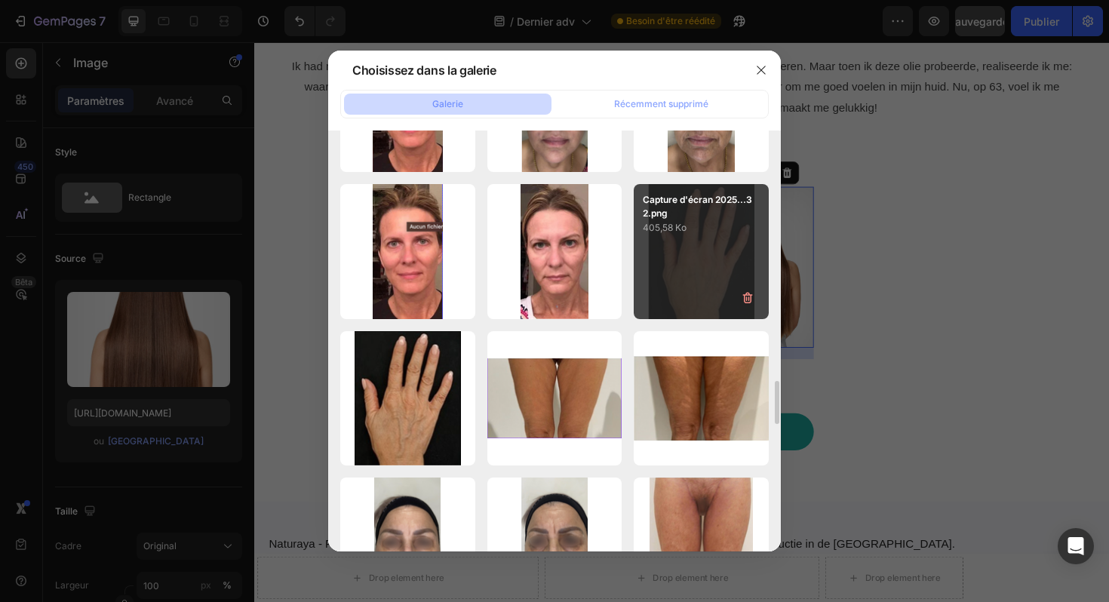
click at [688, 251] on div "Capture d'écran 2025...32.png 405,58 Ko" at bounding box center [701, 251] width 135 height 135
type input "https://cdn.shopify.com/s/files/1/0929/3804/3775/files/gempages_581818664982938…"
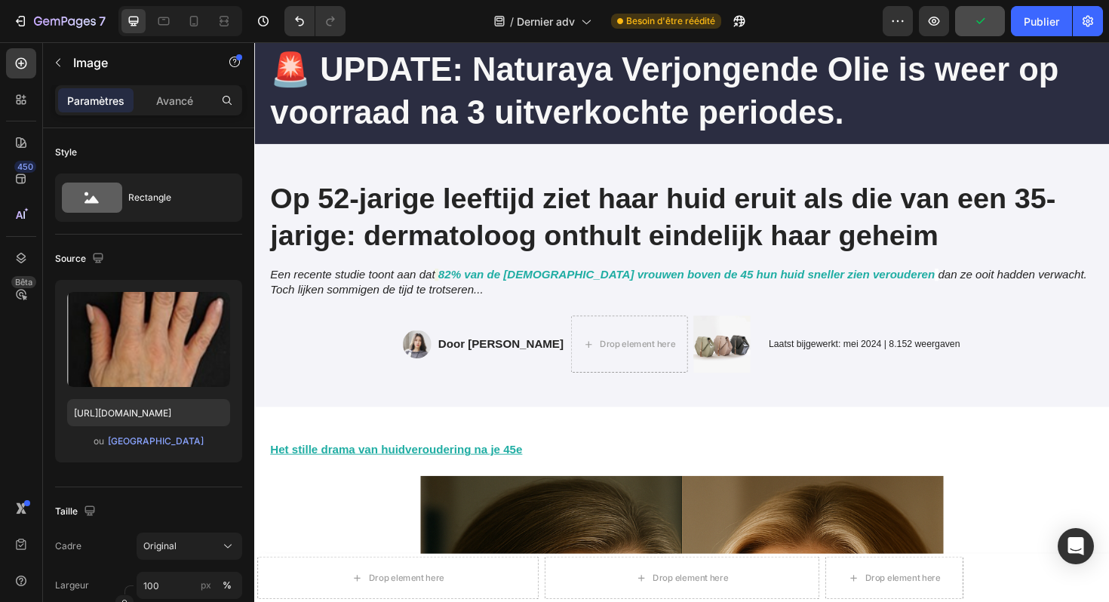
scroll to position [152, 0]
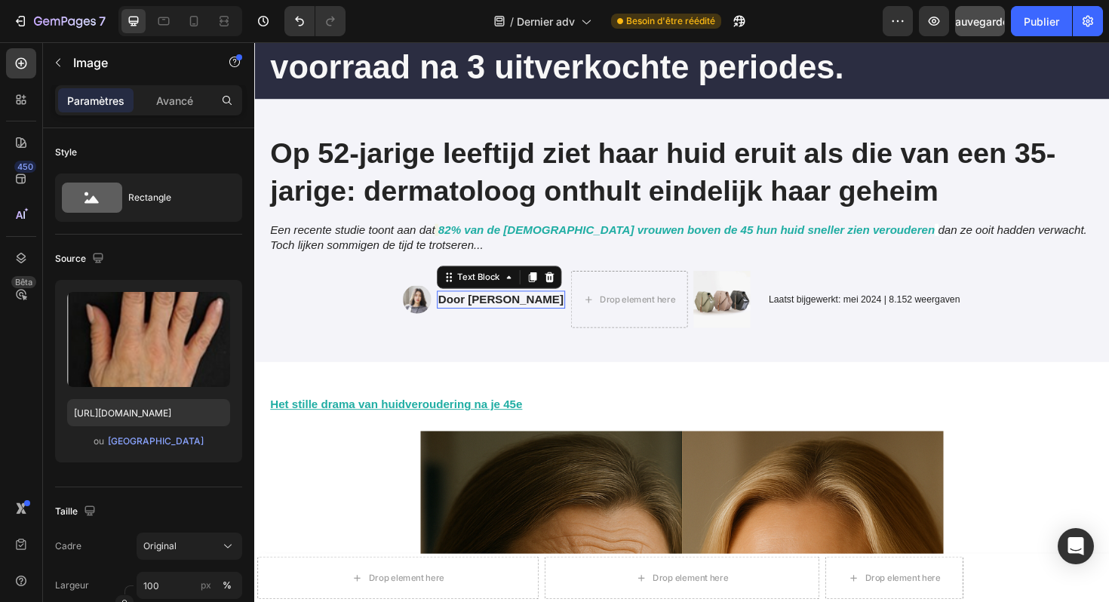
click at [484, 313] on strong "Door [PERSON_NAME]" at bounding box center [515, 314] width 133 height 13
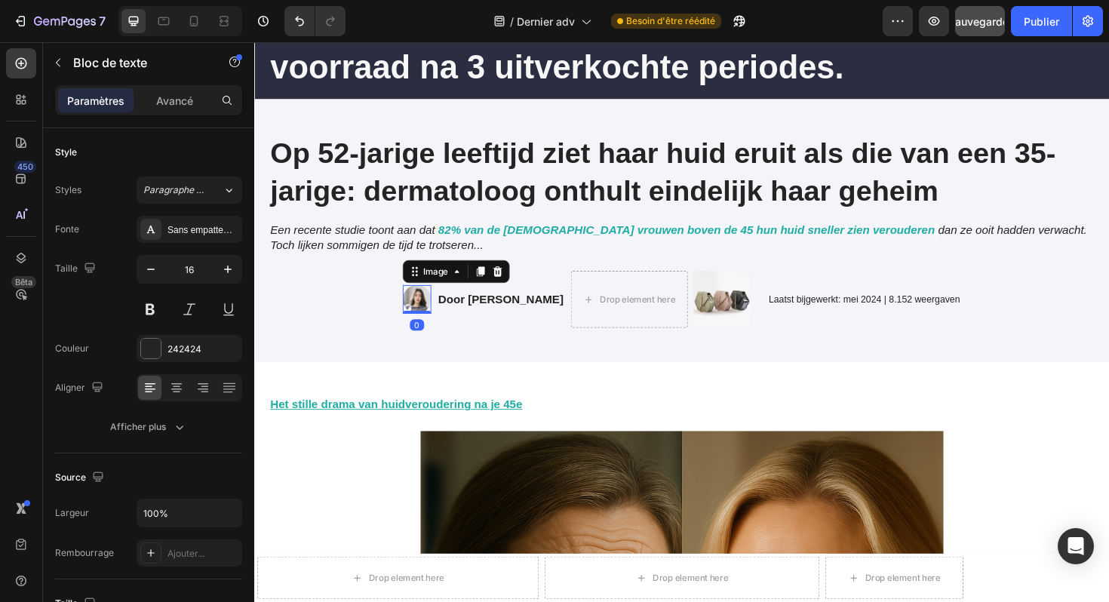
click at [420, 321] on img at bounding box center [426, 315] width 30 height 30
click at [454, 313] on strong "Door [PERSON_NAME]" at bounding box center [515, 314] width 133 height 13
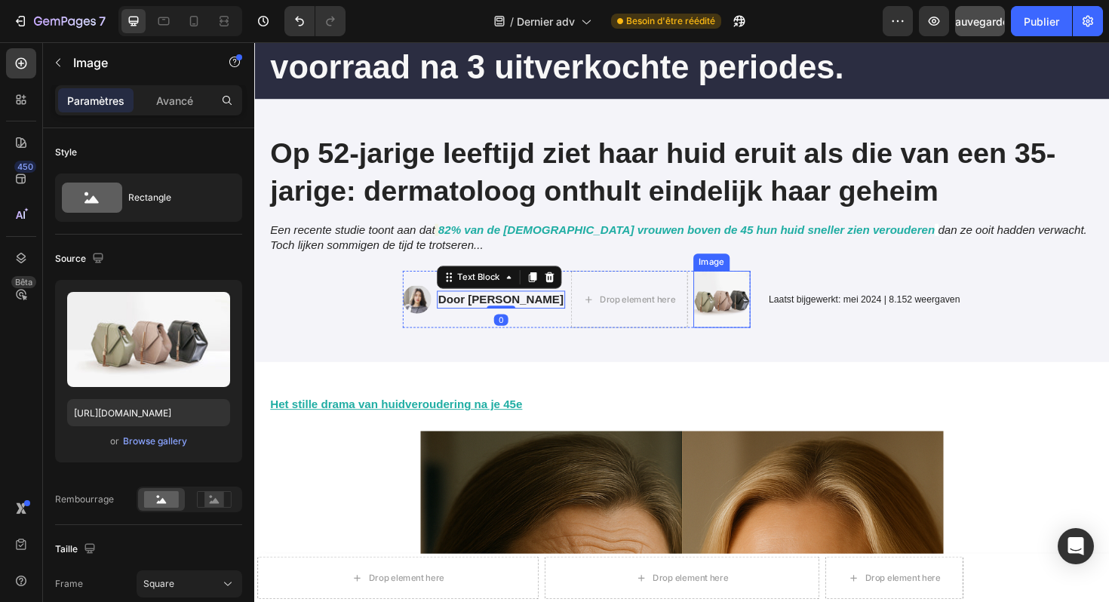
click at [774, 313] on img at bounding box center [749, 315] width 60 height 60
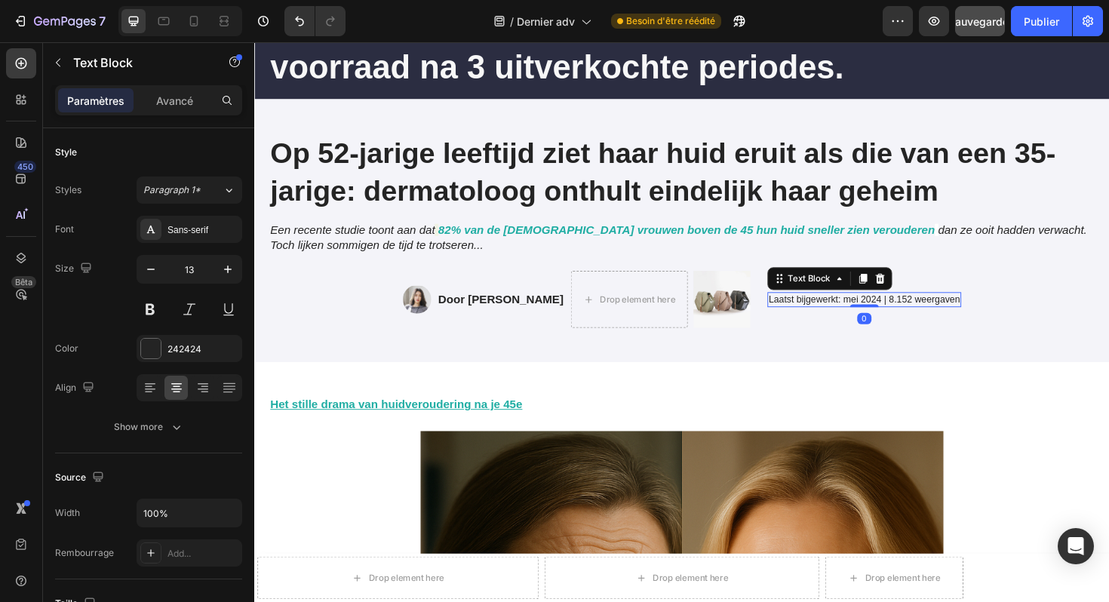
click at [862, 312] on p "Laatst bijgewerkt: mei 2024 | 8.152 weergaven" at bounding box center [900, 315] width 203 height 13
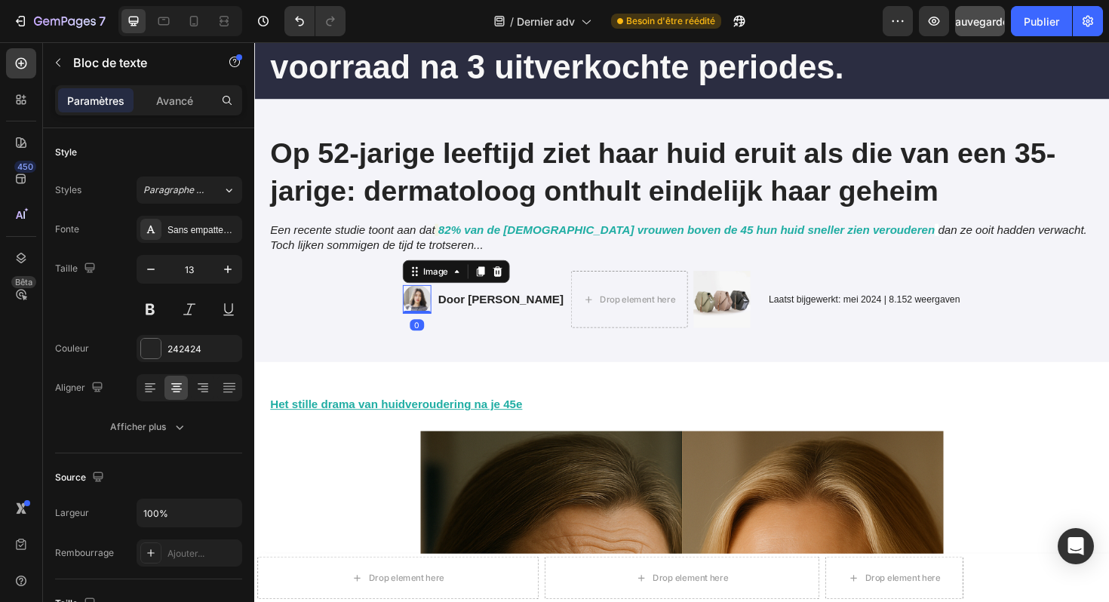
click at [417, 324] on img at bounding box center [426, 315] width 30 height 30
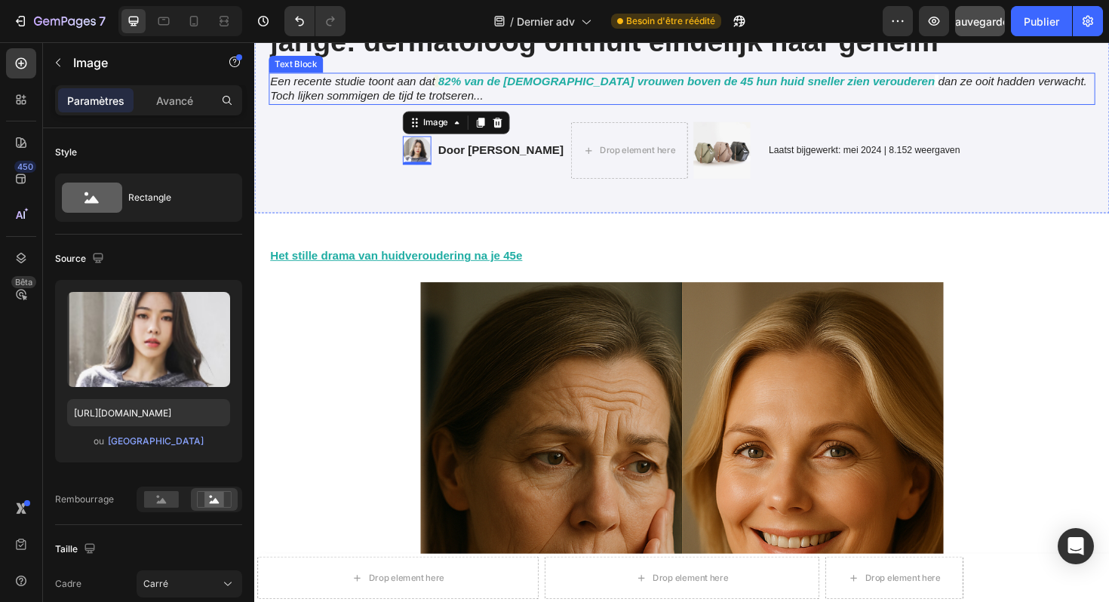
scroll to position [424, 0]
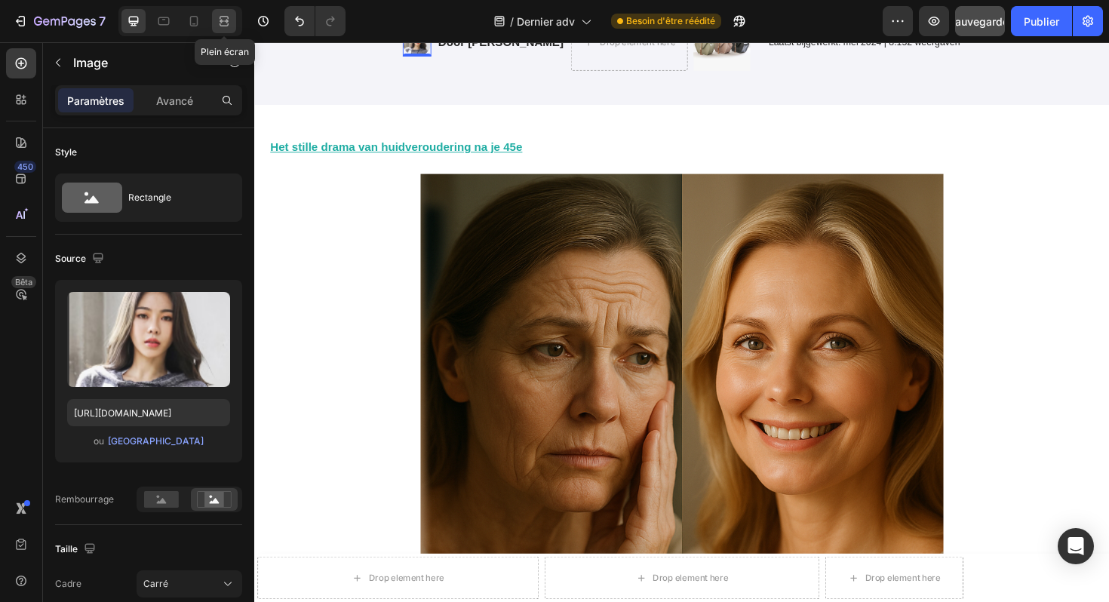
click at [218, 18] on icon at bounding box center [224, 21] width 15 height 15
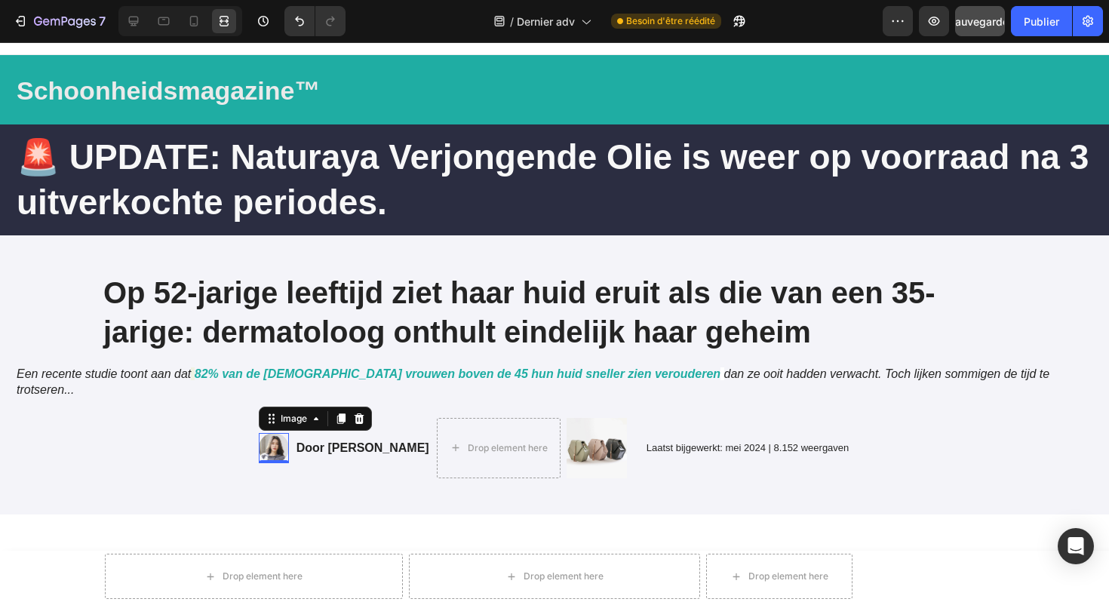
scroll to position [26, 0]
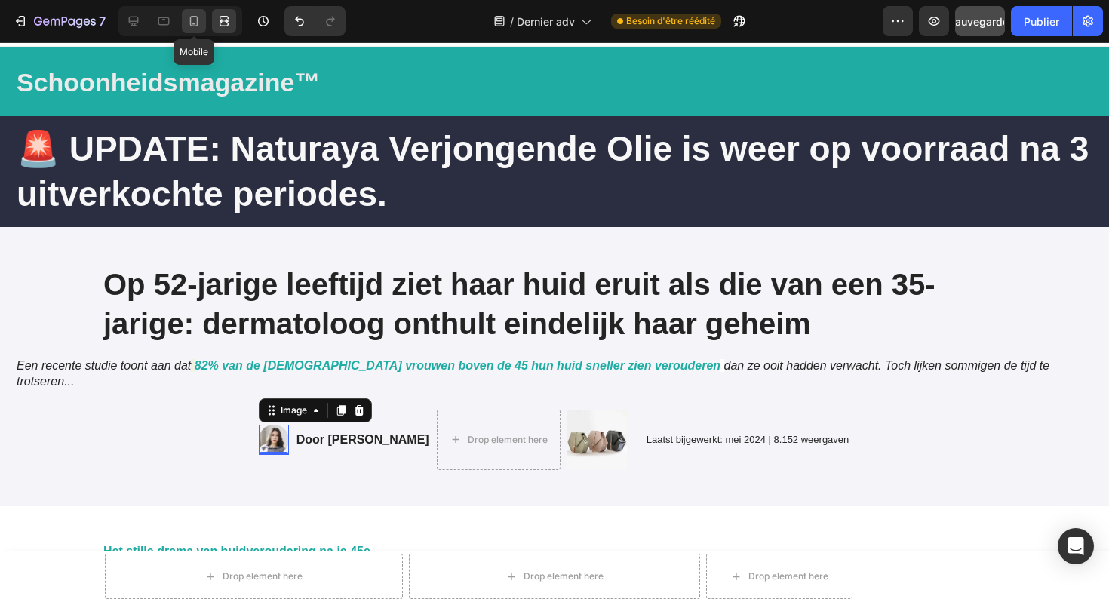
click at [190, 23] on icon at bounding box center [194, 21] width 8 height 11
type input "[URL][DOMAIN_NAME]"
type input "50"
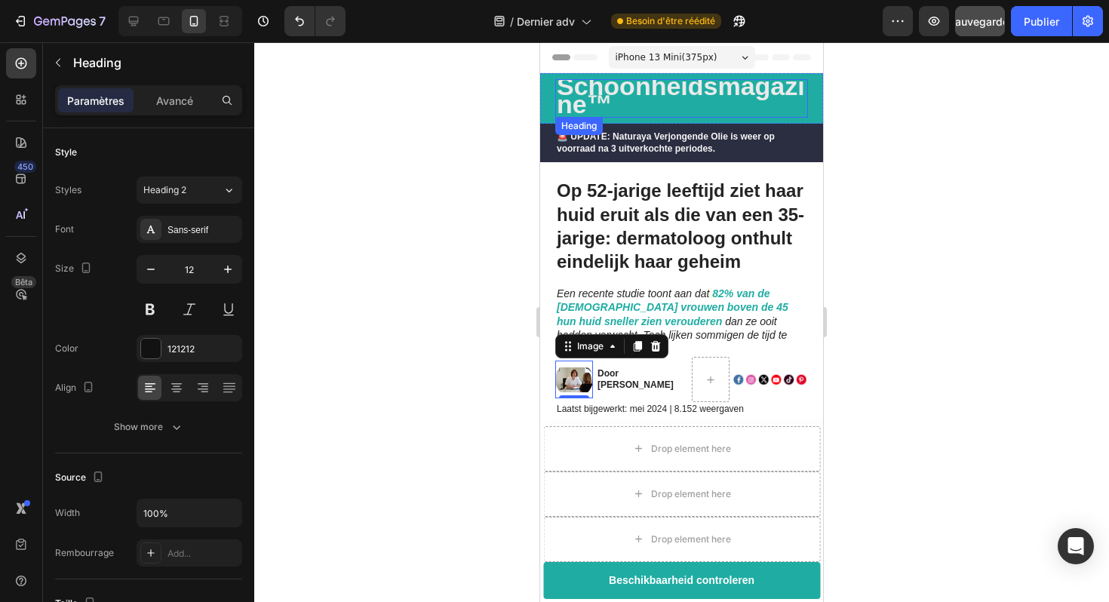
click at [640, 91] on strong "Schoonheidsmagazine™" at bounding box center [681, 95] width 248 height 47
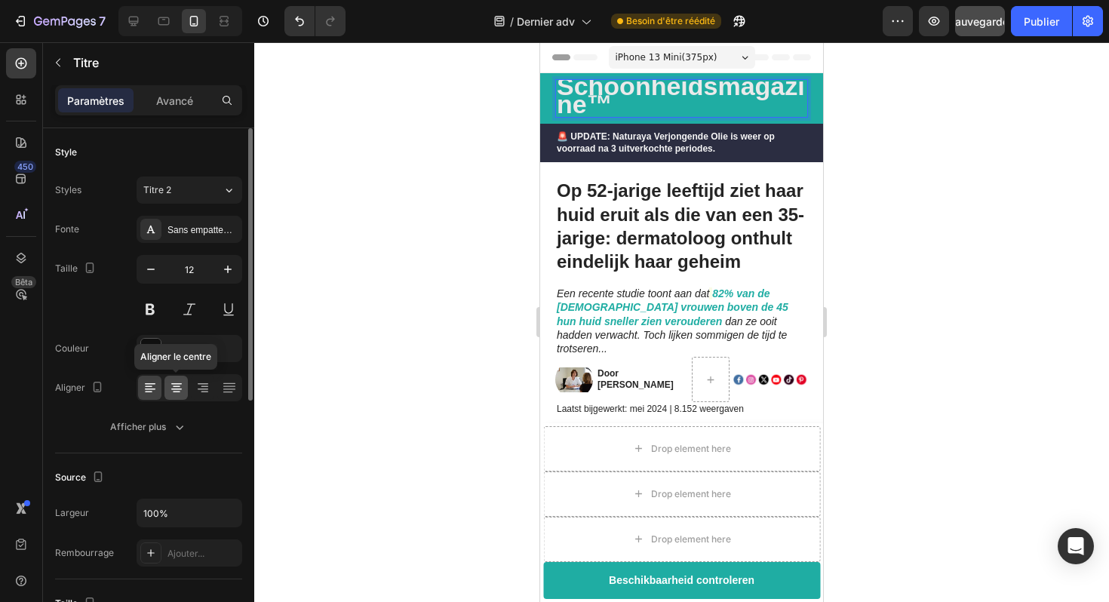
click at [170, 389] on icon at bounding box center [176, 387] width 15 height 15
click at [157, 388] on icon at bounding box center [150, 387] width 15 height 15
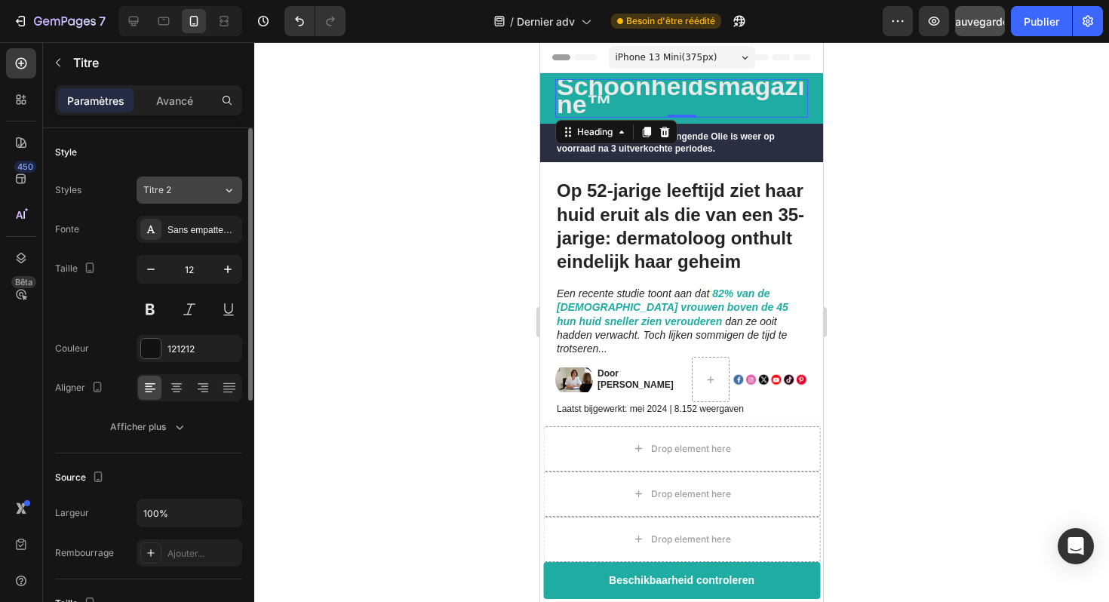
click at [206, 202] on button "Titre 2" at bounding box center [190, 190] width 106 height 27
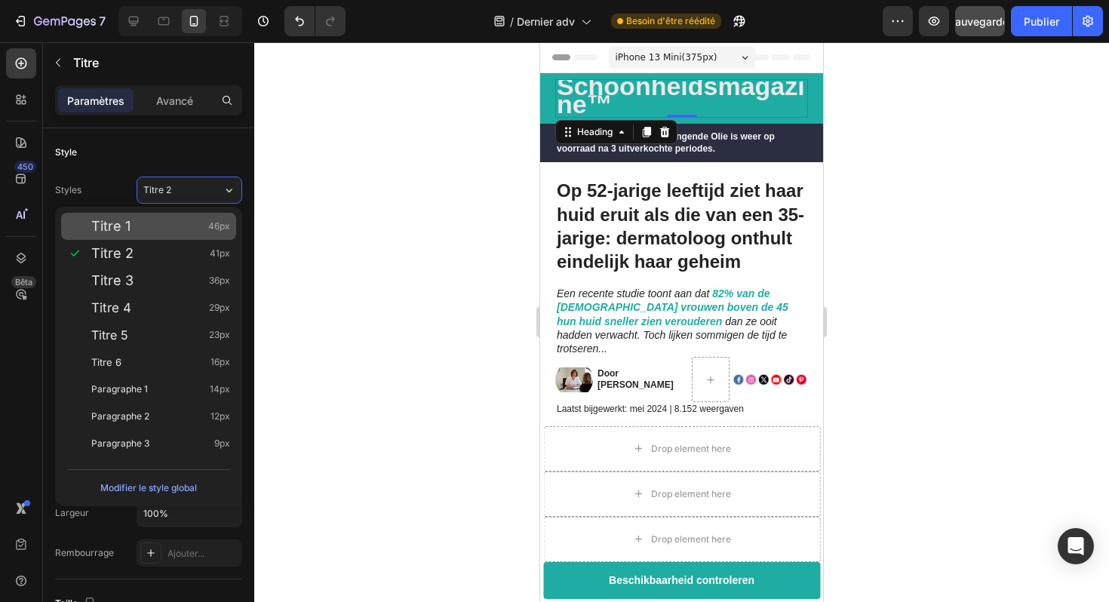
click at [169, 228] on div "Titre 1 46px" at bounding box center [160, 226] width 139 height 15
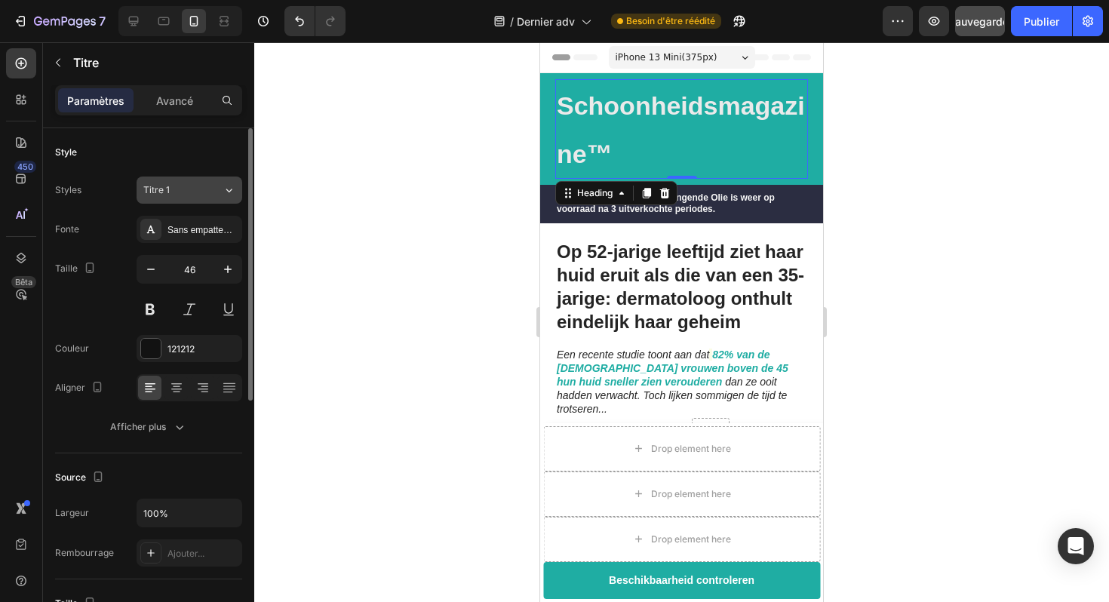
click at [211, 195] on div "Titre 1" at bounding box center [182, 190] width 79 height 14
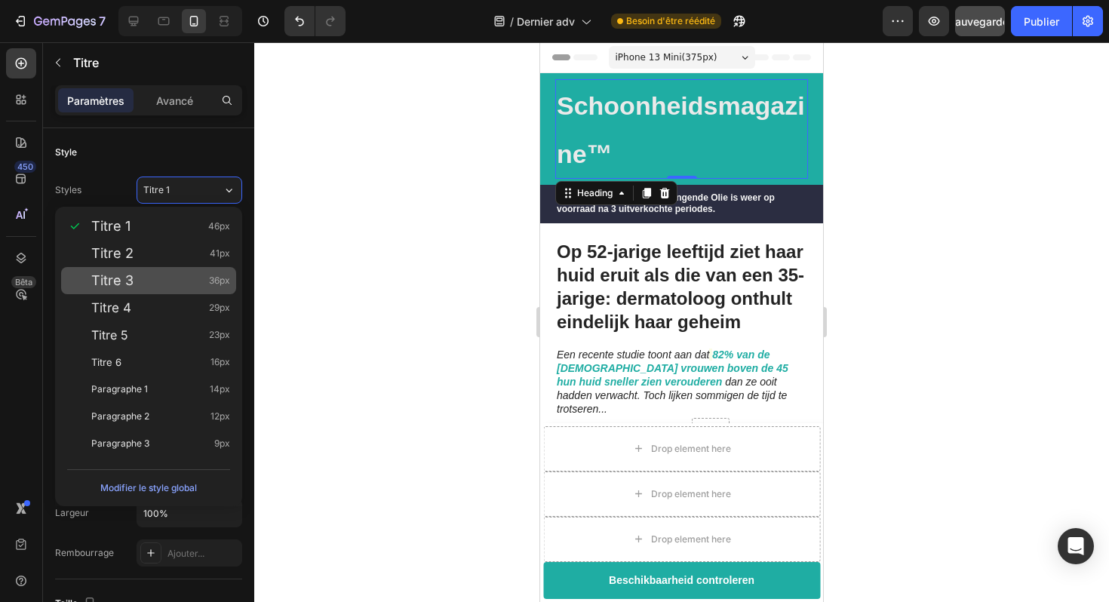
click at [162, 281] on div "Titre 3 36px" at bounding box center [160, 280] width 139 height 15
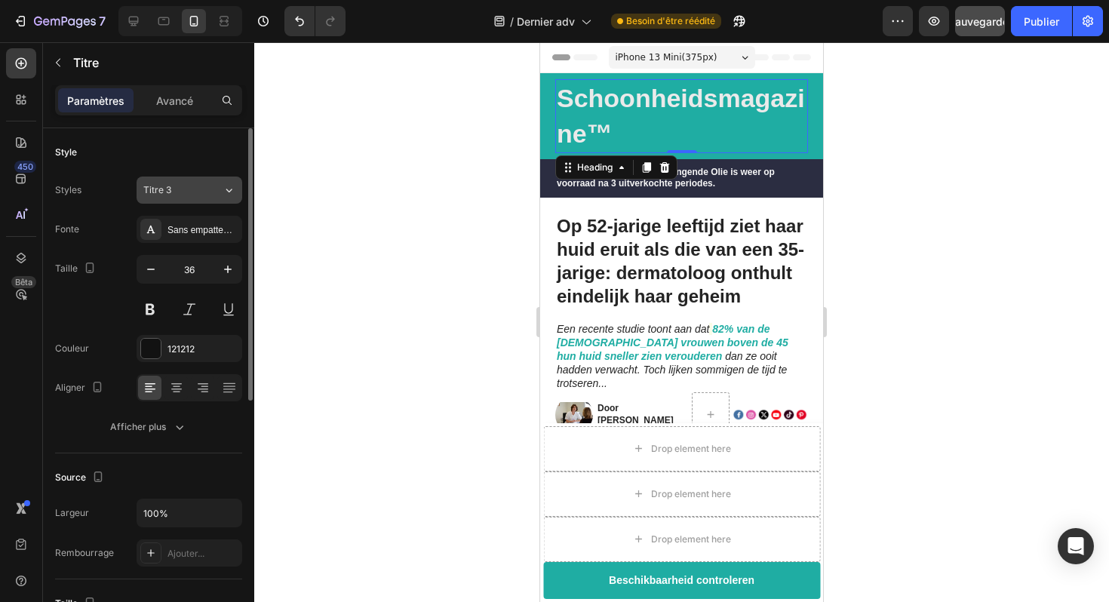
click at [203, 203] on button "Titre 3" at bounding box center [190, 190] width 106 height 27
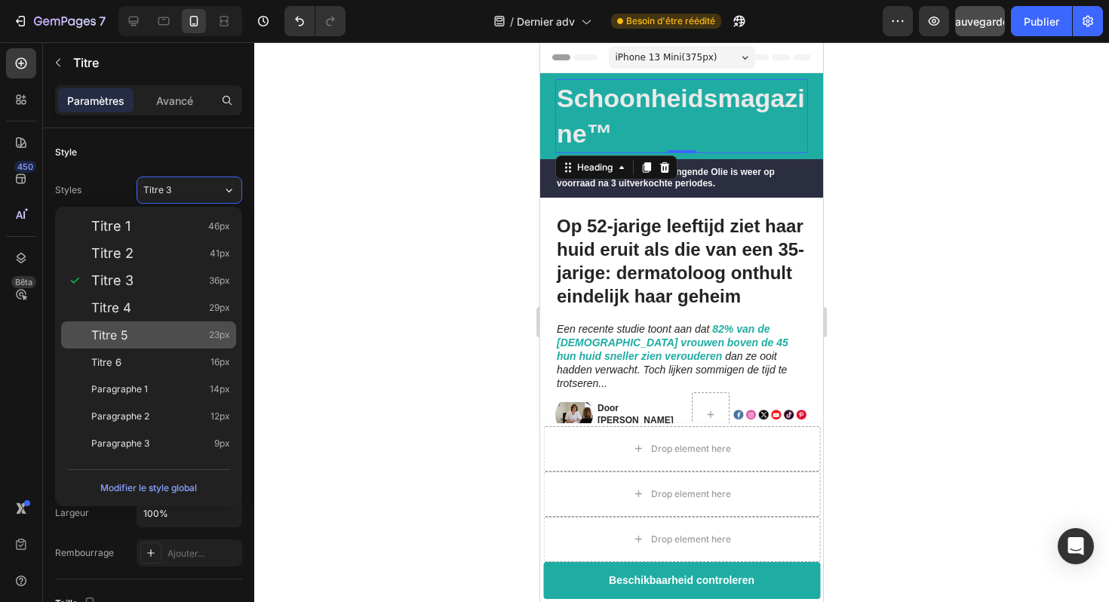
click at [161, 334] on div "Titre 5 23px" at bounding box center [160, 335] width 139 height 15
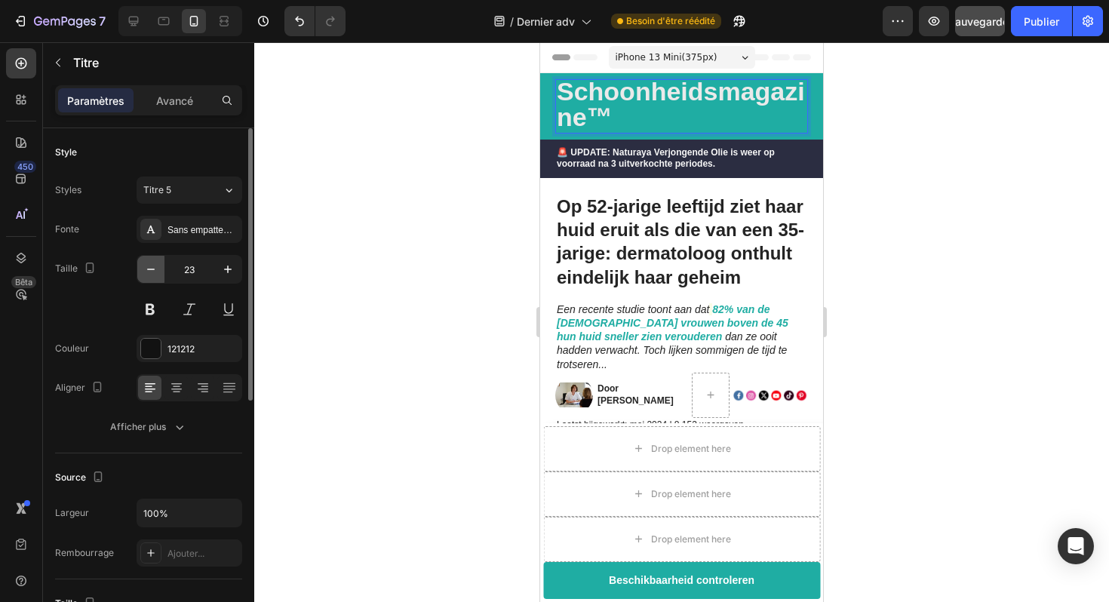
click at [149, 272] on icon "button" at bounding box center [150, 269] width 15 height 15
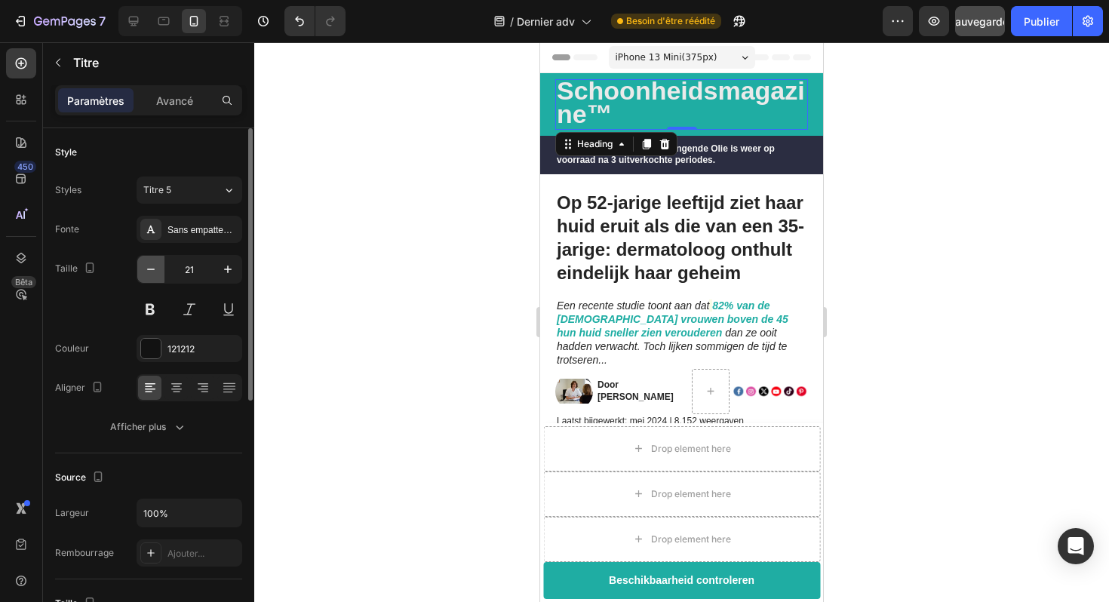
click at [149, 272] on icon "button" at bounding box center [150, 269] width 15 height 15
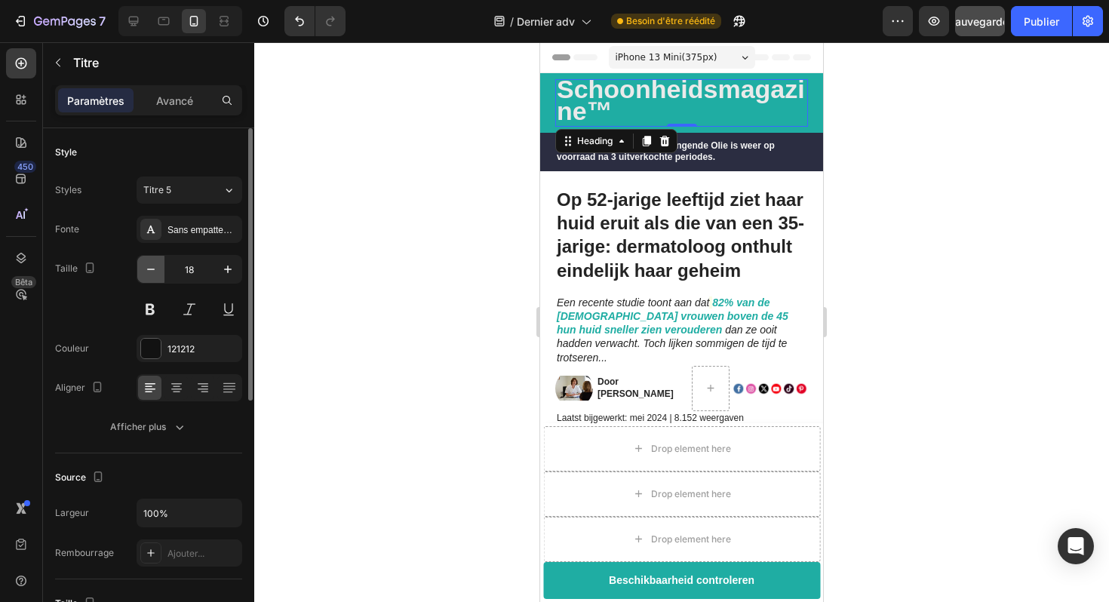
click at [149, 272] on icon "button" at bounding box center [150, 269] width 15 height 15
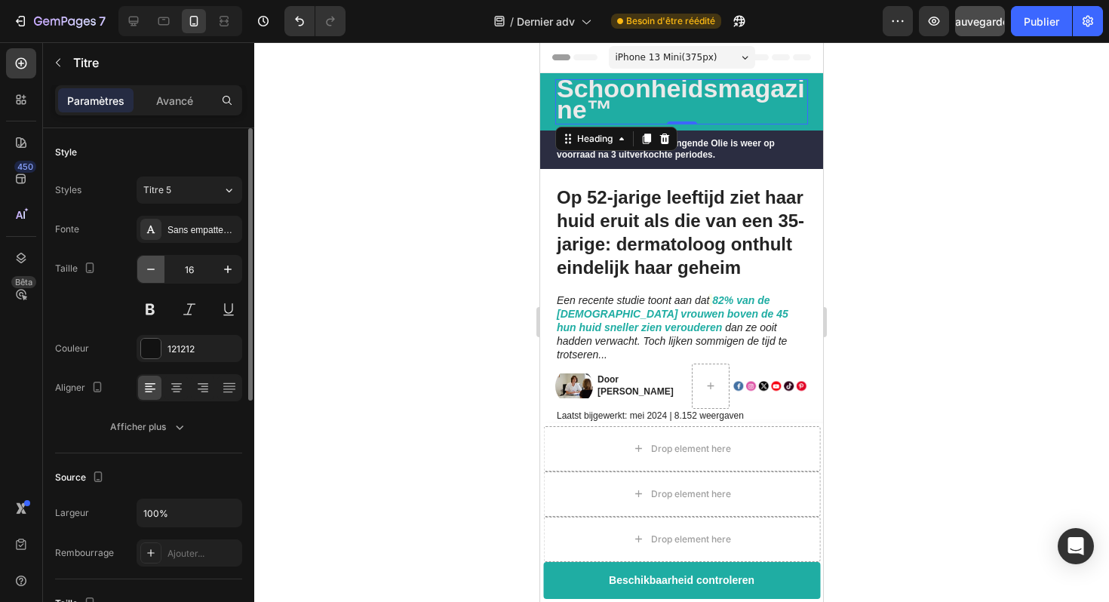
click at [149, 272] on icon "button" at bounding box center [150, 269] width 15 height 15
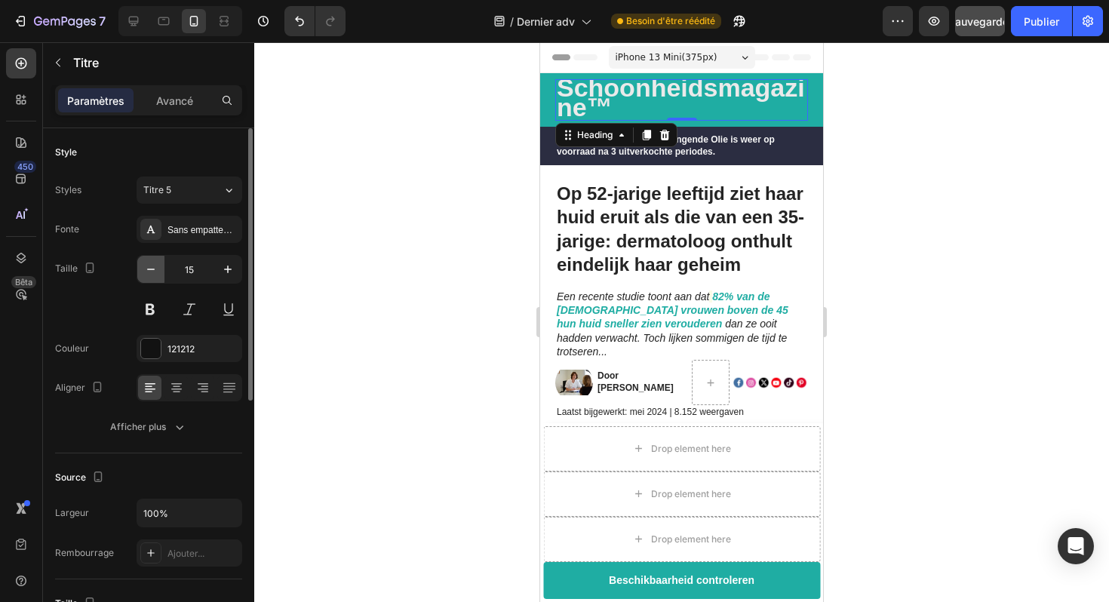
click at [149, 272] on icon "button" at bounding box center [150, 269] width 15 height 15
click at [224, 271] on icon "button" at bounding box center [227, 269] width 15 height 15
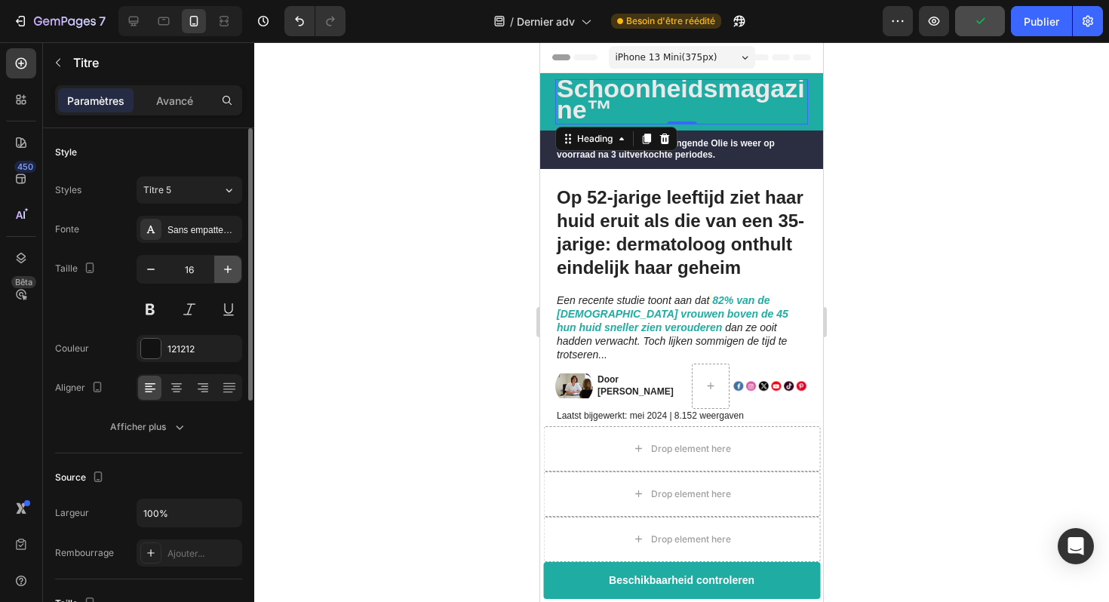
click at [224, 271] on icon "button" at bounding box center [227, 269] width 15 height 15
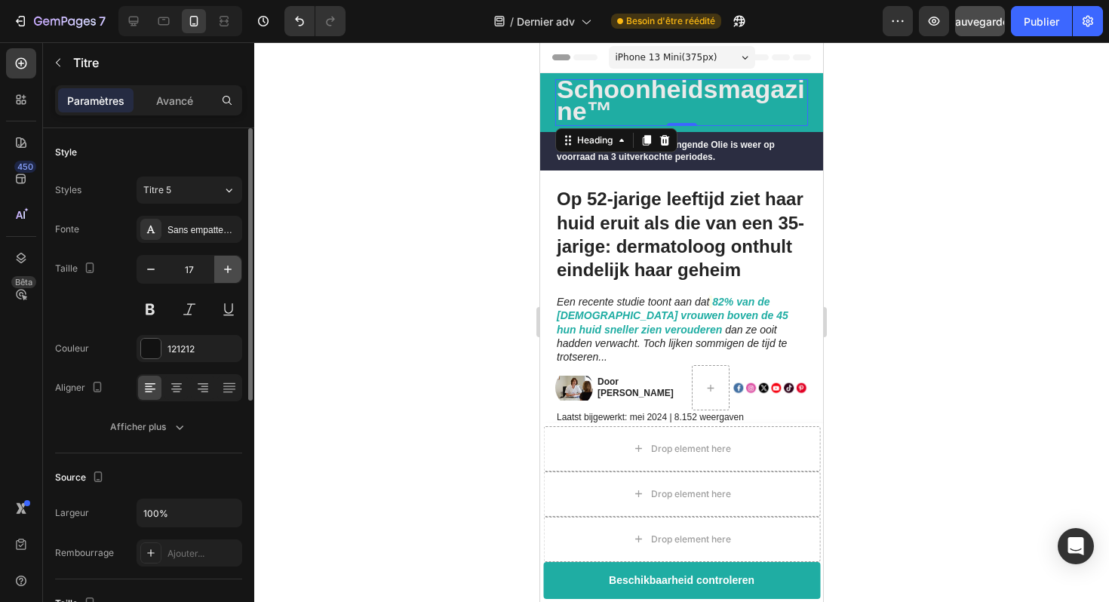
click at [224, 271] on icon "button" at bounding box center [227, 269] width 15 height 15
type input "18"
click at [613, 100] on strong "Schoonheidsmagazine™" at bounding box center [681, 100] width 248 height 51
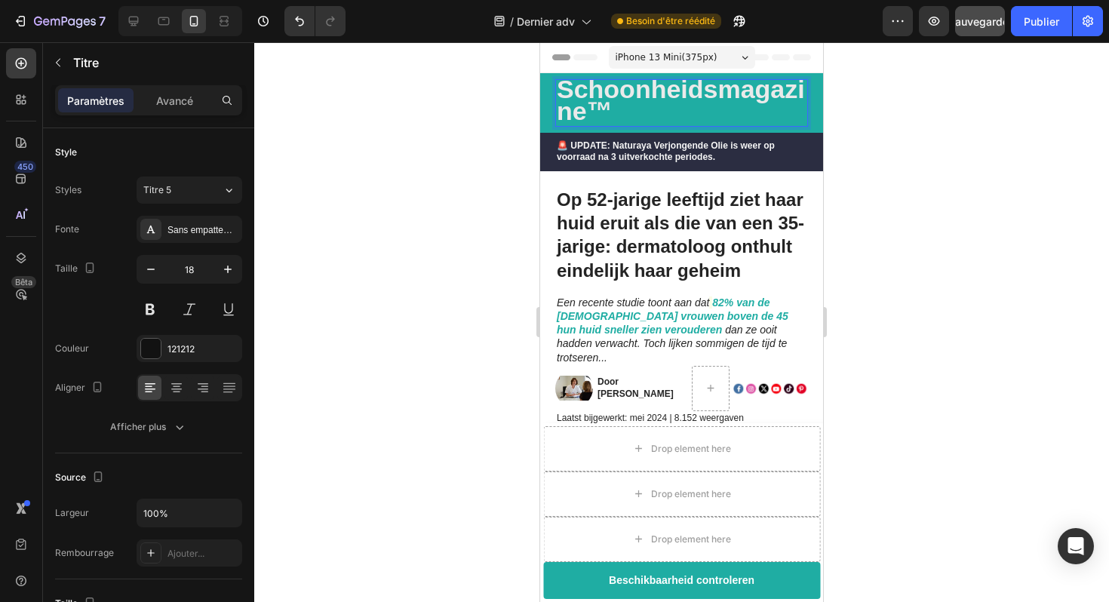
click at [610, 101] on strong "Schoonheidsmagazine™" at bounding box center [681, 100] width 248 height 51
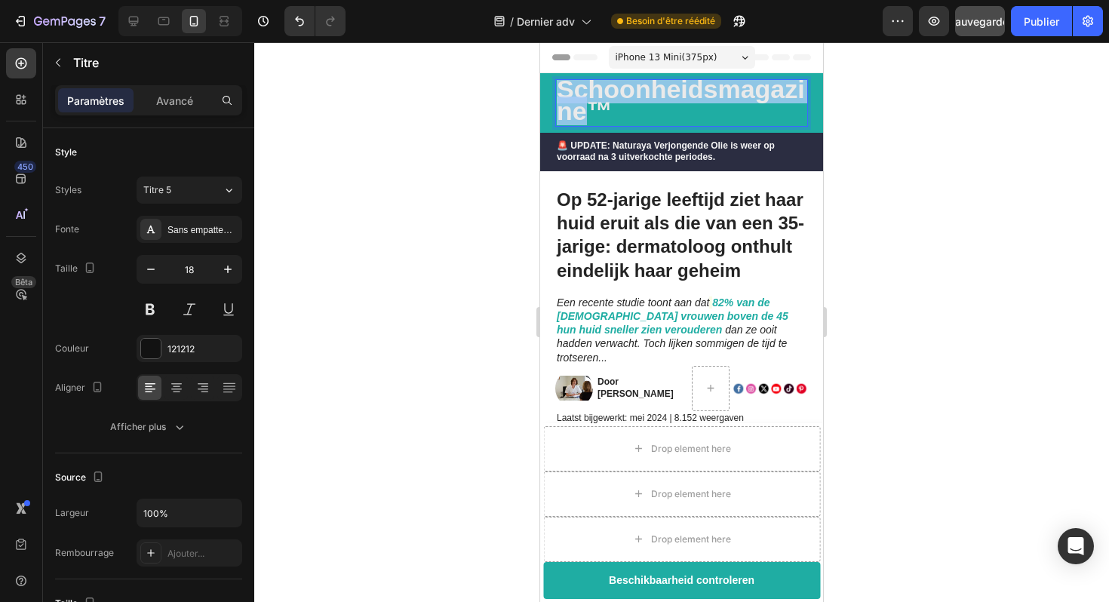
click at [610, 101] on strong "Schoonheidsmagazine™" at bounding box center [681, 100] width 248 height 51
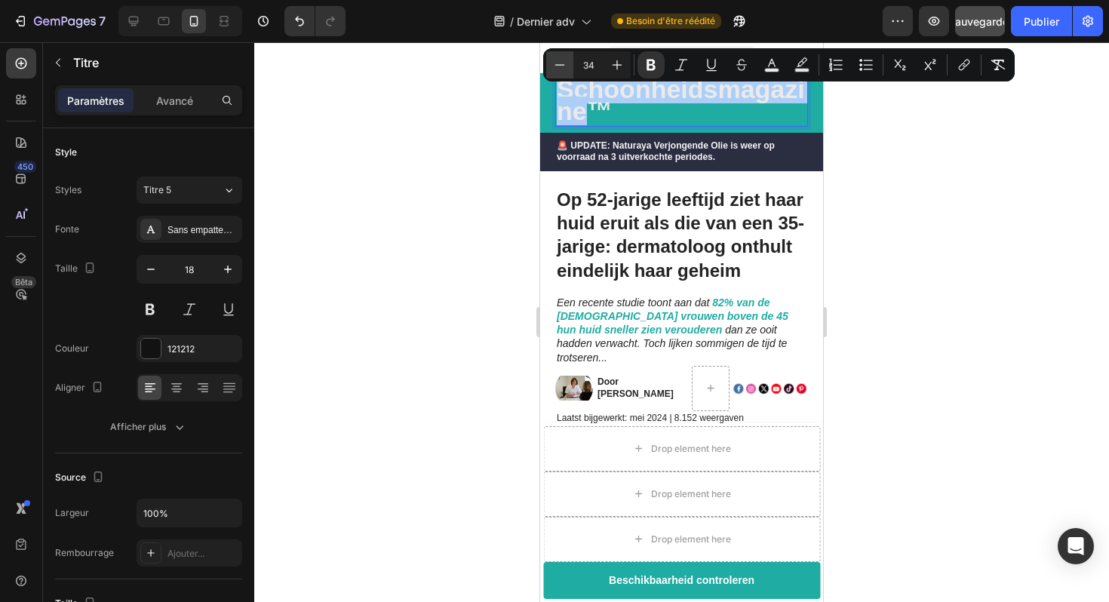
click at [563, 71] on icon "Editor contextual toolbar" at bounding box center [559, 64] width 15 height 15
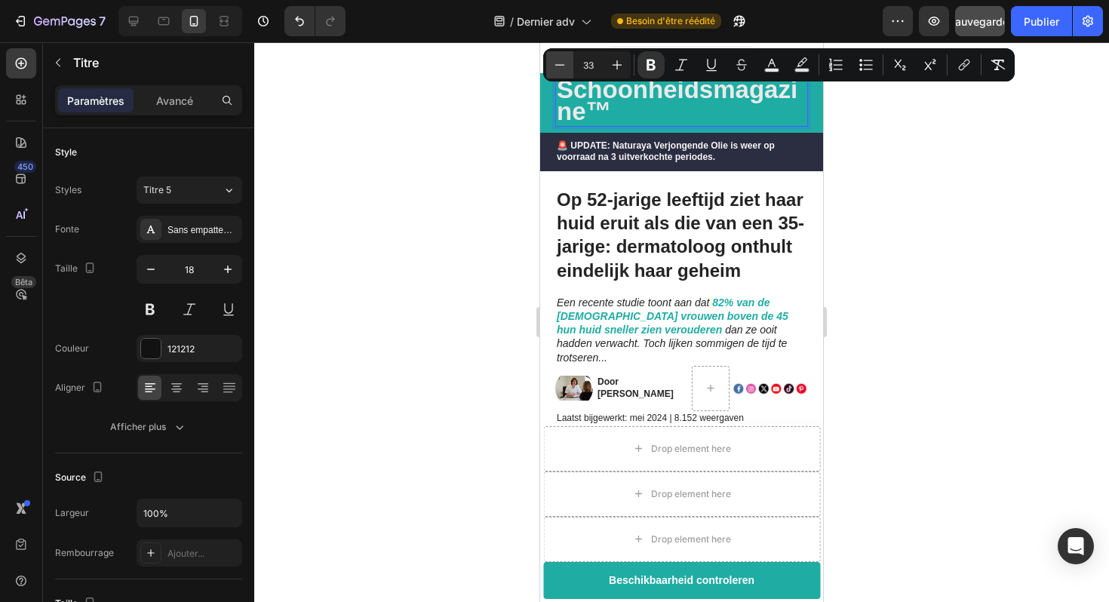
click at [563, 71] on icon "Editor contextual toolbar" at bounding box center [559, 64] width 15 height 15
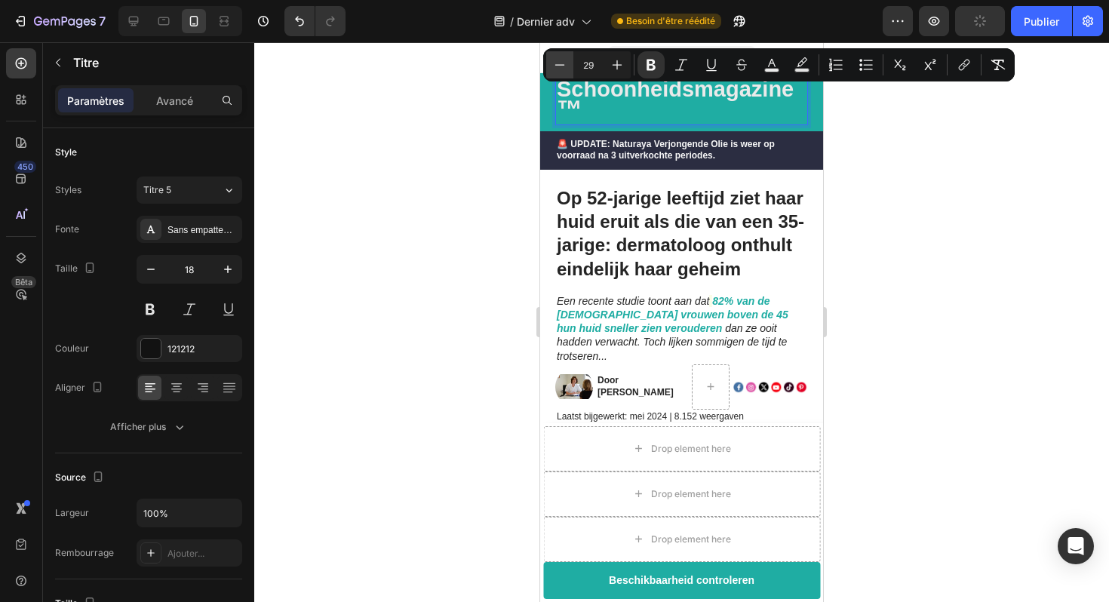
click at [563, 71] on icon "Editor contextual toolbar" at bounding box center [559, 64] width 15 height 15
type input "27"
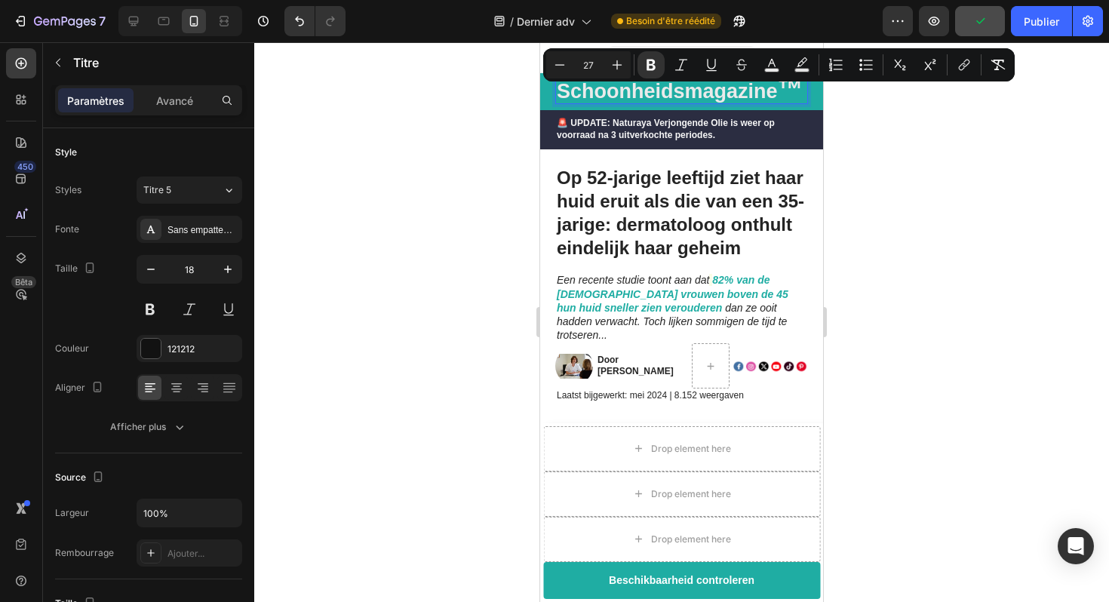
click at [473, 189] on div at bounding box center [681, 322] width 855 height 560
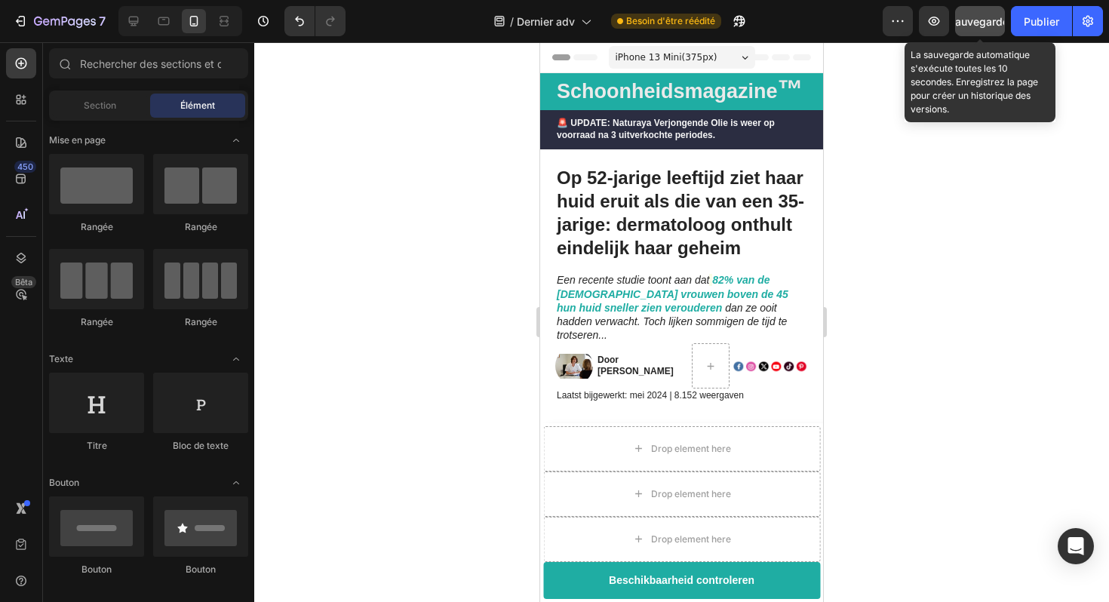
click at [974, 20] on font "Sauvegarder" at bounding box center [981, 21] width 64 height 13
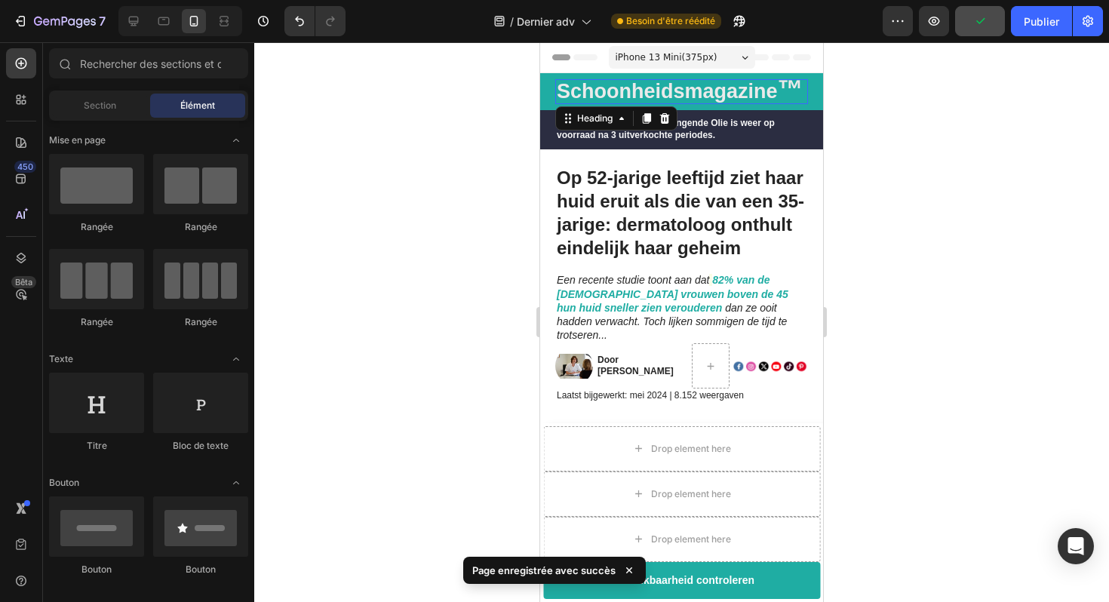
click at [687, 94] on strong "Schoonheidsmagazine" at bounding box center [667, 91] width 221 height 23
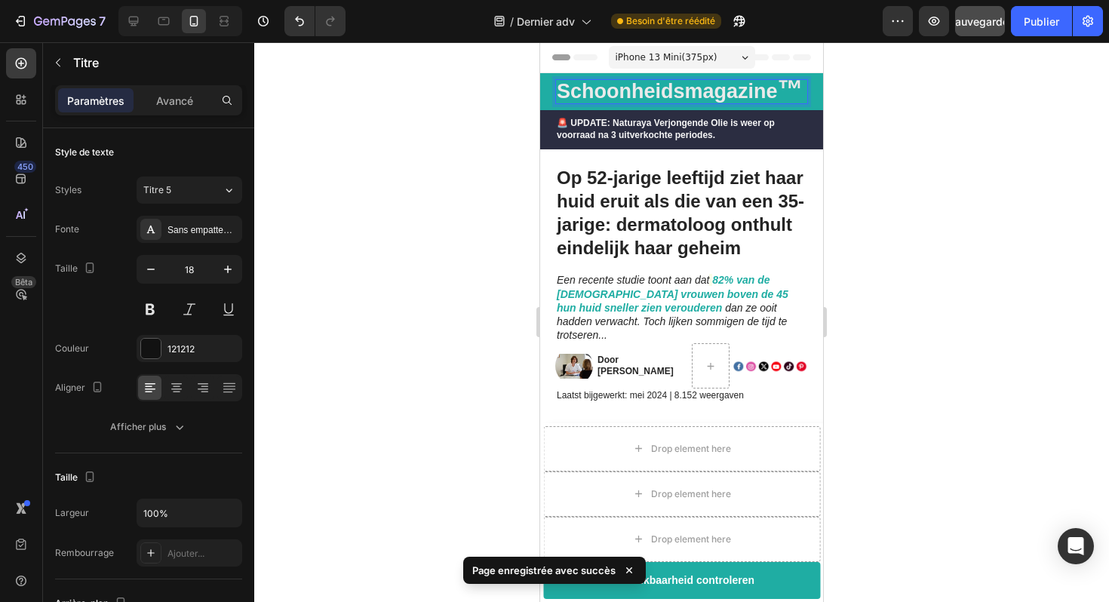
click at [684, 93] on strong "Schoonheidsmagazine" at bounding box center [667, 91] width 221 height 23
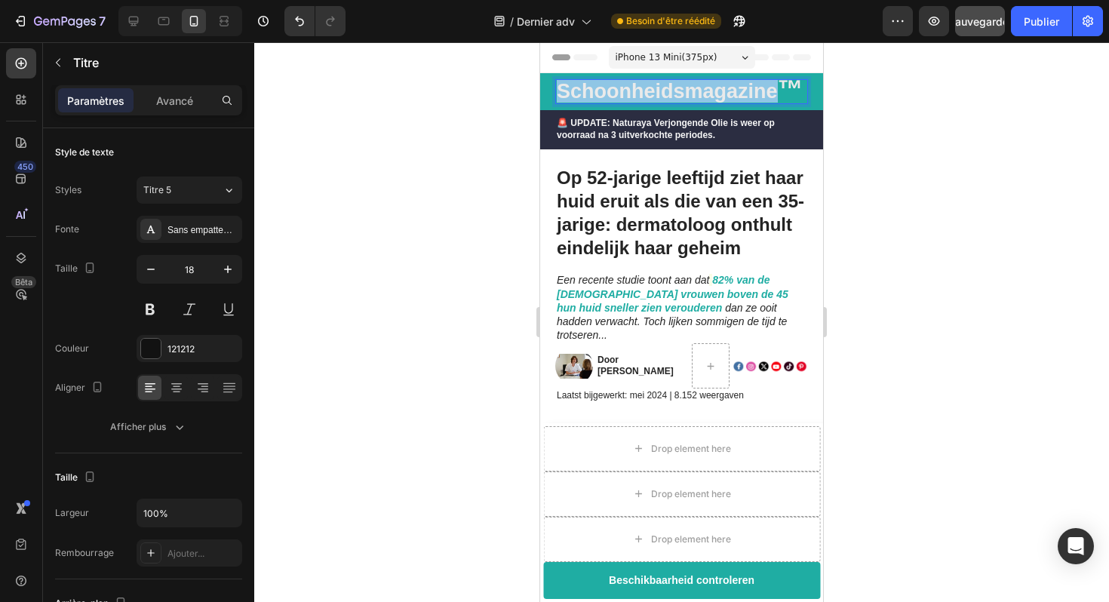
click at [684, 93] on strong "Schoonheidsmagazine" at bounding box center [667, 91] width 221 height 23
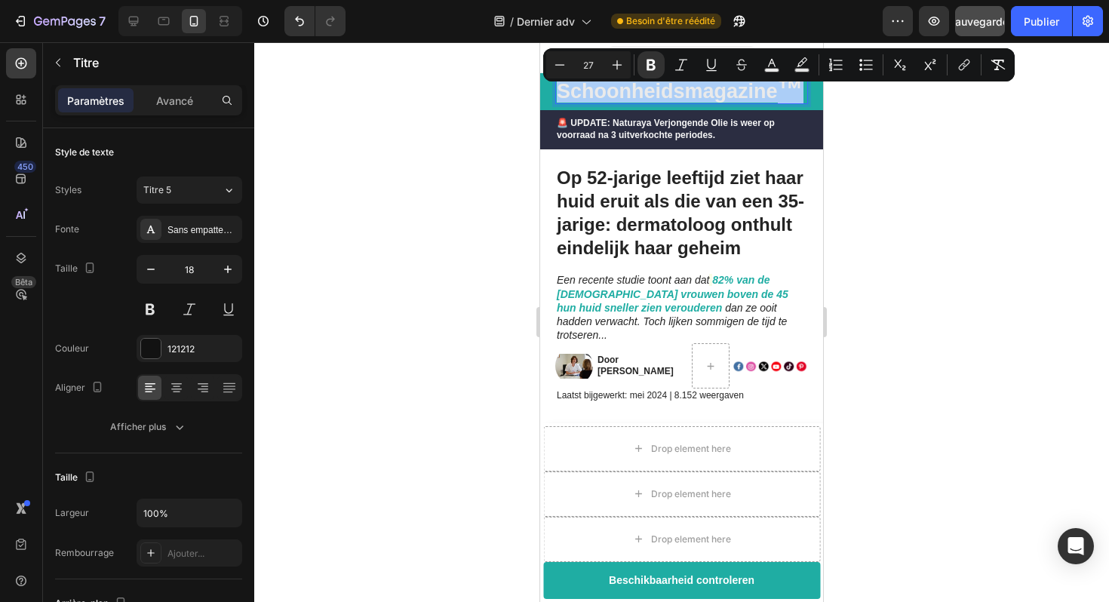
click at [952, 180] on div at bounding box center [681, 322] width 855 height 560
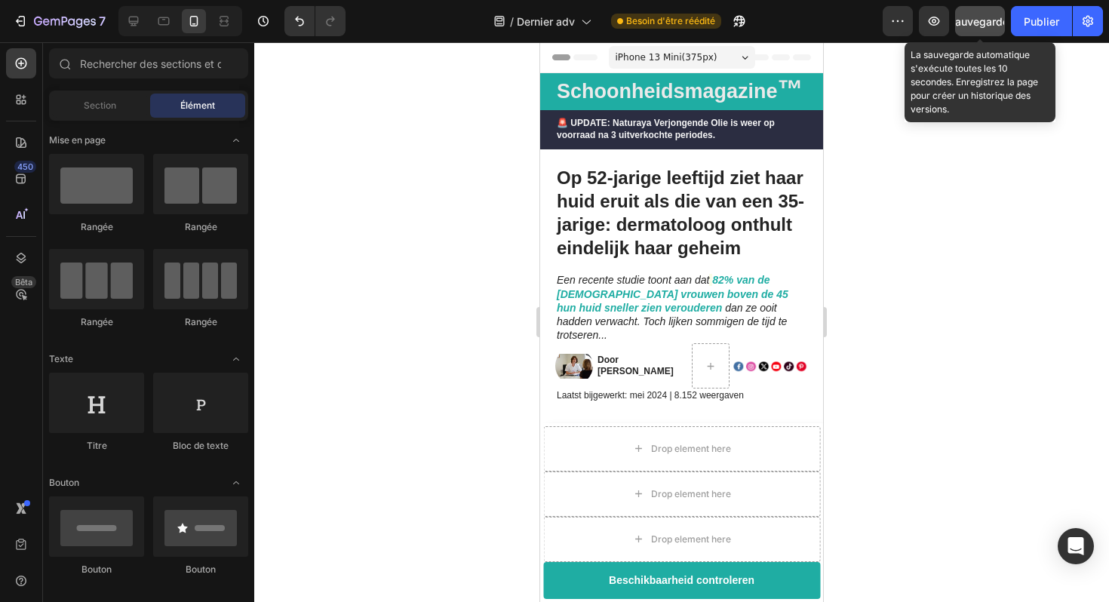
click at [976, 22] on font "Sauvegarder" at bounding box center [981, 21] width 64 height 13
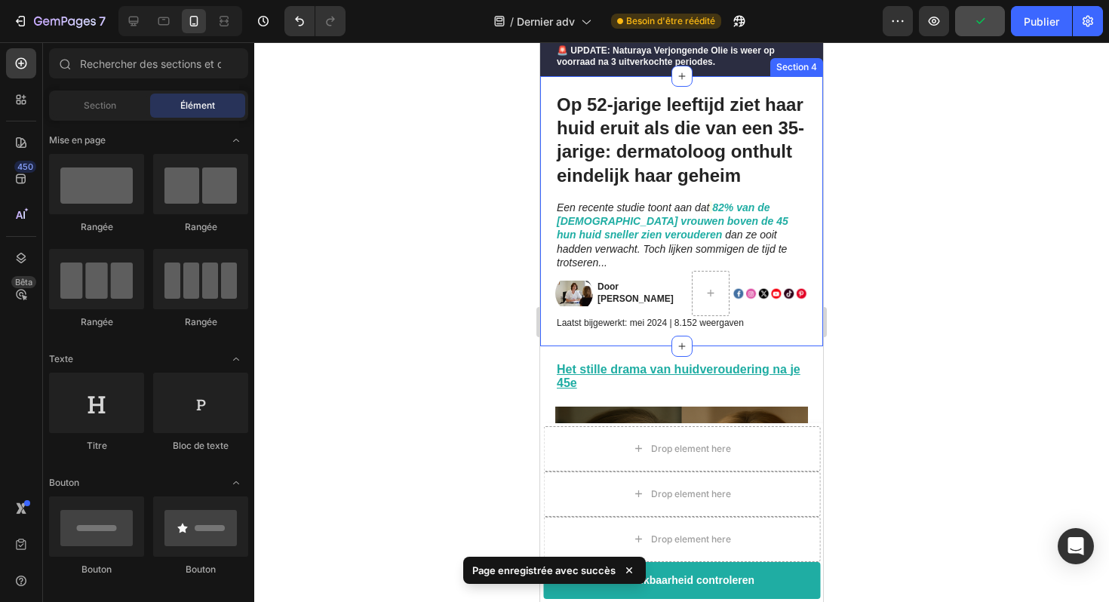
scroll to position [76, 0]
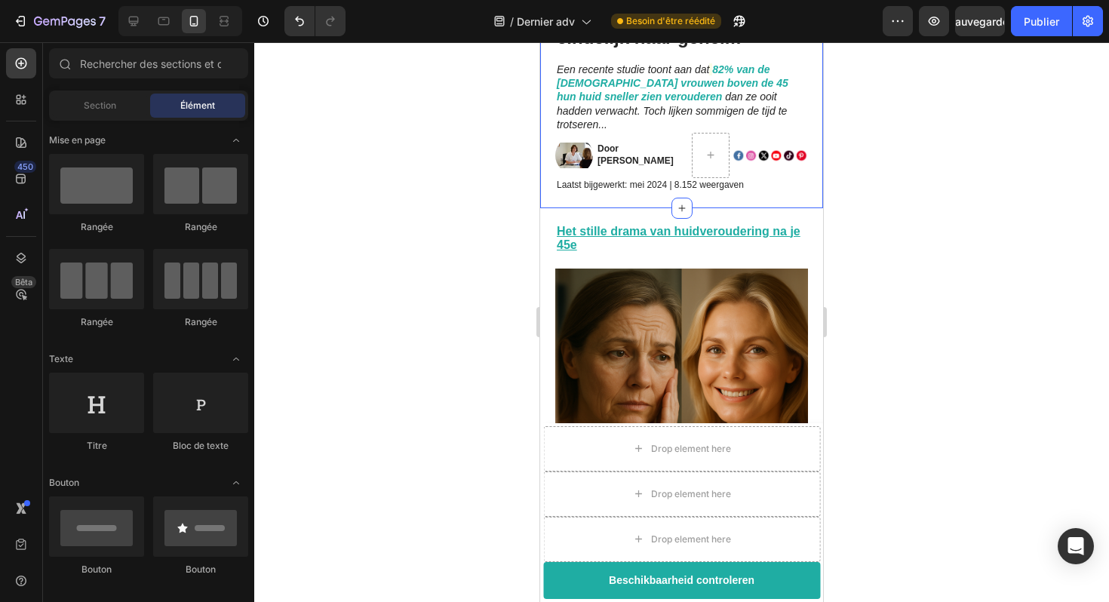
scroll to position [241, 0]
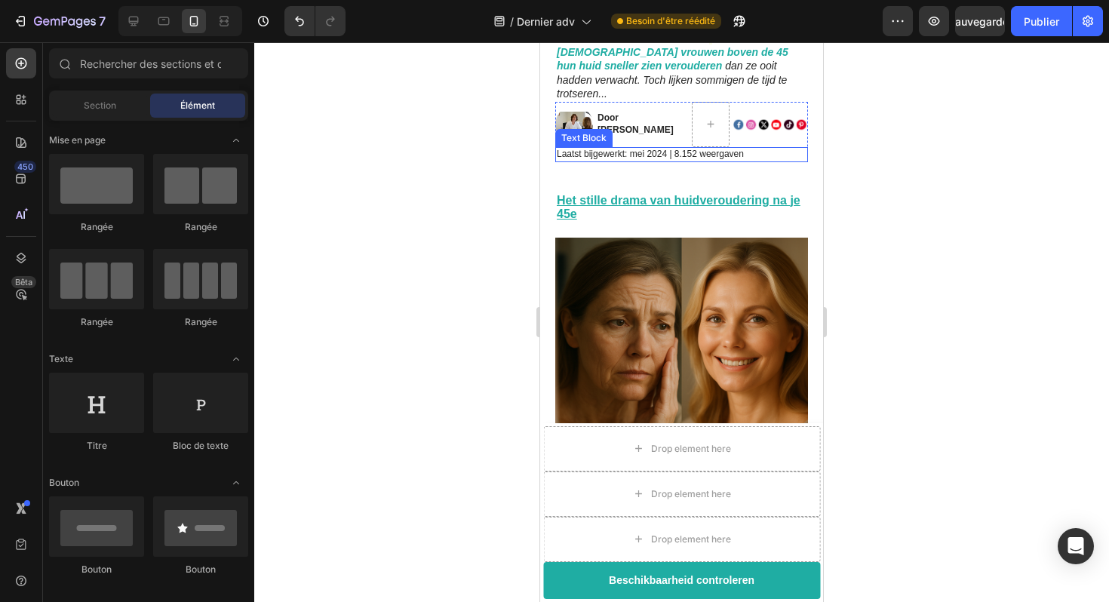
click at [727, 148] on div "Laatst bijgewerkt: mei 2024 | 8.152 weergaven" at bounding box center [681, 154] width 253 height 15
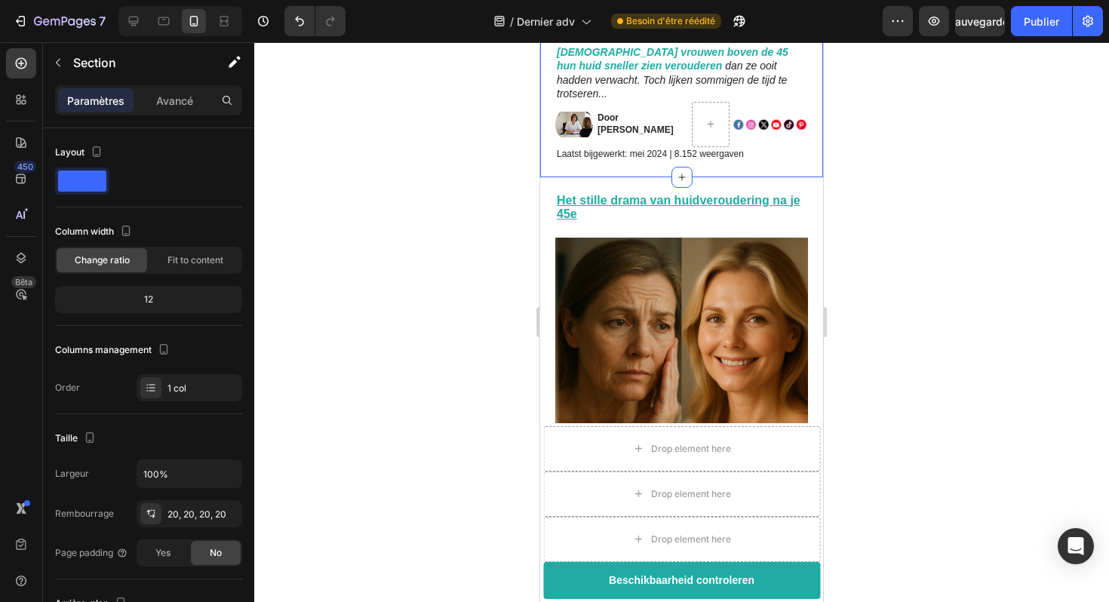
click at [719, 153] on div "Op 52-jarige leeftijd ziet haar huid eruit als die van een 35-jarige: dermatolo…" at bounding box center [681, 41] width 283 height 269
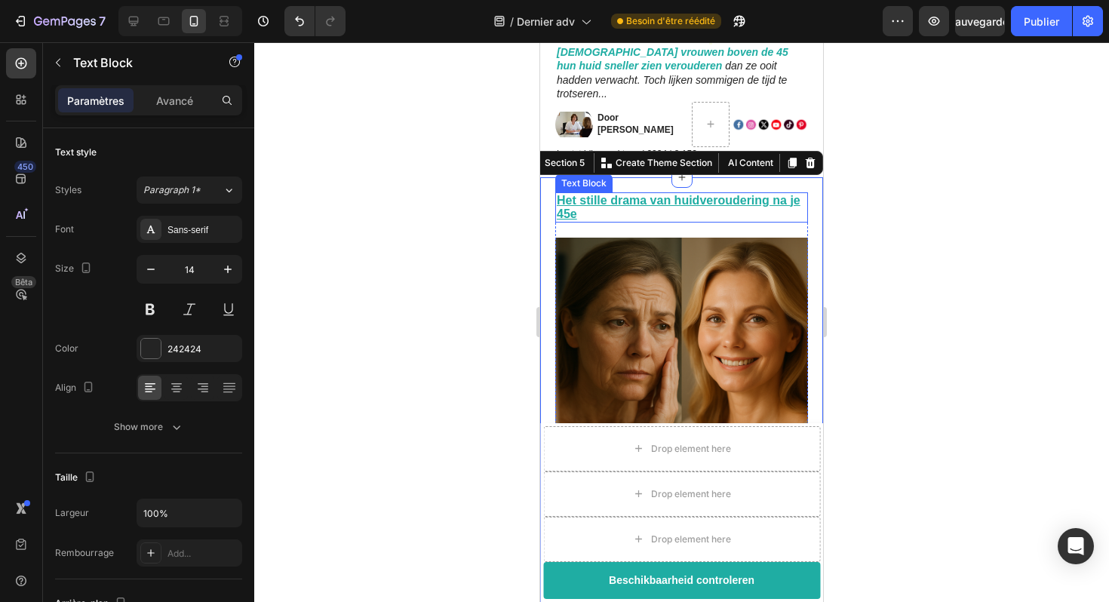
click at [654, 195] on p "Het stille drama van huidveroudering na je 45e" at bounding box center [682, 207] width 250 height 27
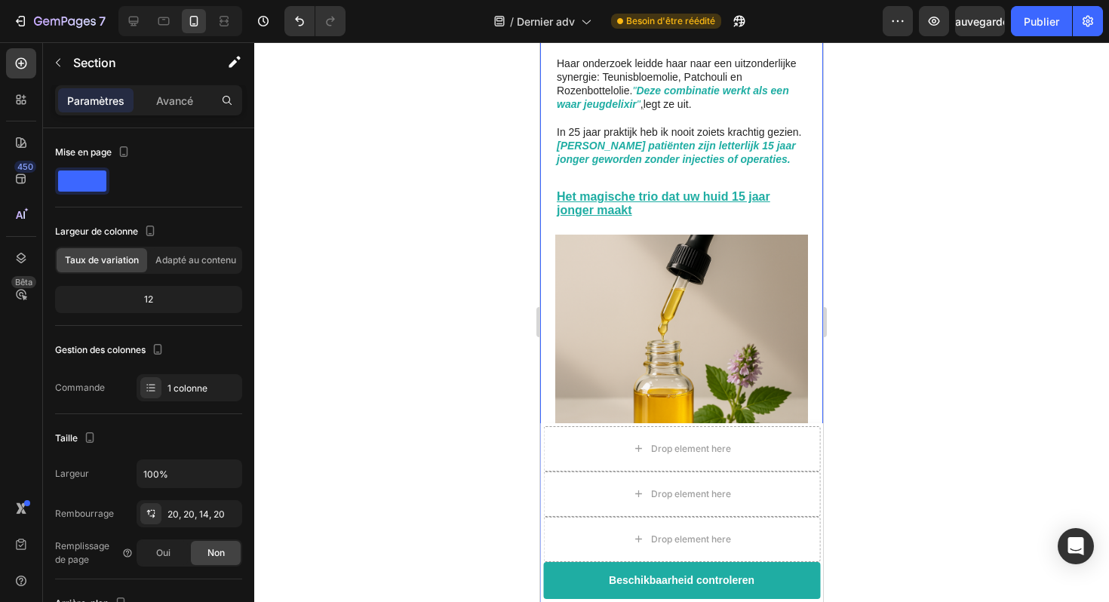
scroll to position [1769, 0]
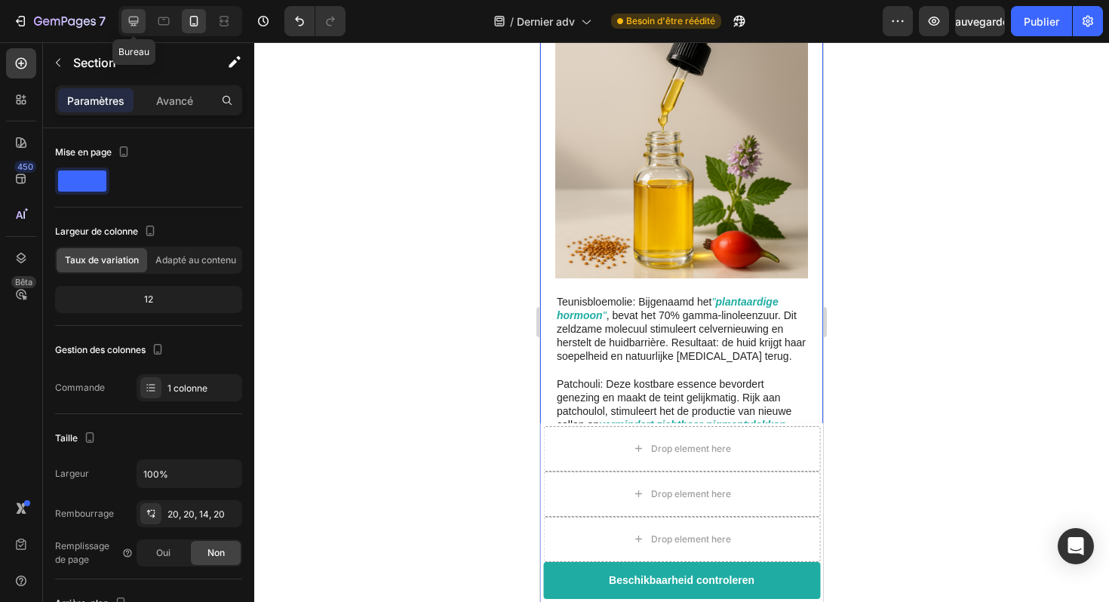
click at [134, 20] on icon at bounding box center [134, 22] width 10 height 10
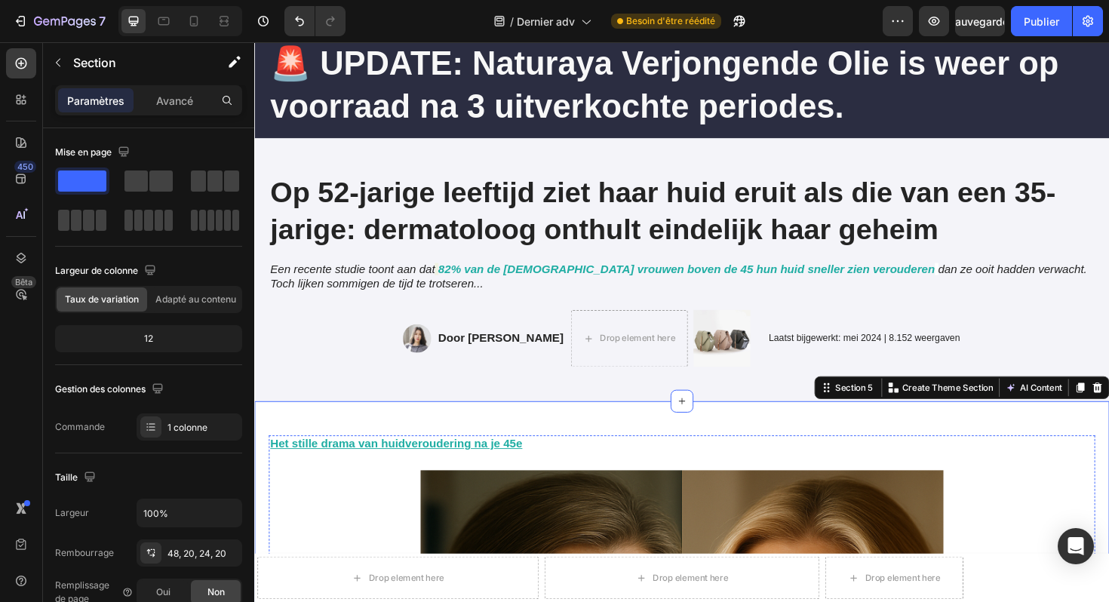
scroll to position [129, 0]
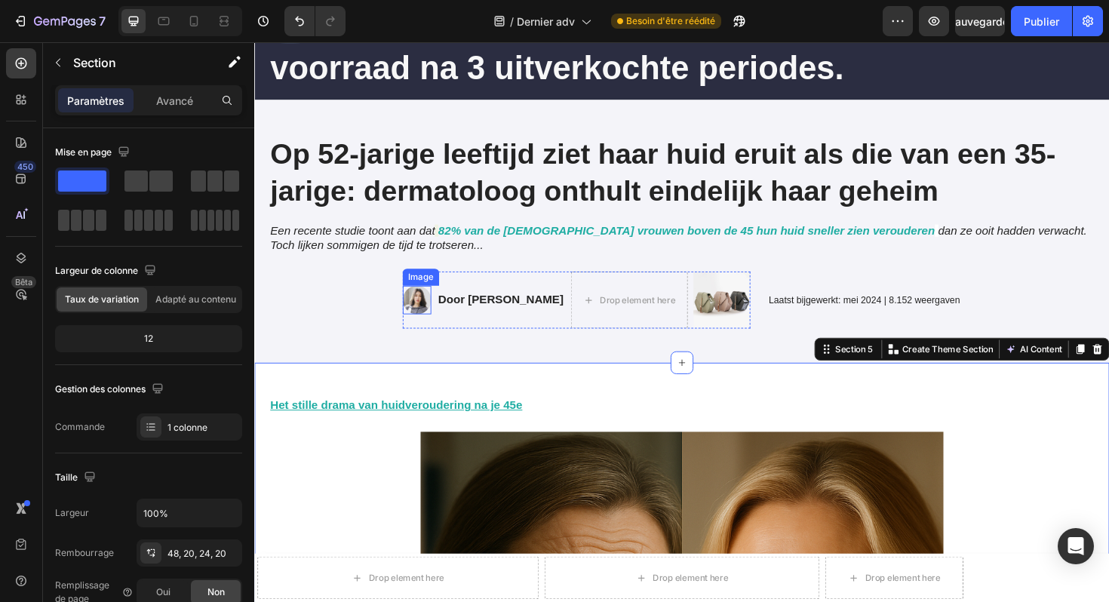
click at [417, 317] on img at bounding box center [426, 315] width 30 height 30
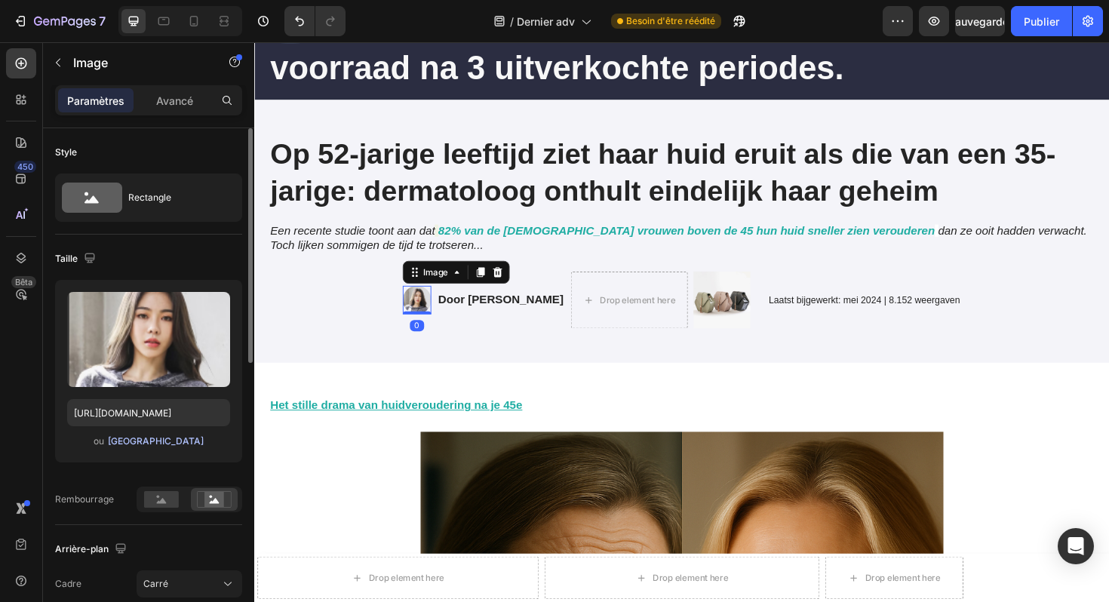
click at [161, 446] on font "[GEOGRAPHIC_DATA]" at bounding box center [156, 440] width 96 height 11
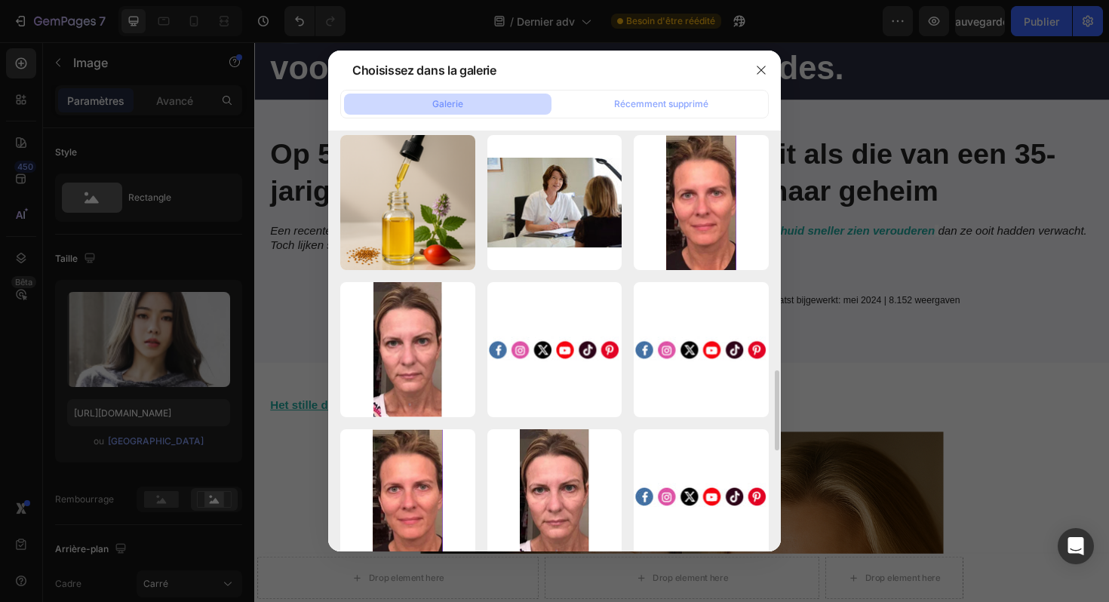
scroll to position [949, 0]
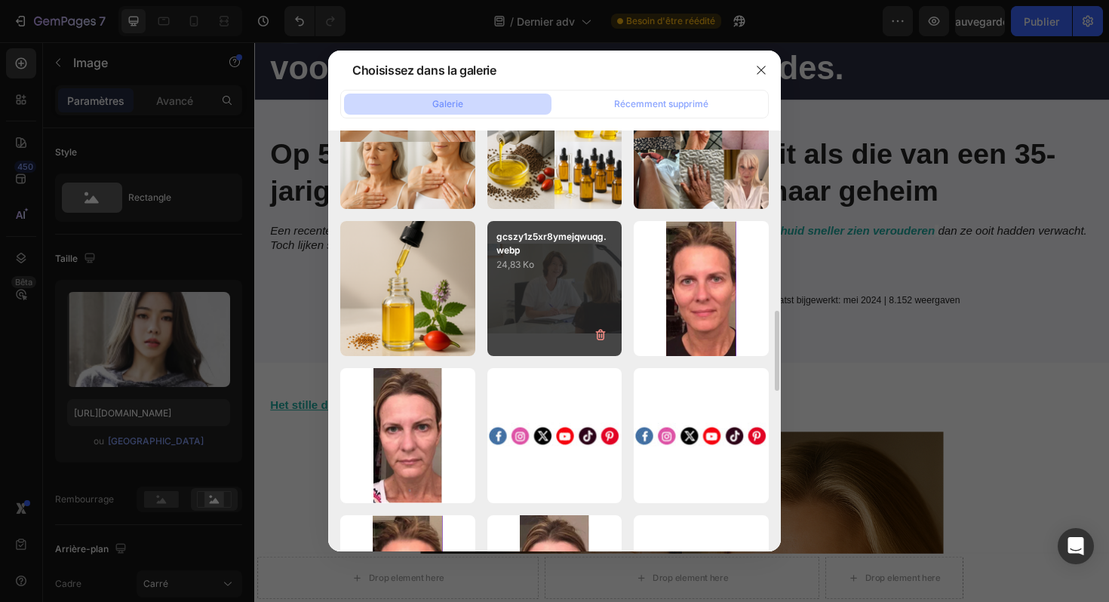
click at [550, 257] on div "gcszy1z5xr8ymejqwuqg.webp 24,83 Ko" at bounding box center [555, 246] width 135 height 51
type input "[URL][DOMAIN_NAME]"
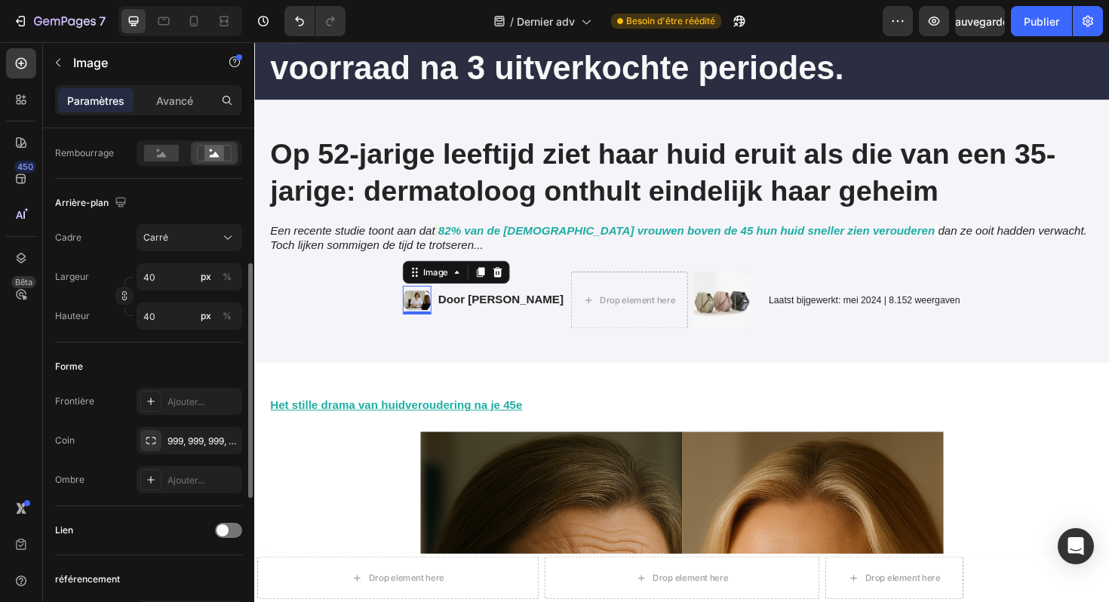
scroll to position [621, 0]
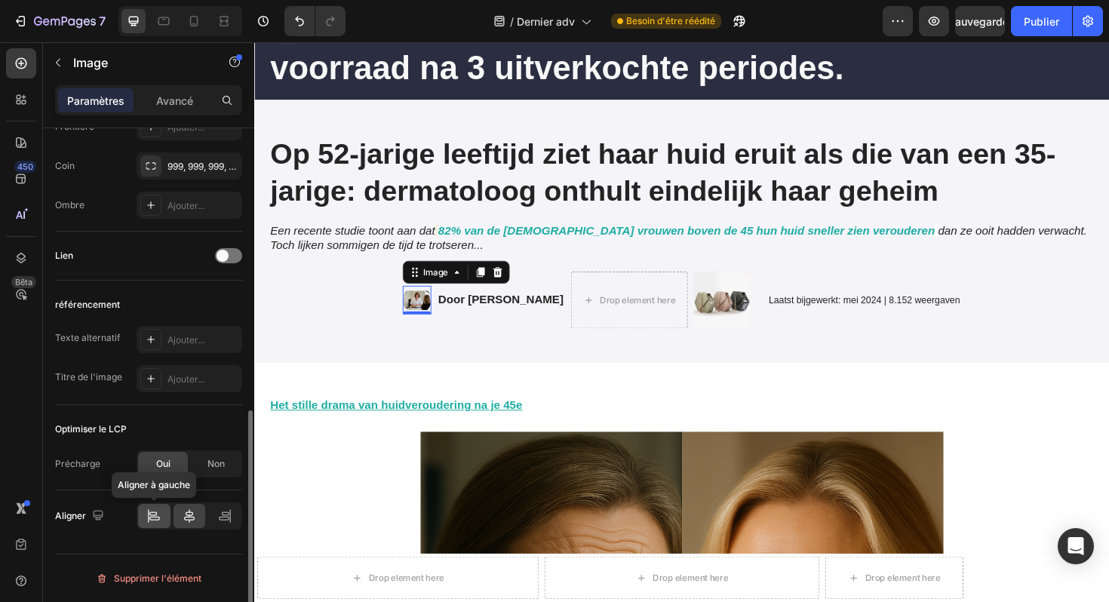
click at [154, 525] on div at bounding box center [154, 516] width 32 height 24
click at [183, 515] on icon at bounding box center [189, 516] width 15 height 15
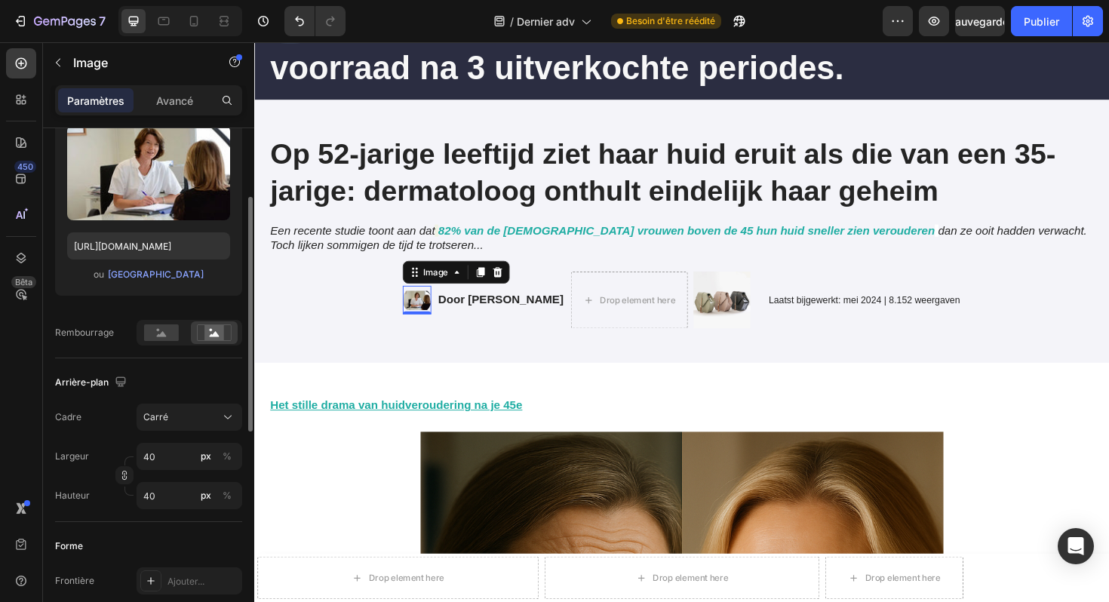
scroll to position [121, 0]
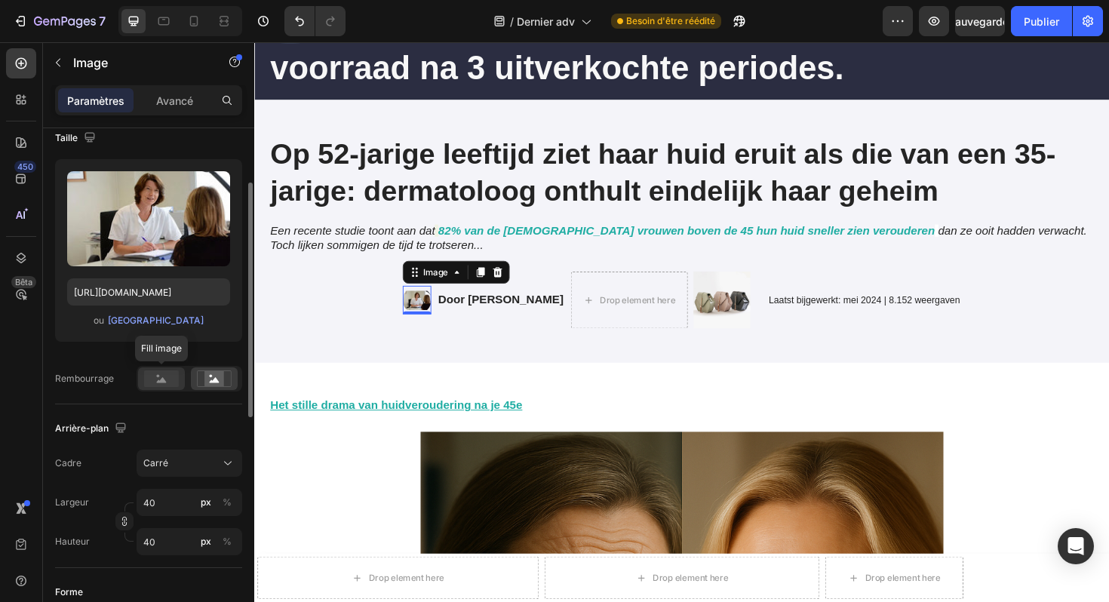
click at [168, 375] on rect at bounding box center [161, 379] width 35 height 17
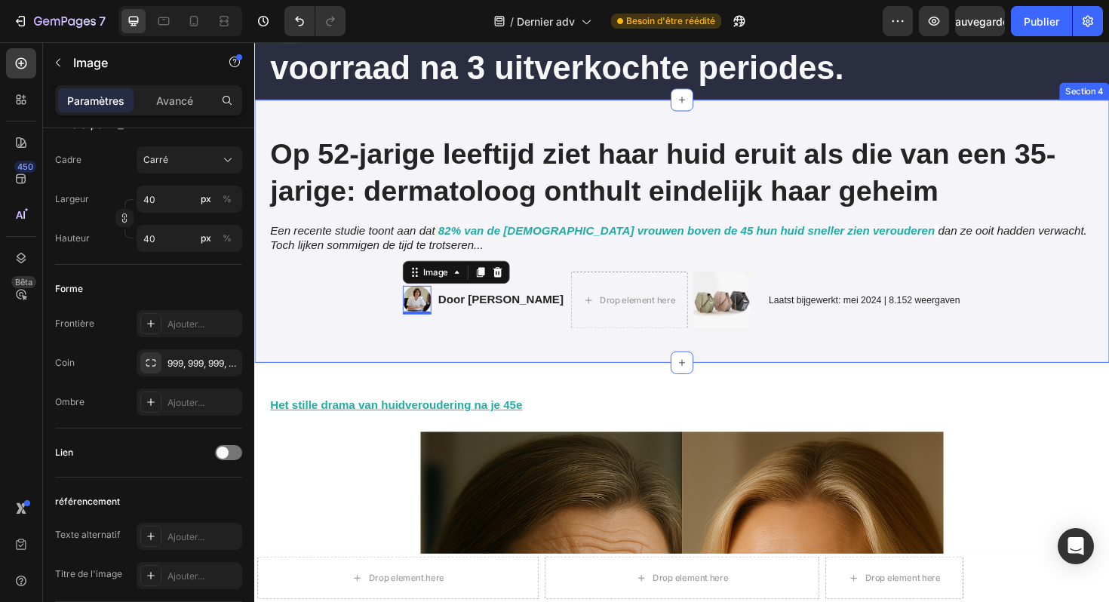
scroll to position [0, 0]
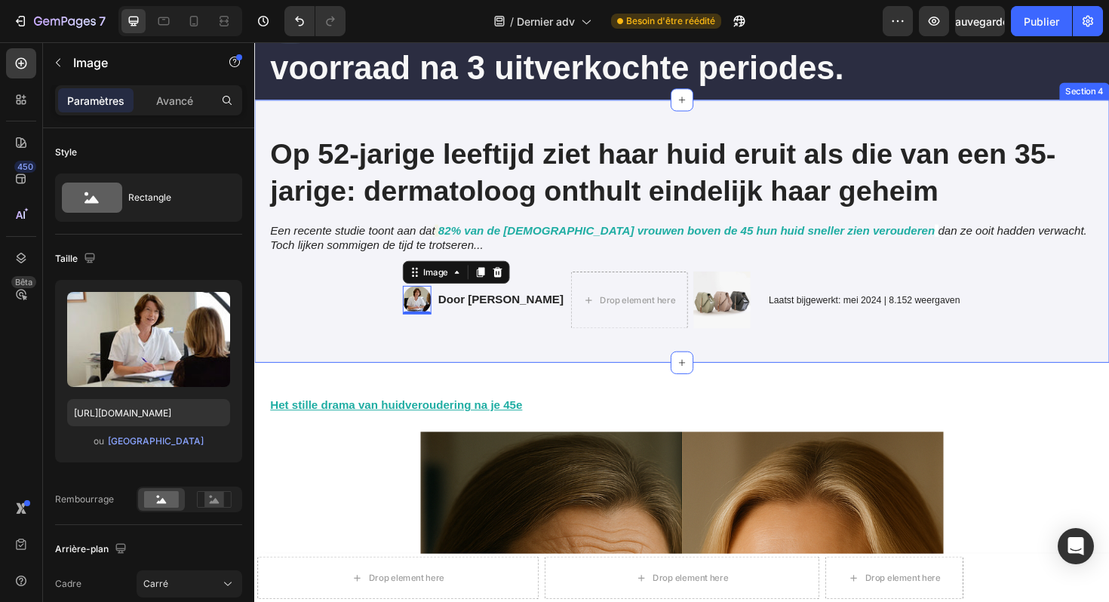
click at [503, 368] on div "Op 52-jarige leeftijd ziet haar huid eruit als die van een 35-jarige: dermatolo…" at bounding box center [707, 242] width 906 height 279
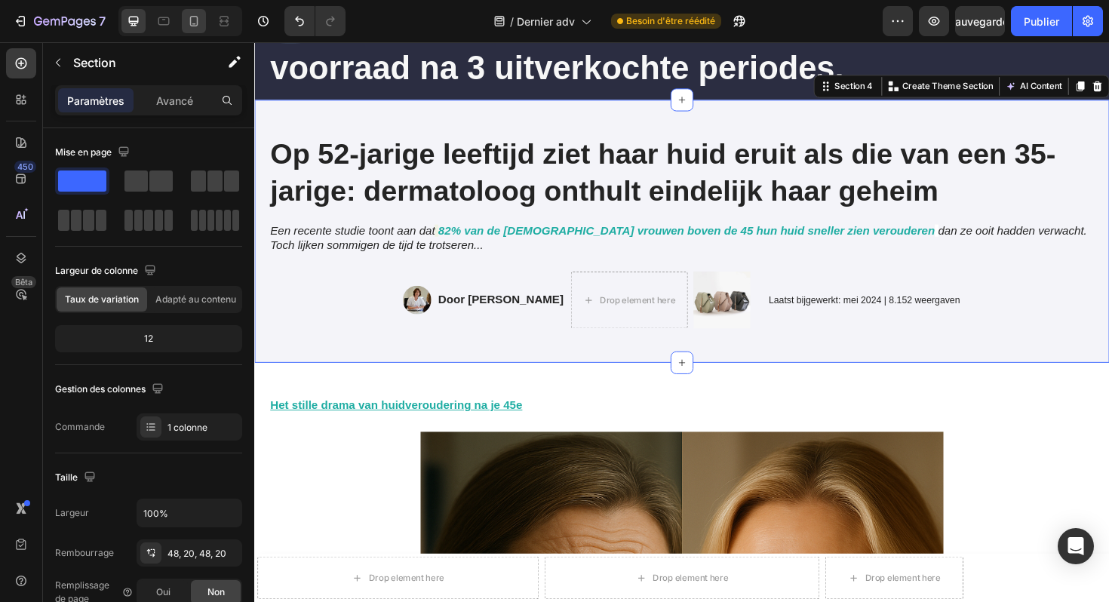
click at [195, 27] on icon at bounding box center [193, 21] width 15 height 15
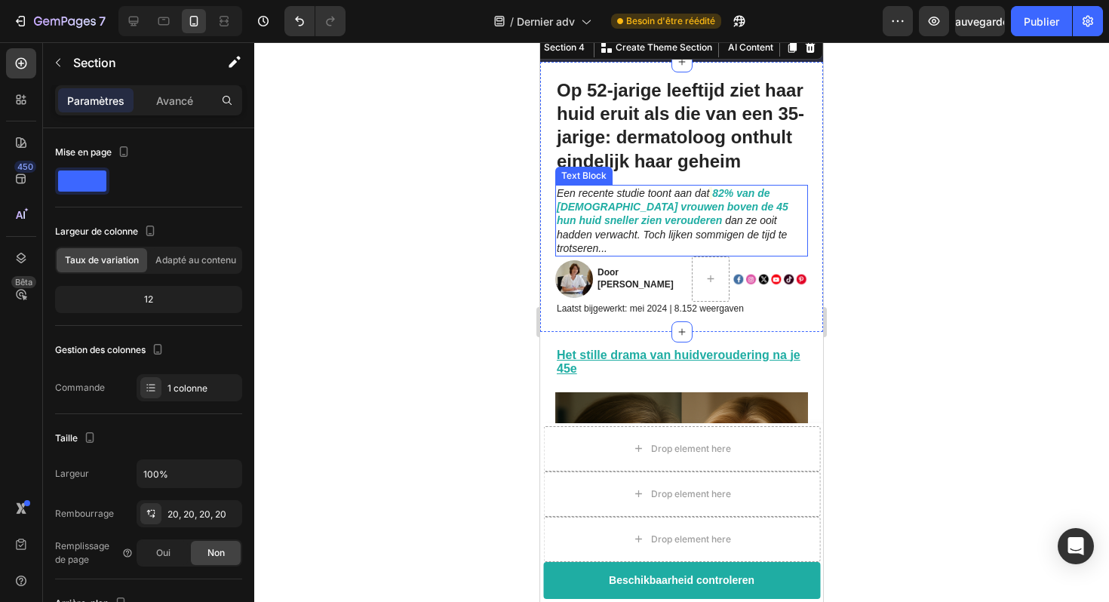
scroll to position [94, 0]
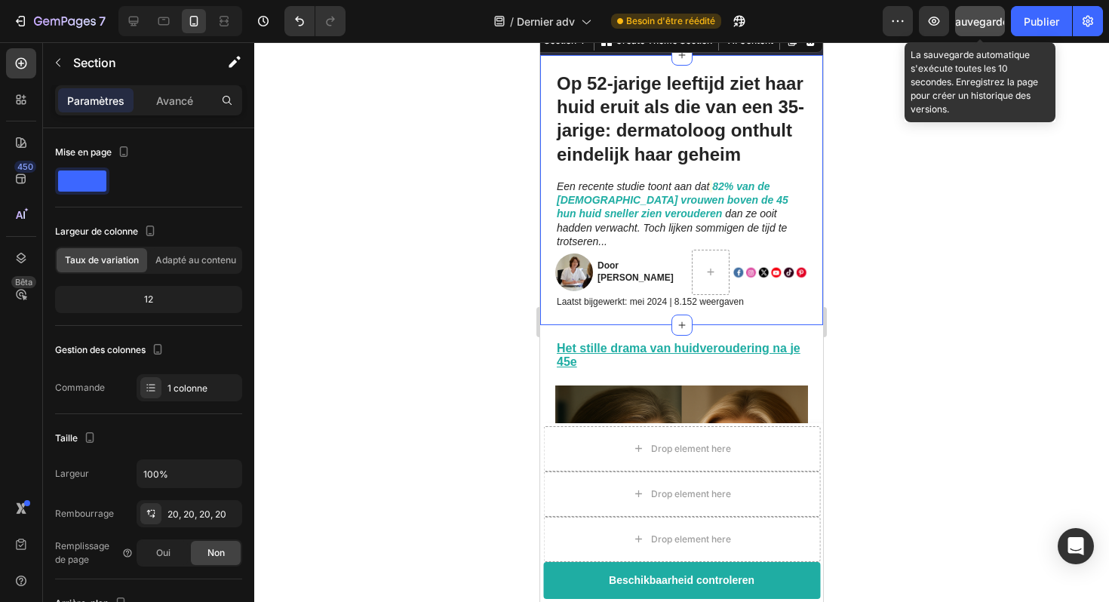
click at [975, 22] on font "Sauvegarder" at bounding box center [981, 21] width 64 height 13
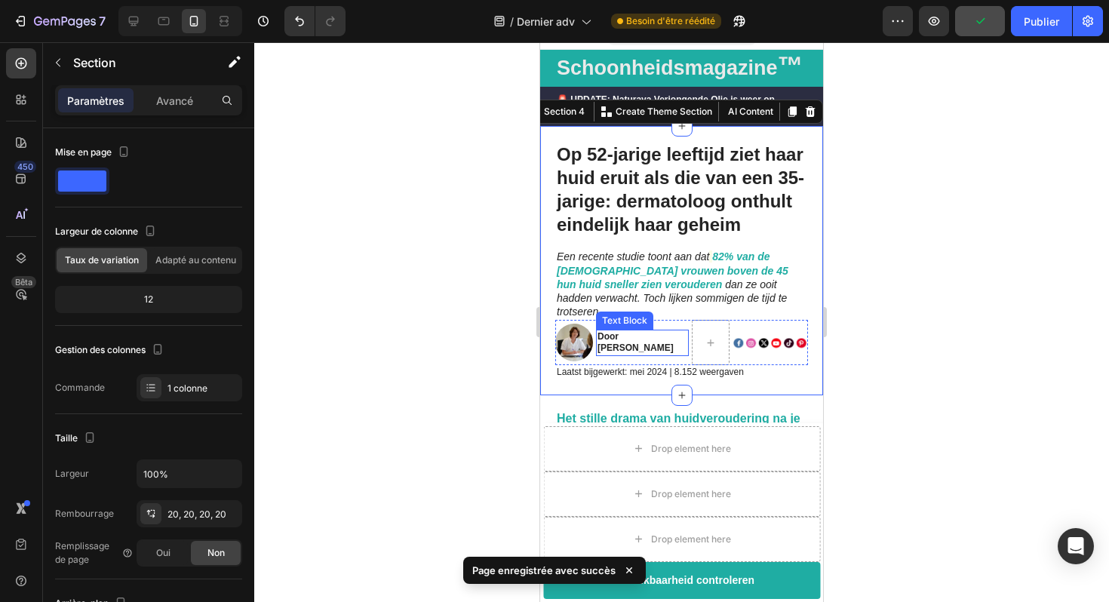
scroll to position [0, 0]
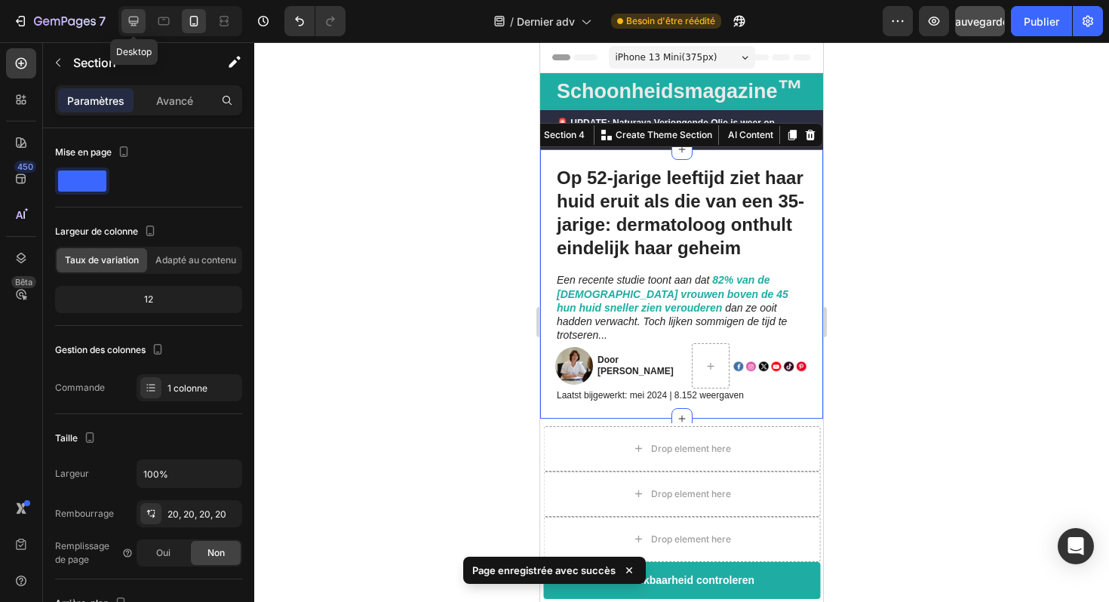
click at [139, 22] on icon at bounding box center [133, 21] width 15 height 15
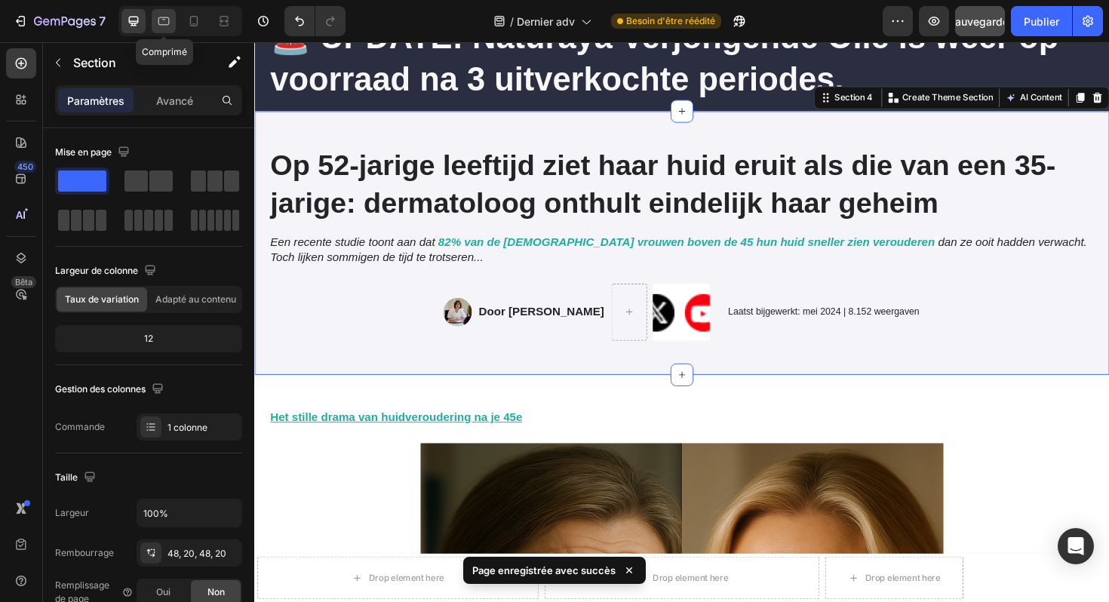
scroll to position [137, 0]
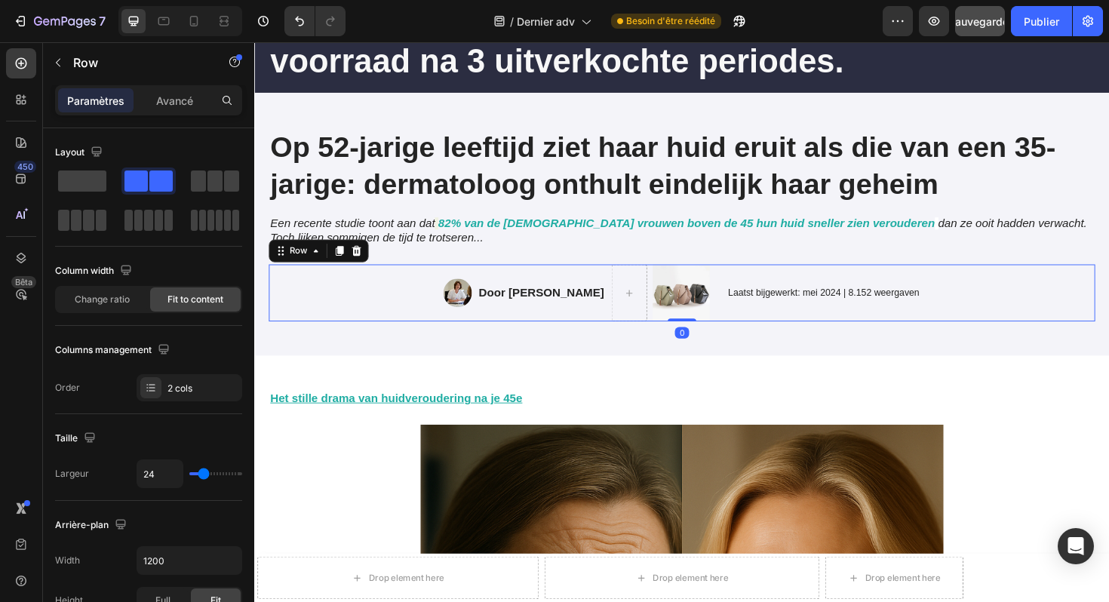
click at [406, 306] on div "Image Door Marlies van den Berg Text Block Image Row Laatst bijgewerkt: [DATE] …" at bounding box center [706, 308] width 875 height 60
click at [75, 189] on span at bounding box center [82, 181] width 48 height 21
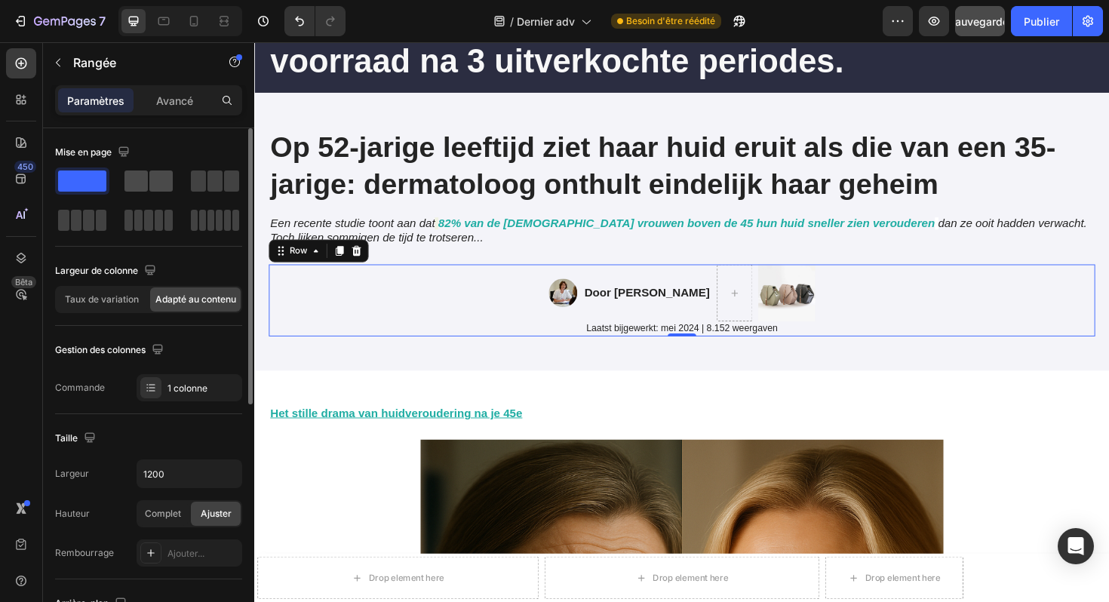
click at [152, 179] on span at bounding box center [160, 181] width 23 height 21
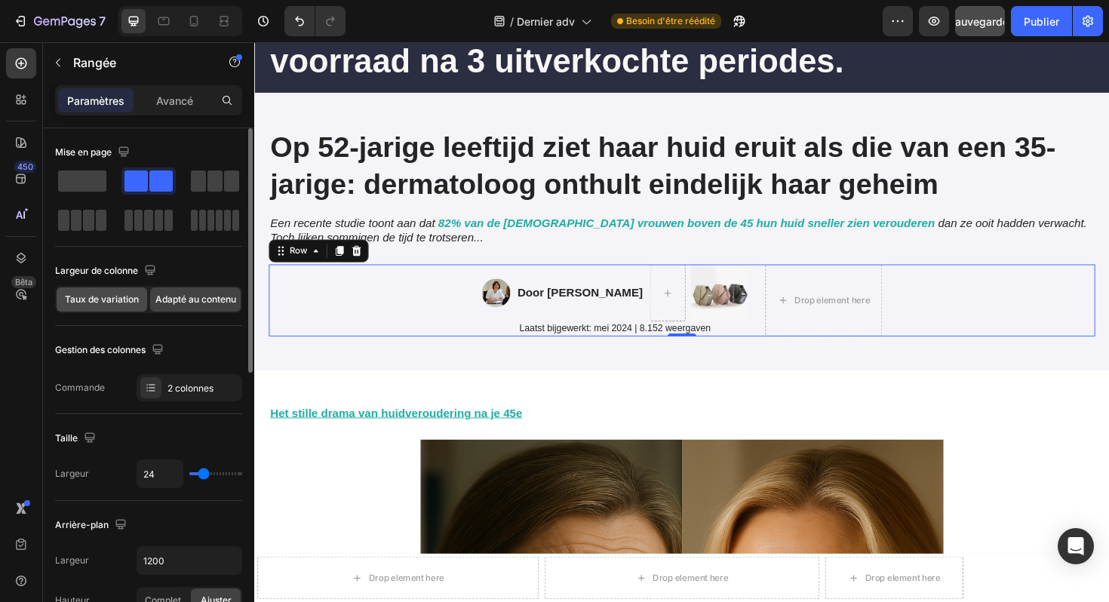
click at [118, 297] on font "Taux de variation" at bounding box center [102, 299] width 74 height 11
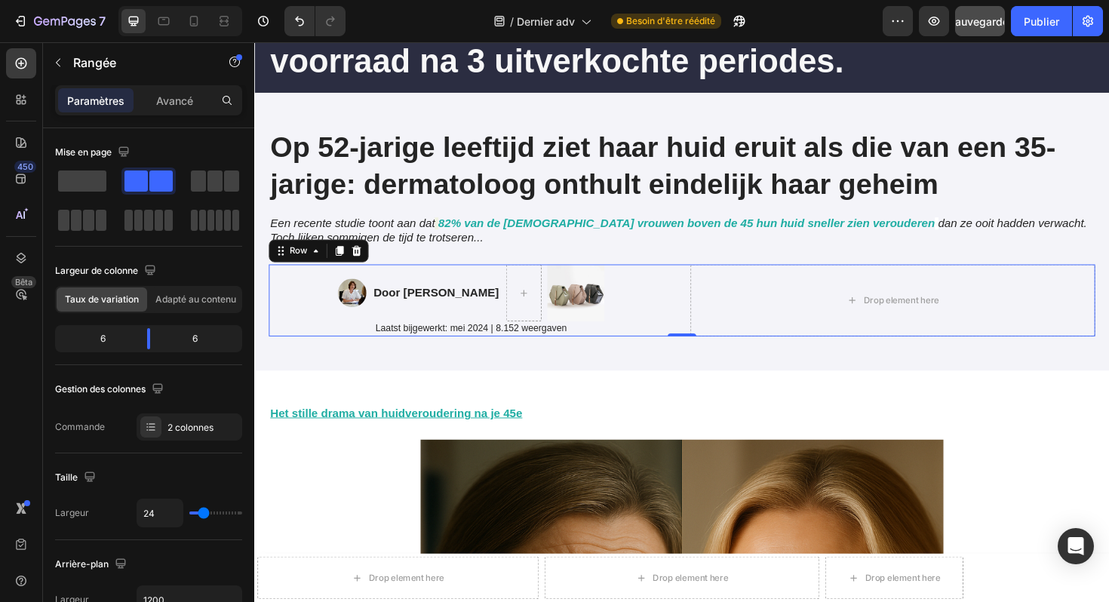
click at [192, 33] on div at bounding box center [180, 21] width 124 height 30
click at [192, 28] on icon at bounding box center [193, 21] width 15 height 15
type input "0"
type input "100%"
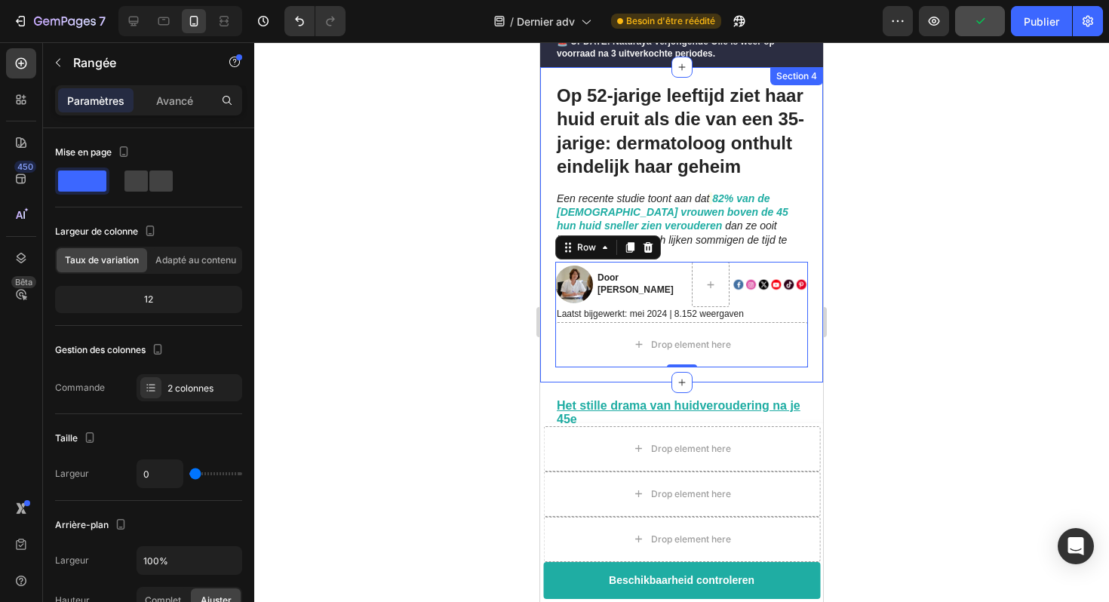
scroll to position [85, 0]
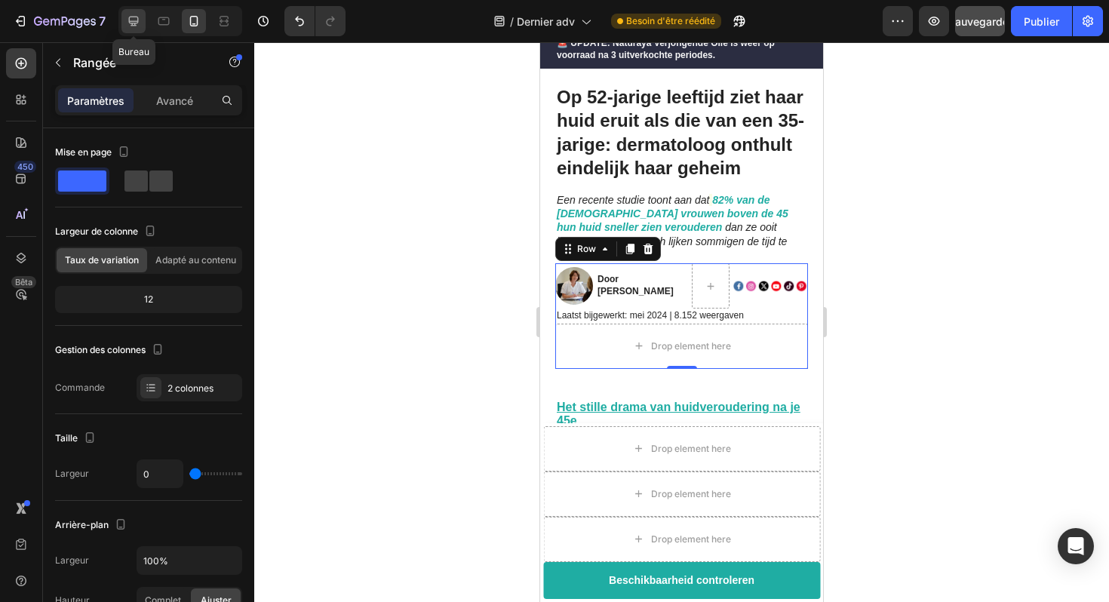
click at [136, 29] on div at bounding box center [134, 21] width 24 height 24
type input "24"
type input "1200"
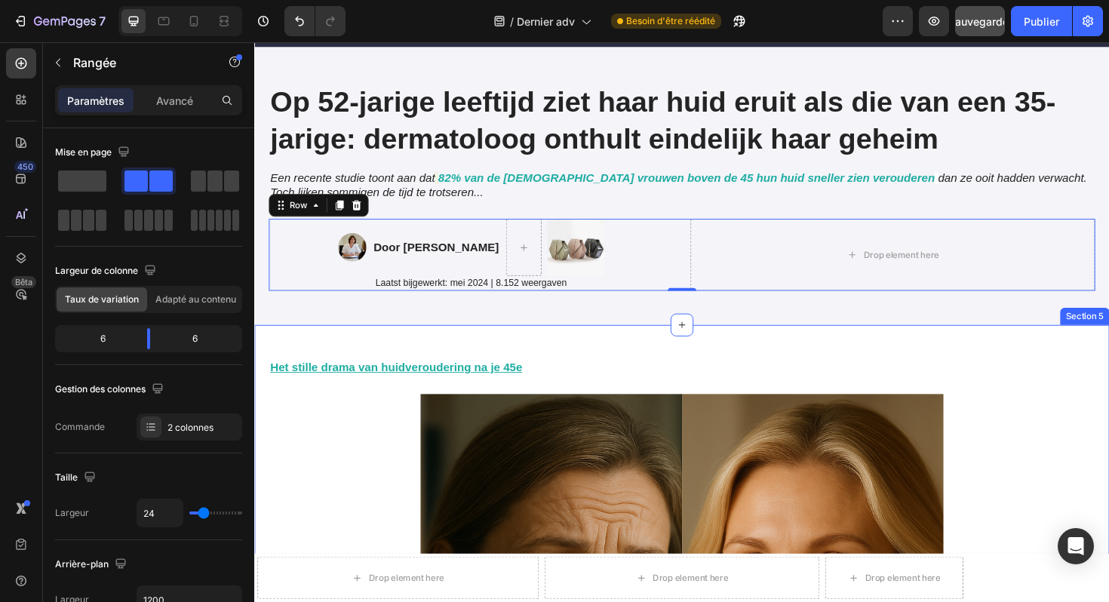
scroll to position [186, 0]
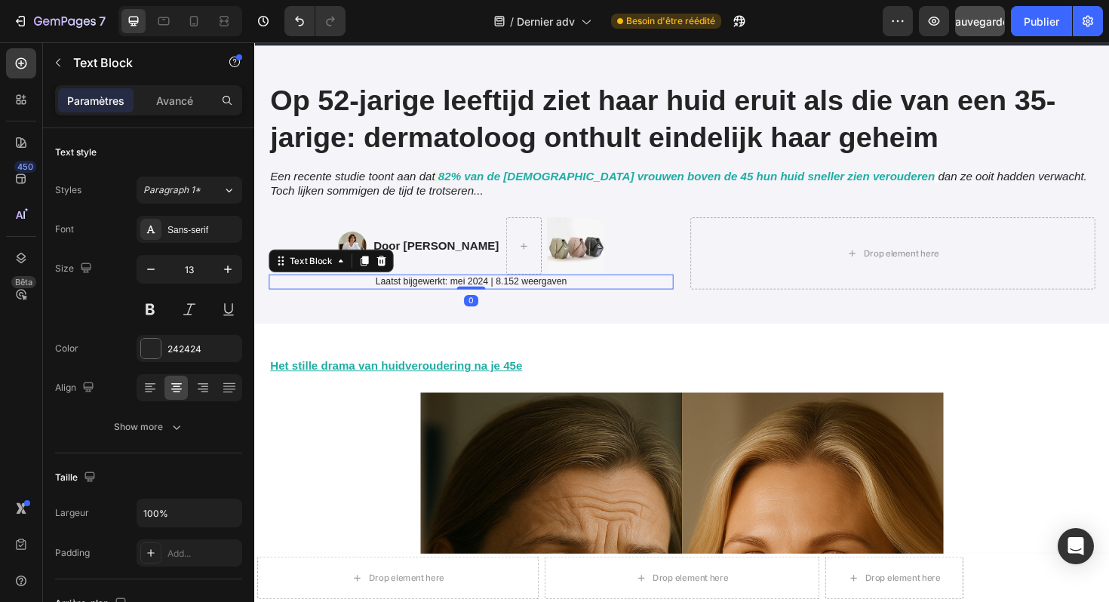
click at [445, 292] on p "Laatst bijgewerkt: mei 2024 | 8.152 weergaven" at bounding box center [484, 296] width 426 height 13
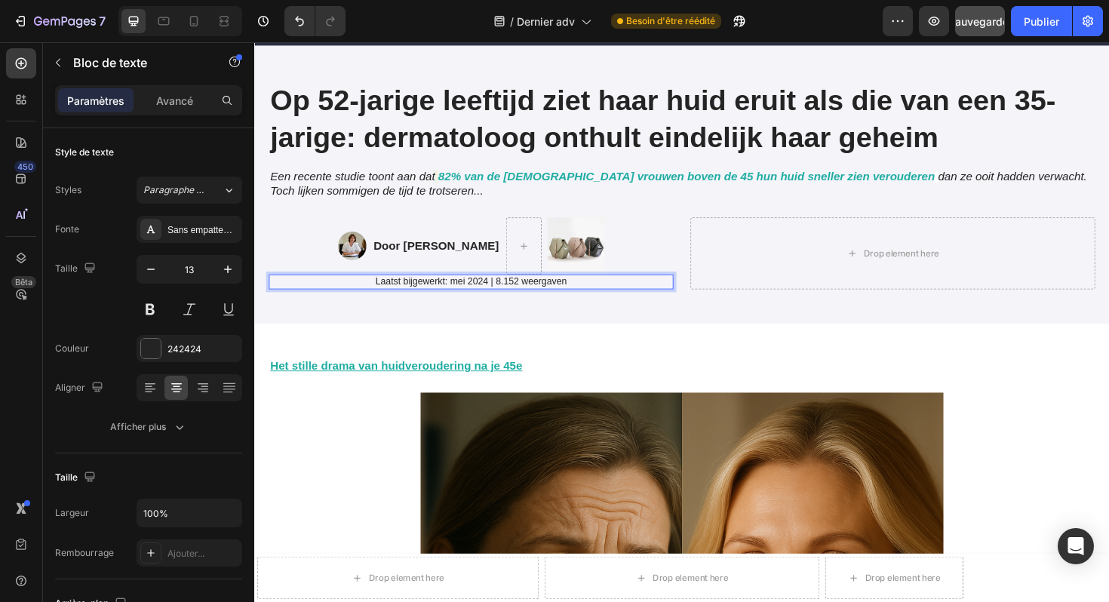
click at [441, 294] on p "Laatst bijgewerkt: mei 2024 | 8.152 weergaven" at bounding box center [484, 296] width 426 height 13
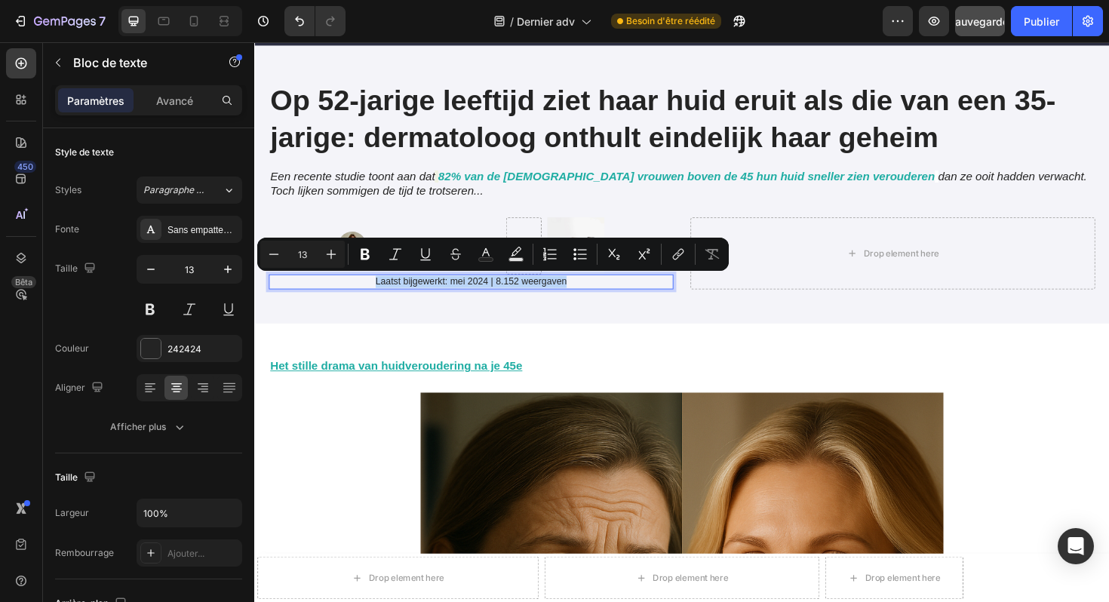
click at [441, 294] on p "Laatst bijgewerkt: mei 2024 | 8.152 weergaven" at bounding box center [484, 296] width 426 height 13
click at [155, 391] on icon at bounding box center [150, 387] width 15 height 15
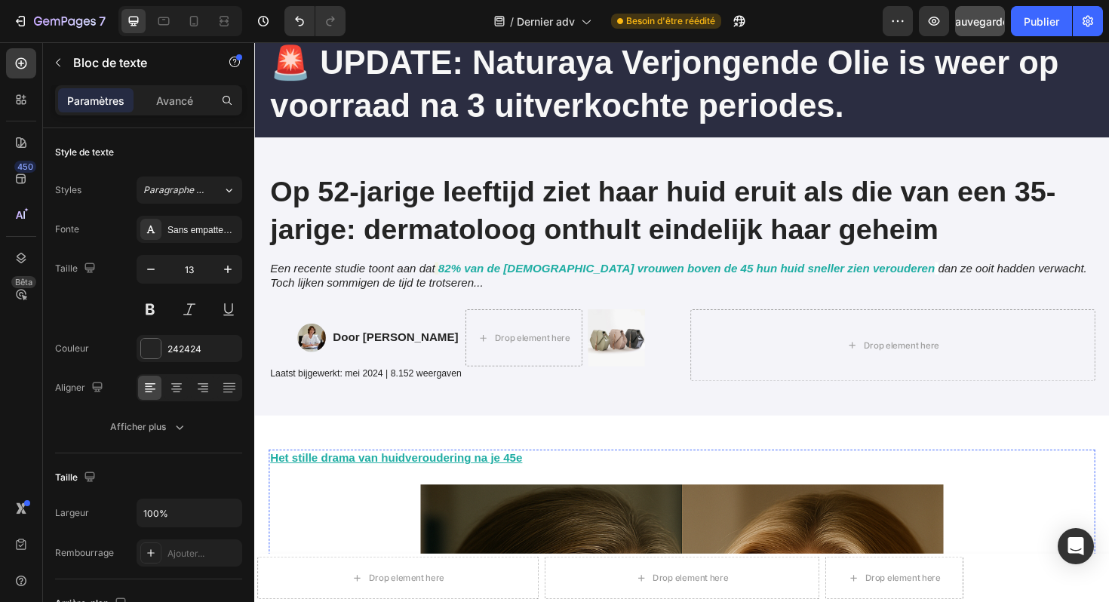
scroll to position [94, 0]
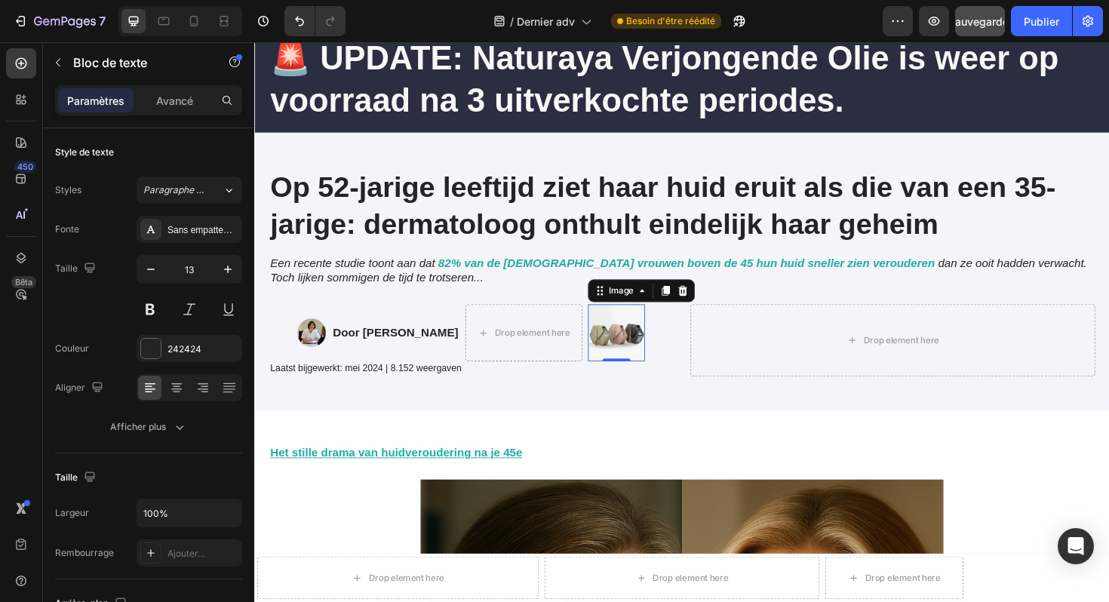
click at [657, 347] on img at bounding box center [638, 350] width 60 height 60
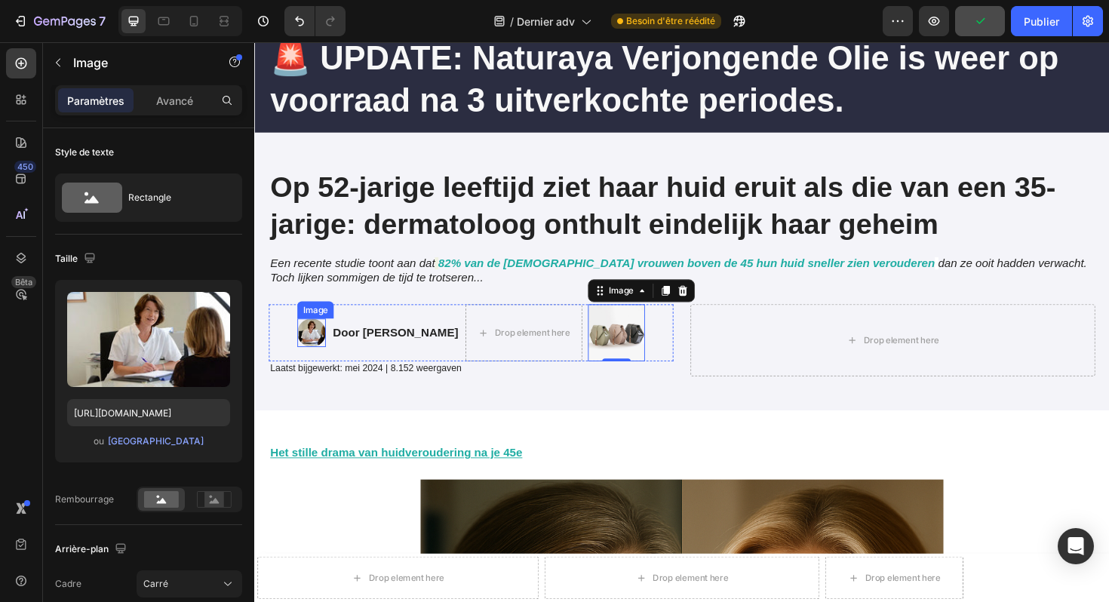
click at [311, 356] on img at bounding box center [315, 350] width 30 height 30
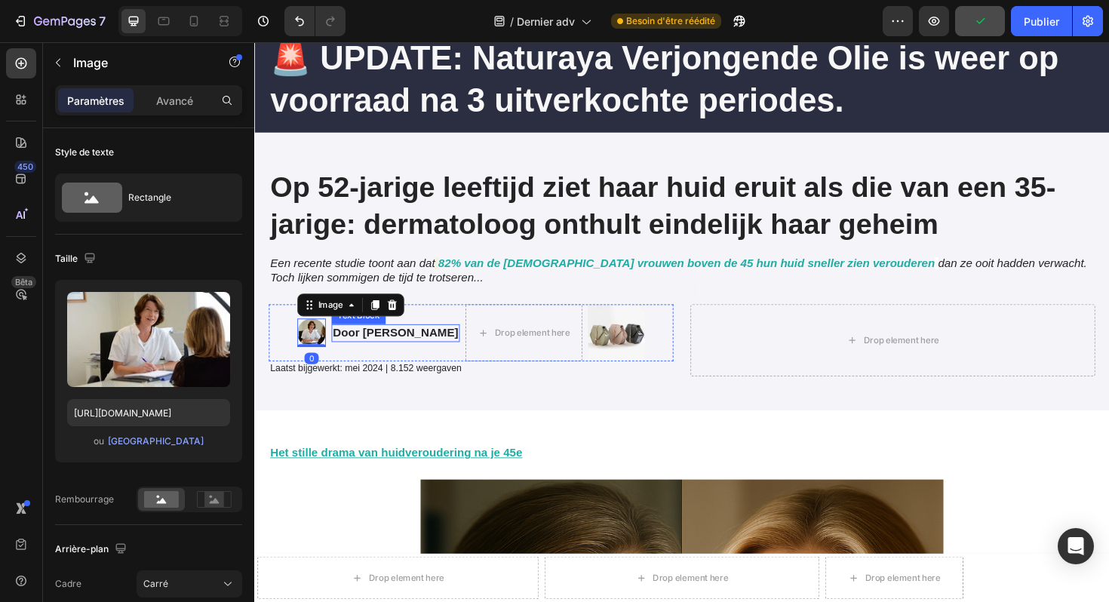
click at [379, 348] on strong "Door [PERSON_NAME]" at bounding box center [403, 349] width 133 height 13
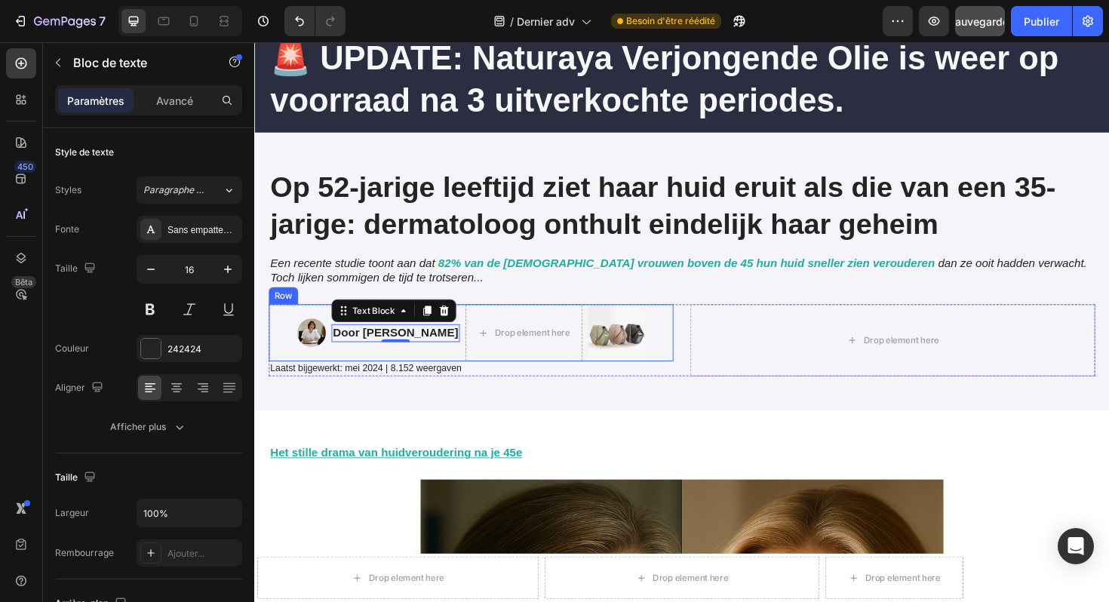
scroll to position [0, 0]
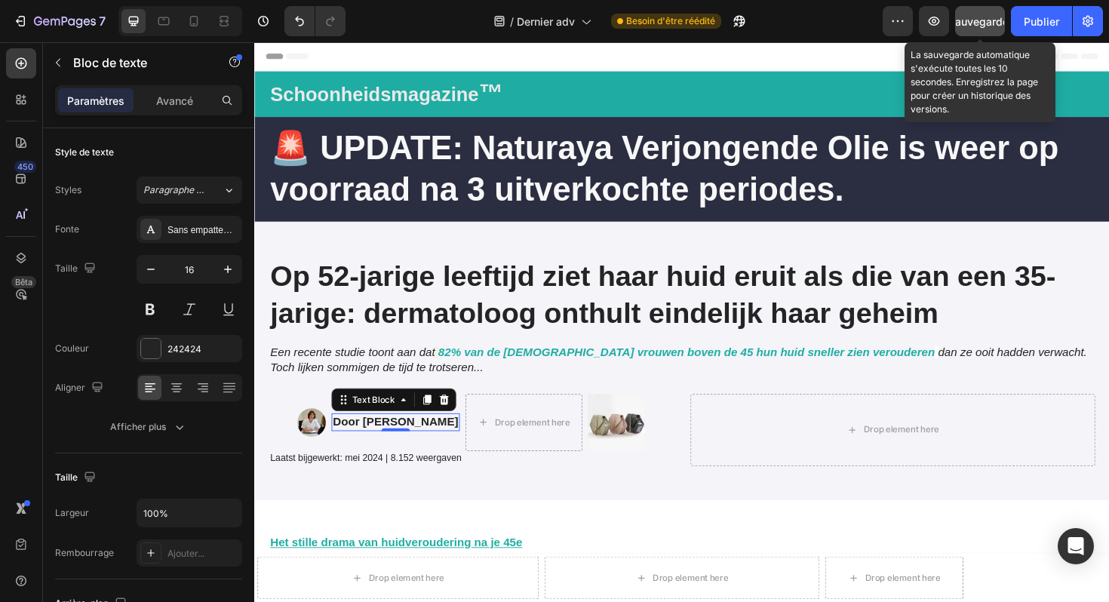
click at [980, 17] on font "Sauvegarder" at bounding box center [981, 21] width 64 height 13
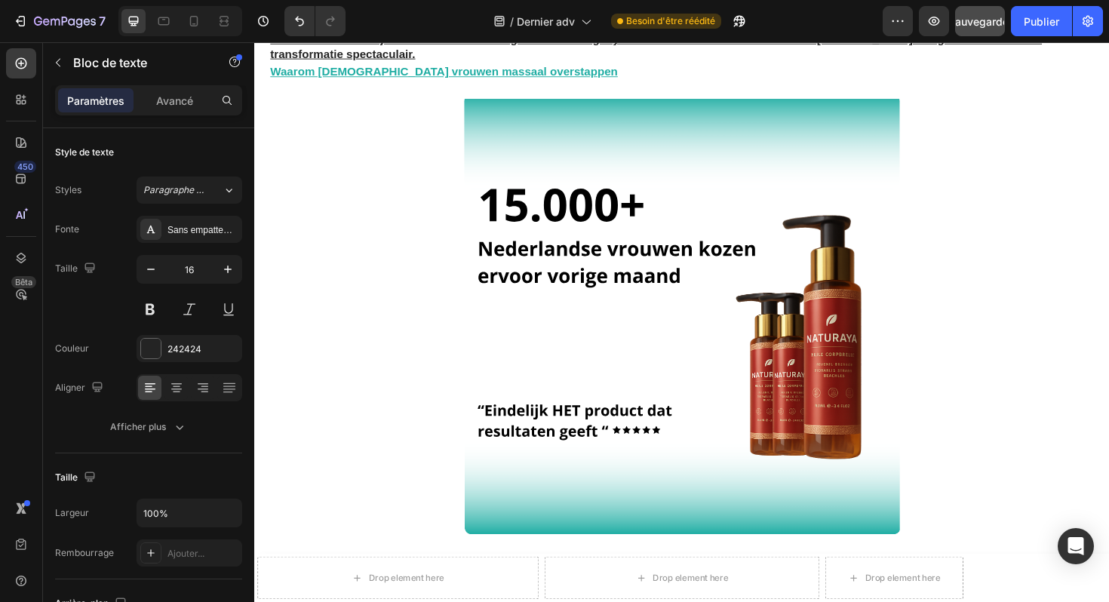
scroll to position [5563, 0]
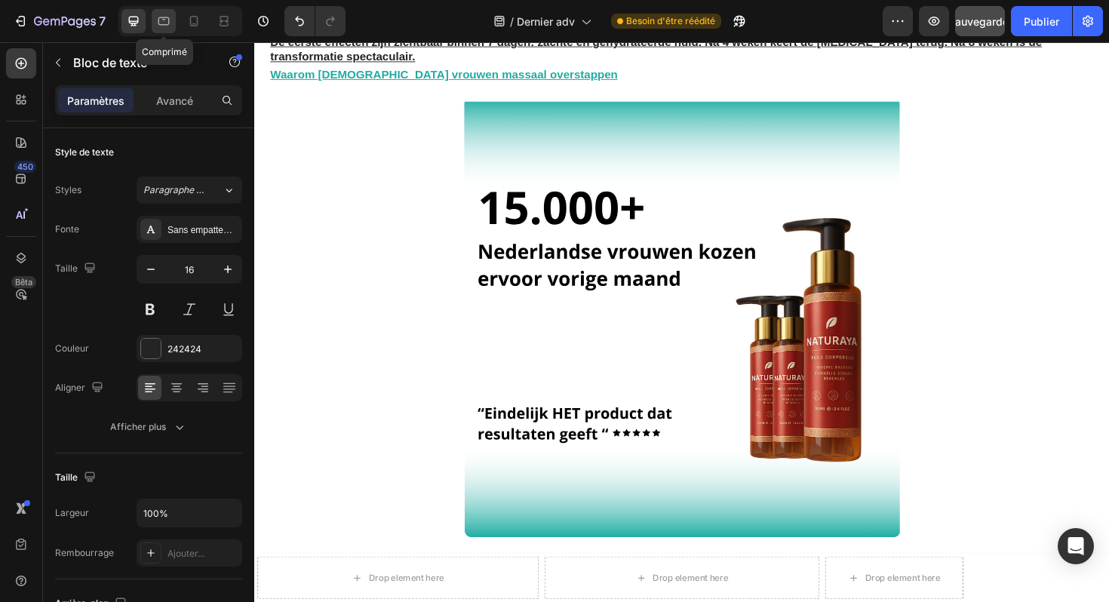
click at [155, 26] on div at bounding box center [164, 21] width 24 height 24
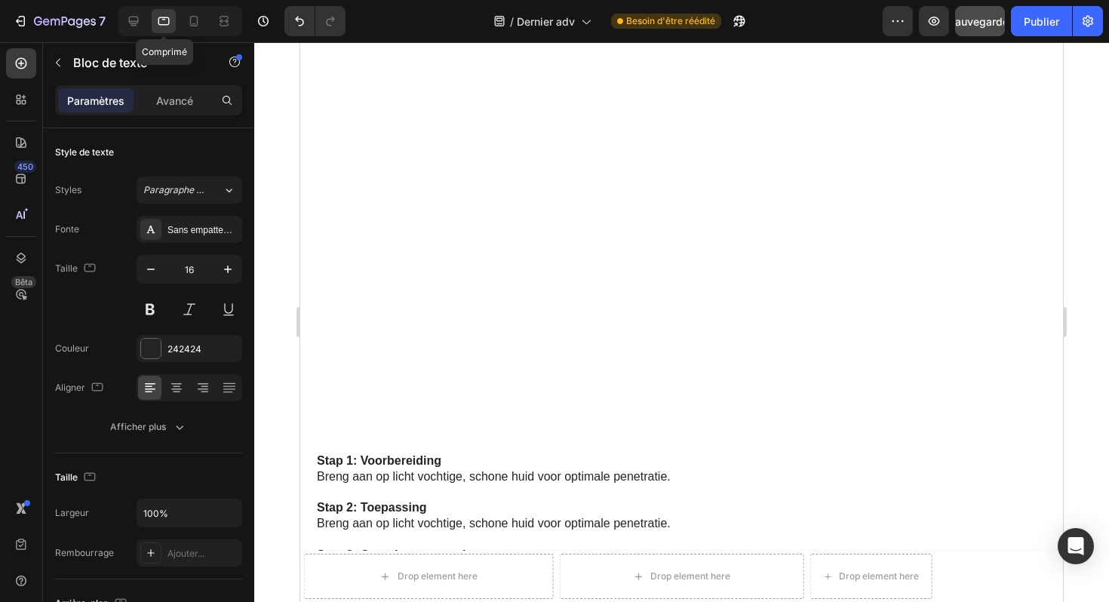
scroll to position [5102, 0]
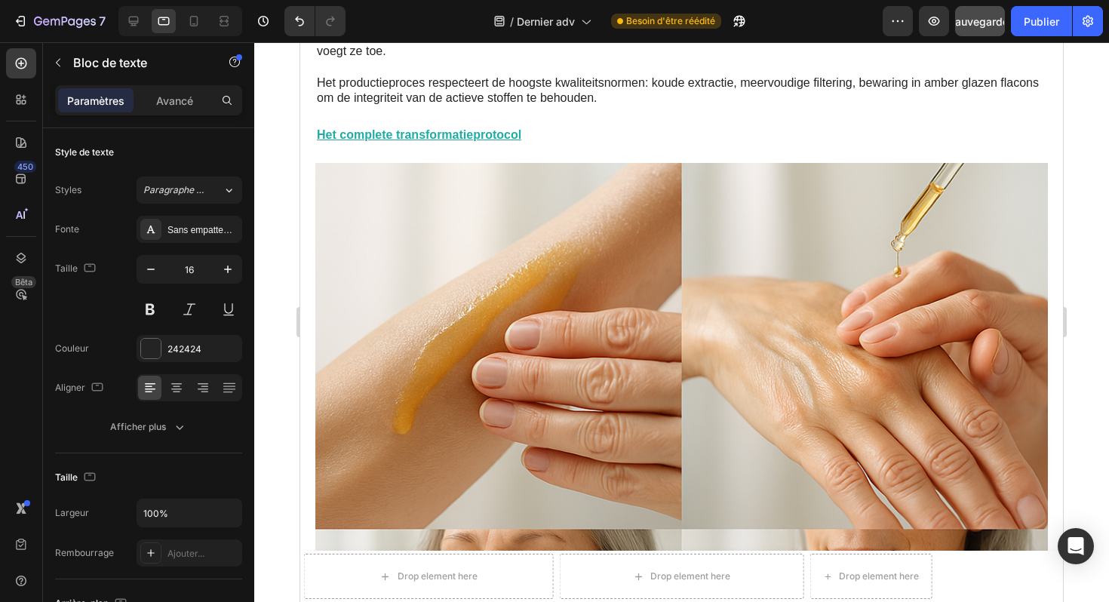
click at [147, 21] on div at bounding box center [180, 21] width 124 height 30
click at [134, 21] on icon at bounding box center [134, 22] width 10 height 10
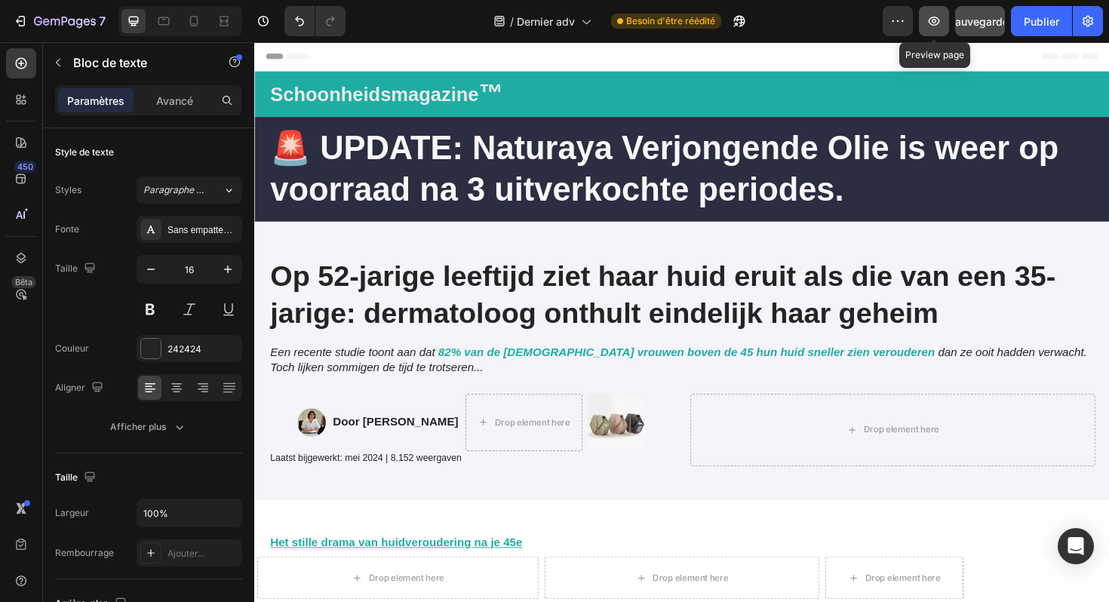
click at [933, 26] on icon "button" at bounding box center [934, 21] width 15 height 15
click at [657, 450] on img at bounding box center [638, 445] width 60 height 60
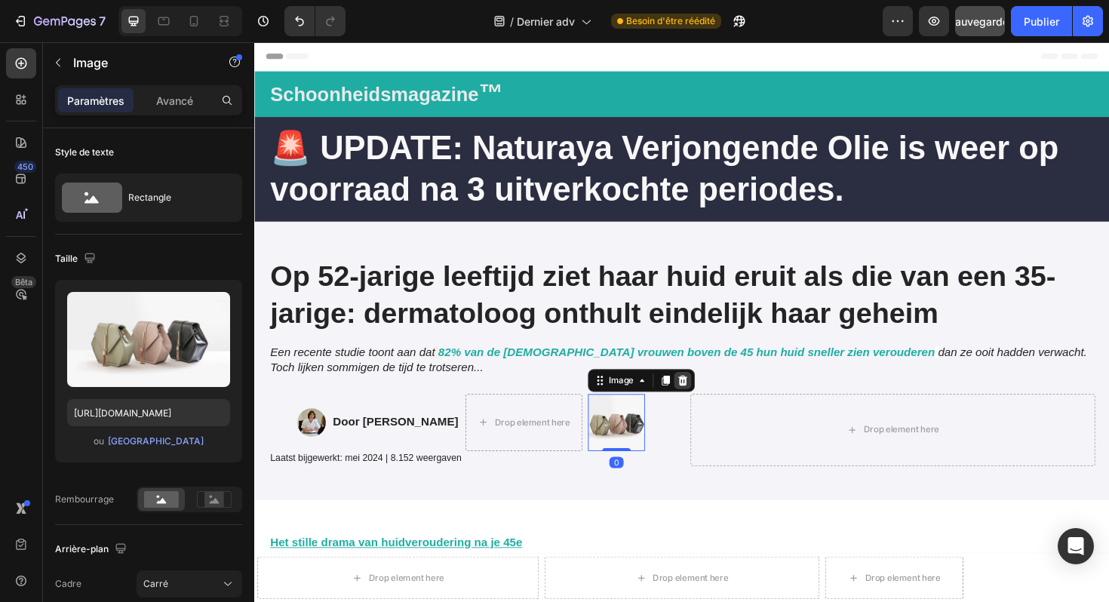
click at [713, 398] on icon at bounding box center [708, 400] width 10 height 11
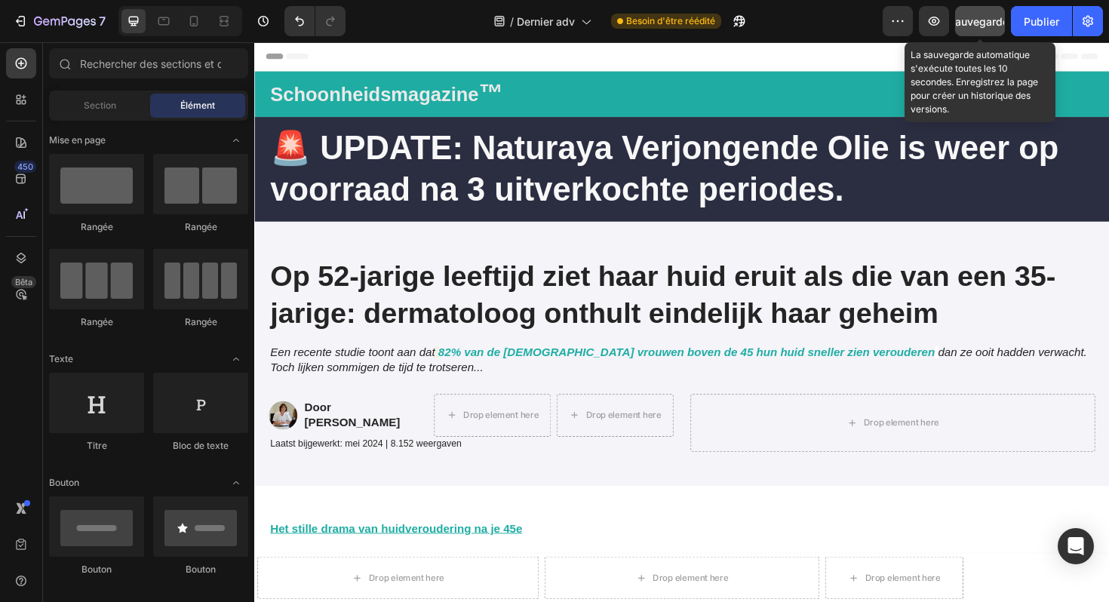
click at [977, 18] on font "Sauvegarder" at bounding box center [981, 21] width 64 height 13
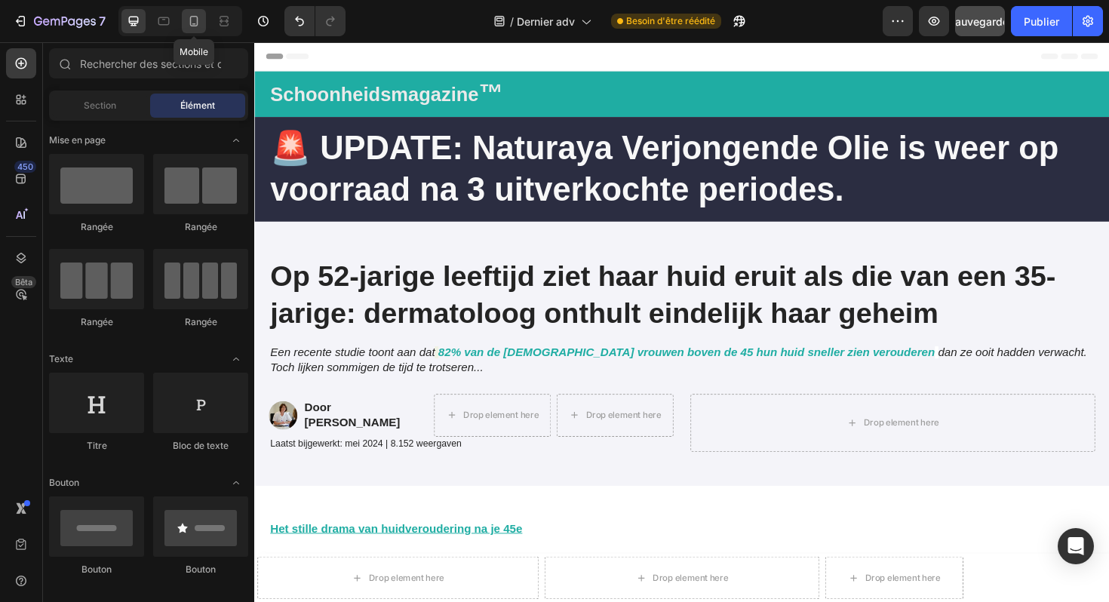
click at [192, 22] on icon at bounding box center [193, 21] width 15 height 15
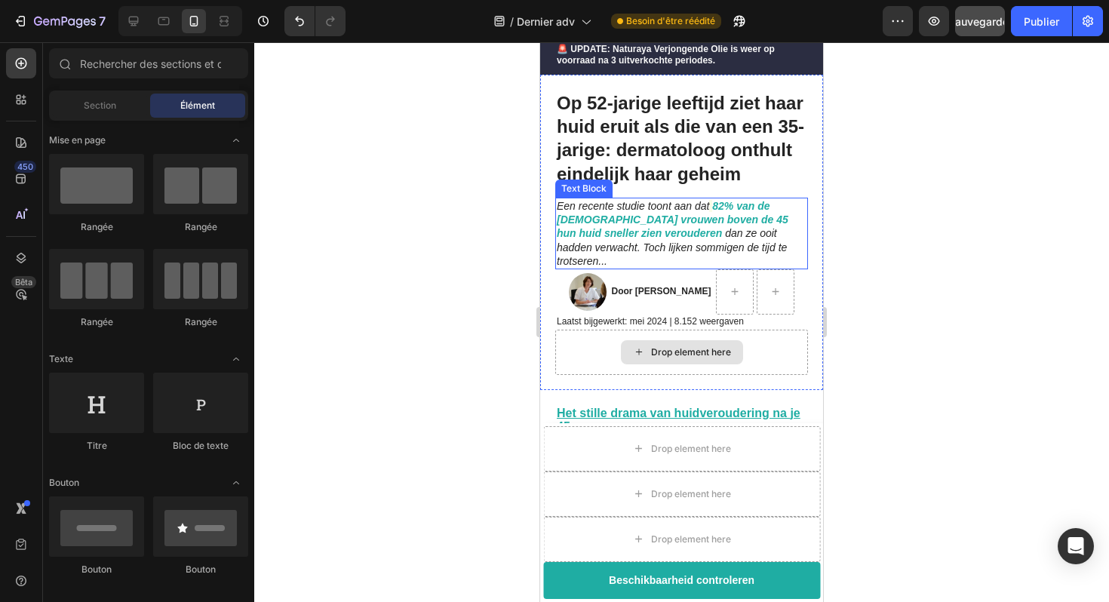
scroll to position [83, 0]
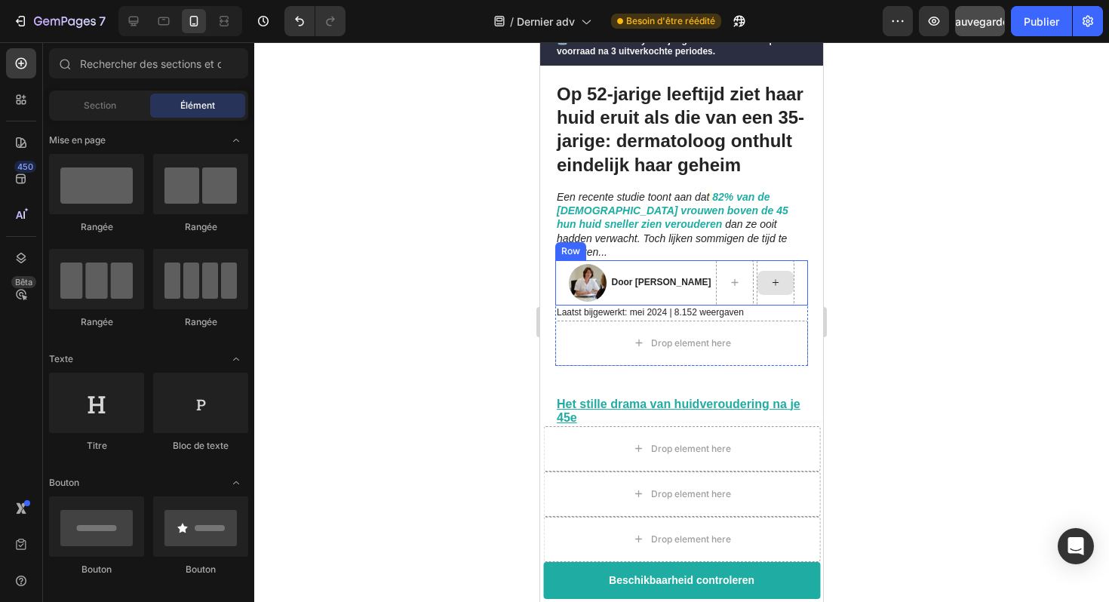
click at [778, 276] on icon at bounding box center [776, 282] width 12 height 13
click at [774, 271] on div at bounding box center [776, 283] width 36 height 24
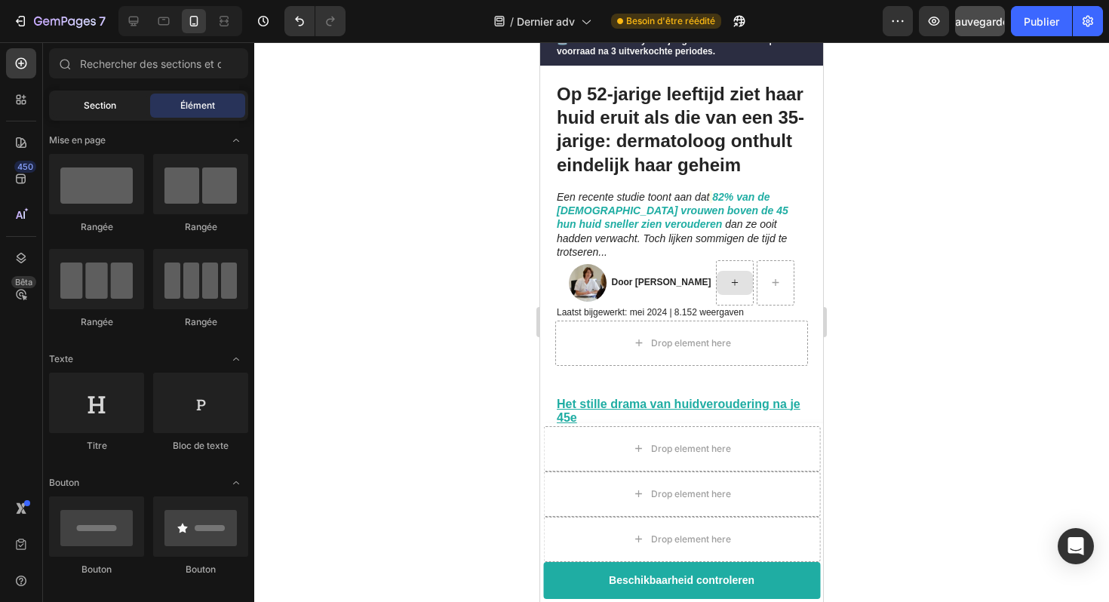
click at [73, 94] on div "Section" at bounding box center [99, 106] width 95 height 24
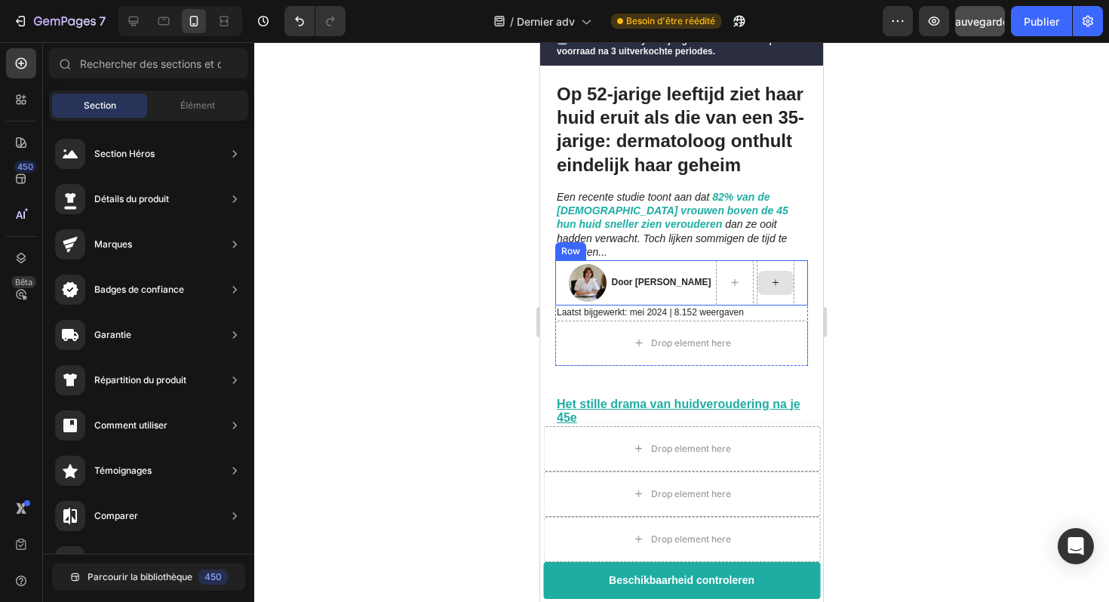
click at [786, 276] on div at bounding box center [776, 283] width 36 height 24
click at [789, 271] on div at bounding box center [776, 283] width 36 height 24
click at [782, 276] on icon at bounding box center [776, 282] width 12 height 13
click at [221, 112] on div "Élément" at bounding box center [197, 106] width 95 height 24
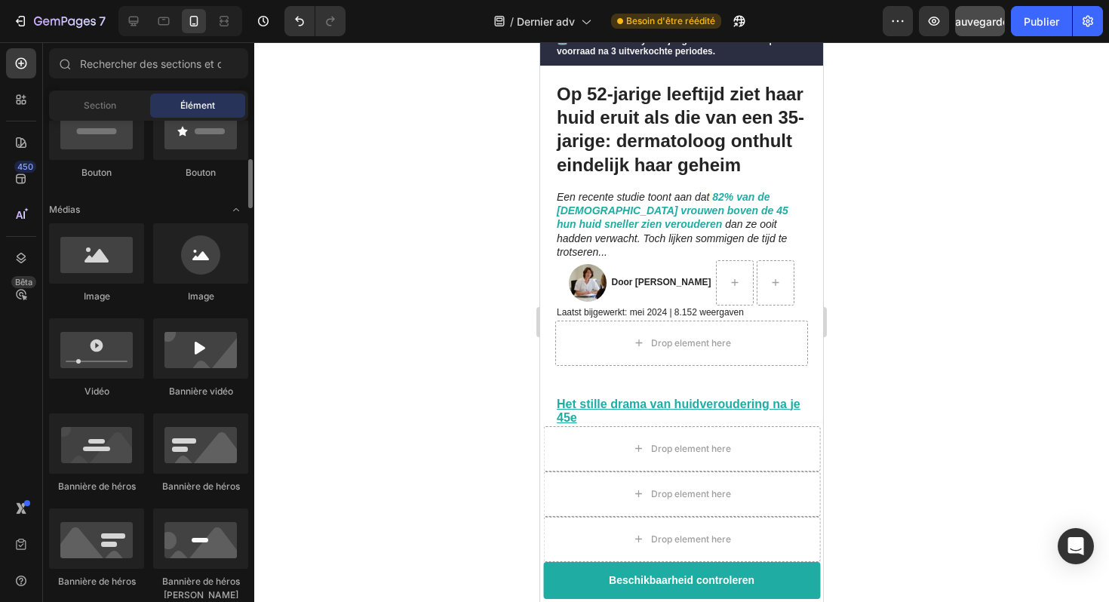
scroll to position [398, 0]
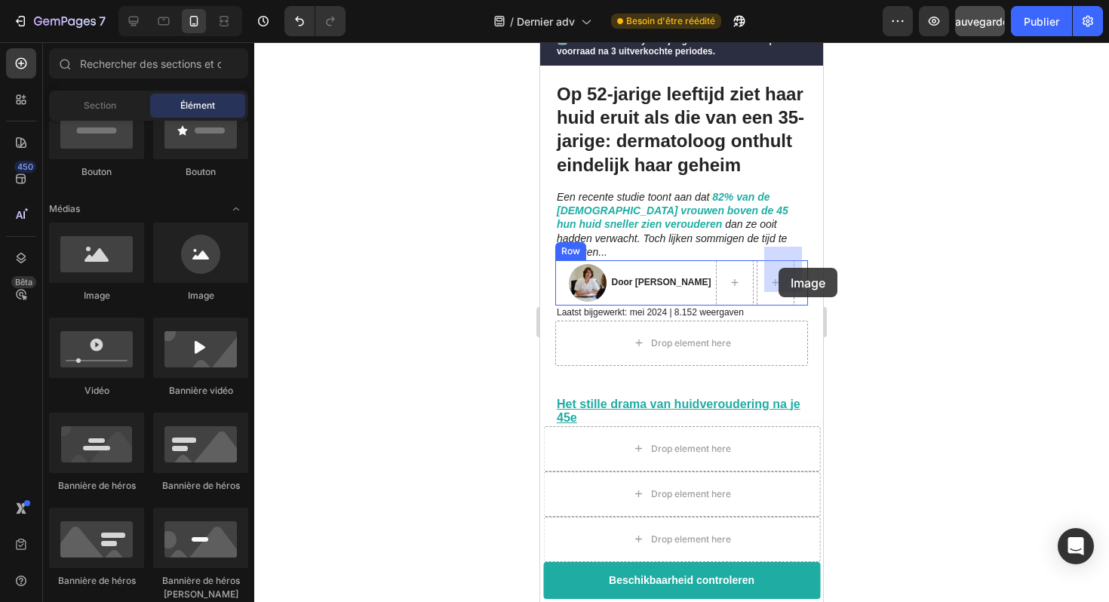
drag, startPoint x: 641, startPoint y: 305, endPoint x: 779, endPoint y: 268, distance: 143.0
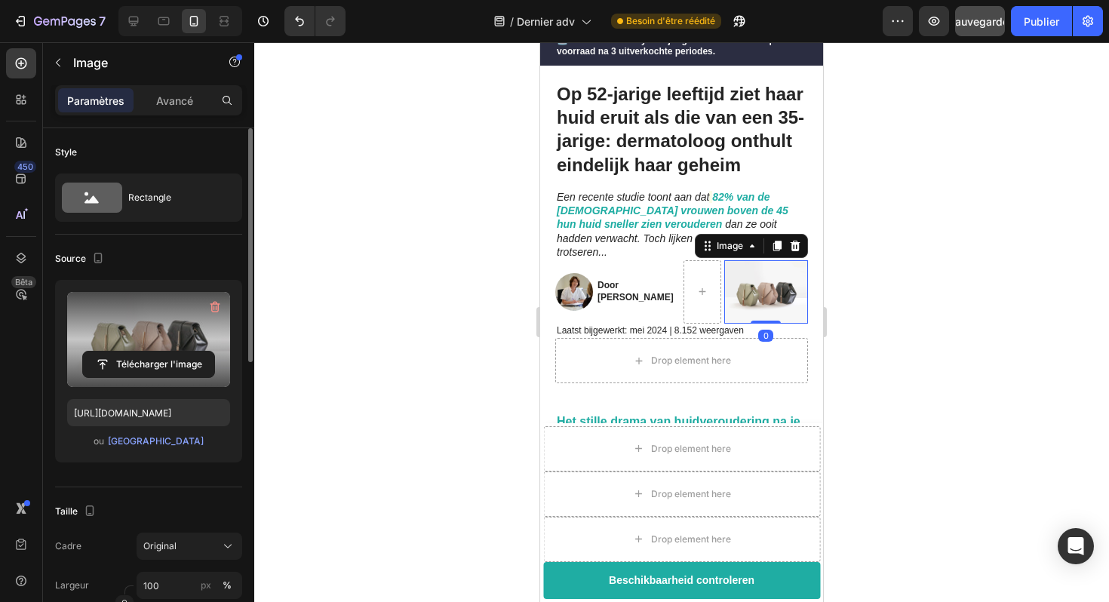
click at [162, 343] on label at bounding box center [148, 339] width 163 height 95
click at [162, 352] on input "file" at bounding box center [148, 365] width 131 height 26
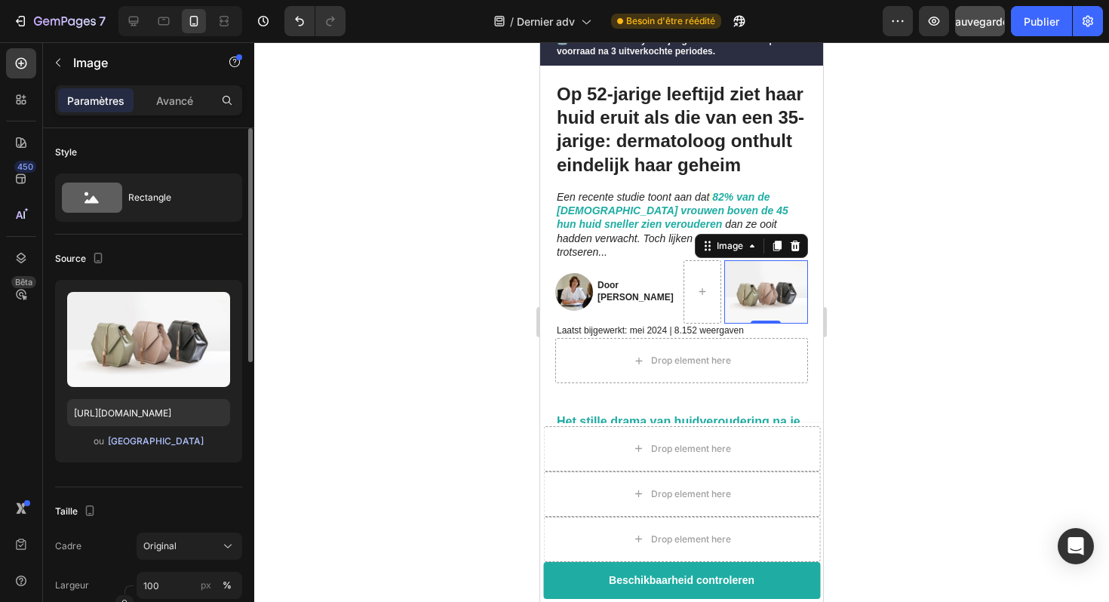
click at [173, 439] on font "[GEOGRAPHIC_DATA]" at bounding box center [156, 440] width 96 height 11
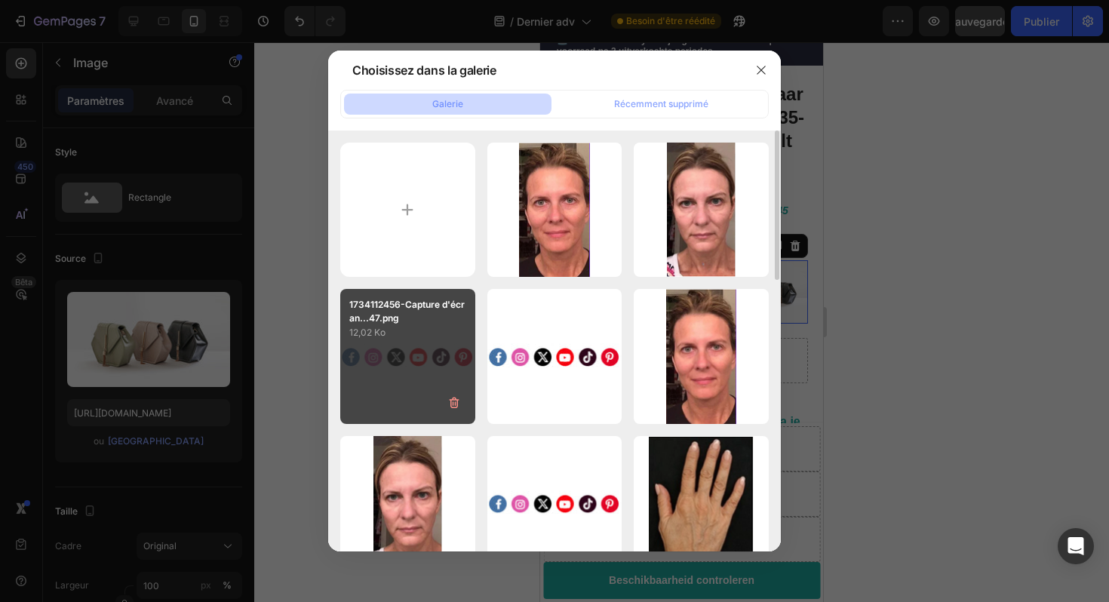
click at [383, 334] on font "12,02 Ko" at bounding box center [367, 332] width 36 height 11
type input "[URL][DOMAIN_NAME]"
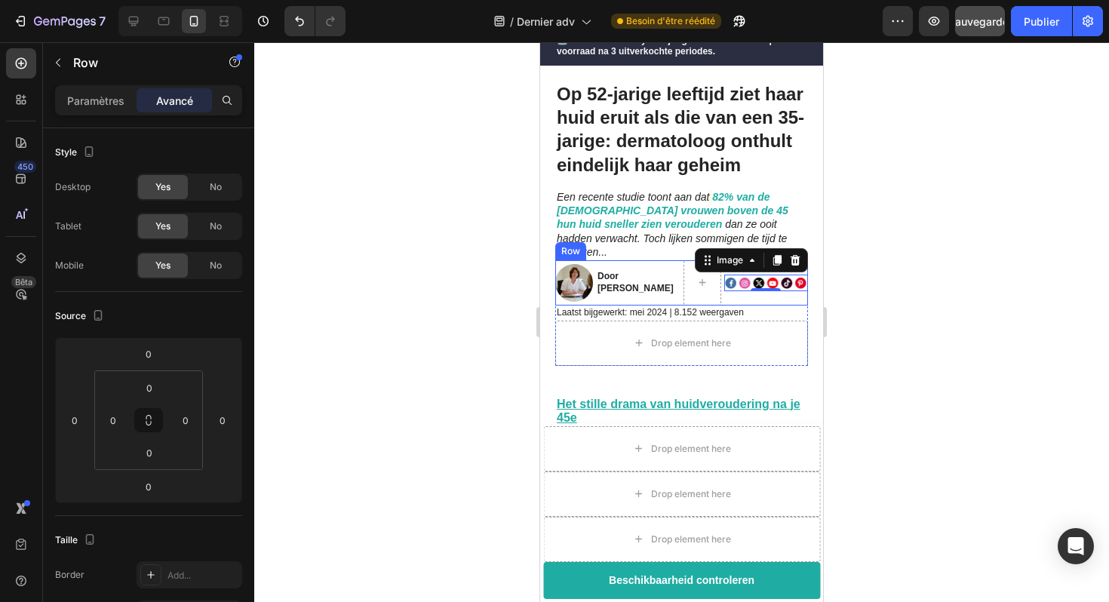
click at [750, 285] on div "Image 0" at bounding box center [766, 282] width 85 height 45
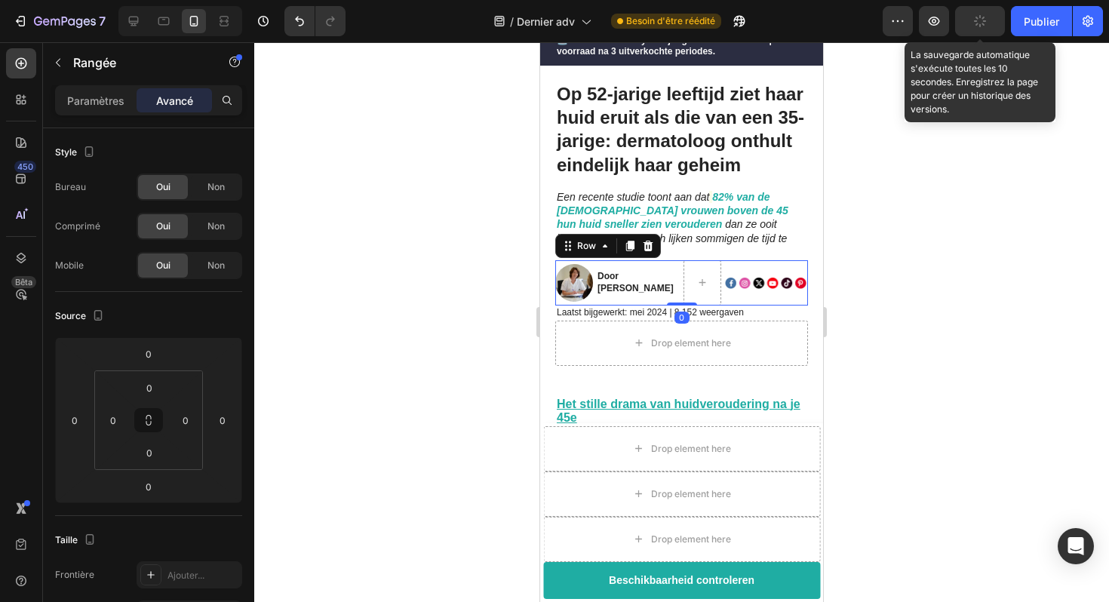
click at [986, 27] on button "button" at bounding box center [980, 21] width 50 height 30
click at [986, 27] on icon "button" at bounding box center [980, 21] width 15 height 15
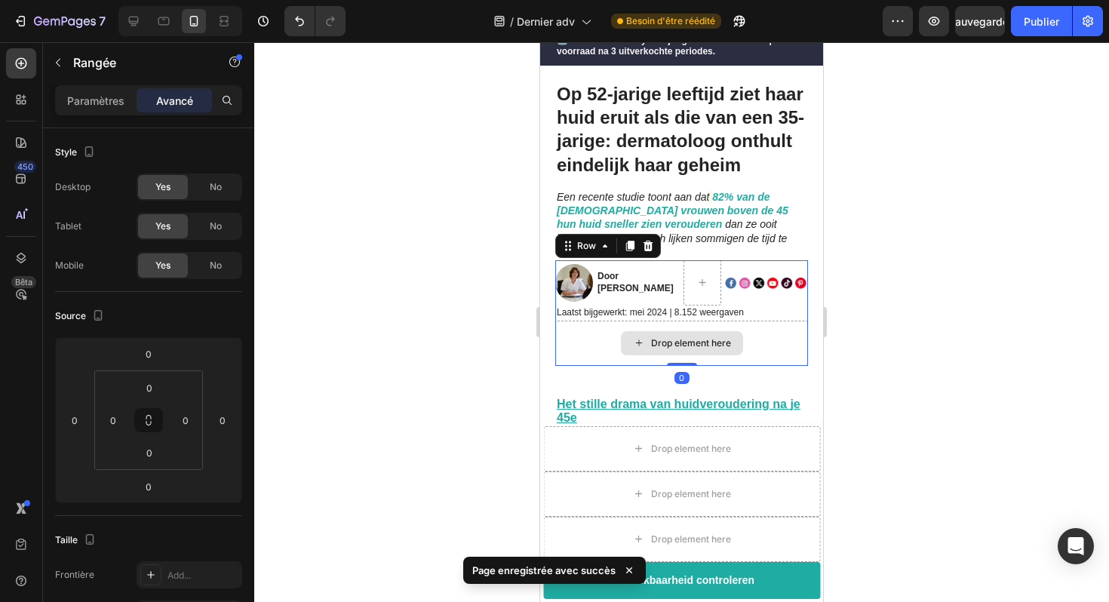
click at [770, 321] on div "Drop element here" at bounding box center [681, 343] width 253 height 45
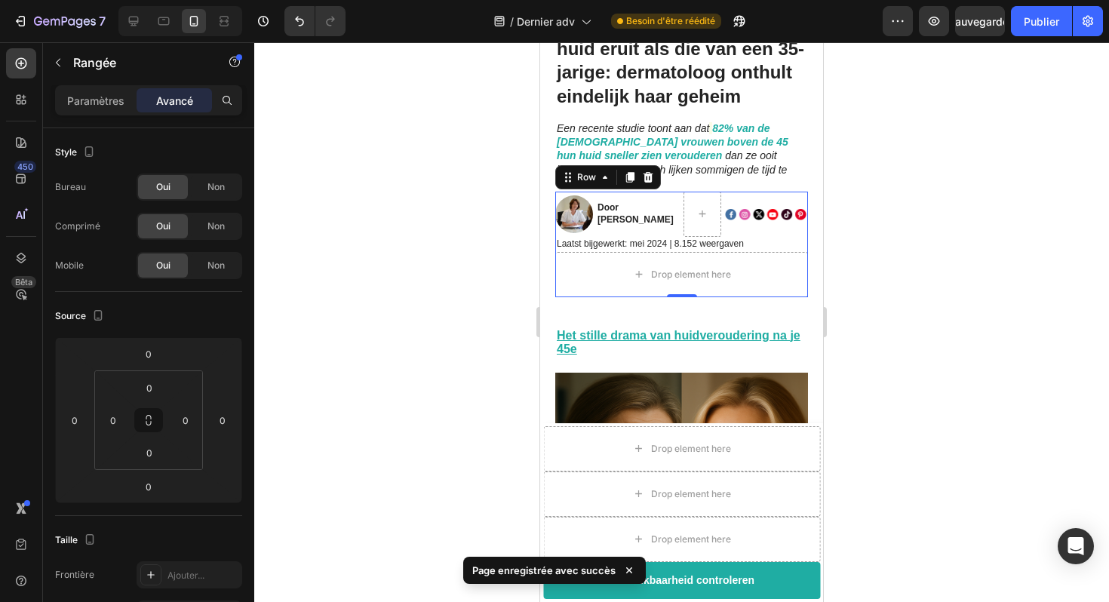
scroll to position [150, 0]
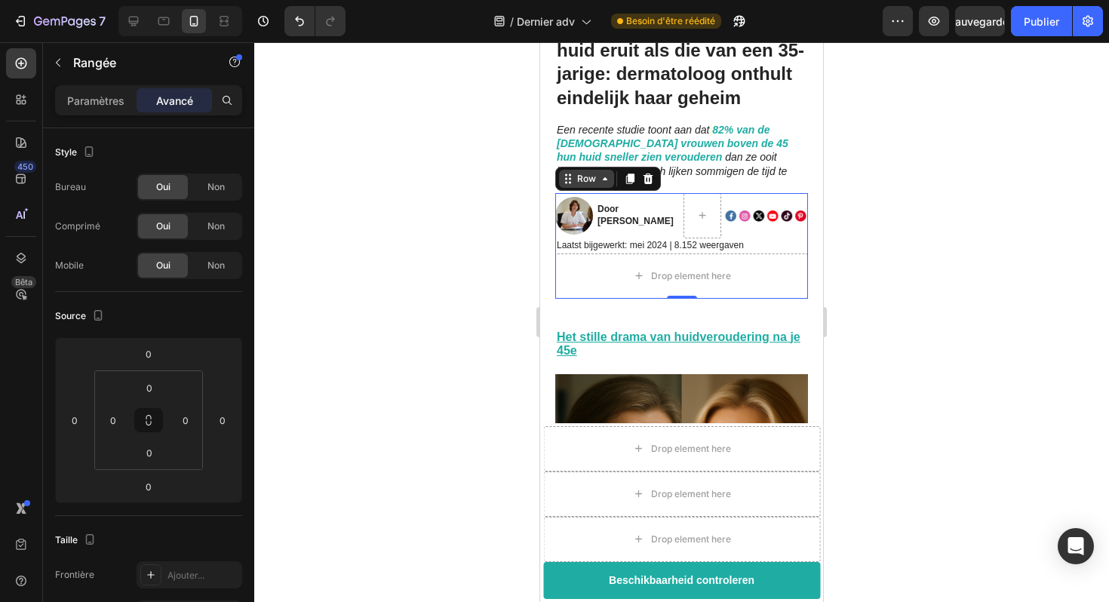
click at [599, 173] on icon at bounding box center [605, 179] width 12 height 12
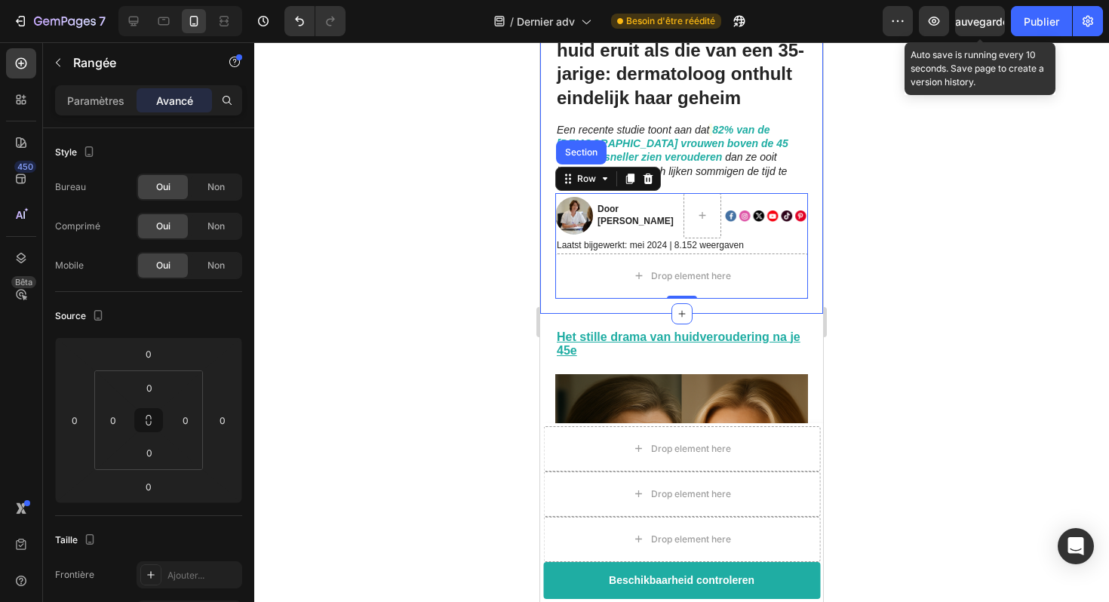
click at [969, 28] on div "Sauvegarder" at bounding box center [981, 22] width 64 height 16
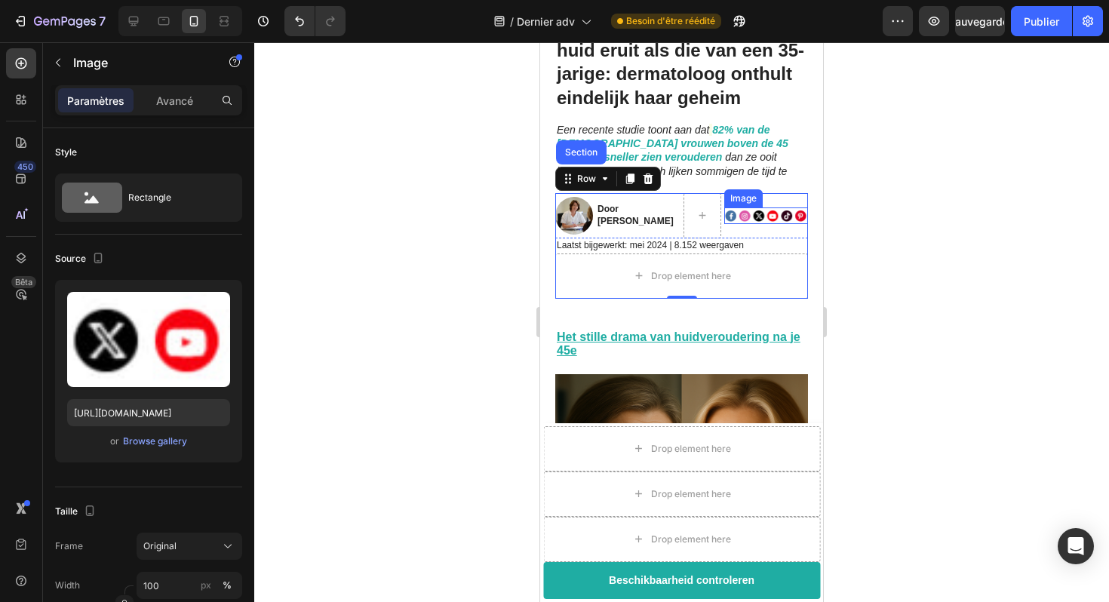
click at [757, 208] on img at bounding box center [766, 216] width 85 height 17
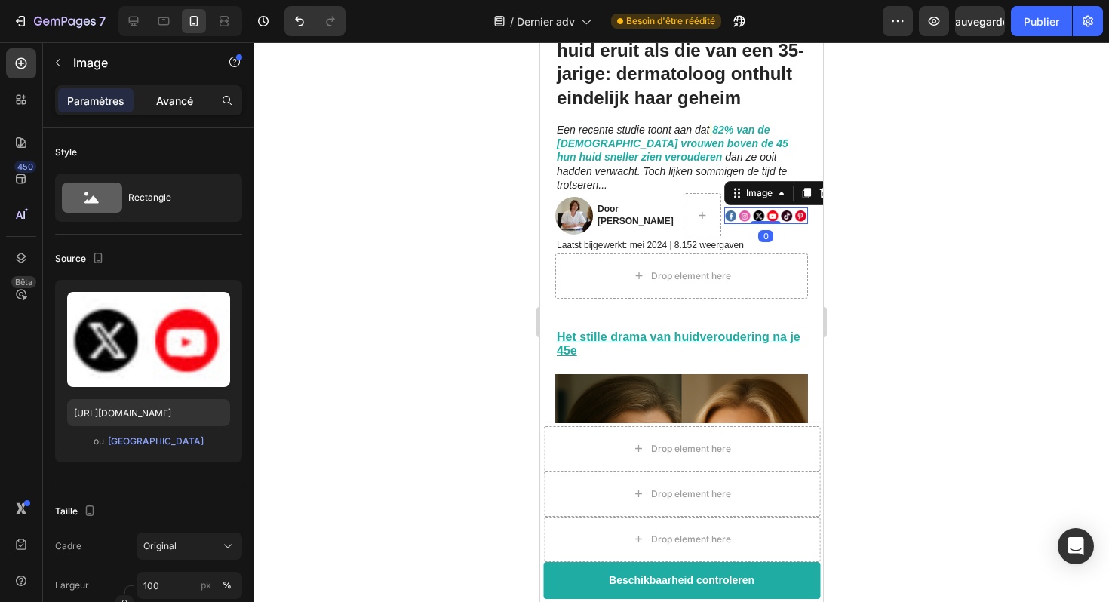
click at [181, 109] on div "Avancé" at bounding box center [174, 100] width 75 height 24
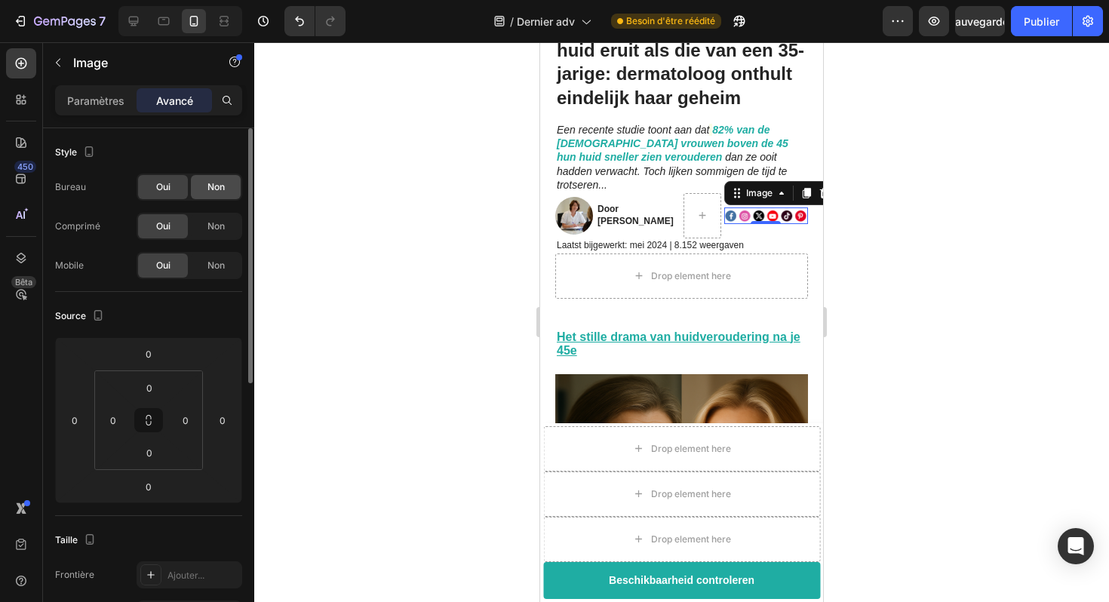
click at [224, 189] on font "Non" at bounding box center [216, 186] width 17 height 11
click at [223, 223] on font "Non" at bounding box center [216, 225] width 17 height 11
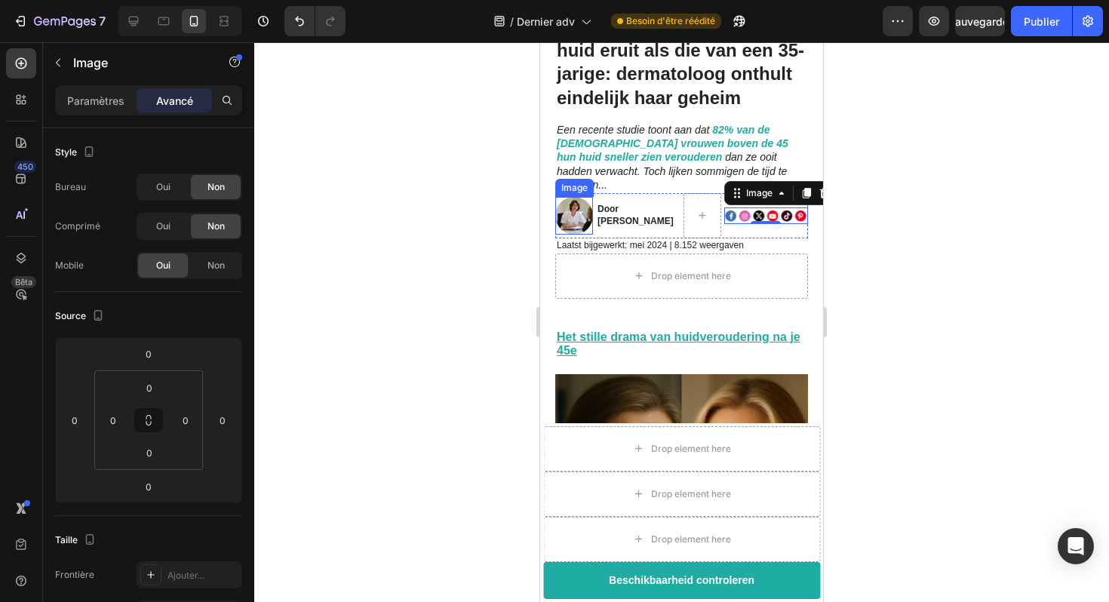
click at [571, 208] on img at bounding box center [574, 216] width 38 height 38
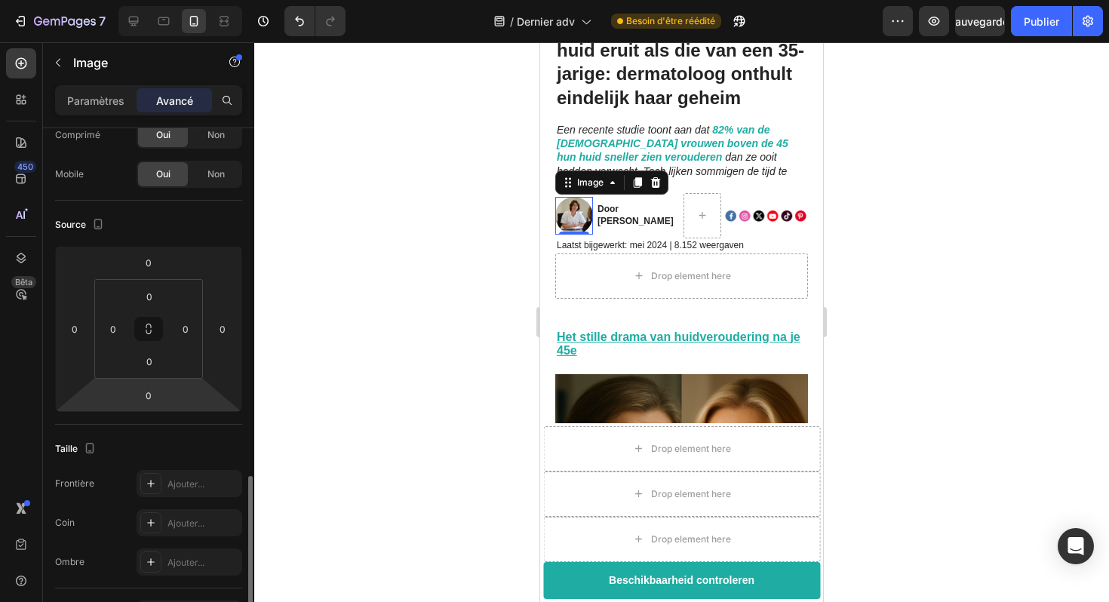
scroll to position [0, 0]
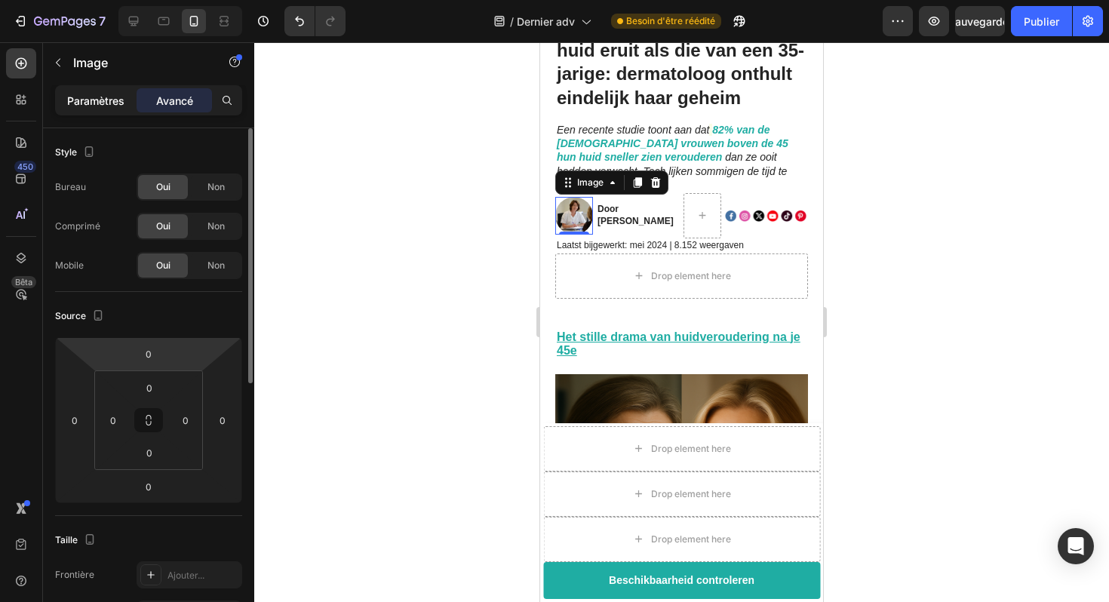
click at [112, 99] on font "Paramètres" at bounding box center [95, 100] width 57 height 13
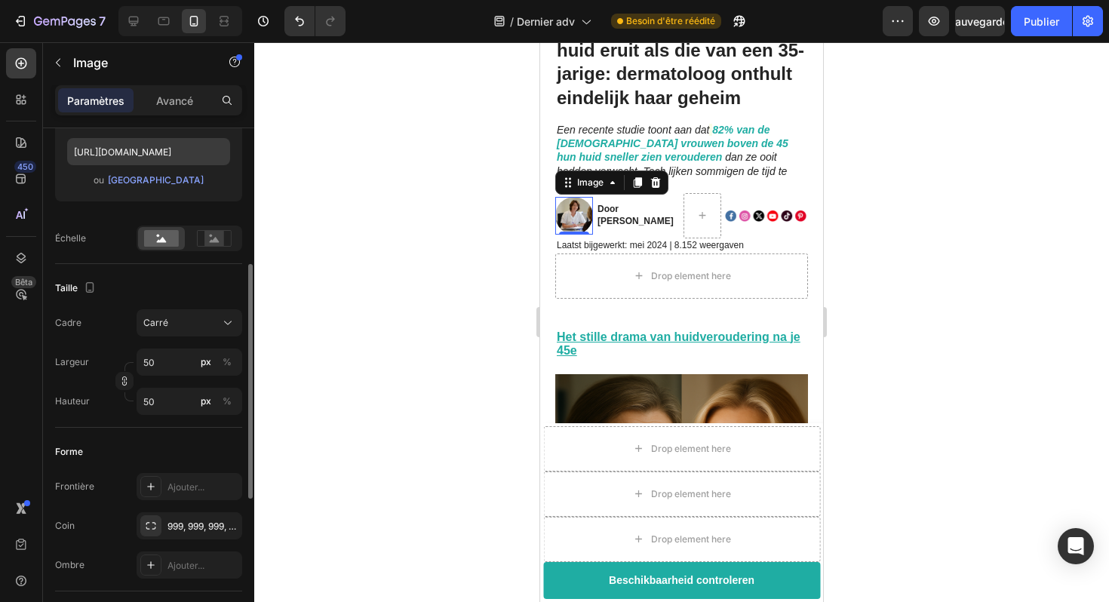
scroll to position [284, 0]
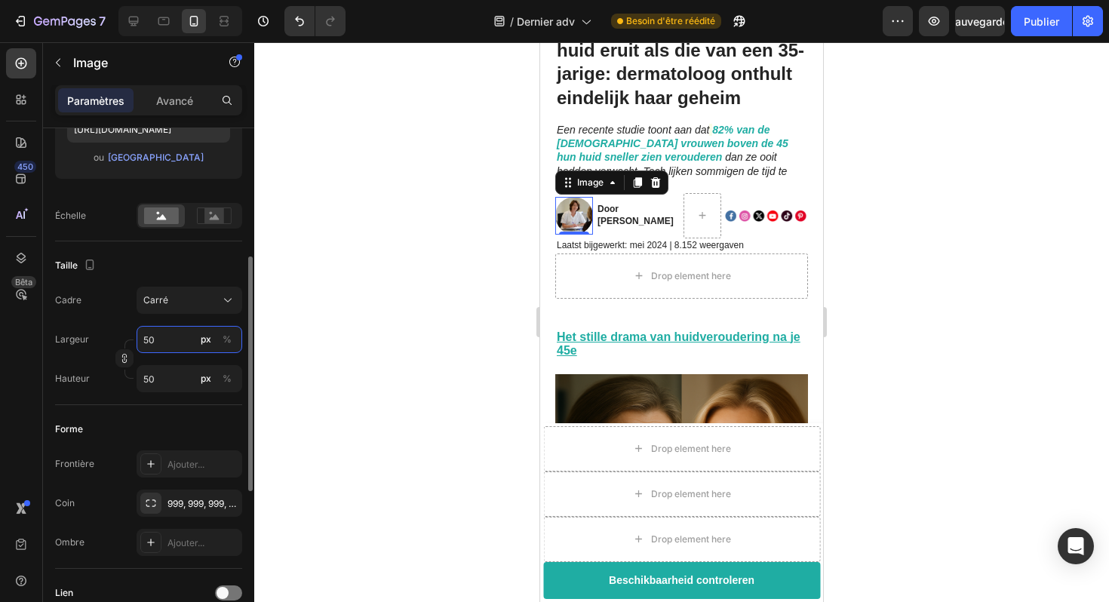
click at [180, 343] on input "50" at bounding box center [190, 339] width 106 height 27
type input "3"
type input "30"
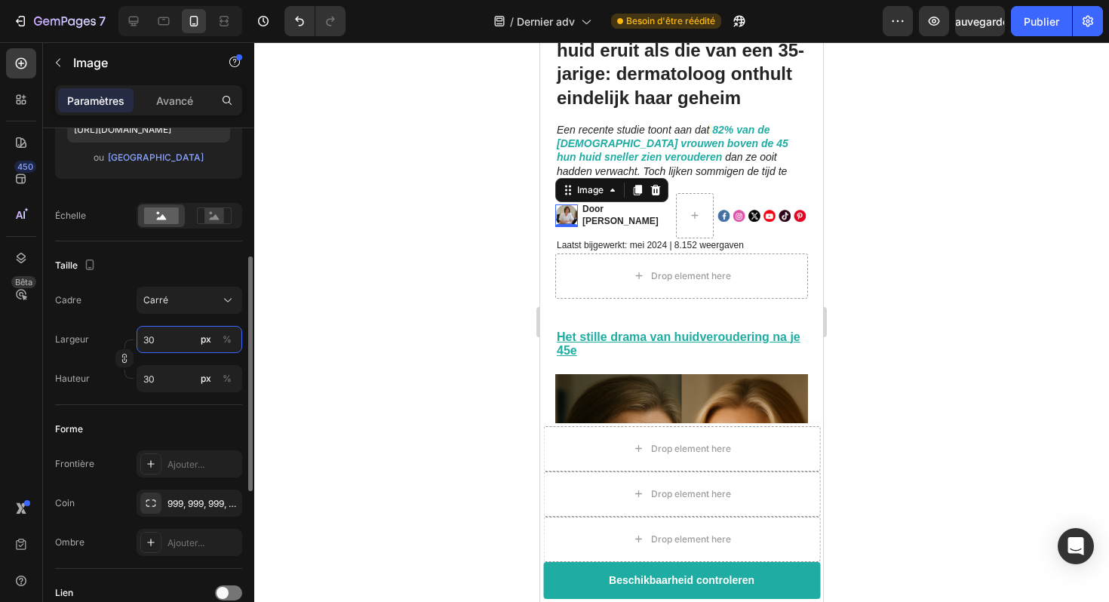
type input "3"
type input "34"
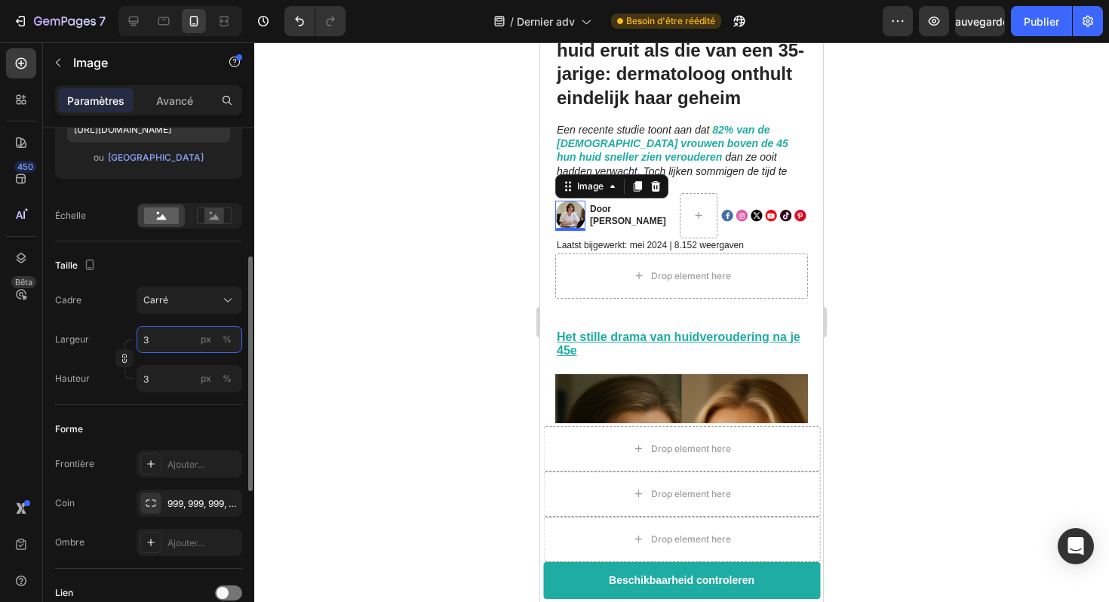
type input "34"
type input "340"
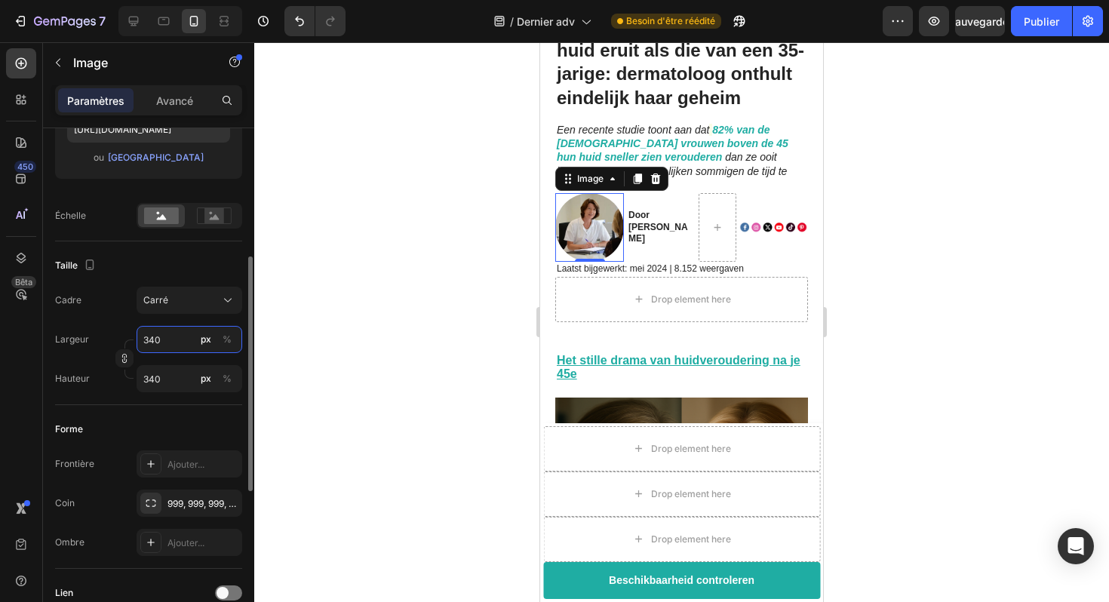
type input "34"
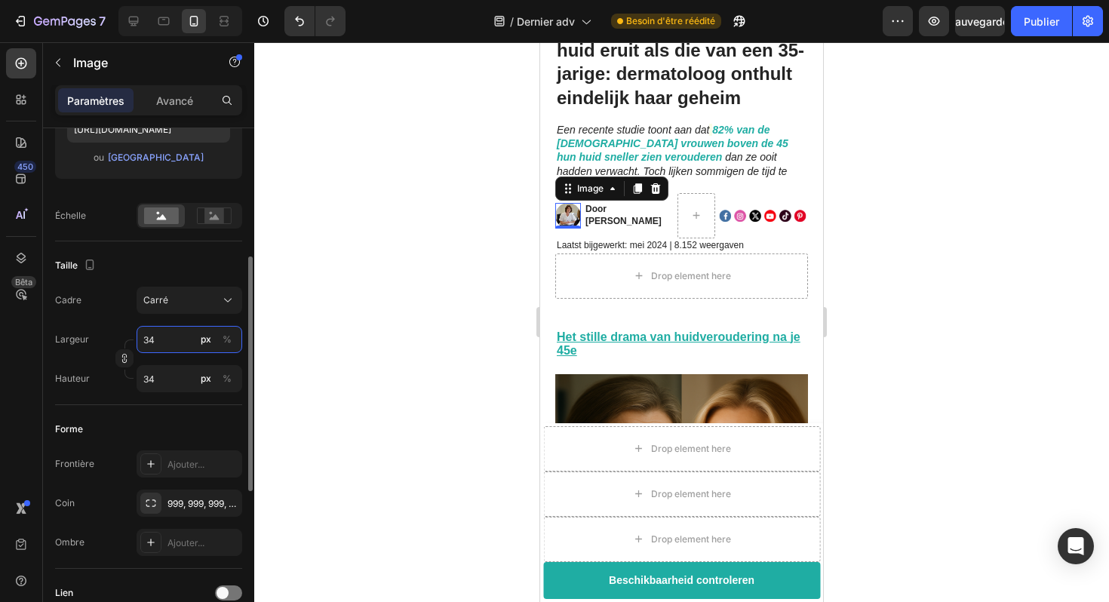
type input "3"
type input "34"
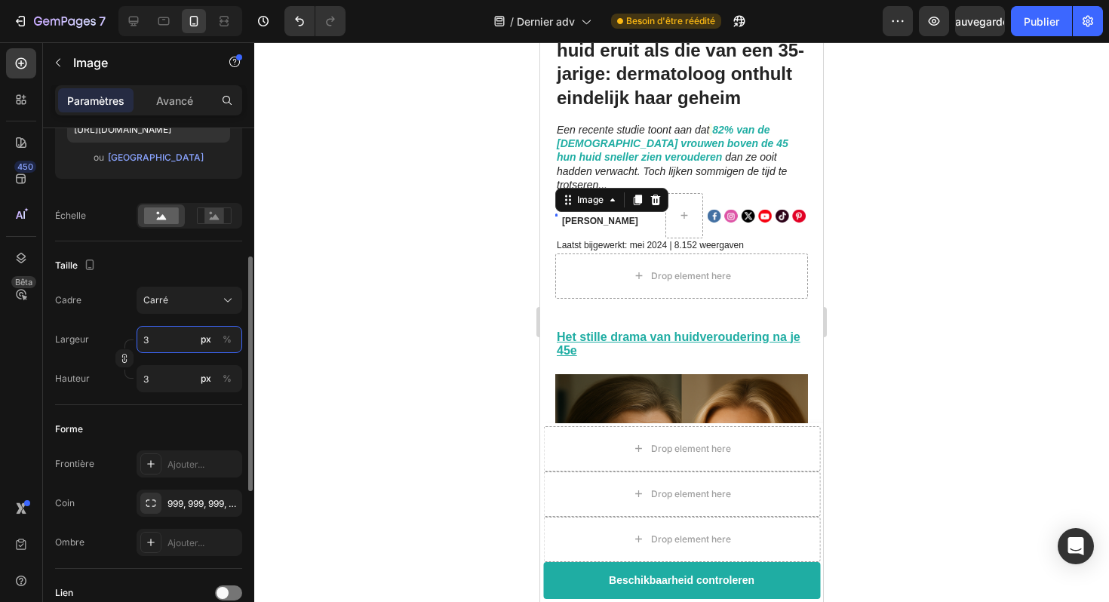
type input "34"
type input "340"
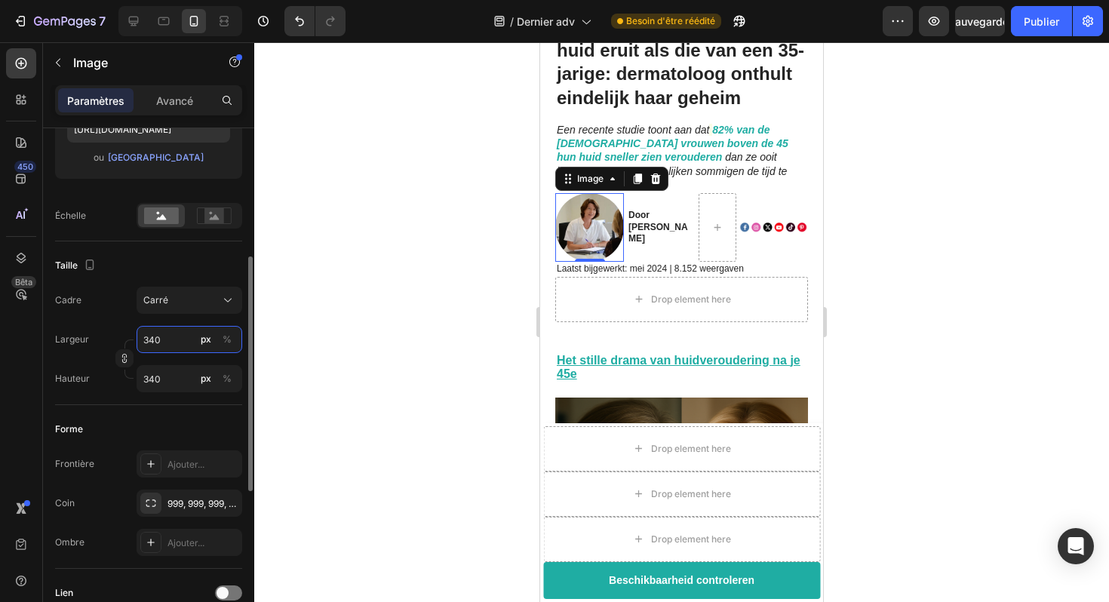
type input "34"
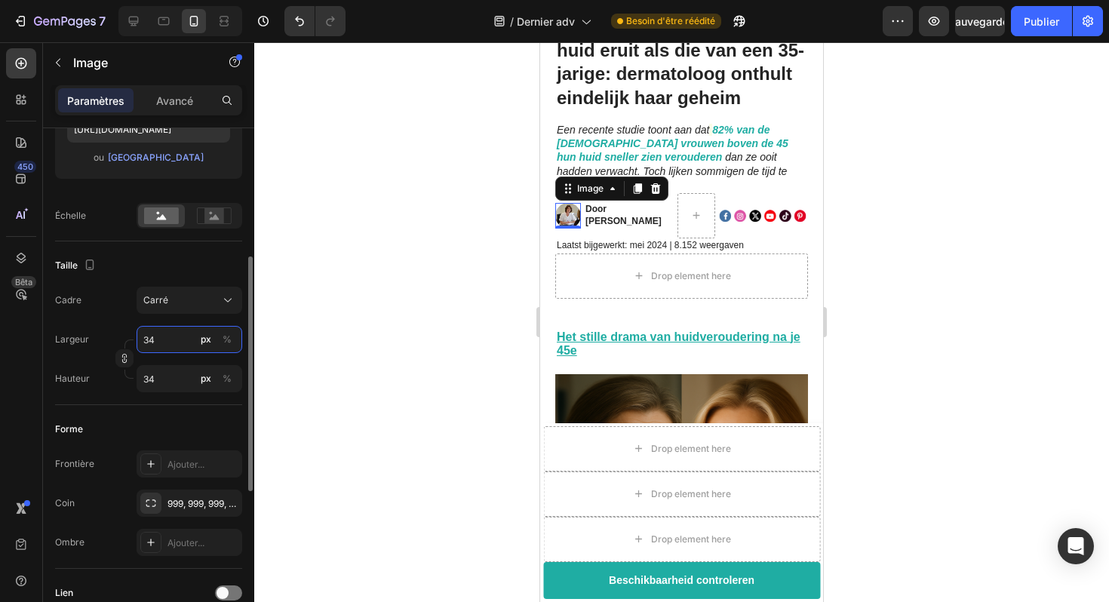
type input "3"
type input "34"
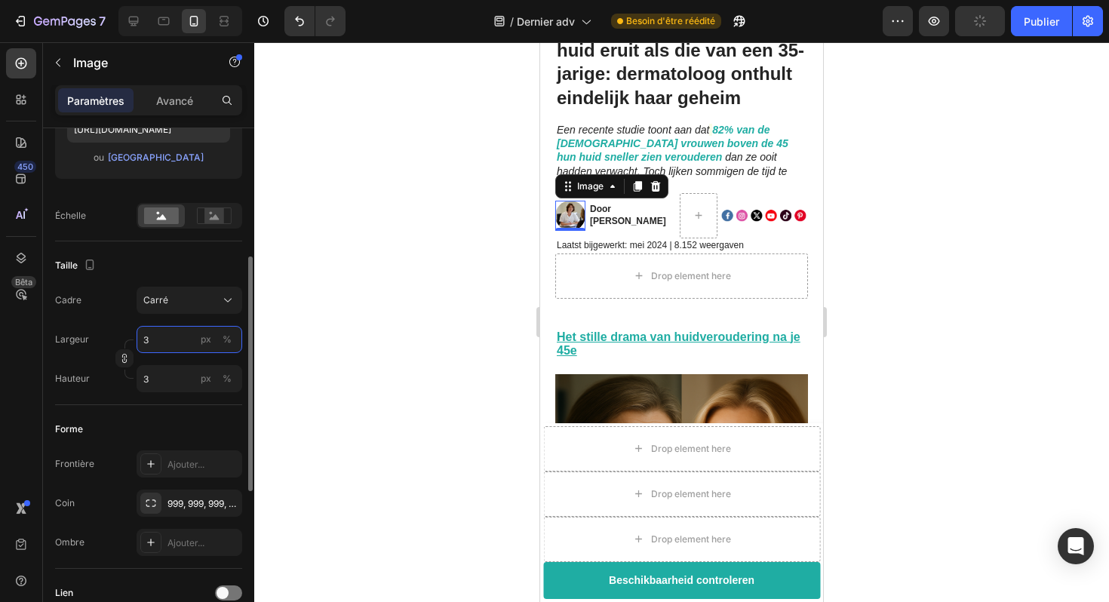
type input "34"
type input "3"
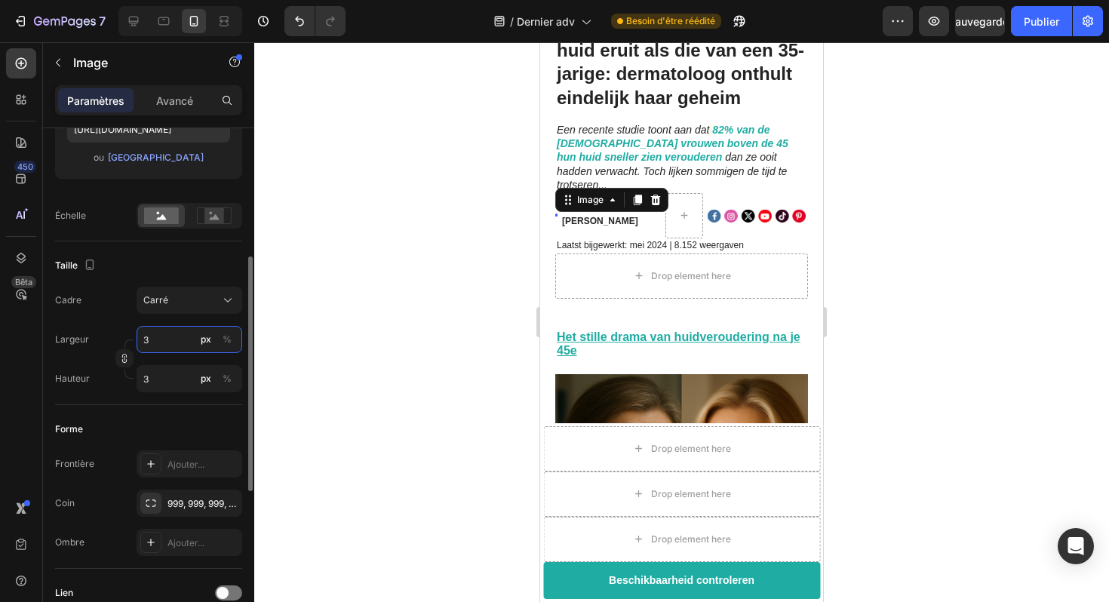
type input "34"
type input "3"
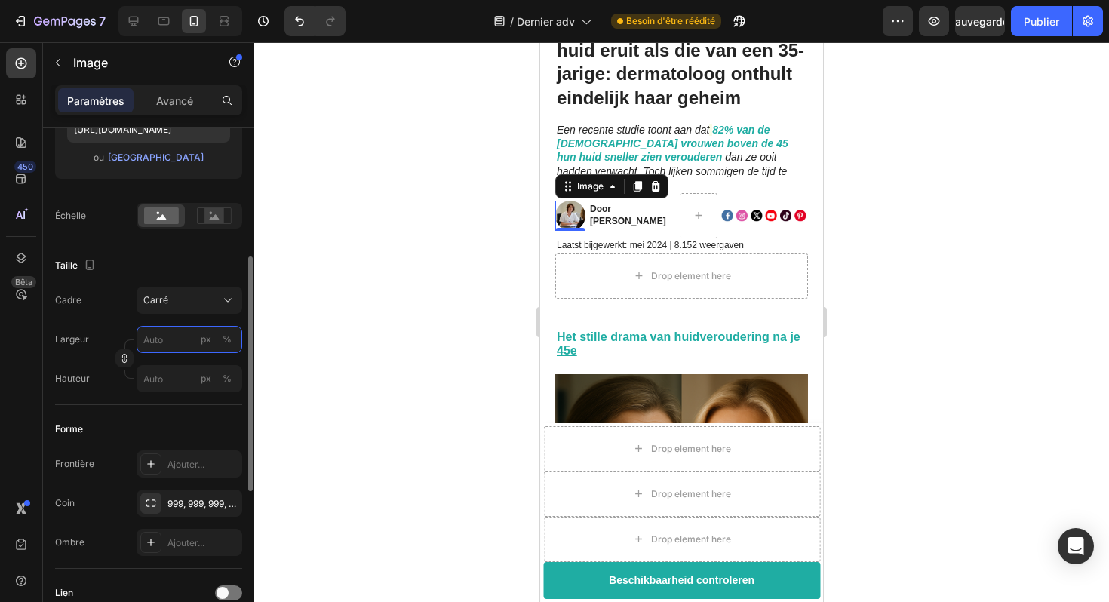
type input "3"
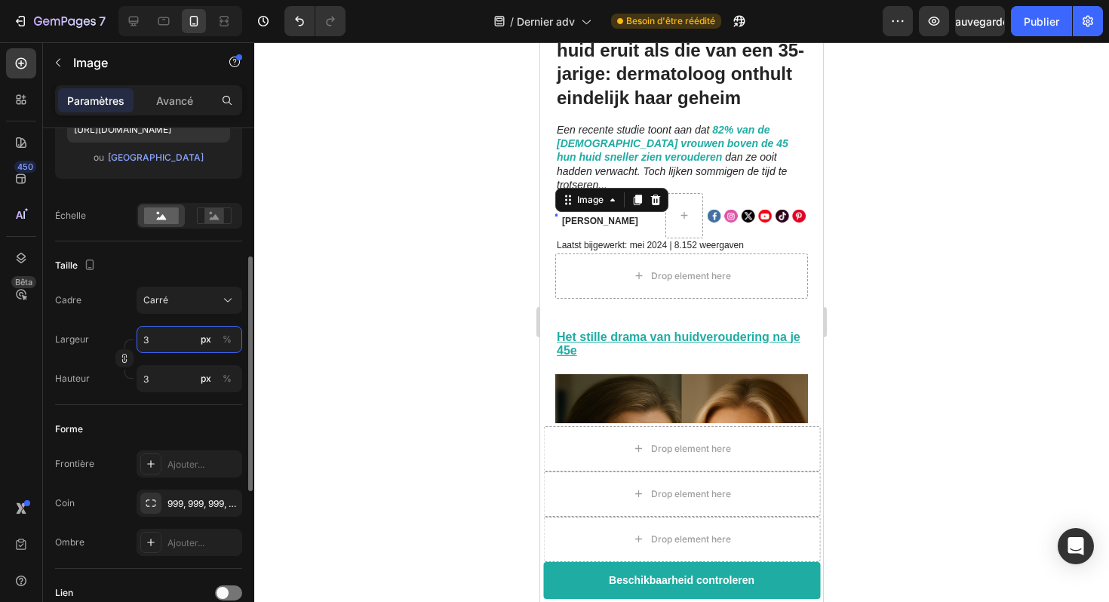
type input "34"
type input "4"
type input "40"
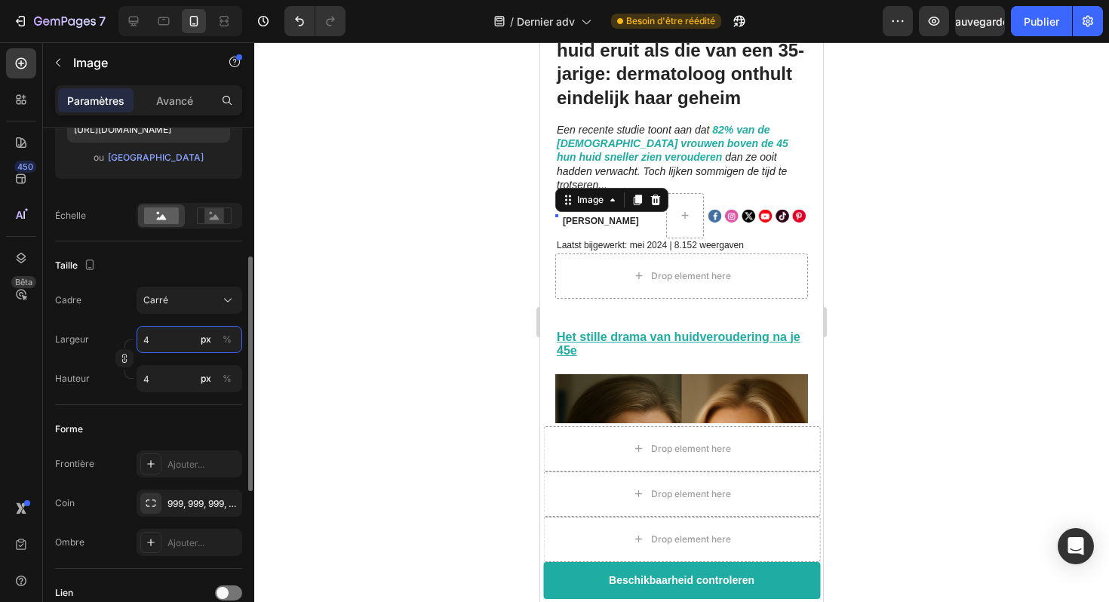
type input "40"
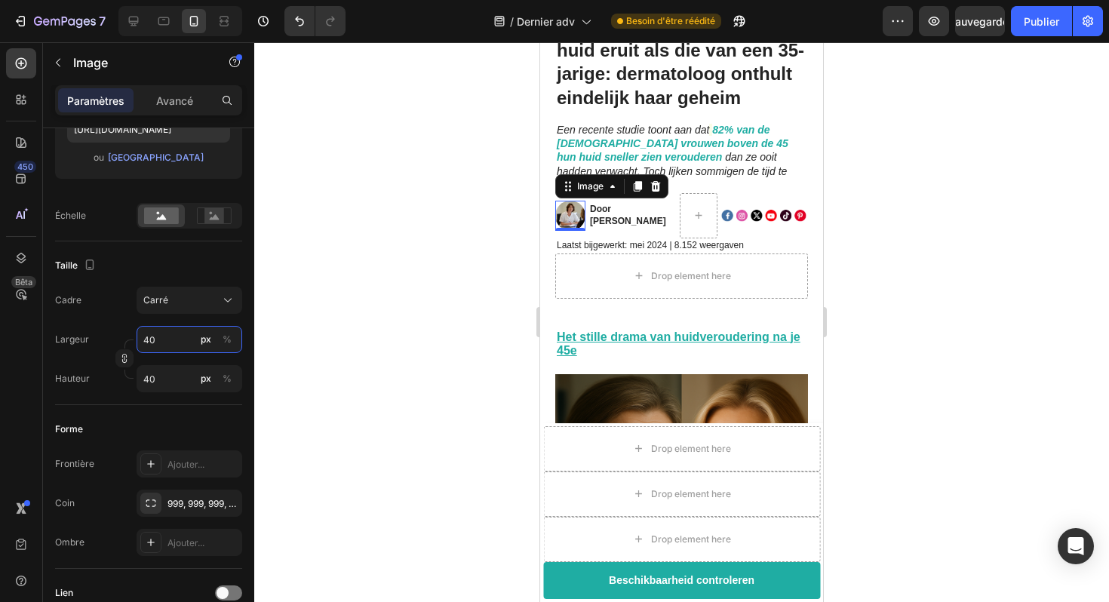
type input "40"
click at [393, 295] on div at bounding box center [681, 322] width 855 height 560
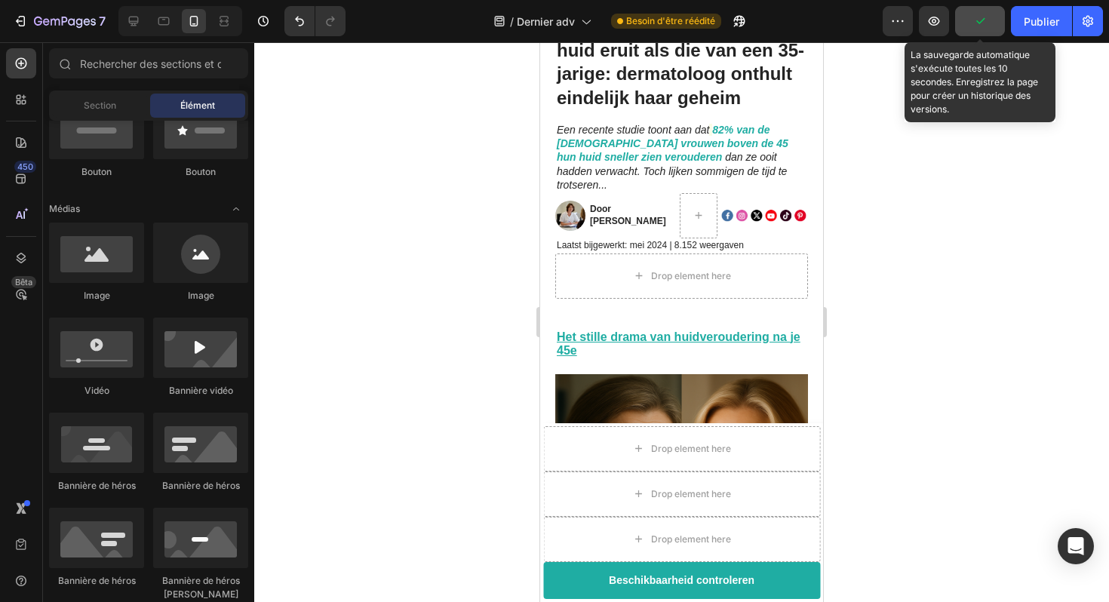
click at [978, 27] on icon "button" at bounding box center [980, 21] width 15 height 15
click at [978, 27] on span "Save" at bounding box center [980, 21] width 25 height 13
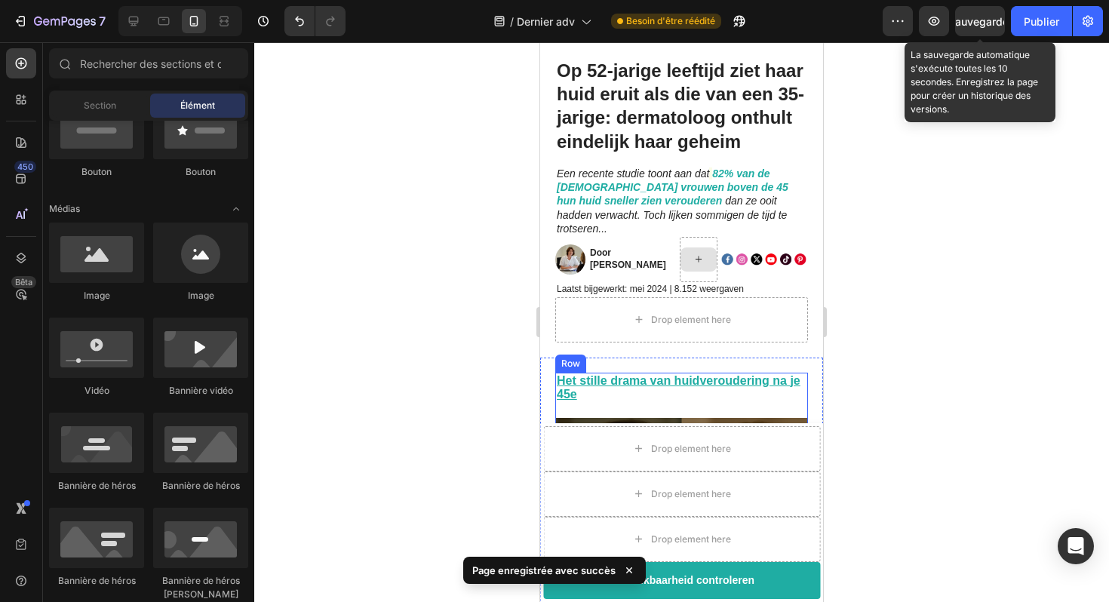
scroll to position [112, 0]
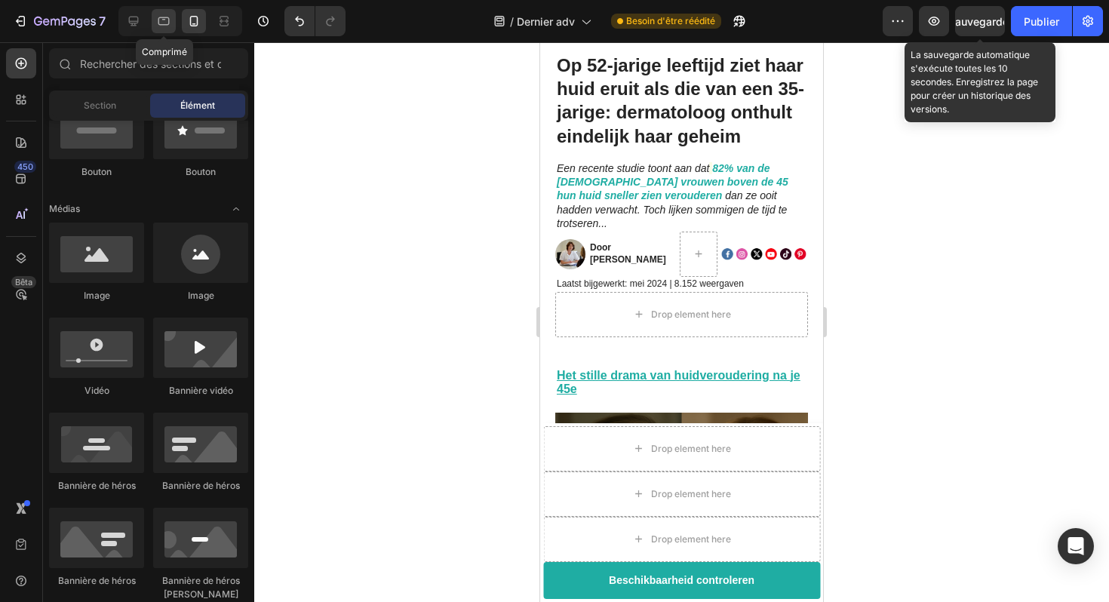
click at [168, 24] on icon at bounding box center [163, 21] width 11 height 8
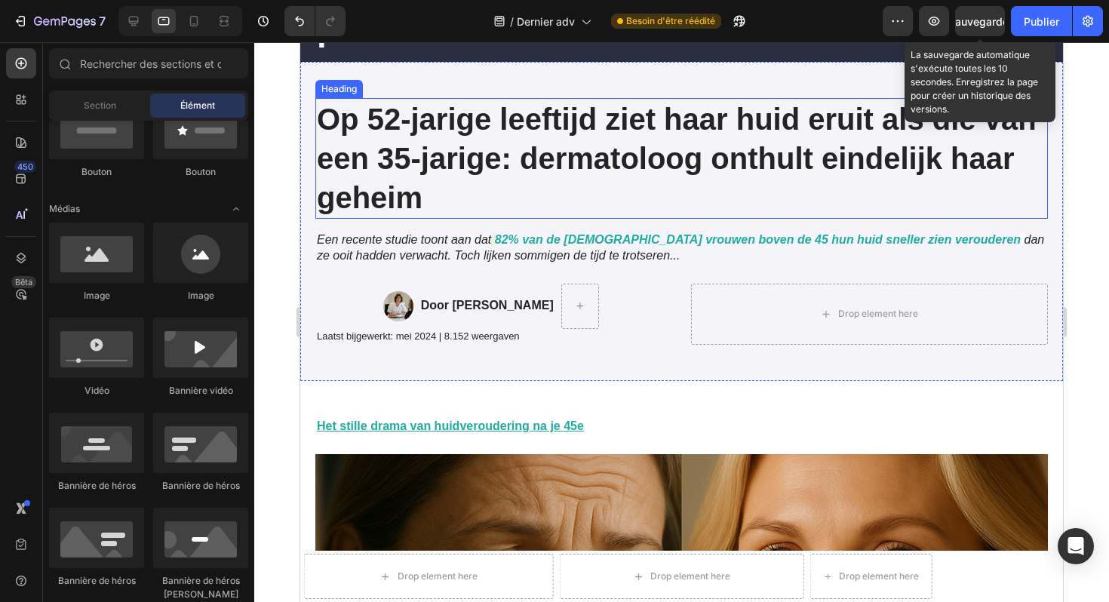
scroll to position [229, 0]
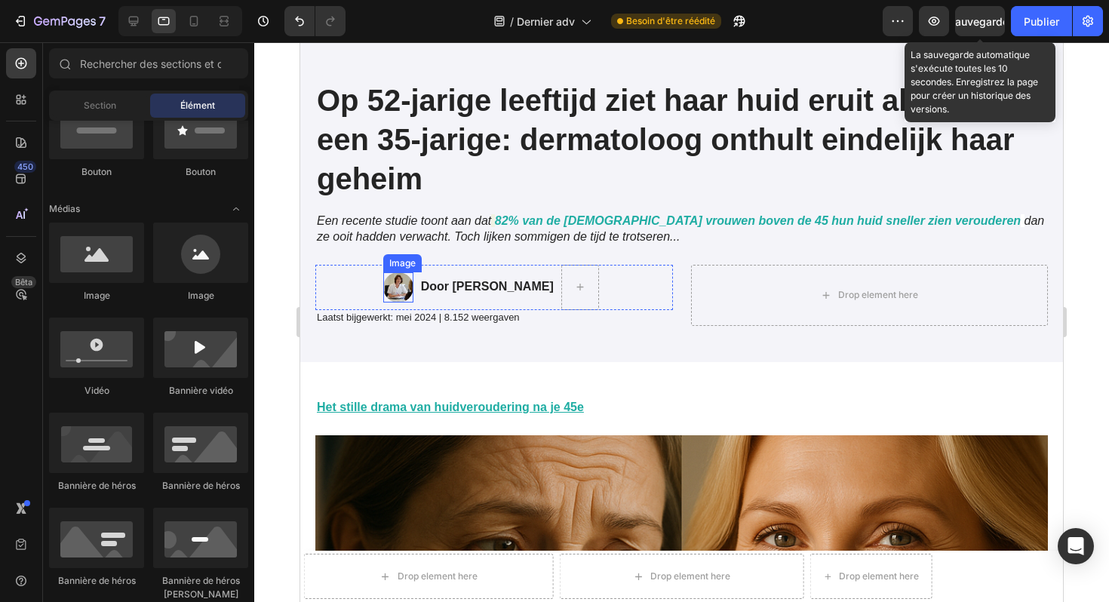
click at [393, 286] on img at bounding box center [398, 287] width 30 height 30
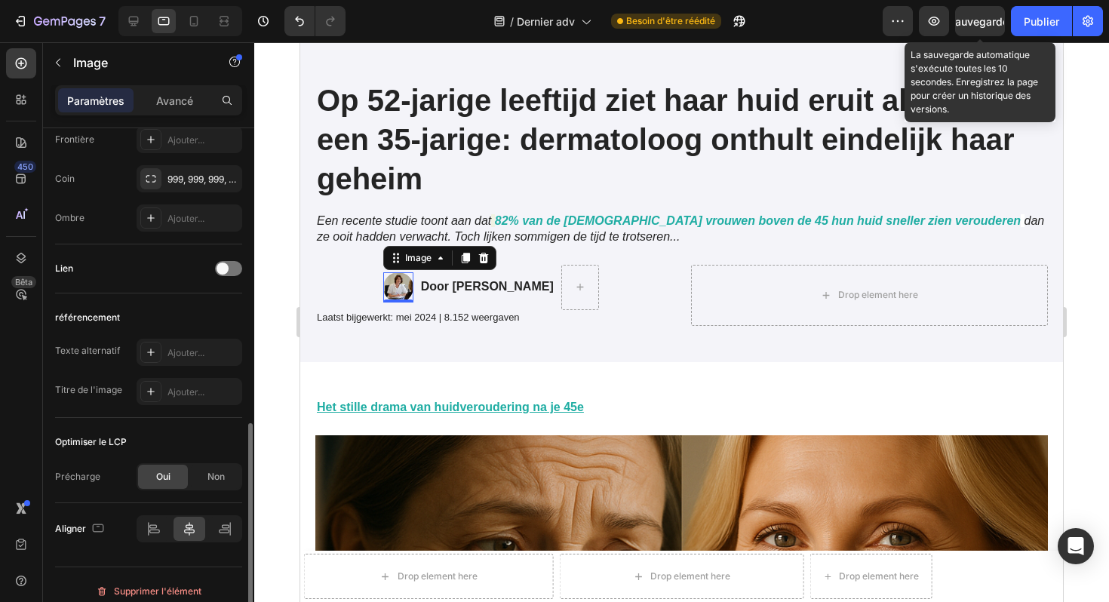
scroll to position [621, 0]
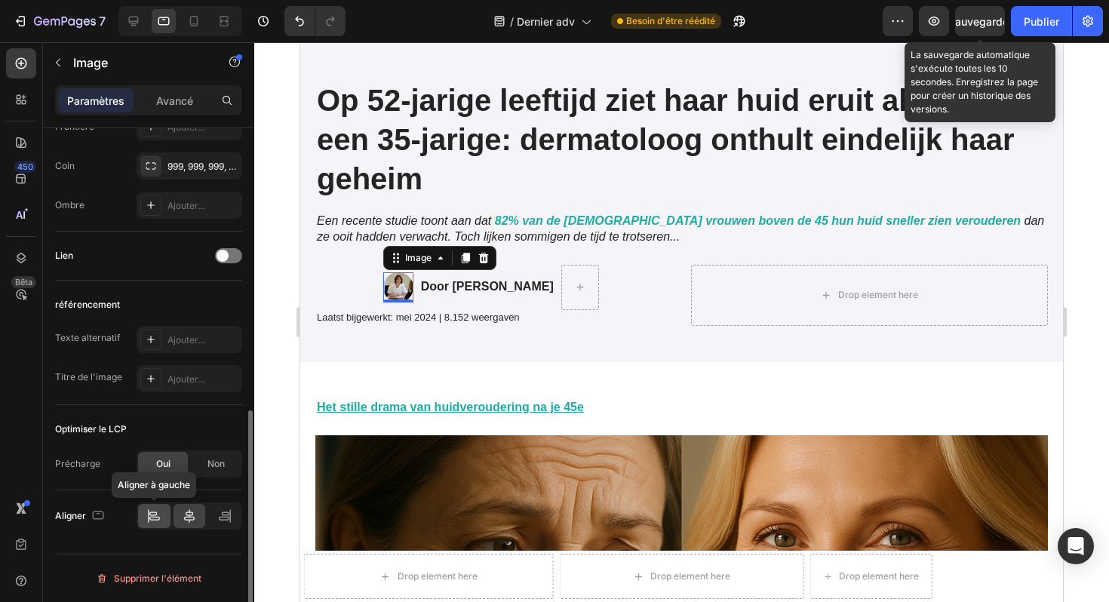
click at [150, 515] on icon at bounding box center [153, 514] width 8 height 4
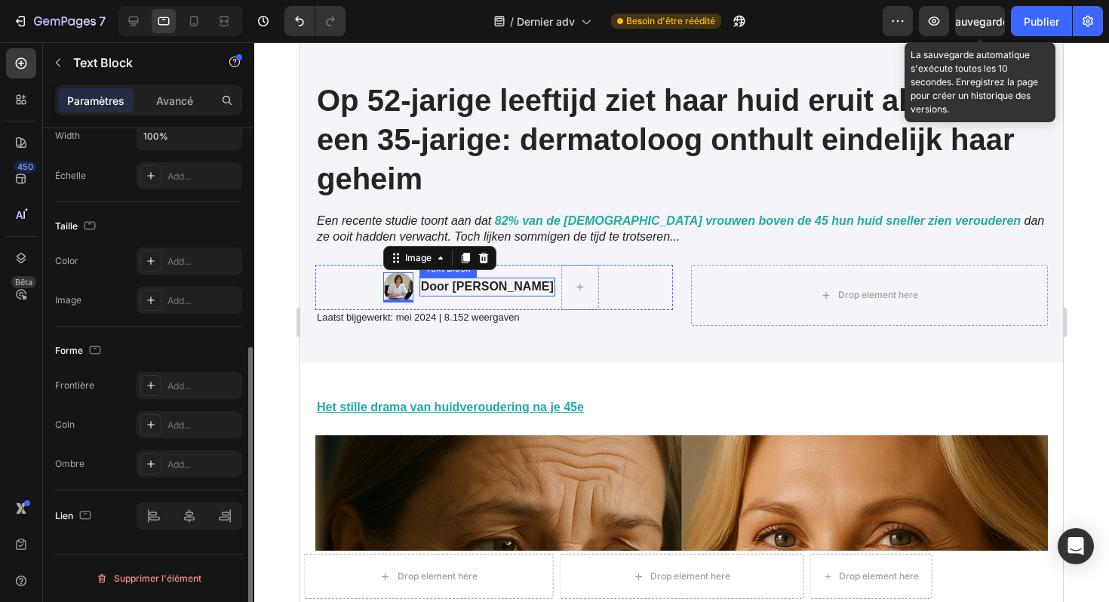
scroll to position [0, 0]
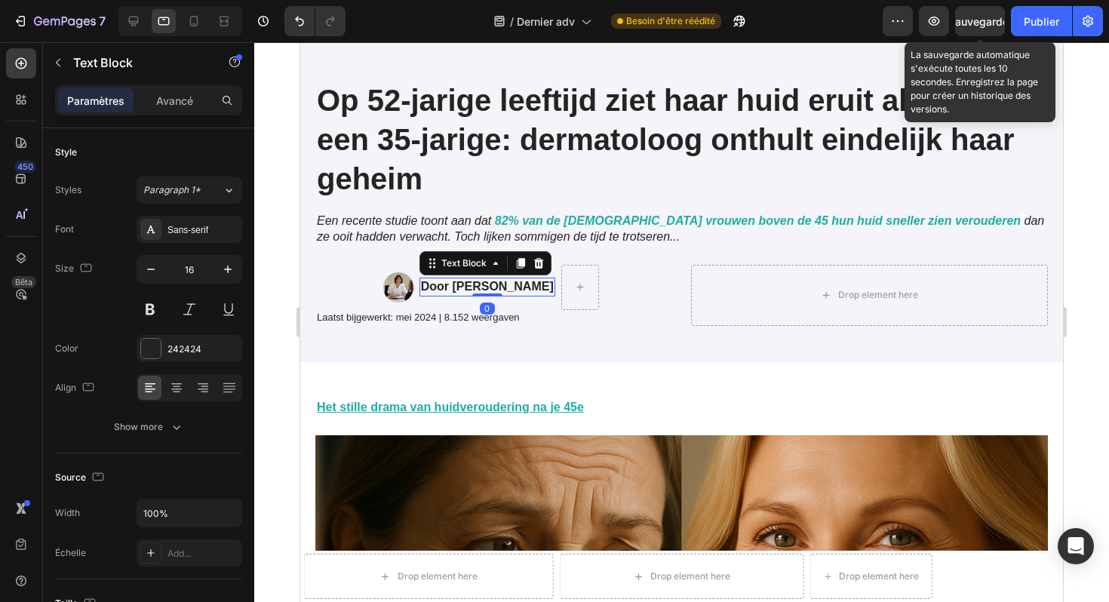
click at [453, 291] on strong "Door [PERSON_NAME]" at bounding box center [487, 286] width 133 height 13
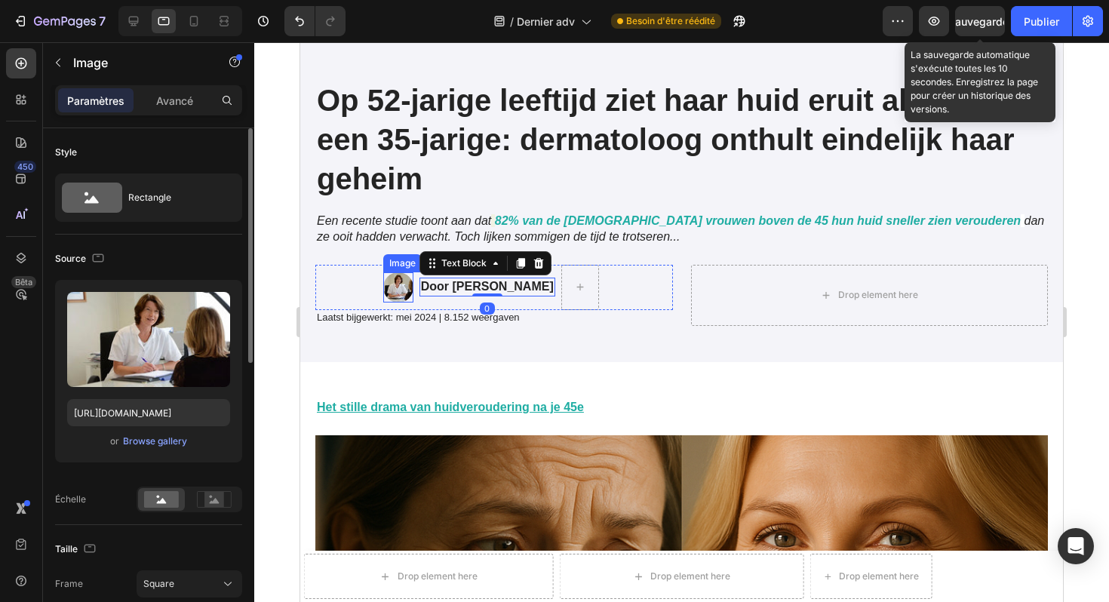
click at [386, 293] on img at bounding box center [398, 287] width 30 height 30
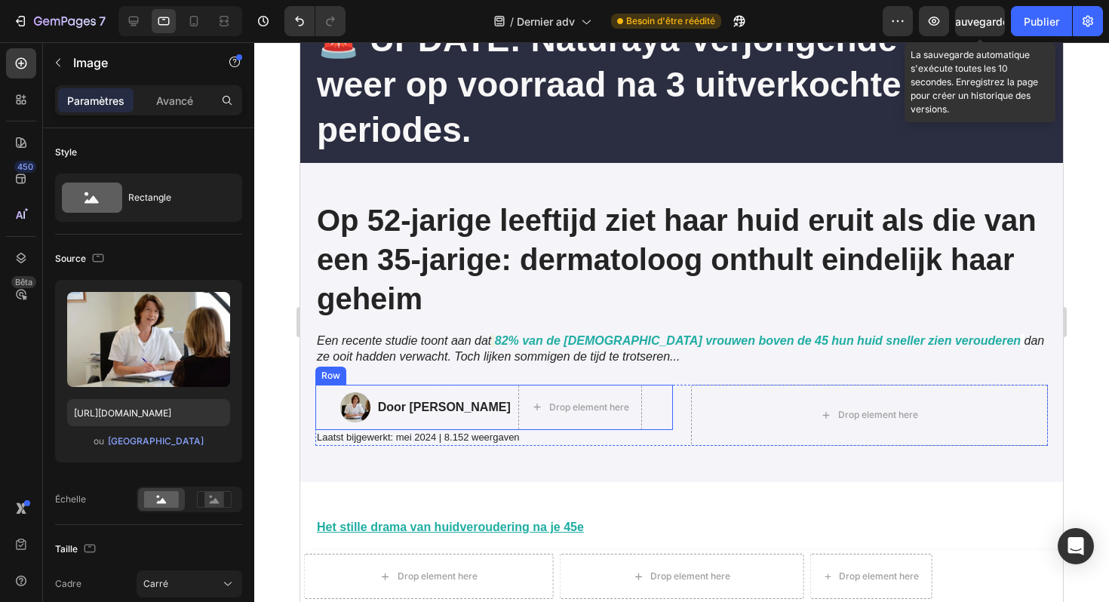
scroll to position [115, 0]
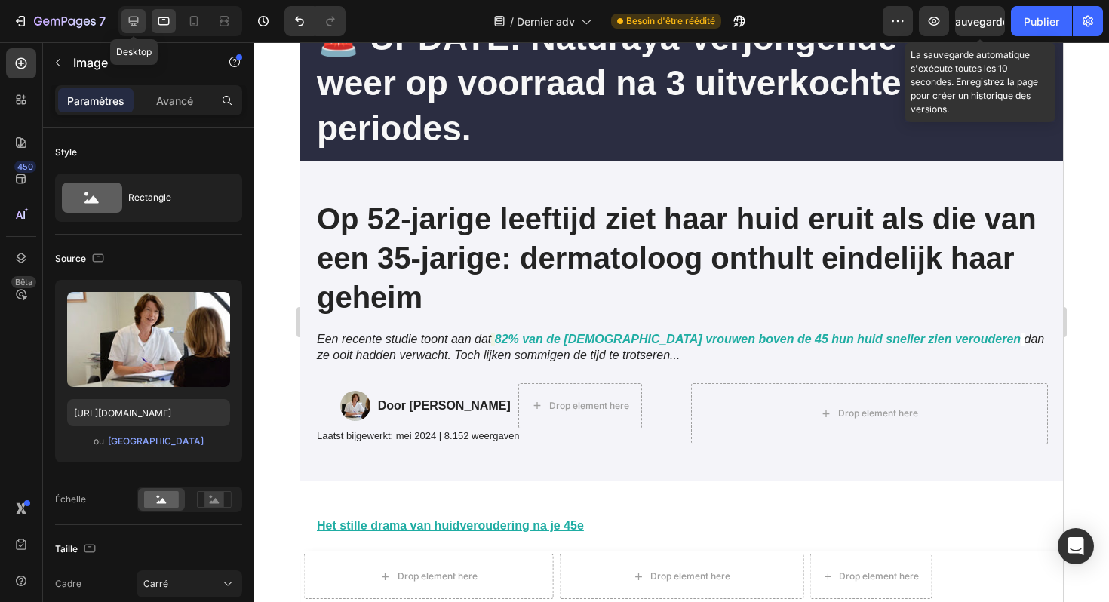
click at [139, 20] on icon at bounding box center [133, 21] width 15 height 15
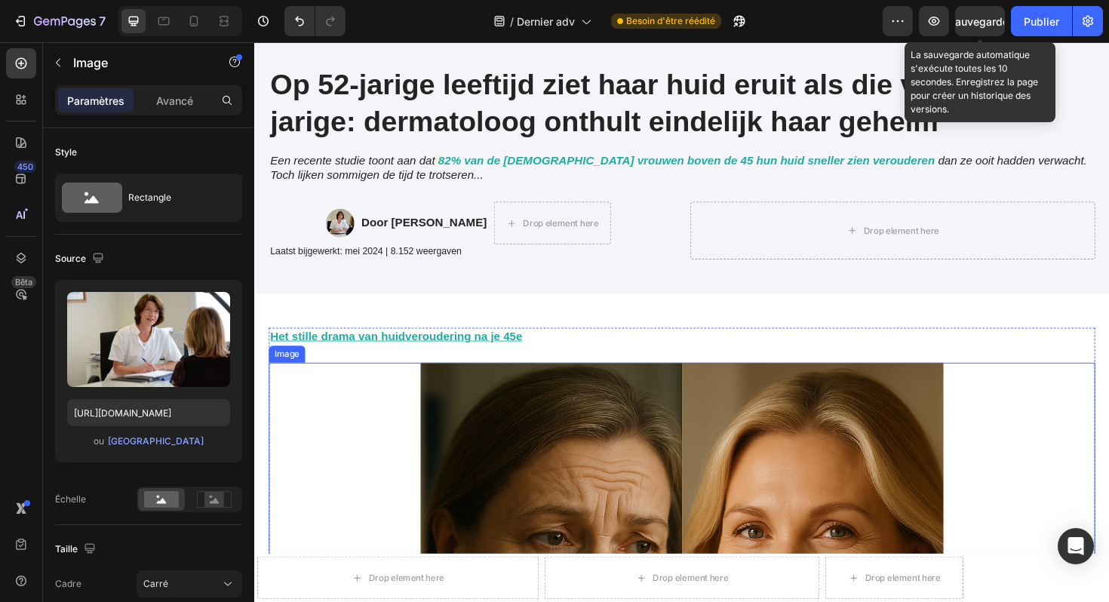
scroll to position [14, 0]
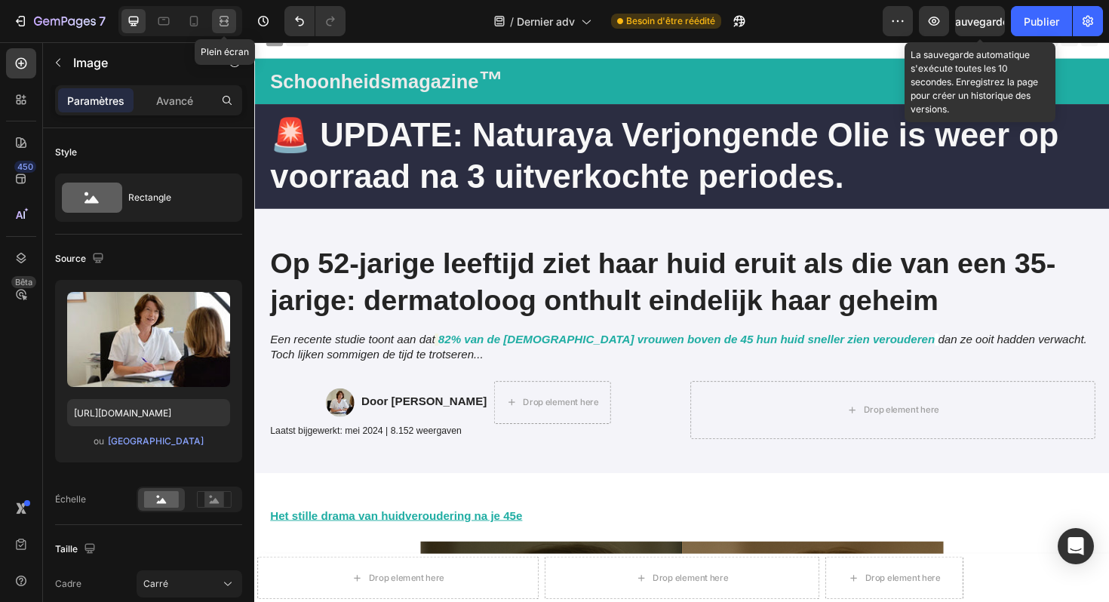
click at [225, 17] on icon at bounding box center [224, 21] width 15 height 15
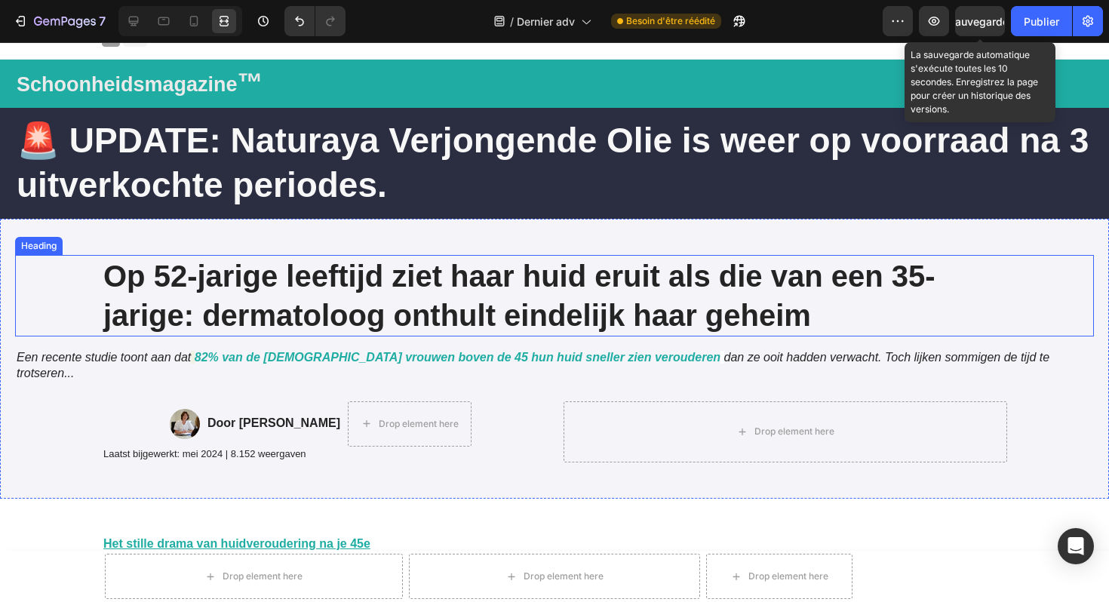
click at [196, 280] on h1 "Op 52-jarige leeftijd ziet haar huid eruit als die van een 35-jarige: dermatolo…" at bounding box center [555, 296] width 906 height 82
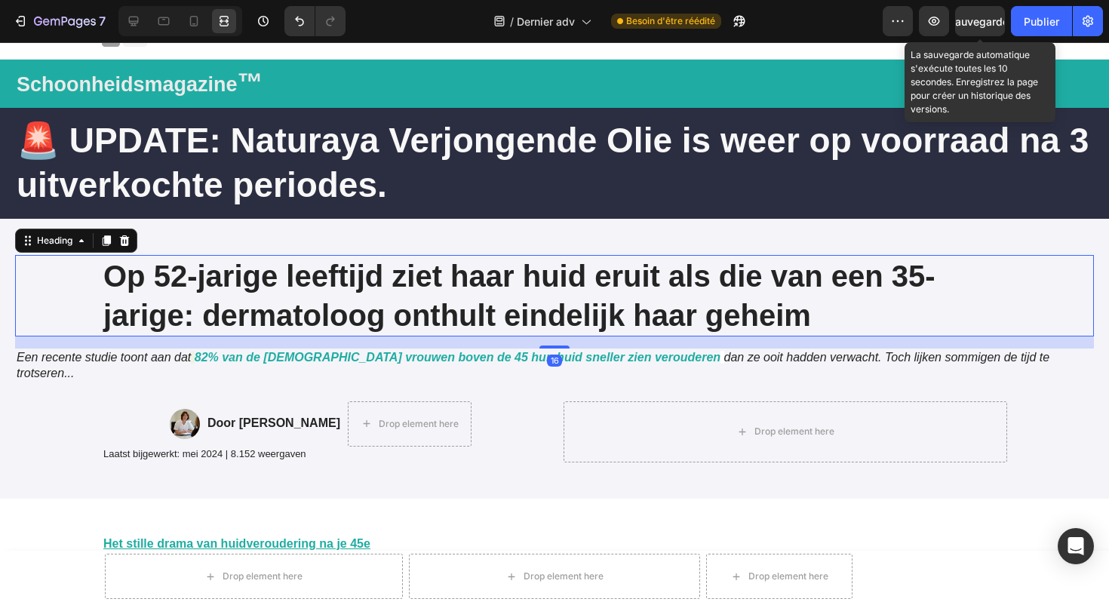
click at [102, 275] on h1 "Op 52-jarige leeftijd ziet haar huid eruit als die van een 35-jarige: dermatolo…" at bounding box center [555, 296] width 906 height 82
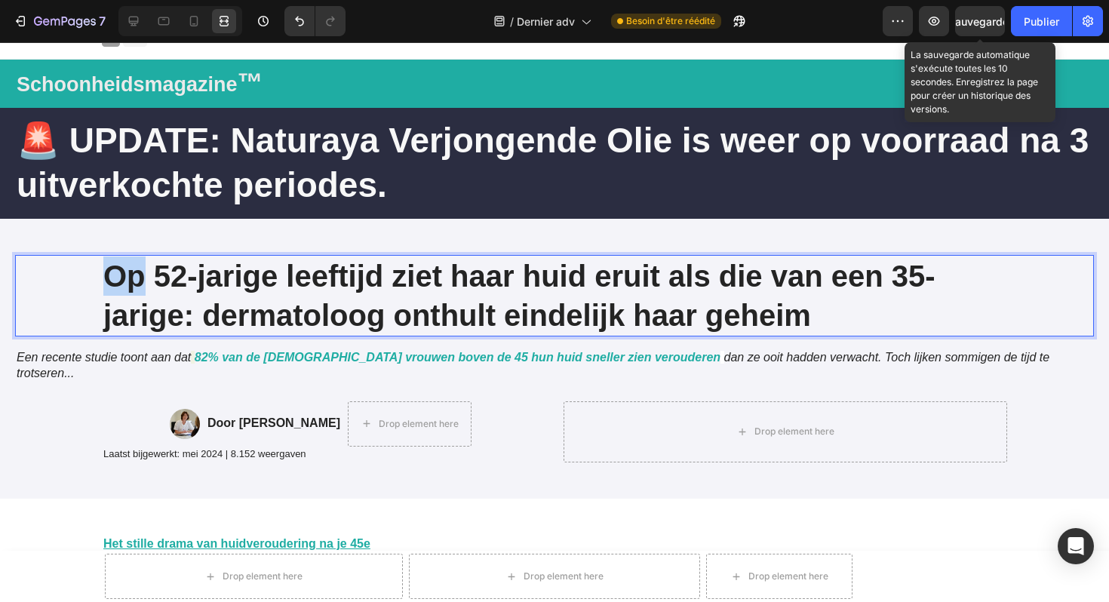
click at [102, 275] on h1 "Op 52-jarige leeftijd ziet haar huid eruit als die van een 35-jarige: dermatolo…" at bounding box center [555, 296] width 906 height 82
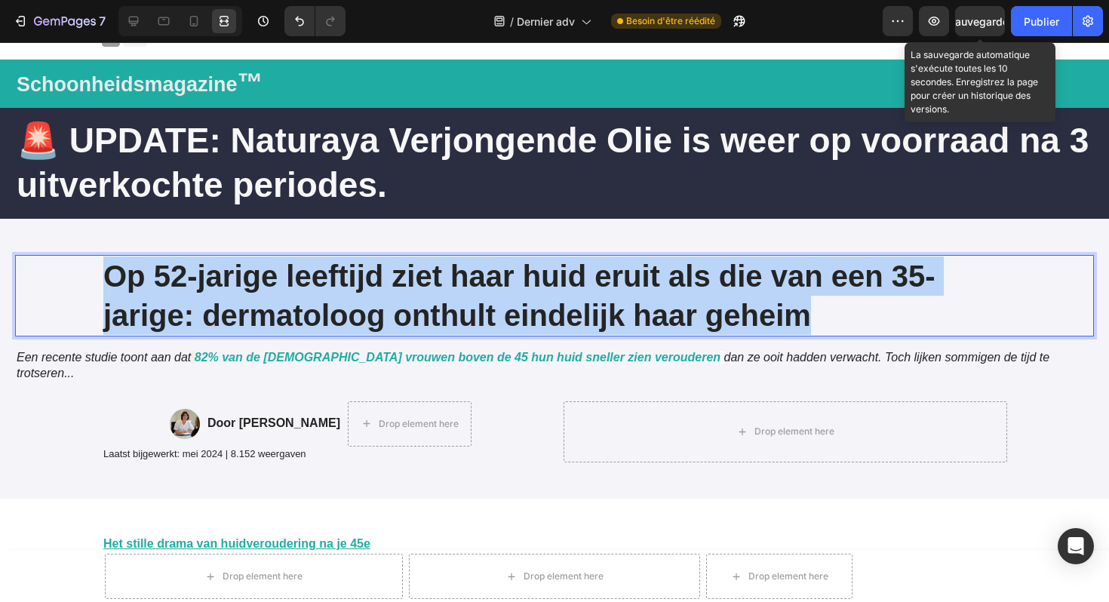
click at [102, 275] on h1 "Op 52-jarige leeftijd ziet haar huid eruit als die van een 35-jarige: dermatolo…" at bounding box center [555, 296] width 906 height 82
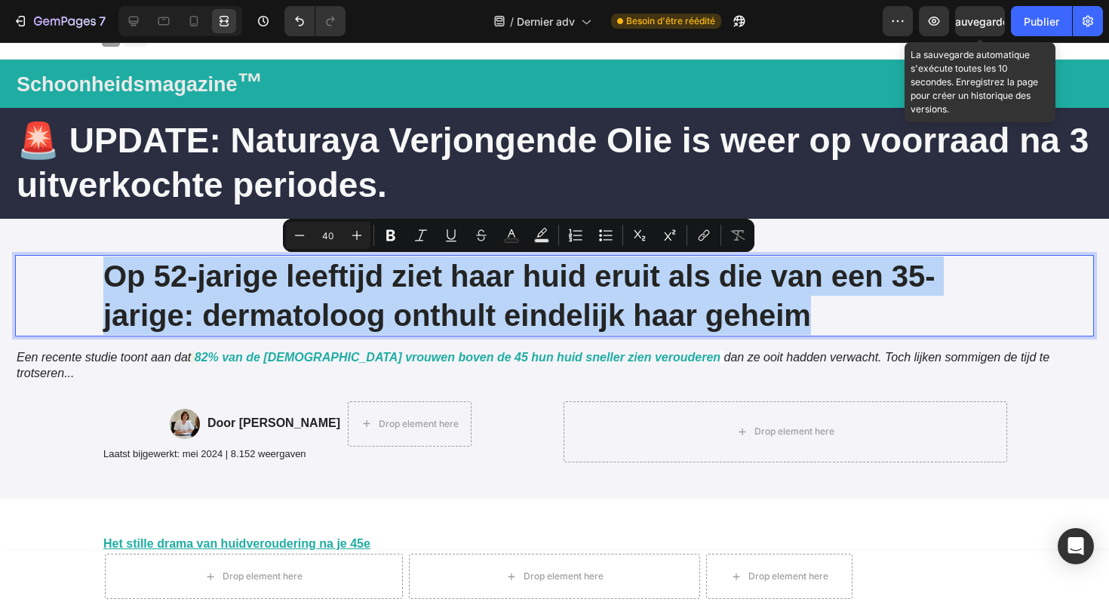
click at [102, 275] on h1 "Op 52-jarige leeftijd ziet haar huid eruit als die van een 35-jarige: dermatolo…" at bounding box center [555, 296] width 906 height 82
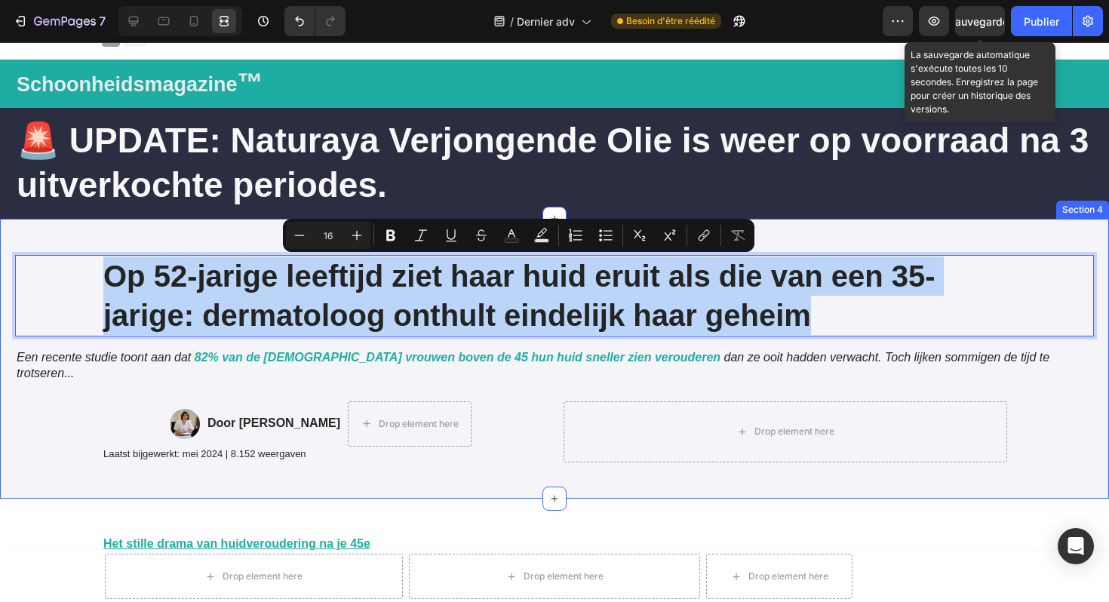
click at [78, 223] on div "Op 52-jarige leeftijd ziet haar huid eruit als die van een 35-jarige: dermatolo…" at bounding box center [554, 359] width 1109 height 280
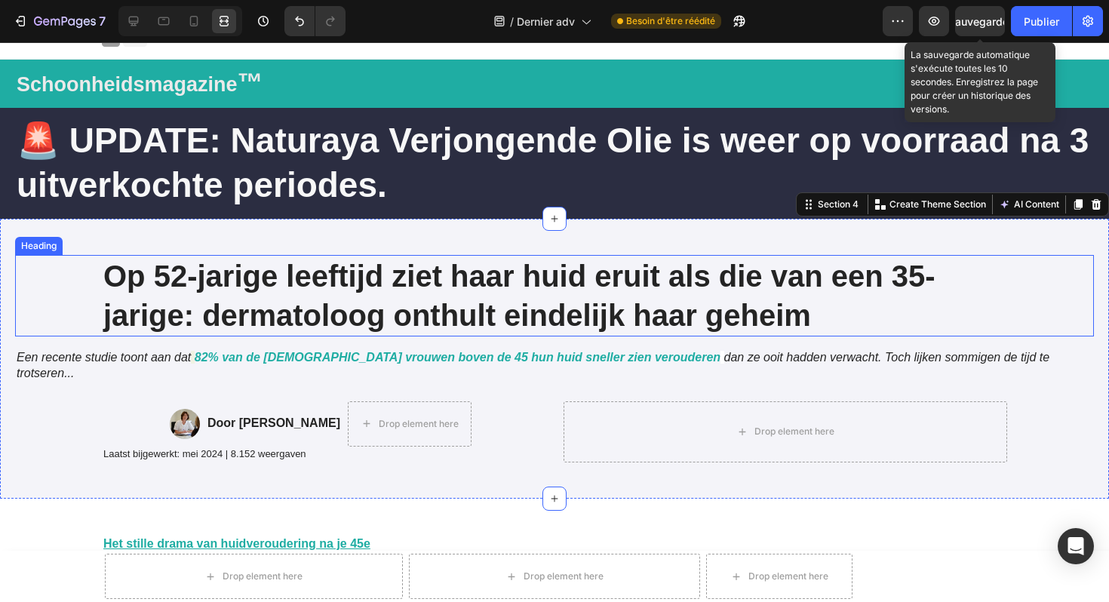
click at [128, 271] on p "Op 52-jarige leeftijd ziet haar huid eruit als die van een 35-jarige: dermatolo…" at bounding box center [554, 296] width 903 height 78
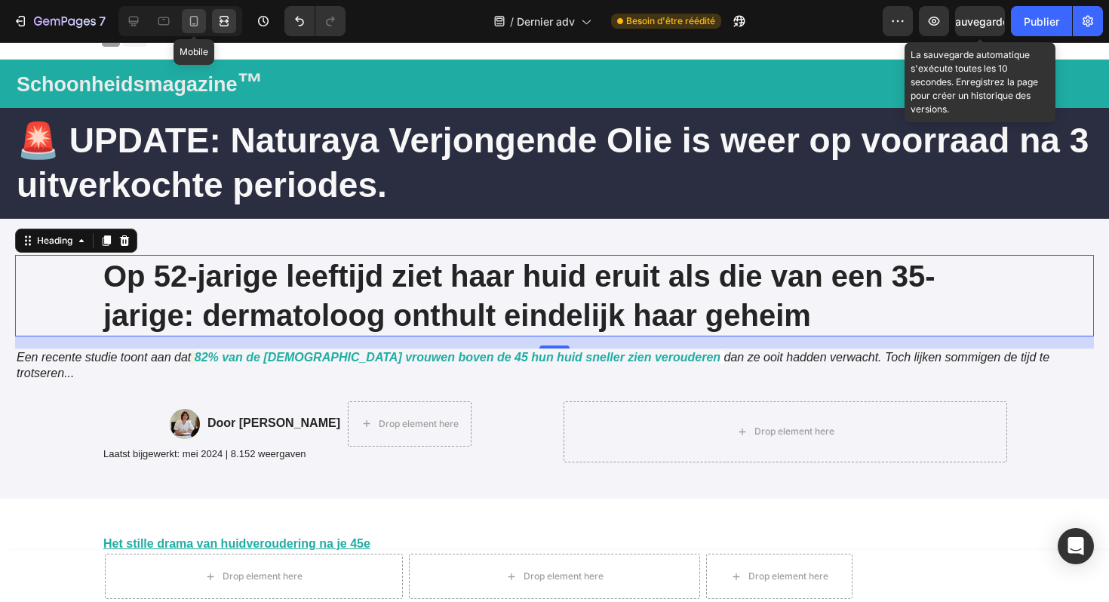
click at [201, 22] on icon at bounding box center [193, 21] width 15 height 15
type input "24"
type input "100%"
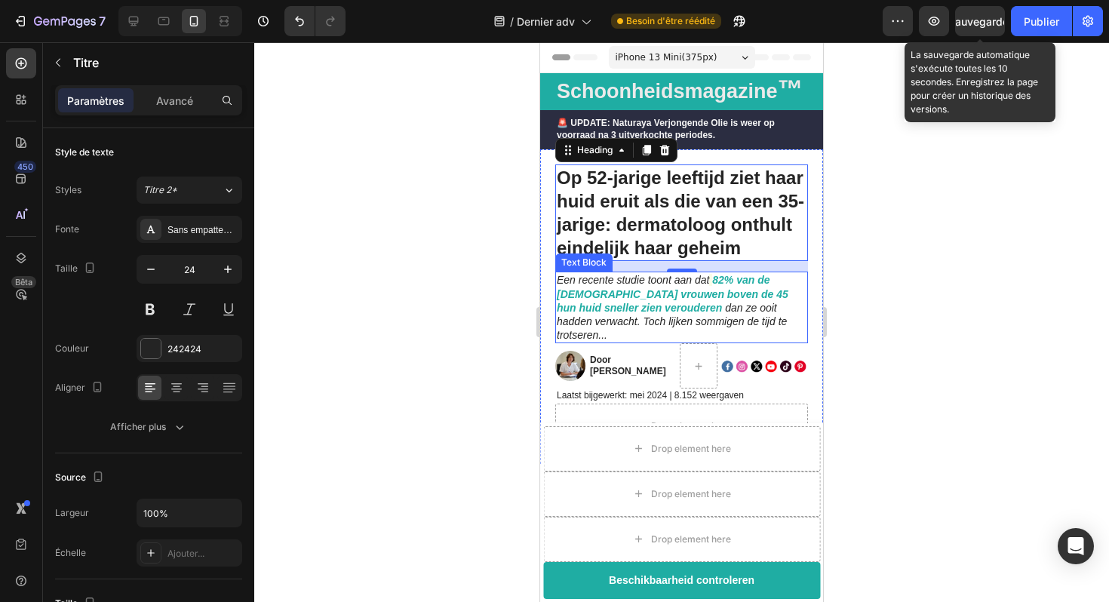
click at [709, 300] on p "Een recente studie toont aan dat 82% van de [DEMOGRAPHIC_DATA] vrouwen boven de…" at bounding box center [682, 307] width 250 height 69
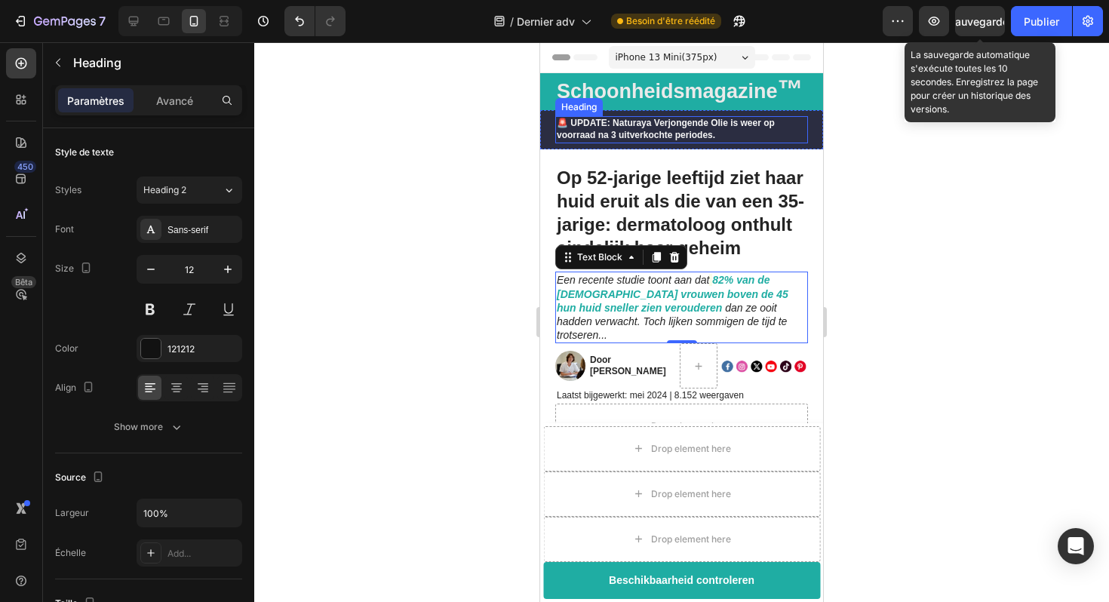
click at [681, 132] on strong "🚨 UPDATE: Naturaya Verjongende Olie is weer op voorraad na 3 uitverkochte perio…" at bounding box center [666, 129] width 218 height 23
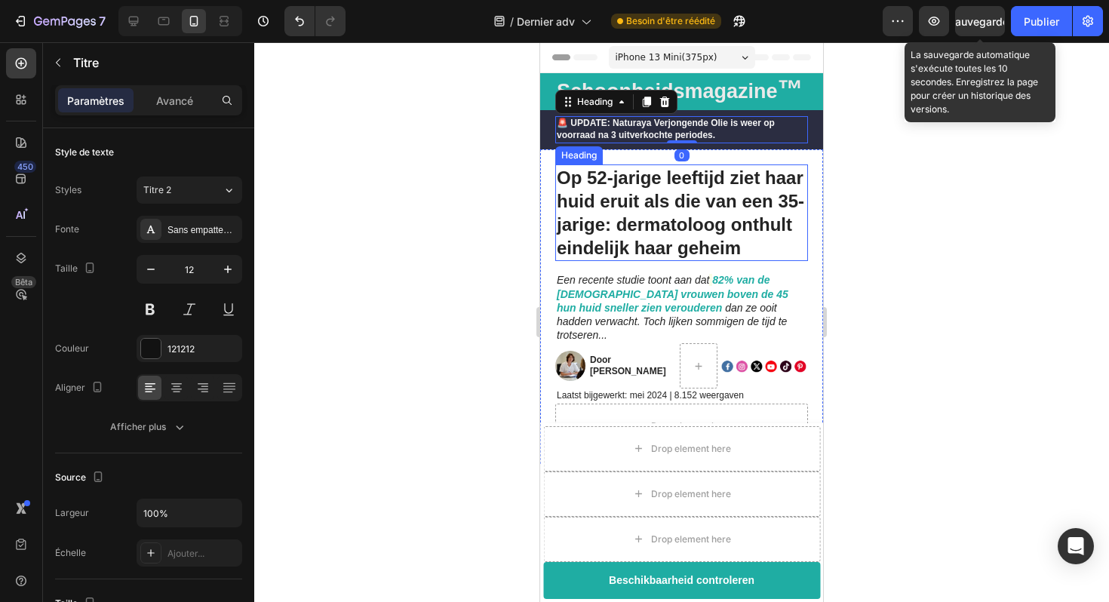
click at [714, 198] on p "Op 52-jarige leeftijd ziet haar huid eruit als die van een 35-jarige: dermatolo…" at bounding box center [682, 213] width 250 height 94
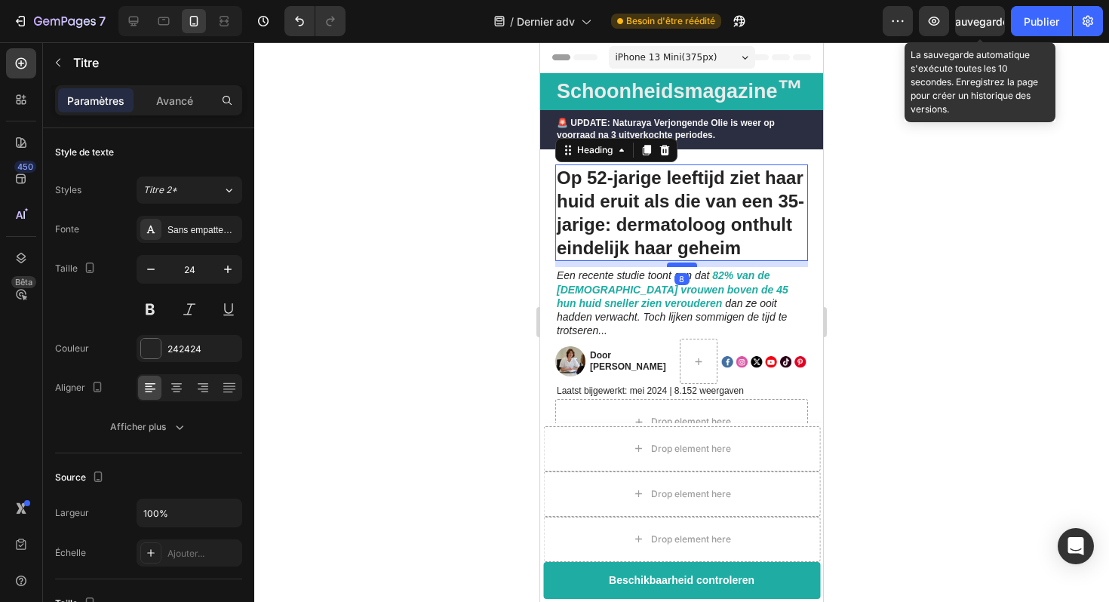
click at [691, 263] on div at bounding box center [682, 265] width 30 height 5
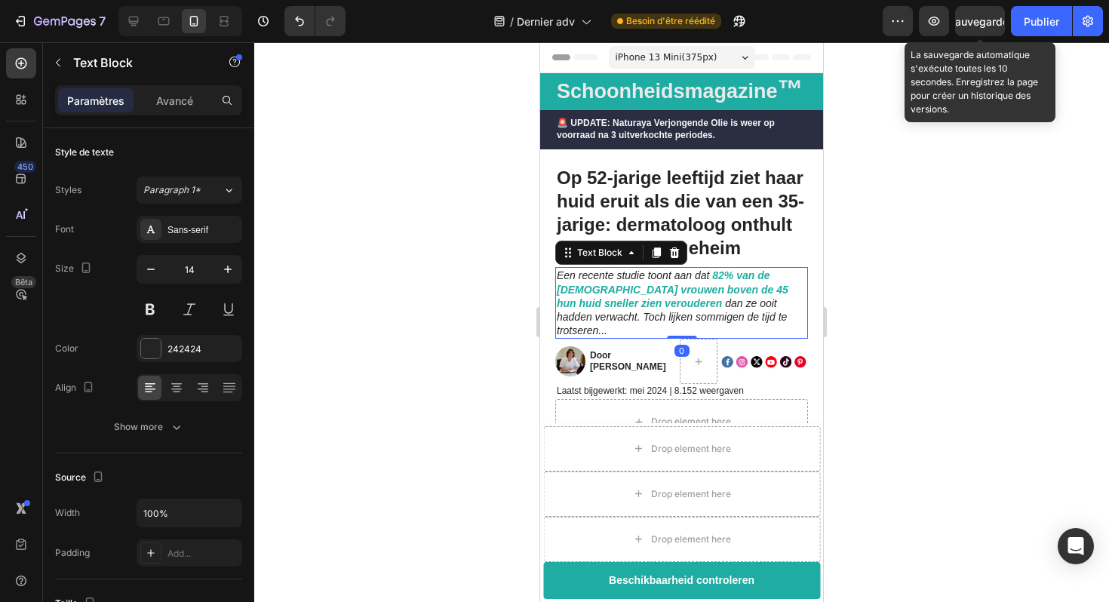
click at [718, 281] on p "Een recente studie toont aan dat 82% van de [DEMOGRAPHIC_DATA] vrouwen boven de…" at bounding box center [682, 303] width 250 height 69
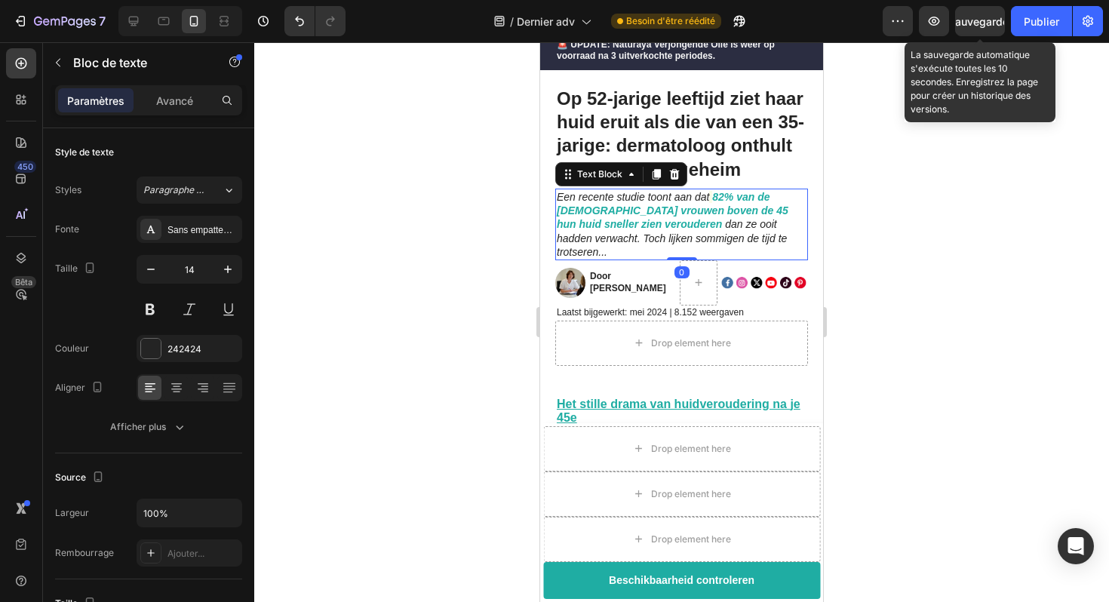
scroll to position [94, 0]
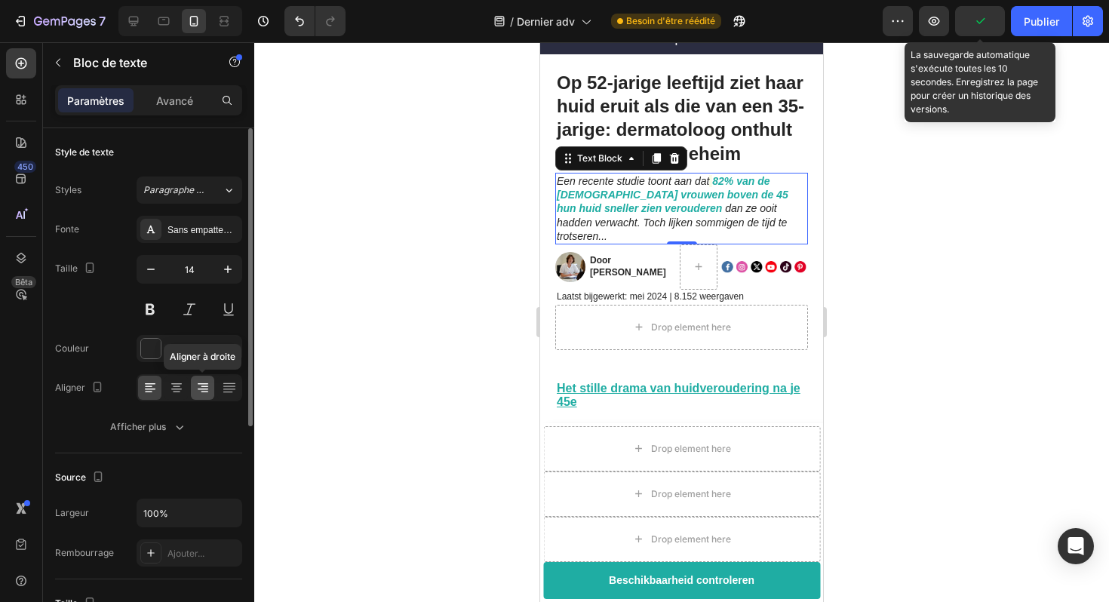
click at [200, 386] on icon at bounding box center [202, 387] width 15 height 15
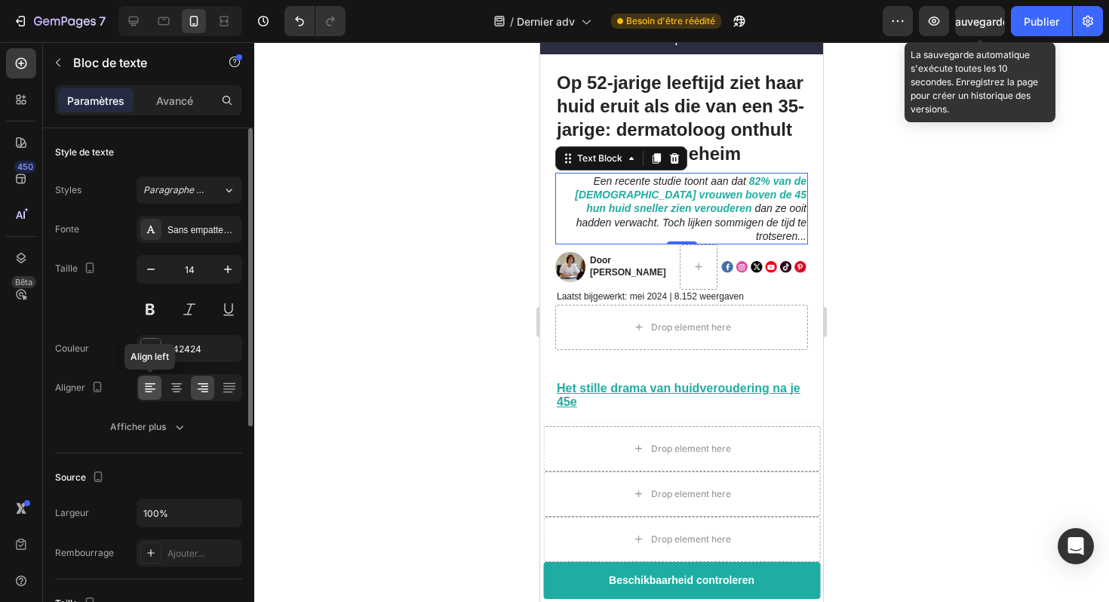
click at [153, 389] on icon at bounding box center [150, 390] width 11 height 2
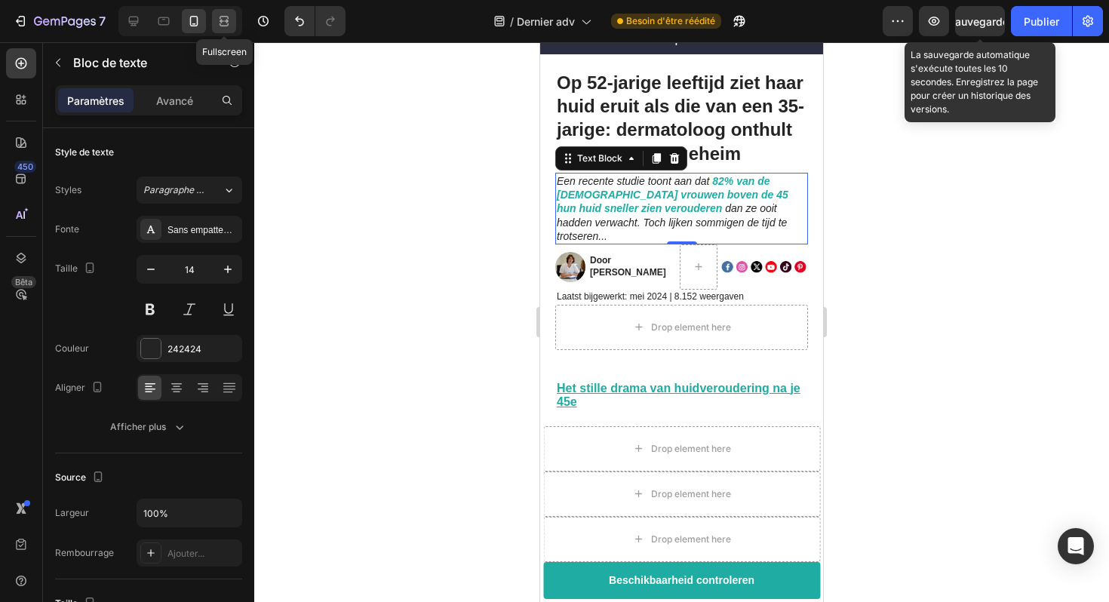
click at [224, 20] on icon at bounding box center [224, 21] width 15 height 15
type input "16"
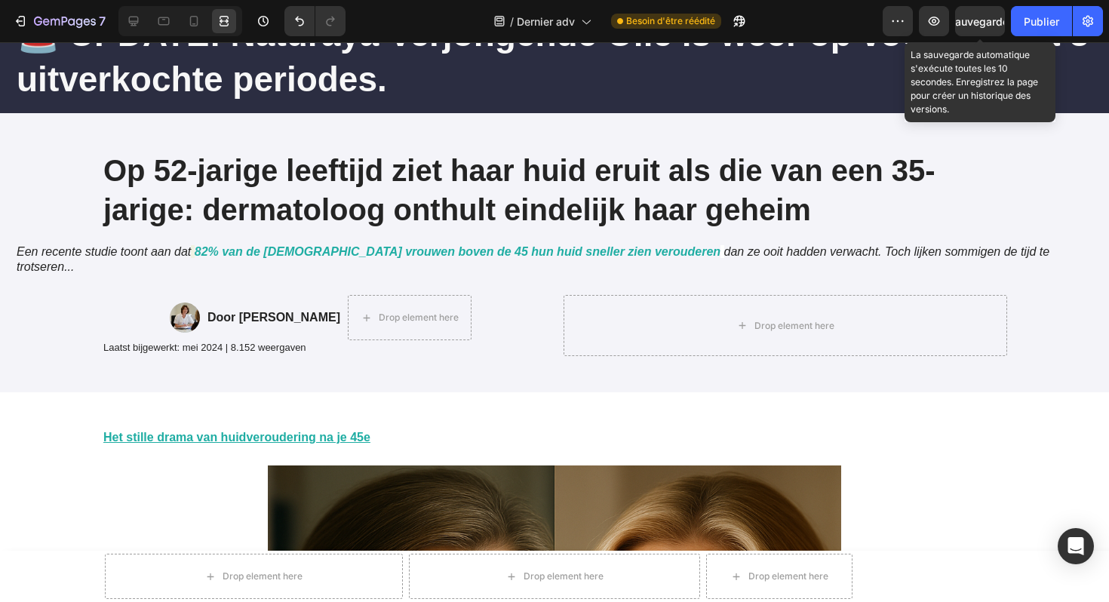
scroll to position [100, 0]
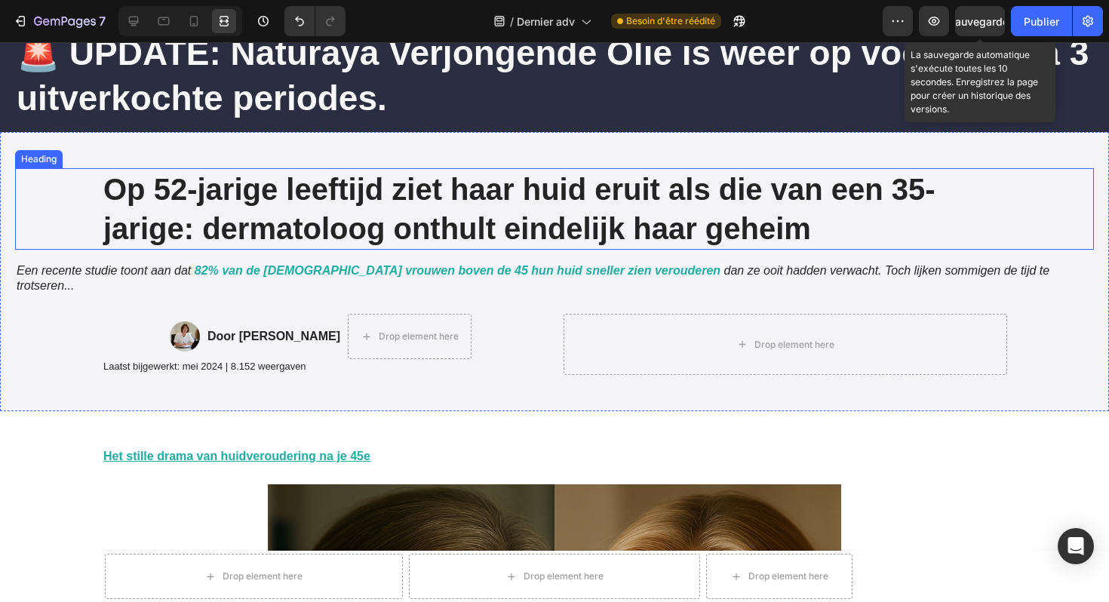
click at [420, 188] on h1 "Op 52-jarige leeftijd ziet haar huid eruit als die van een 35-jarige: dermatolo…" at bounding box center [555, 209] width 906 height 82
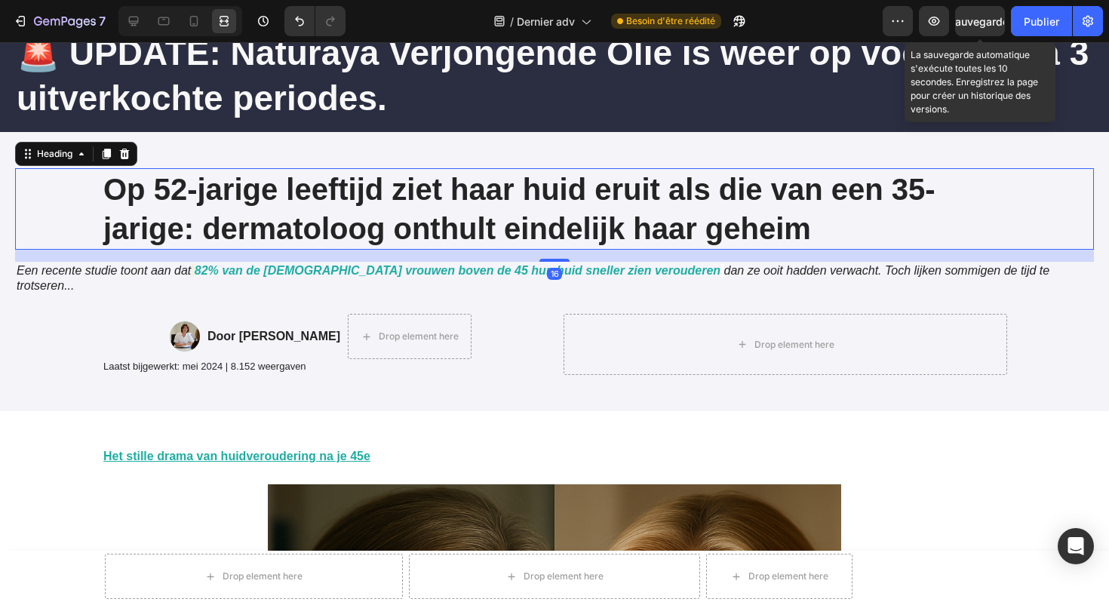
click at [420, 188] on h1 "Op 52-jarige leeftijd ziet haar huid eruit als die van een 35-jarige: dermatolo…" at bounding box center [555, 209] width 906 height 82
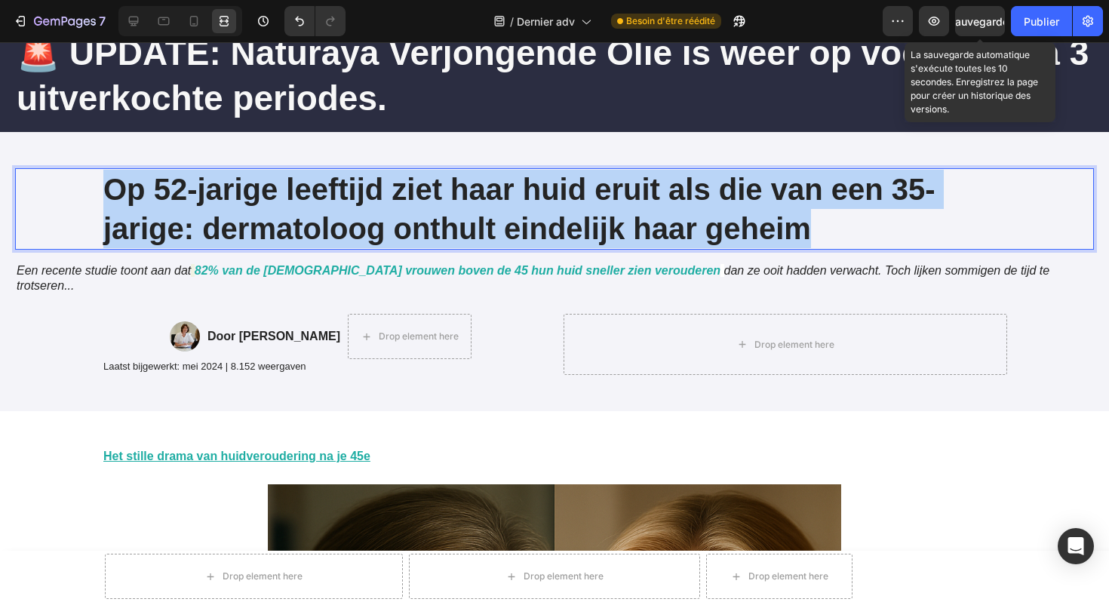
click at [420, 188] on p "Op 52-jarige leeftijd ziet haar huid eruit als die van een 35-jarige: dermatolo…" at bounding box center [554, 209] width 903 height 78
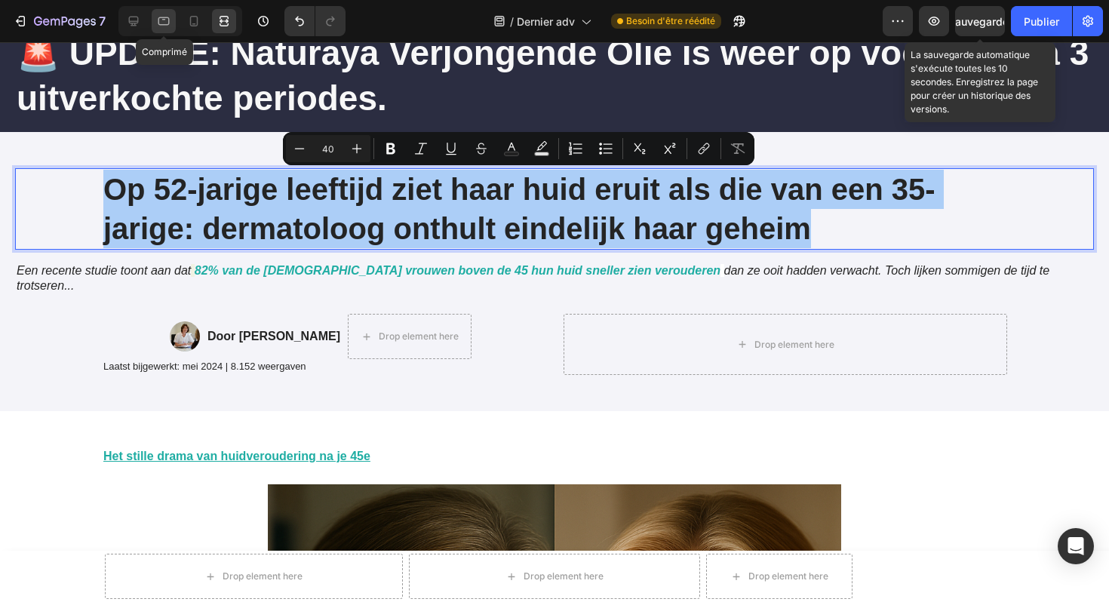
click at [158, 26] on icon at bounding box center [163, 21] width 15 height 15
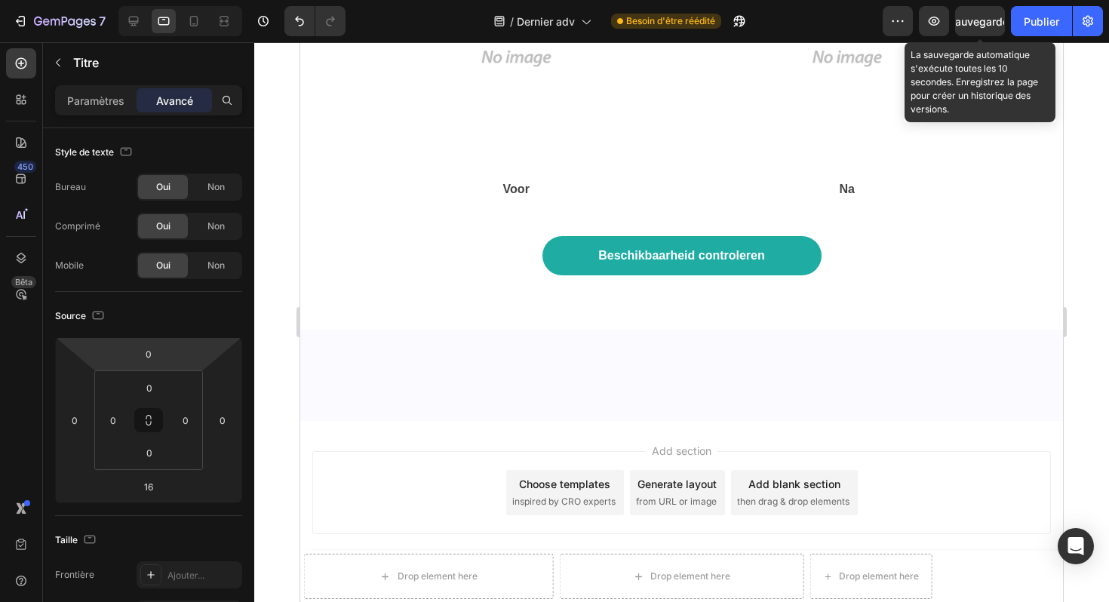
scroll to position [9759, 0]
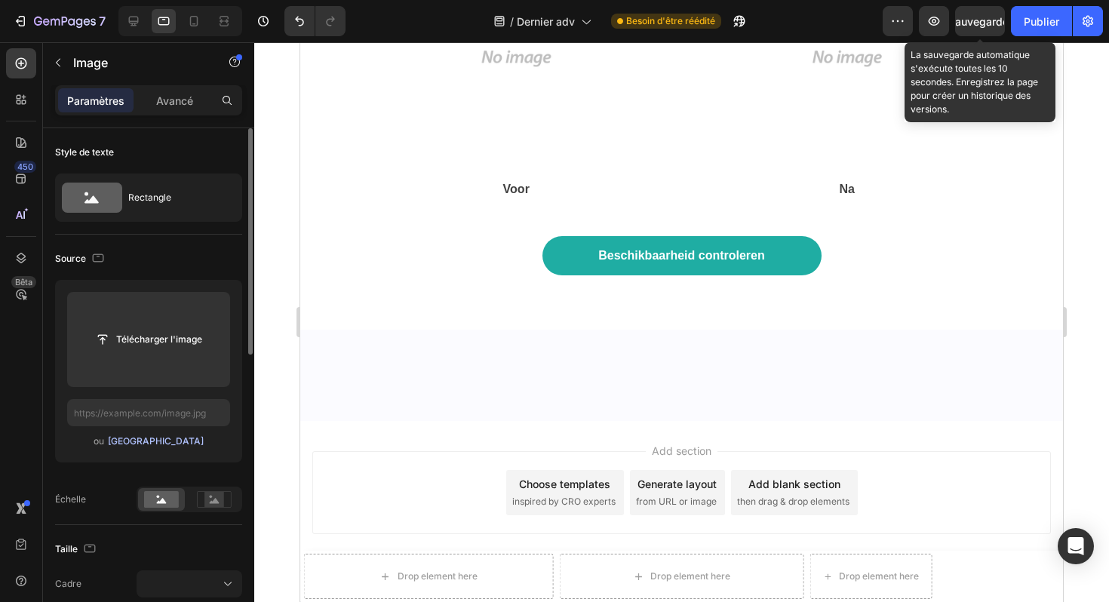
click at [166, 441] on font "[GEOGRAPHIC_DATA]" at bounding box center [156, 440] width 96 height 11
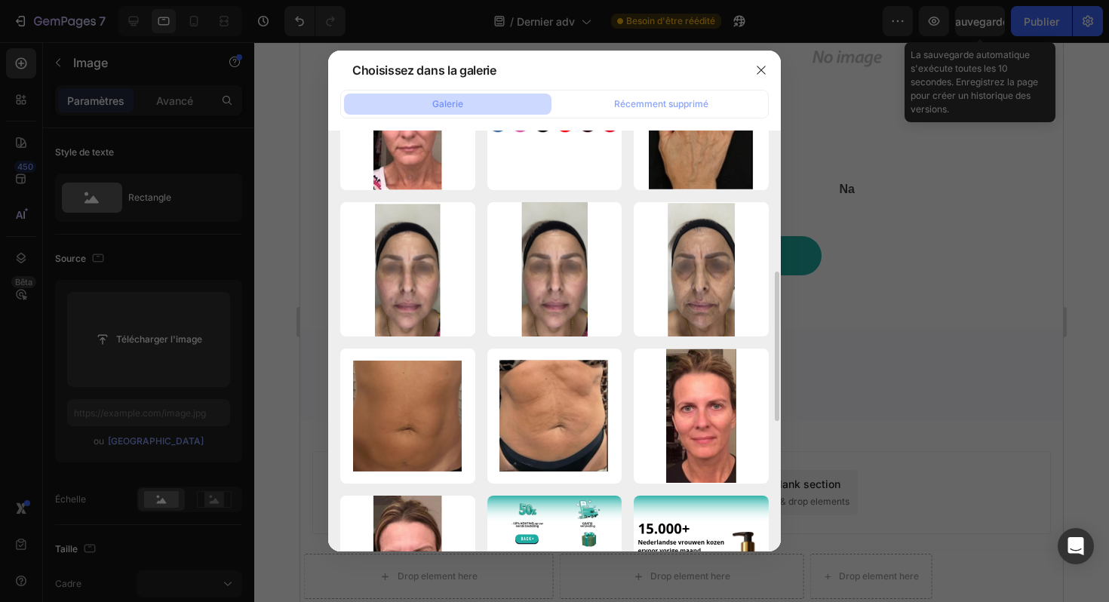
scroll to position [386, 0]
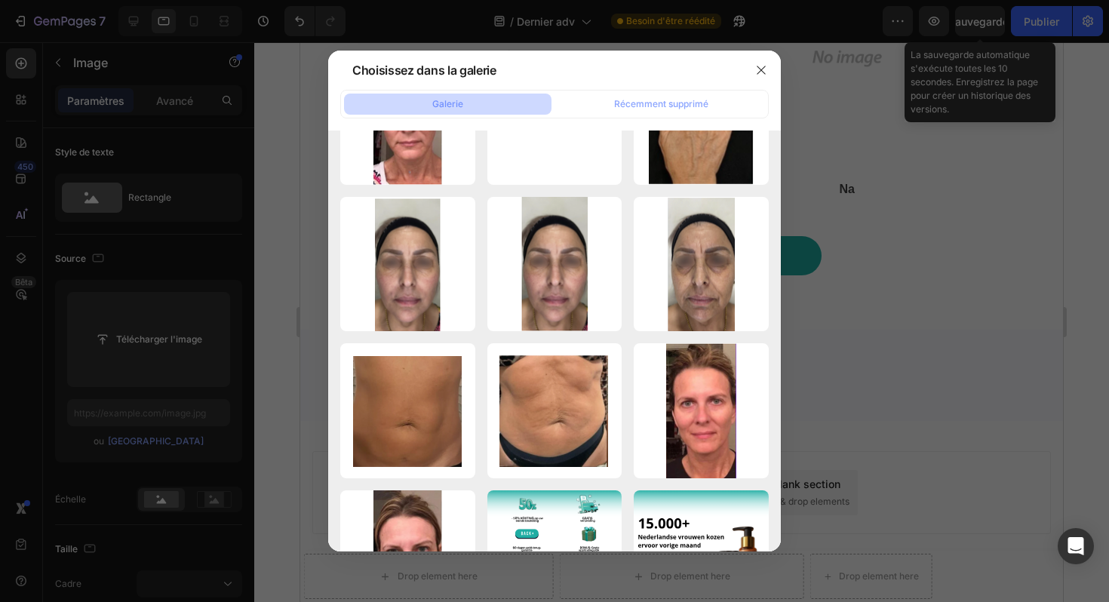
click at [872, 380] on div at bounding box center [554, 301] width 1109 height 602
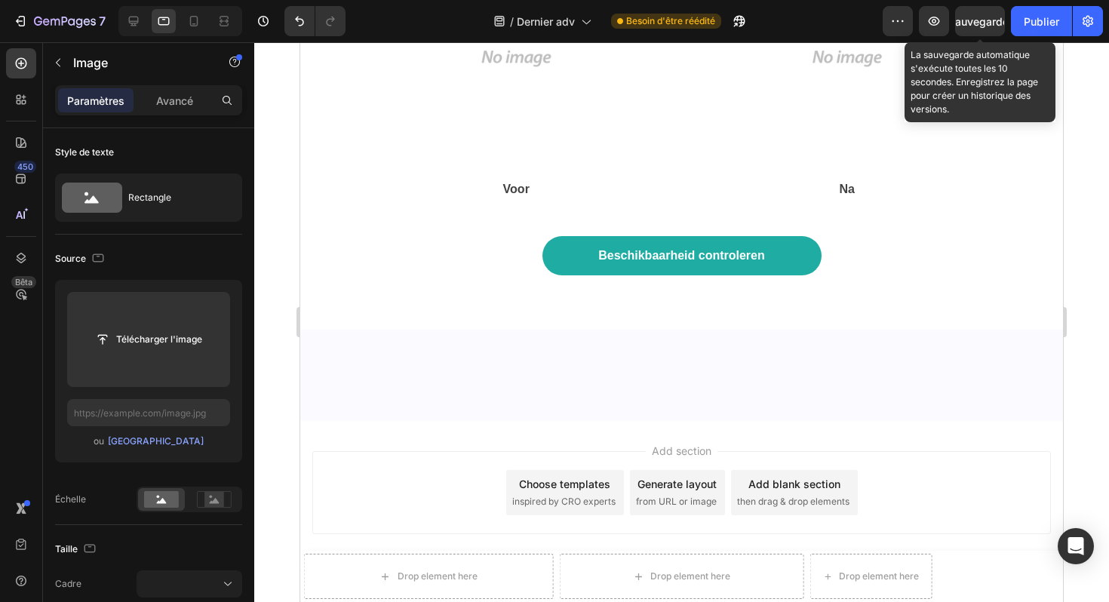
scroll to position [9629, 0]
click at [974, 28] on div "Sauvegarder" at bounding box center [981, 22] width 64 height 16
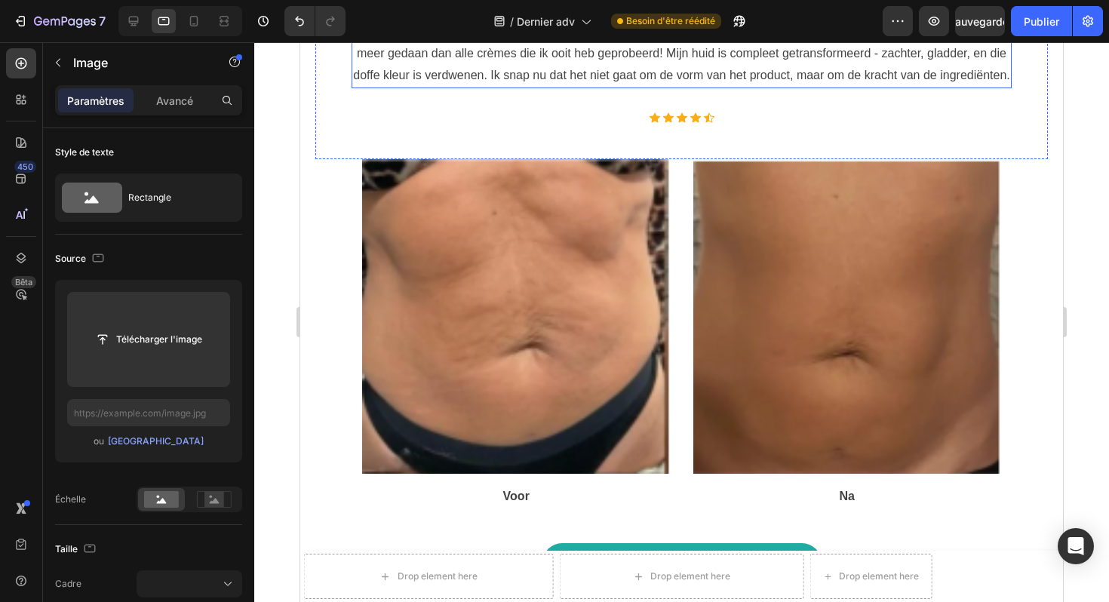
scroll to position [8344, 0]
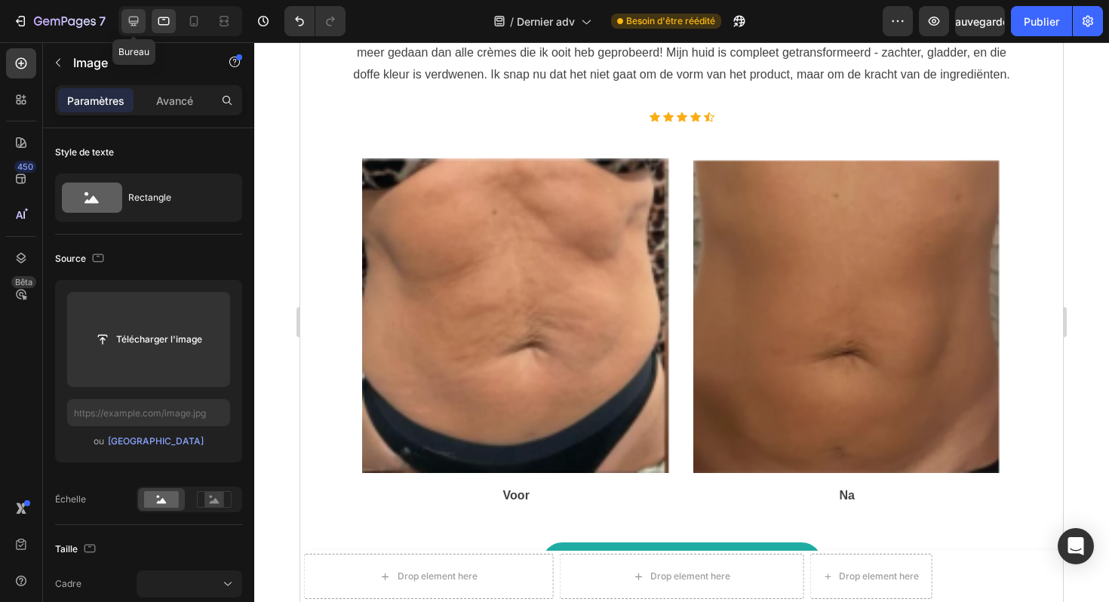
click at [142, 14] on div at bounding box center [134, 21] width 24 height 24
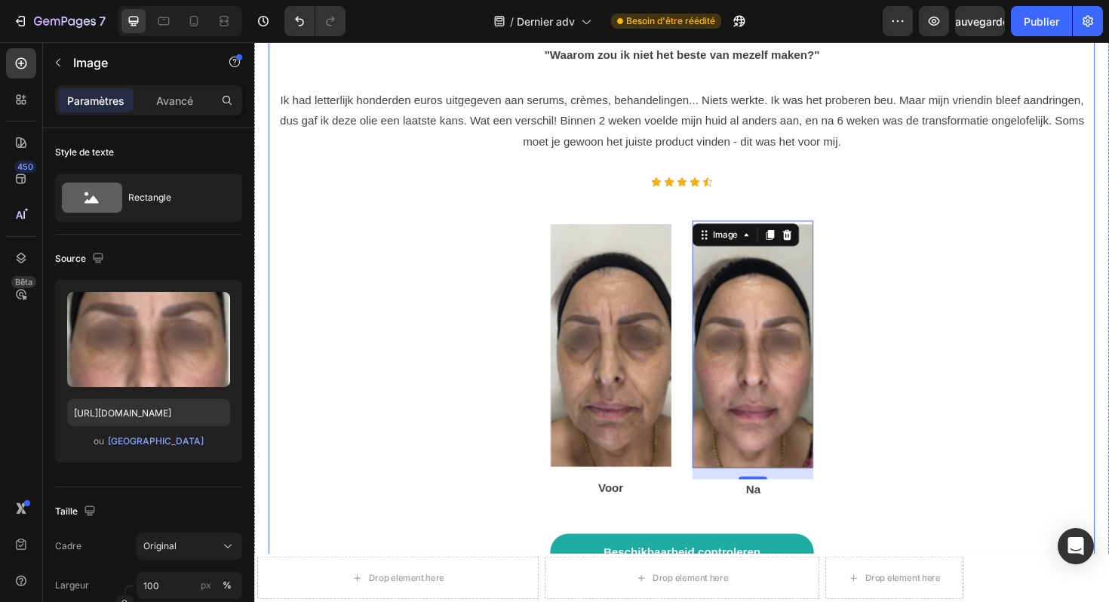
scroll to position [8186, 0]
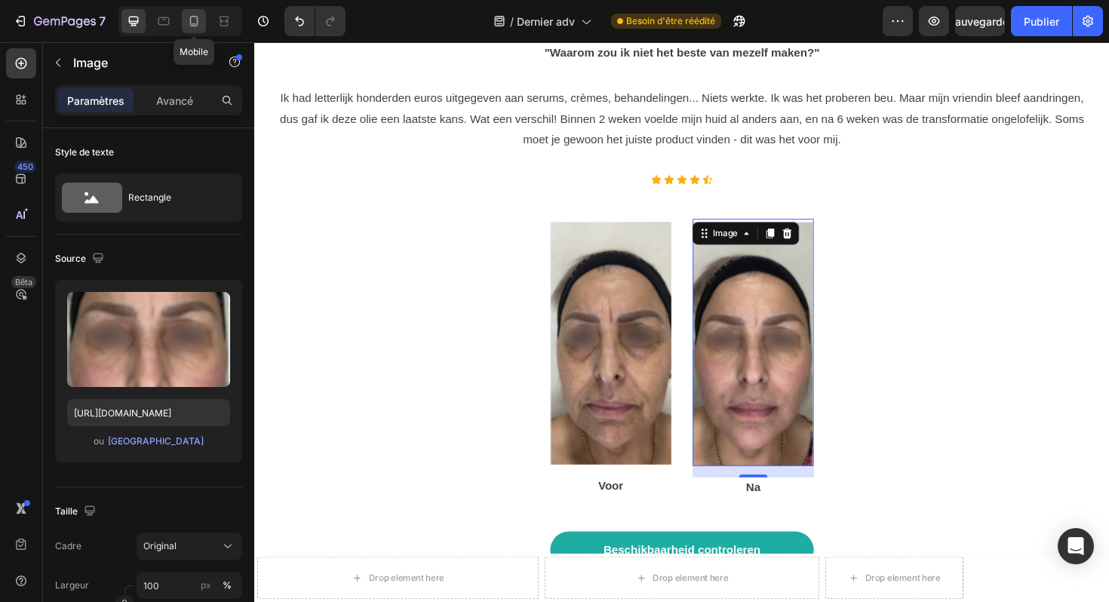
click at [196, 20] on icon at bounding box center [193, 21] width 15 height 15
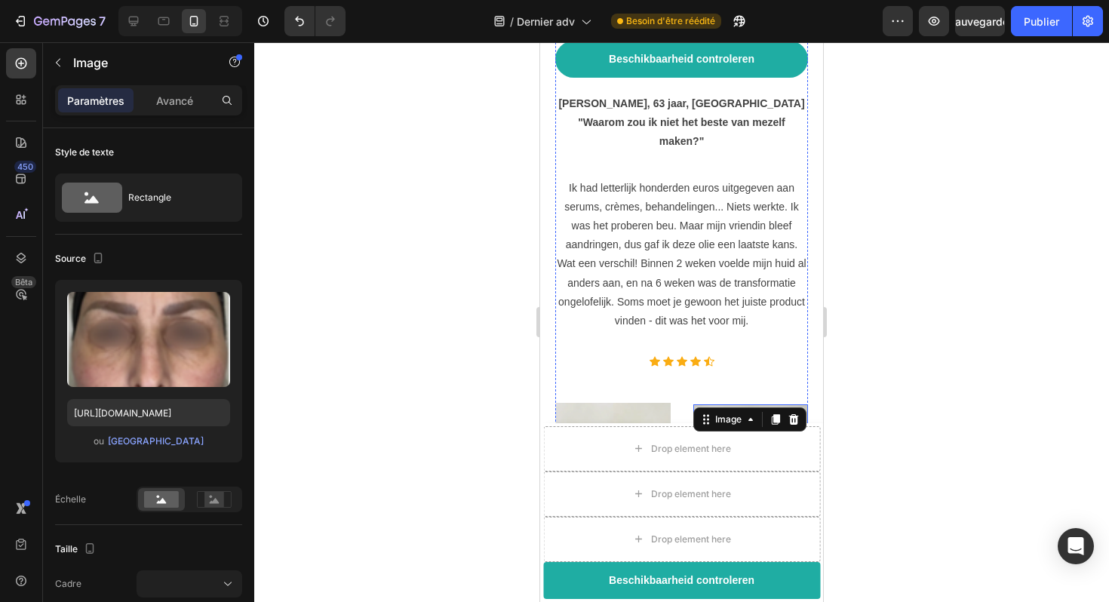
scroll to position [6706, 0]
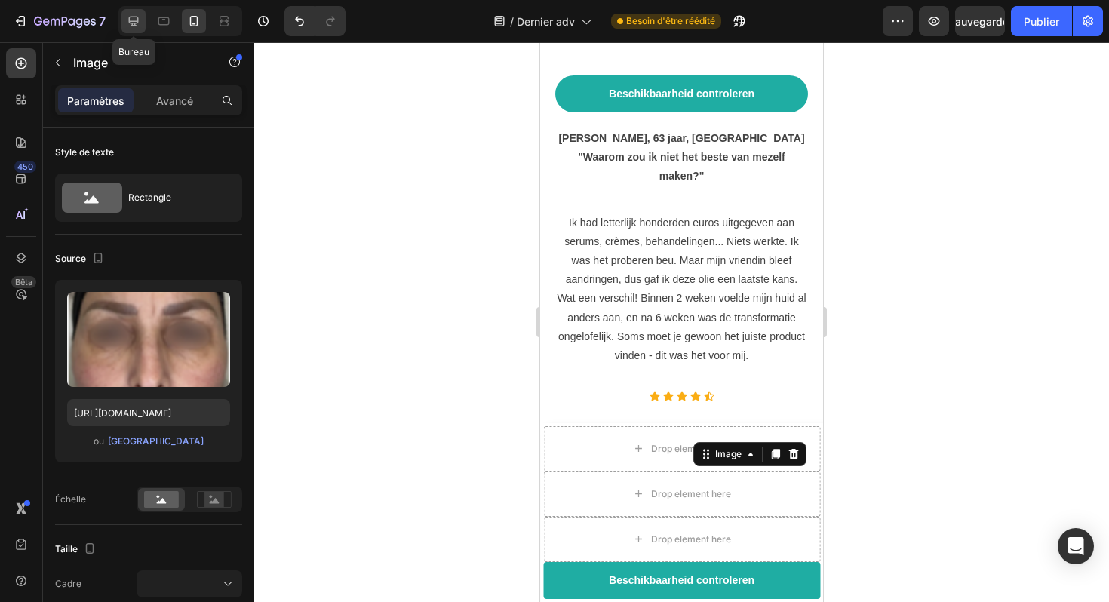
click at [140, 23] on icon at bounding box center [133, 21] width 15 height 15
type input "https://cdn.shopify.com/s/files/1/0929/3804/3775/files/gempages_581818664982938…"
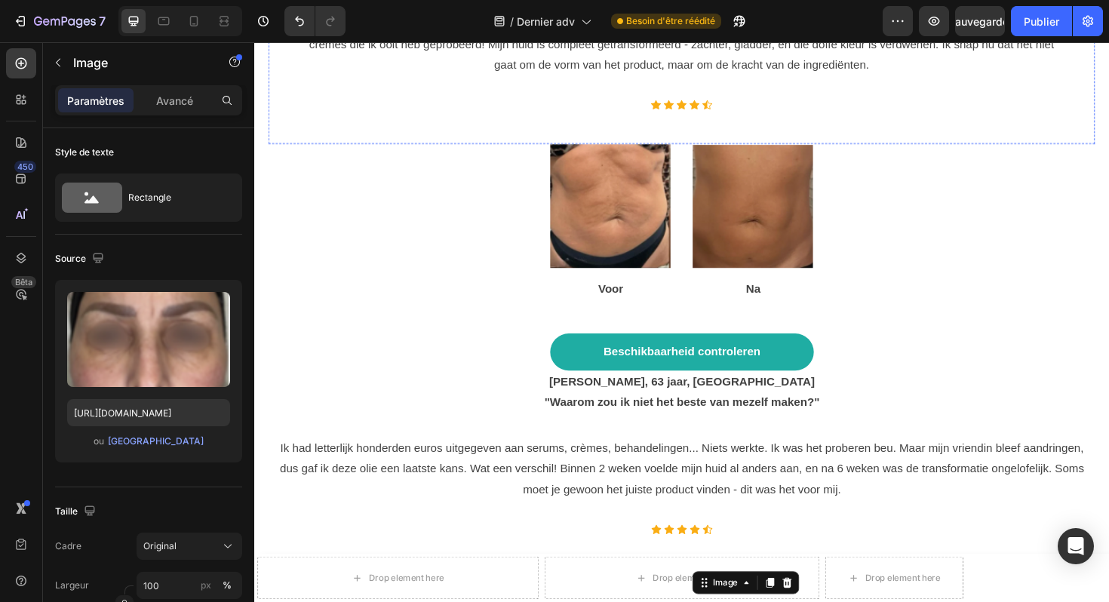
scroll to position [7778, 0]
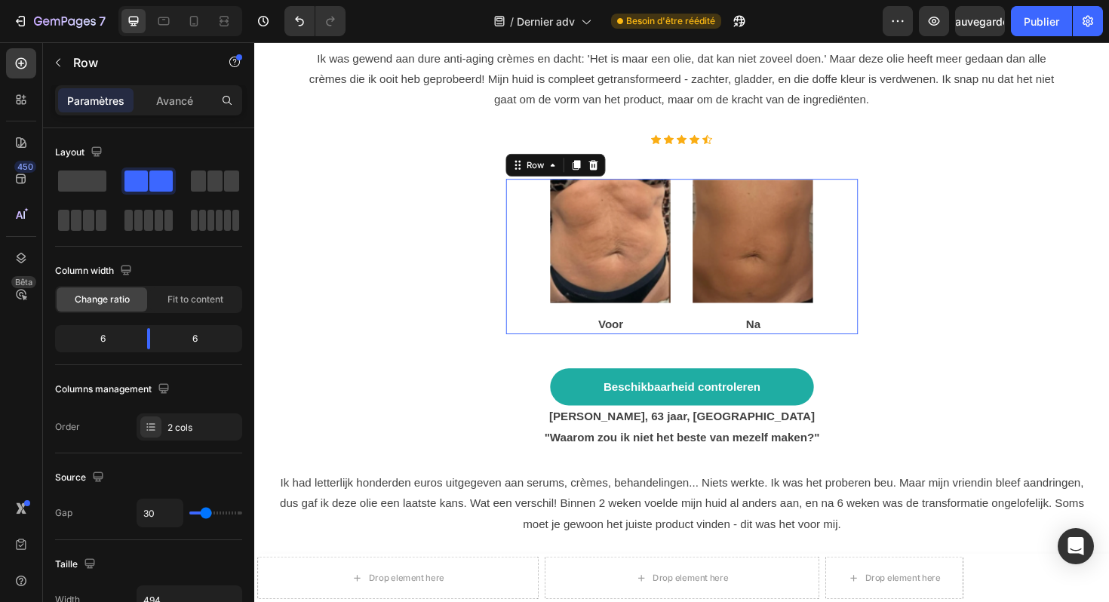
click at [712, 302] on div "Image Voor Text block Image Na Text block Row 0" at bounding box center [707, 269] width 373 height 165
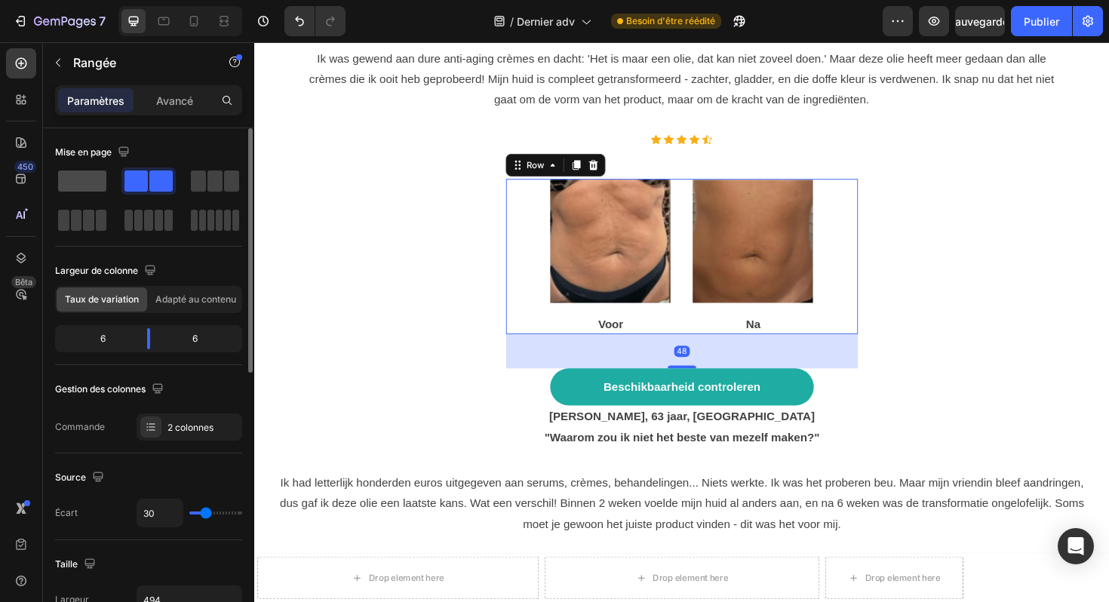
click at [85, 178] on span at bounding box center [82, 181] width 48 height 21
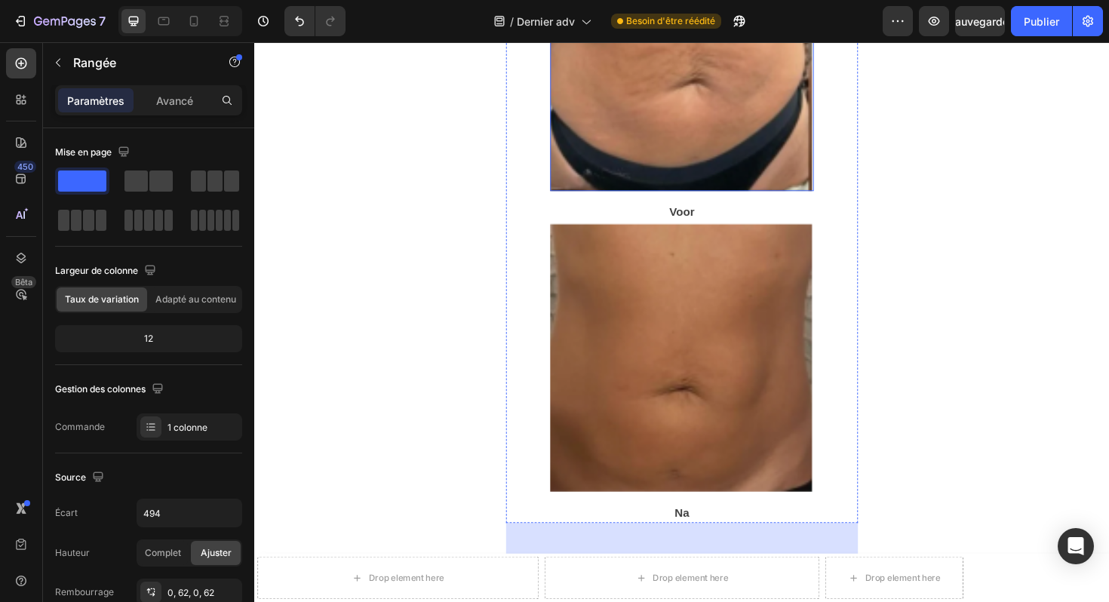
scroll to position [8077, 0]
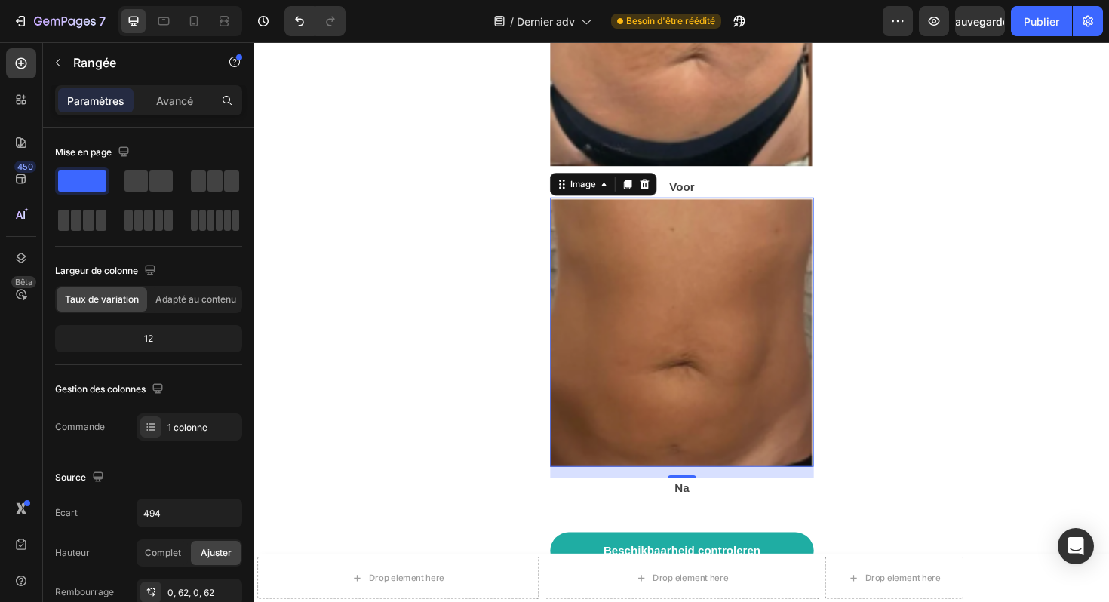
click at [694, 301] on img at bounding box center [707, 349] width 279 height 285
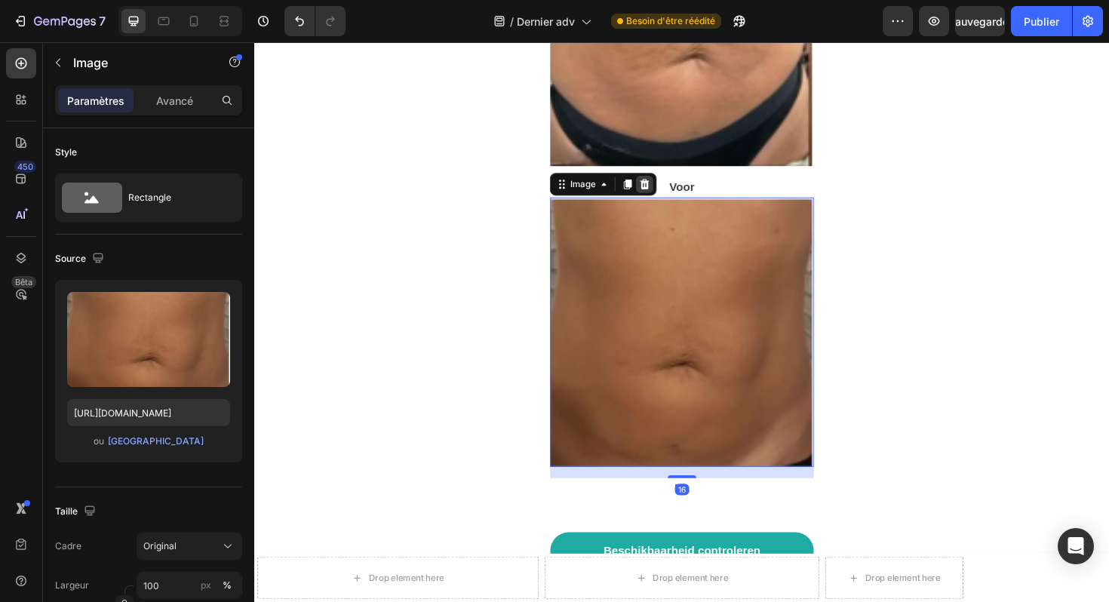
click at [668, 186] on icon at bounding box center [668, 192] width 12 height 12
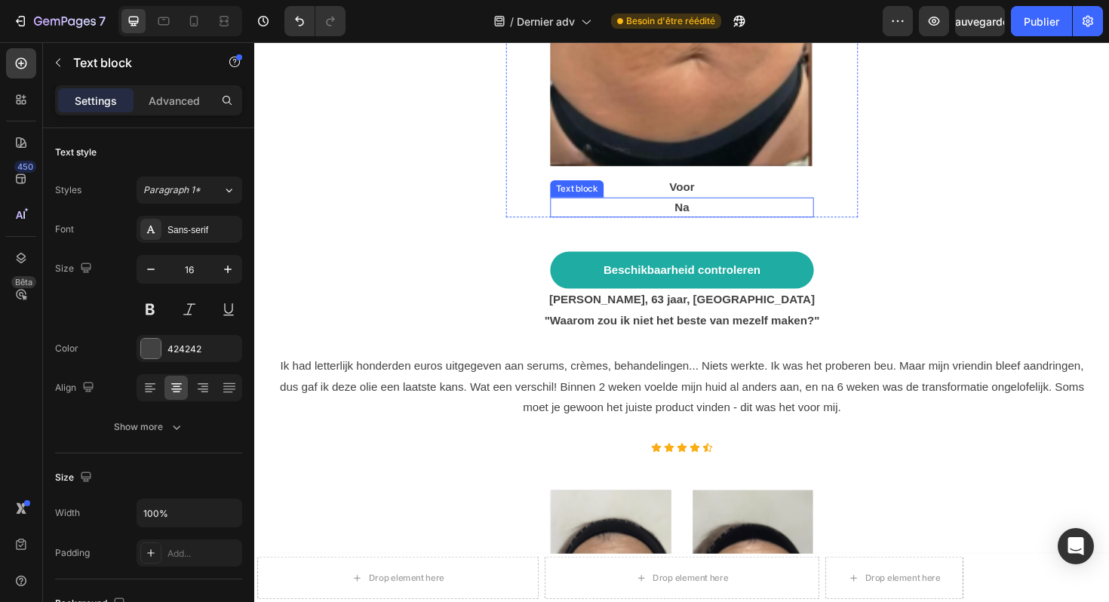
click at [711, 208] on p "Na" at bounding box center [707, 217] width 276 height 18
click at [684, 187] on icon at bounding box center [686, 192] width 10 height 11
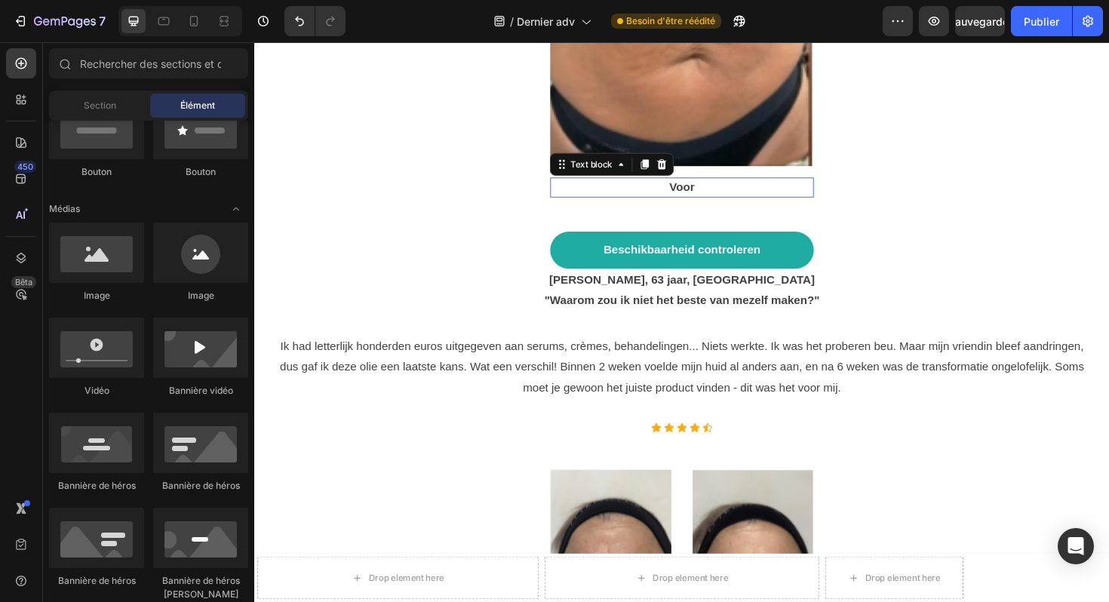
click at [709, 187] on p "Voor" at bounding box center [707, 196] width 276 height 18
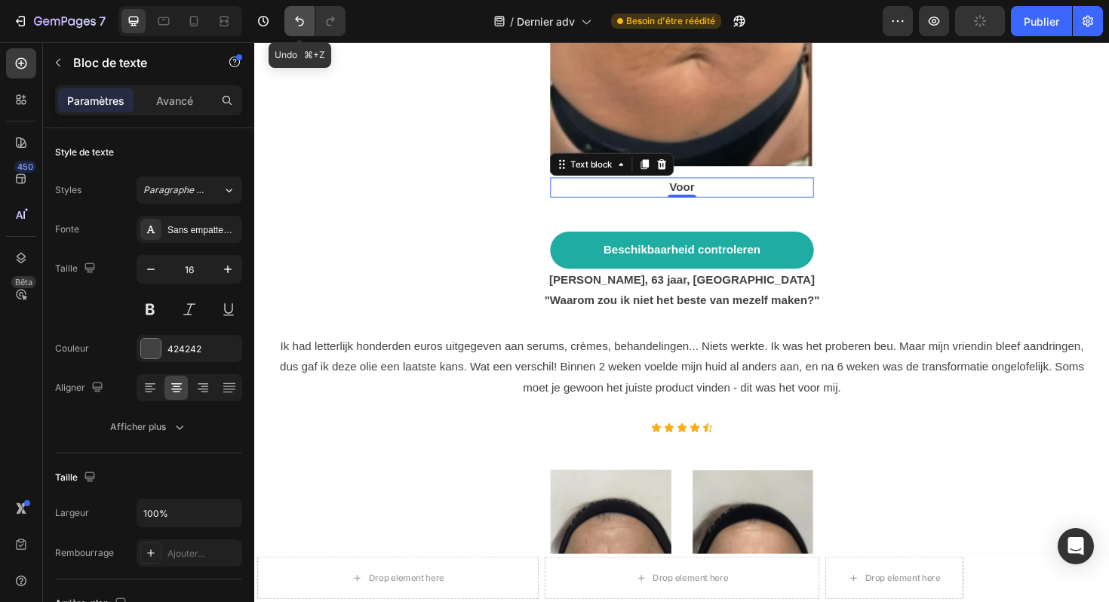
click at [294, 18] on icon "Annuler/Rétablir" at bounding box center [299, 21] width 15 height 15
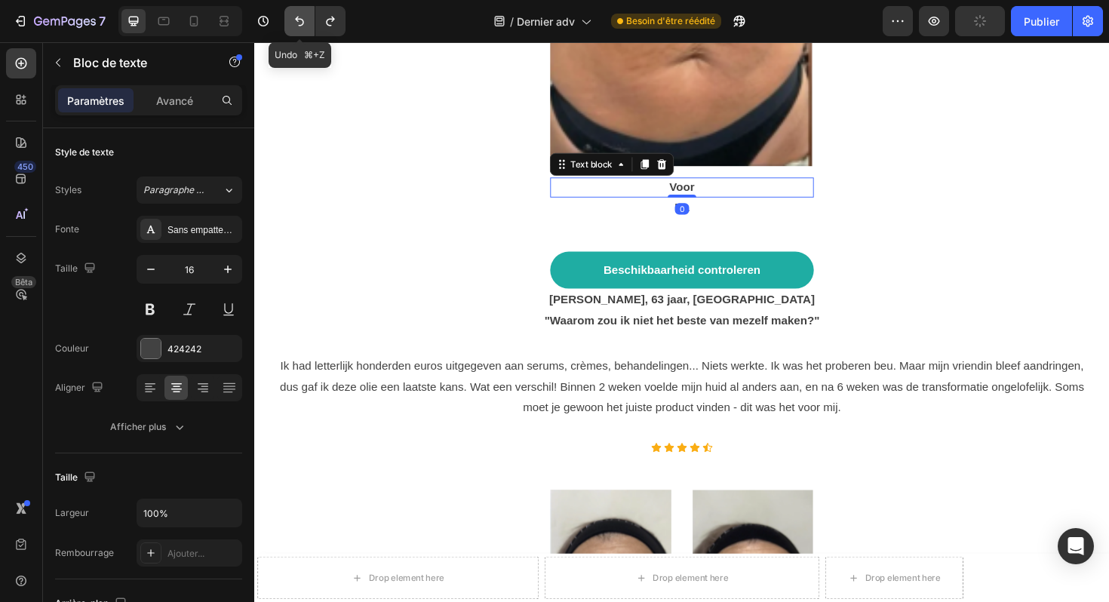
click at [292, 14] on icon "Annuler/Rétablir" at bounding box center [299, 21] width 15 height 15
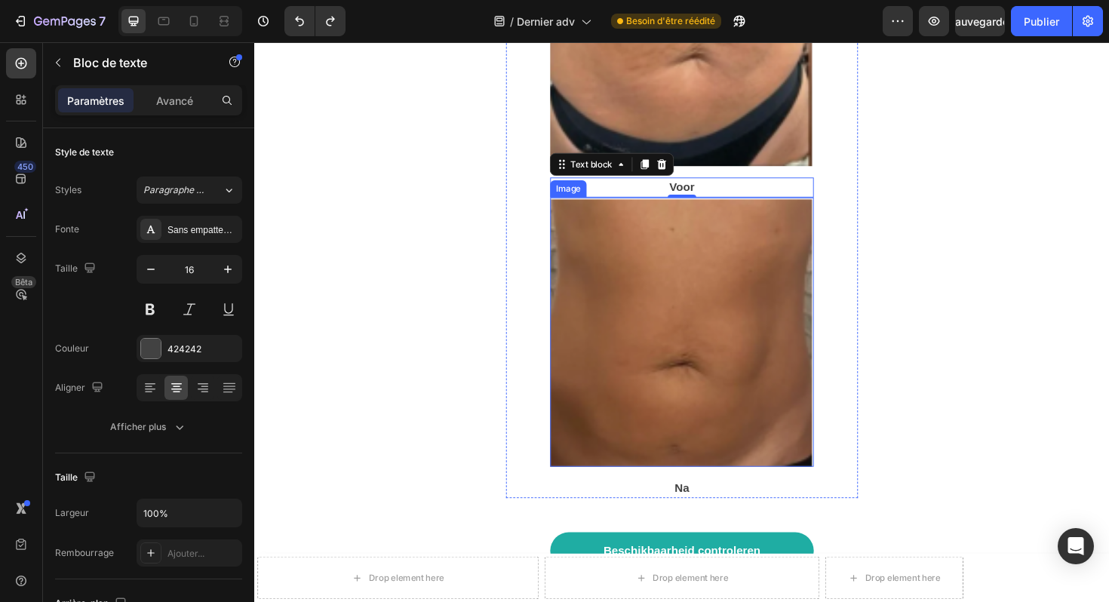
click at [697, 212] on img at bounding box center [707, 349] width 279 height 285
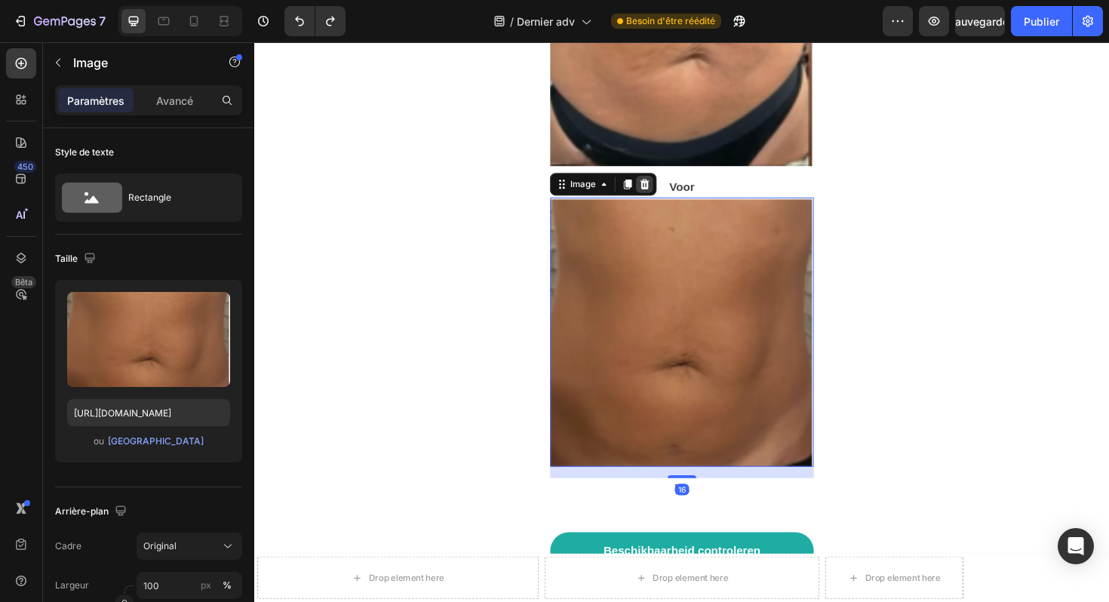
click at [669, 187] on icon at bounding box center [668, 192] width 10 height 11
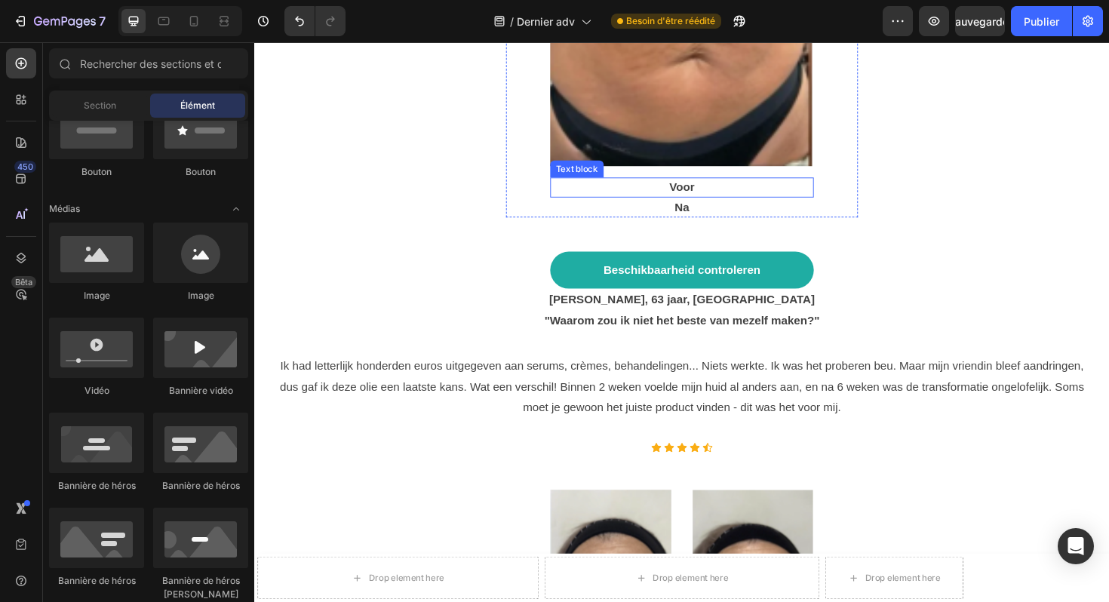
click at [703, 187] on p "Voor" at bounding box center [707, 196] width 276 height 18
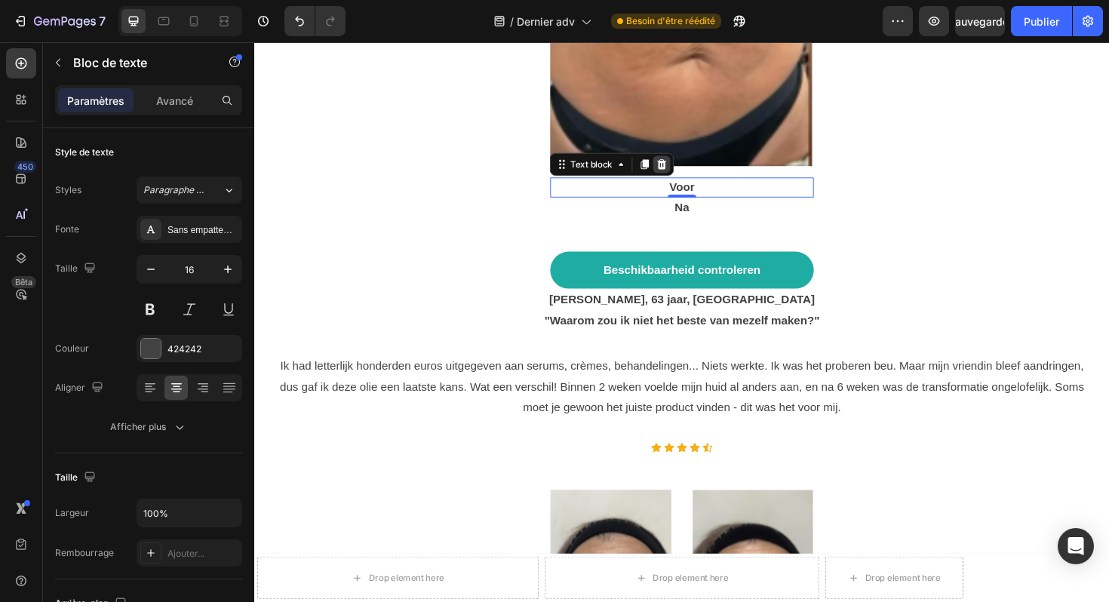
click at [685, 166] on icon at bounding box center [686, 171] width 10 height 11
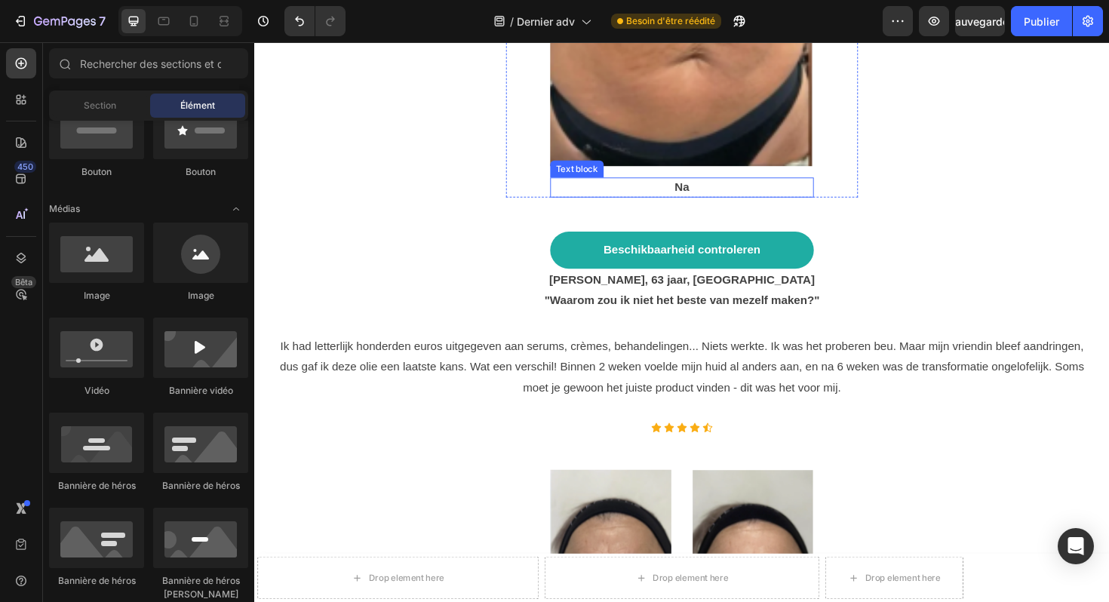
click at [704, 187] on p "Na" at bounding box center [707, 196] width 276 height 18
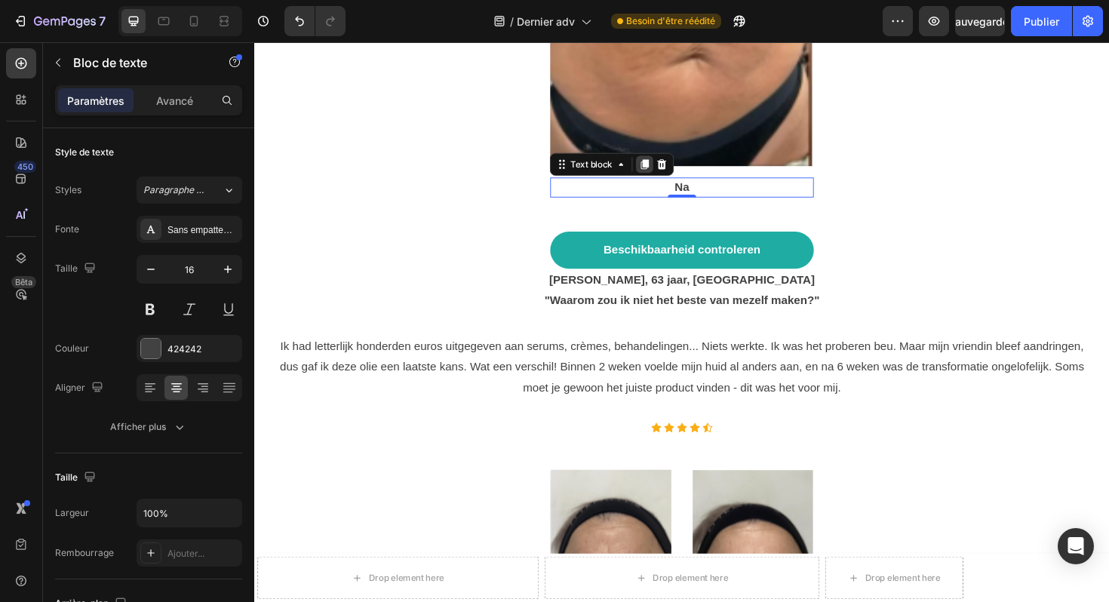
click at [672, 166] on icon at bounding box center [668, 171] width 8 height 11
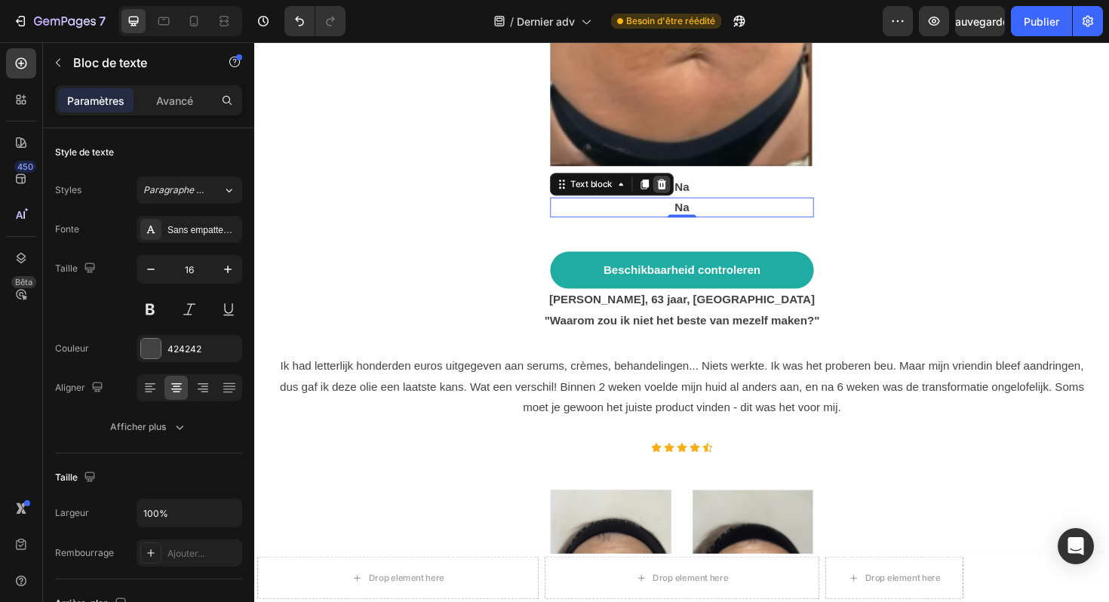
click at [685, 187] on icon at bounding box center [686, 192] width 10 height 11
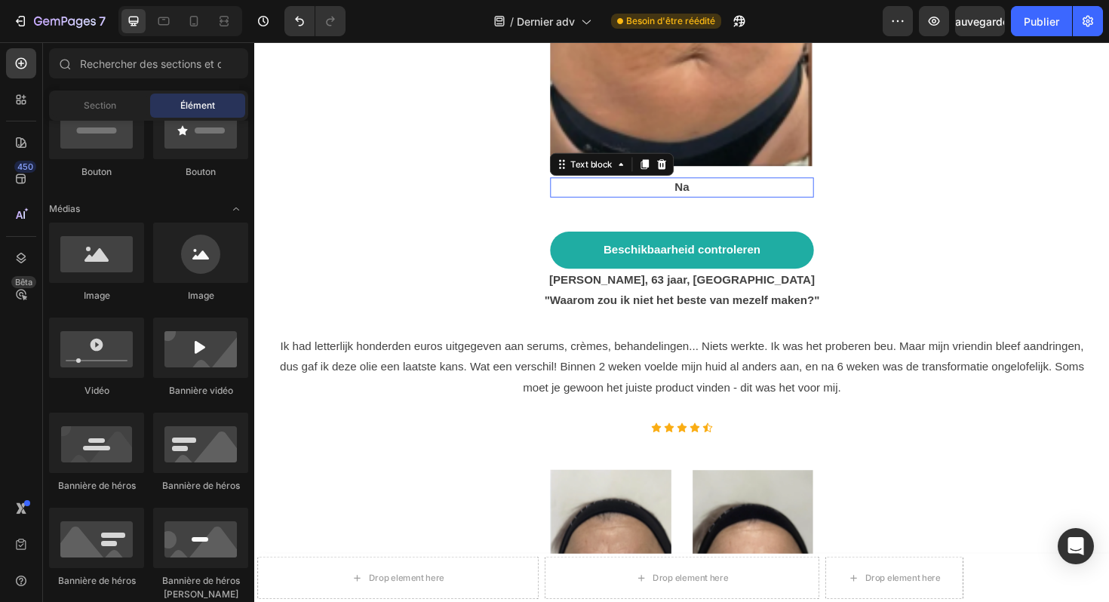
click at [703, 187] on p "Na" at bounding box center [707, 196] width 276 height 18
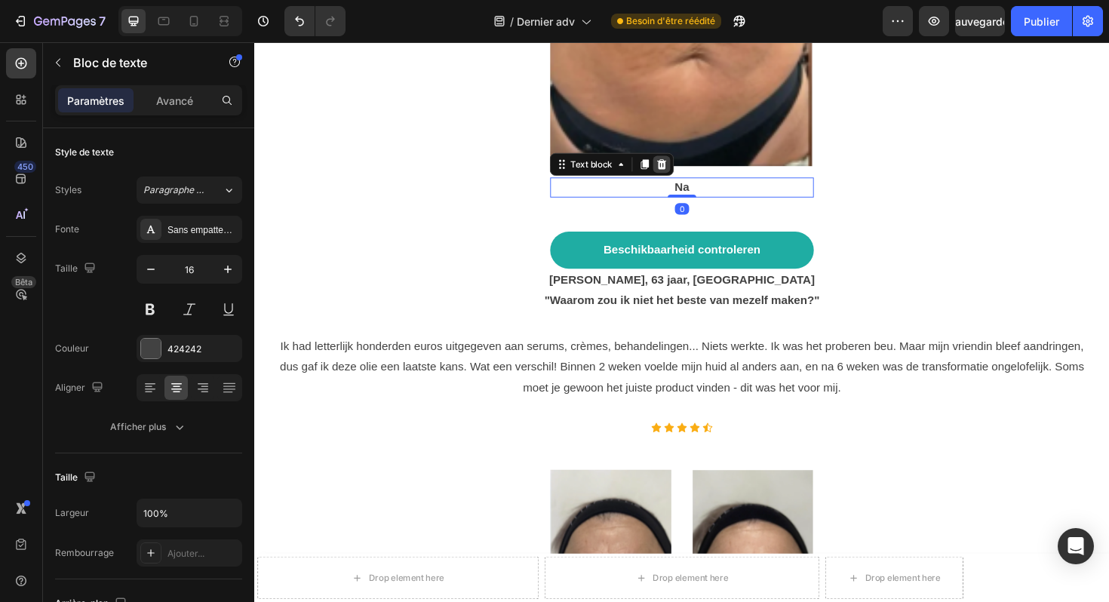
click at [688, 166] on icon at bounding box center [686, 171] width 10 height 11
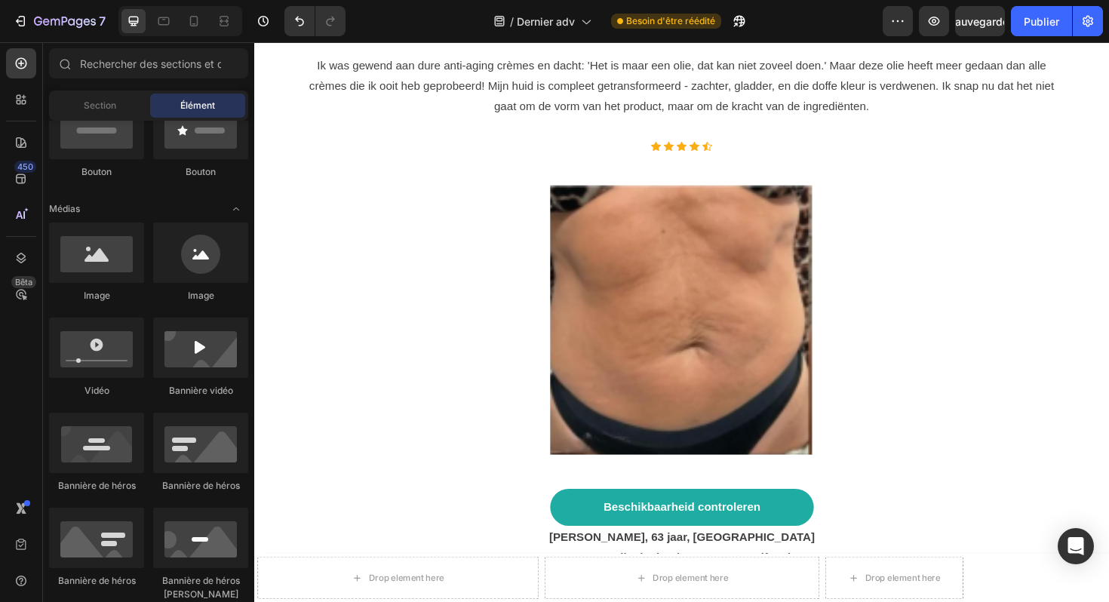
scroll to position [7809, 0]
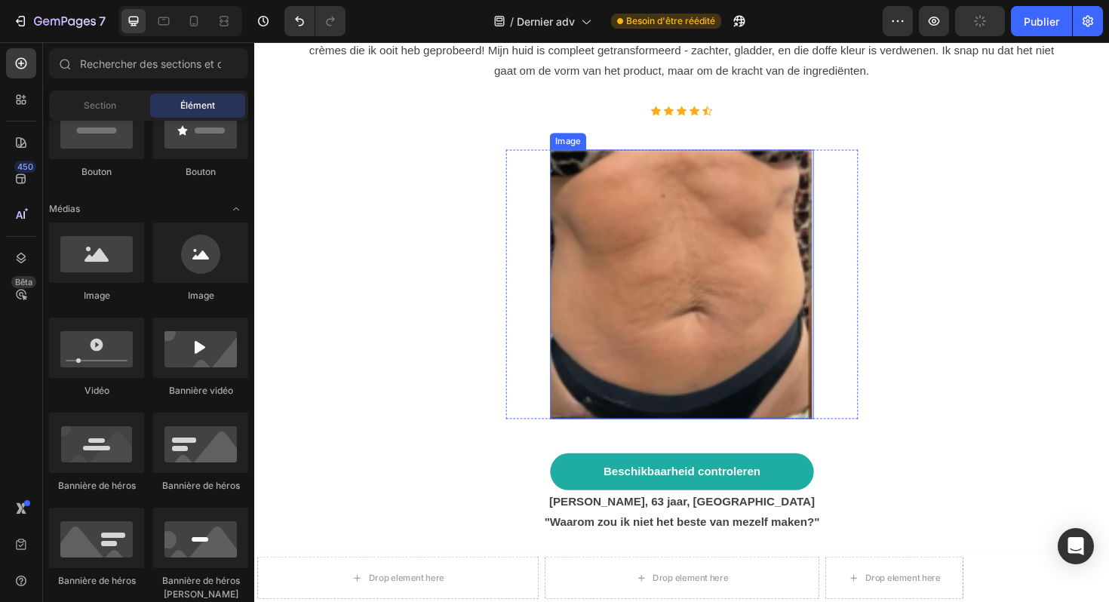
click at [690, 212] on img at bounding box center [707, 298] width 279 height 285
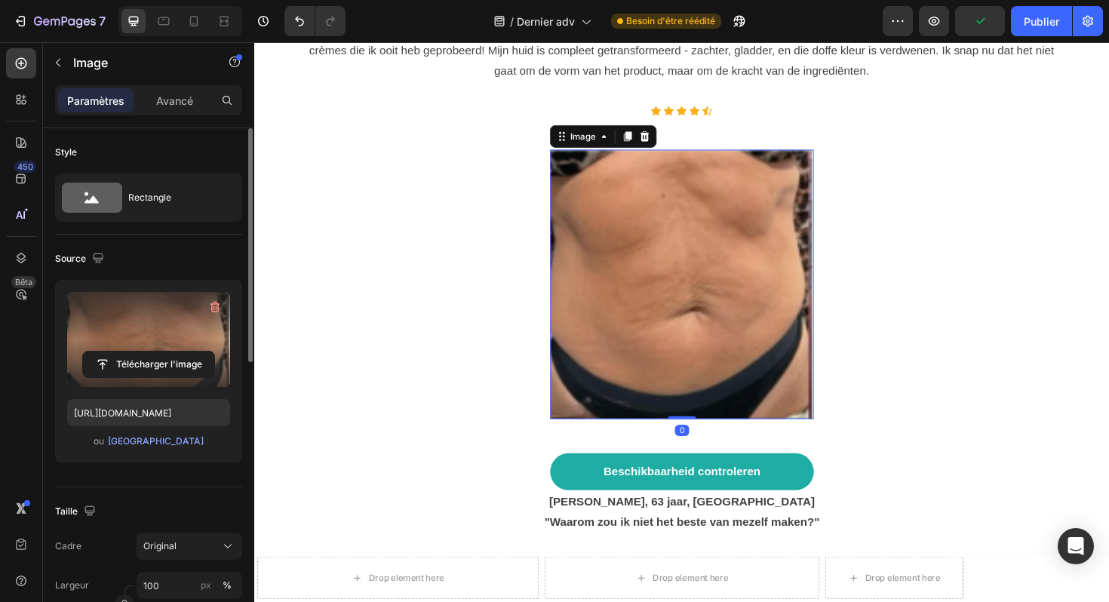
click at [170, 337] on label at bounding box center [148, 339] width 163 height 95
click at [170, 352] on input "file" at bounding box center [148, 365] width 131 height 26
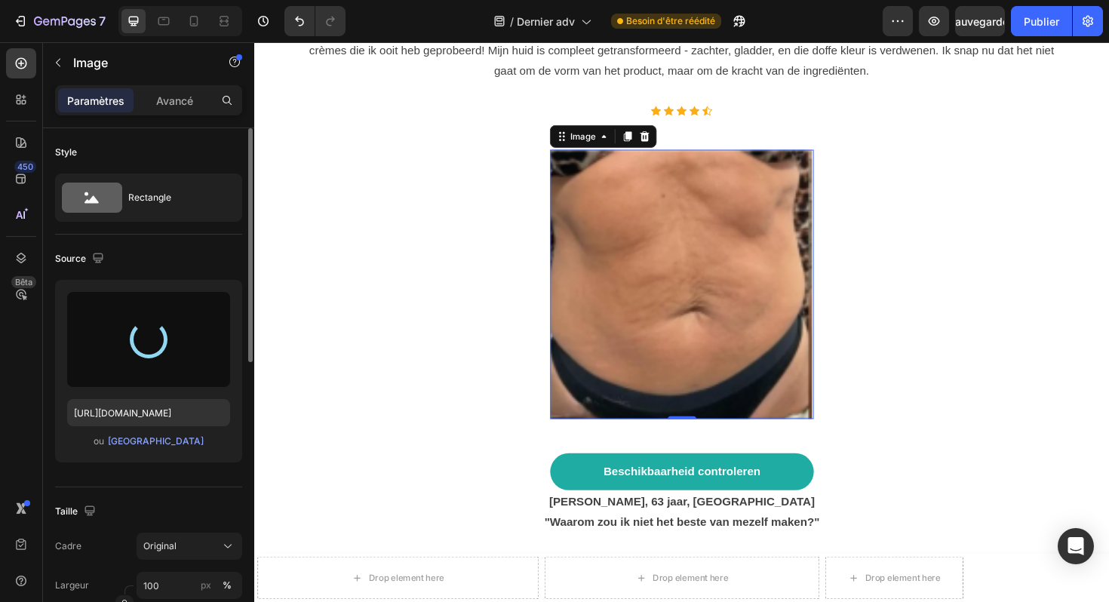
type input "https://cdn.shopify.com/s/files/1/0929/3804/3775/files/gempages_581818664982938…"
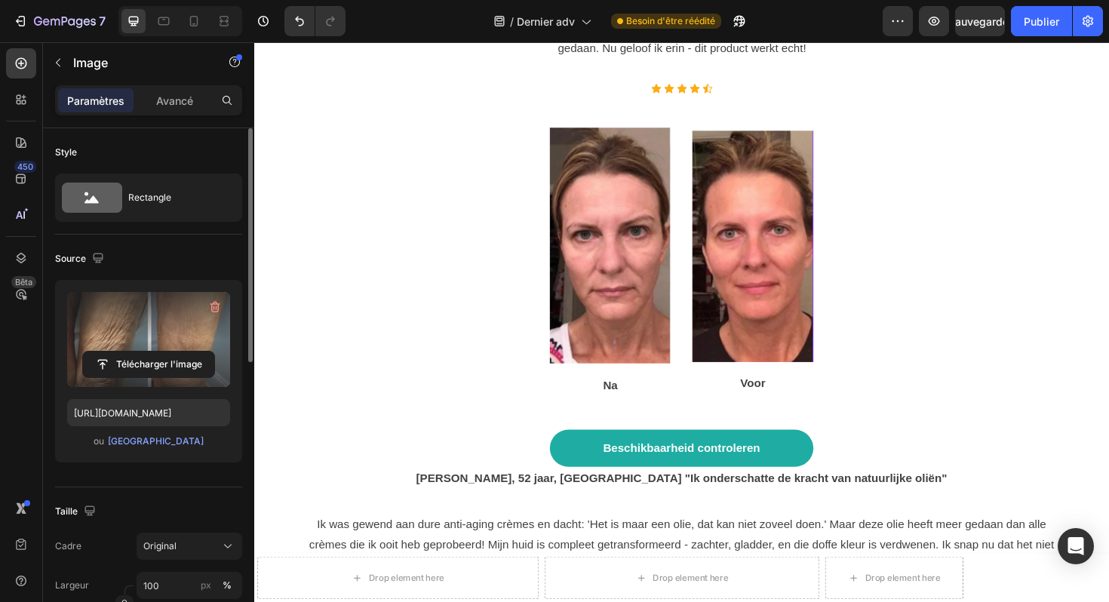
scroll to position [7123, 0]
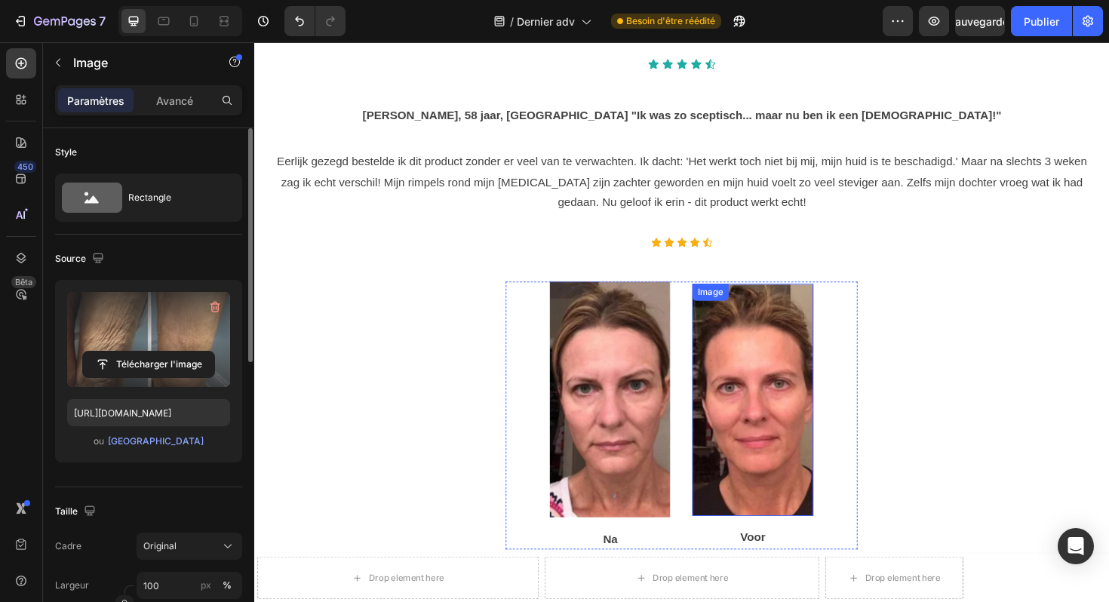
click at [762, 349] on img at bounding box center [782, 421] width 128 height 246
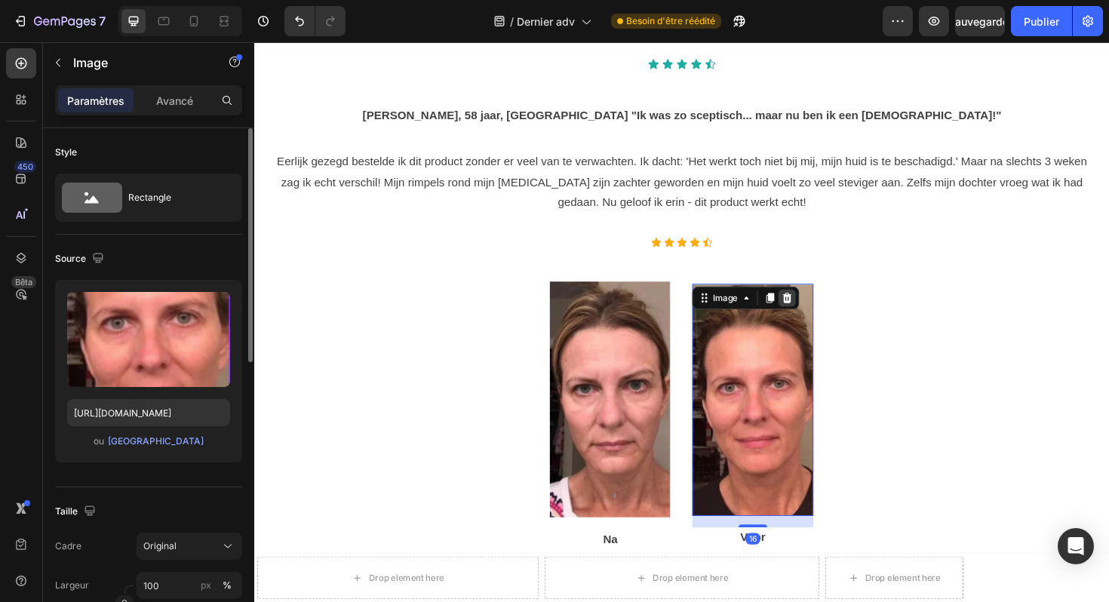
click at [817, 307] on icon at bounding box center [819, 313] width 12 height 12
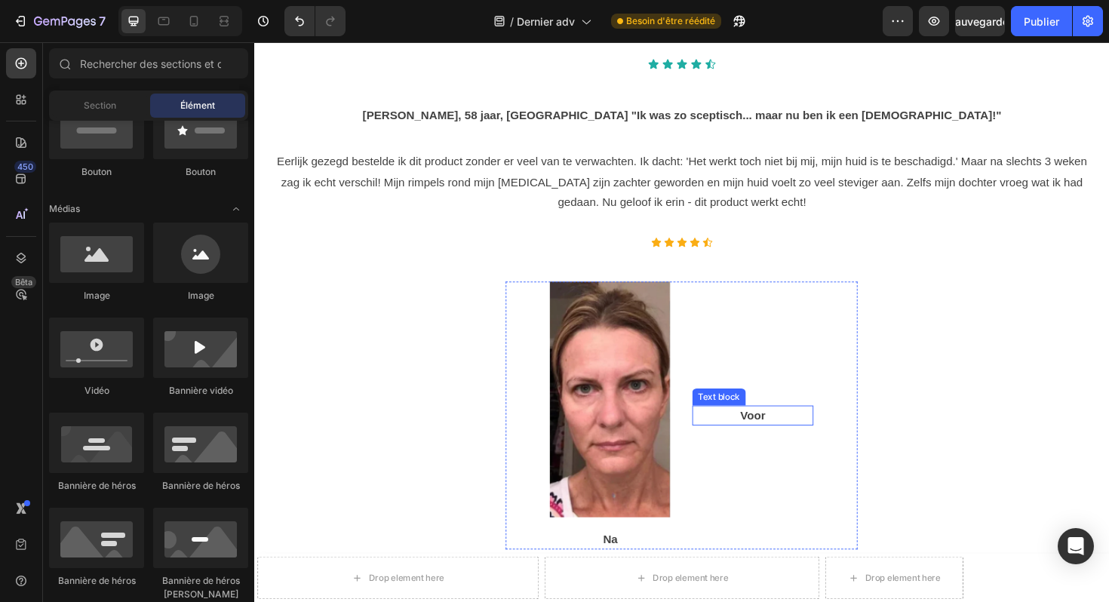
click at [814, 429] on p "Voor" at bounding box center [782, 438] width 125 height 18
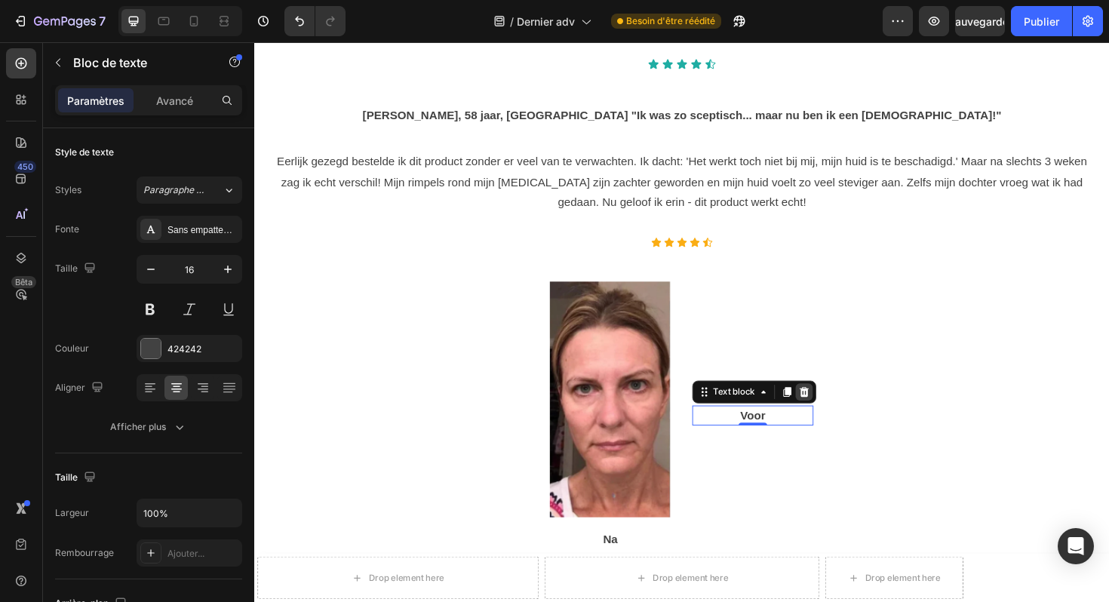
click at [836, 408] on icon at bounding box center [837, 413] width 10 height 11
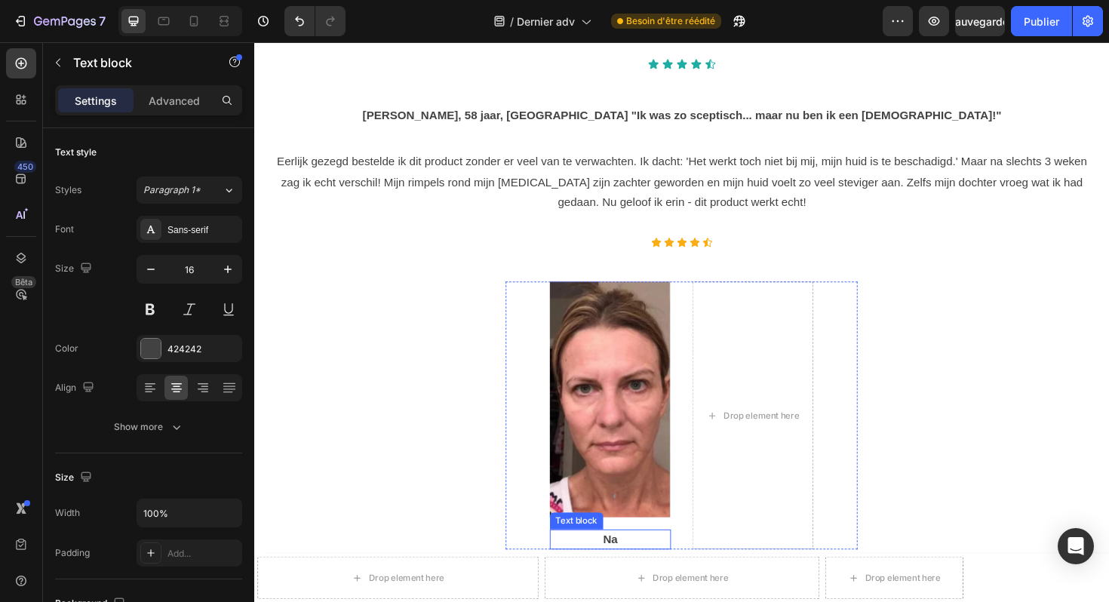
click at [634, 560] on p "Na" at bounding box center [631, 569] width 125 height 18
click at [688, 539] on icon at bounding box center [686, 544] width 10 height 11
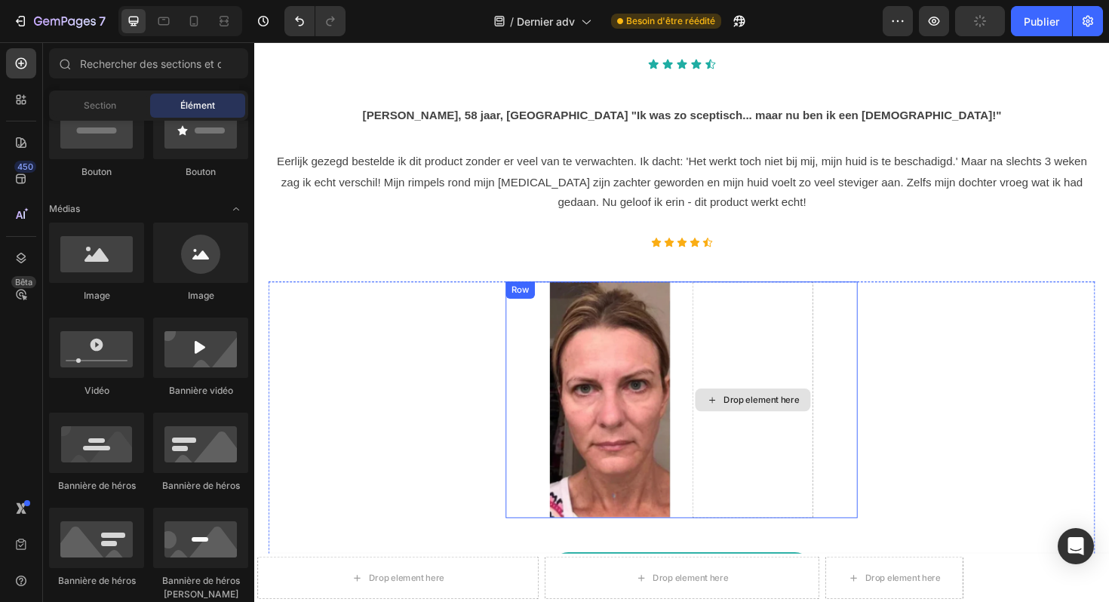
click at [789, 409] on div "Drop element here" at bounding box center [782, 421] width 122 height 24
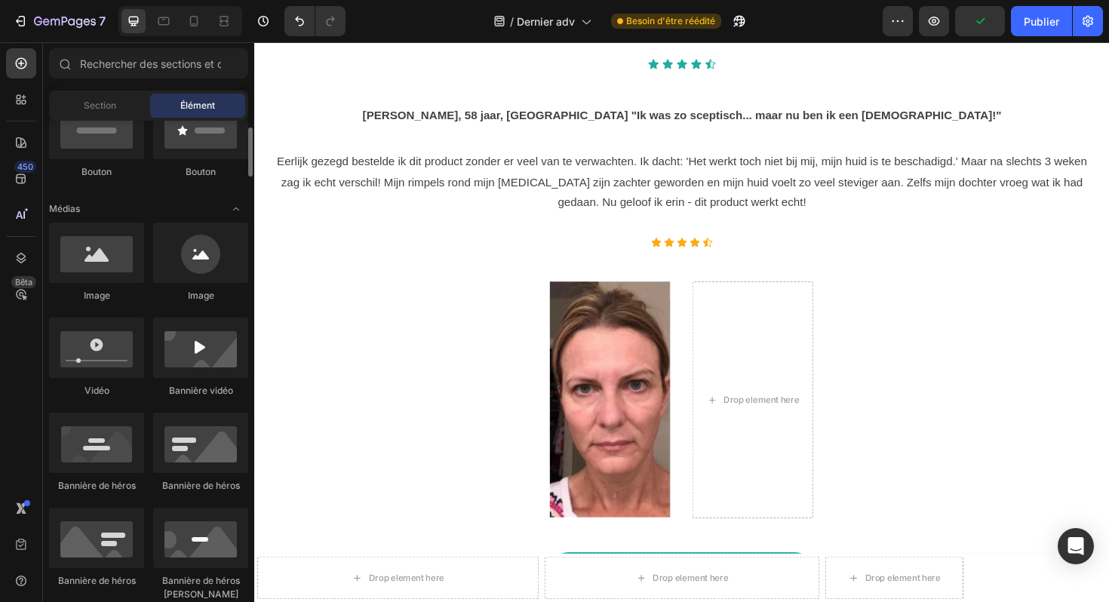
scroll to position [0, 0]
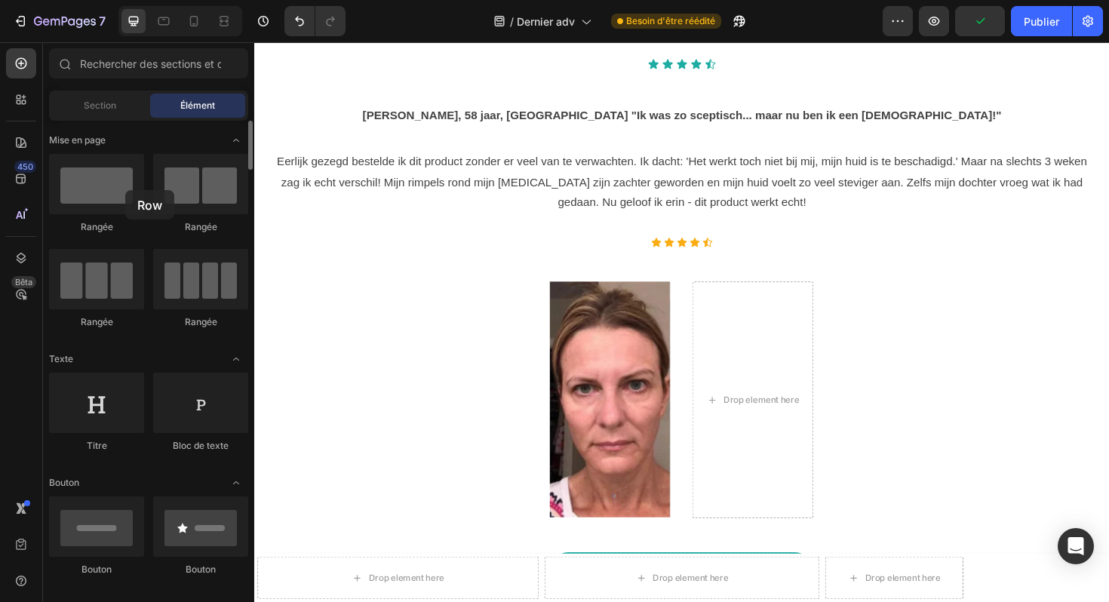
click at [125, 190] on div at bounding box center [96, 184] width 95 height 60
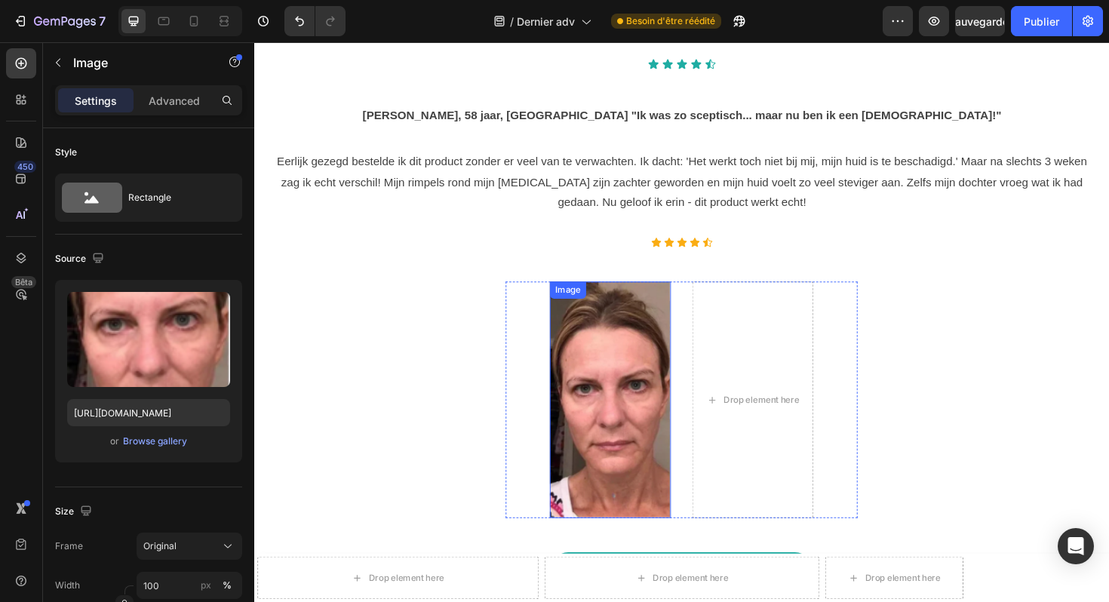
click at [643, 383] on img at bounding box center [632, 421] width 128 height 251
click at [671, 306] on icon at bounding box center [668, 311] width 10 height 11
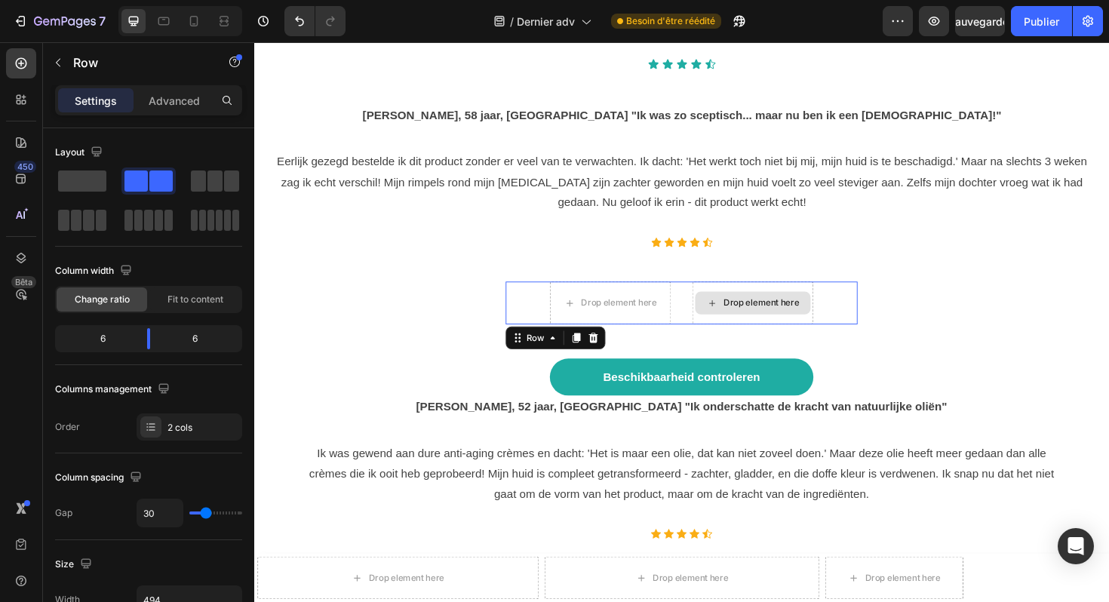
click at [761, 296] on div "Drop element here" at bounding box center [782, 318] width 128 height 45
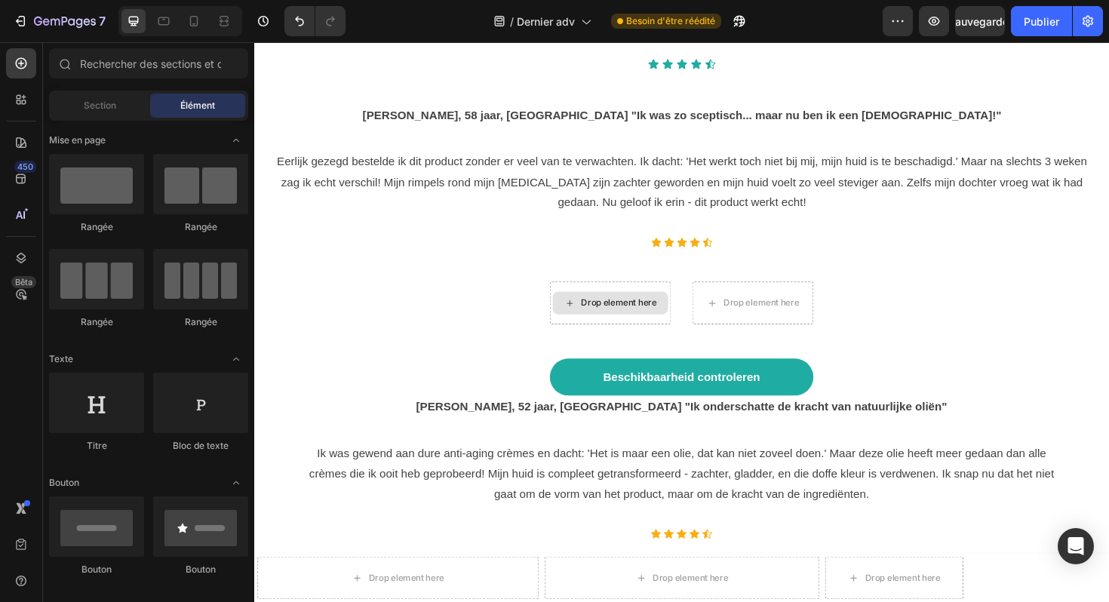
click at [680, 306] on div "Drop element here" at bounding box center [632, 318] width 122 height 24
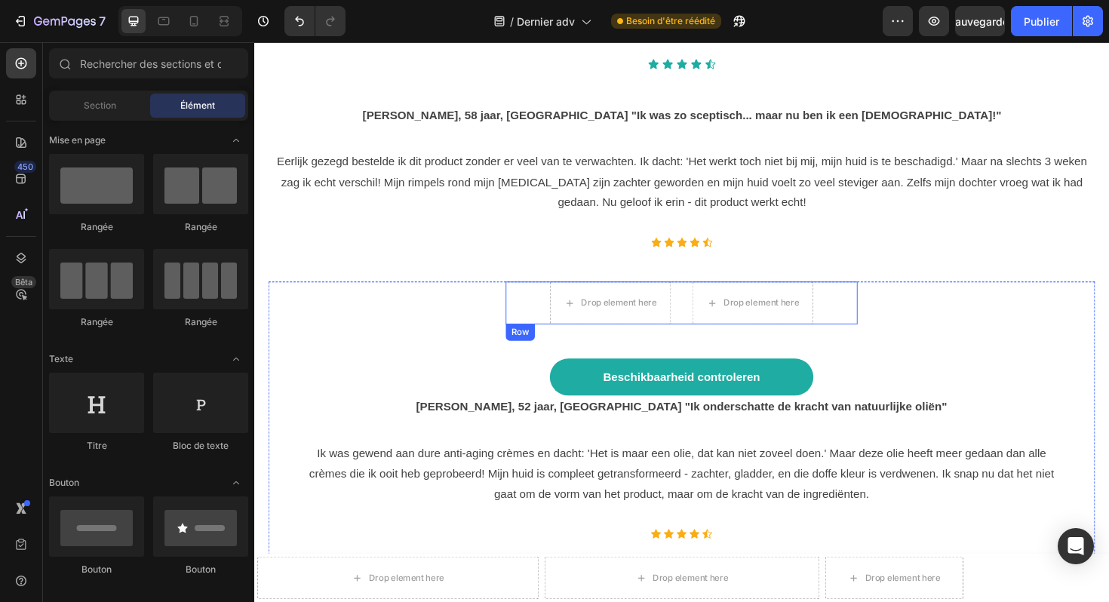
click at [710, 296] on div "Drop element here Drop element here Row" at bounding box center [707, 318] width 373 height 45
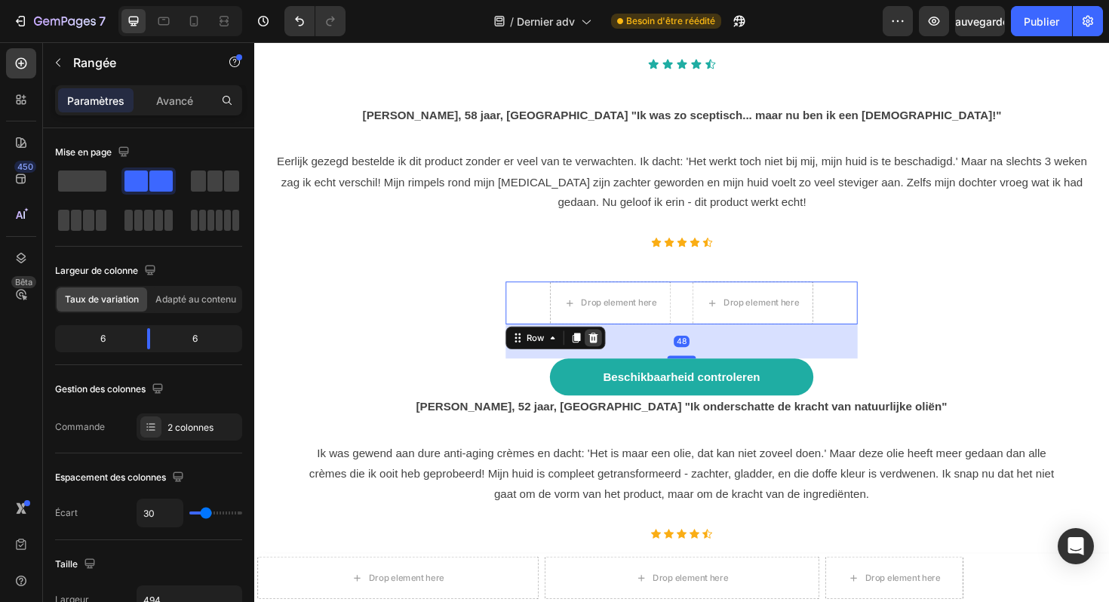
click at [614, 350] on icon at bounding box center [614, 355] width 10 height 11
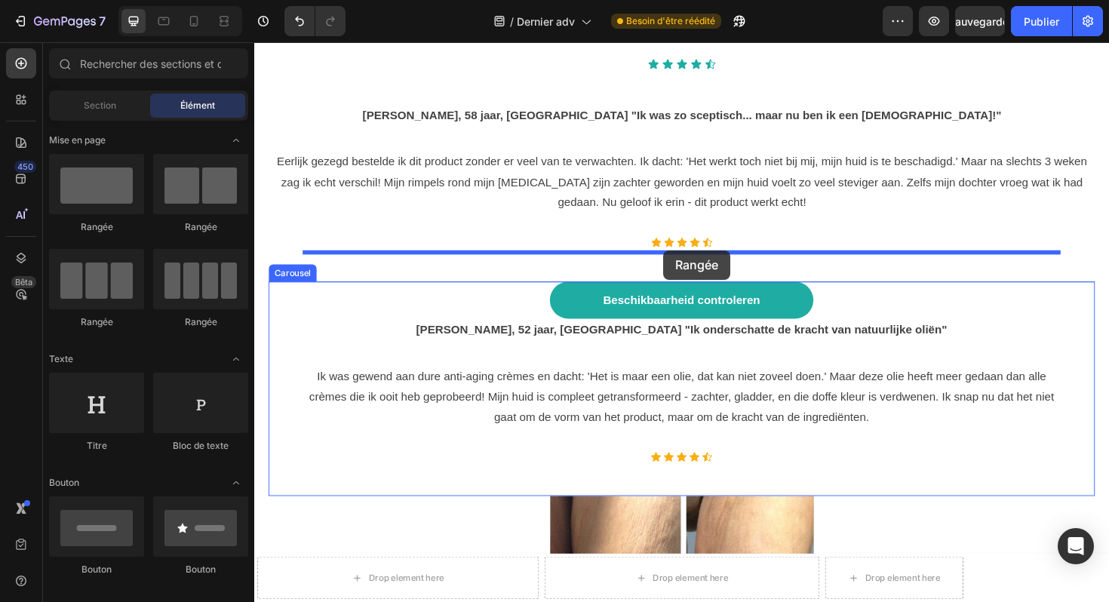
drag, startPoint x: 351, startPoint y: 235, endPoint x: 688, endPoint y: 263, distance: 337.7
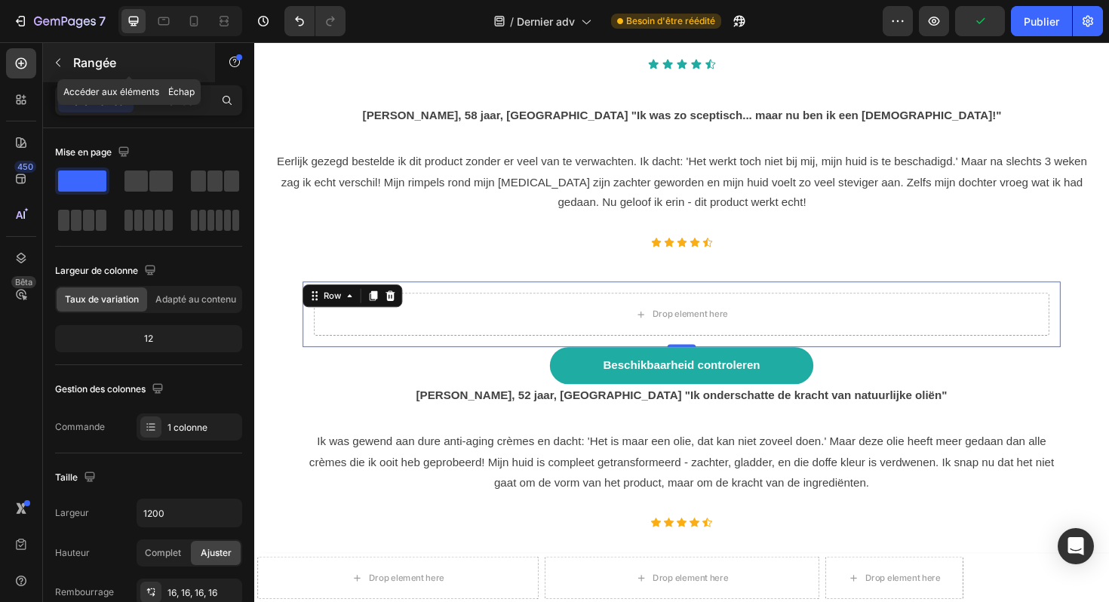
click at [64, 59] on button "button" at bounding box center [58, 63] width 24 height 24
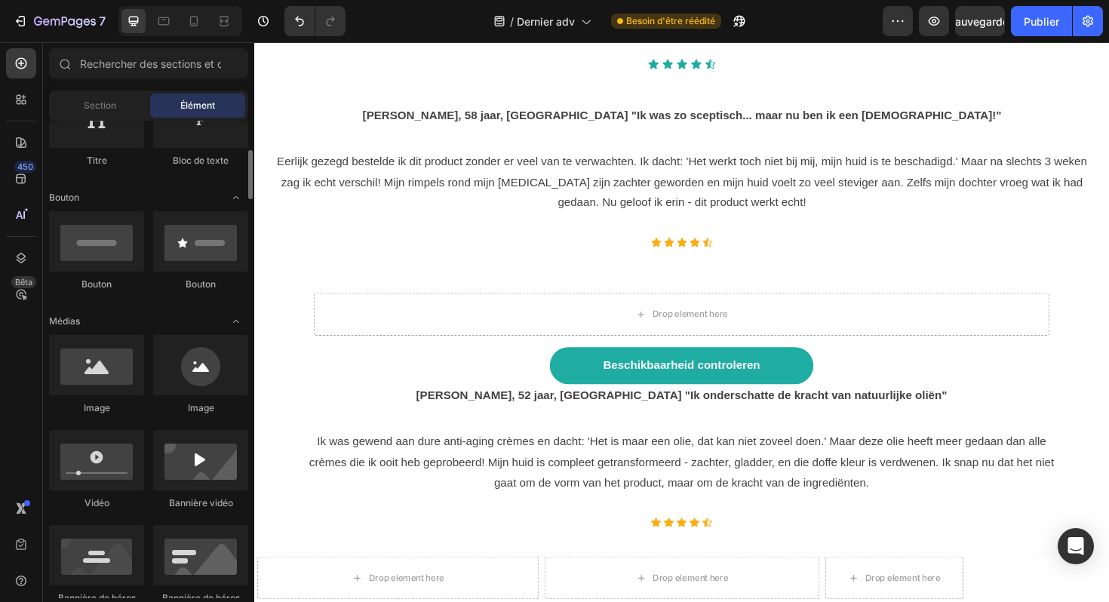
scroll to position [295, 0]
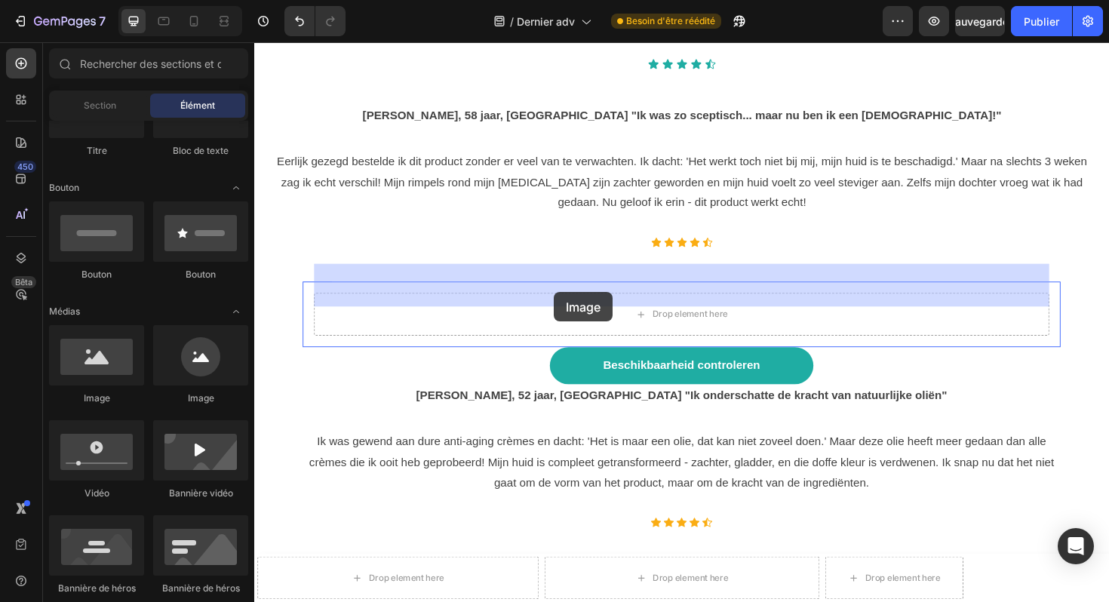
drag, startPoint x: 355, startPoint y: 392, endPoint x: 573, endPoint y: 306, distance: 233.8
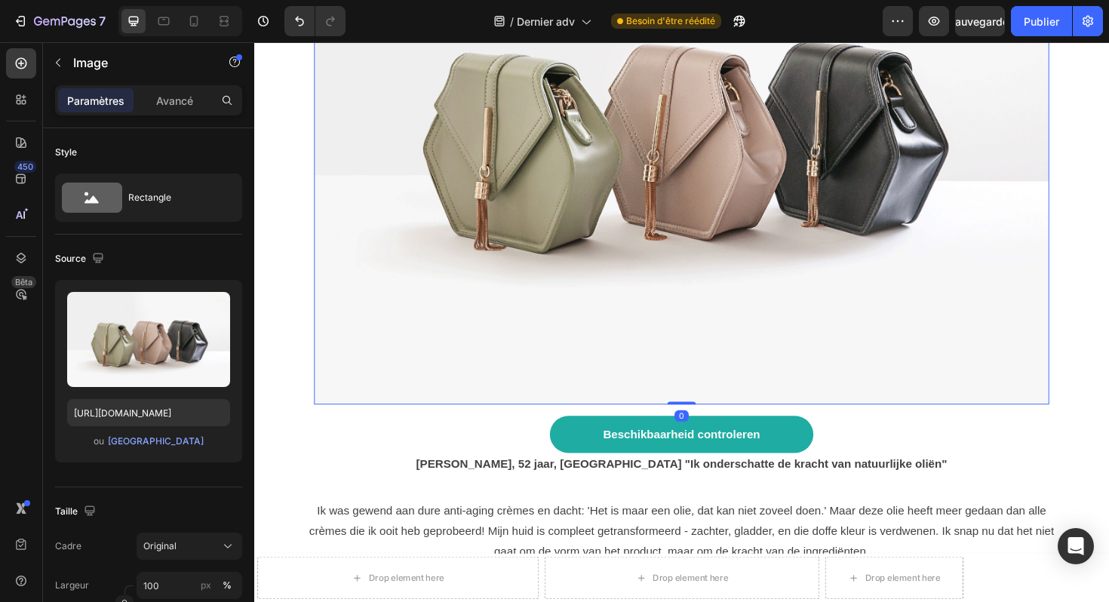
scroll to position [7613, 0]
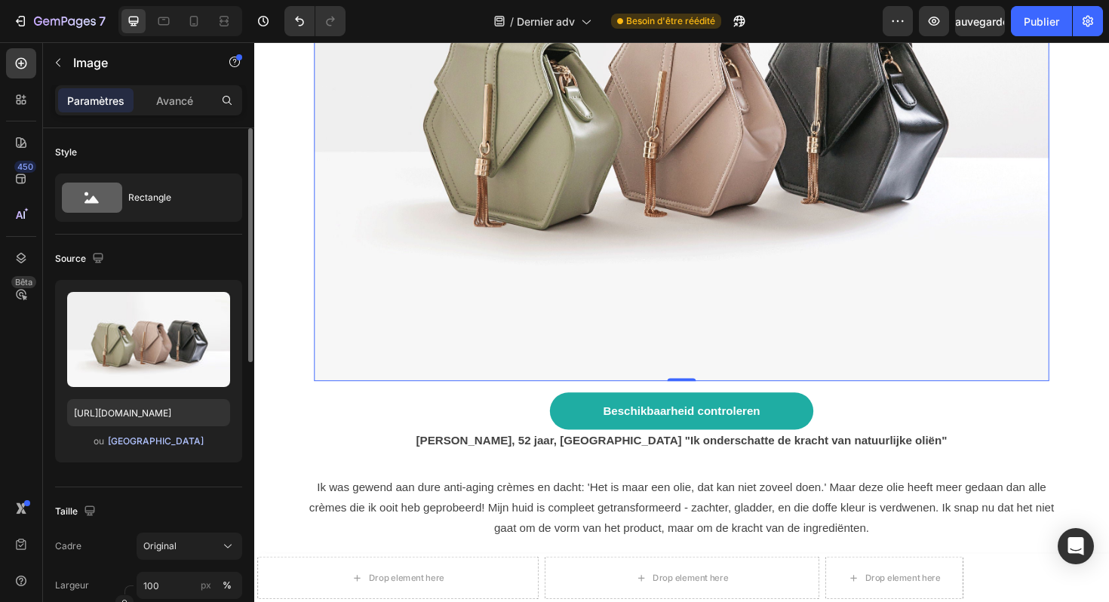
click at [162, 442] on font "[GEOGRAPHIC_DATA]" at bounding box center [156, 440] width 96 height 11
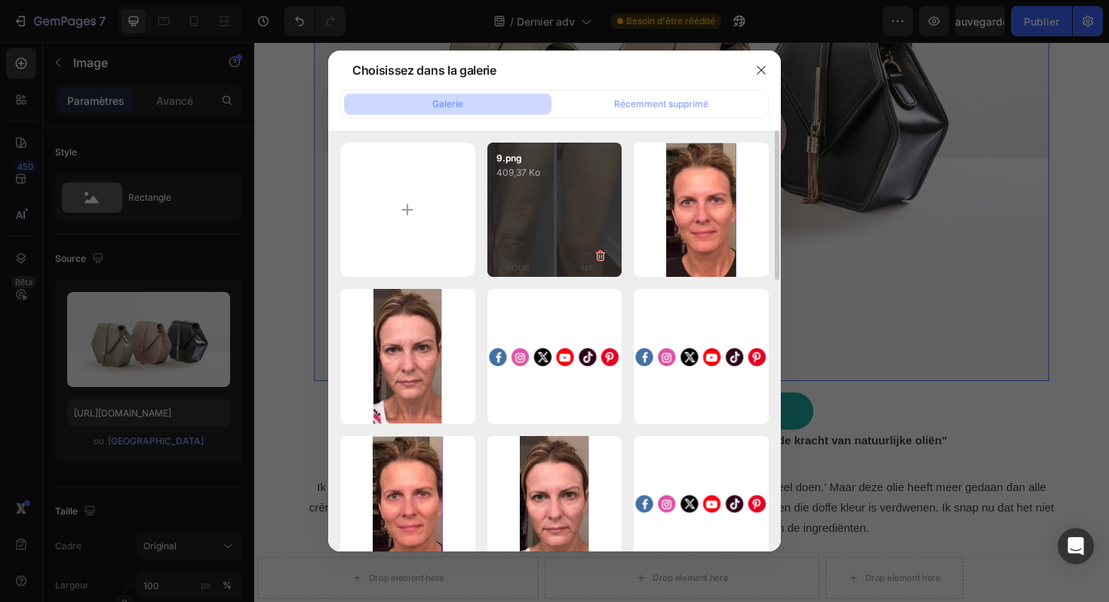
click at [579, 219] on div "9.png 409,37 Ko" at bounding box center [555, 210] width 135 height 135
type input "https://cdn.shopify.com/s/files/1/0929/3804/3775/files/gempages_581818664982938…"
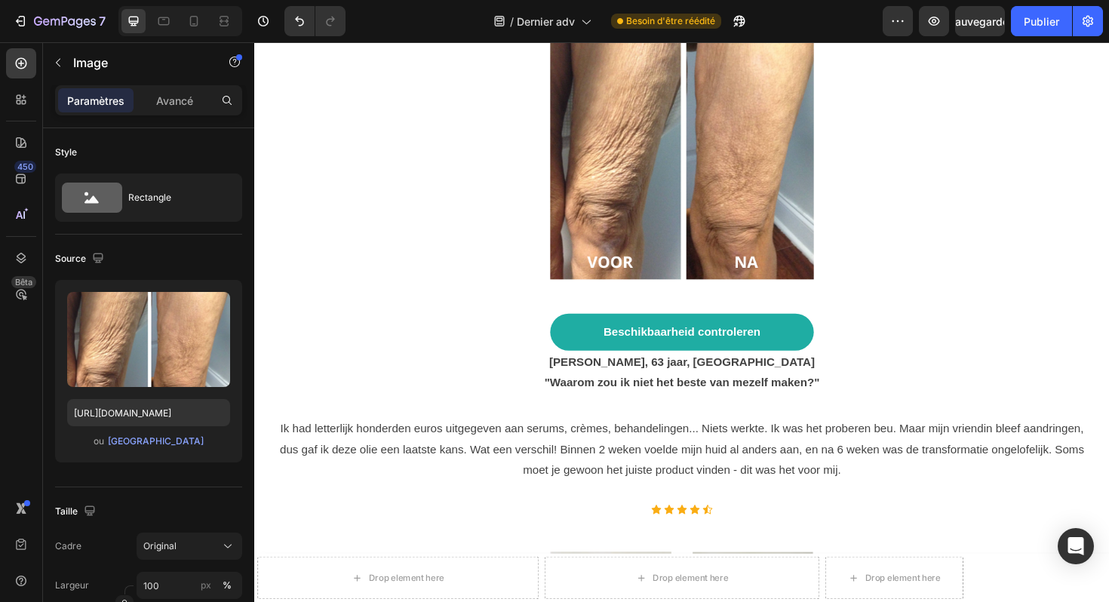
scroll to position [8330, 0]
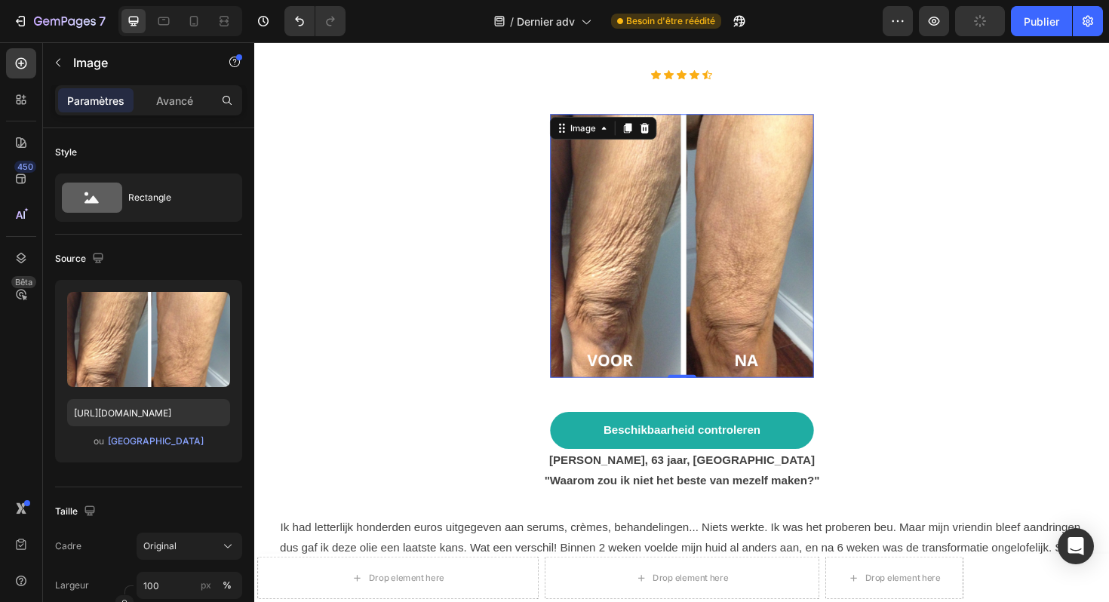
click at [781, 244] on img at bounding box center [707, 257] width 279 height 279
click at [670, 128] on icon at bounding box center [668, 133] width 10 height 11
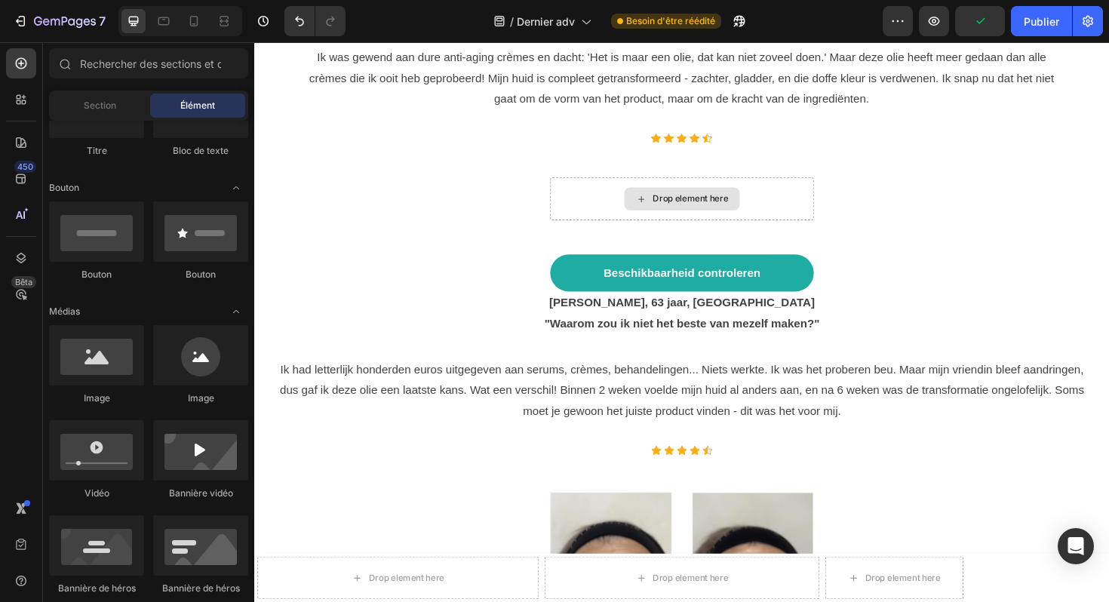
scroll to position [8252, 0]
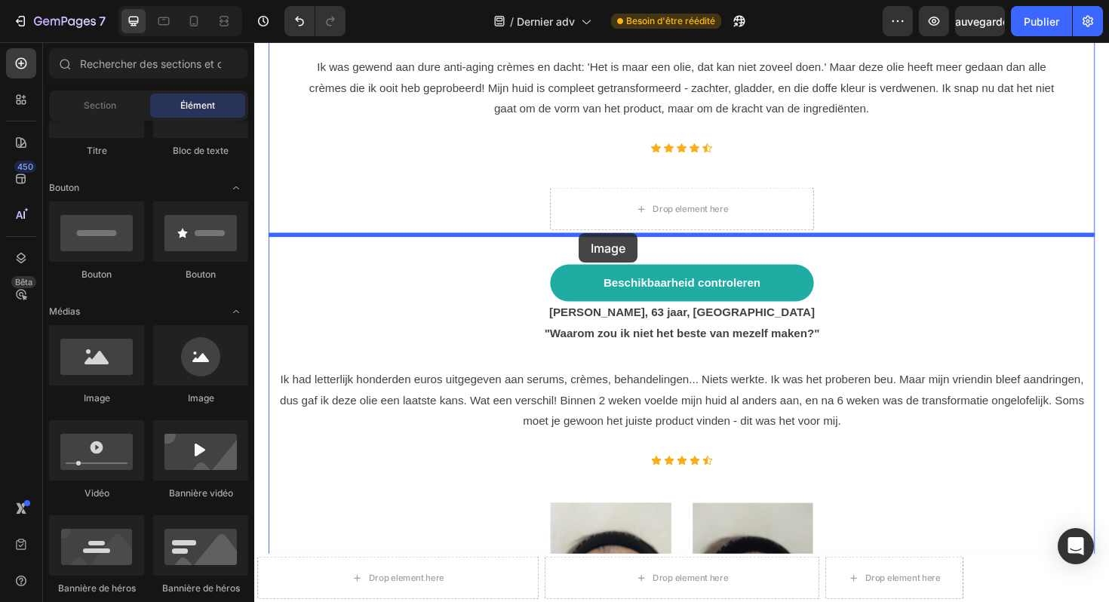
drag, startPoint x: 352, startPoint y: 405, endPoint x: 598, endPoint y: 245, distance: 292.8
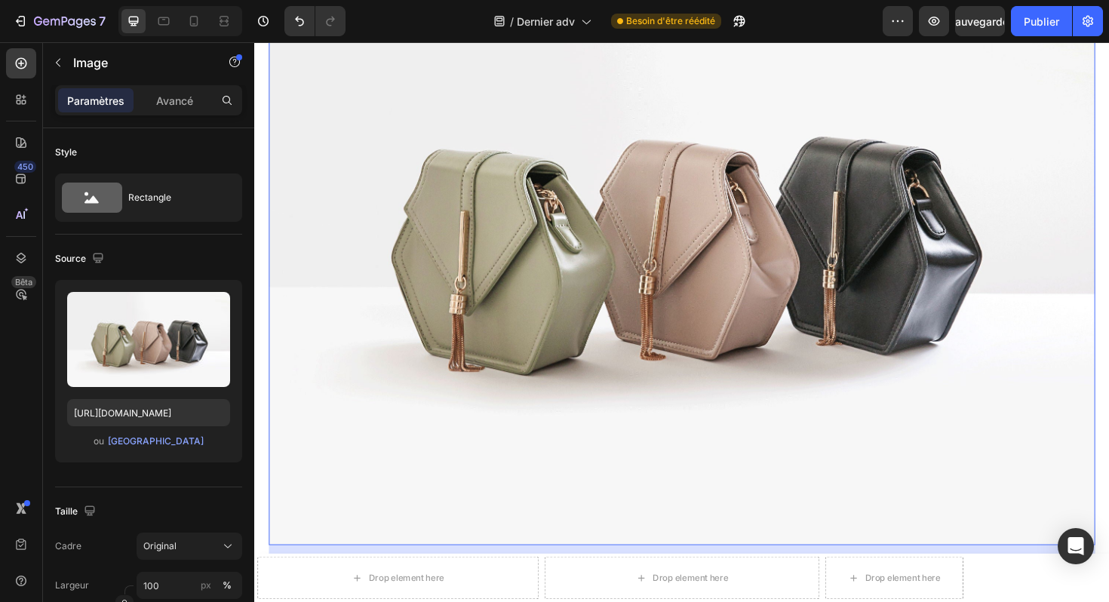
scroll to position [8667, 0]
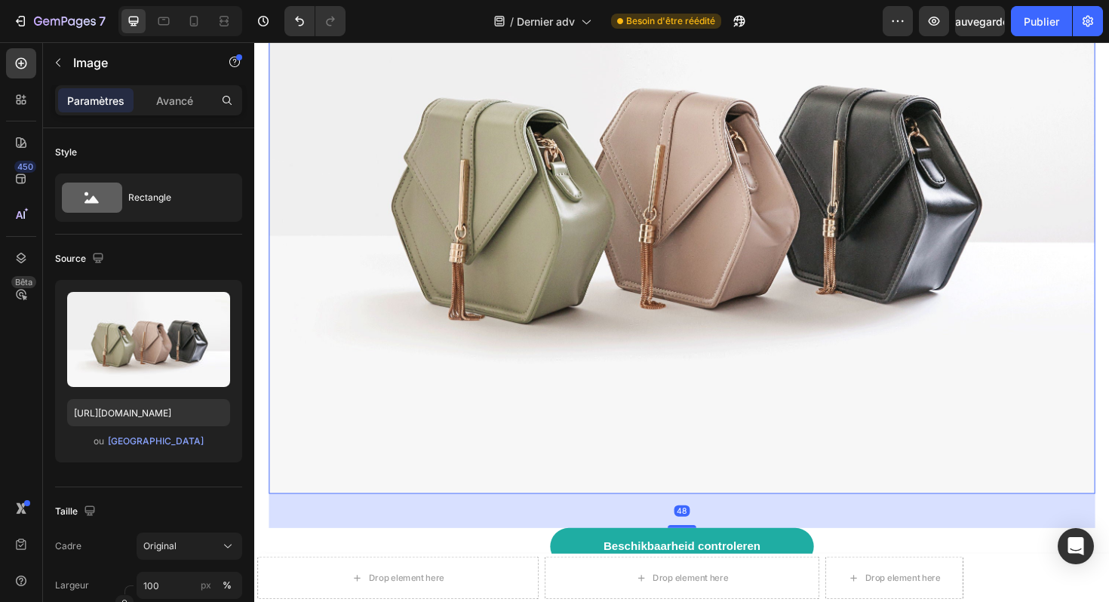
click at [645, 153] on img at bounding box center [706, 191] width 875 height 657
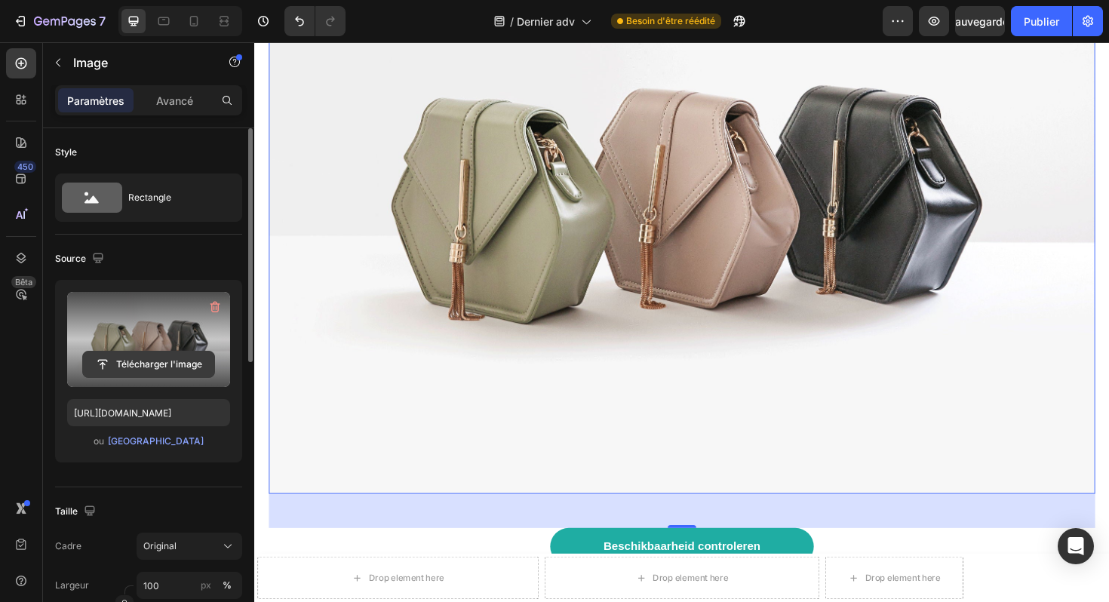
click at [159, 358] on input "file" at bounding box center [148, 365] width 131 height 26
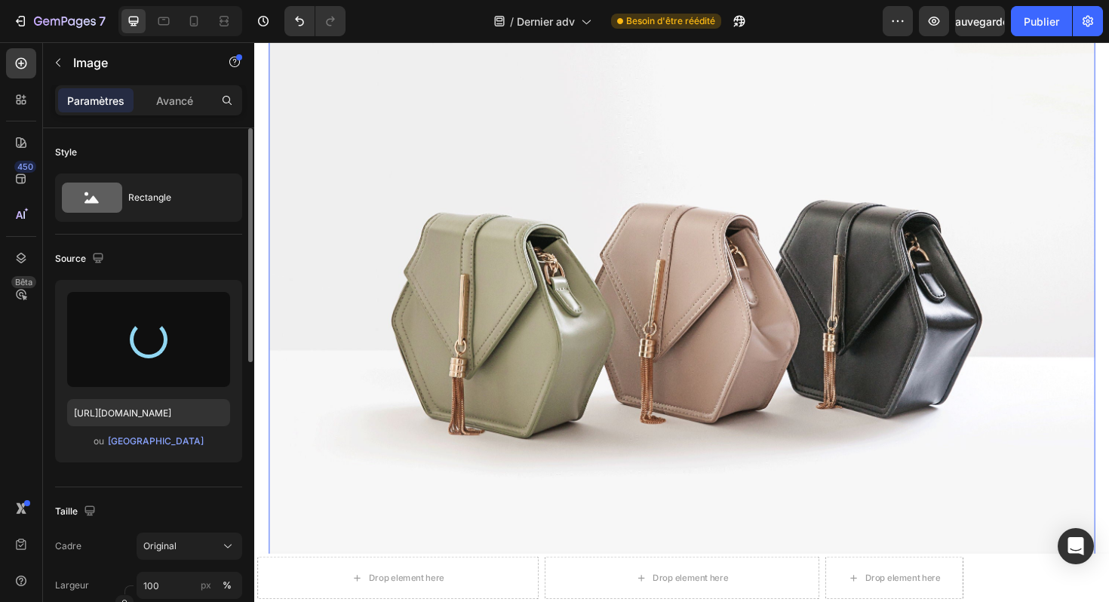
type input "https://cdn.shopify.com/s/files/1/0929/3804/3775/files/gempages_581818664982938…"
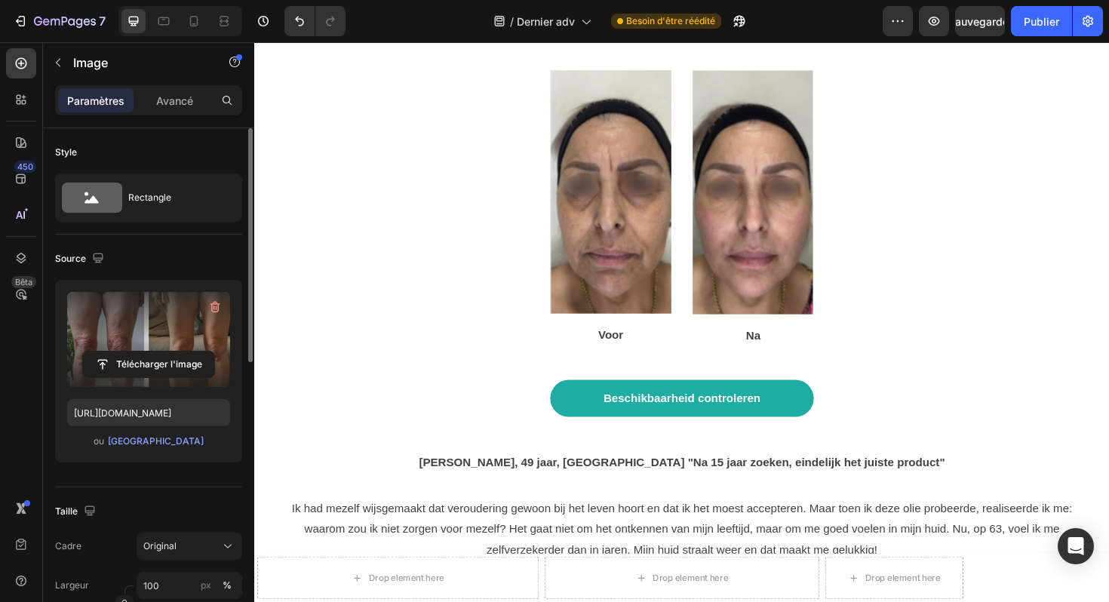
scroll to position [9596, 0]
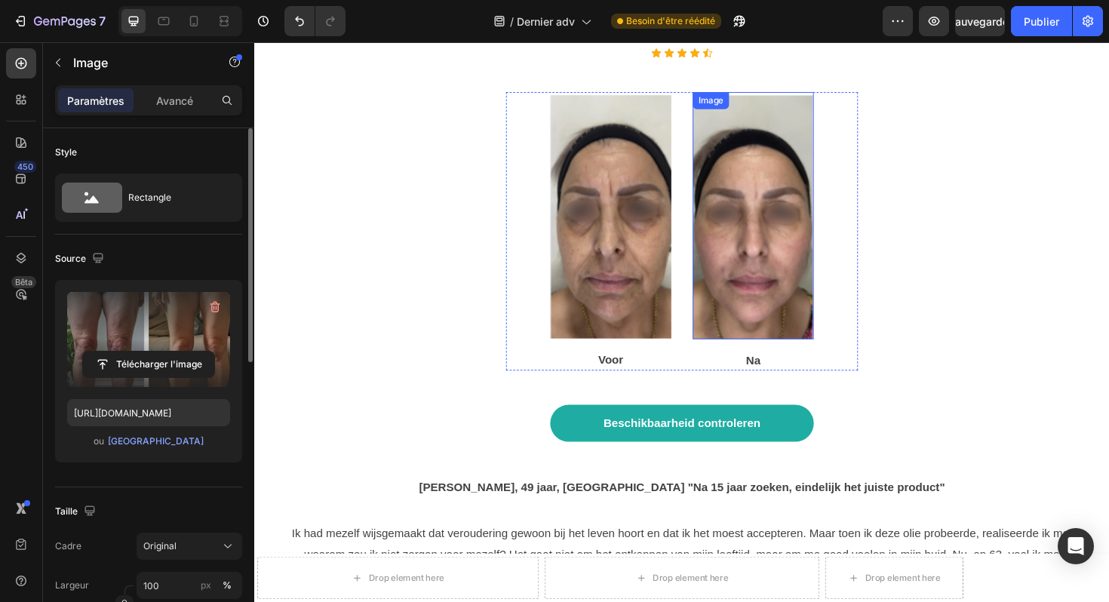
click at [761, 168] on img at bounding box center [782, 226] width 128 height 262
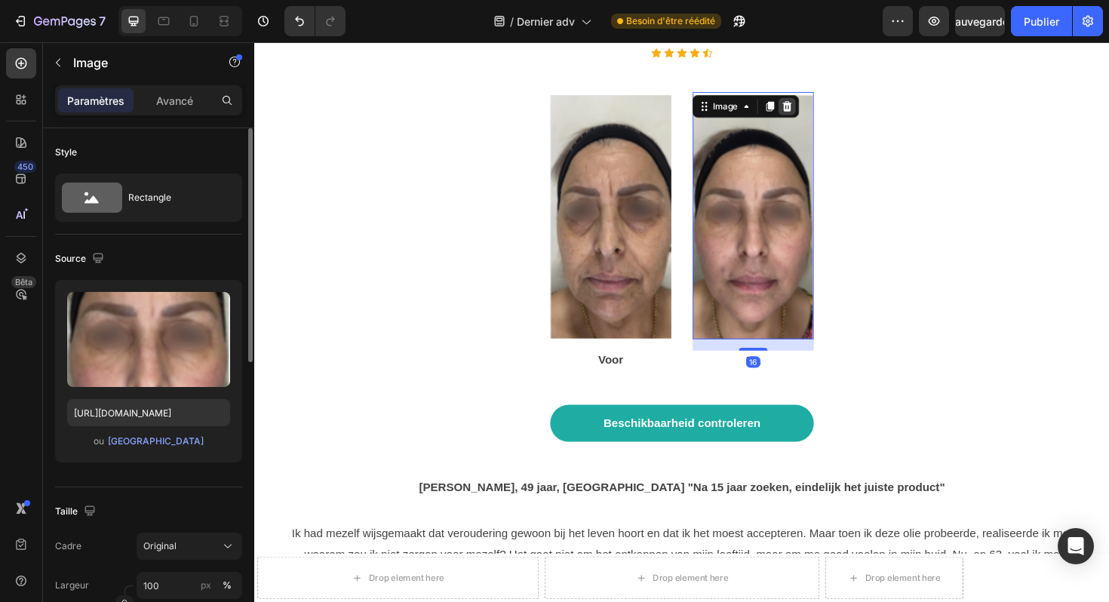
click at [816, 105] on icon at bounding box center [819, 110] width 10 height 11
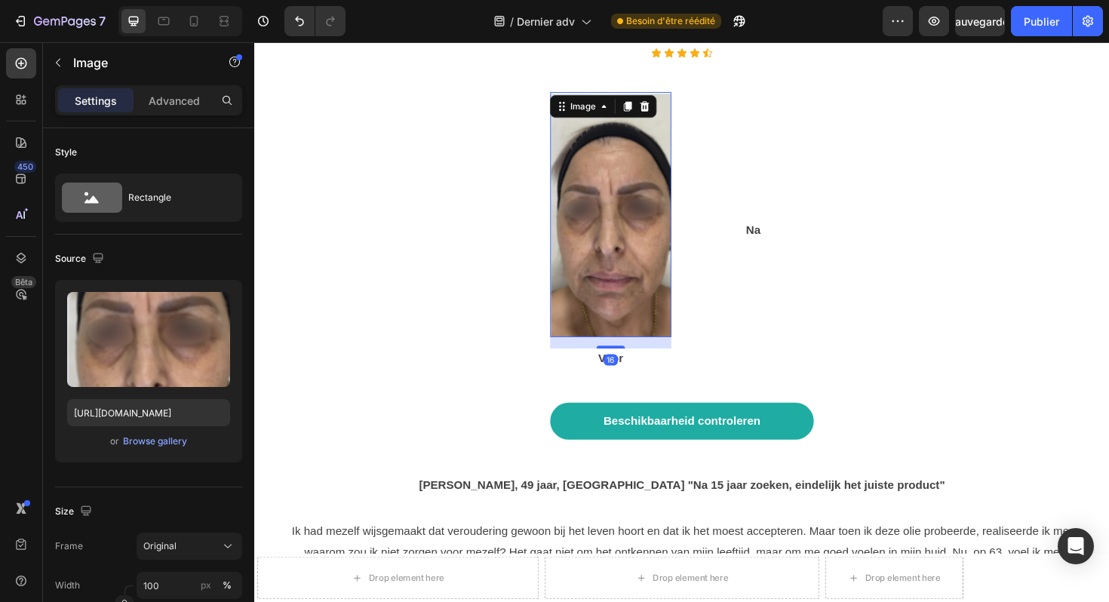
click at [679, 135] on img at bounding box center [632, 225] width 128 height 260
click at [669, 105] on icon at bounding box center [668, 110] width 10 height 11
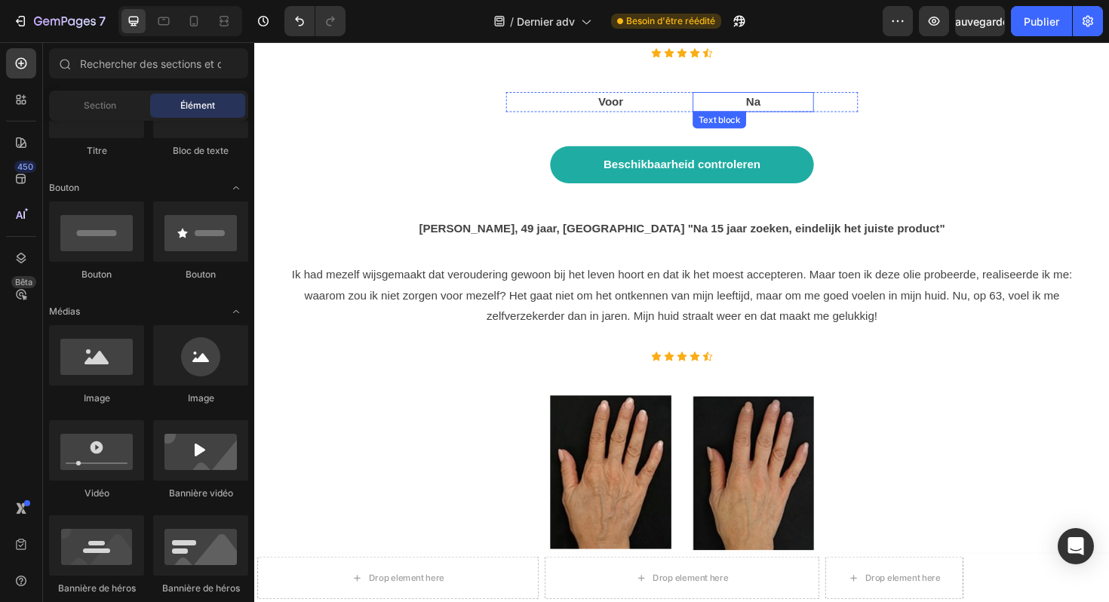
click at [768, 97] on p "Na" at bounding box center [782, 106] width 125 height 18
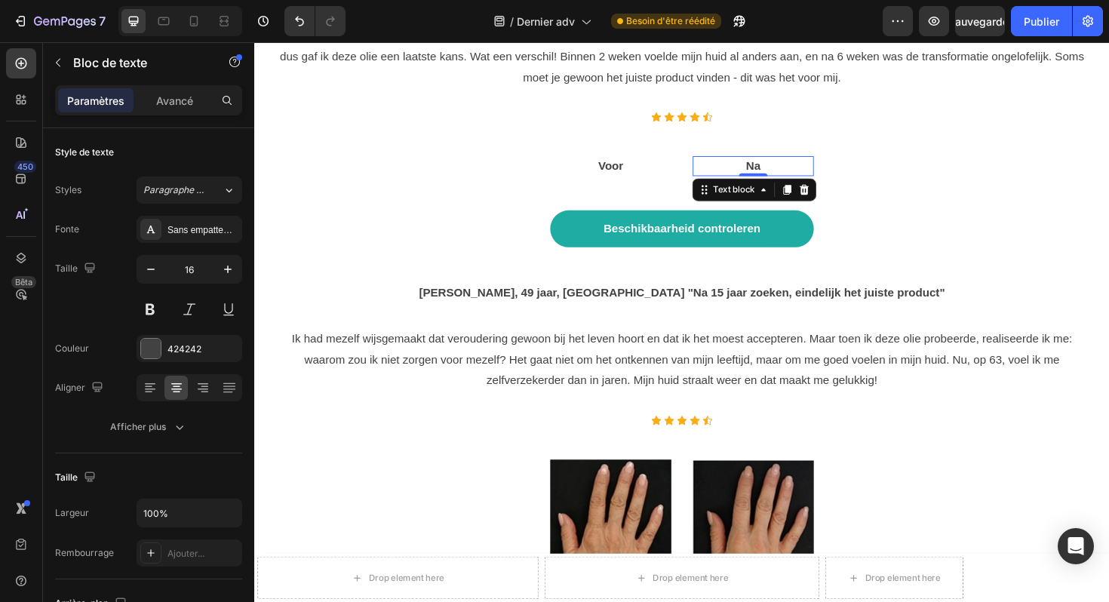
scroll to position [9481, 0]
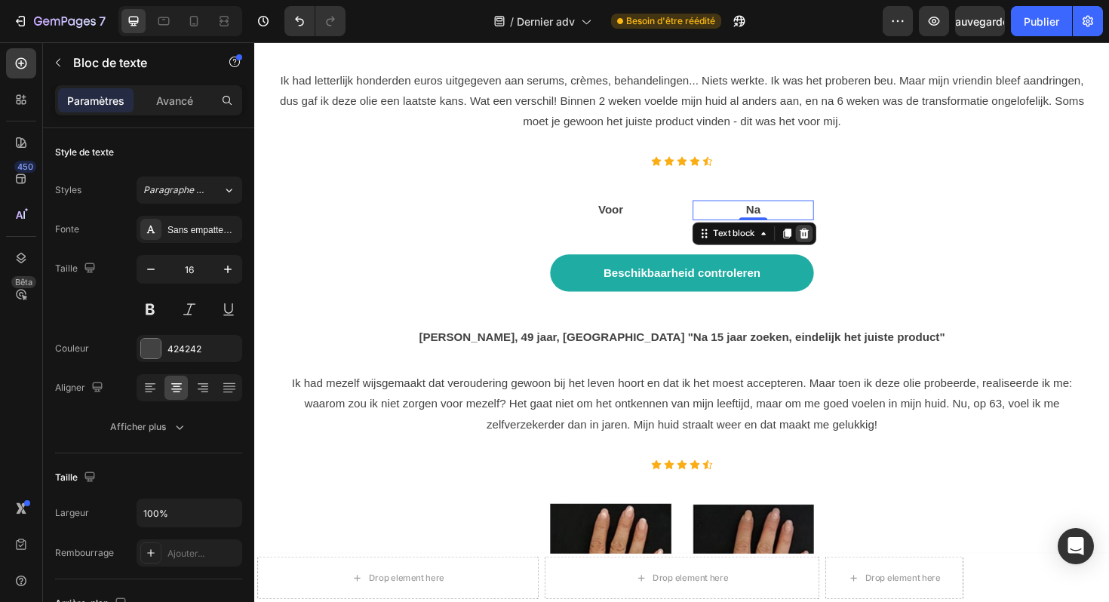
click at [834, 236] on div at bounding box center [837, 245] width 18 height 18
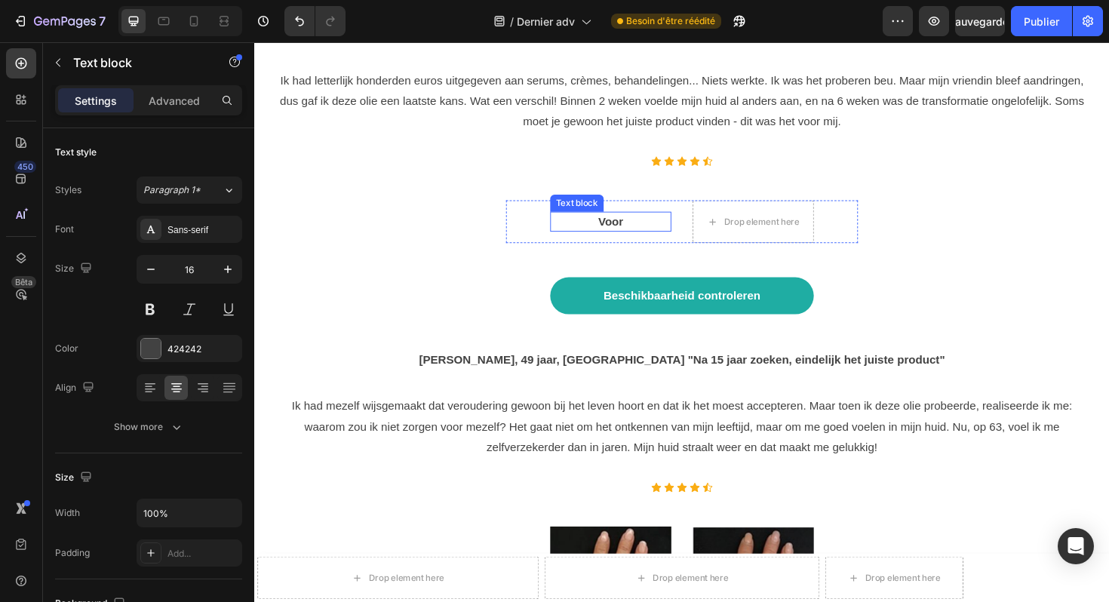
click at [648, 223] on p "Voor" at bounding box center [631, 232] width 125 height 18
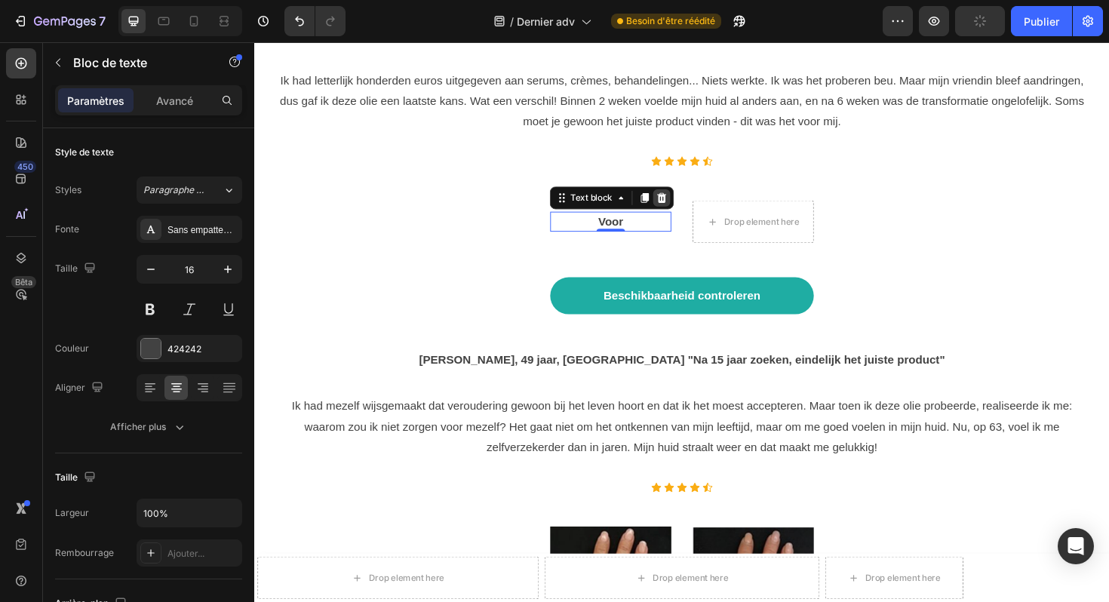
click at [689, 202] on icon at bounding box center [686, 207] width 10 height 11
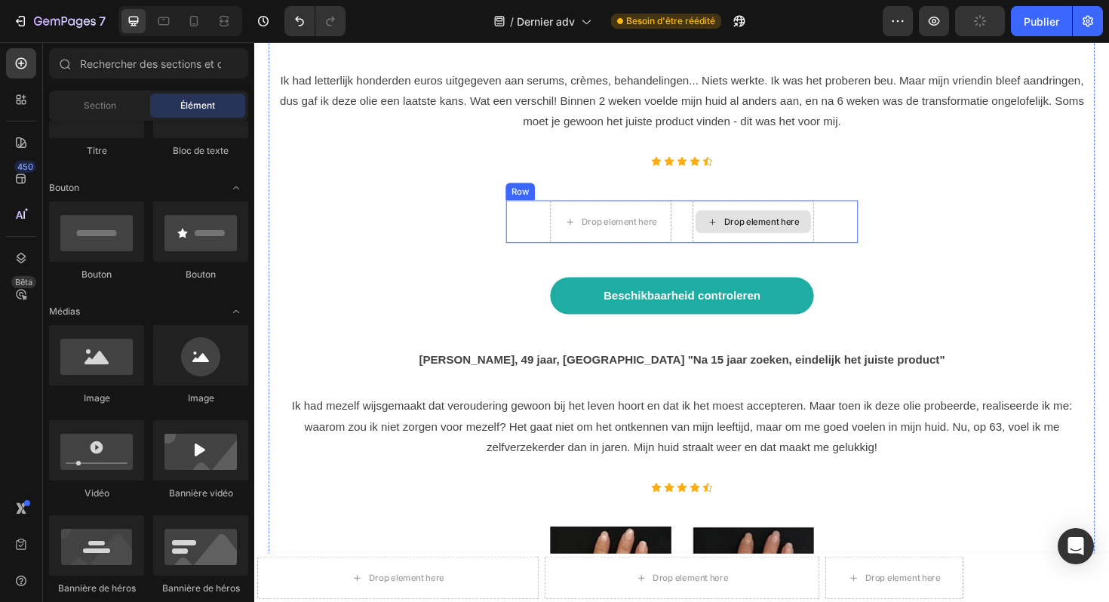
click at [785, 220] on div "Drop element here" at bounding box center [782, 232] width 122 height 24
click at [620, 226] on div "Drop element here" at bounding box center [641, 232] width 80 height 12
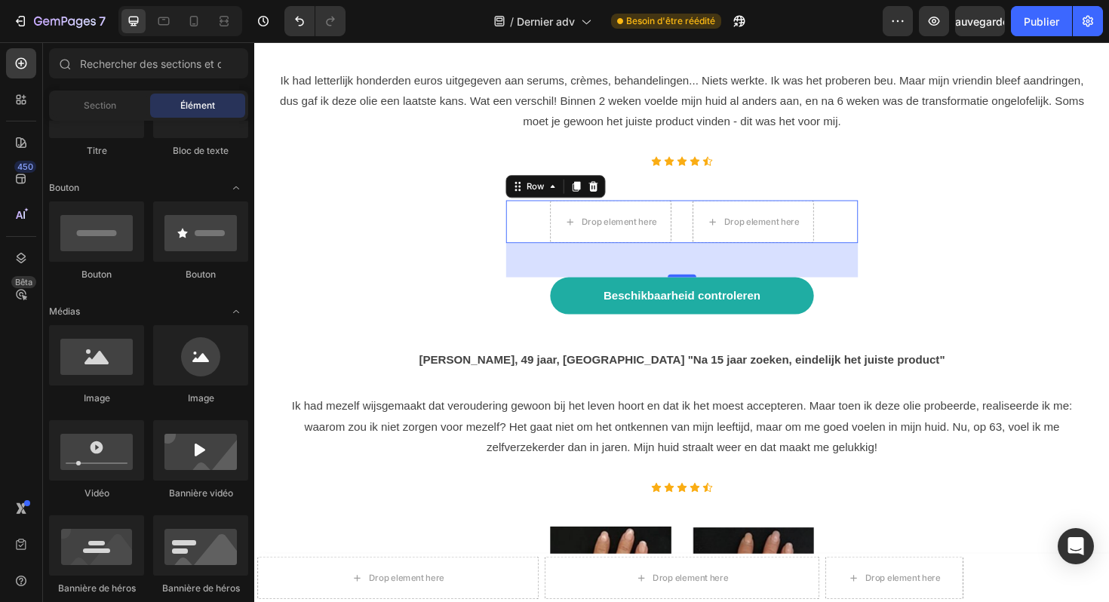
click at [538, 210] on div "Drop element here Drop element here Row 0" at bounding box center [707, 232] width 373 height 45
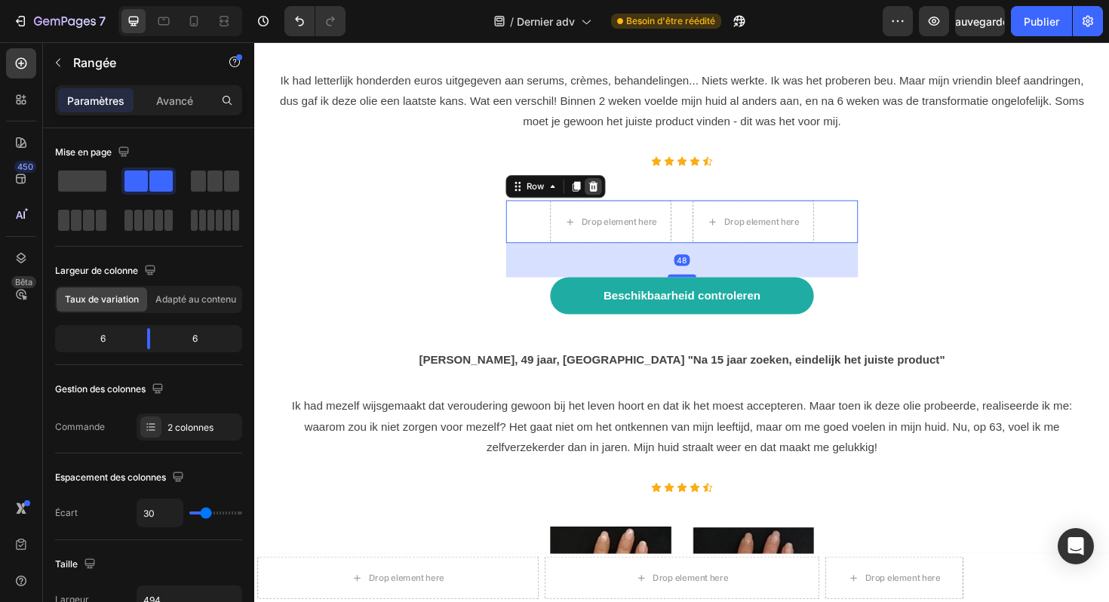
click at [611, 189] on icon at bounding box center [614, 195] width 12 height 12
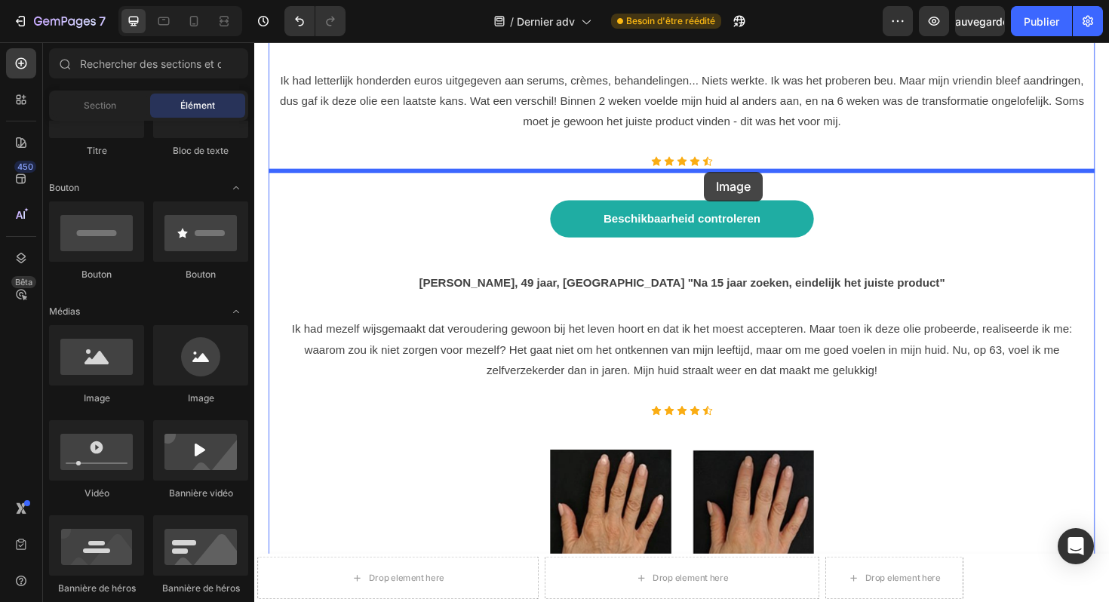
drag, startPoint x: 353, startPoint y: 402, endPoint x: 731, endPoint y: 180, distance: 438.1
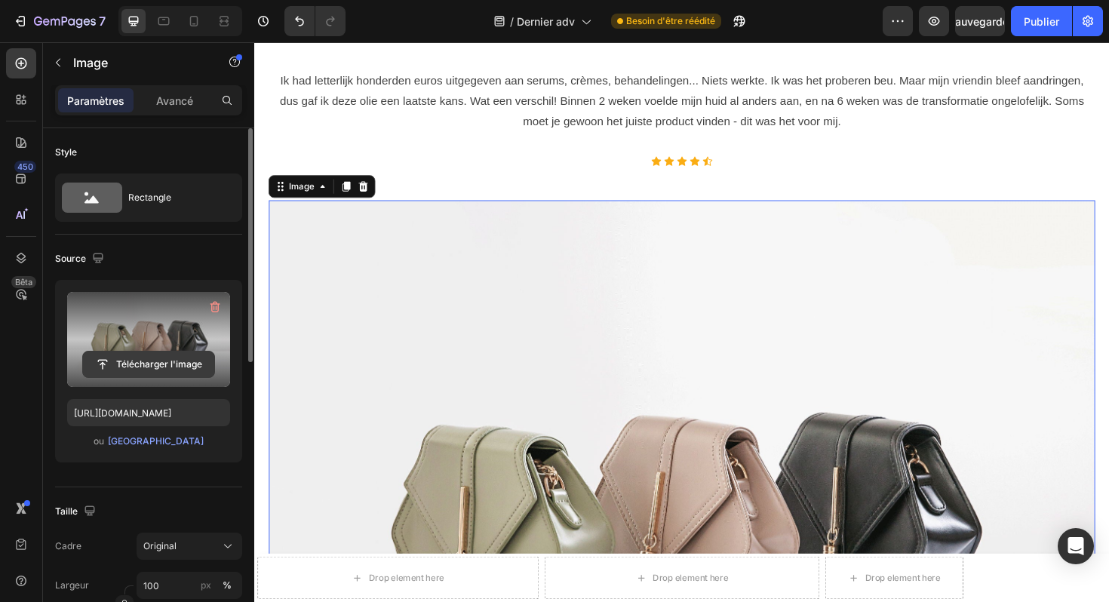
click at [147, 355] on input "file" at bounding box center [148, 365] width 131 height 26
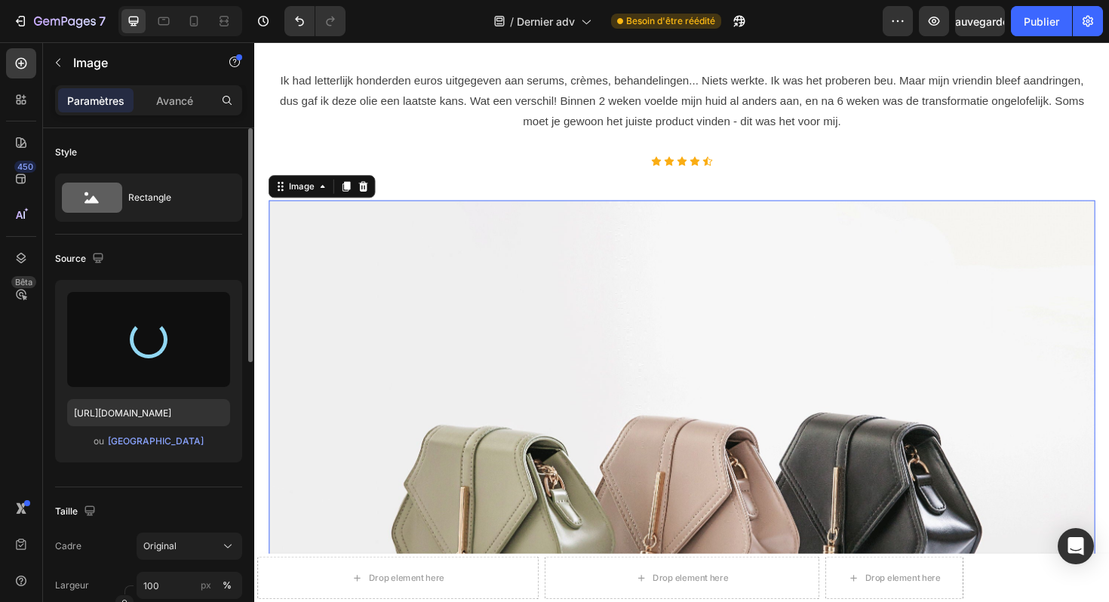
type input "https://cdn.shopify.com/s/files/1/0929/3804/3775/files/gempages_581818664982938…"
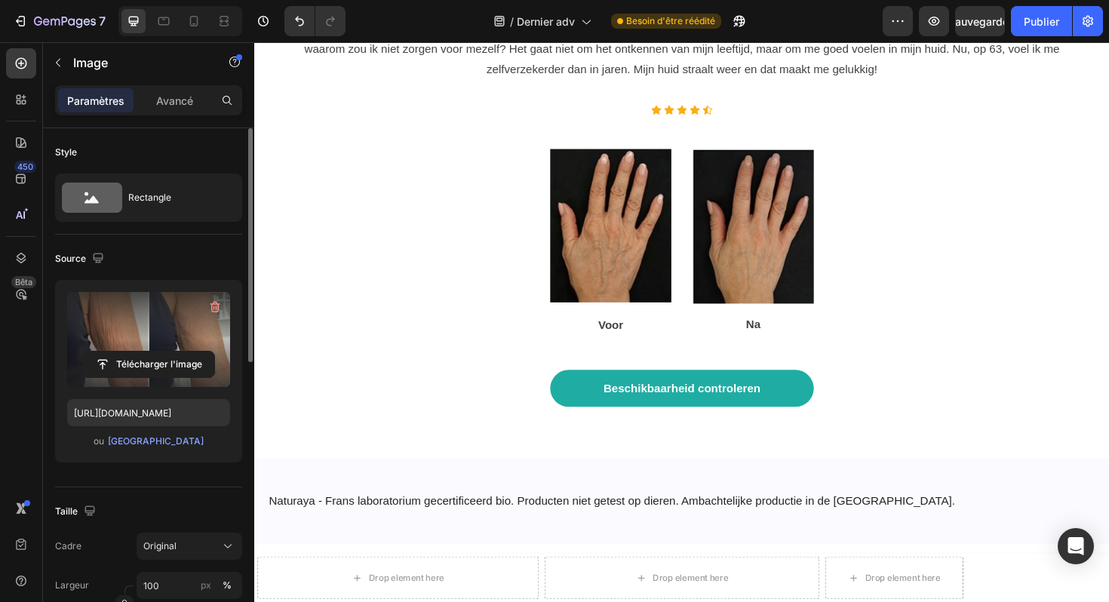
scroll to position [10674, 0]
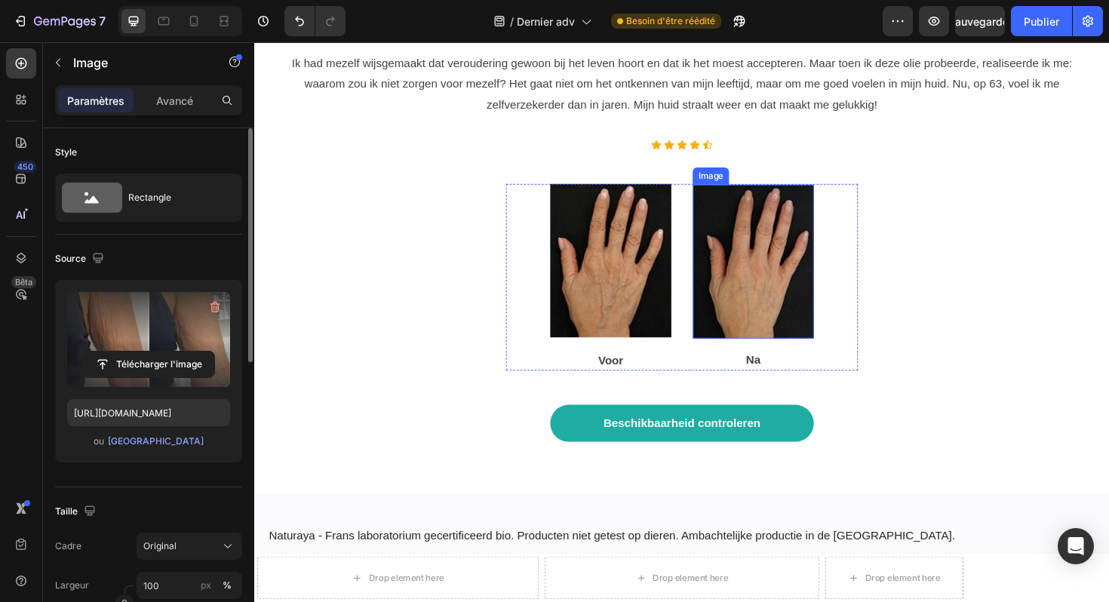
click at [786, 247] on img at bounding box center [782, 274] width 128 height 163
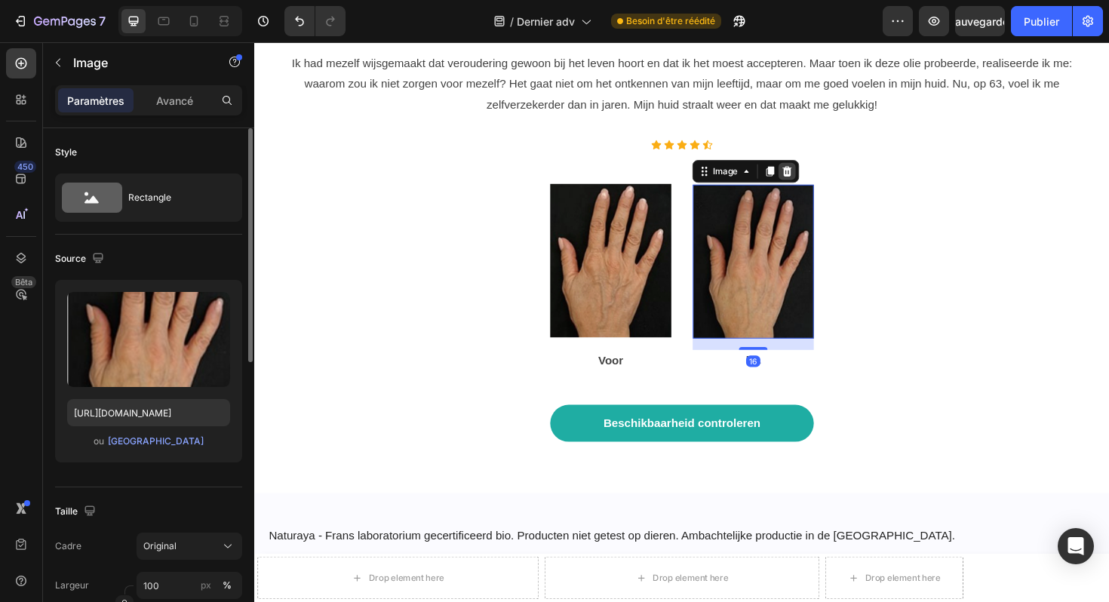
click at [821, 174] on icon at bounding box center [819, 179] width 10 height 11
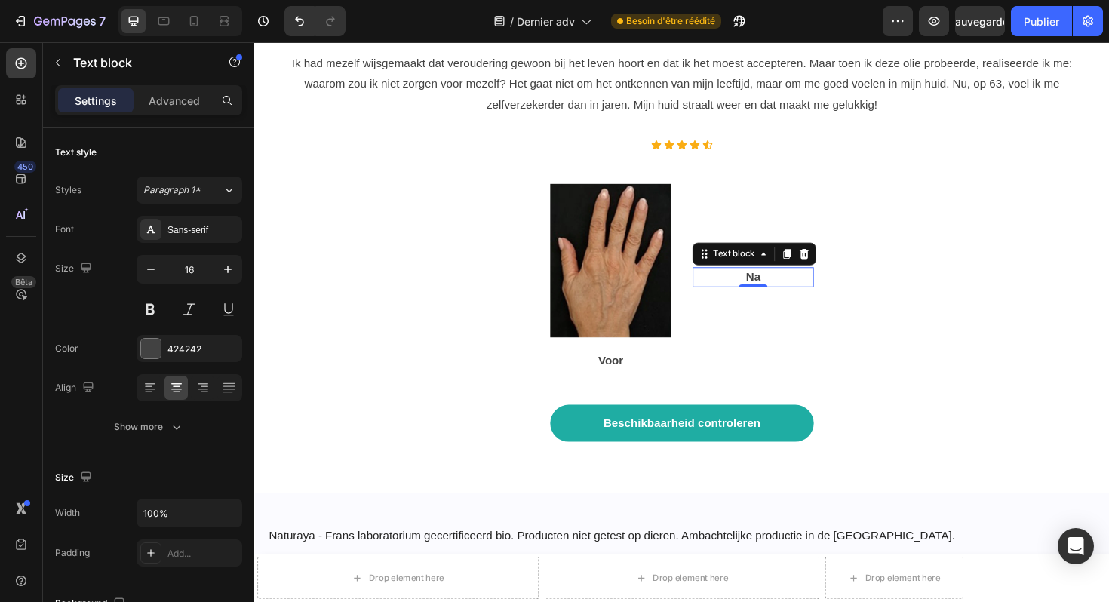
click at [783, 282] on p "Na" at bounding box center [782, 291] width 125 height 18
click at [835, 260] on icon at bounding box center [837, 266] width 12 height 12
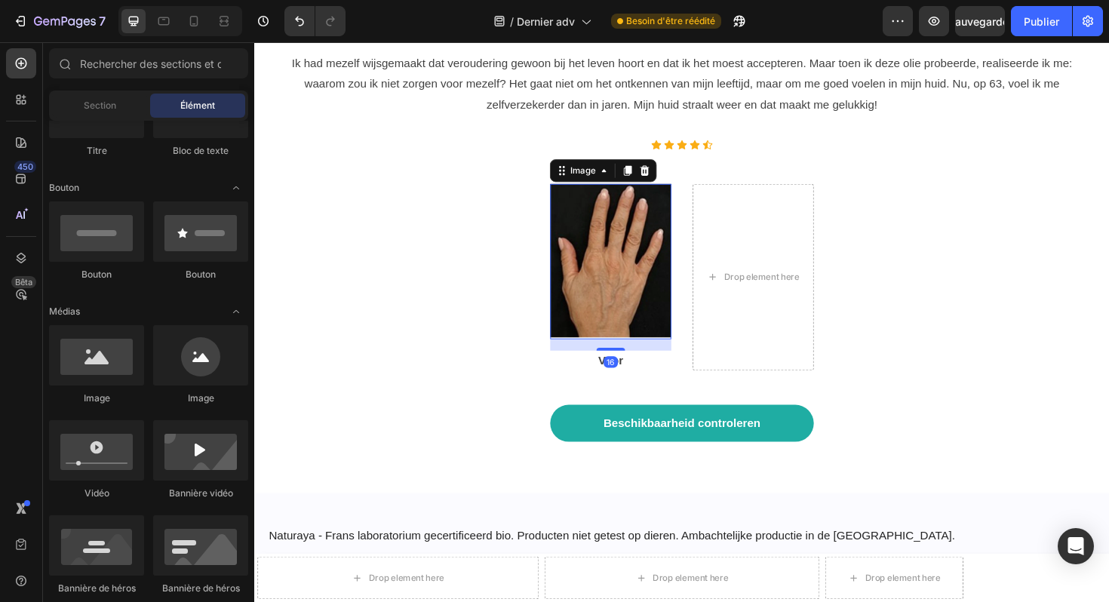
click at [679, 234] on img at bounding box center [632, 274] width 128 height 165
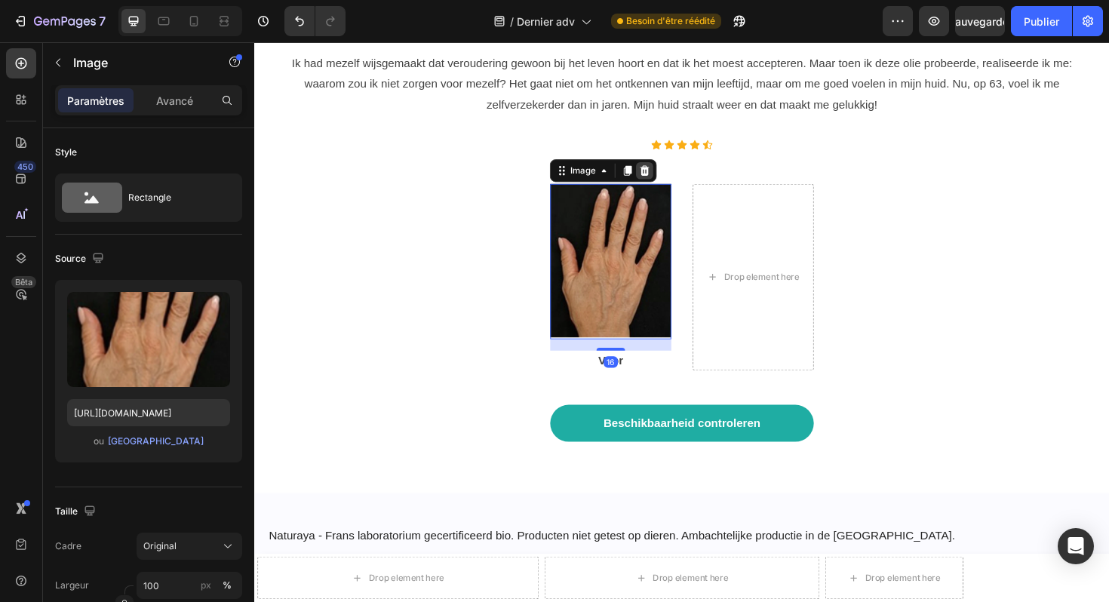
click at [666, 172] on icon at bounding box center [668, 178] width 12 height 12
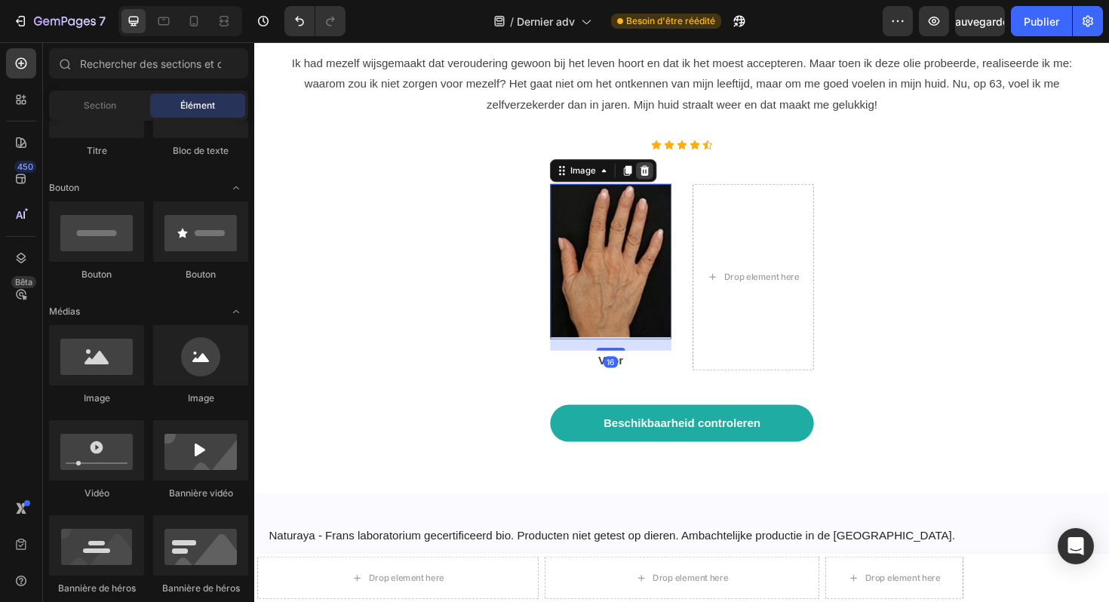
scroll to position [10647, 0]
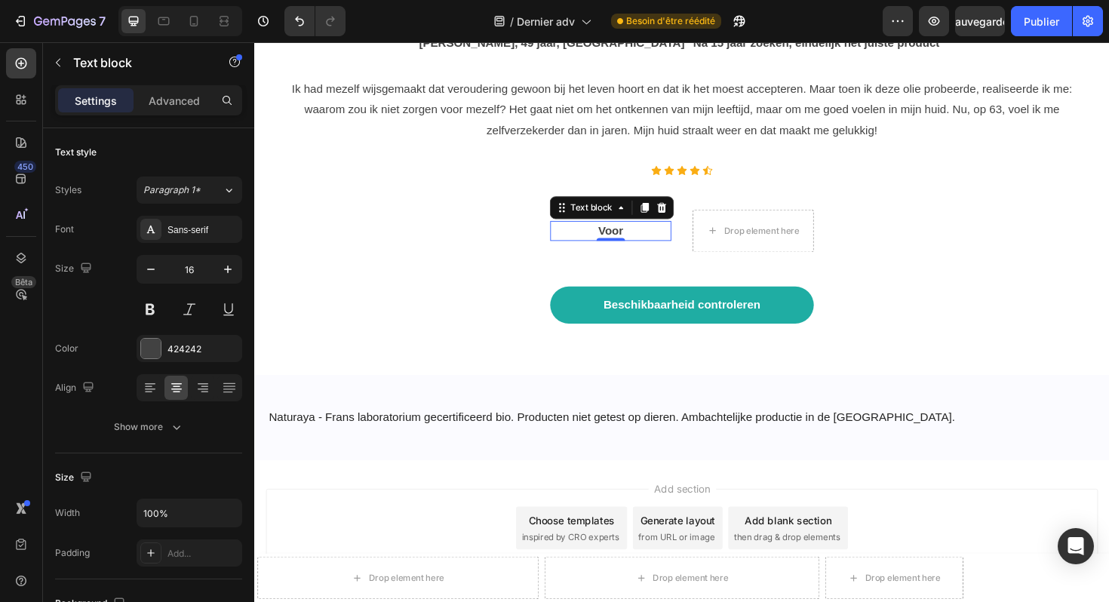
click at [644, 233] on p "Voor" at bounding box center [631, 242] width 125 height 18
click at [685, 212] on icon at bounding box center [686, 217] width 10 height 11
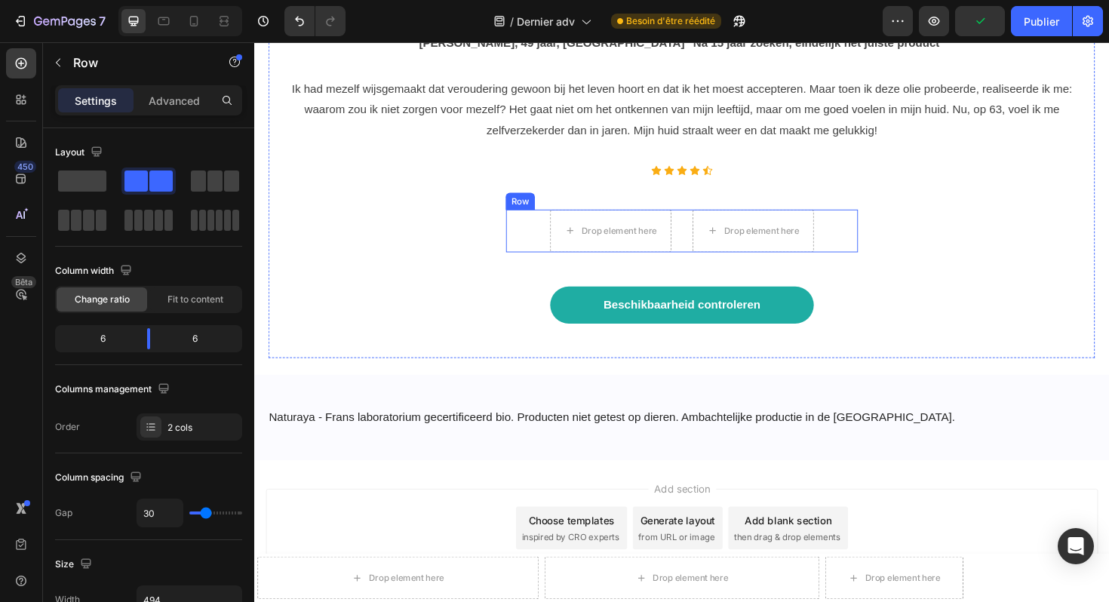
click at [705, 220] on div "Drop element here Drop element here Row" at bounding box center [707, 242] width 373 height 45
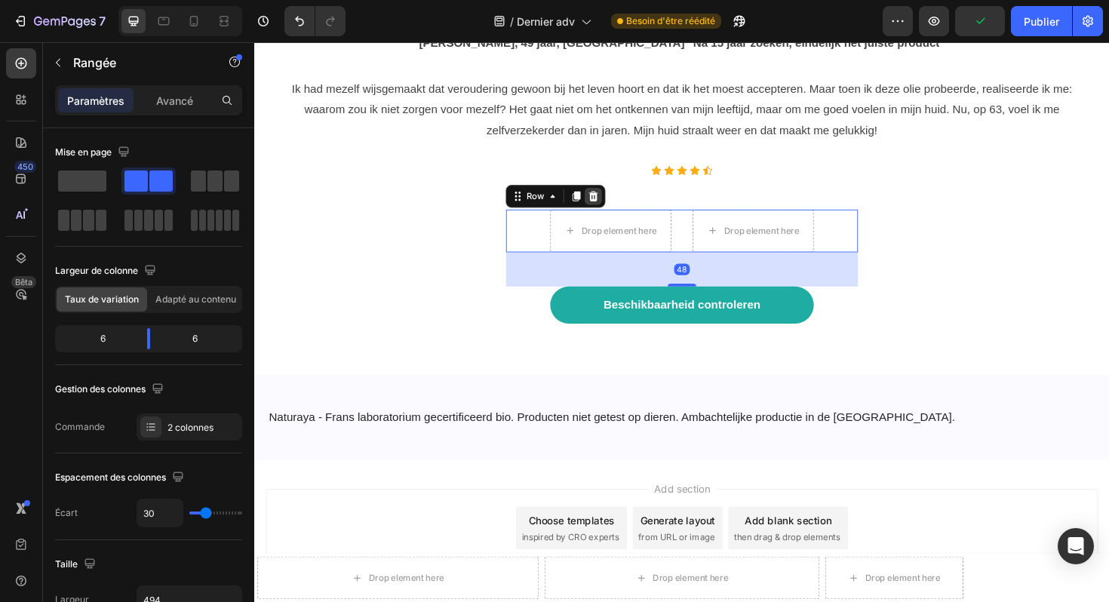
click at [612, 200] on icon at bounding box center [614, 205] width 10 height 11
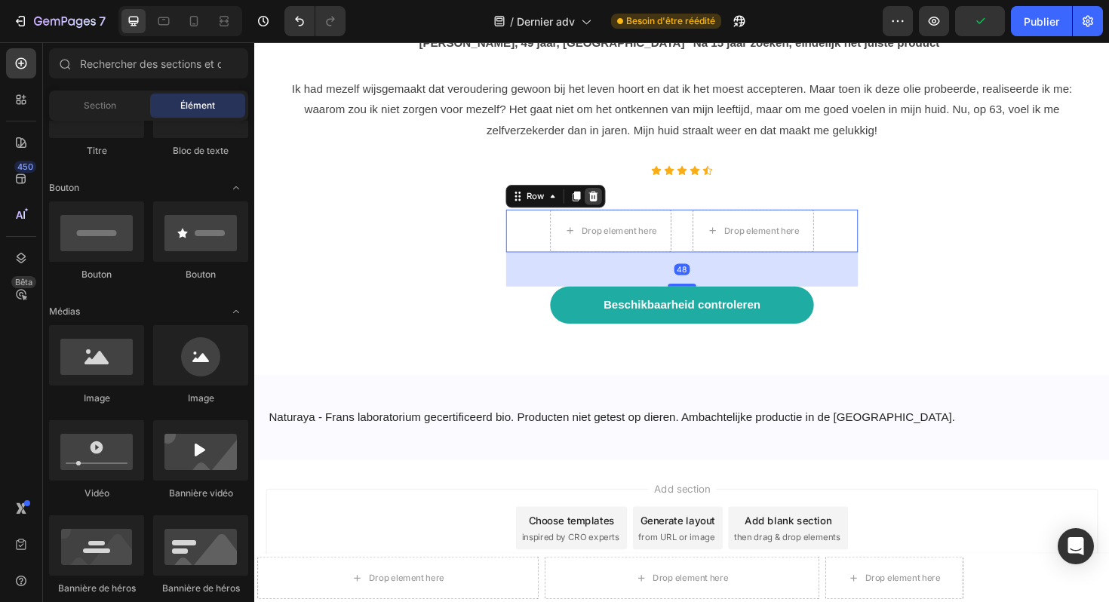
scroll to position [10565, 0]
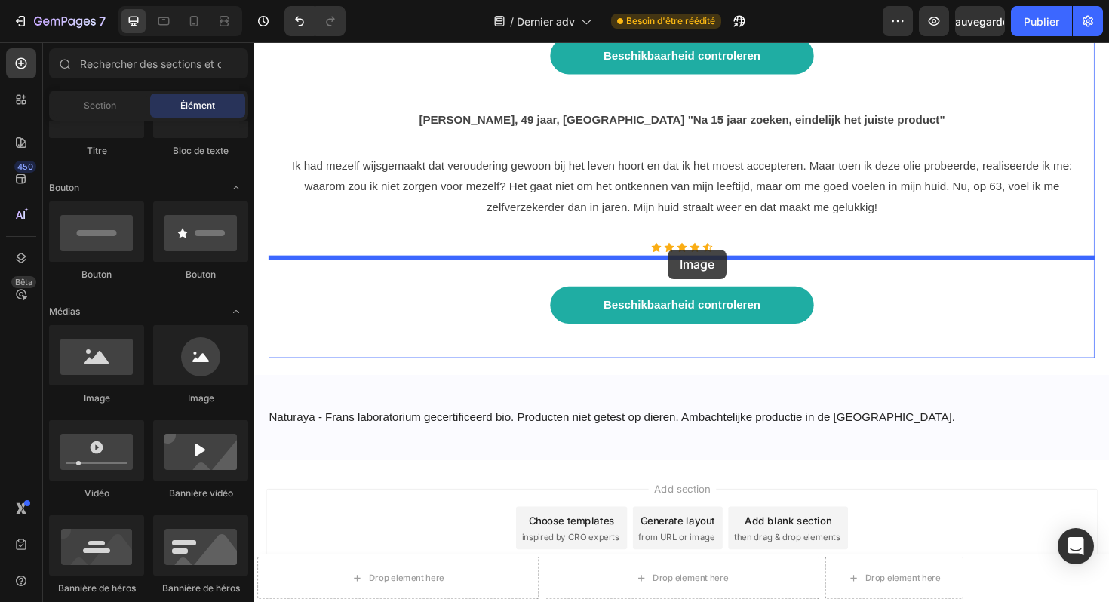
drag, startPoint x: 342, startPoint y: 411, endPoint x: 692, endPoint y: 262, distance: 380.4
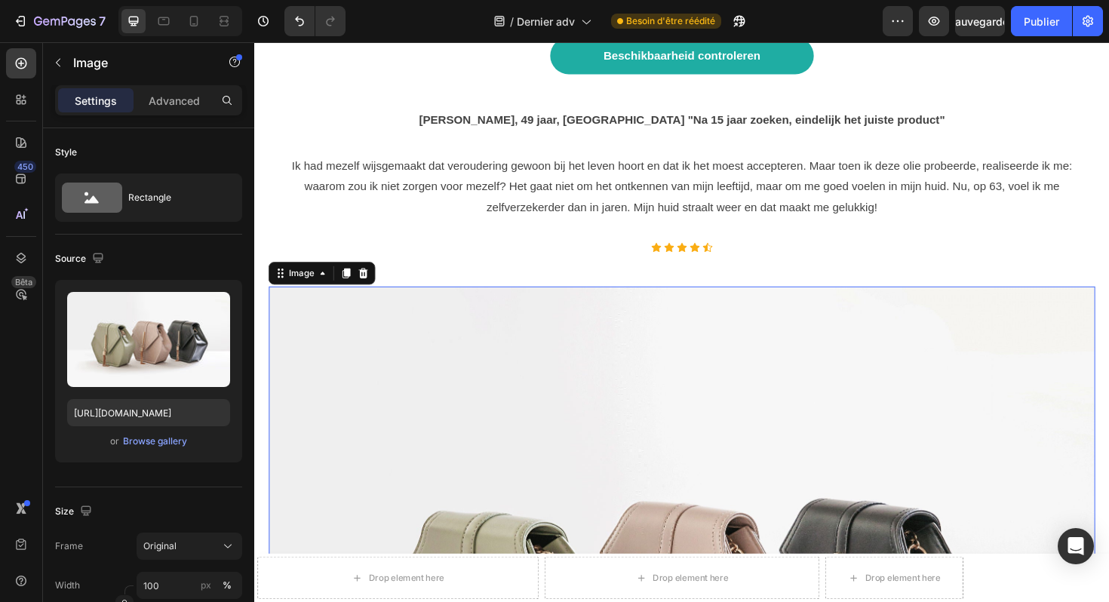
scroll to position [10674, 0]
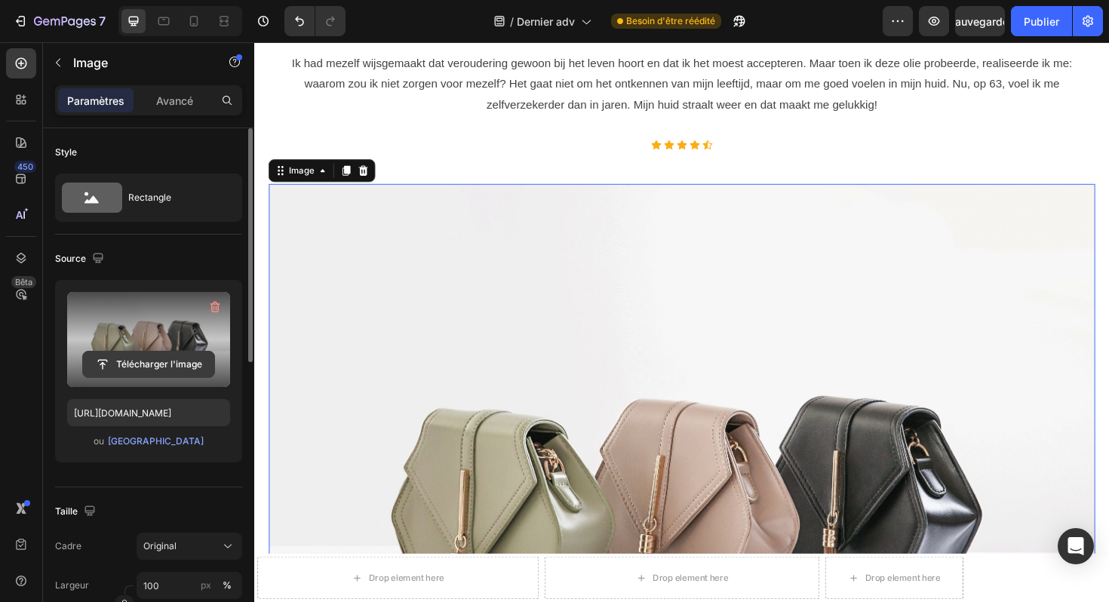
click at [164, 357] on input "file" at bounding box center [148, 365] width 131 height 26
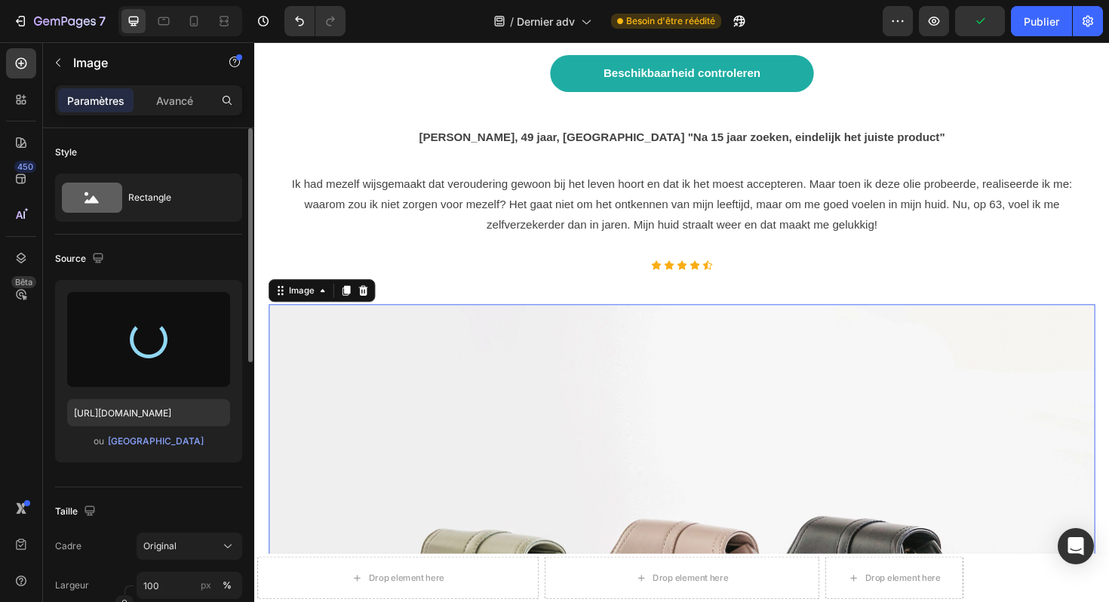
scroll to position [10359, 0]
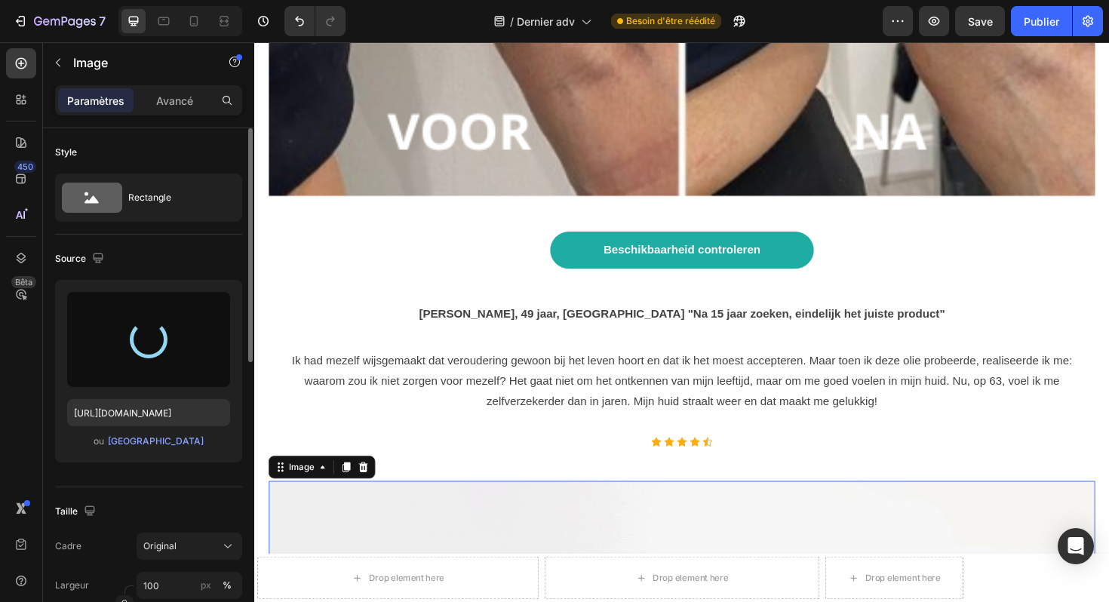
type input "https://cdn.shopify.com/s/files/1/0929/3804/3775/files/gempages_581818664982938…"
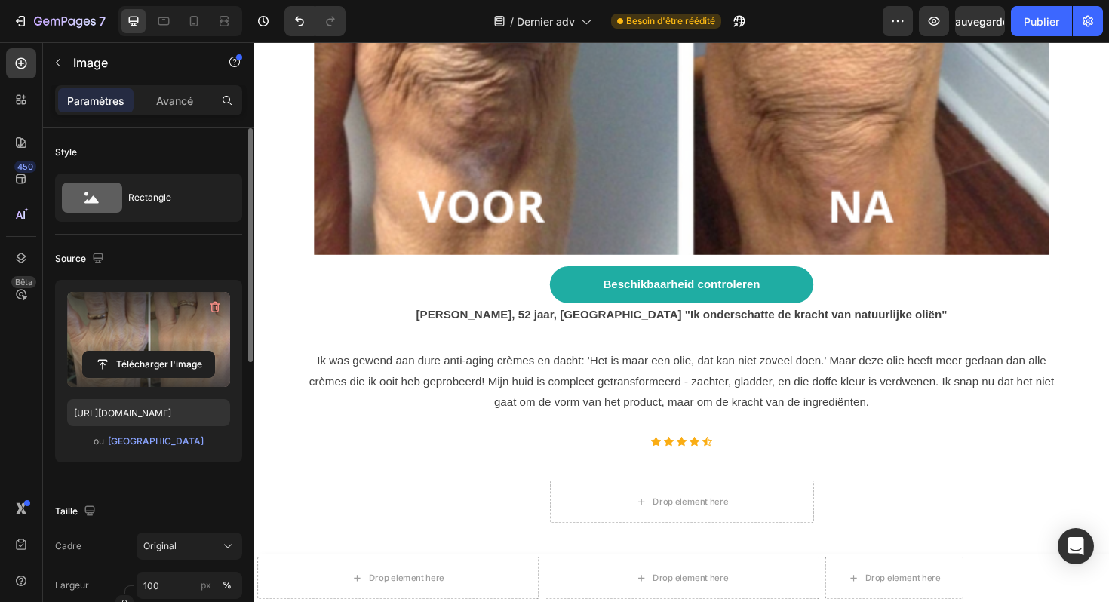
scroll to position [7940, 0]
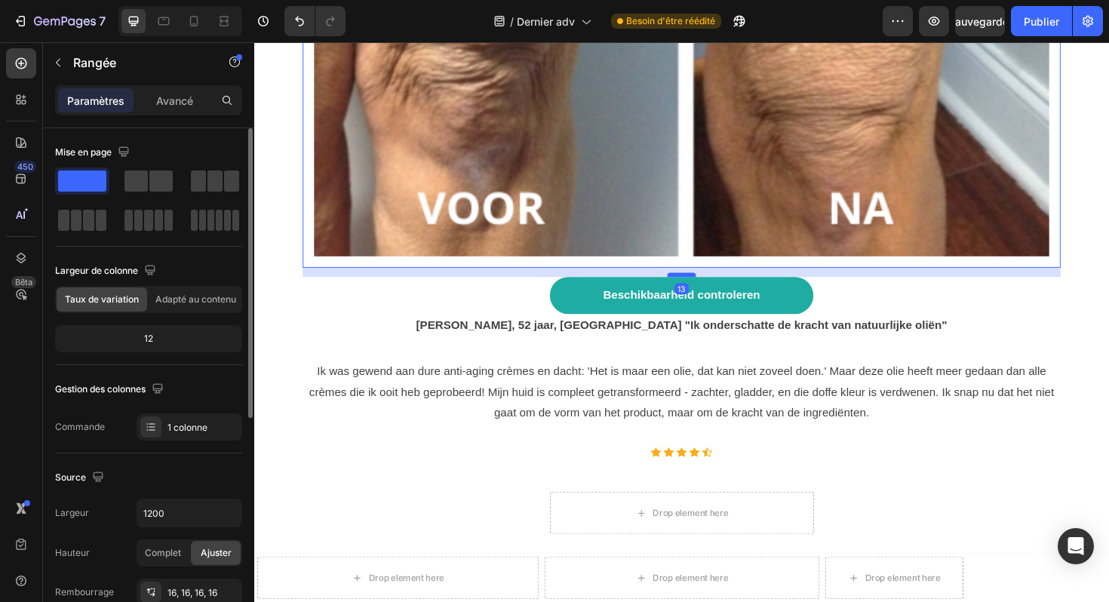
drag, startPoint x: 716, startPoint y: 248, endPoint x: 716, endPoint y: 259, distance: 10.6
click at [716, 287] on div at bounding box center [707, 289] width 30 height 5
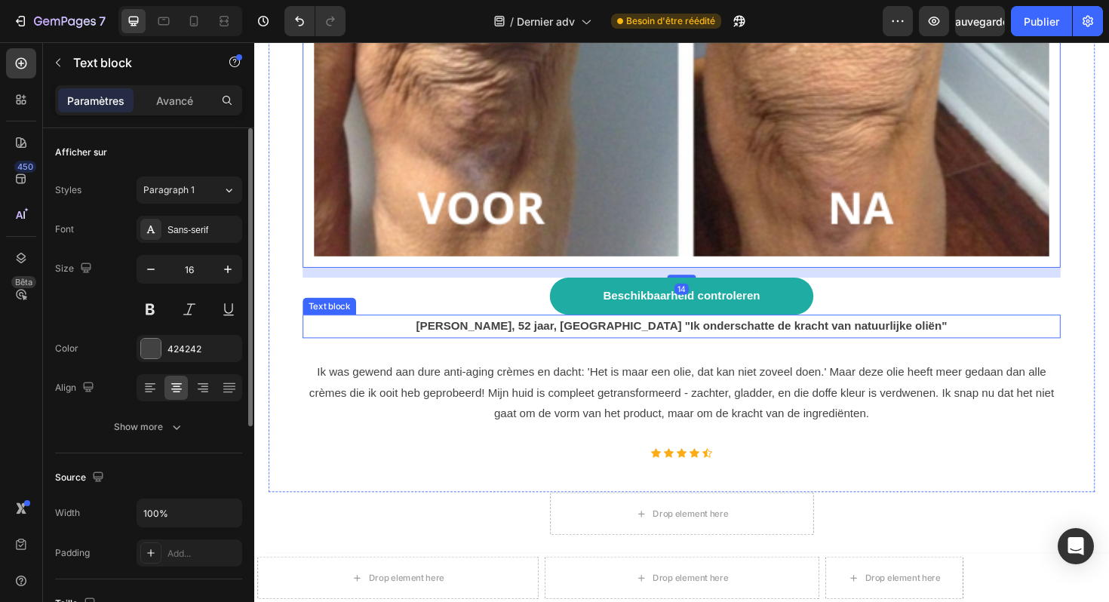
click at [793, 337] on strong ""Ik onderschatte de kracht van natuurlijke oliën"" at bounding box center [850, 343] width 278 height 13
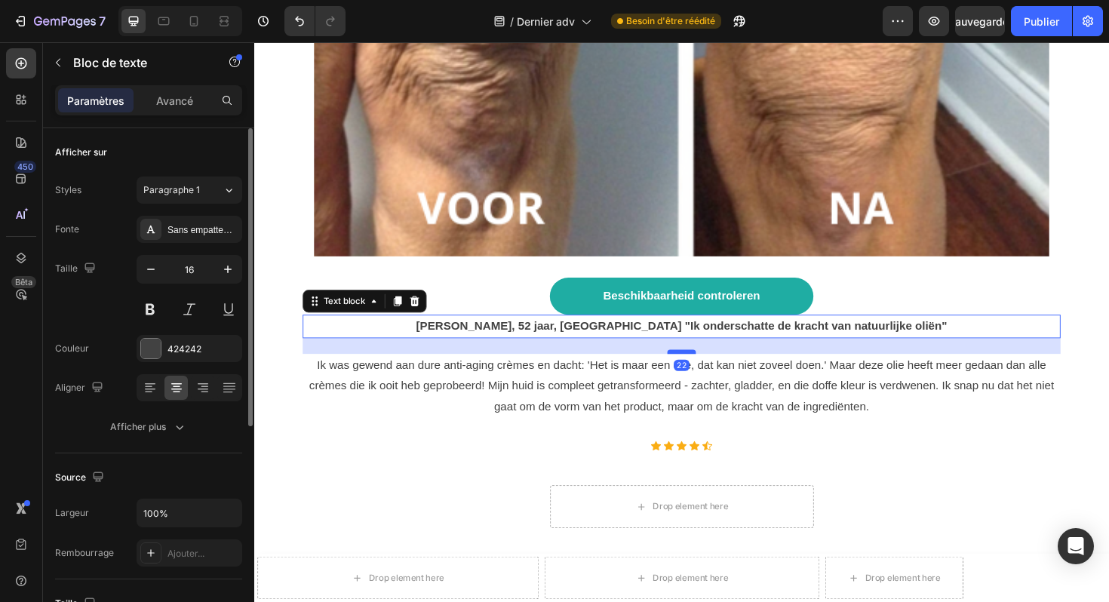
click at [709, 368] on div at bounding box center [707, 370] width 30 height 5
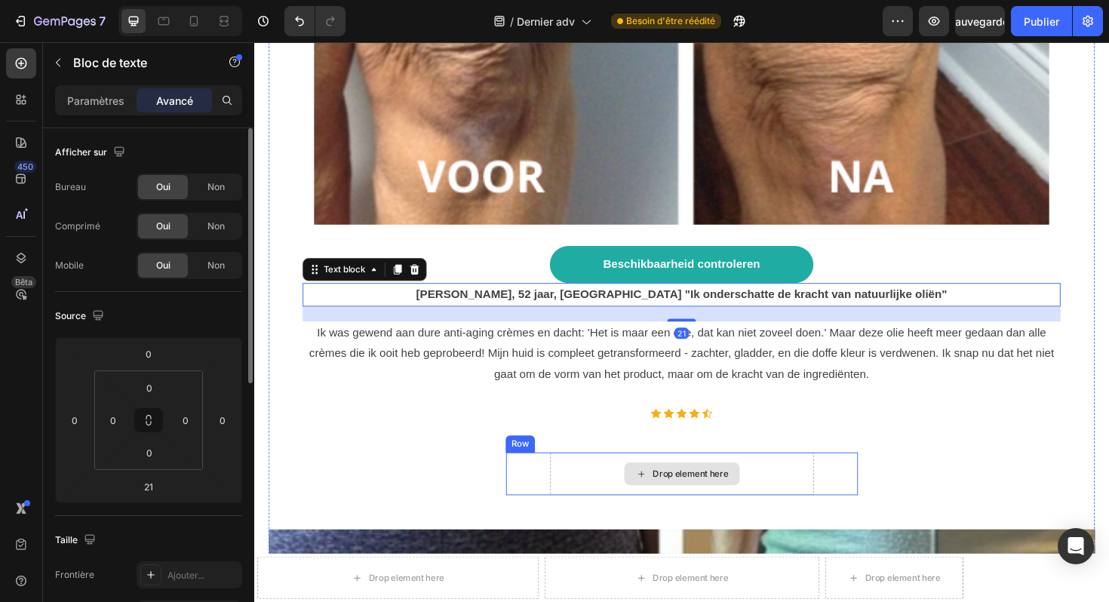
scroll to position [7988, 0]
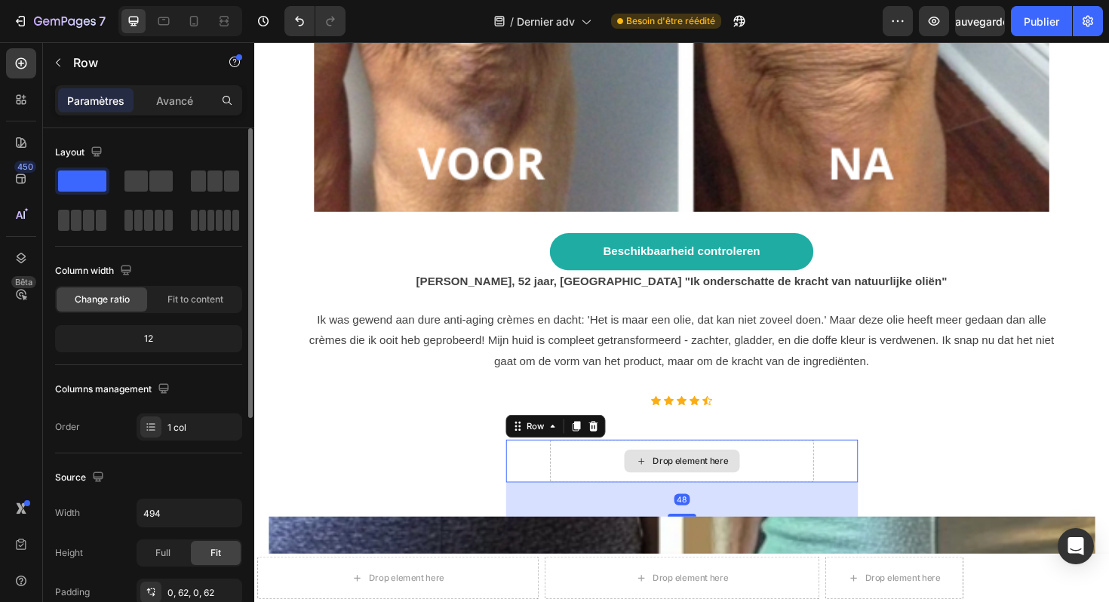
click at [793, 463] on div "Drop element here" at bounding box center [707, 485] width 279 height 45
click at [616, 443] on icon at bounding box center [614, 449] width 12 height 12
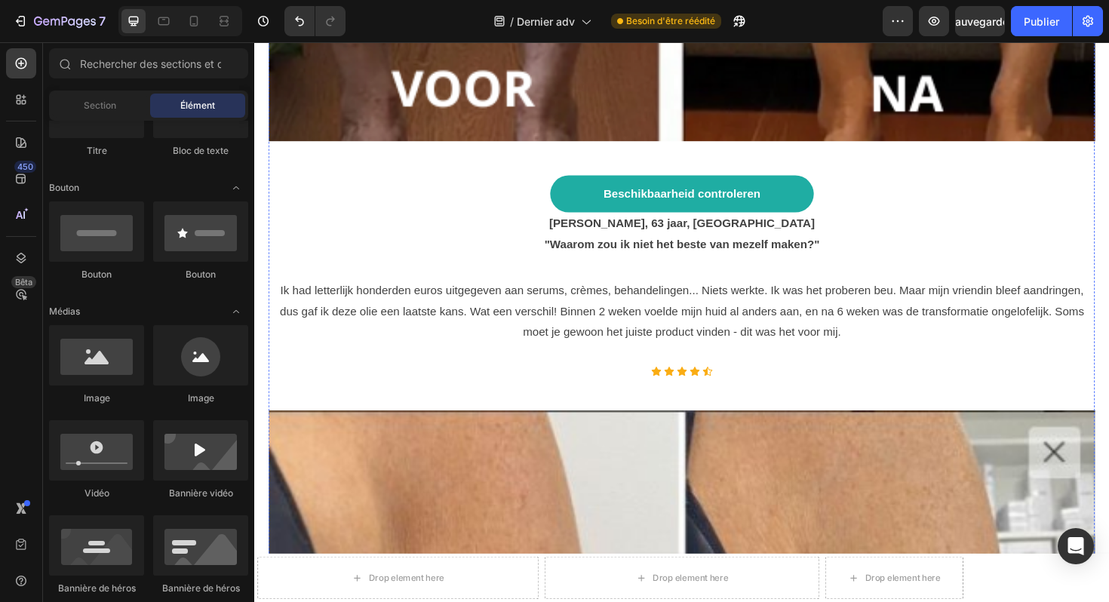
scroll to position [9180, 0]
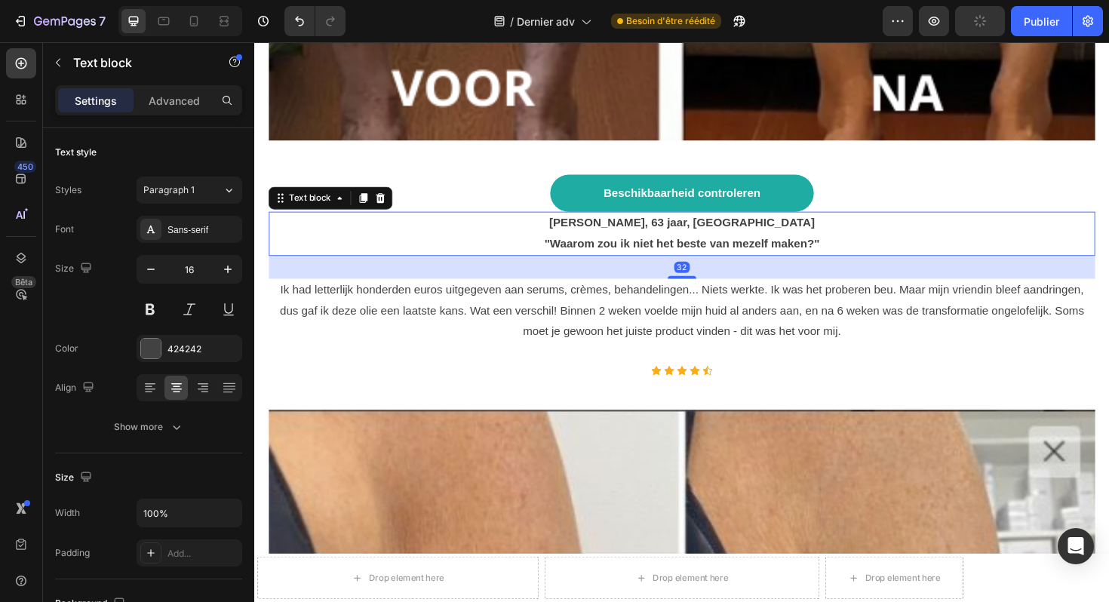
click at [752, 249] on strong ""Waarom zou ik niet het beste van mezelf maken?"" at bounding box center [706, 255] width 291 height 13
click at [711, 275] on div "32" at bounding box center [707, 281] width 17 height 12
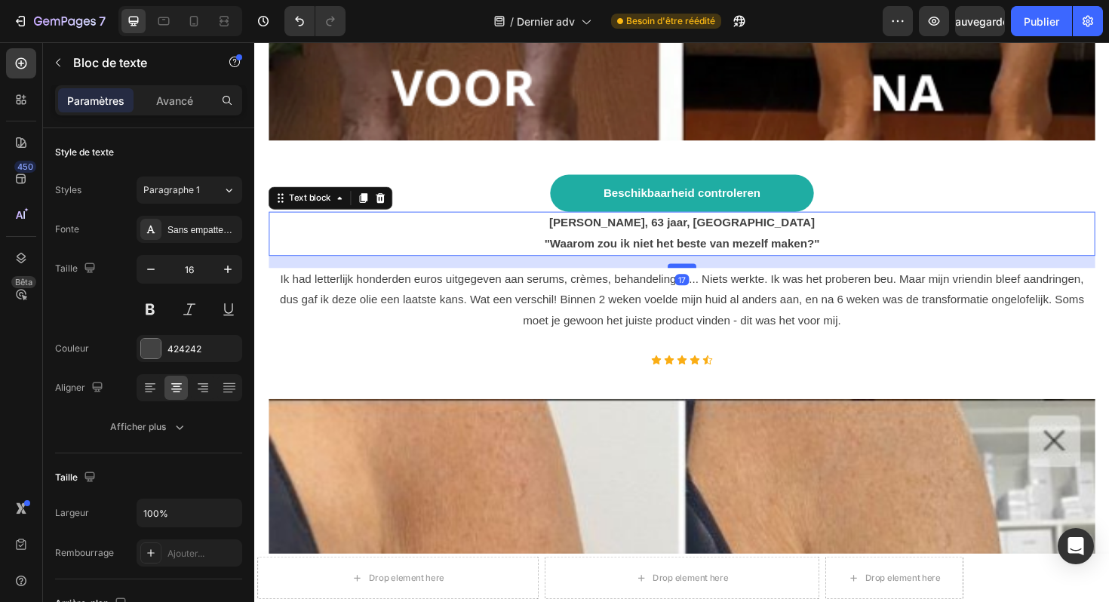
drag, startPoint x: 711, startPoint y: 257, endPoint x: 712, endPoint y: 245, distance: 12.2
click at [712, 277] on div at bounding box center [707, 279] width 30 height 5
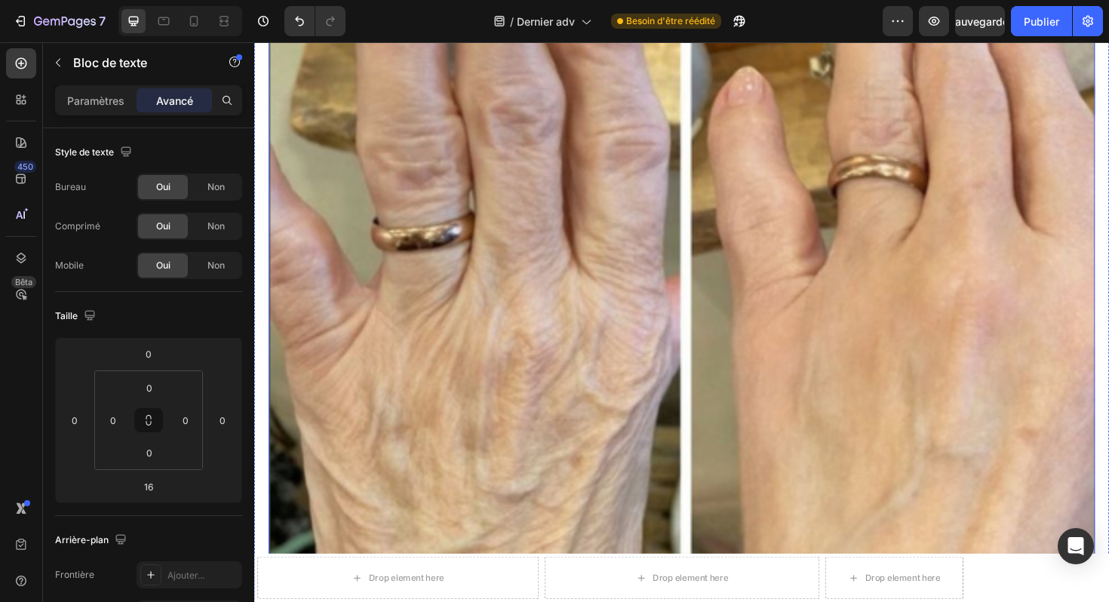
scroll to position [10743, 0]
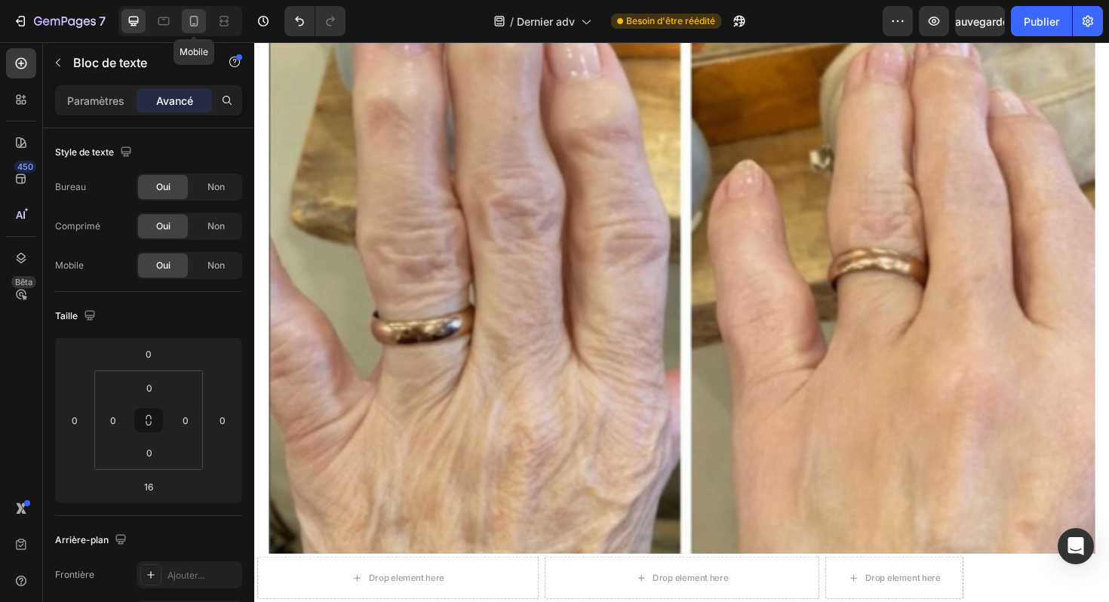
click at [192, 28] on icon at bounding box center [193, 21] width 15 height 15
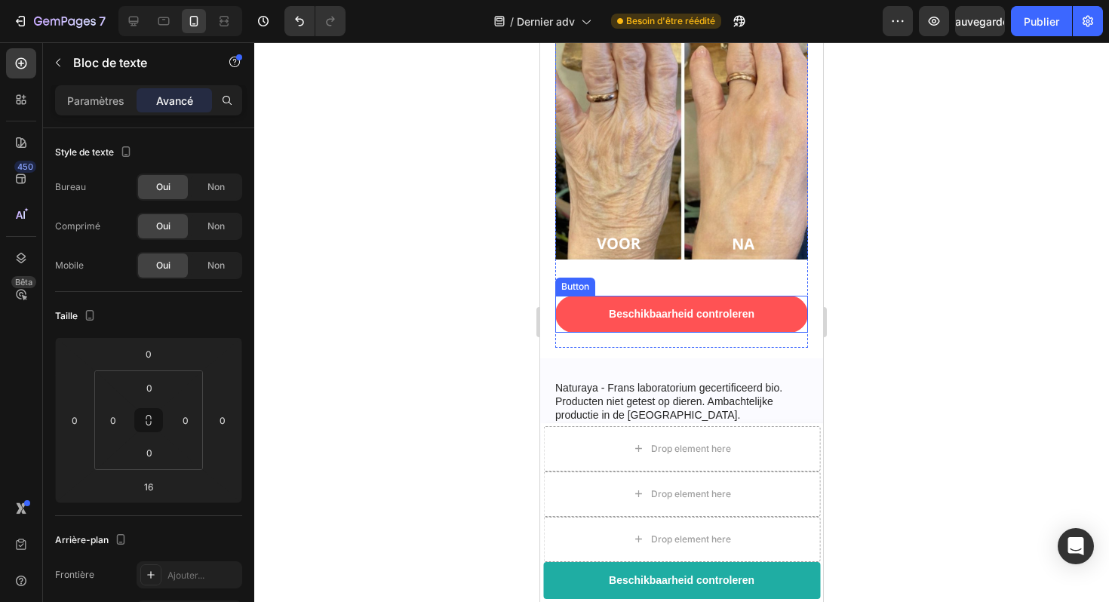
scroll to position [7849, 0]
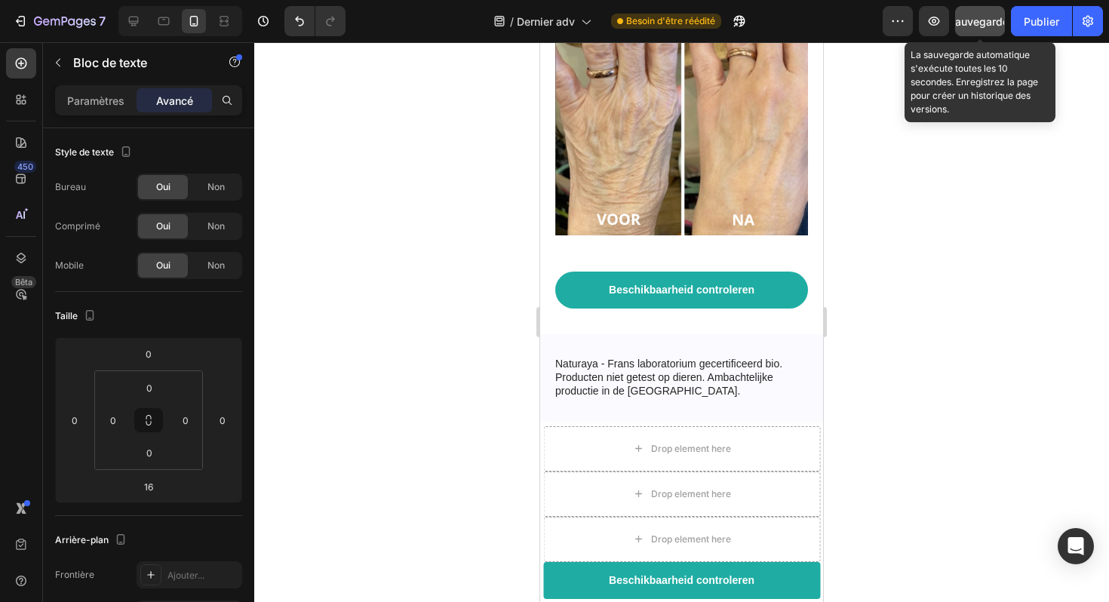
click at [967, 15] on font "Sauvegarder" at bounding box center [981, 21] width 64 height 13
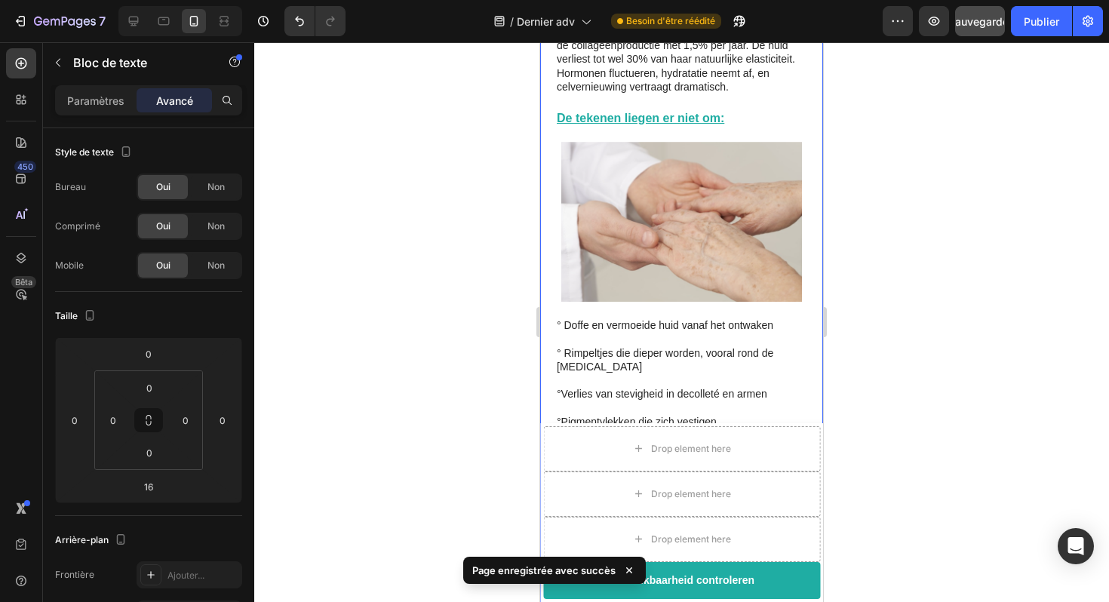
scroll to position [754, 0]
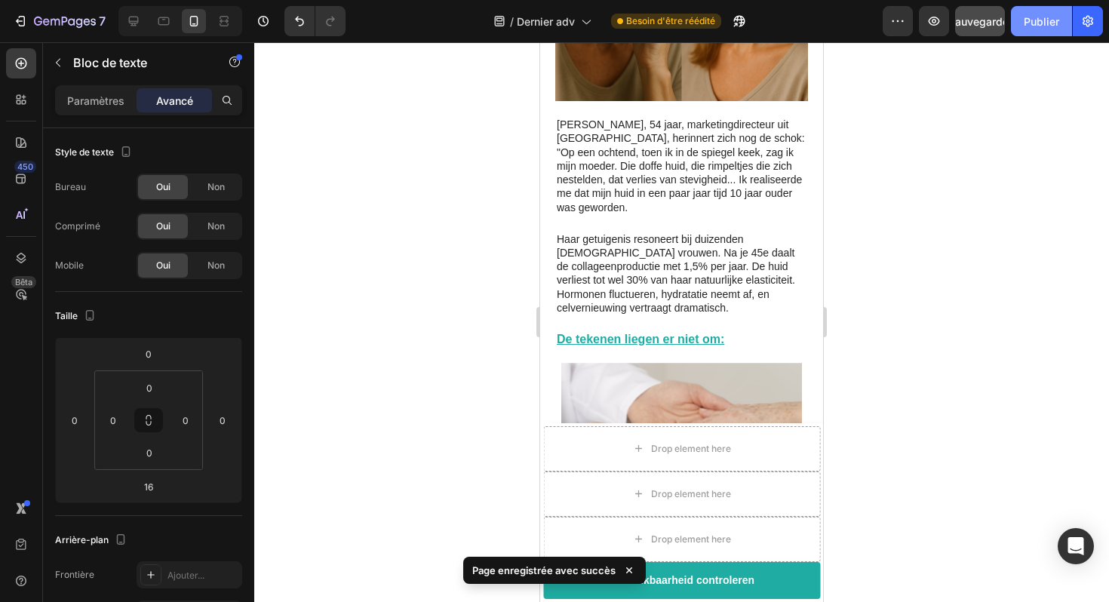
click at [1054, 18] on font "Publier" at bounding box center [1041, 21] width 35 height 13
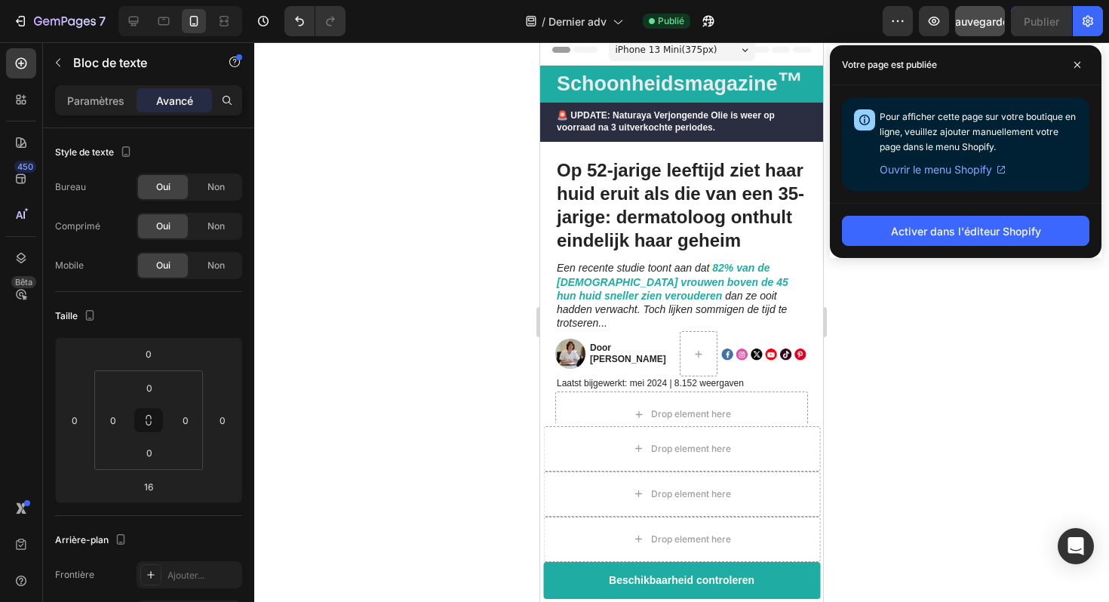
scroll to position [5, 0]
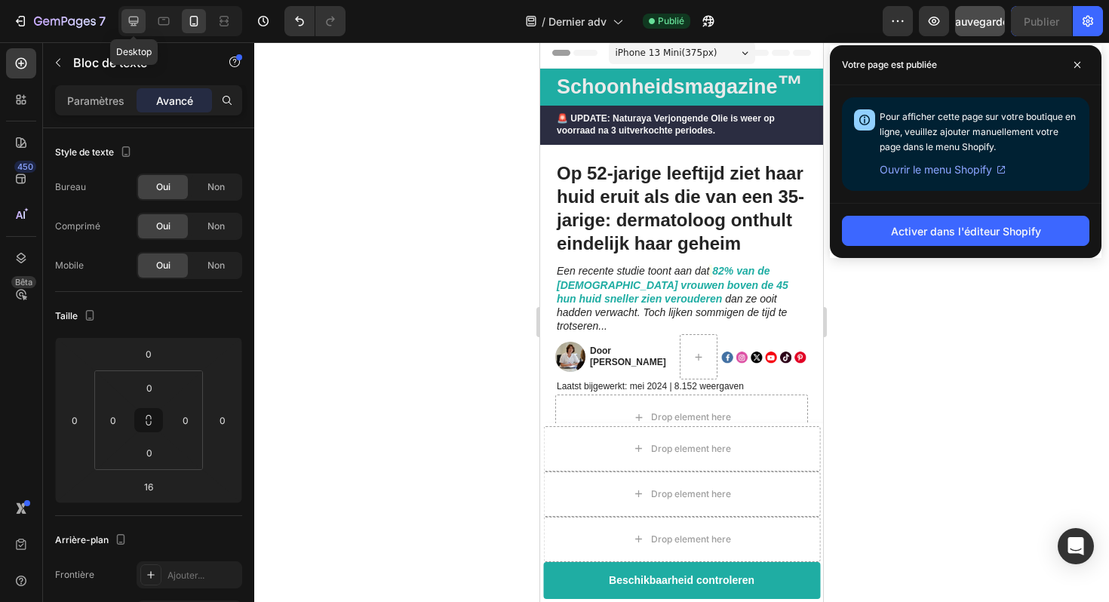
click at [140, 20] on icon at bounding box center [133, 21] width 15 height 15
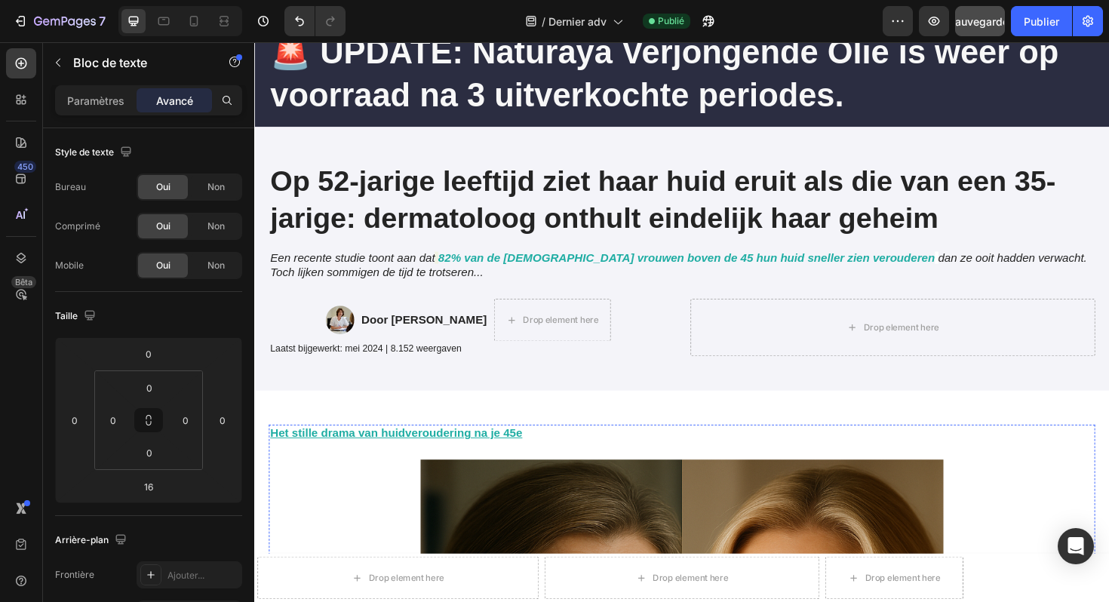
scroll to position [187, 0]
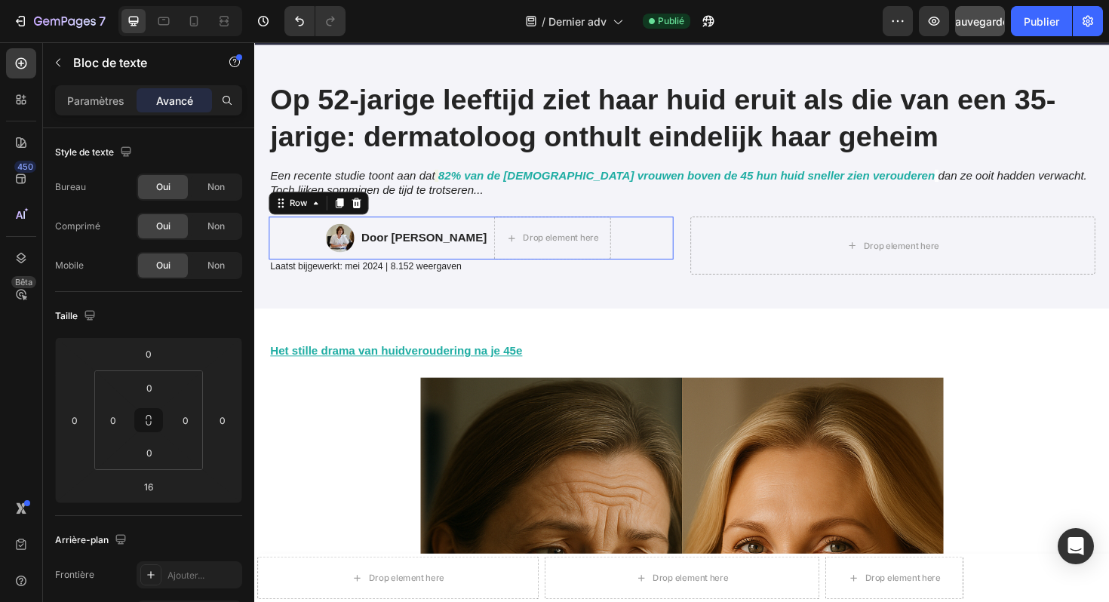
click at [443, 236] on div "Door Marlies van den Berg Text Block" at bounding box center [434, 249] width 136 height 45
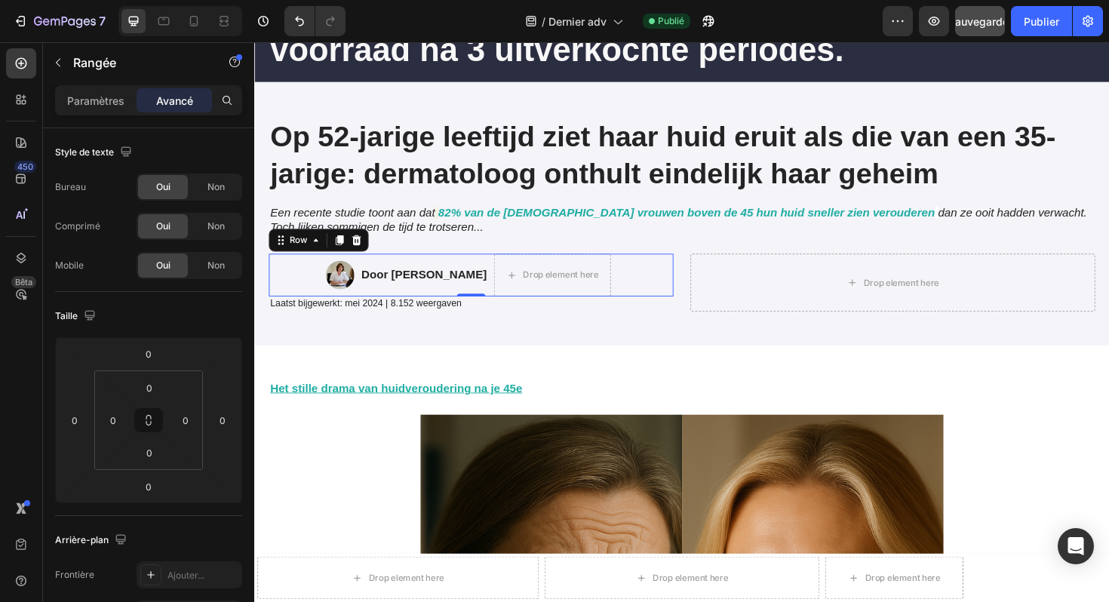
scroll to position [146, 0]
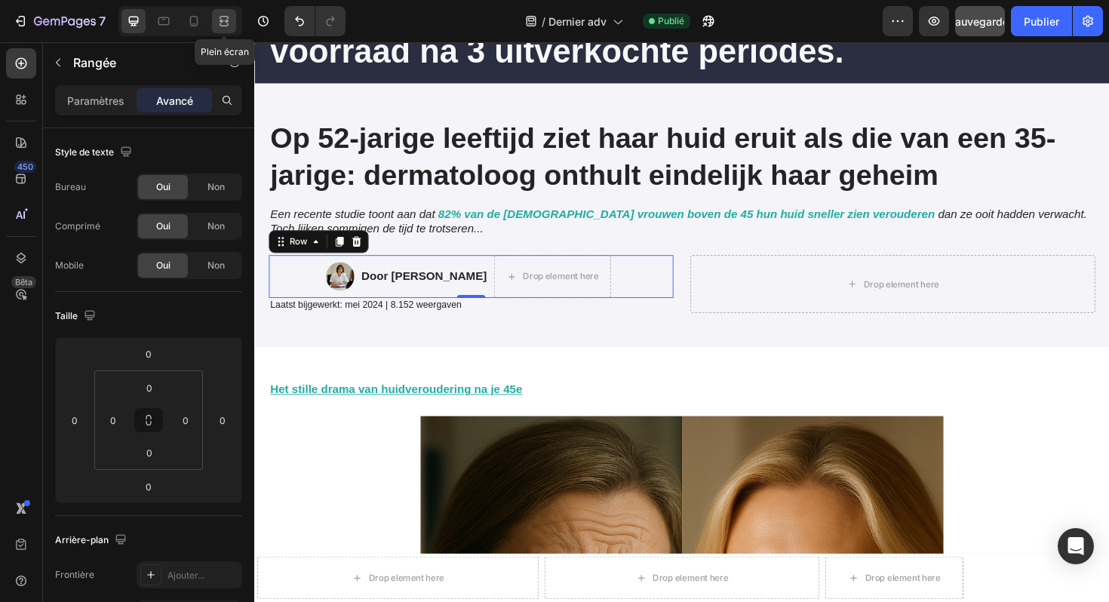
click at [226, 22] on icon at bounding box center [224, 21] width 15 height 15
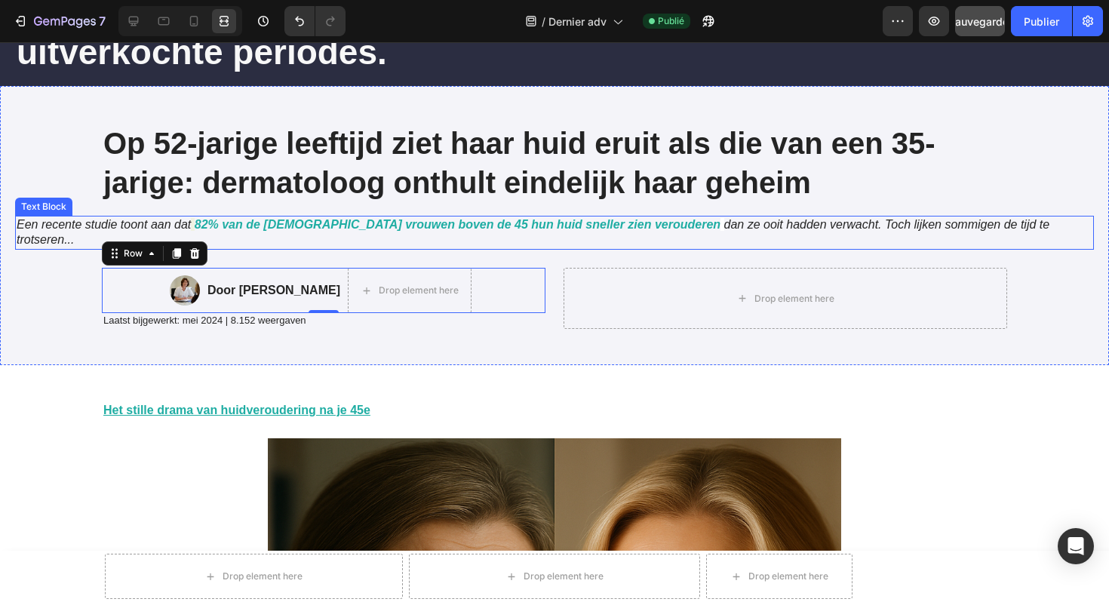
click at [291, 226] on strong "82% van de [DEMOGRAPHIC_DATA] vrouwen boven de 45 hun huid sneller zien veroude…" at bounding box center [458, 224] width 526 height 13
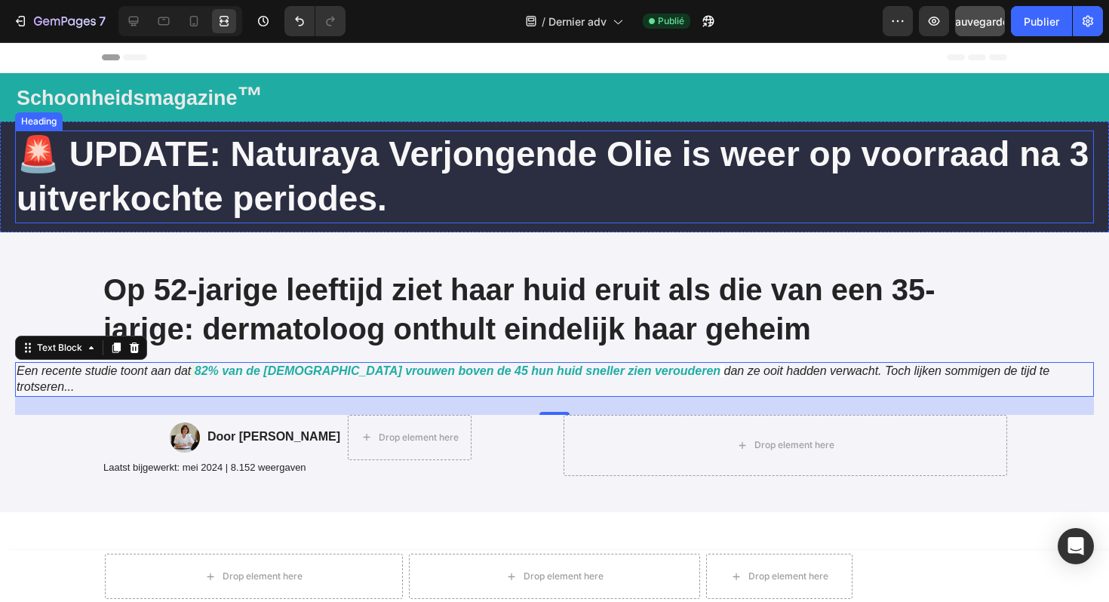
click at [182, 179] on strong "🚨 UPDATE: Naturaya Verjongende Olie is weer op voorraad na 3 uitverkochte perio…" at bounding box center [553, 176] width 1072 height 85
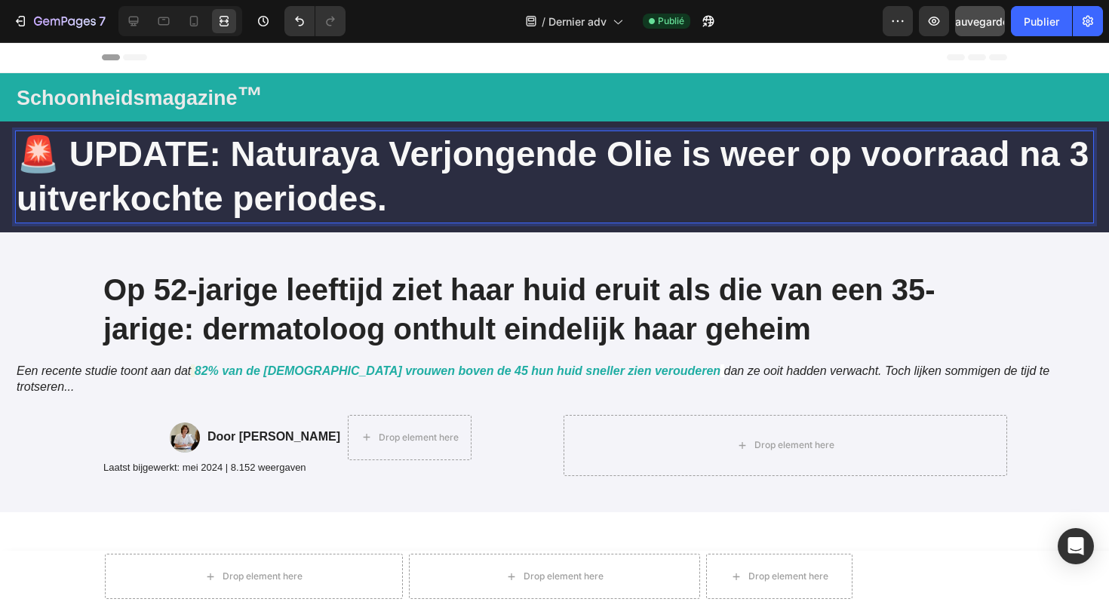
click at [182, 179] on strong "🚨 UPDATE: Naturaya Verjongende Olie is weer op voorraad na 3 uitverkochte perio…" at bounding box center [553, 176] width 1072 height 85
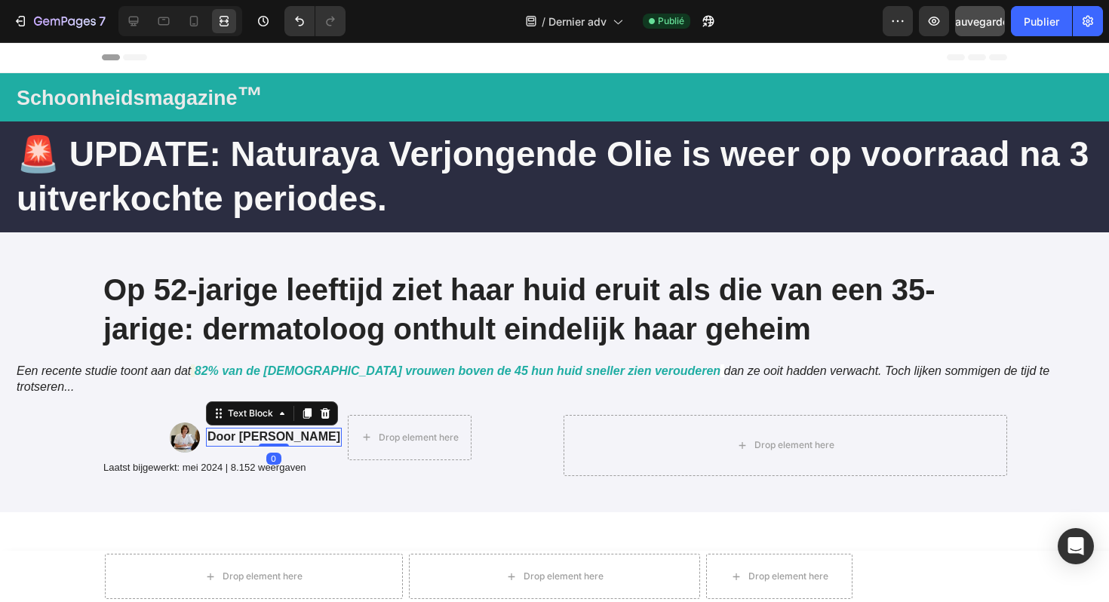
click at [308, 430] on strong "Door [PERSON_NAME]" at bounding box center [274, 436] width 133 height 13
click at [176, 423] on img at bounding box center [185, 438] width 30 height 30
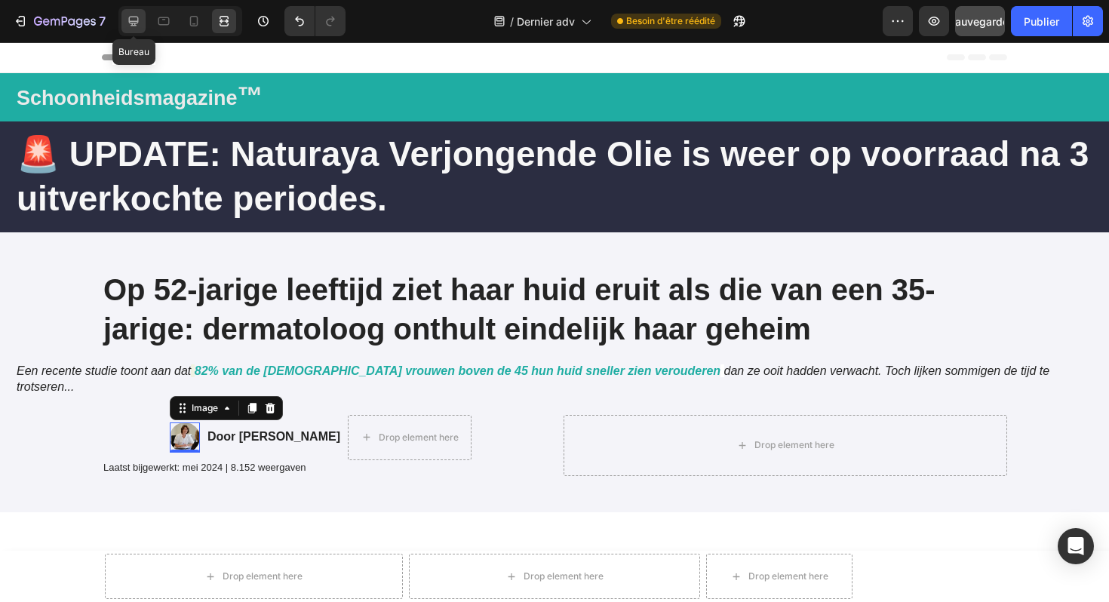
click at [141, 23] on icon at bounding box center [133, 21] width 15 height 15
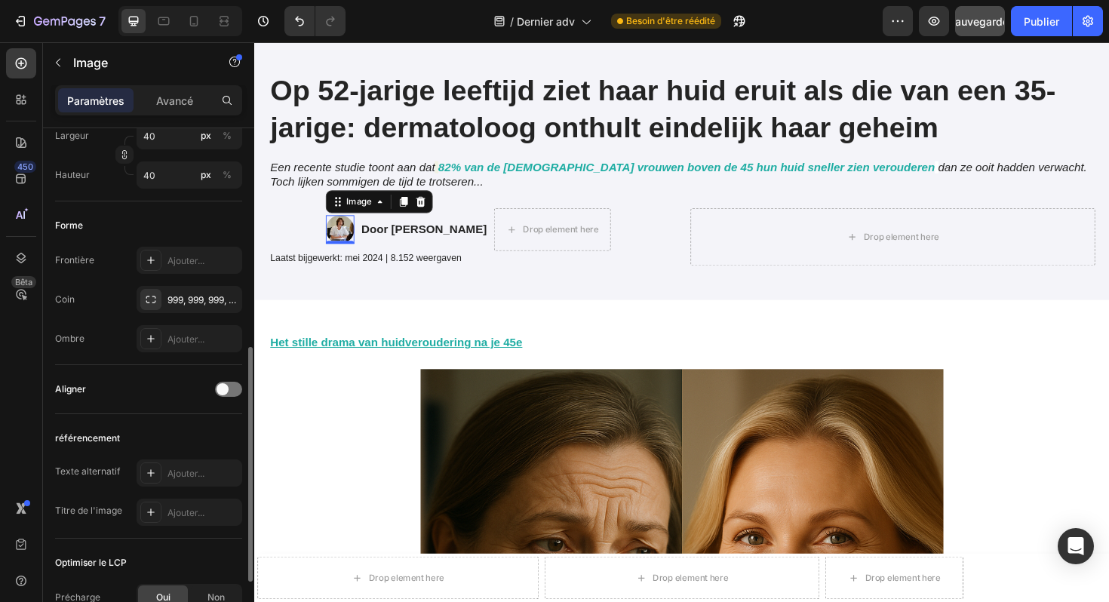
scroll to position [490, 0]
click at [193, 26] on icon at bounding box center [194, 21] width 8 height 11
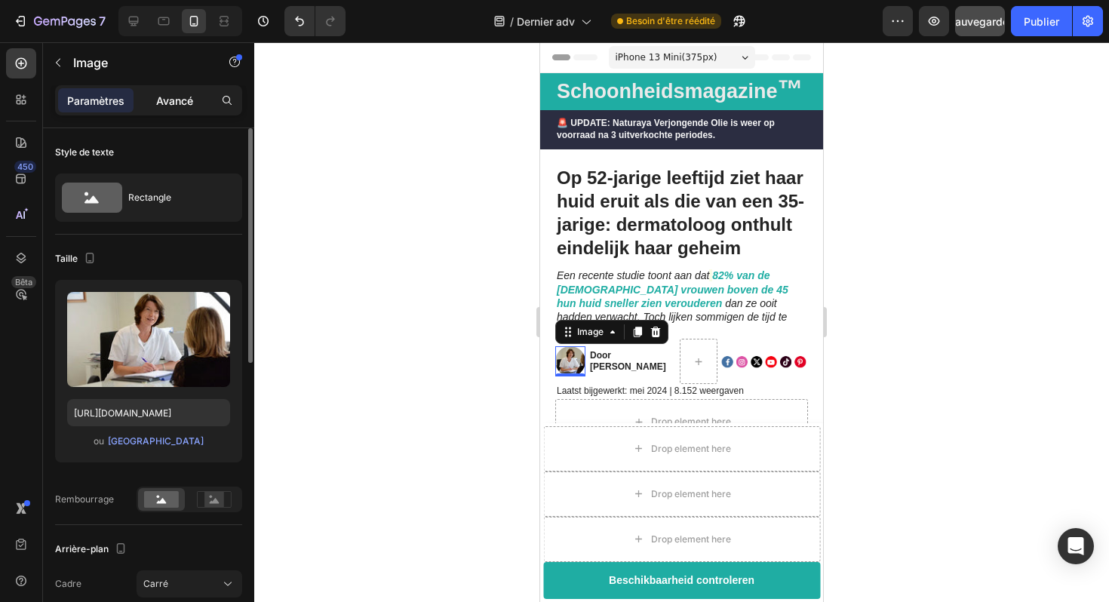
click at [169, 91] on div "Avancé" at bounding box center [174, 100] width 75 height 24
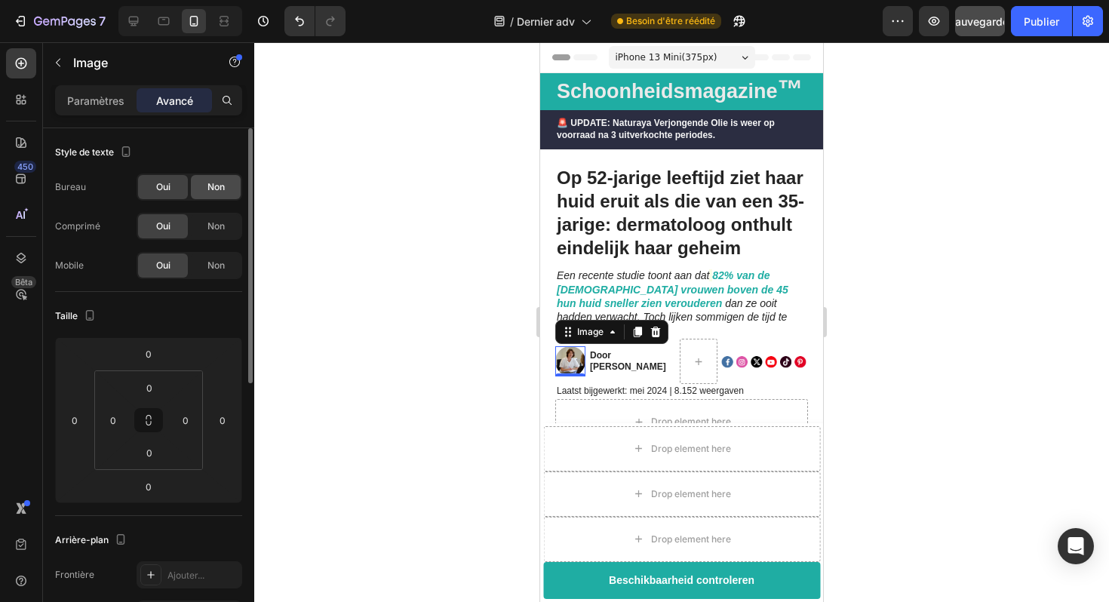
click at [217, 192] on span "Non" at bounding box center [216, 187] width 17 height 14
click at [217, 219] on div "Non" at bounding box center [216, 226] width 50 height 24
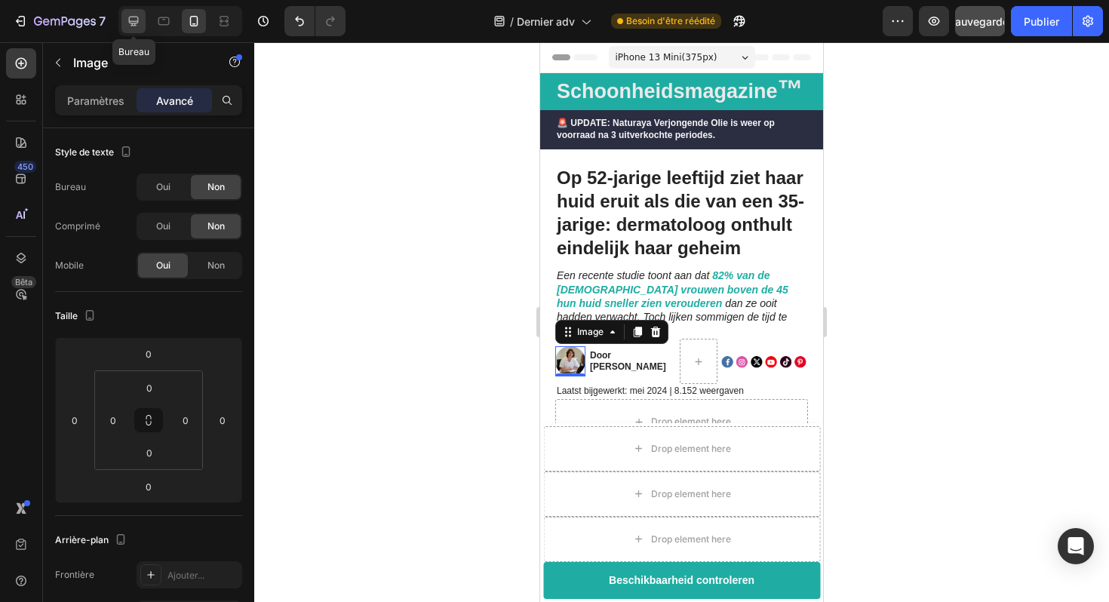
click at [137, 20] on icon at bounding box center [134, 22] width 10 height 10
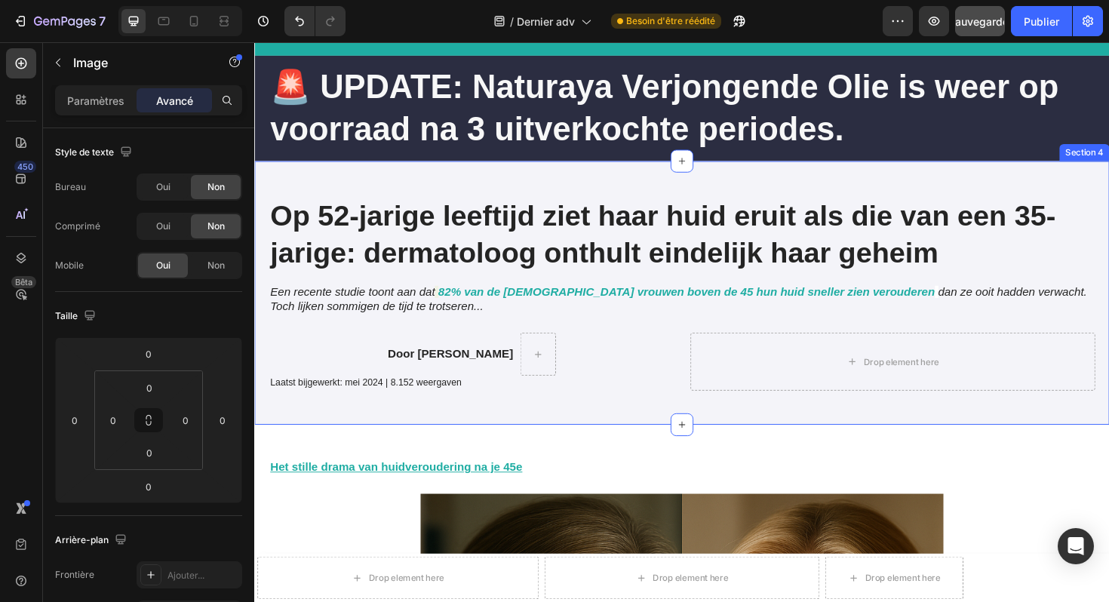
scroll to position [85, 0]
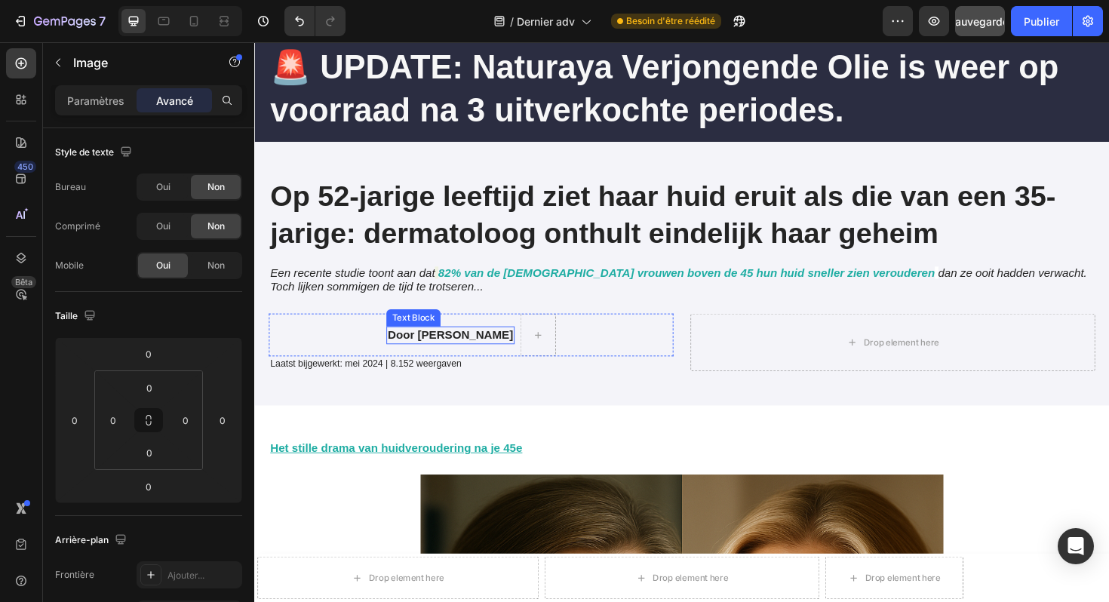
click at [449, 346] on strong "Door [PERSON_NAME]" at bounding box center [461, 352] width 133 height 13
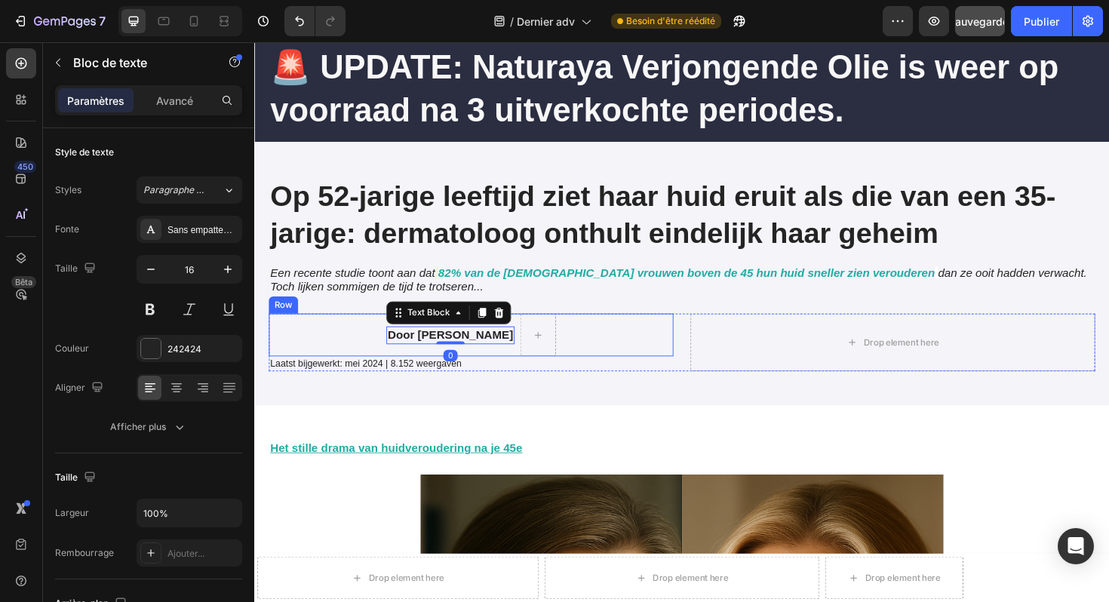
click at [354, 353] on div "Image Door Marlies van den Berg Text Block 0 Image Row" at bounding box center [483, 352] width 429 height 45
click at [414, 354] on strong "Door [PERSON_NAME]" at bounding box center [461, 352] width 133 height 13
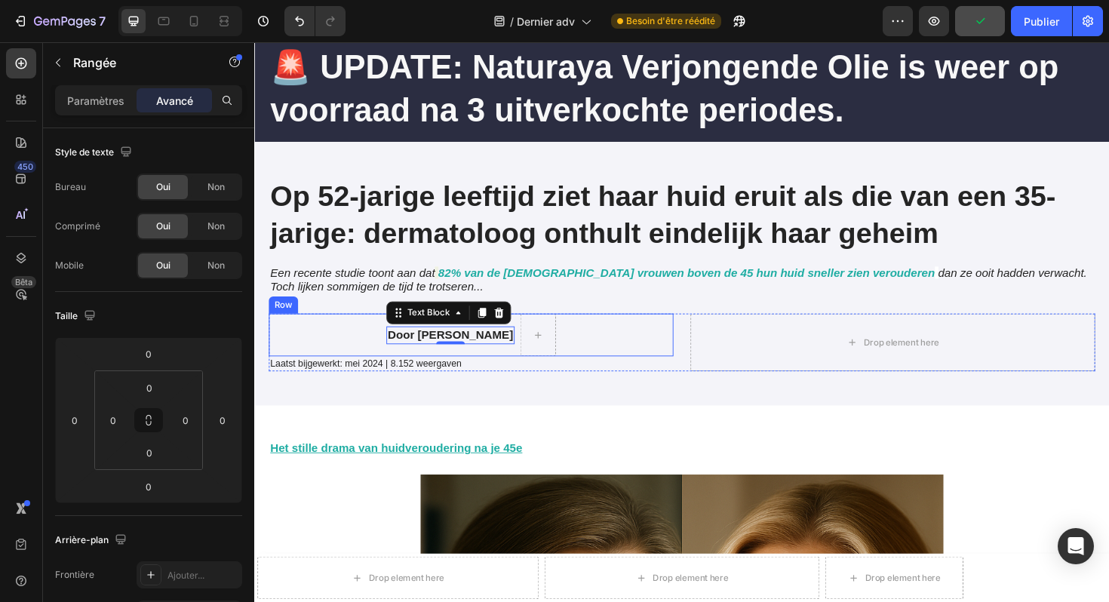
click at [613, 346] on div "Image Door Marlies van den Berg Text Block 0 Image Row" at bounding box center [483, 352] width 429 height 45
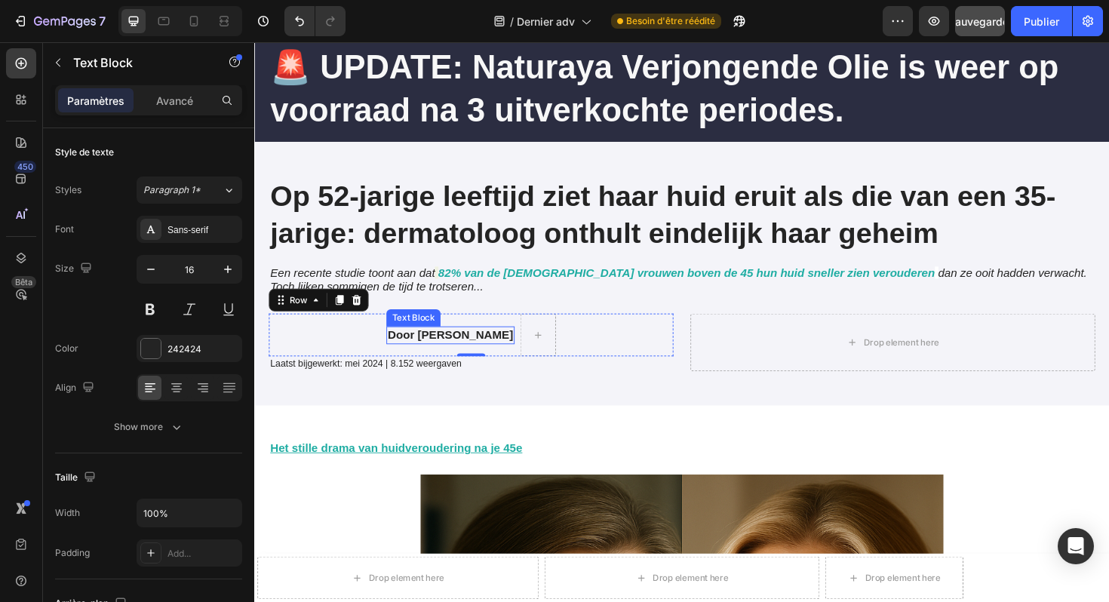
click at [452, 349] on strong "Door [PERSON_NAME]" at bounding box center [461, 352] width 133 height 13
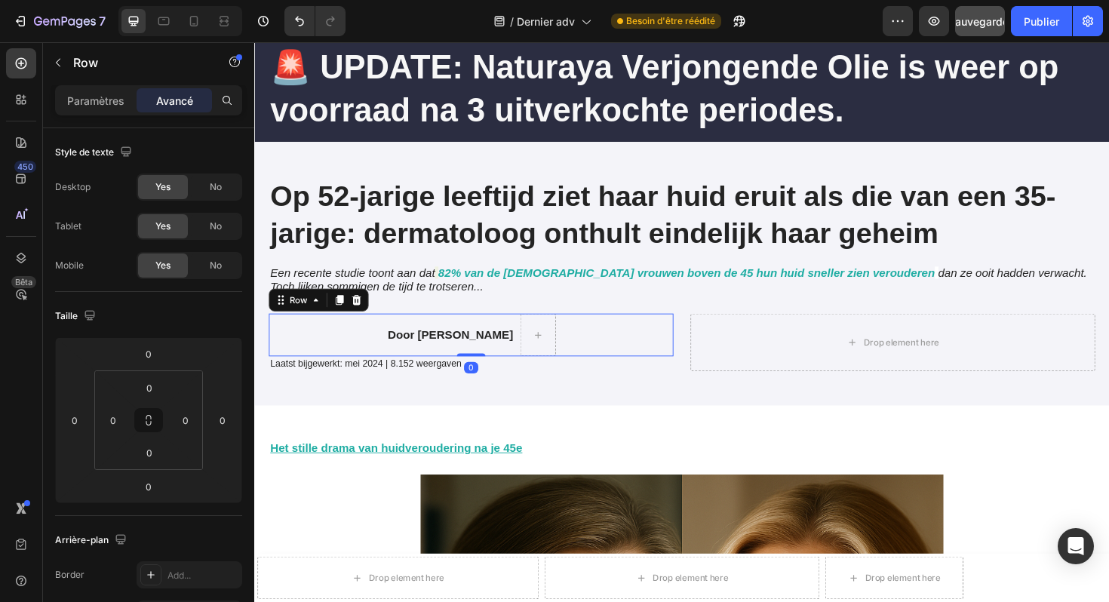
click at [344, 349] on div "Image Door Marlies van den Berg Text Block Image Row 0" at bounding box center [483, 352] width 429 height 45
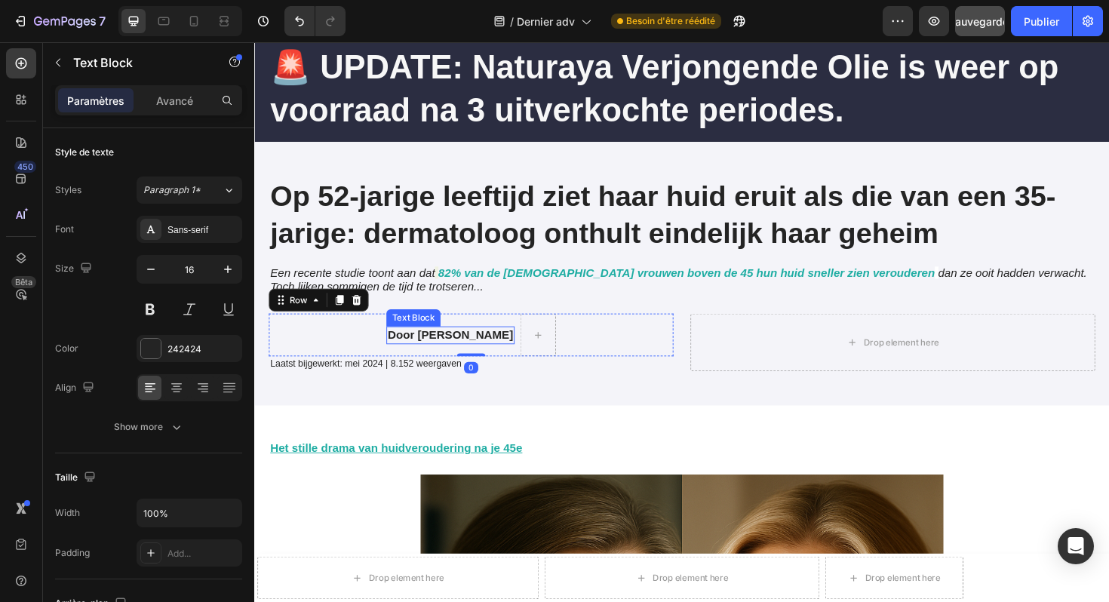
click at [426, 350] on strong "Door [PERSON_NAME]" at bounding box center [461, 352] width 133 height 13
click at [586, 343] on div "Image Door Marlies van den Berg Text Block Image Row 0" at bounding box center [483, 352] width 429 height 45
click at [485, 354] on strong "Door [PERSON_NAME]" at bounding box center [461, 352] width 133 height 13
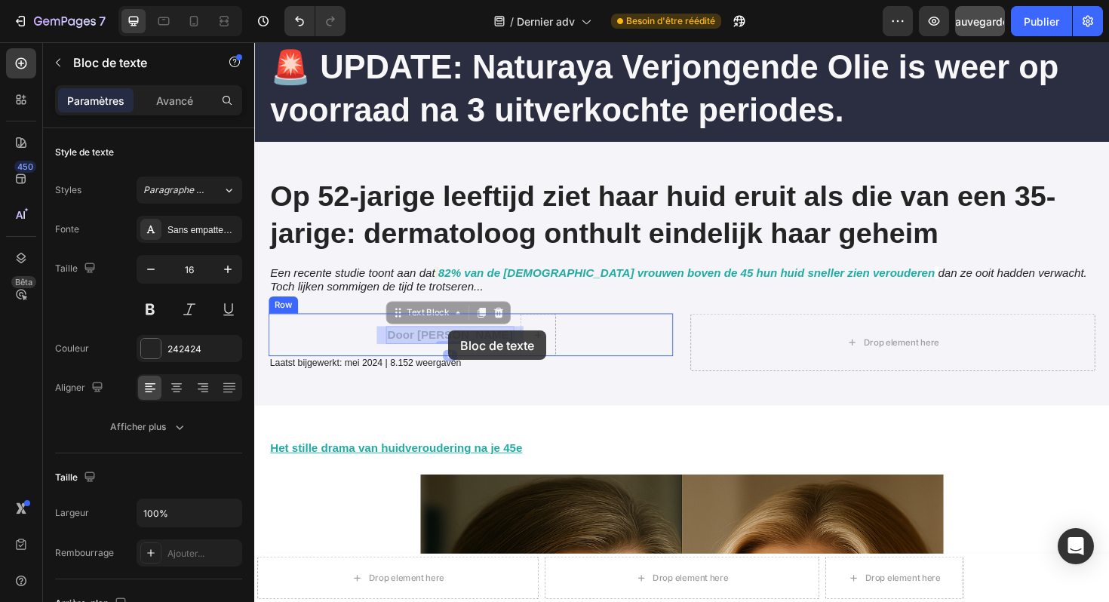
drag, startPoint x: 397, startPoint y: 331, endPoint x: 459, endPoint y: 347, distance: 64.1
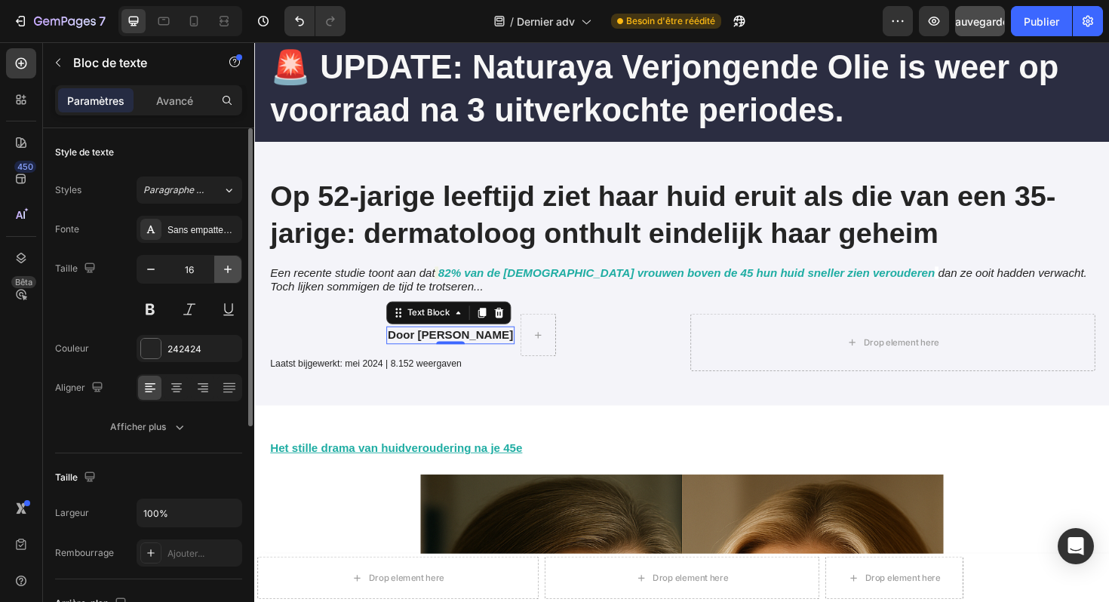
click at [214, 268] on button "button" at bounding box center [227, 269] width 27 height 27
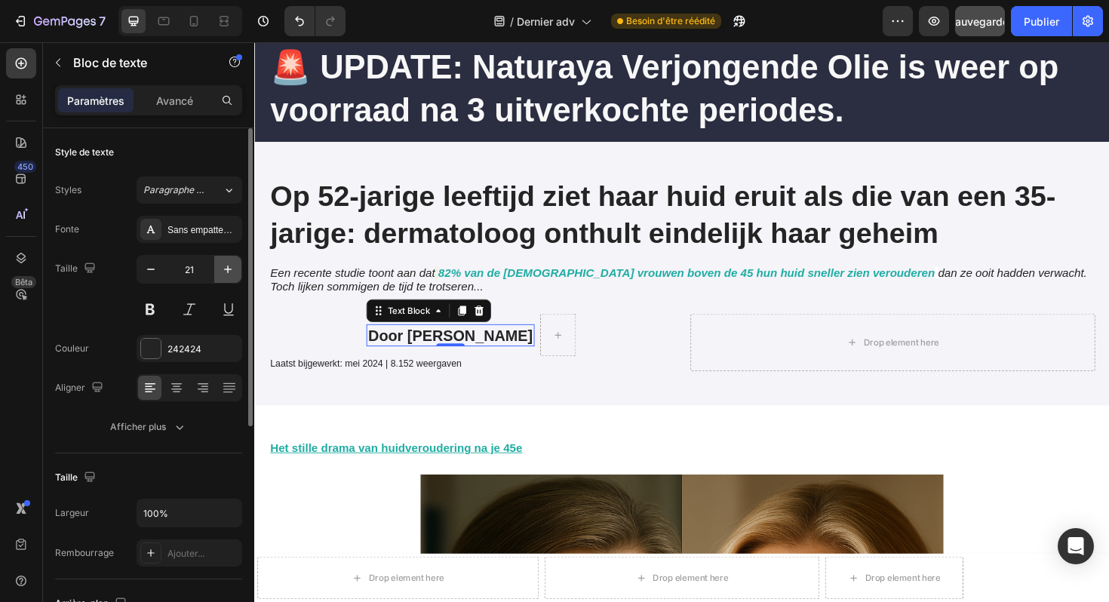
click at [214, 268] on button "button" at bounding box center [227, 269] width 27 height 27
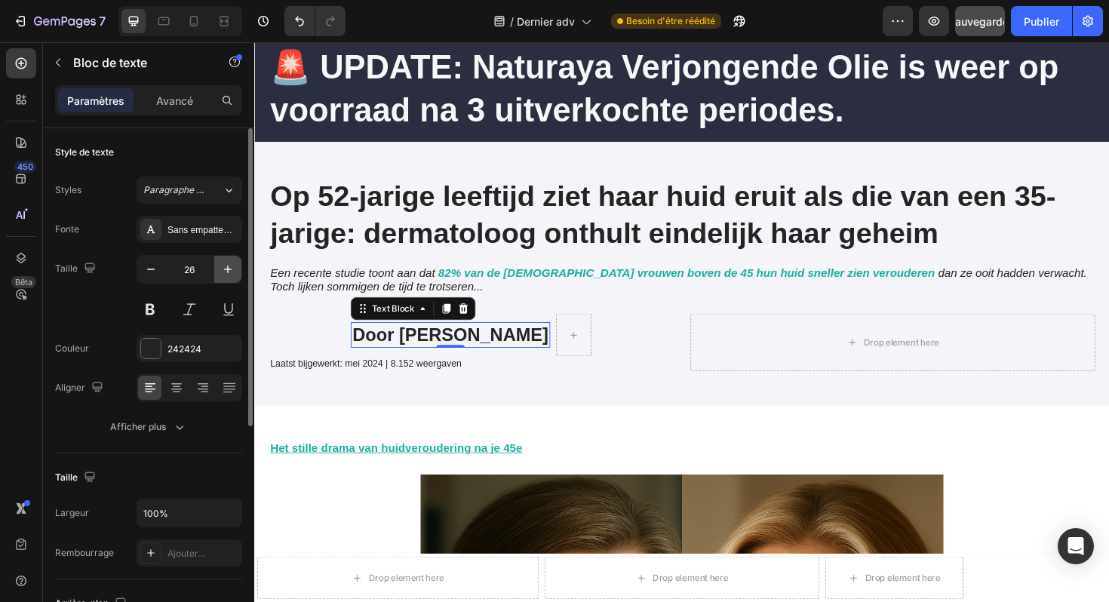
click at [214, 268] on button "button" at bounding box center [227, 269] width 27 height 27
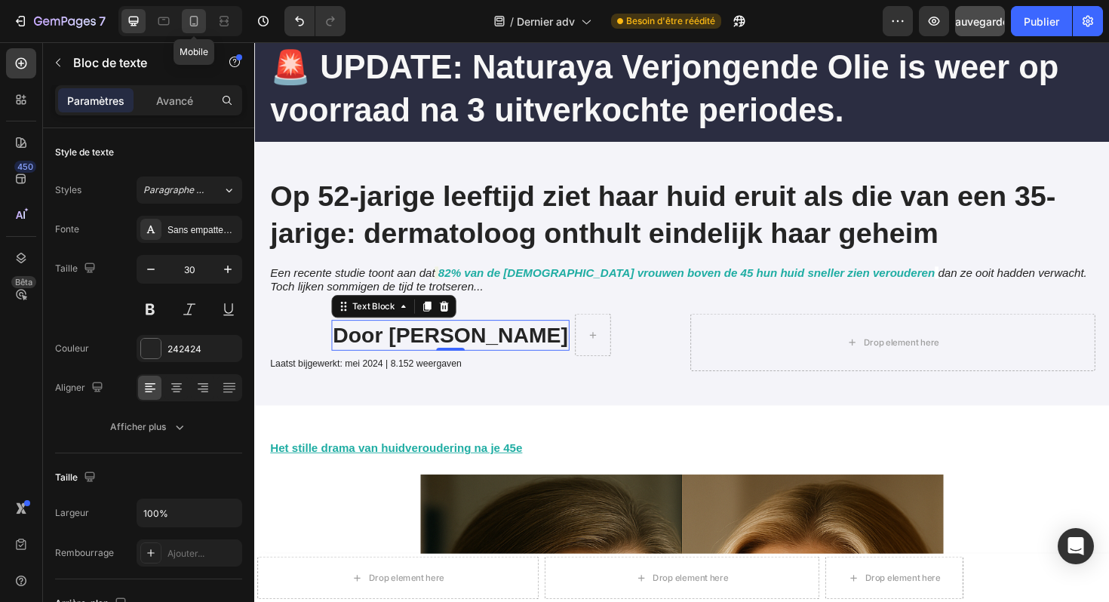
click at [192, 26] on icon at bounding box center [194, 21] width 8 height 11
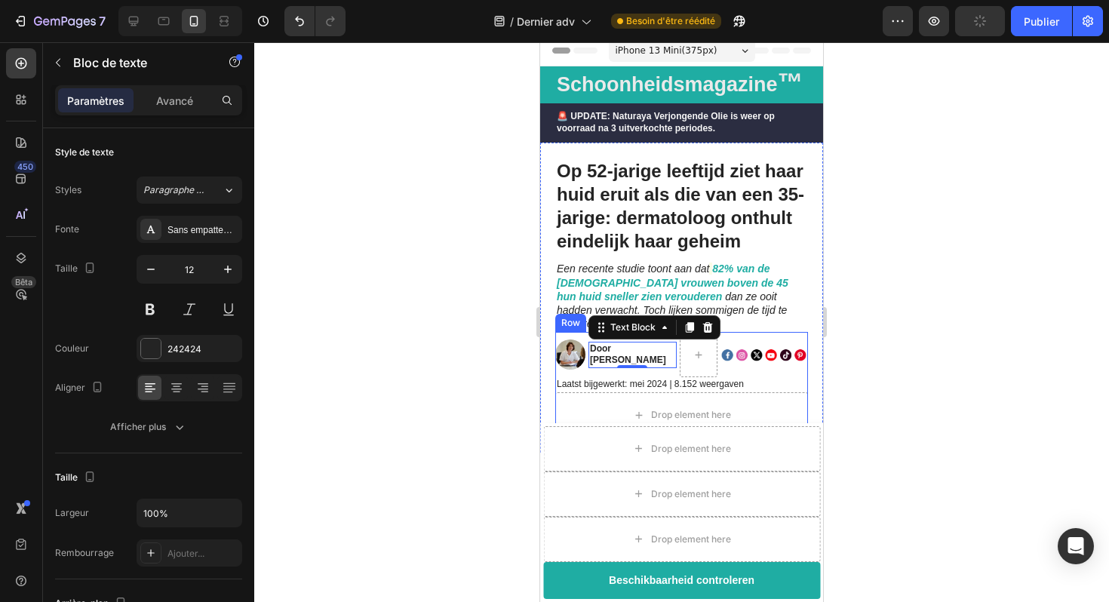
scroll to position [4, 0]
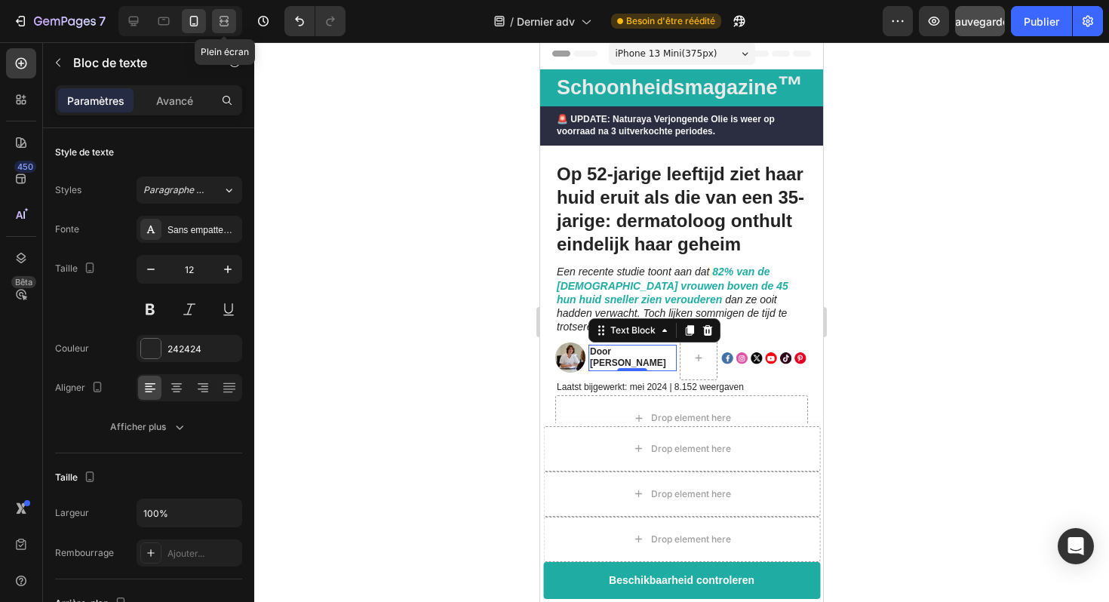
click at [226, 24] on icon at bounding box center [224, 21] width 15 height 15
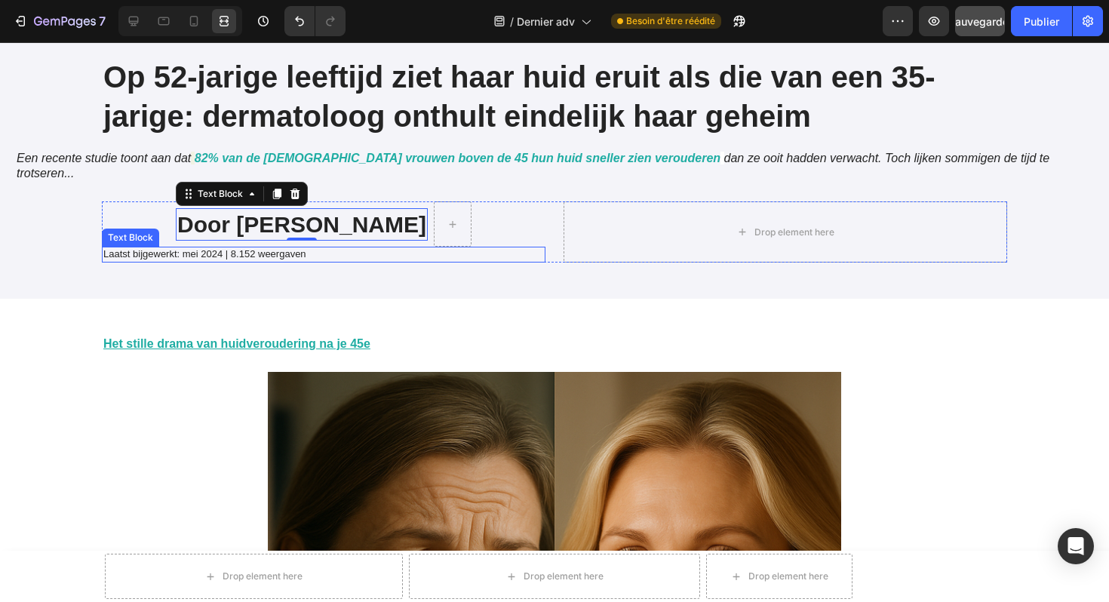
scroll to position [212, 0]
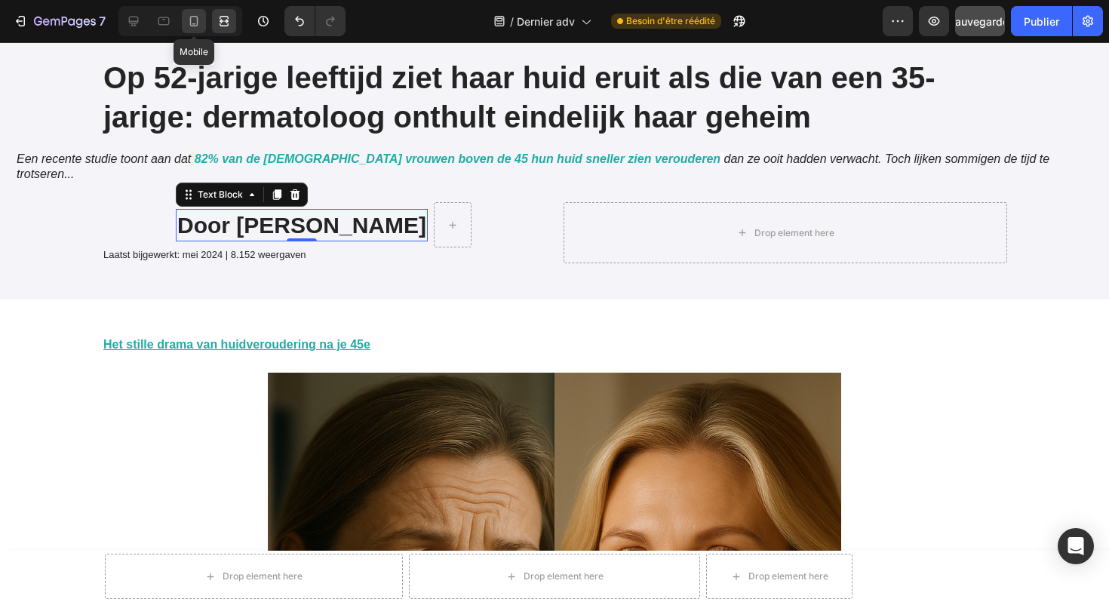
click at [187, 23] on icon at bounding box center [193, 21] width 15 height 15
type input "12"
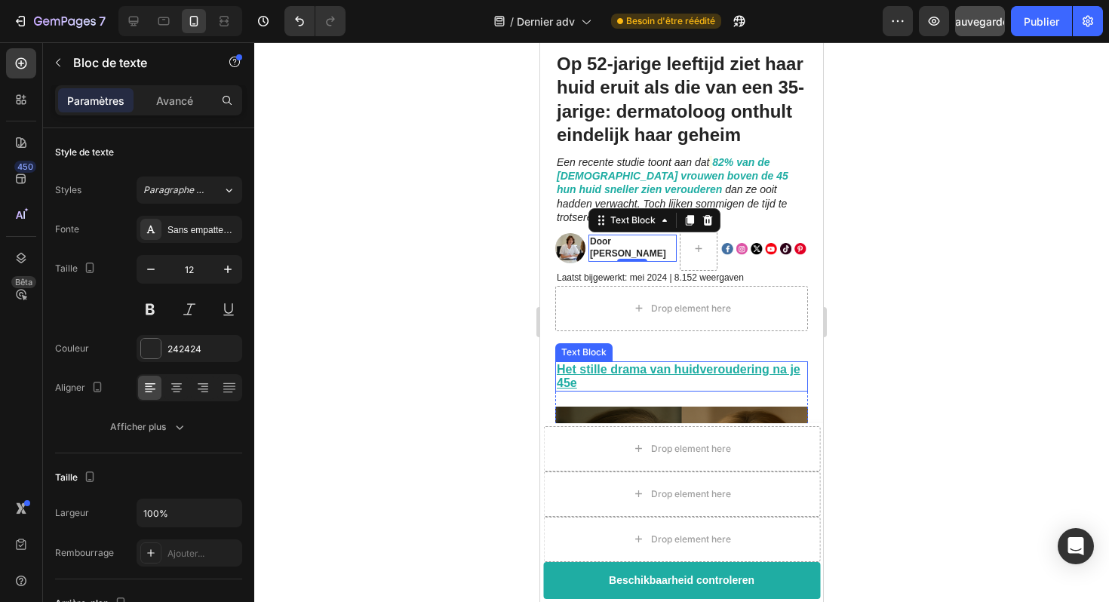
scroll to position [106, 0]
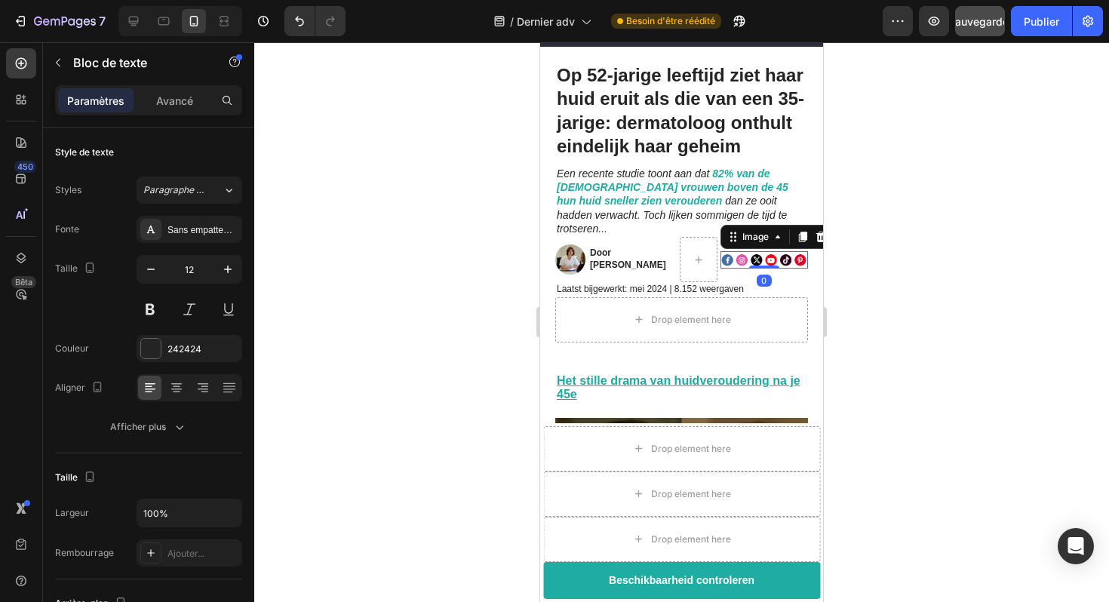
click at [758, 253] on div "Image 0" at bounding box center [765, 259] width 88 height 17
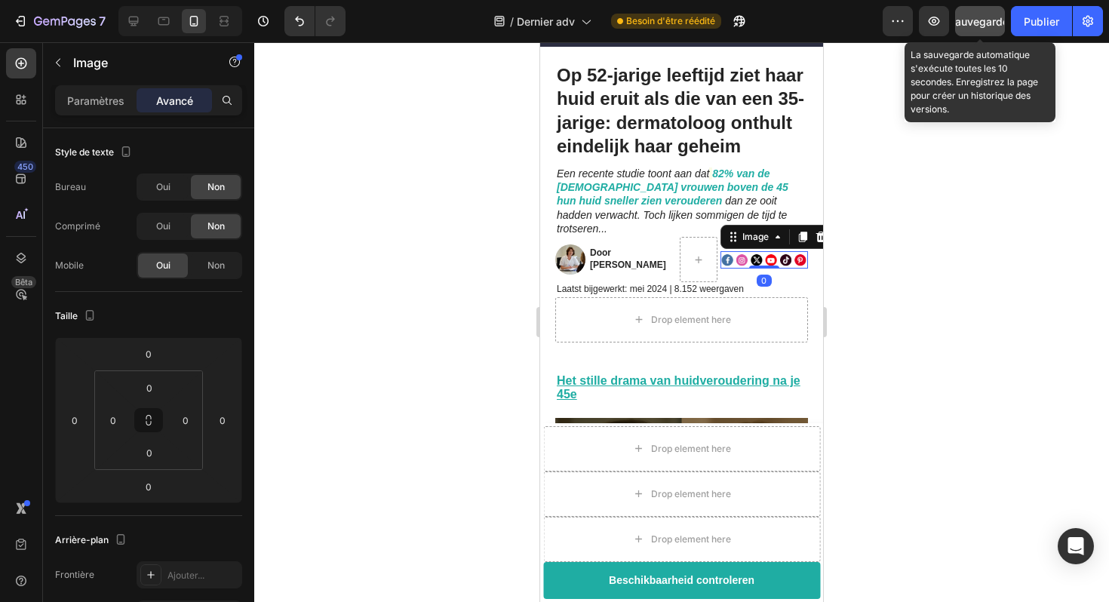
click at [968, 23] on font "Sauvegarder" at bounding box center [981, 21] width 64 height 13
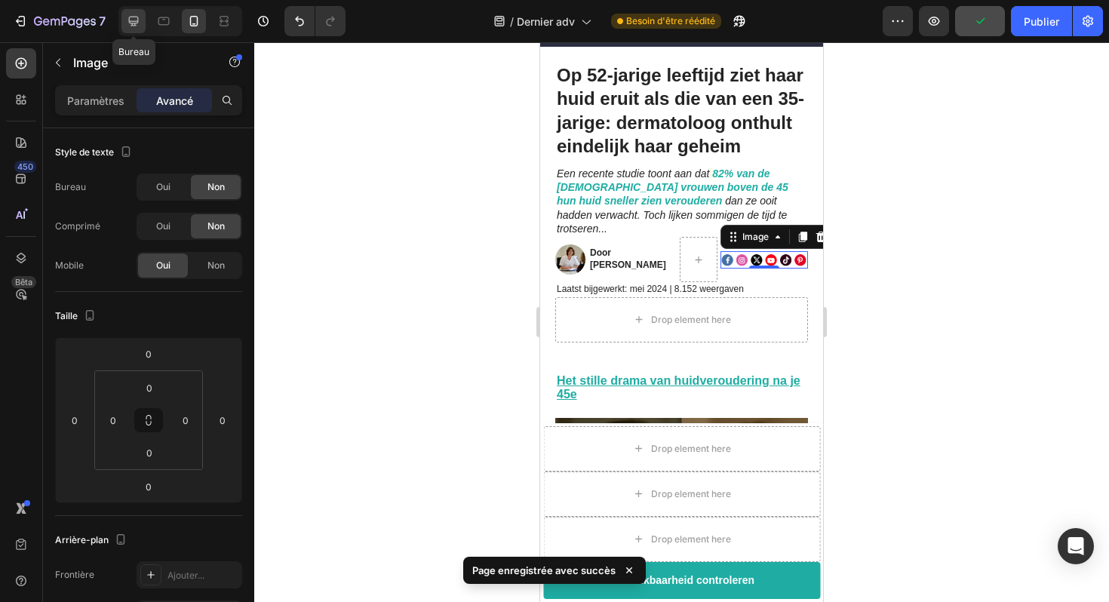
click at [131, 24] on icon at bounding box center [133, 21] width 15 height 15
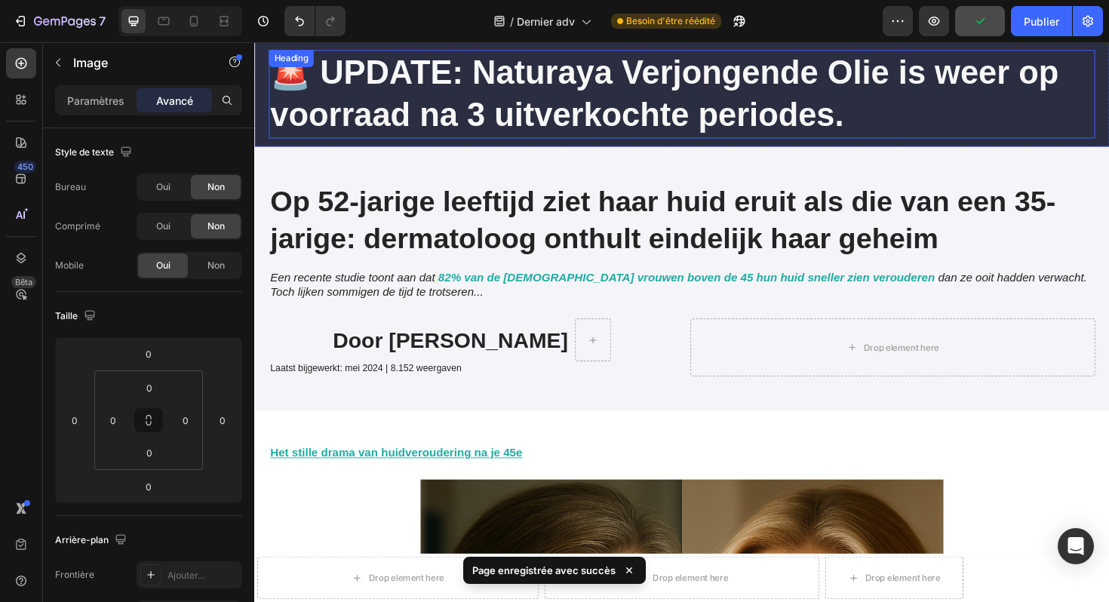
scroll to position [54, 0]
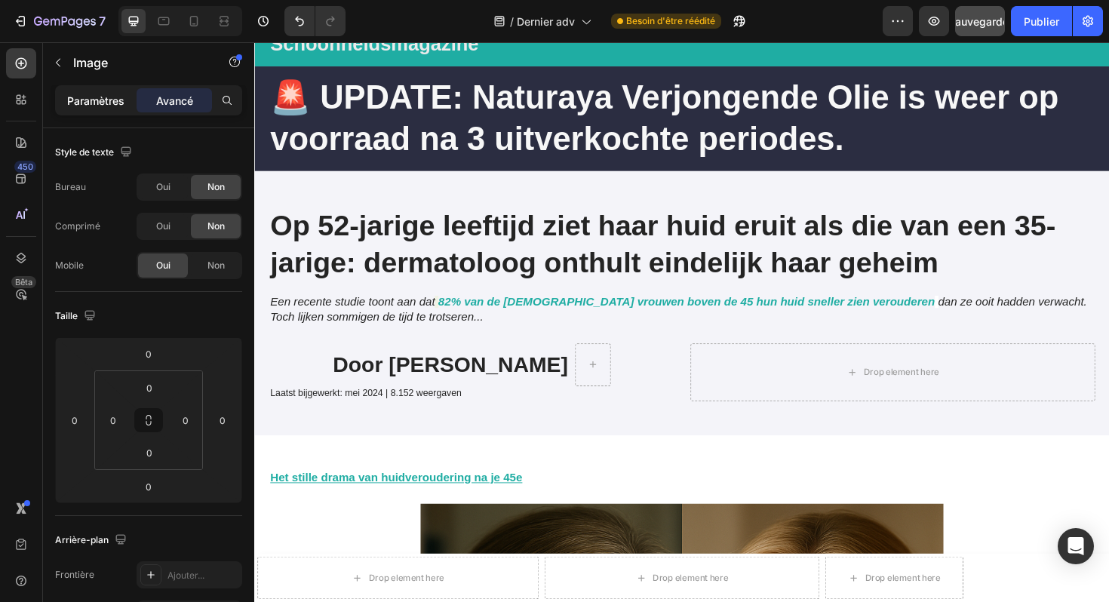
click at [94, 95] on font "Paramètres" at bounding box center [95, 100] width 57 height 13
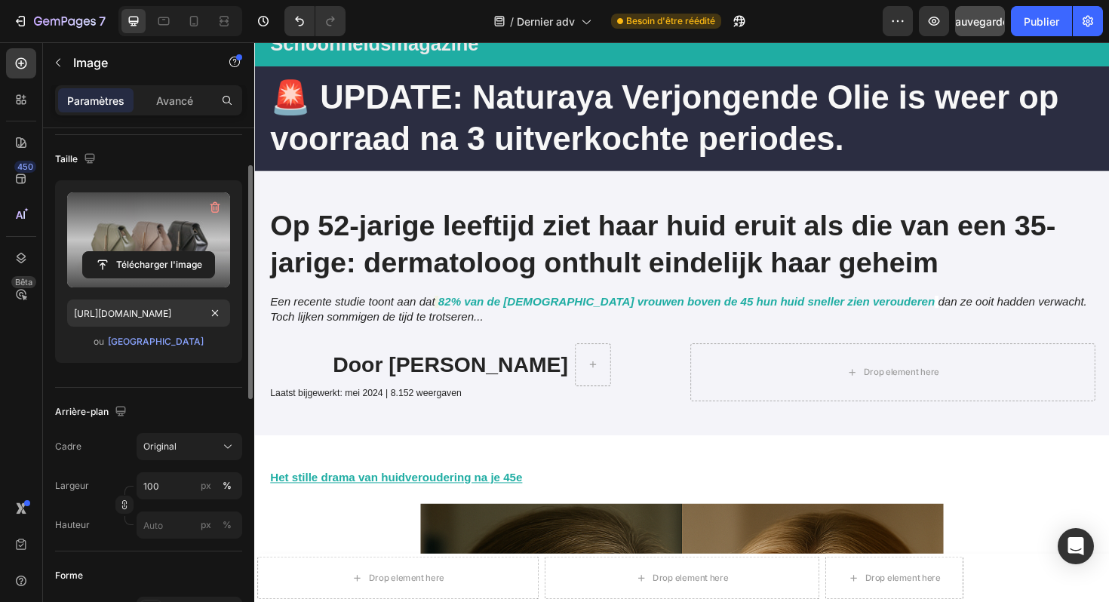
scroll to position [41, 0]
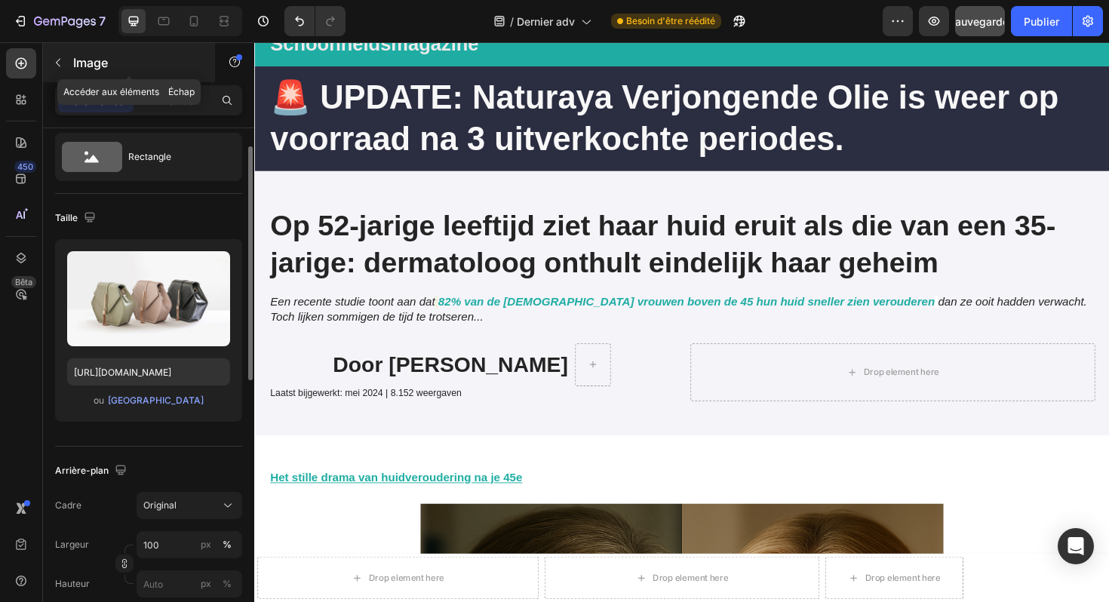
click at [58, 59] on icon "button" at bounding box center [58, 63] width 12 height 12
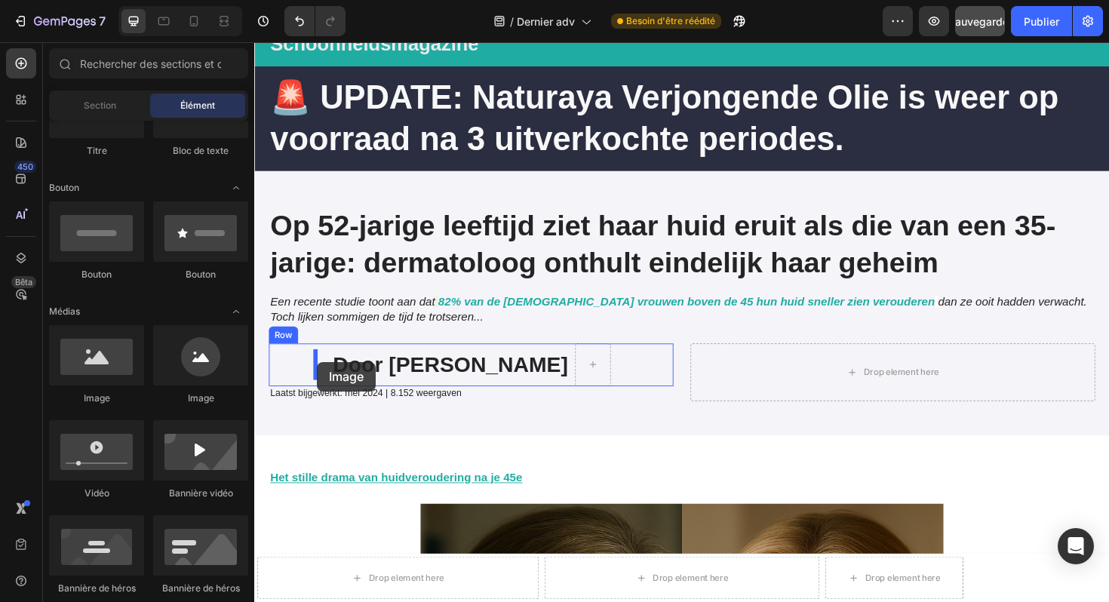
drag, startPoint x: 447, startPoint y: 421, endPoint x: 321, endPoint y: 381, distance: 132.2
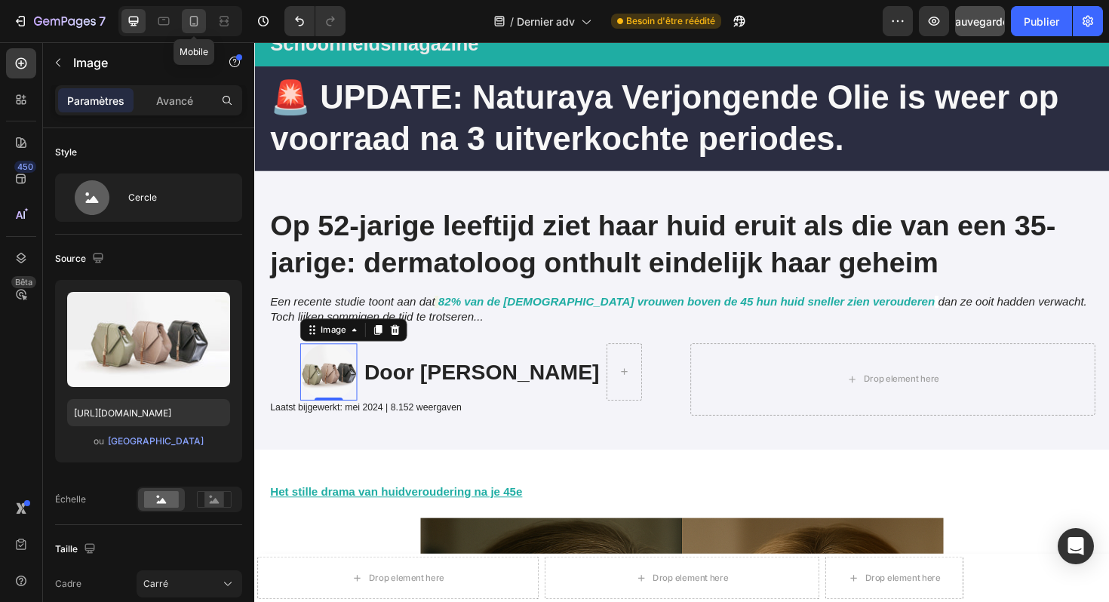
click at [197, 19] on icon at bounding box center [194, 21] width 8 height 11
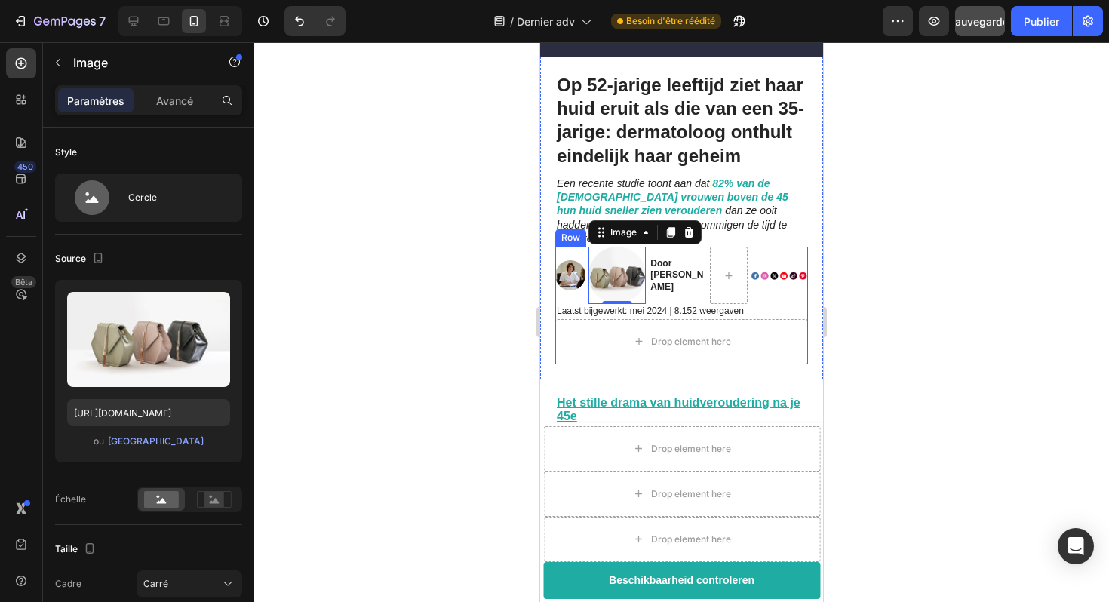
scroll to position [229, 0]
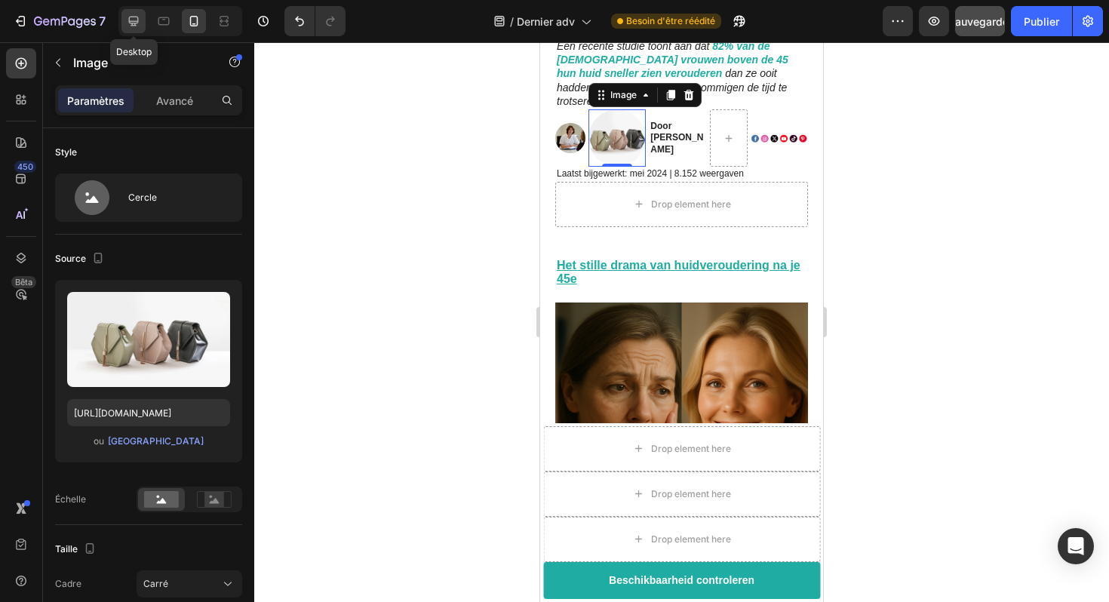
click at [140, 22] on icon at bounding box center [133, 21] width 15 height 15
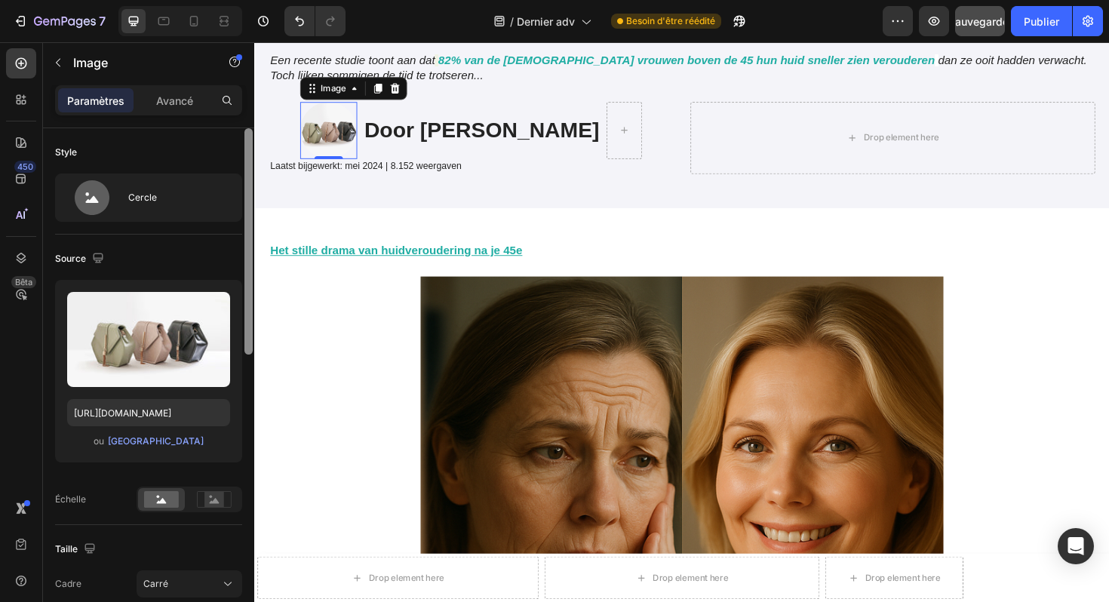
scroll to position [248, 0]
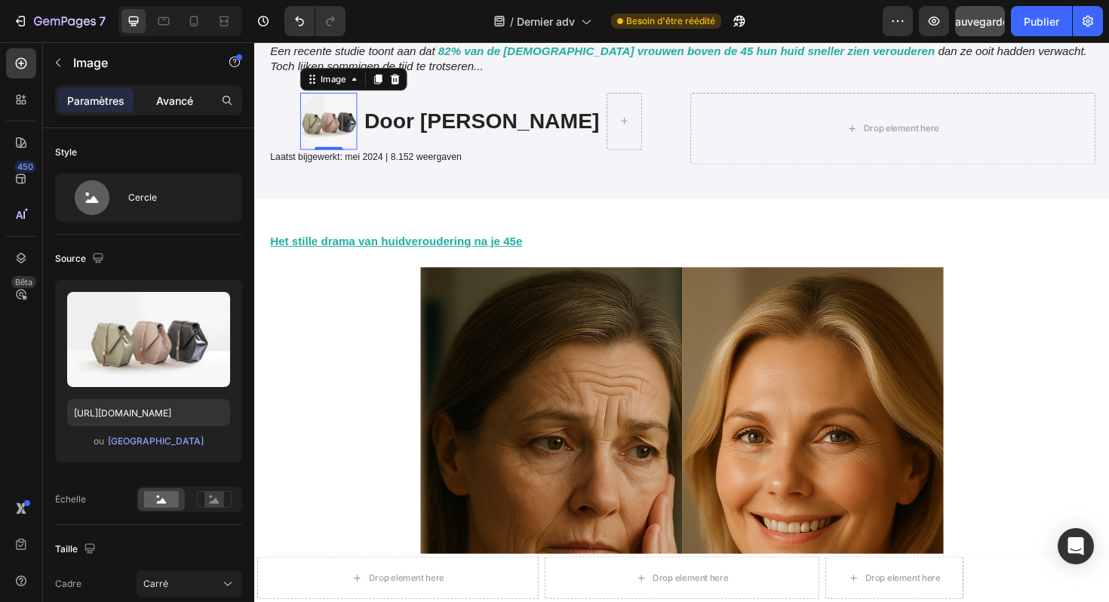
click at [184, 93] on p "Avancé" at bounding box center [174, 101] width 37 height 16
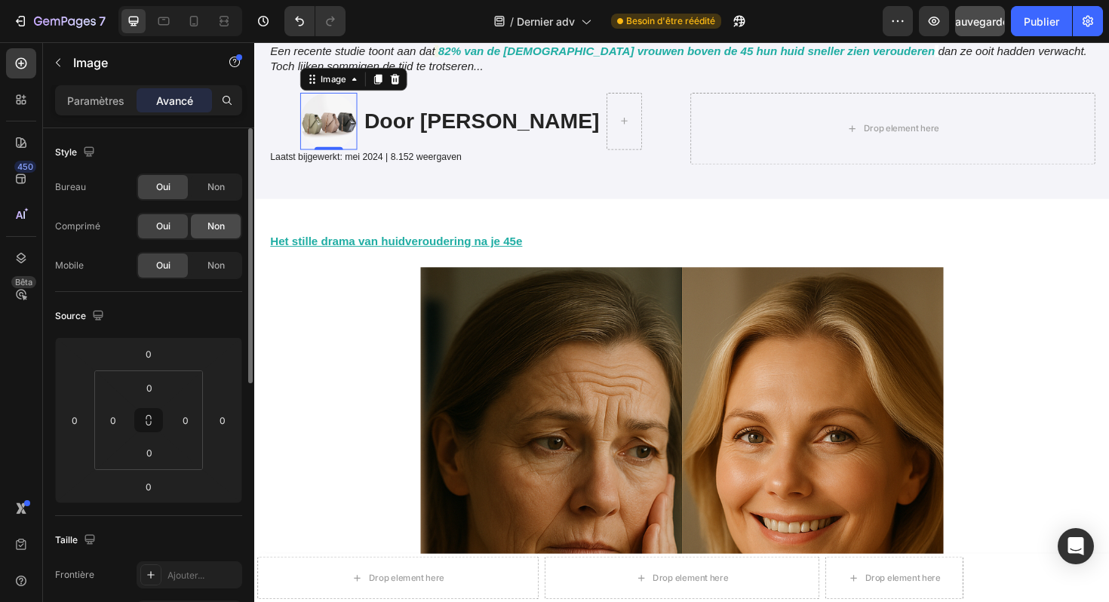
click at [199, 226] on div "Non" at bounding box center [216, 226] width 50 height 24
click at [183, 222] on div "Oui" at bounding box center [163, 226] width 50 height 24
click at [211, 263] on font "Non" at bounding box center [216, 265] width 17 height 11
click at [192, 24] on icon at bounding box center [193, 21] width 15 height 15
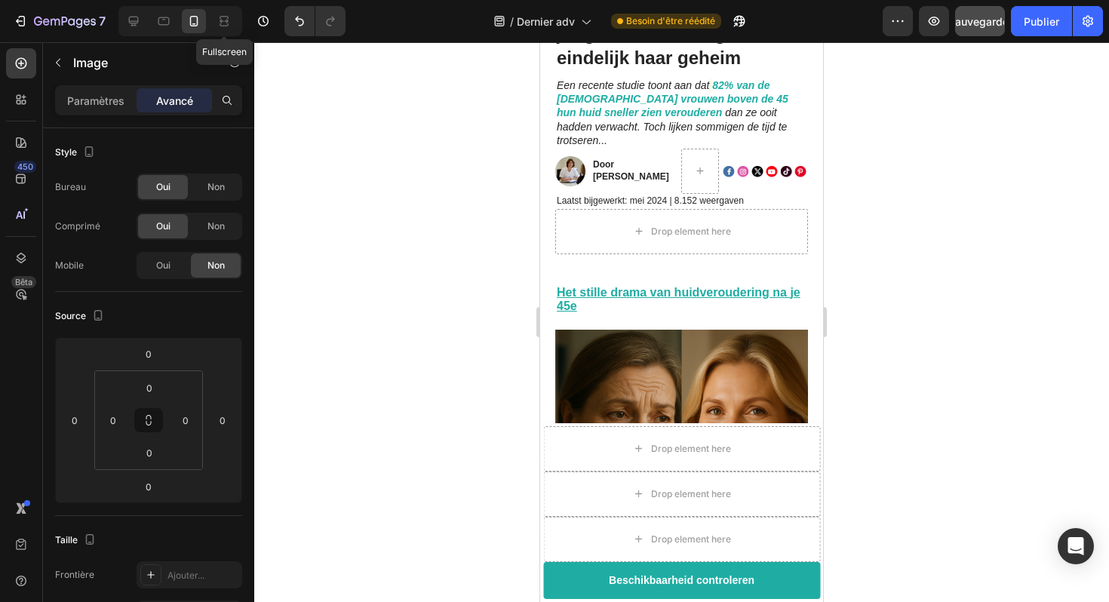
scroll to position [172, 0]
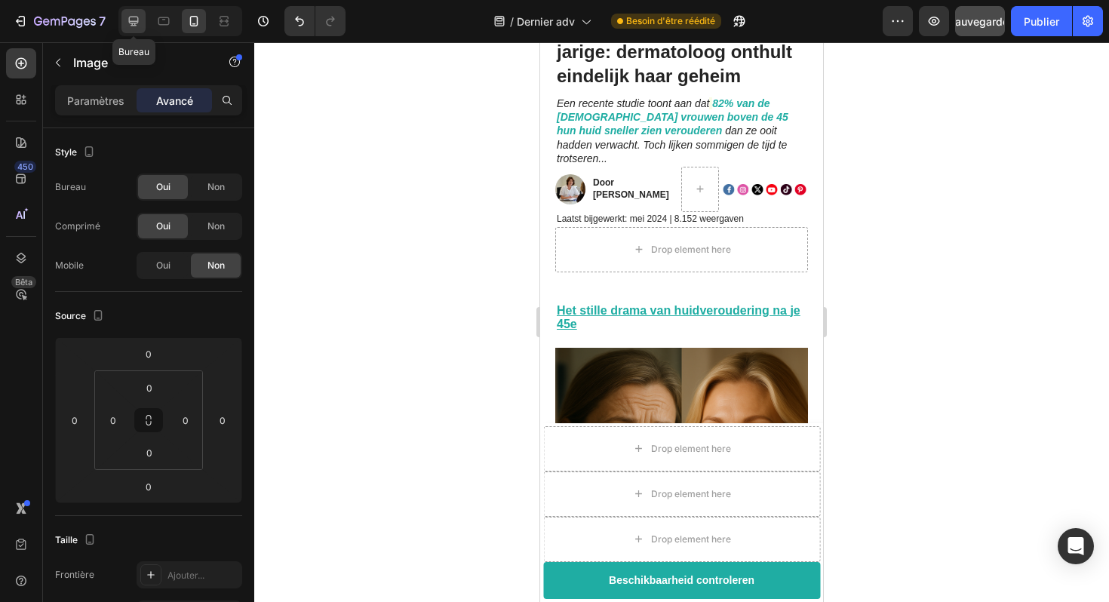
click at [139, 25] on icon at bounding box center [133, 21] width 15 height 15
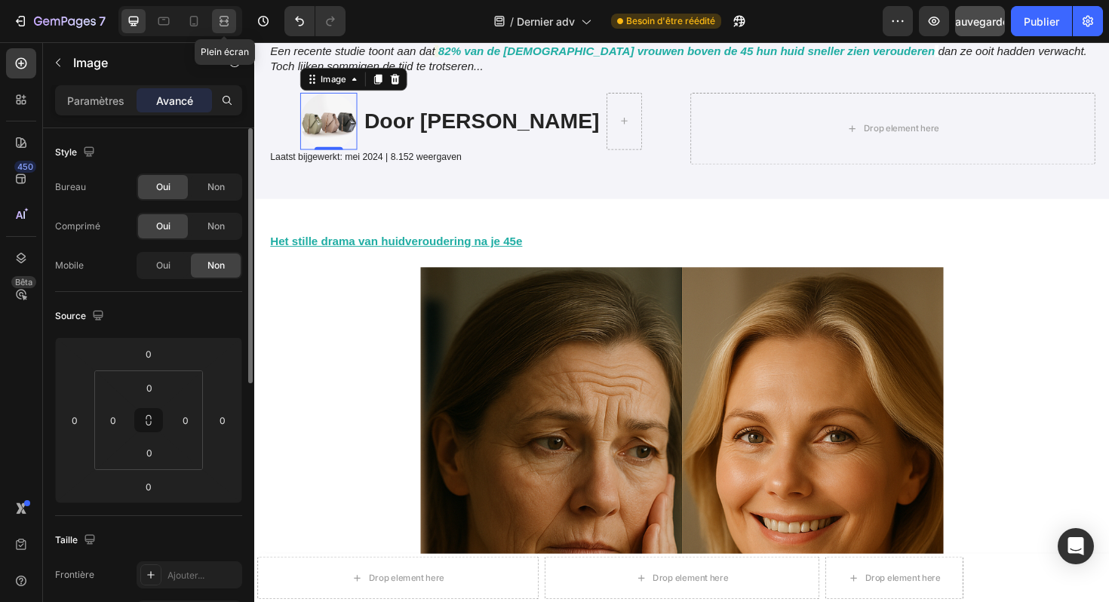
click at [220, 20] on icon at bounding box center [224, 21] width 15 height 15
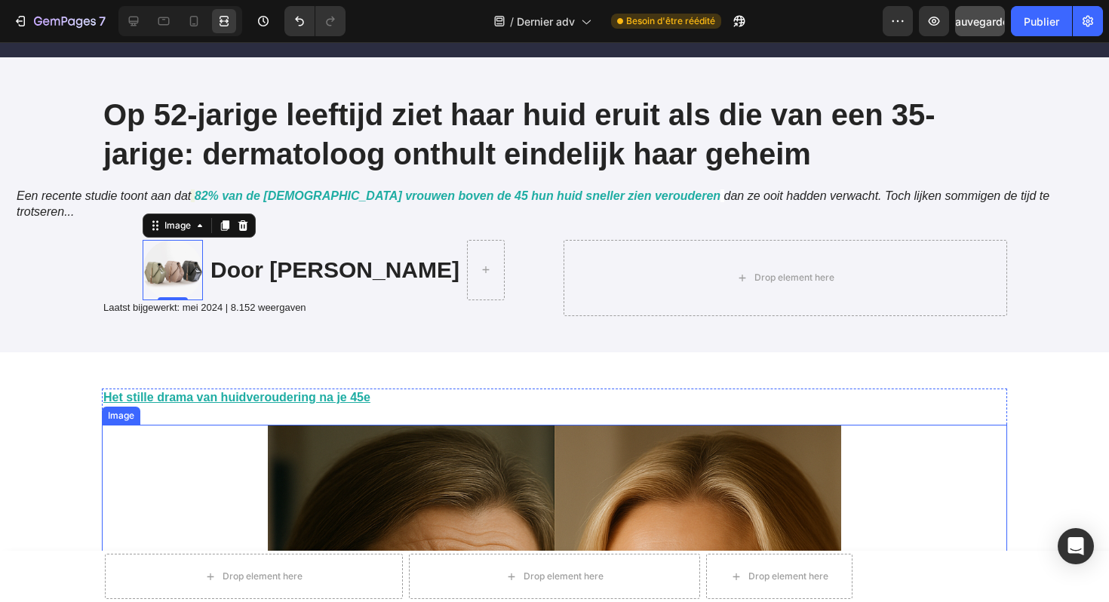
scroll to position [59, 0]
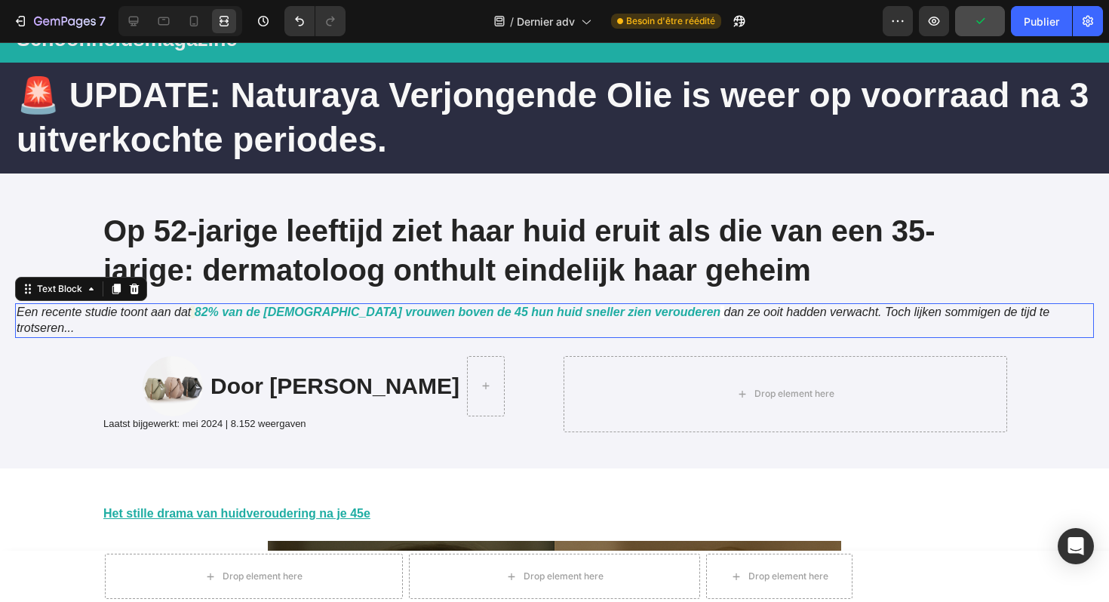
click at [291, 306] on strong "82% van de [DEMOGRAPHIC_DATA] vrouwen boven de 45 hun huid sneller zien veroude…" at bounding box center [458, 312] width 526 height 13
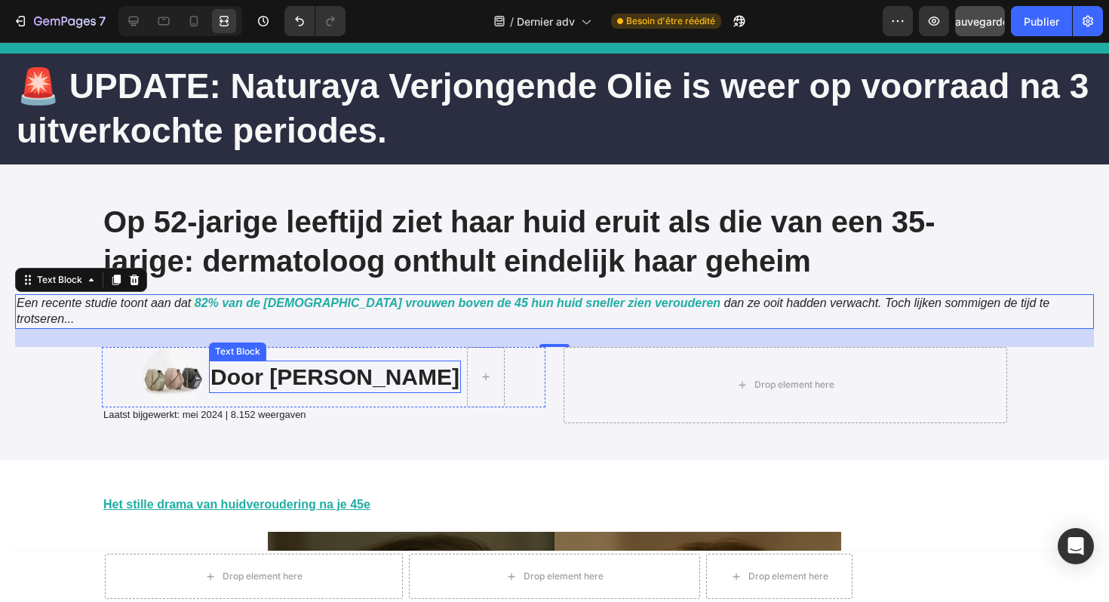
scroll to position [66, 0]
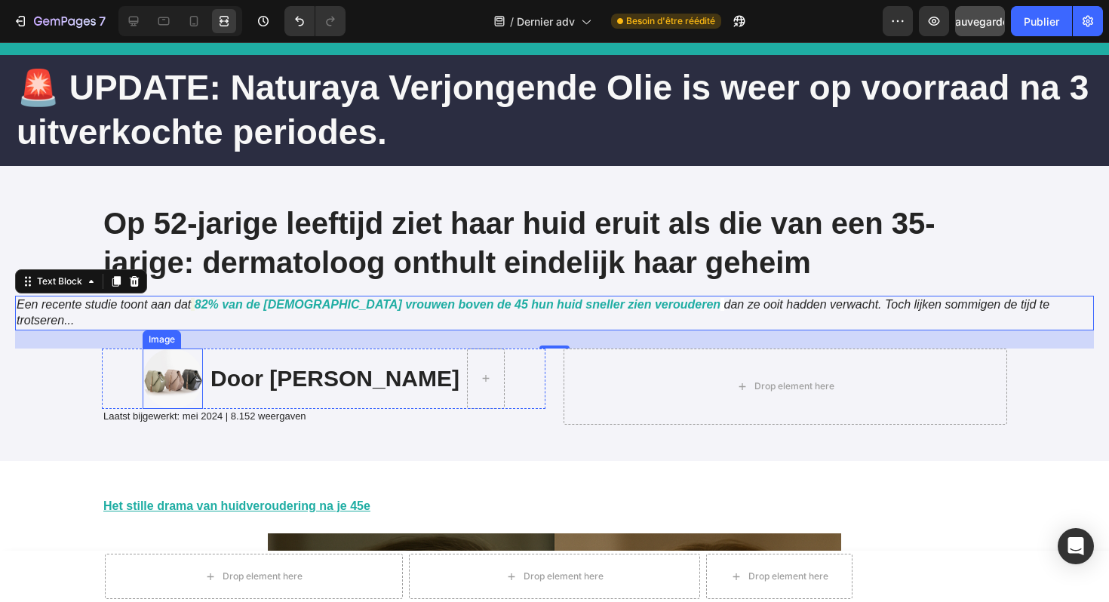
click at [158, 358] on img at bounding box center [173, 379] width 60 height 60
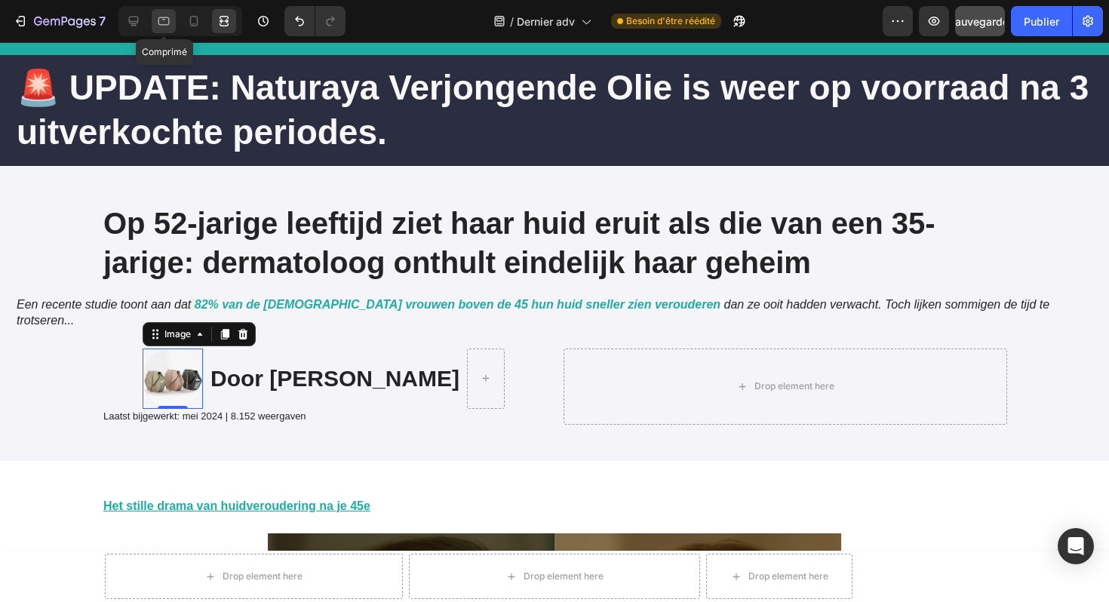
click at [166, 23] on icon at bounding box center [163, 21] width 15 height 15
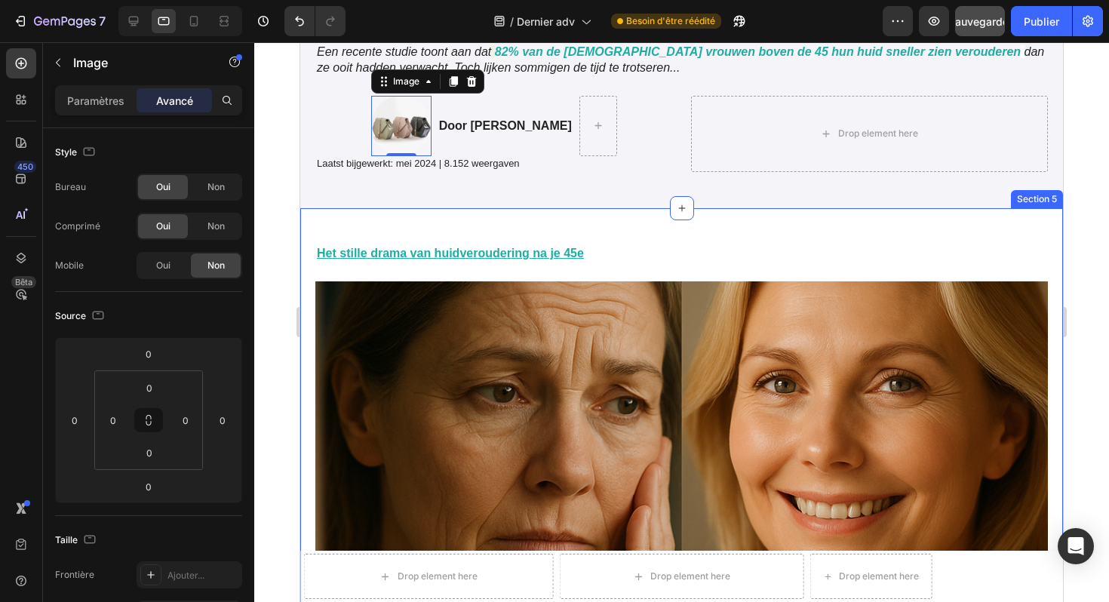
scroll to position [404, 0]
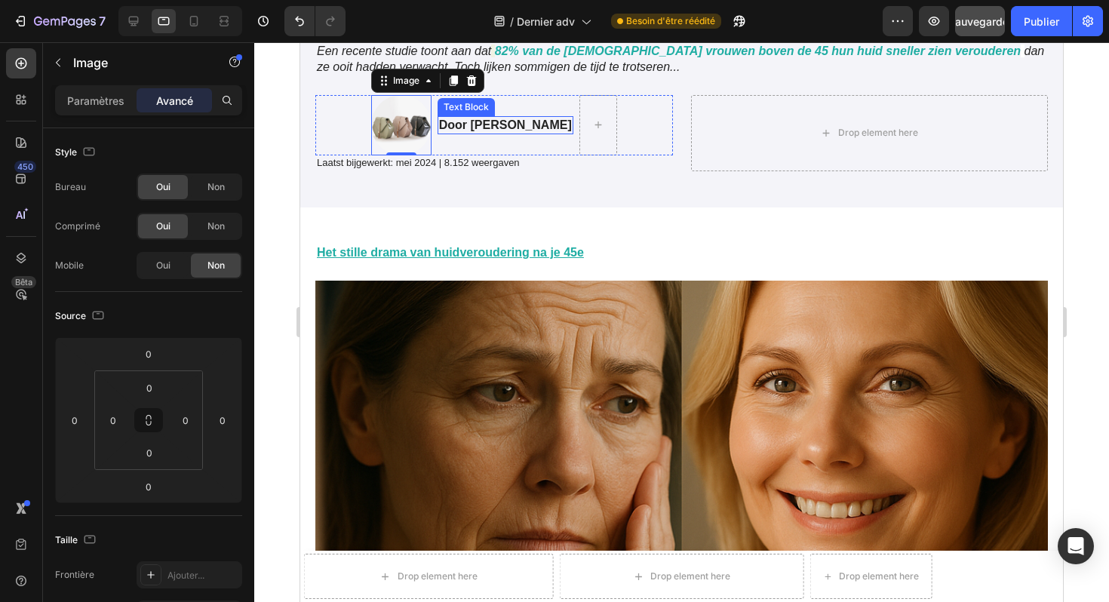
click at [478, 124] on strong "Door [PERSON_NAME]" at bounding box center [505, 124] width 133 height 13
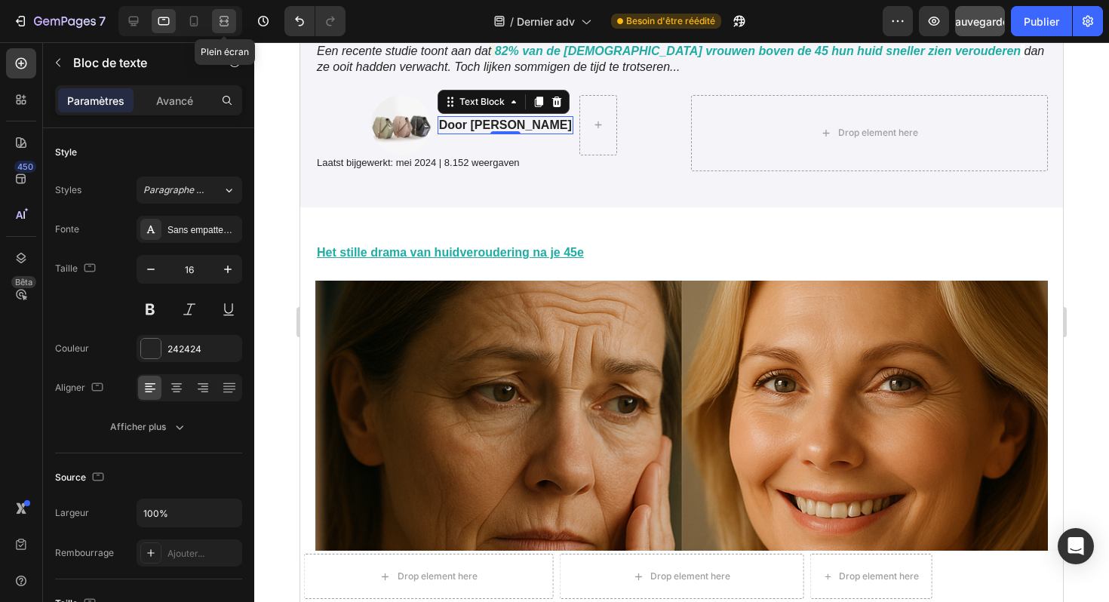
click at [224, 23] on icon at bounding box center [222, 21] width 5 height 4
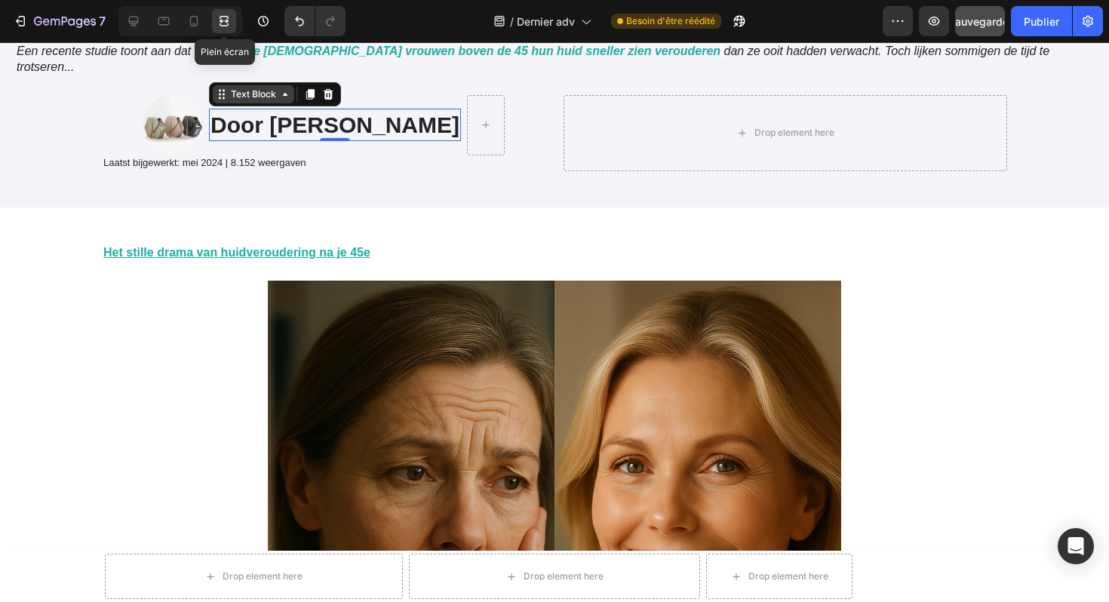
scroll to position [362, 0]
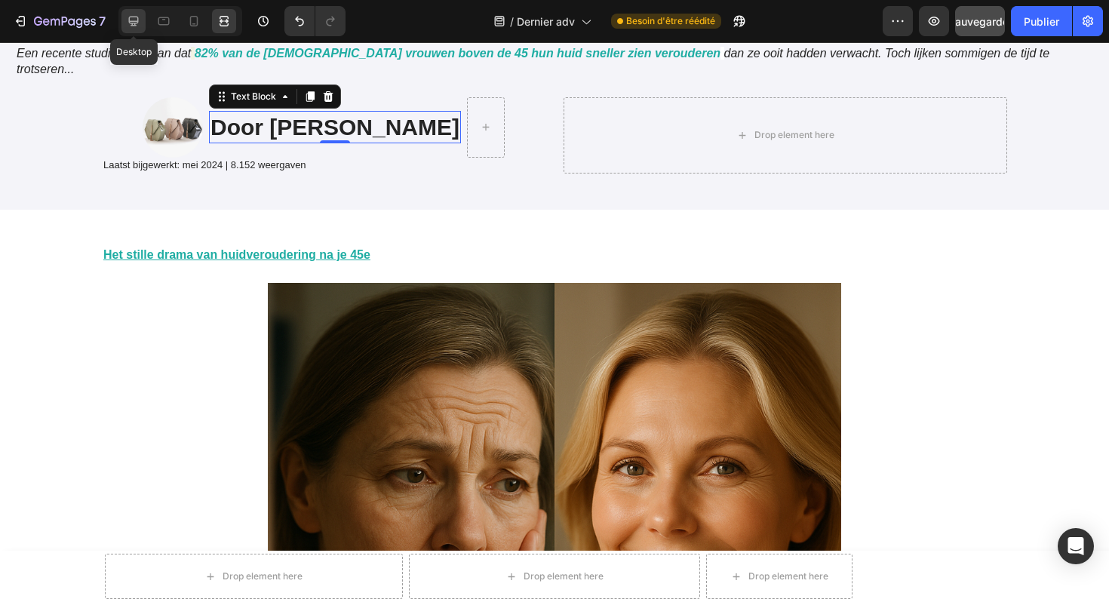
click at [140, 20] on icon at bounding box center [133, 21] width 15 height 15
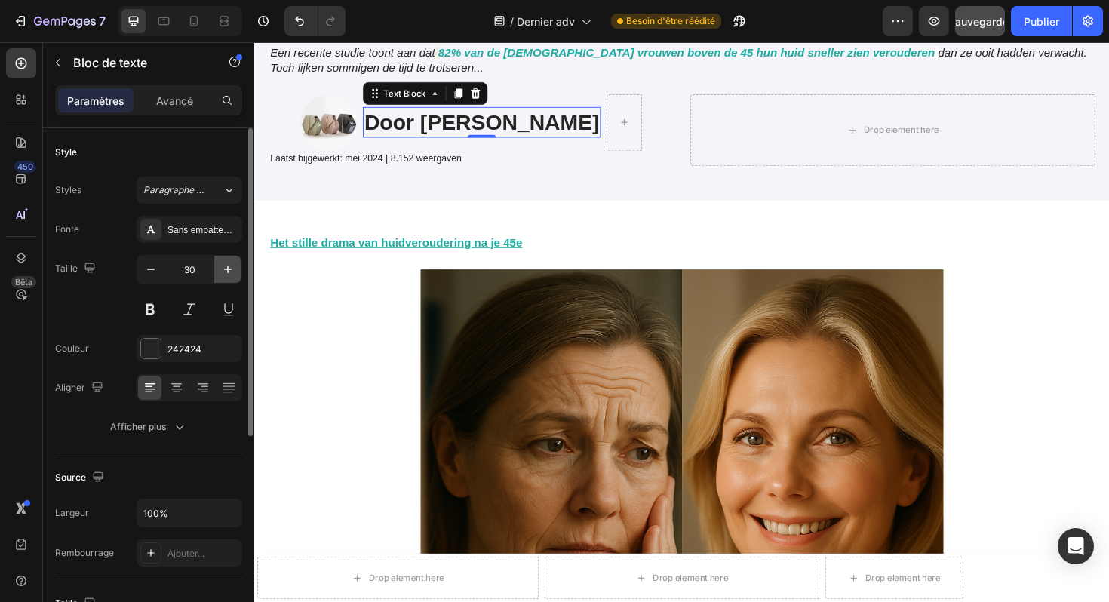
click at [226, 276] on icon "button" at bounding box center [227, 269] width 15 height 15
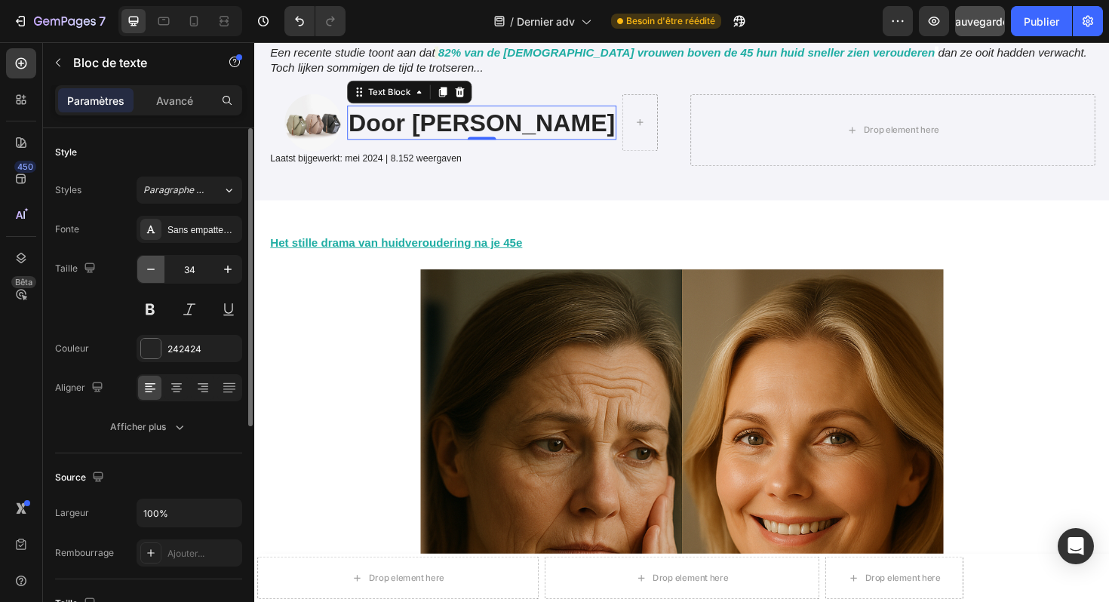
click at [155, 269] on icon "button" at bounding box center [150, 269] width 15 height 15
type input "31"
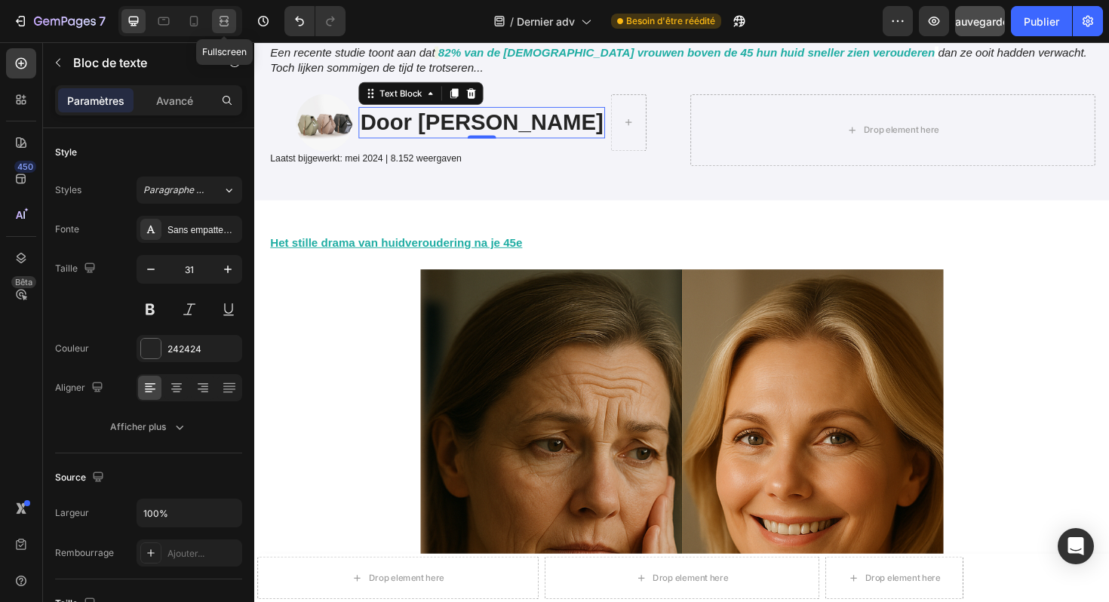
click at [226, 29] on div at bounding box center [224, 21] width 24 height 24
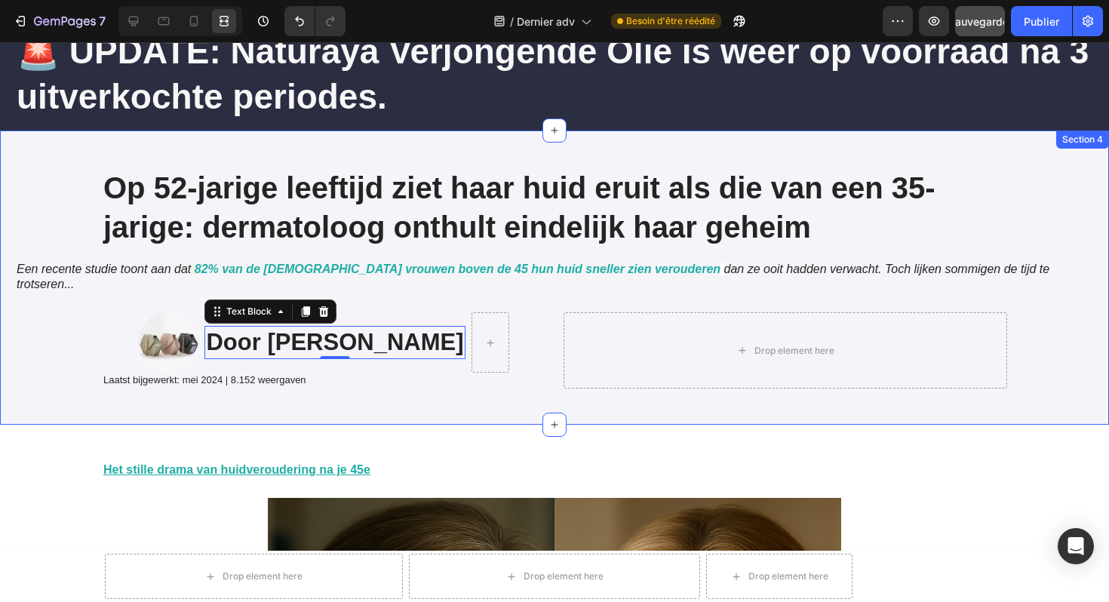
scroll to position [91, 0]
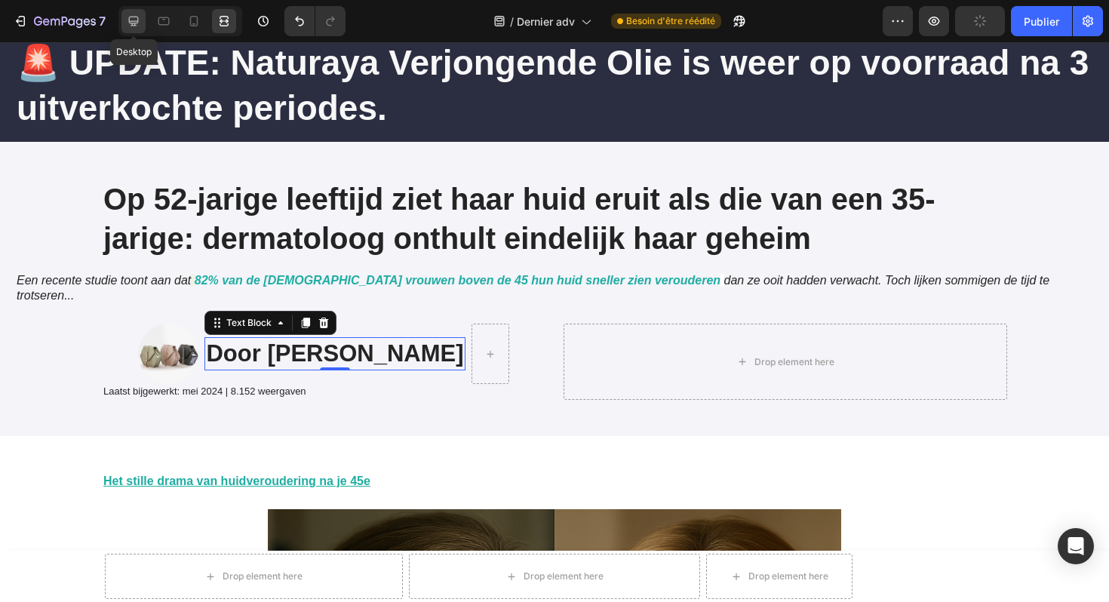
click at [137, 25] on icon at bounding box center [133, 21] width 15 height 15
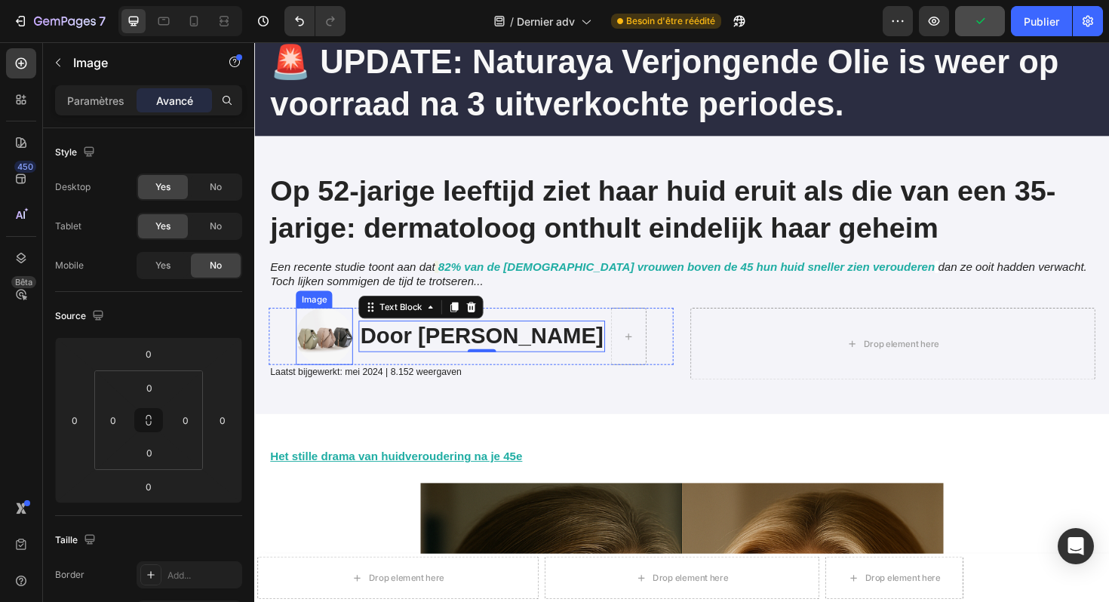
click at [315, 352] on img at bounding box center [328, 354] width 60 height 60
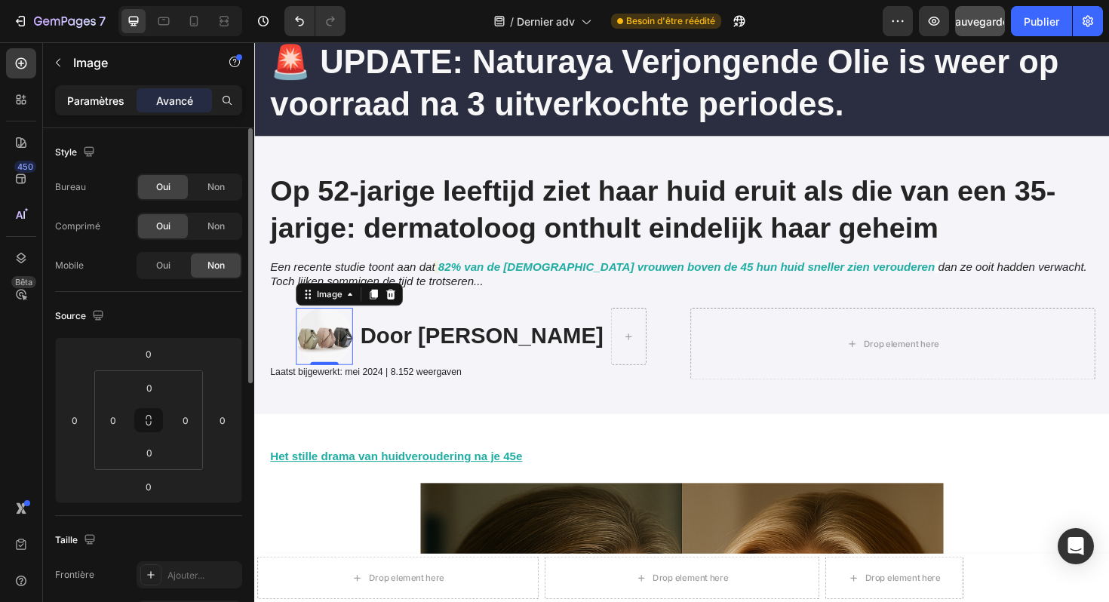
click at [91, 105] on font "Paramètres" at bounding box center [95, 100] width 57 height 13
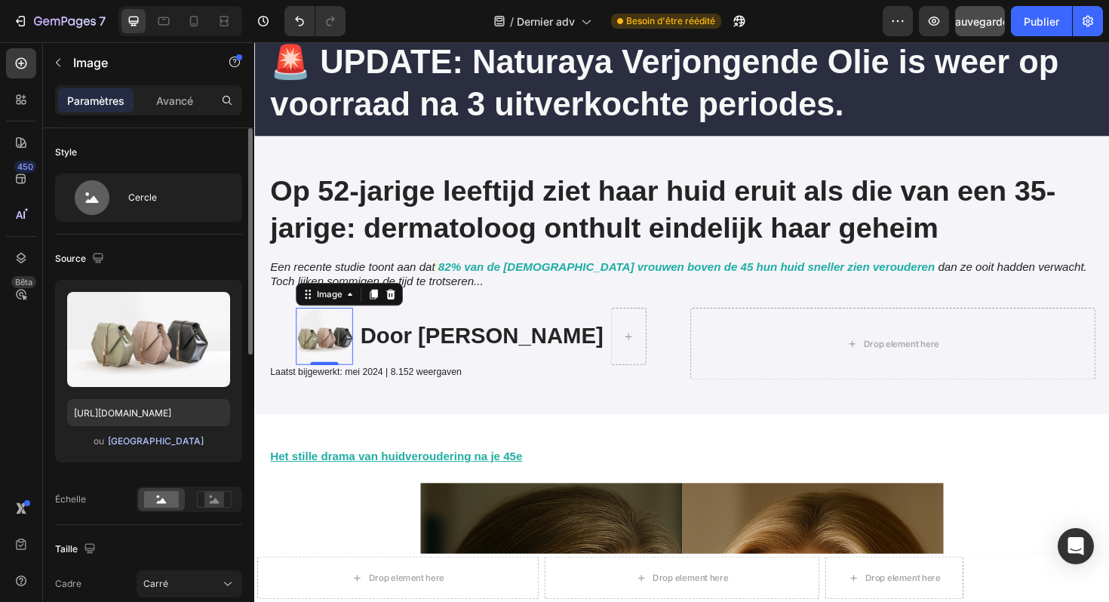
click at [170, 443] on font "[GEOGRAPHIC_DATA]" at bounding box center [156, 440] width 96 height 11
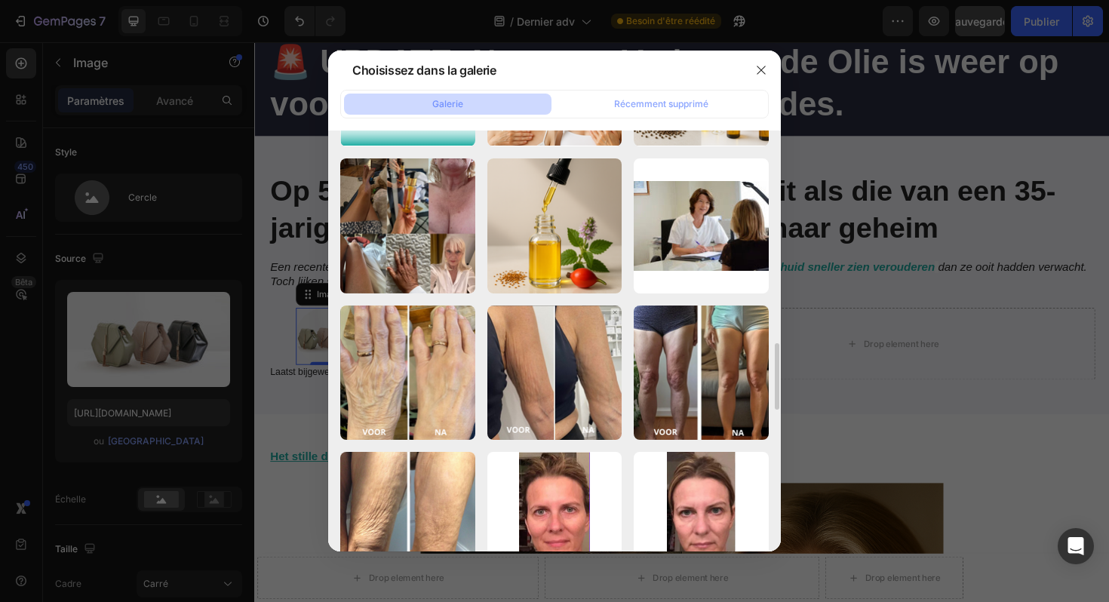
scroll to position [1190, 0]
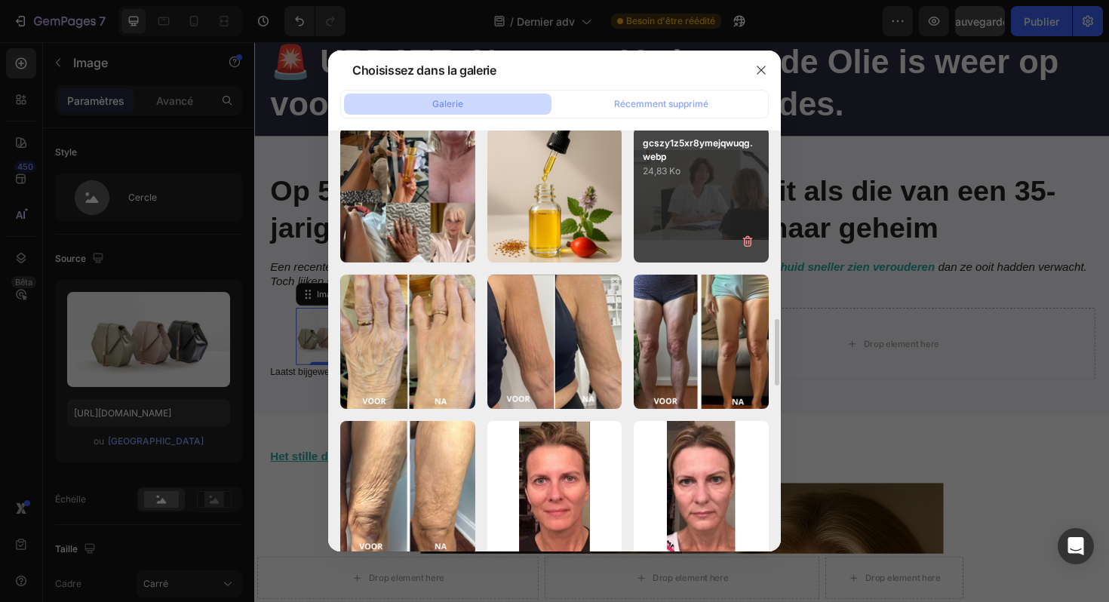
click at [687, 183] on div "gcszy1z5xr8ymejqwuqg.webp 24,83 Ko" at bounding box center [701, 195] width 135 height 135
type input "https://cdn.shopify.com/s/files/1/0929/3804/3775/files/gempages_581818664982938…"
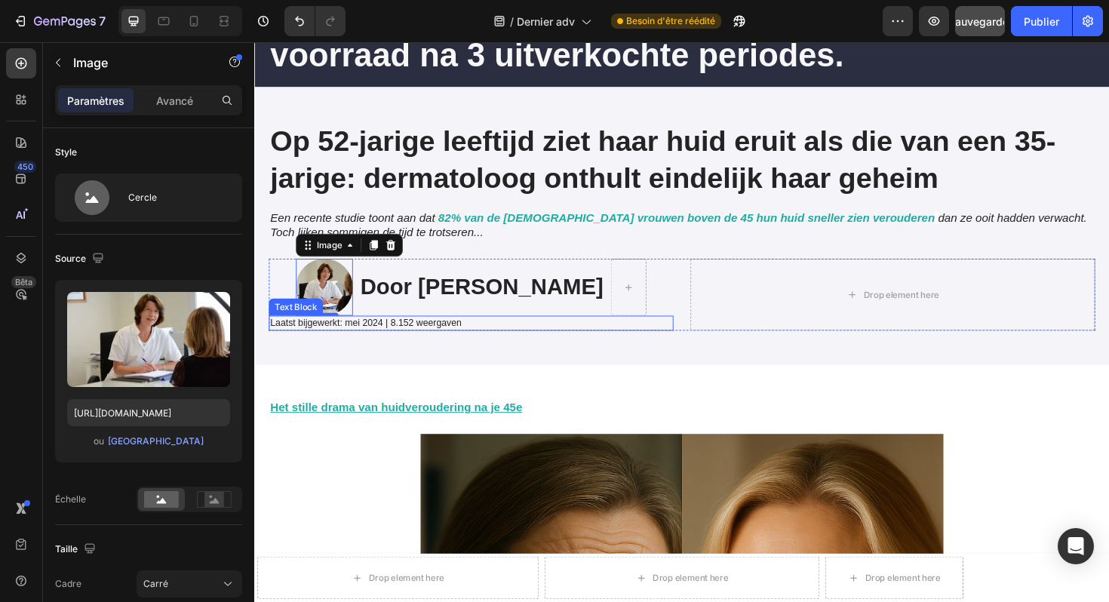
scroll to position [118, 0]
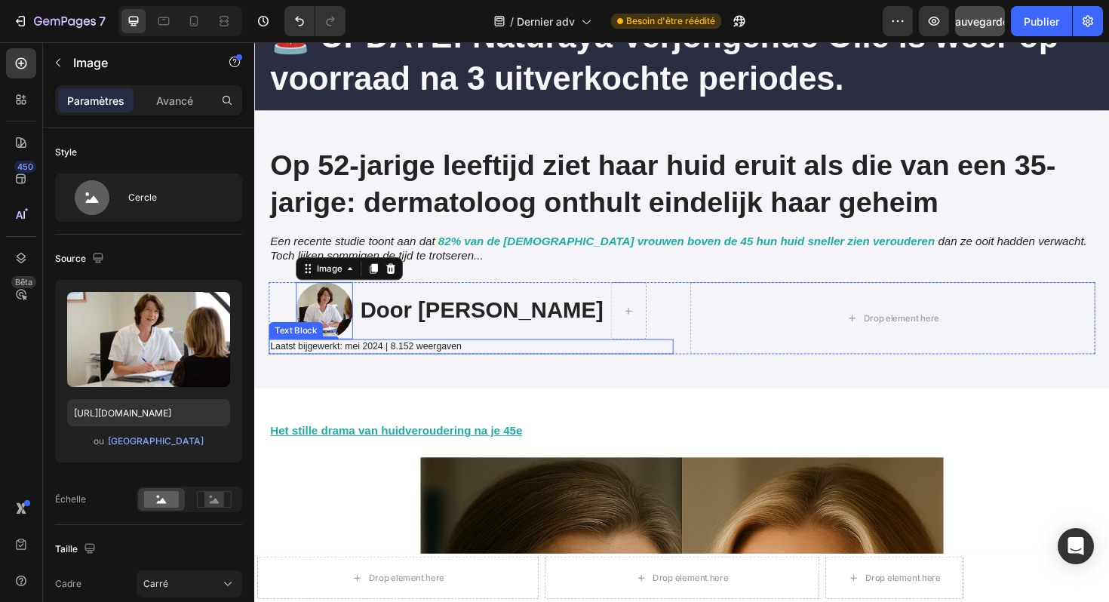
click at [505, 361] on p "Laatst bijgewerkt: mei 2024 | 8.152 weergaven" at bounding box center [484, 364] width 426 height 13
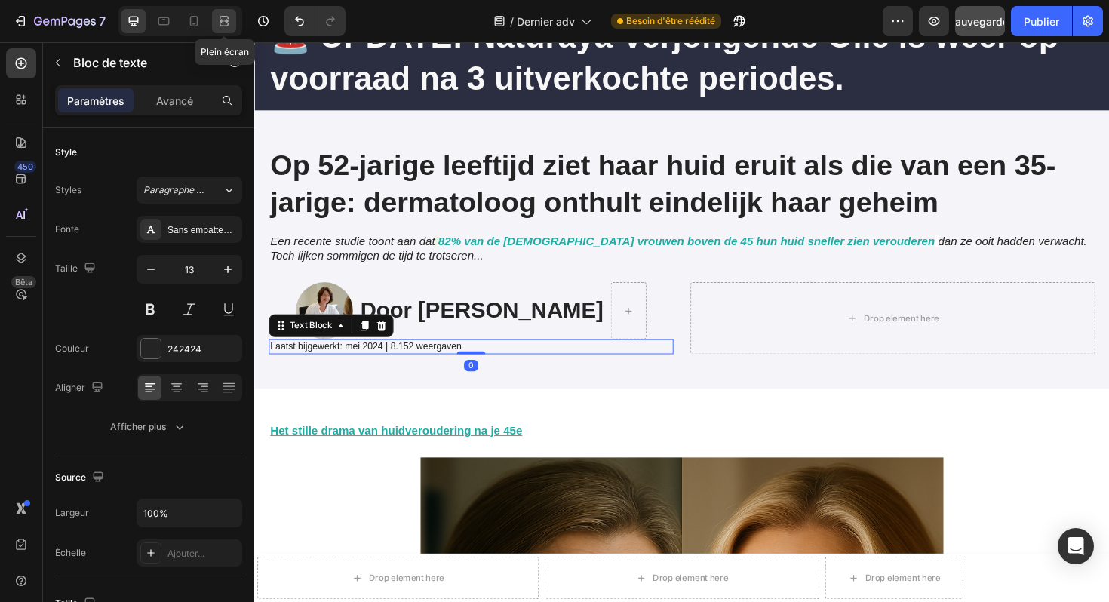
click at [220, 19] on icon at bounding box center [224, 21] width 15 height 15
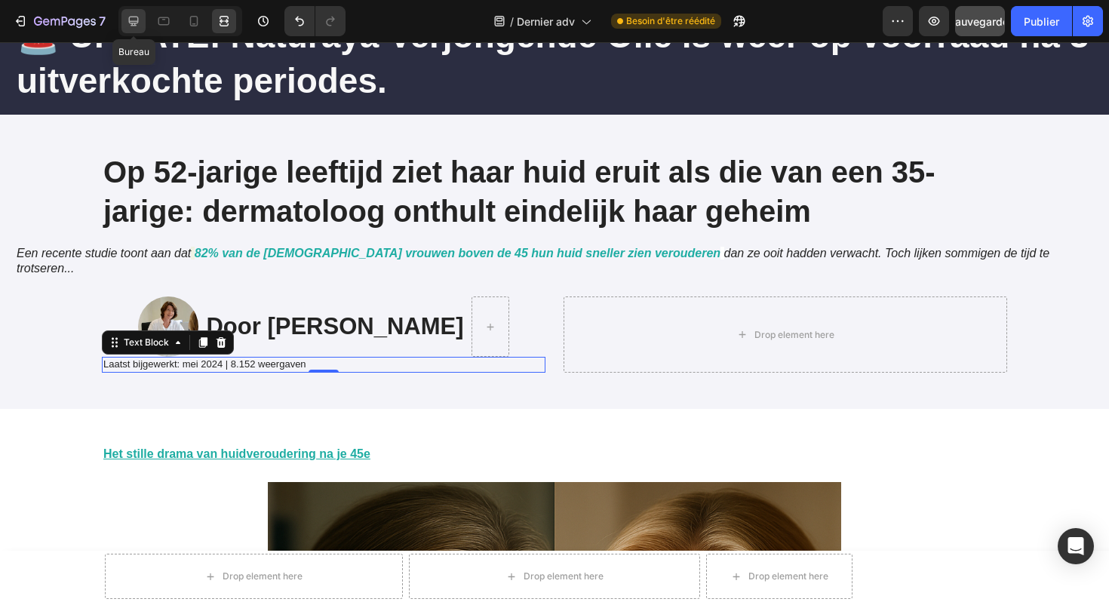
click at [142, 21] on div at bounding box center [134, 21] width 24 height 24
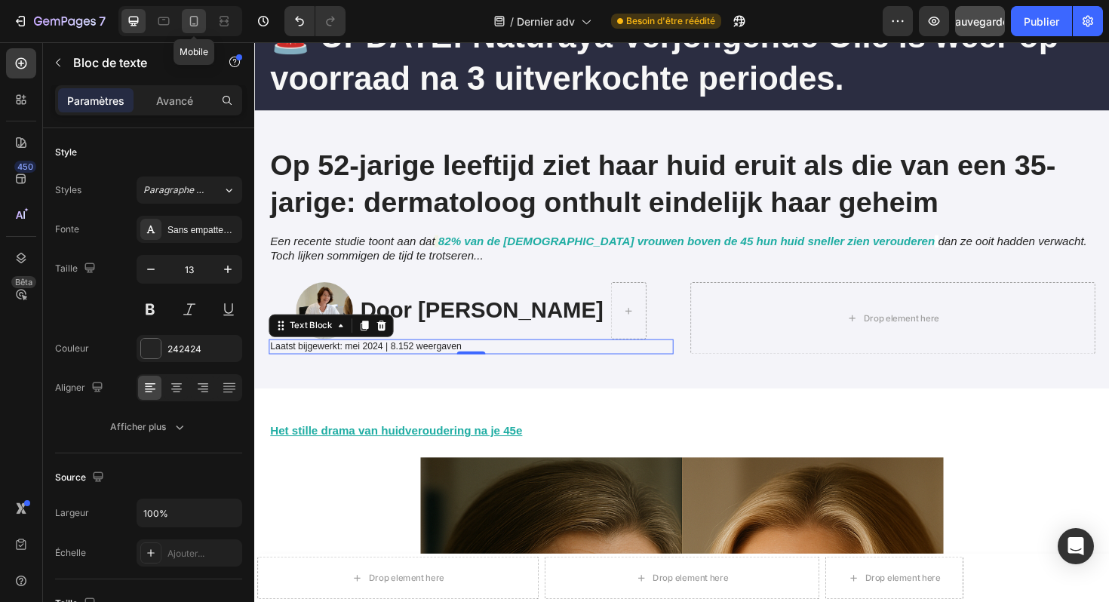
click at [192, 20] on icon at bounding box center [193, 21] width 15 height 15
type input "12"
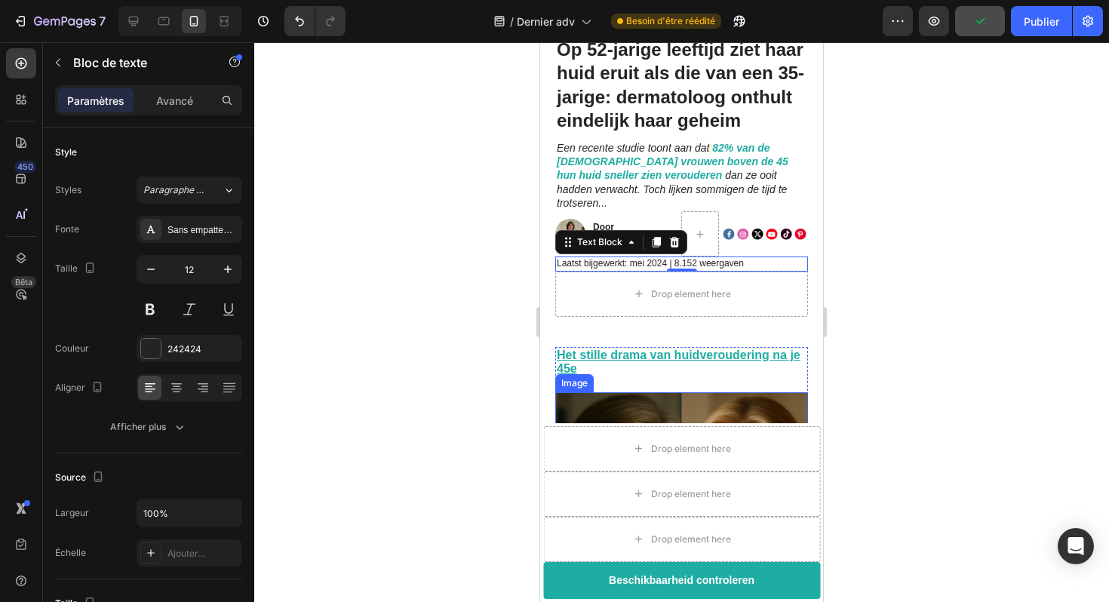
scroll to position [87, 0]
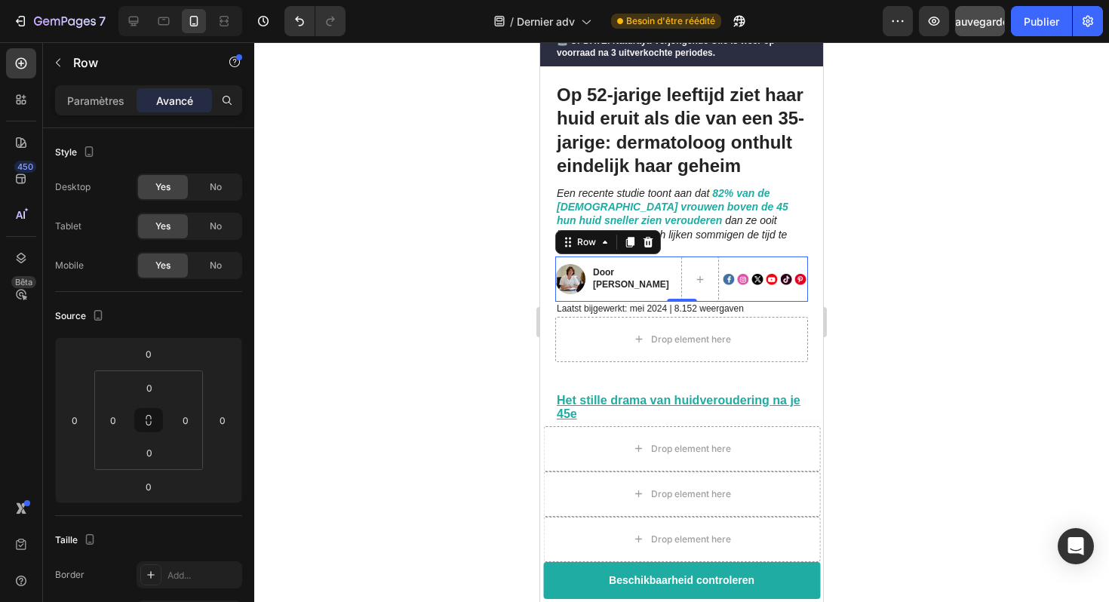
click at [673, 257] on div "Door Marlies van den Berg Text Block" at bounding box center [635, 279] width 87 height 45
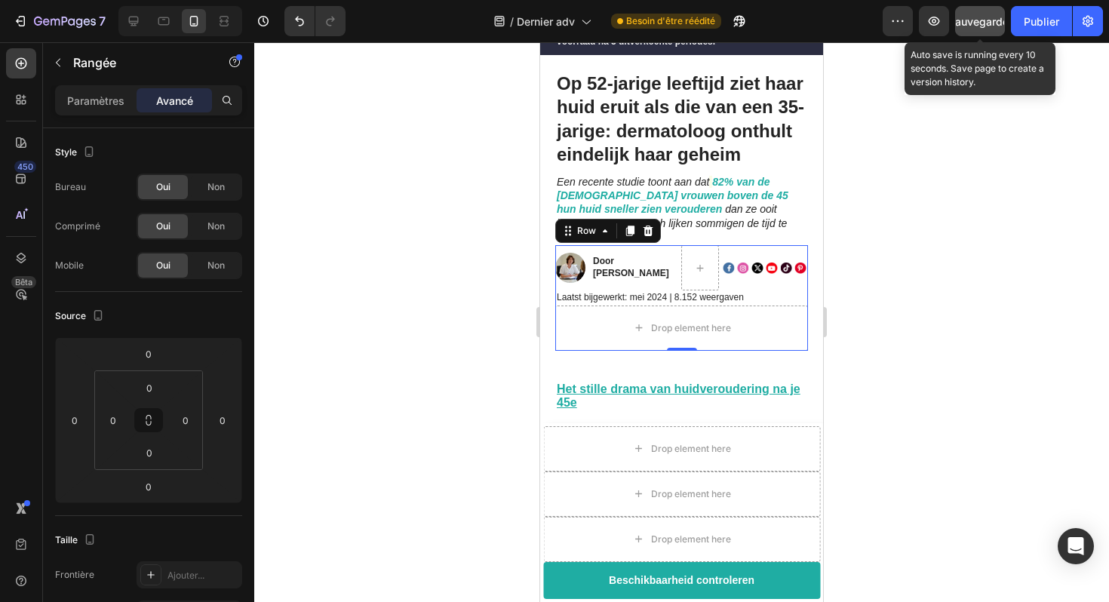
click at [970, 27] on div "Sauvegarder" at bounding box center [981, 22] width 64 height 16
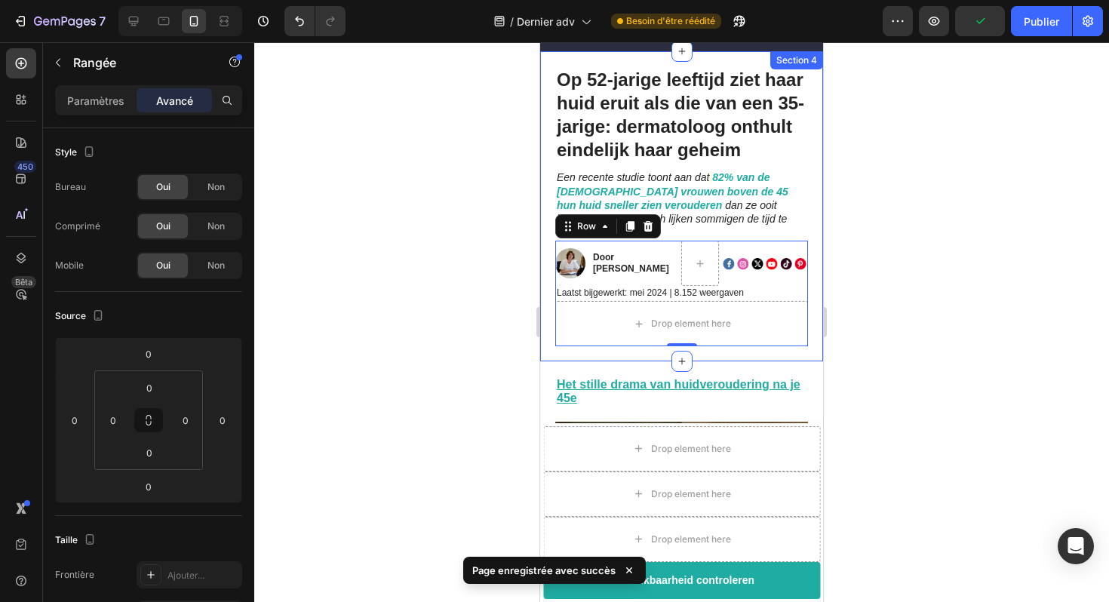
scroll to position [0, 0]
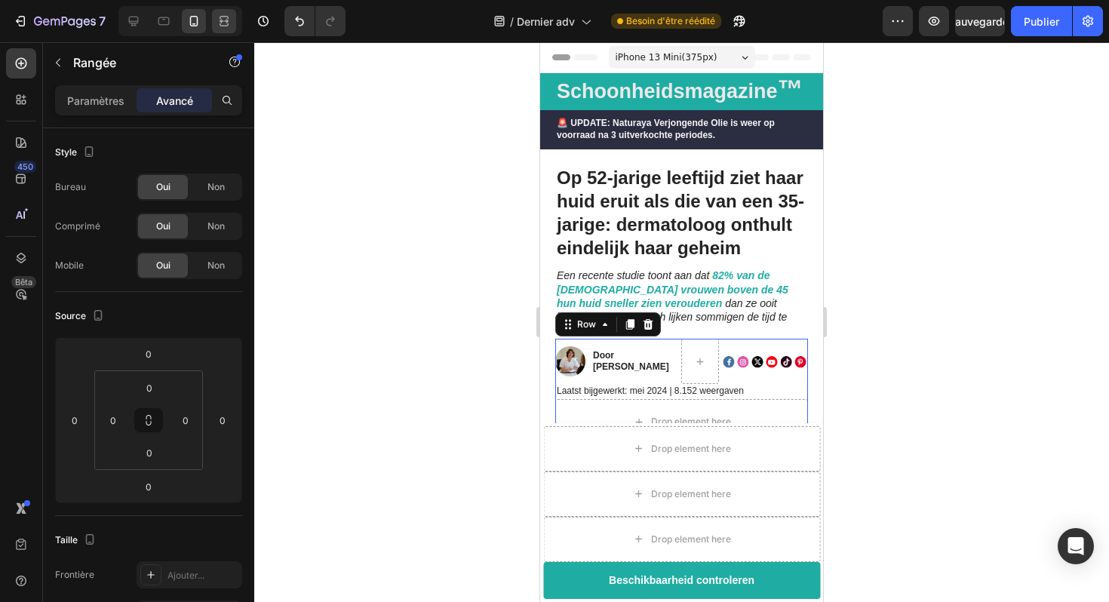
click at [229, 19] on icon at bounding box center [224, 21] width 15 height 15
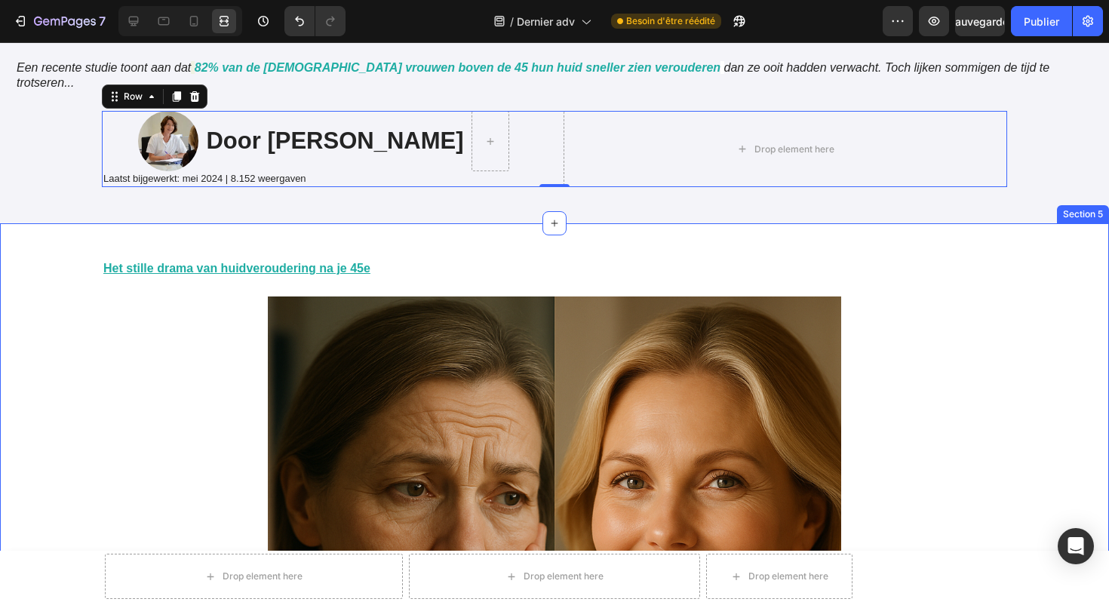
scroll to position [177, 0]
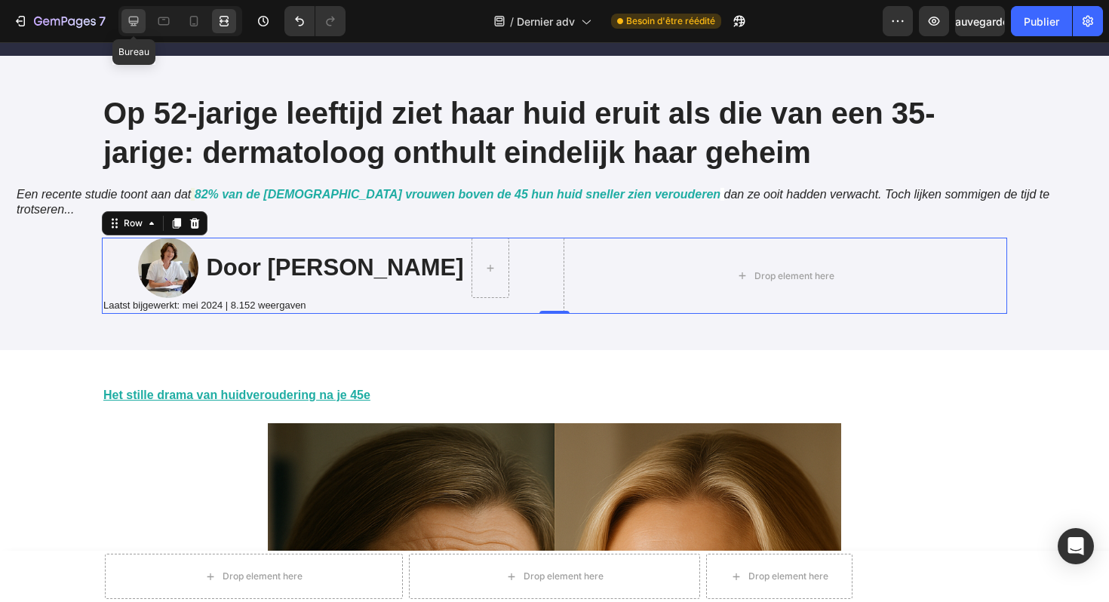
click at [130, 20] on icon at bounding box center [134, 22] width 10 height 10
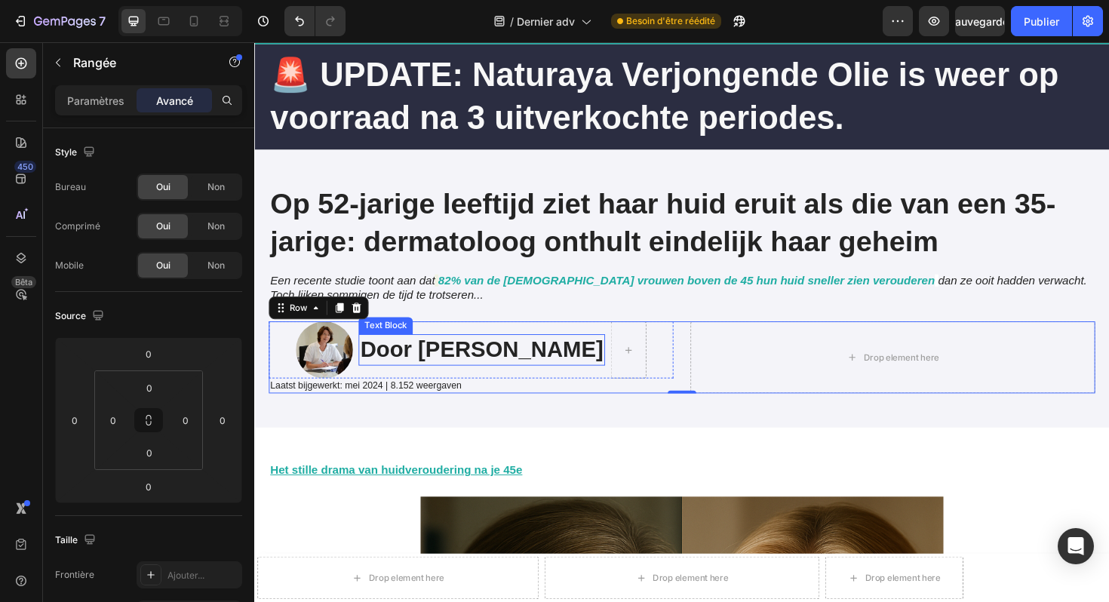
scroll to position [65, 0]
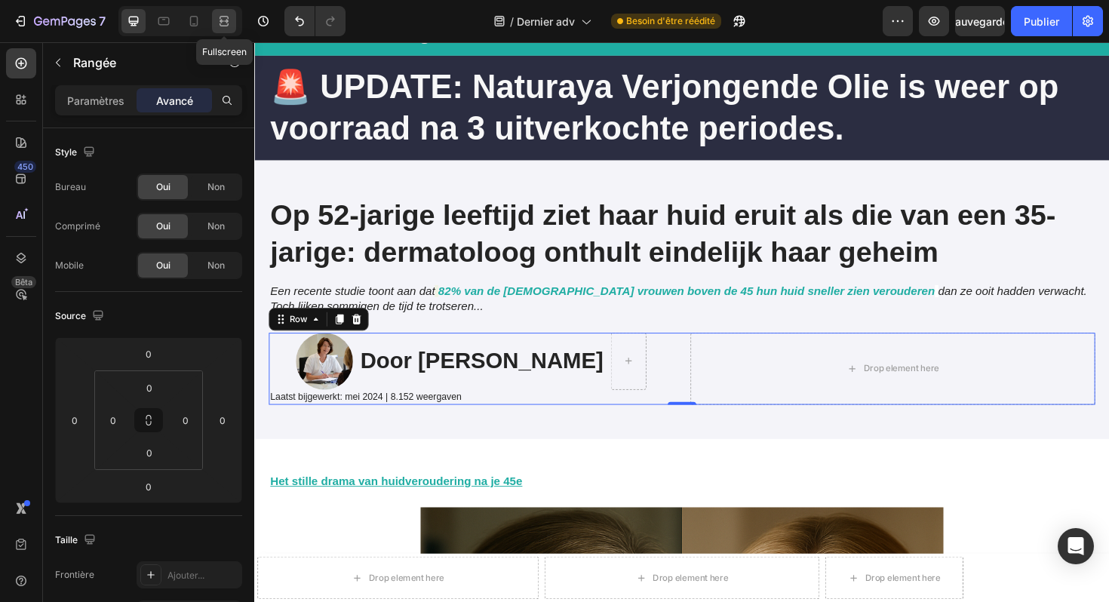
click at [227, 21] on icon at bounding box center [226, 21] width 5 height 4
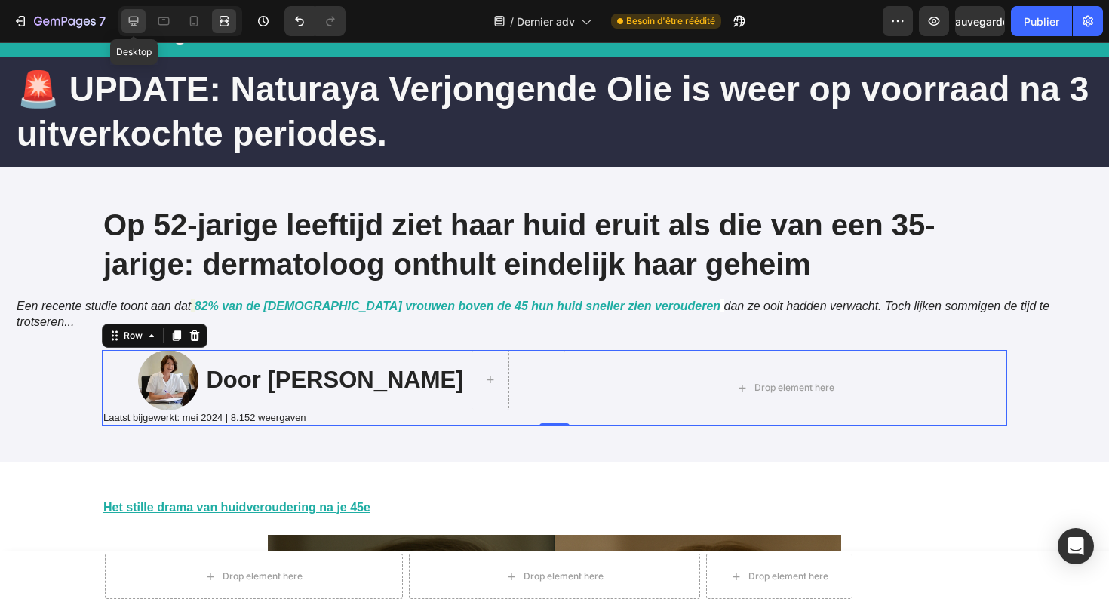
click at [132, 17] on icon at bounding box center [134, 22] width 10 height 10
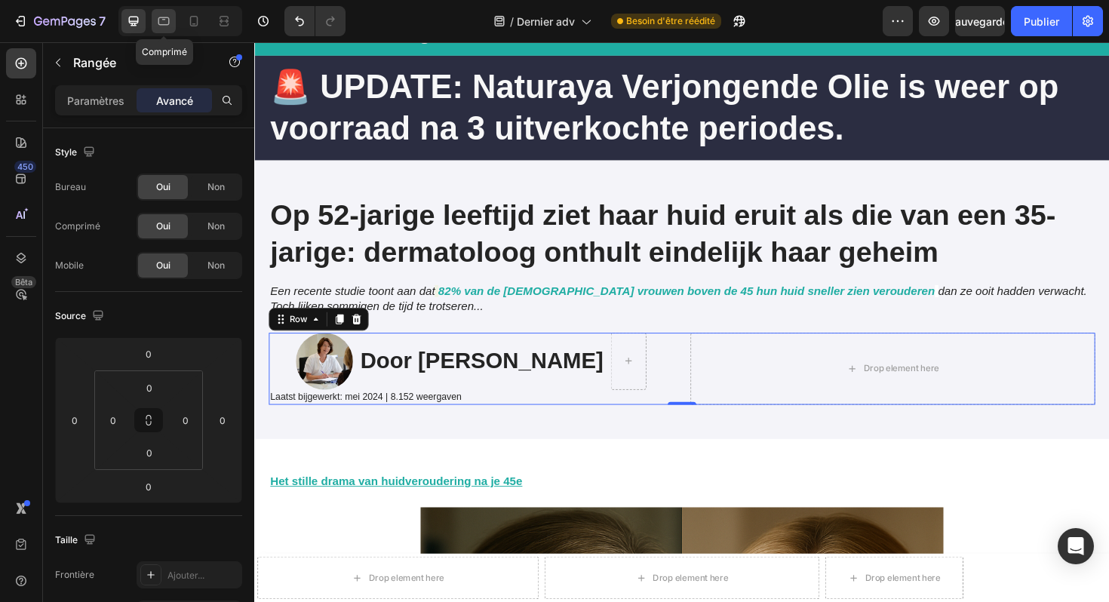
click at [162, 21] on icon at bounding box center [163, 21] width 15 height 15
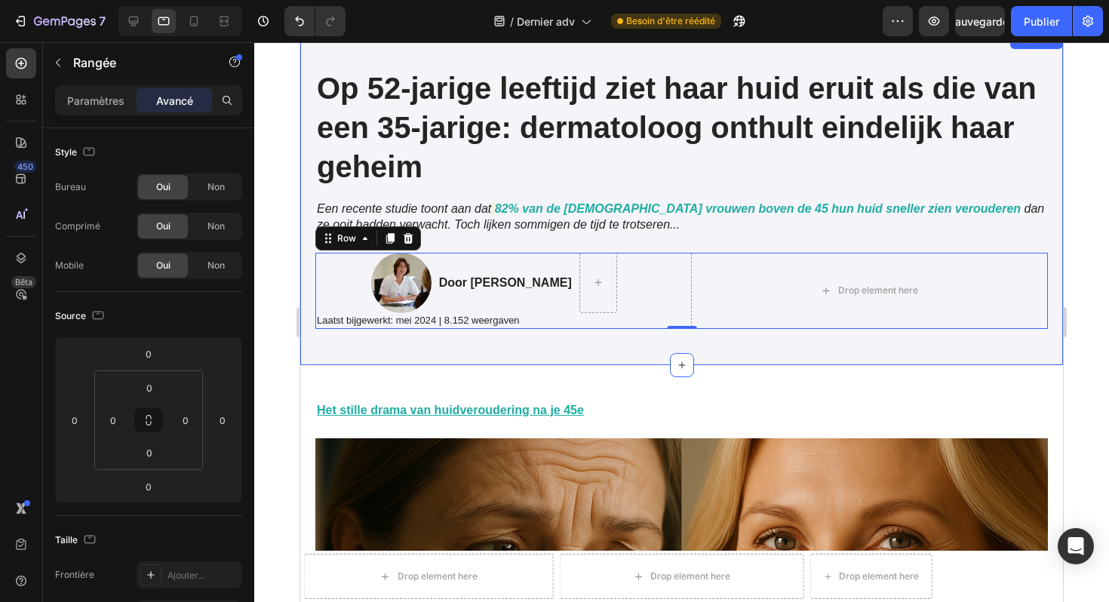
scroll to position [245, 0]
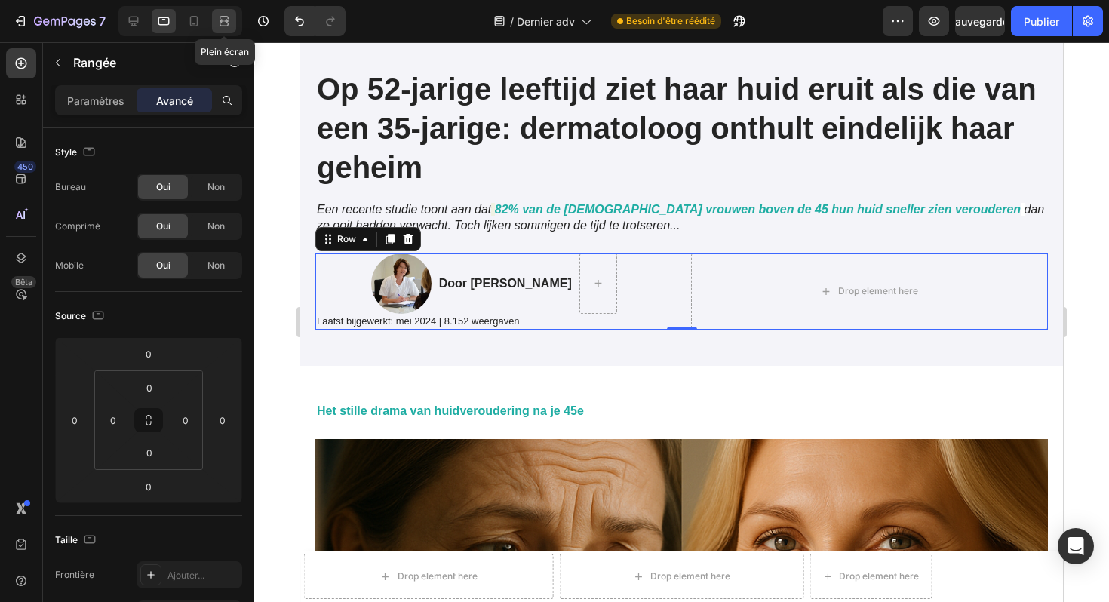
click at [226, 22] on icon at bounding box center [224, 21] width 15 height 15
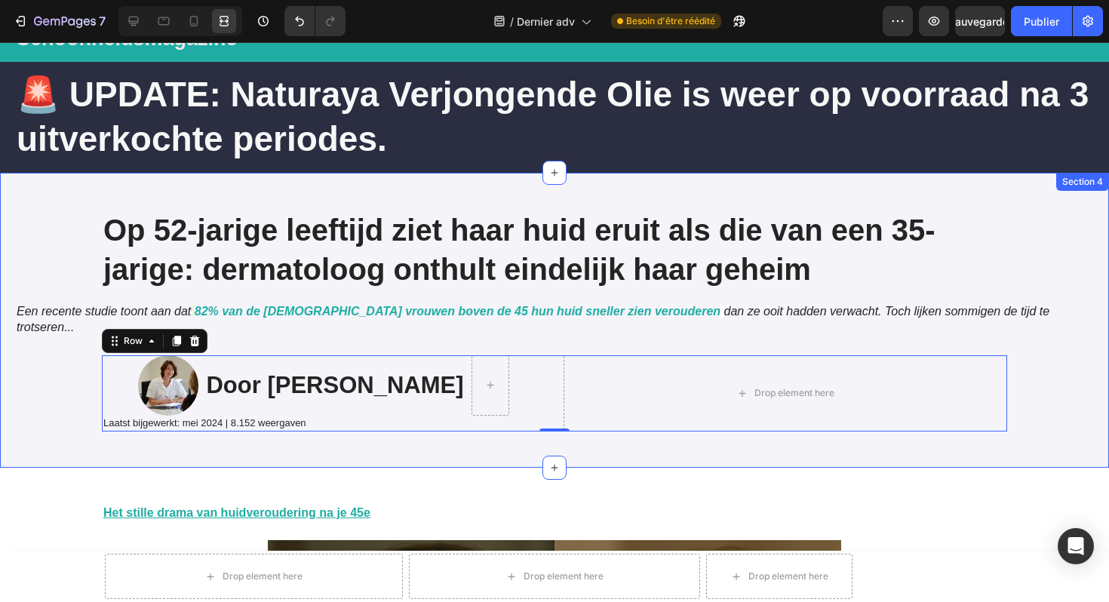
scroll to position [74, 0]
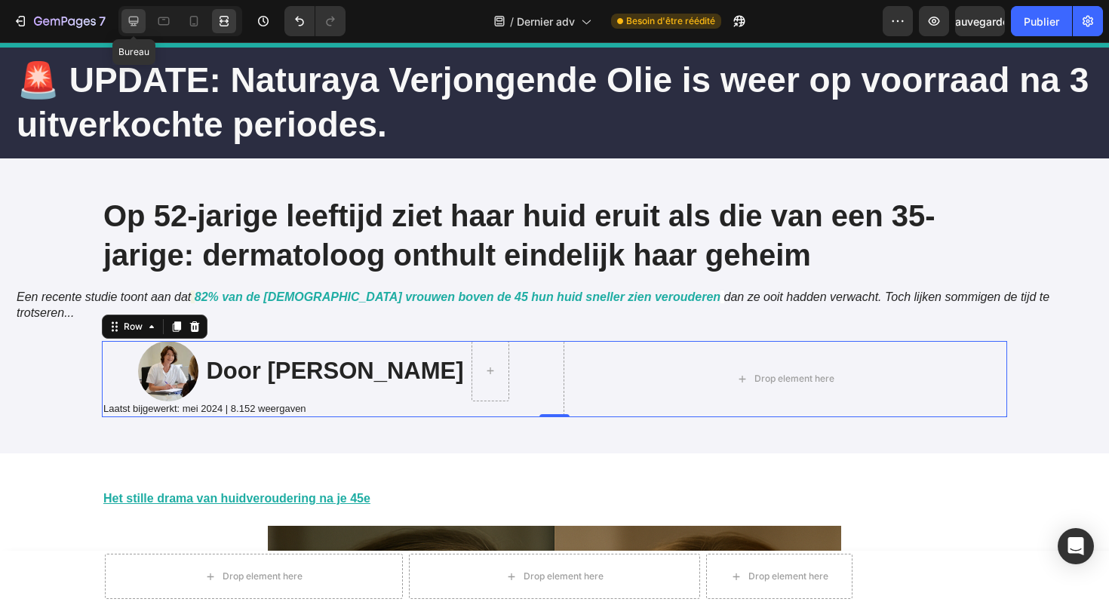
click at [142, 25] on div at bounding box center [134, 21] width 24 height 24
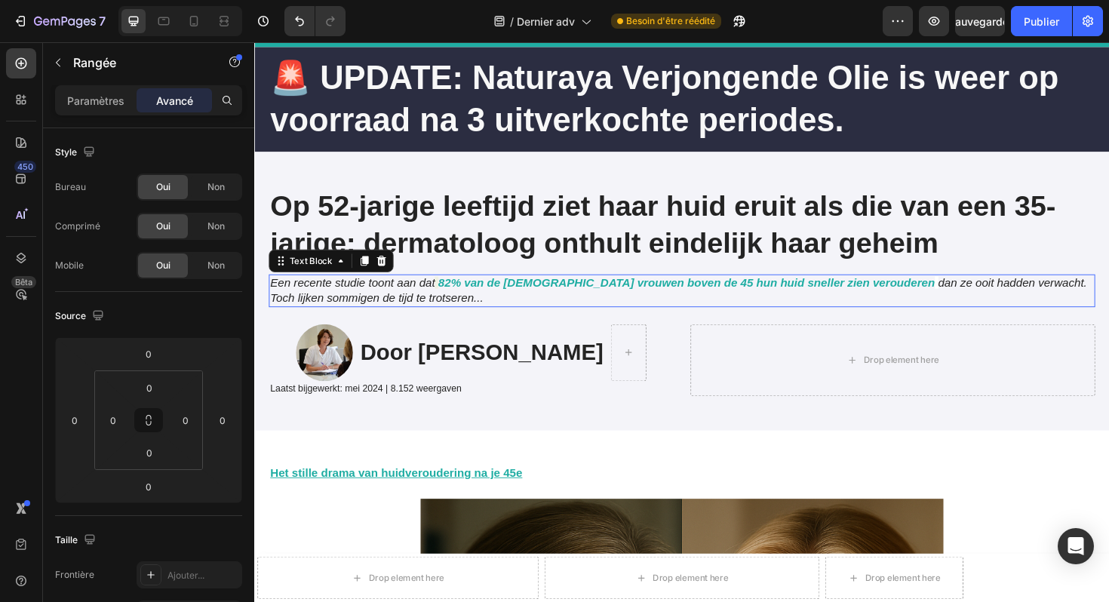
click at [447, 302] on icon at bounding box center [446, 297] width 3 height 13
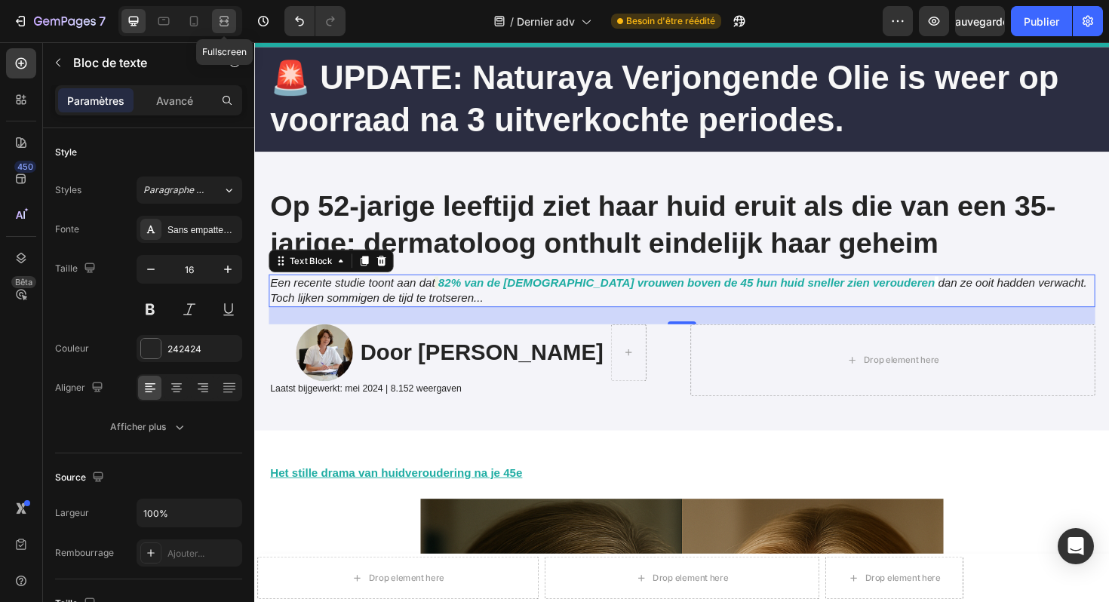
click at [223, 24] on icon at bounding box center [224, 21] width 15 height 15
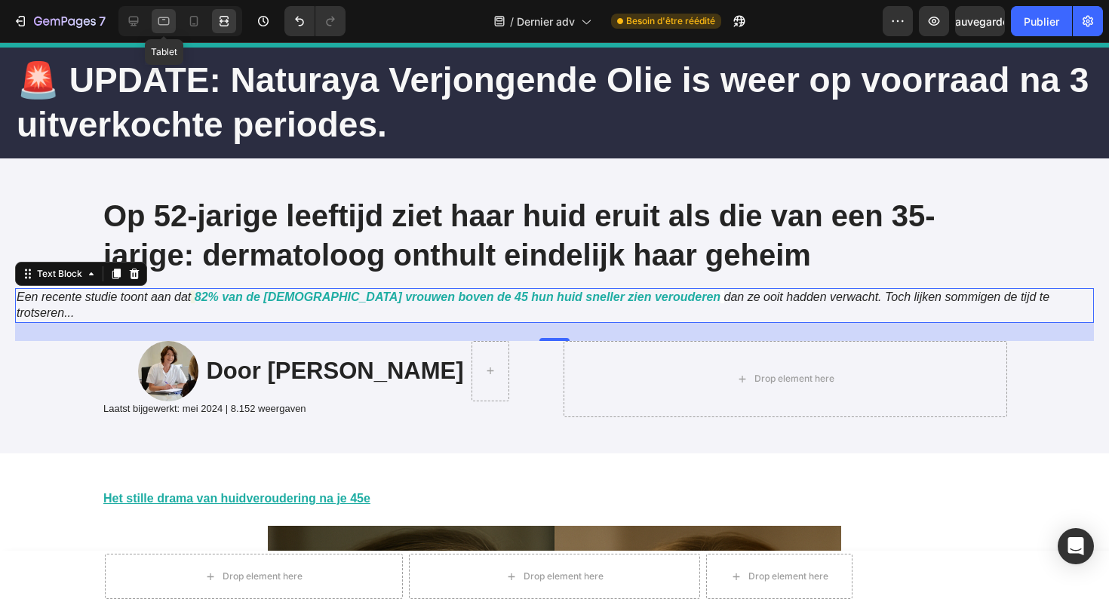
click at [162, 23] on icon at bounding box center [163, 21] width 15 height 15
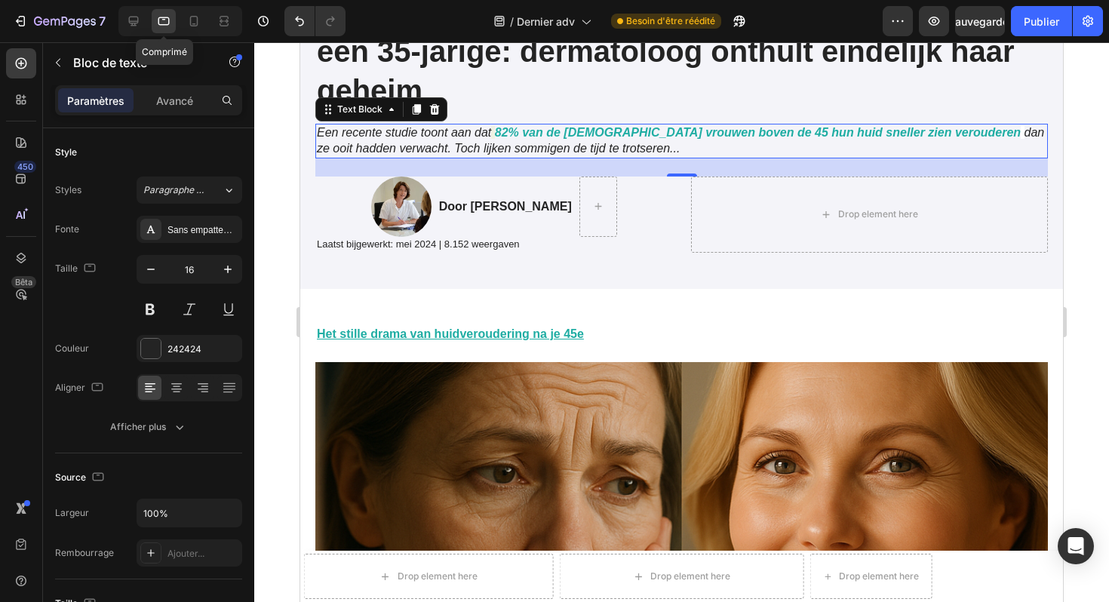
scroll to position [351, 0]
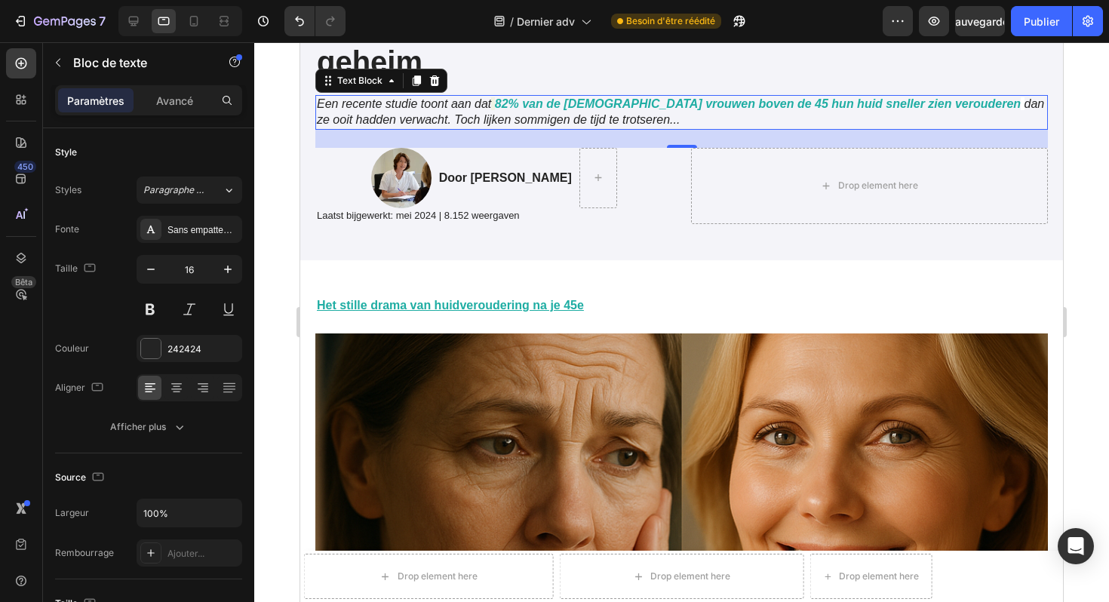
click at [120, 21] on div at bounding box center [180, 21] width 124 height 30
click at [141, 21] on div at bounding box center [134, 21] width 24 height 24
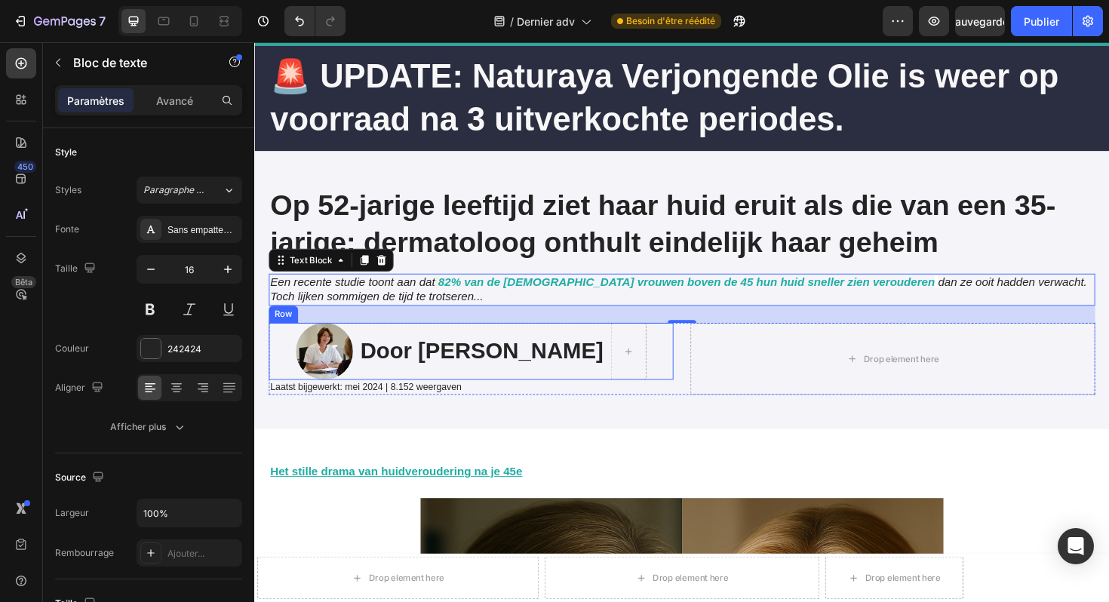
scroll to position [45, 0]
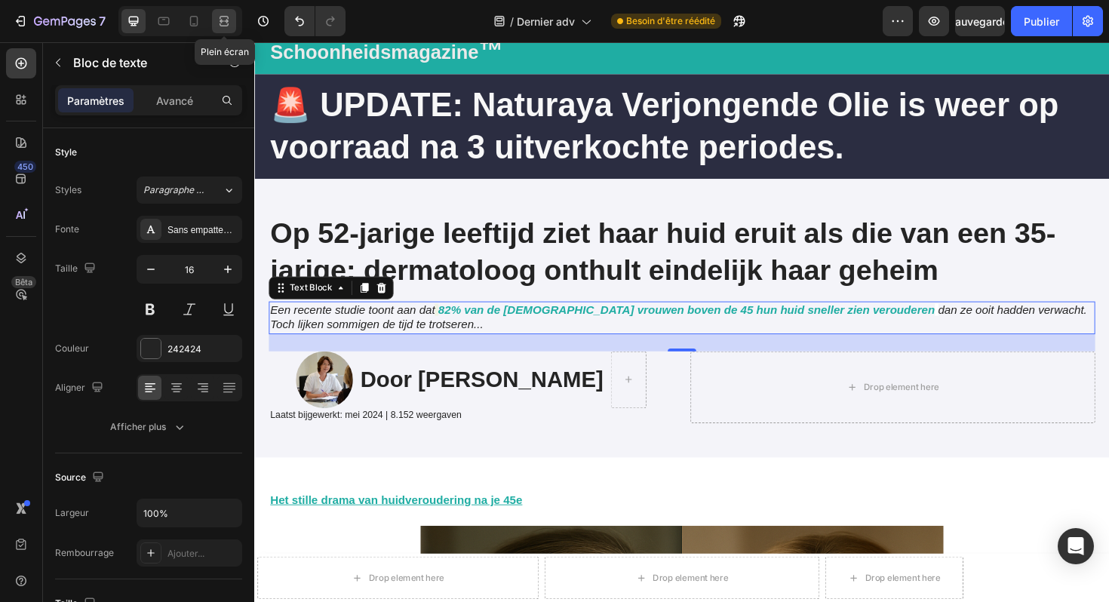
click at [227, 21] on icon at bounding box center [226, 21] width 5 height 4
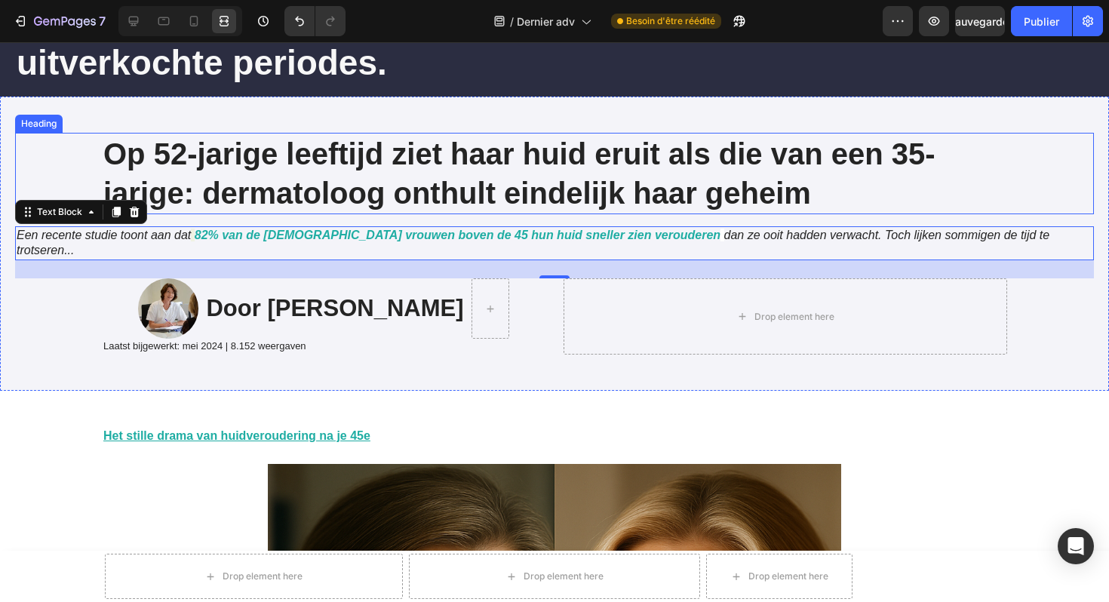
scroll to position [150, 0]
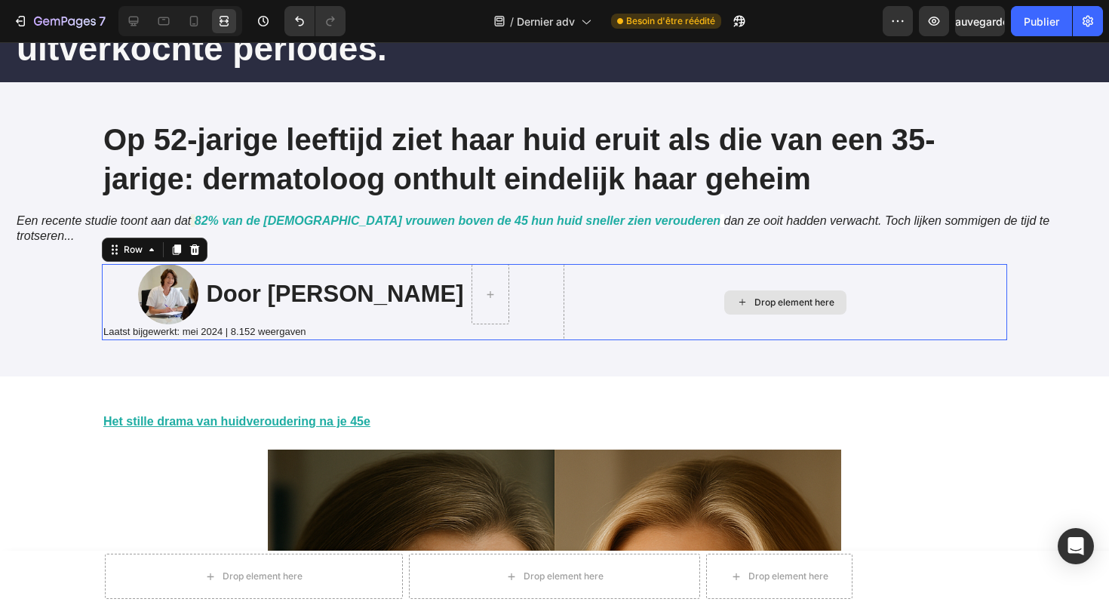
click at [693, 280] on div "Drop element here" at bounding box center [786, 302] width 444 height 76
click at [132, 18] on icon at bounding box center [133, 21] width 15 height 15
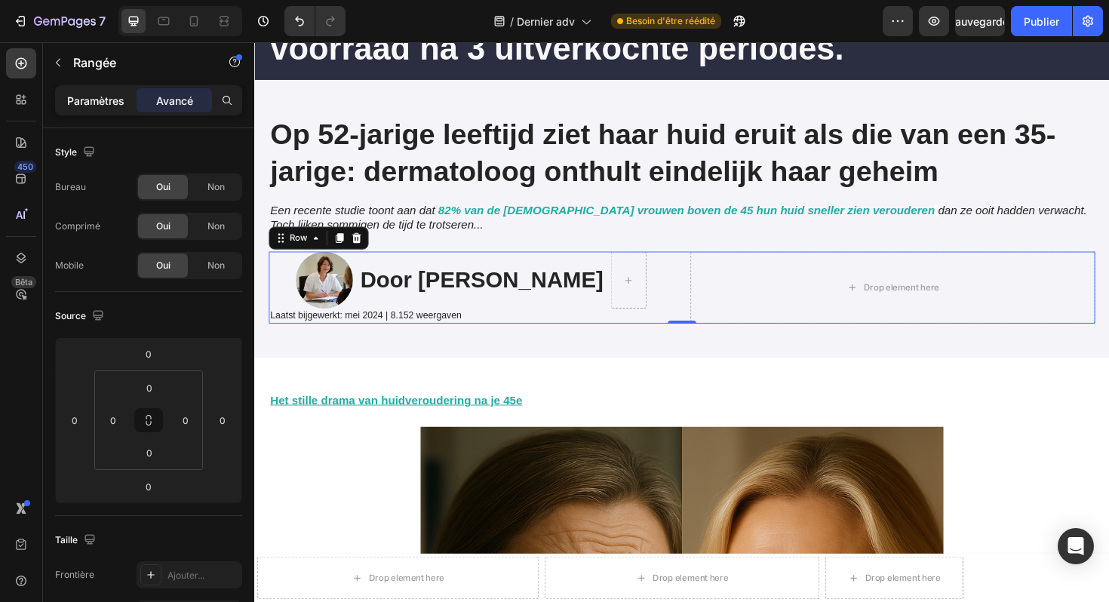
click at [103, 101] on font "Paramètres" at bounding box center [95, 100] width 57 height 13
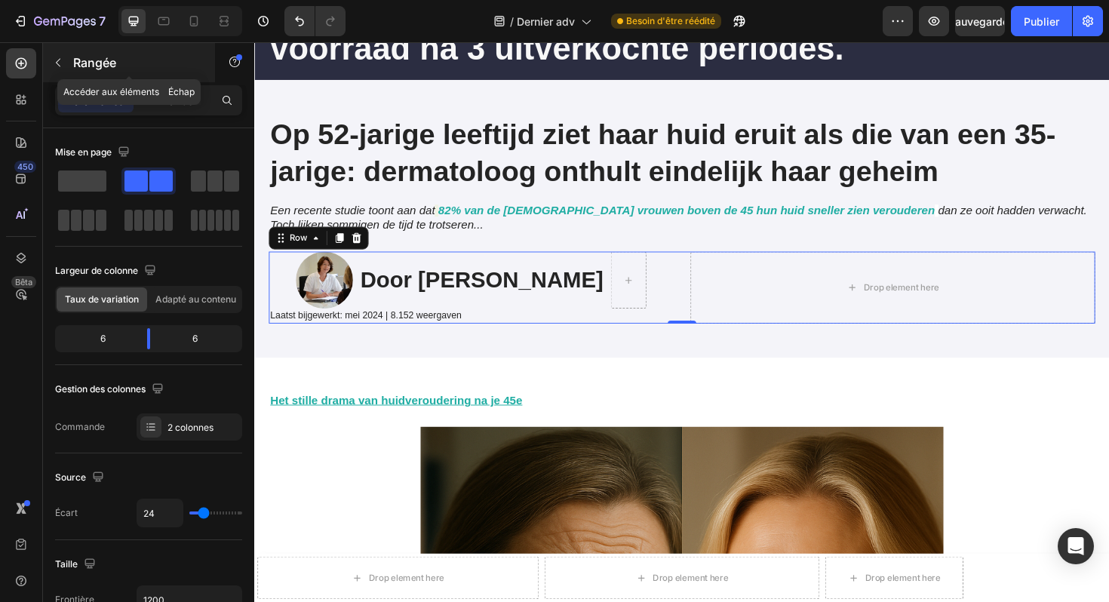
click at [56, 68] on icon "button" at bounding box center [58, 63] width 12 height 12
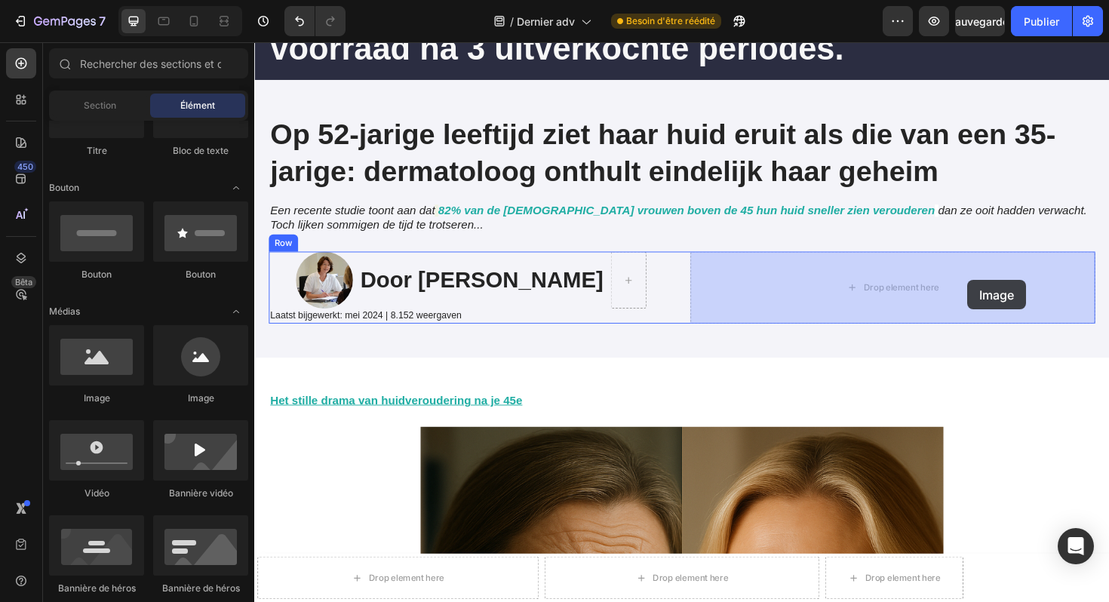
drag, startPoint x: 368, startPoint y: 401, endPoint x: 1010, endPoint y: 295, distance: 650.1
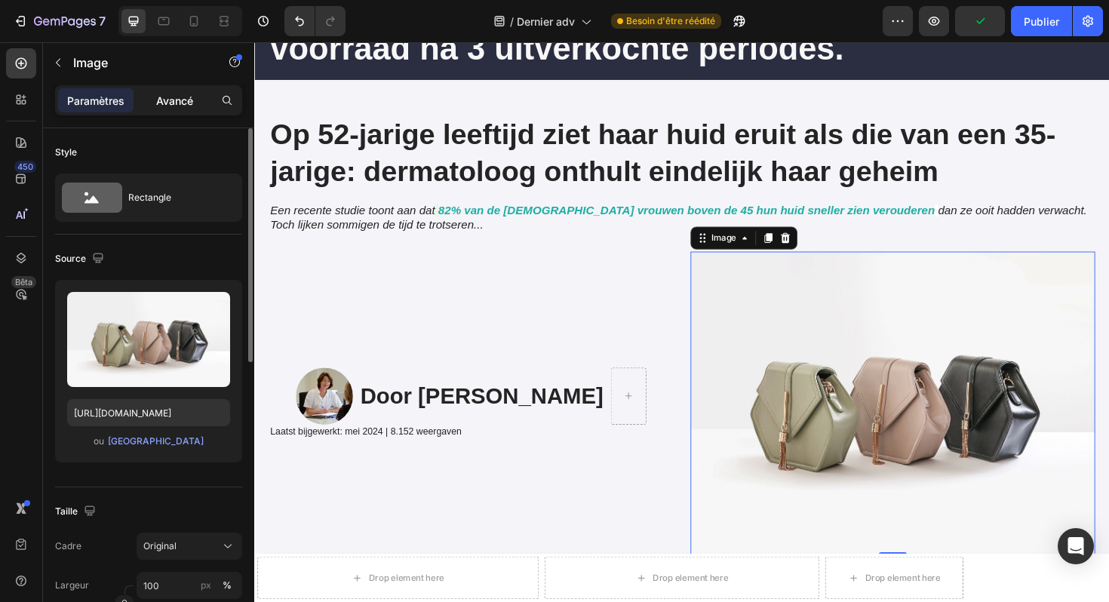
click at [164, 94] on font "Avancé" at bounding box center [174, 100] width 37 height 13
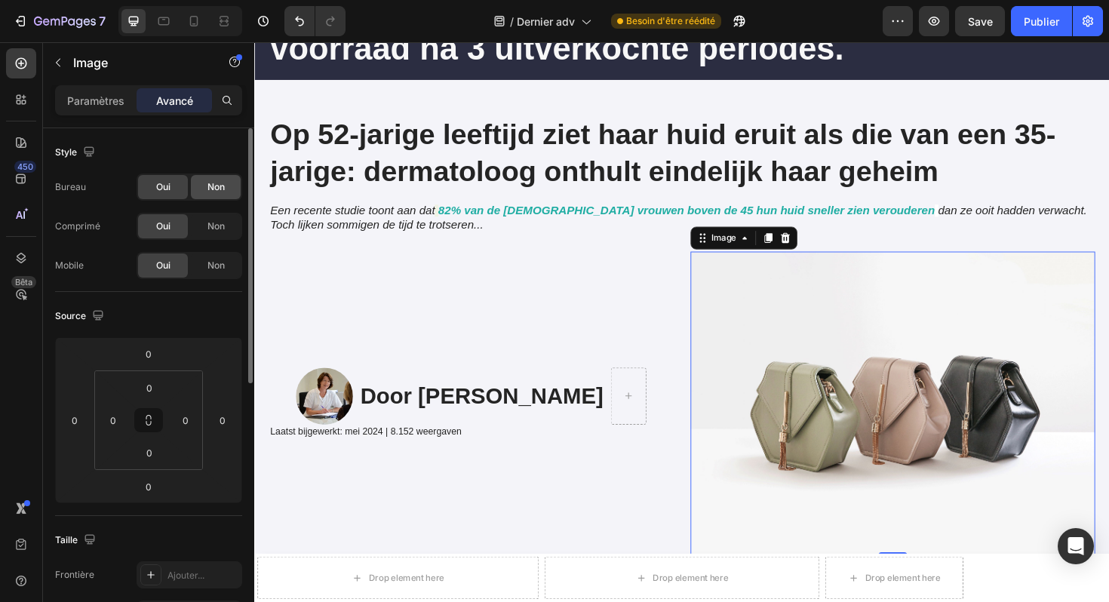
click at [206, 186] on div "Non" at bounding box center [216, 187] width 50 height 24
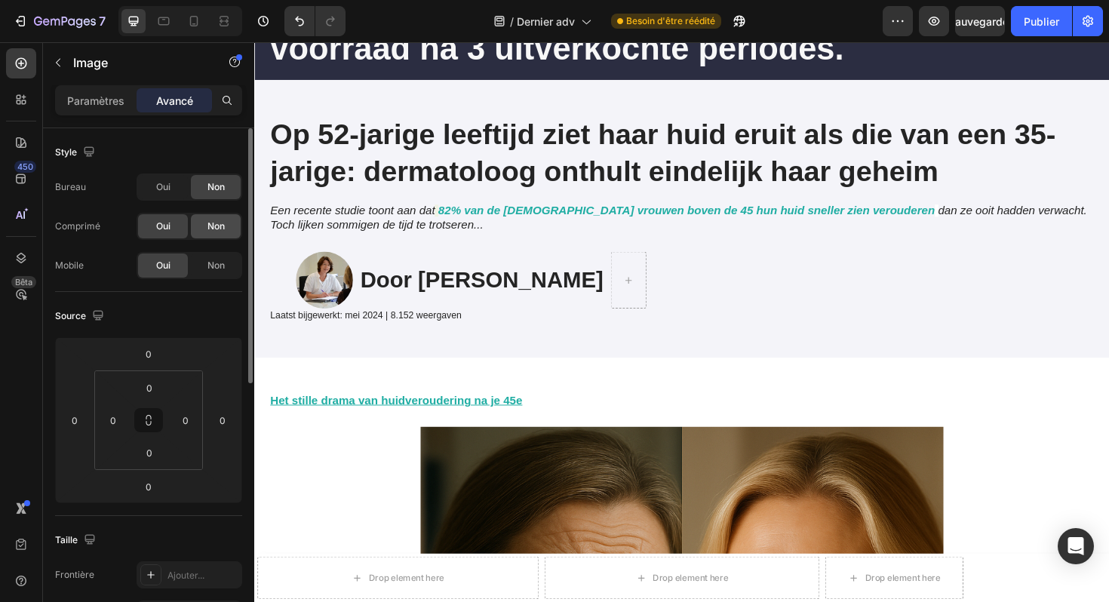
click at [208, 222] on font "Non" at bounding box center [216, 225] width 17 height 11
click at [165, 190] on font "Oui" at bounding box center [163, 186] width 14 height 11
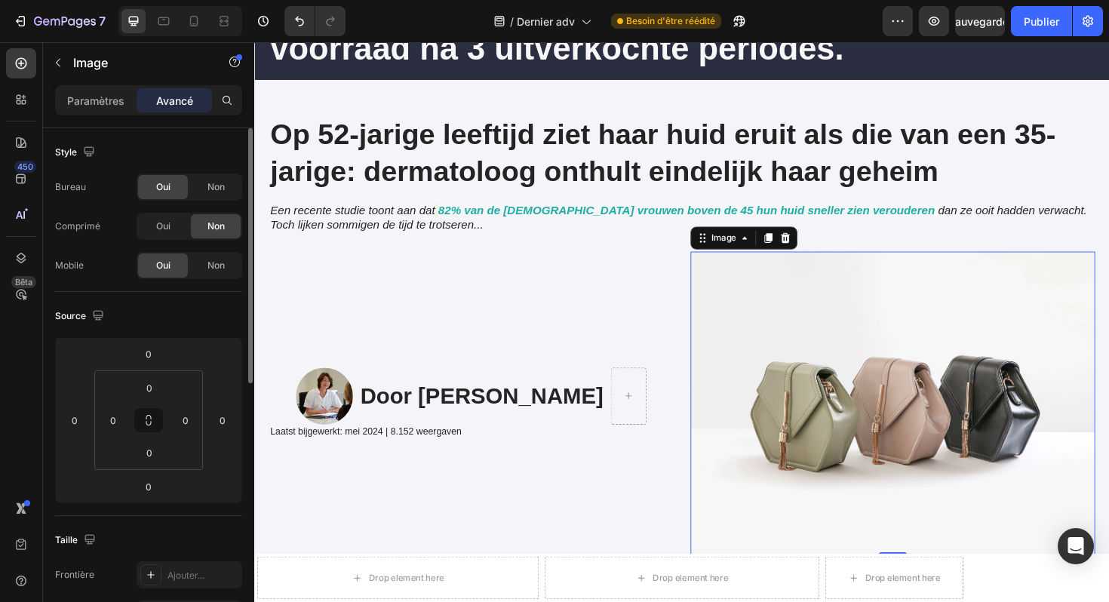
click at [165, 212] on div "Bureau Oui Non Comprimé Oui Non Mobile Oui Non" at bounding box center [148, 227] width 187 height 106
click at [168, 220] on font "Oui" at bounding box center [163, 225] width 14 height 11
click at [198, 255] on div "Non" at bounding box center [216, 266] width 50 height 24
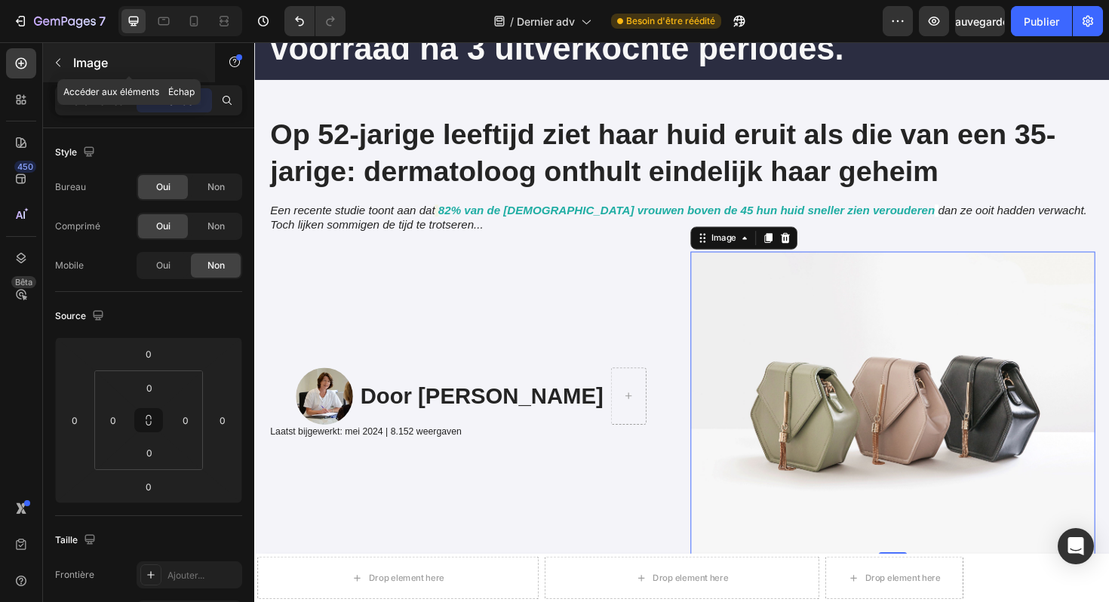
click at [62, 57] on icon "button" at bounding box center [58, 63] width 12 height 12
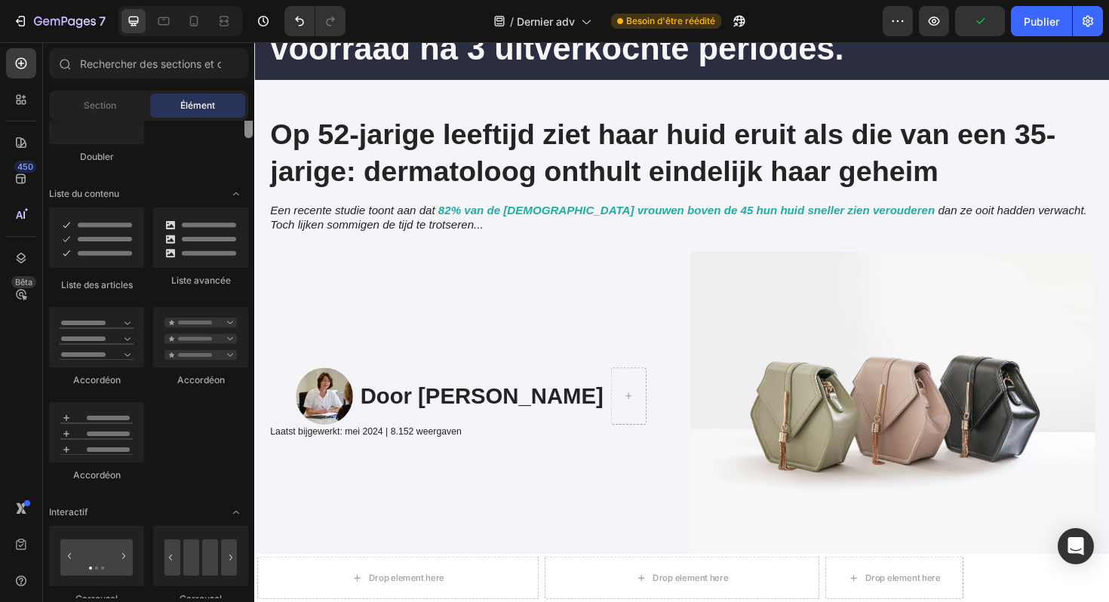
scroll to position [1184, 0]
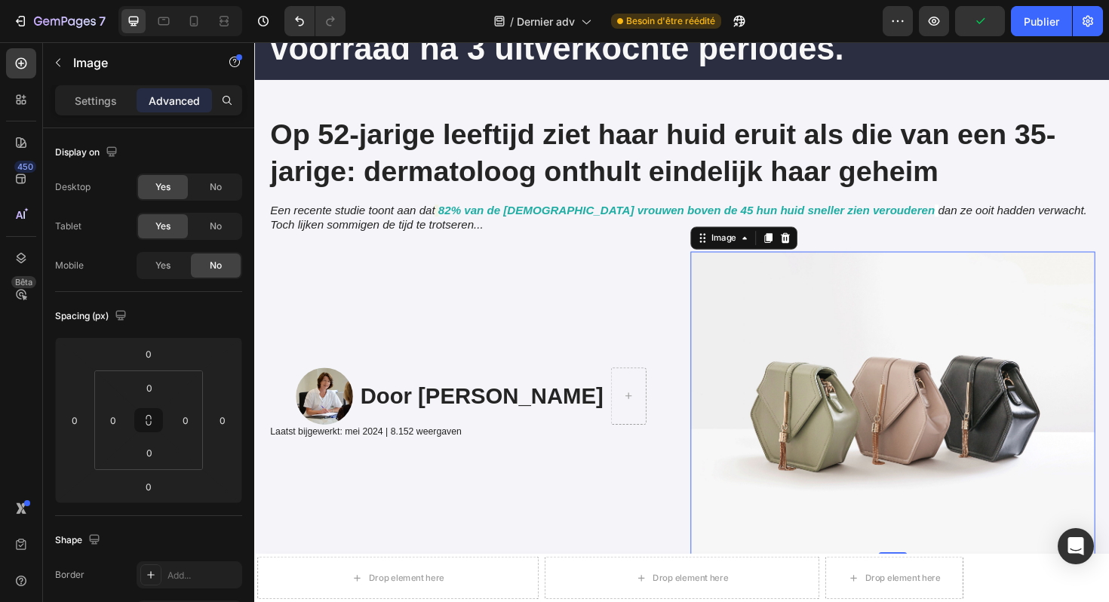
click at [854, 444] on img at bounding box center [930, 424] width 429 height 321
click at [98, 97] on font "Paramètres" at bounding box center [95, 100] width 57 height 13
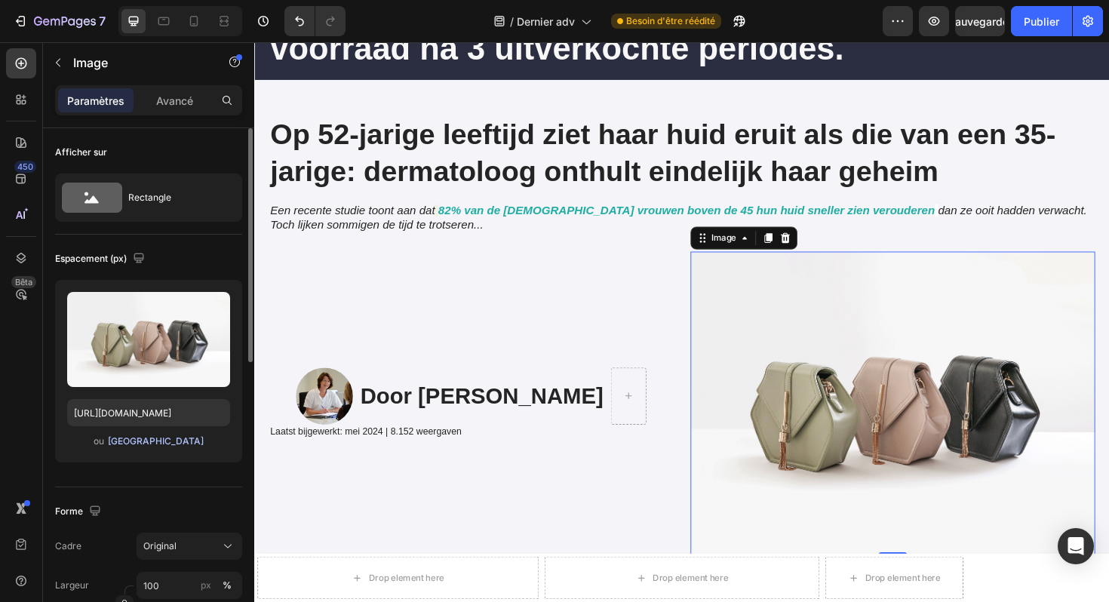
click at [137, 439] on font "[GEOGRAPHIC_DATA]" at bounding box center [156, 440] width 96 height 11
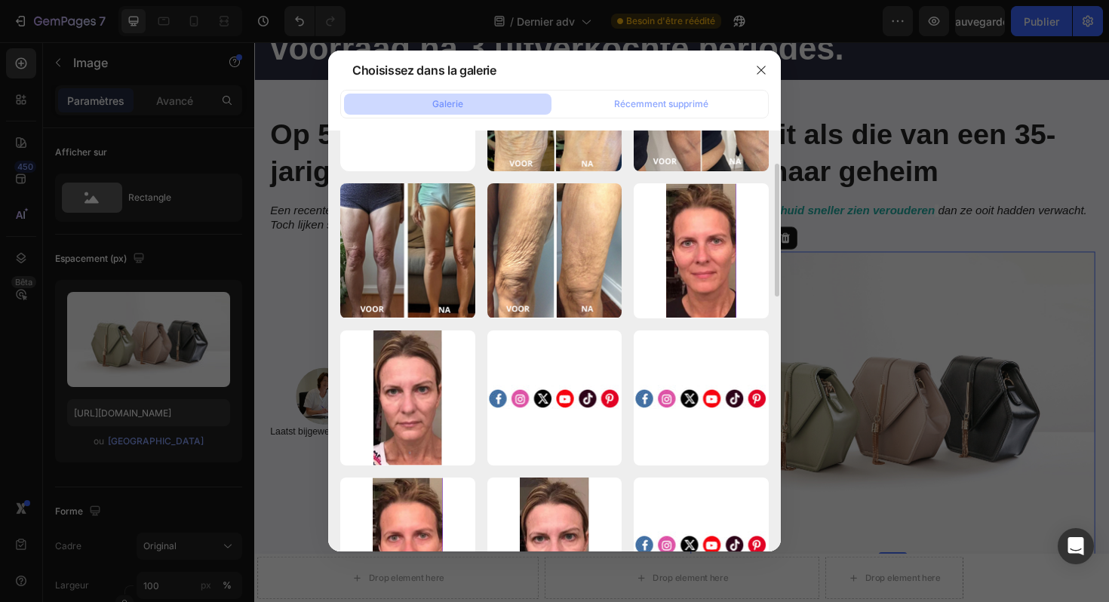
scroll to position [110, 0]
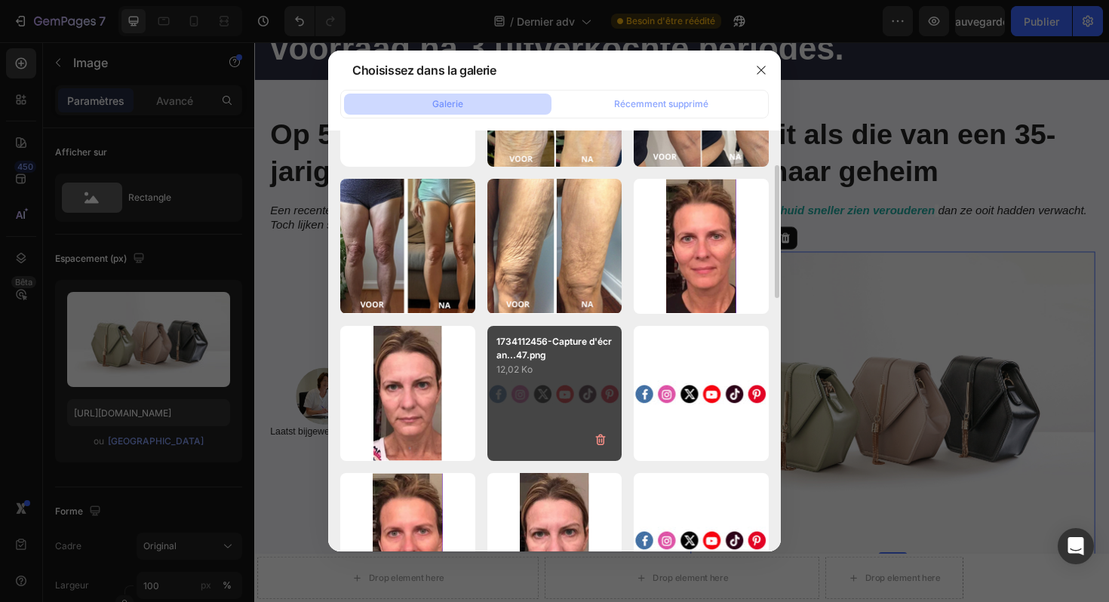
click at [494, 350] on div "1734112456-Capture d'écran...47.png 12,02 Ko" at bounding box center [555, 351] width 135 height 51
type input "https://cdn.shopify.com/s/files/1/0929/3804/3775/files/gempages_581818664982938…"
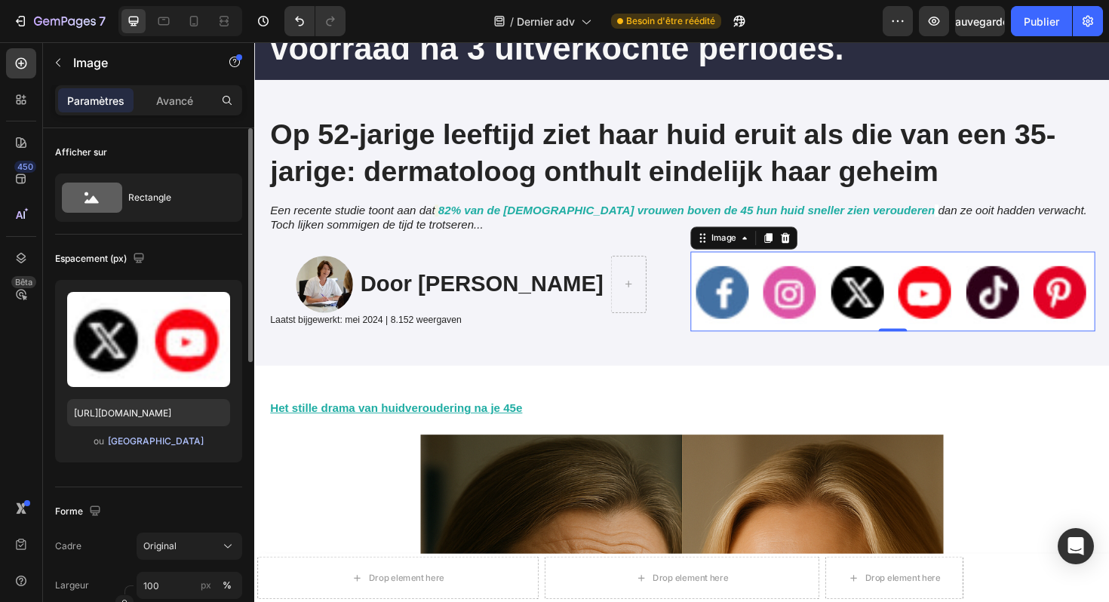
click at [174, 436] on font "[GEOGRAPHIC_DATA]" at bounding box center [156, 440] width 96 height 11
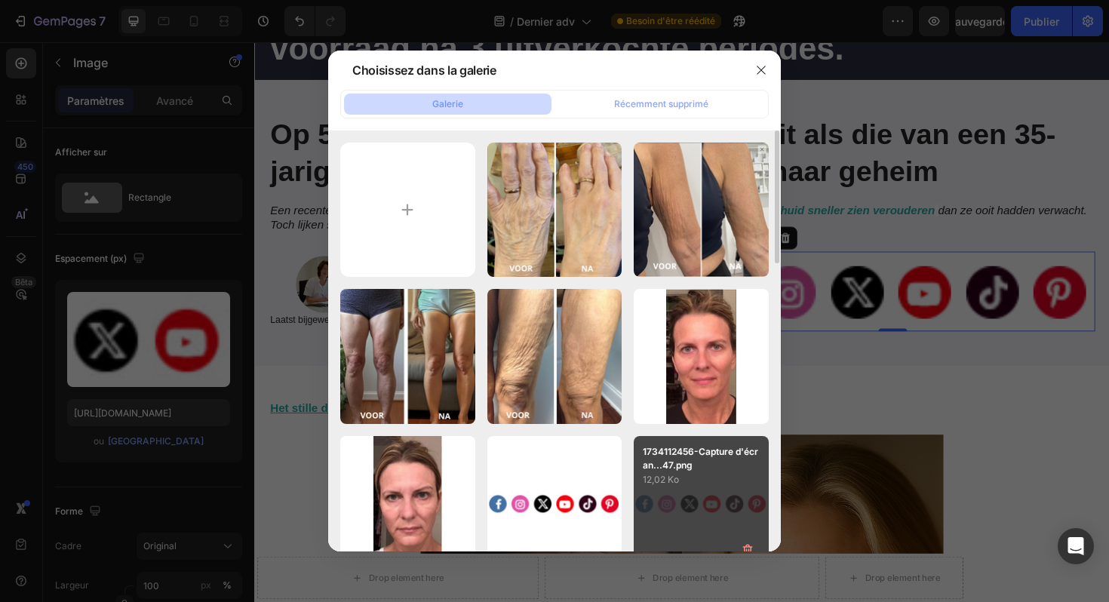
click at [655, 456] on font "1734112456-Capture d'écran...47.png" at bounding box center [700, 458] width 115 height 25
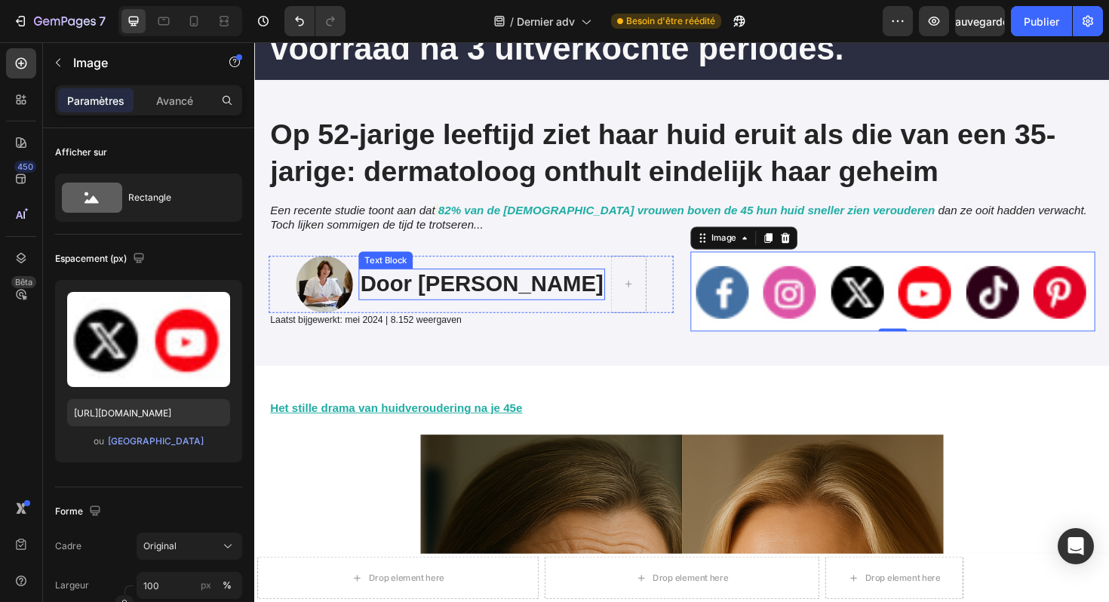
click at [503, 297] on strong "Door [PERSON_NAME]" at bounding box center [494, 298] width 257 height 26
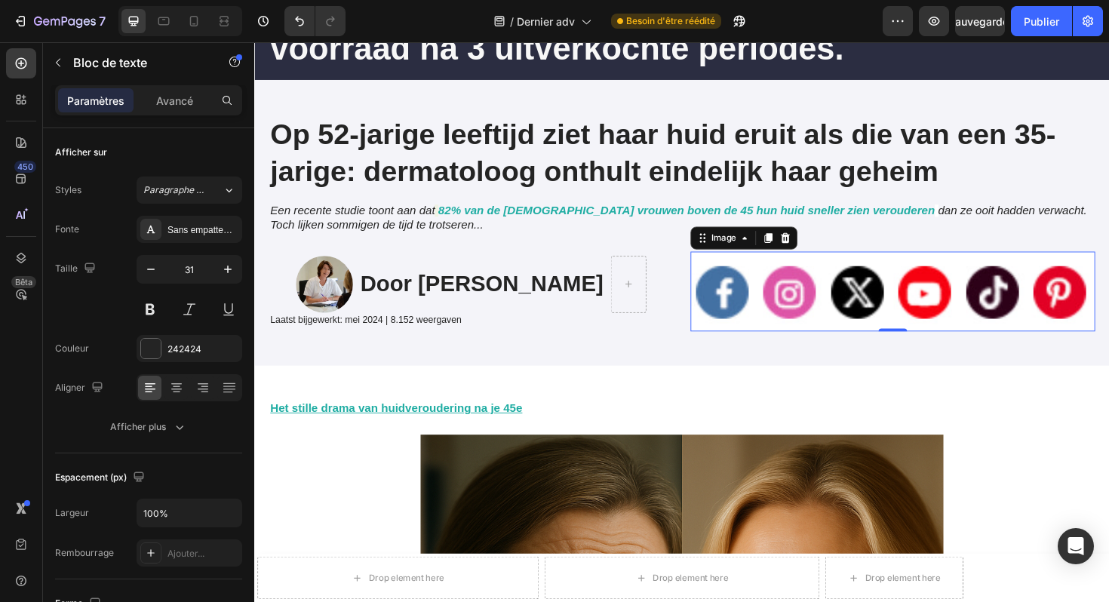
click at [799, 281] on img at bounding box center [930, 306] width 429 height 85
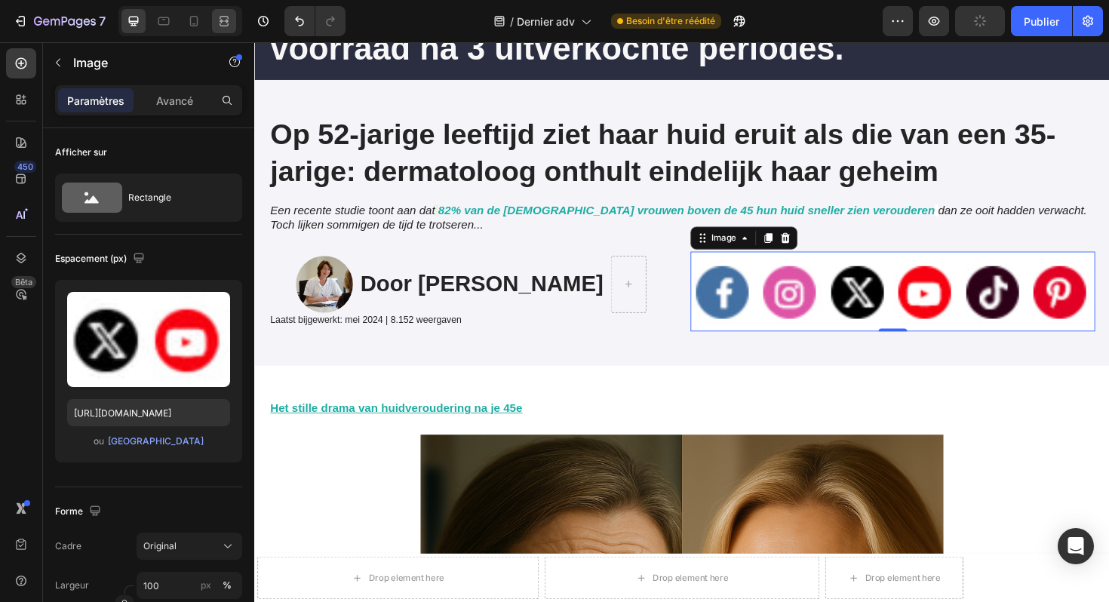
click at [226, 22] on icon at bounding box center [226, 21] width 5 height 4
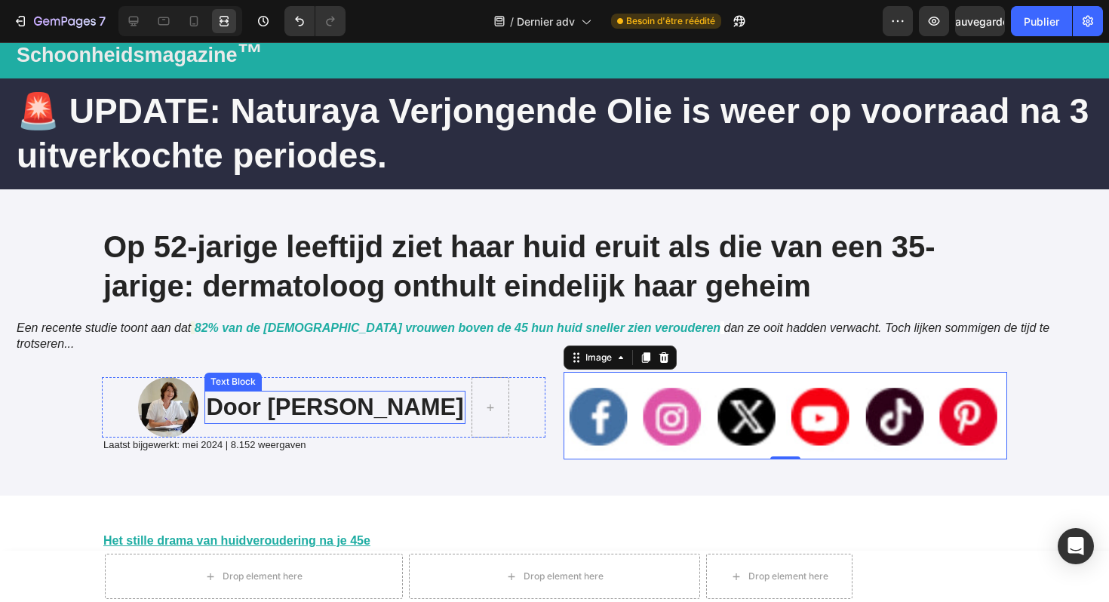
scroll to position [44, 0]
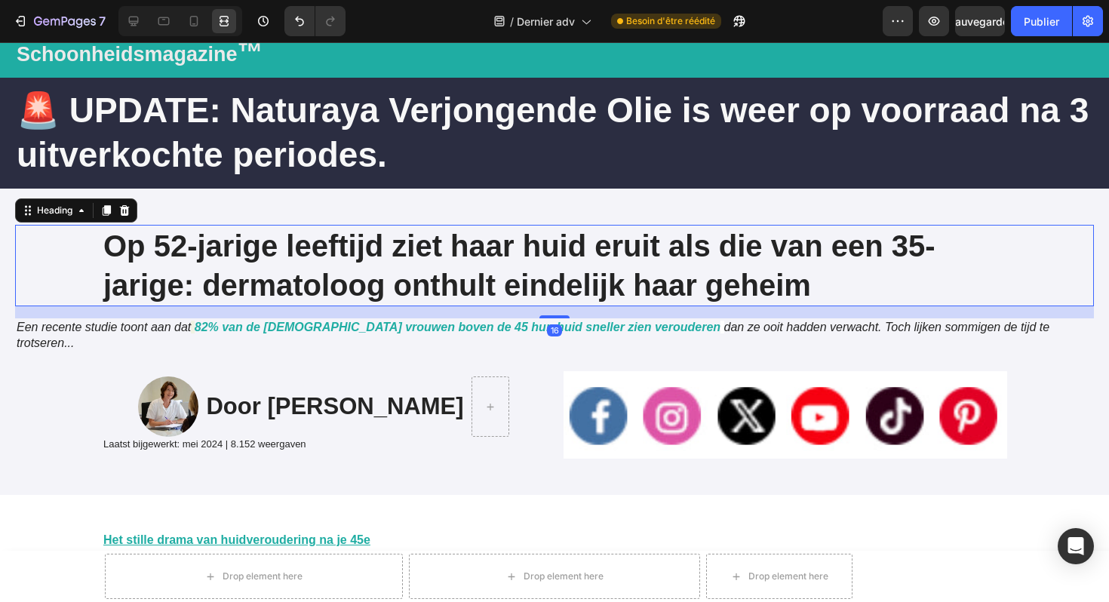
click at [431, 250] on h1 "Op 52-jarige leeftijd ziet haar huid eruit als die van een 35-jarige: dermatolo…" at bounding box center [555, 266] width 906 height 82
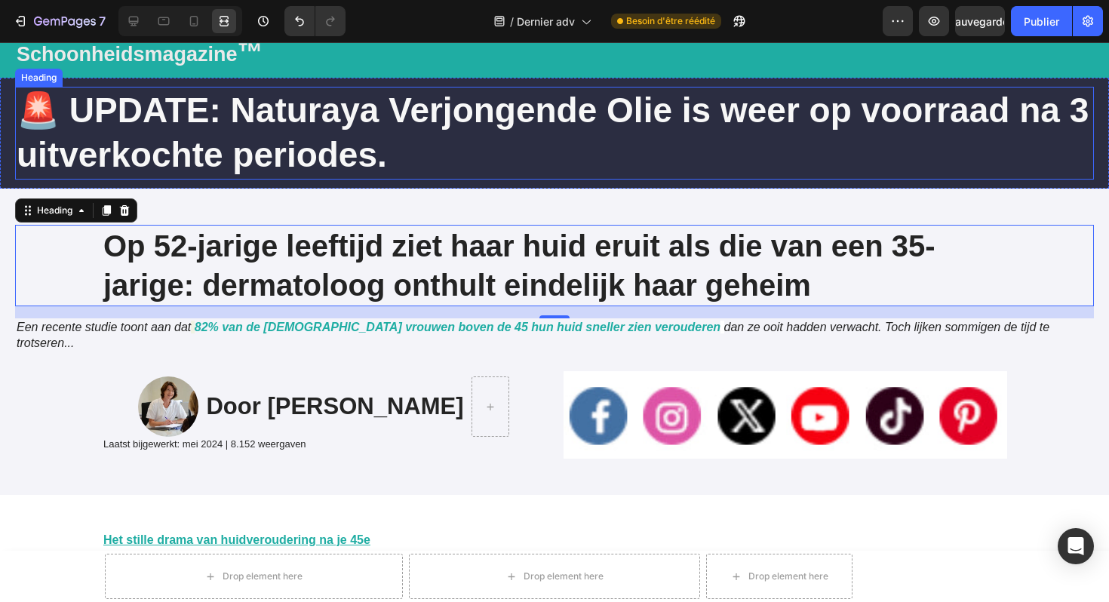
click at [251, 130] on h2 "🚨 UPDATE: Naturaya Verjongende Olie is weer op voorraad na 3 uitverkochte perio…" at bounding box center [554, 134] width 1079 height 94
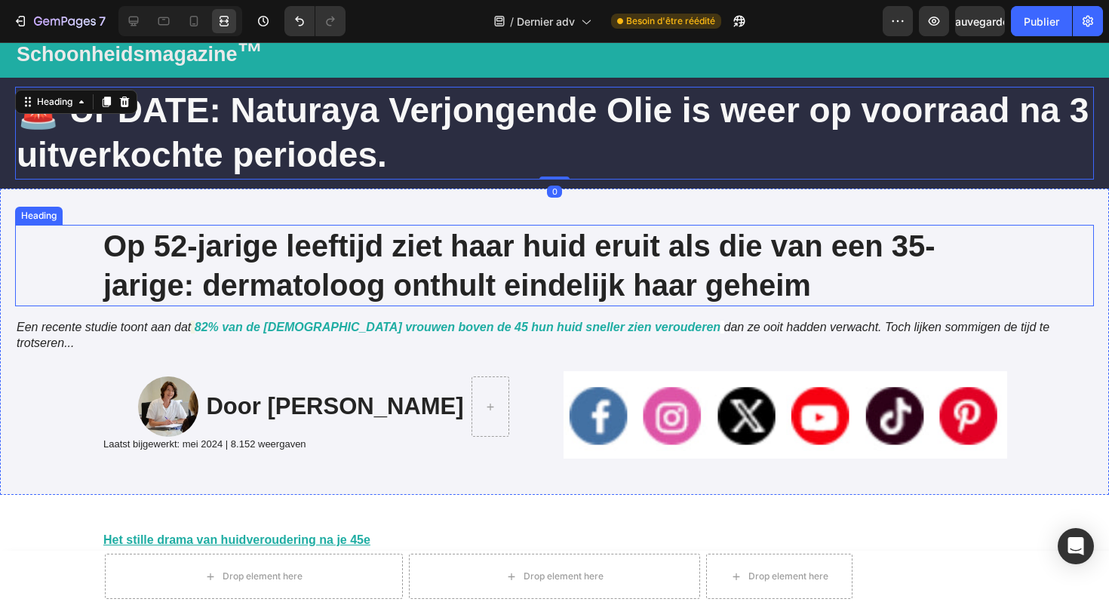
click at [260, 279] on h1 "Op 52-jarige leeftijd ziet haar huid eruit als die van een 35-jarige: dermatolo…" at bounding box center [555, 266] width 906 height 82
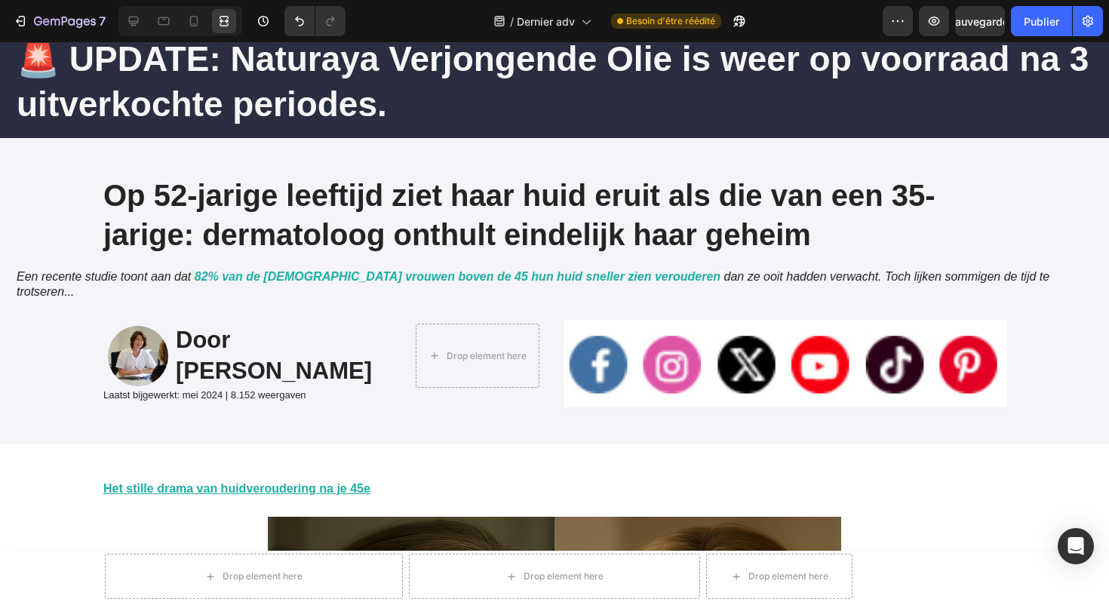
scroll to position [0, 0]
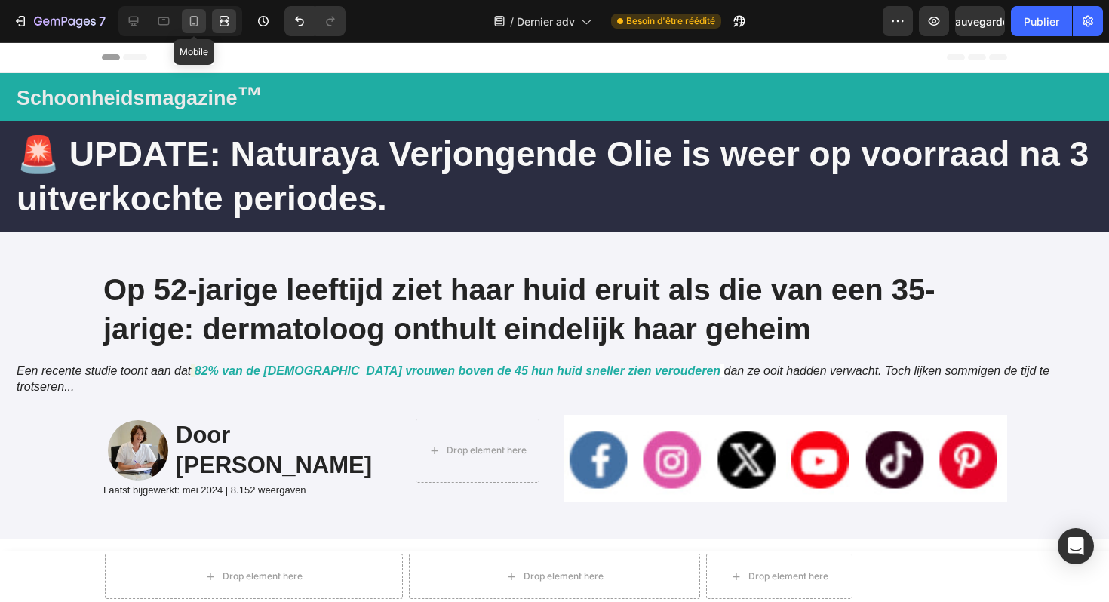
click at [189, 21] on icon at bounding box center [193, 21] width 15 height 15
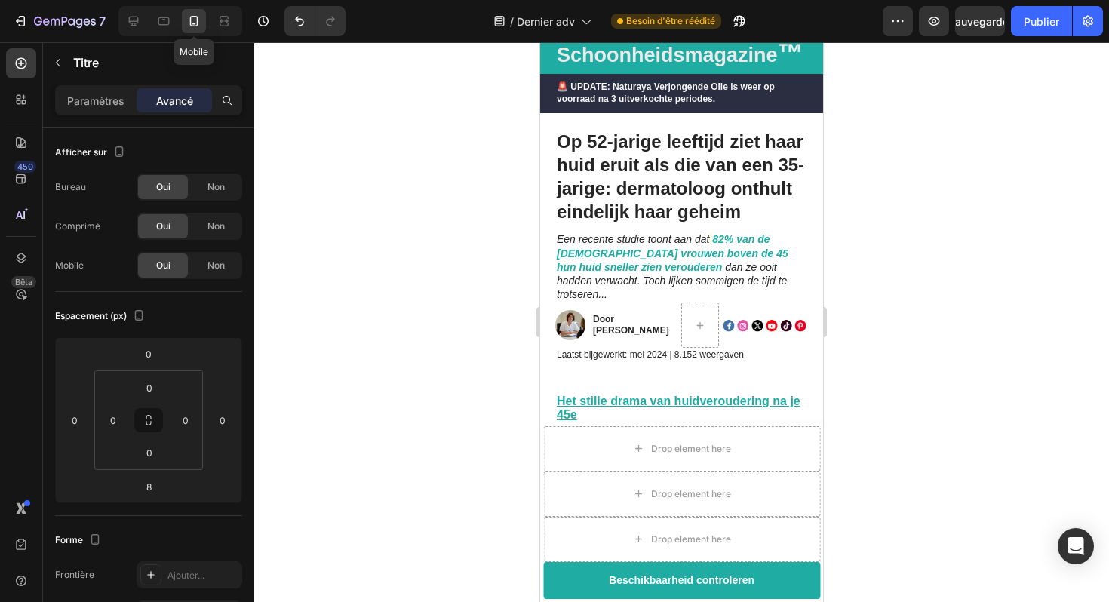
scroll to position [69, 0]
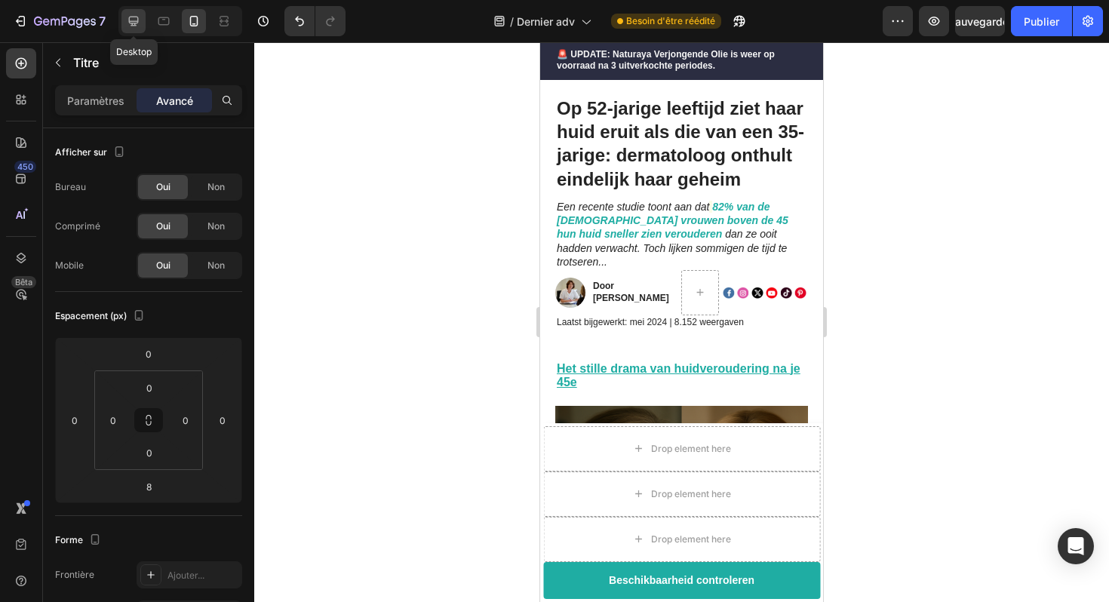
click at [135, 23] on icon at bounding box center [134, 22] width 10 height 10
type input "16"
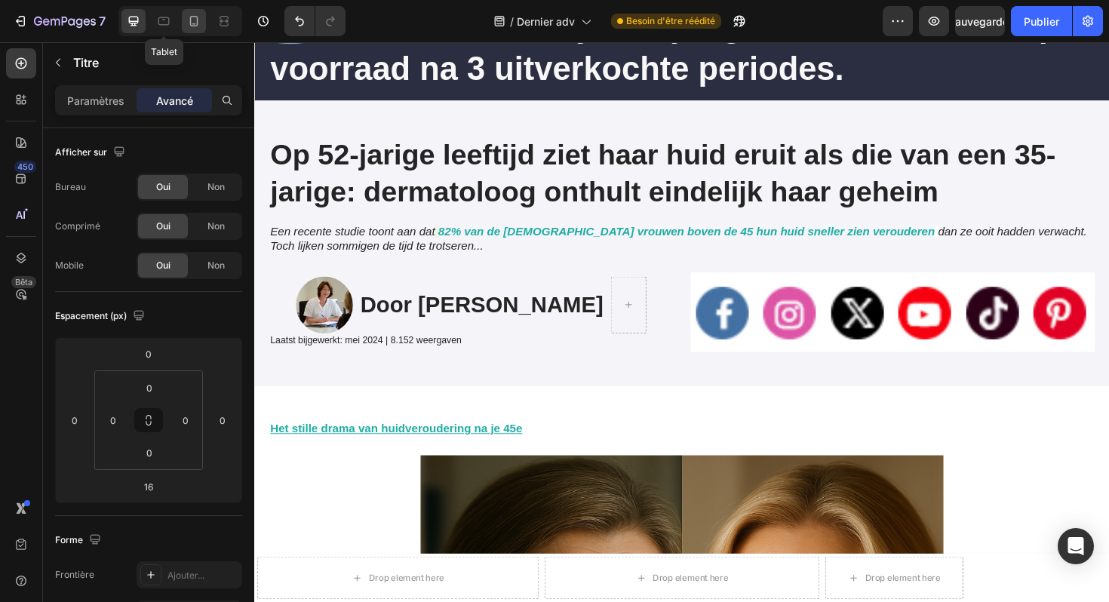
scroll to position [173, 0]
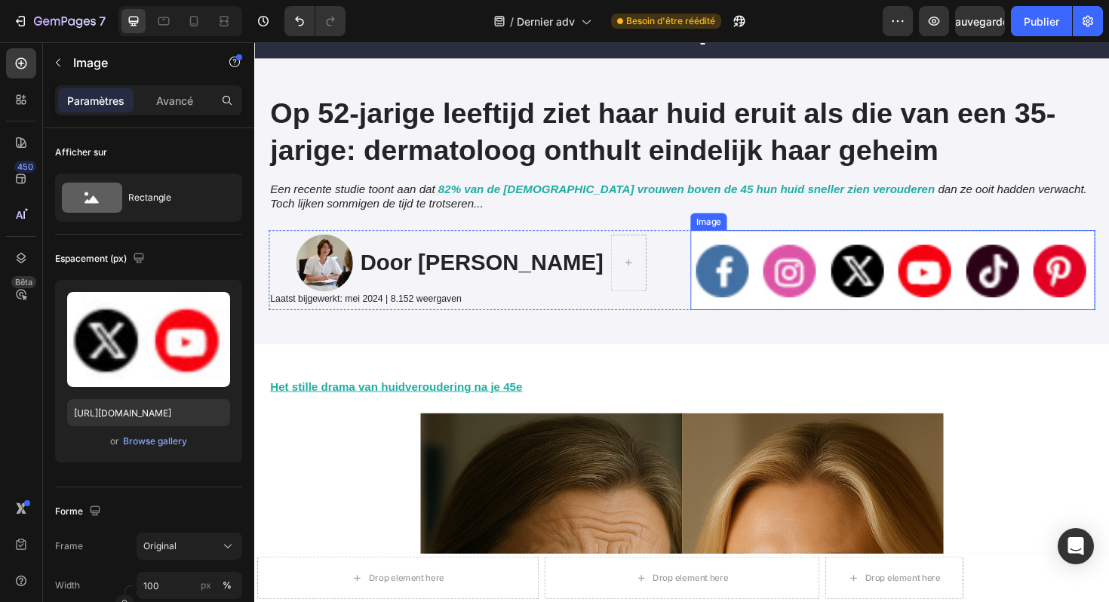
click at [826, 267] on img at bounding box center [930, 283] width 429 height 85
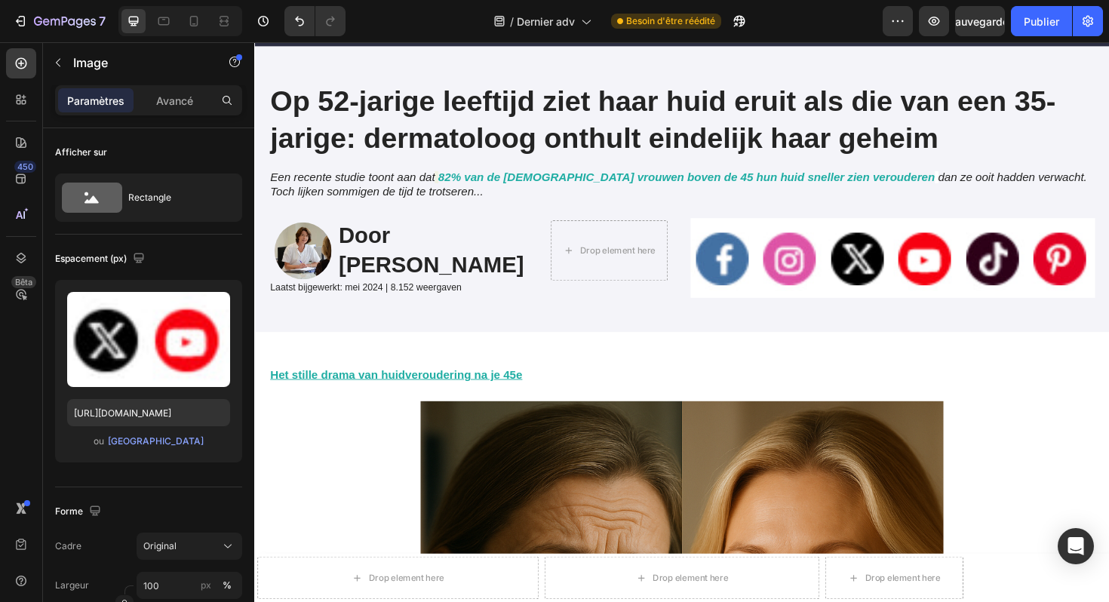
scroll to position [206, 0]
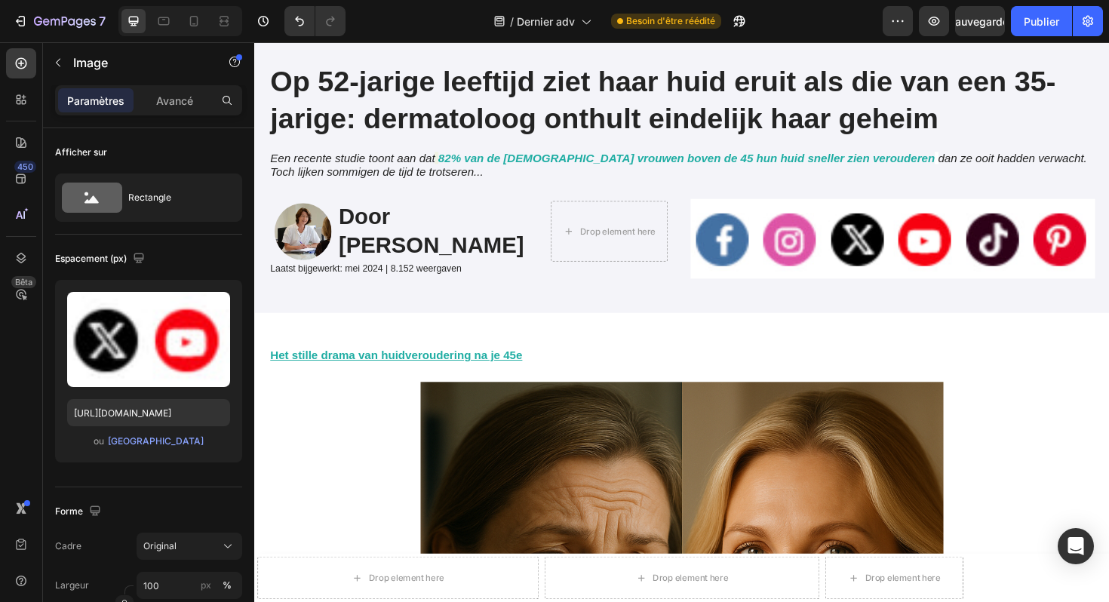
click at [803, 250] on img at bounding box center [930, 250] width 429 height 85
click at [194, 28] on icon at bounding box center [193, 21] width 15 height 15
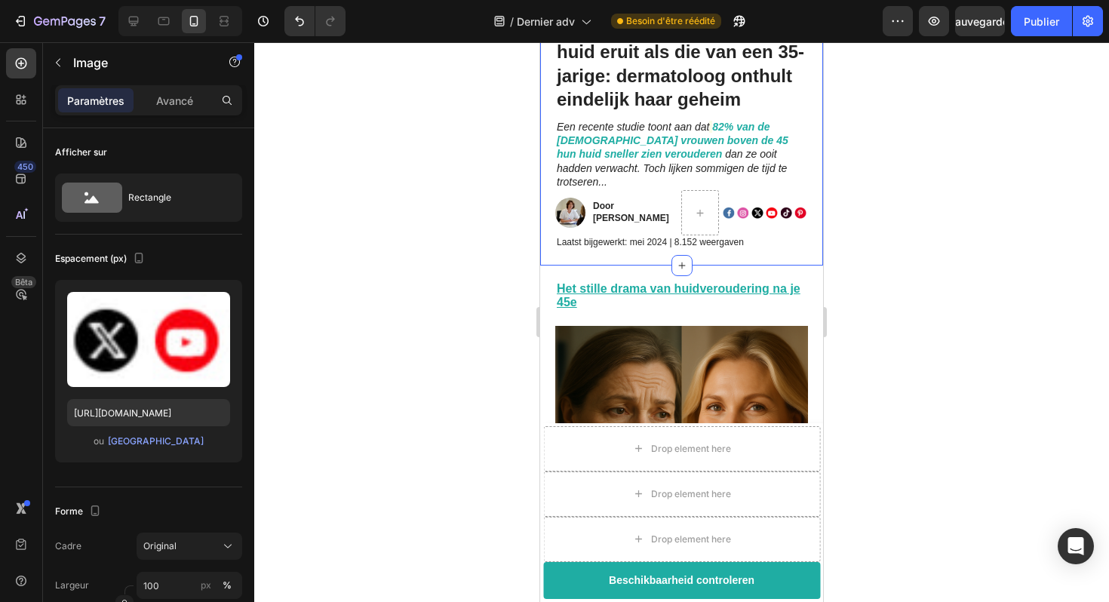
scroll to position [113, 0]
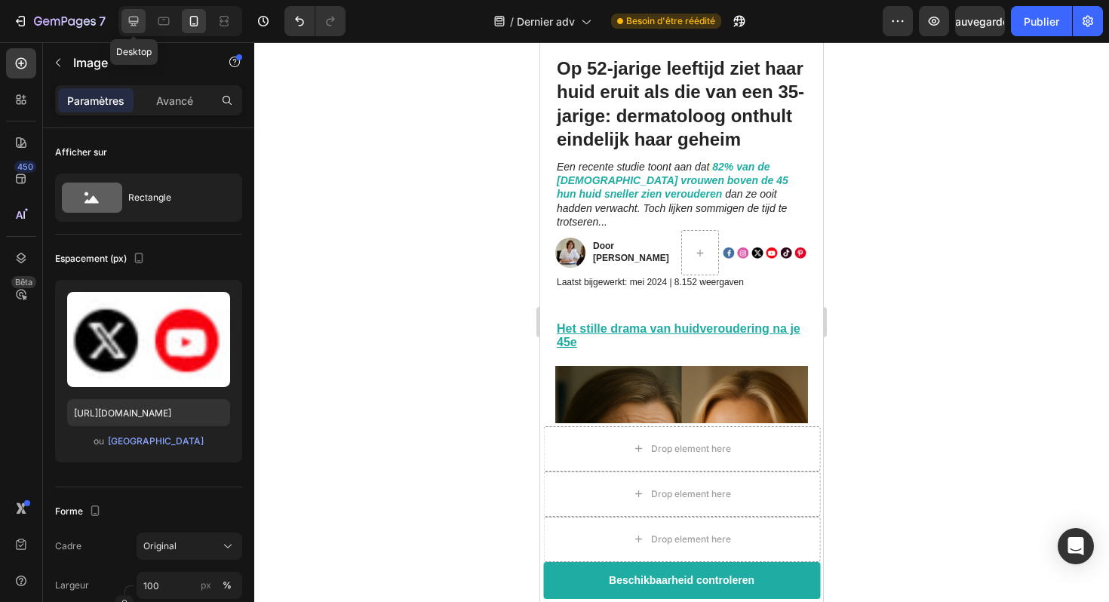
click at [138, 24] on icon at bounding box center [133, 21] width 15 height 15
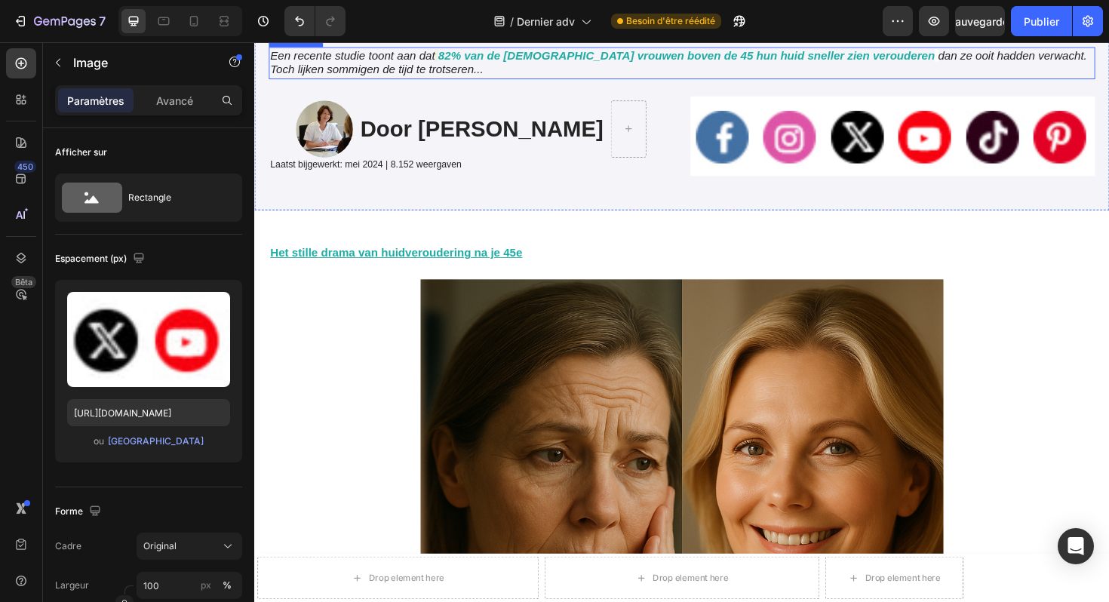
scroll to position [319, 0]
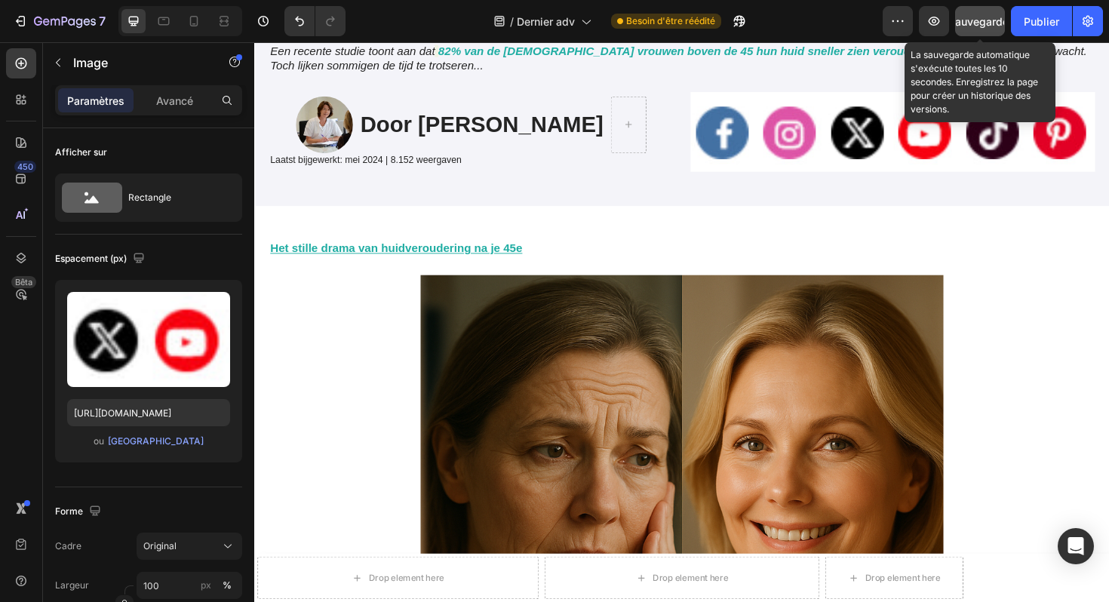
click at [973, 23] on font "Sauvegarder" at bounding box center [981, 21] width 64 height 13
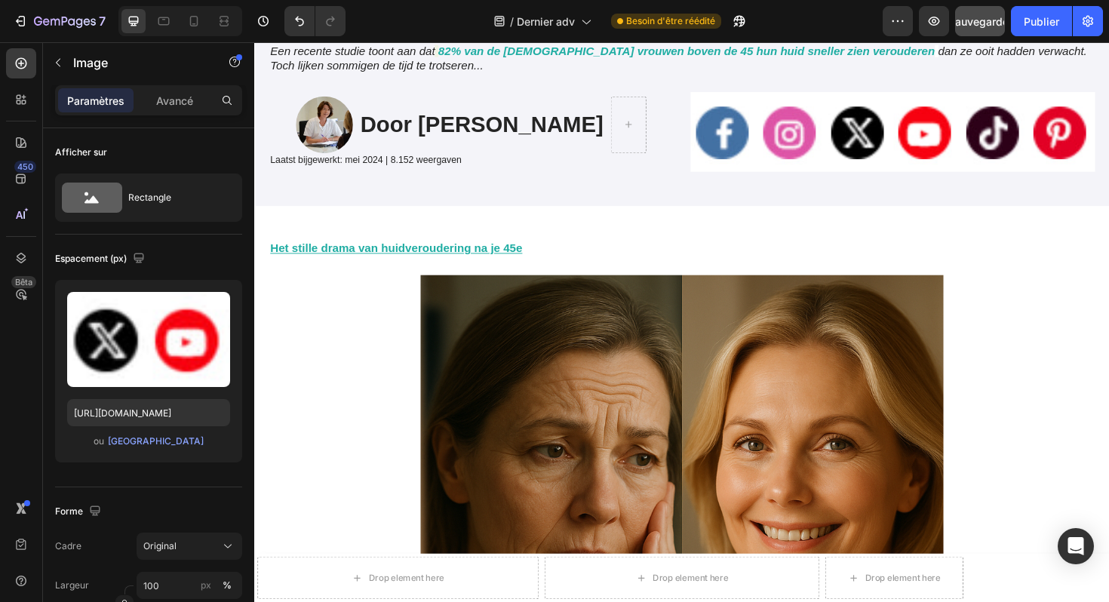
click at [773, 132] on img at bounding box center [930, 137] width 429 height 85
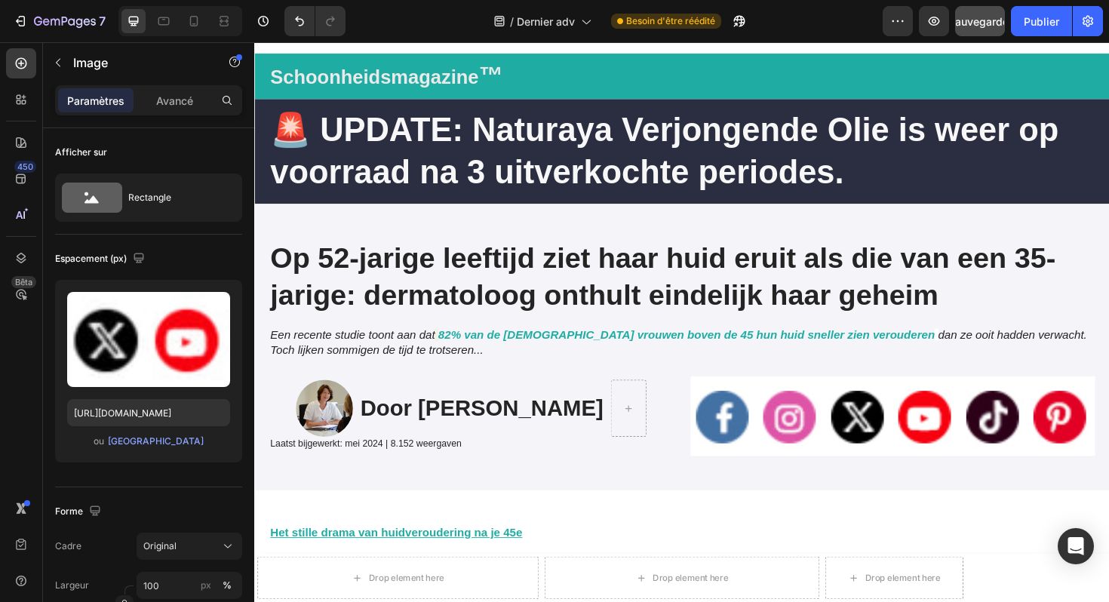
scroll to position [0, 0]
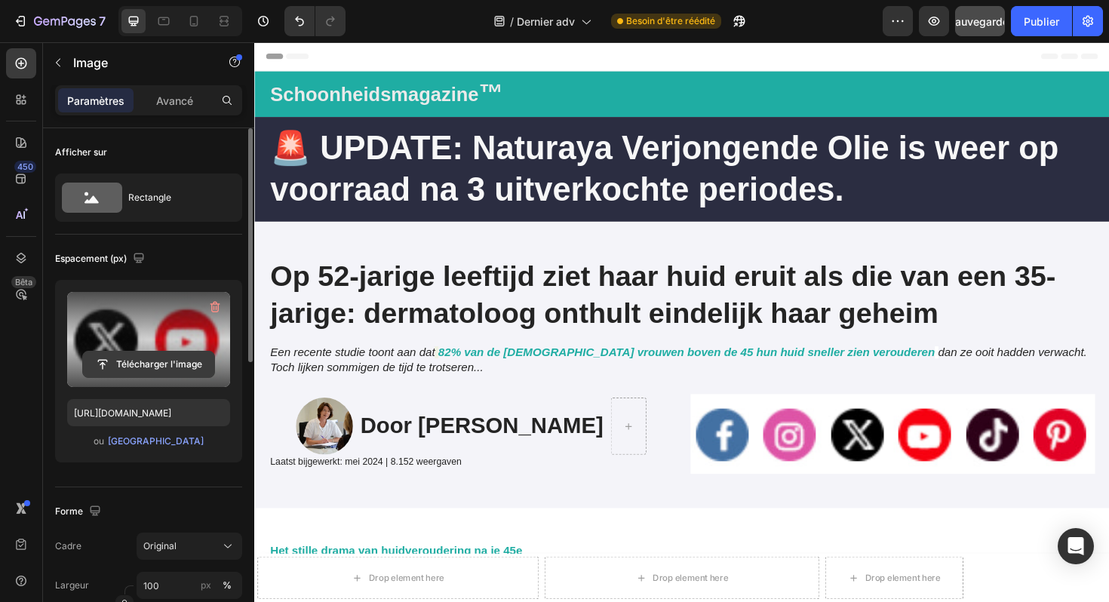
click at [172, 358] on input "file" at bounding box center [148, 365] width 131 height 26
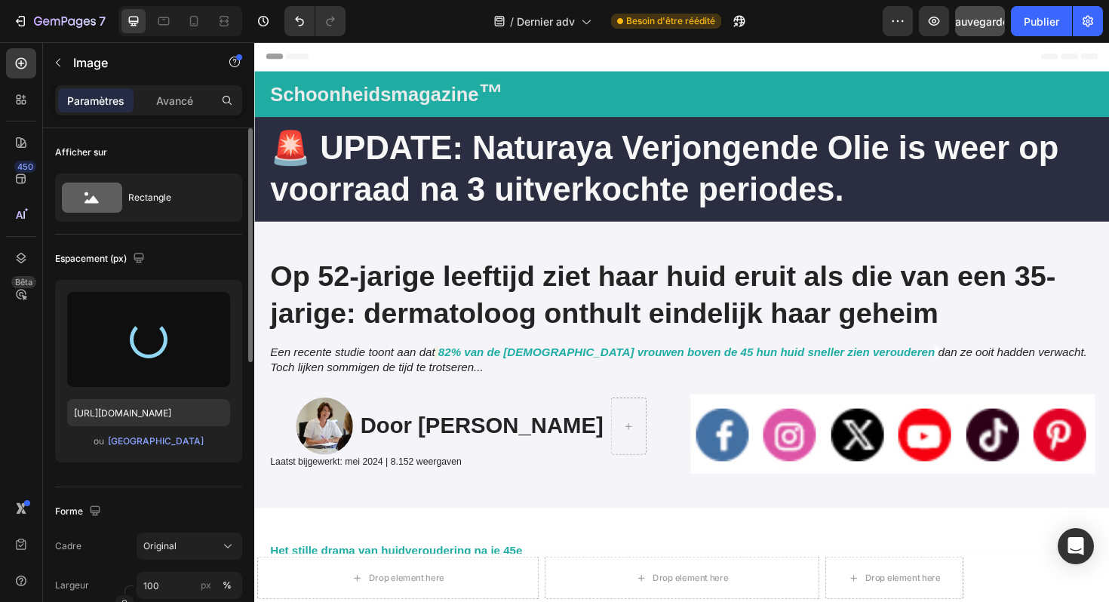
type input "[URL][DOMAIN_NAME]"
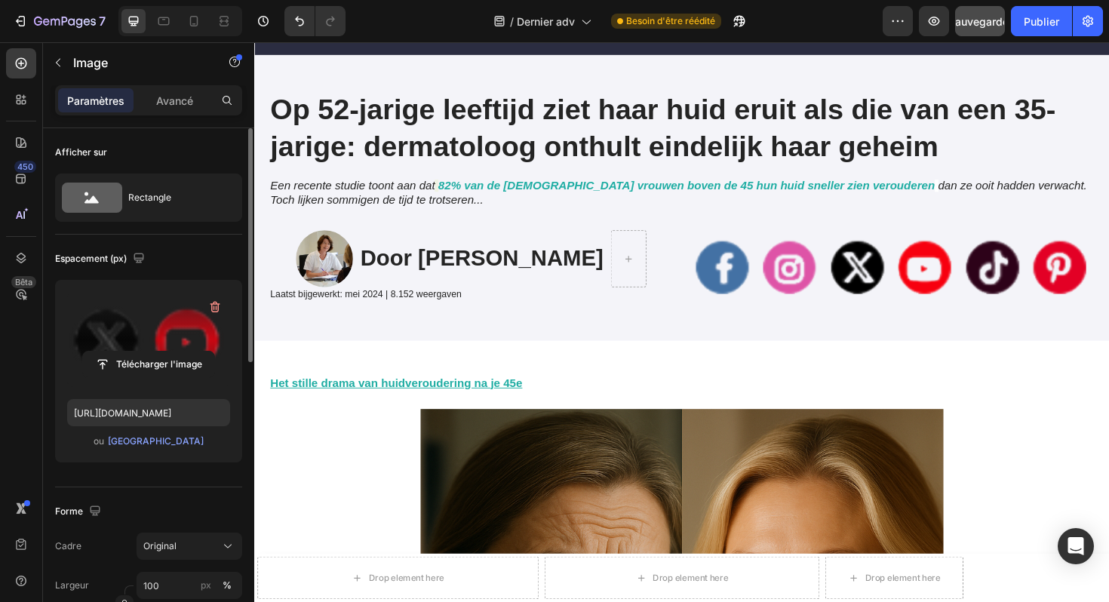
scroll to position [199, 0]
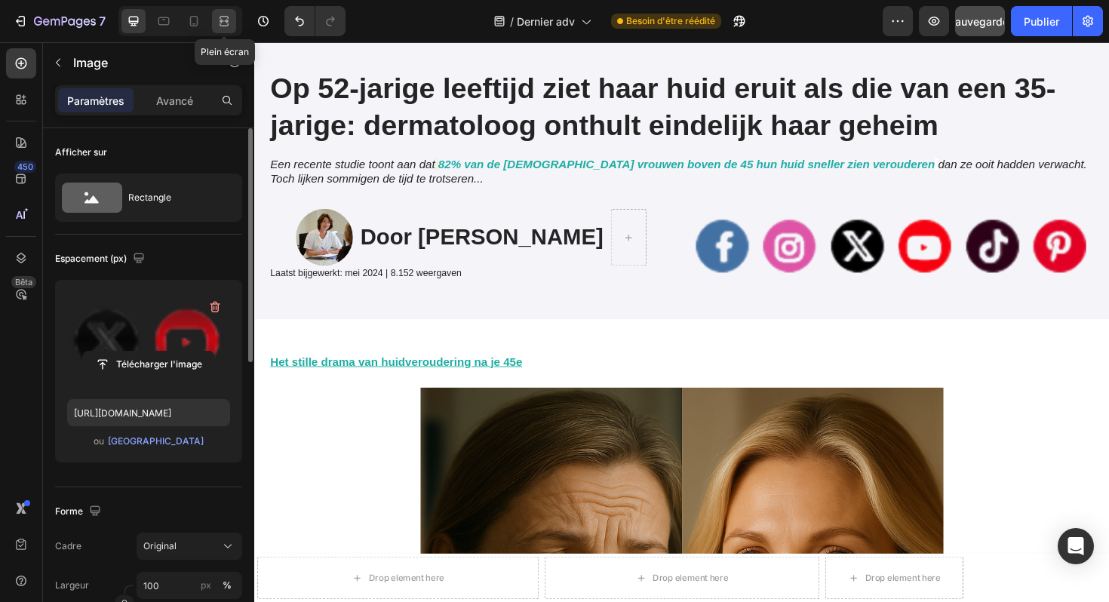
click at [223, 28] on icon at bounding box center [224, 21] width 15 height 15
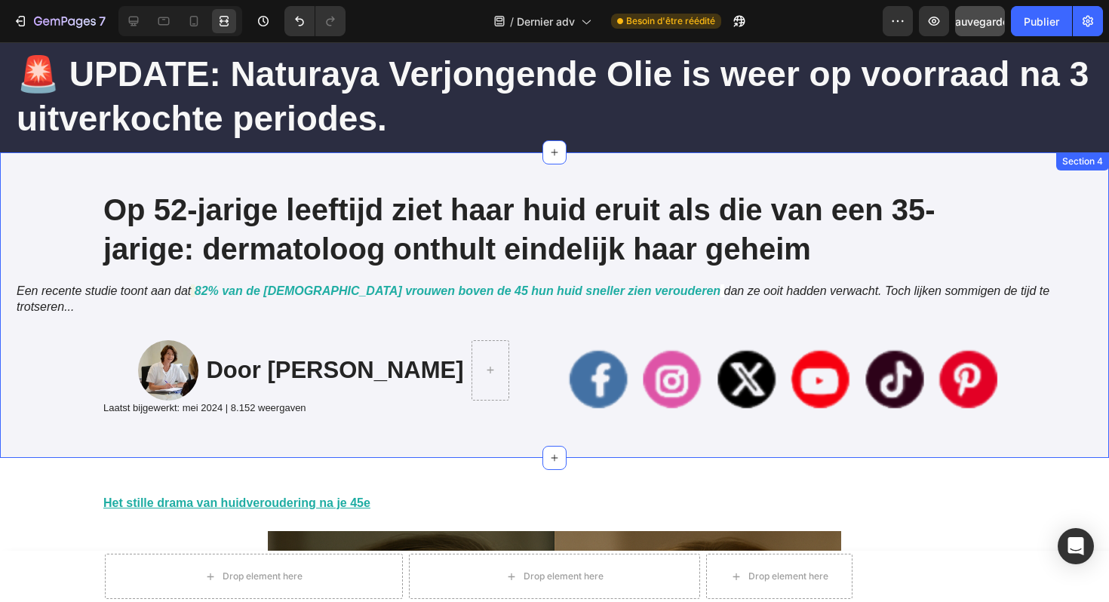
scroll to position [92, 0]
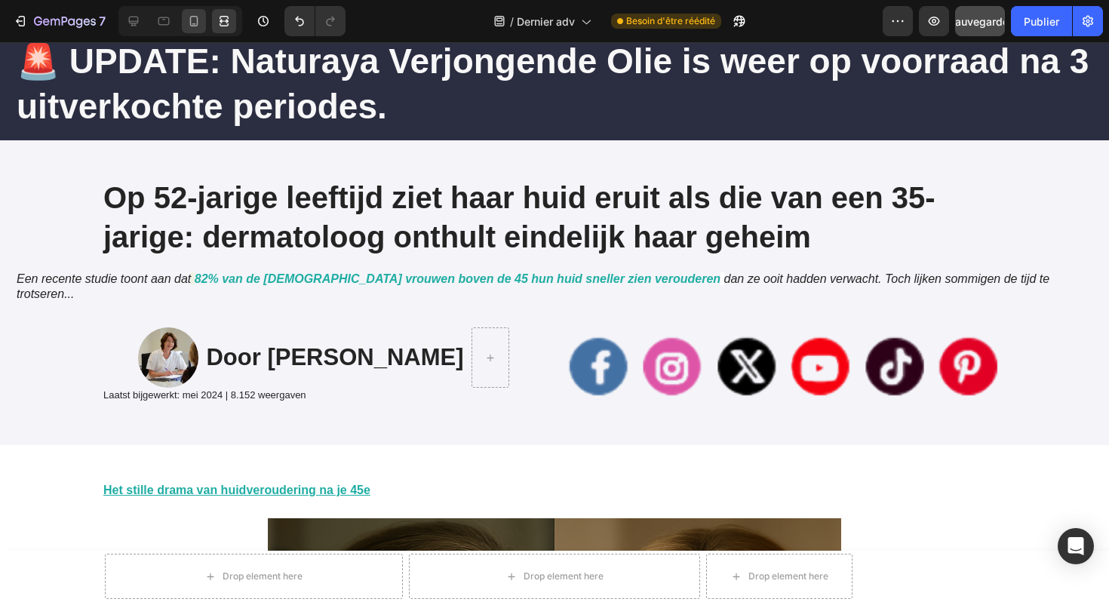
click at [194, 27] on icon at bounding box center [193, 21] width 15 height 15
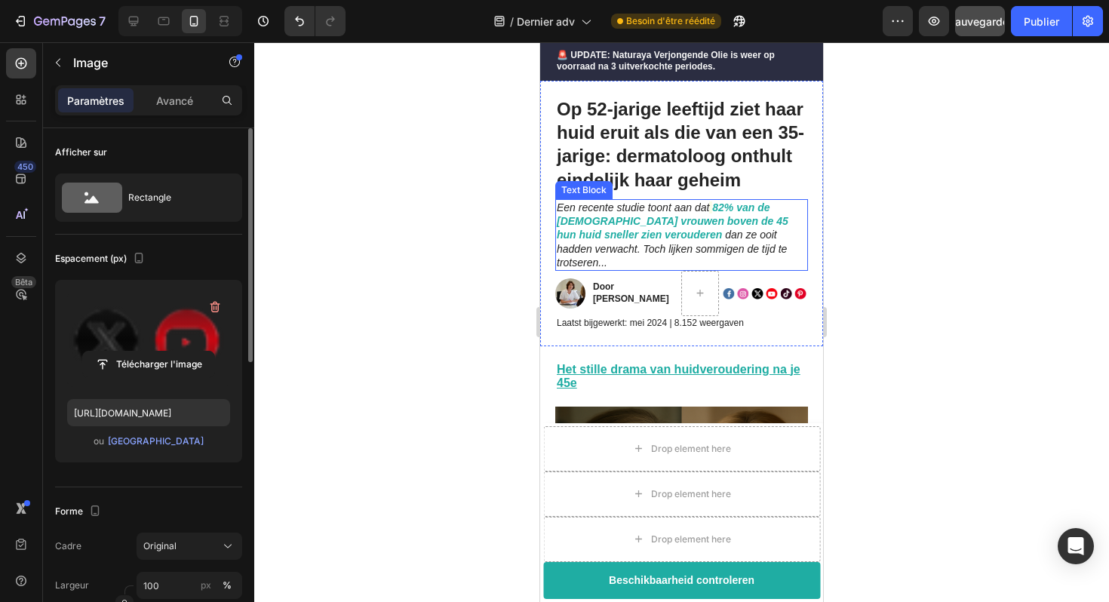
scroll to position [69, 0]
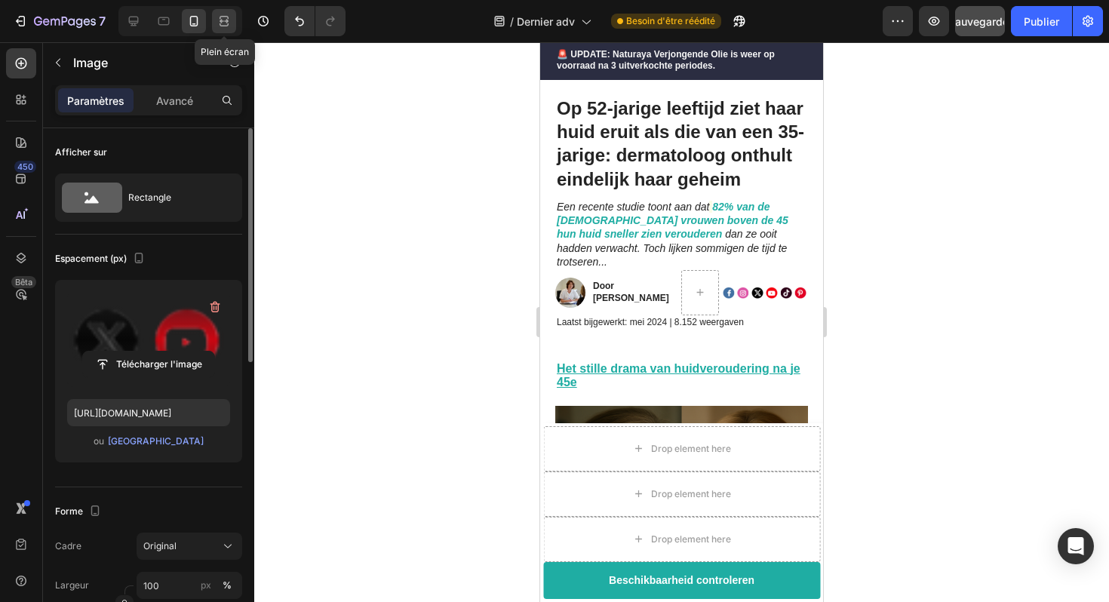
click at [226, 21] on icon at bounding box center [226, 21] width 5 height 4
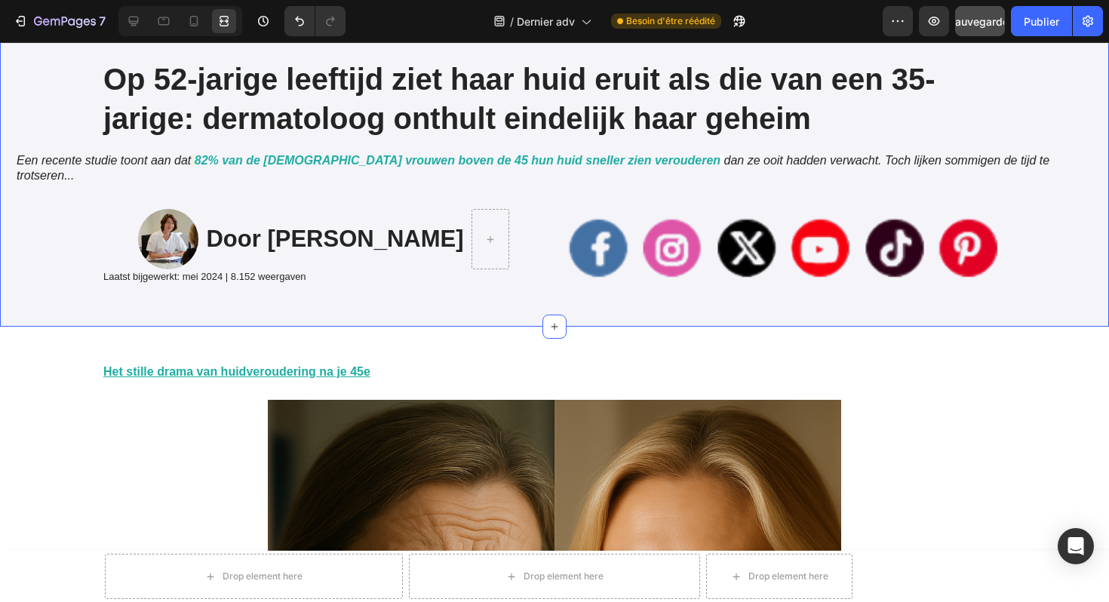
scroll to position [303, 0]
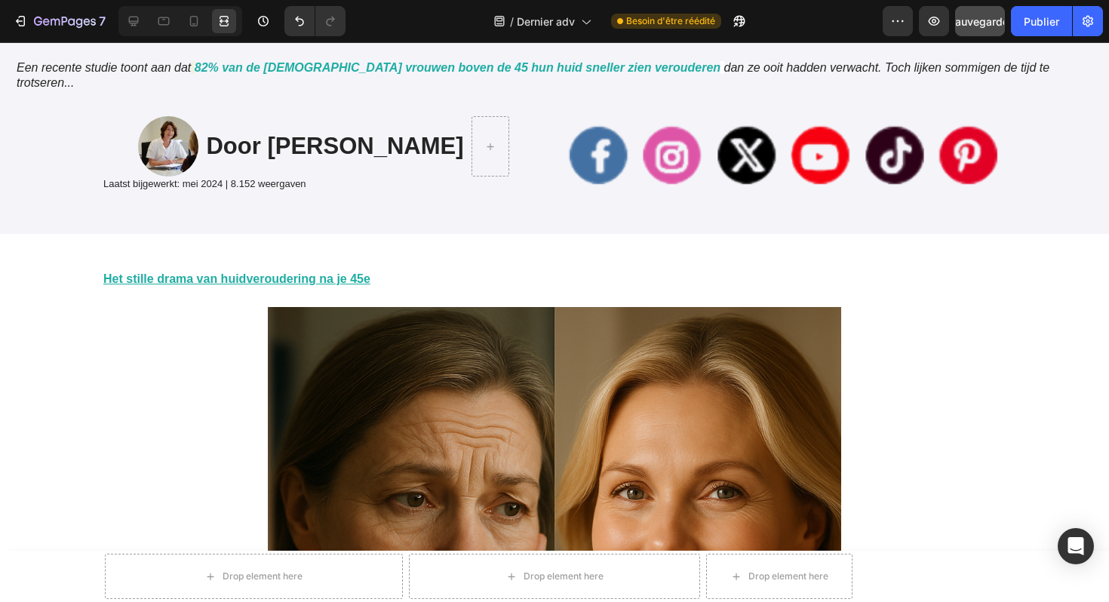
click at [681, 143] on img at bounding box center [786, 154] width 444 height 87
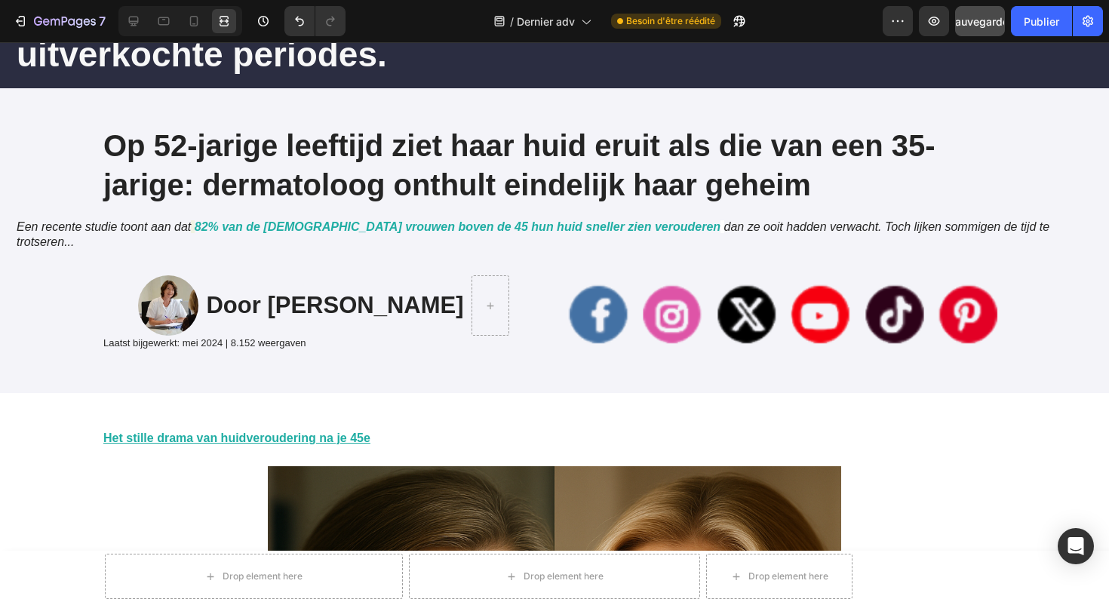
scroll to position [125, 0]
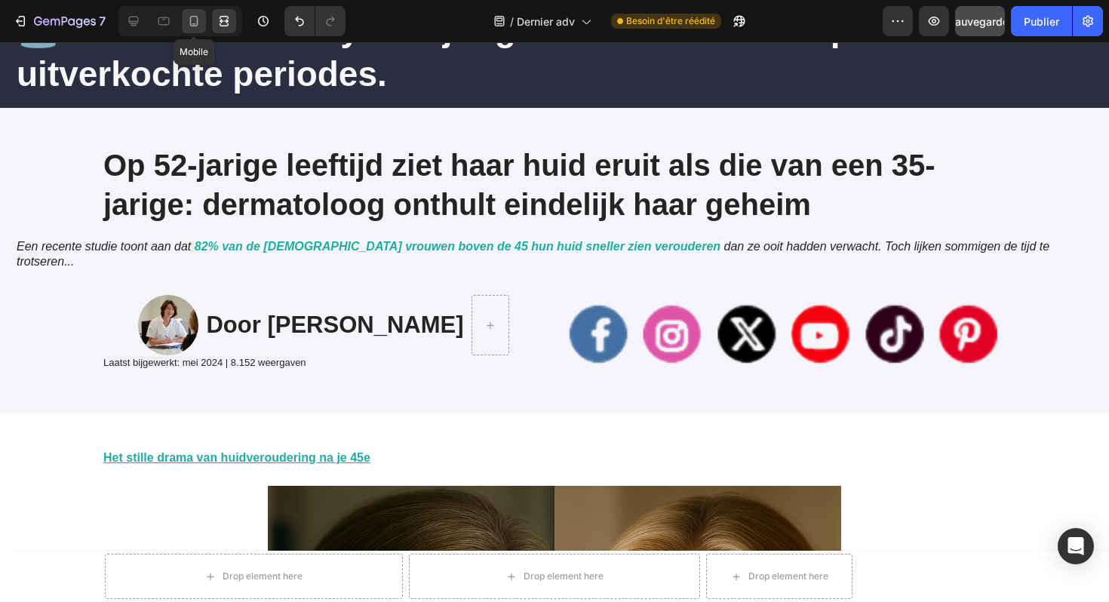
click at [193, 21] on icon at bounding box center [193, 21] width 15 height 15
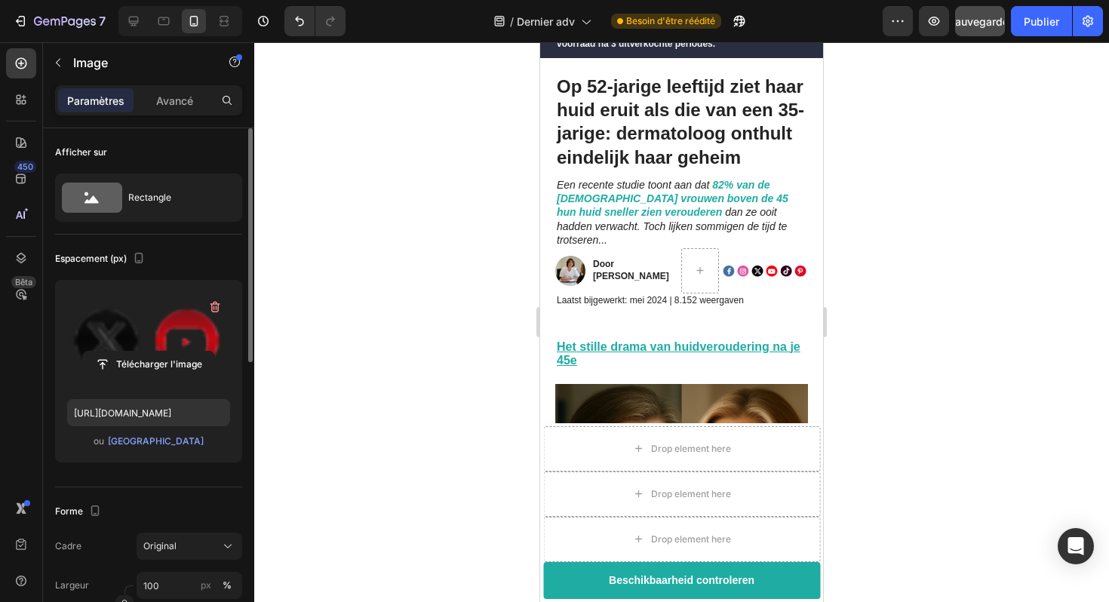
scroll to position [72, 0]
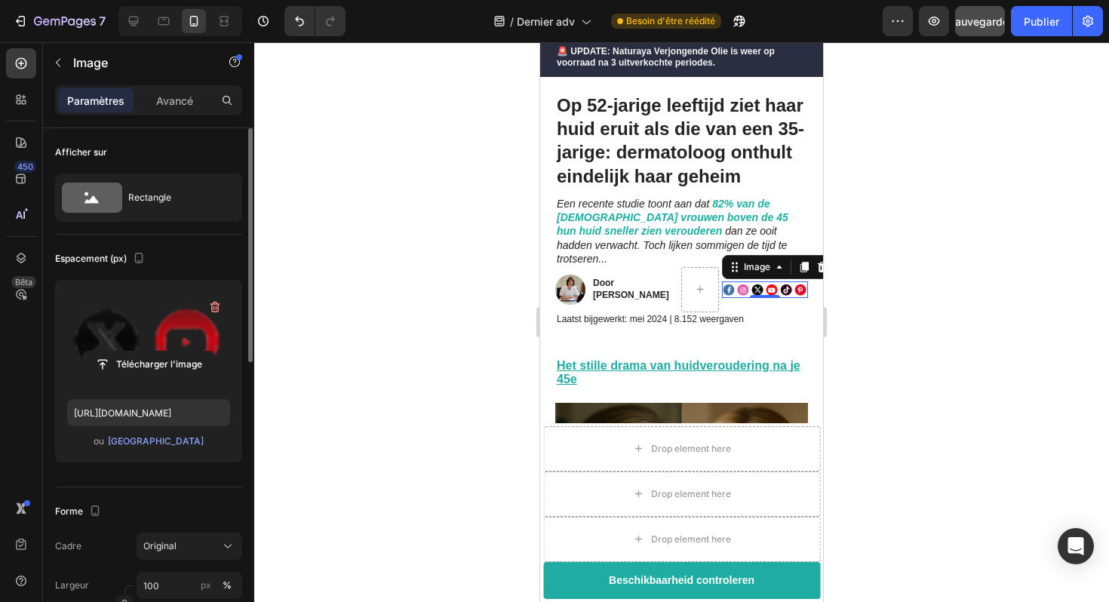
click at [749, 281] on img at bounding box center [765, 289] width 87 height 17
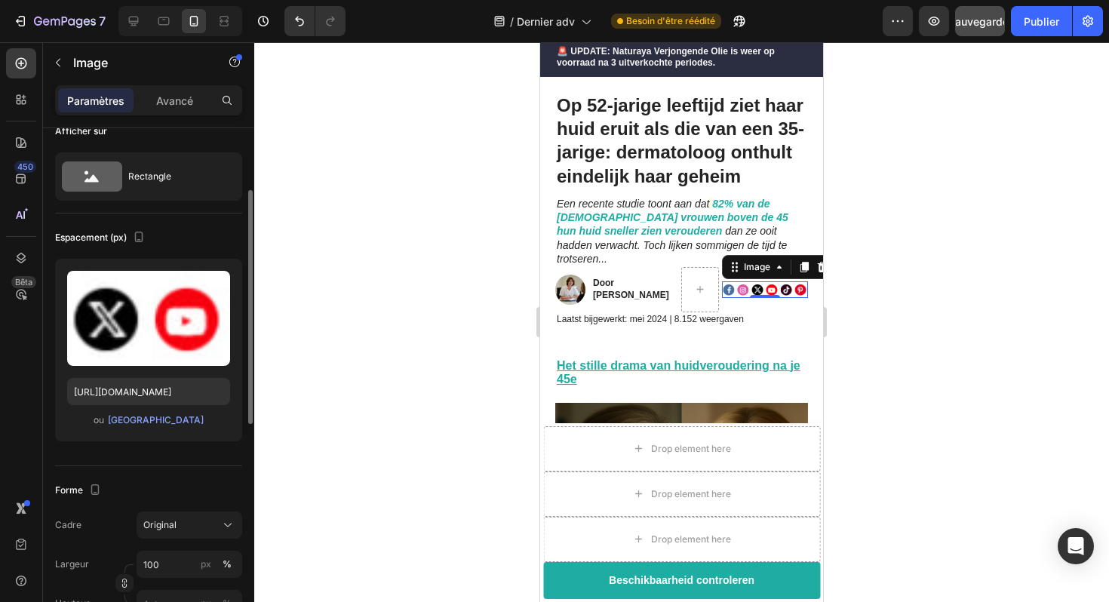
scroll to position [57, 0]
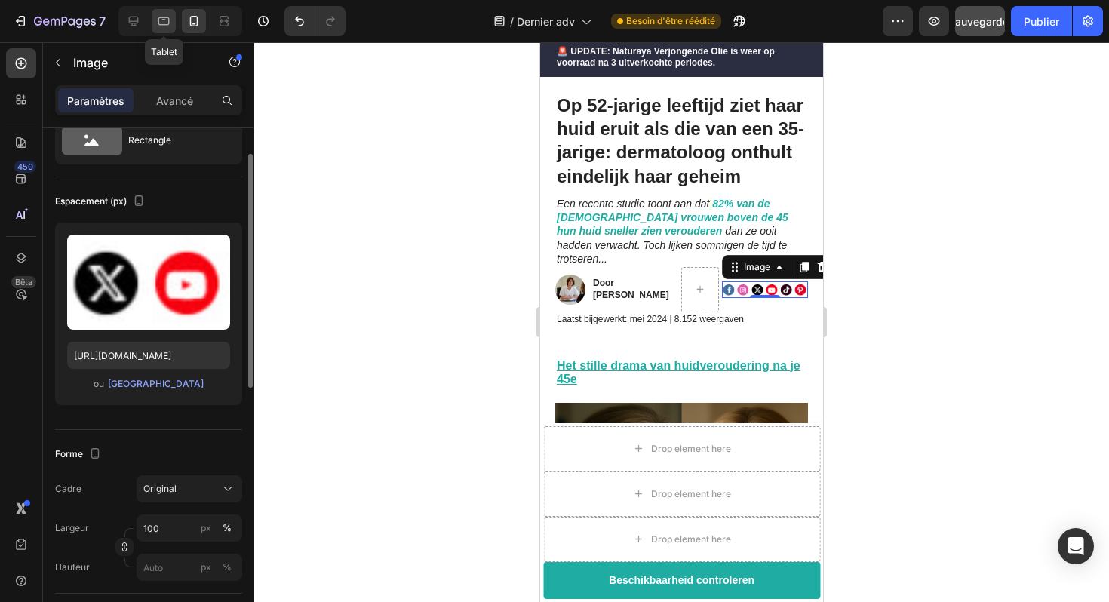
click at [160, 21] on icon at bounding box center [163, 21] width 15 height 15
type input "[URL][DOMAIN_NAME]"
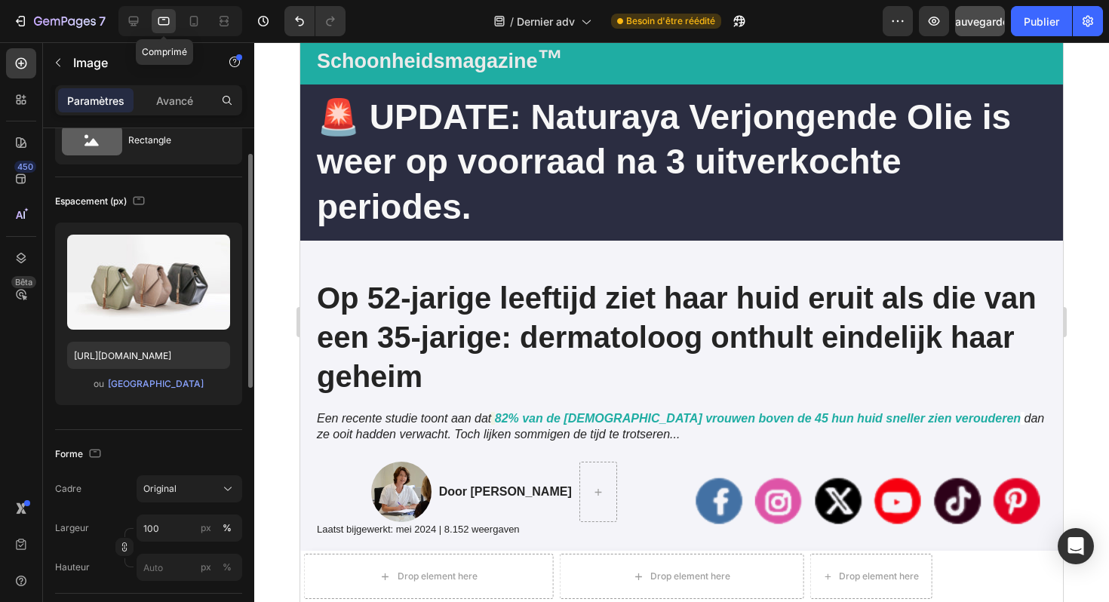
scroll to position [19, 0]
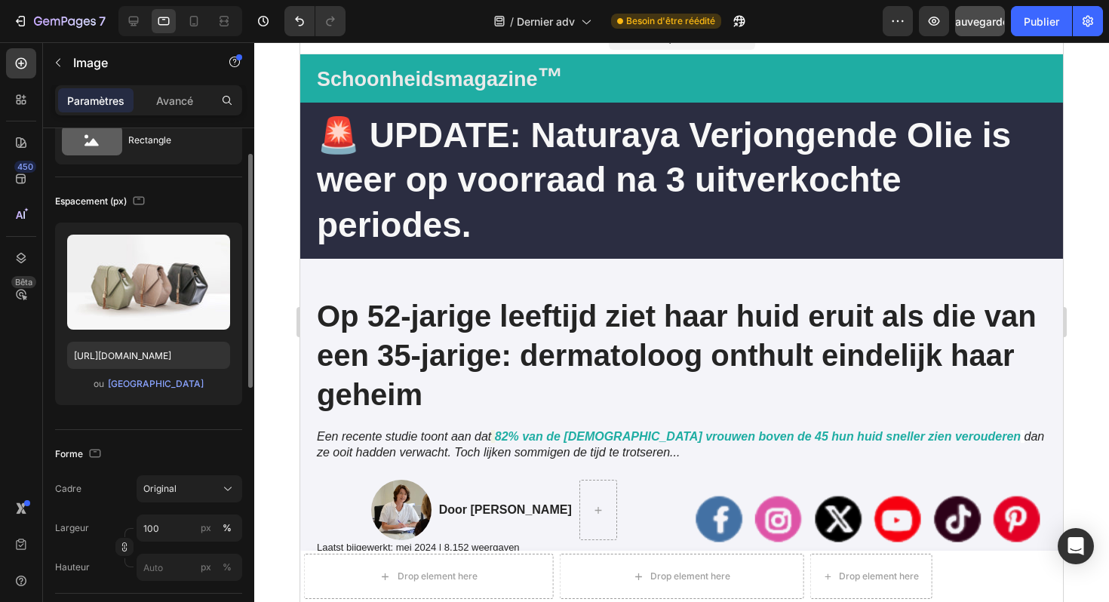
click at [269, 243] on div at bounding box center [681, 322] width 855 height 560
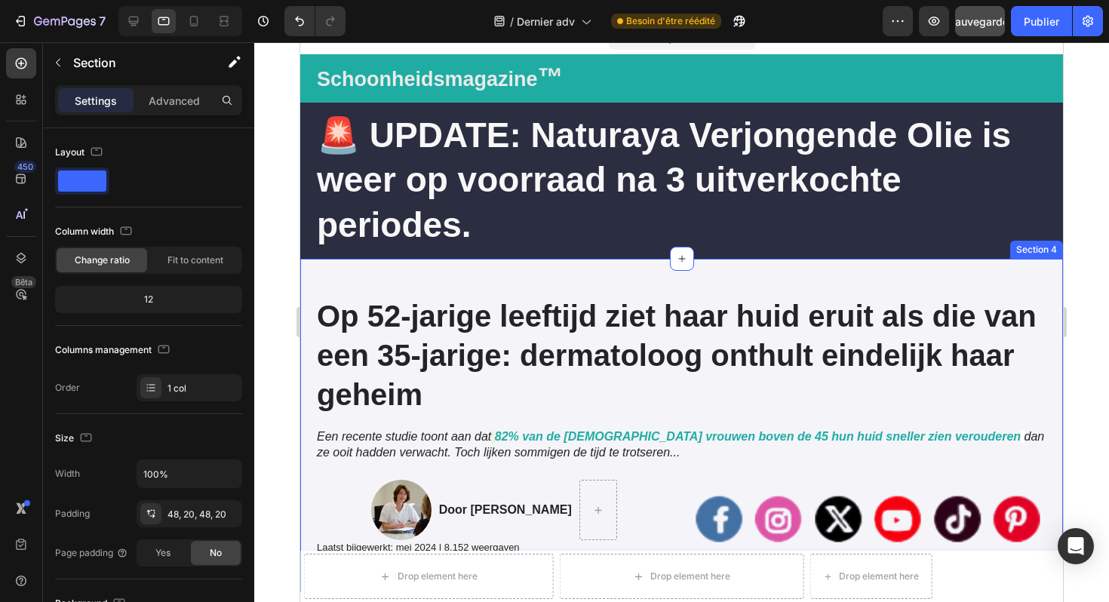
click at [339, 275] on div "Op 52-jarige leeftijd ziet haar huid eruit als die van een 35-jarige: dermatolo…" at bounding box center [681, 426] width 763 height 334
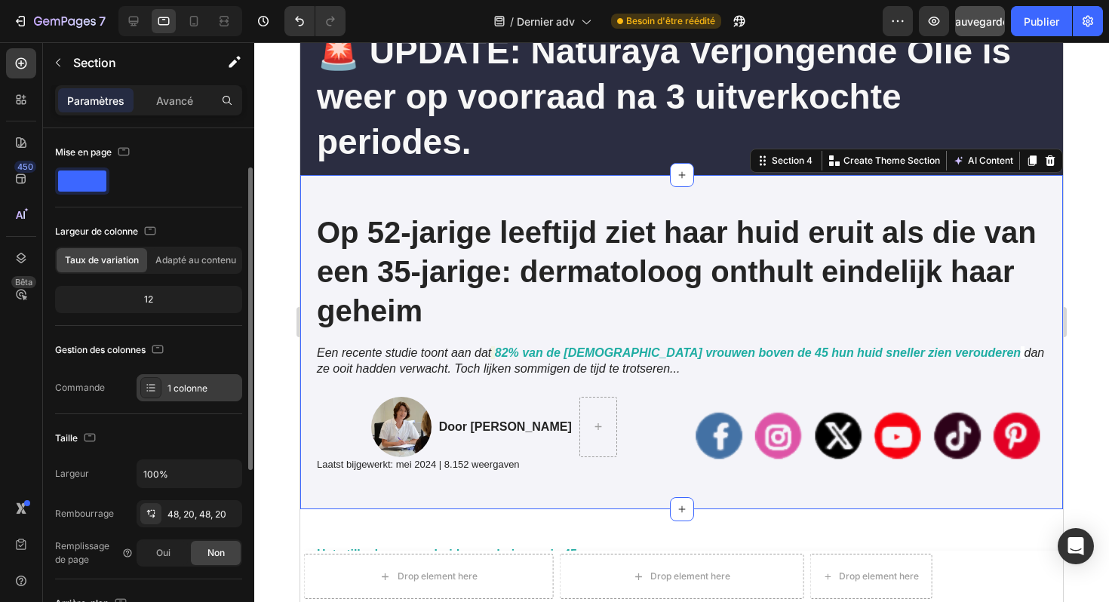
scroll to position [365, 0]
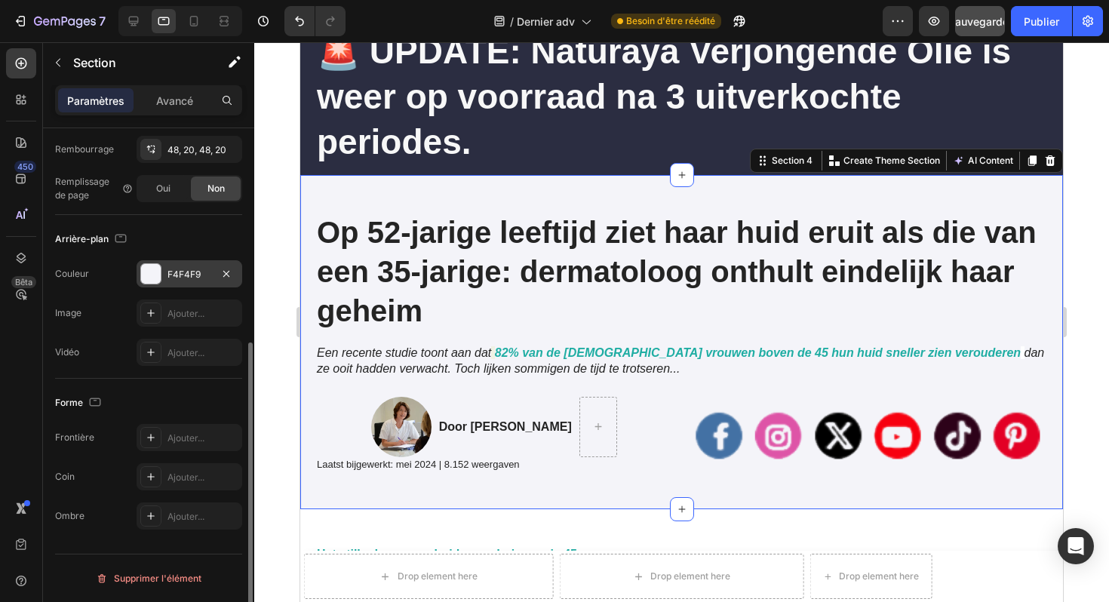
click at [186, 277] on font "F4F4F9" at bounding box center [184, 274] width 33 height 11
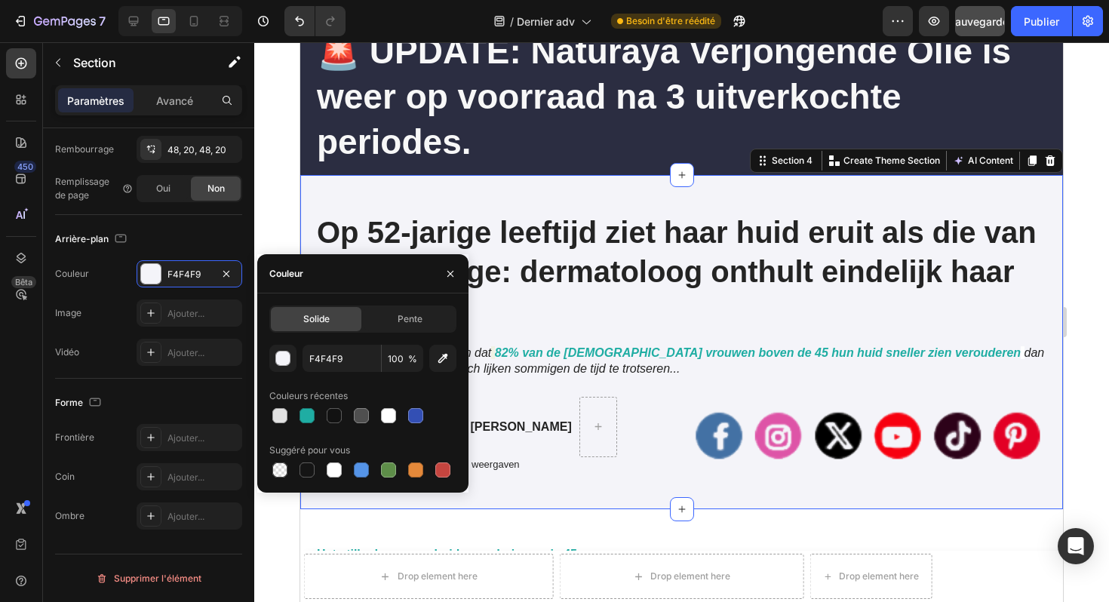
click at [284, 167] on div at bounding box center [681, 322] width 855 height 560
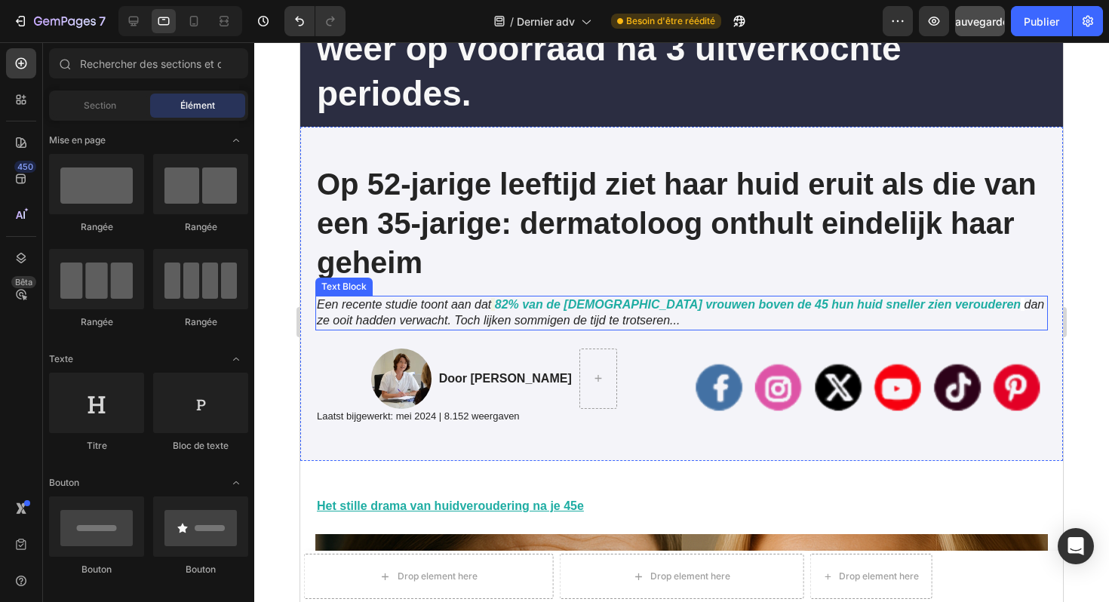
scroll to position [166, 0]
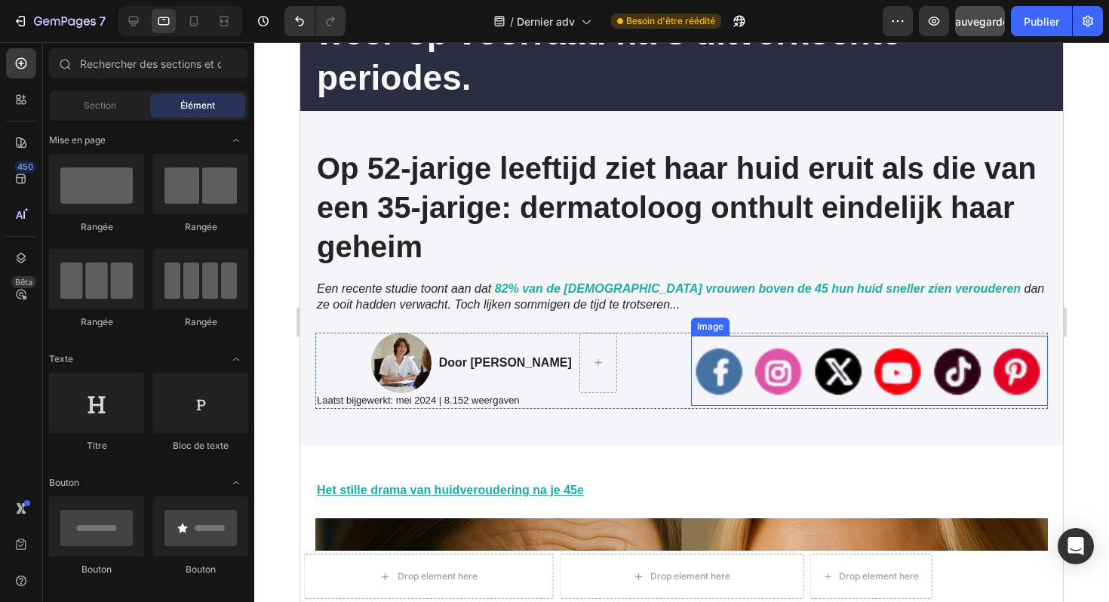
click at [802, 378] on img at bounding box center [870, 371] width 358 height 70
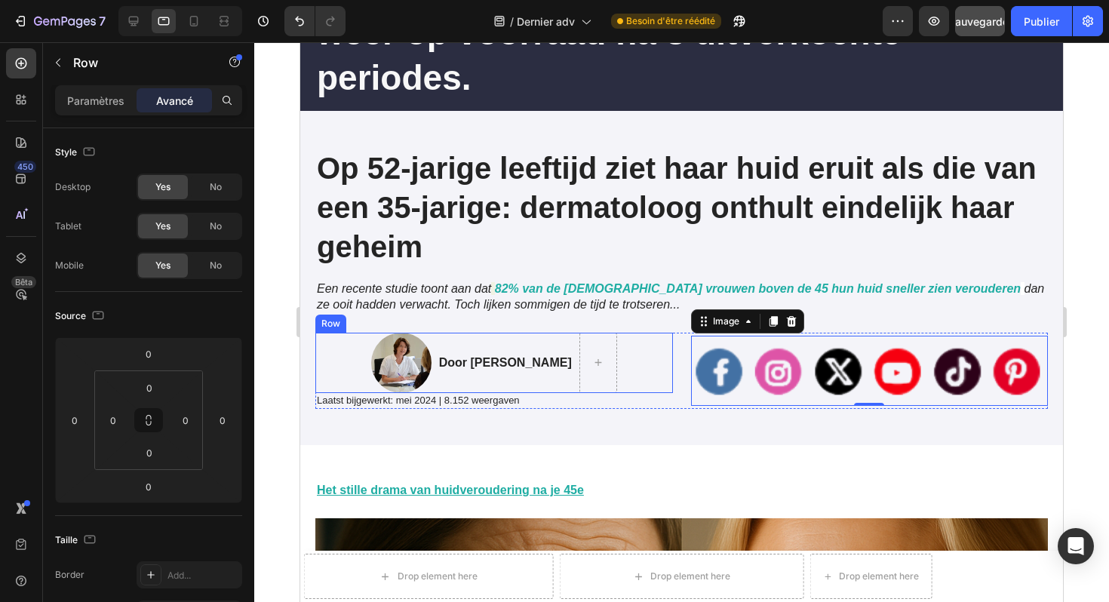
click at [660, 361] on div "Image Image Door Marlies van den Berg Text Block Image Row" at bounding box center [494, 363] width 358 height 60
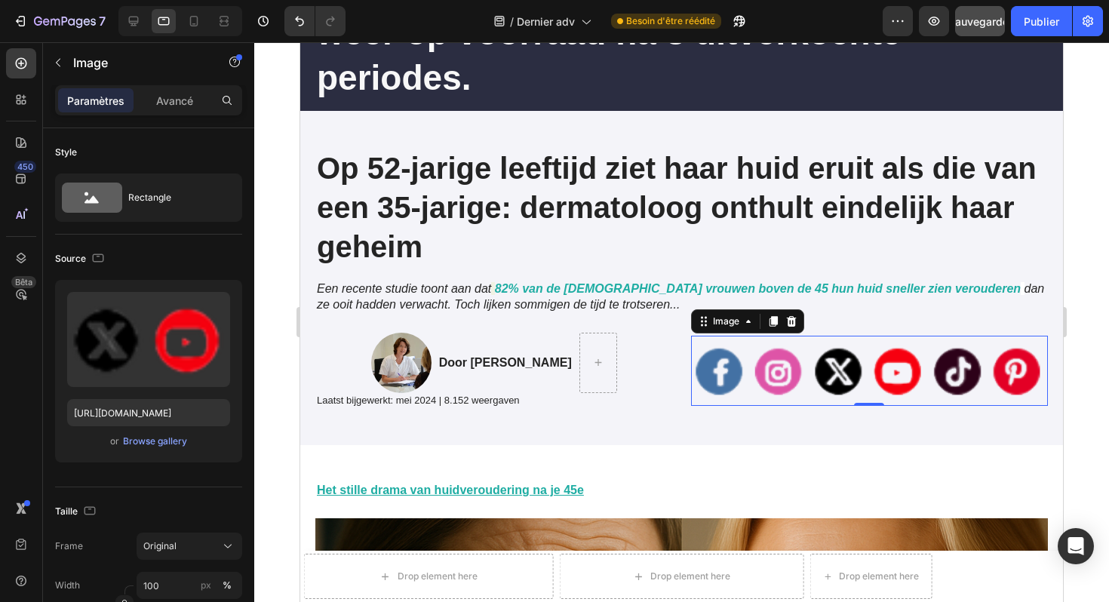
click at [727, 374] on img at bounding box center [870, 371] width 358 height 70
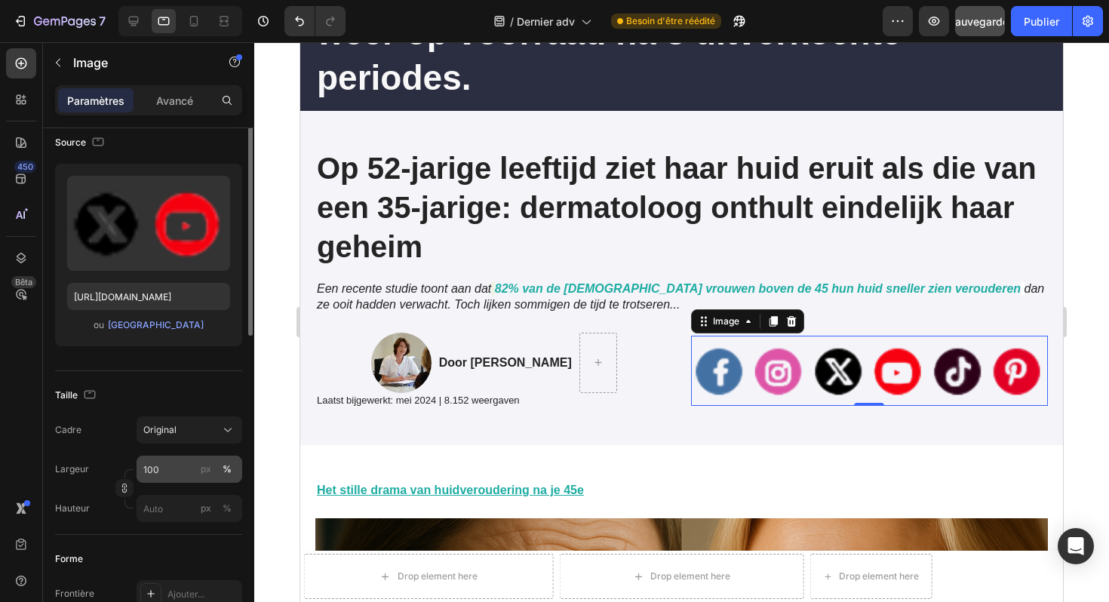
scroll to position [151, 0]
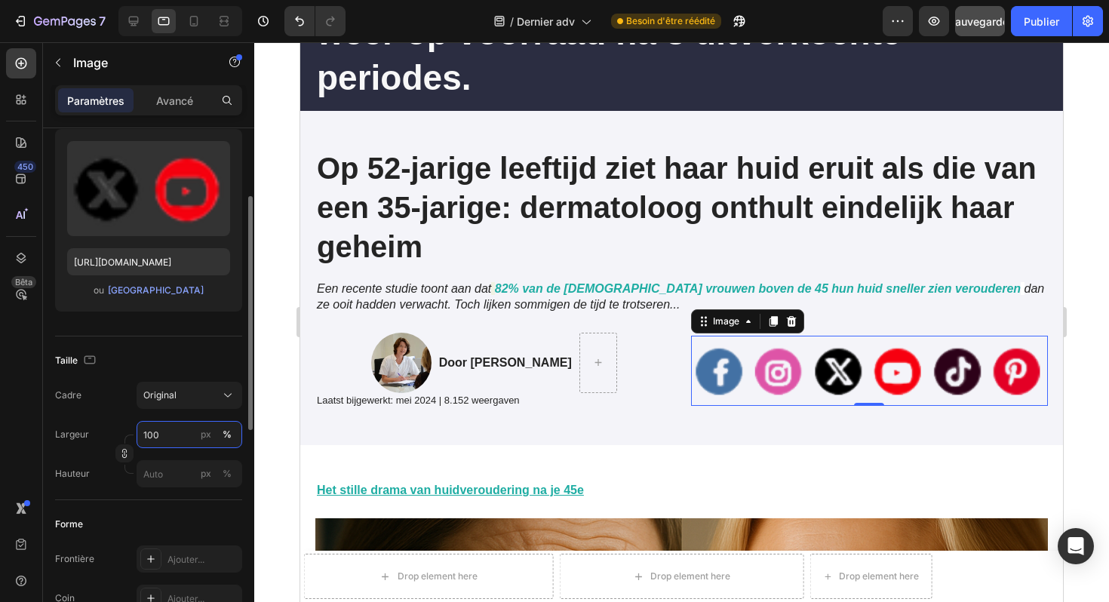
click at [170, 435] on input "100" at bounding box center [190, 434] width 106 height 27
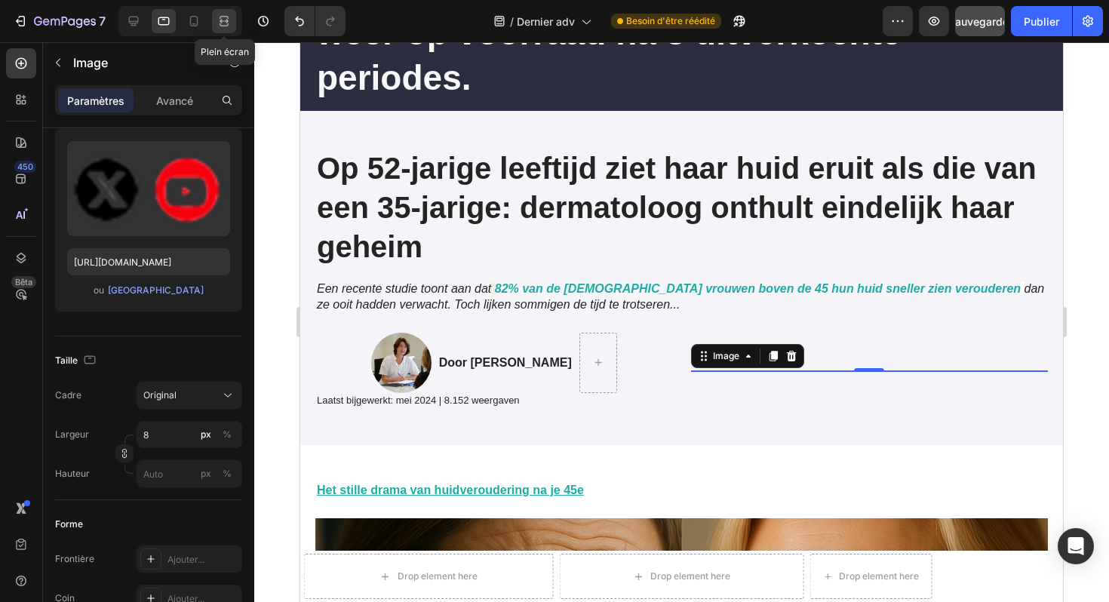
click at [219, 16] on icon at bounding box center [224, 21] width 15 height 15
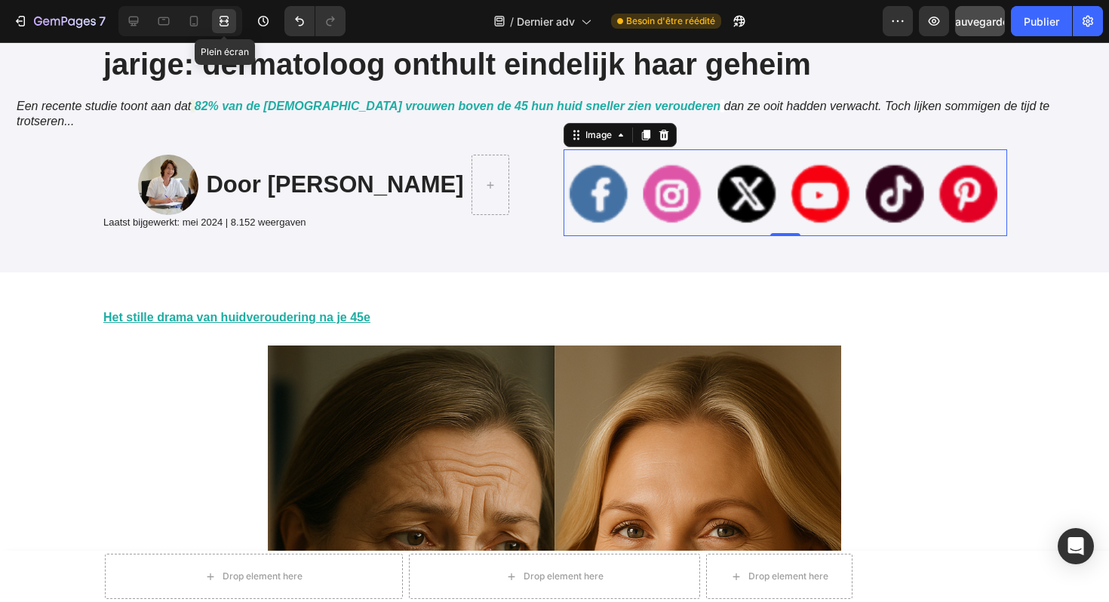
scroll to position [303, 0]
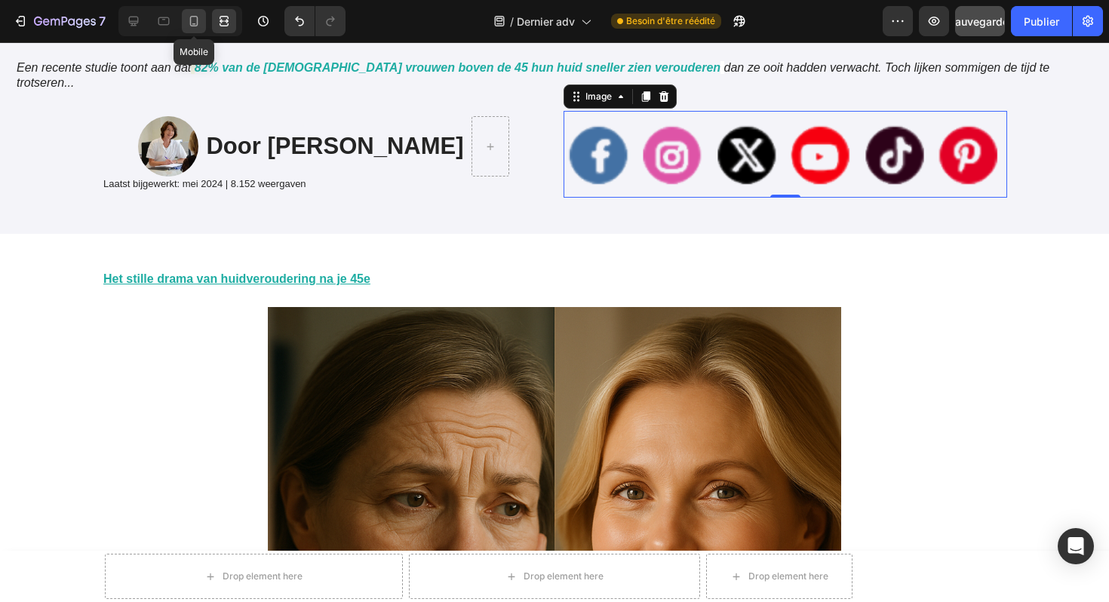
click at [197, 20] on icon at bounding box center [194, 21] width 8 height 11
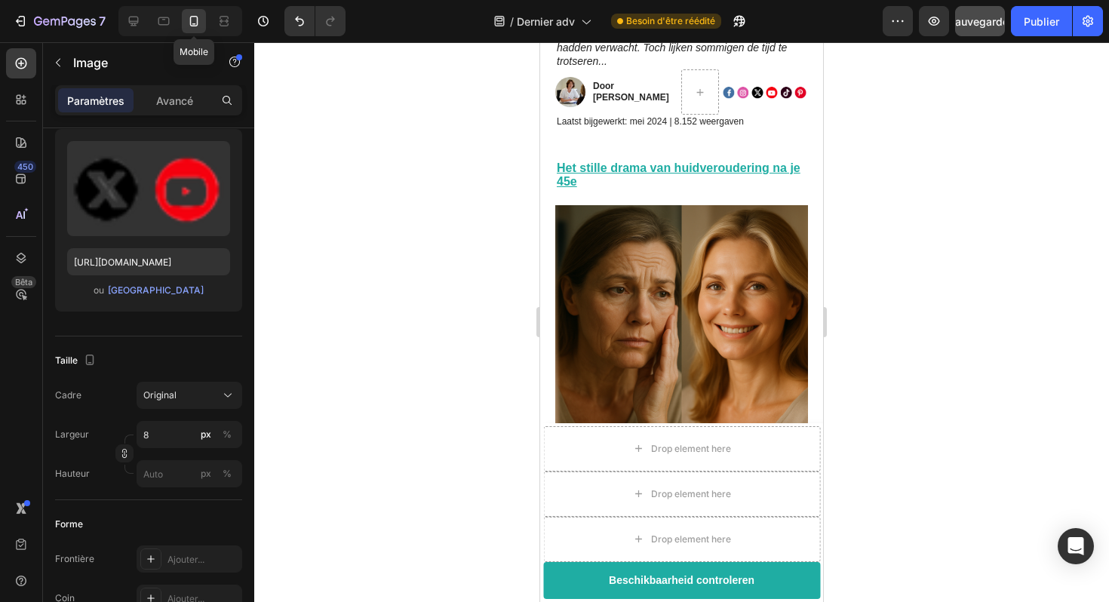
scroll to position [288, 0]
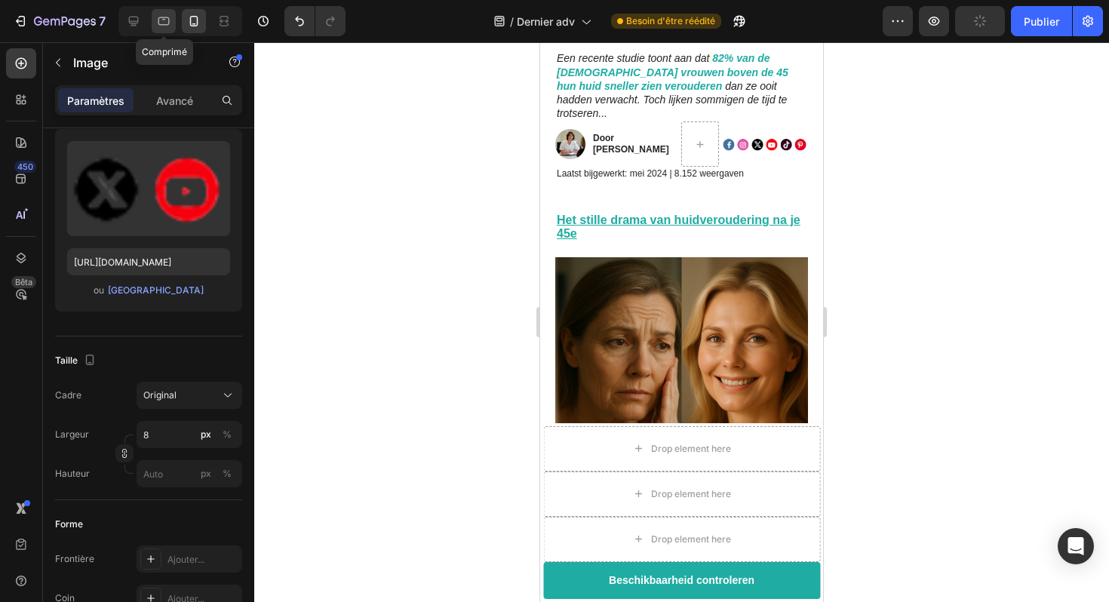
click at [170, 28] on icon at bounding box center [163, 21] width 15 height 15
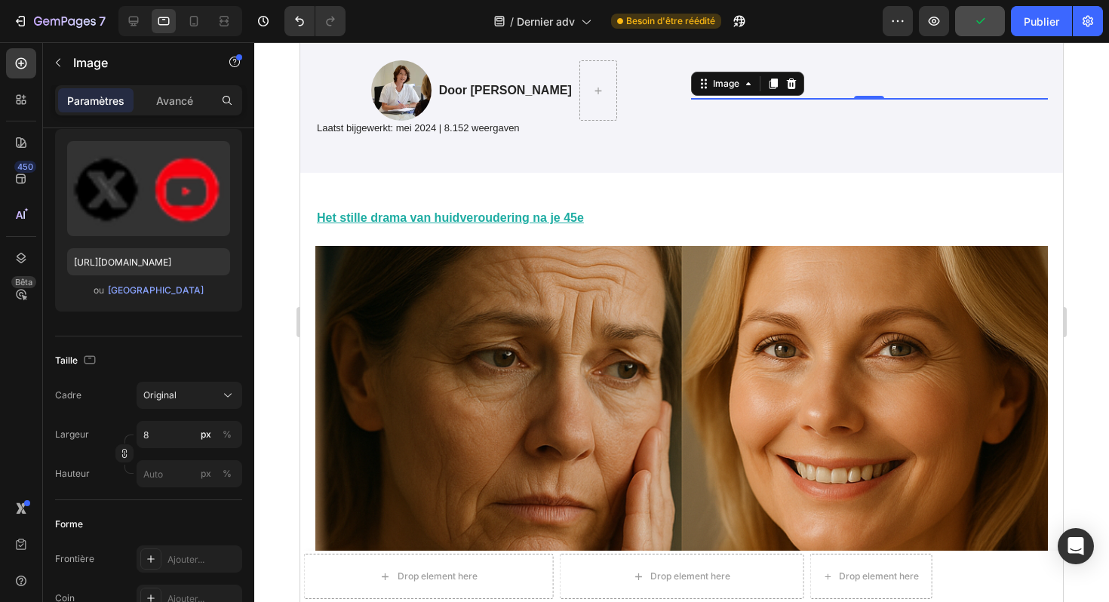
scroll to position [396, 0]
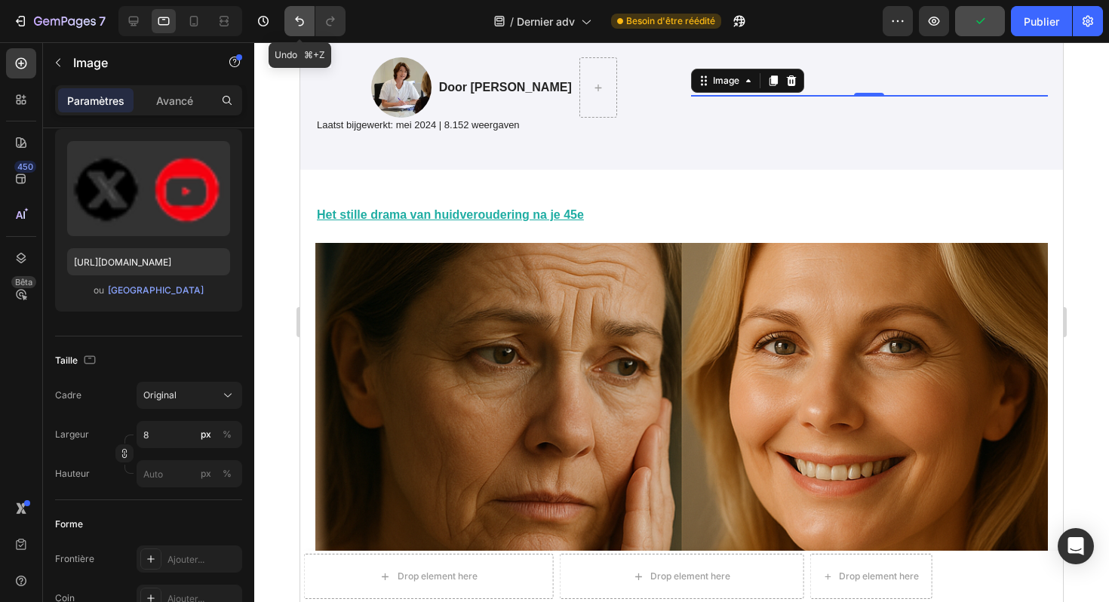
click at [288, 20] on button "Annuler/Rétablir" at bounding box center [300, 21] width 30 height 30
click at [294, 20] on icon "Annuler/Rétablir" at bounding box center [299, 21] width 15 height 15
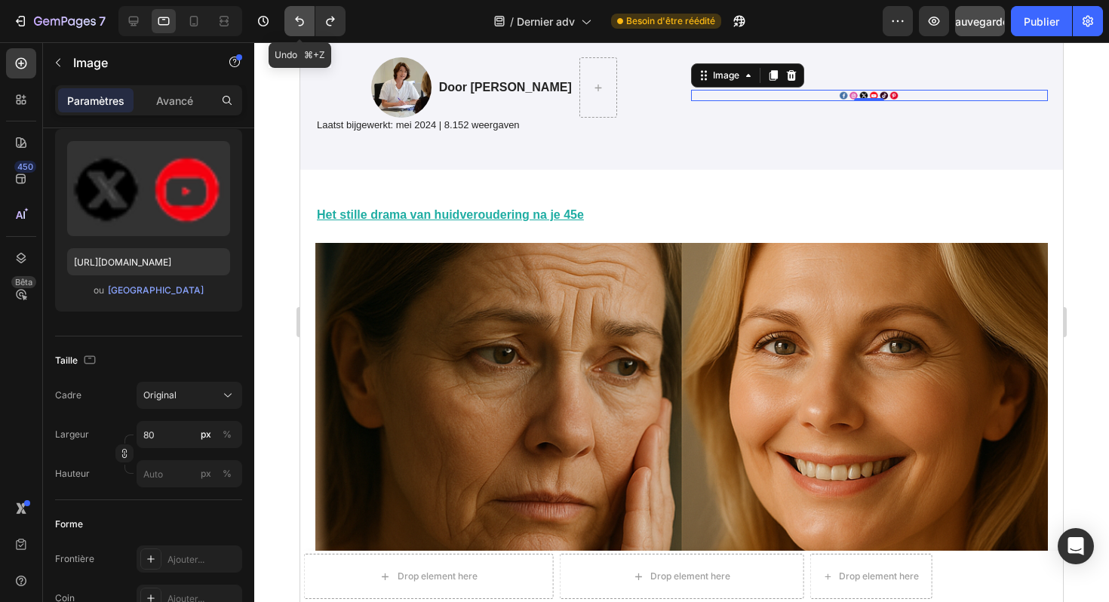
click at [294, 20] on icon "Annuler/Rétablir" at bounding box center [299, 21] width 15 height 15
type input "100"
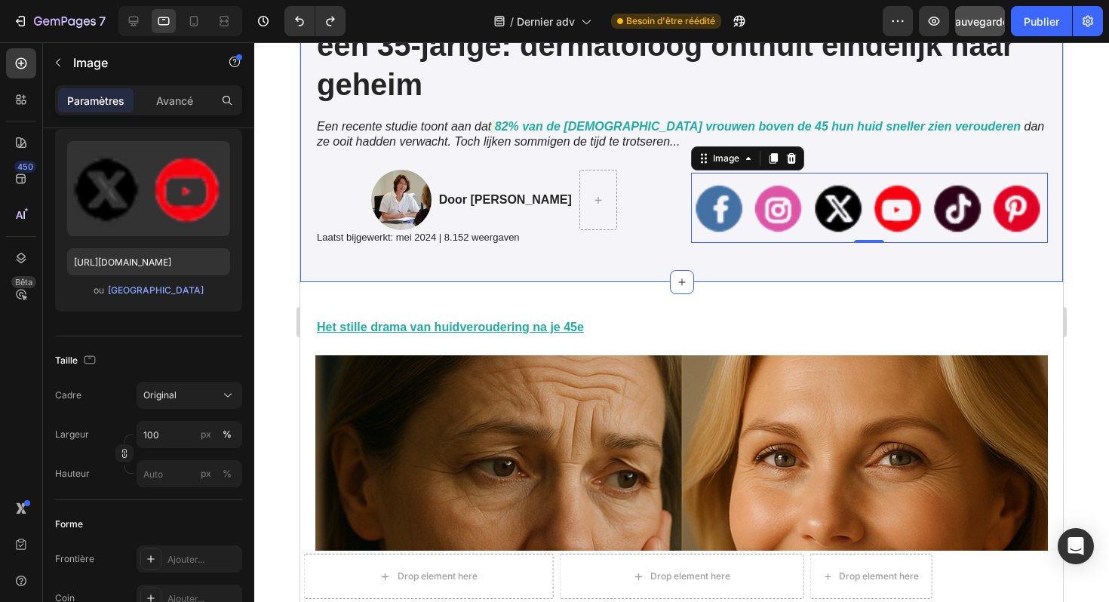
scroll to position [257, 0]
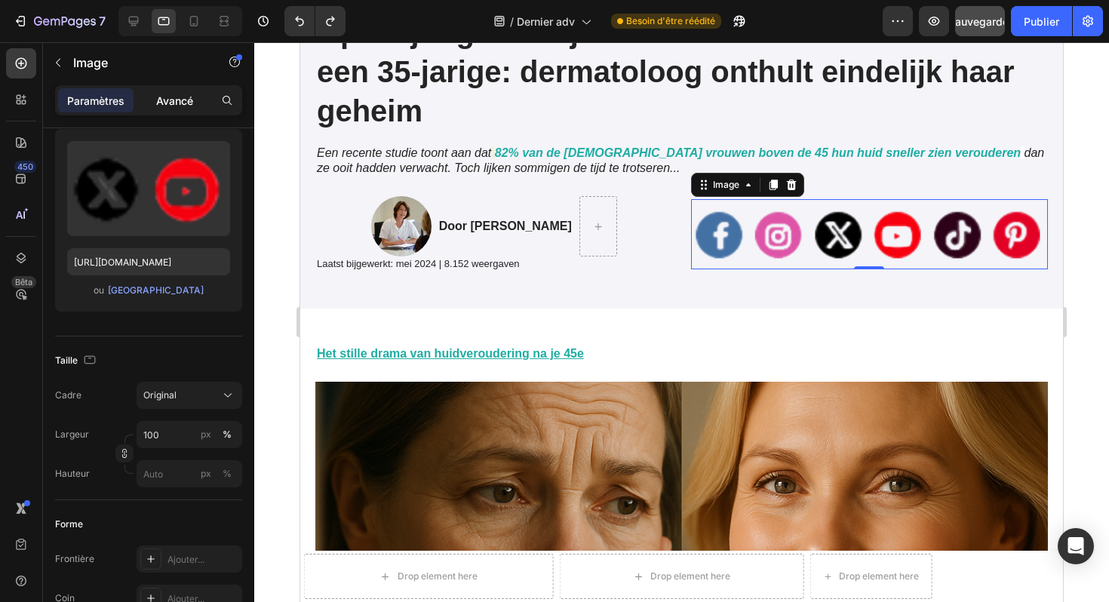
click at [184, 100] on font "Avancé" at bounding box center [174, 100] width 37 height 13
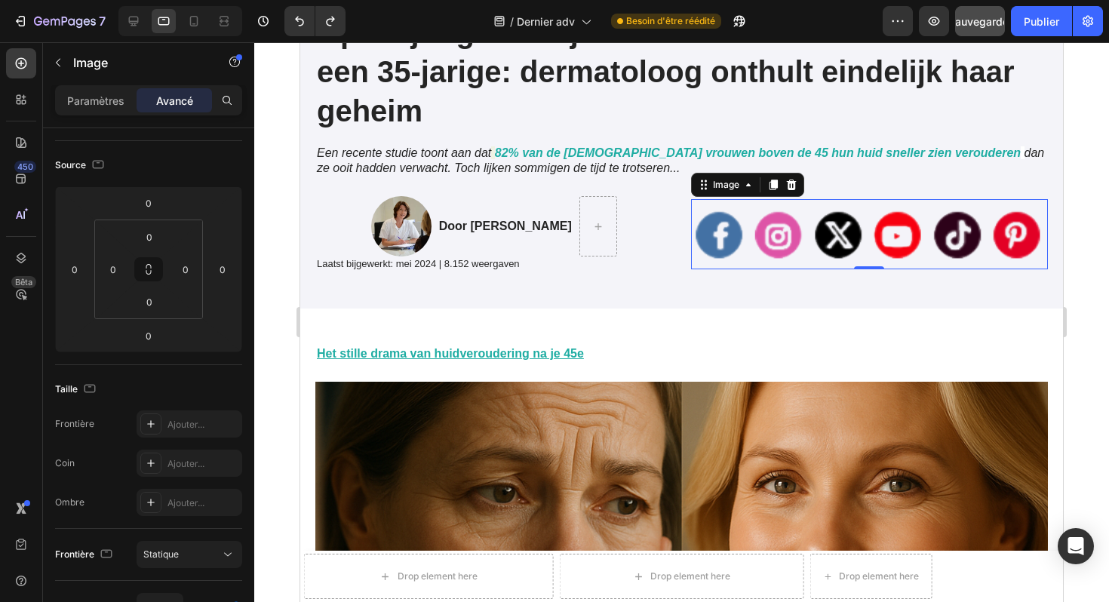
click at [755, 223] on img at bounding box center [870, 234] width 358 height 70
click at [112, 101] on font "Paramètres" at bounding box center [95, 100] width 57 height 13
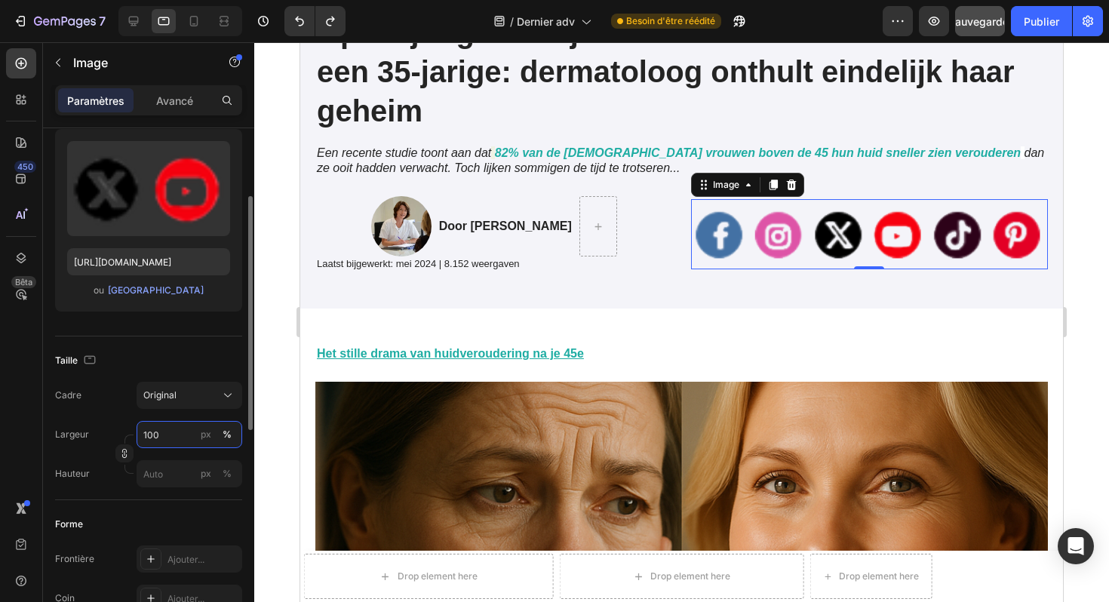
click at [183, 434] on input "100" at bounding box center [190, 434] width 106 height 27
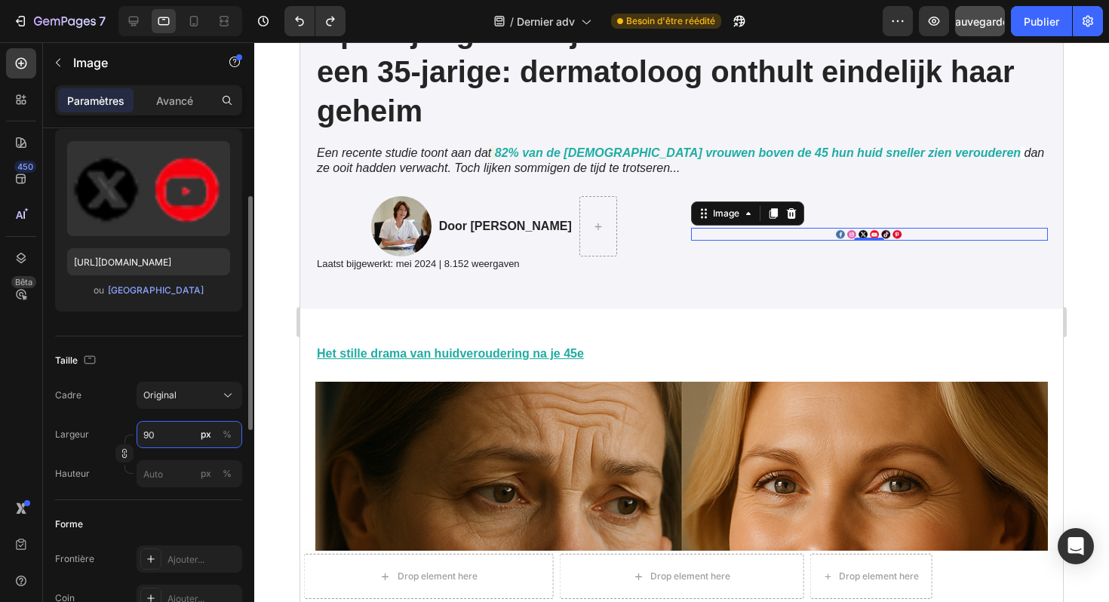
type input "9"
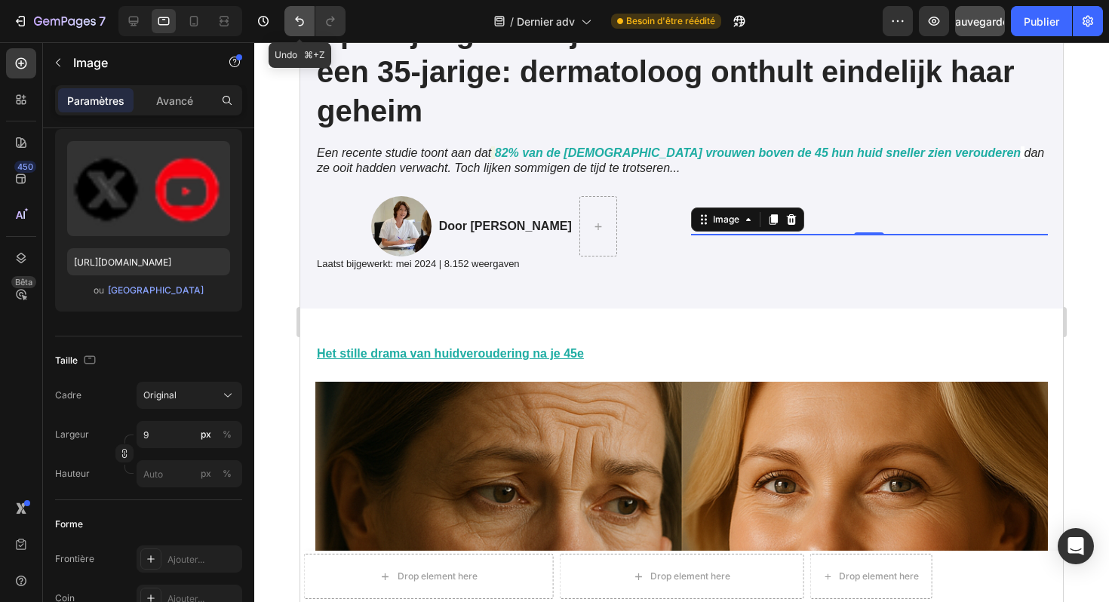
click at [294, 24] on icon "Annuler/Rétablir" at bounding box center [299, 21] width 15 height 15
click at [295, 24] on icon "Annuler/Rétablir" at bounding box center [299, 21] width 15 height 15
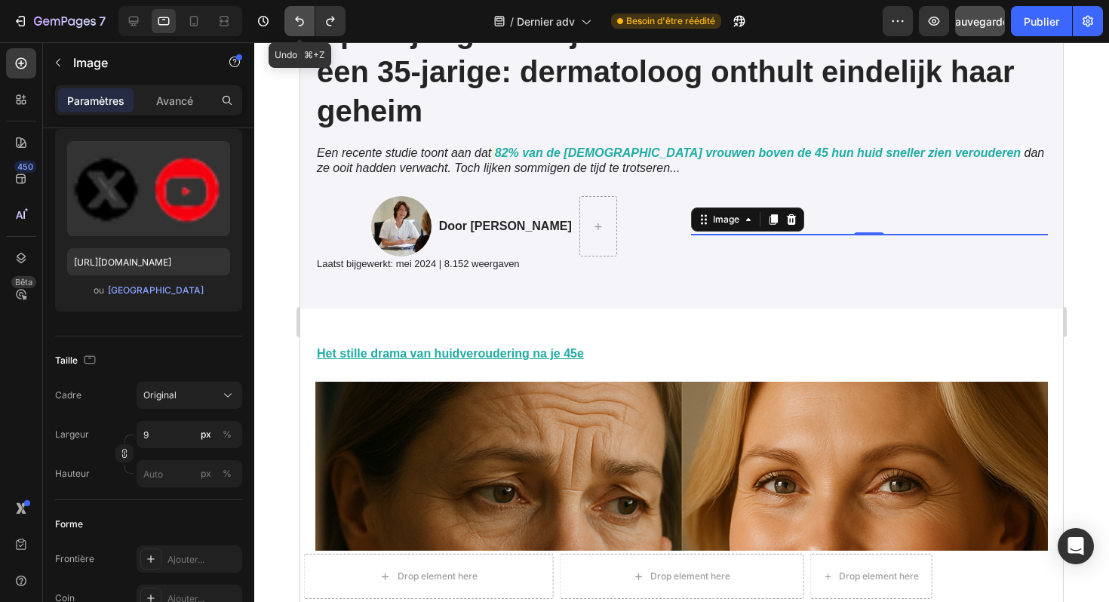
click at [296, 24] on icon "Annuler/Rétablir" at bounding box center [299, 21] width 15 height 15
type input "970"
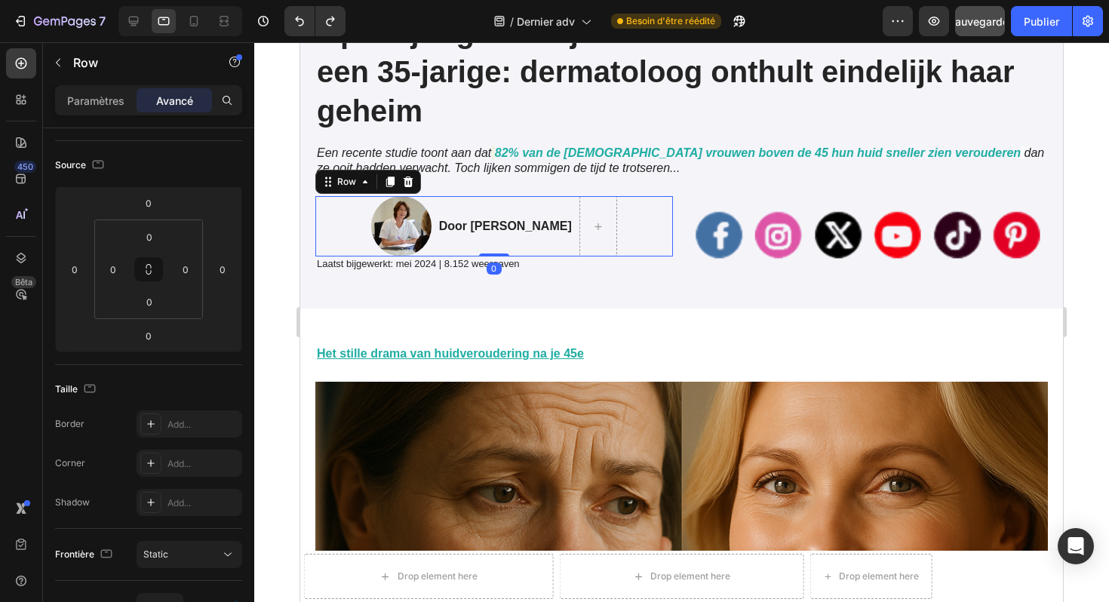
click at [507, 201] on div "Door Marlies van den Berg Text Block" at bounding box center [506, 226] width 136 height 60
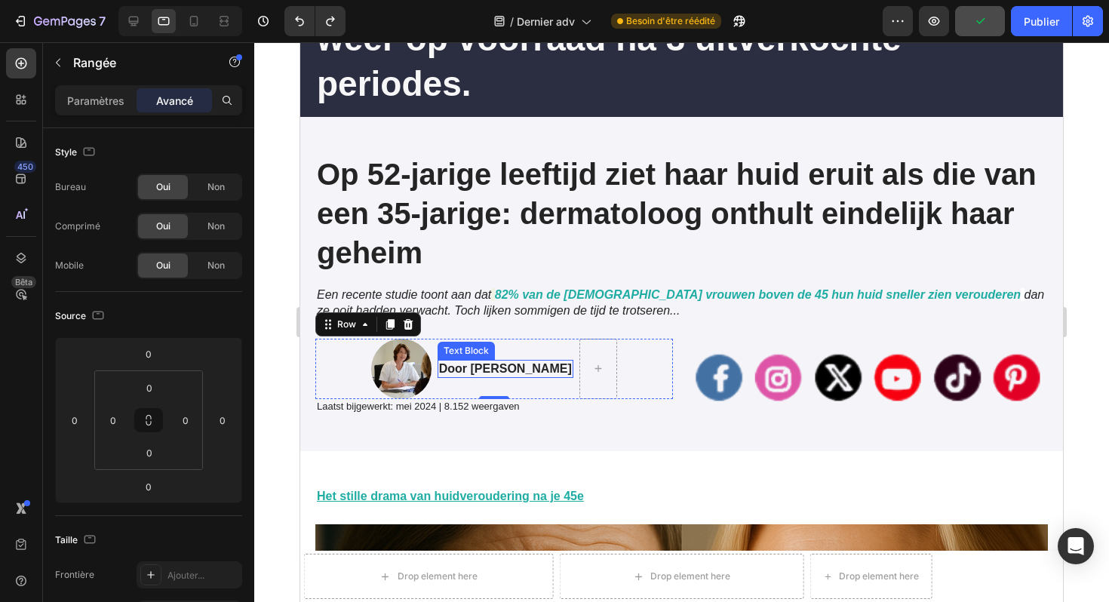
scroll to position [171, 0]
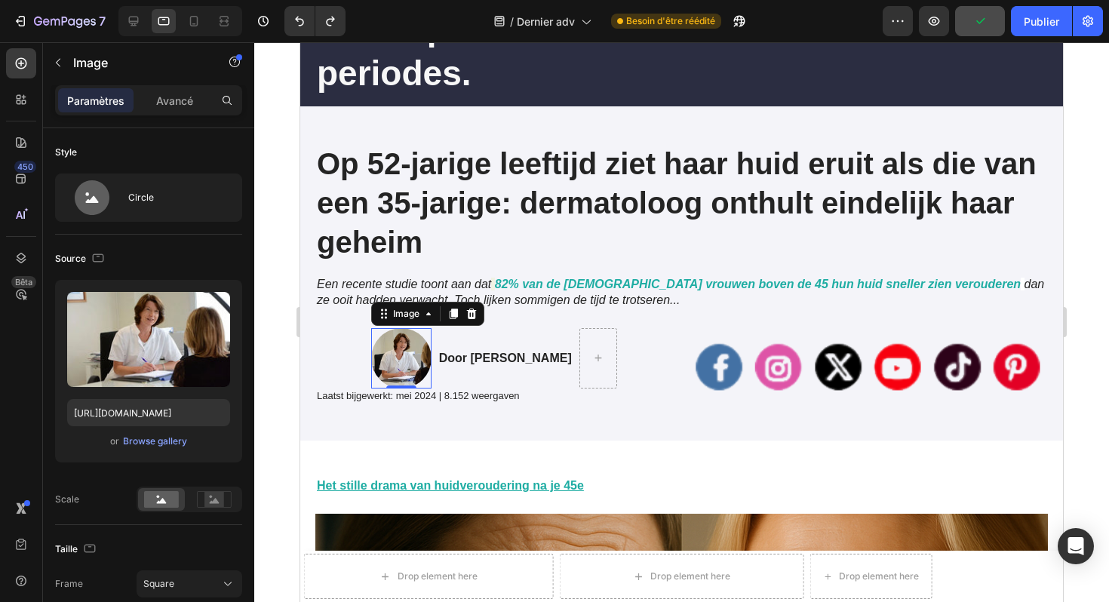
click at [403, 367] on img at bounding box center [401, 358] width 60 height 60
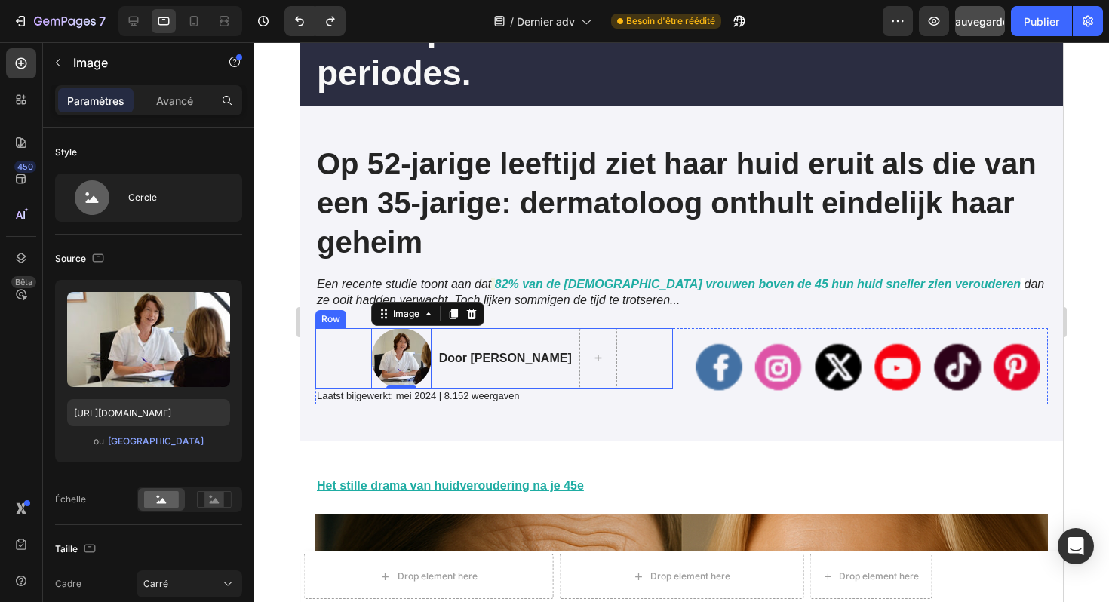
click at [335, 351] on div "Image Image 0 Door Marlies van den Berg Text Block Image Row" at bounding box center [494, 358] width 358 height 60
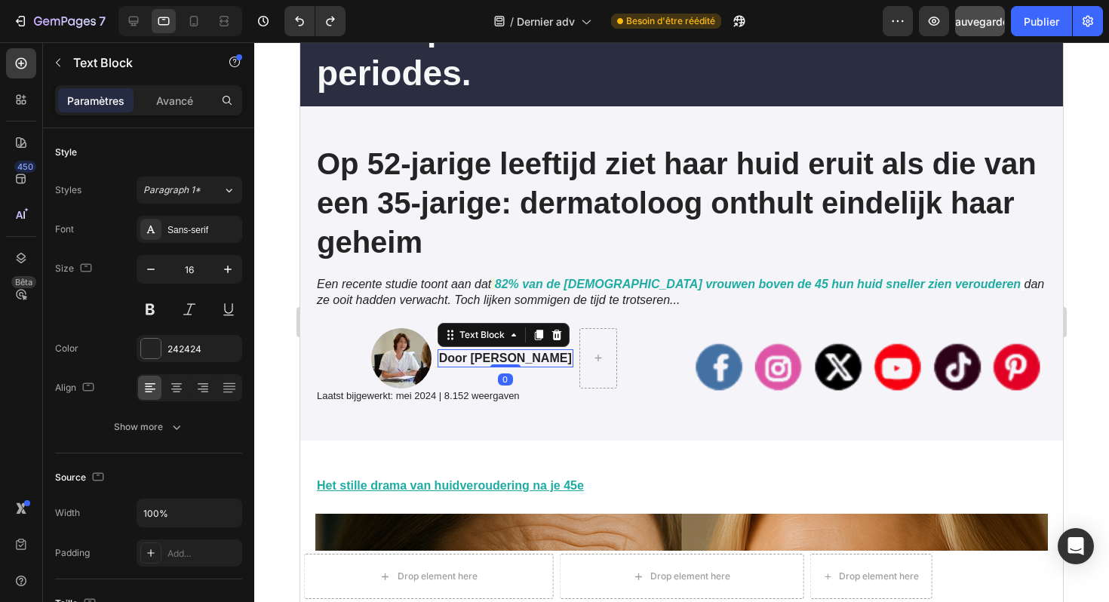
click at [445, 354] on strong "Door [PERSON_NAME]" at bounding box center [505, 358] width 133 height 13
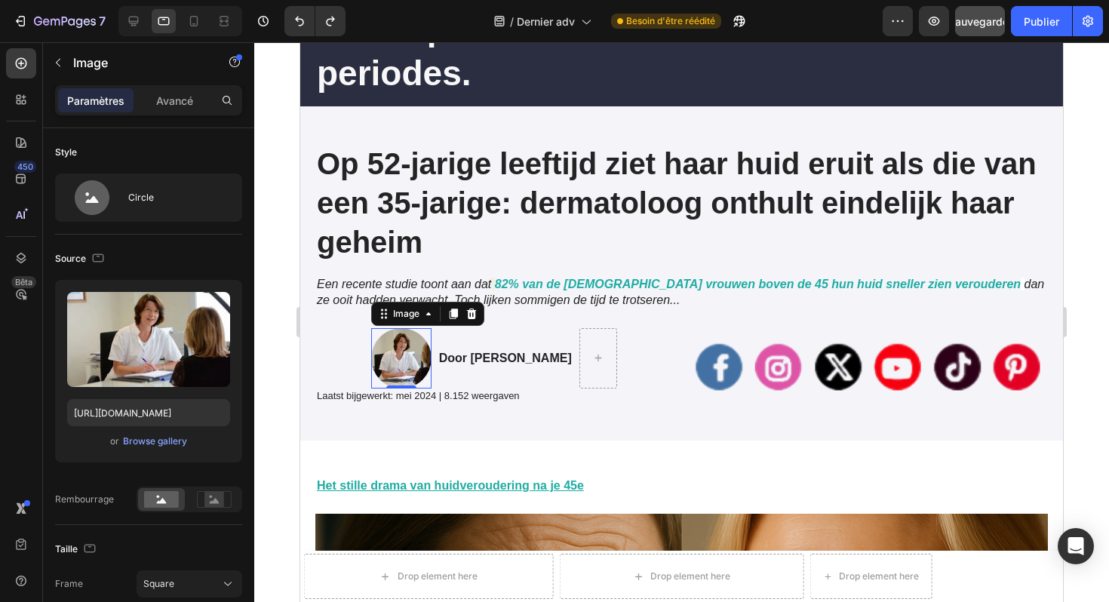
click at [406, 364] on img at bounding box center [401, 358] width 60 height 60
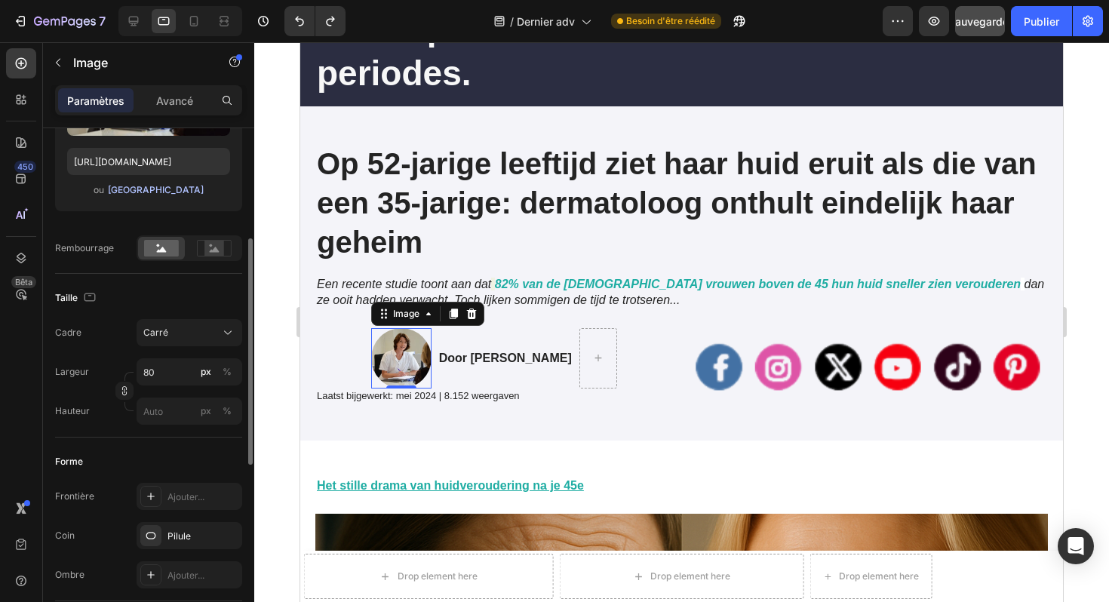
scroll to position [253, 0]
click at [197, 334] on div "Carré" at bounding box center [180, 332] width 74 height 14
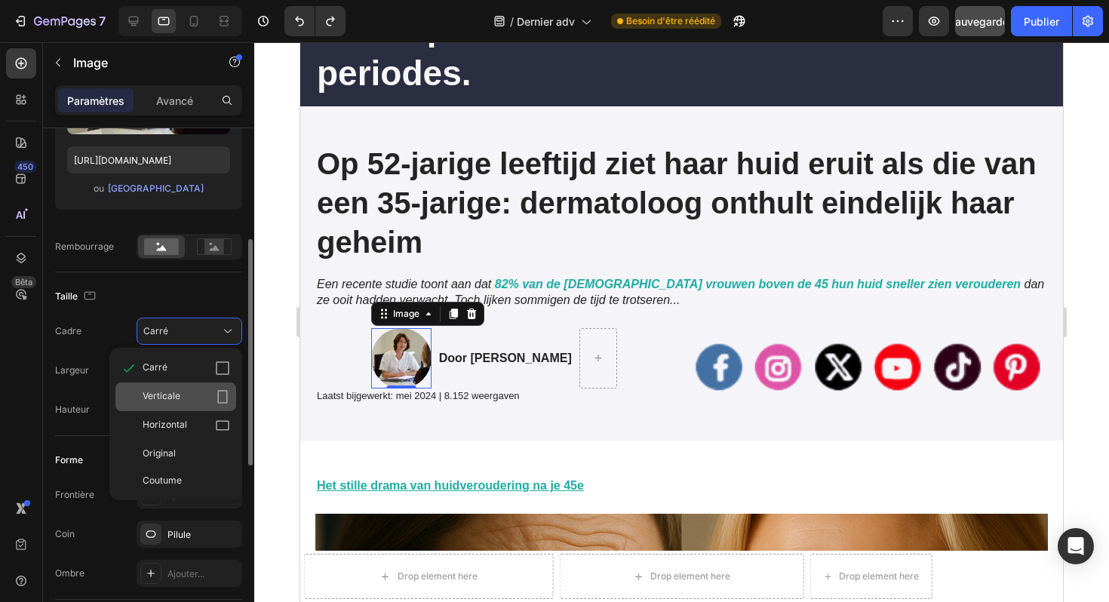
click at [184, 391] on div "Verticale" at bounding box center [187, 396] width 88 height 15
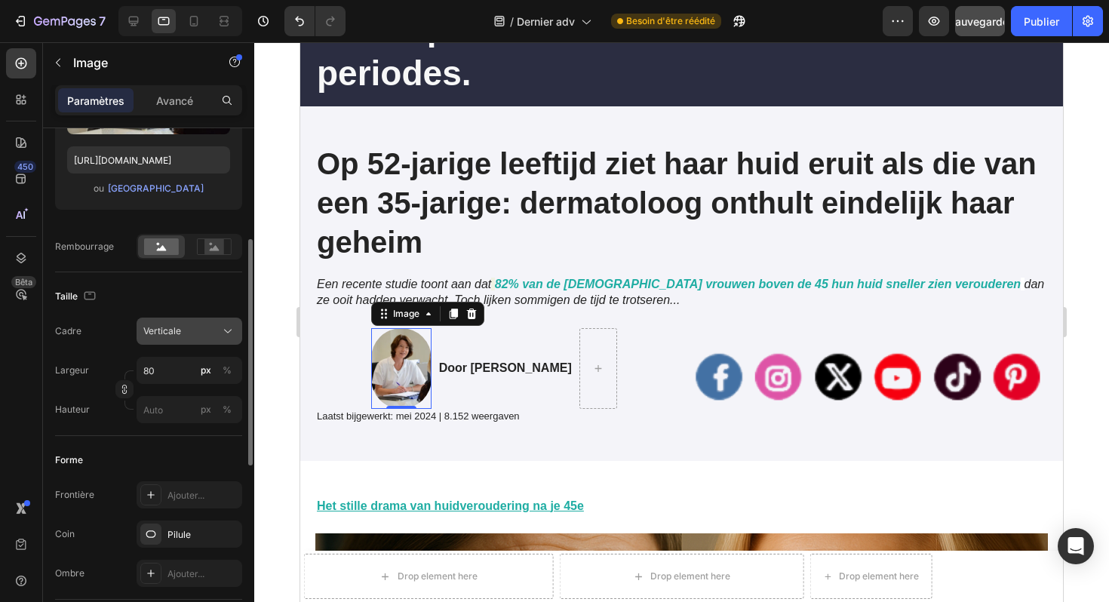
click at [204, 334] on div "Verticale" at bounding box center [180, 332] width 74 height 14
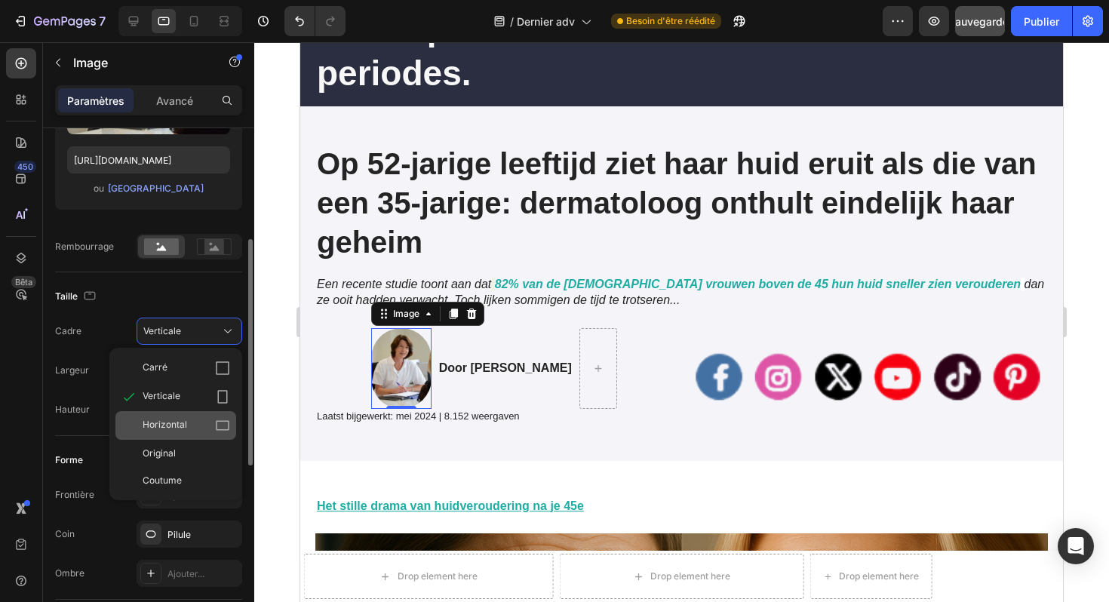
click at [198, 417] on div "Horizontal" at bounding box center [175, 425] width 121 height 29
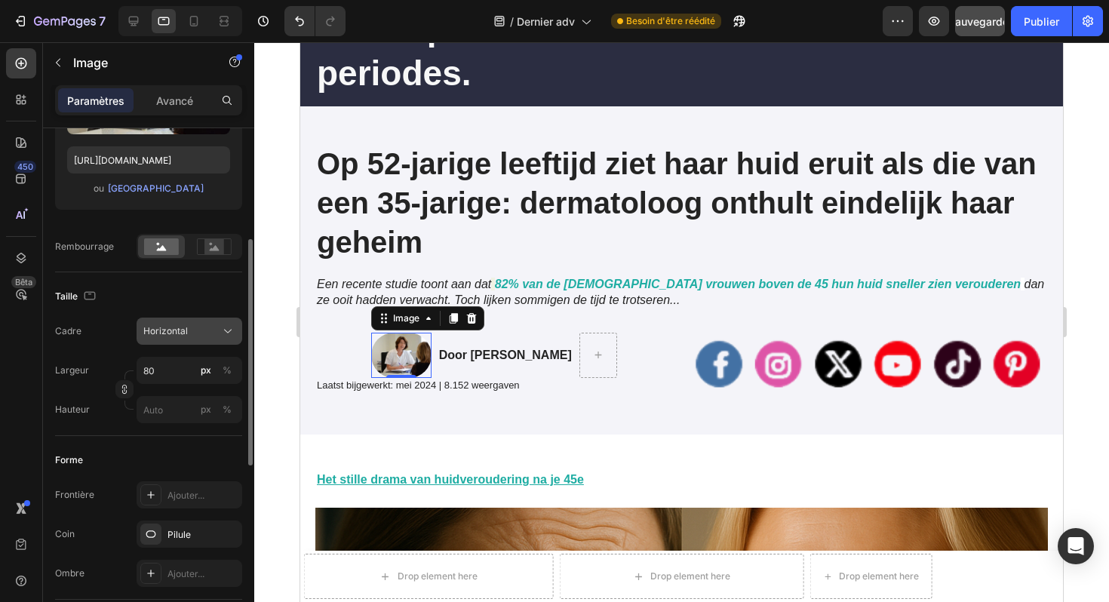
click at [205, 335] on div "Horizontal" at bounding box center [180, 332] width 74 height 14
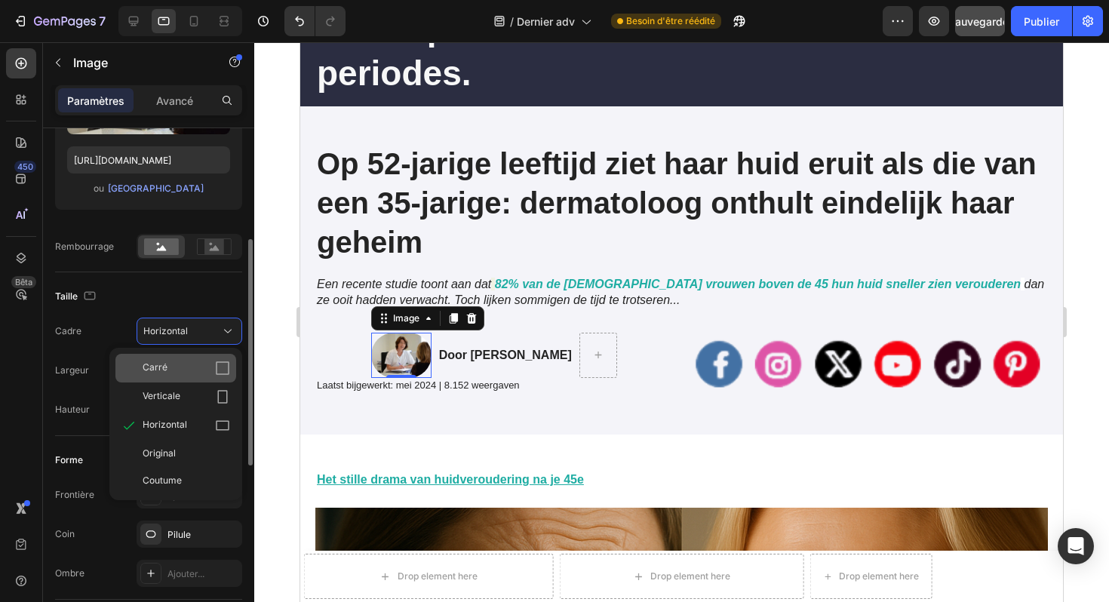
click at [194, 361] on div "Carré" at bounding box center [187, 368] width 88 height 15
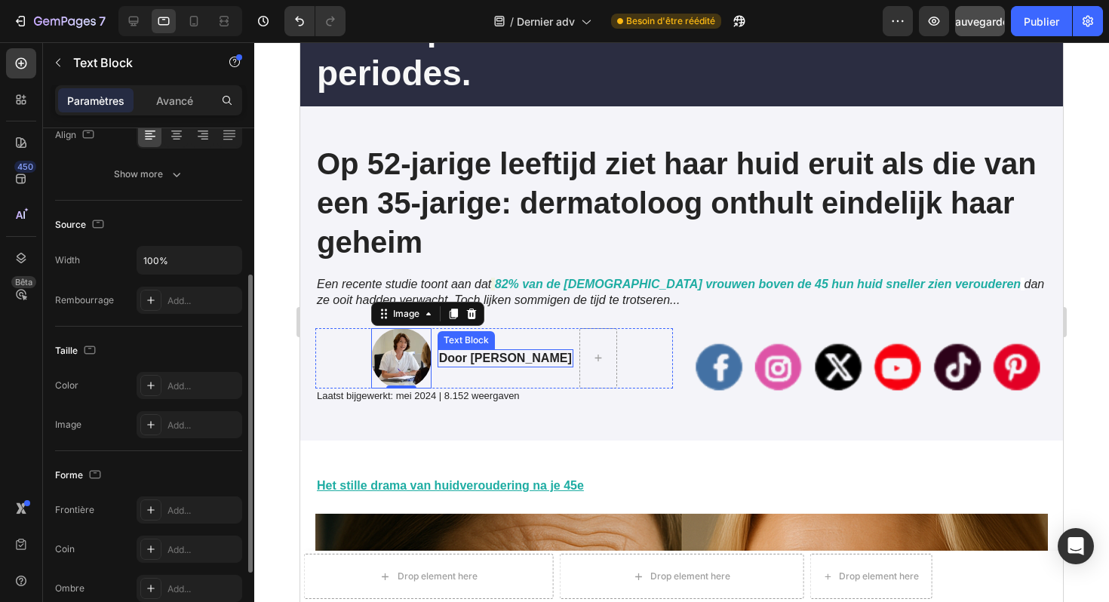
click at [489, 352] on strong "Door [PERSON_NAME]" at bounding box center [505, 358] width 133 height 13
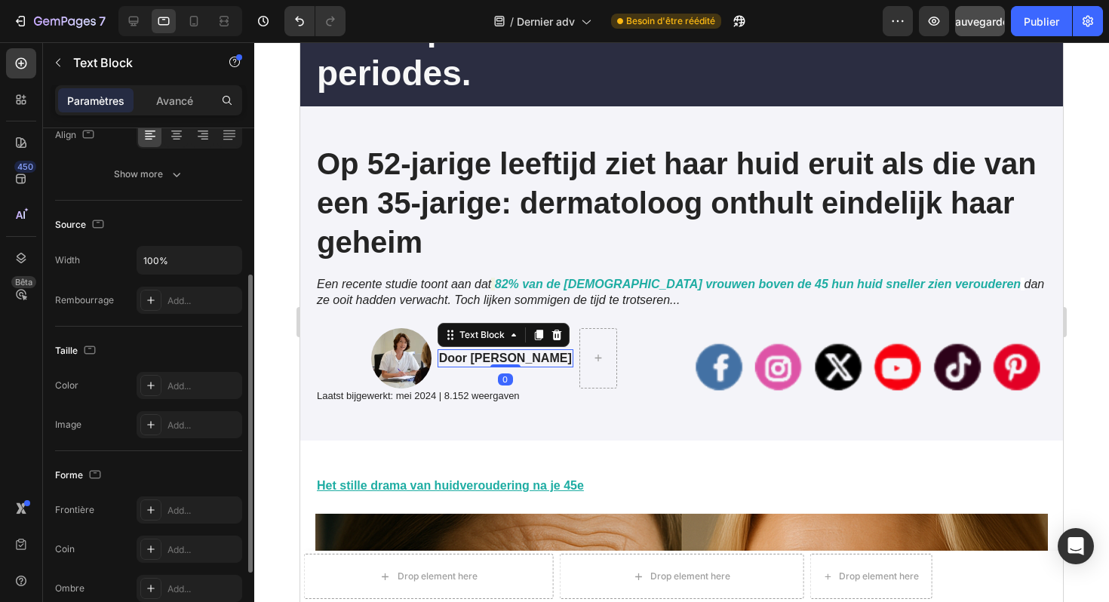
scroll to position [0, 0]
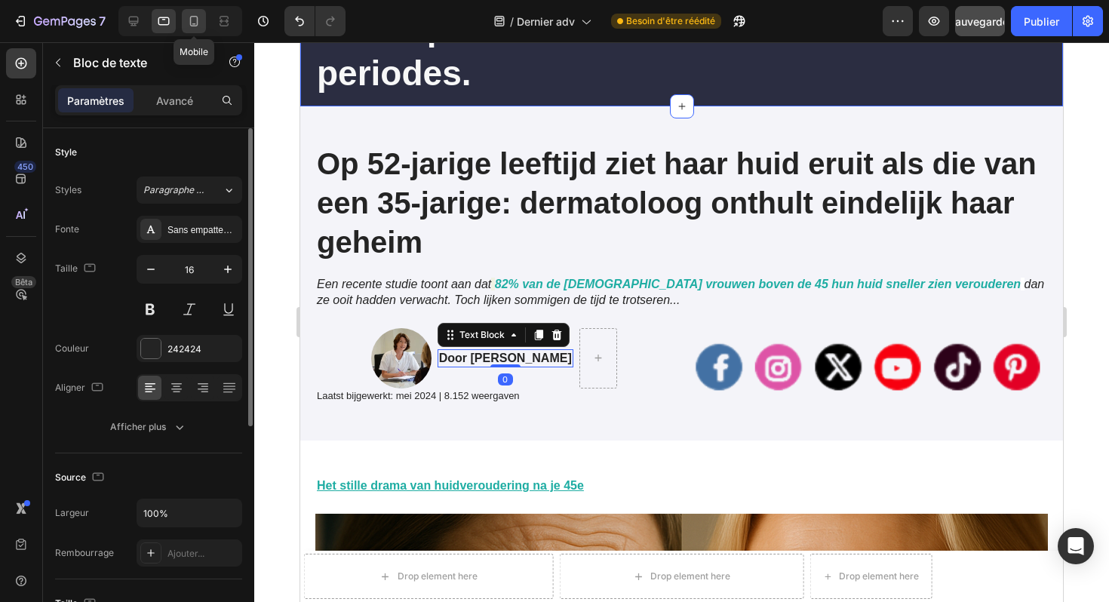
click at [193, 23] on icon at bounding box center [193, 21] width 15 height 15
type input "12"
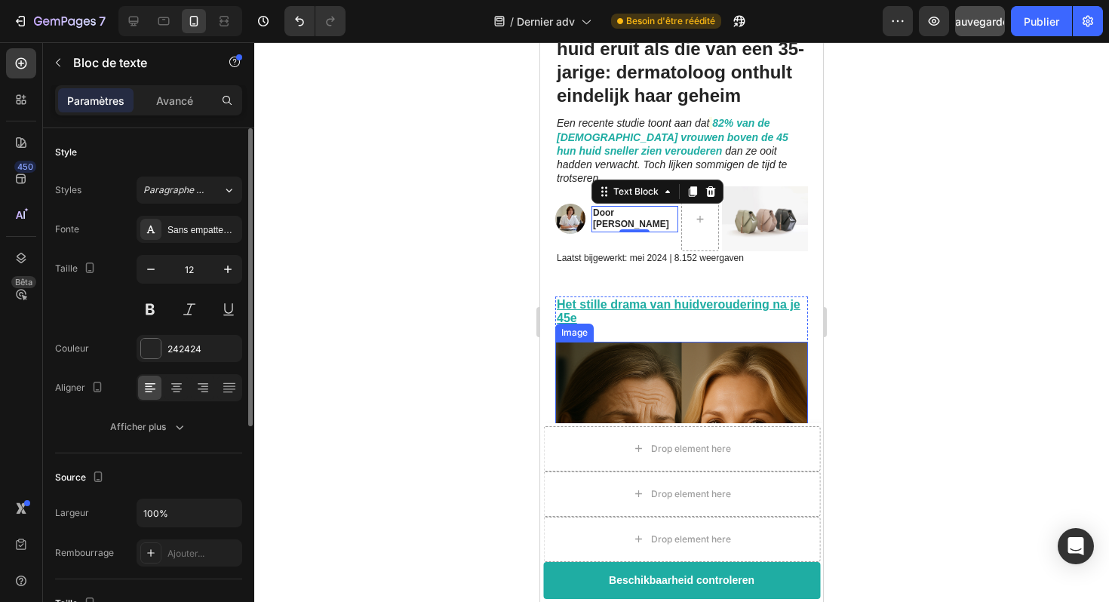
scroll to position [103, 0]
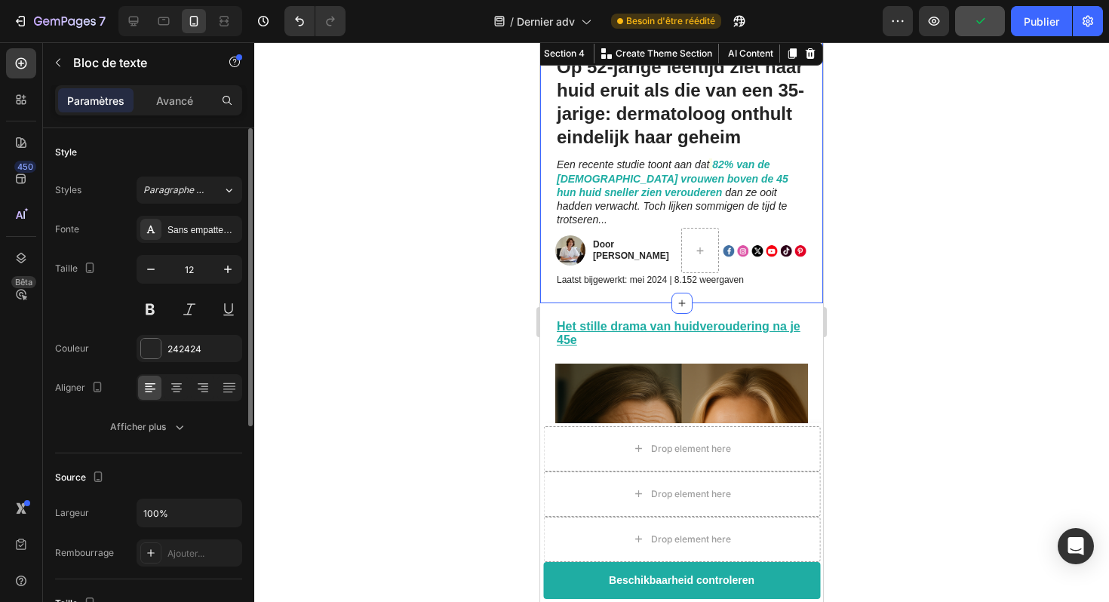
click at [608, 281] on div "Op 52-jarige leeftijd ziet haar huid eruit als die van een 35-jarige: dermatolo…" at bounding box center [681, 170] width 283 height 265
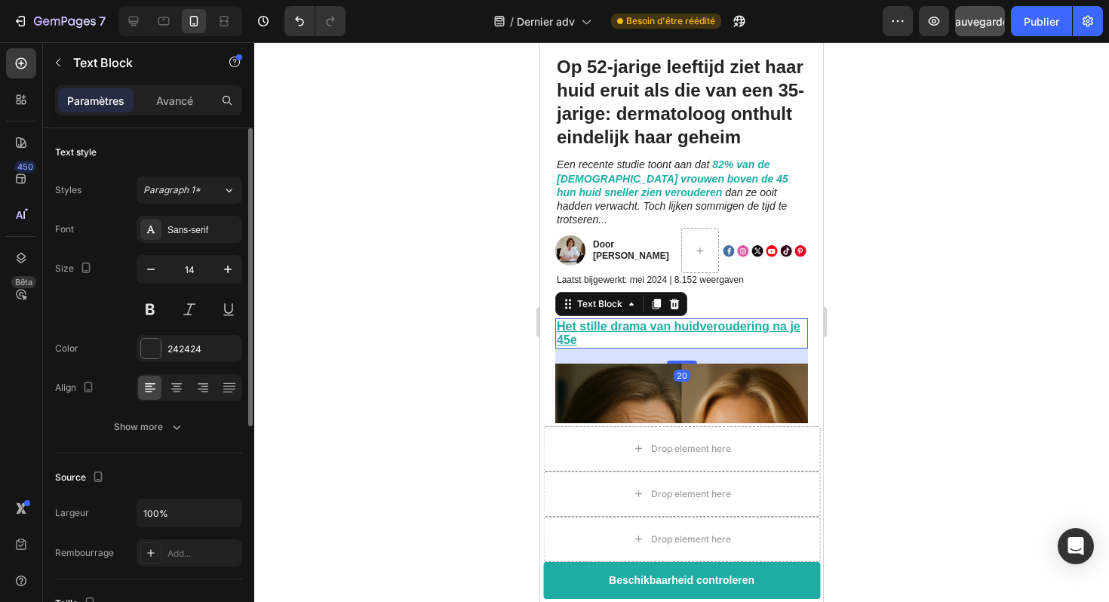
click at [622, 320] on u "Het stille drama van huidveroudering na je 45e" at bounding box center [679, 333] width 244 height 26
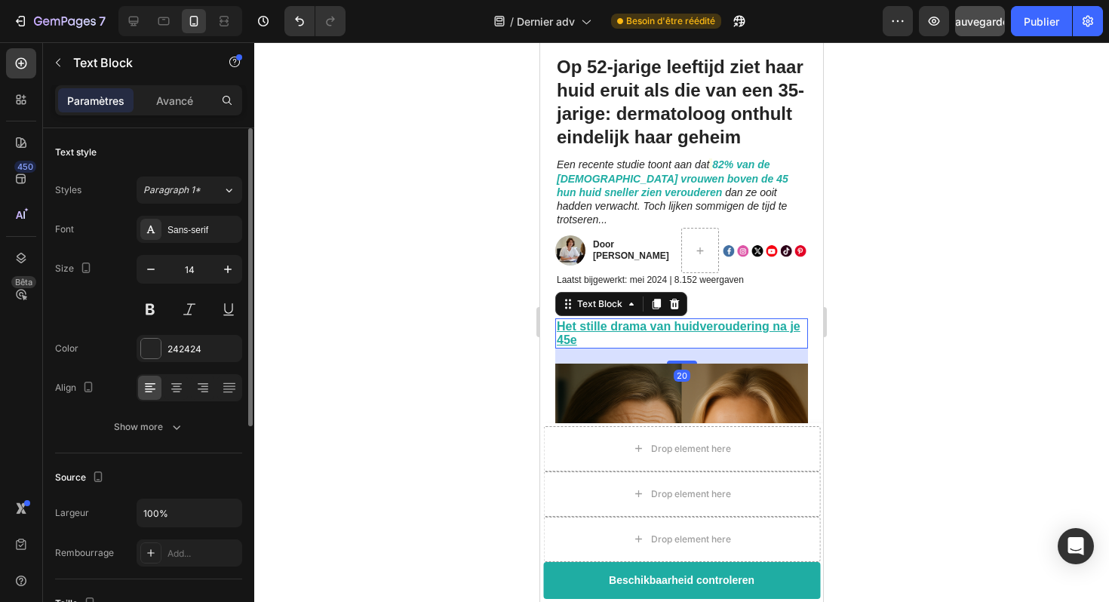
click at [565, 320] on u "Het stille drama van huidveroudering na je 45e" at bounding box center [679, 333] width 244 height 26
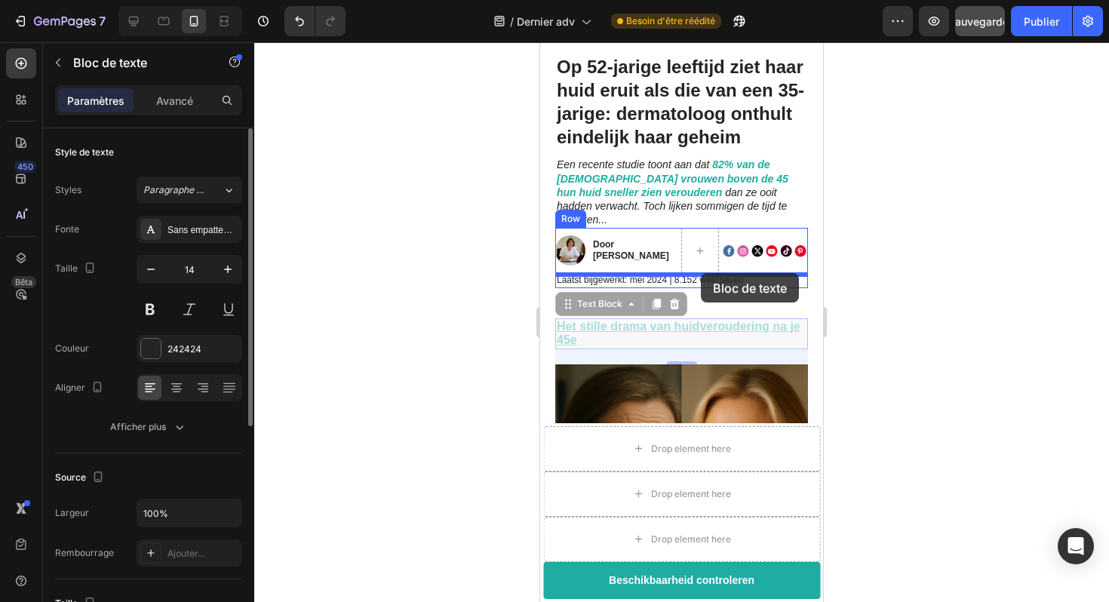
drag, startPoint x: 568, startPoint y: 295, endPoint x: 701, endPoint y: 273, distance: 135.4
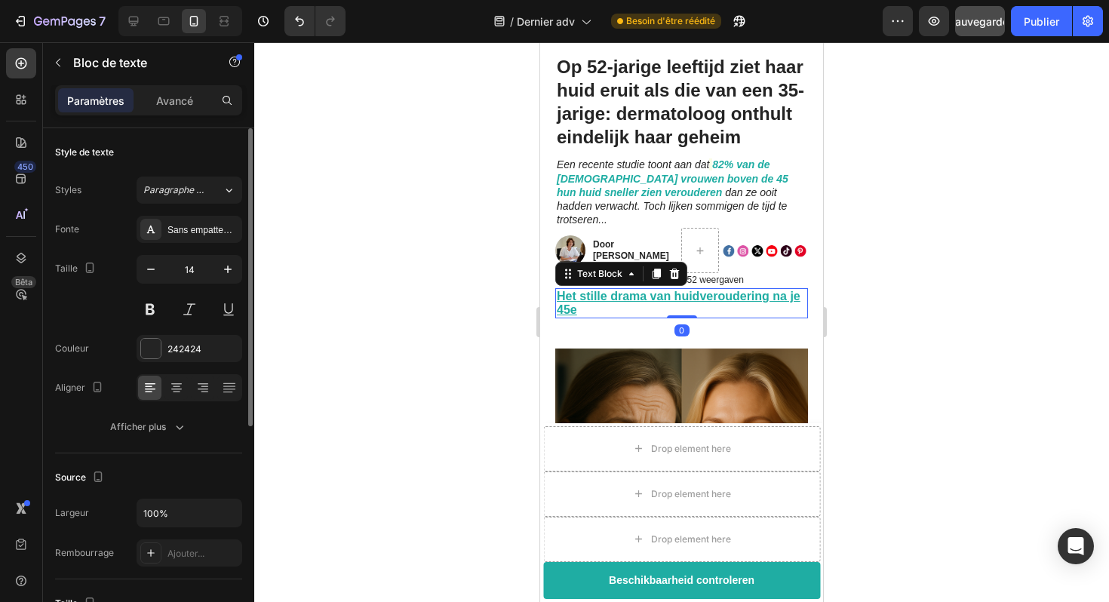
drag, startPoint x: 688, startPoint y: 318, endPoint x: 692, endPoint y: 276, distance: 42.5
click at [692, 288] on div "Het stille drama van huidveroudering na je 45e Text Block 0" at bounding box center [681, 303] width 253 height 30
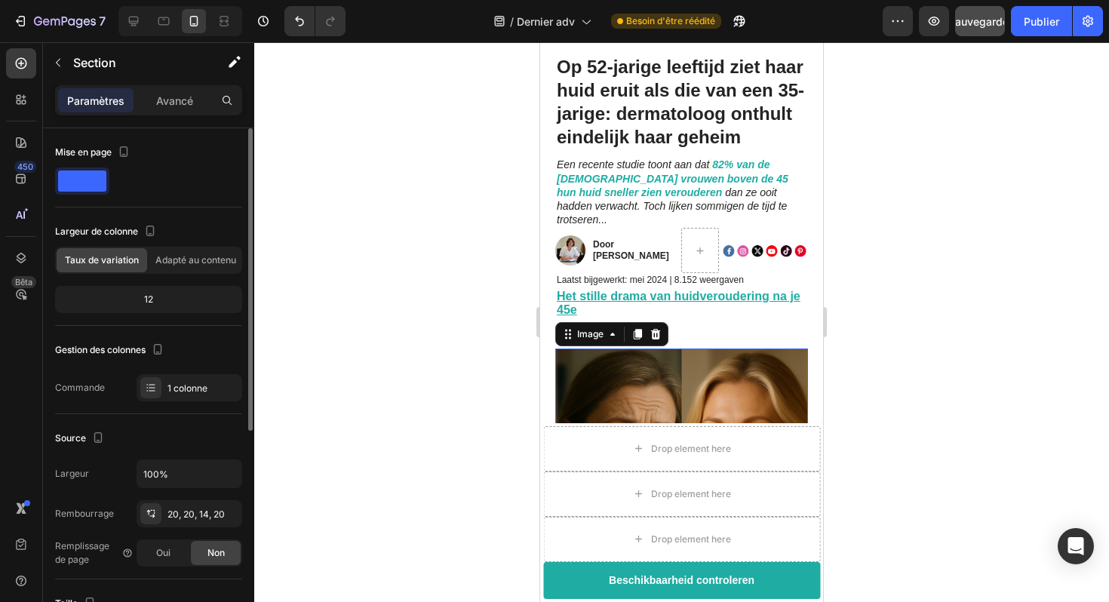
click at [699, 349] on img at bounding box center [681, 475] width 253 height 253
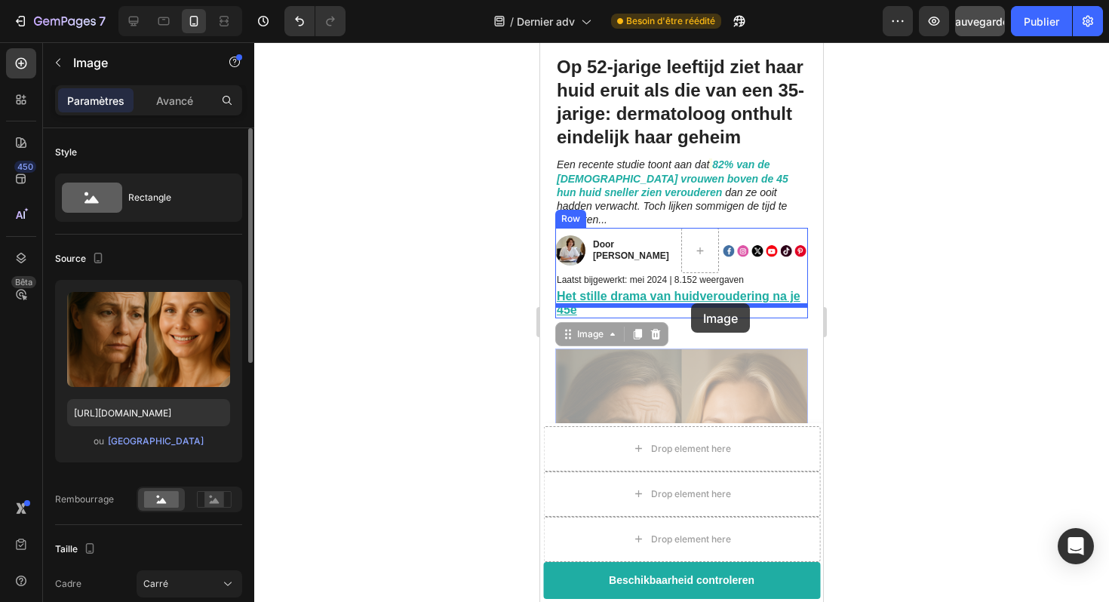
drag, startPoint x: 571, startPoint y: 325, endPoint x: 691, endPoint y: 303, distance: 122.0
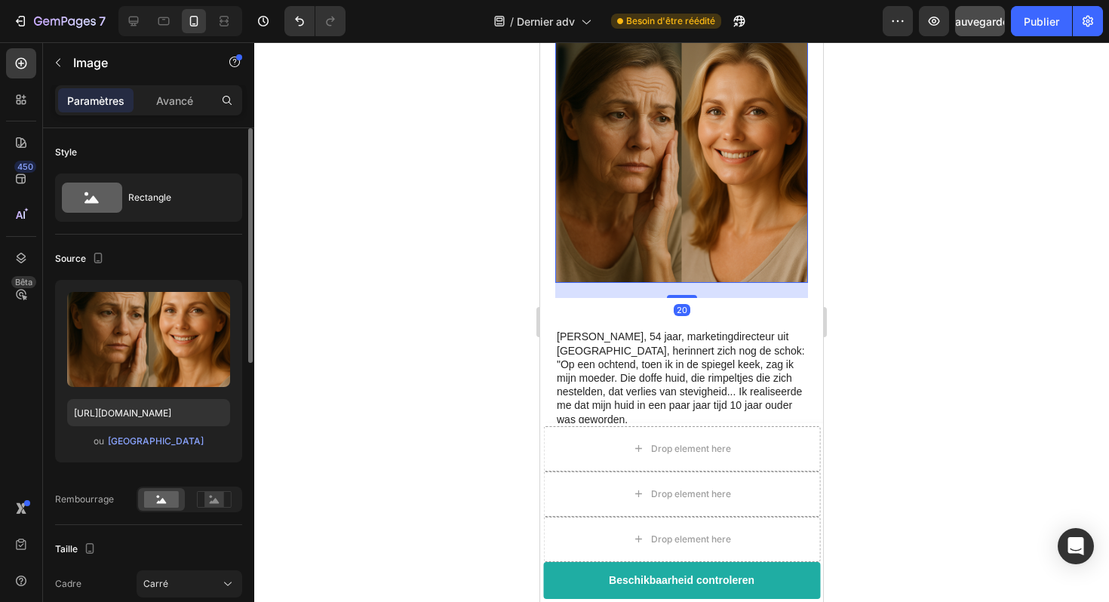
scroll to position [453, 0]
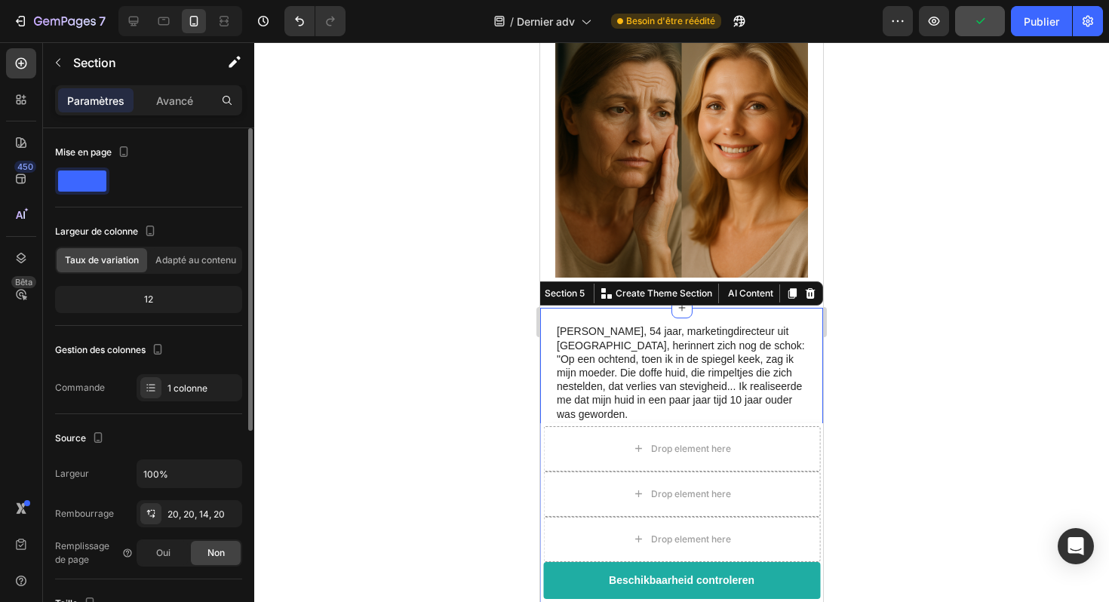
scroll to position [376, 0]
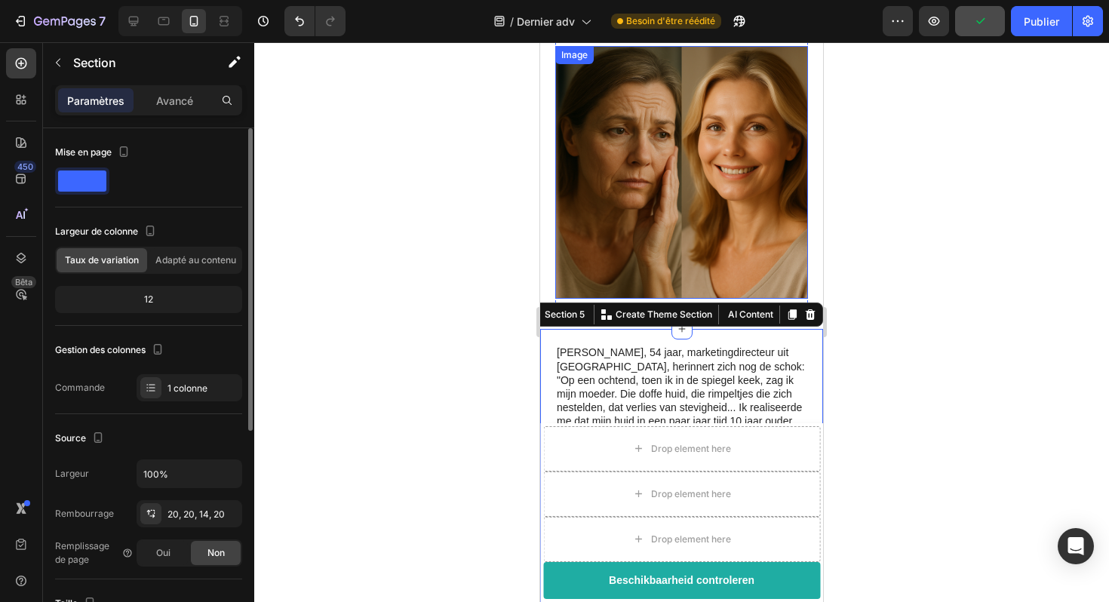
click at [690, 253] on img at bounding box center [681, 172] width 253 height 253
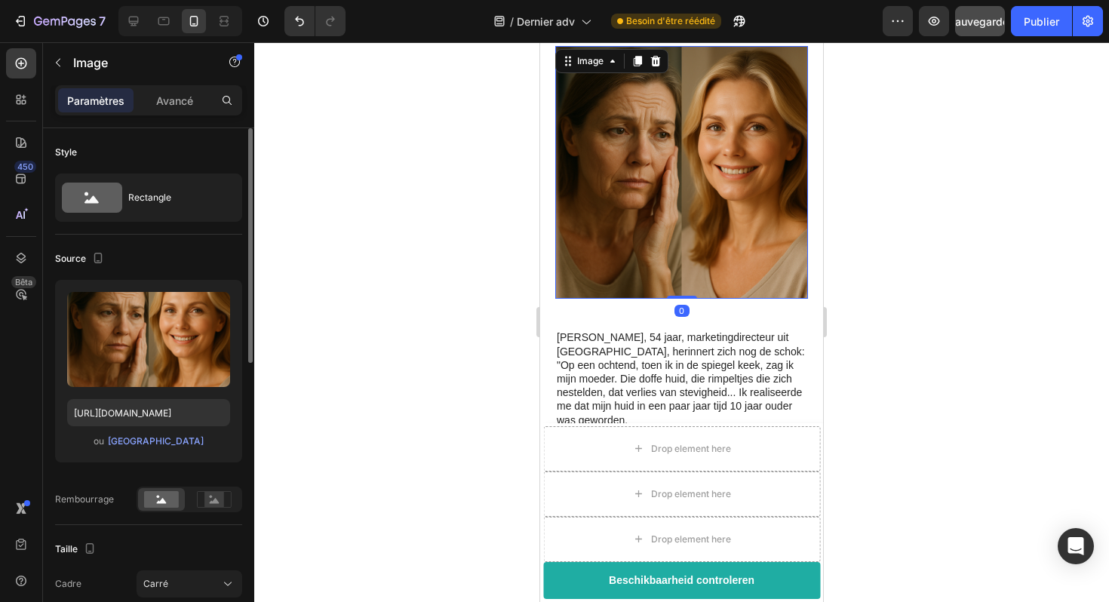
drag, startPoint x: 679, startPoint y: 299, endPoint x: 681, endPoint y: 278, distance: 21.3
click at [681, 278] on div "Image 0" at bounding box center [681, 172] width 253 height 253
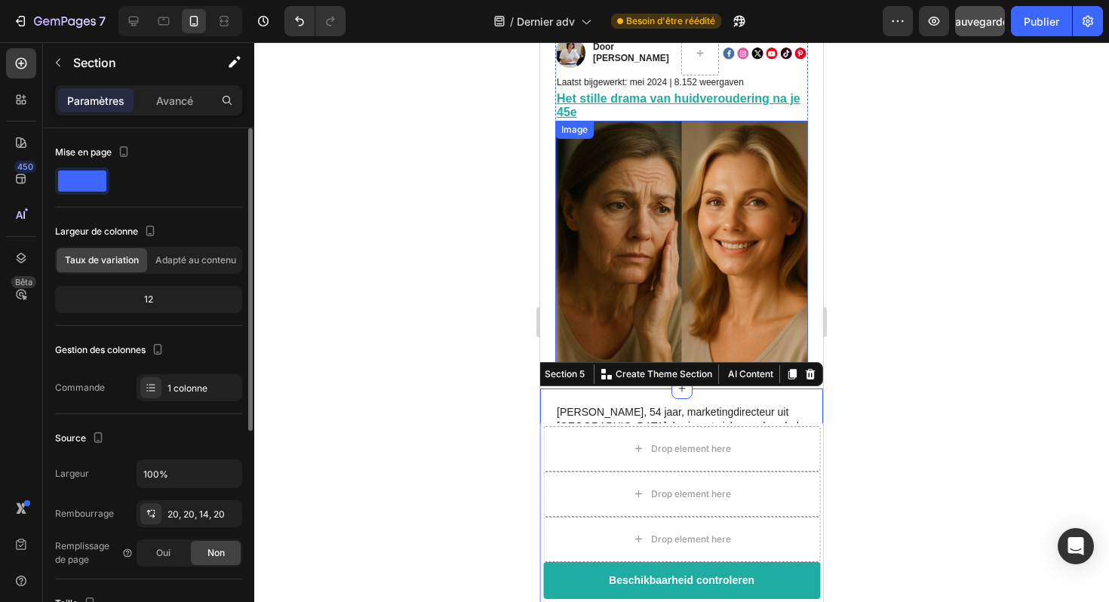
scroll to position [298, 0]
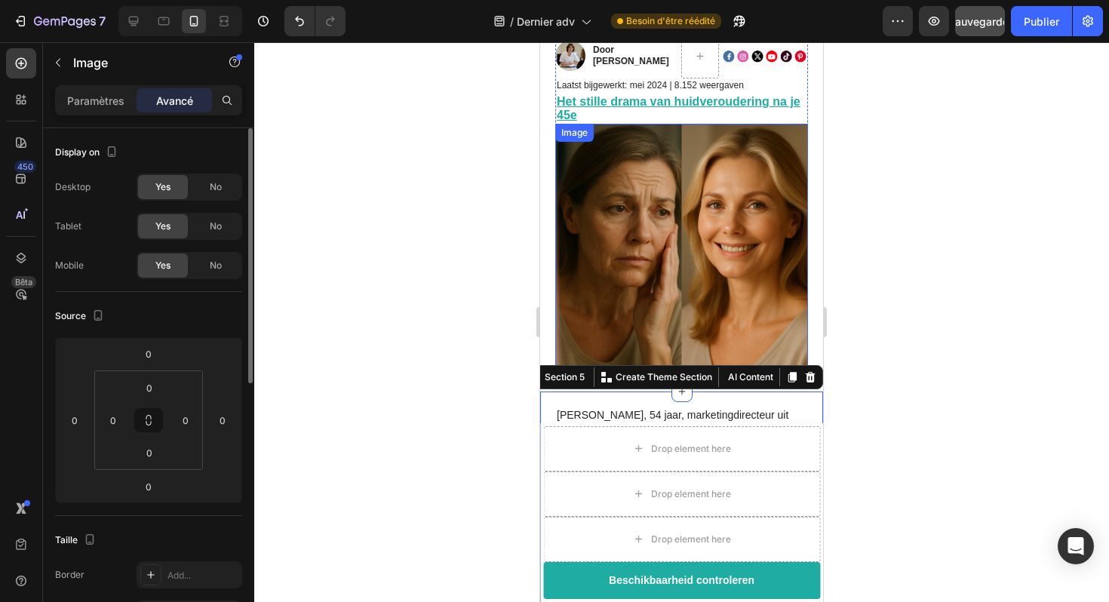
click at [667, 180] on img at bounding box center [681, 250] width 253 height 253
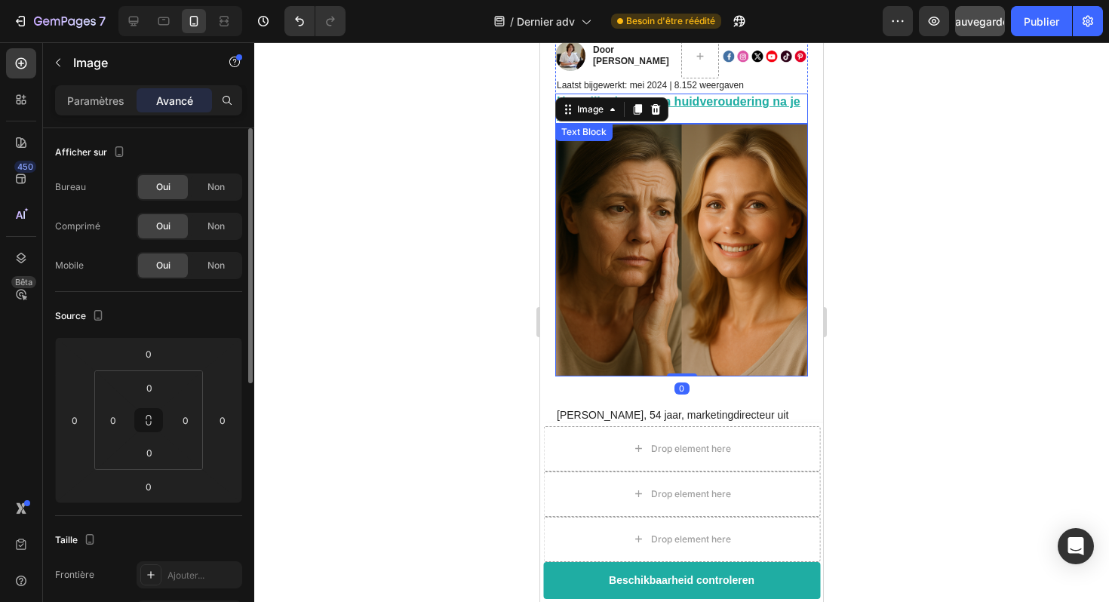
click at [706, 97] on p "Het stille drama van huidveroudering na je 45e" at bounding box center [682, 108] width 250 height 27
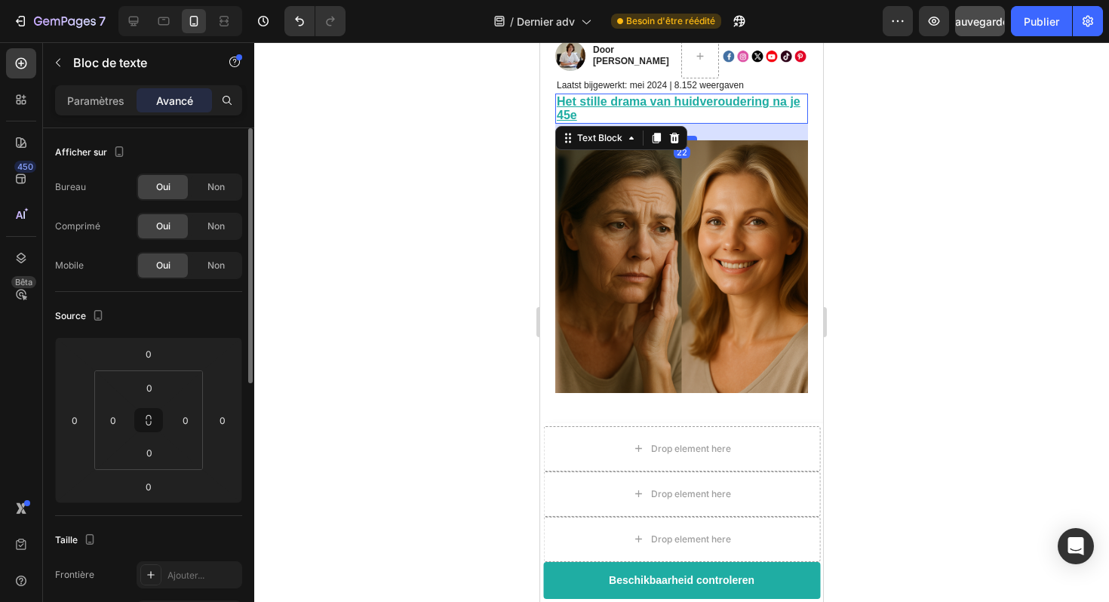
drag, startPoint x: 691, startPoint y: 107, endPoint x: 691, endPoint y: 124, distance: 16.6
click at [691, 136] on div at bounding box center [682, 138] width 30 height 5
type input "22"
click at [840, 149] on div at bounding box center [681, 322] width 855 height 560
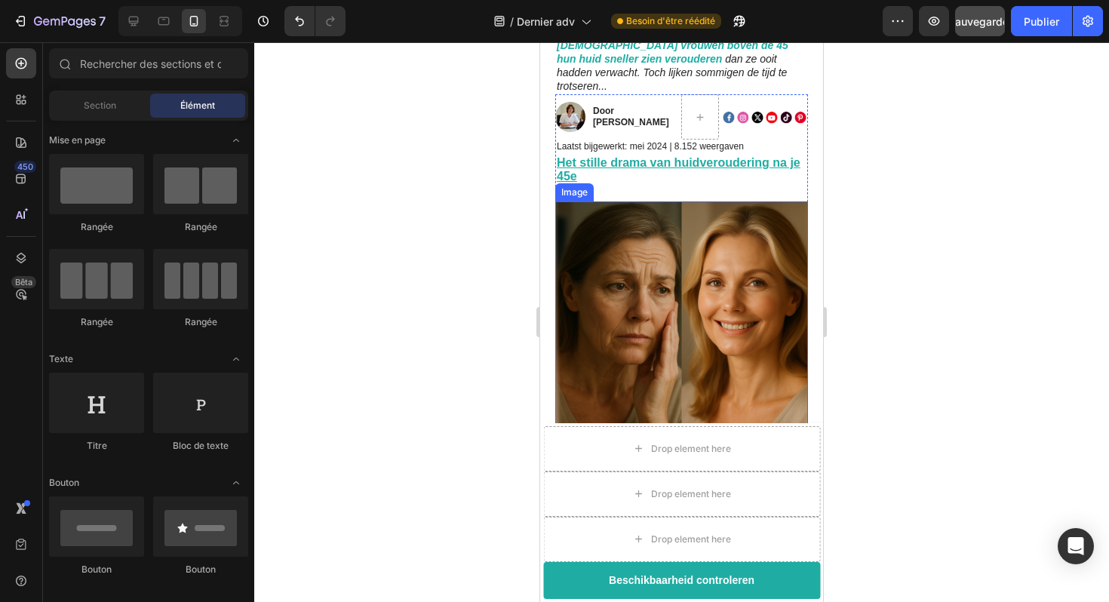
scroll to position [214, 0]
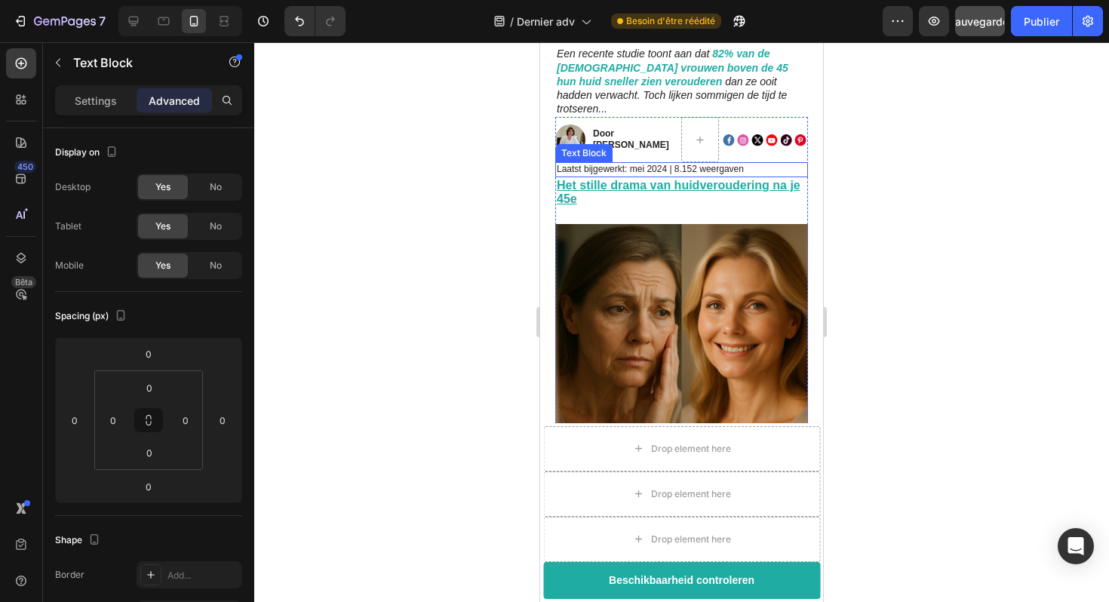
click at [691, 164] on p "Laatst bijgewerkt: mei 2024 | 8.152 weergaven" at bounding box center [682, 170] width 250 height 12
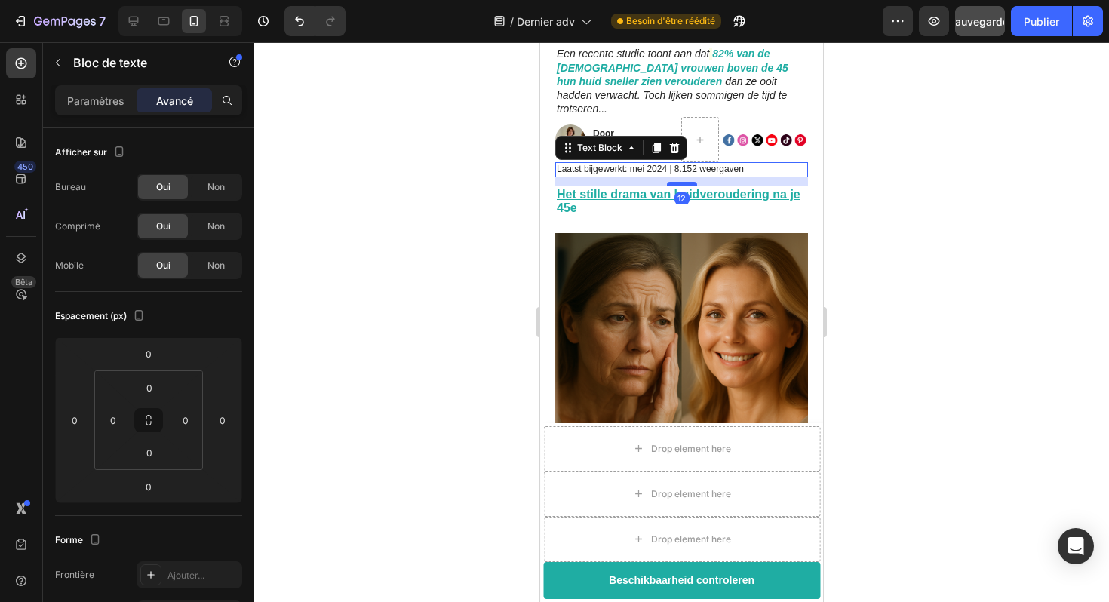
drag, startPoint x: 684, startPoint y: 160, endPoint x: 684, endPoint y: 169, distance: 9.1
click at [684, 182] on div at bounding box center [682, 184] width 30 height 5
type input "12"
click at [844, 205] on div at bounding box center [681, 322] width 855 height 560
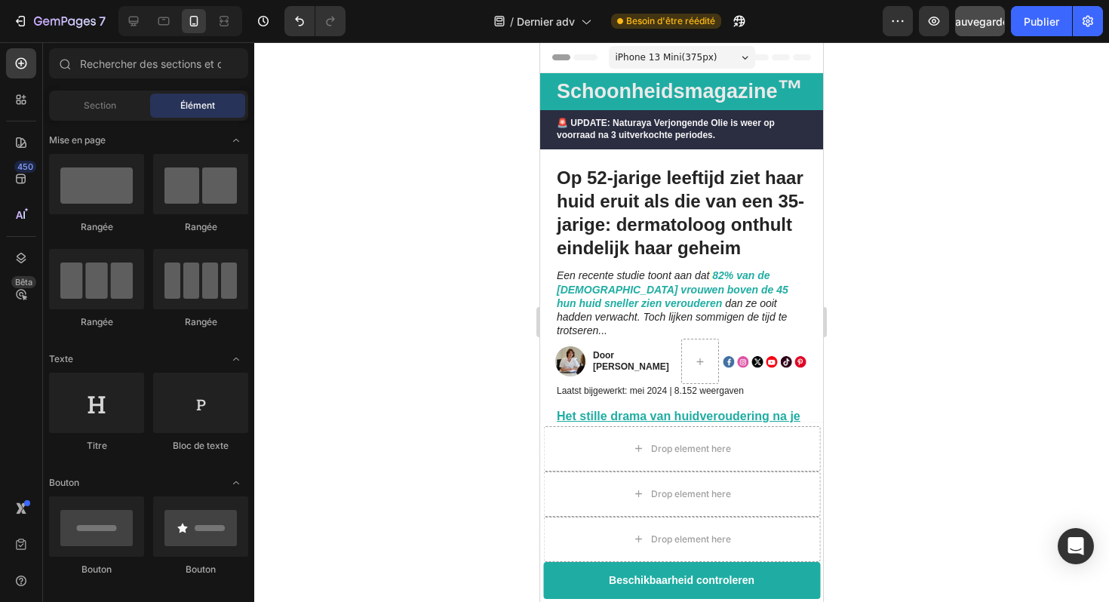
scroll to position [16, 0]
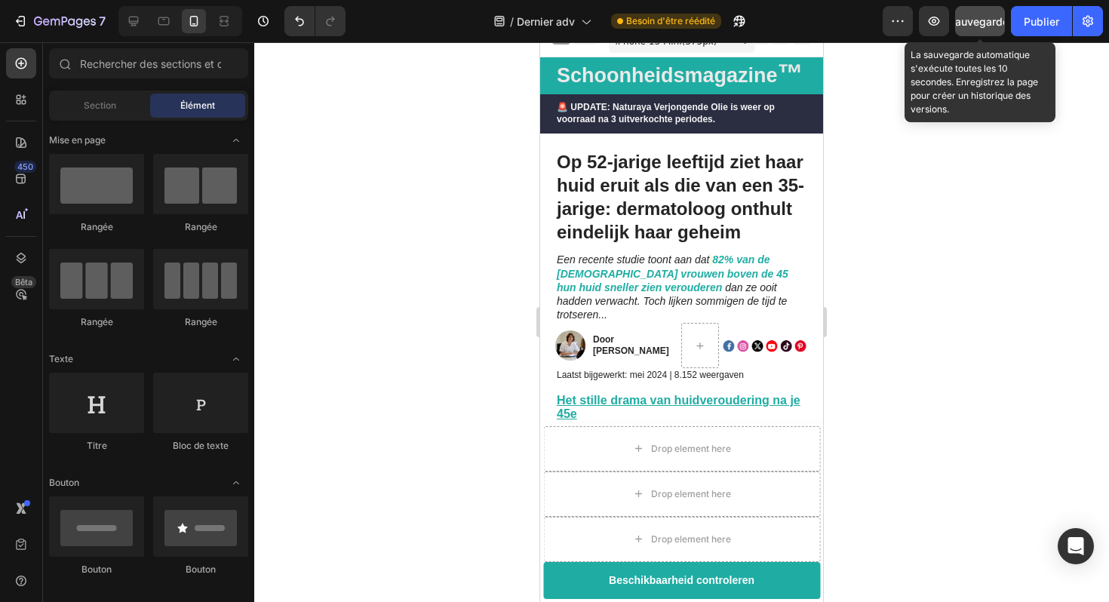
click at [992, 20] on font "Sauvegarder" at bounding box center [981, 21] width 64 height 13
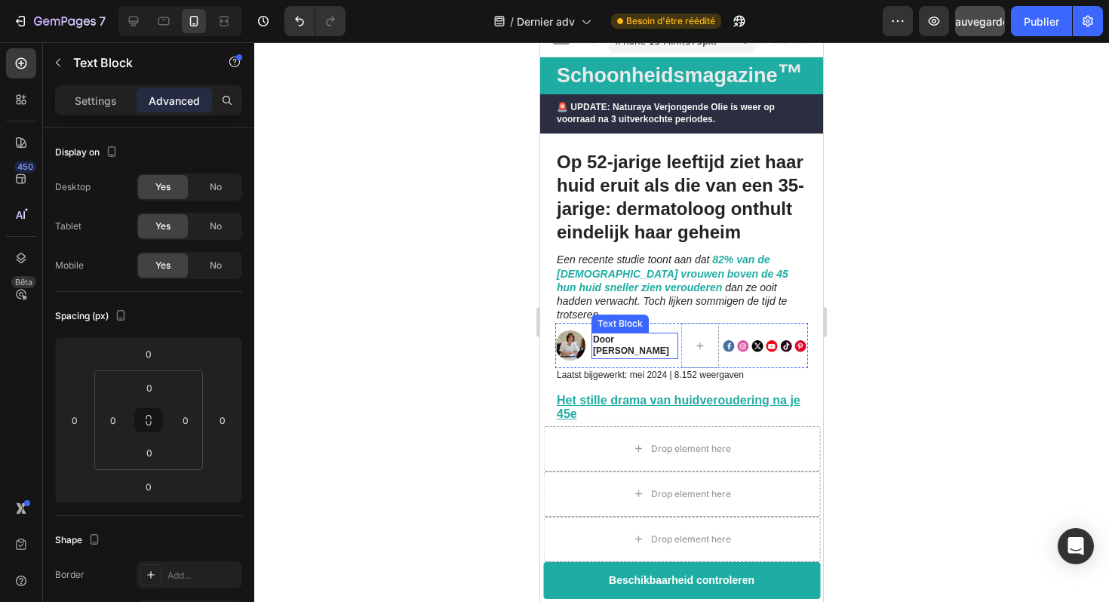
click at [615, 334] on strong "Door [PERSON_NAME]" at bounding box center [631, 345] width 76 height 23
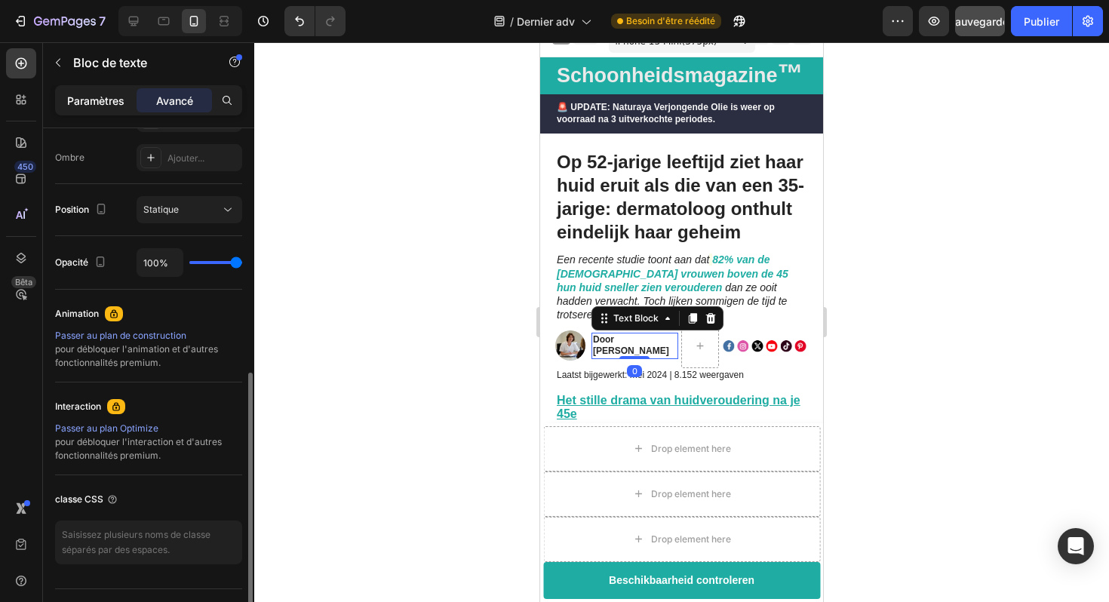
click at [115, 103] on font "Paramètres" at bounding box center [95, 100] width 57 height 13
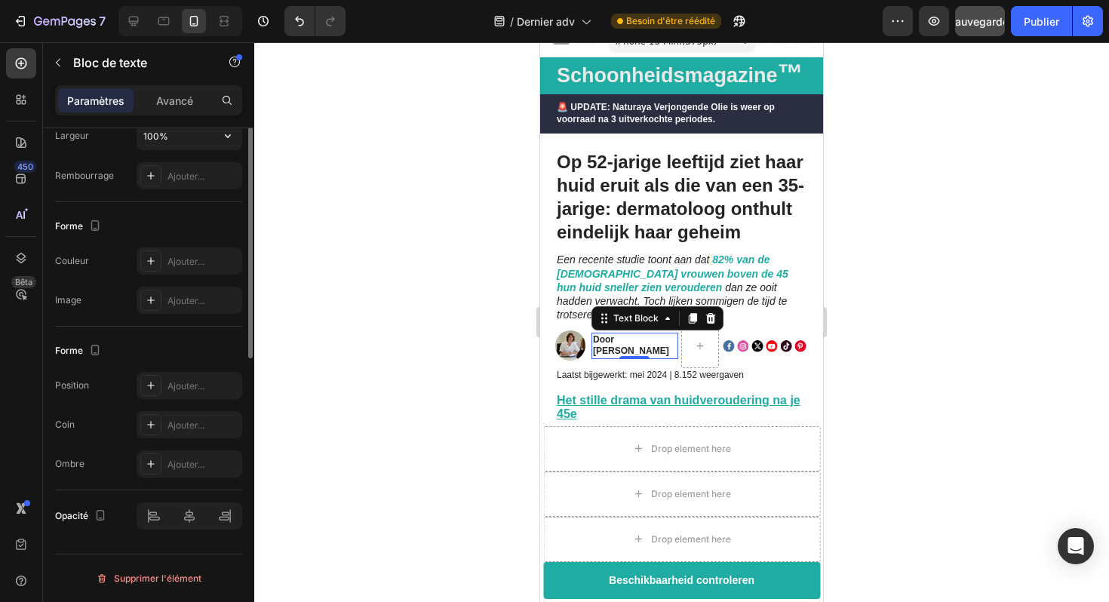
scroll to position [0, 0]
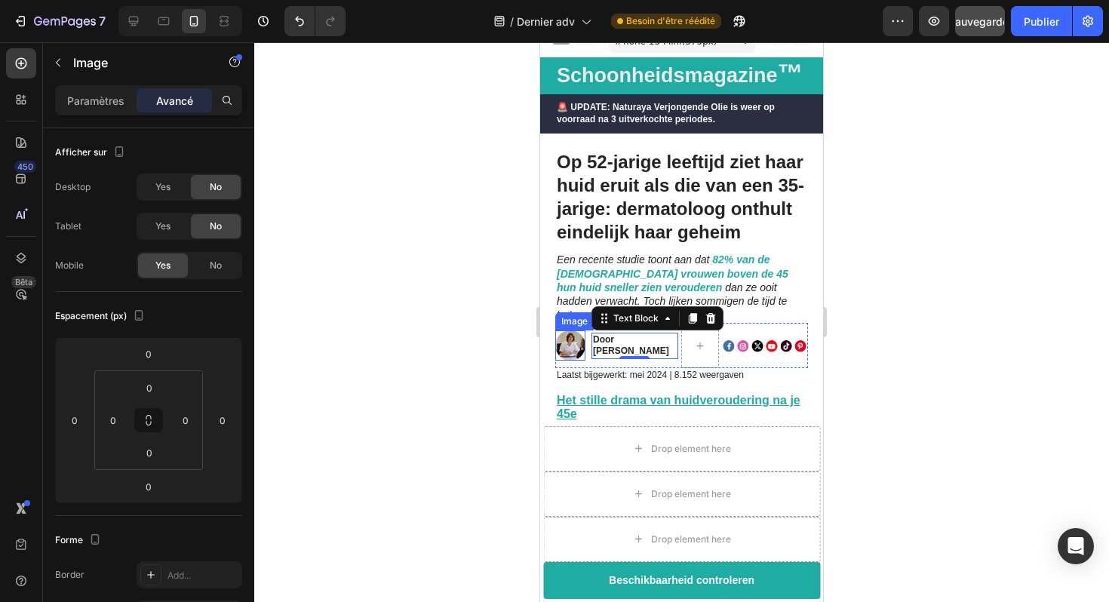
click at [585, 331] on div at bounding box center [570, 346] width 30 height 30
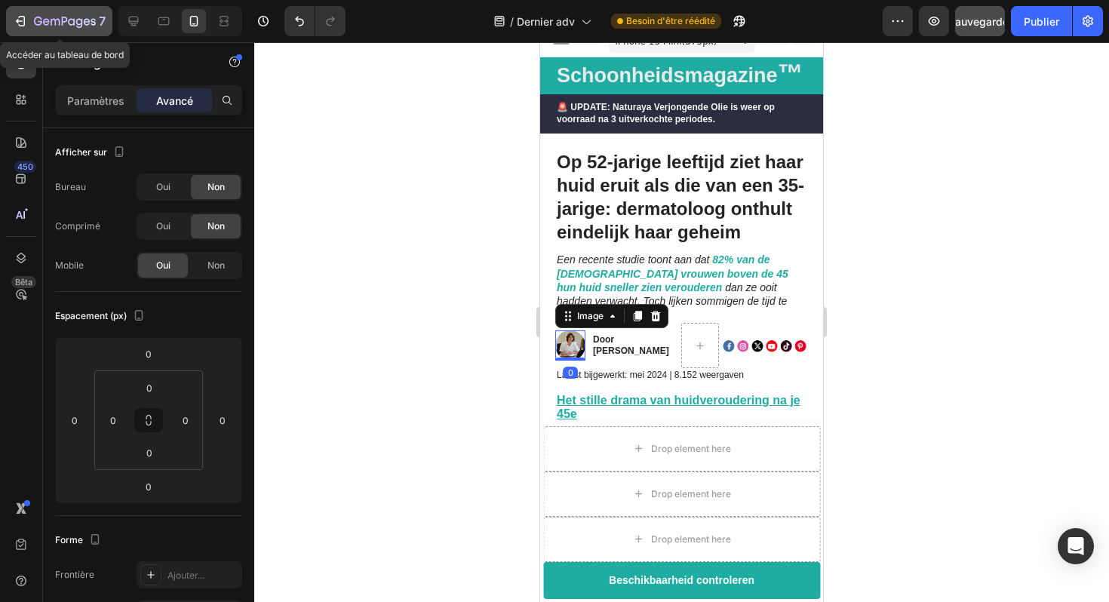
click at [15, 19] on icon "button" at bounding box center [20, 21] width 15 height 15
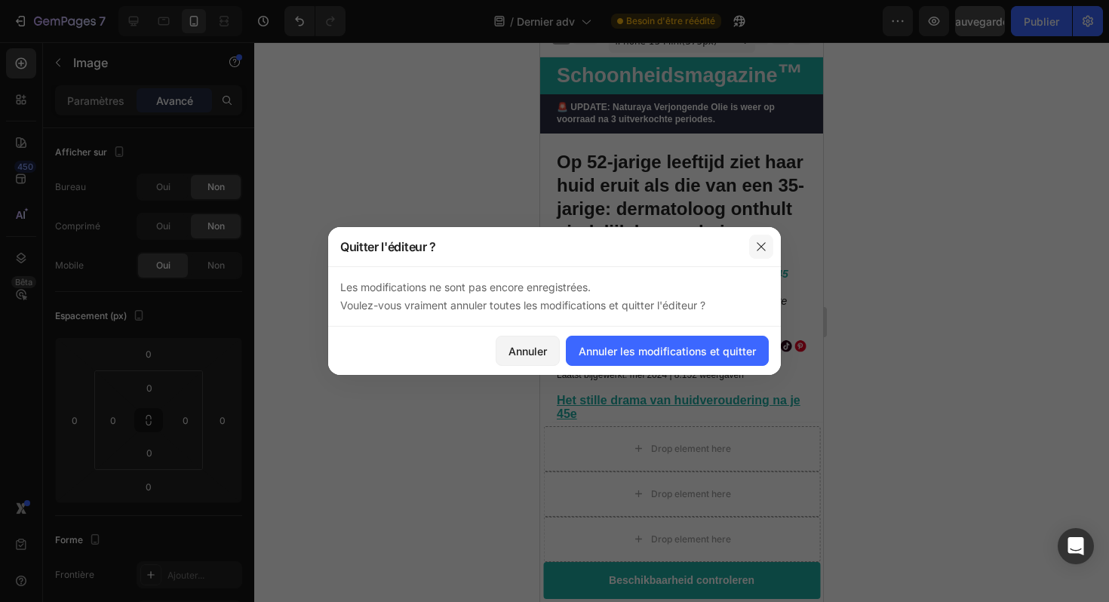
click at [764, 250] on icon "button" at bounding box center [761, 247] width 12 height 12
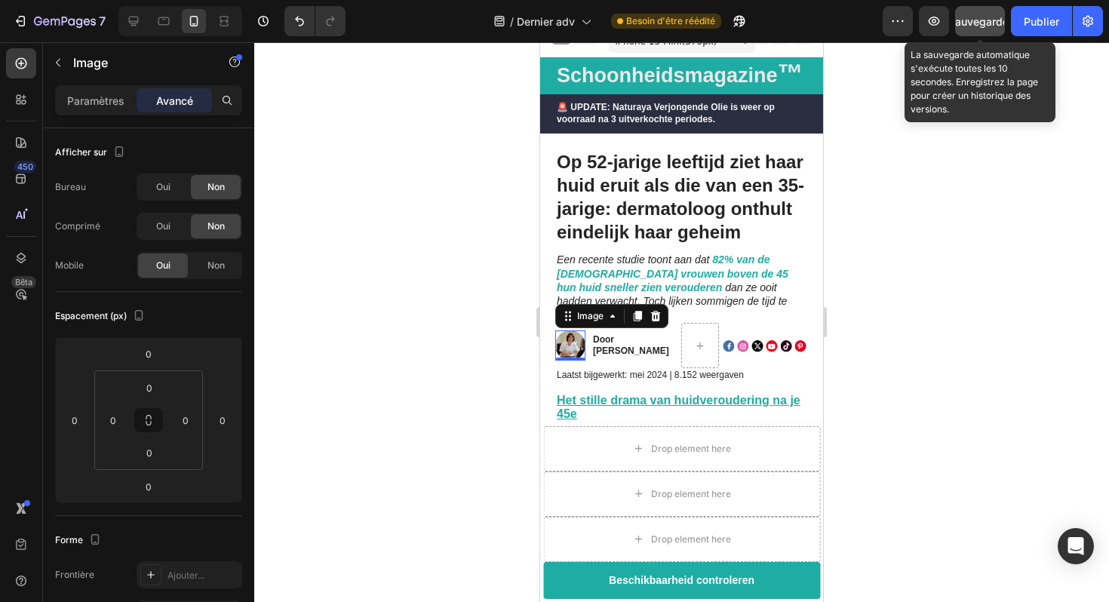
click at [963, 15] on font "Sauvegarder" at bounding box center [981, 21] width 64 height 13
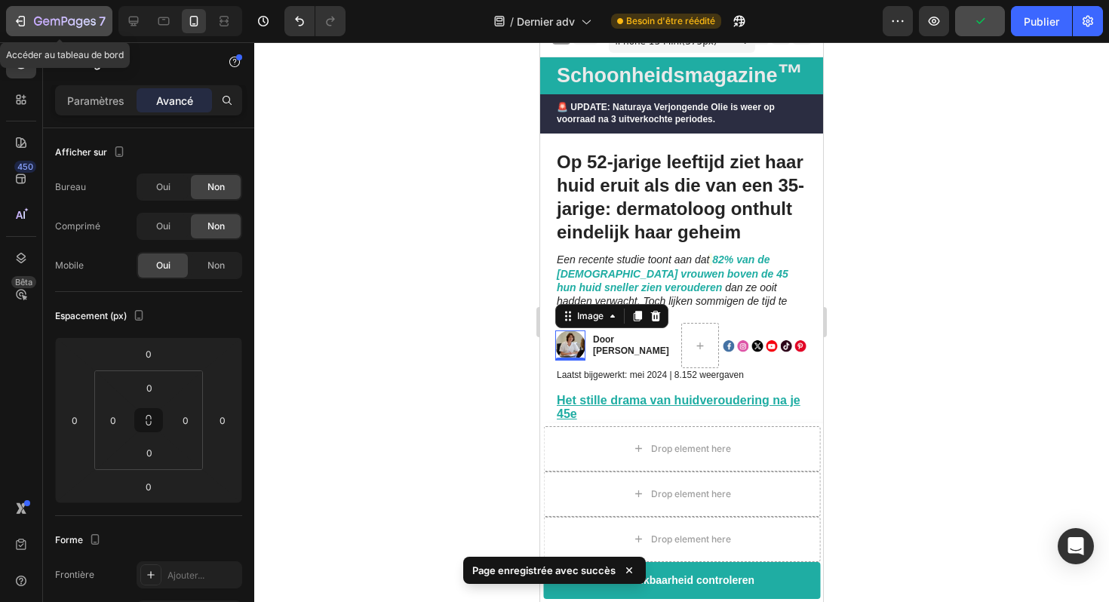
click at [29, 29] on div "7" at bounding box center [59, 21] width 93 height 18
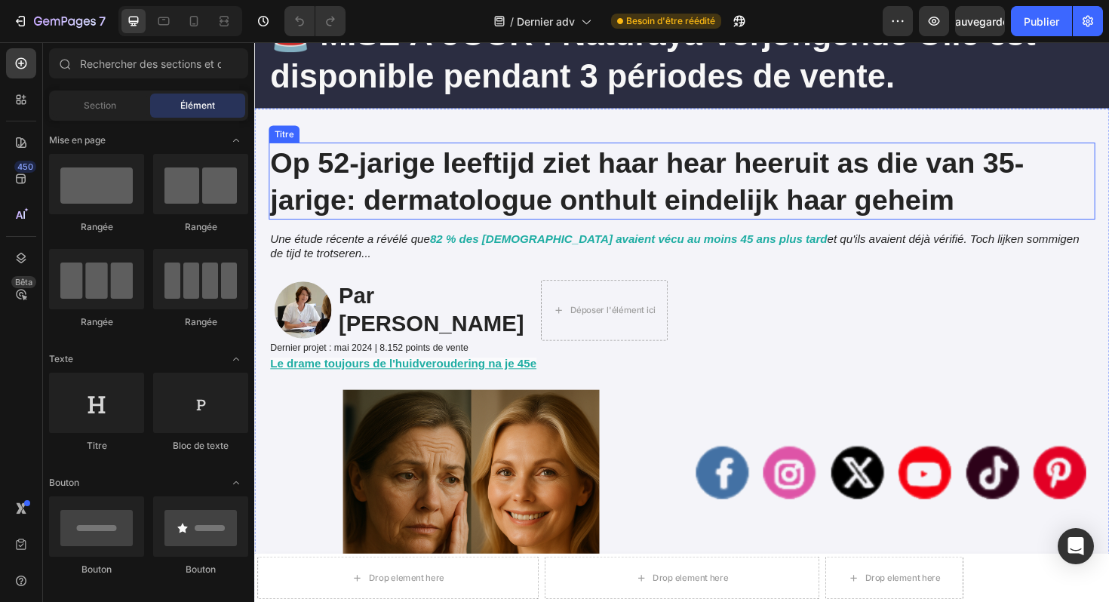
scroll to position [147, 0]
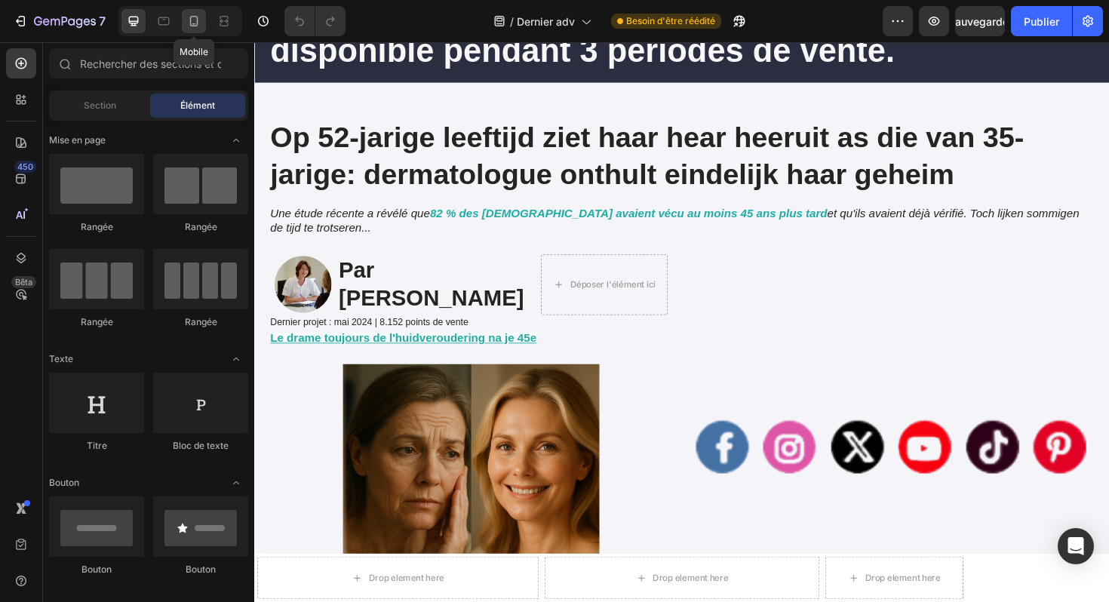
click at [200, 20] on icon at bounding box center [193, 21] width 15 height 15
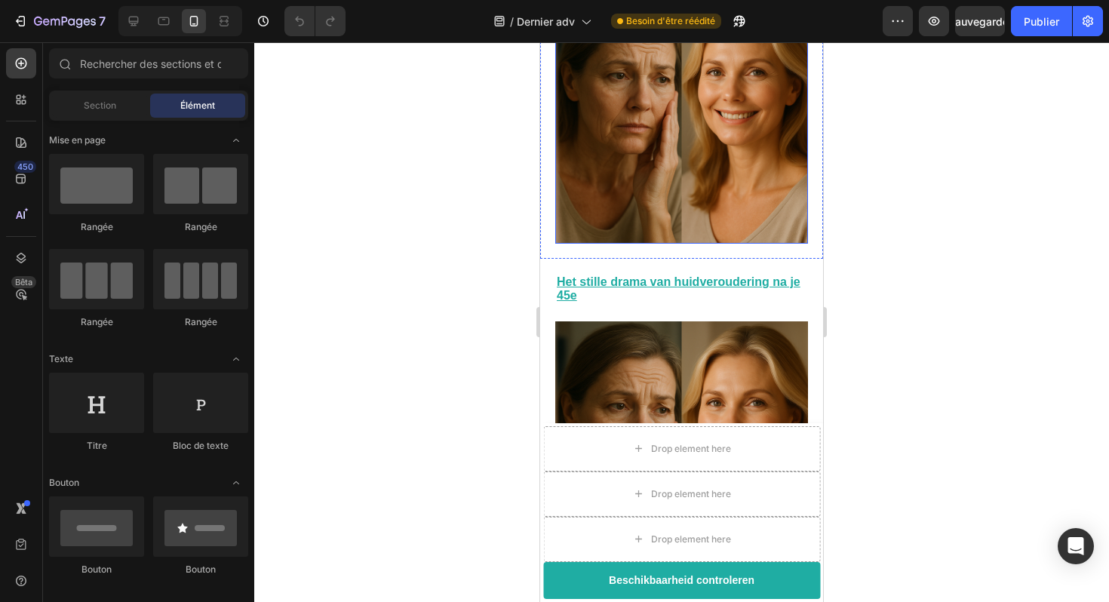
scroll to position [190, 0]
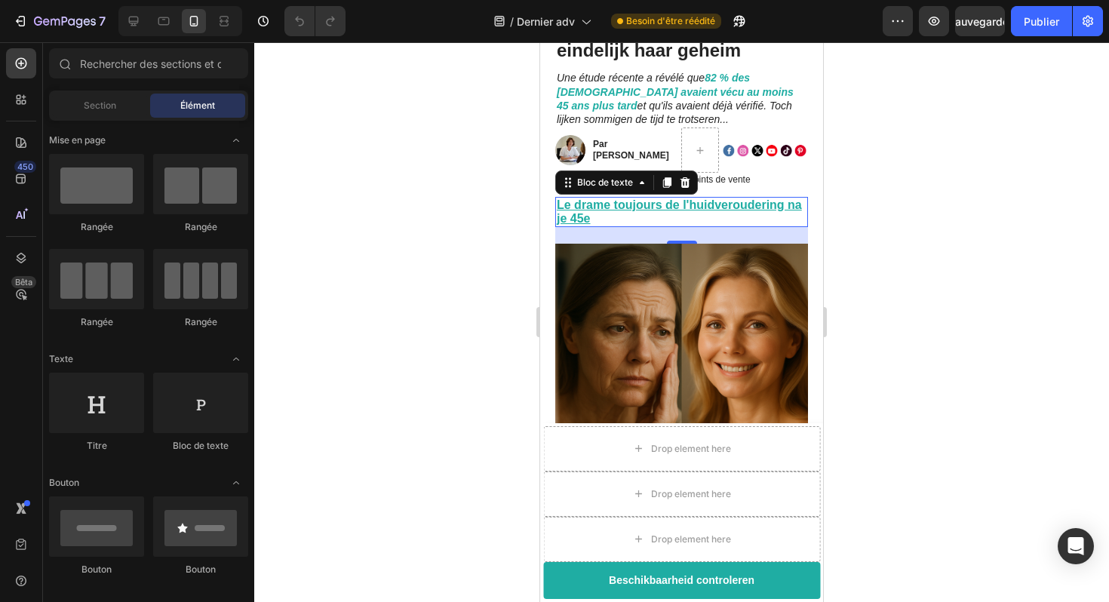
click at [682, 219] on p "Le drame toujours de l'huidveroudering na je 45e" at bounding box center [682, 211] width 250 height 27
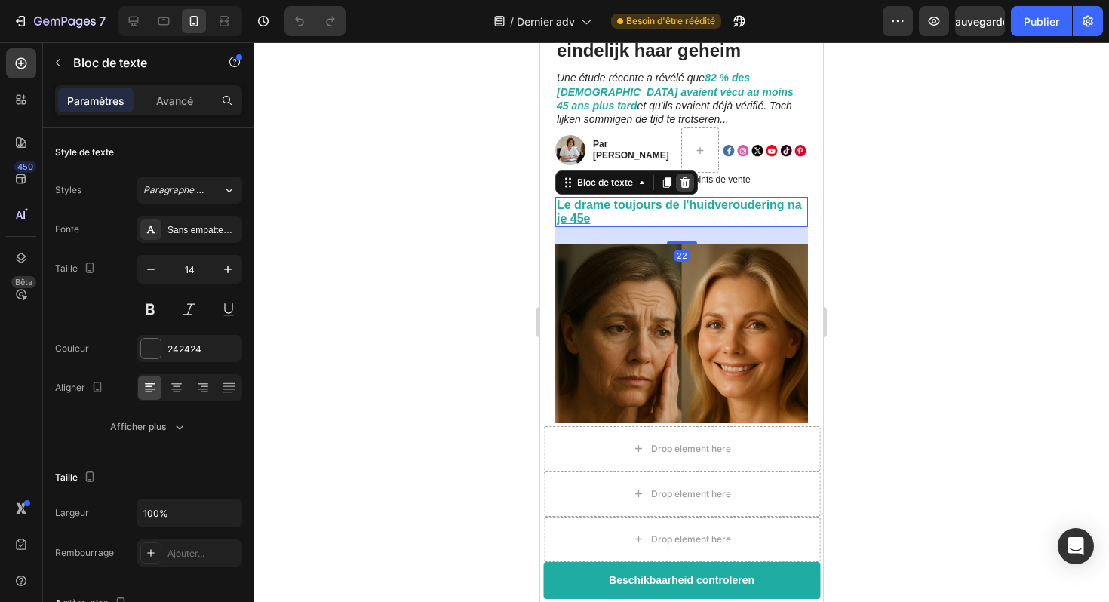
click at [684, 189] on div at bounding box center [685, 183] width 18 height 18
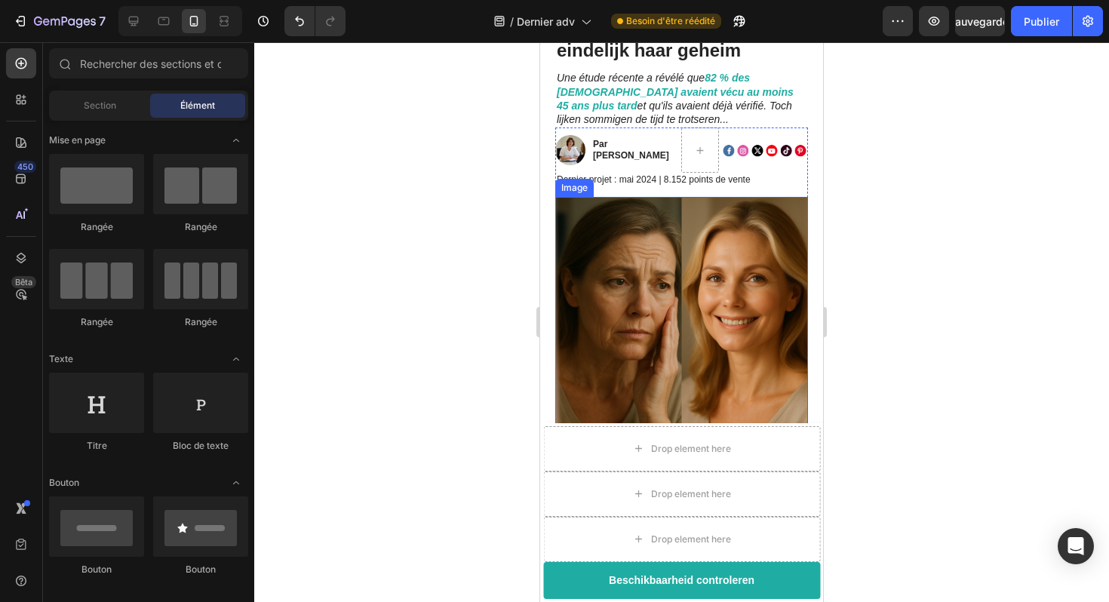
click at [697, 221] on img at bounding box center [681, 323] width 253 height 253
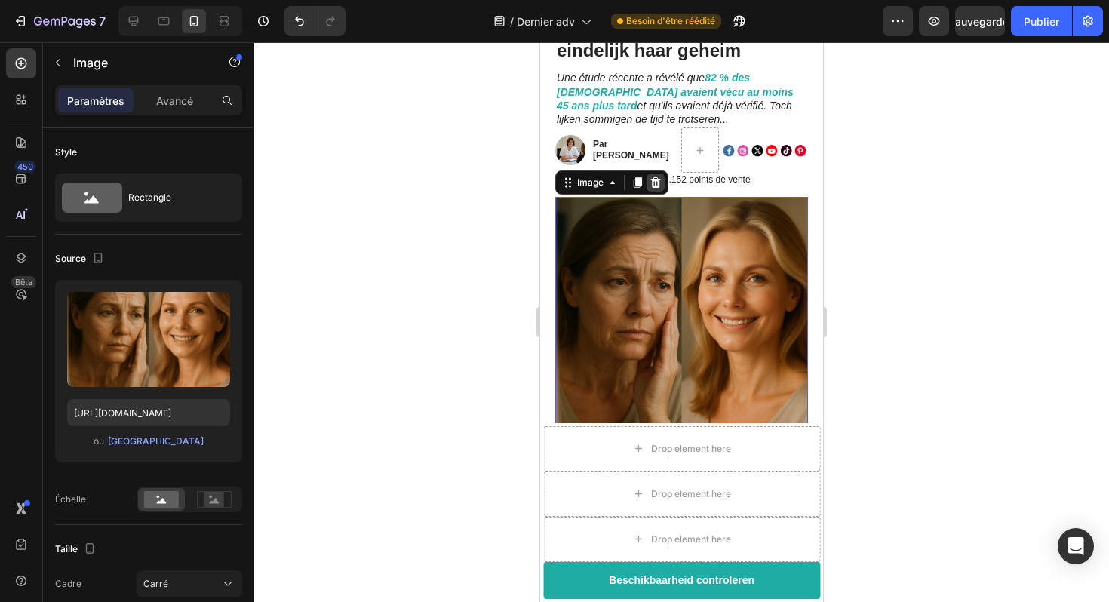
click at [660, 184] on icon at bounding box center [656, 182] width 10 height 11
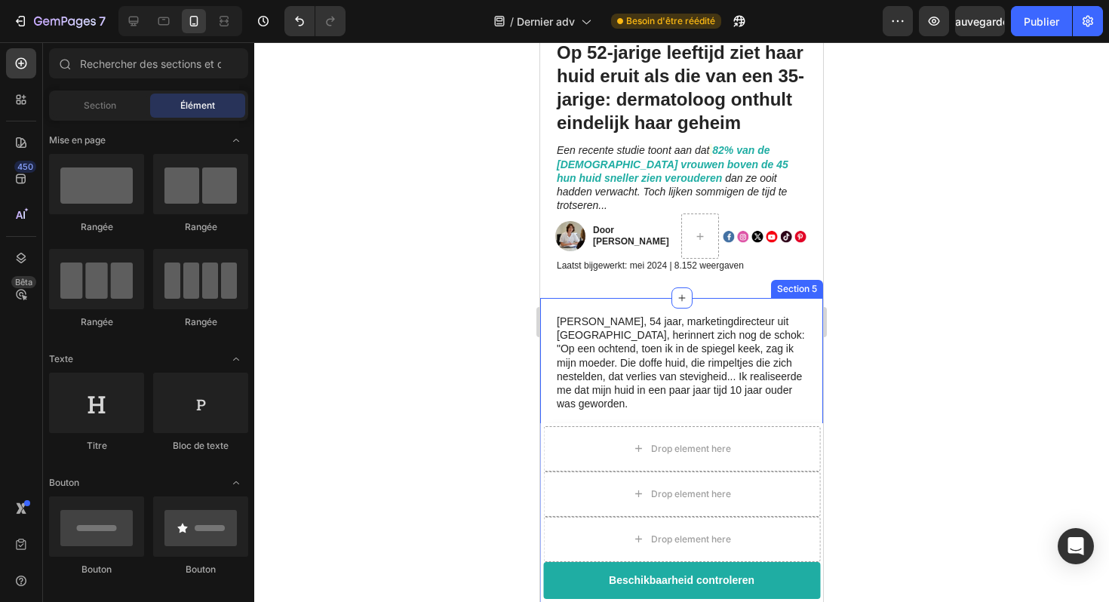
scroll to position [94, 0]
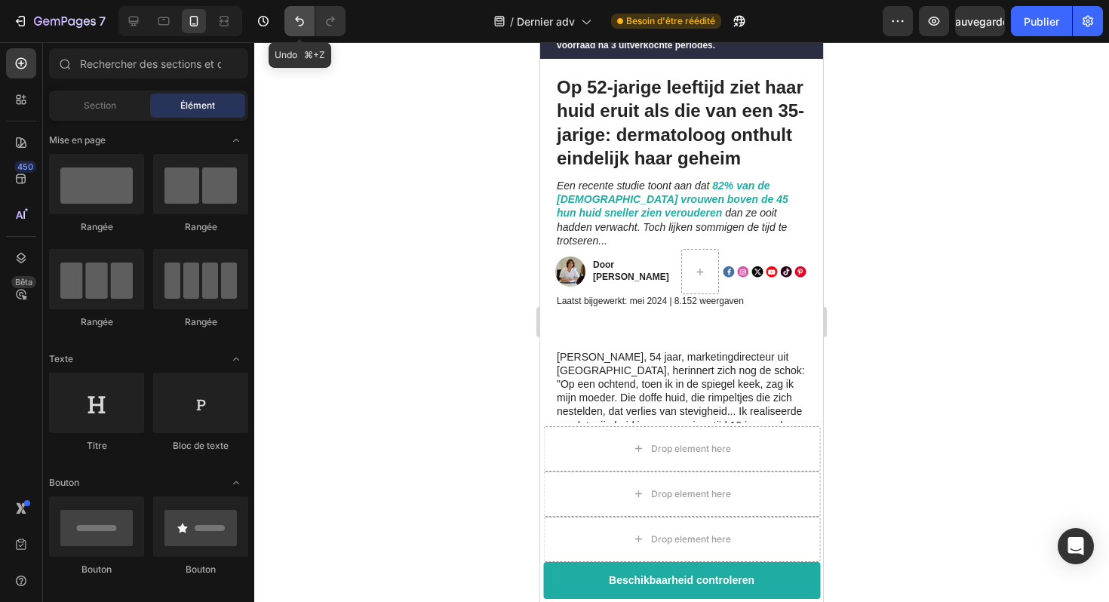
click at [288, 19] on button "Annuler/Rétablir" at bounding box center [300, 21] width 30 height 30
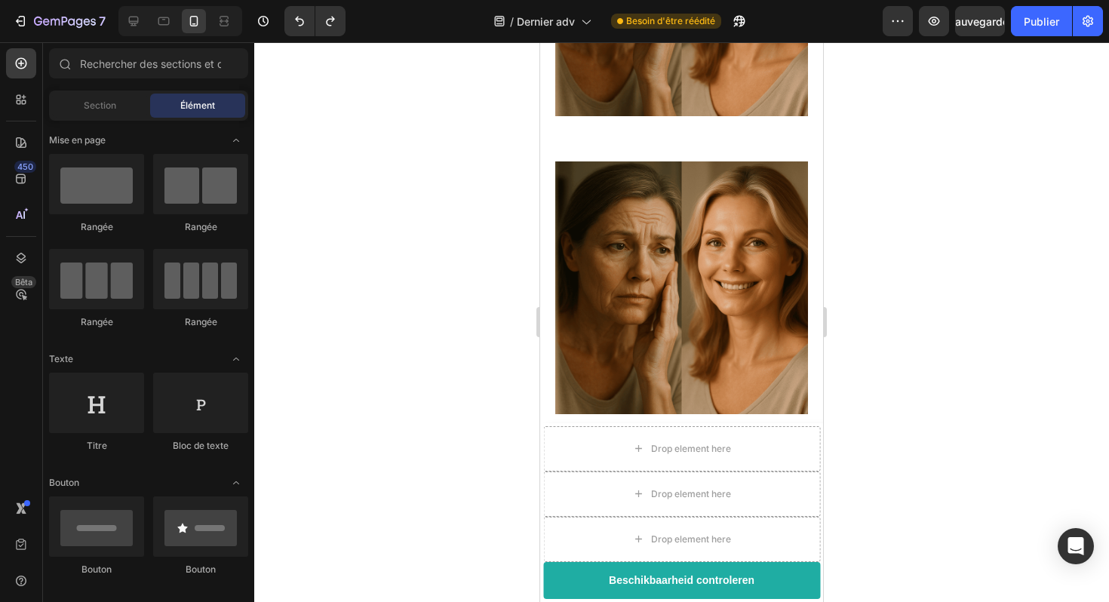
scroll to position [614, 0]
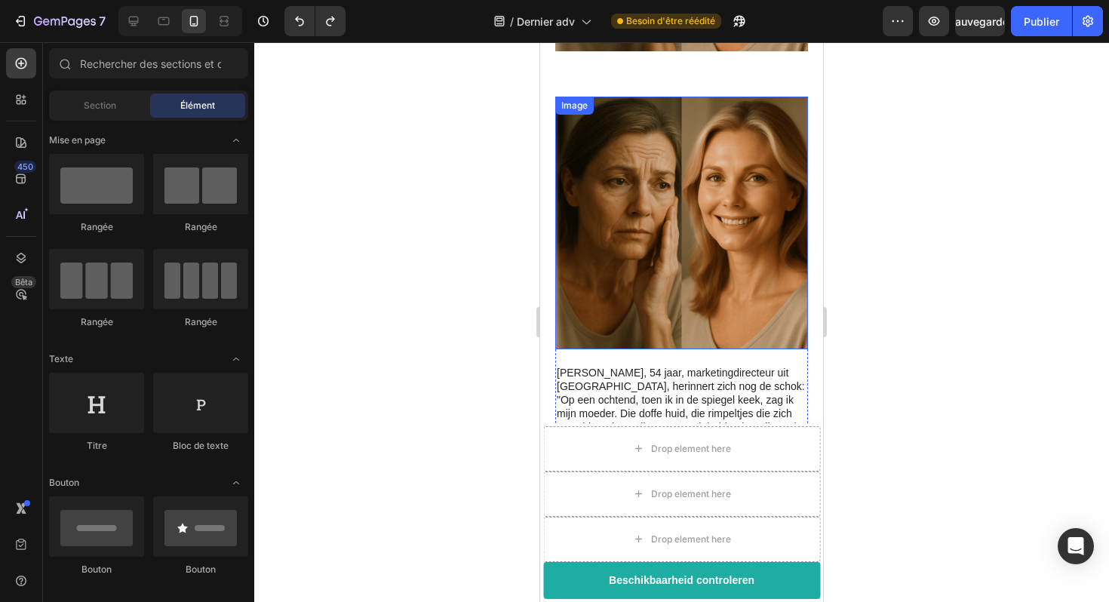
click at [708, 174] on img at bounding box center [681, 223] width 253 height 253
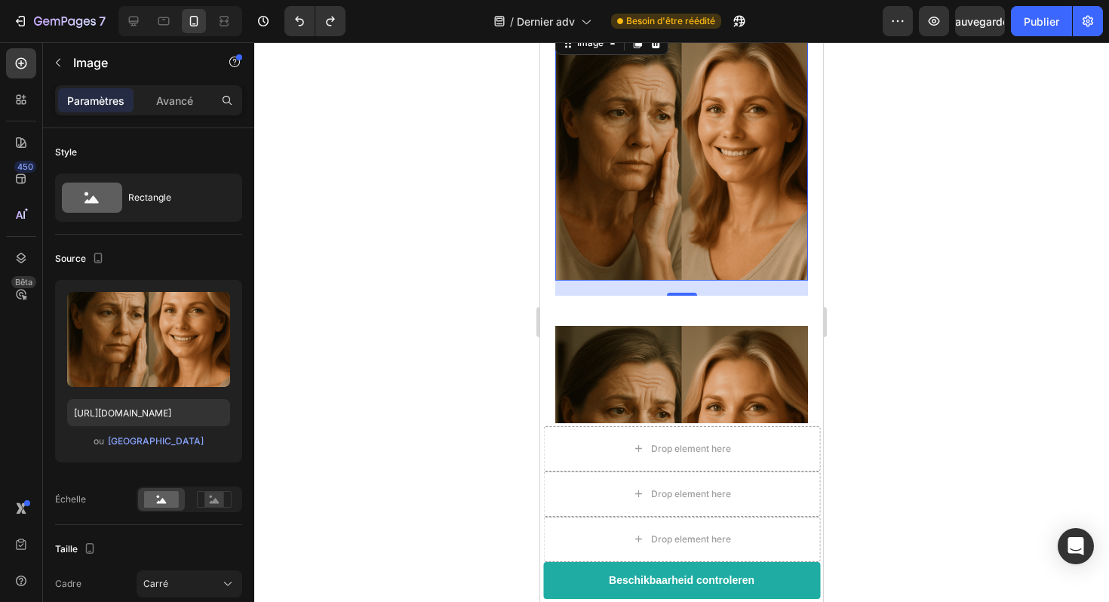
scroll to position [391, 0]
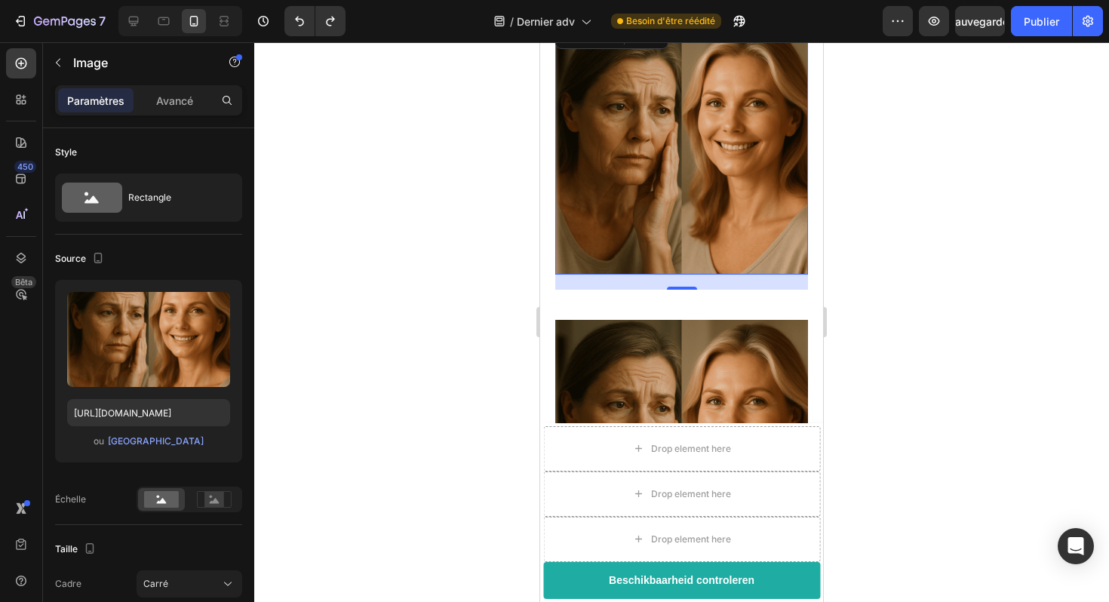
click at [698, 177] on img at bounding box center [681, 148] width 253 height 253
click at [647, 331] on img at bounding box center [681, 446] width 253 height 253
click at [676, 349] on img at bounding box center [681, 446] width 253 height 253
click at [731, 323] on img at bounding box center [681, 446] width 253 height 253
click at [131, 20] on icon at bounding box center [134, 22] width 10 height 10
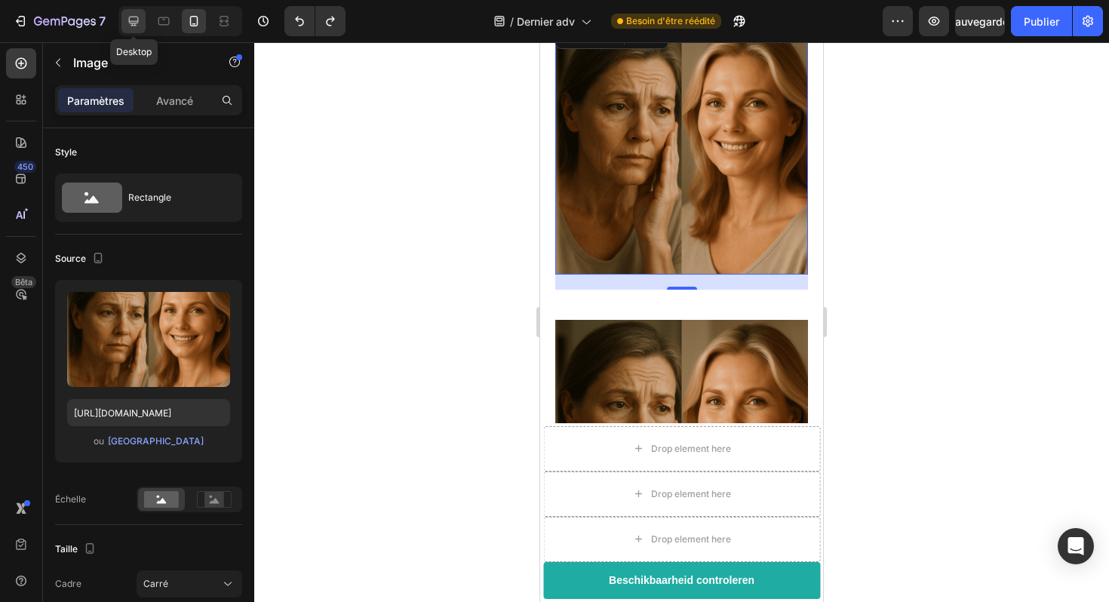
type input "[URL][DOMAIN_NAME]"
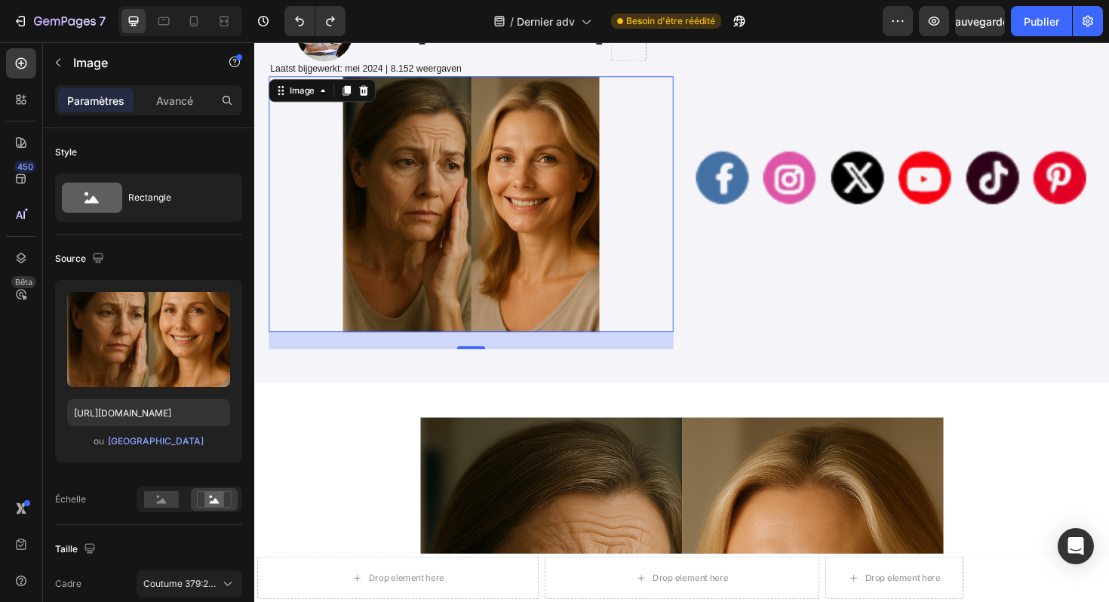
scroll to position [346, 0]
click at [529, 230] on img at bounding box center [483, 214] width 429 height 272
click at [372, 97] on icon at bounding box center [370, 93] width 10 height 11
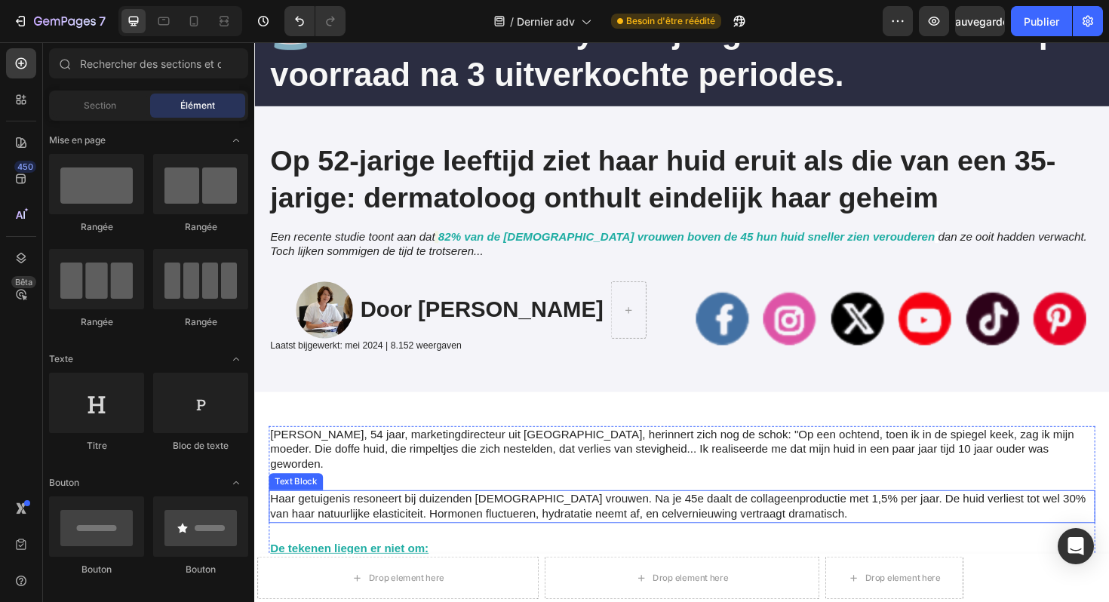
scroll to position [128, 0]
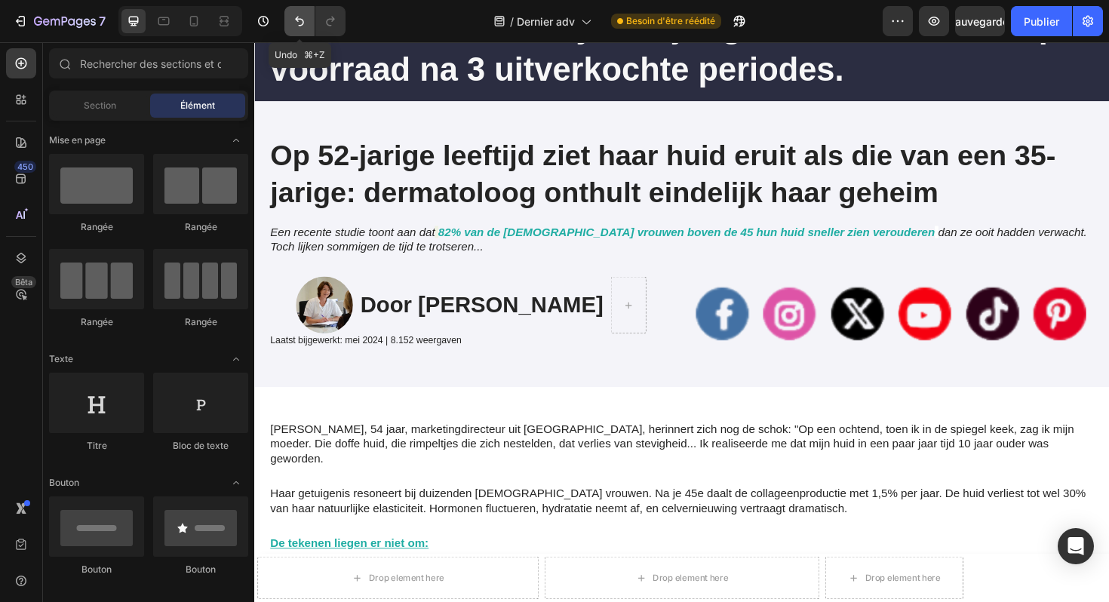
click at [300, 18] on icon "Annuler/Rétablir" at bounding box center [299, 22] width 9 height 10
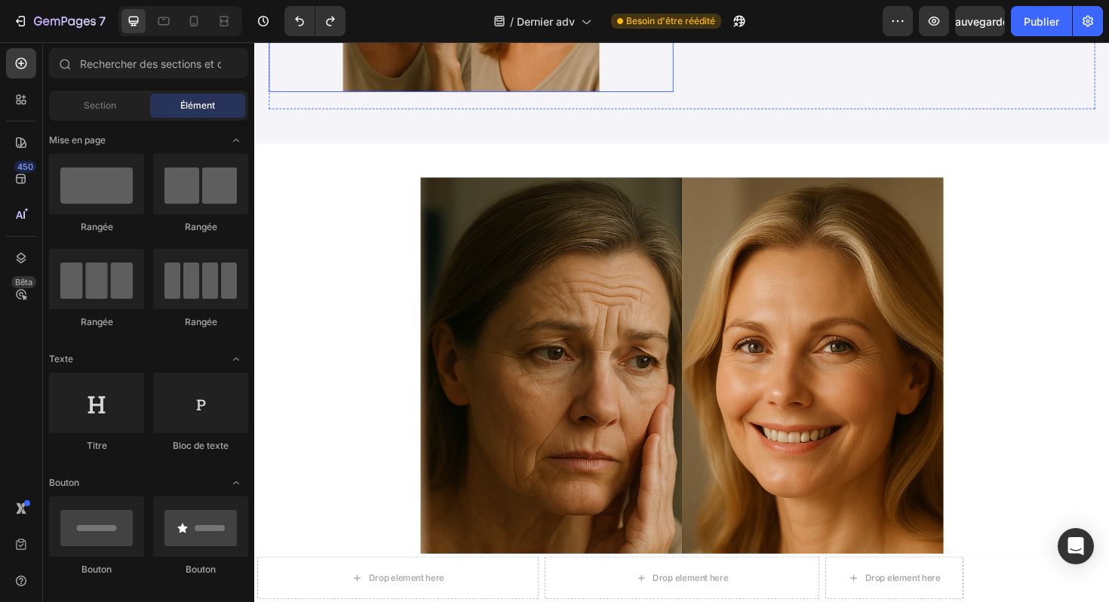
scroll to position [687, 0]
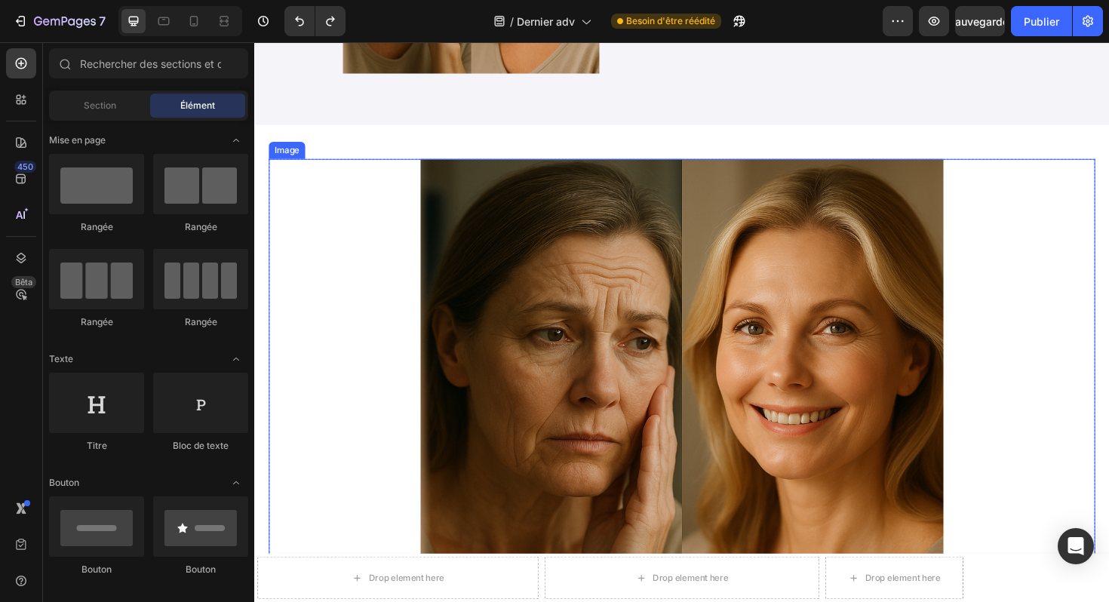
click at [756, 291] on img at bounding box center [706, 443] width 875 height 555
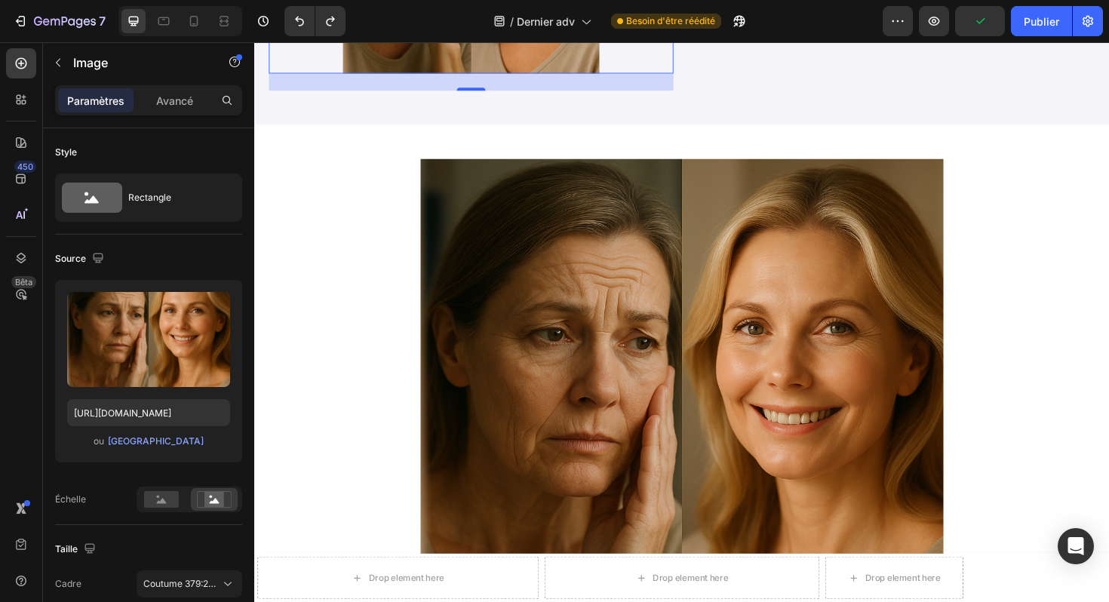
click at [873, 210] on img at bounding box center [706, 443] width 875 height 555
click at [1039, 172] on img at bounding box center [706, 443] width 875 height 555
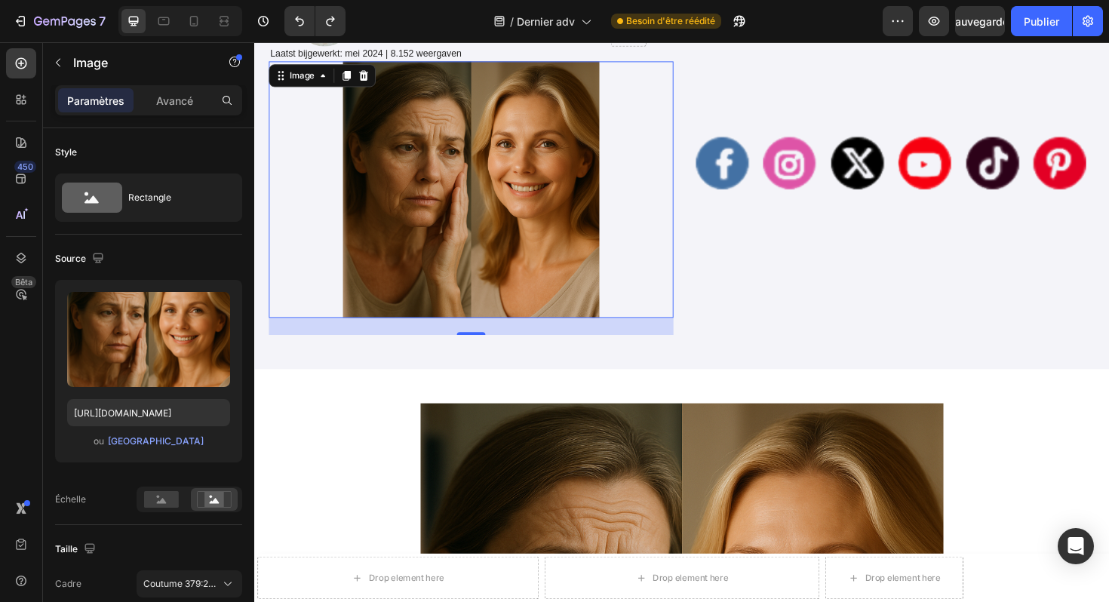
scroll to position [410, 0]
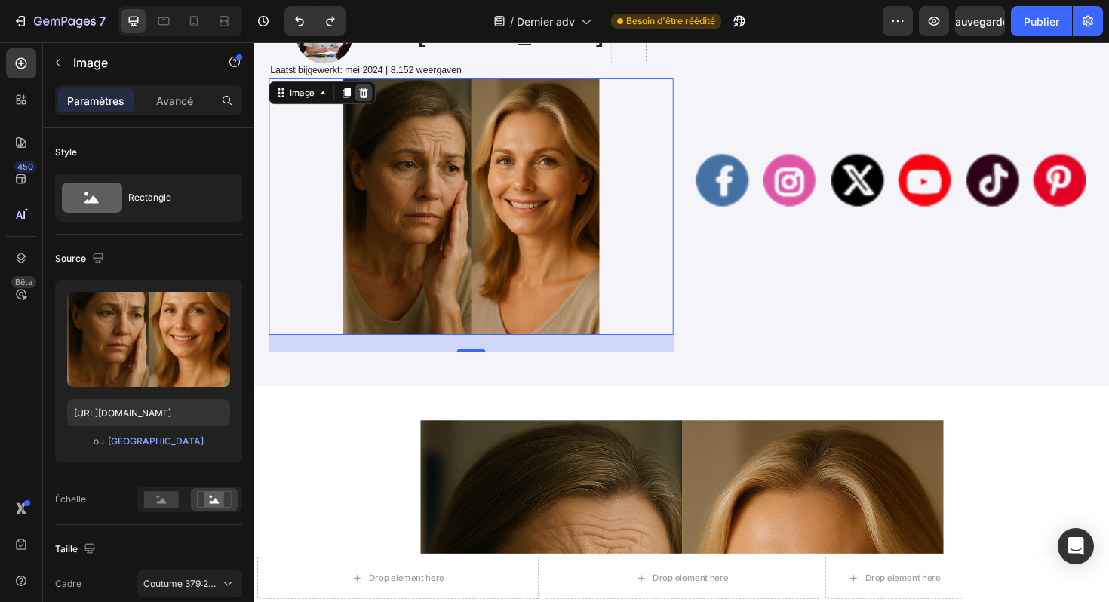
click at [371, 90] on icon at bounding box center [370, 96] width 12 height 12
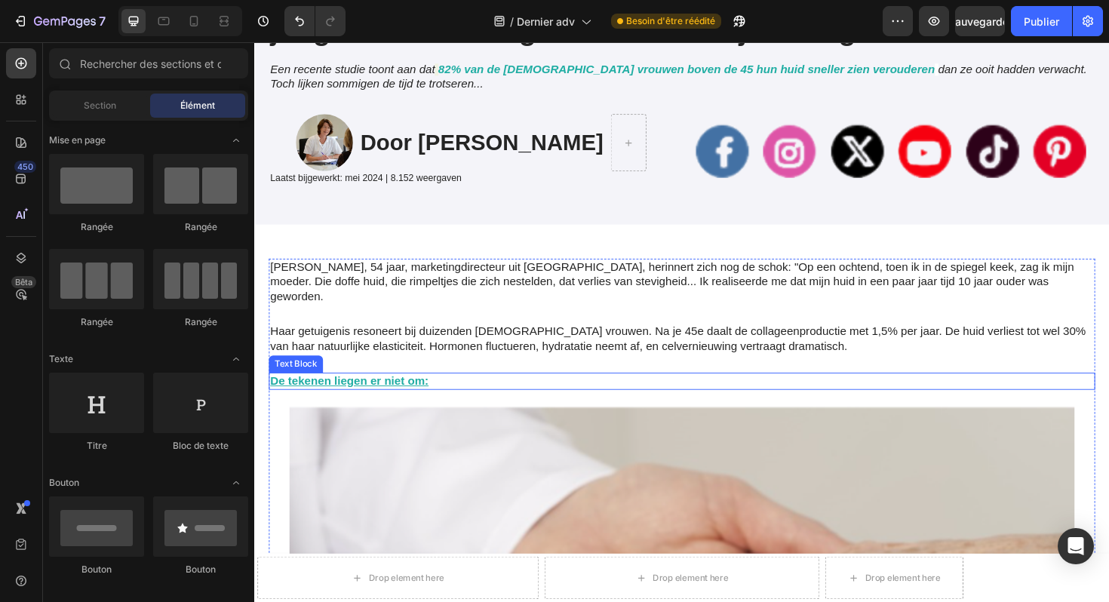
scroll to position [288, 0]
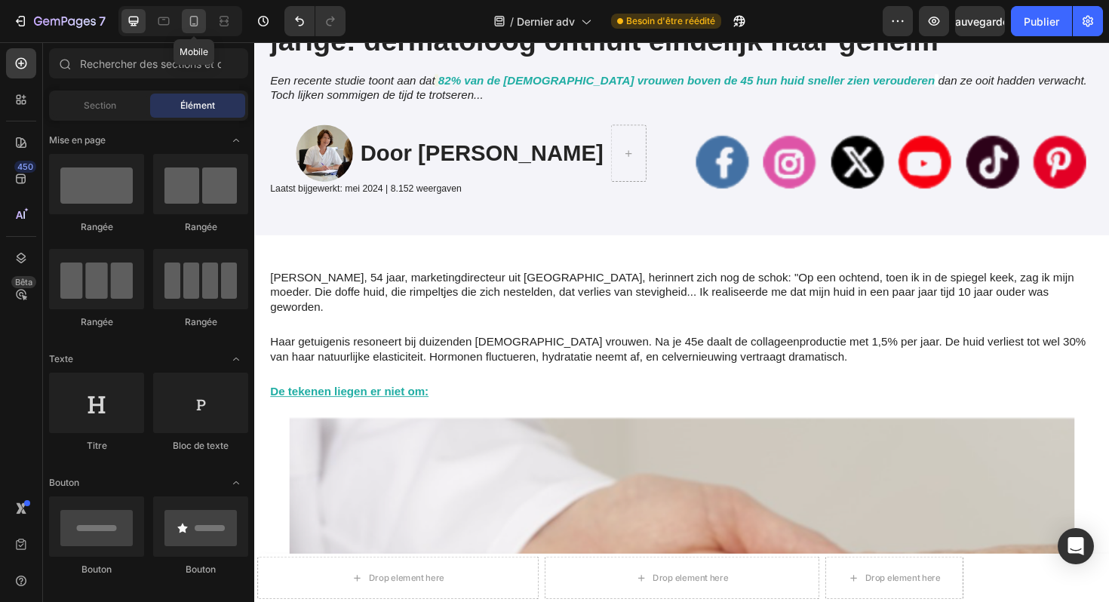
click at [198, 26] on icon at bounding box center [193, 21] width 15 height 15
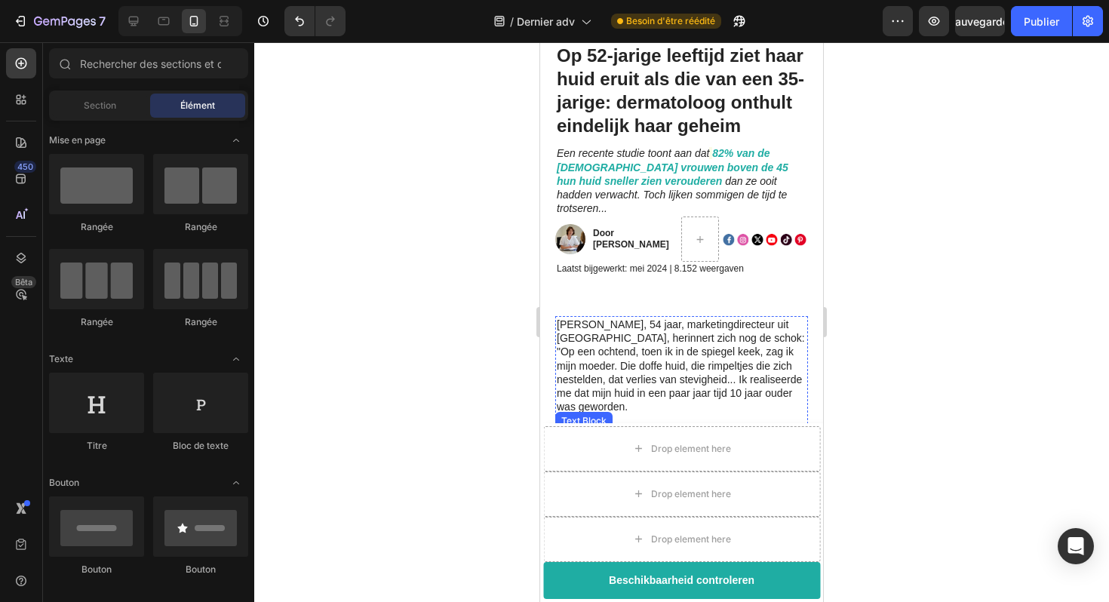
scroll to position [176, 0]
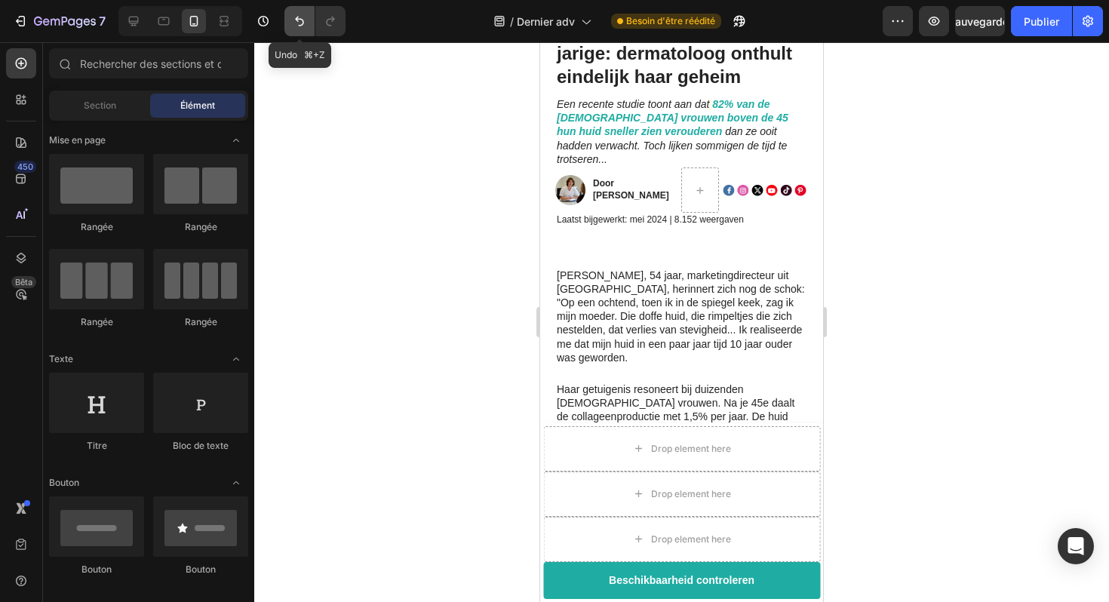
click at [306, 23] on button "Annuler/Rétablir" at bounding box center [300, 21] width 30 height 30
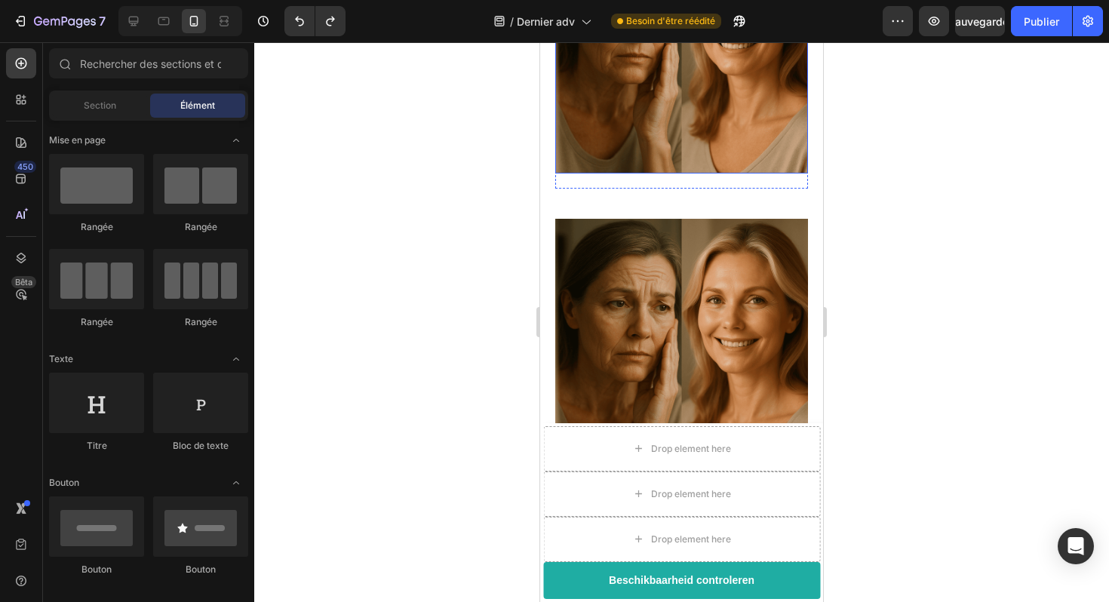
scroll to position [518, 0]
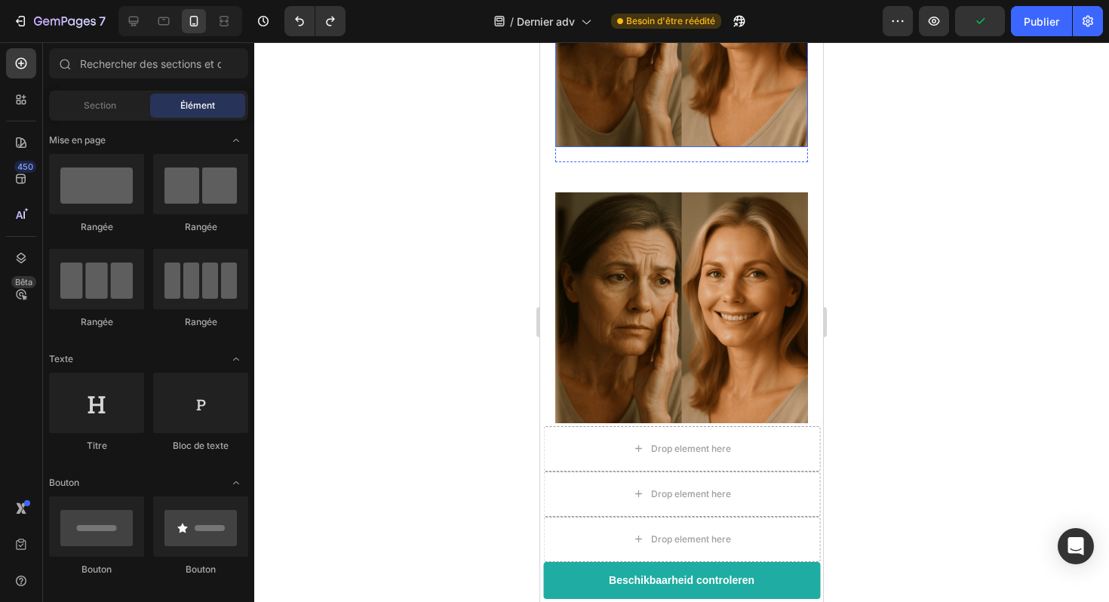
click at [602, 260] on img at bounding box center [681, 318] width 253 height 253
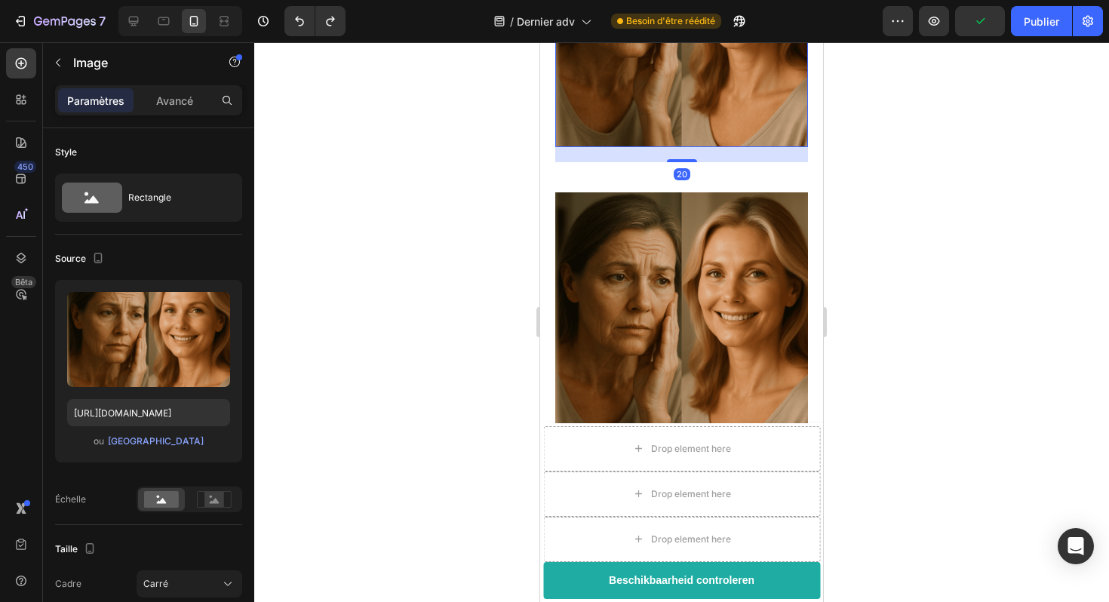
click at [632, 242] on img at bounding box center [681, 318] width 253 height 253
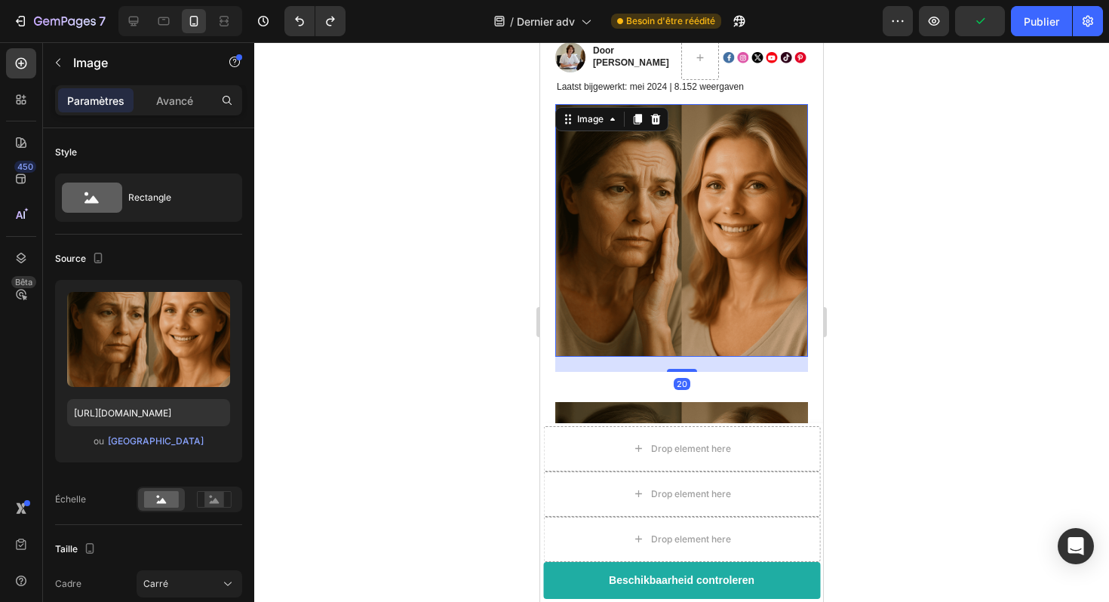
scroll to position [300, 0]
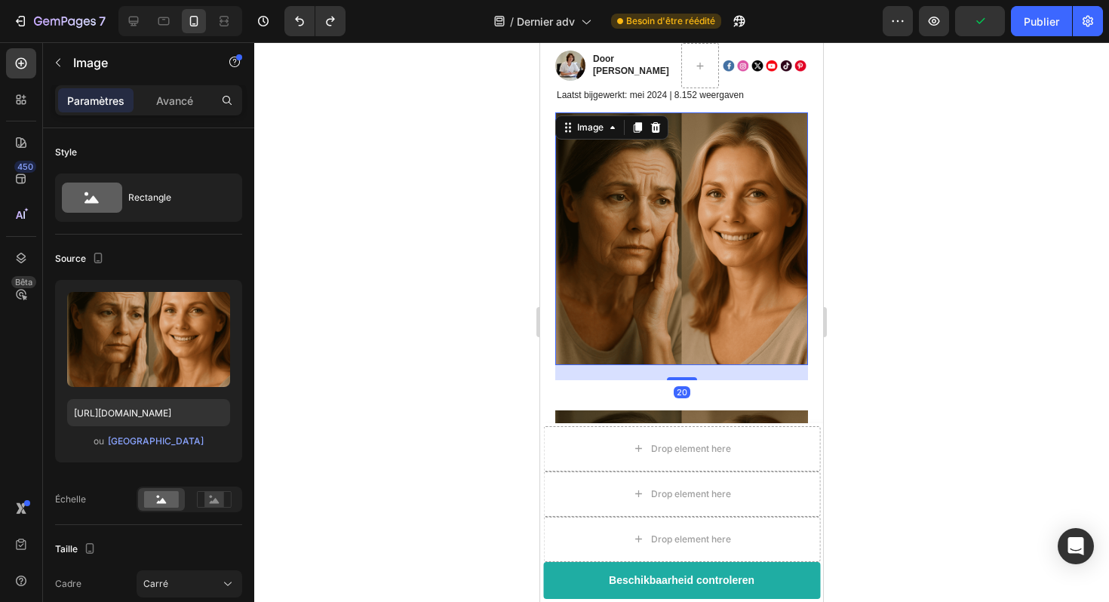
click at [657, 215] on img at bounding box center [681, 238] width 253 height 253
click at [656, 122] on icon at bounding box center [656, 128] width 12 height 12
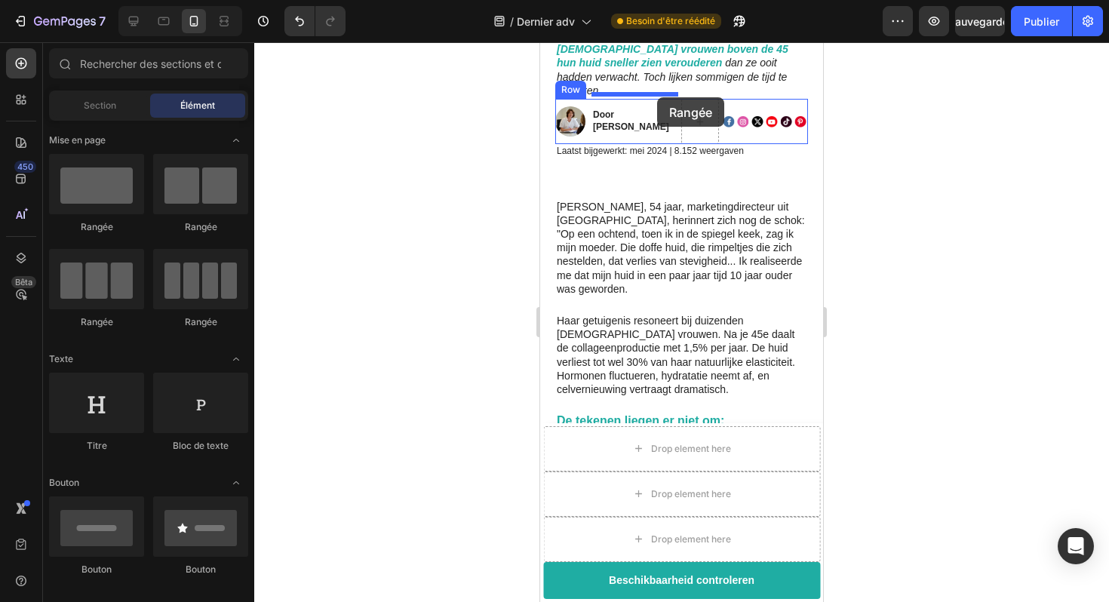
scroll to position [240, 0]
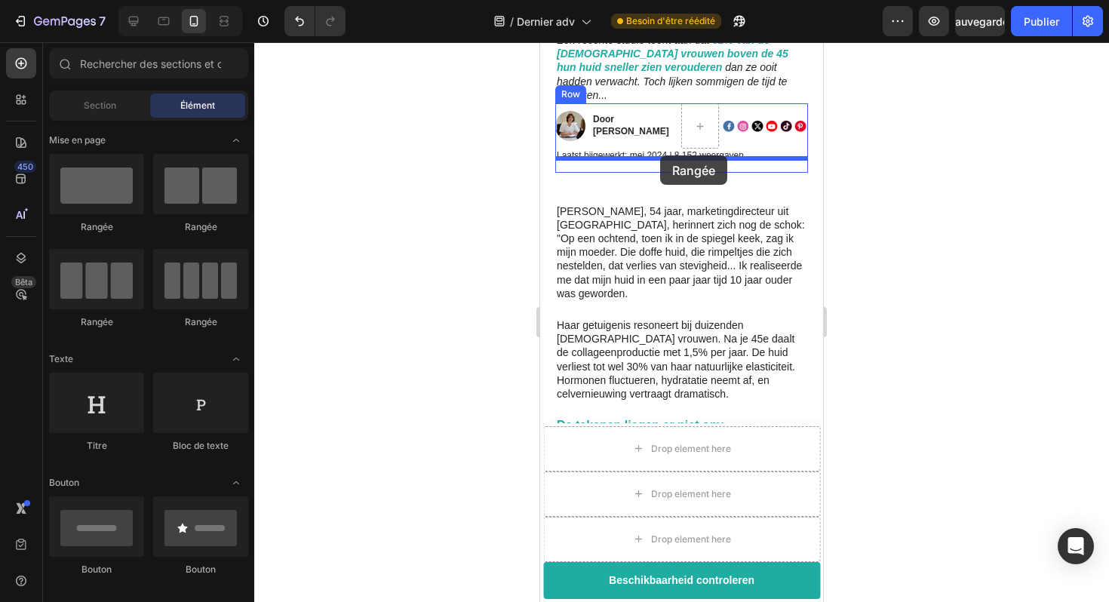
drag, startPoint x: 637, startPoint y: 235, endPoint x: 660, endPoint y: 155, distance: 82.6
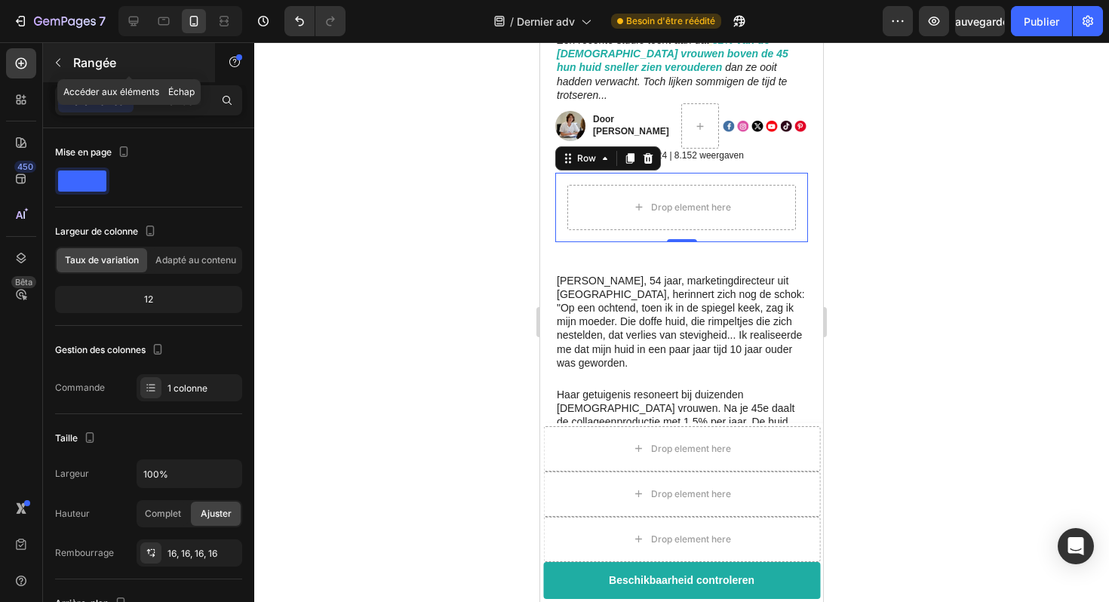
click at [57, 57] on icon "button" at bounding box center [58, 63] width 12 height 12
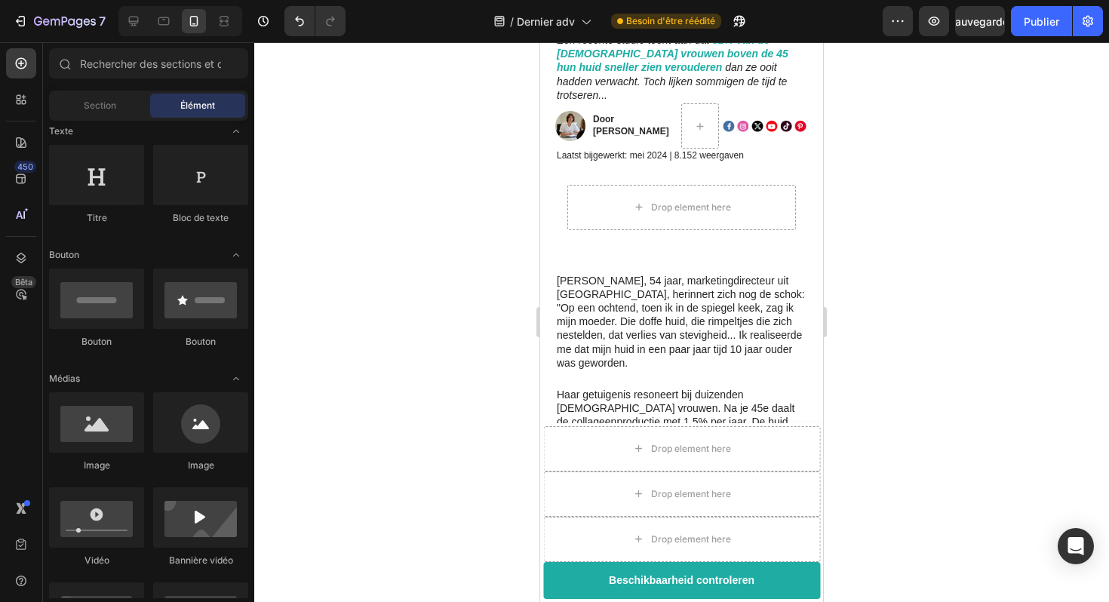
scroll to position [359, 0]
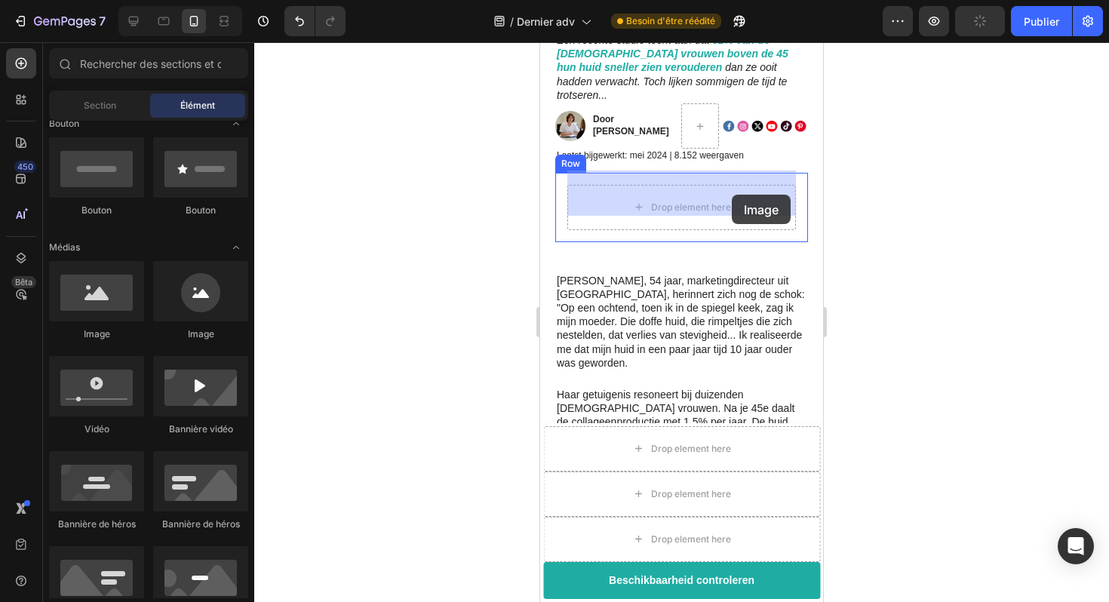
drag, startPoint x: 644, startPoint y: 340, endPoint x: 709, endPoint y: 192, distance: 161.9
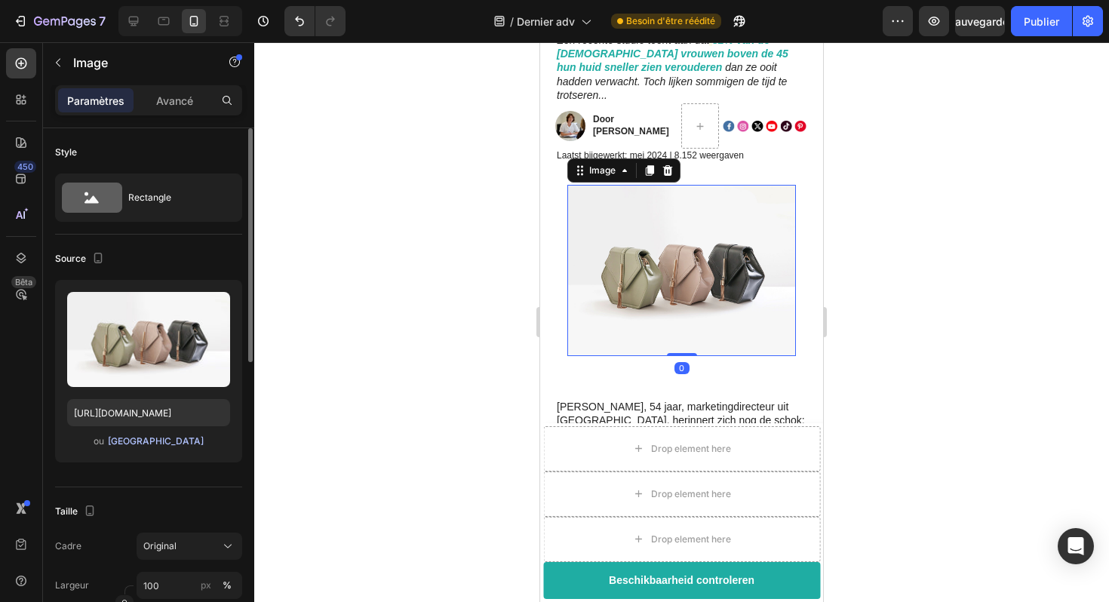
click at [143, 447] on font "[GEOGRAPHIC_DATA]" at bounding box center [156, 442] width 96 height 14
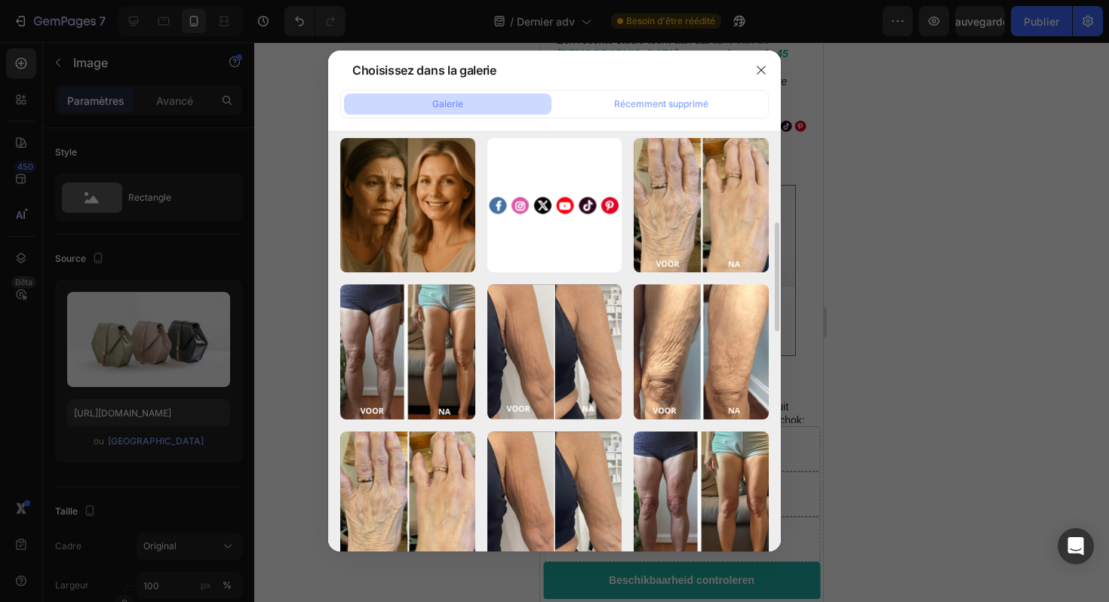
scroll to position [418, 0]
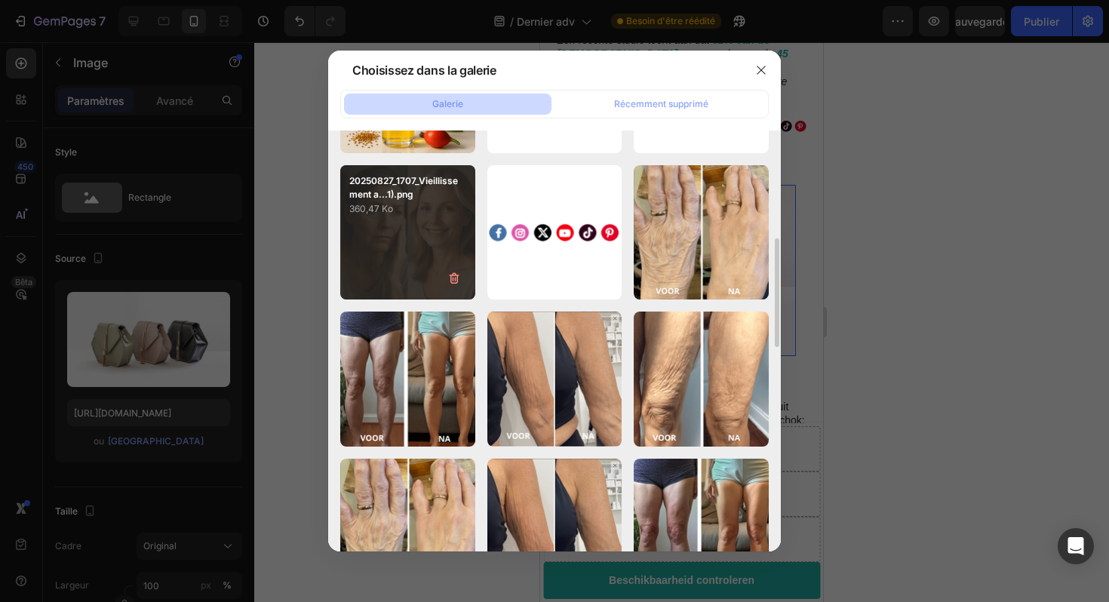
click at [427, 226] on div "20250827_1707_Vieillissement a...1).png 360,47 Ko" at bounding box center [407, 232] width 135 height 135
type input "[URL][DOMAIN_NAME]"
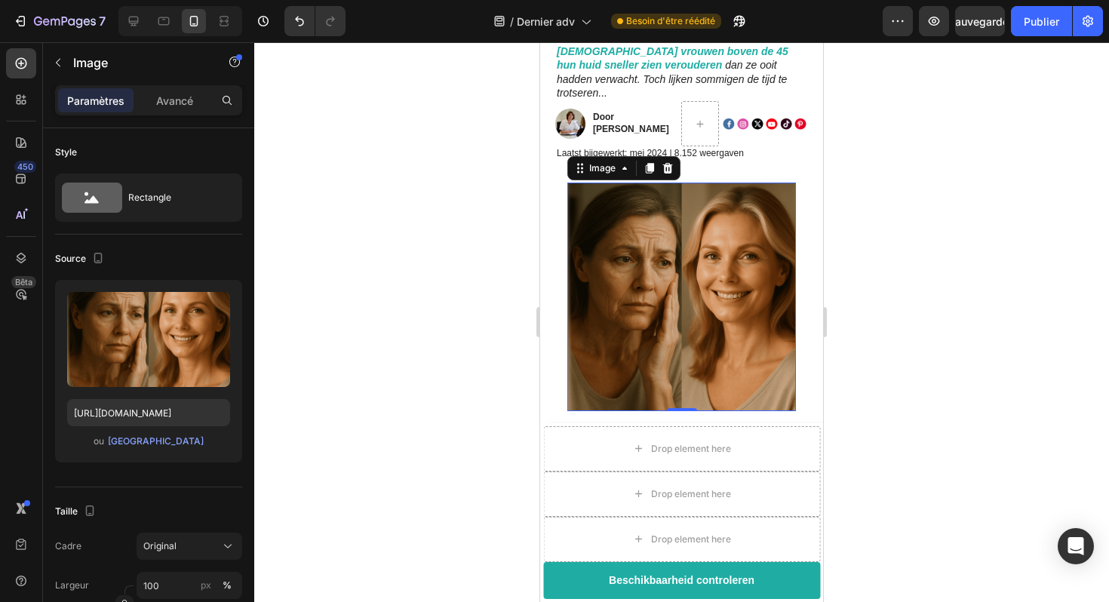
scroll to position [214, 0]
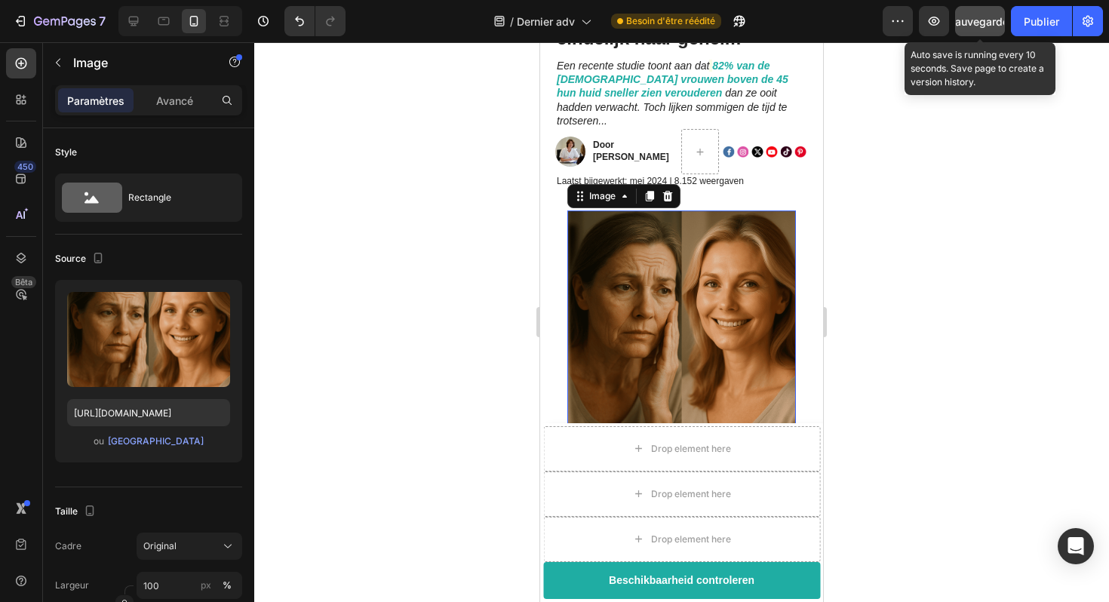
click at [980, 23] on font "Sauvegarder" at bounding box center [981, 21] width 64 height 13
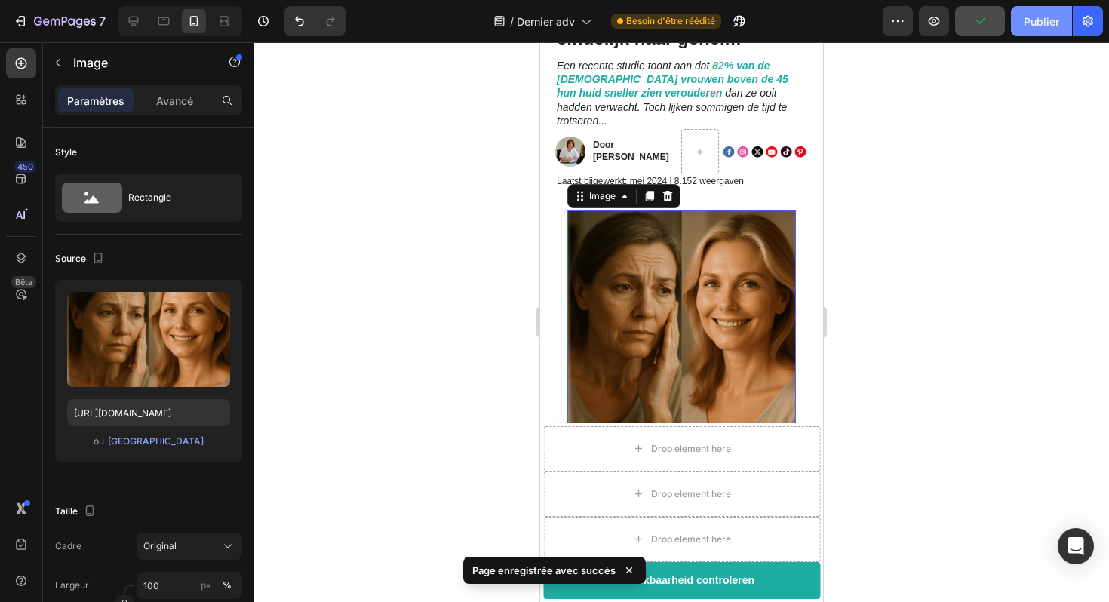
click at [1024, 23] on font "Publier" at bounding box center [1041, 21] width 35 height 13
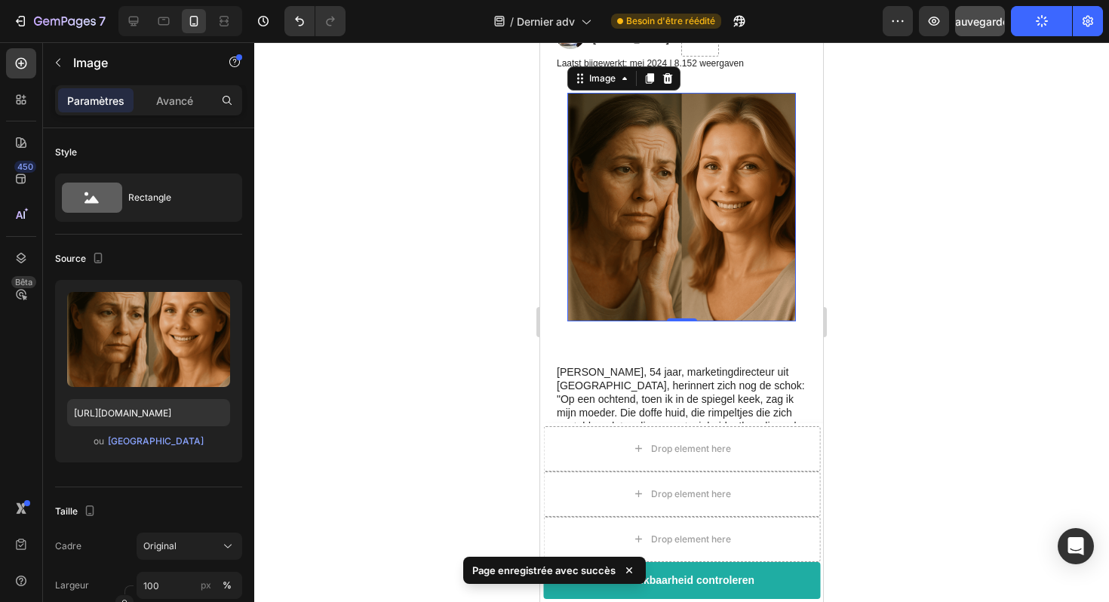
scroll to position [339, 0]
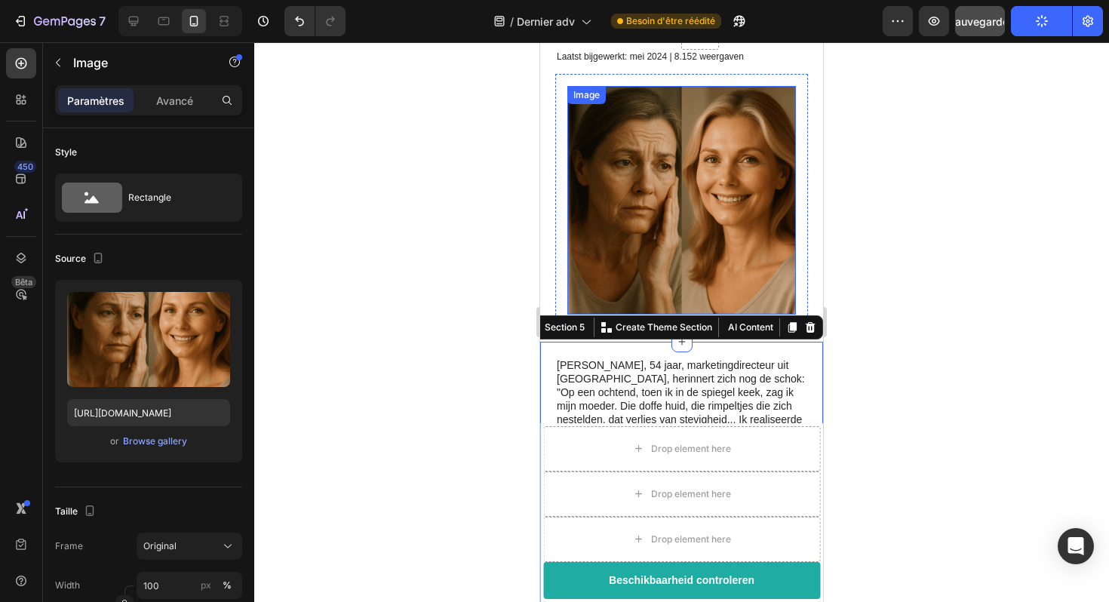
click at [662, 231] on img at bounding box center [682, 200] width 229 height 229
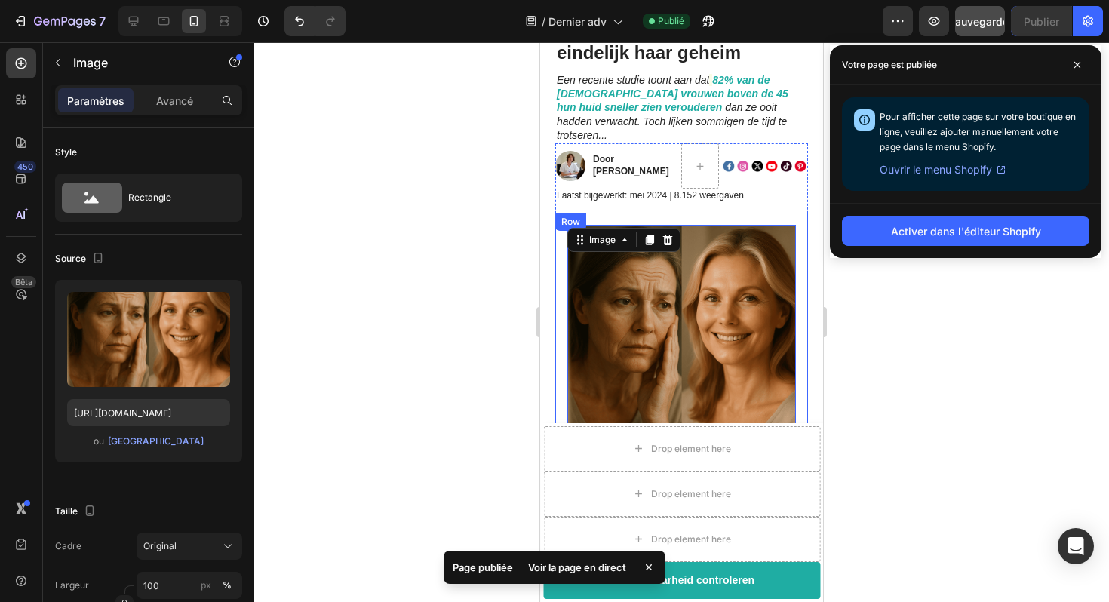
scroll to position [205, 0]
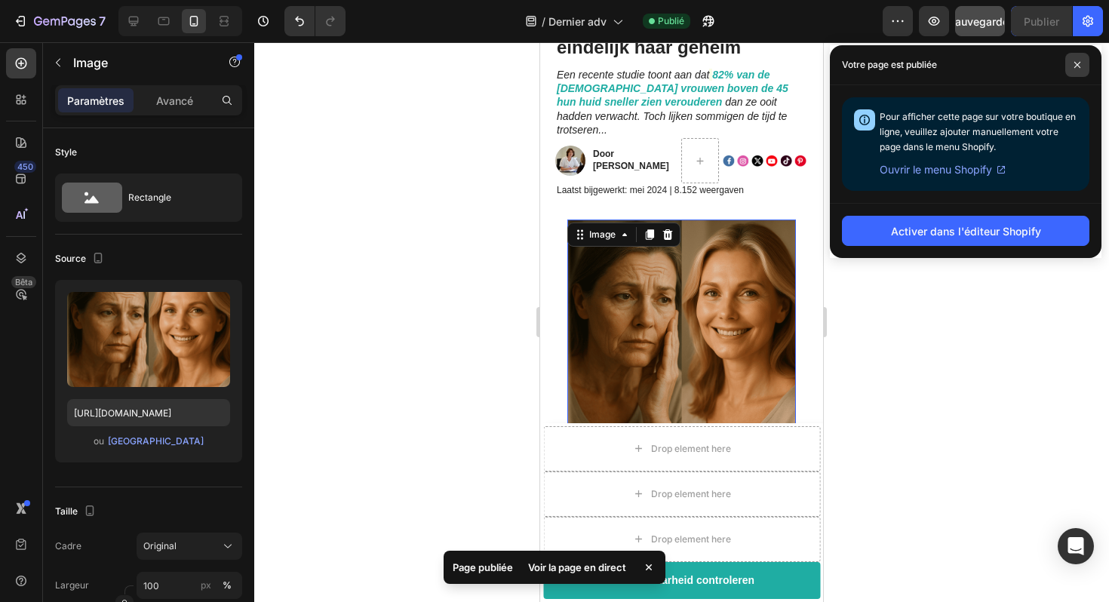
click at [1085, 69] on span at bounding box center [1078, 65] width 24 height 24
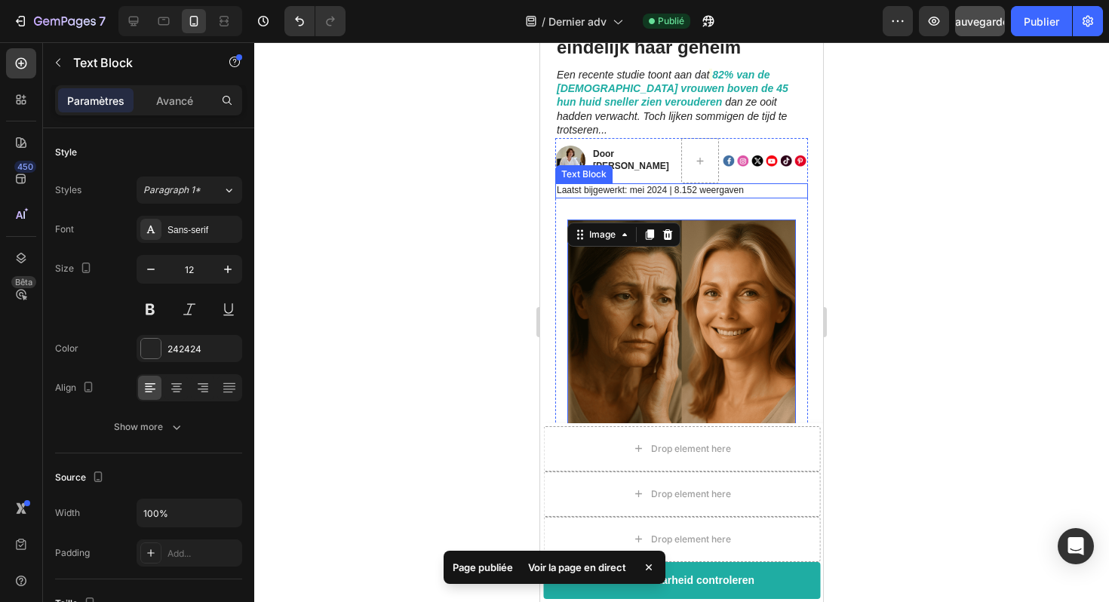
click at [713, 185] on p "Laatst bijgewerkt: mei 2024 | 8.152 weergaven" at bounding box center [682, 191] width 250 height 12
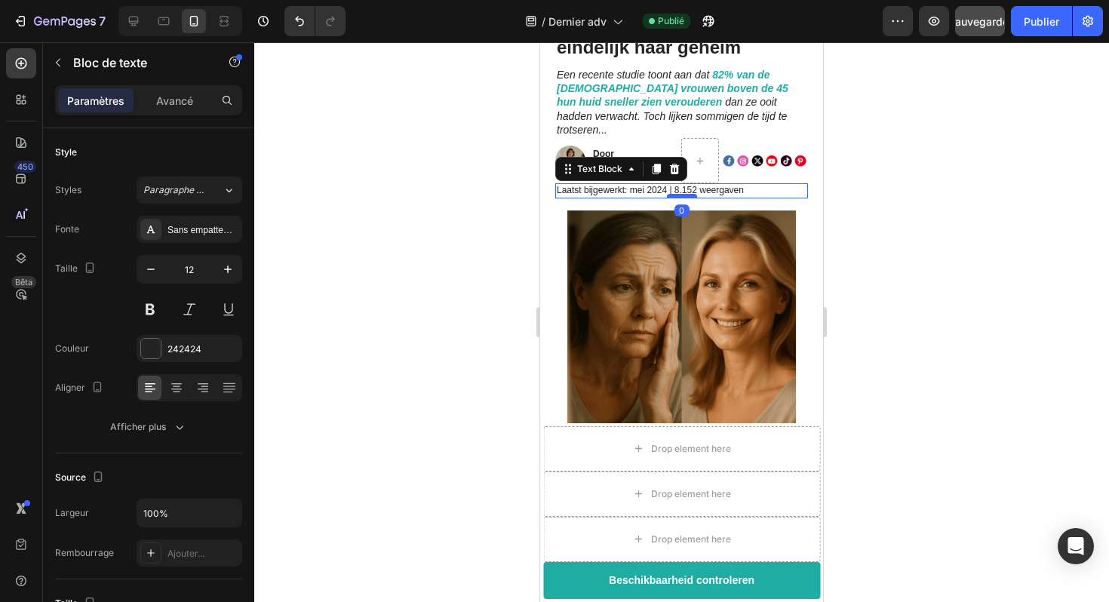
drag, startPoint x: 684, startPoint y: 192, endPoint x: 691, endPoint y: 180, distance: 13.9
click at [691, 194] on div at bounding box center [682, 196] width 30 height 5
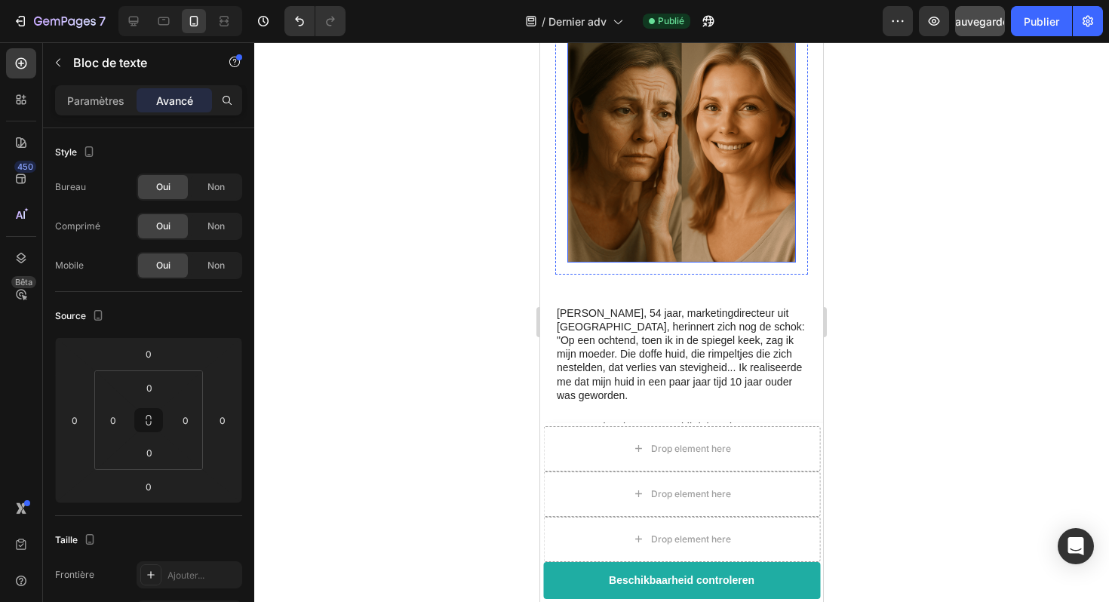
scroll to position [380, 0]
click at [700, 205] on img at bounding box center [682, 149] width 229 height 229
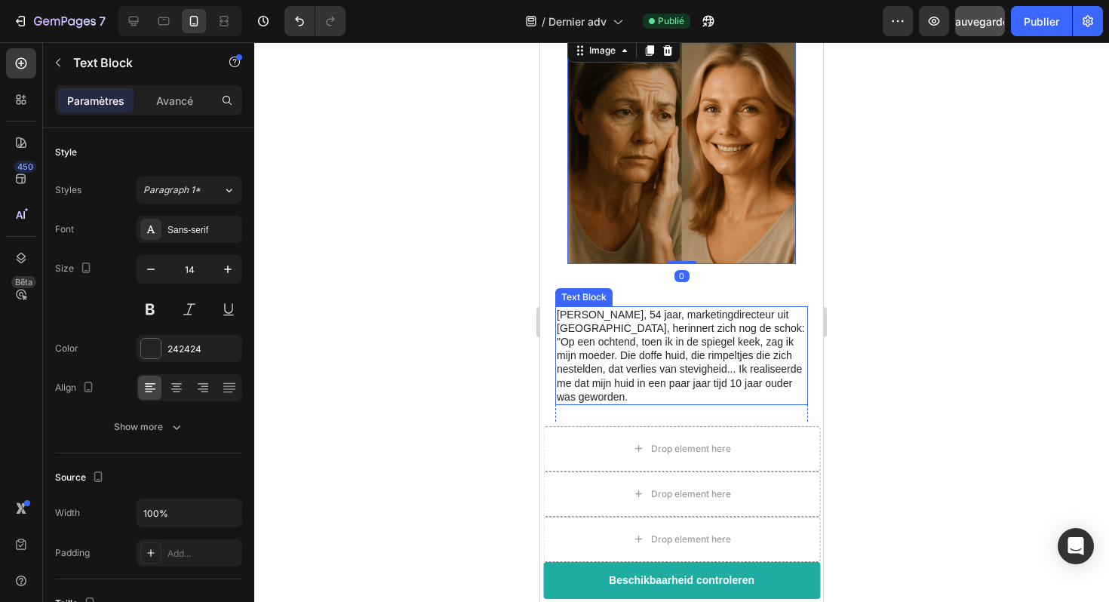
click at [626, 308] on p "[PERSON_NAME], 54 jaar, marketingdirecteur uit [GEOGRAPHIC_DATA], herinnert zic…" at bounding box center [682, 356] width 250 height 96
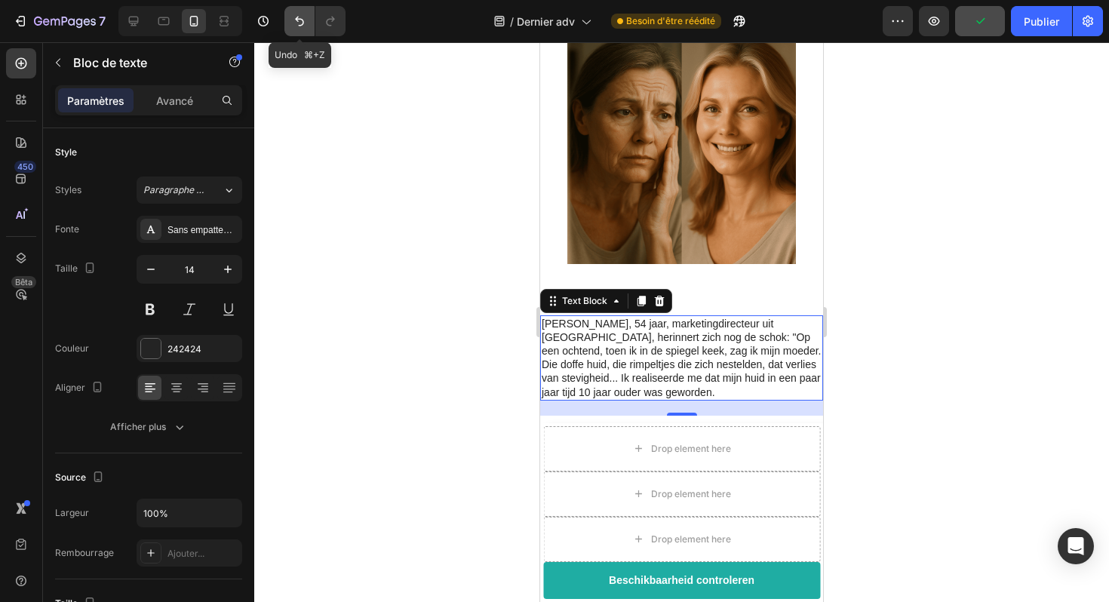
click at [299, 15] on icon "Annuler/Rétablir" at bounding box center [299, 21] width 15 height 15
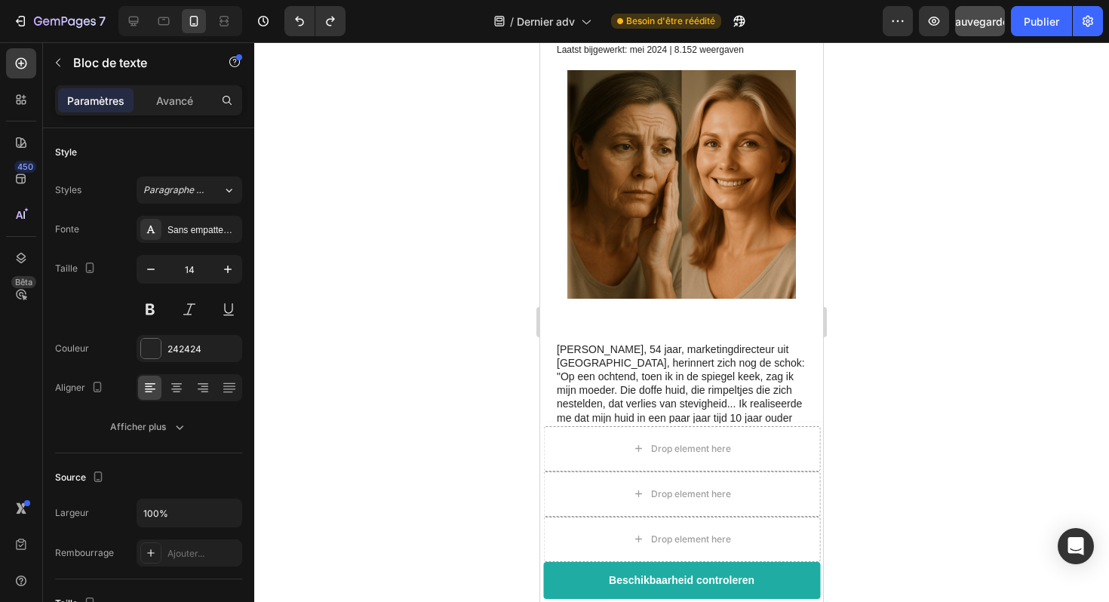
scroll to position [481, 0]
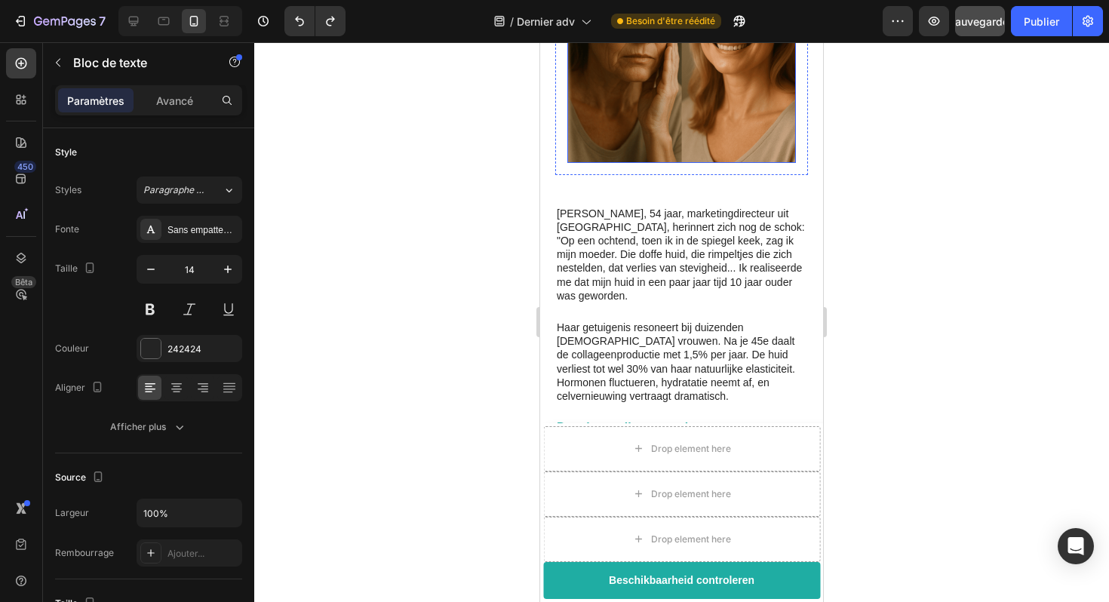
click at [675, 100] on img at bounding box center [682, 48] width 229 height 229
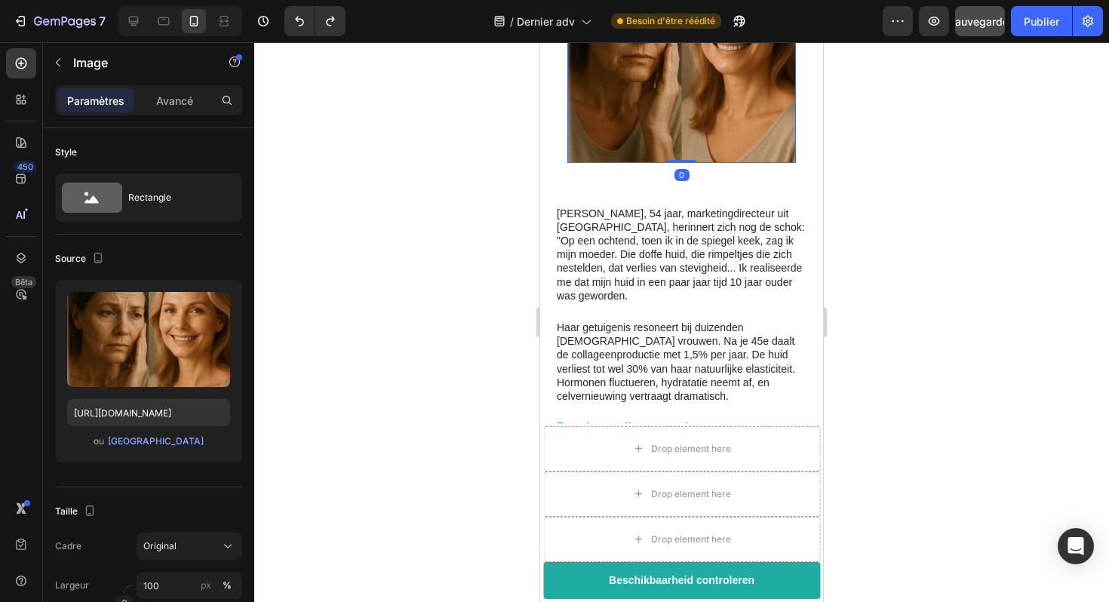
drag, startPoint x: 688, startPoint y: 148, endPoint x: 689, endPoint y: 115, distance: 32.5
click at [689, 115] on div "Image 0" at bounding box center [682, 48] width 229 height 229
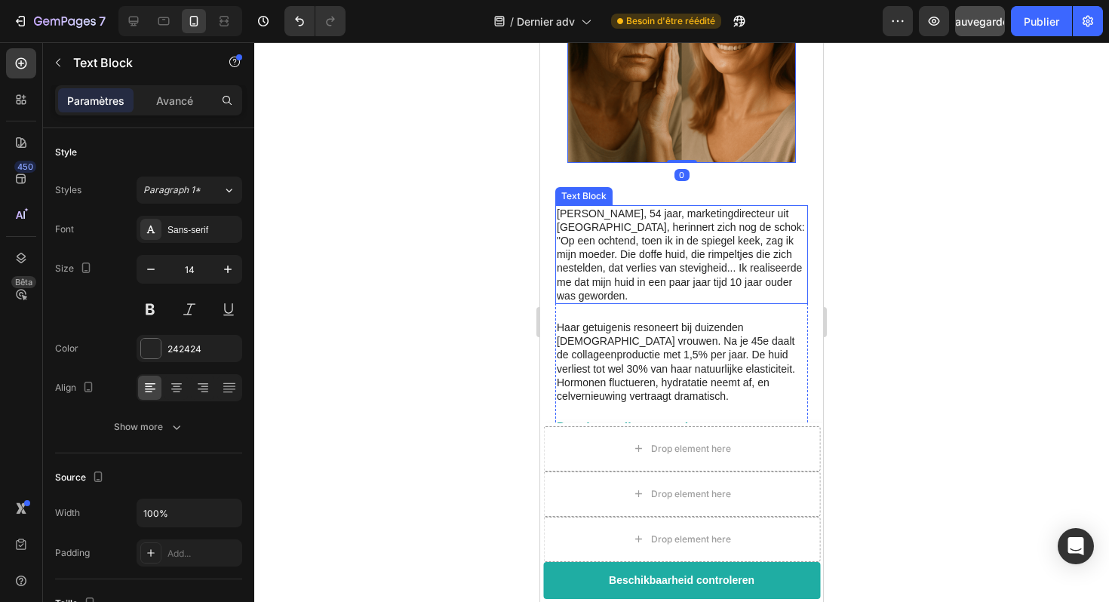
click at [676, 209] on p "[PERSON_NAME], 54 jaar, marketingdirecteur uit [GEOGRAPHIC_DATA], herinnert zic…" at bounding box center [682, 255] width 250 height 96
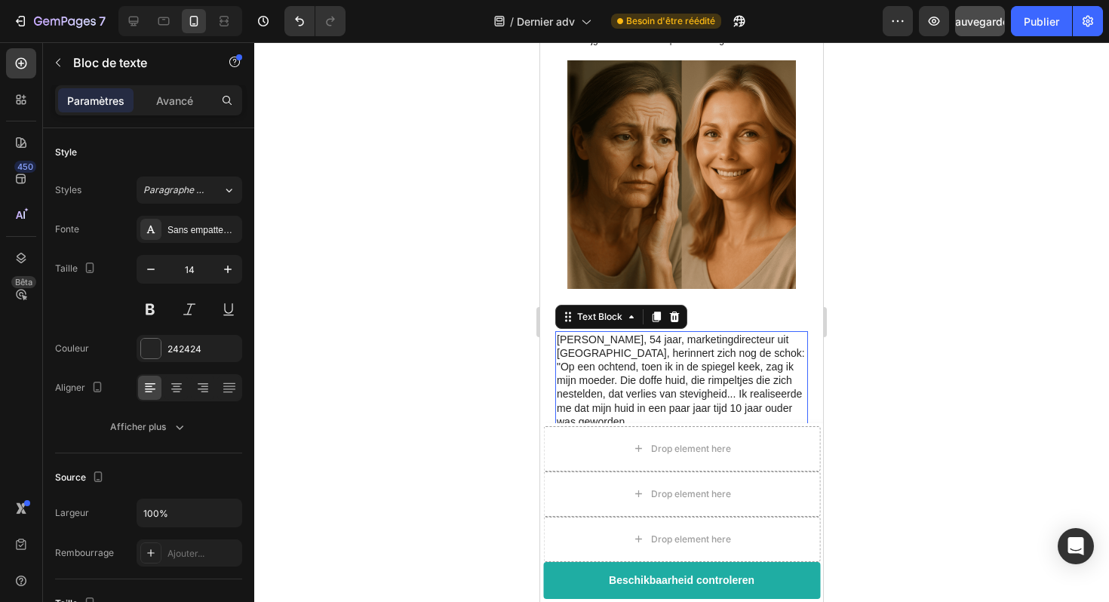
scroll to position [358, 0]
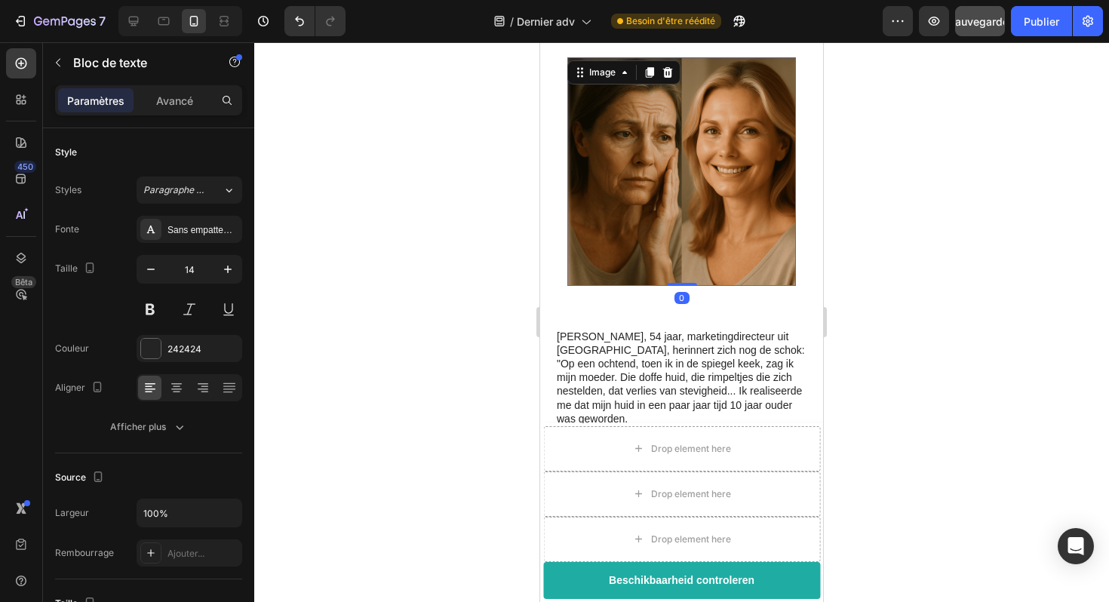
click at [692, 262] on img at bounding box center [682, 171] width 229 height 229
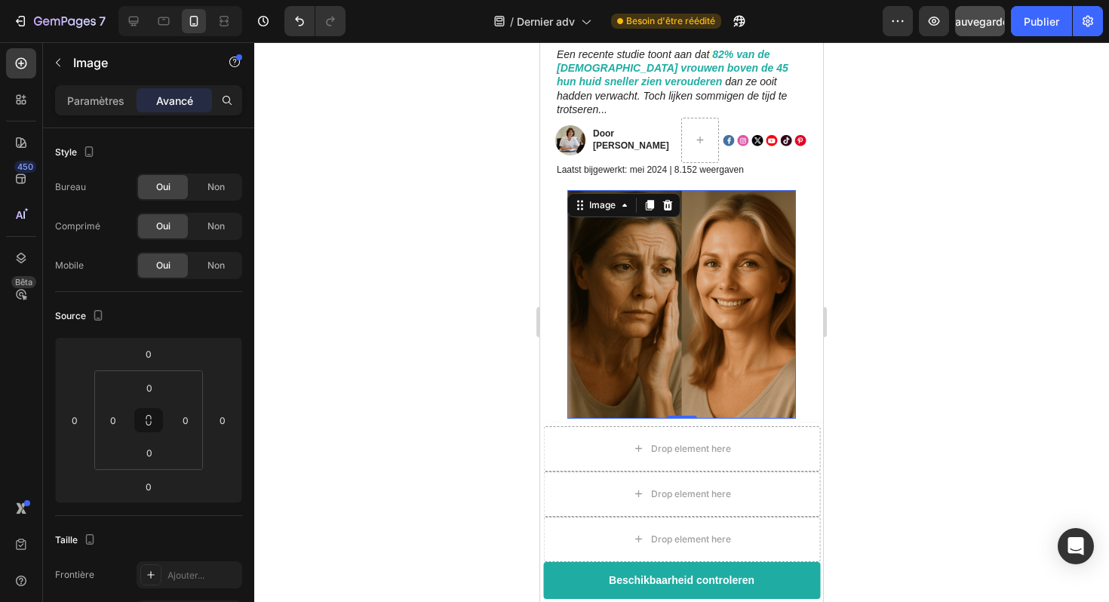
scroll to position [224, 0]
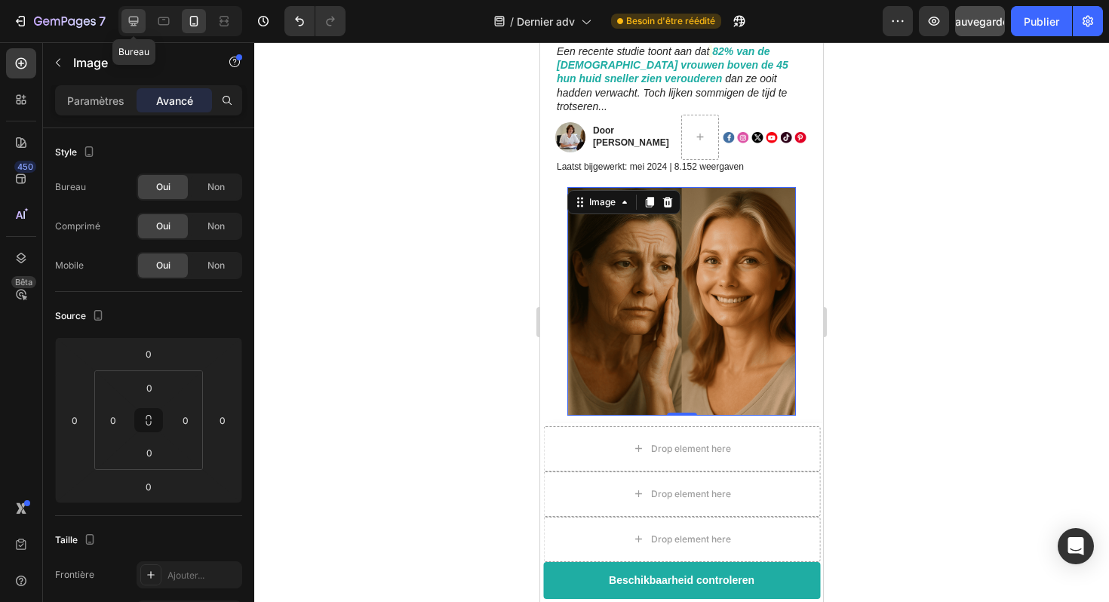
click at [136, 26] on icon at bounding box center [133, 21] width 15 height 15
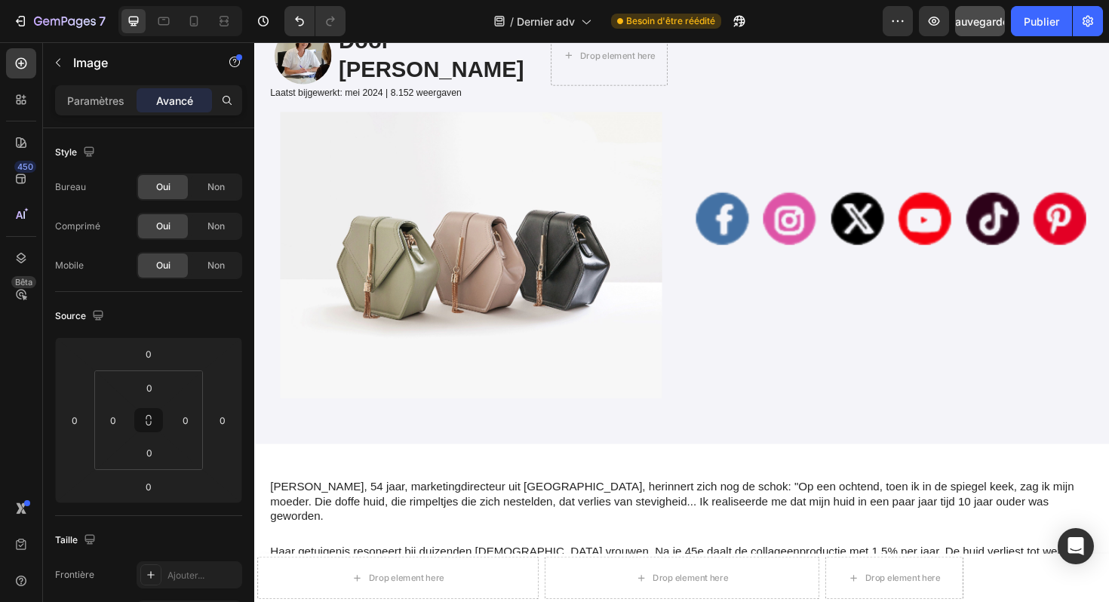
scroll to position [270, 0]
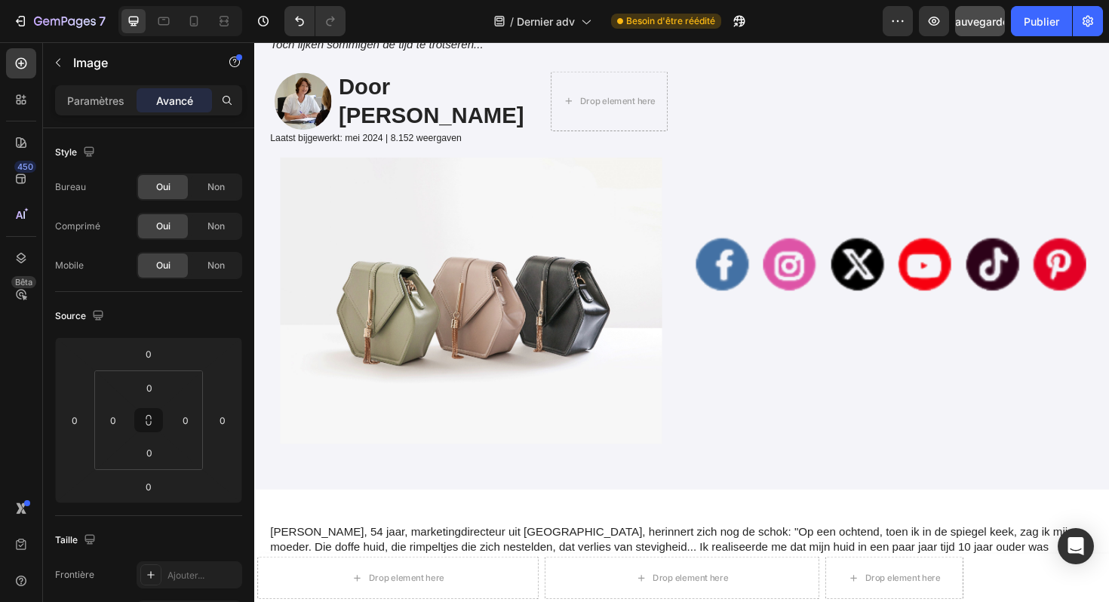
click at [465, 245] on img at bounding box center [483, 316] width 405 height 303
click at [602, 258] on img at bounding box center [483, 316] width 405 height 303
click at [525, 295] on img at bounding box center [483, 316] width 405 height 303
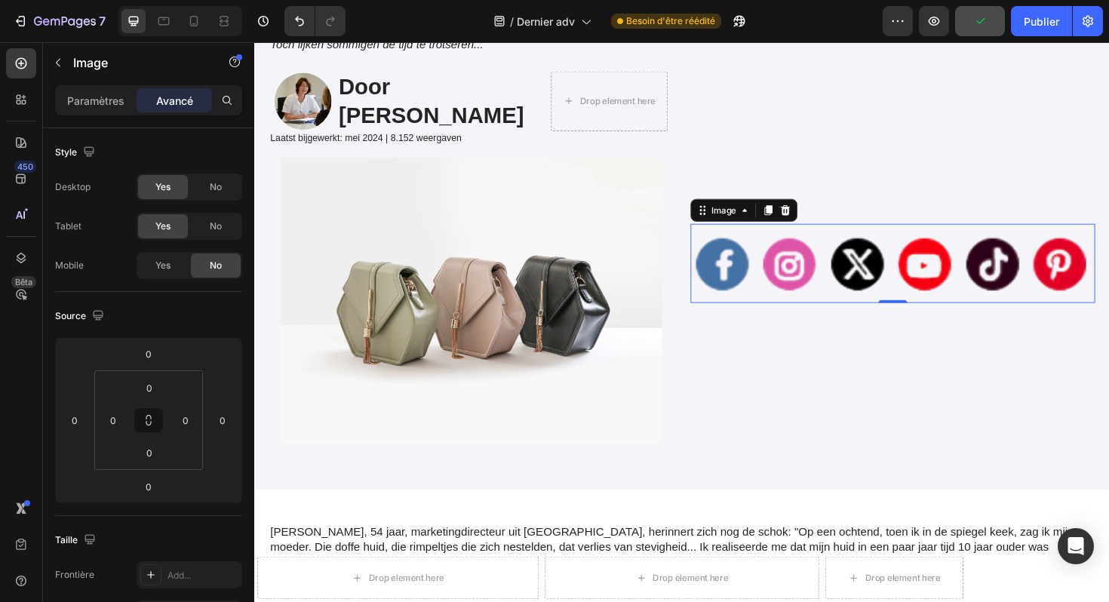
click at [924, 285] on img at bounding box center [930, 277] width 429 height 84
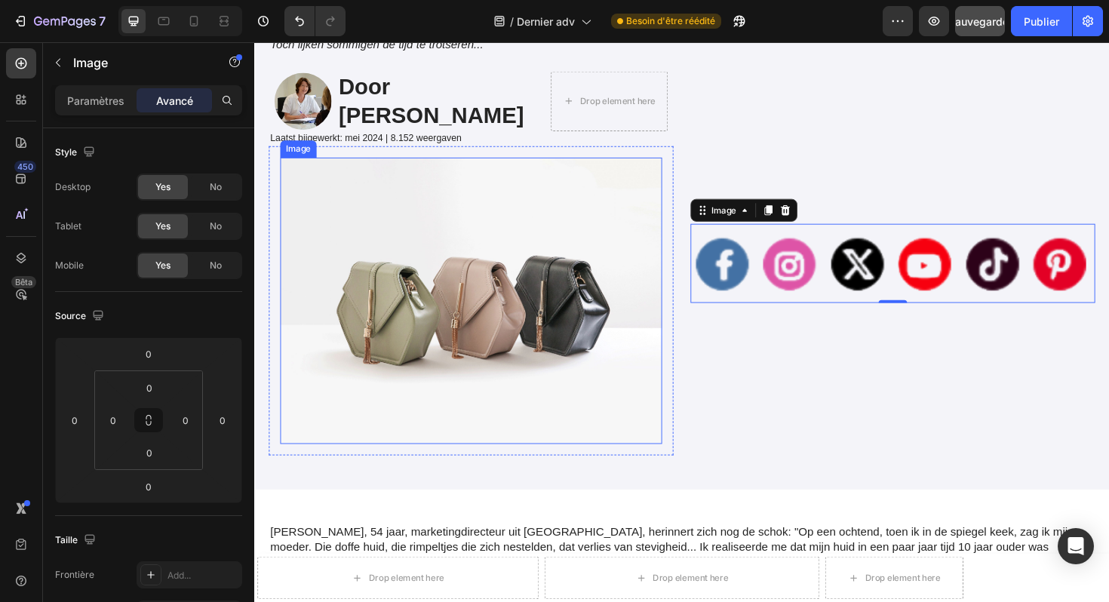
click at [444, 233] on img at bounding box center [483, 316] width 405 height 303
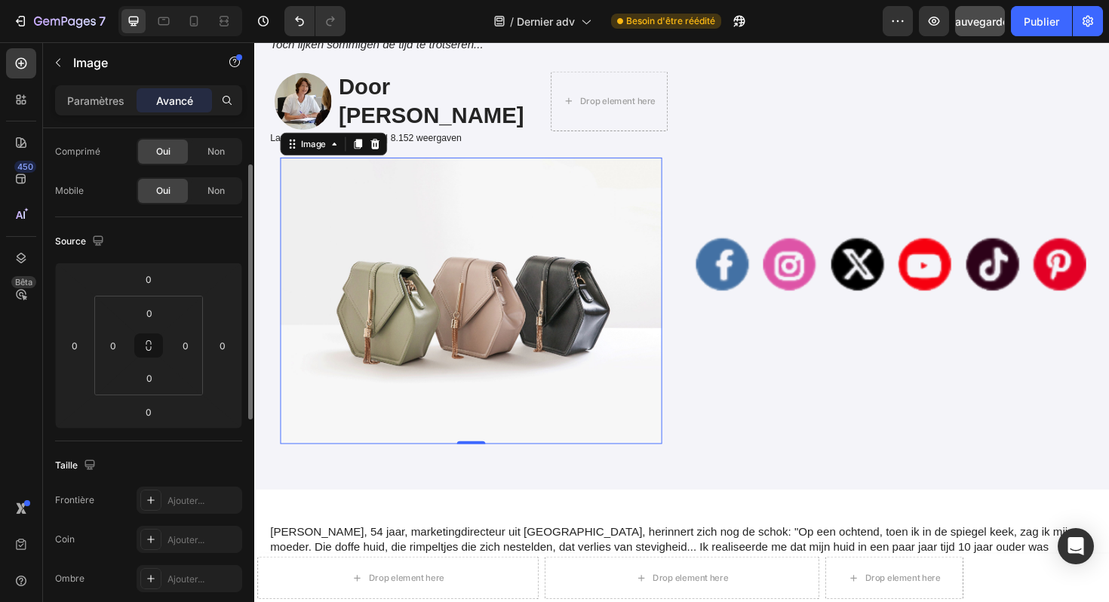
scroll to position [0, 0]
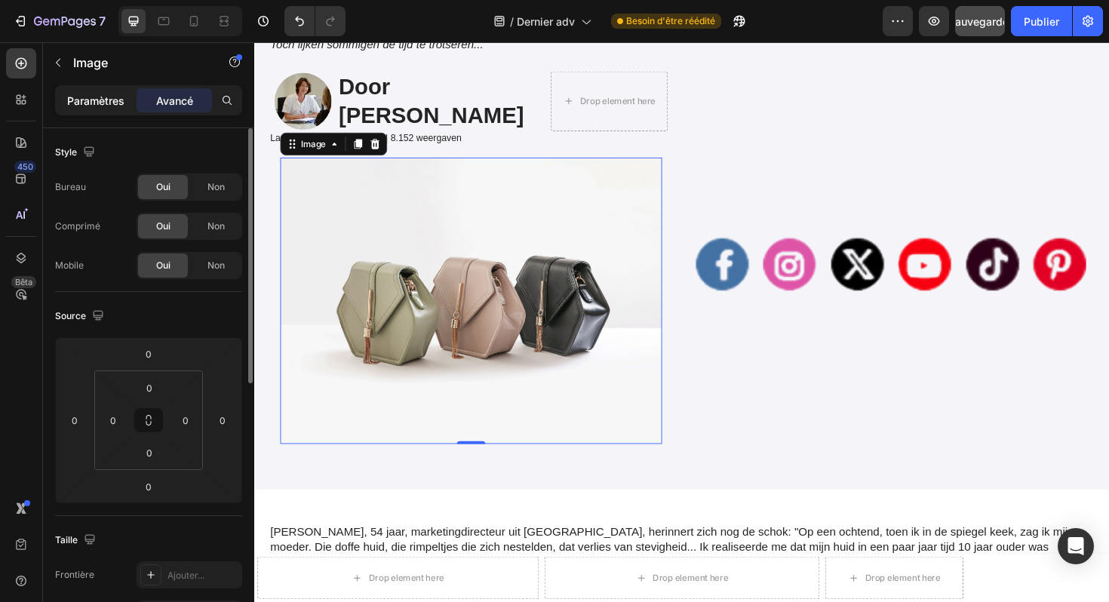
click at [96, 100] on font "Paramètres" at bounding box center [95, 100] width 57 height 13
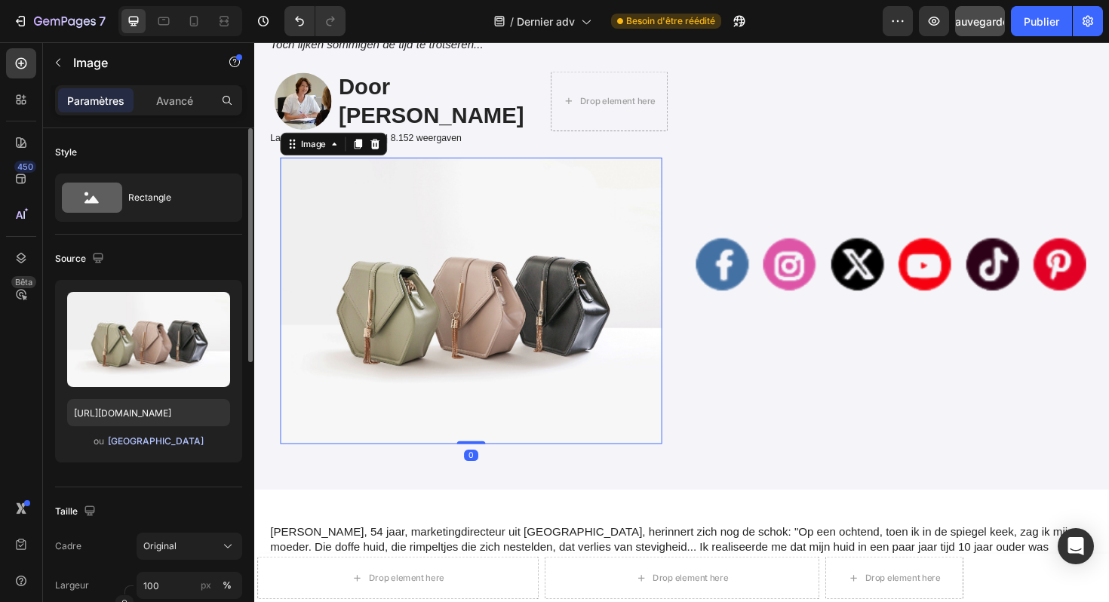
click at [165, 439] on font "[GEOGRAPHIC_DATA]" at bounding box center [156, 440] width 96 height 11
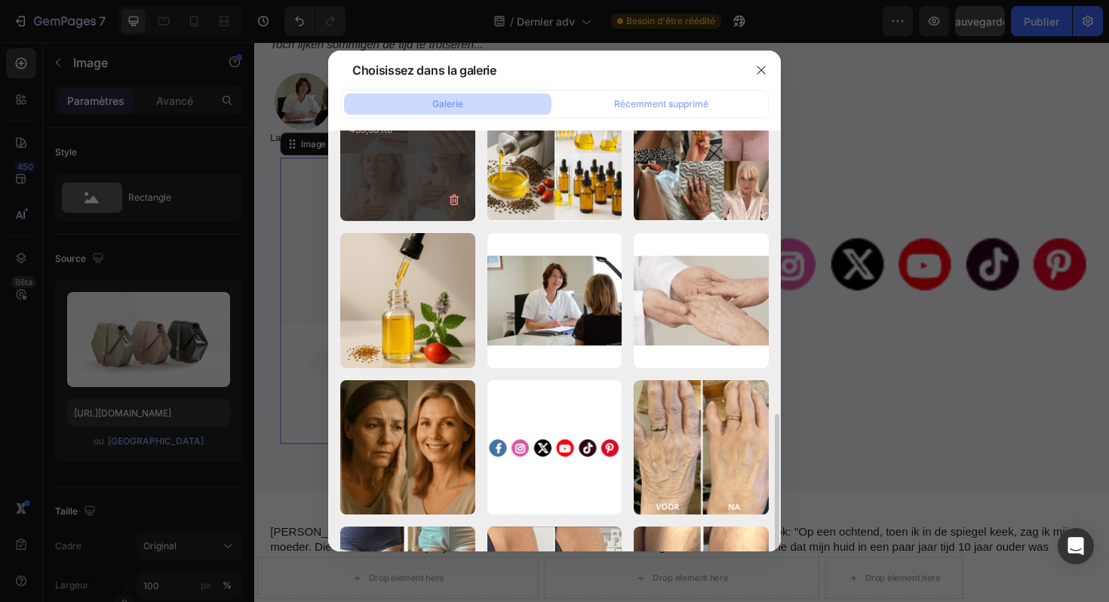
scroll to position [346, 0]
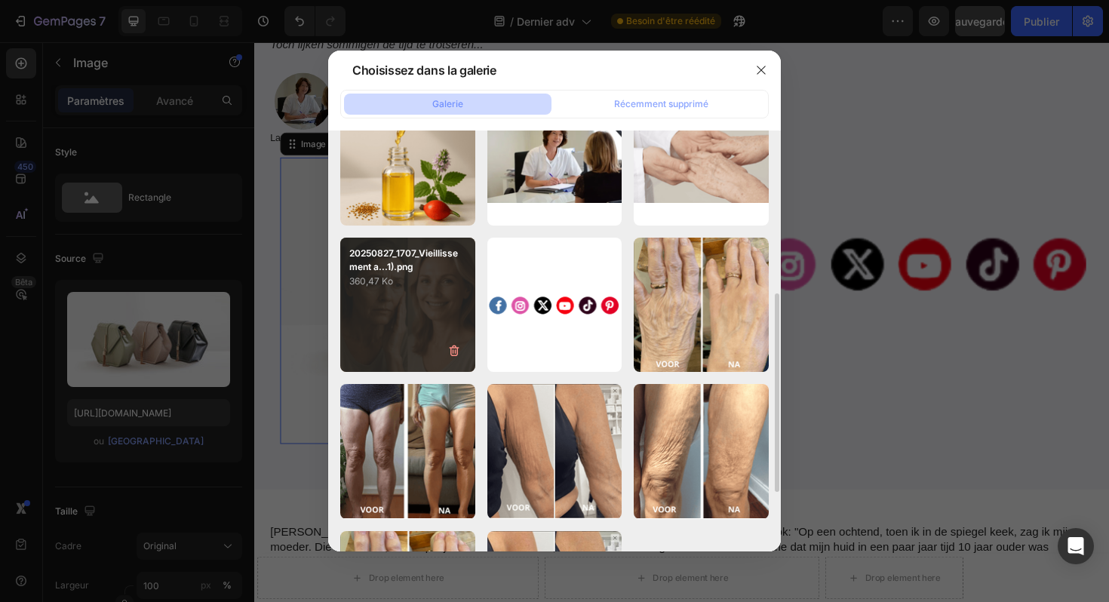
click at [369, 327] on div "20250827_1707_Vieillissement a...1).png 360,47 Ko" at bounding box center [407, 305] width 135 height 135
type input "[URL][DOMAIN_NAME]"
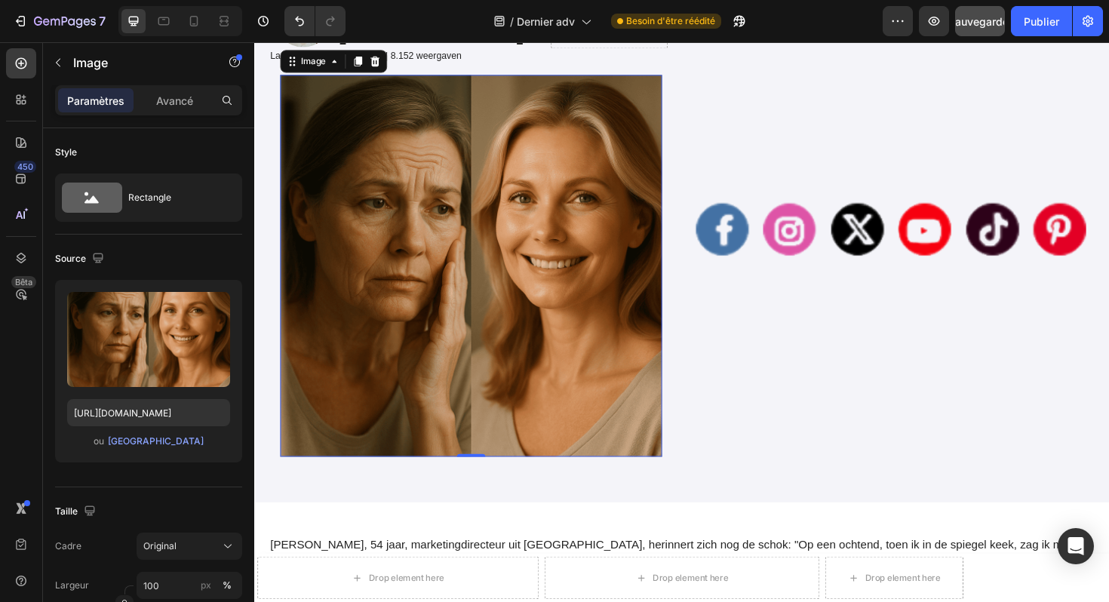
scroll to position [347, 0]
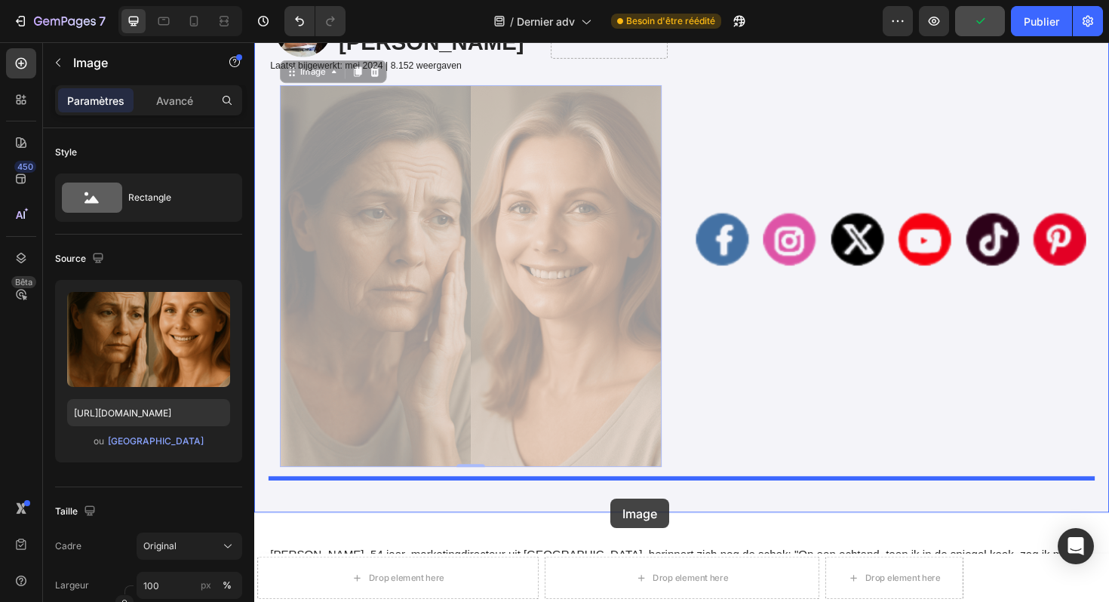
drag, startPoint x: 292, startPoint y: 72, endPoint x: 632, endPoint y: 525, distance: 566.6
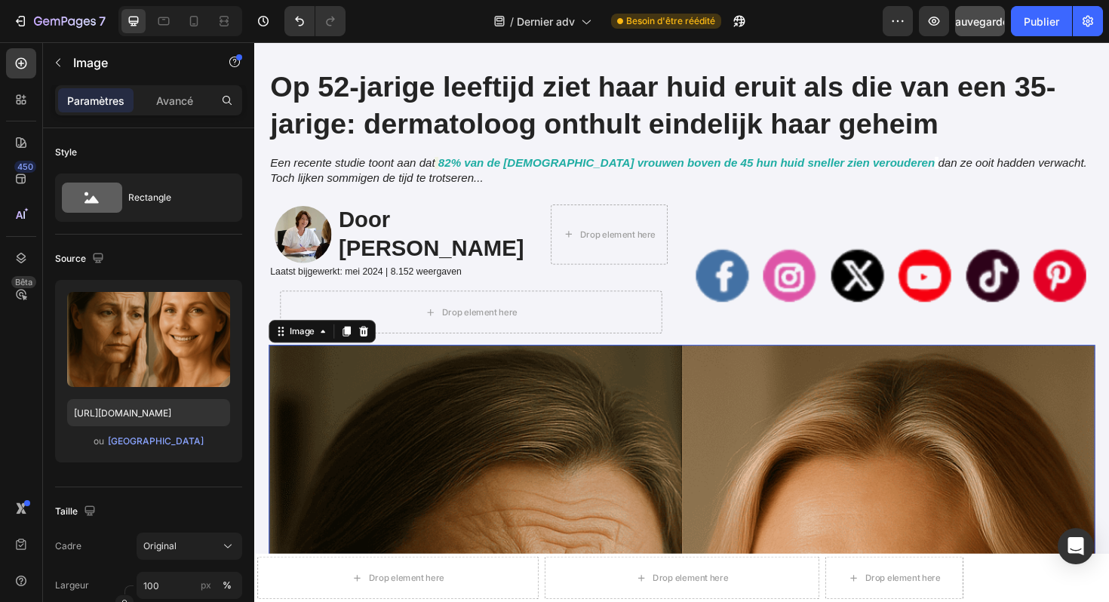
scroll to position [113, 0]
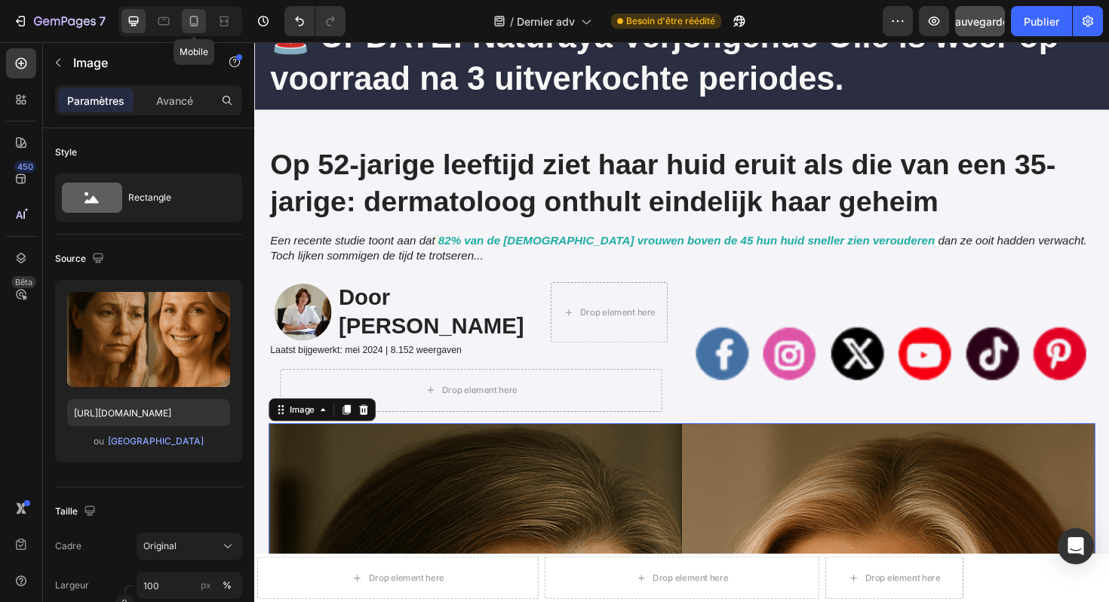
click at [199, 26] on icon at bounding box center [193, 21] width 15 height 15
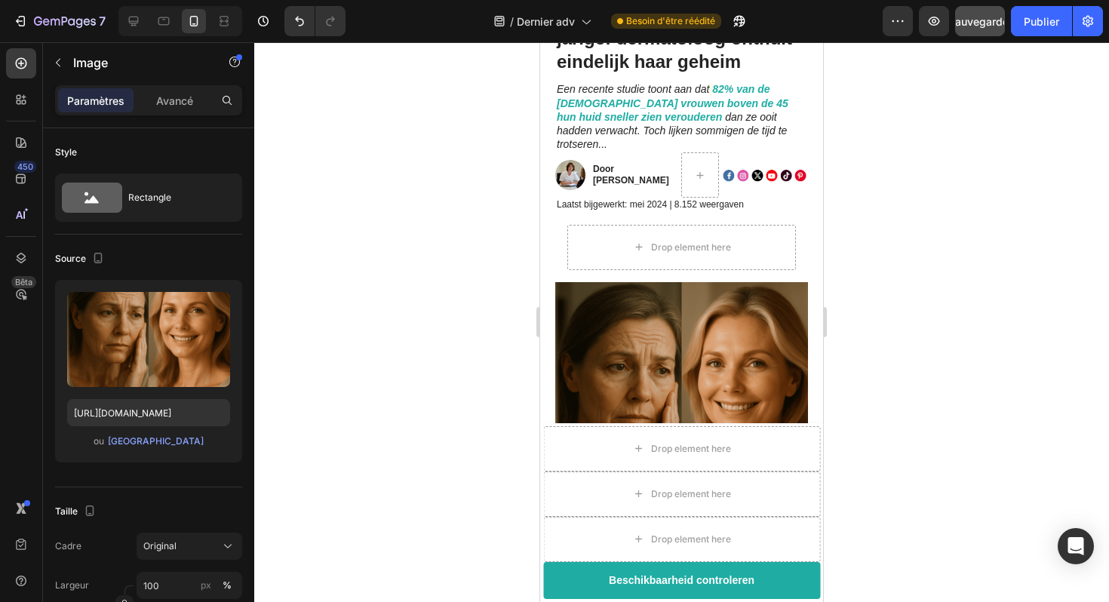
scroll to position [167, 0]
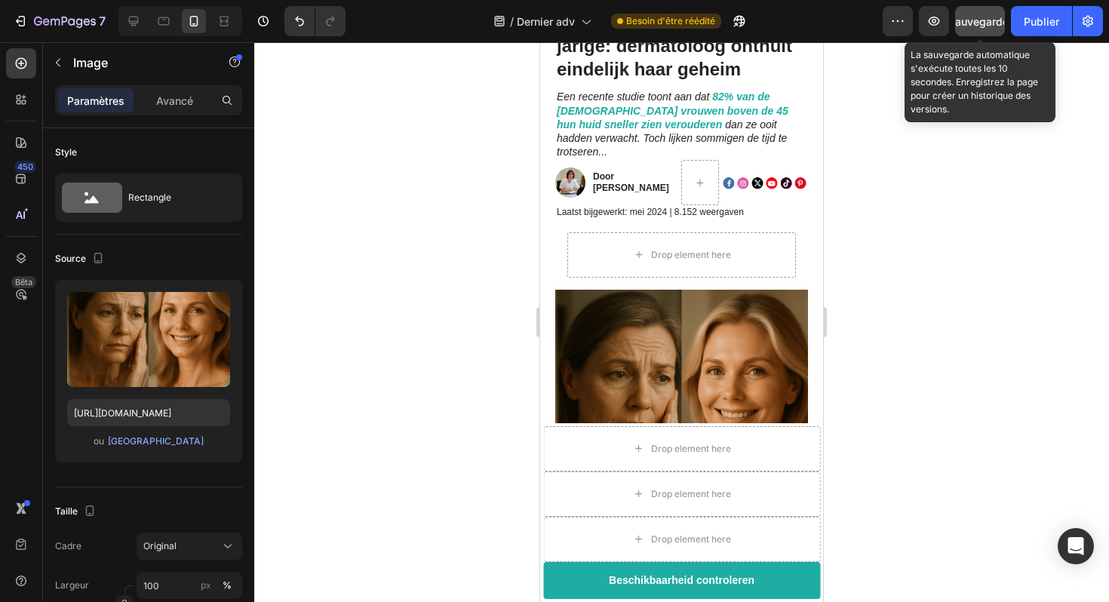
click at [988, 26] on font "Sauvegarder" at bounding box center [981, 21] width 64 height 13
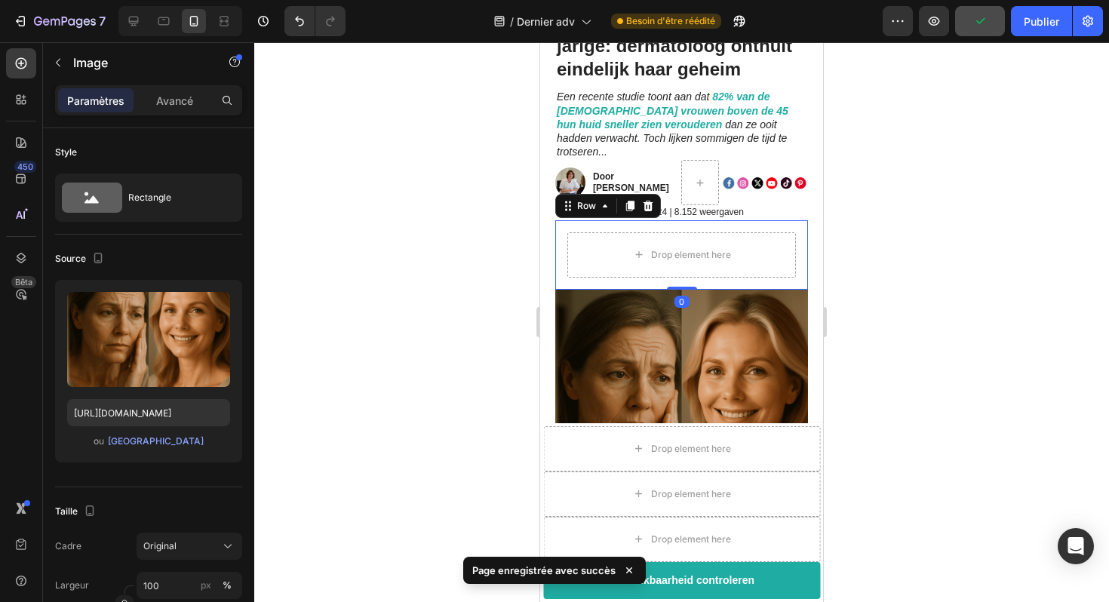
click at [791, 220] on div "Drop element here Row 0" at bounding box center [681, 254] width 253 height 69
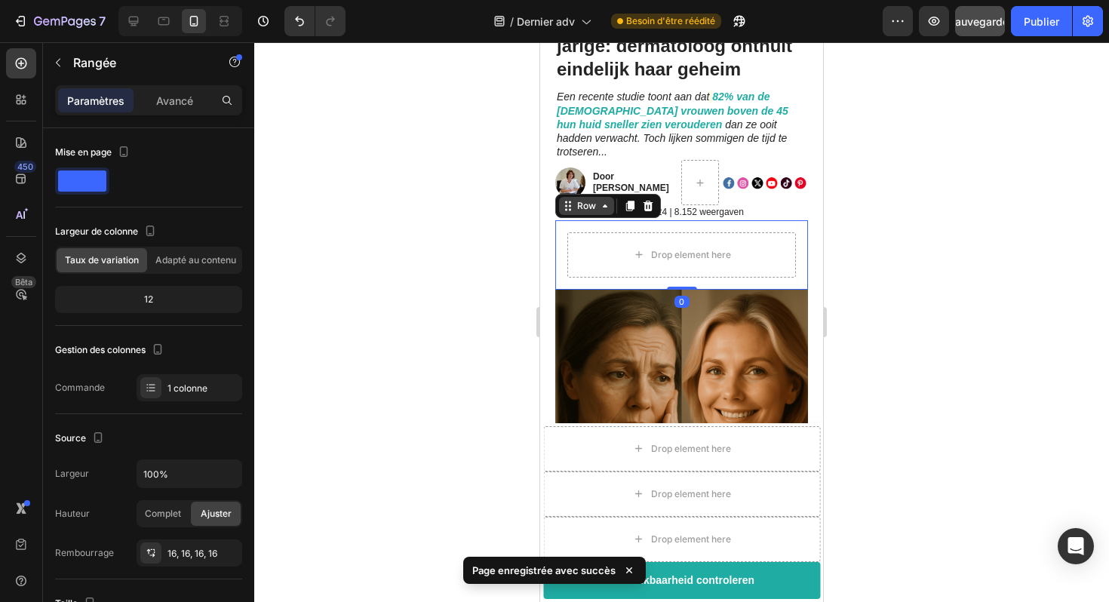
click at [595, 199] on div "Row" at bounding box center [586, 206] width 55 height 18
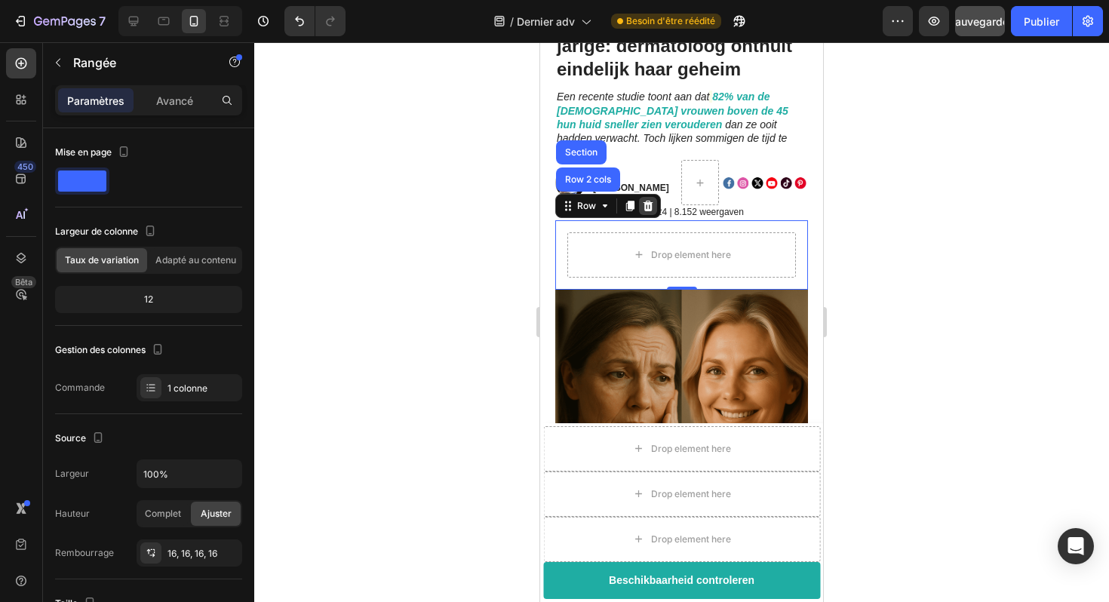
click at [644, 201] on icon at bounding box center [649, 206] width 10 height 11
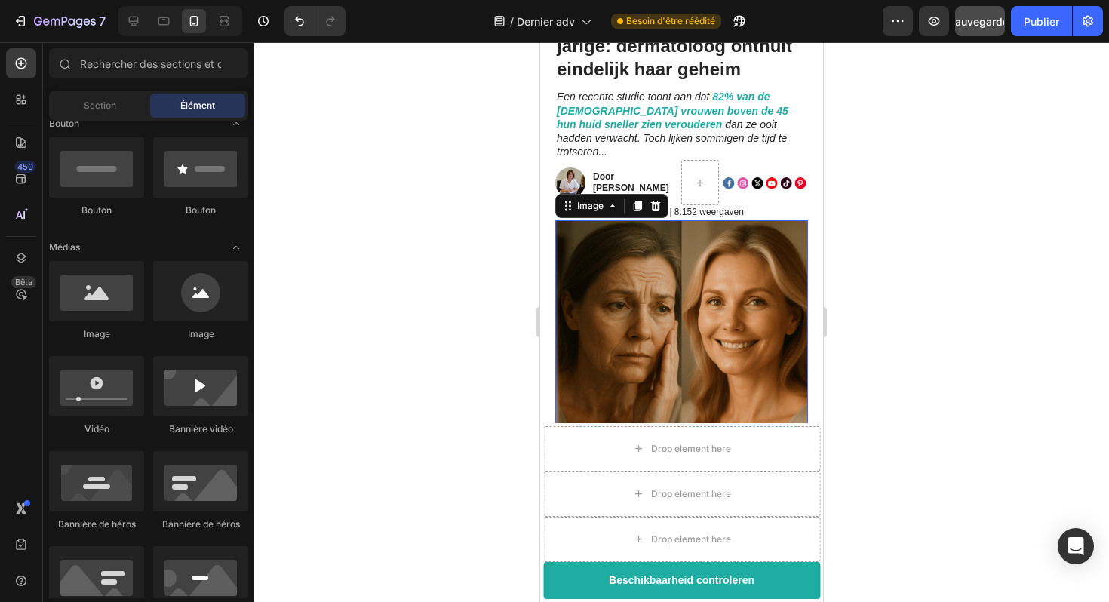
click at [643, 220] on img at bounding box center [681, 346] width 253 height 253
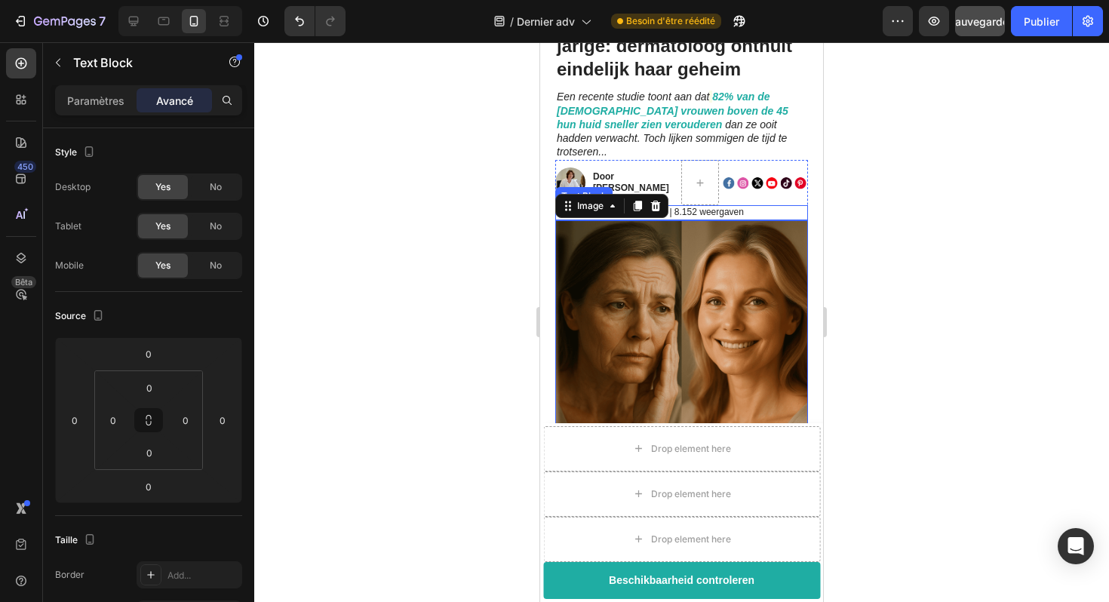
click at [685, 207] on p "Laatst bijgewerkt: mei 2024 | 8.152 weergaven" at bounding box center [682, 213] width 250 height 12
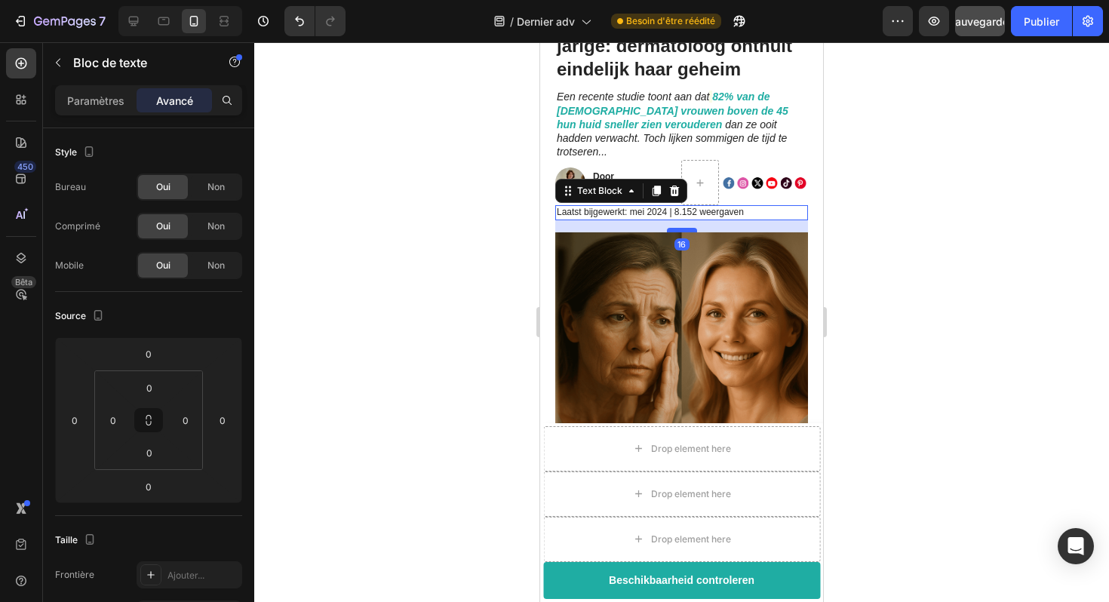
drag, startPoint x: 679, startPoint y: 205, endPoint x: 679, endPoint y: 217, distance: 12.1
click at [679, 228] on div at bounding box center [682, 230] width 30 height 5
type input "16"
click at [709, 281] on img at bounding box center [681, 358] width 253 height 253
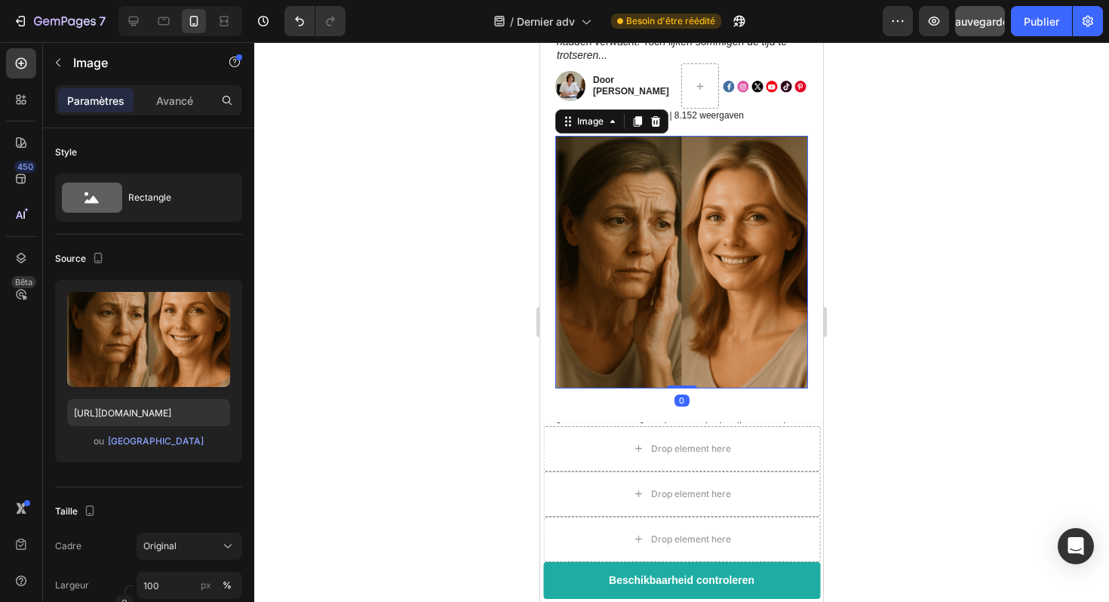
scroll to position [245, 0]
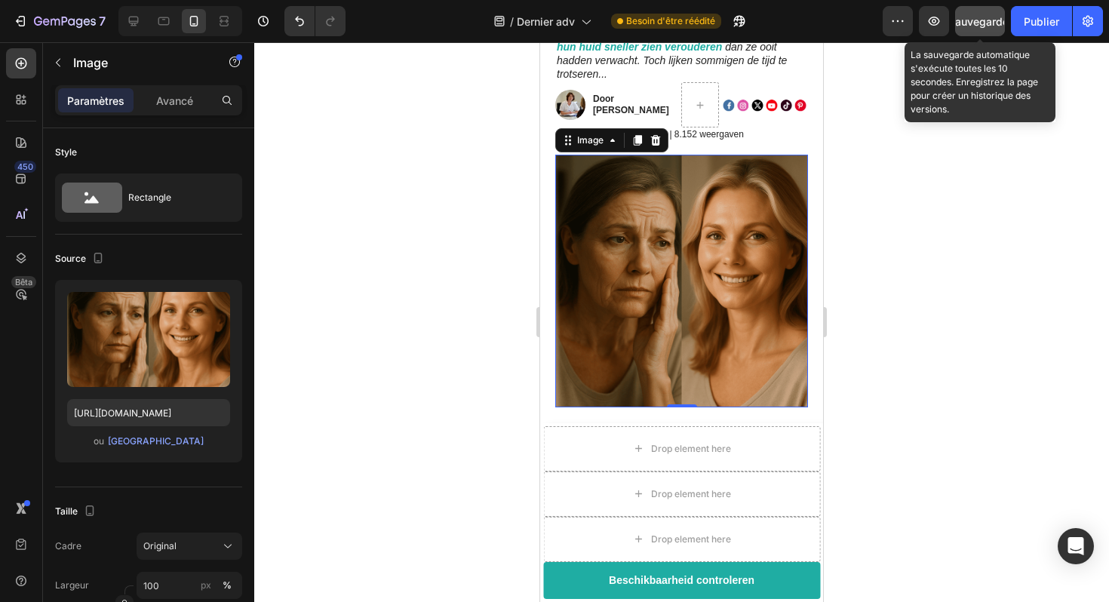
click at [967, 26] on font "Sauvegarder" at bounding box center [981, 21] width 64 height 13
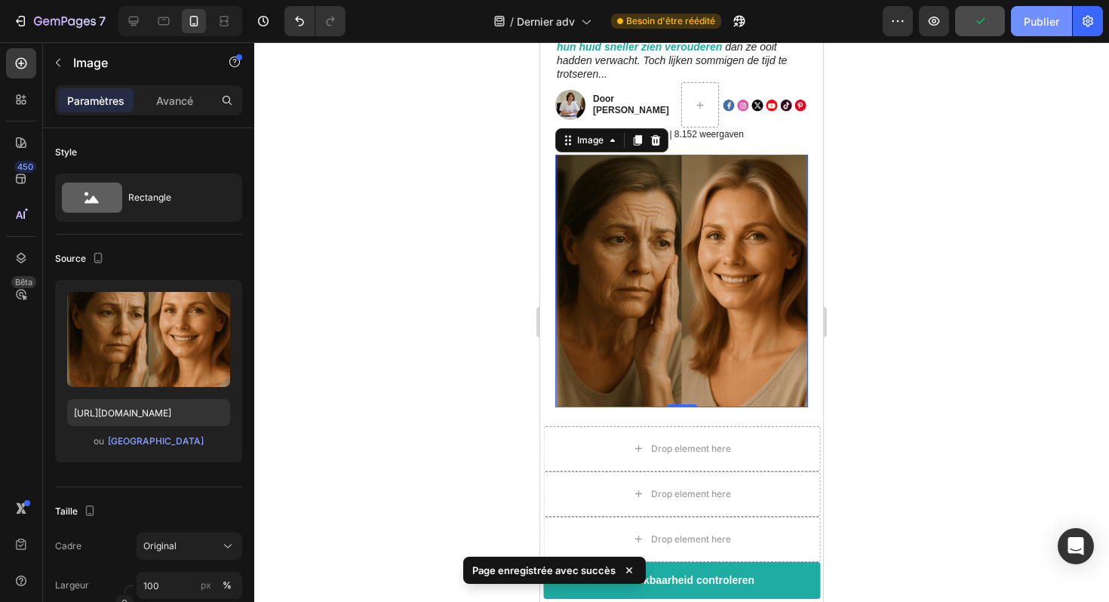
click at [1018, 21] on button "Publier" at bounding box center [1041, 21] width 61 height 30
click at [137, 25] on icon at bounding box center [134, 22] width 10 height 10
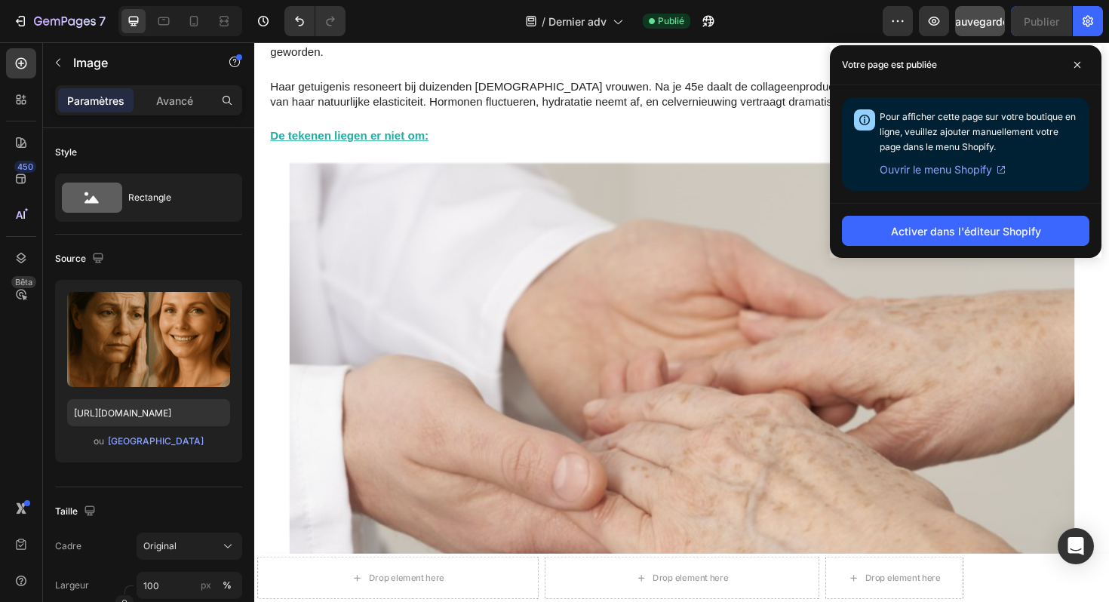
scroll to position [1354, 0]
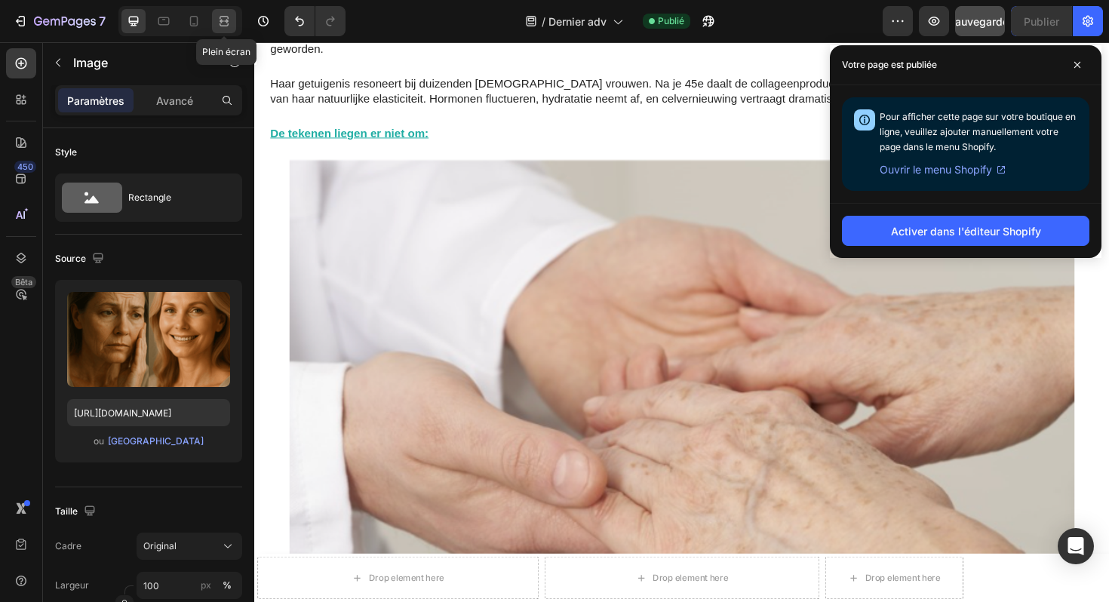
click at [225, 23] on icon at bounding box center [224, 21] width 15 height 15
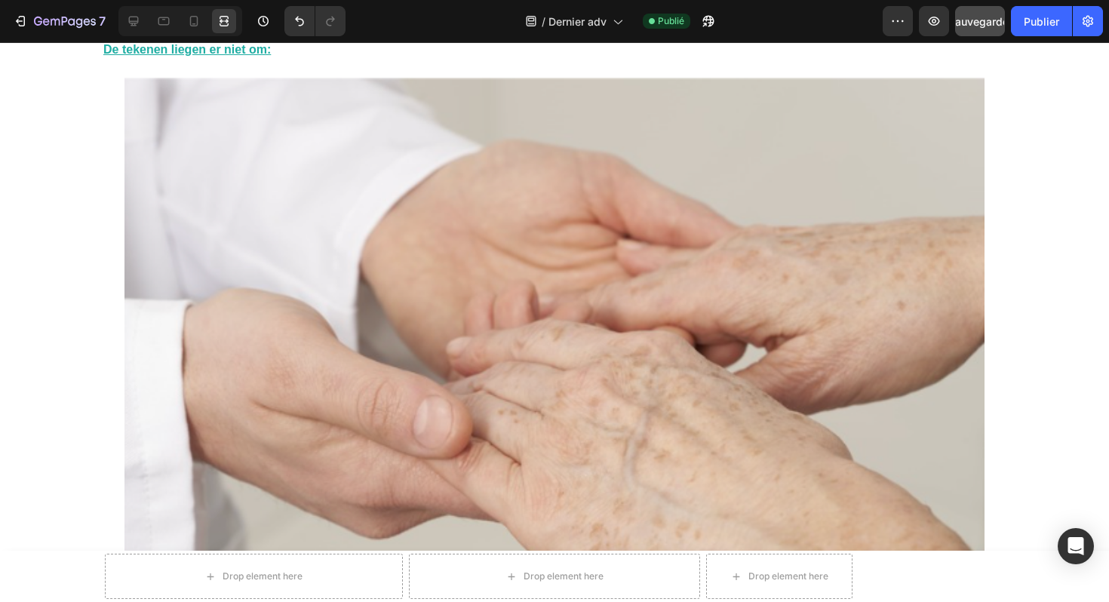
scroll to position [1562, 0]
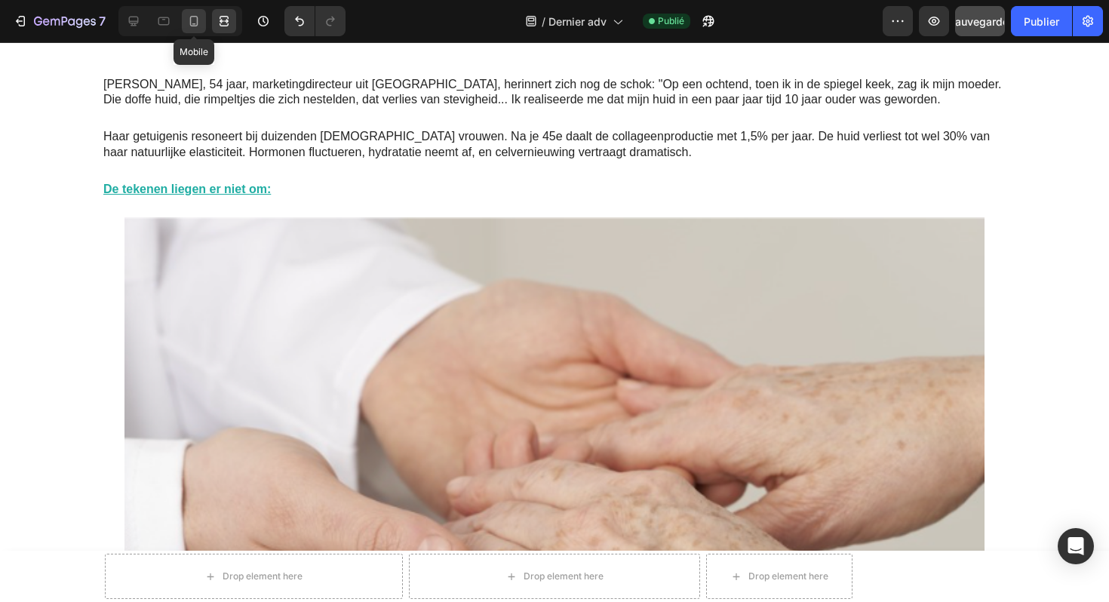
click at [196, 14] on icon at bounding box center [193, 21] width 15 height 15
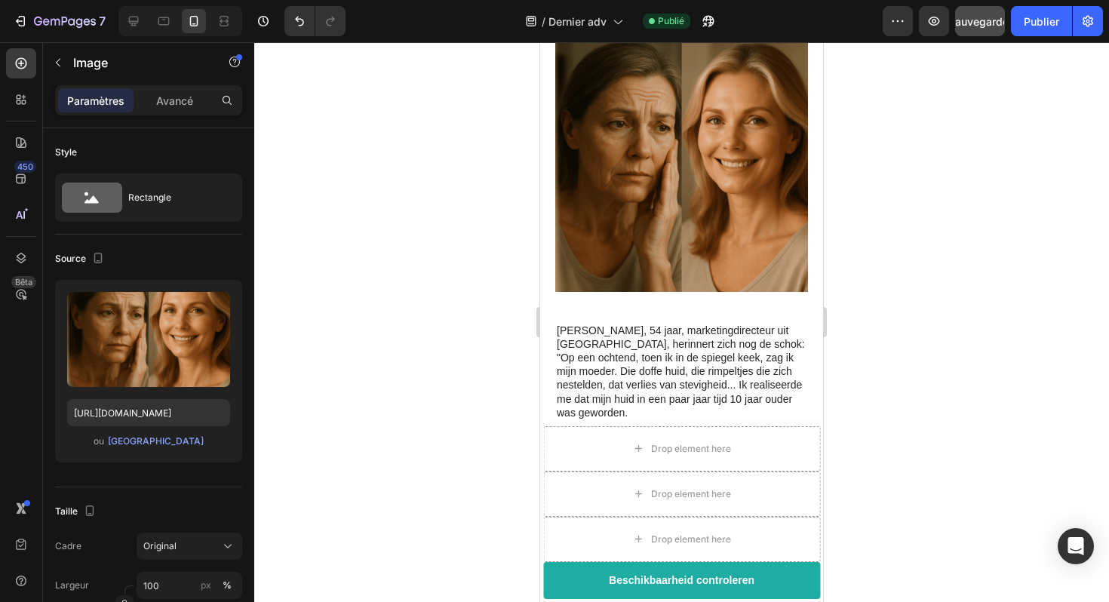
scroll to position [366, 0]
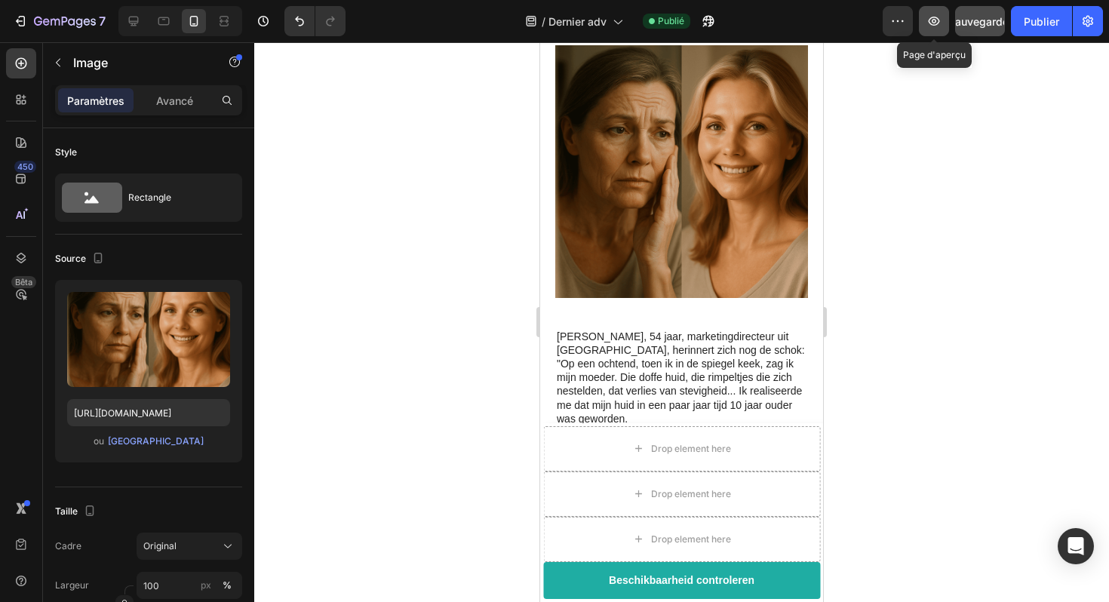
click at [931, 25] on icon "button" at bounding box center [934, 21] width 15 height 15
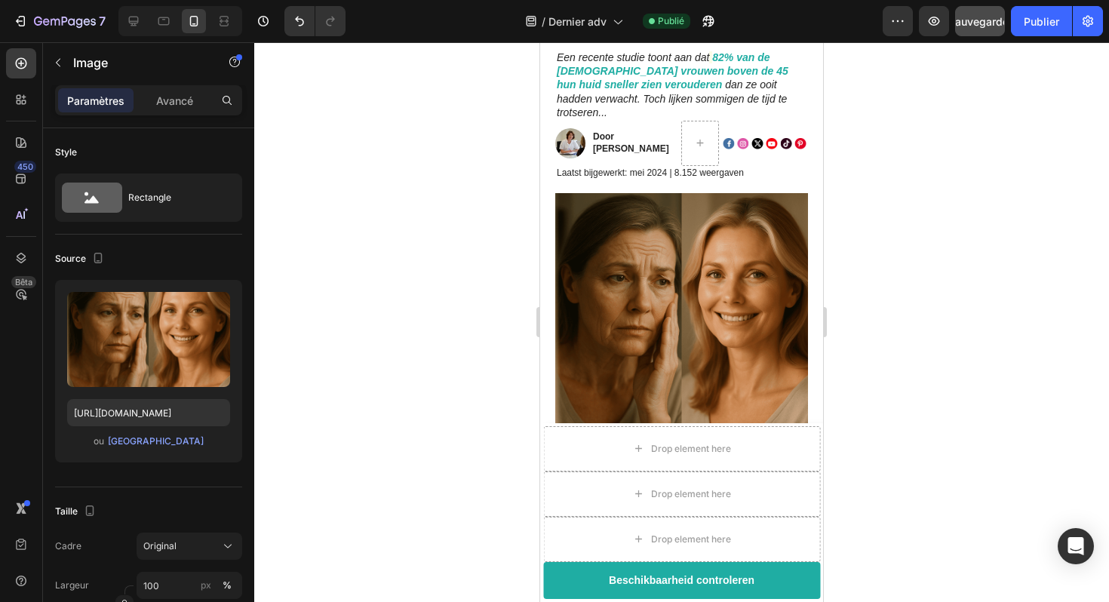
scroll to position [0, 0]
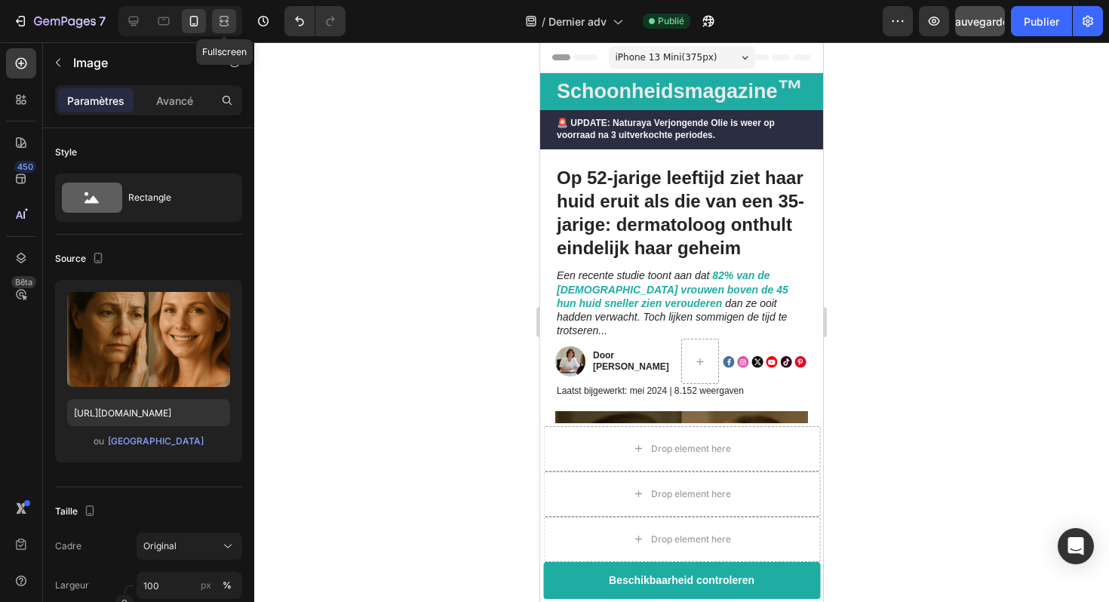
click at [232, 24] on div at bounding box center [224, 21] width 24 height 24
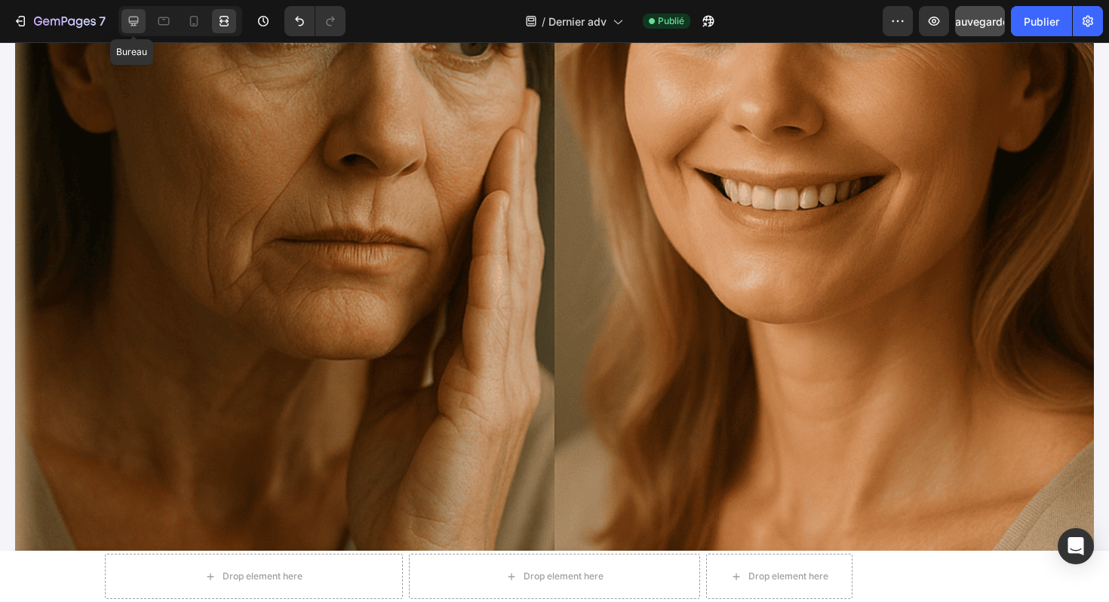
click at [141, 25] on div at bounding box center [134, 21] width 24 height 24
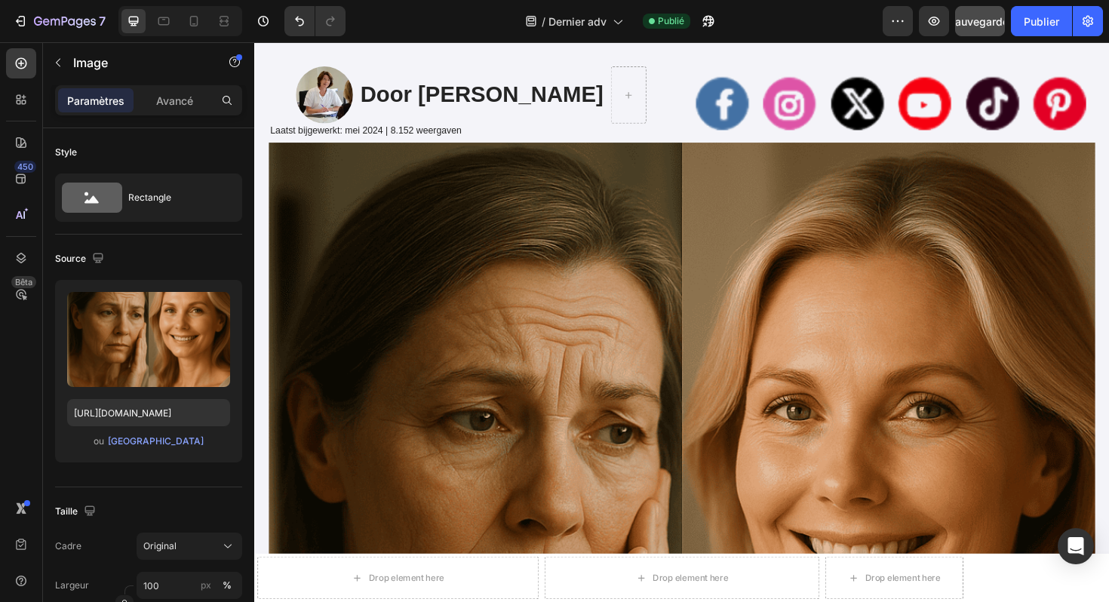
scroll to position [378, 0]
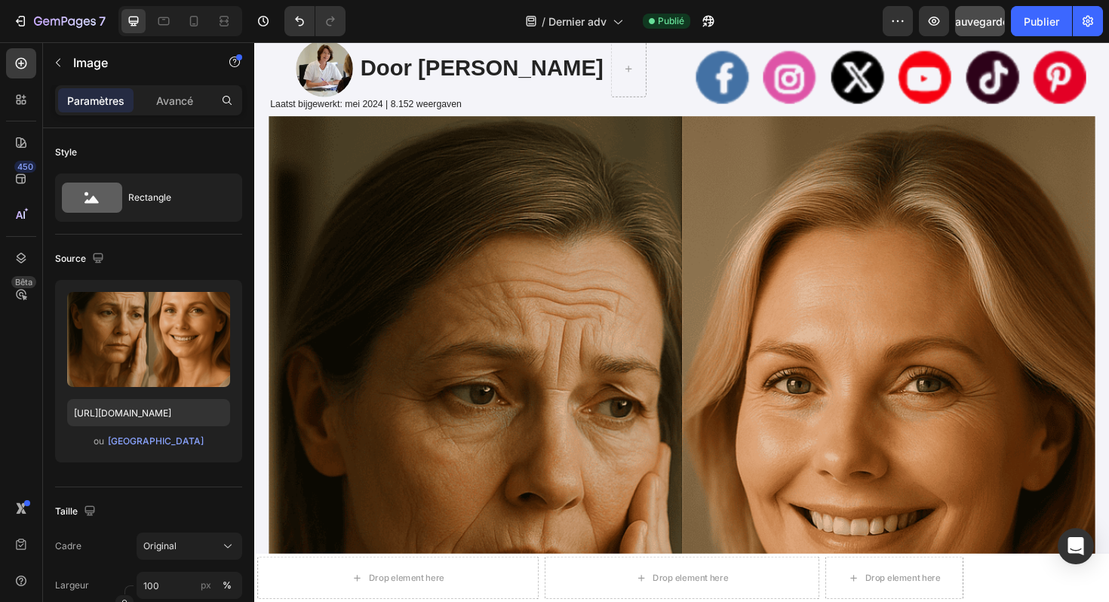
click at [528, 284] on img at bounding box center [706, 558] width 875 height 875
click at [145, 102] on div "Avancé" at bounding box center [174, 100] width 75 height 24
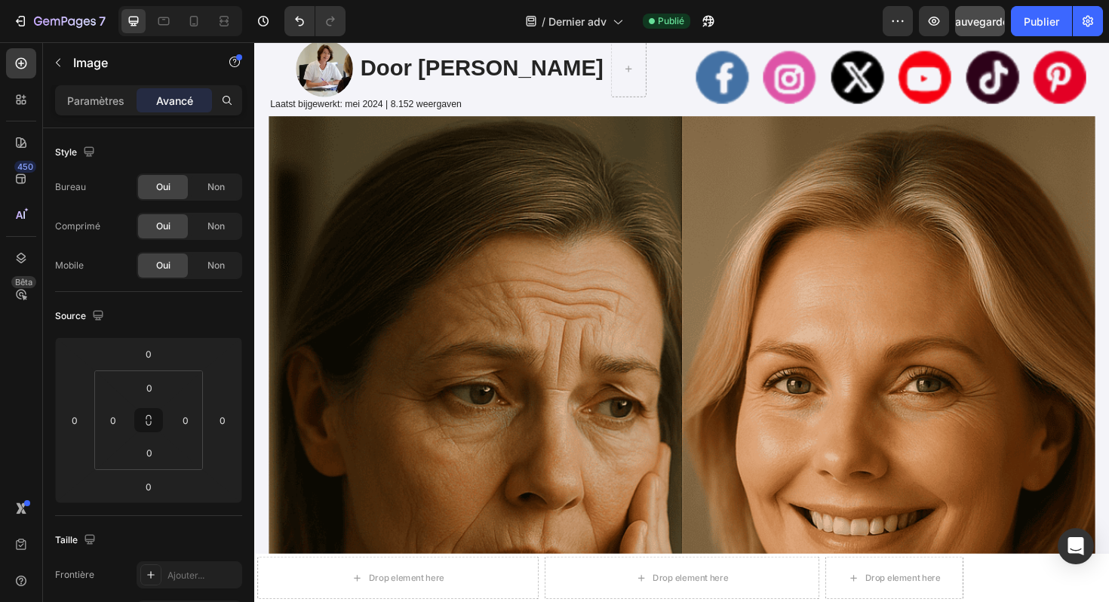
click at [389, 225] on img at bounding box center [706, 558] width 875 height 875
click at [230, 20] on icon at bounding box center [224, 21] width 15 height 15
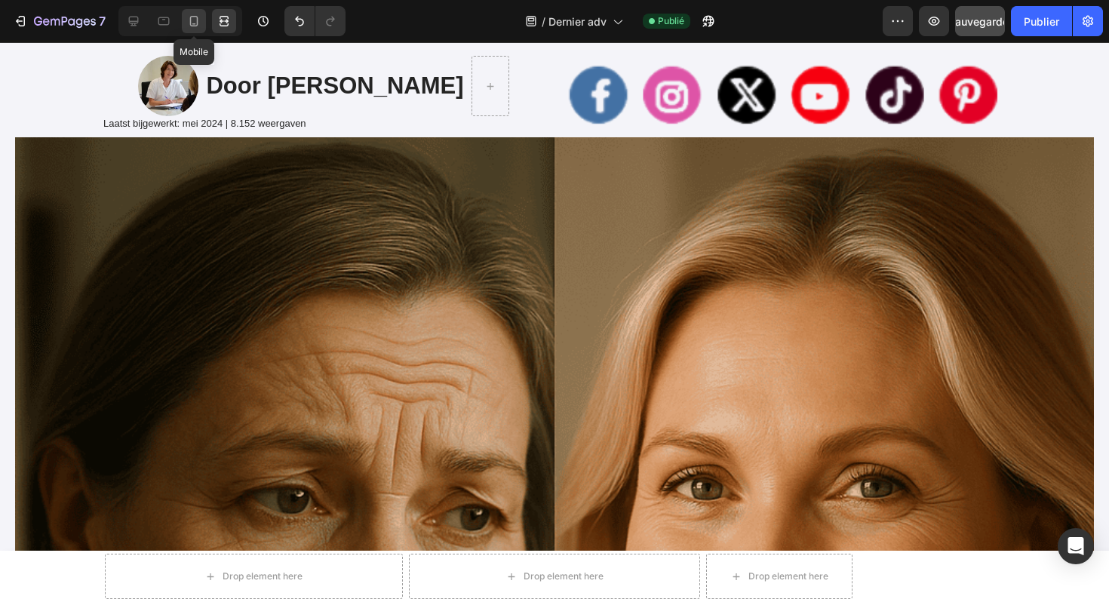
click at [186, 20] on icon at bounding box center [193, 21] width 15 height 15
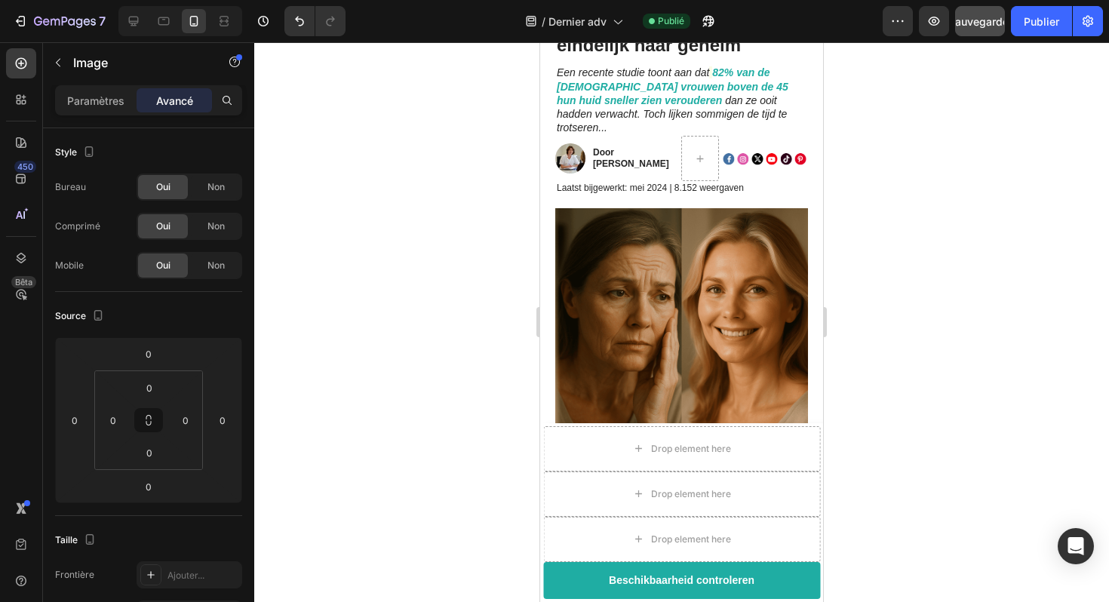
scroll to position [252, 0]
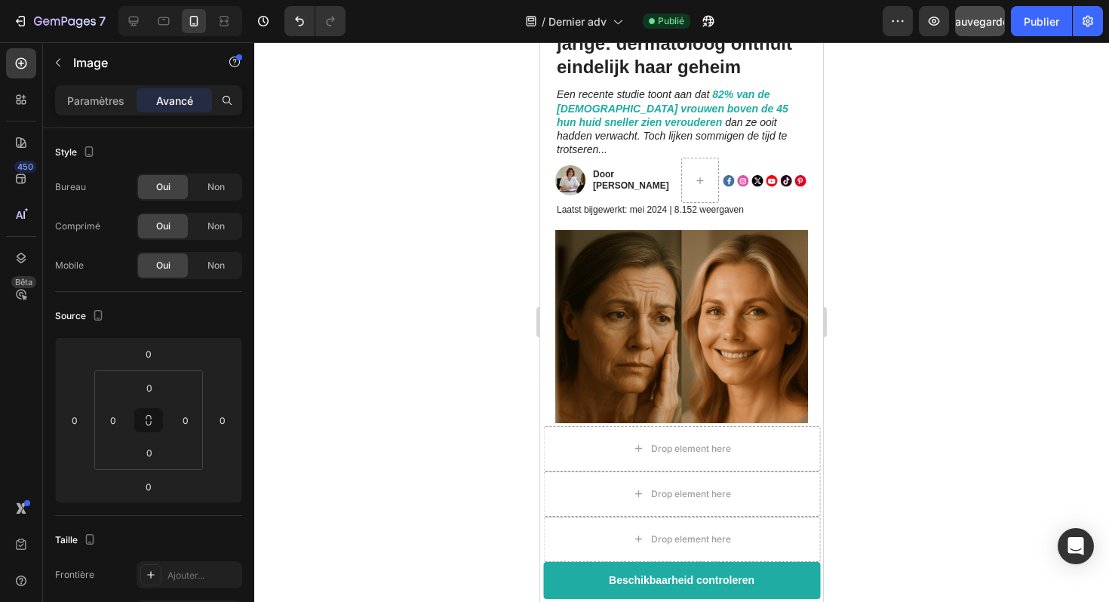
click at [660, 284] on img at bounding box center [681, 356] width 253 height 253
click at [659, 271] on img at bounding box center [681, 356] width 253 height 253
click at [631, 245] on img at bounding box center [681, 356] width 253 height 253
click at [86, 106] on font "Paramètres" at bounding box center [95, 100] width 57 height 13
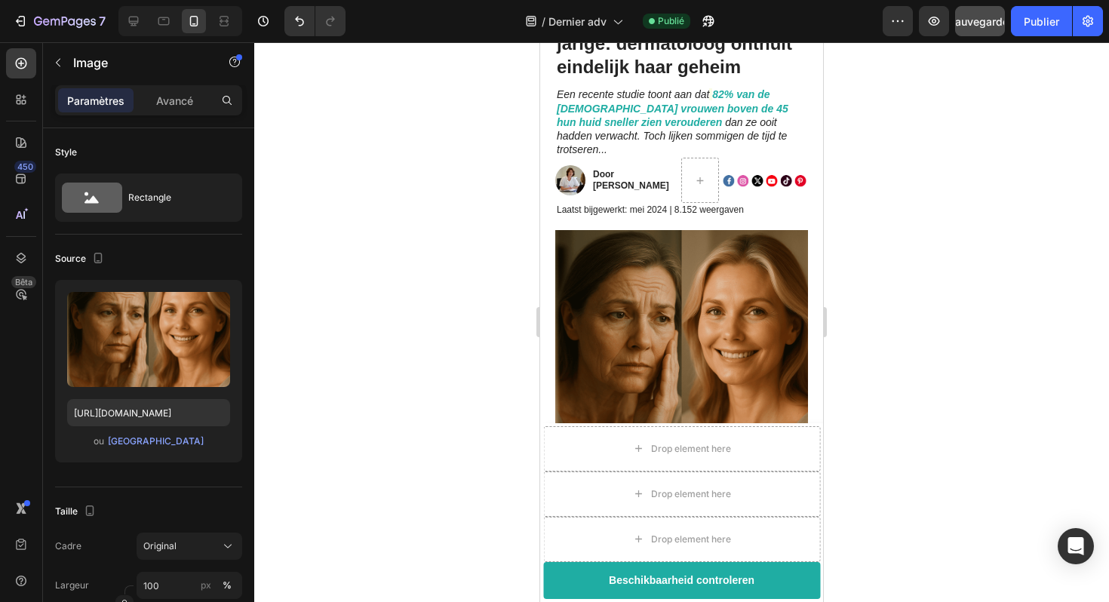
click at [636, 320] on img at bounding box center [681, 356] width 253 height 253
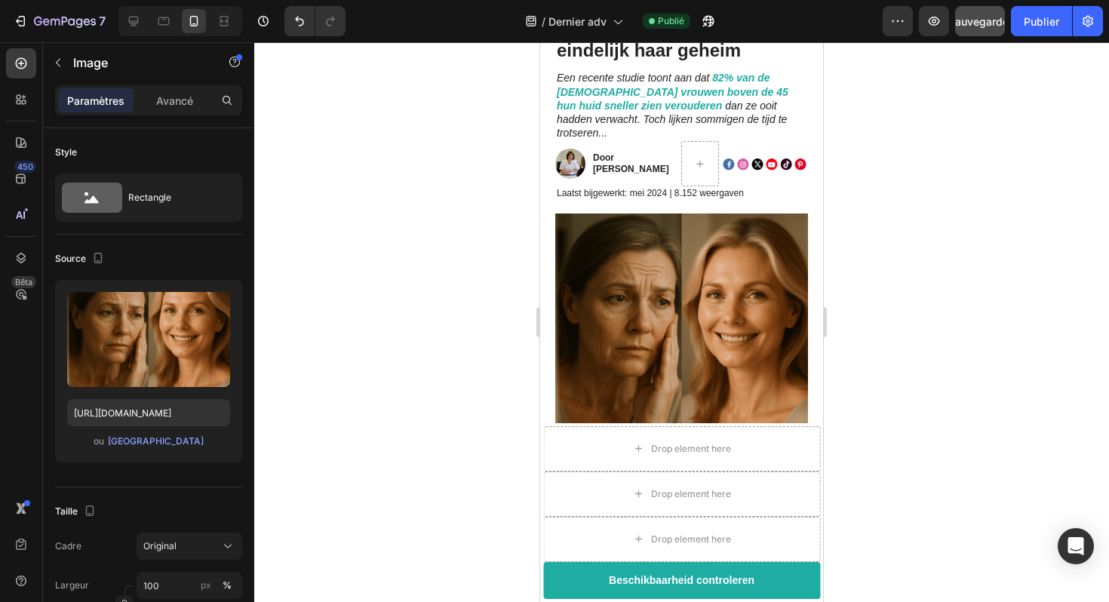
scroll to position [257, 0]
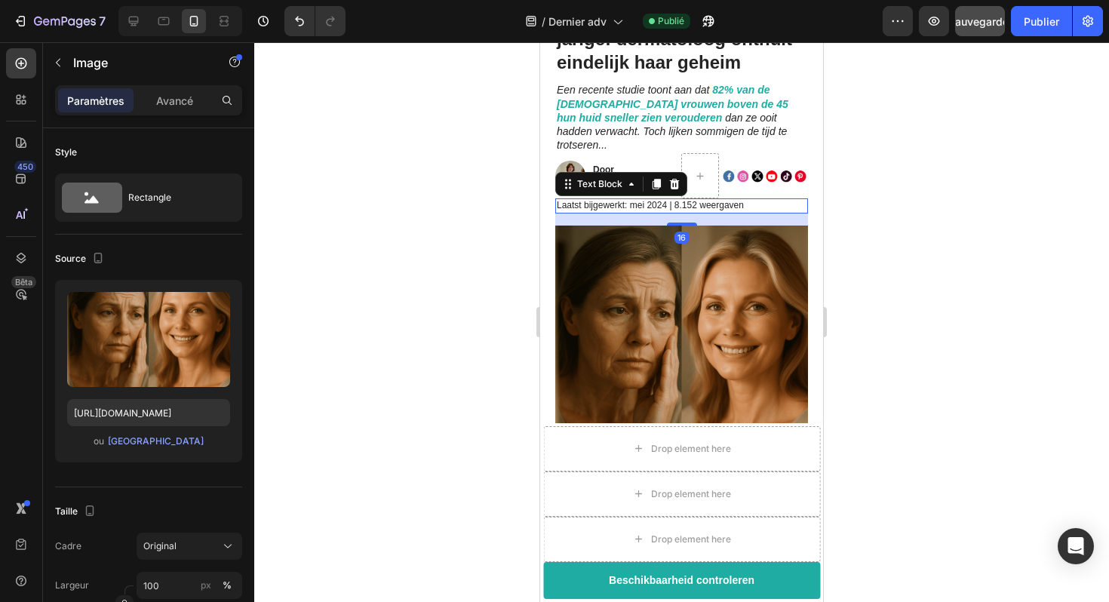
click at [666, 200] on p "Laatst bijgewerkt: mei 2024 | 8.152 weergaven" at bounding box center [682, 206] width 250 height 12
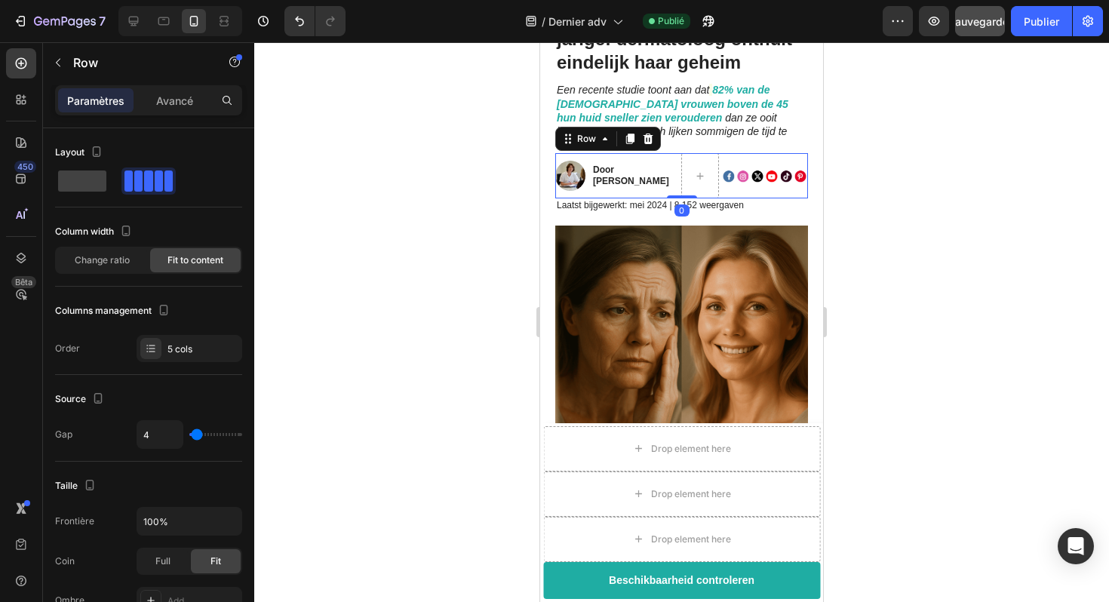
click at [736, 176] on div "Image" at bounding box center [765, 175] width 87 height 45
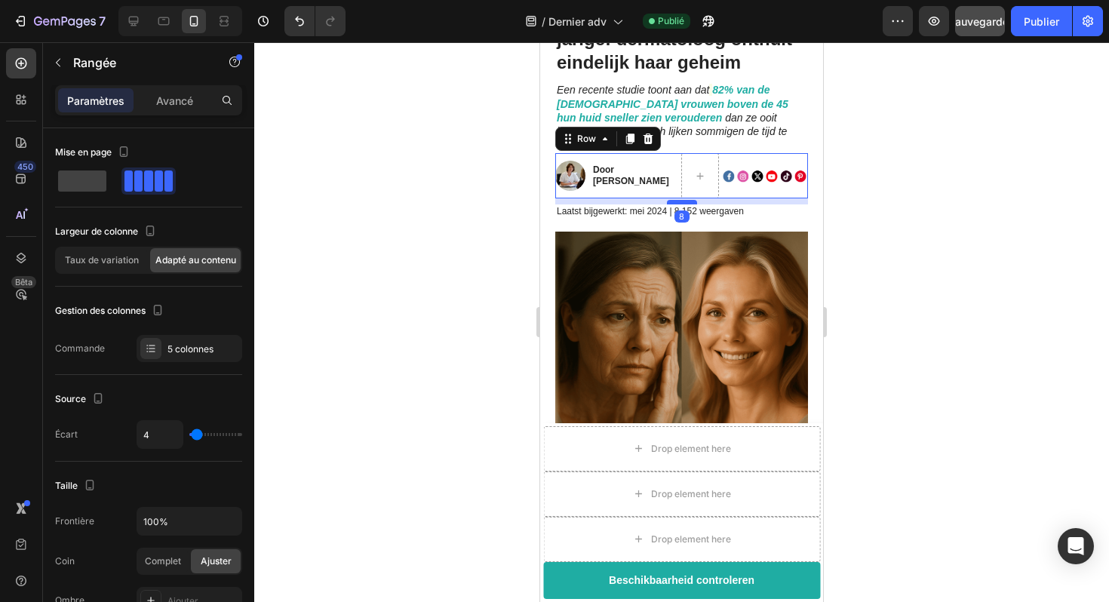
click at [684, 200] on div at bounding box center [682, 202] width 30 height 5
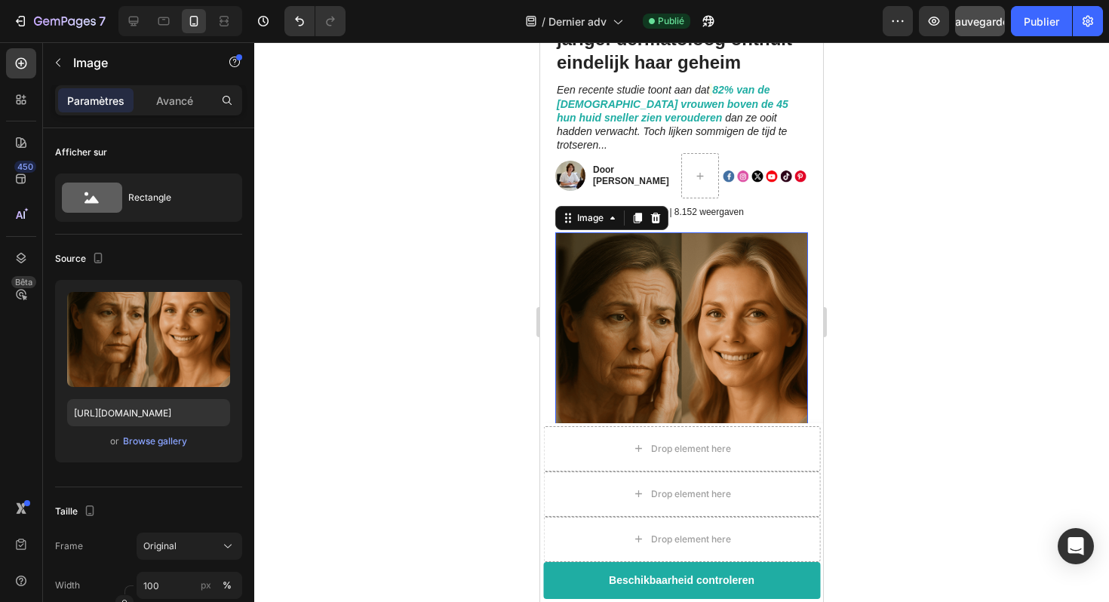
click at [657, 309] on img at bounding box center [681, 358] width 253 height 253
click at [606, 211] on div "Image" at bounding box center [590, 218] width 32 height 14
click at [664, 286] on img at bounding box center [681, 358] width 253 height 253
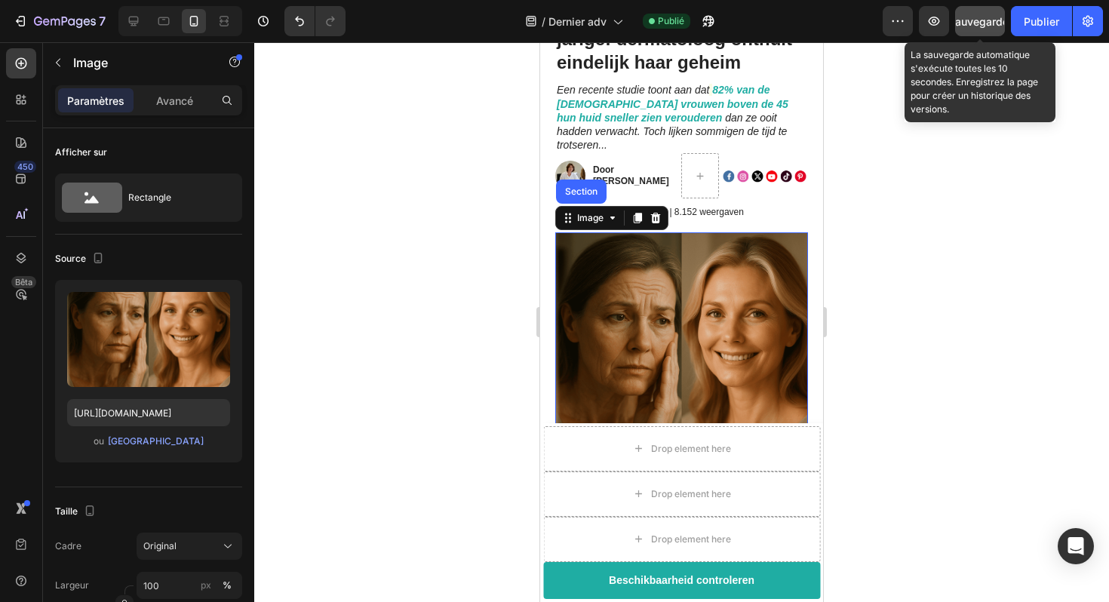
click at [980, 30] on button "Sauvegarder" at bounding box center [980, 21] width 50 height 30
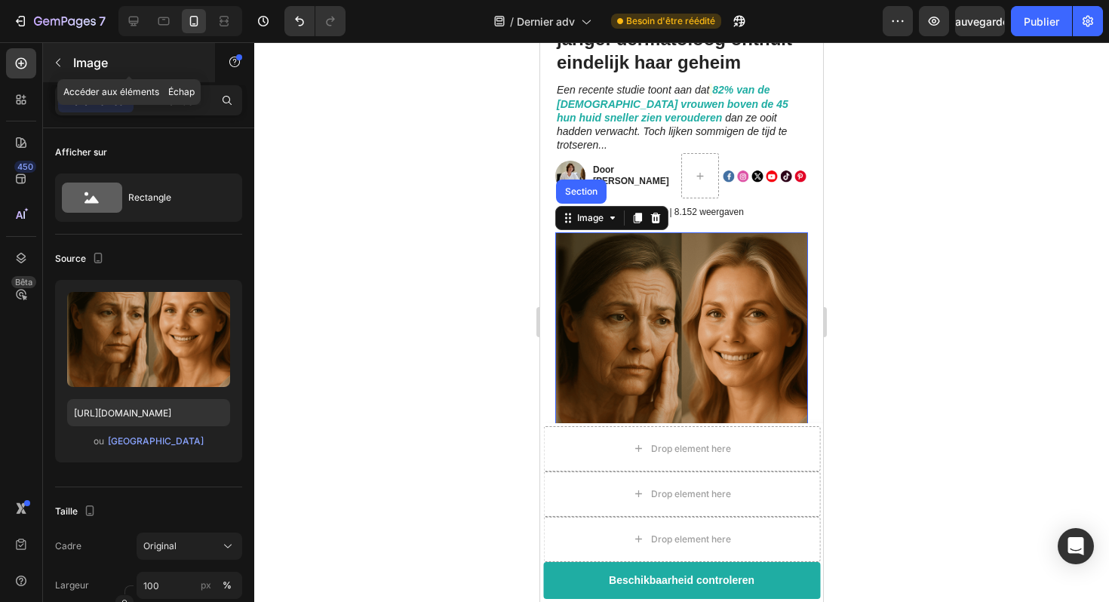
click at [81, 61] on font "Image" at bounding box center [90, 62] width 35 height 15
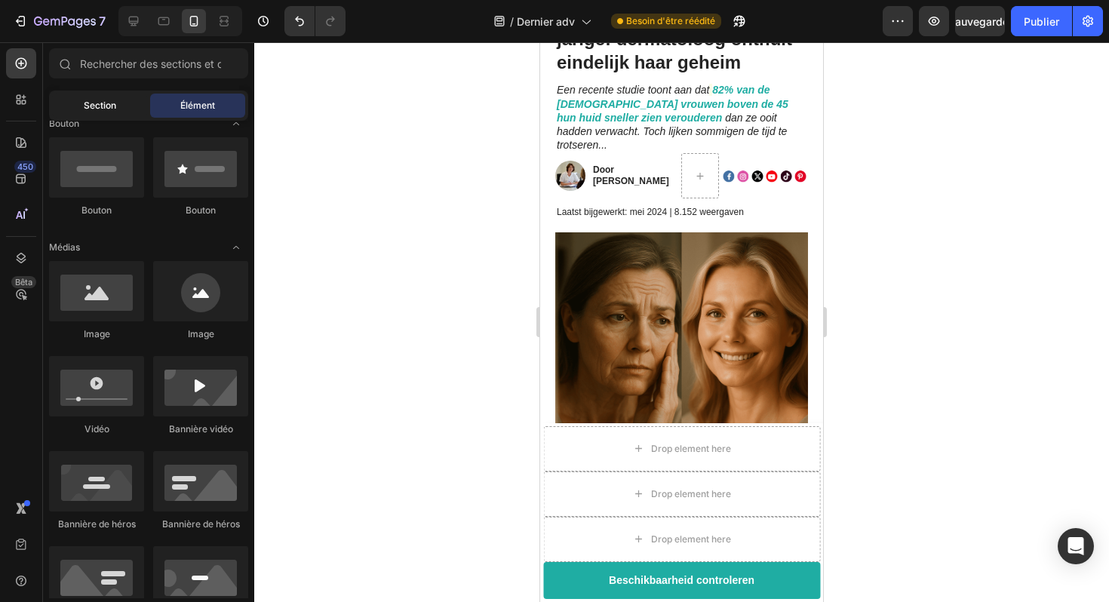
click at [115, 116] on div "Section" at bounding box center [99, 106] width 95 height 24
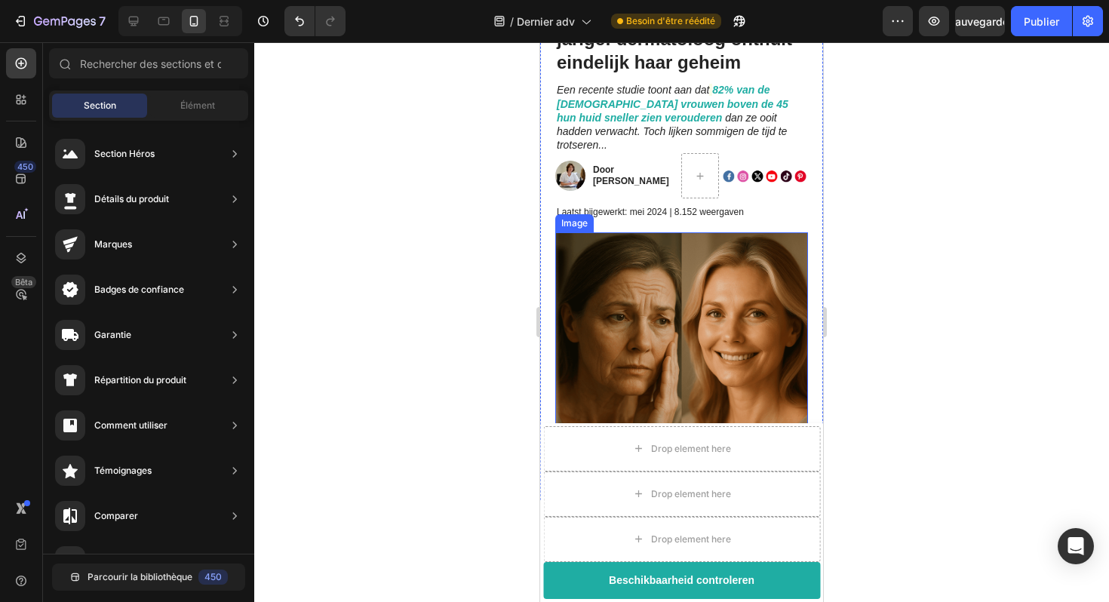
click at [759, 343] on img at bounding box center [681, 358] width 253 height 253
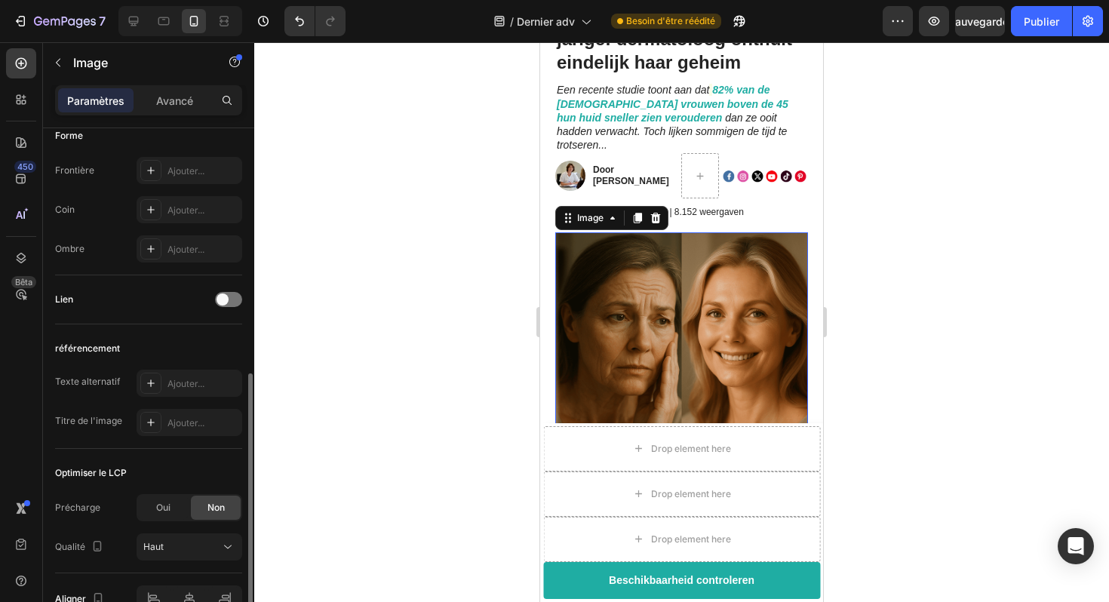
scroll to position [623, 0]
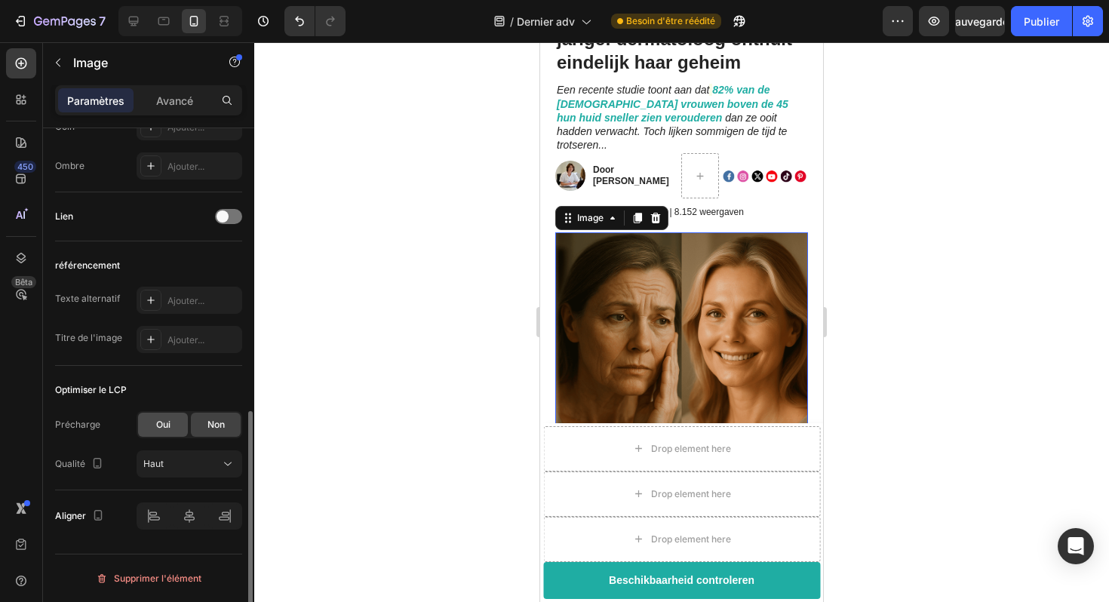
click at [176, 427] on div "Oui" at bounding box center [163, 425] width 50 height 24
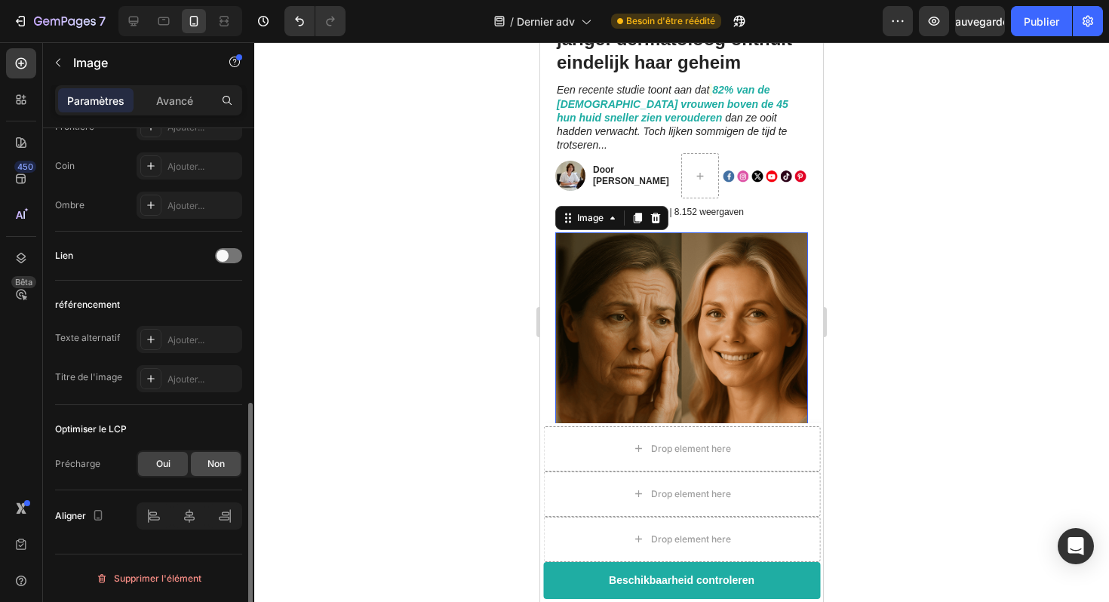
click at [209, 461] on font "Non" at bounding box center [216, 463] width 17 height 11
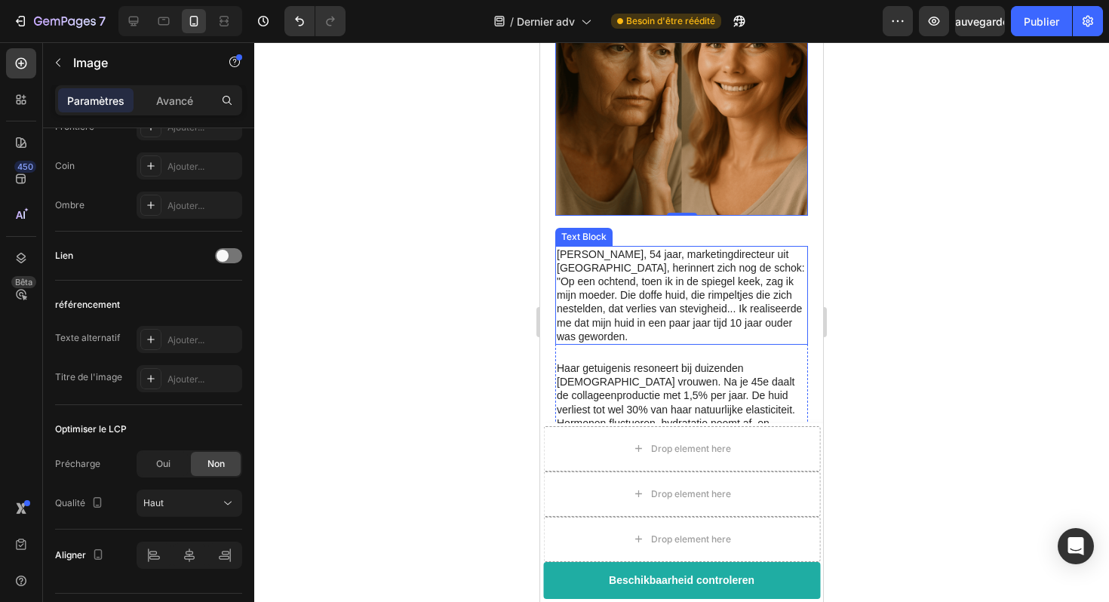
scroll to position [377, 0]
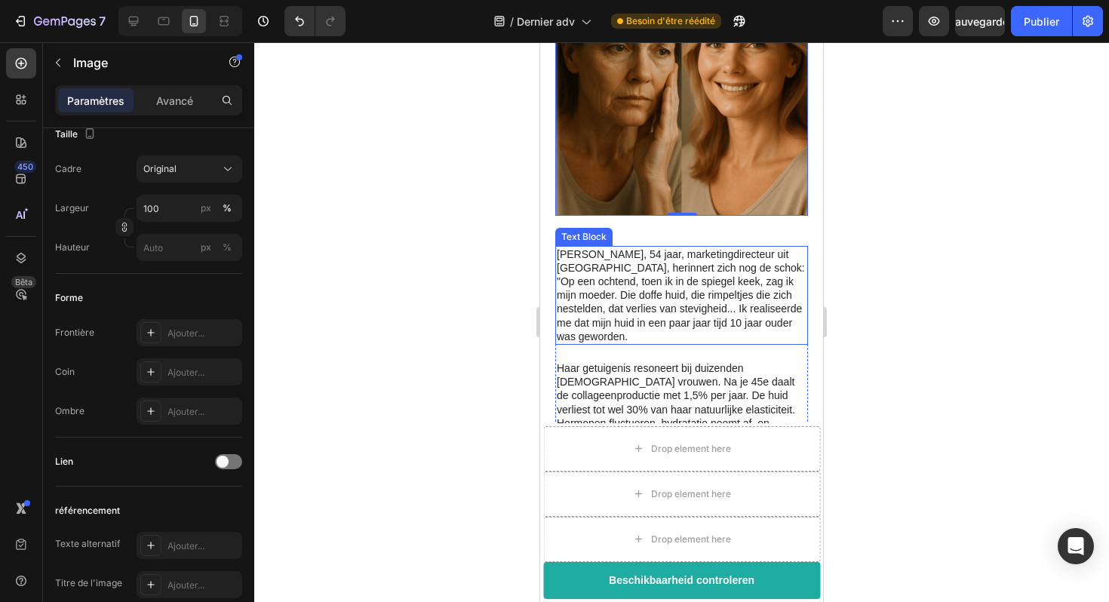
click at [701, 248] on p "[PERSON_NAME], 54 jaar, marketingdirecteur uit [GEOGRAPHIC_DATA], herinnert zic…" at bounding box center [682, 296] width 250 height 96
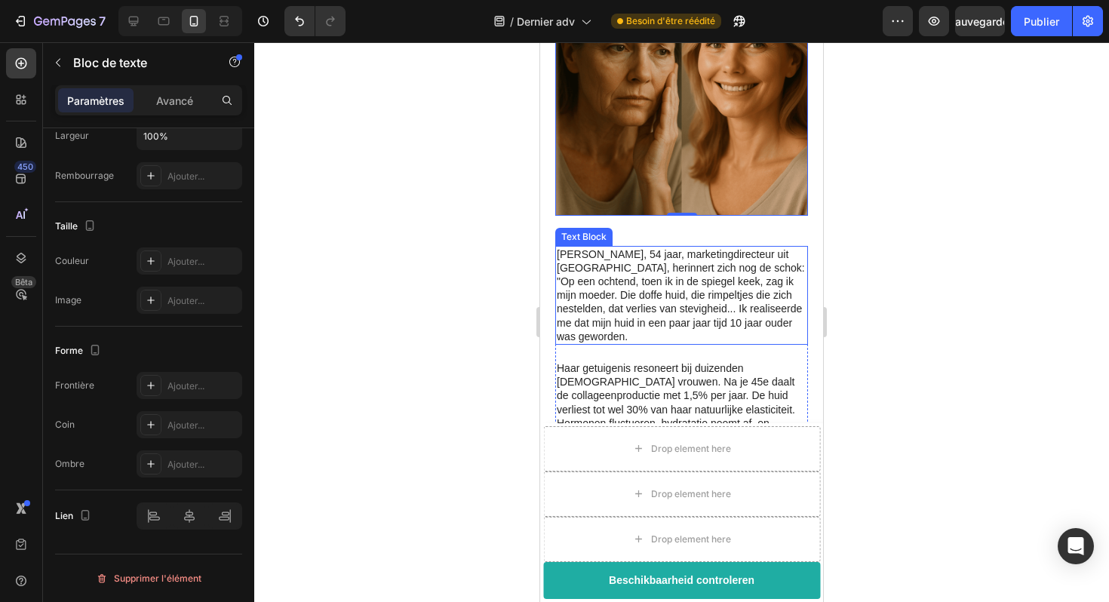
scroll to position [0, 0]
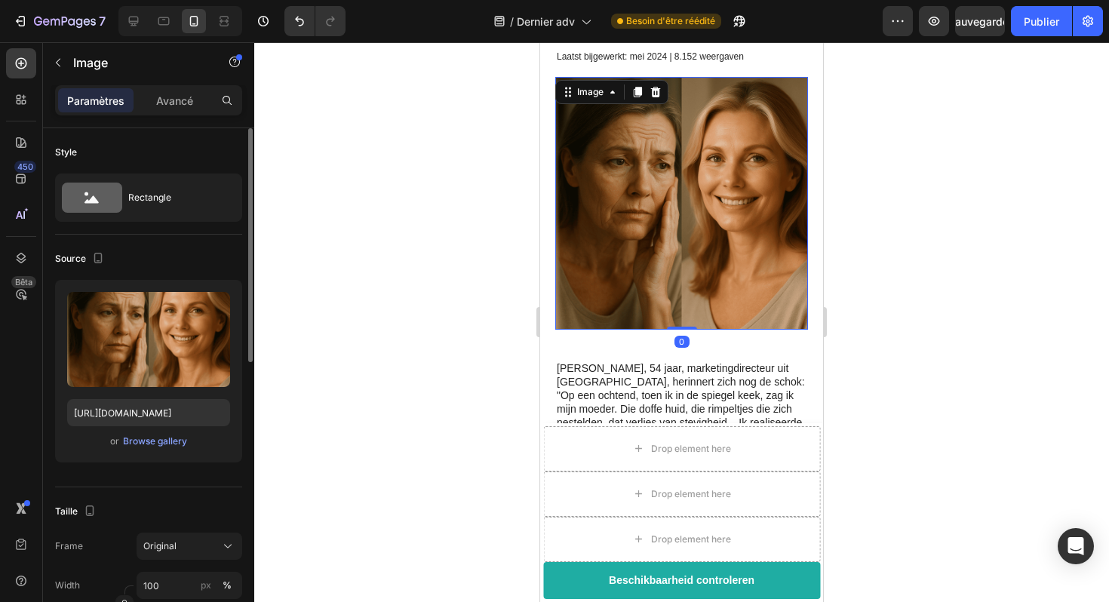
click at [701, 235] on img at bounding box center [681, 203] width 253 height 253
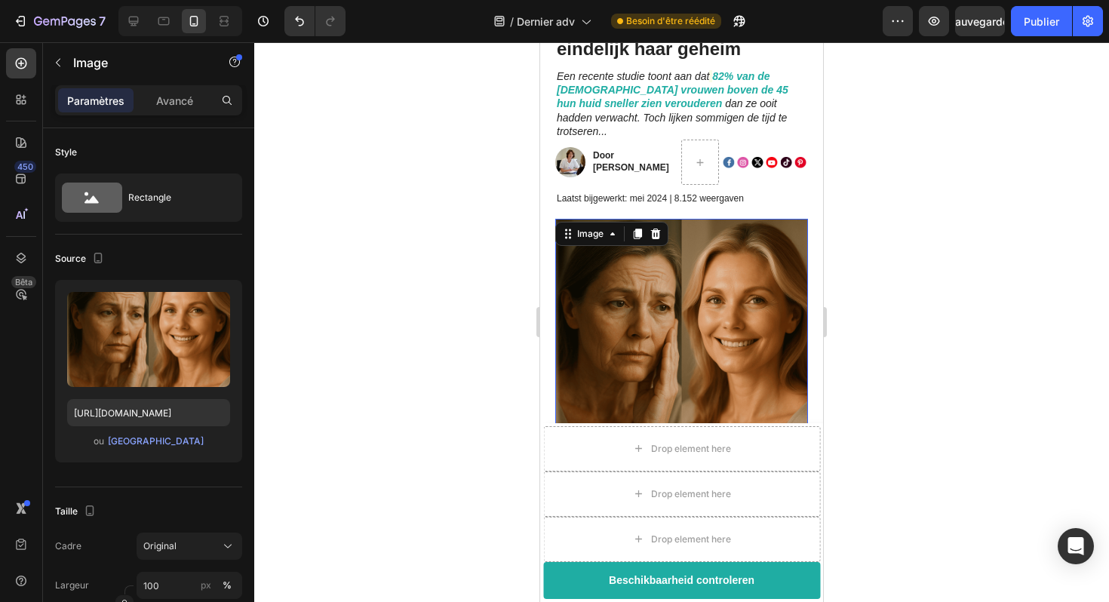
scroll to position [179, 0]
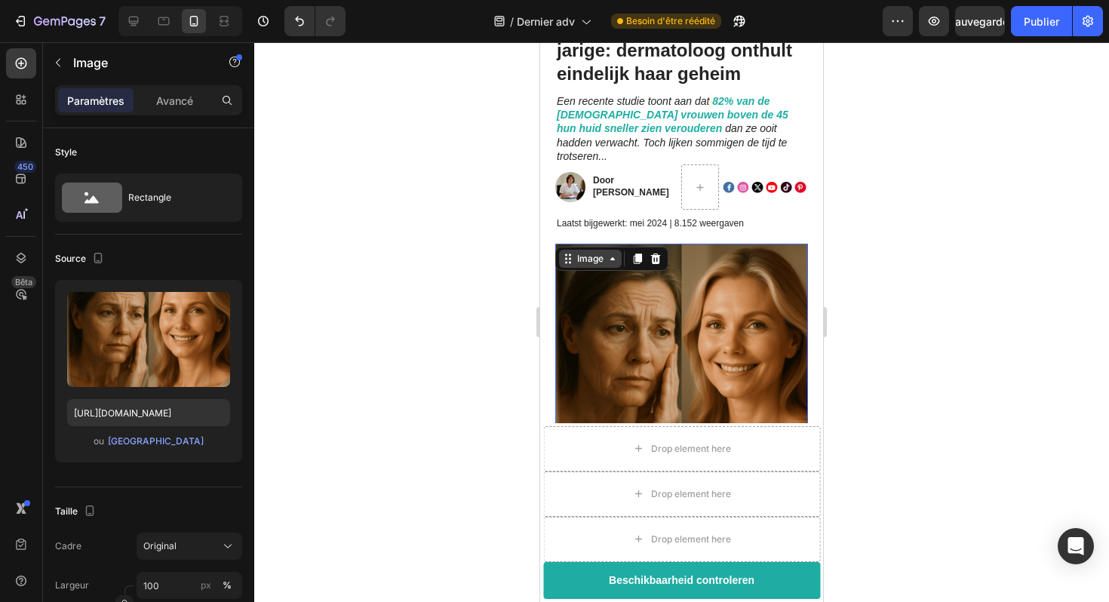
click at [606, 252] on div "Image" at bounding box center [590, 259] width 32 height 14
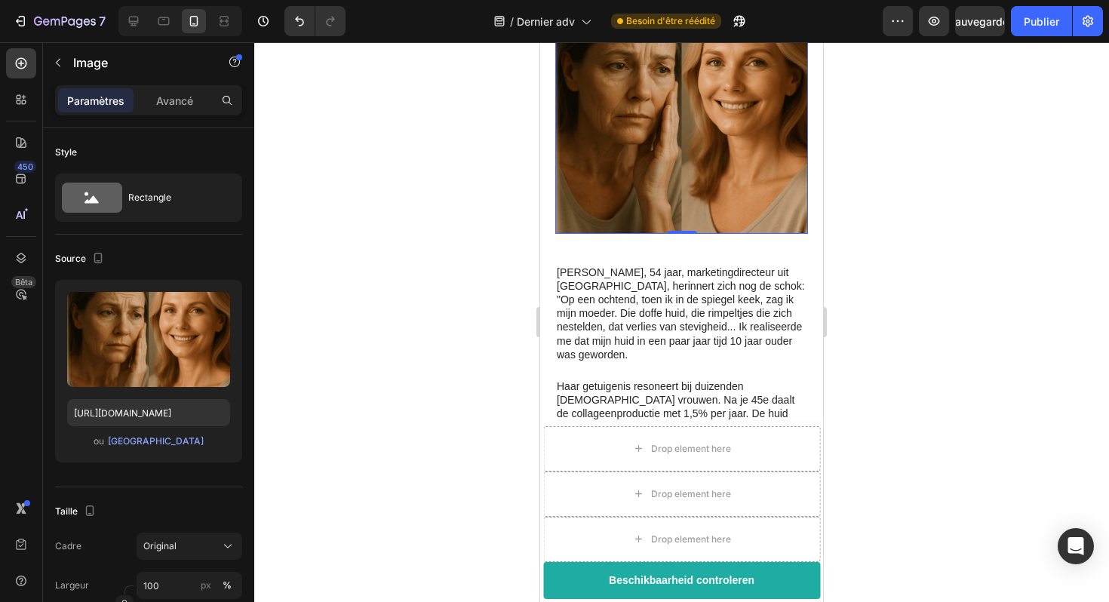
scroll to position [454, 0]
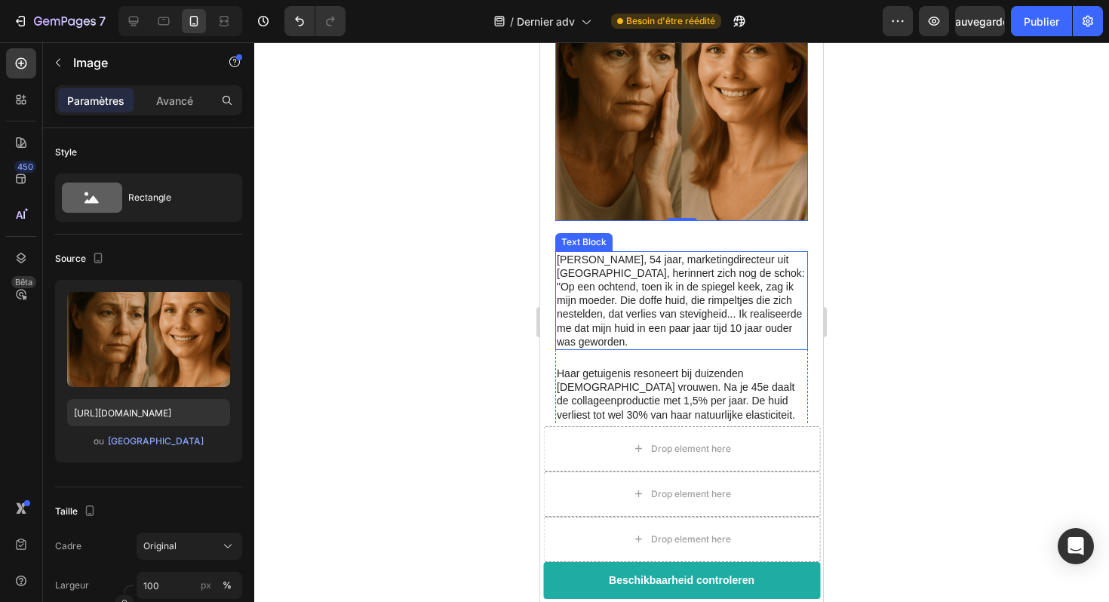
click at [684, 263] on p "[PERSON_NAME], 54 jaar, marketingdirecteur uit [GEOGRAPHIC_DATA], herinnert zic…" at bounding box center [682, 301] width 250 height 96
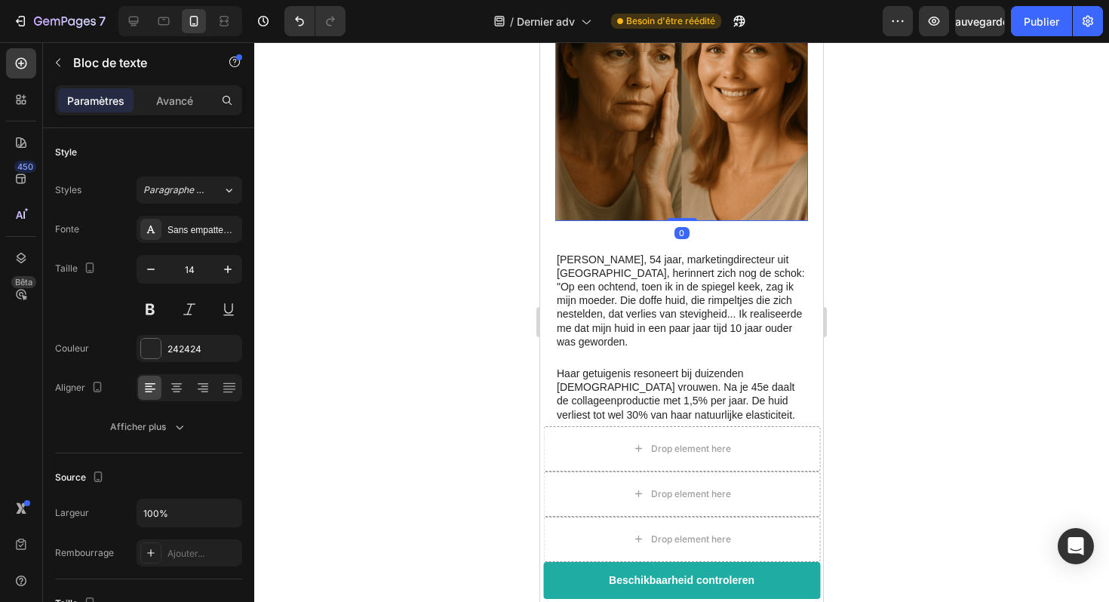
click at [714, 170] on img at bounding box center [681, 94] width 253 height 253
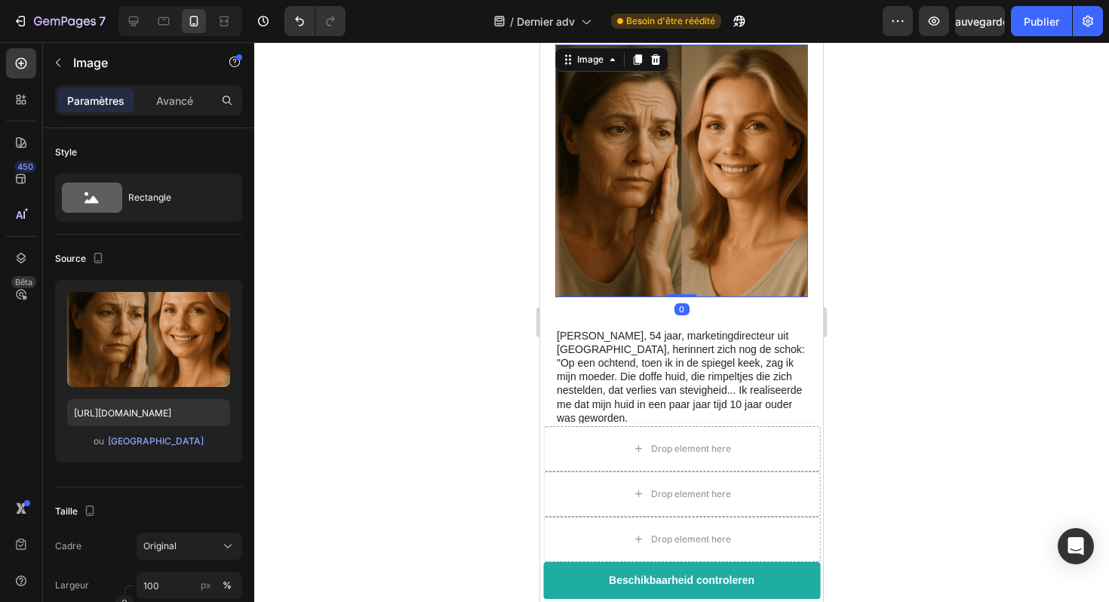
scroll to position [384, 0]
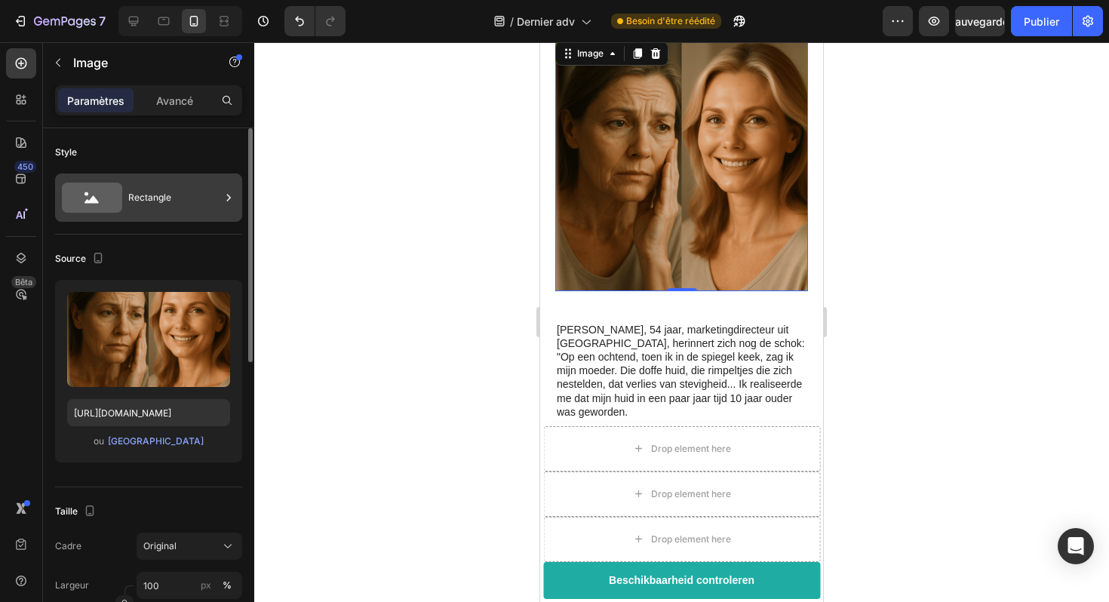
click at [173, 205] on div "Rectangle" at bounding box center [174, 197] width 92 height 35
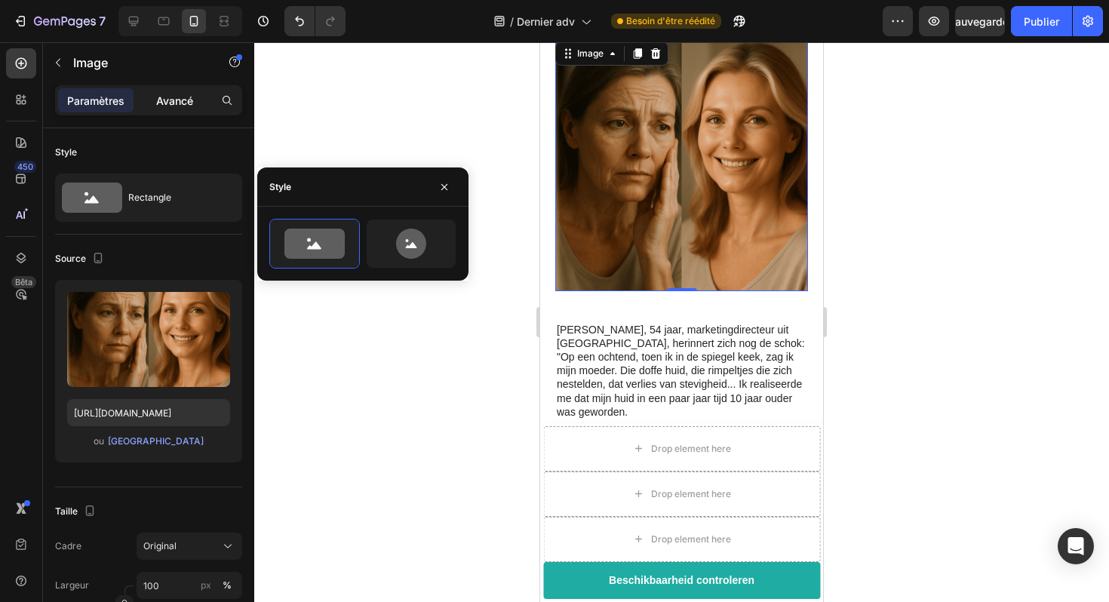
click at [169, 97] on font "Avancé" at bounding box center [174, 100] width 37 height 13
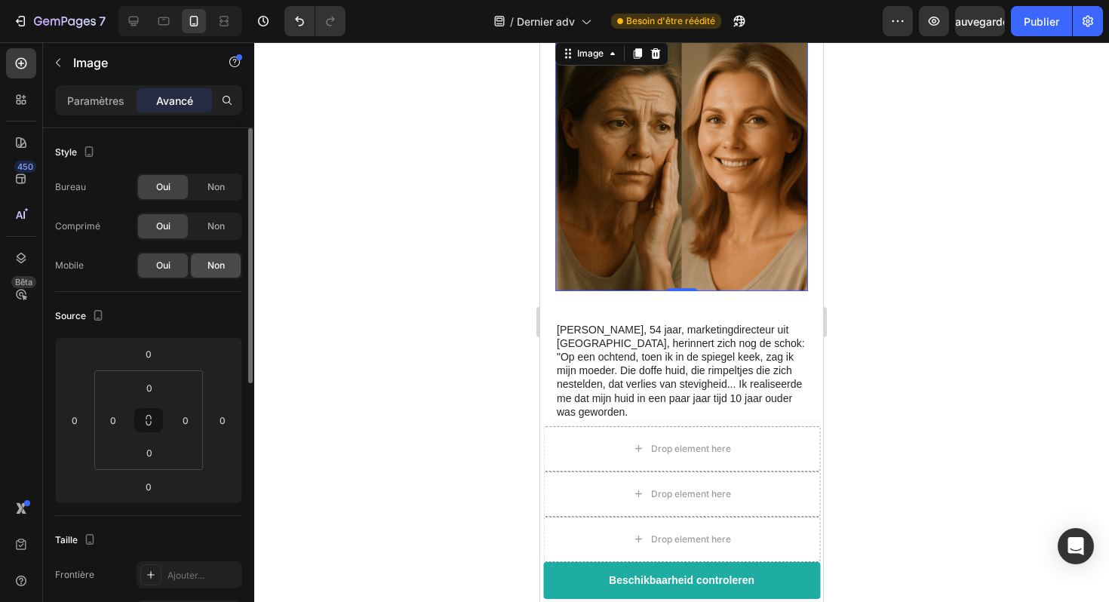
click at [205, 266] on div "Non" at bounding box center [216, 266] width 50 height 24
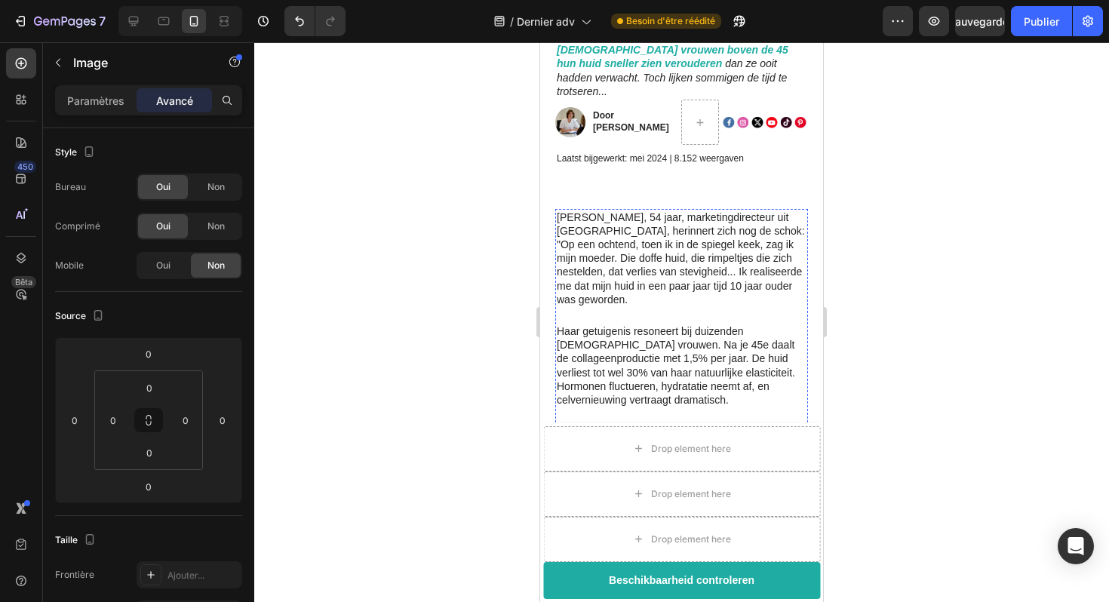
scroll to position [225, 0]
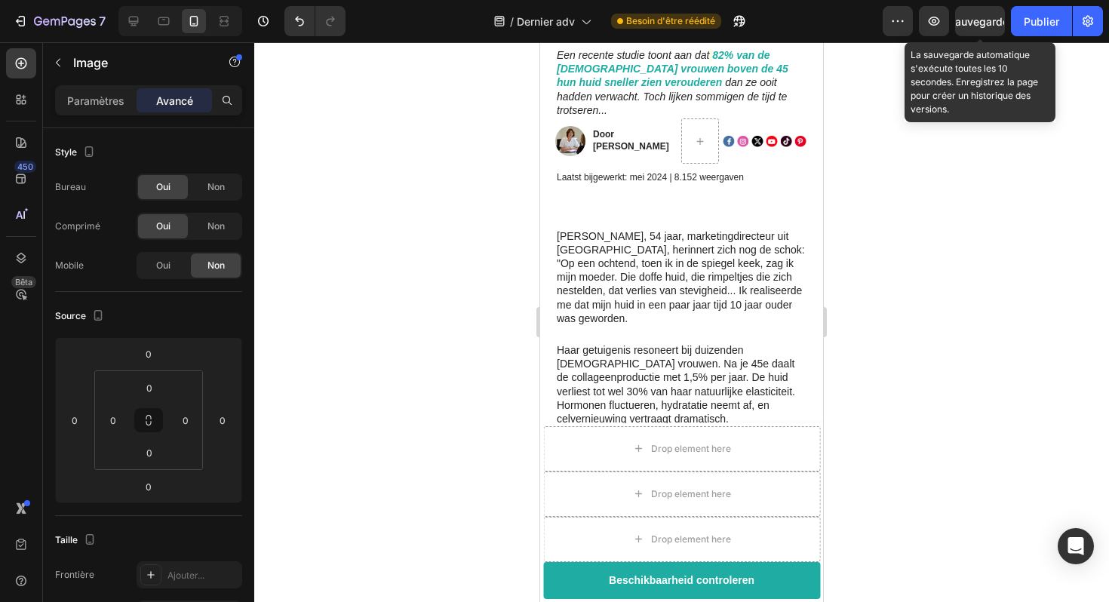
click at [968, 20] on font "Sauvegarder" at bounding box center [981, 21] width 64 height 13
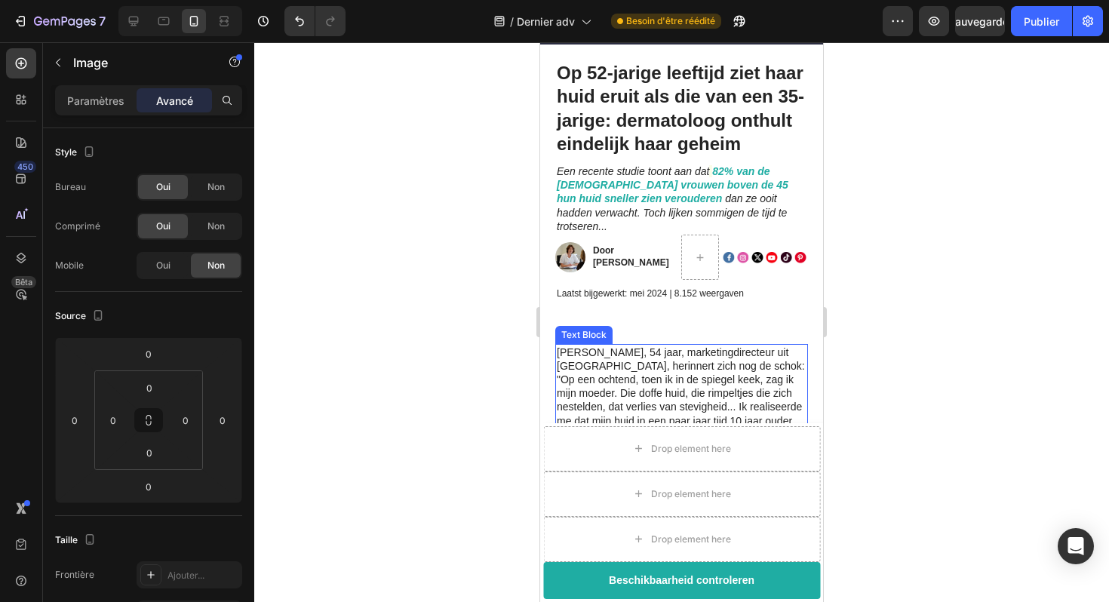
scroll to position [60, 0]
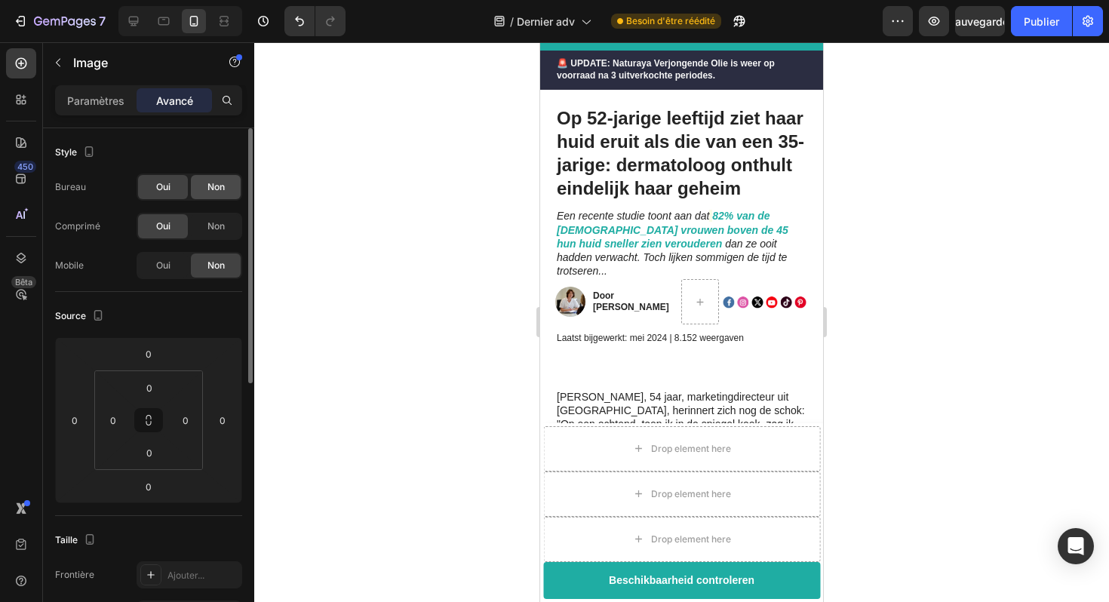
click at [216, 183] on font "Non" at bounding box center [216, 186] width 17 height 11
click at [216, 229] on font "Non" at bounding box center [216, 225] width 17 height 11
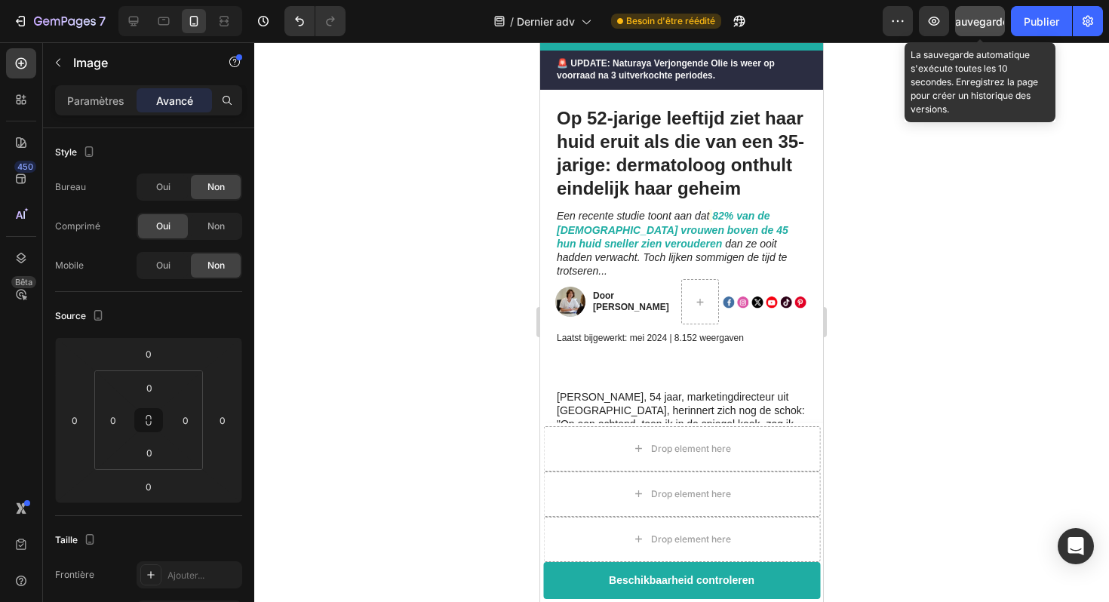
click at [974, 31] on button "Sauvegarder" at bounding box center [980, 21] width 50 height 30
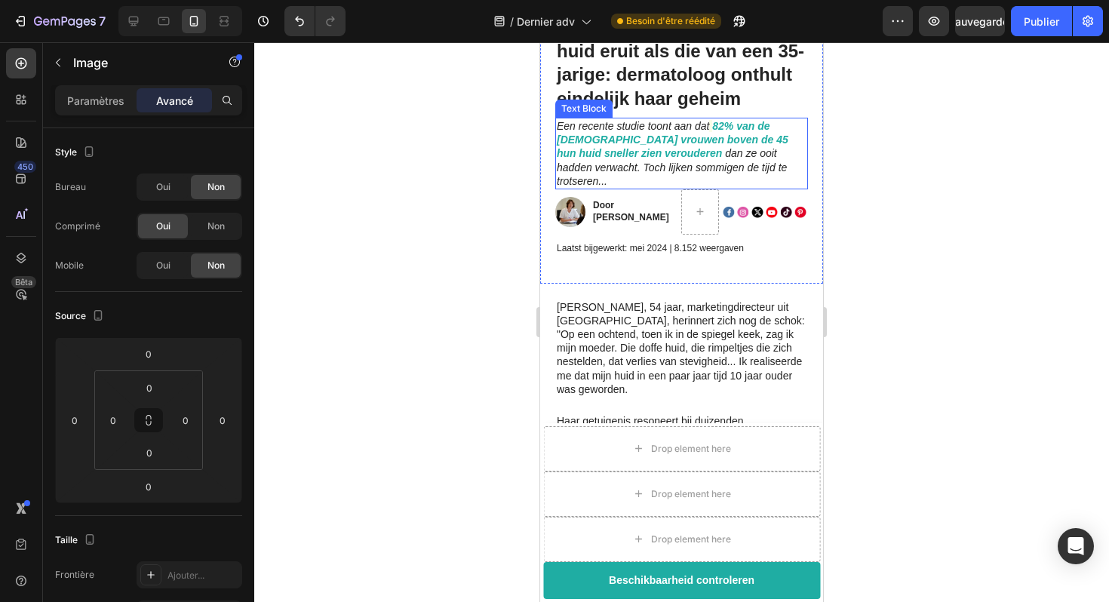
scroll to position [134, 0]
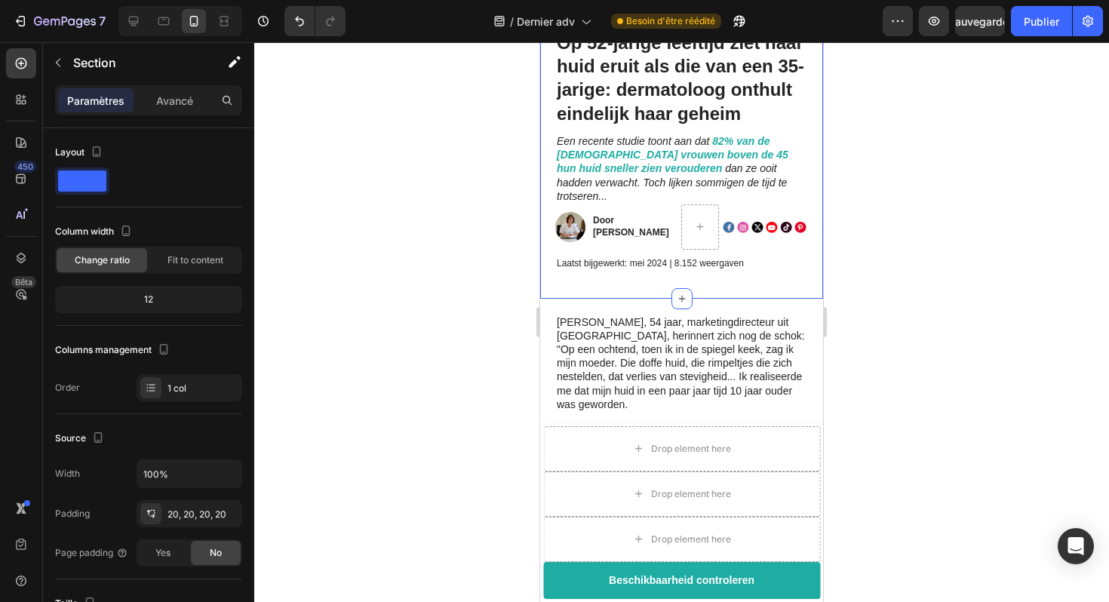
click at [638, 271] on div "Op 52-jarige leeftijd ziet haar huid eruit als die van een 35-jarige: dermatolo…" at bounding box center [681, 156] width 283 height 284
click at [295, 22] on icon "Annuler/Rétablir" at bounding box center [299, 21] width 15 height 15
click at [295, 25] on icon "Annuler/Rétablir" at bounding box center [299, 21] width 15 height 15
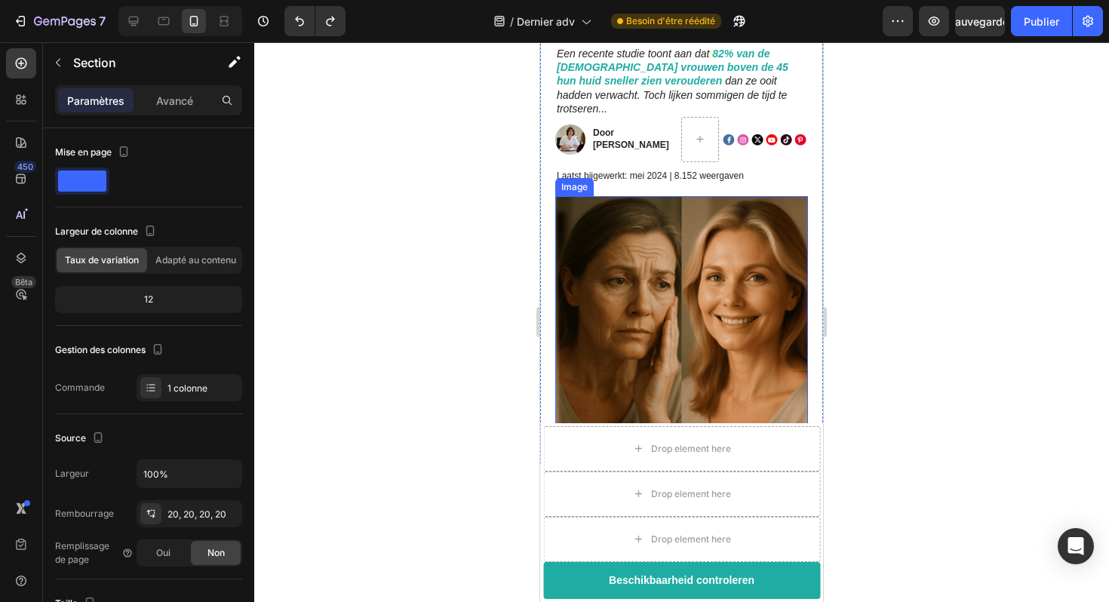
scroll to position [214, 0]
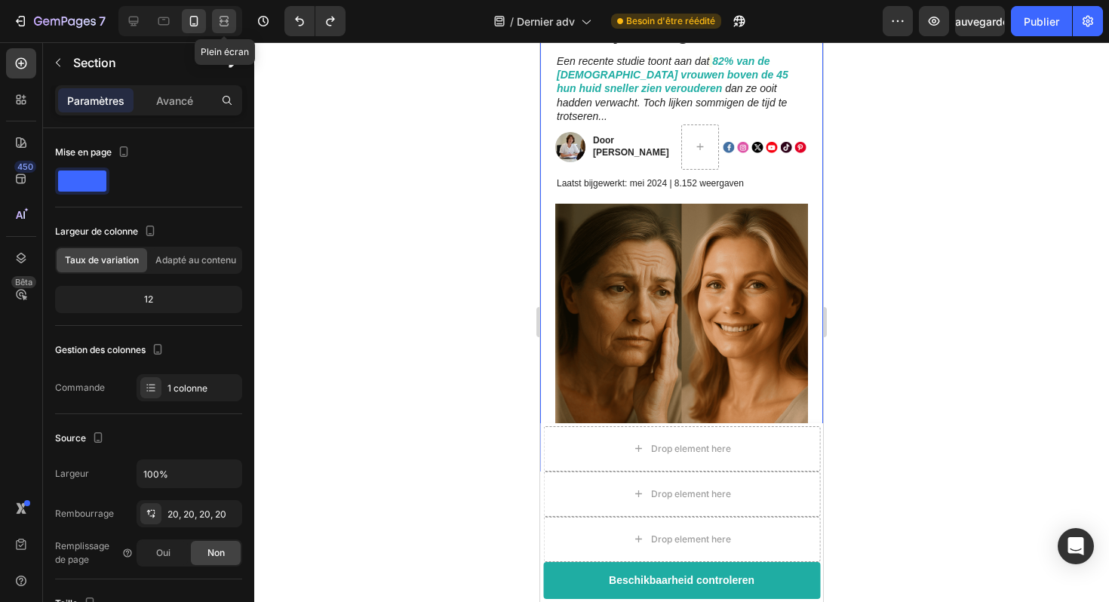
click at [223, 24] on icon at bounding box center [224, 21] width 15 height 15
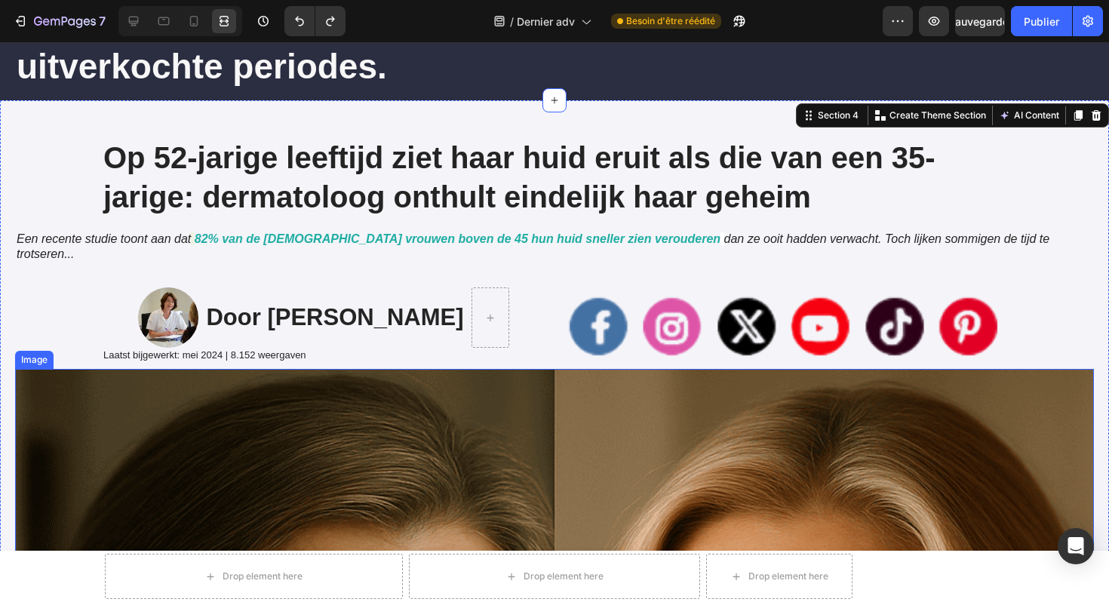
scroll to position [133, 0]
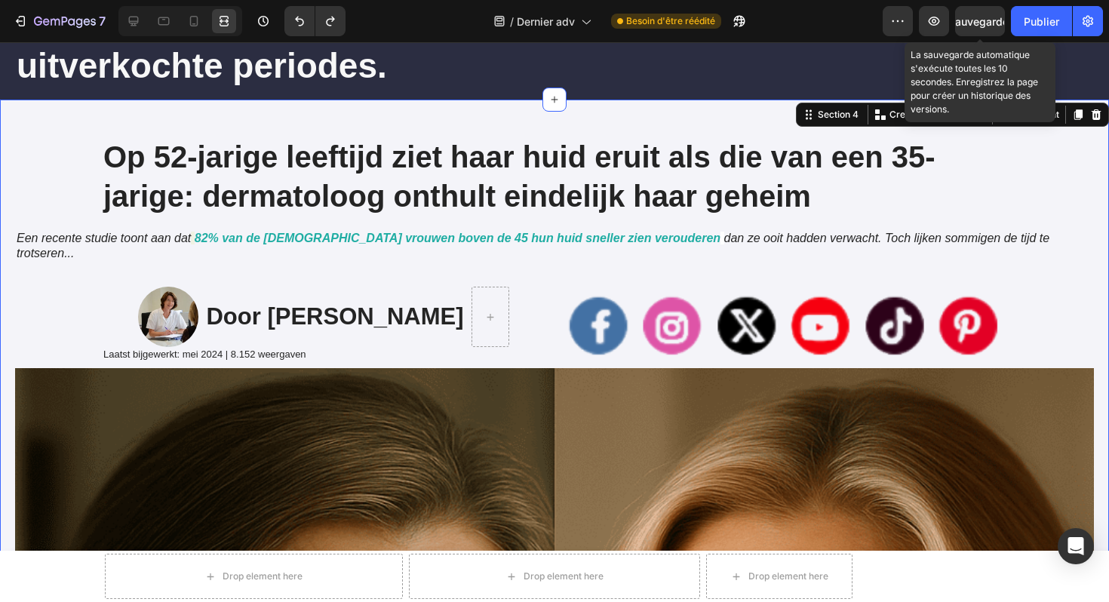
click at [982, 17] on font "Sauvegarder" at bounding box center [981, 21] width 64 height 13
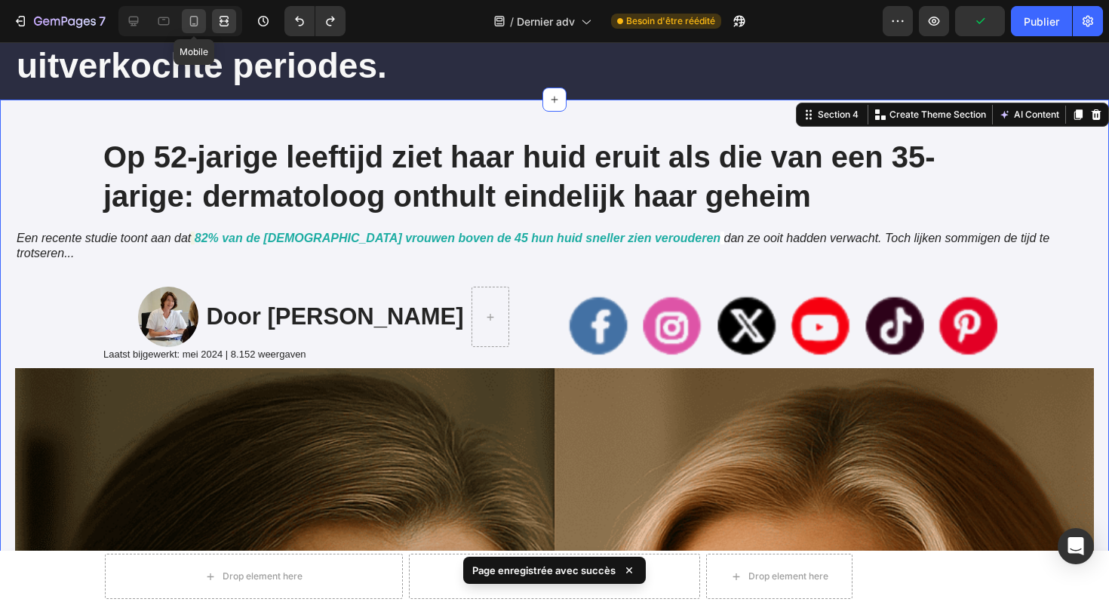
click at [195, 23] on icon at bounding box center [193, 21] width 15 height 15
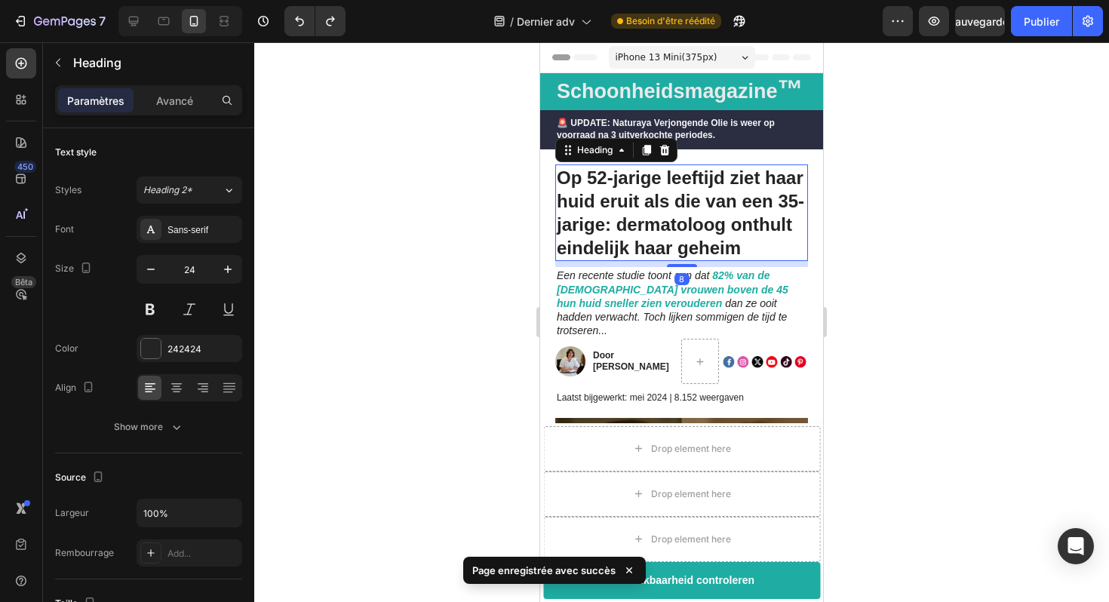
click at [663, 225] on h1 "Op 52-jarige leeftijd ziet haar huid eruit als die van een 35-jarige: dermatolo…" at bounding box center [681, 213] width 253 height 97
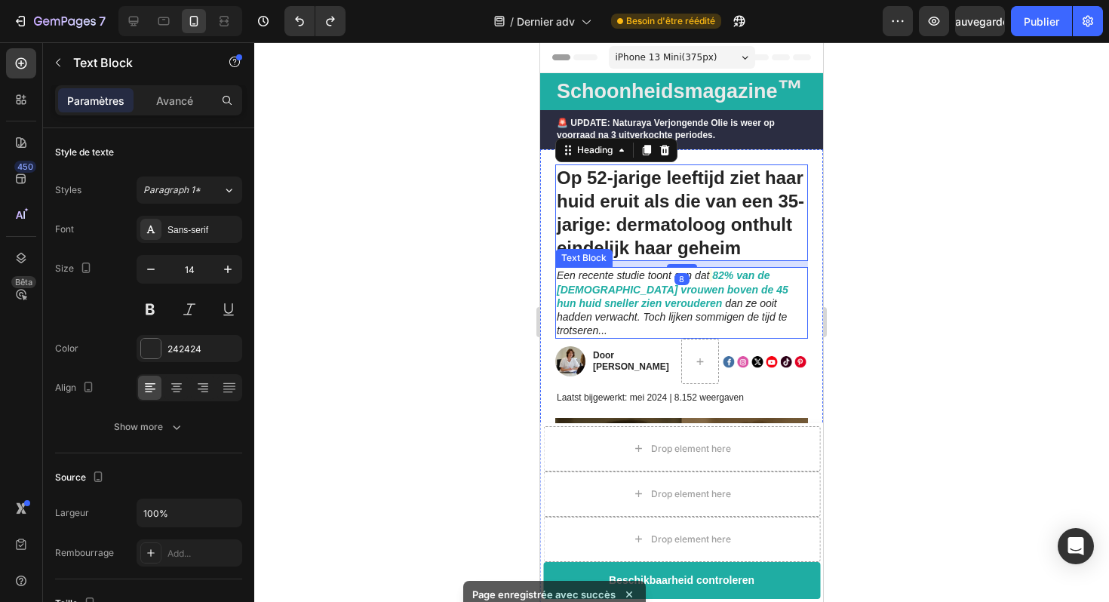
click at [617, 299] on strong "82% van de [DEMOGRAPHIC_DATA] vrouwen boven de 45 hun huid sneller zien veroude…" at bounding box center [673, 288] width 232 height 39
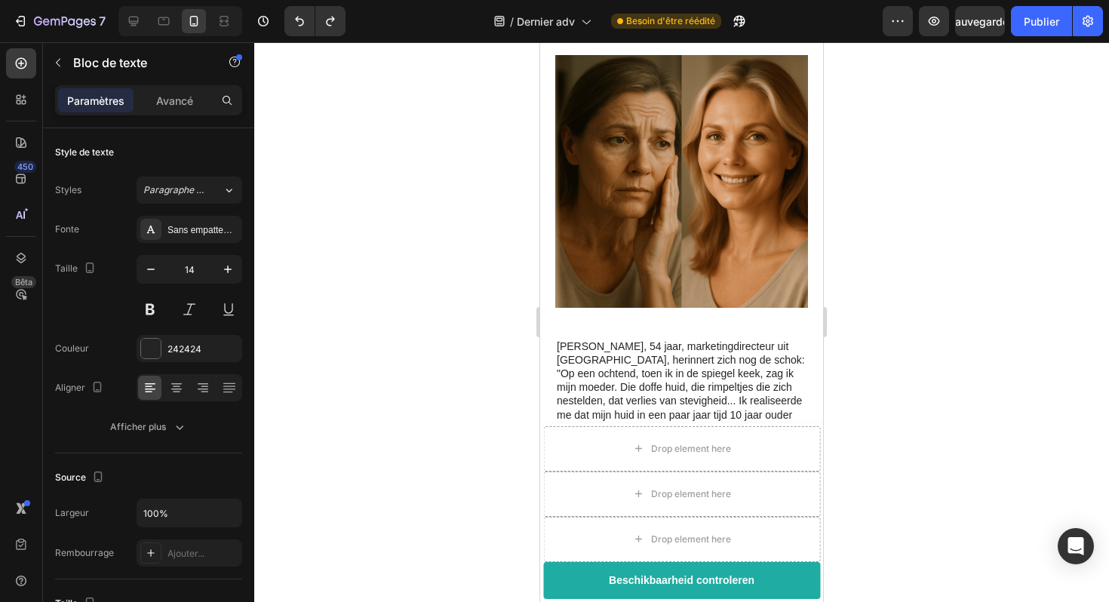
scroll to position [366, 0]
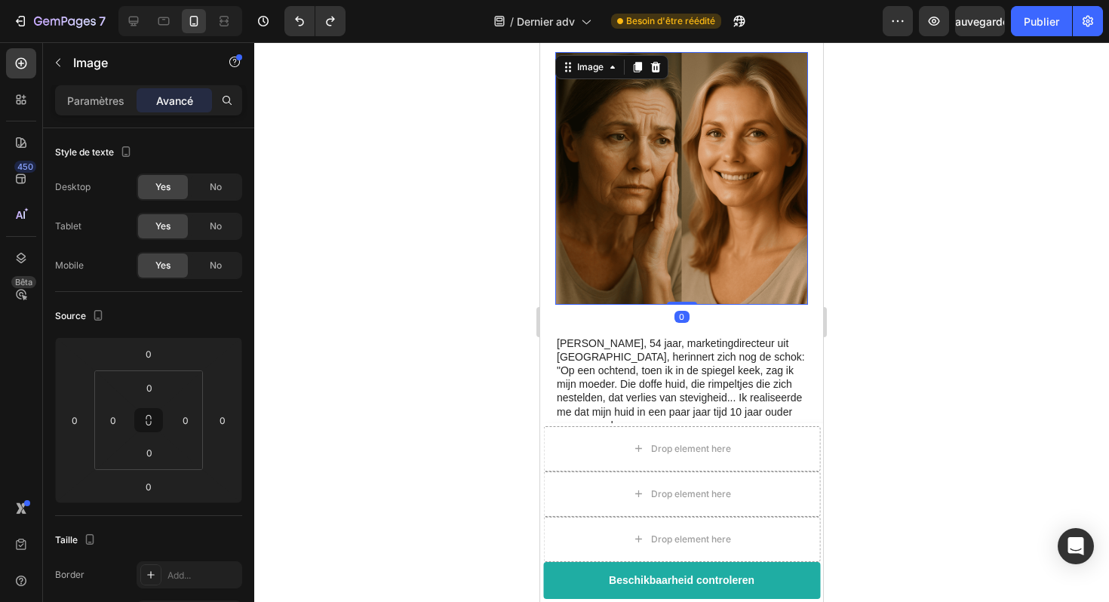
click at [671, 155] on img at bounding box center [681, 178] width 253 height 253
click at [217, 192] on font "Non" at bounding box center [216, 186] width 17 height 11
click at [166, 183] on font "Oui" at bounding box center [163, 186] width 14 height 11
click at [209, 265] on font "Non" at bounding box center [216, 265] width 17 height 11
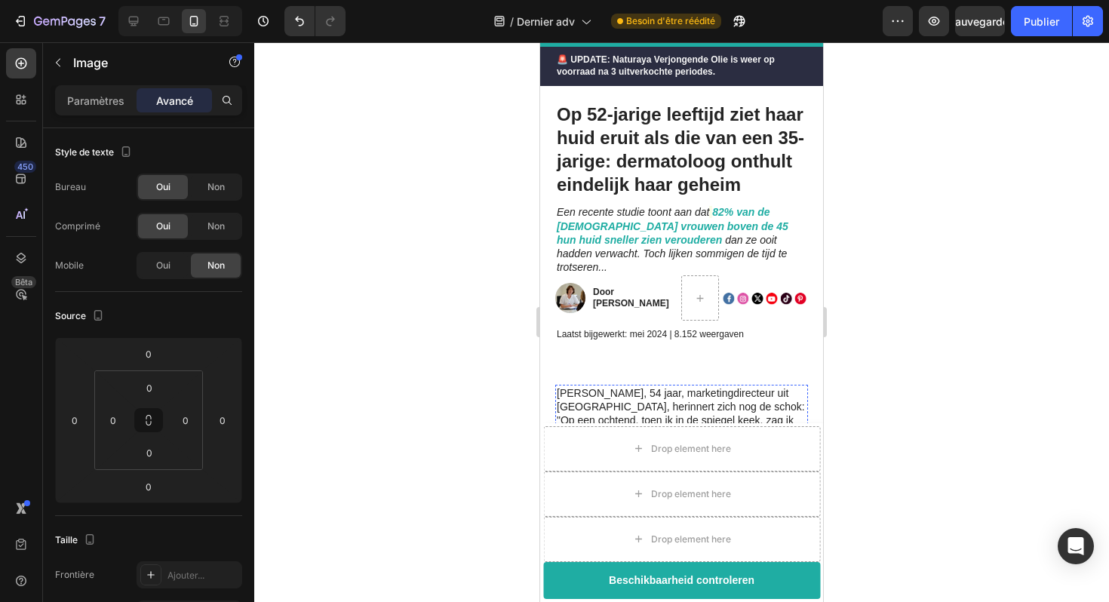
scroll to position [0, 0]
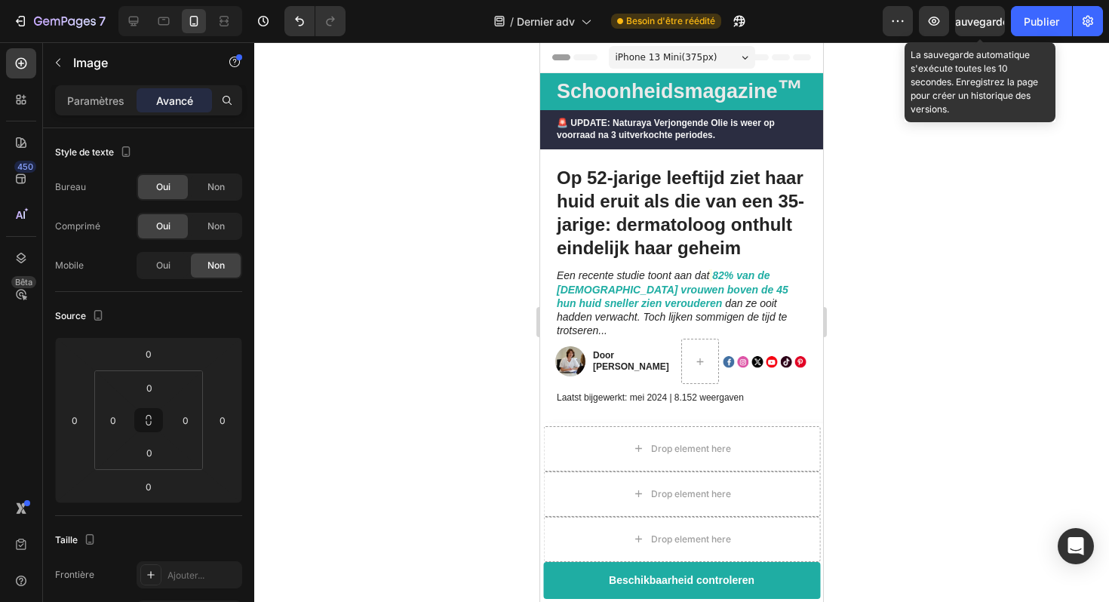
click at [978, 21] on font "Sauvegarder" at bounding box center [981, 21] width 64 height 13
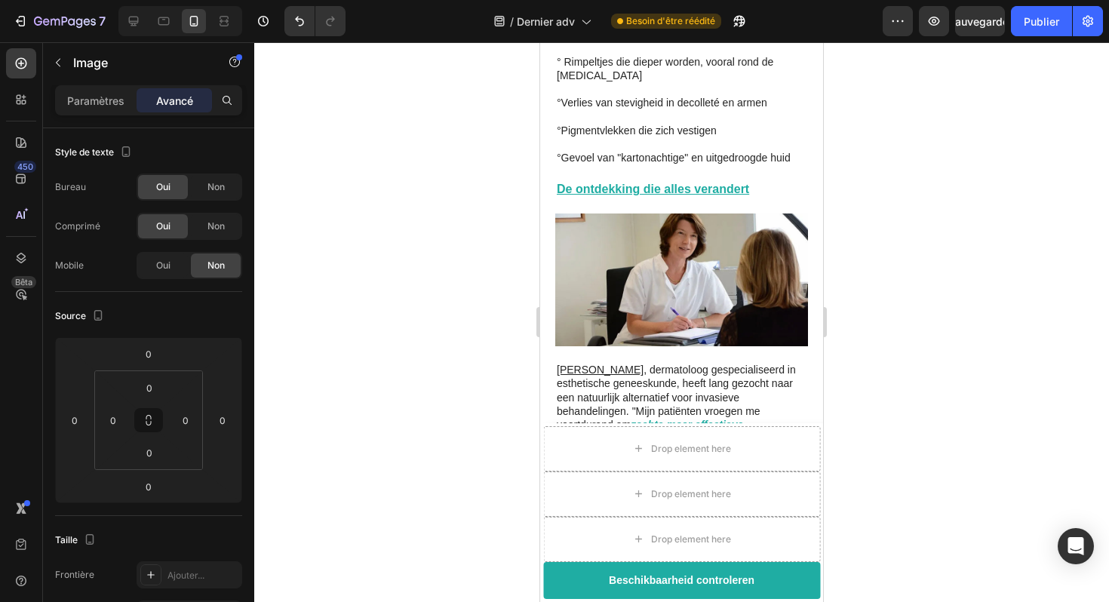
scroll to position [826, 0]
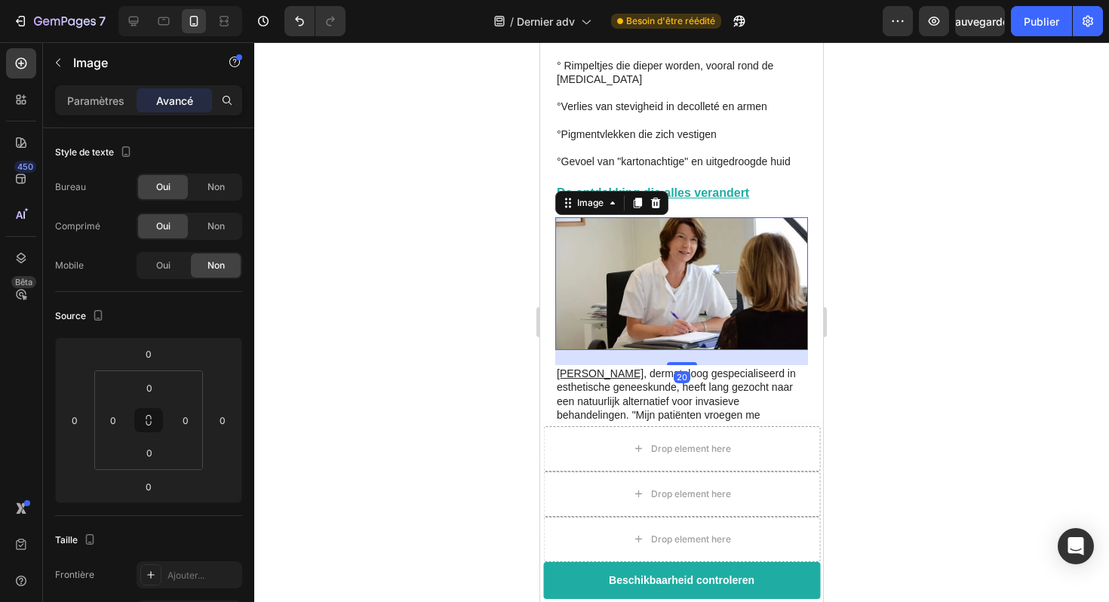
click at [689, 217] on img at bounding box center [681, 284] width 253 height 134
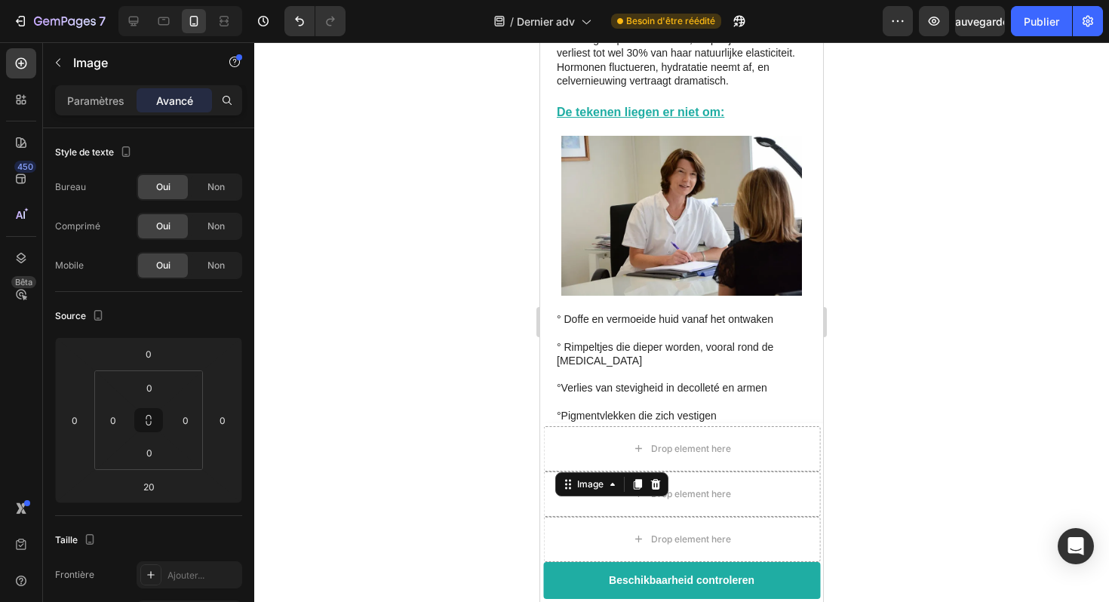
scroll to position [548, 0]
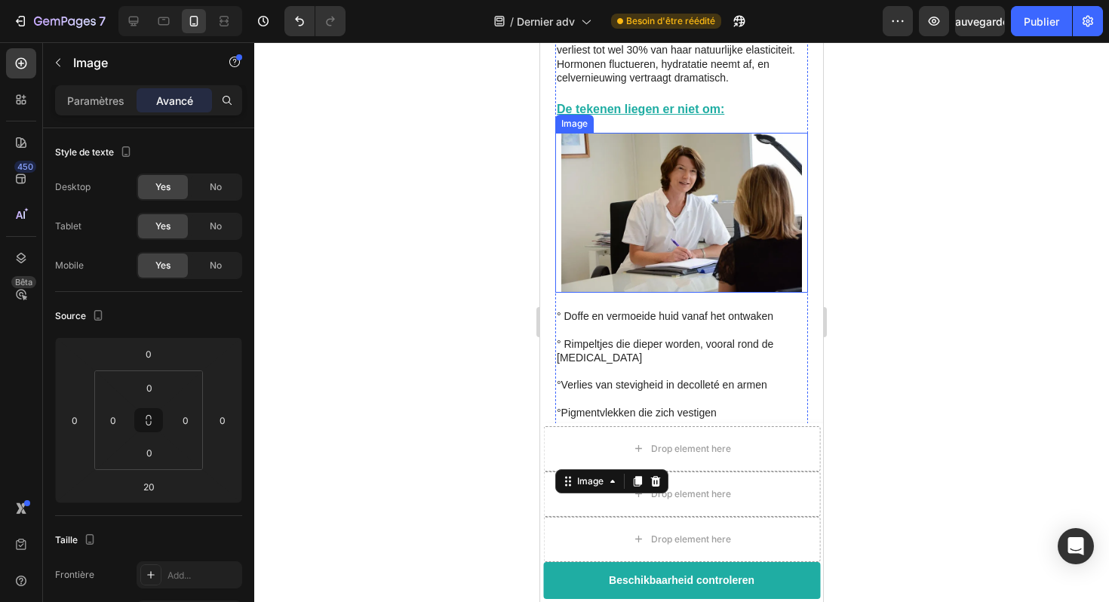
click at [732, 176] on img at bounding box center [681, 213] width 253 height 160
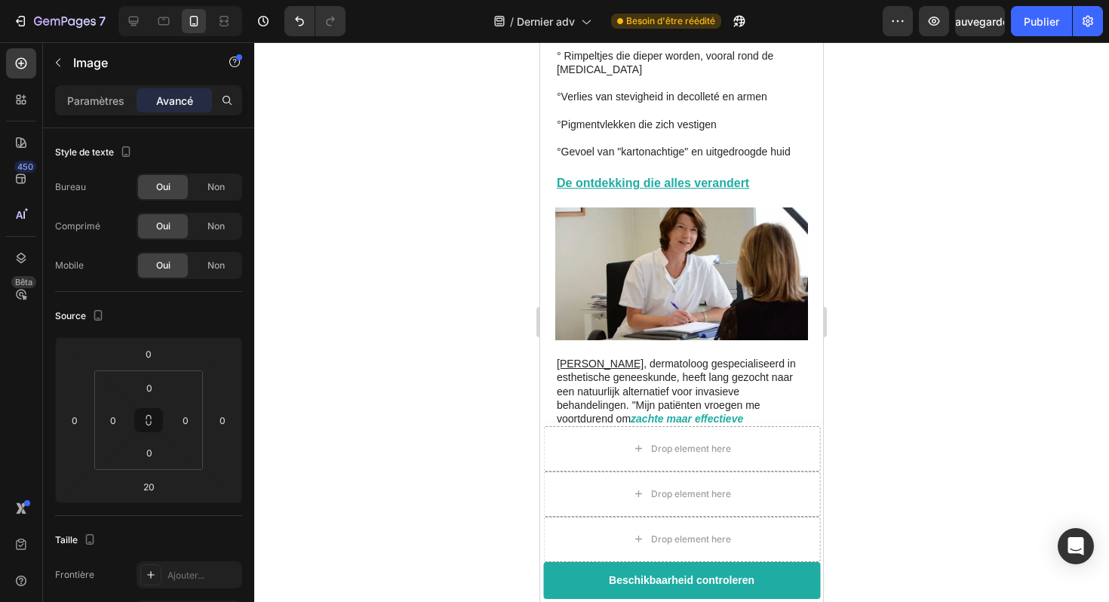
scroll to position [848, 0]
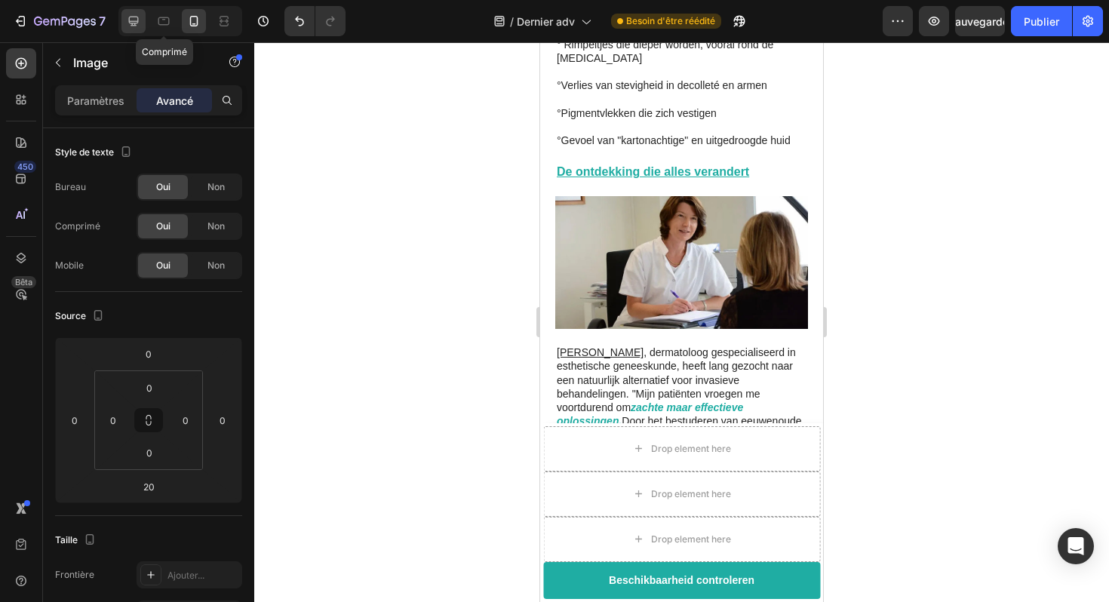
click at [143, 20] on div at bounding box center [134, 21] width 24 height 24
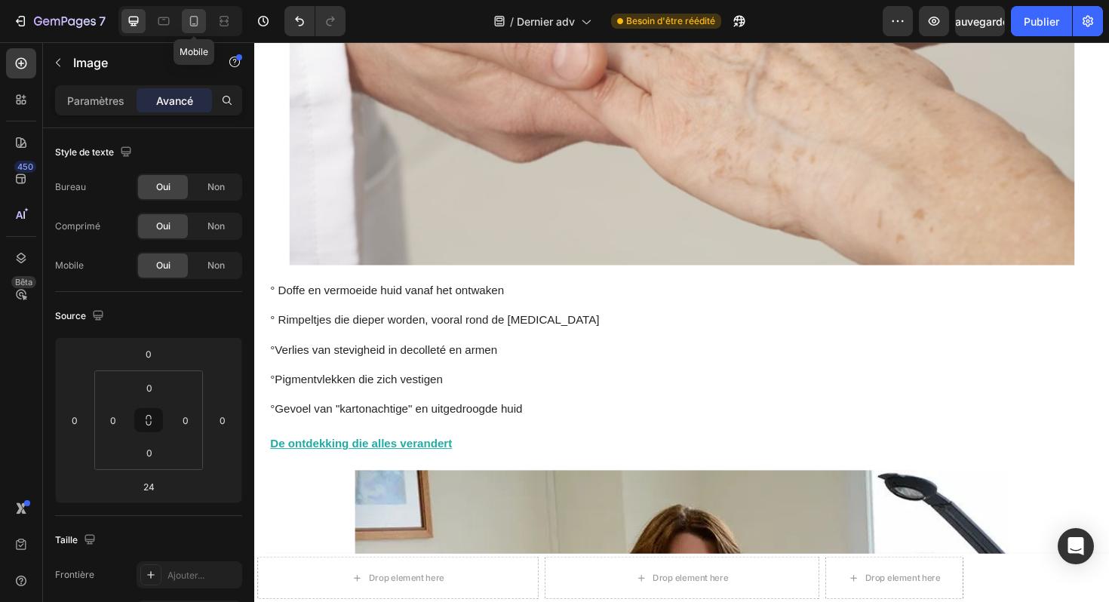
click at [188, 24] on icon at bounding box center [193, 21] width 15 height 15
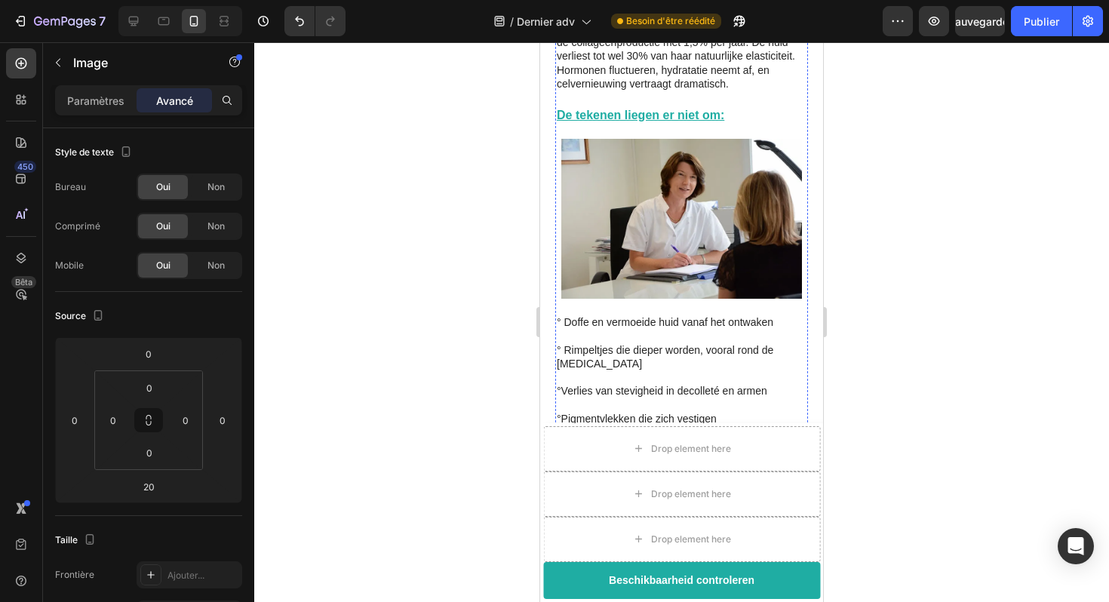
scroll to position [575, 0]
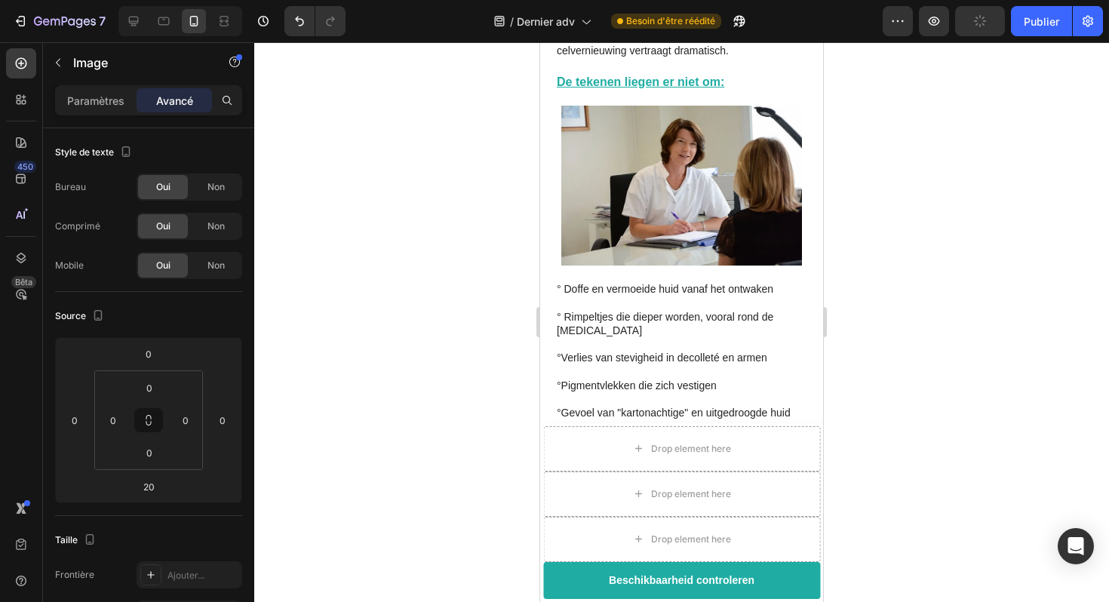
click at [635, 140] on img at bounding box center [681, 186] width 253 height 160
click at [659, 177] on img at bounding box center [681, 186] width 253 height 160
click at [723, 143] on img at bounding box center [681, 186] width 253 height 160
click at [681, 146] on img at bounding box center [681, 186] width 253 height 160
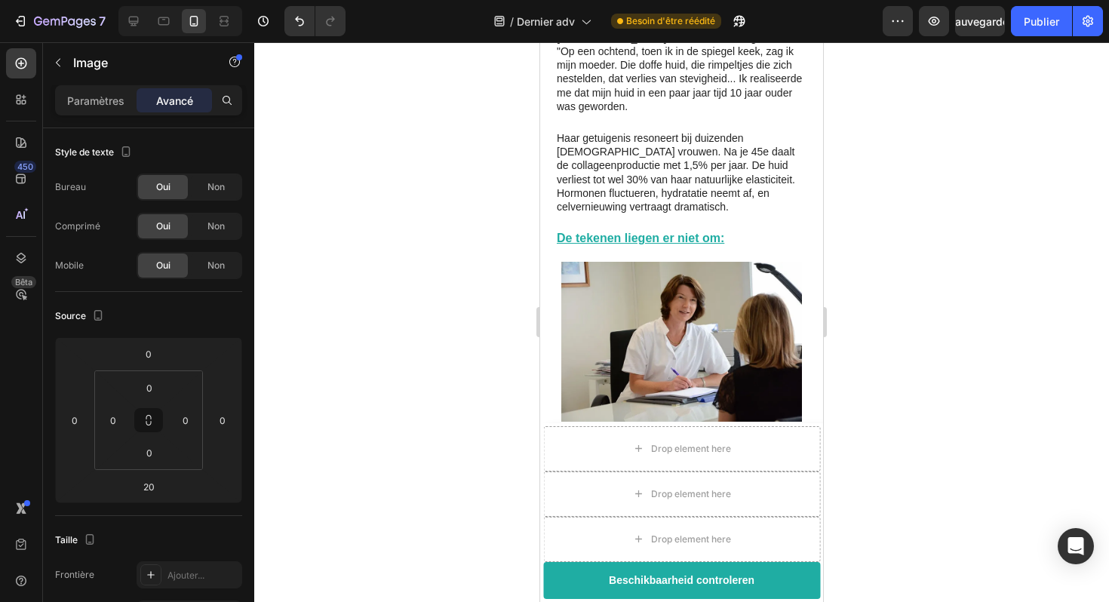
scroll to position [609, 0]
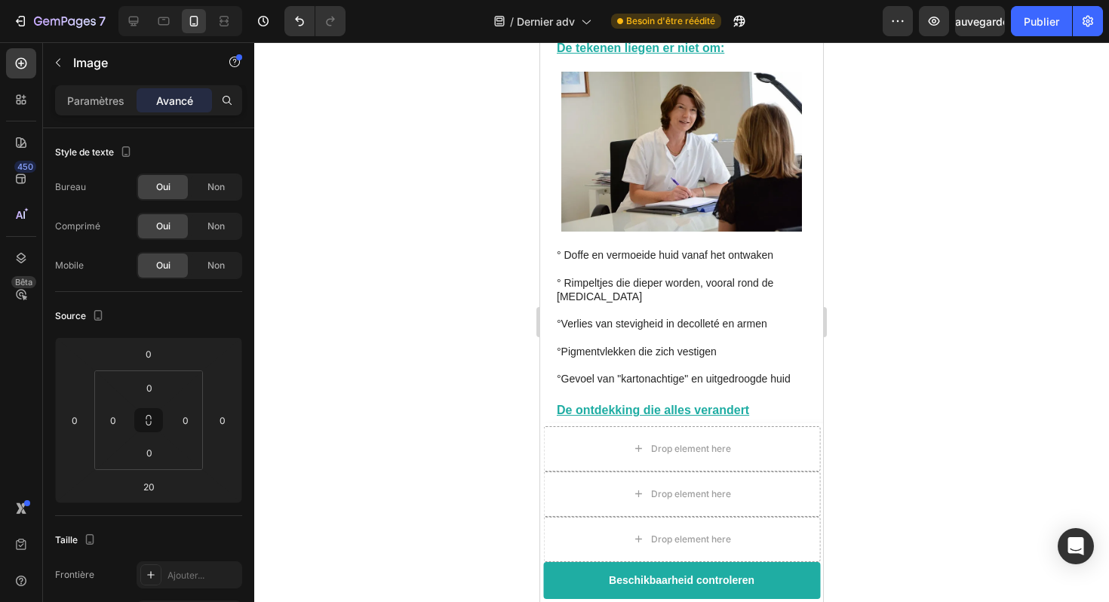
click at [694, 181] on img at bounding box center [681, 152] width 253 height 160
click at [135, 17] on icon at bounding box center [133, 21] width 15 height 15
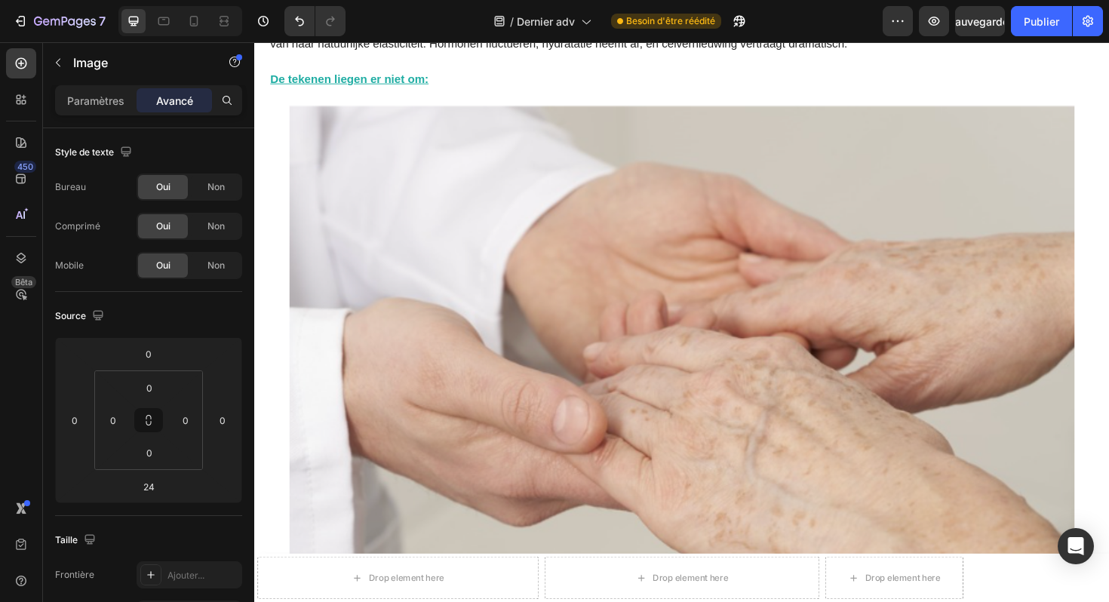
scroll to position [556, 0]
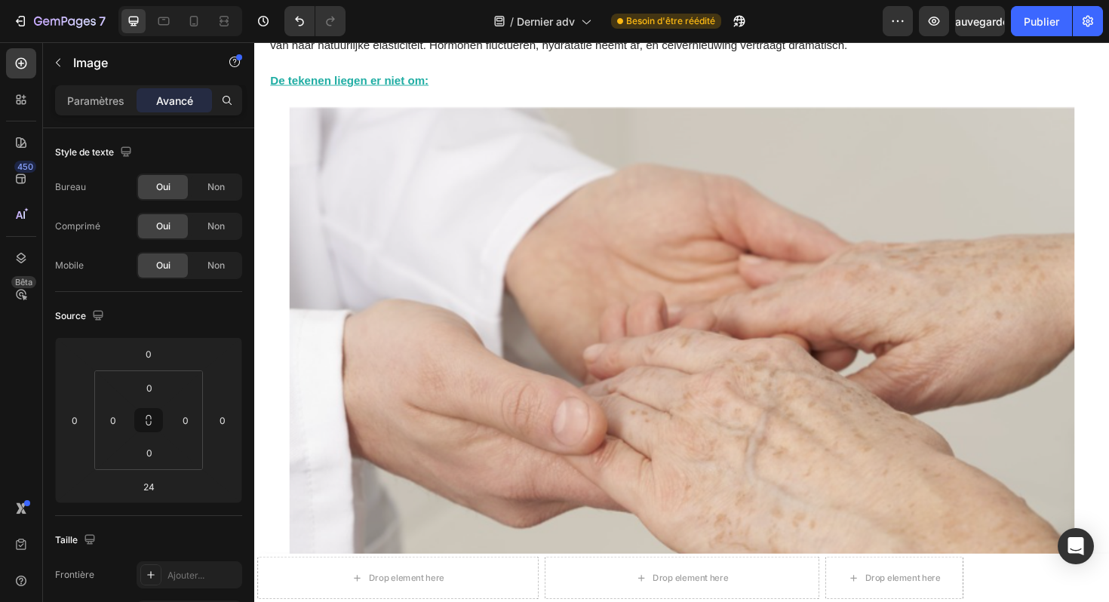
click at [646, 192] on img at bounding box center [706, 388] width 875 height 555
click at [185, 26] on div at bounding box center [194, 21] width 24 height 24
type input "20"
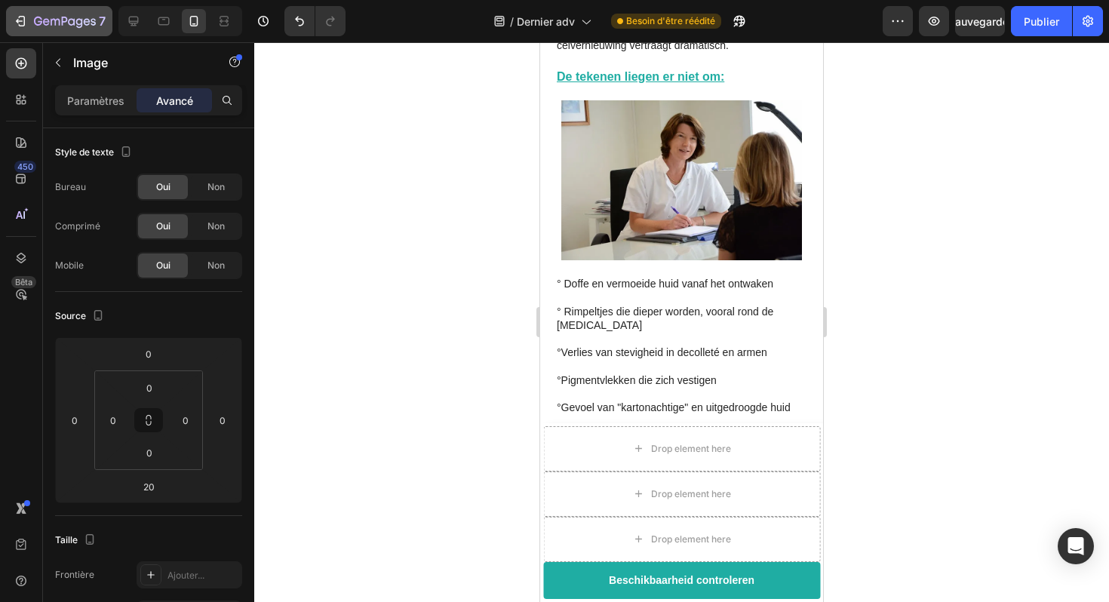
scroll to position [572, 0]
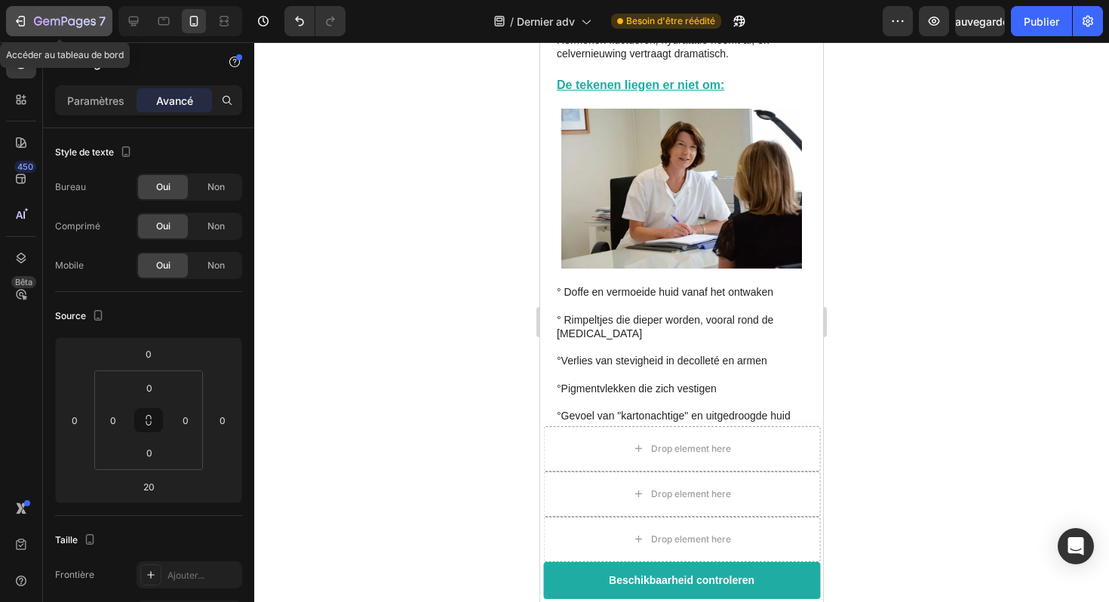
click at [35, 25] on icon "button" at bounding box center [65, 22] width 62 height 13
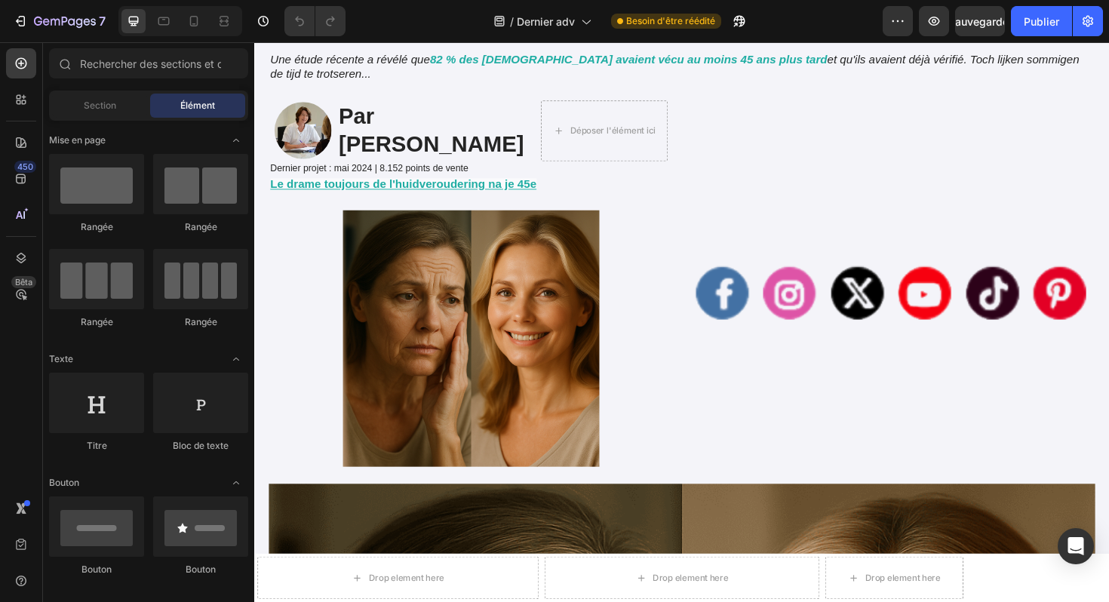
scroll to position [308, 0]
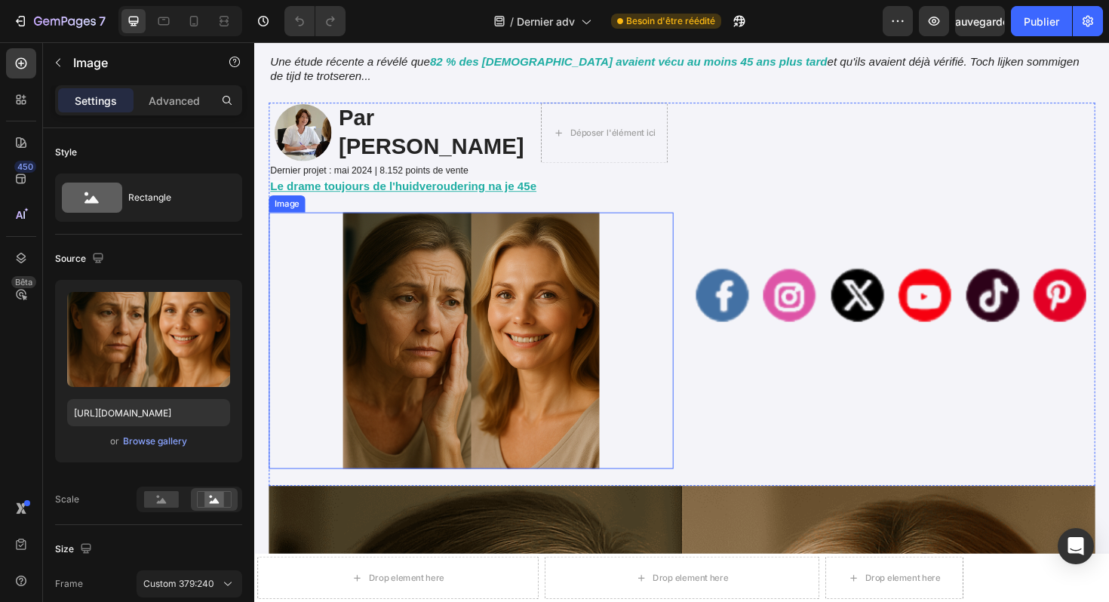
click at [519, 285] on img at bounding box center [483, 359] width 429 height 272
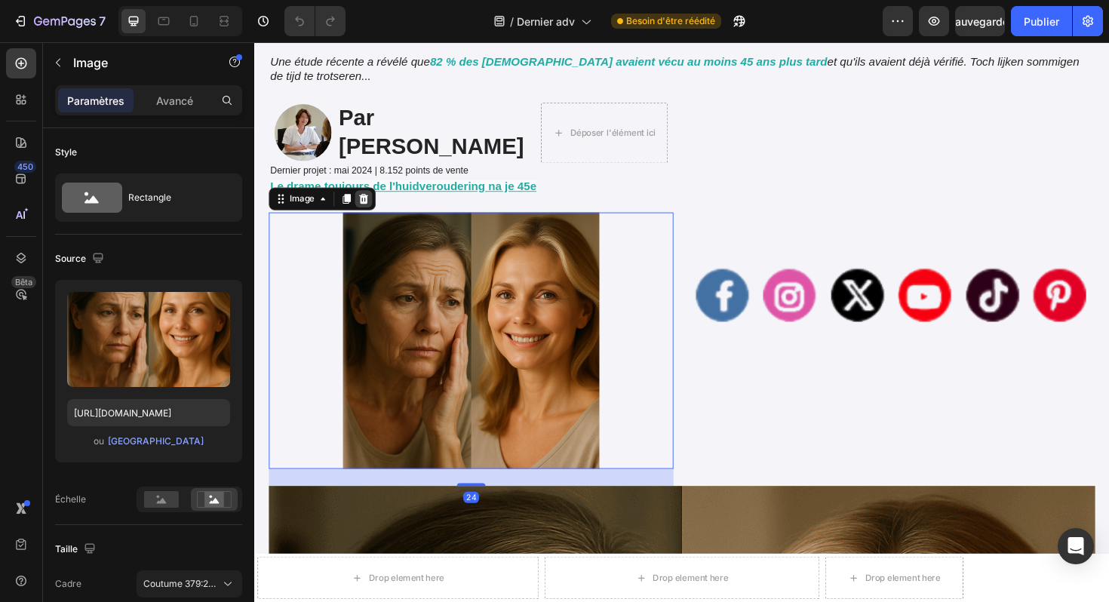
click at [373, 209] on icon at bounding box center [370, 208] width 10 height 11
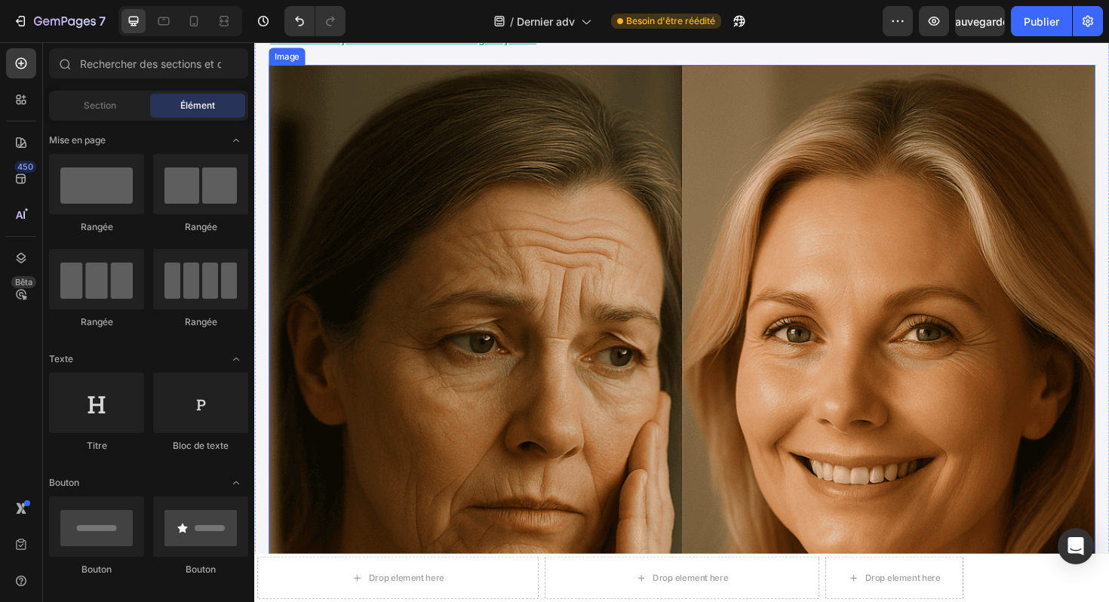
scroll to position [481, 0]
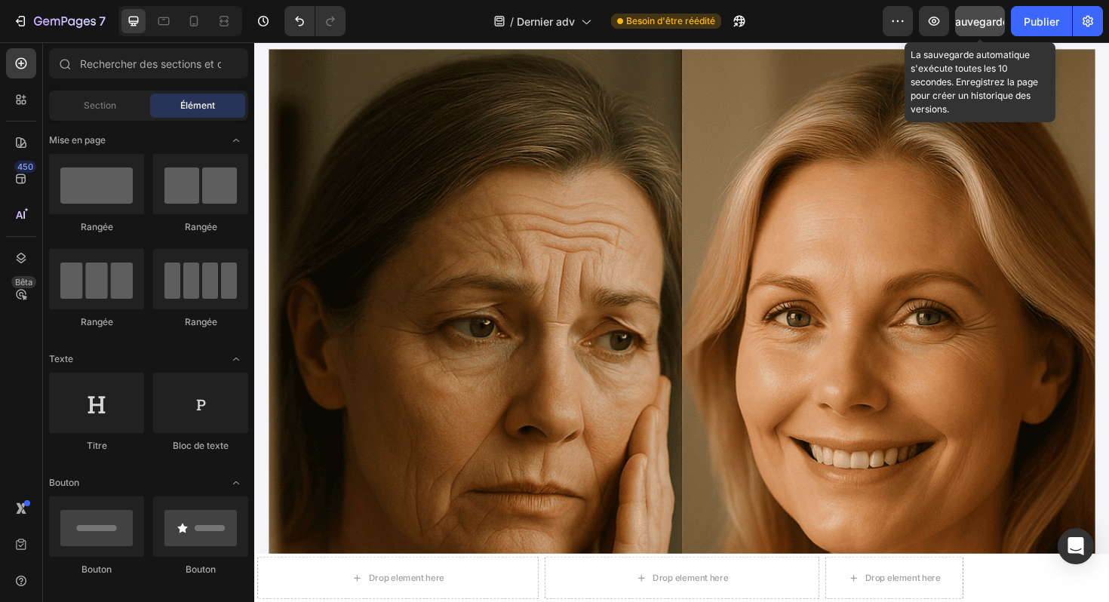
click at [981, 20] on font "Sauvegarder" at bounding box center [981, 21] width 64 height 13
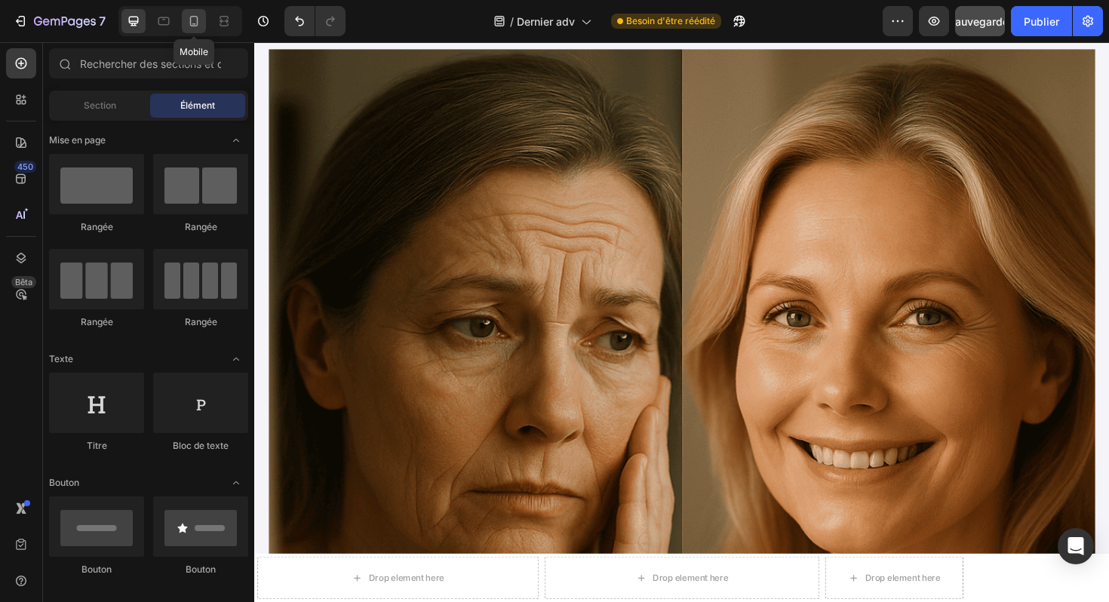
click at [197, 23] on icon at bounding box center [194, 21] width 8 height 11
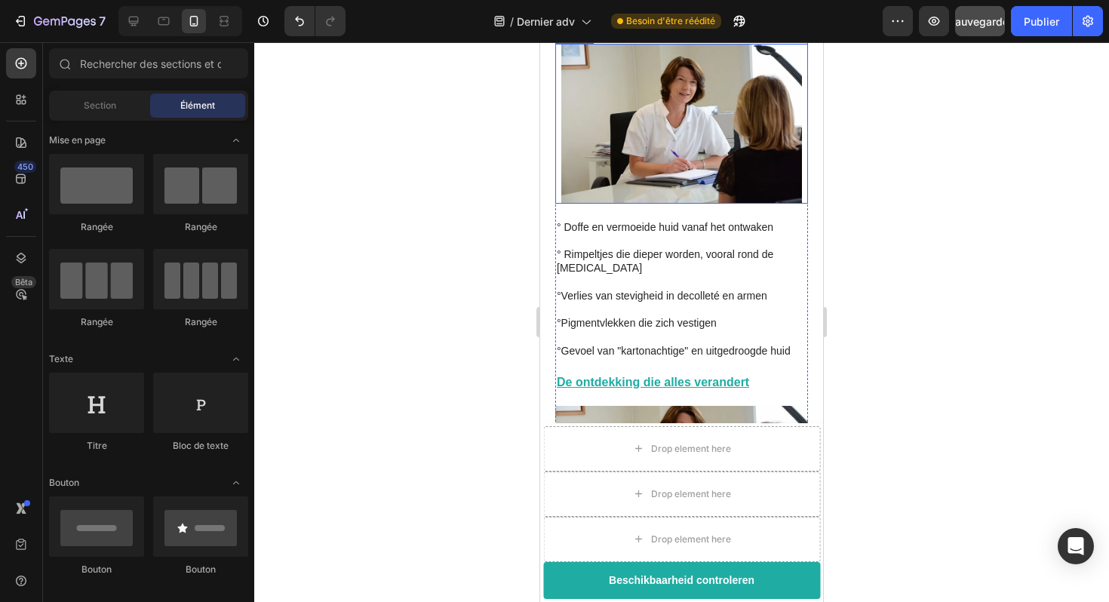
scroll to position [647, 0]
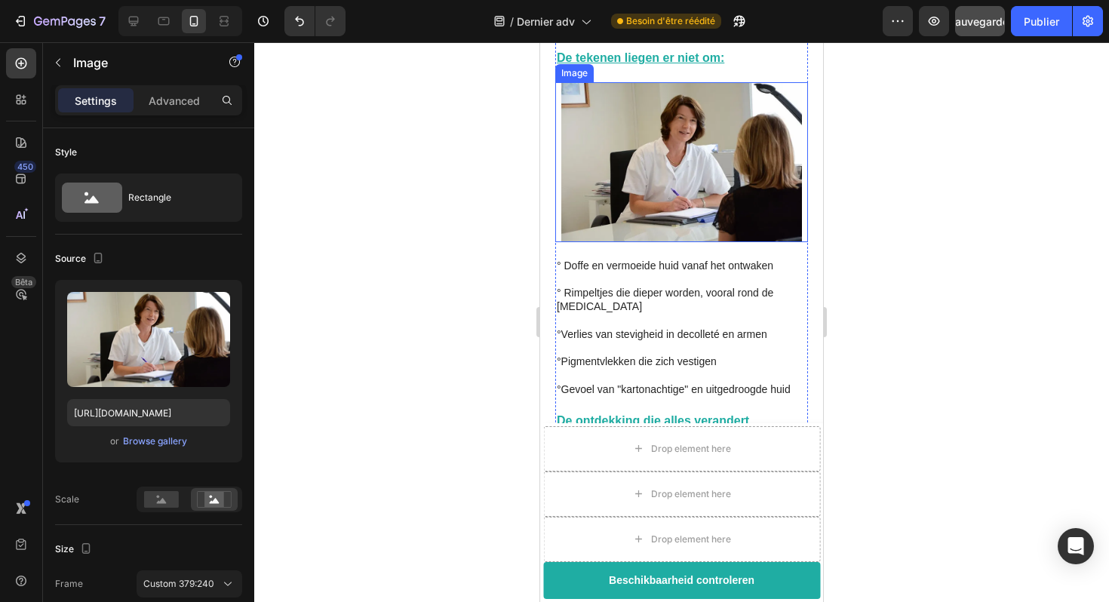
click at [654, 172] on img at bounding box center [681, 162] width 253 height 160
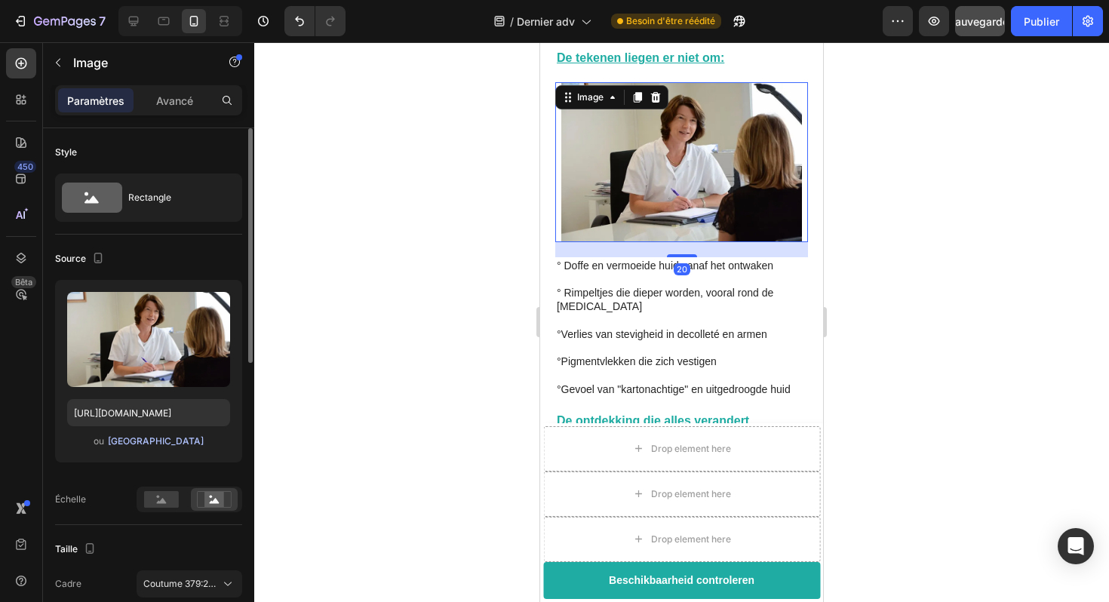
click at [158, 445] on font "[GEOGRAPHIC_DATA]" at bounding box center [156, 440] width 96 height 11
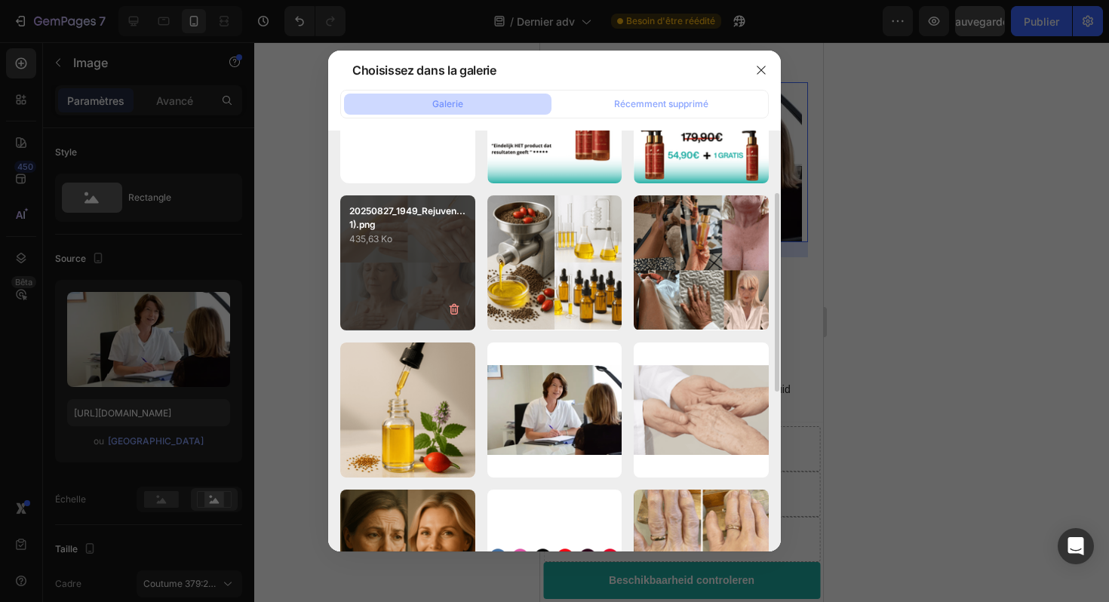
scroll to position [108, 0]
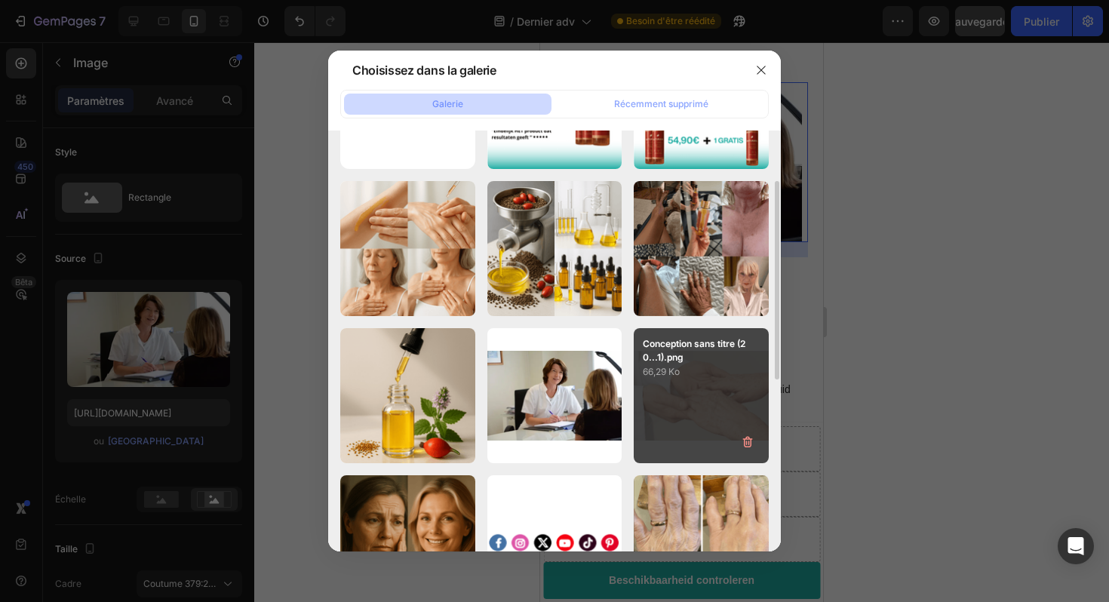
click at [651, 354] on font "Conception sans titre (20...1).png" at bounding box center [694, 350] width 103 height 25
type input "[URL][DOMAIN_NAME]"
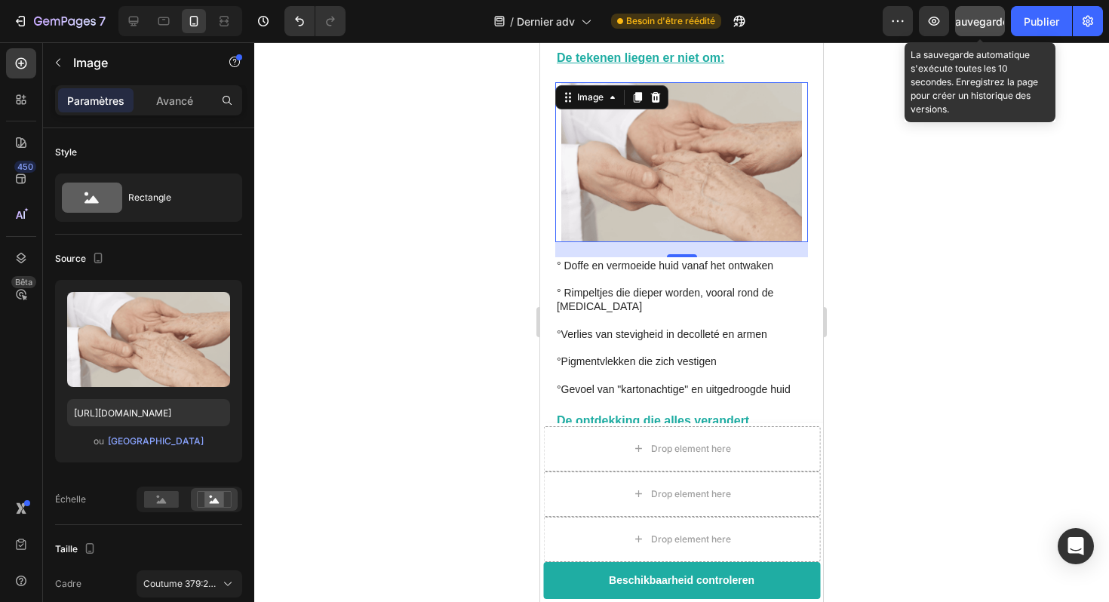
click at [983, 24] on font "Sauvegarder" at bounding box center [981, 21] width 64 height 13
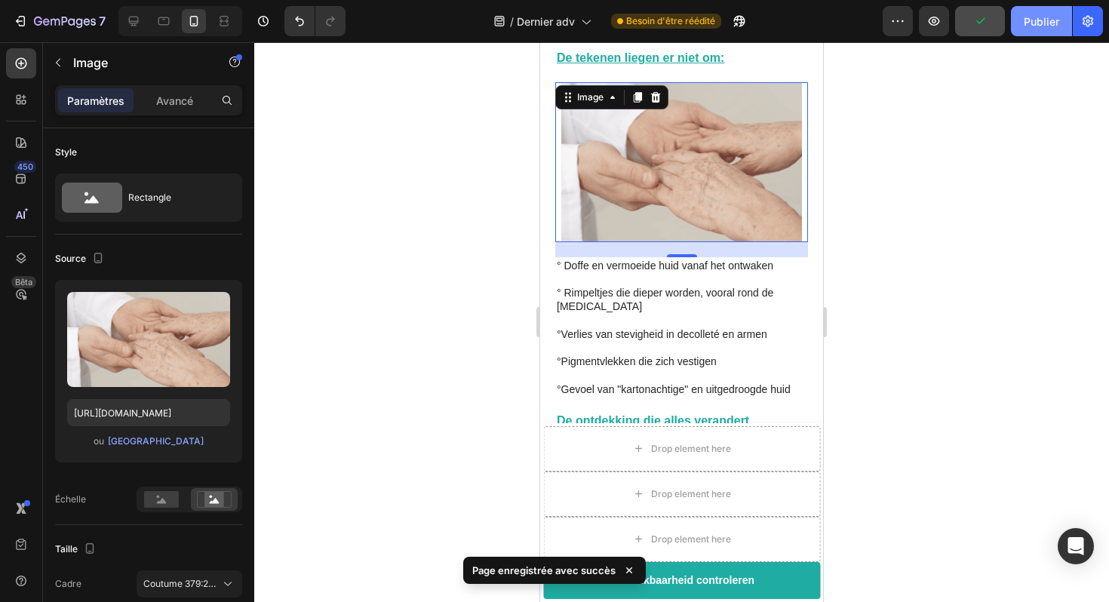
click at [1042, 23] on font "Publier" at bounding box center [1041, 21] width 35 height 13
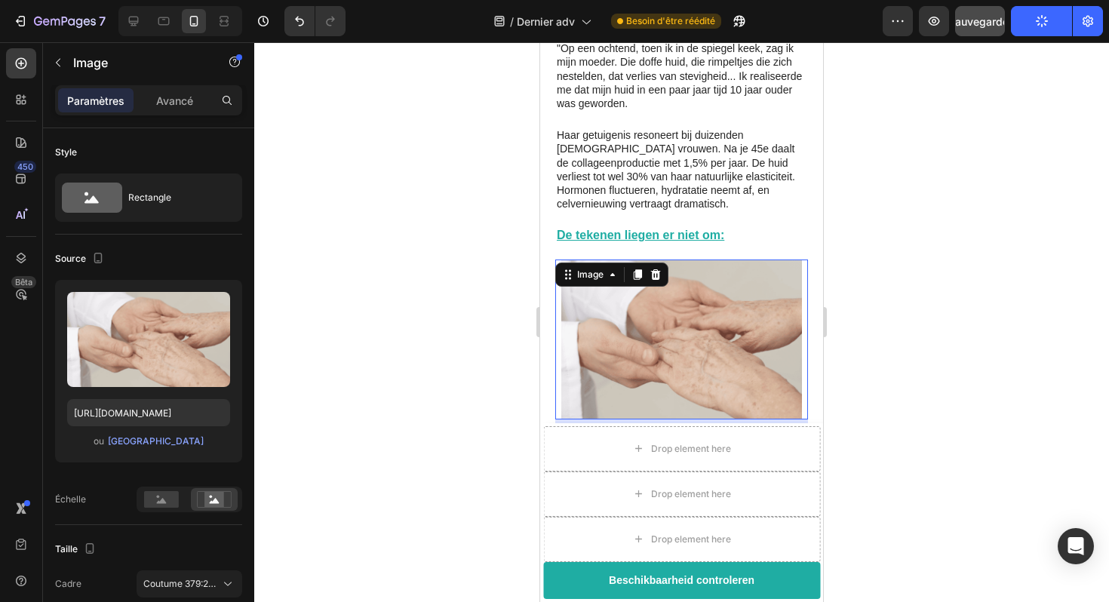
scroll to position [476, 0]
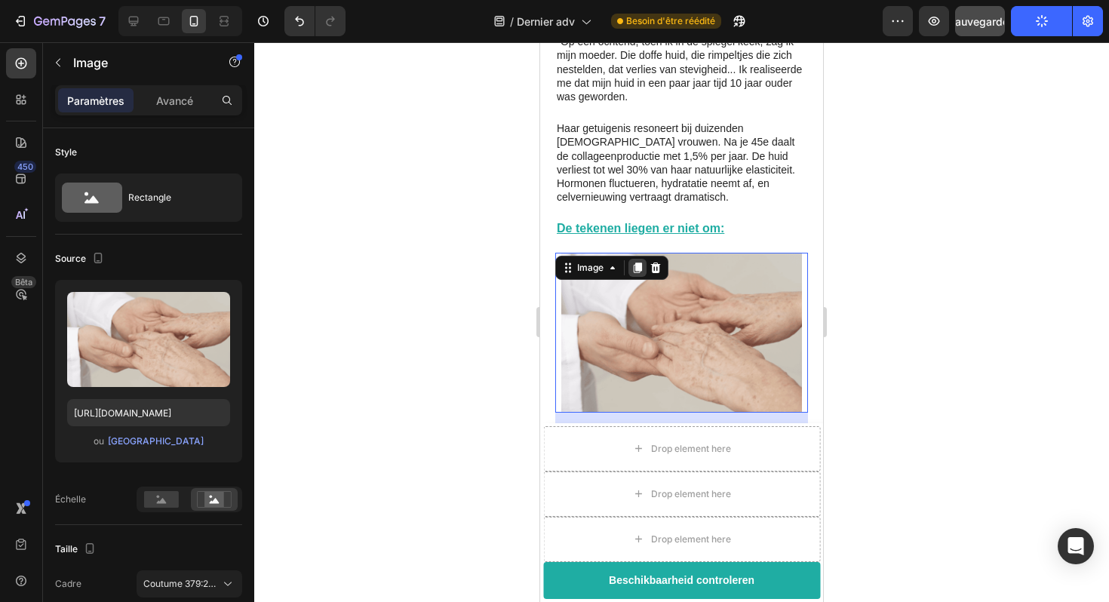
click at [635, 262] on icon at bounding box center [638, 268] width 12 height 12
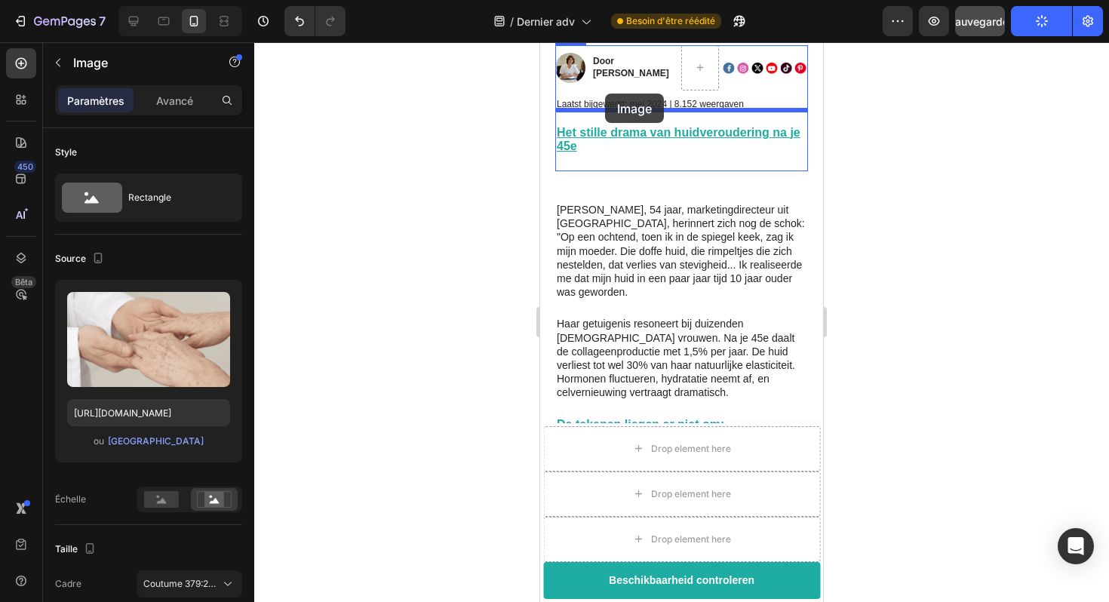
scroll to position [273, 0]
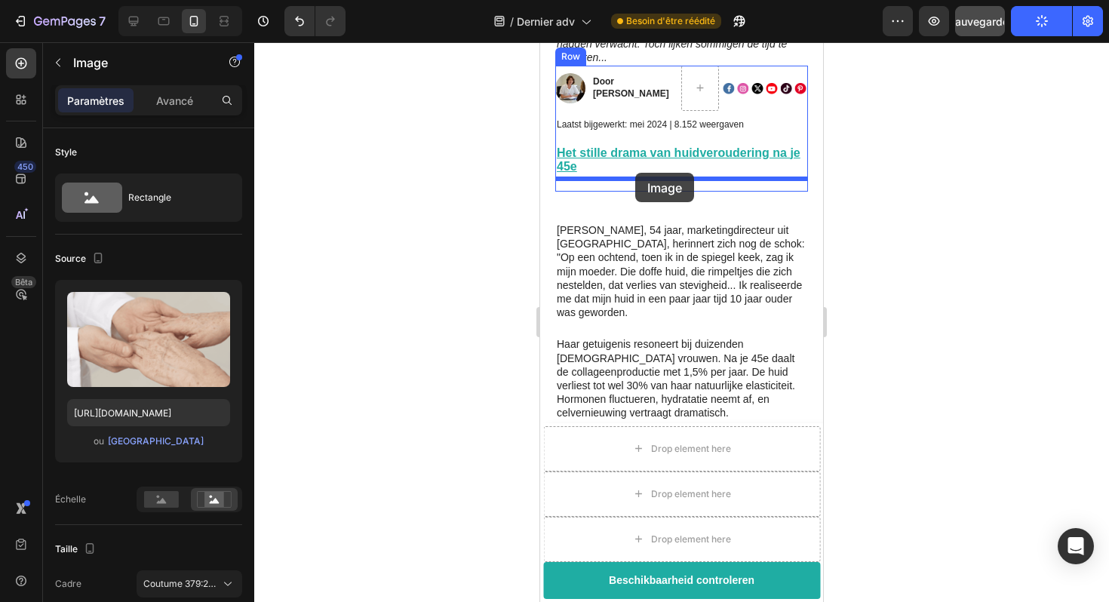
drag, startPoint x: 571, startPoint y: 405, endPoint x: 635, endPoint y: 173, distance: 241.3
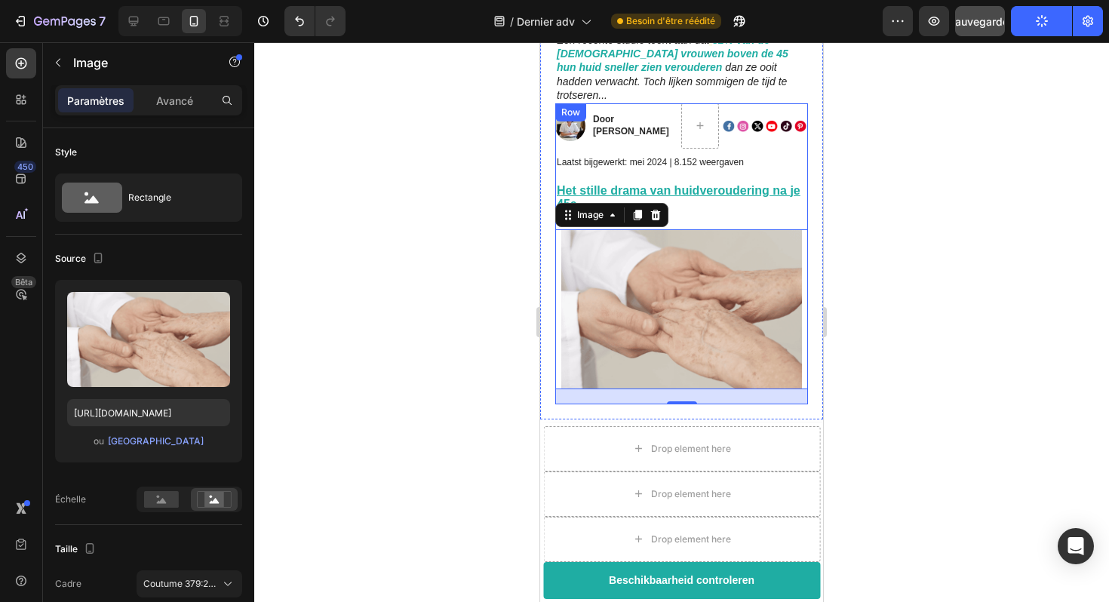
scroll to position [234, 0]
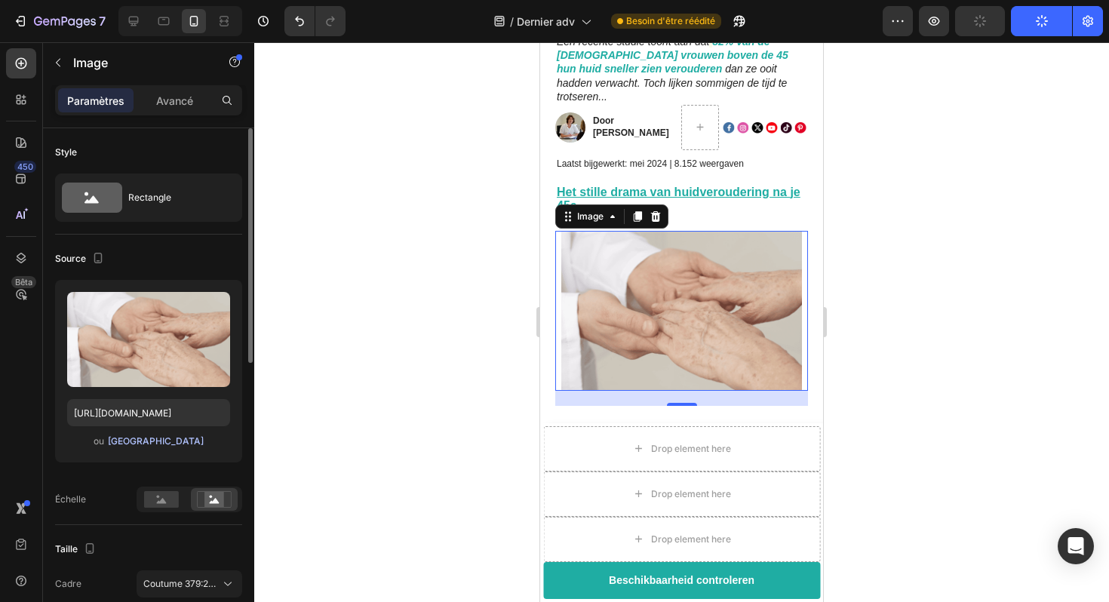
click at [173, 444] on font "[GEOGRAPHIC_DATA]" at bounding box center [156, 440] width 96 height 11
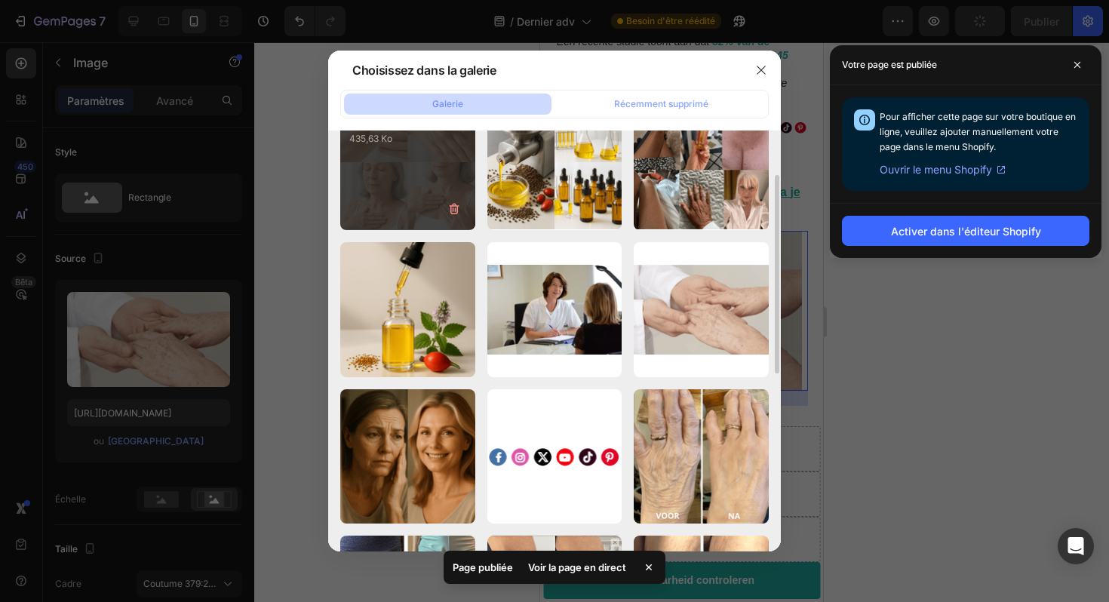
scroll to position [200, 0]
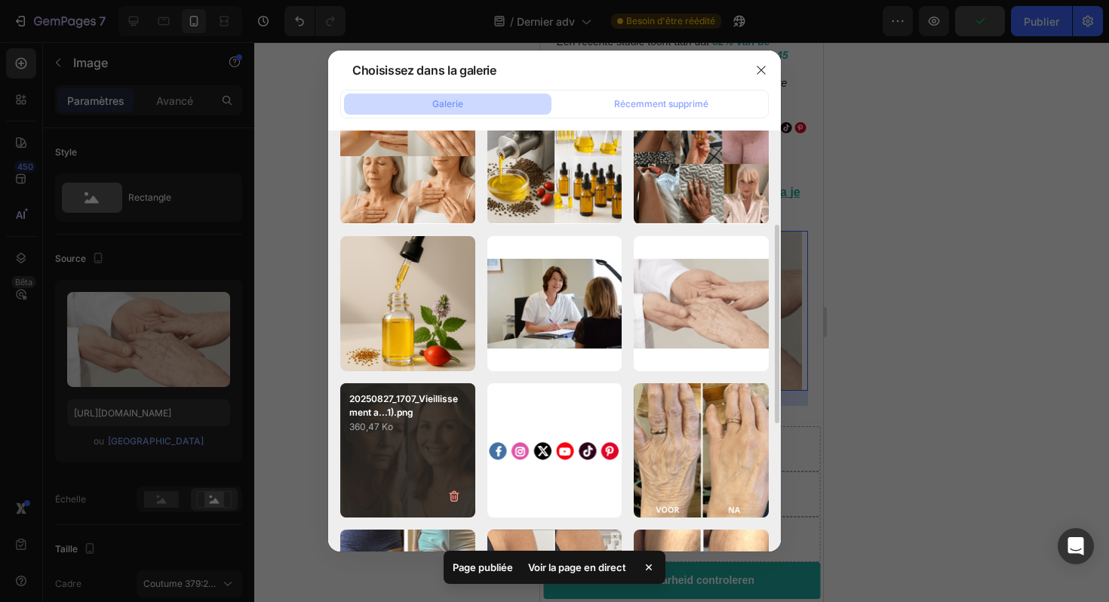
click at [417, 417] on p "20250827_1707_Vieillissement a...1).png" at bounding box center [407, 405] width 117 height 27
type input "[URL][DOMAIN_NAME]"
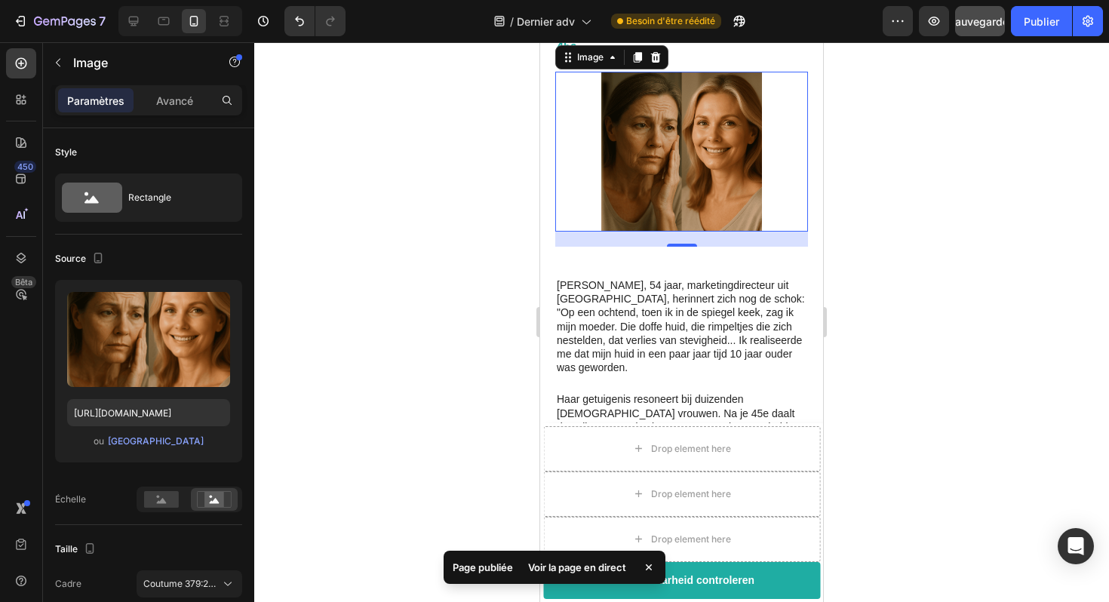
scroll to position [363, 0]
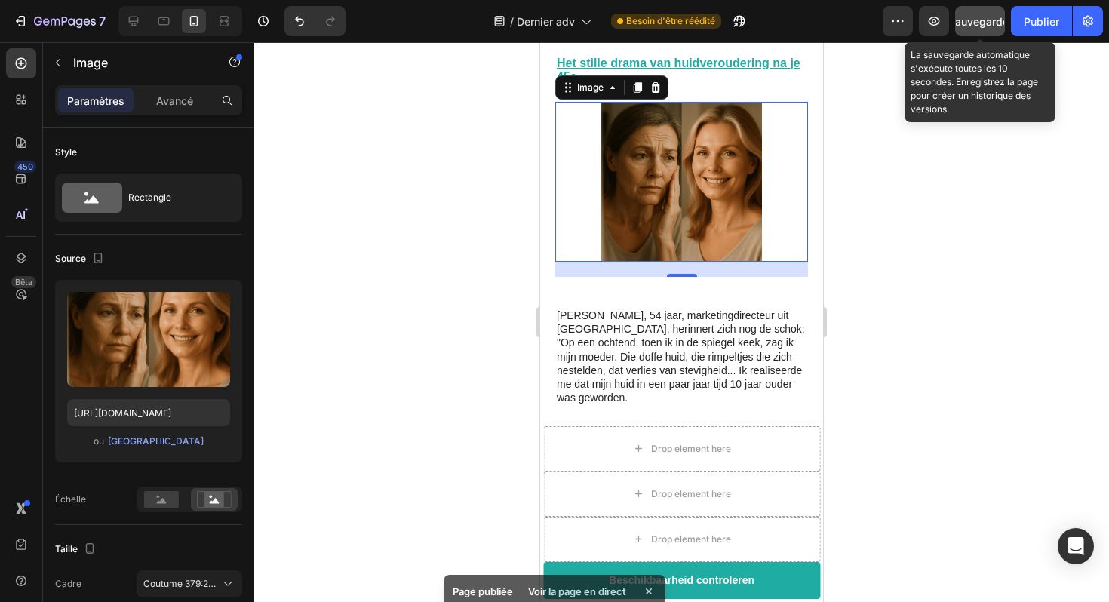
click at [960, 24] on font "Sauvegarder" at bounding box center [981, 21] width 64 height 13
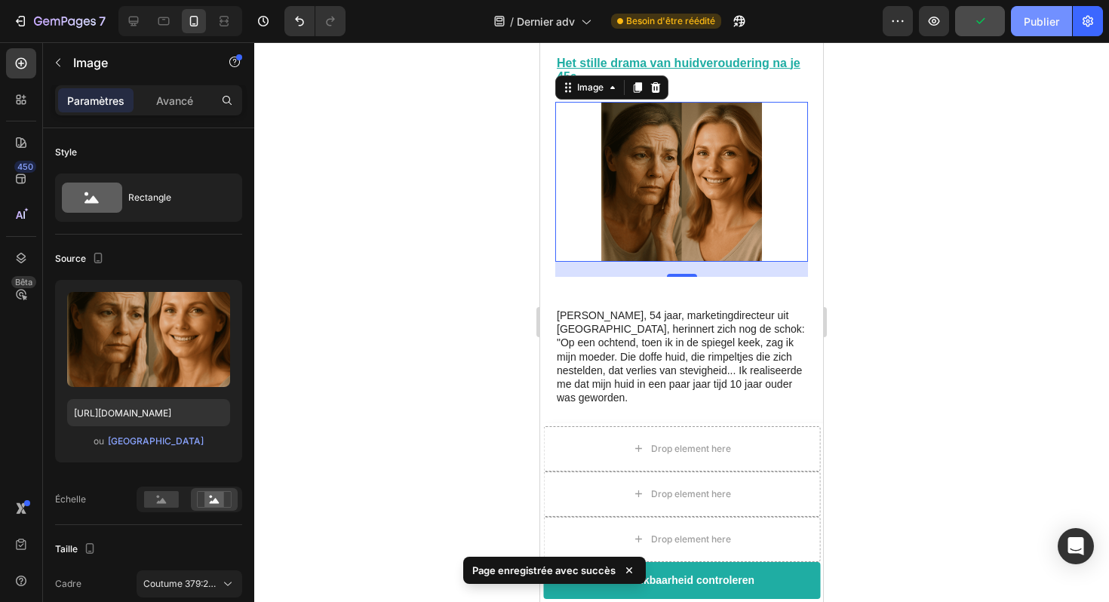
click at [1029, 23] on font "Publier" at bounding box center [1041, 21] width 35 height 13
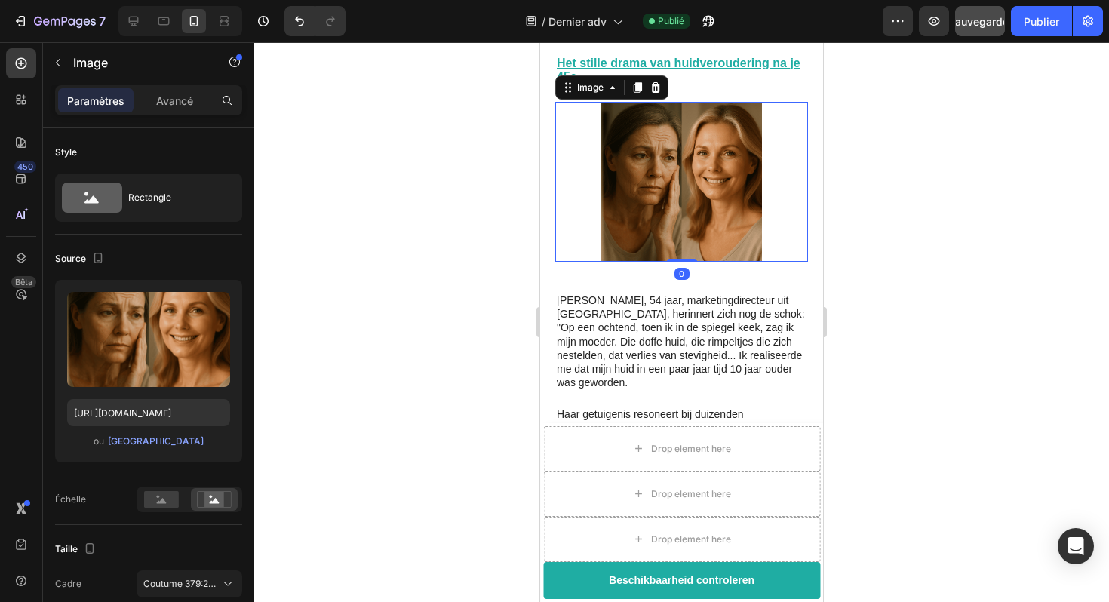
drag, startPoint x: 678, startPoint y: 261, endPoint x: 683, endPoint y: 243, distance: 18.7
click at [683, 243] on div "Image 0" at bounding box center [681, 182] width 253 height 160
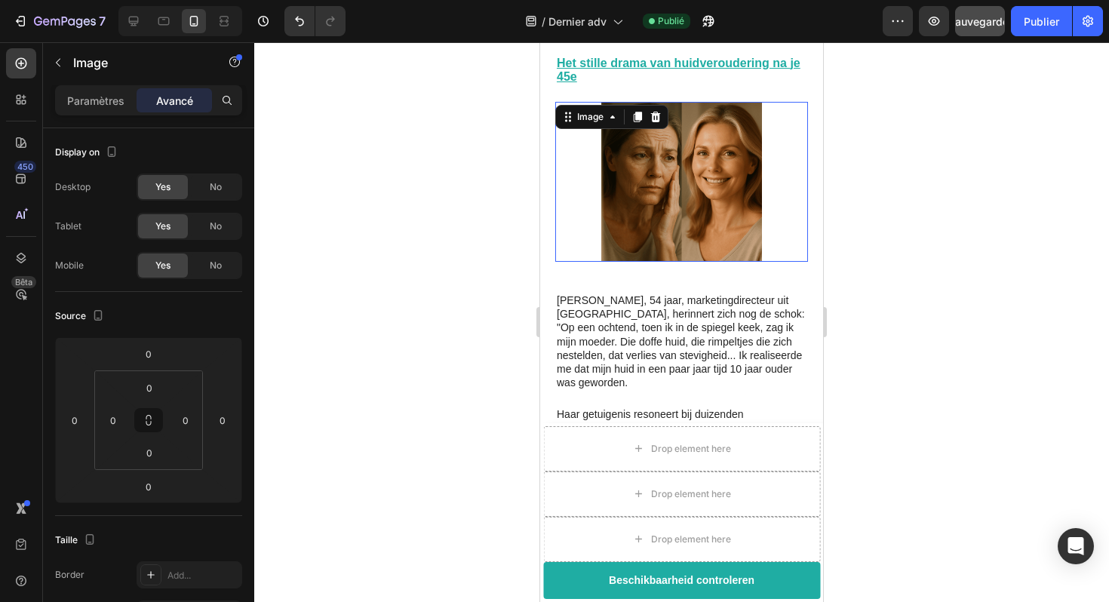
click at [677, 195] on img at bounding box center [681, 182] width 253 height 160
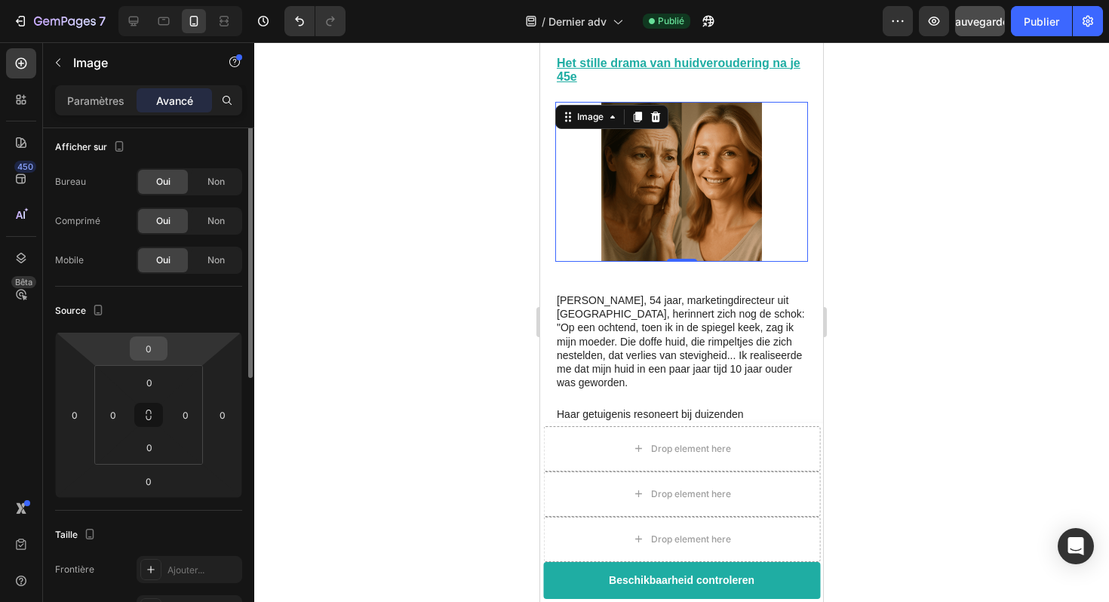
scroll to position [0, 0]
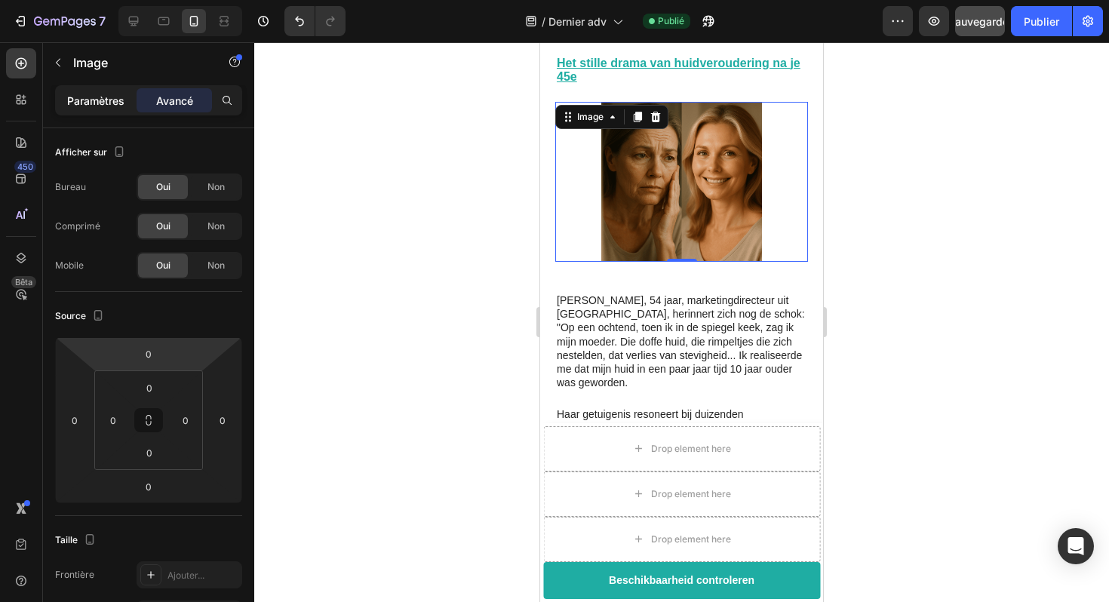
click at [104, 100] on font "Paramètres" at bounding box center [95, 100] width 57 height 13
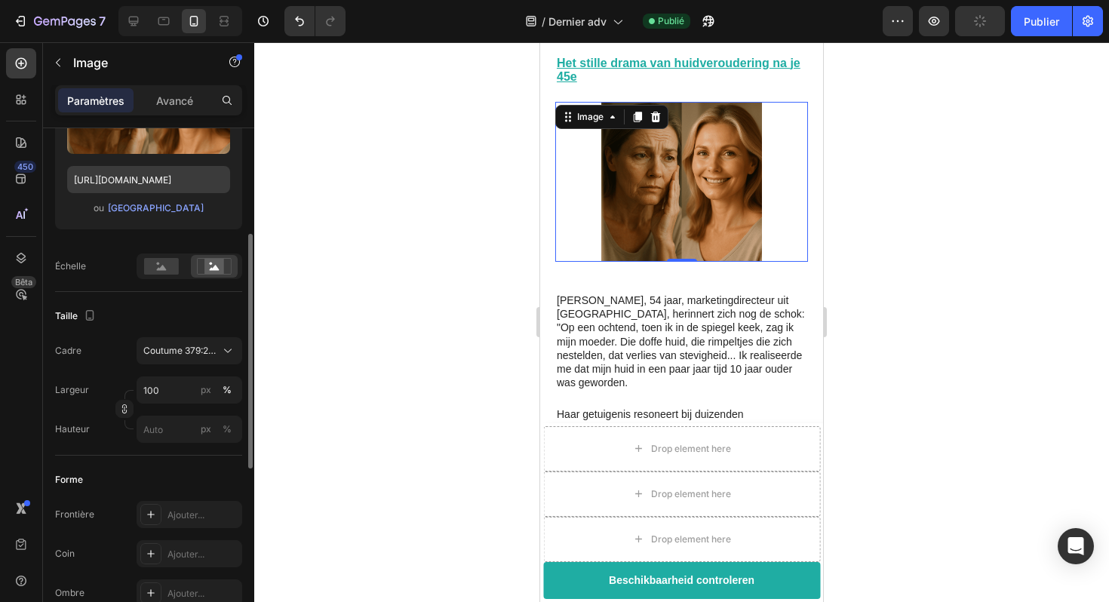
scroll to position [238, 0]
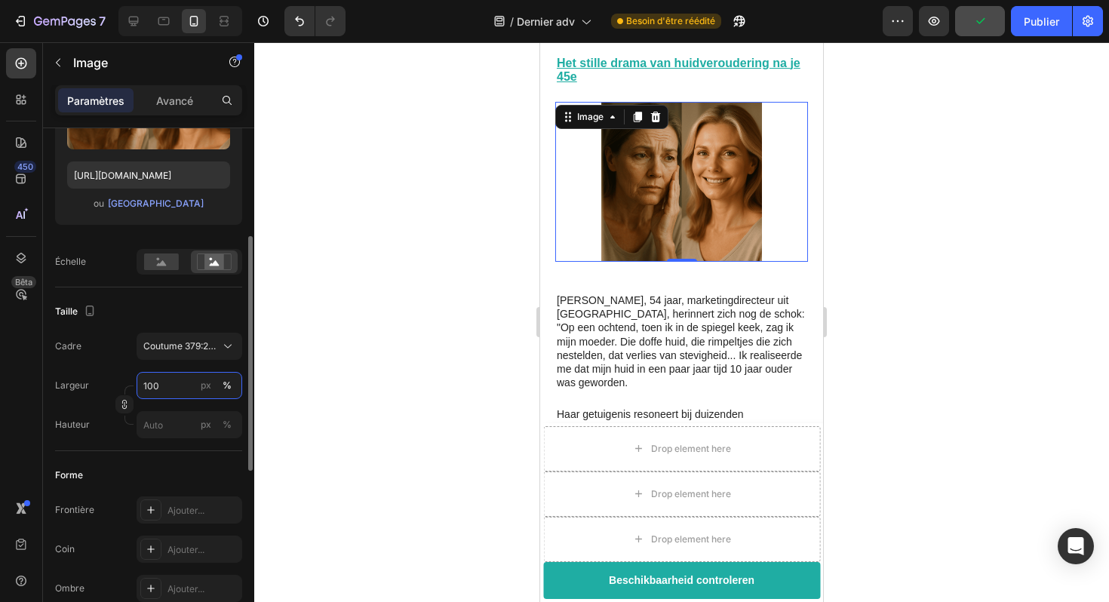
click at [174, 395] on input "100" at bounding box center [190, 385] width 106 height 27
type input "1"
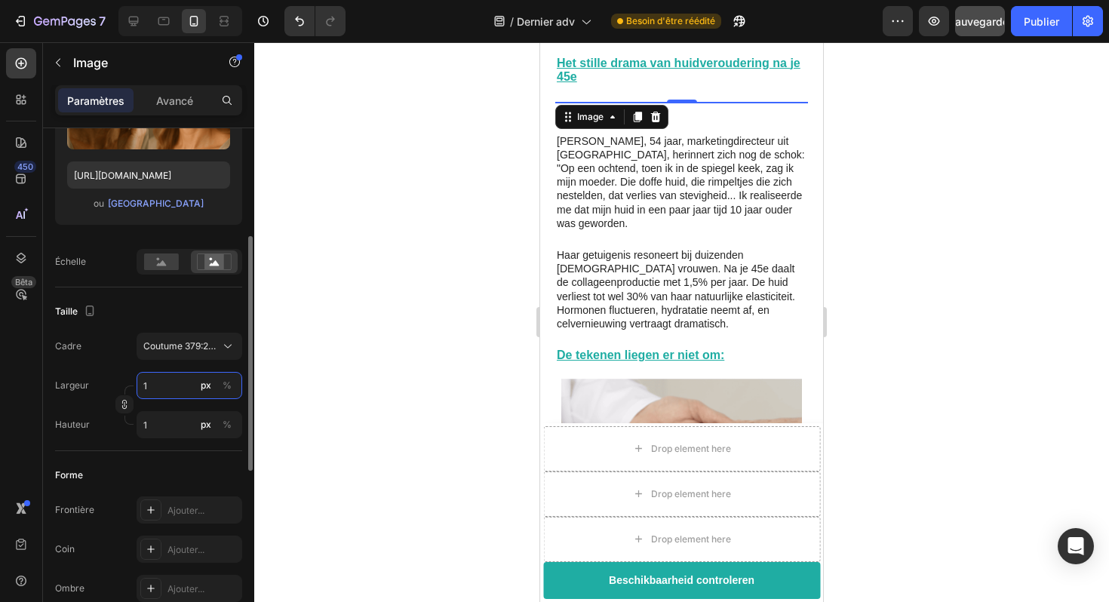
type input "12"
type input "8"
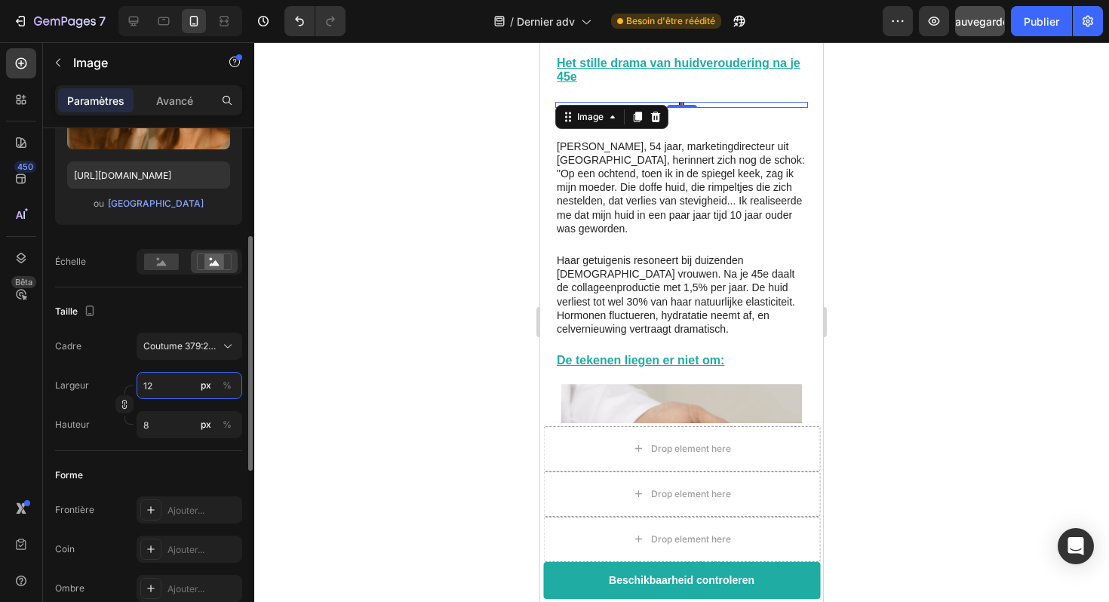
type input "120"
type input "76"
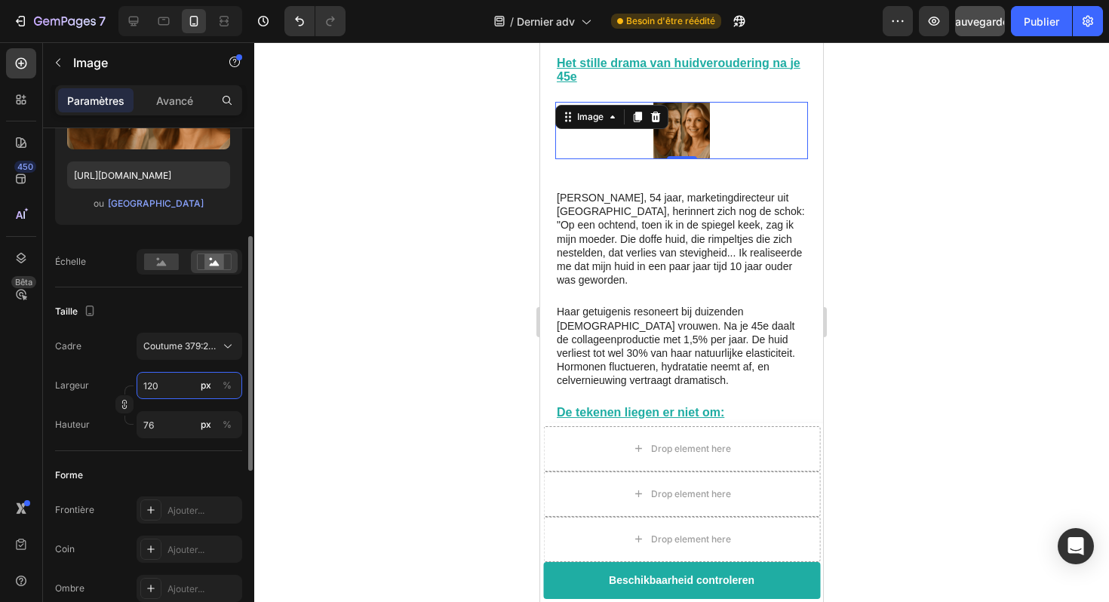
type input "12"
type input "8"
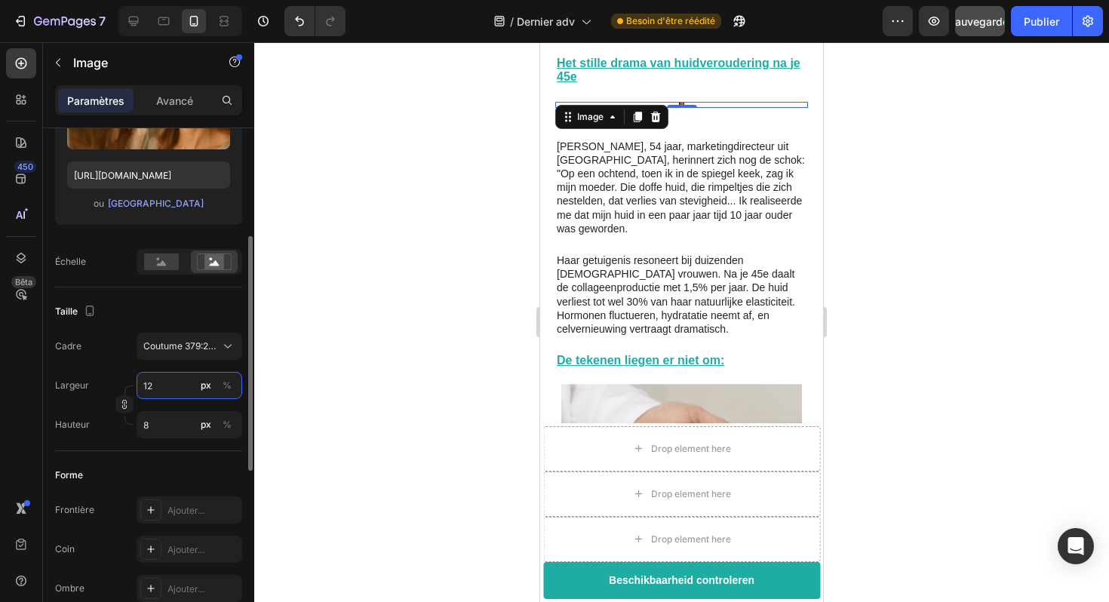
type input "1"
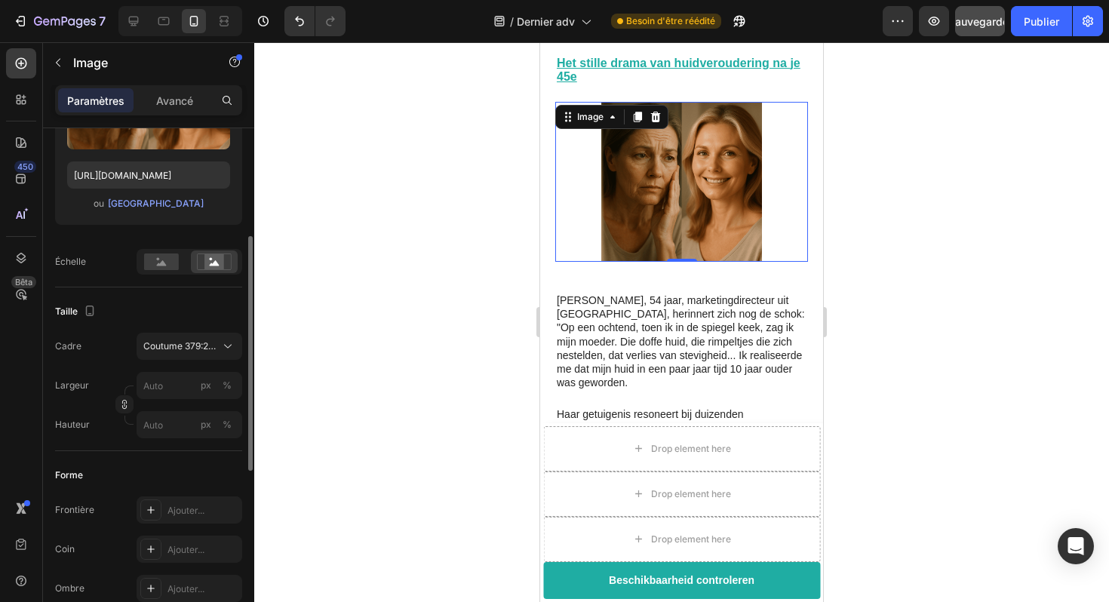
click at [121, 350] on div "Cadre Coutume 379:240" at bounding box center [148, 346] width 187 height 27
click at [178, 347] on font "Coutume 379:240" at bounding box center [181, 345] width 77 height 11
click at [457, 329] on div at bounding box center [681, 322] width 855 height 560
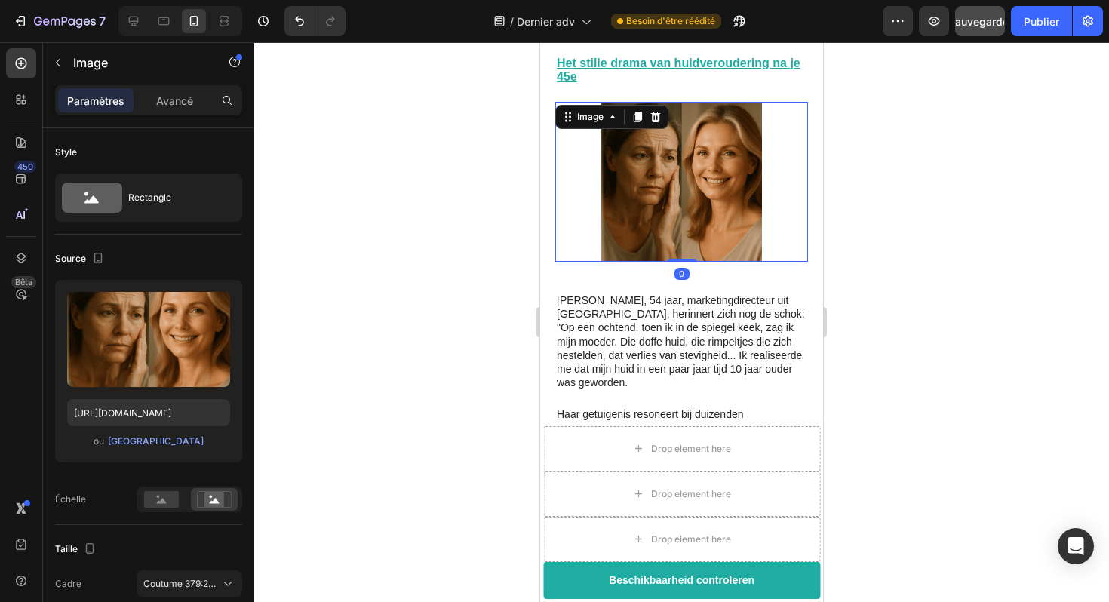
click at [706, 141] on img at bounding box center [681, 182] width 253 height 160
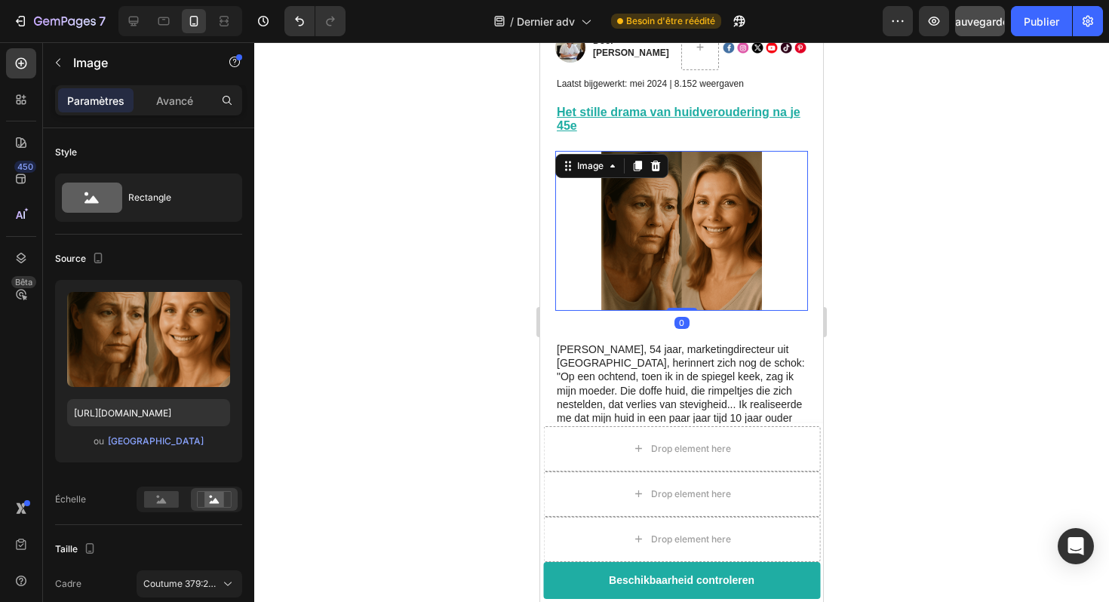
scroll to position [296, 0]
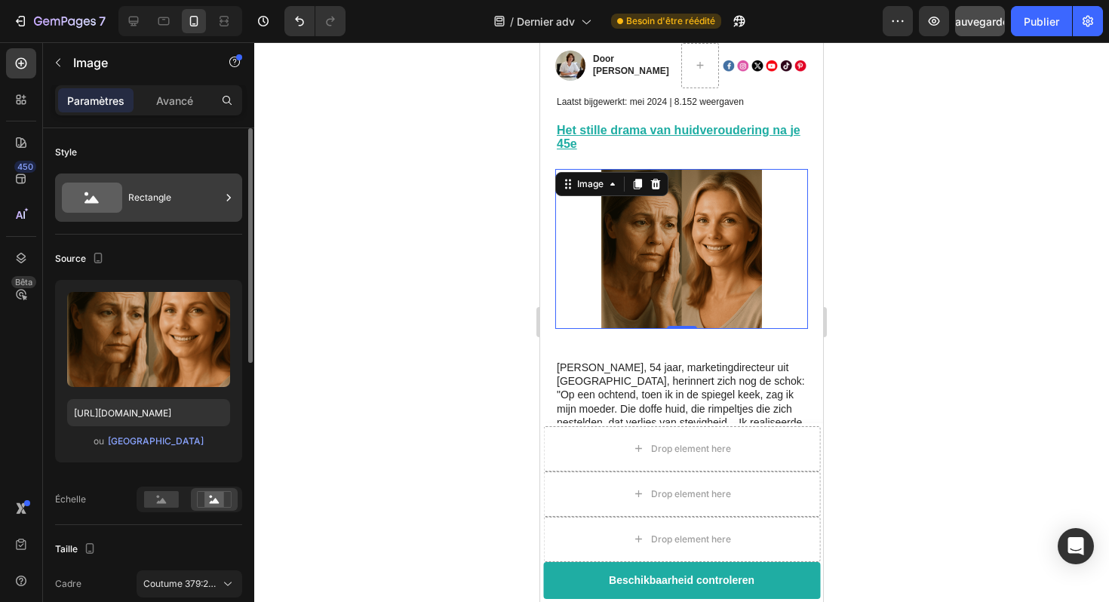
click at [166, 186] on div "Rectangle" at bounding box center [174, 197] width 92 height 35
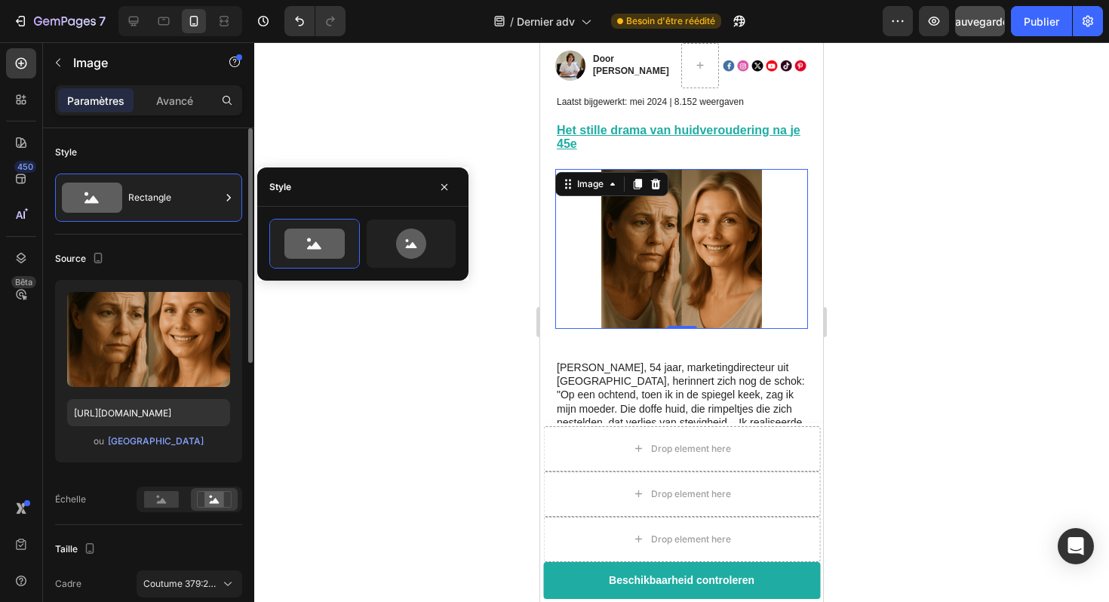
click at [181, 254] on div "Source" at bounding box center [148, 259] width 187 height 24
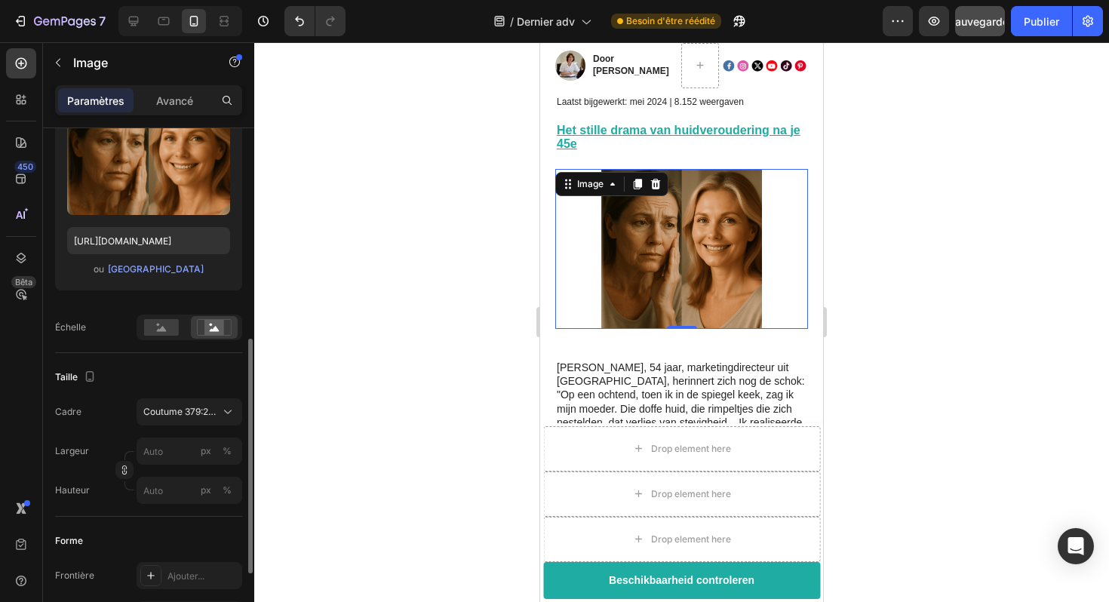
scroll to position [263, 0]
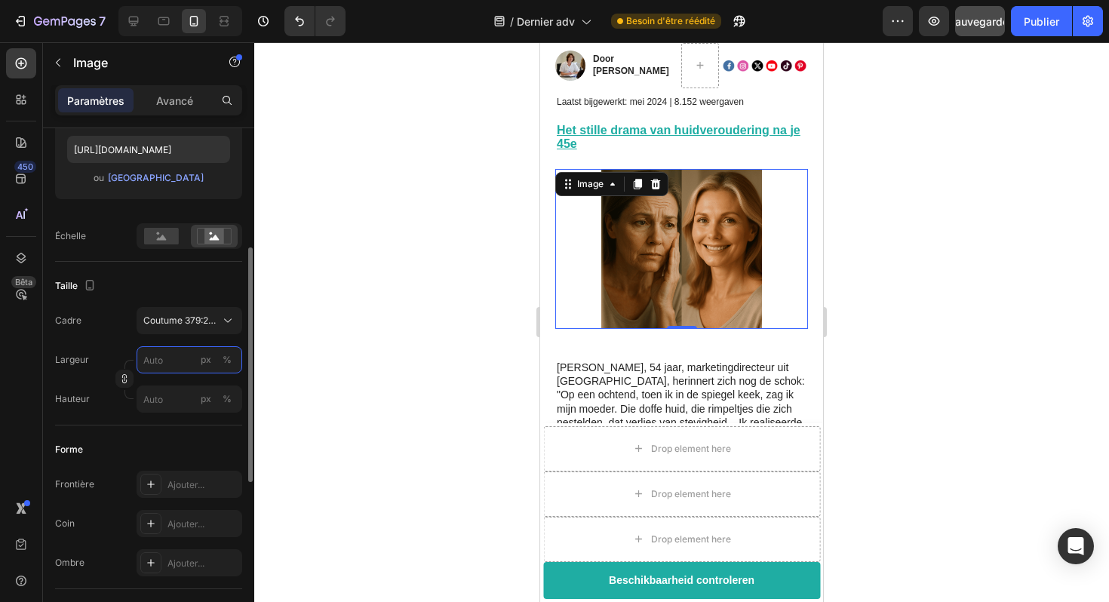
click at [166, 354] on input "px %" at bounding box center [190, 359] width 106 height 27
click at [175, 400] on font "Complet" at bounding box center [161, 395] width 36 height 11
type input "100"
click at [175, 365] on input "100" at bounding box center [190, 359] width 106 height 27
type input "8"
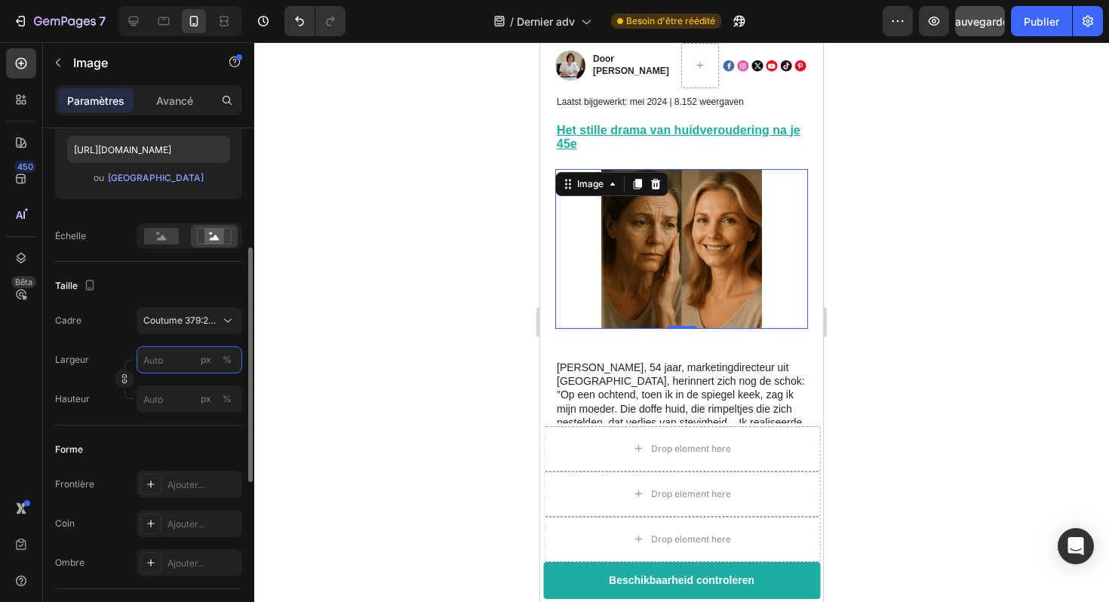
type input "5"
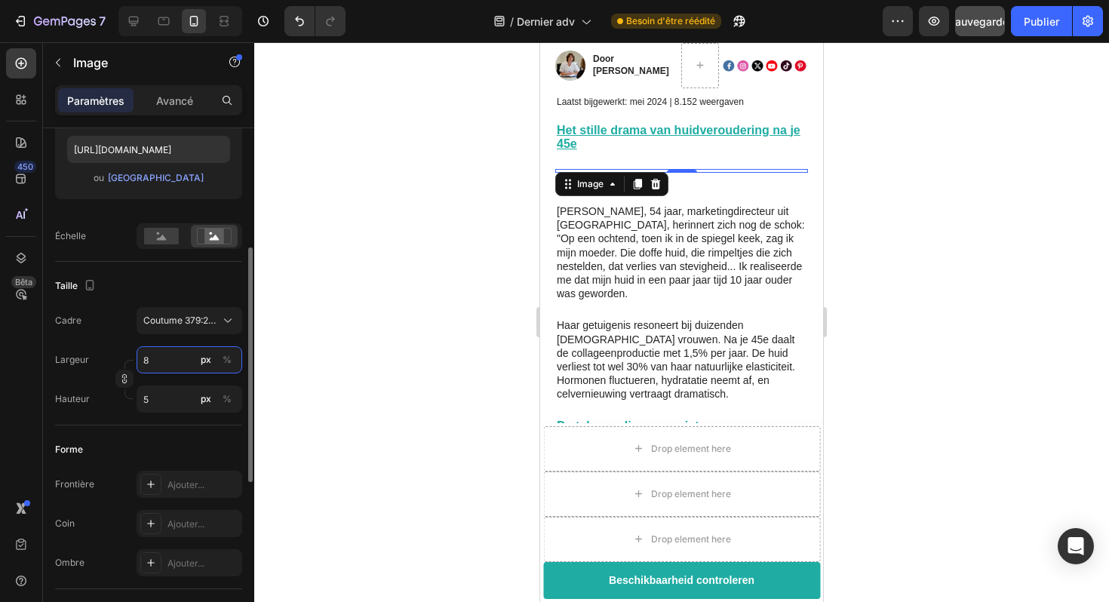
type input "80"
type input "51"
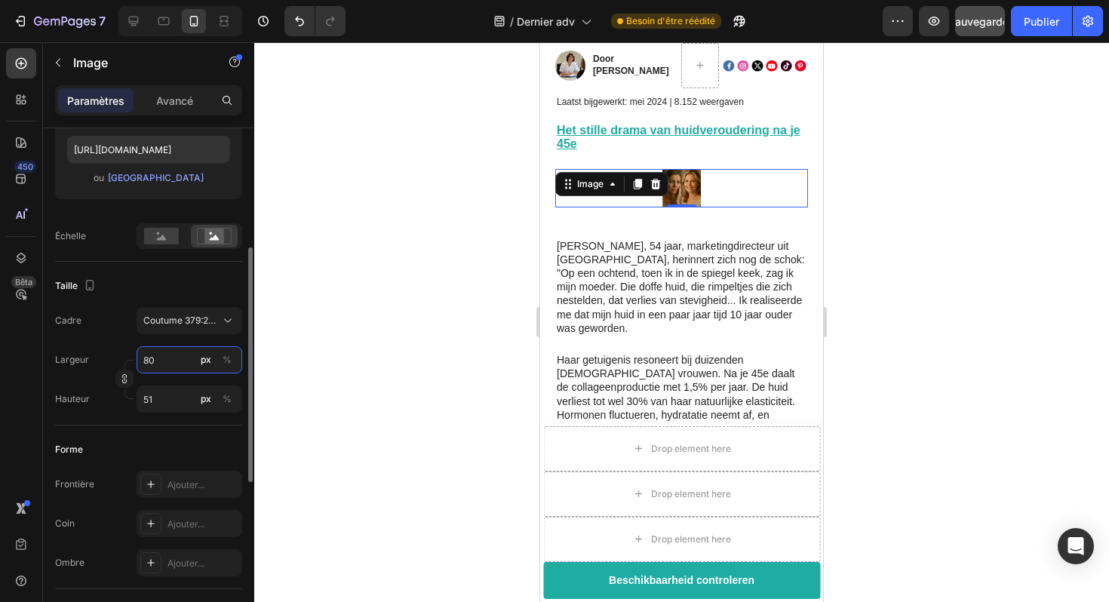
type input "800"
type input "507"
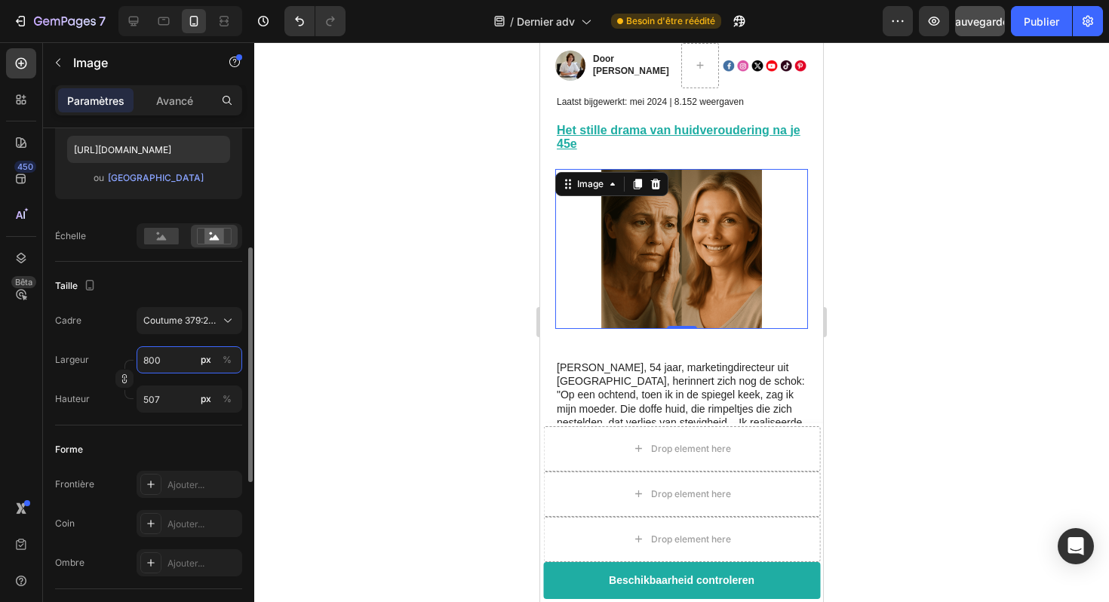
type input "80"
type input "51"
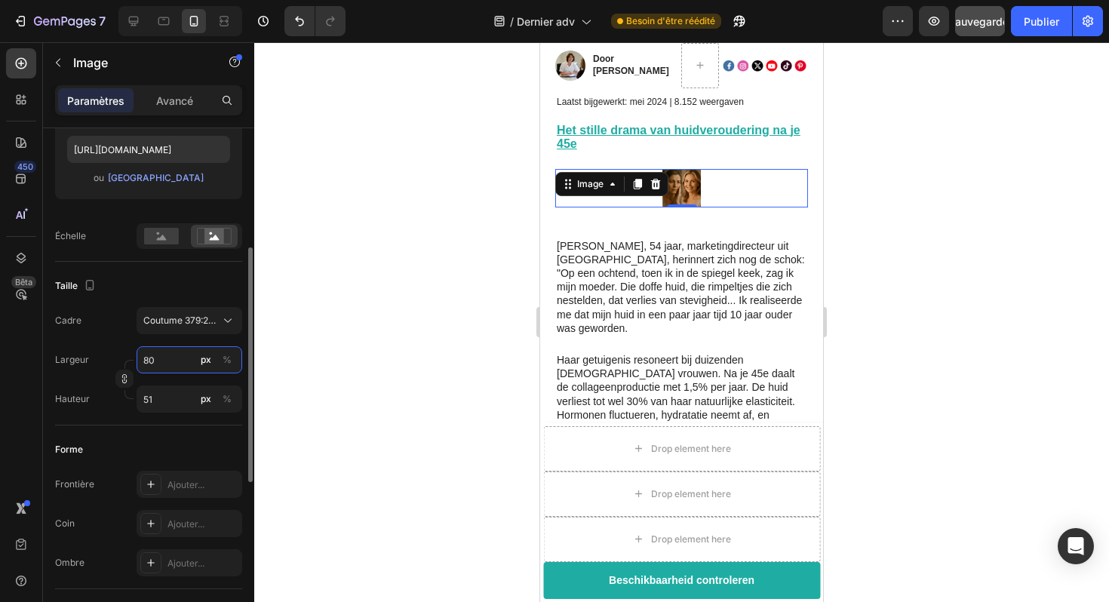
type input "8"
type input "5"
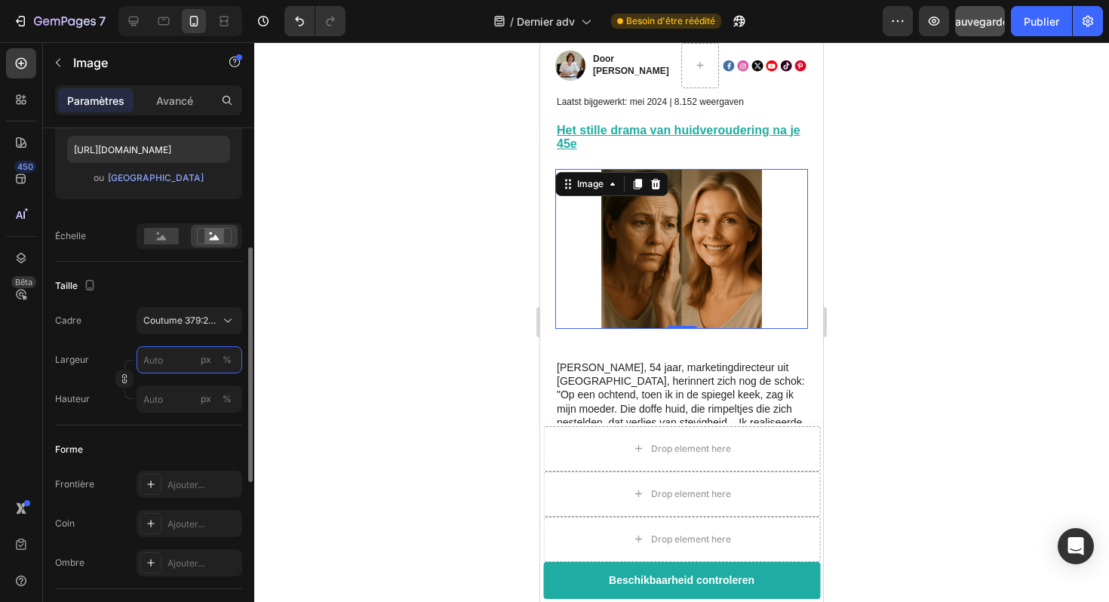
type input "1"
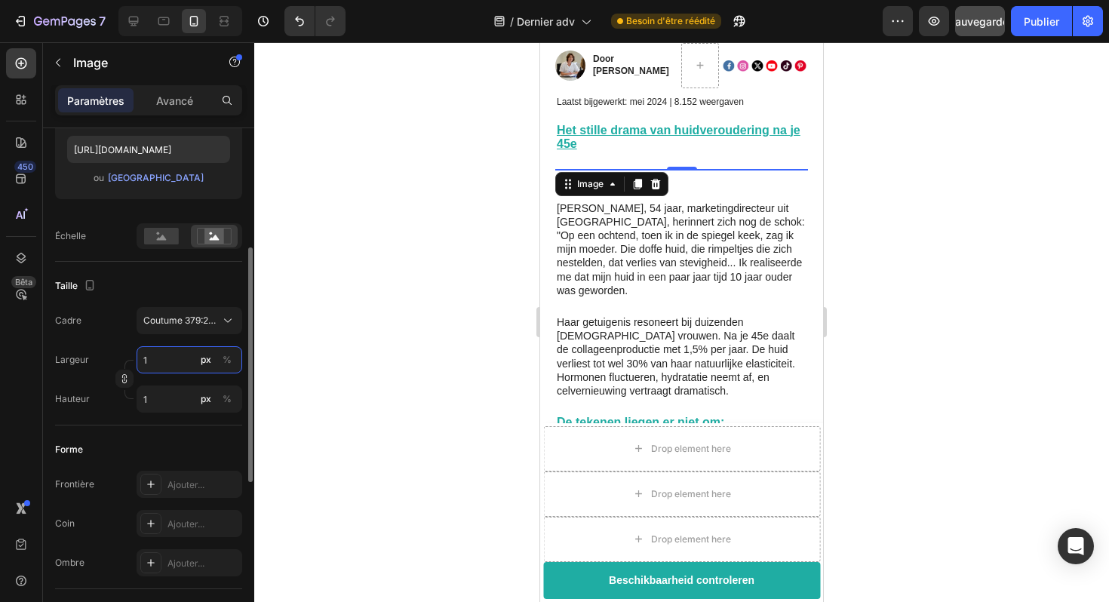
type input "10"
type input "6"
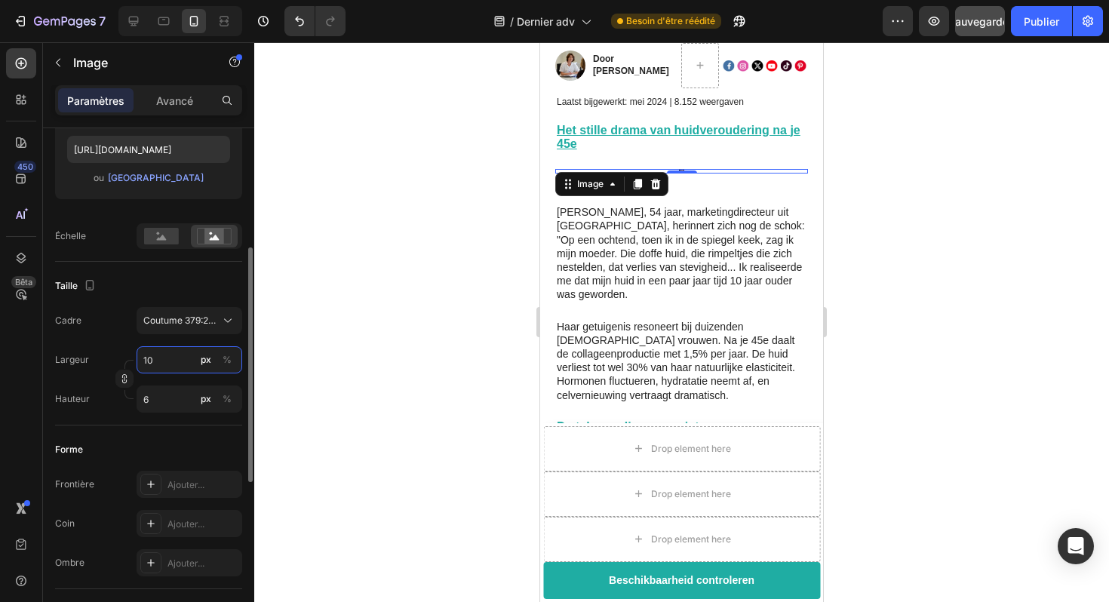
type input "100"
type input "63"
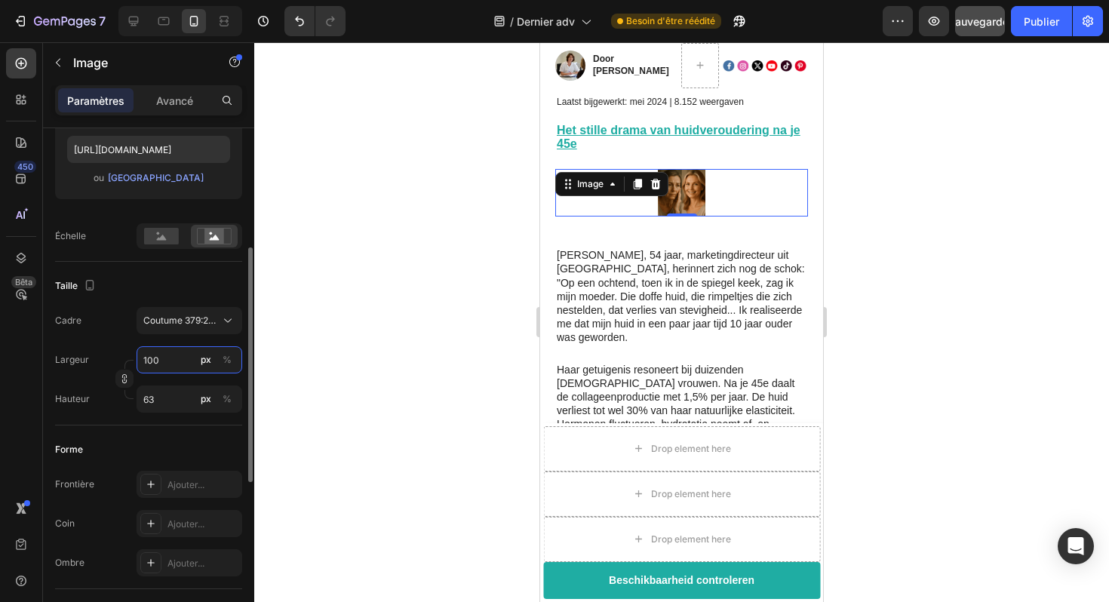
type input "1000"
type input "633"
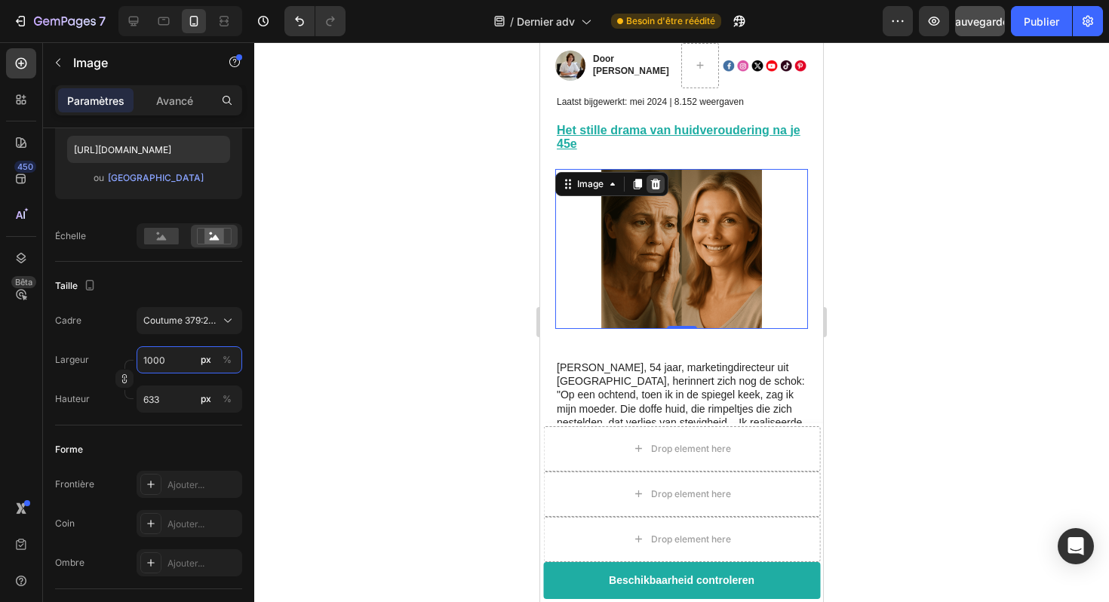
type input "1000"
click at [655, 179] on icon at bounding box center [656, 184] width 10 height 11
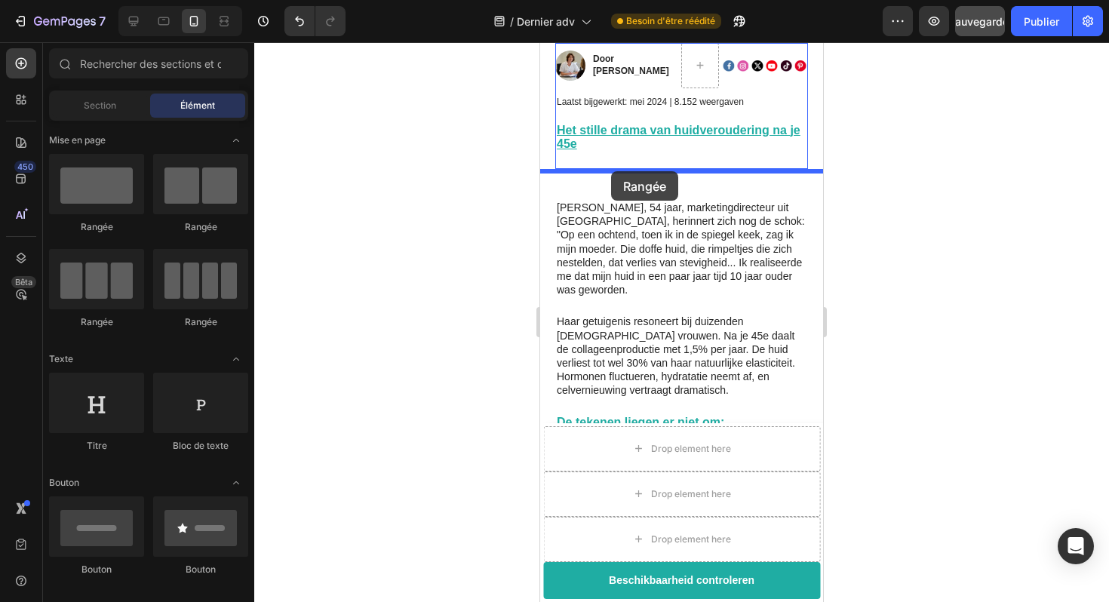
drag, startPoint x: 633, startPoint y: 226, endPoint x: 612, endPoint y: 170, distance: 59.7
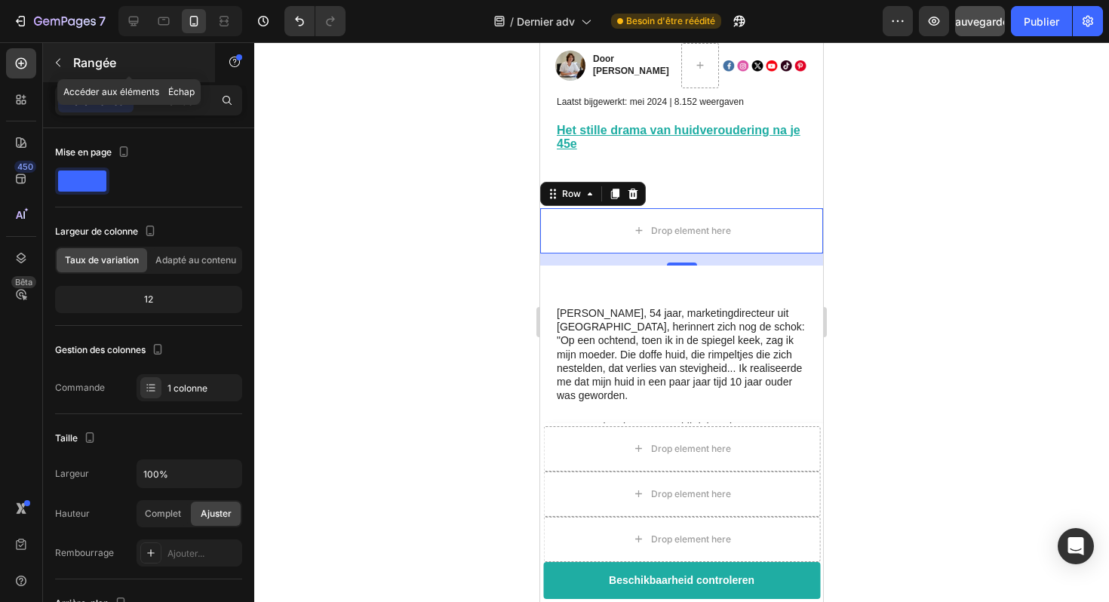
click at [58, 61] on icon "button" at bounding box center [58, 63] width 12 height 12
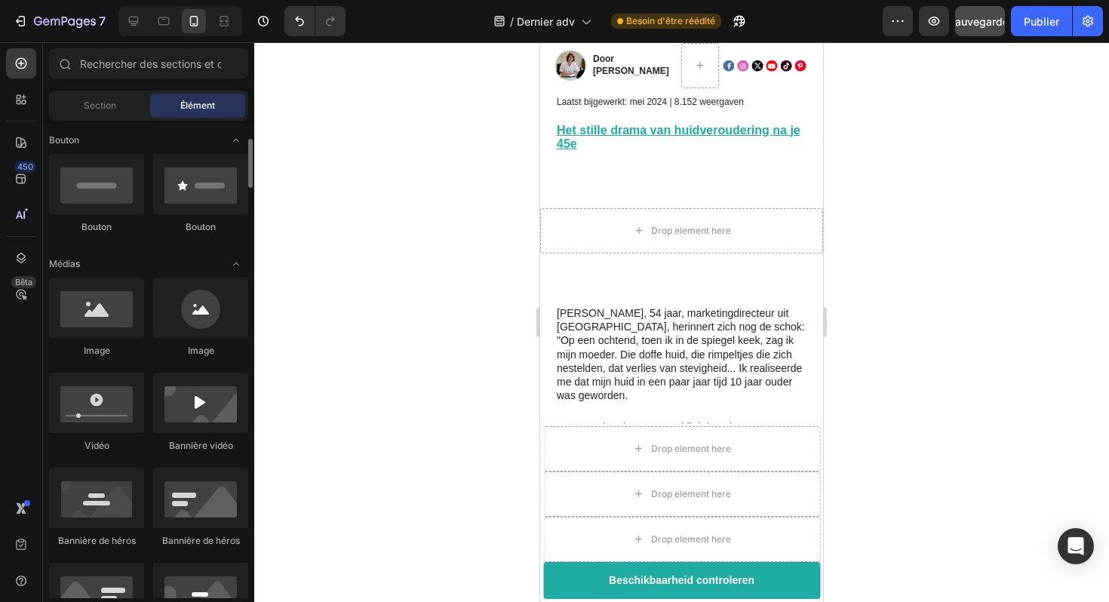
scroll to position [371, 0]
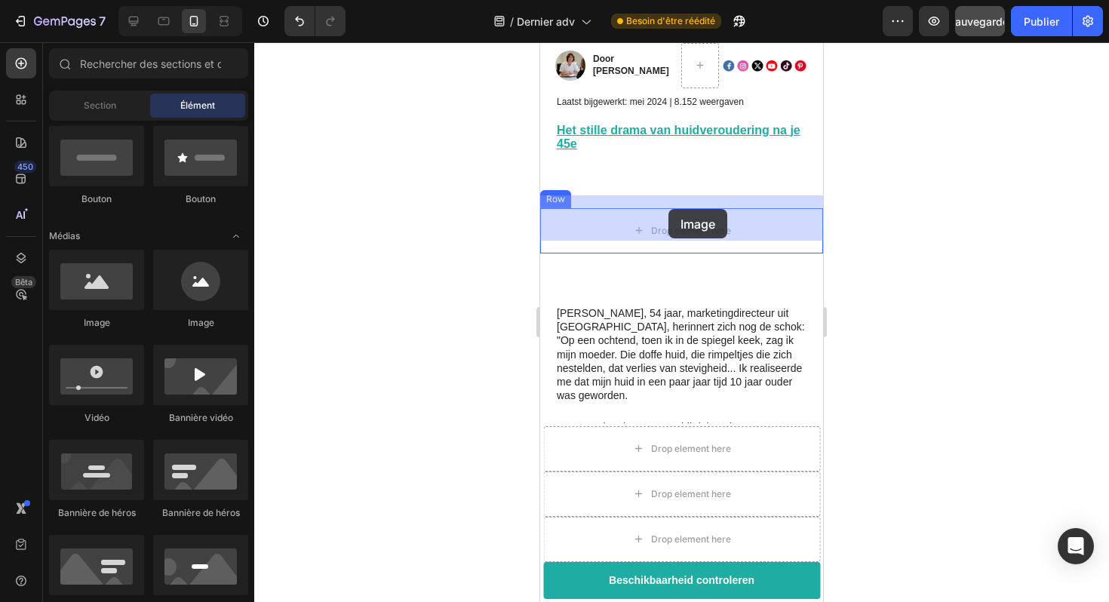
drag, startPoint x: 653, startPoint y: 339, endPoint x: 669, endPoint y: 209, distance: 130.8
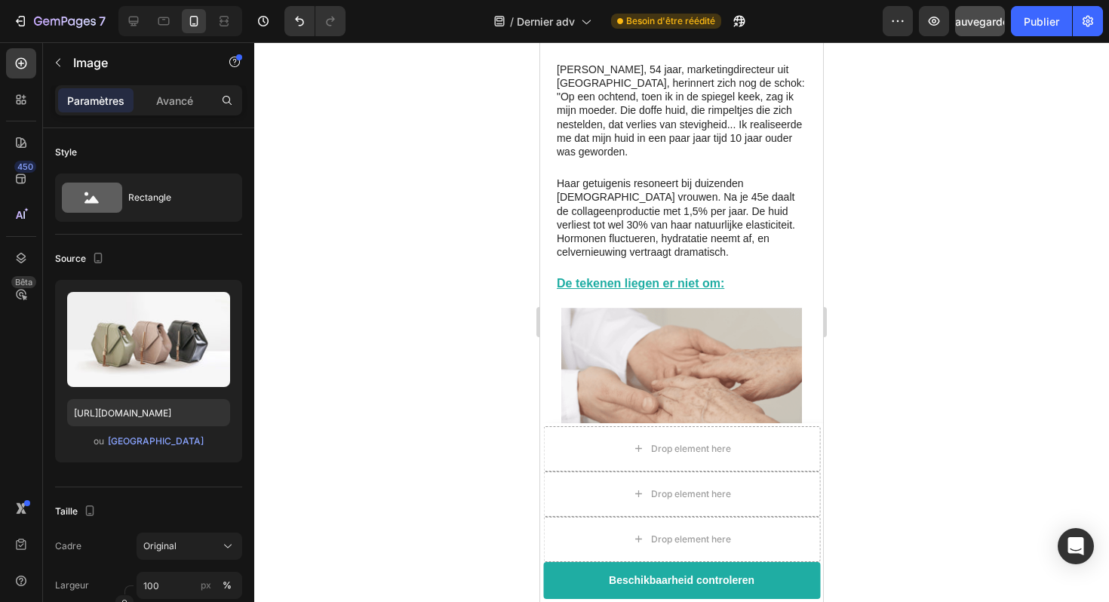
scroll to position [504, 0]
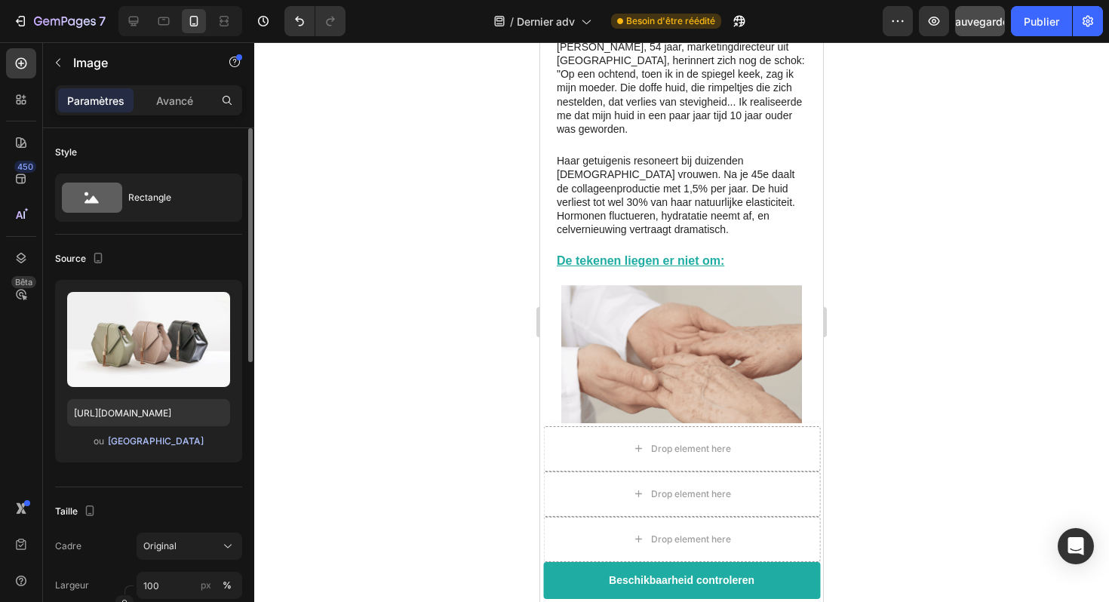
click at [147, 438] on font "[GEOGRAPHIC_DATA]" at bounding box center [156, 440] width 96 height 11
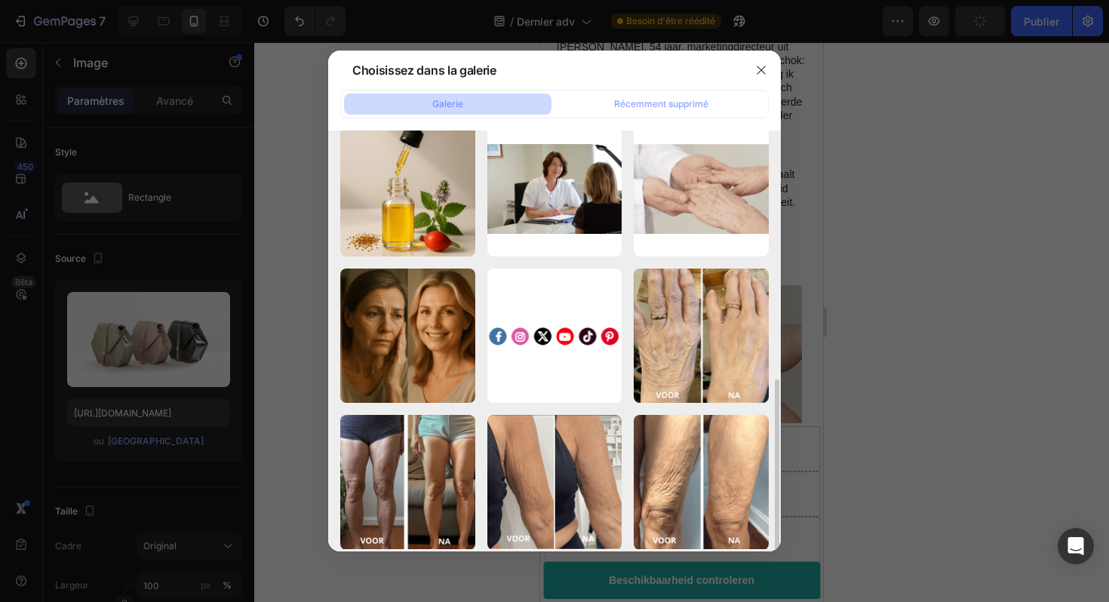
scroll to position [416, 0]
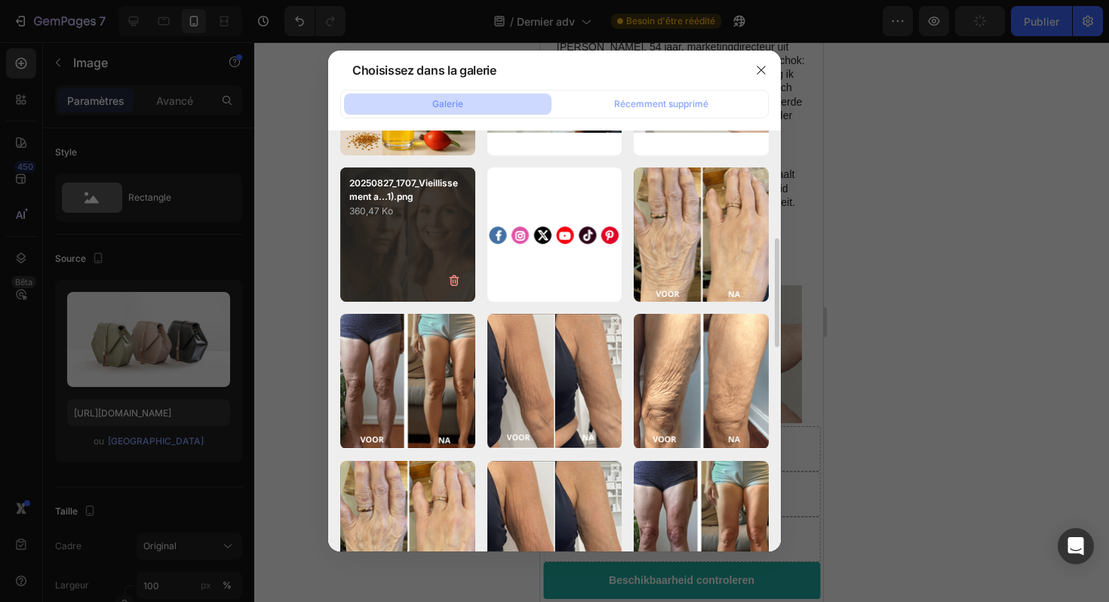
click at [424, 232] on div "20250827_1707_Vieillissement a...1).png 360,47 Ko" at bounding box center [407, 235] width 135 height 135
type input "[URL][DOMAIN_NAME]"
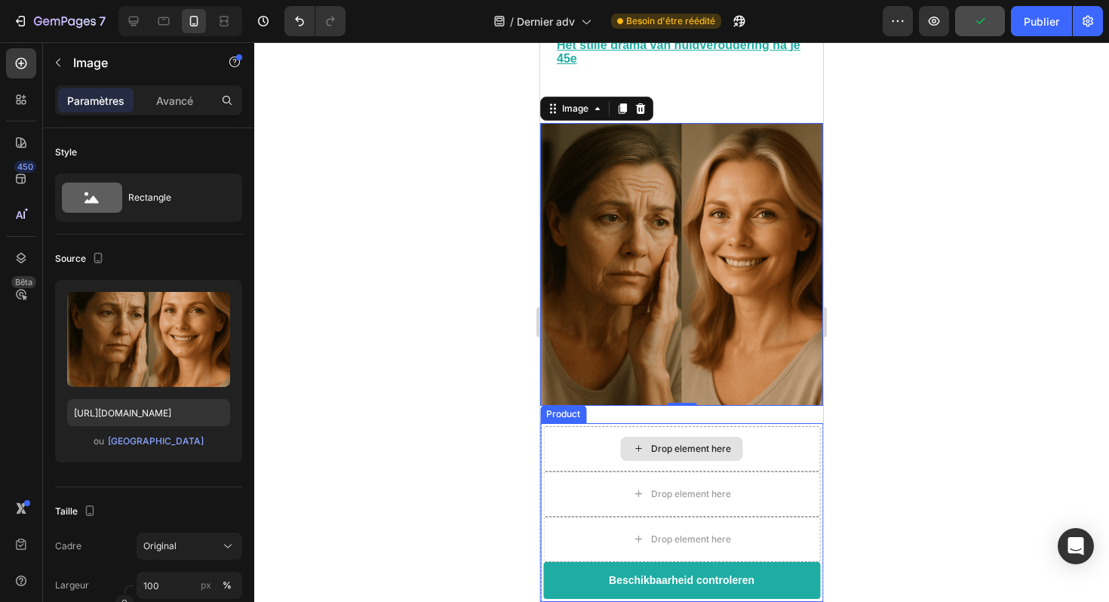
scroll to position [318, 0]
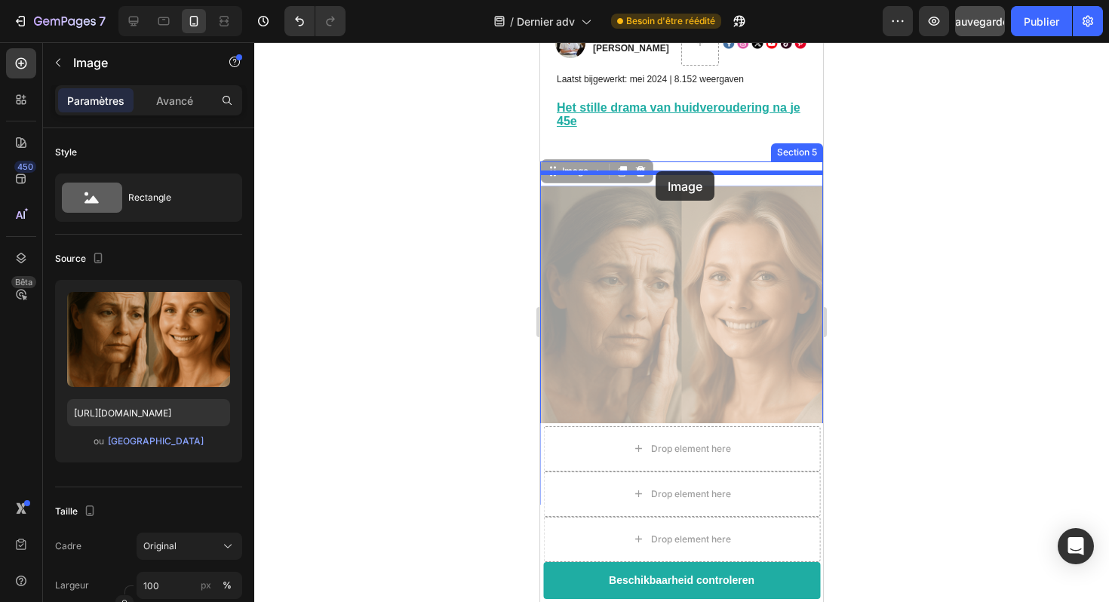
drag, startPoint x: 554, startPoint y: 161, endPoint x: 656, endPoint y: 171, distance: 102.4
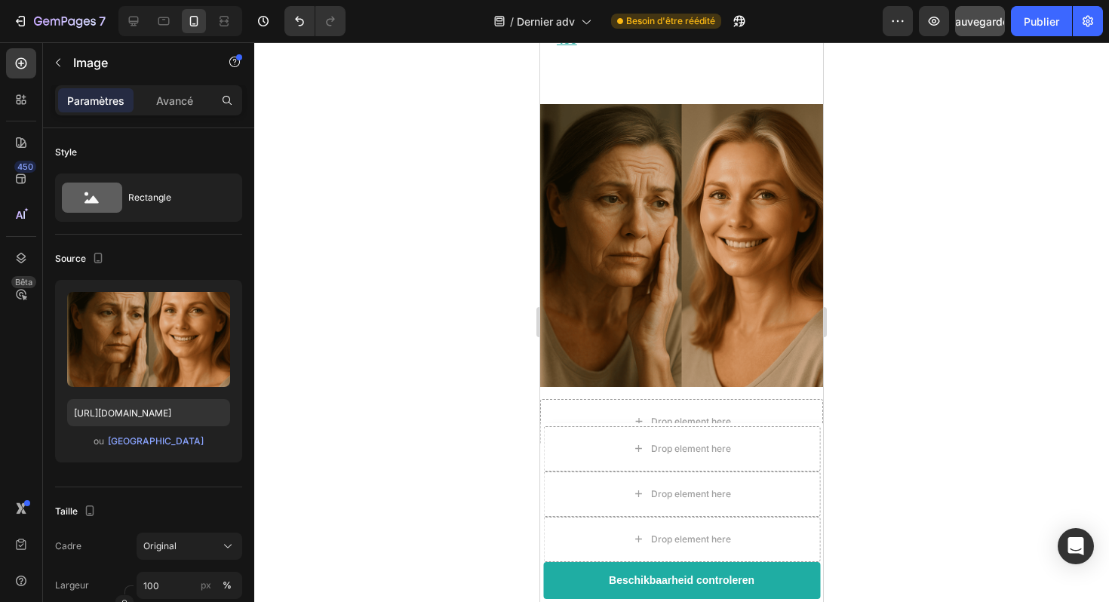
scroll to position [346, 0]
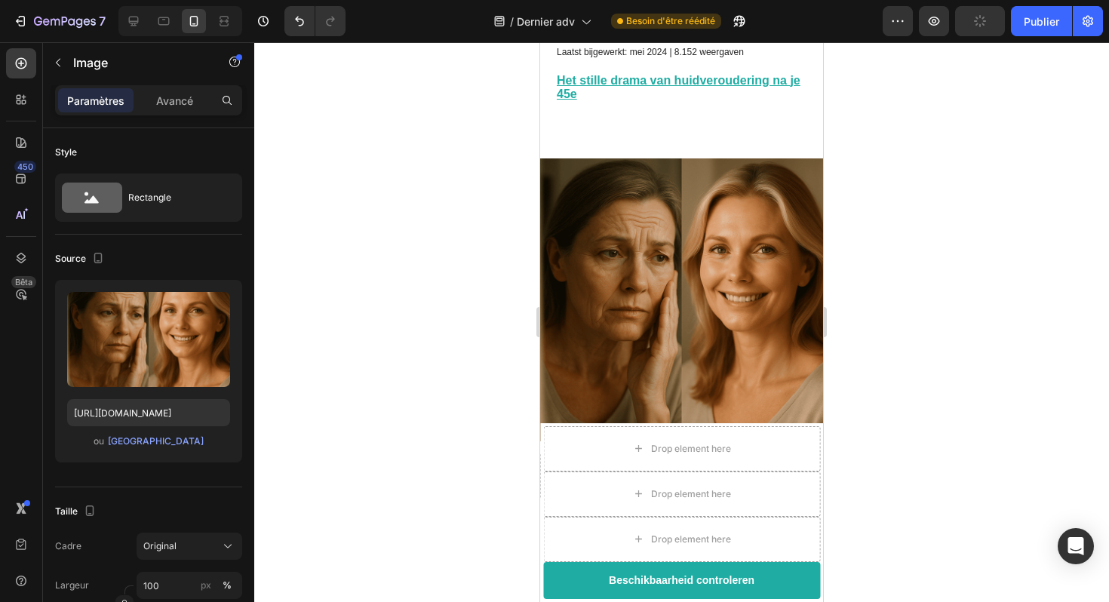
click at [574, 187] on img at bounding box center [681, 299] width 283 height 283
click at [605, 158] on img at bounding box center [681, 299] width 283 height 283
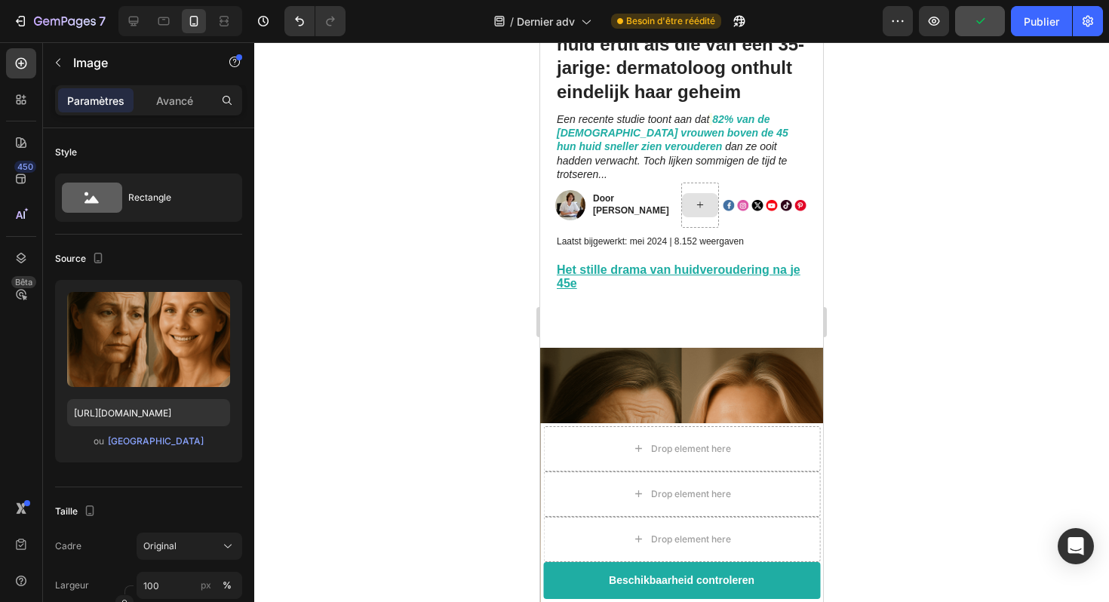
scroll to position [158, 0]
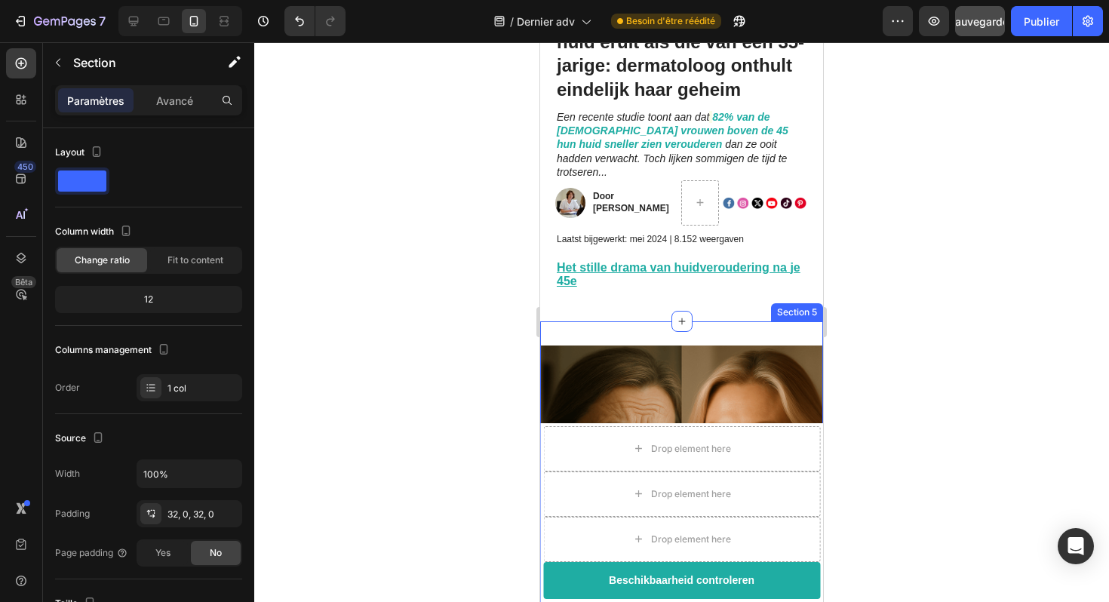
click at [638, 321] on div "Image Drop element here Row Section 5" at bounding box center [681, 521] width 283 height 401
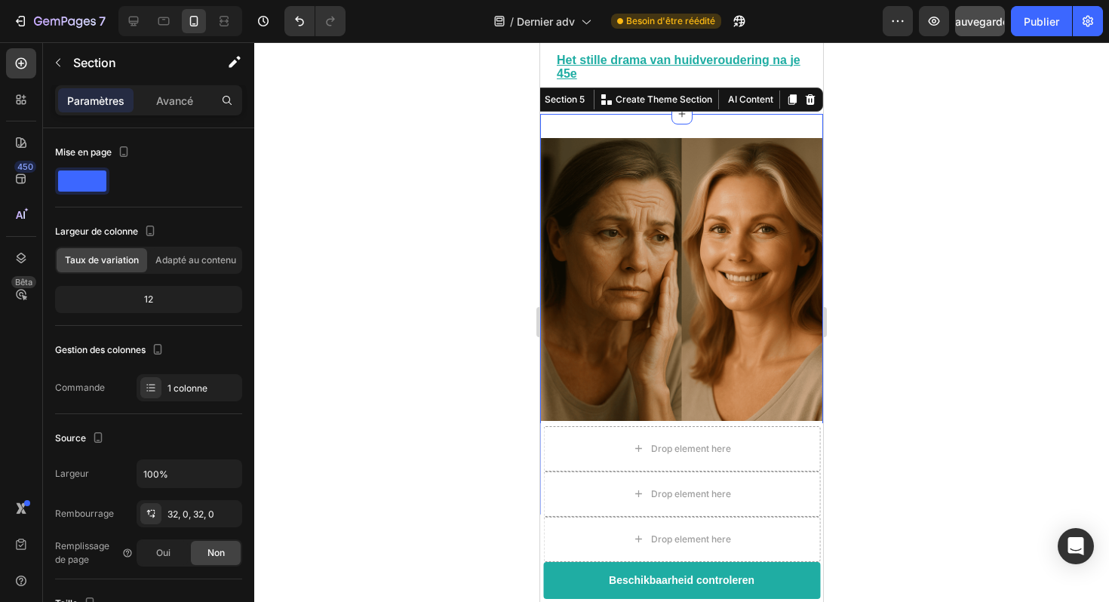
scroll to position [381, 0]
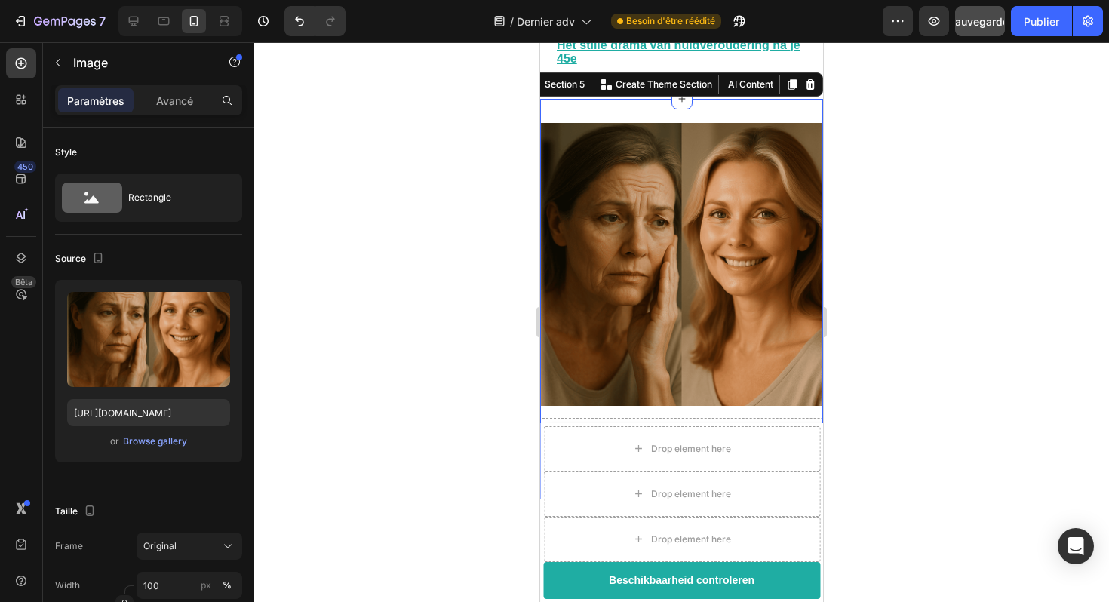
click at [633, 321] on img at bounding box center [681, 264] width 283 height 283
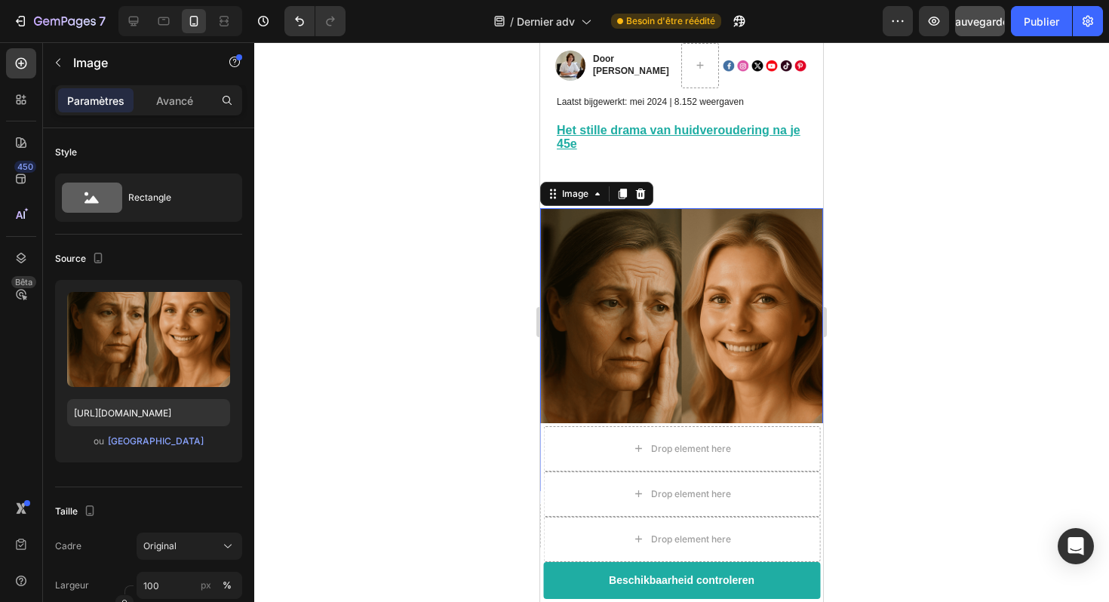
scroll to position [278, 0]
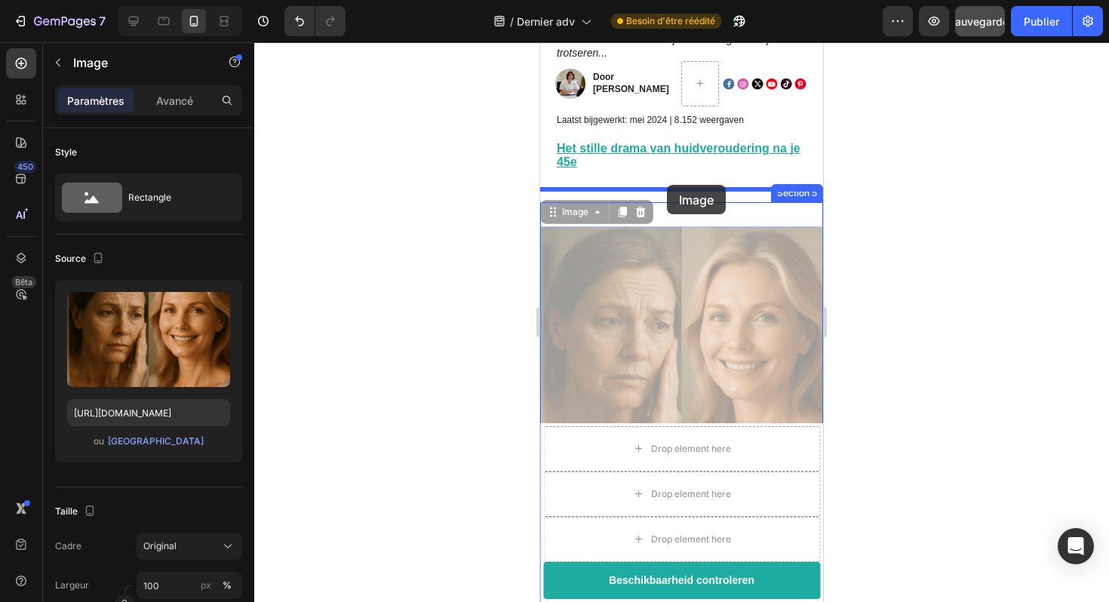
drag, startPoint x: 552, startPoint y: 202, endPoint x: 667, endPoint y: 185, distance: 116.0
drag, startPoint x: 552, startPoint y: 200, endPoint x: 717, endPoint y: 187, distance: 165.8
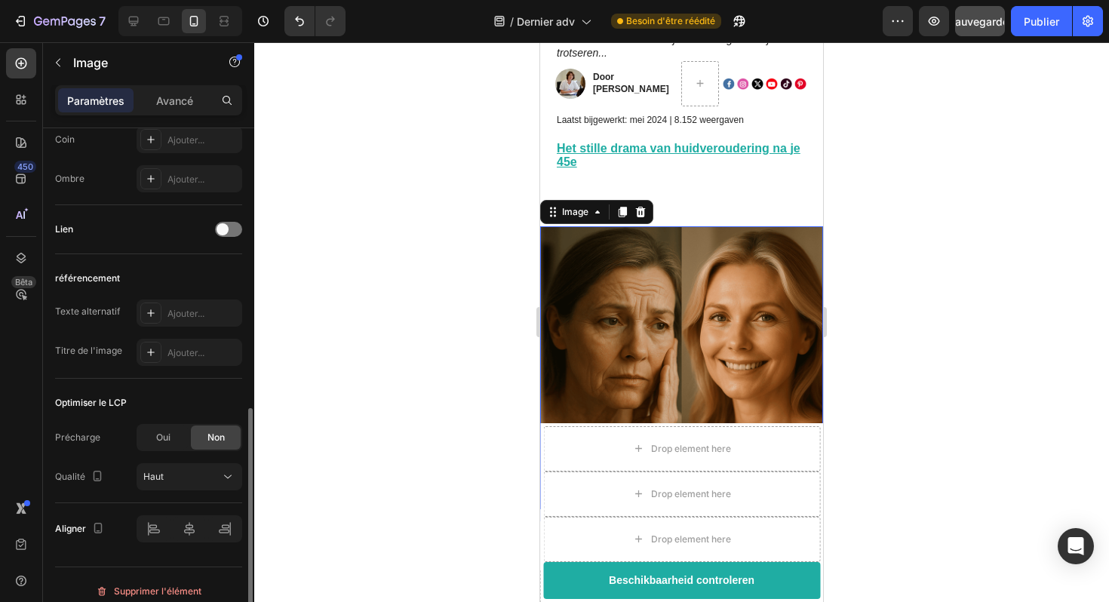
scroll to position [623, 0]
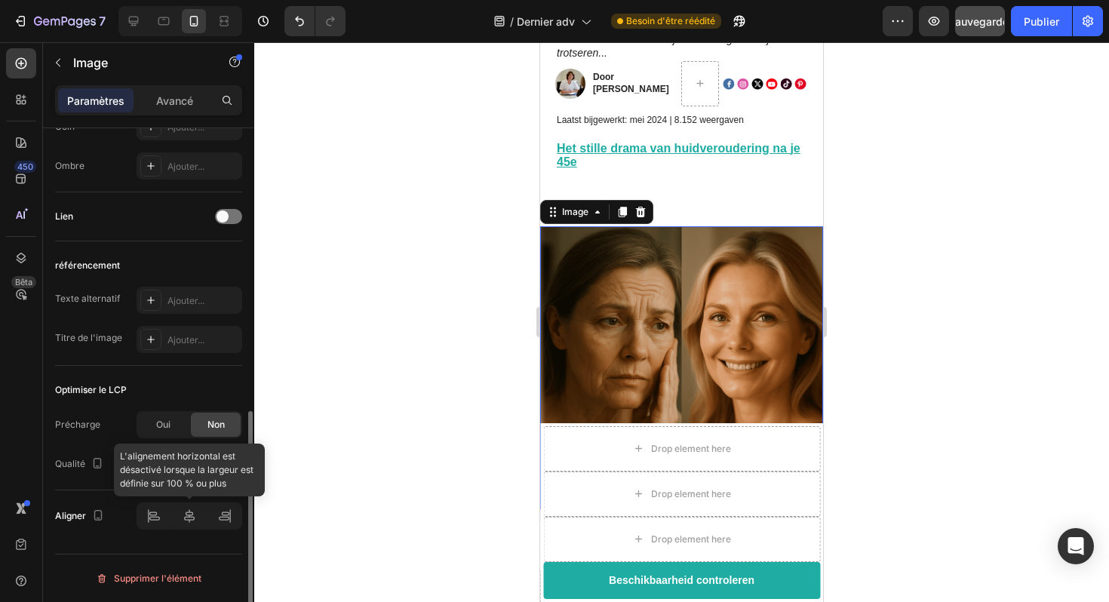
click at [187, 518] on div at bounding box center [190, 516] width 106 height 27
click at [151, 519] on div at bounding box center [190, 516] width 106 height 27
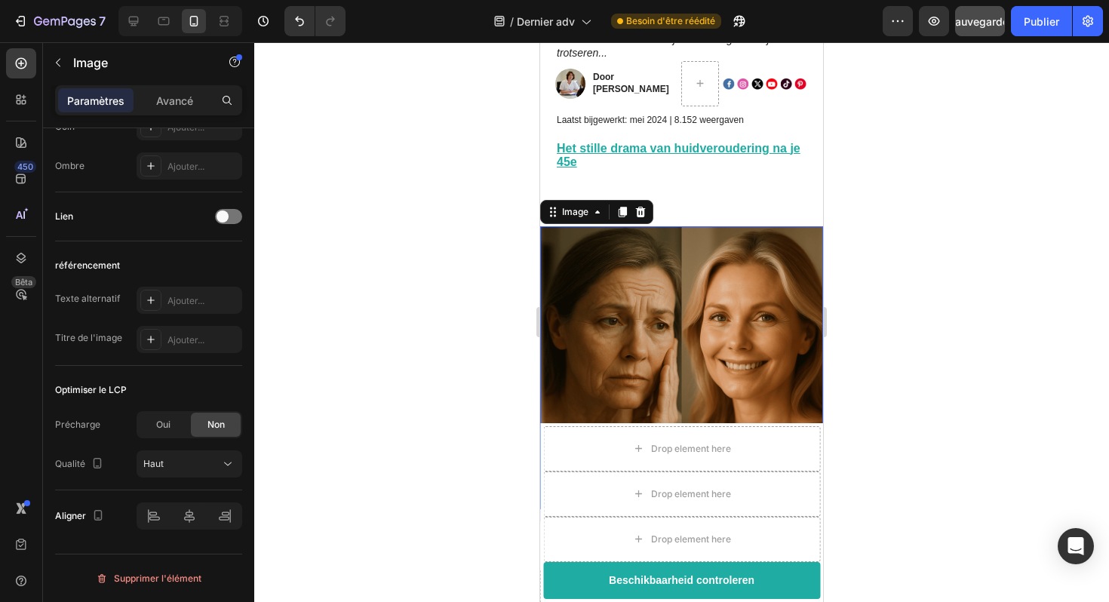
click at [651, 288] on img at bounding box center [681, 367] width 283 height 283
click at [227, 21] on icon at bounding box center [226, 21] width 5 height 4
type input "[URL][DOMAIN_NAME]"
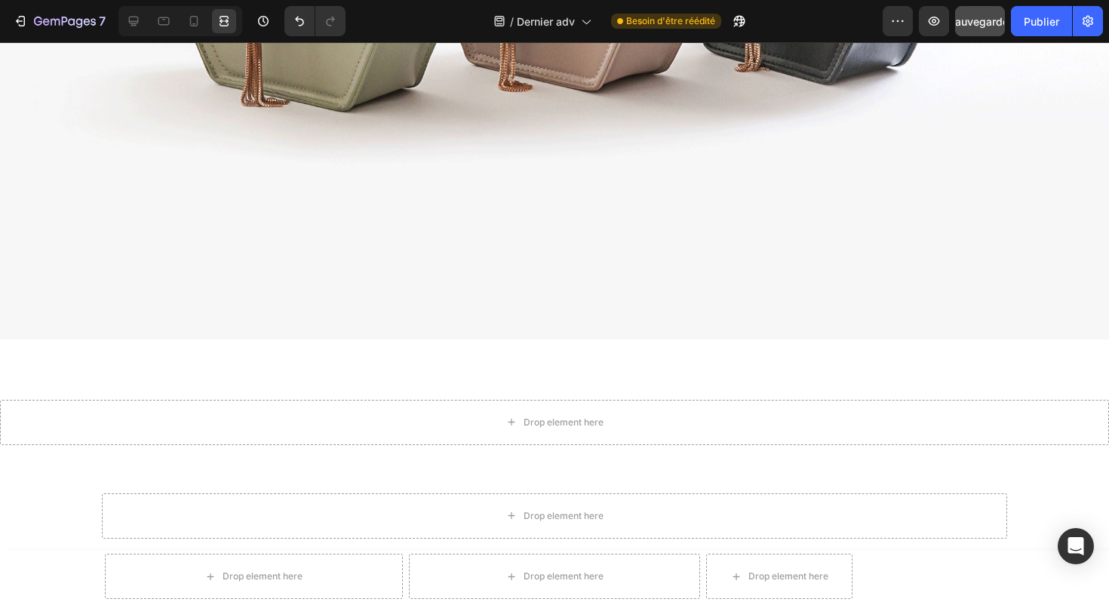
scroll to position [1891, 0]
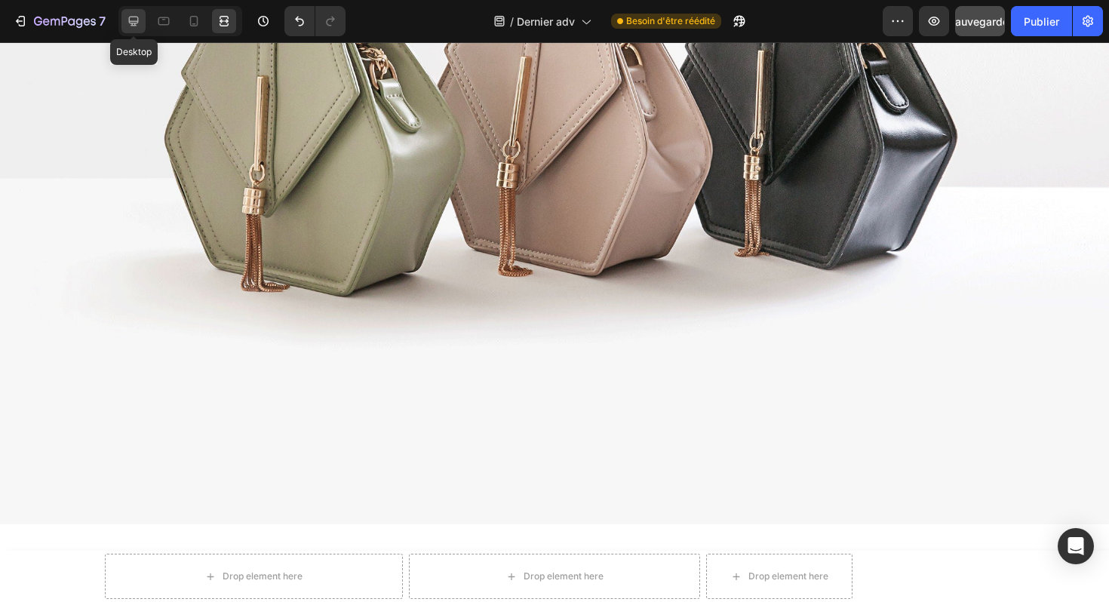
click at [140, 24] on icon at bounding box center [133, 21] width 15 height 15
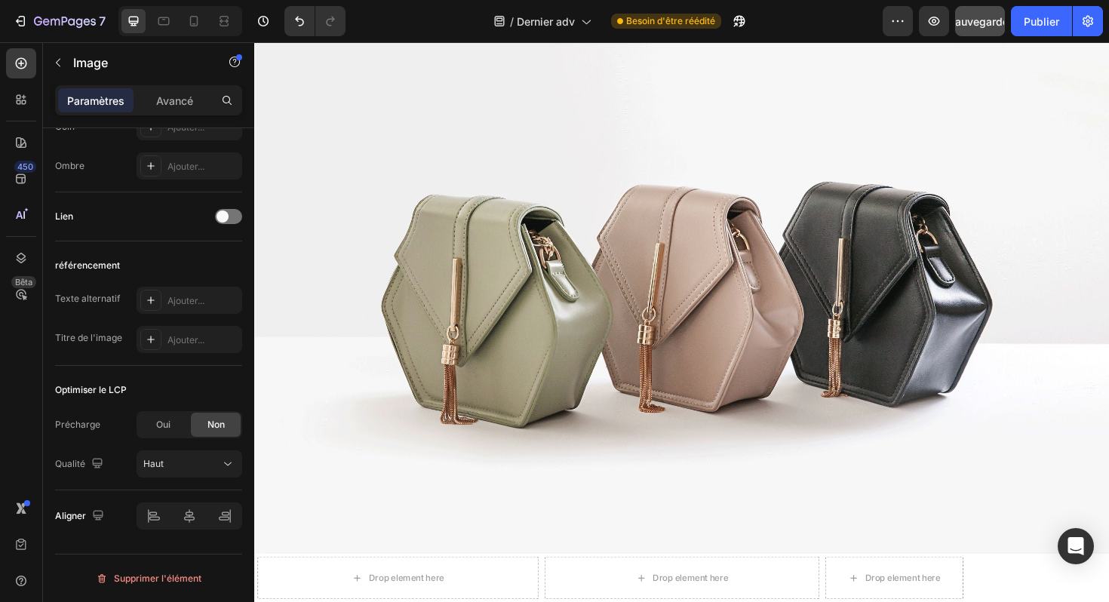
click at [635, 154] on img at bounding box center [707, 297] width 906 height 679
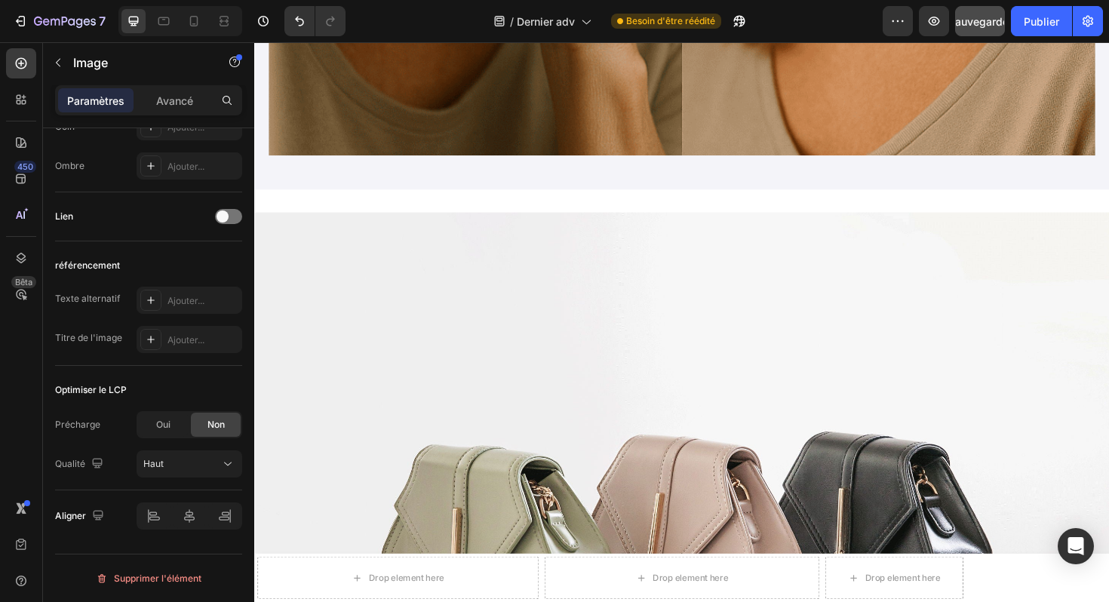
scroll to position [1125, 0]
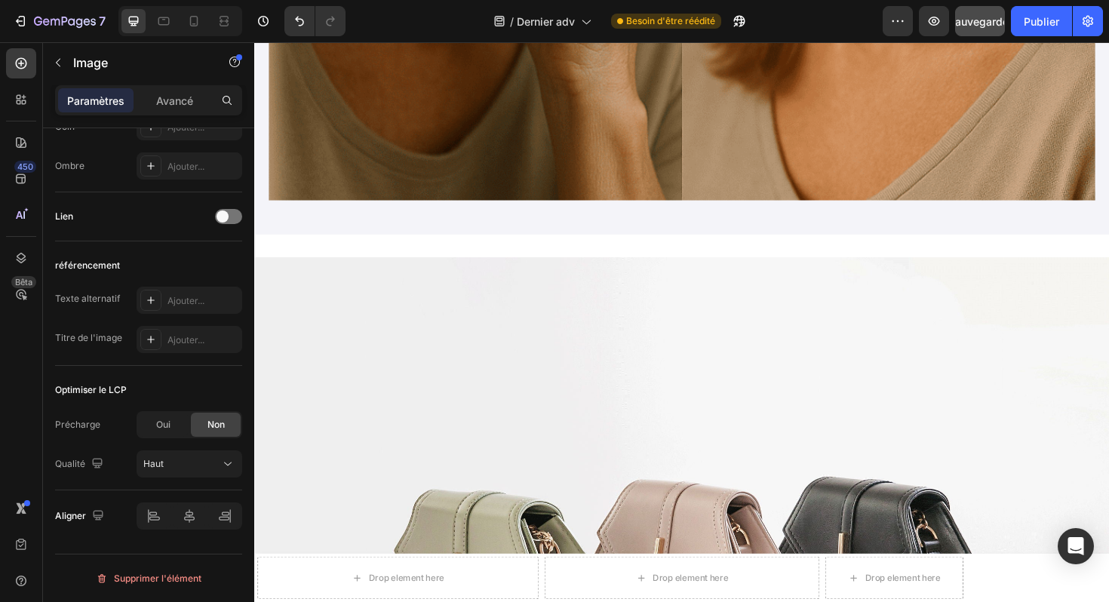
click at [509, 361] on img at bounding box center [707, 609] width 906 height 679
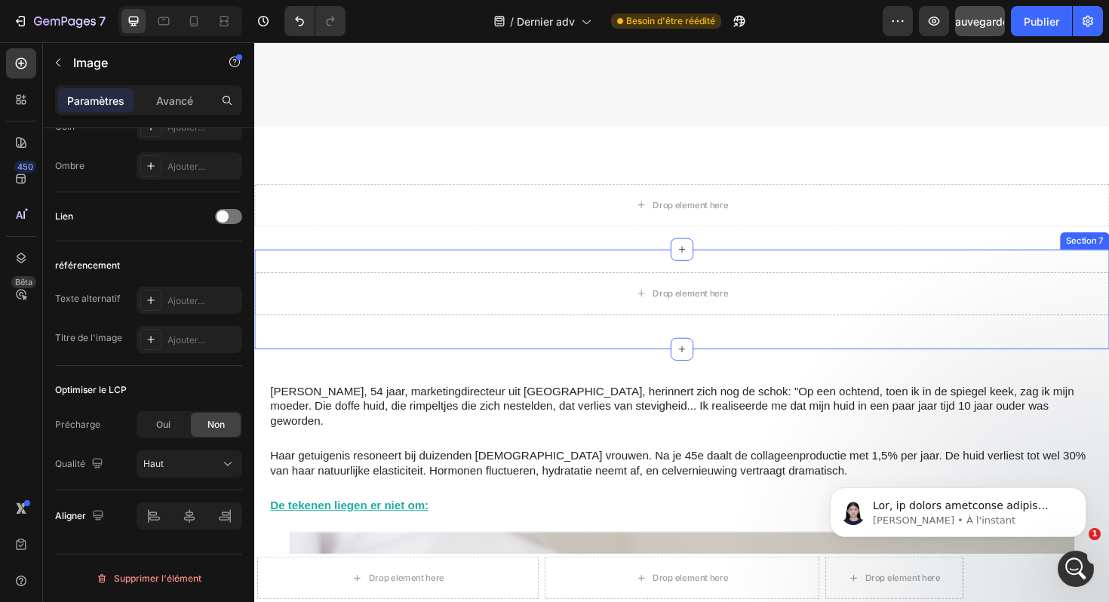
scroll to position [0, 0]
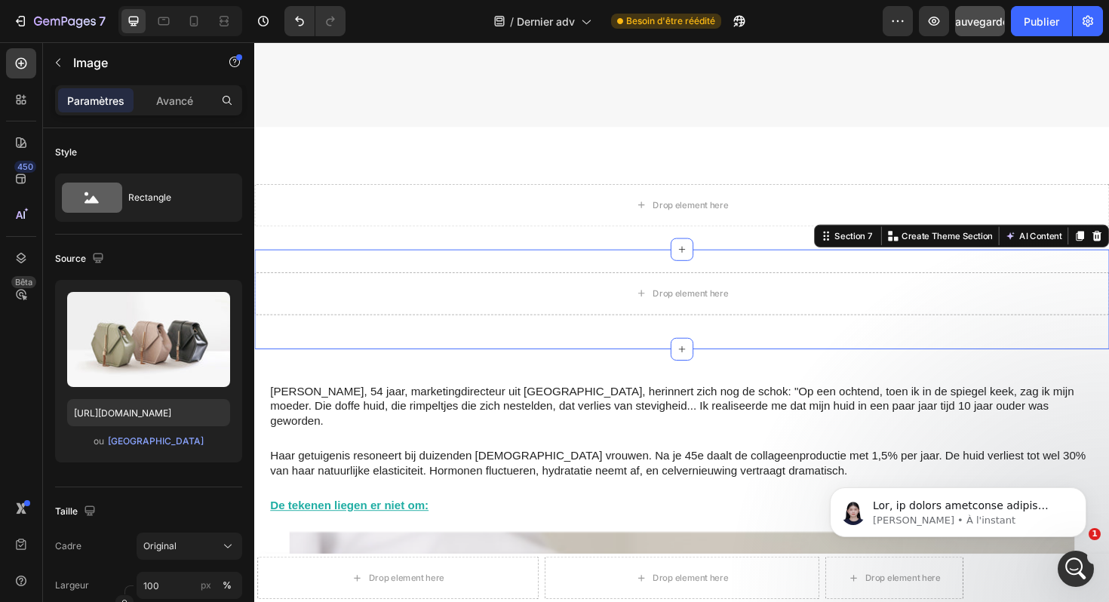
click at [804, 340] on div "Drop element here Row" at bounding box center [707, 314] width 906 height 57
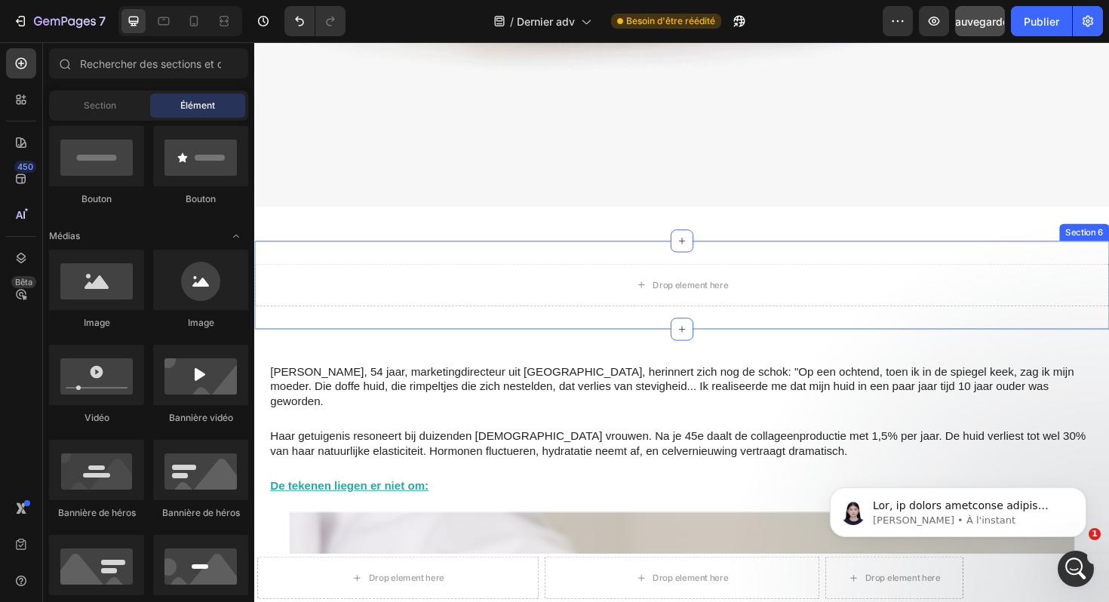
scroll to position [1932, 0]
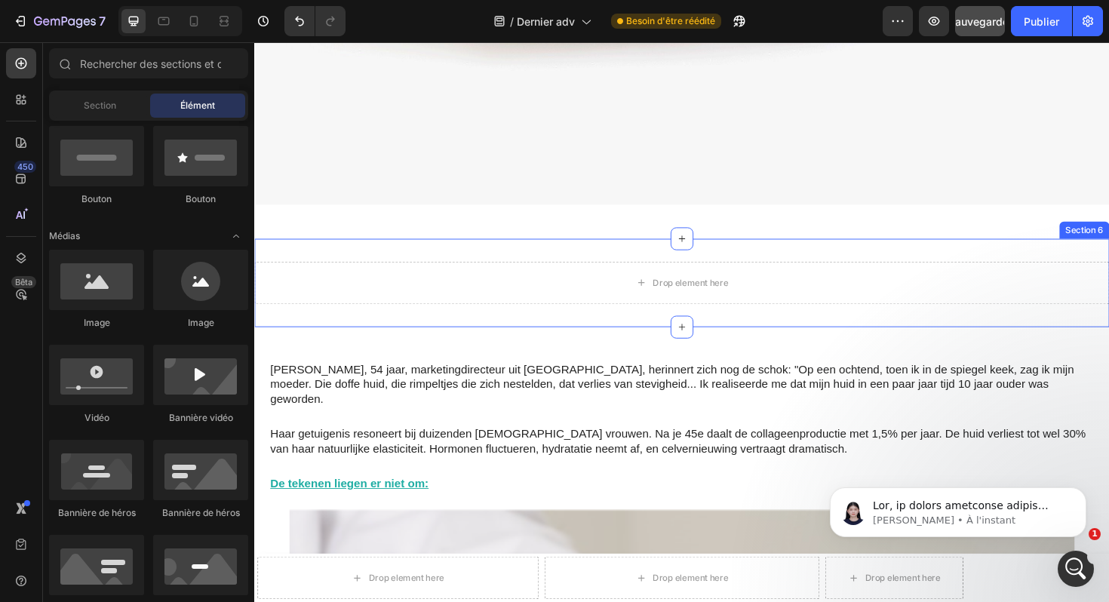
click at [936, 269] on div "Drop element here Section 6" at bounding box center [707, 298] width 906 height 94
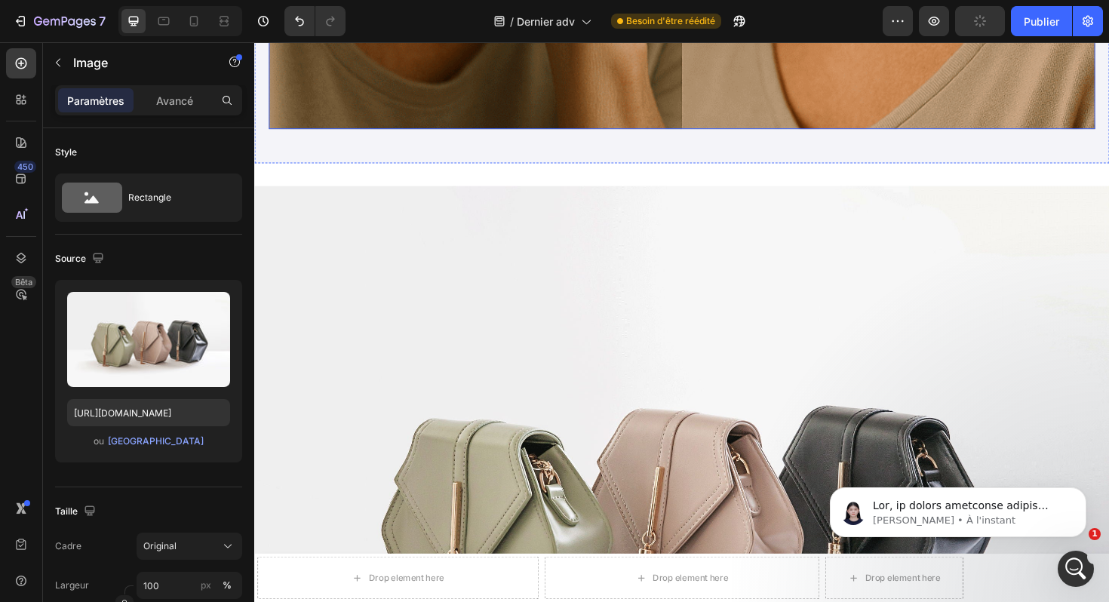
scroll to position [1349, 0]
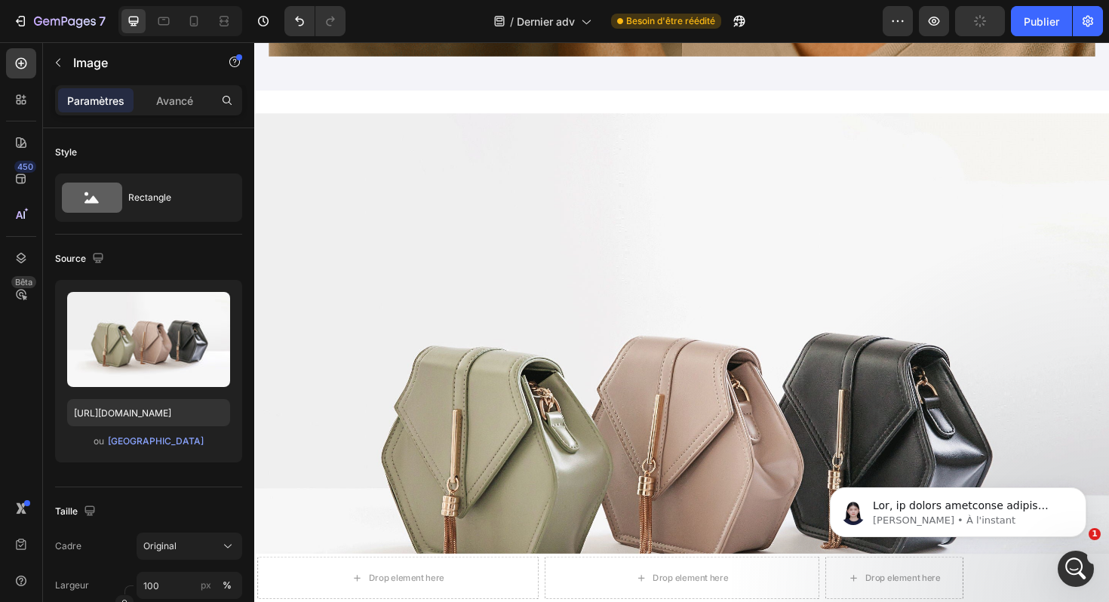
click at [986, 158] on img at bounding box center [707, 457] width 906 height 679
click at [961, 260] on img at bounding box center [707, 457] width 906 height 679
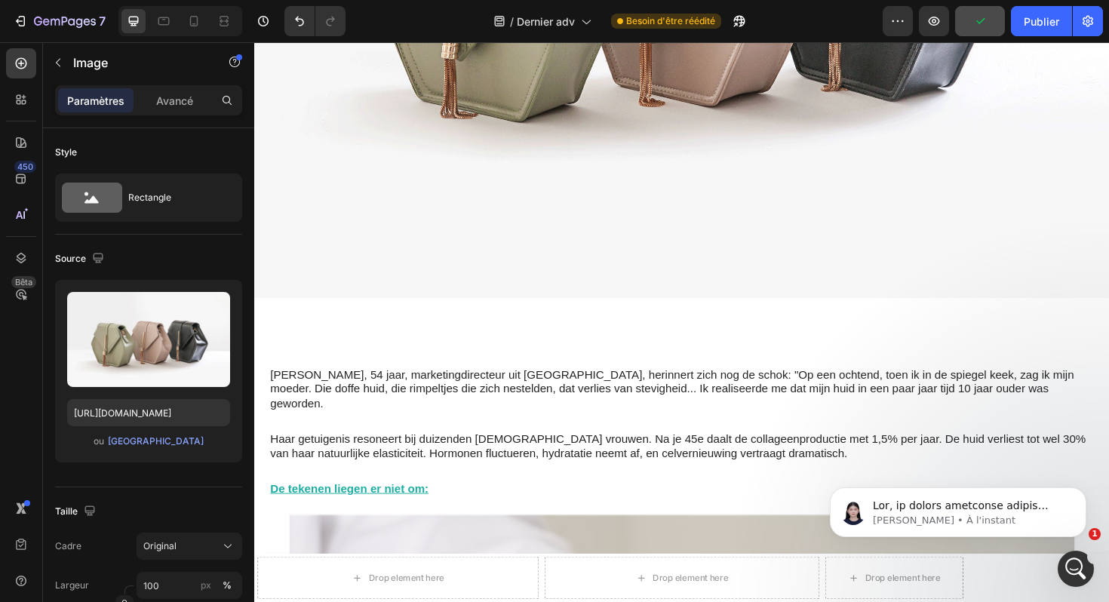
scroll to position [1863, 0]
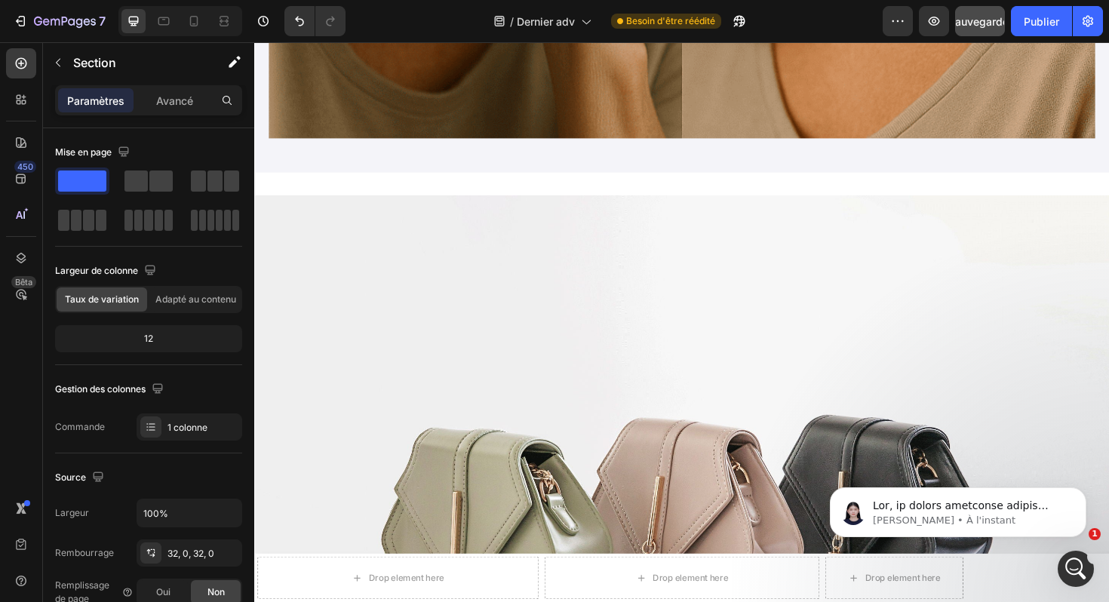
scroll to position [1265, 0]
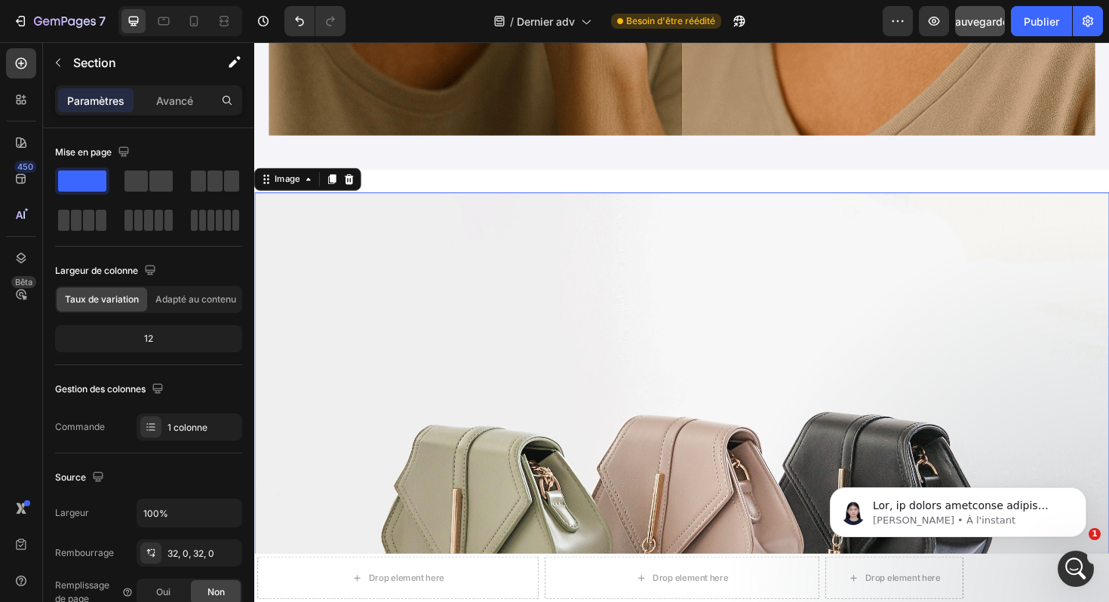
click at [611, 203] on img at bounding box center [707, 540] width 906 height 679
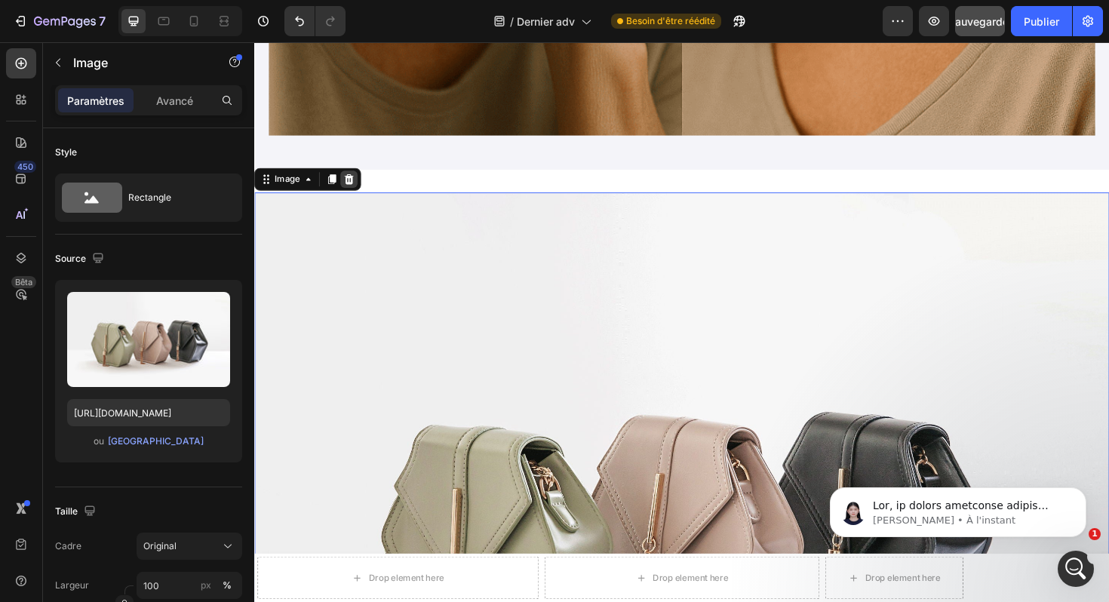
click at [350, 188] on icon at bounding box center [355, 187] width 12 height 12
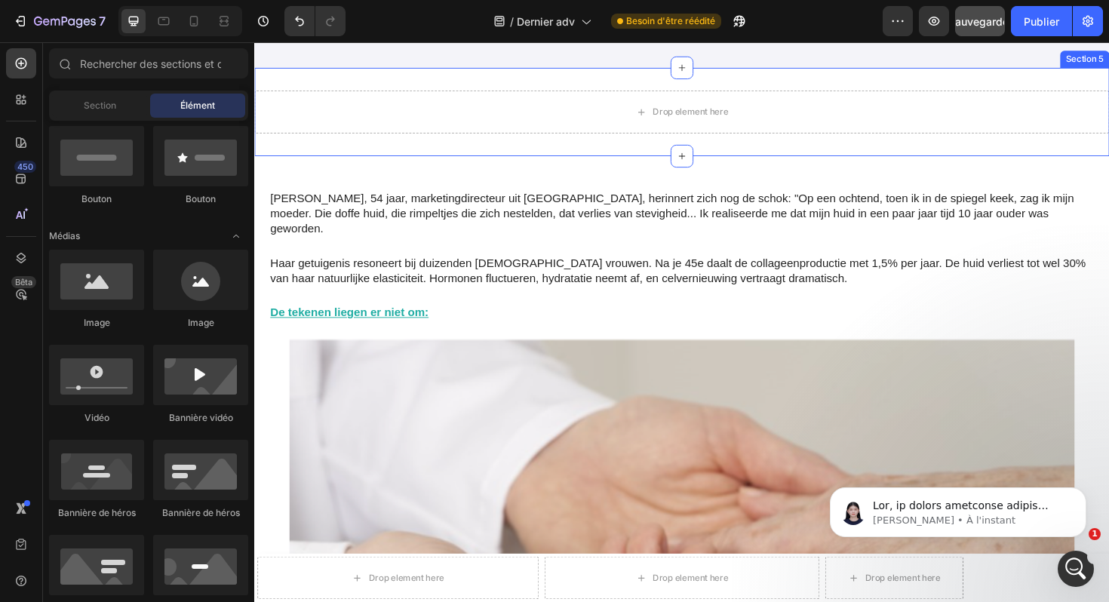
scroll to position [1311, 0]
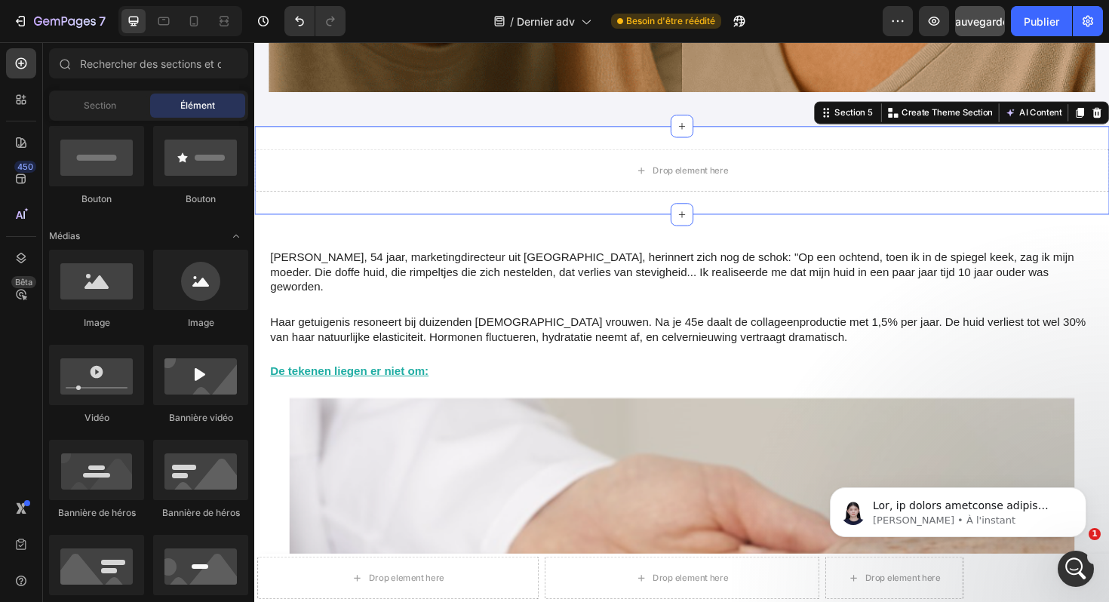
click at [580, 153] on div "Drop element here Section 5 You can create reusable sections Create Theme Secti…" at bounding box center [707, 178] width 906 height 94
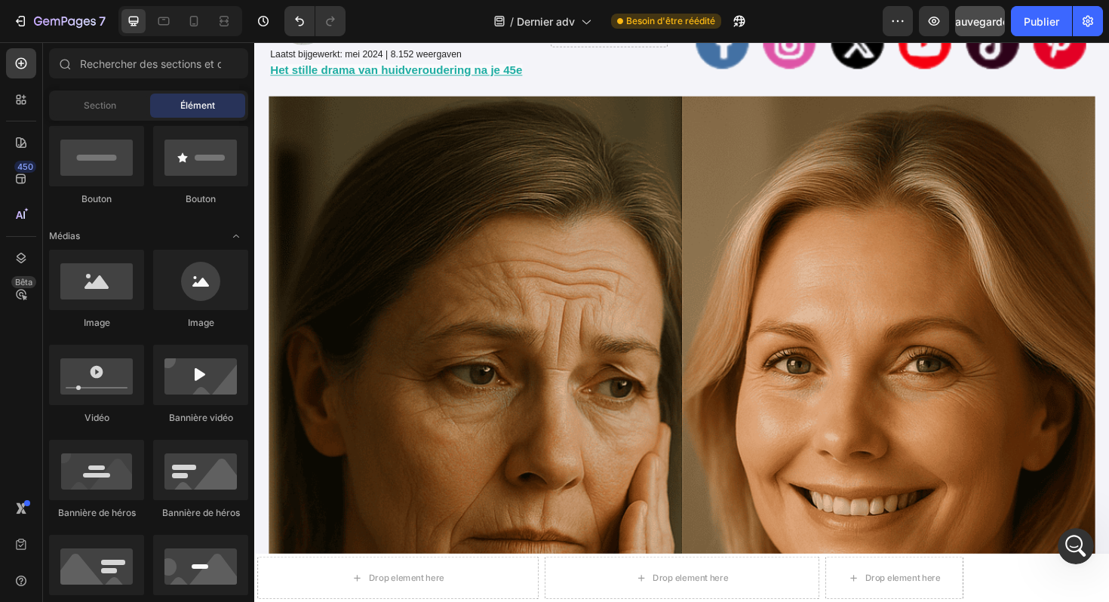
scroll to position [298, 0]
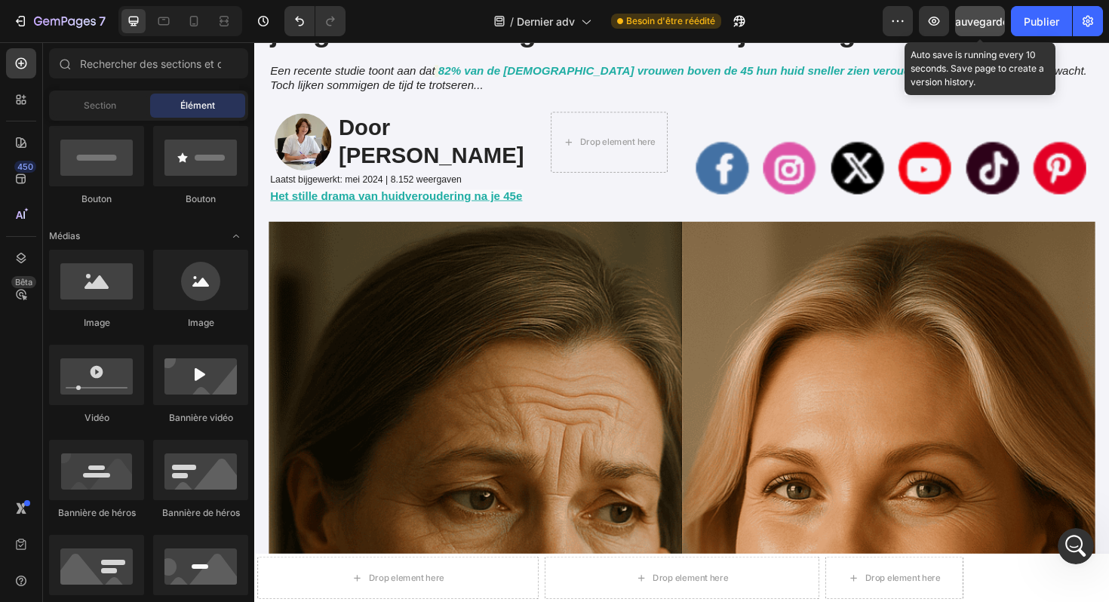
click at [991, 20] on font "Sauvegarder" at bounding box center [981, 21] width 64 height 13
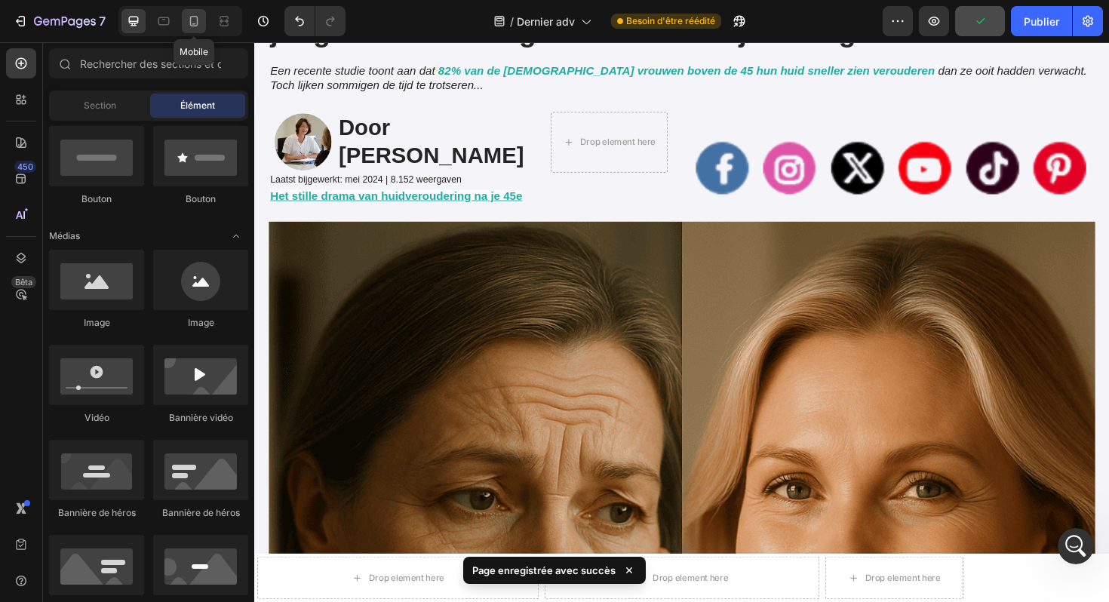
click at [195, 17] on icon at bounding box center [193, 21] width 15 height 15
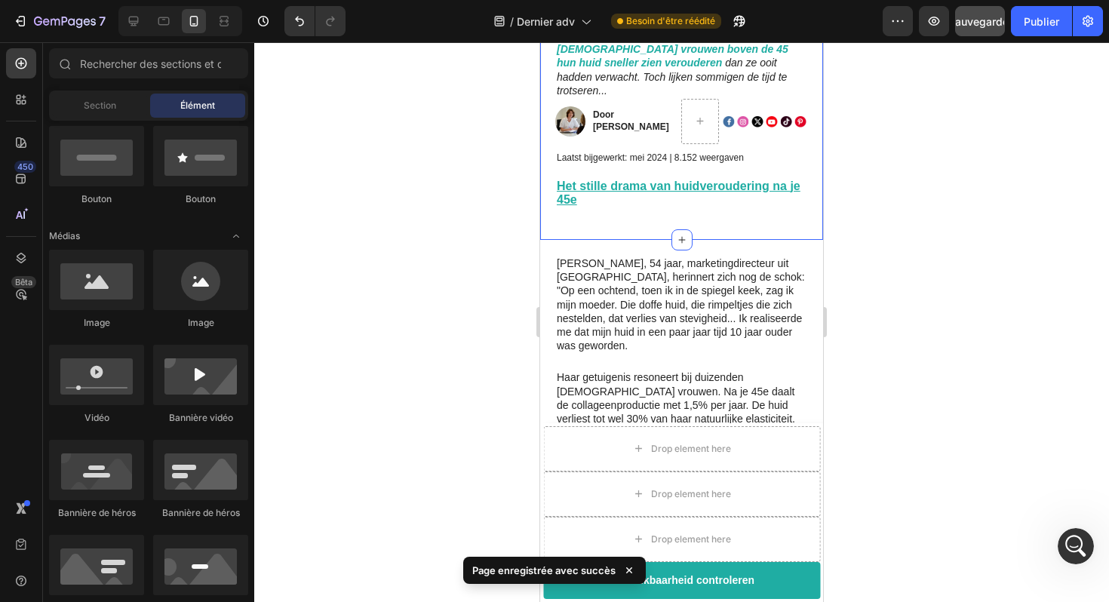
scroll to position [237, 0]
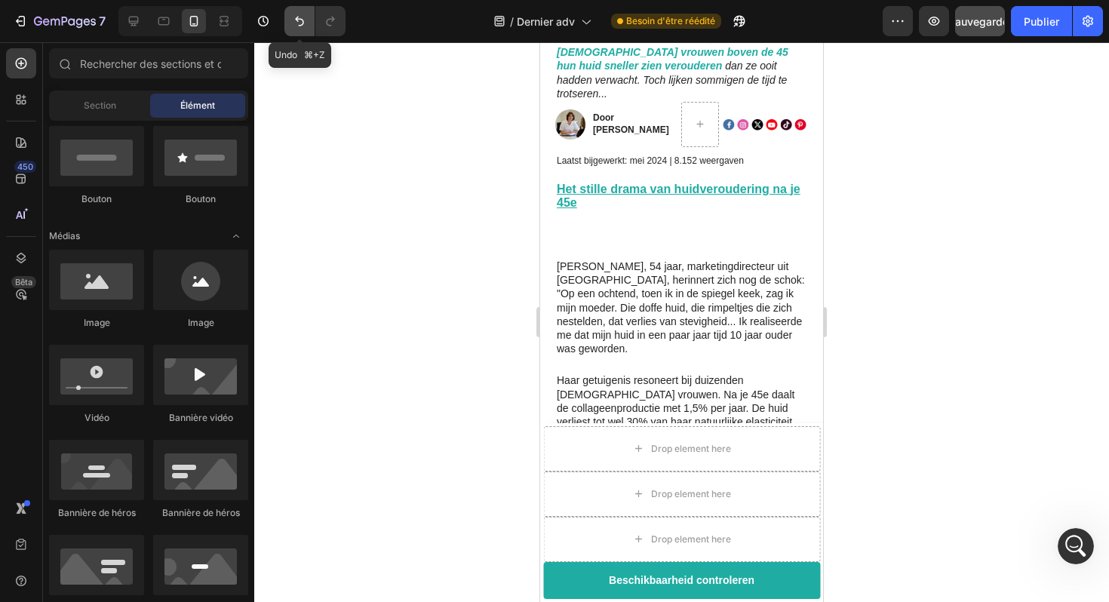
click at [303, 27] on icon "Annuler/Rétablir" at bounding box center [299, 21] width 15 height 15
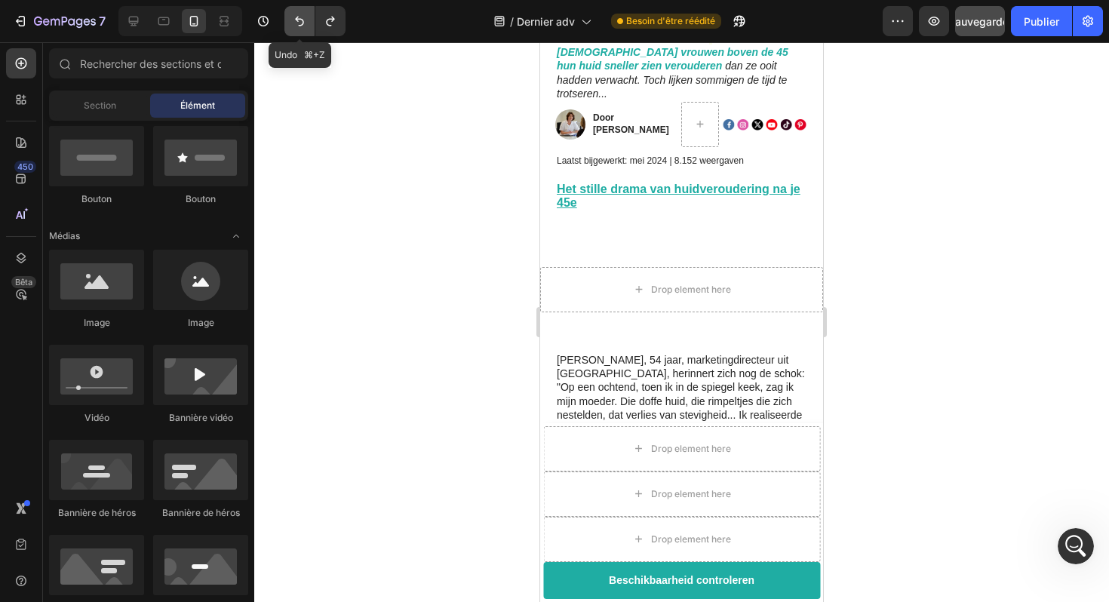
click at [302, 26] on icon "Annuler/Rétablir" at bounding box center [299, 21] width 15 height 15
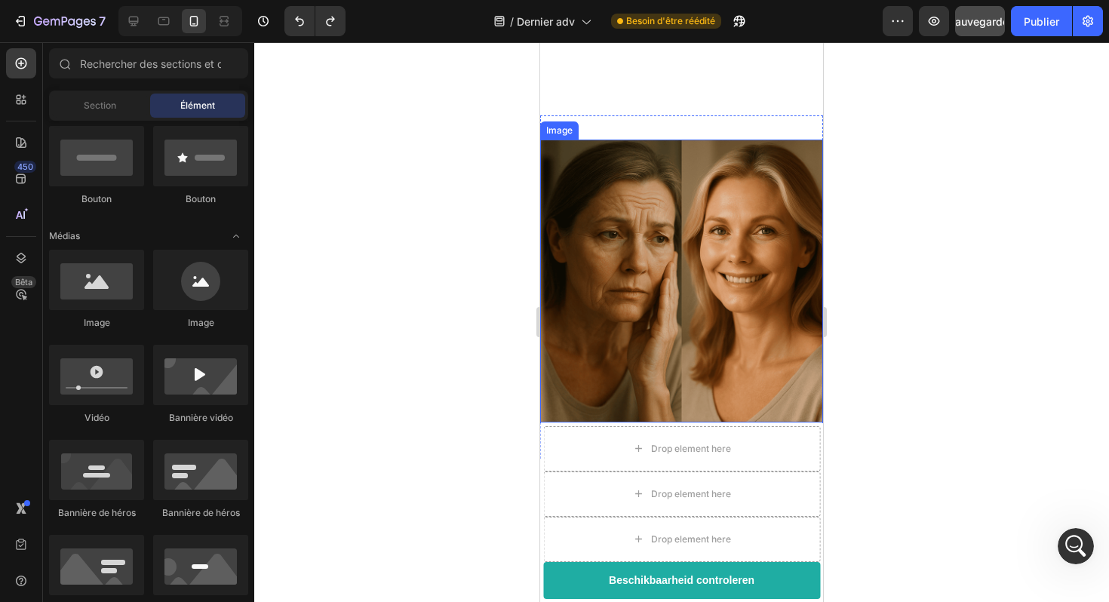
scroll to position [550, 0]
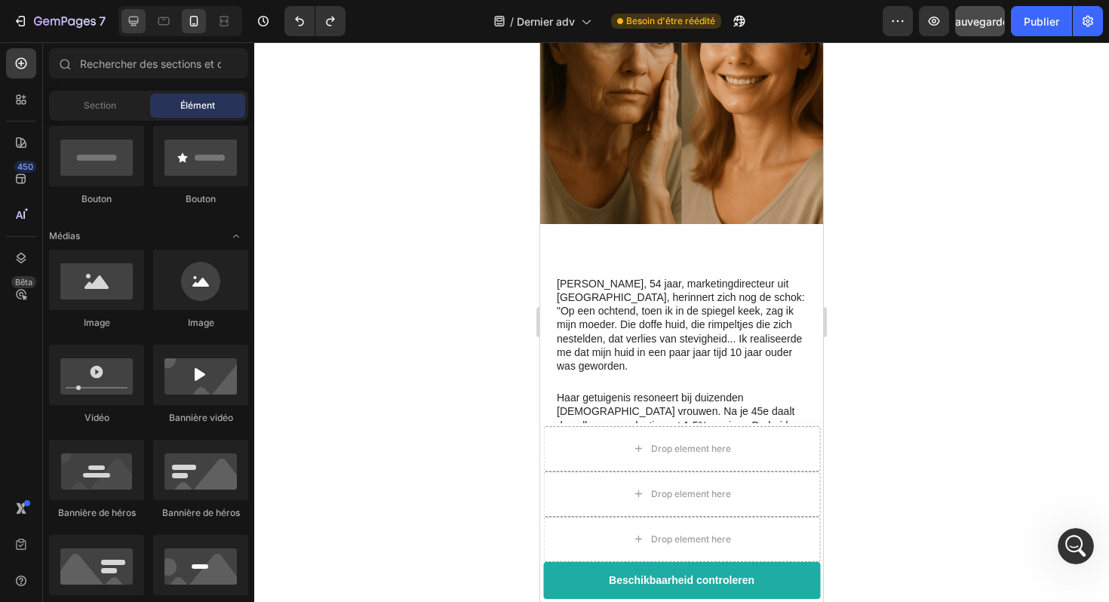
click at [137, 24] on icon at bounding box center [133, 21] width 15 height 15
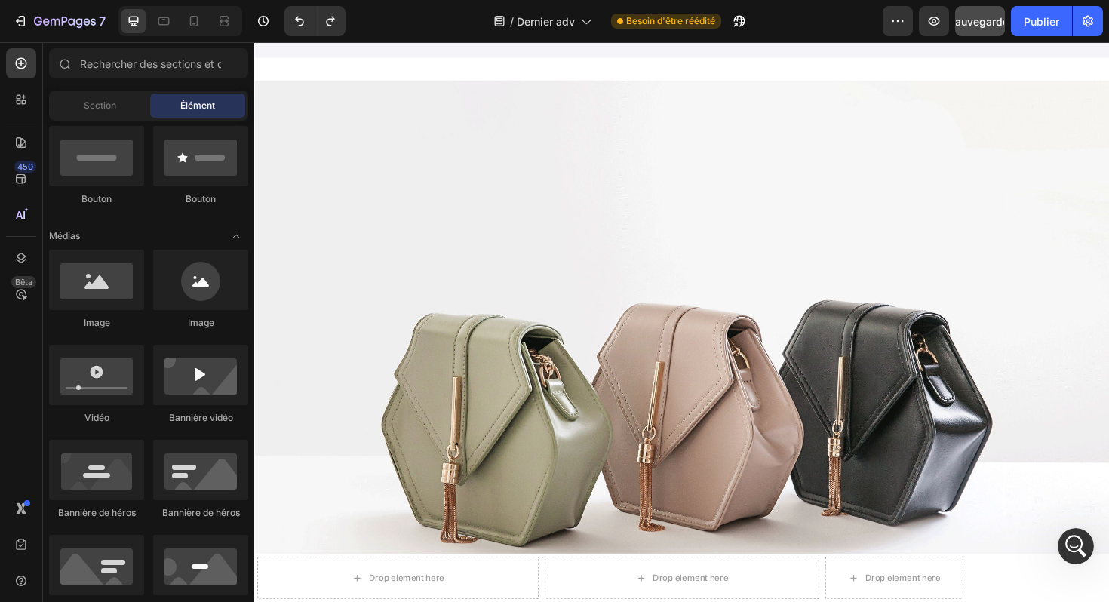
scroll to position [1475, 0]
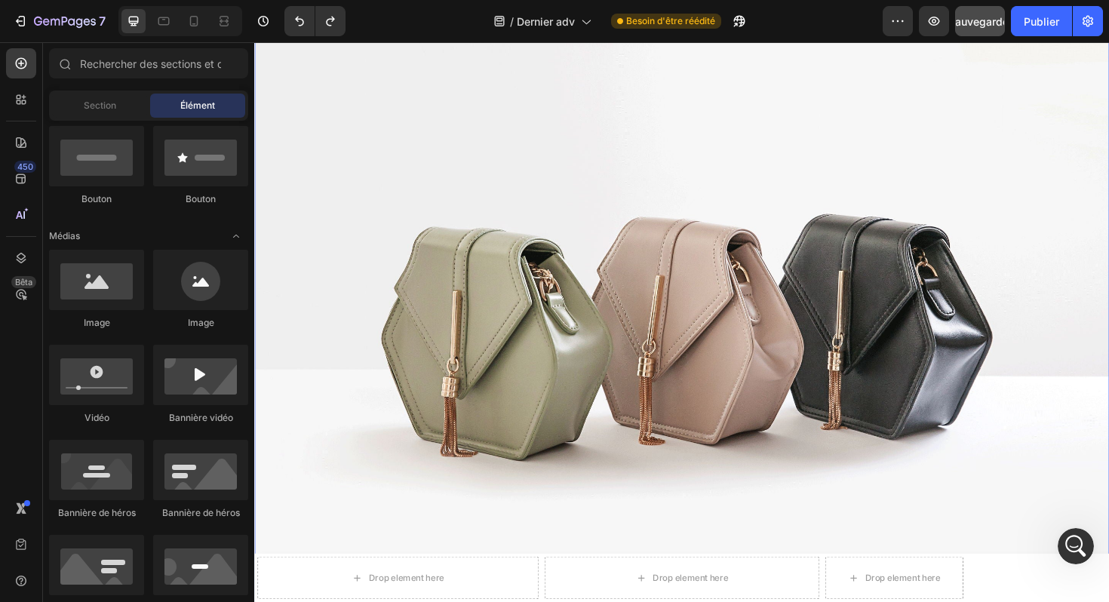
click at [608, 113] on img at bounding box center [707, 331] width 906 height 679
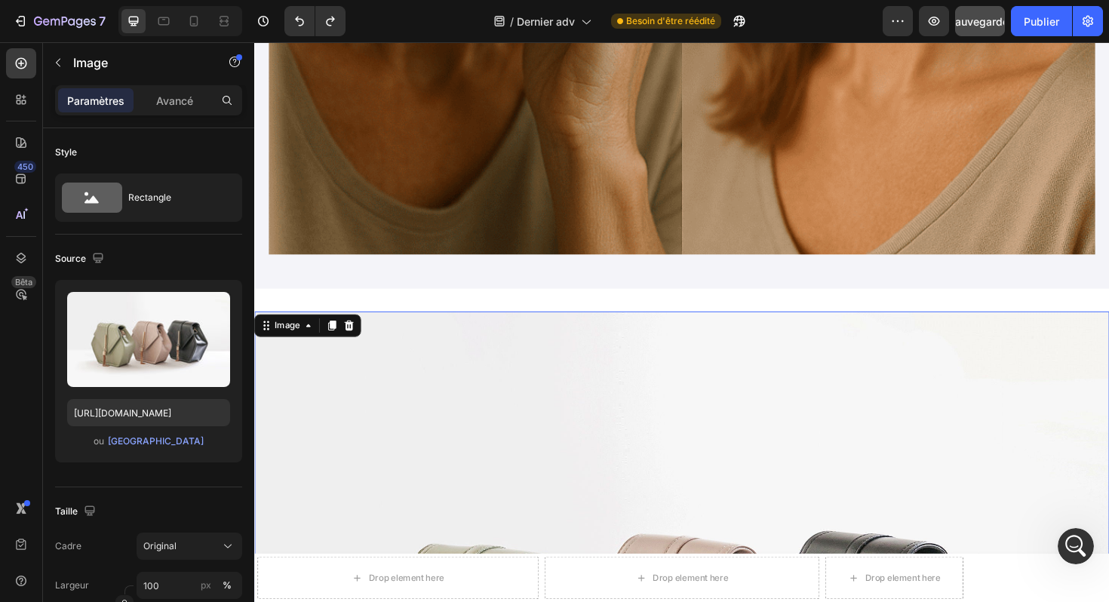
scroll to position [1183, 0]
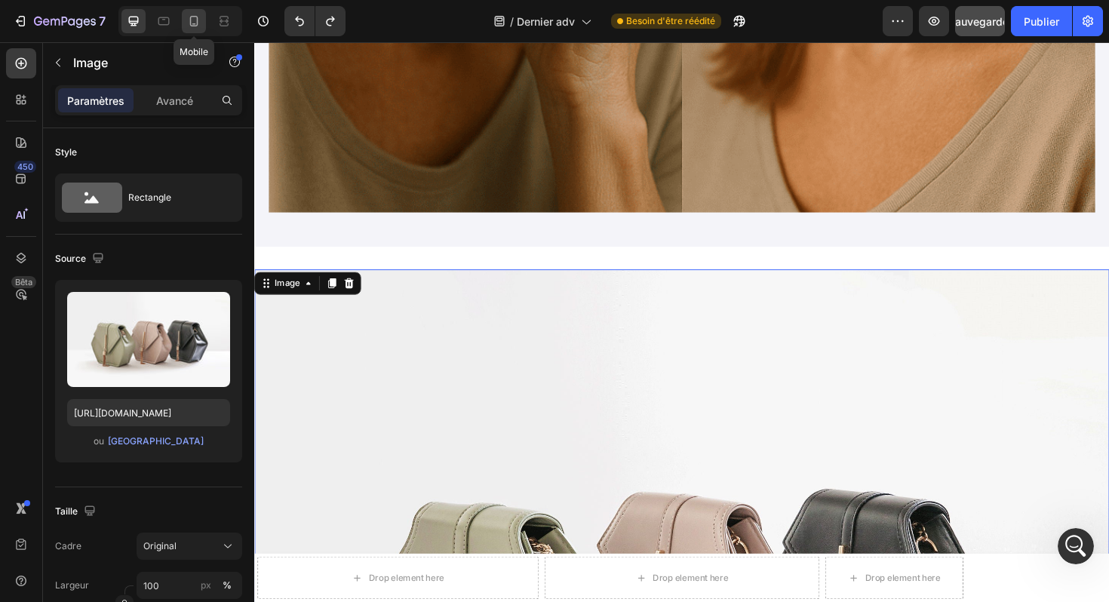
click at [198, 14] on icon at bounding box center [193, 21] width 15 height 15
type input "[URL][DOMAIN_NAME]"
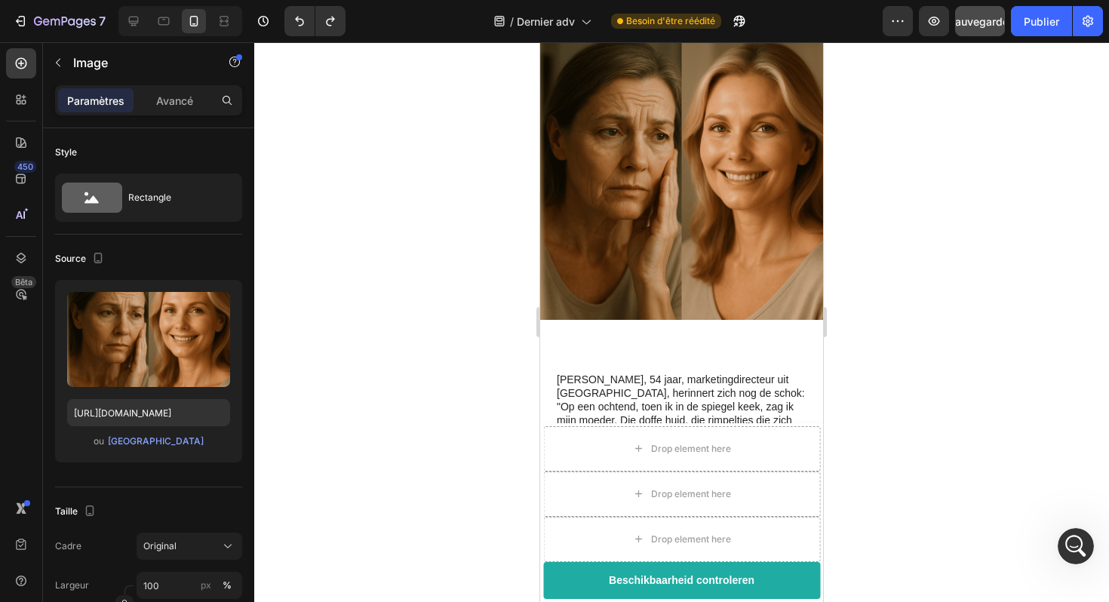
scroll to position [460, 0]
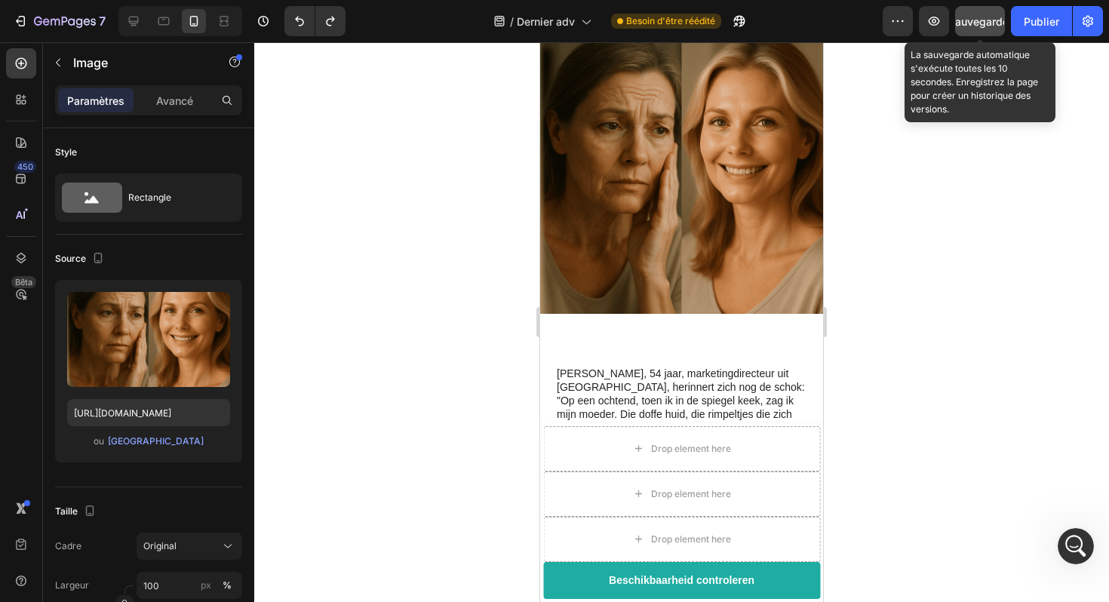
click at [977, 32] on button "Sauvegarder" at bounding box center [980, 21] width 50 height 30
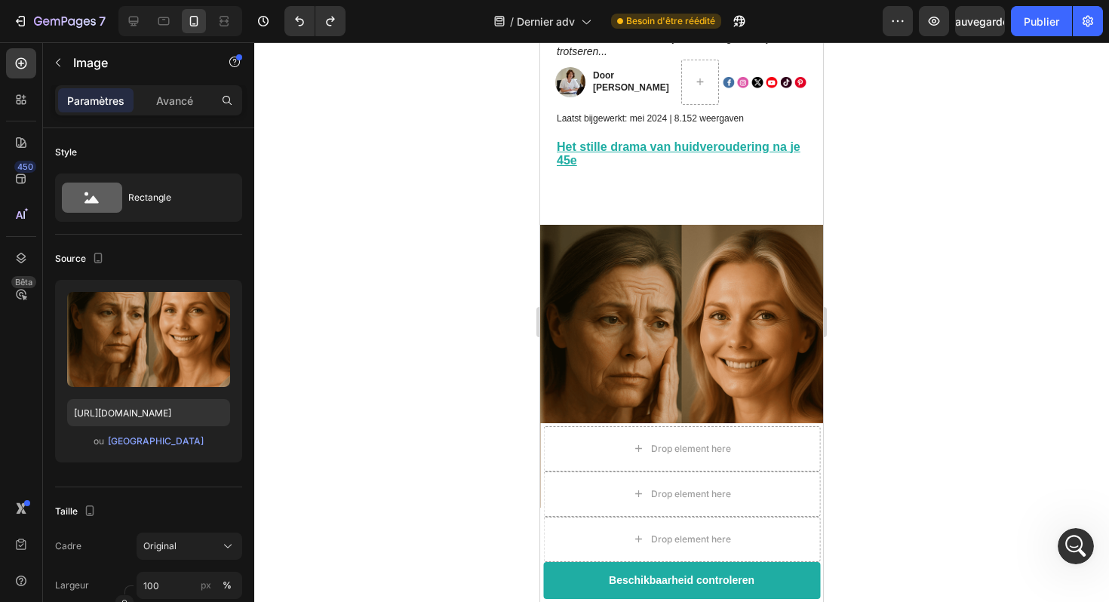
scroll to position [269, 0]
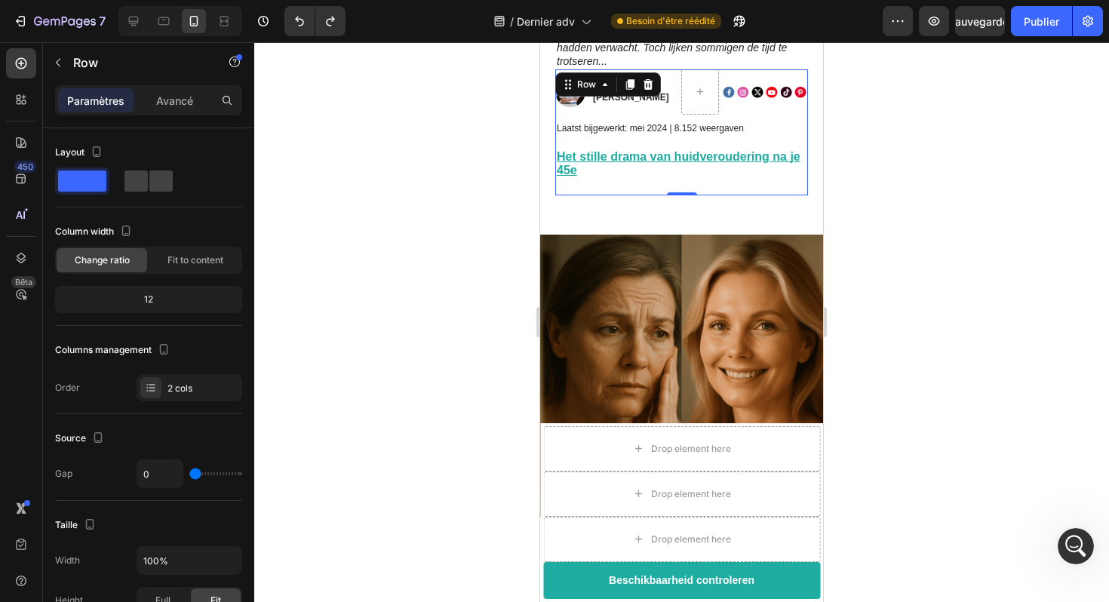
click at [672, 179] on div "Image Image Door Marlies van den Berg Text Block Image Row Laatst bijgewerkt: […" at bounding box center [681, 132] width 253 height 126
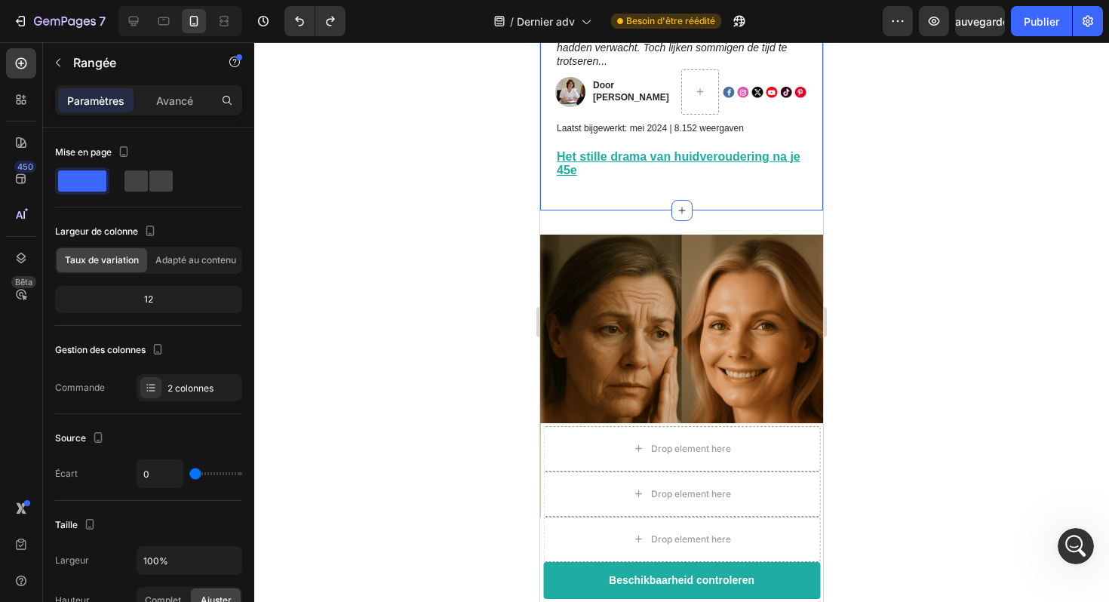
click at [649, 191] on div "Op 52-jarige leeftijd ziet haar huid eruit als die van een 35-jarige: dermatolo…" at bounding box center [681, 44] width 283 height 331
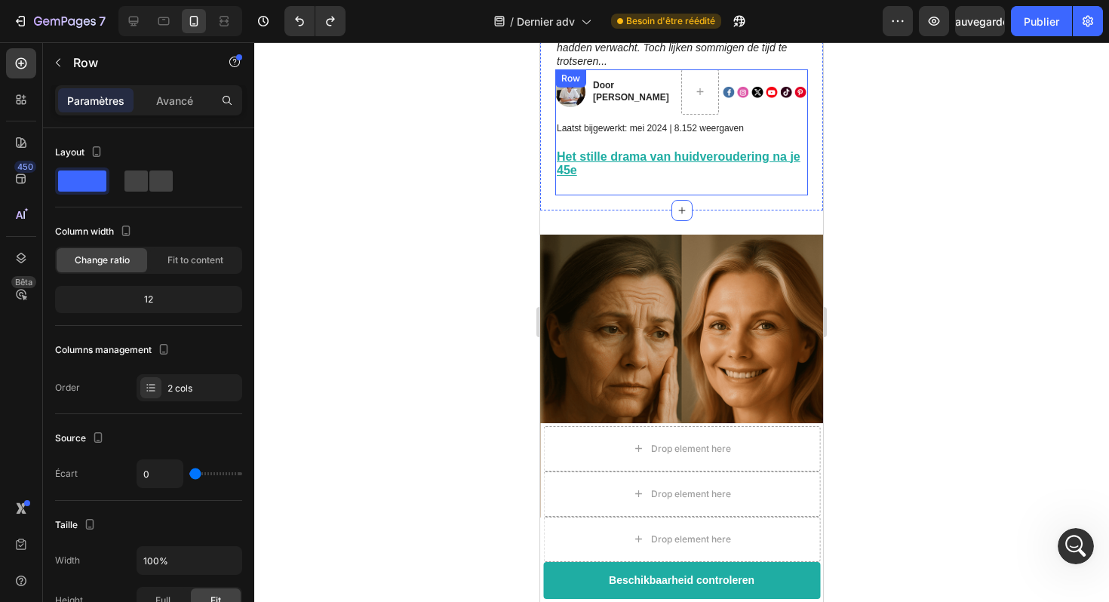
click at [668, 176] on div "Image Image Door Marlies van den Berg Text Block Image Row Laatst bijgewerkt: […" at bounding box center [681, 132] width 253 height 126
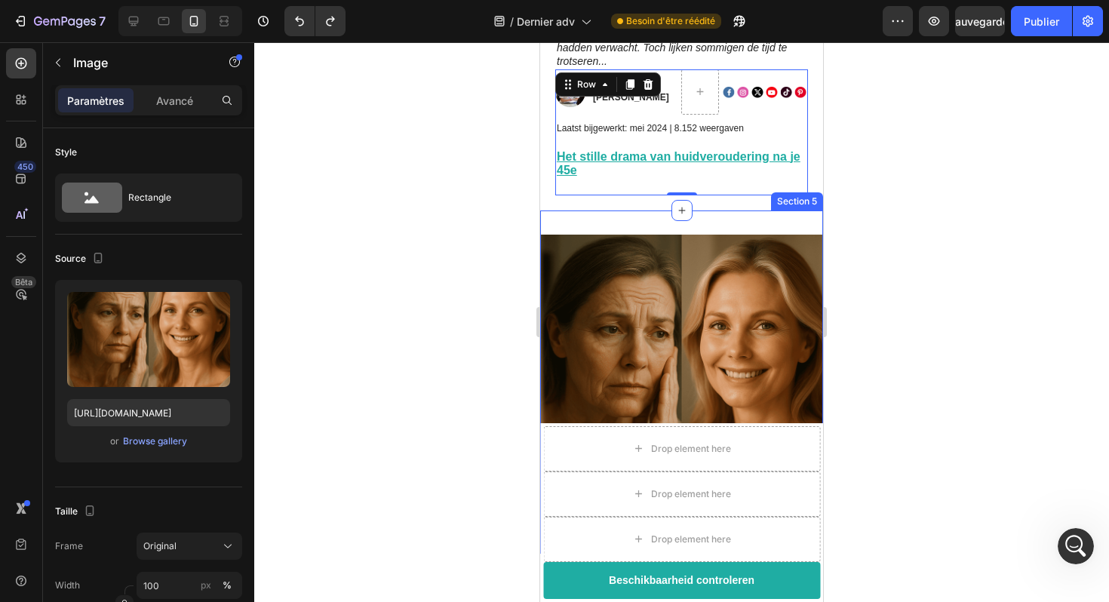
click at [657, 235] on img at bounding box center [681, 376] width 283 height 283
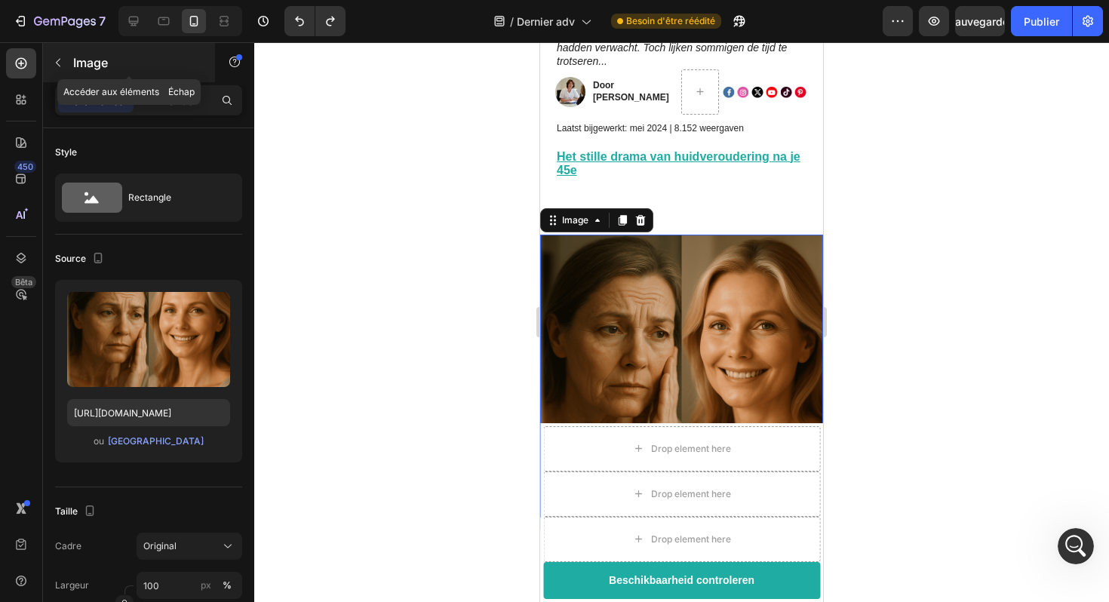
click at [71, 59] on div "Image" at bounding box center [129, 62] width 172 height 39
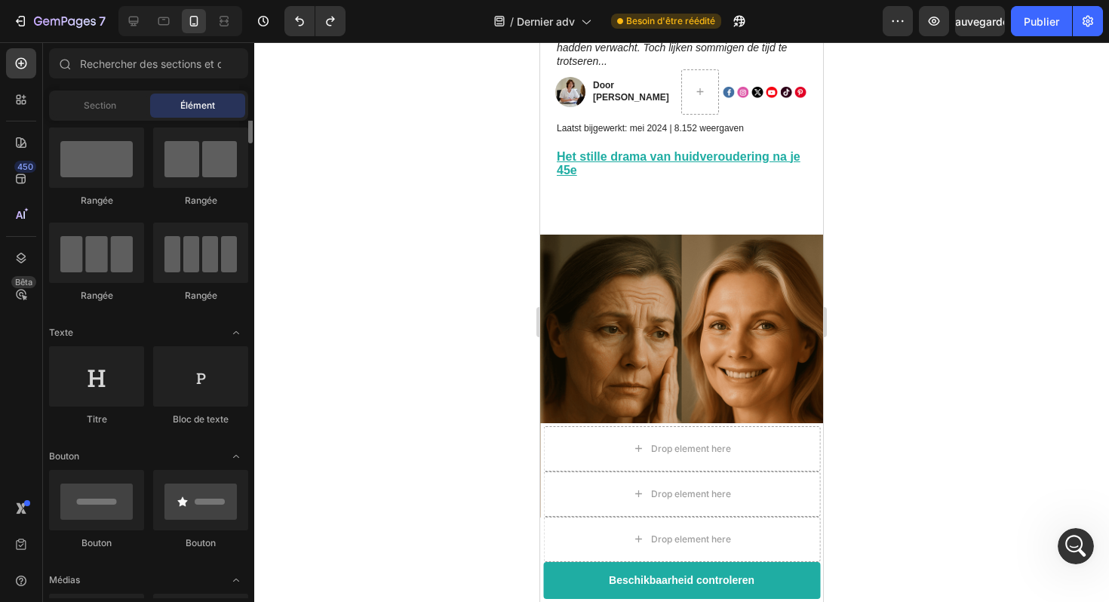
scroll to position [0, 0]
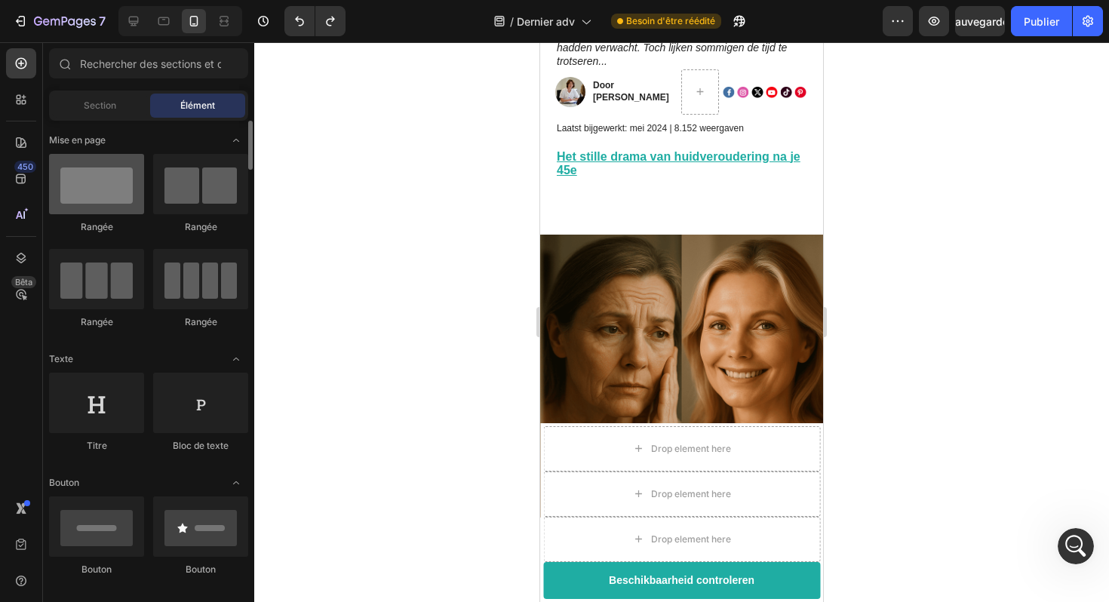
click at [125, 195] on div at bounding box center [96, 184] width 95 height 60
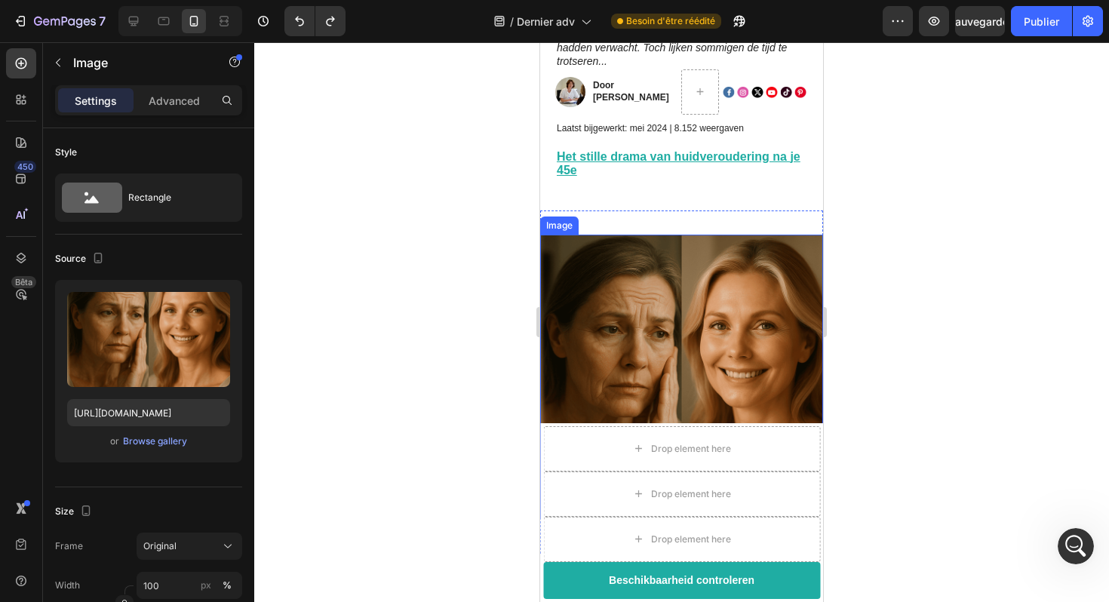
click at [777, 298] on img at bounding box center [681, 376] width 283 height 283
click at [162, 103] on font "Avancé" at bounding box center [174, 100] width 37 height 13
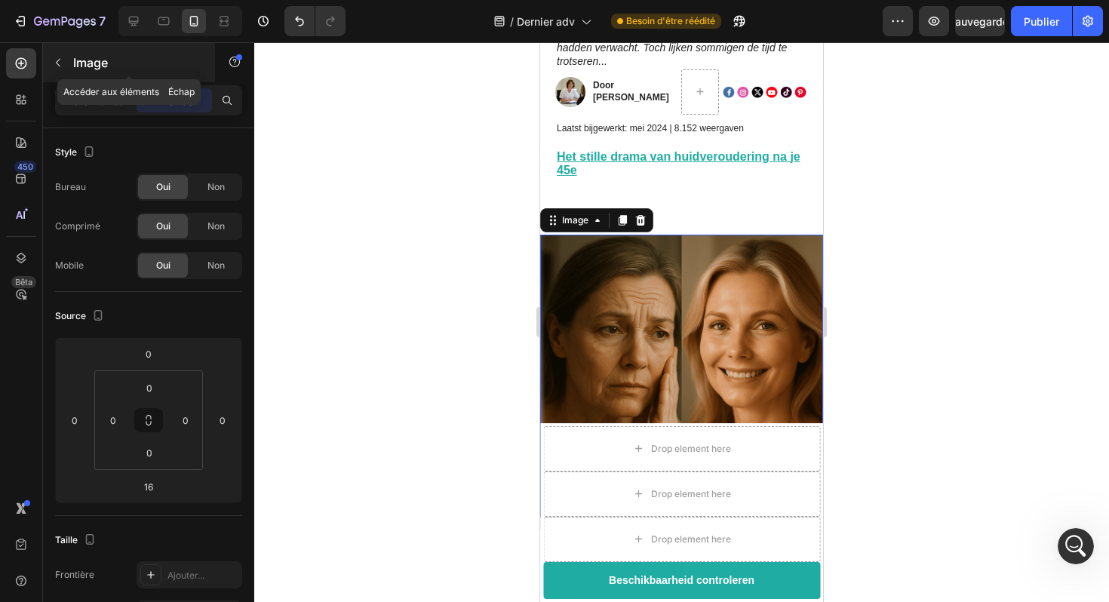
click at [87, 72] on div "Image" at bounding box center [129, 62] width 172 height 39
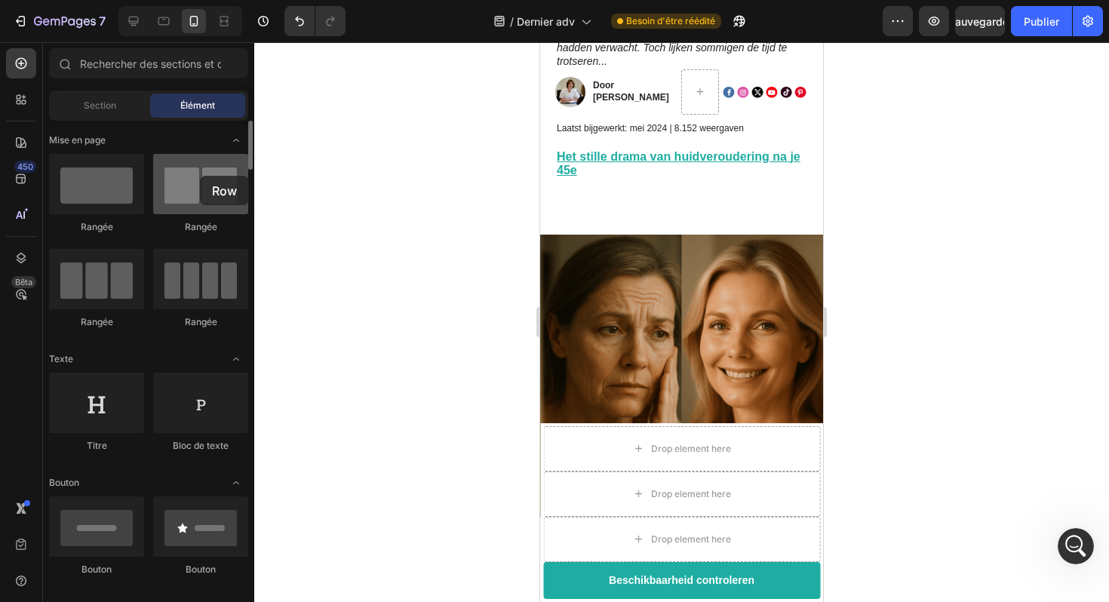
click at [200, 176] on div at bounding box center [200, 184] width 95 height 60
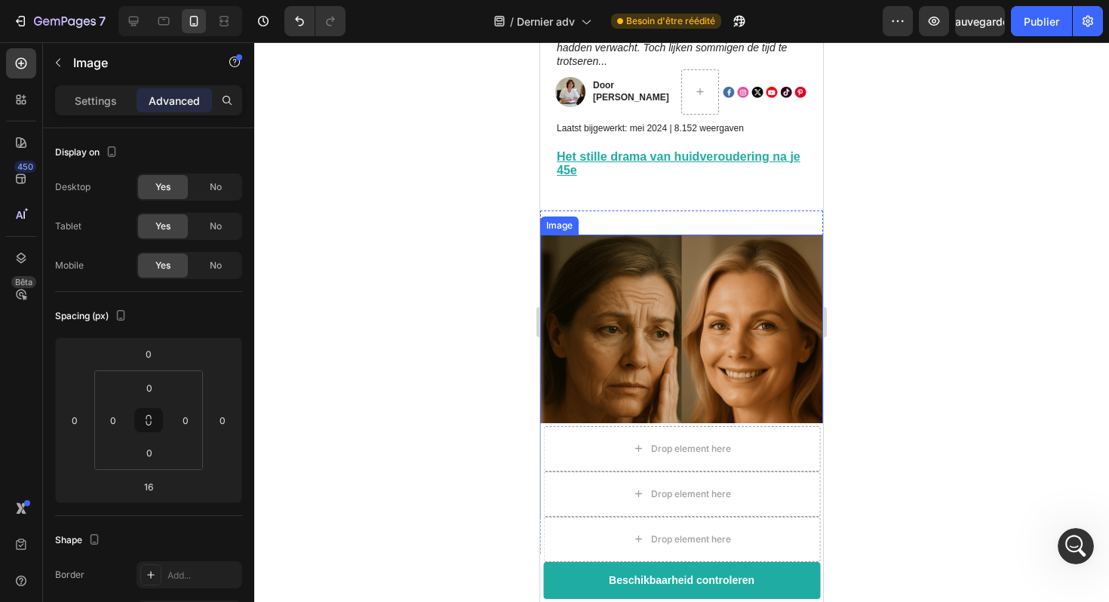
click at [645, 301] on img at bounding box center [681, 376] width 283 height 283
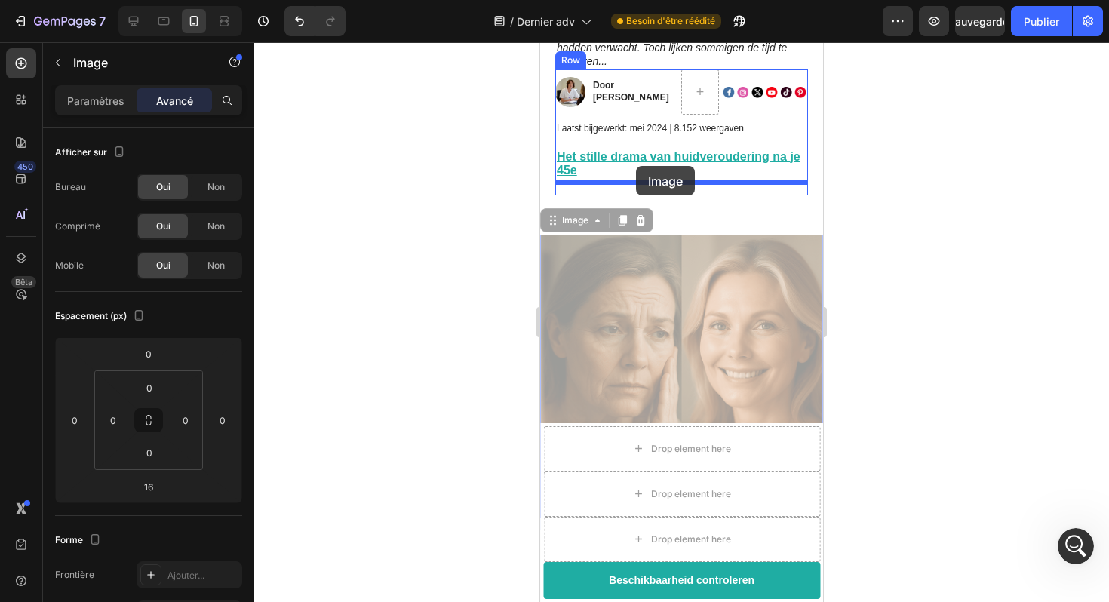
drag, startPoint x: 552, startPoint y: 211, endPoint x: 635, endPoint y: 165, distance: 94.6
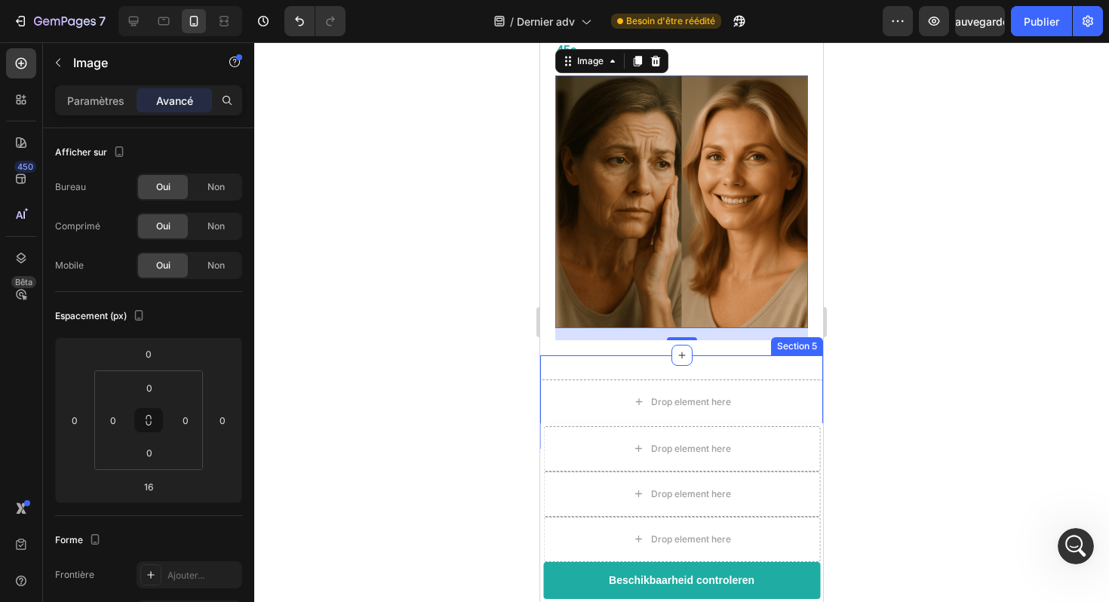
scroll to position [489, 0]
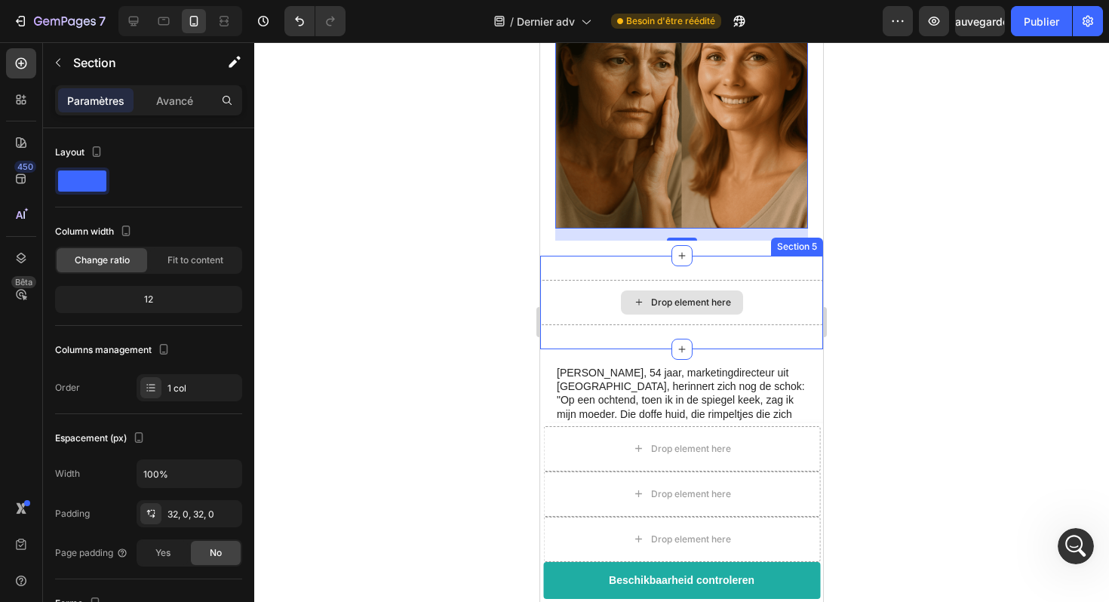
click at [730, 280] on div "Drop element here" at bounding box center [681, 302] width 283 height 45
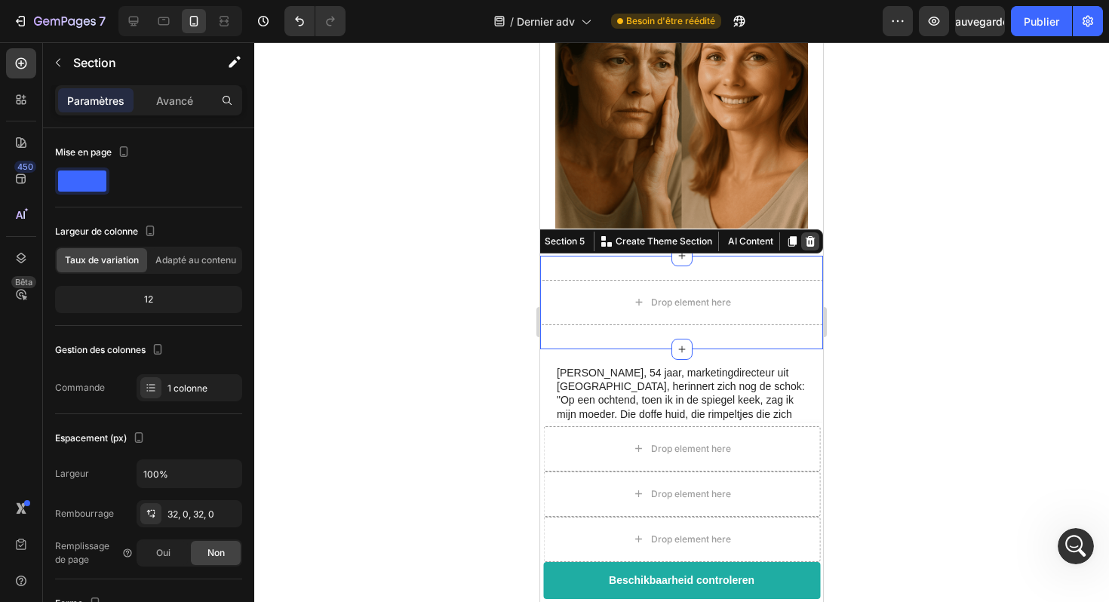
click at [811, 236] on icon at bounding box center [811, 241] width 10 height 11
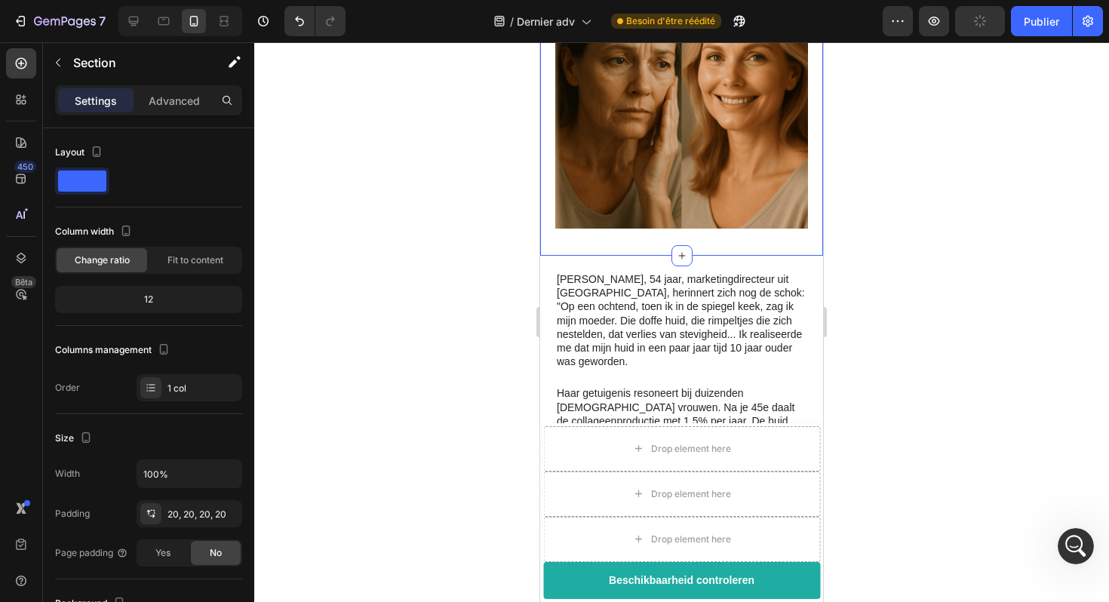
click at [1087, 552] on div "Ouvrir le Messenger Intercom" at bounding box center [1074, 544] width 50 height 50
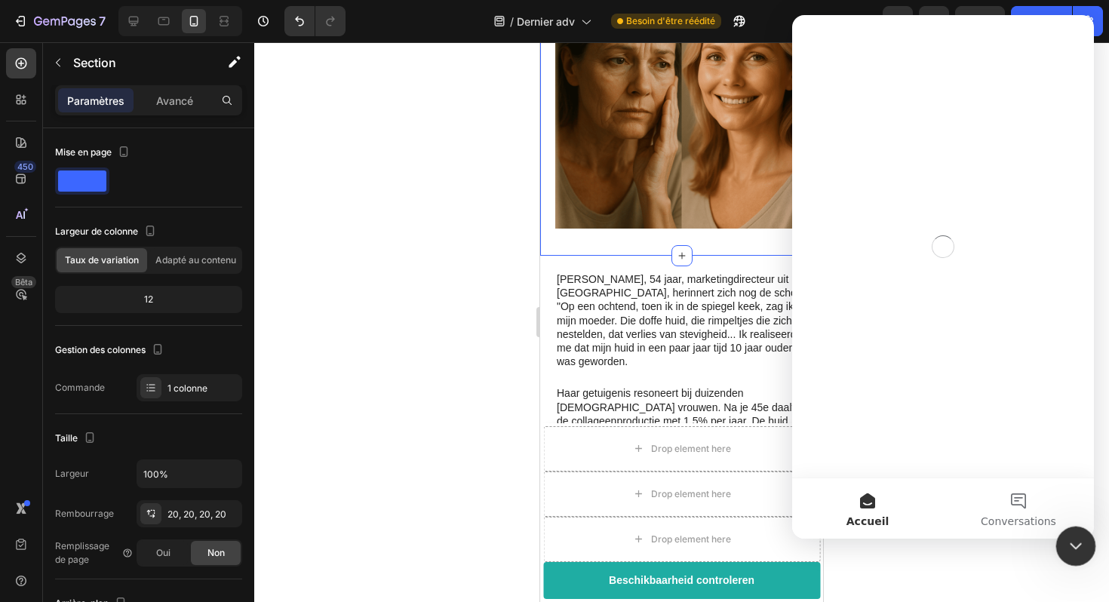
scroll to position [0, 0]
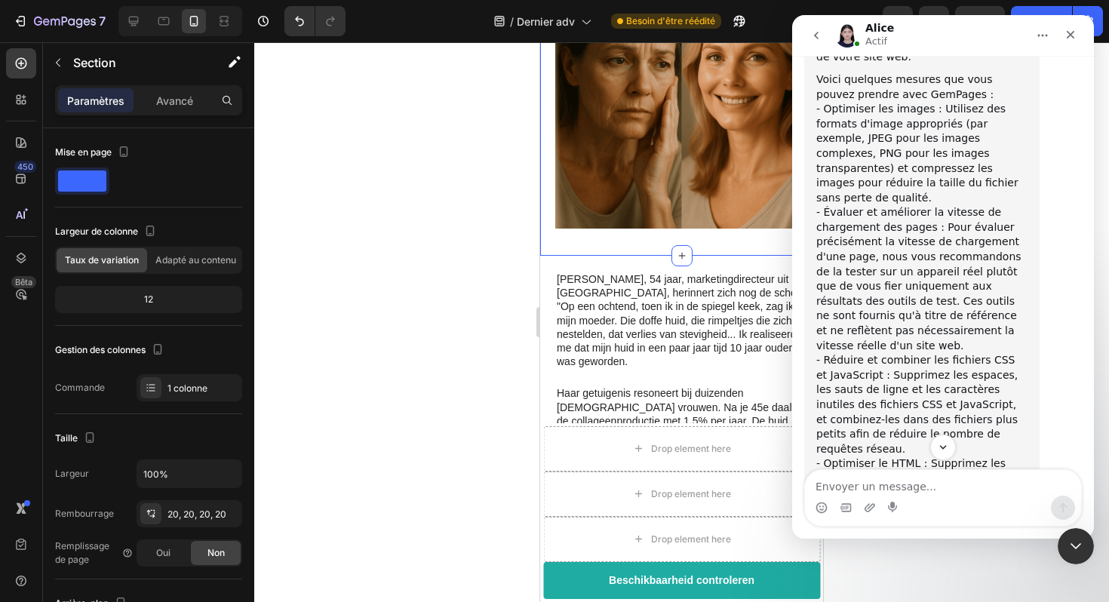
scroll to position [3540, 0]
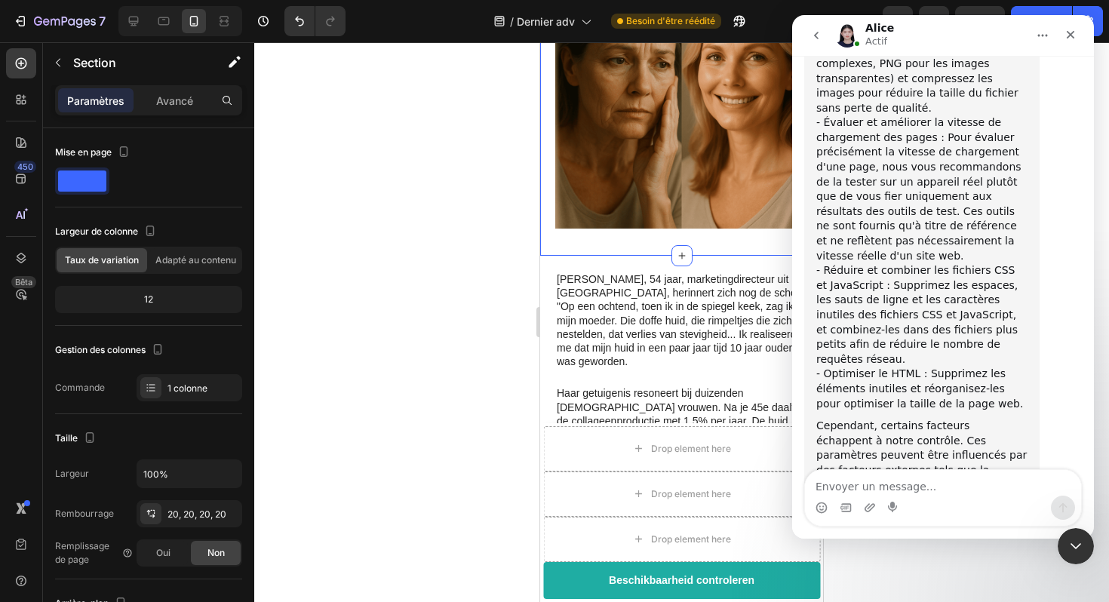
click at [982, 575] on div at bounding box center [681, 322] width 855 height 560
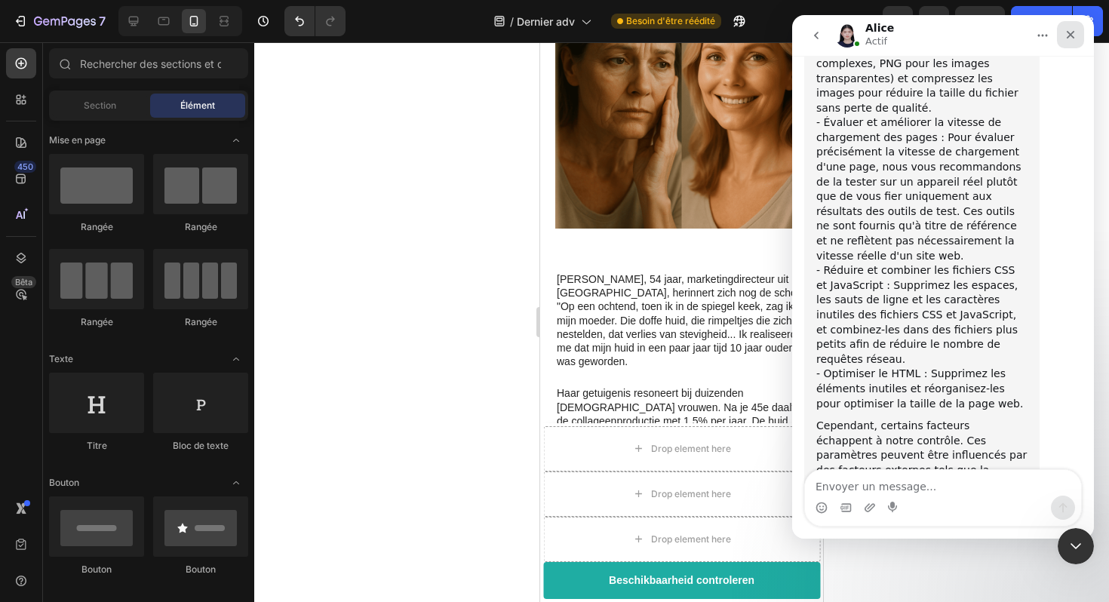
click at [1072, 33] on icon "Fermer" at bounding box center [1071, 35] width 8 height 8
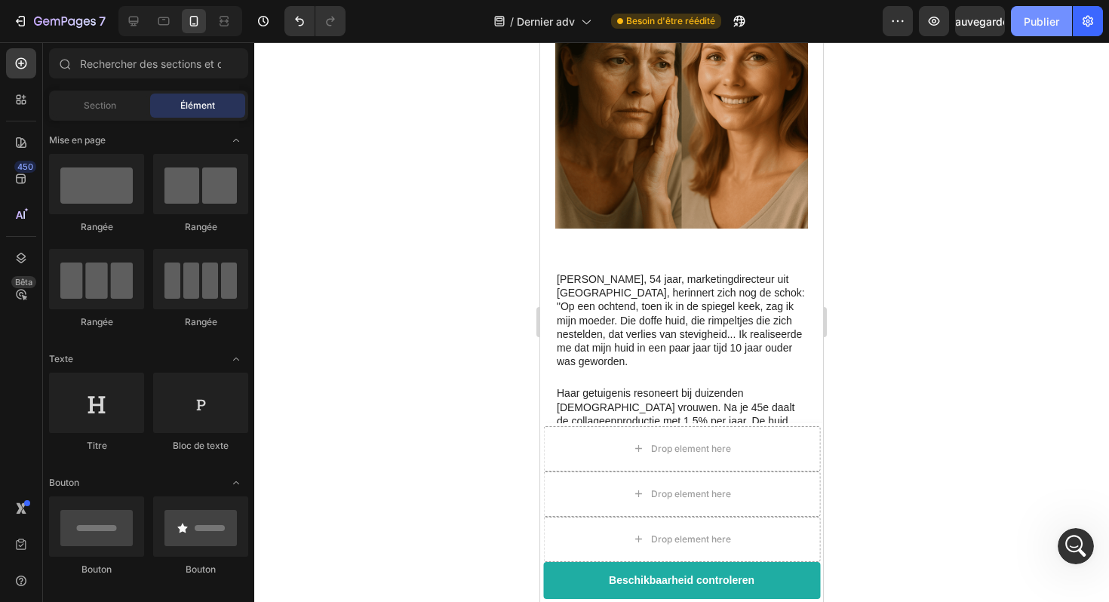
scroll to position [0, 0]
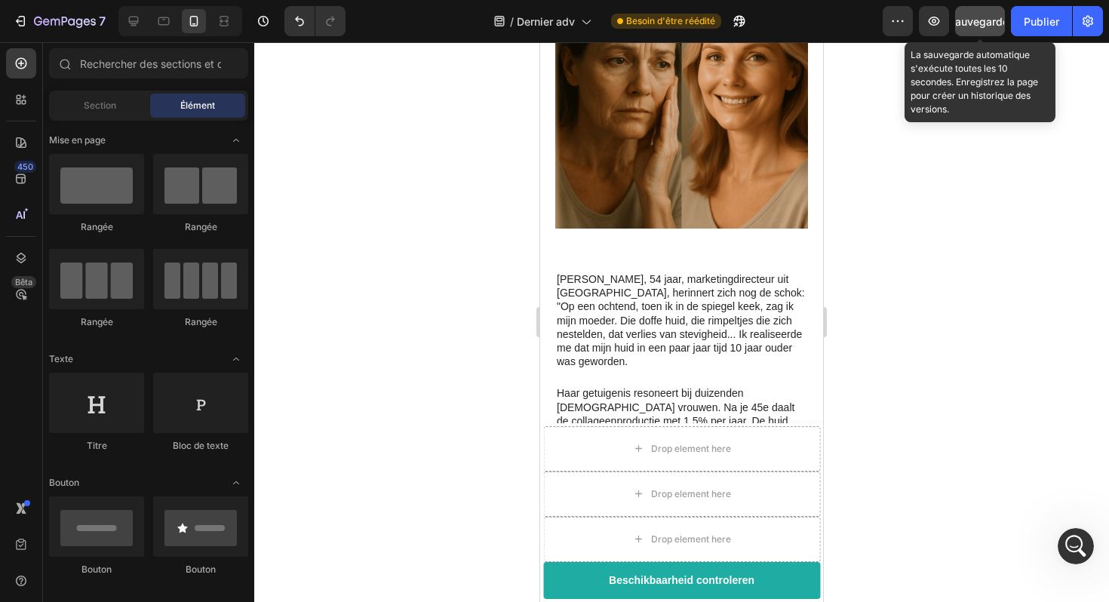
click at [983, 29] on button "Sauvegarder" at bounding box center [980, 21] width 50 height 30
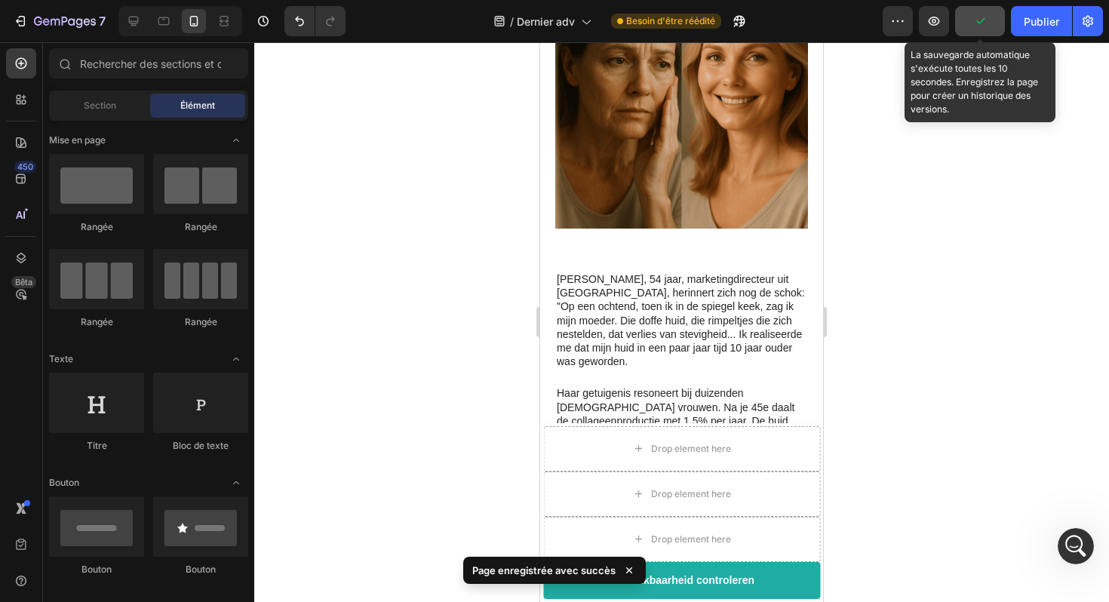
scroll to position [3515, 0]
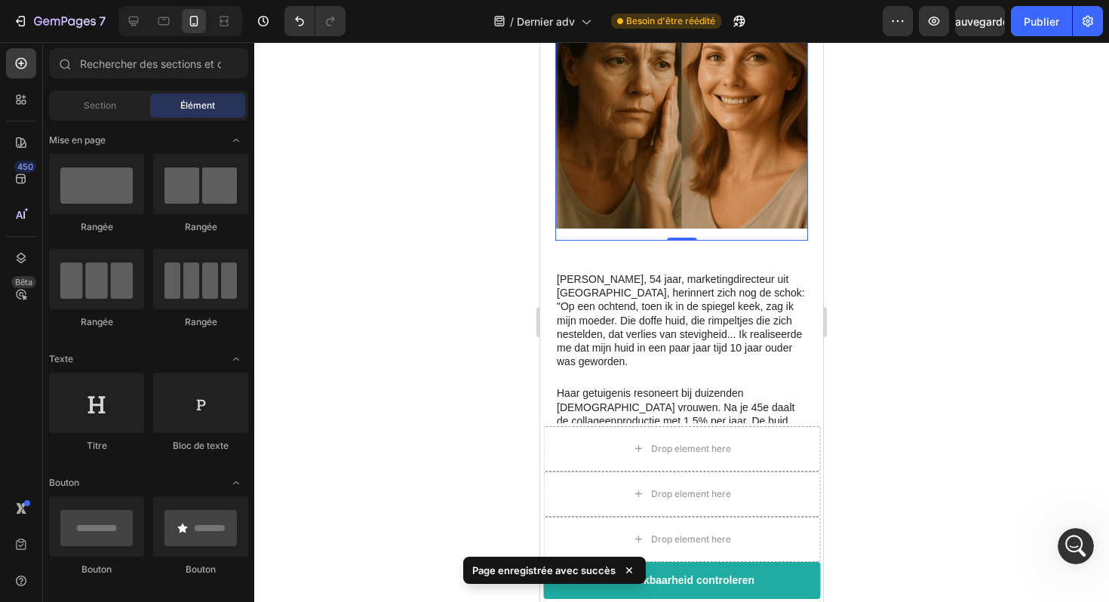
click at [727, 219] on div "Image Image Door Marlies van den Berg Text Block Image Row Laatst bijgewerkt: […" at bounding box center [681, 45] width 253 height 391
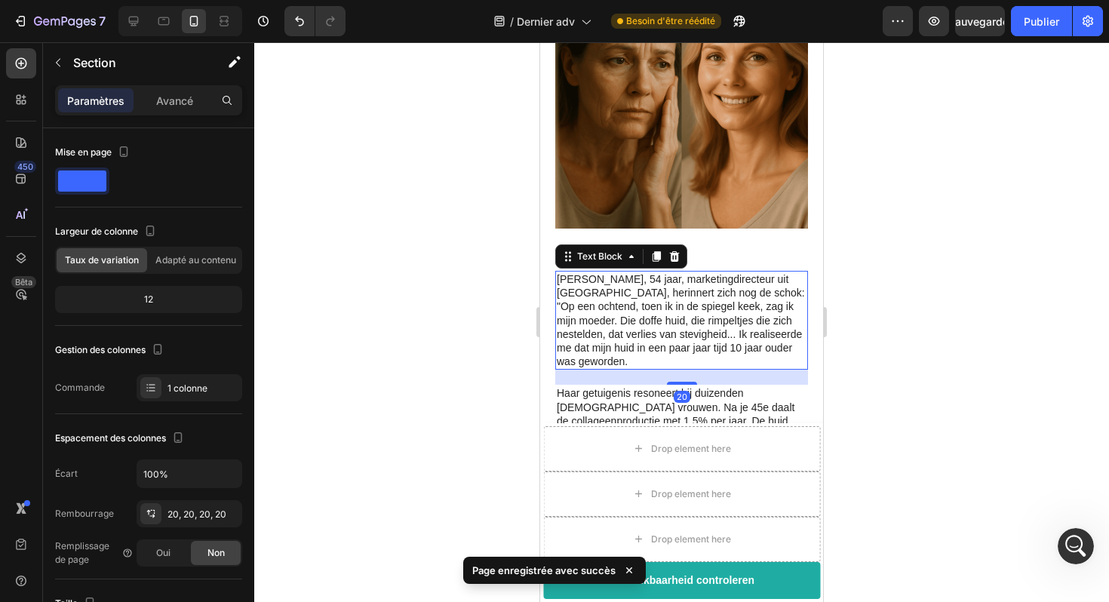
click at [700, 272] on p "[PERSON_NAME], 54 jaar, marketingdirecteur uit [GEOGRAPHIC_DATA], herinnert zic…" at bounding box center [682, 320] width 250 height 96
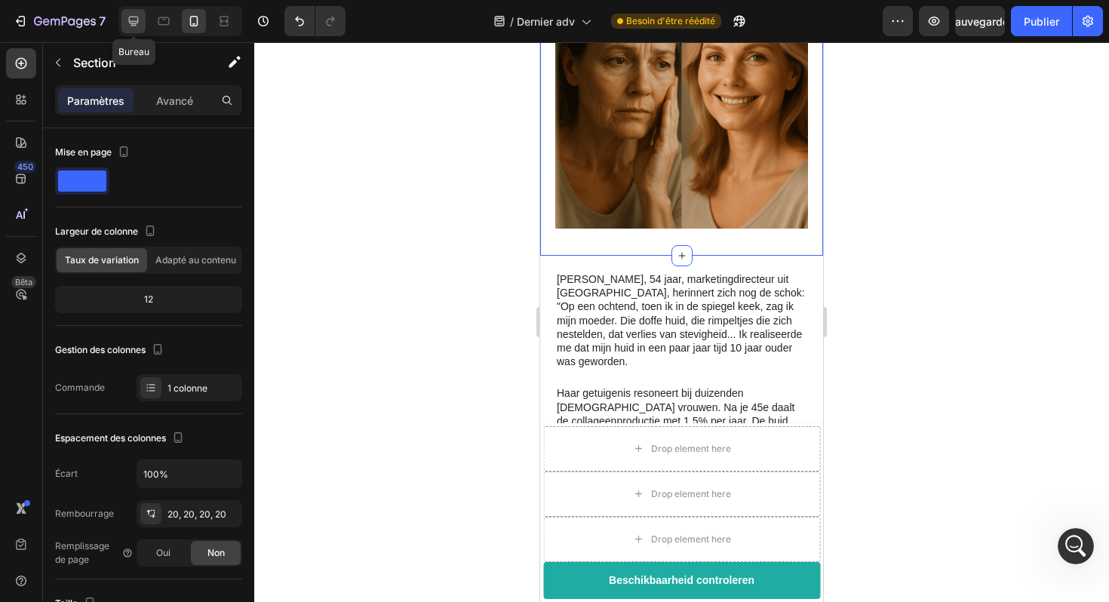
click at [139, 23] on icon at bounding box center [133, 21] width 15 height 15
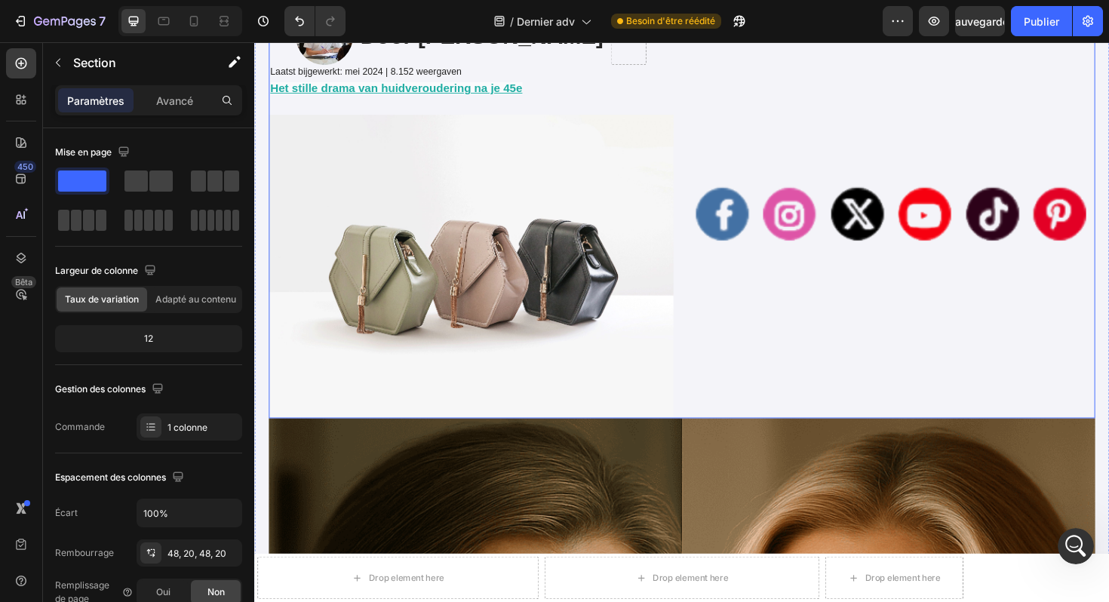
scroll to position [396, 0]
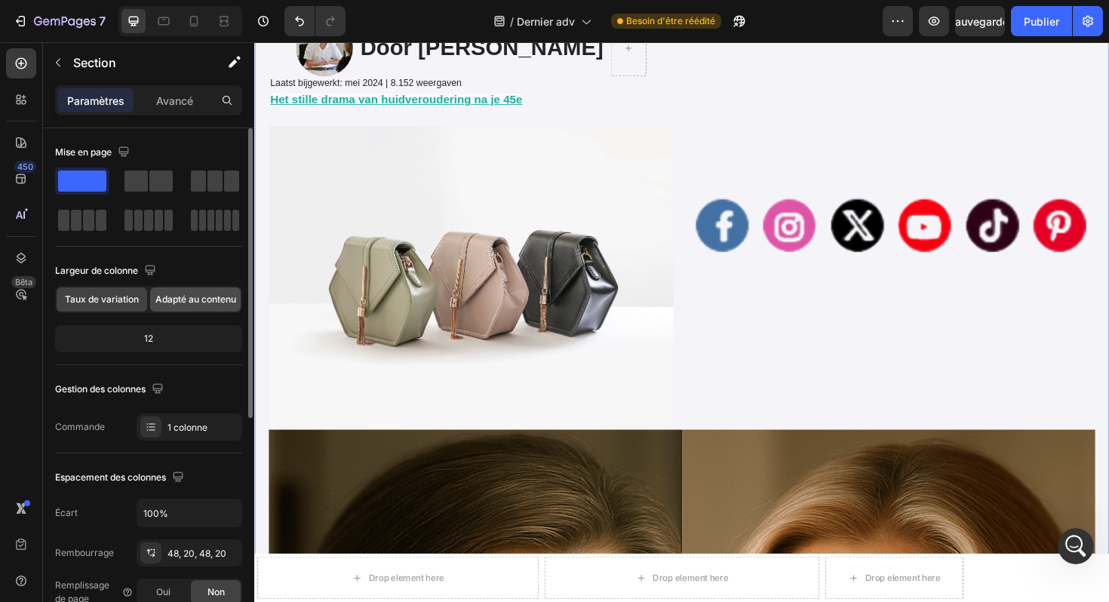
click at [175, 300] on font "Adapté au contenu" at bounding box center [195, 299] width 81 height 11
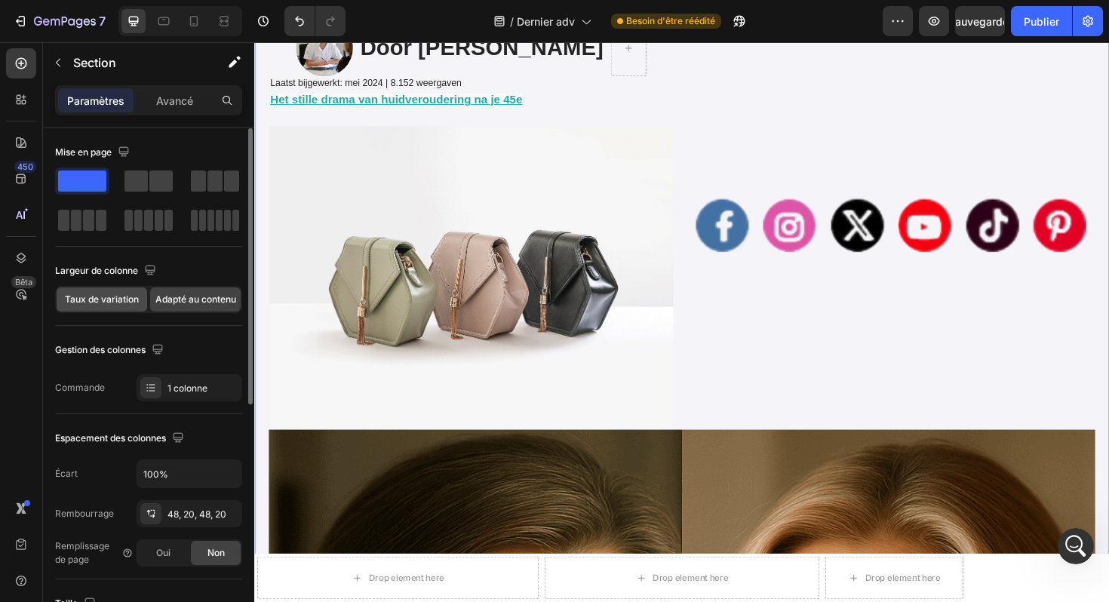
click at [125, 304] on font "Taux de variation" at bounding box center [102, 299] width 74 height 11
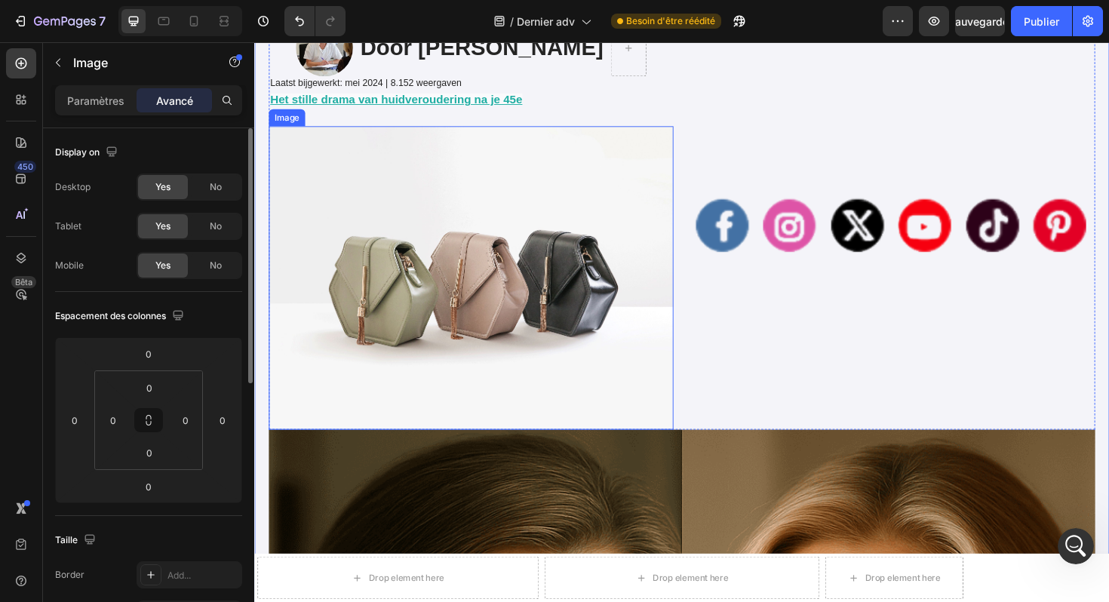
click at [417, 246] on img at bounding box center [483, 291] width 429 height 321
click at [442, 214] on img at bounding box center [483, 291] width 429 height 321
click at [217, 195] on div "Non" at bounding box center [216, 187] width 50 height 24
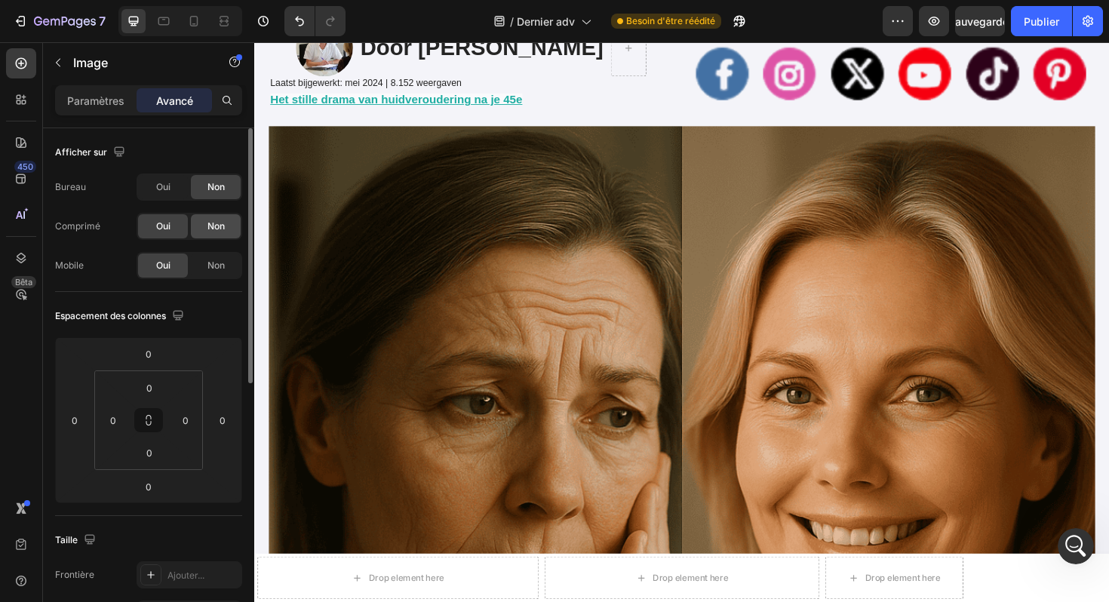
click at [217, 220] on font "Non" at bounding box center [216, 225] width 17 height 11
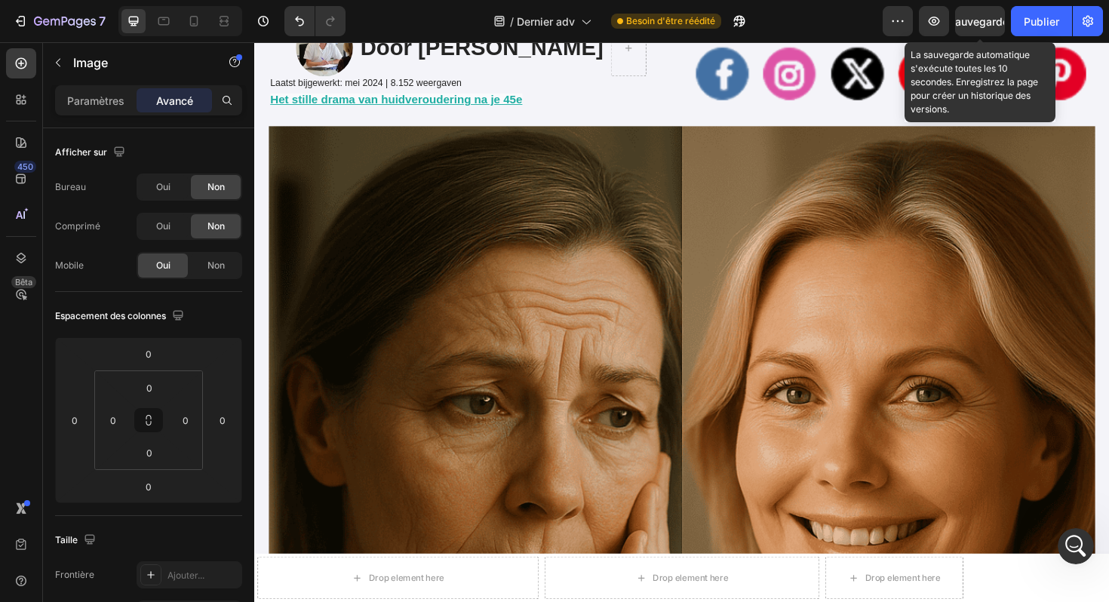
click at [970, 18] on font "Sauvegarder" at bounding box center [981, 21] width 64 height 13
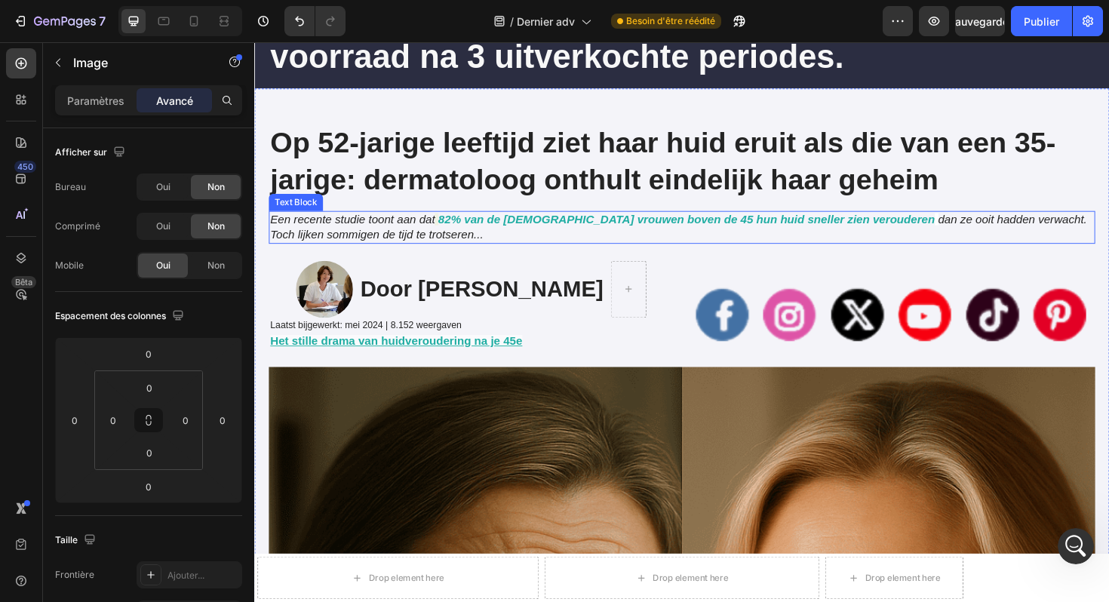
scroll to position [153, 0]
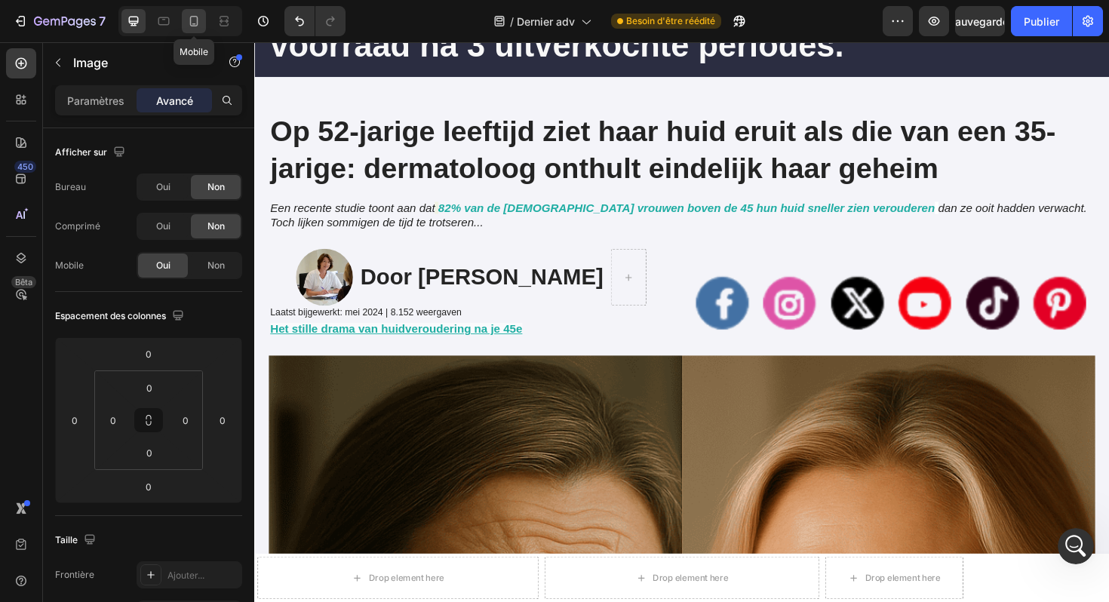
click at [197, 27] on icon at bounding box center [193, 21] width 15 height 15
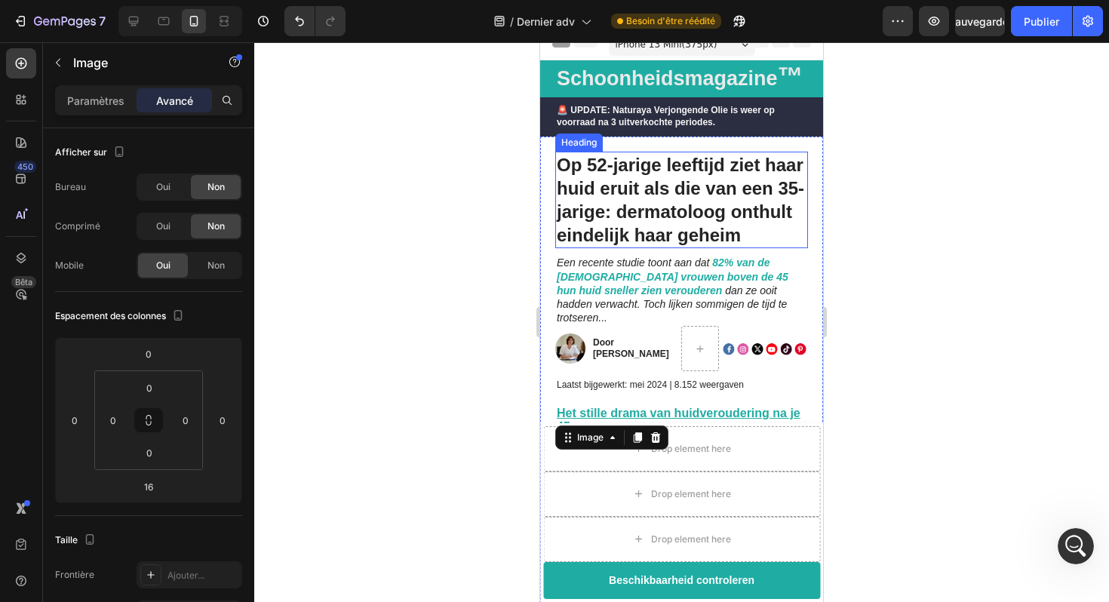
scroll to position [1, 0]
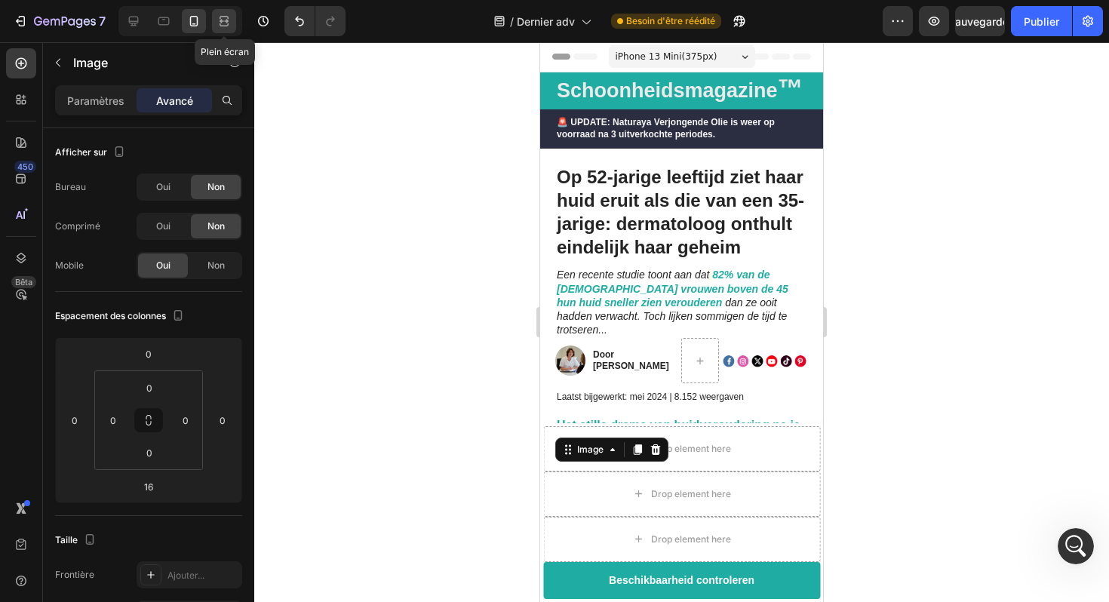
click at [226, 23] on icon at bounding box center [224, 21] width 15 height 15
type input "0"
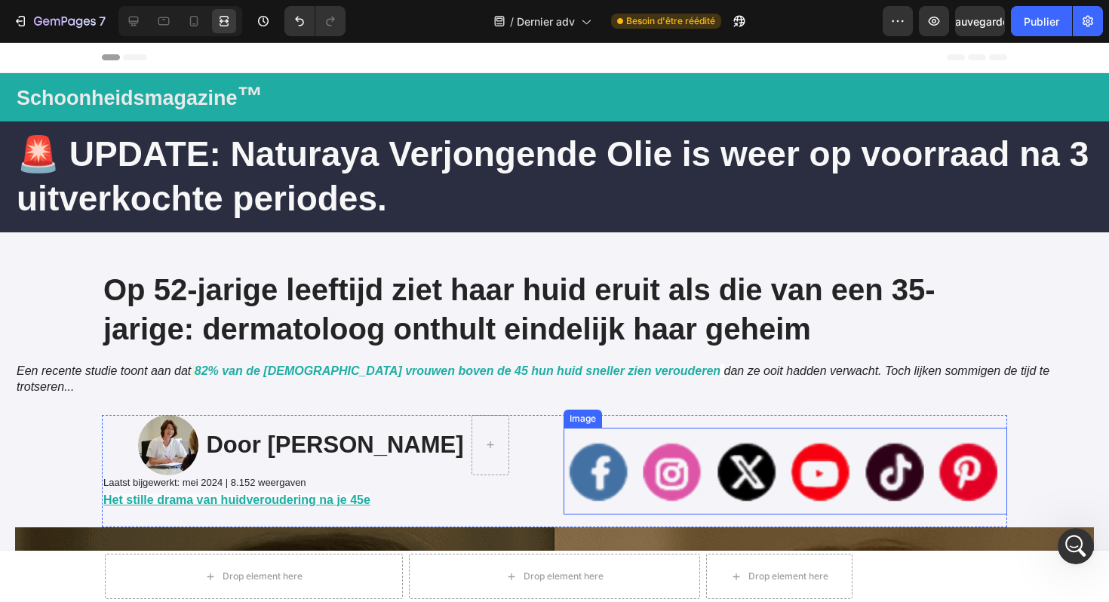
click at [706, 442] on img at bounding box center [786, 471] width 444 height 87
click at [188, 23] on icon at bounding box center [193, 21] width 15 height 15
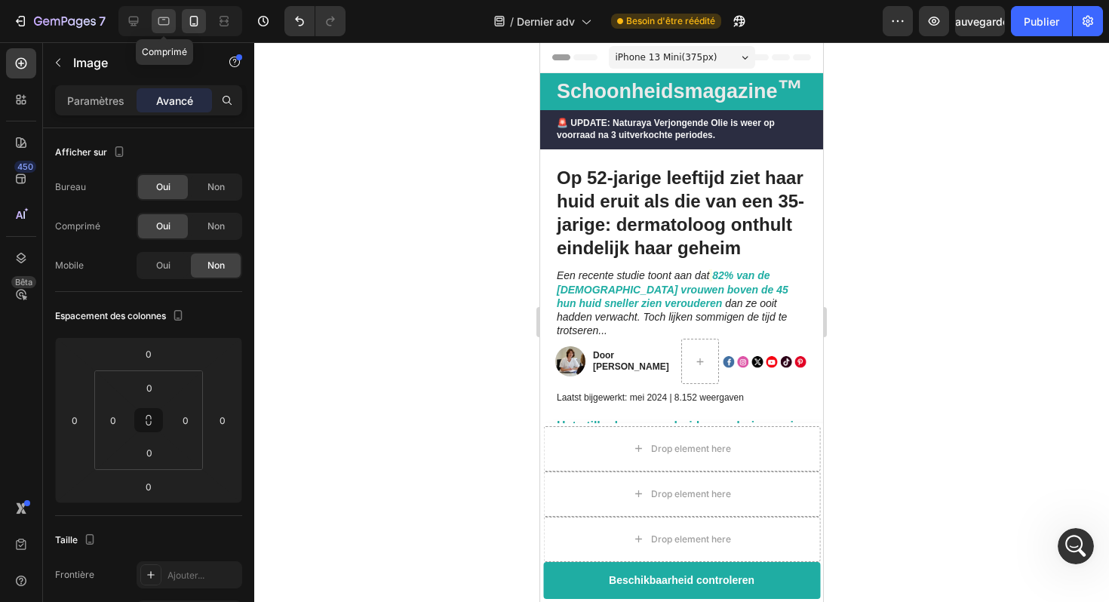
click at [165, 23] on icon at bounding box center [163, 21] width 15 height 15
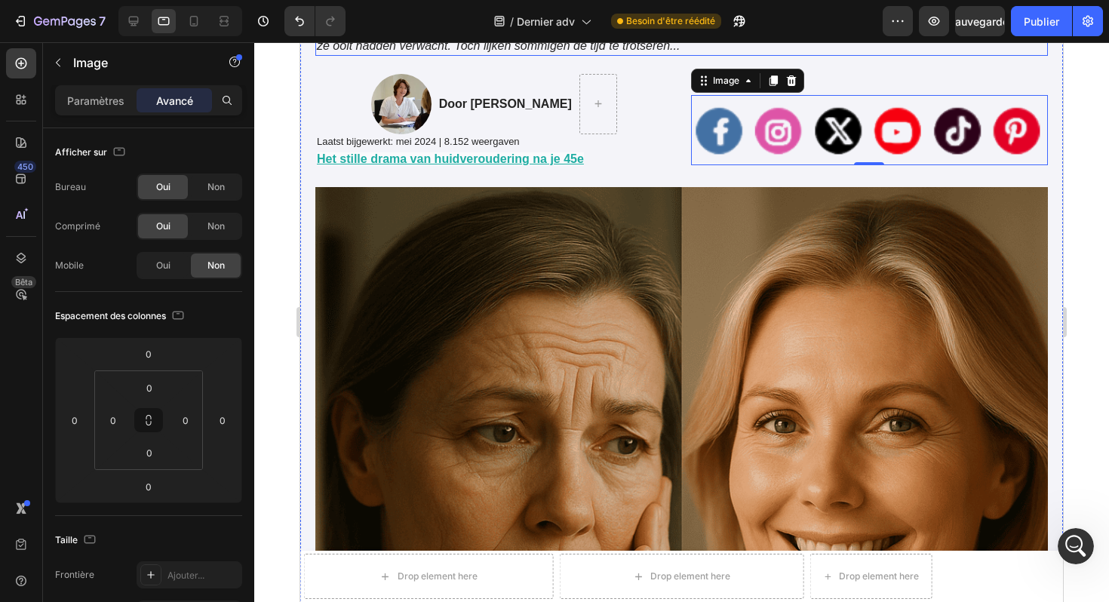
scroll to position [345, 0]
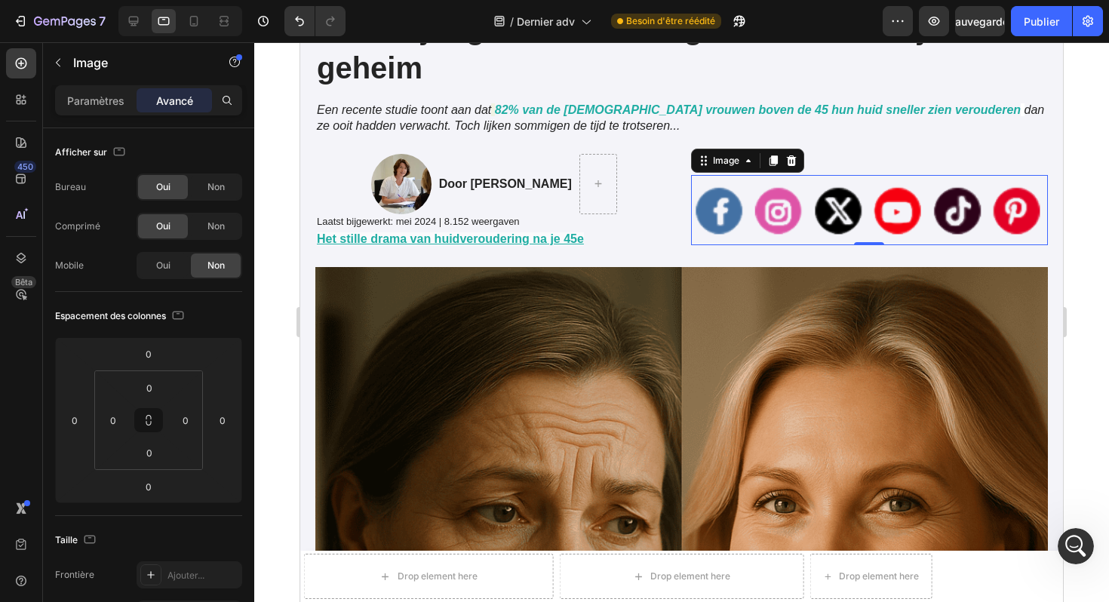
click at [778, 198] on img at bounding box center [870, 210] width 358 height 70
click at [204, 181] on div "Non" at bounding box center [216, 187] width 50 height 24
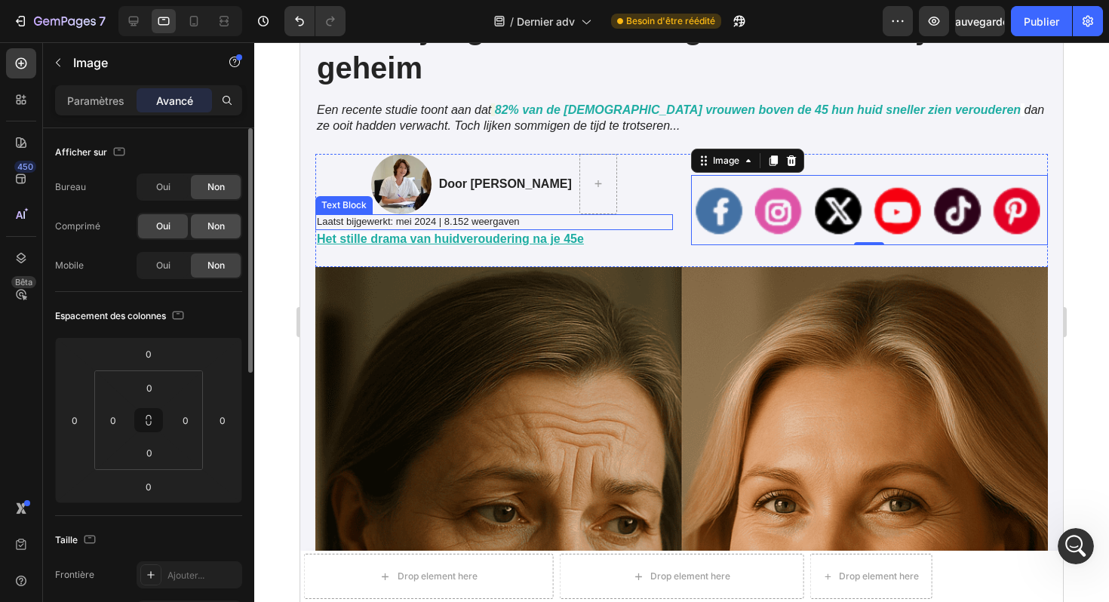
click at [224, 229] on div "Non" at bounding box center [216, 226] width 50 height 24
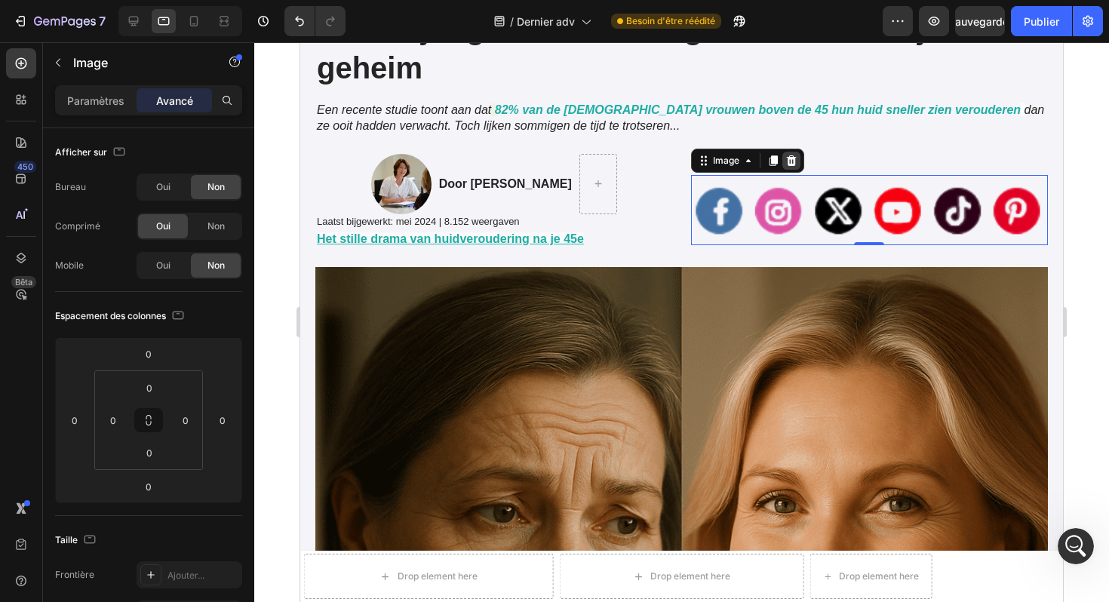
click at [791, 155] on icon at bounding box center [792, 161] width 12 height 12
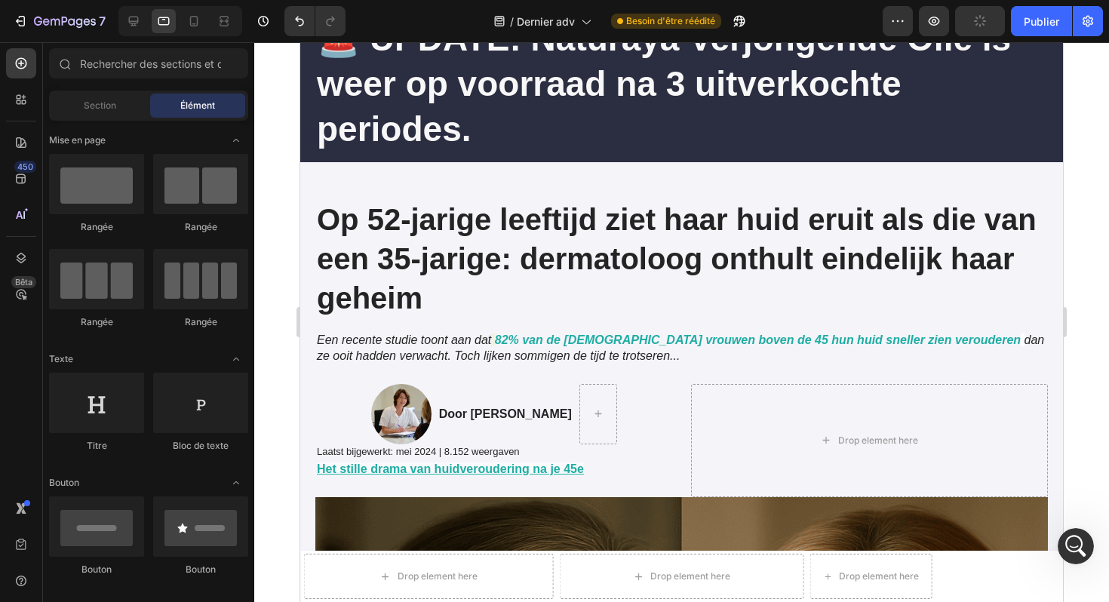
scroll to position [106, 0]
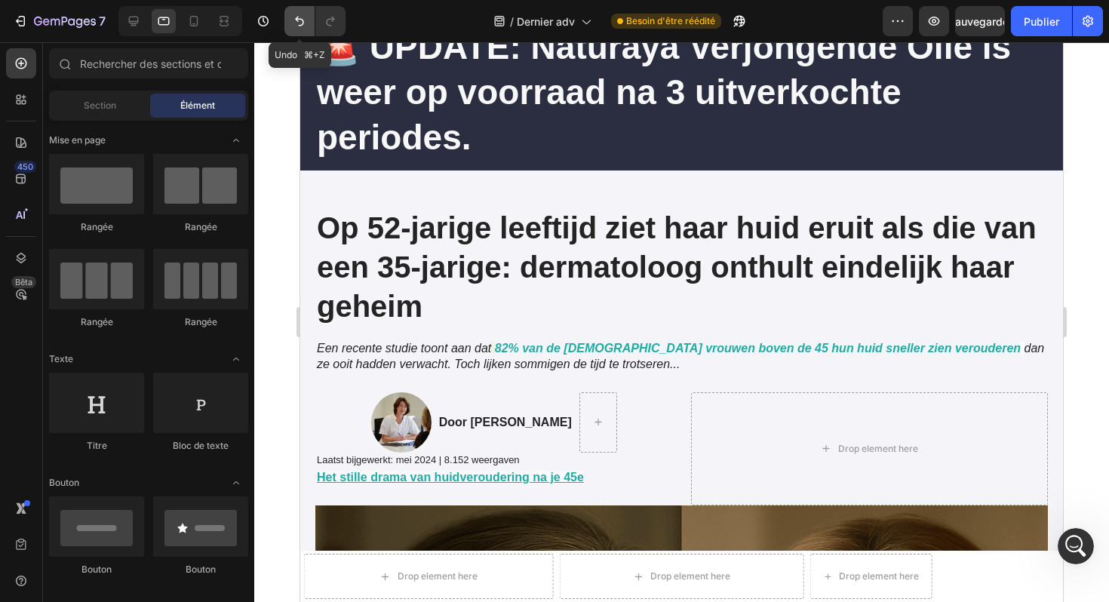
click at [298, 18] on icon "Annuler/Rétablir" at bounding box center [299, 22] width 9 height 10
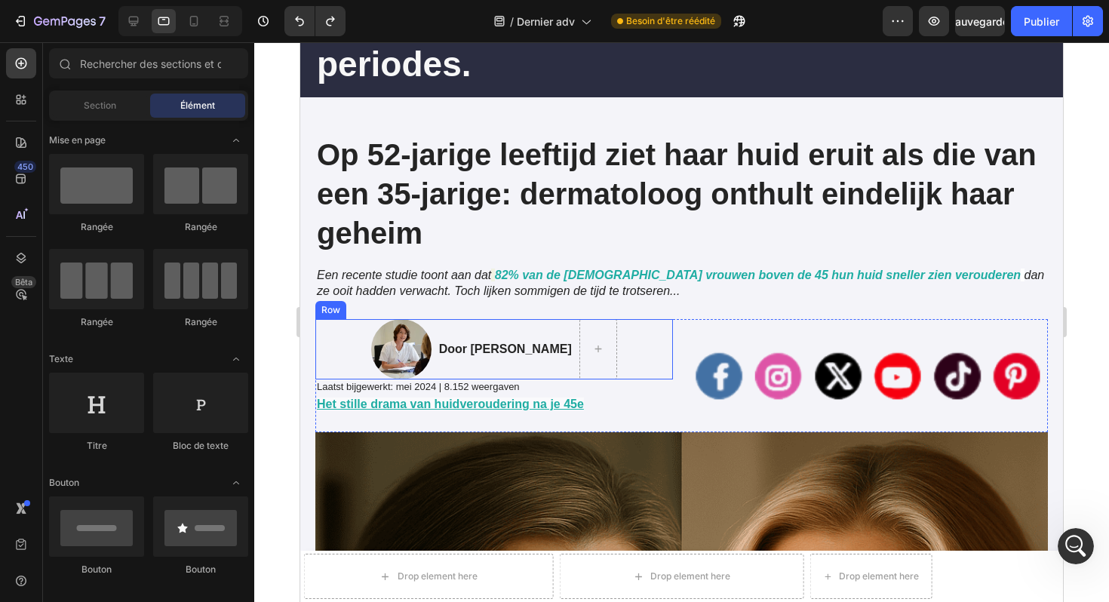
scroll to position [245, 0]
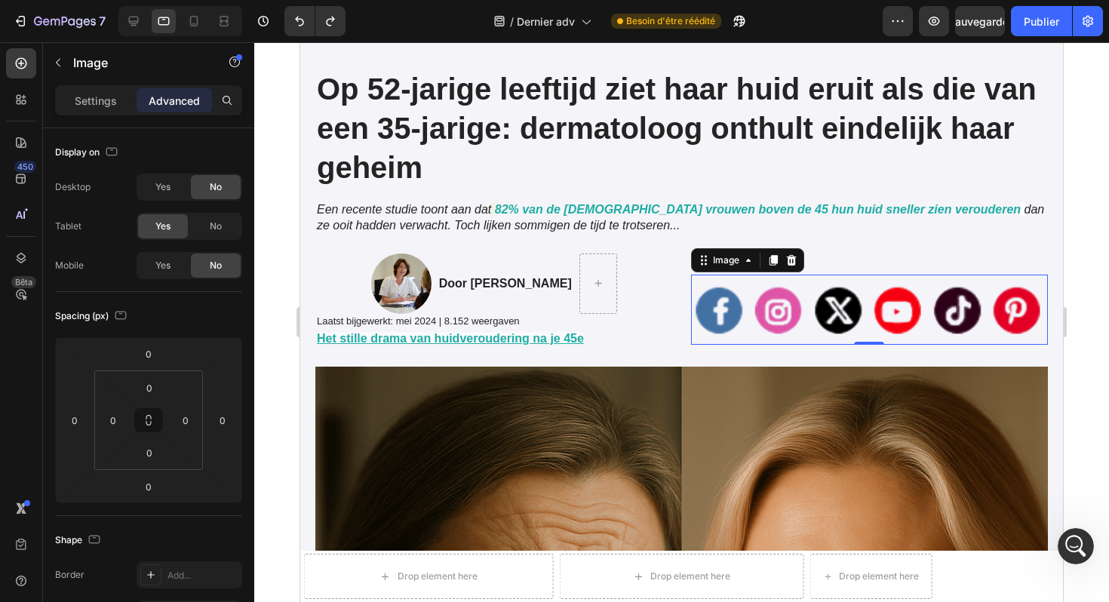
click at [743, 303] on img at bounding box center [870, 310] width 358 height 70
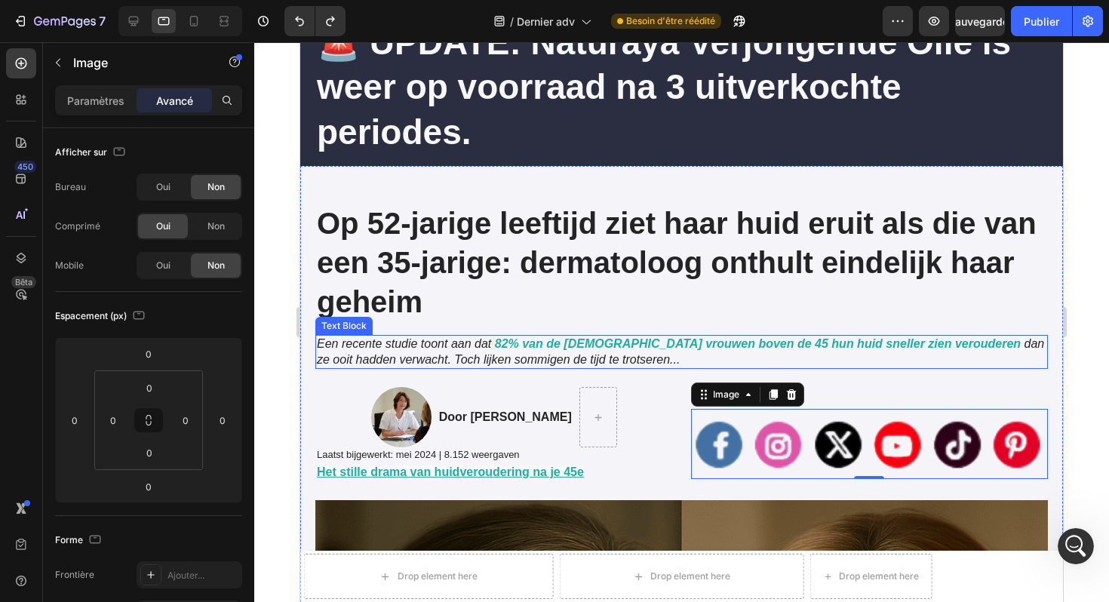
scroll to position [20, 0]
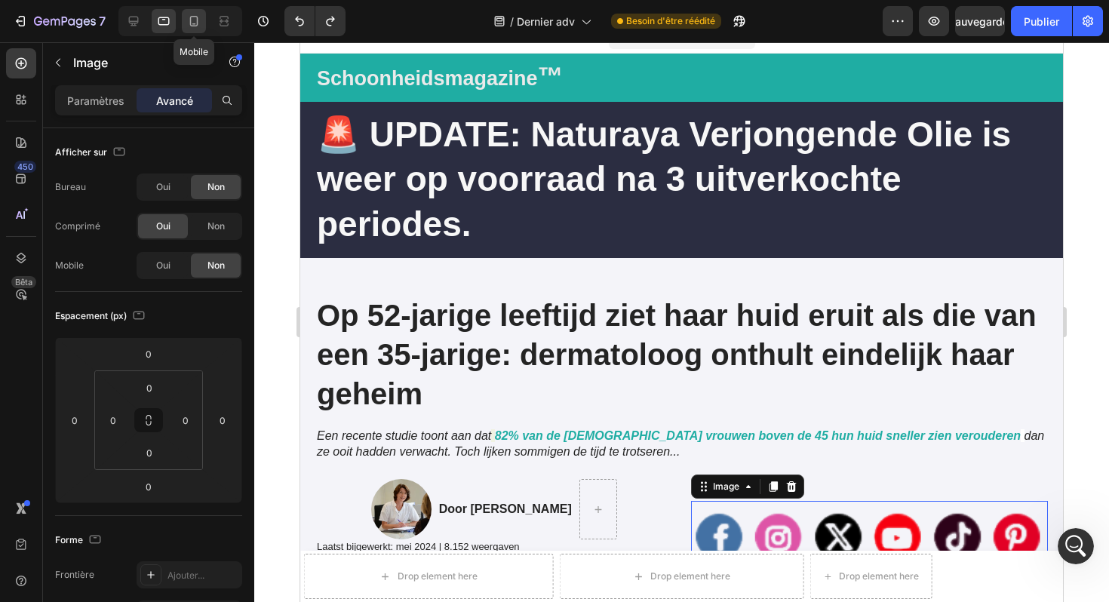
click at [191, 23] on icon at bounding box center [194, 21] width 8 height 11
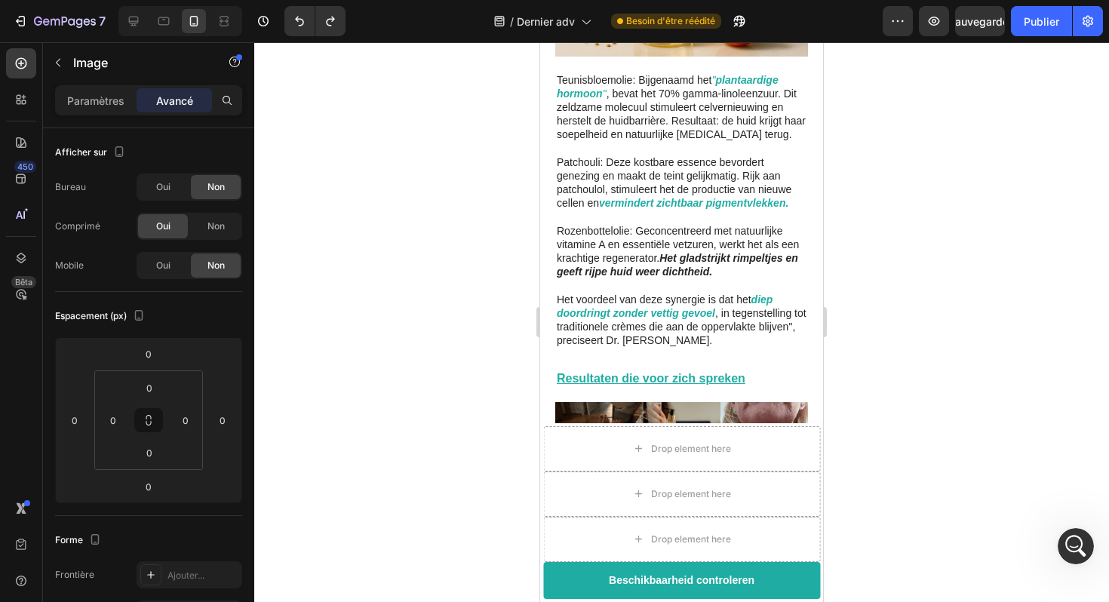
scroll to position [2385, 0]
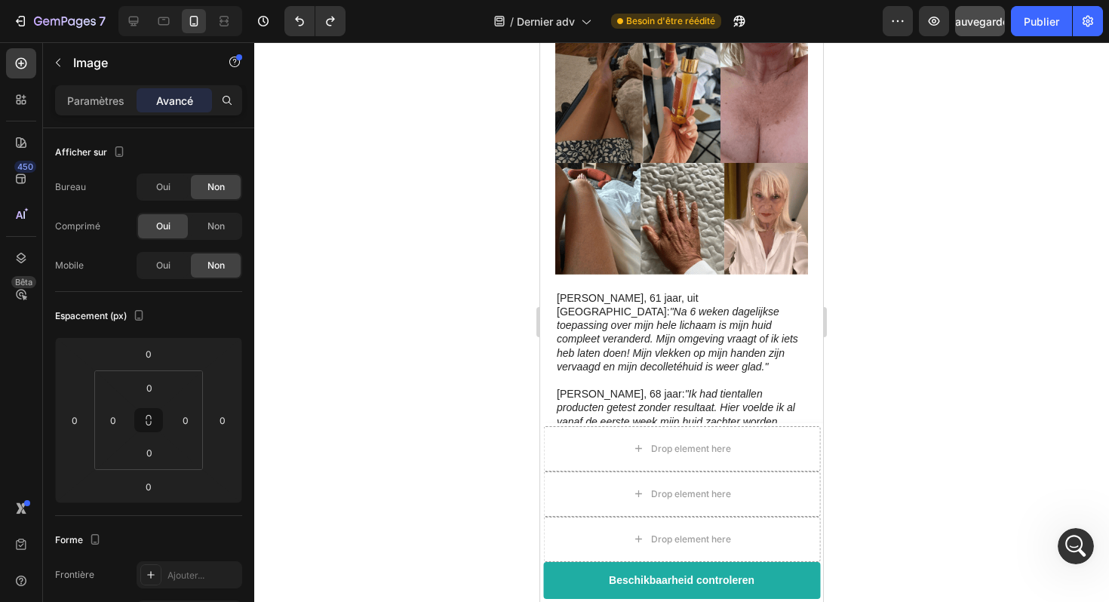
click at [970, 35] on button "Sauvegarder" at bounding box center [980, 21] width 50 height 30
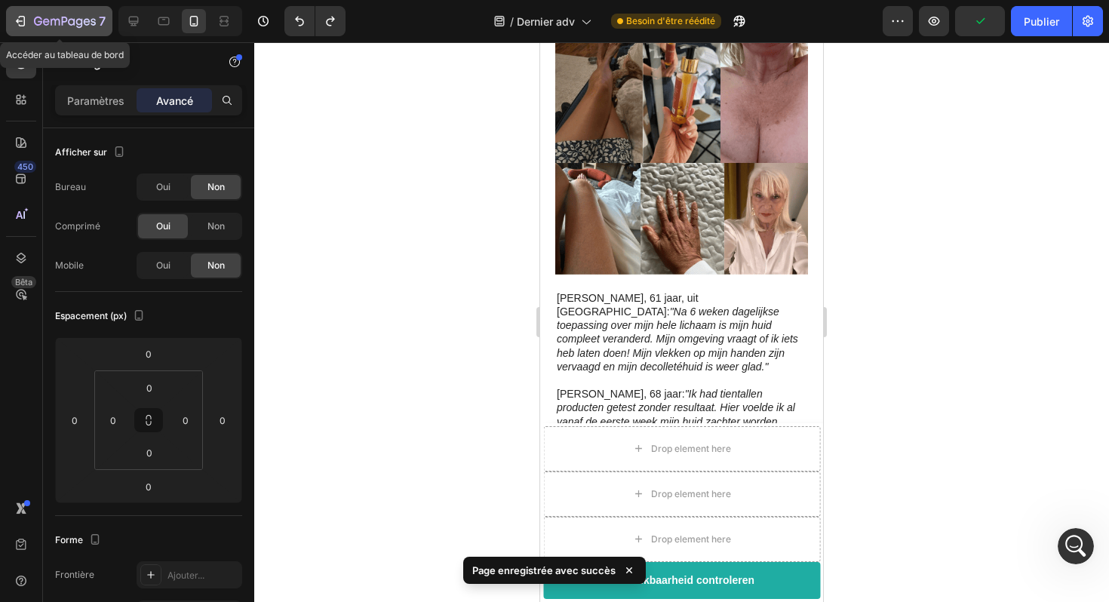
click at [20, 16] on icon "button" at bounding box center [22, 21] width 7 height 11
